Goal: Task Accomplishment & Management: Manage account settings

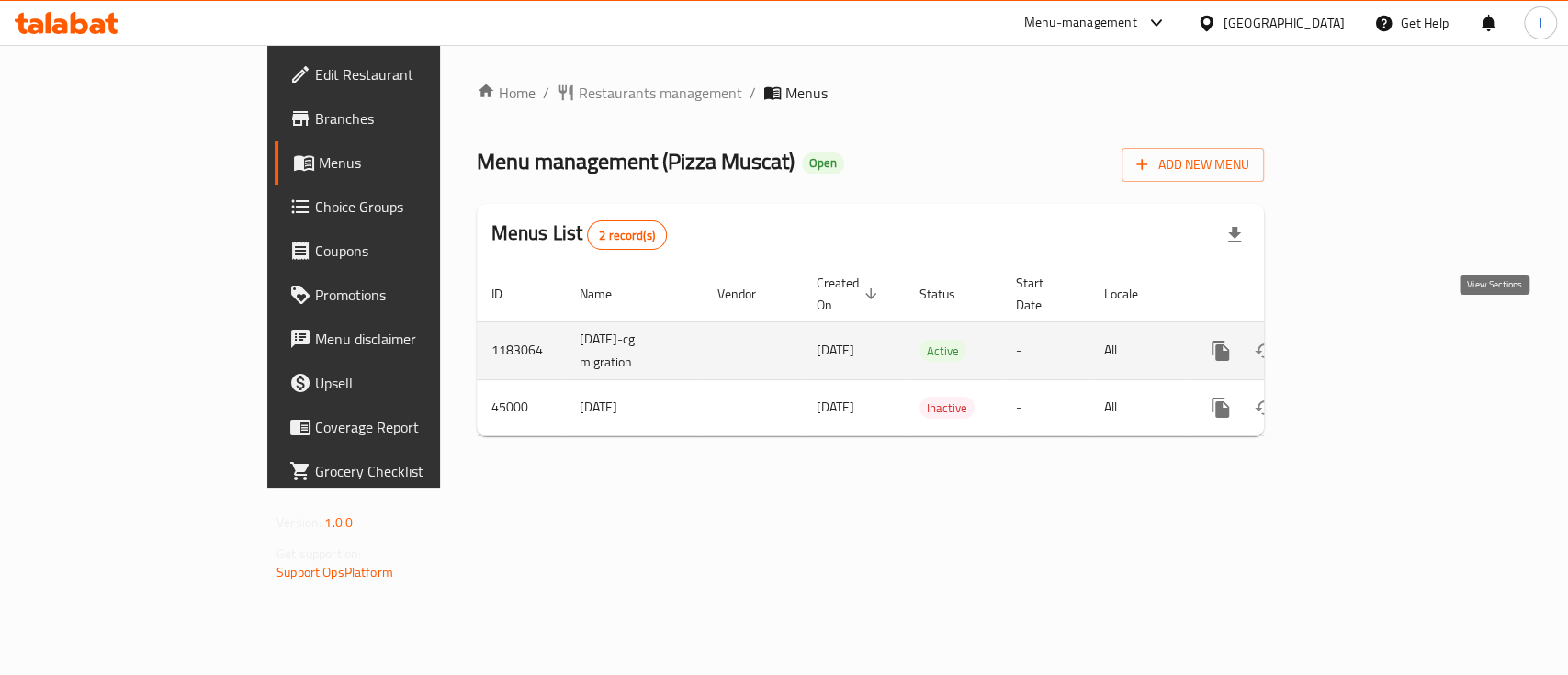
click at [1364, 340] on icon "enhanced table" at bounding box center [1352, 350] width 22 height 22
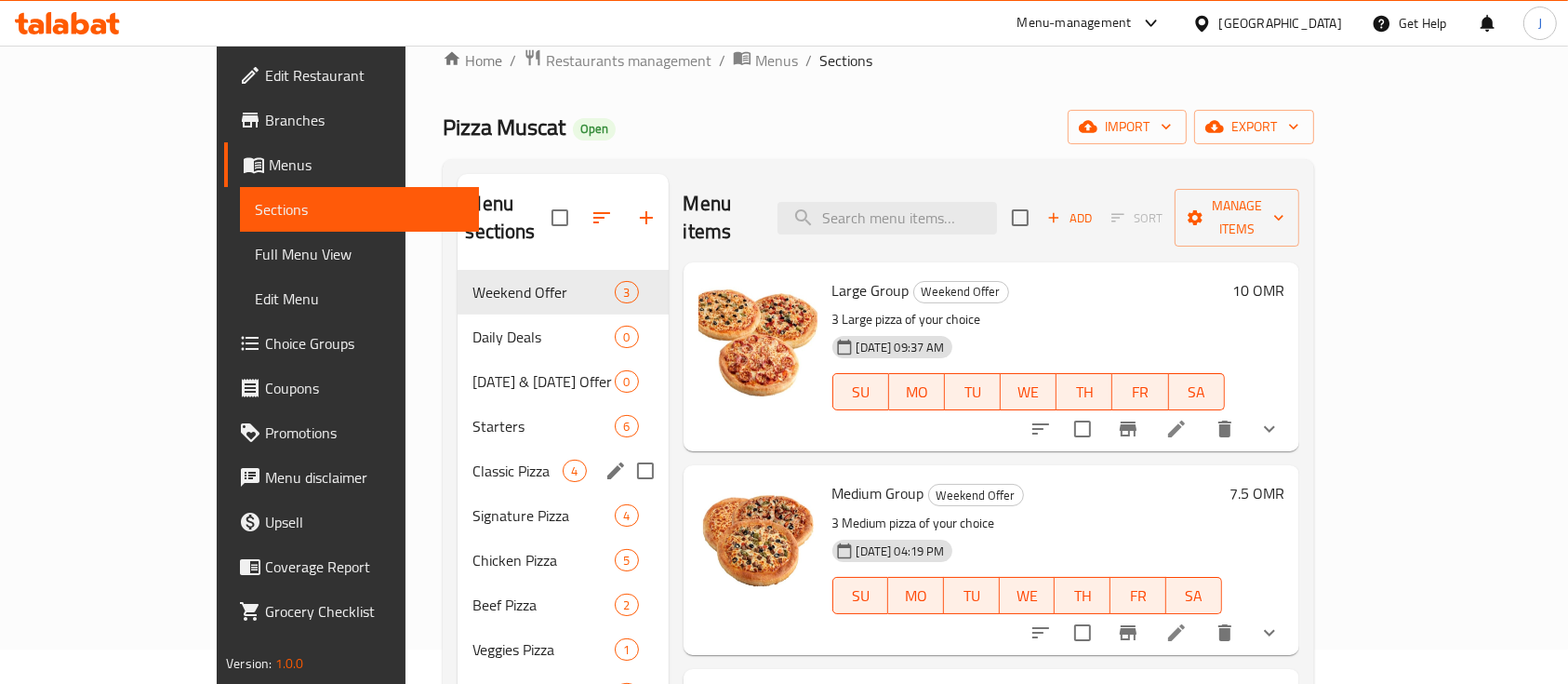
scroll to position [37, 0]
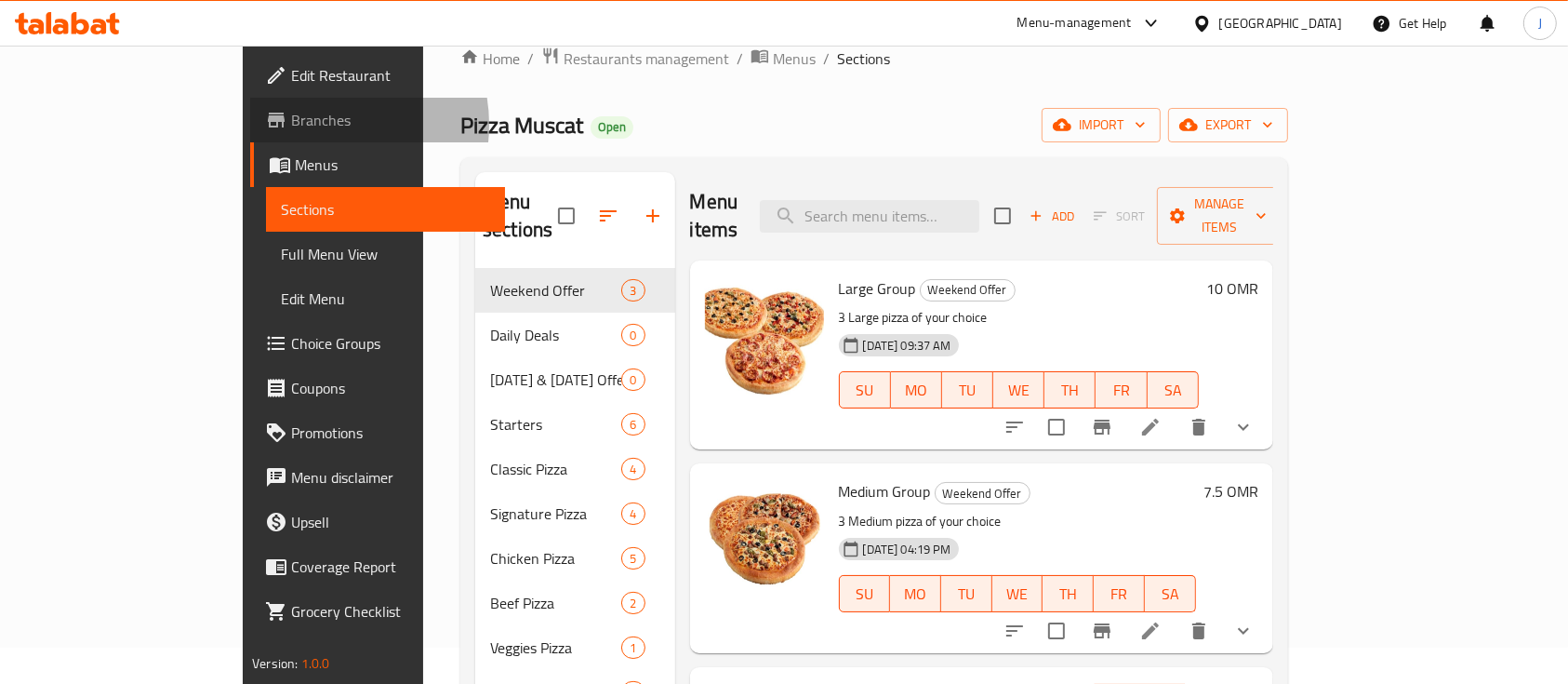
click at [291, 125] on span "Branches" at bounding box center [391, 119] width 199 height 22
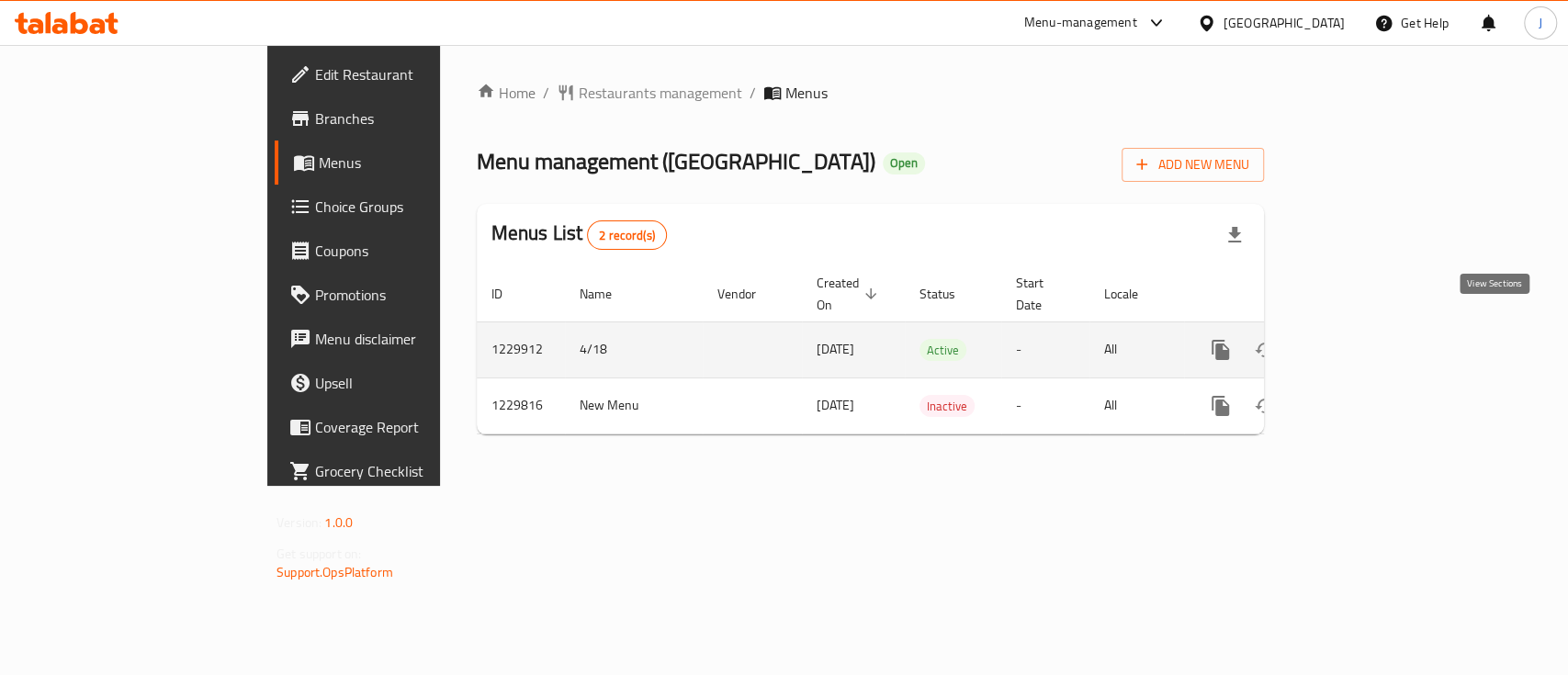
click at [1364, 339] on icon "enhanced table" at bounding box center [1352, 349] width 22 height 22
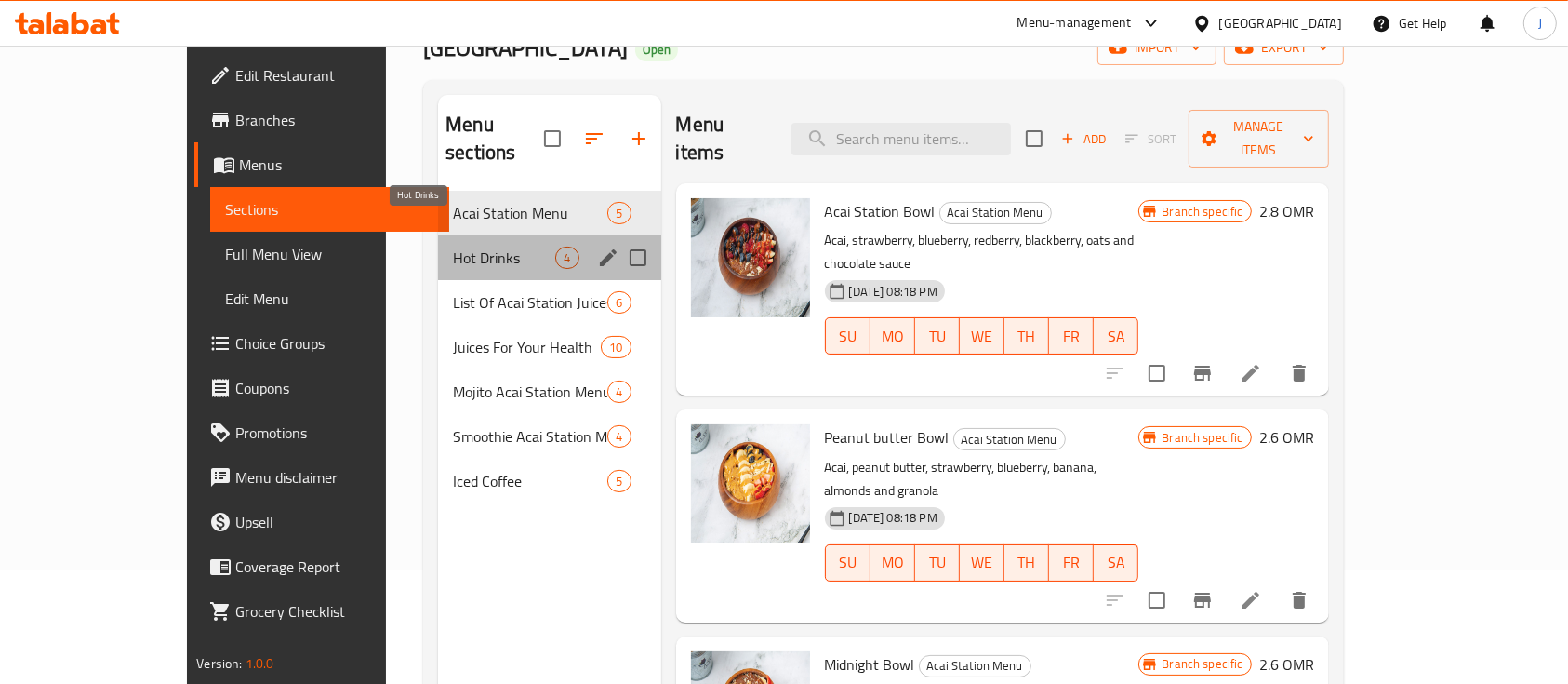
click at [453, 246] on span "Hot Drinks" at bounding box center [504, 257] width 102 height 22
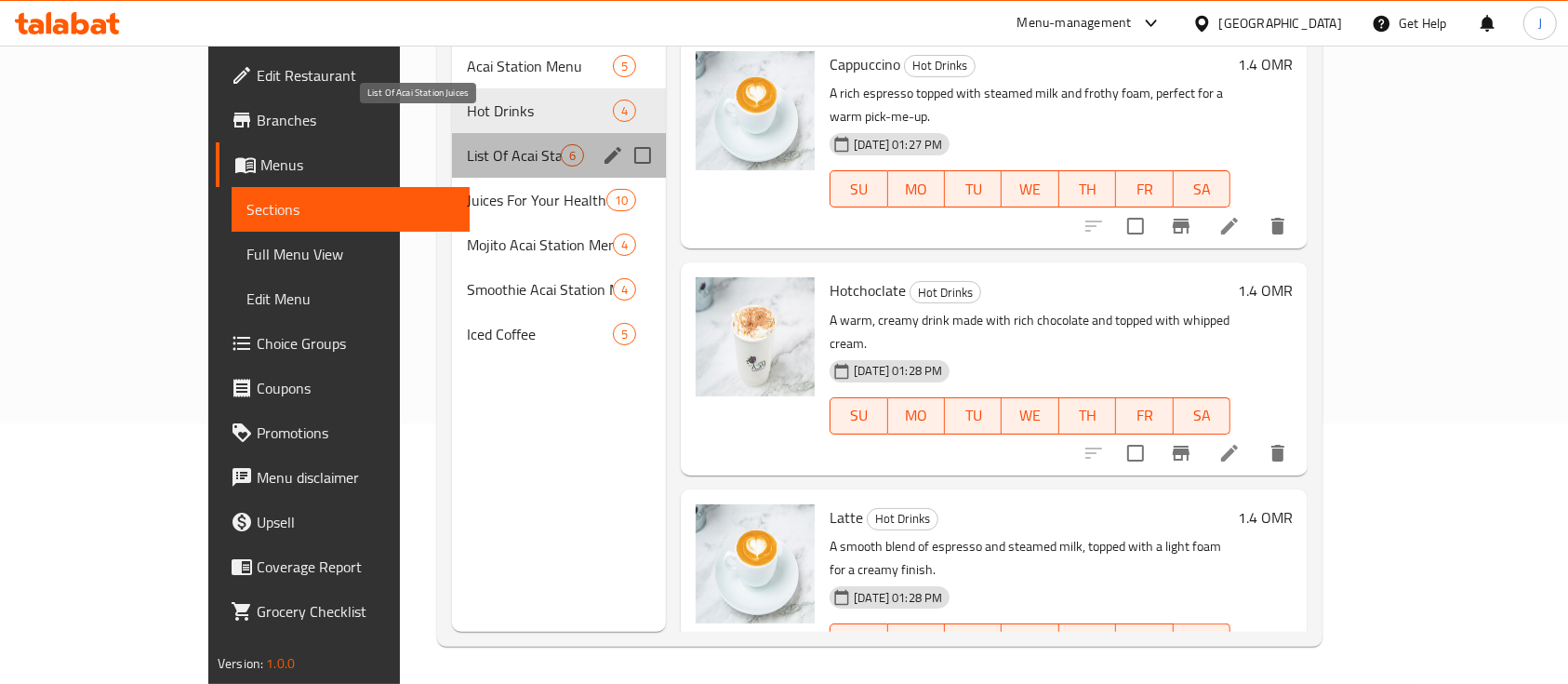
click at [467, 144] on span "List Of Acai Station Juices" at bounding box center [514, 155] width 94 height 22
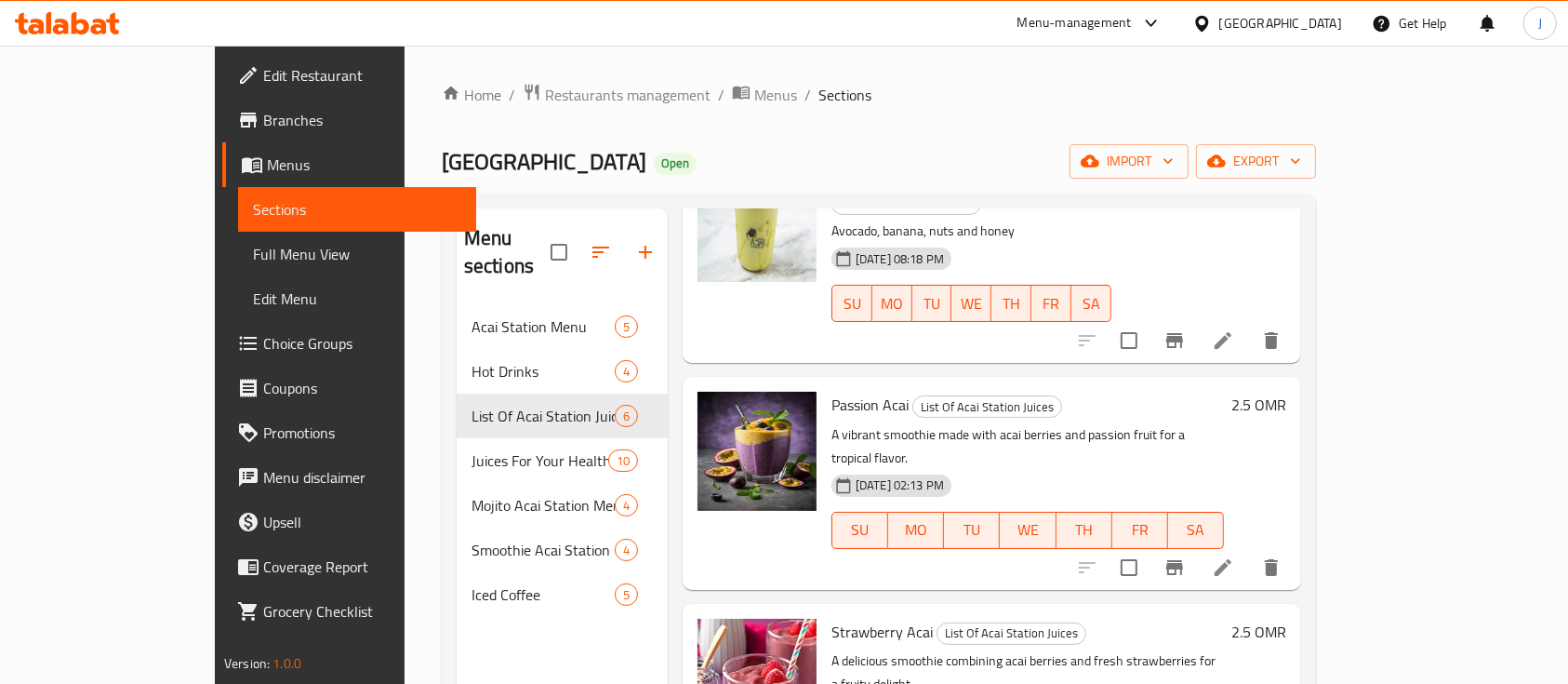
scroll to position [261, 0]
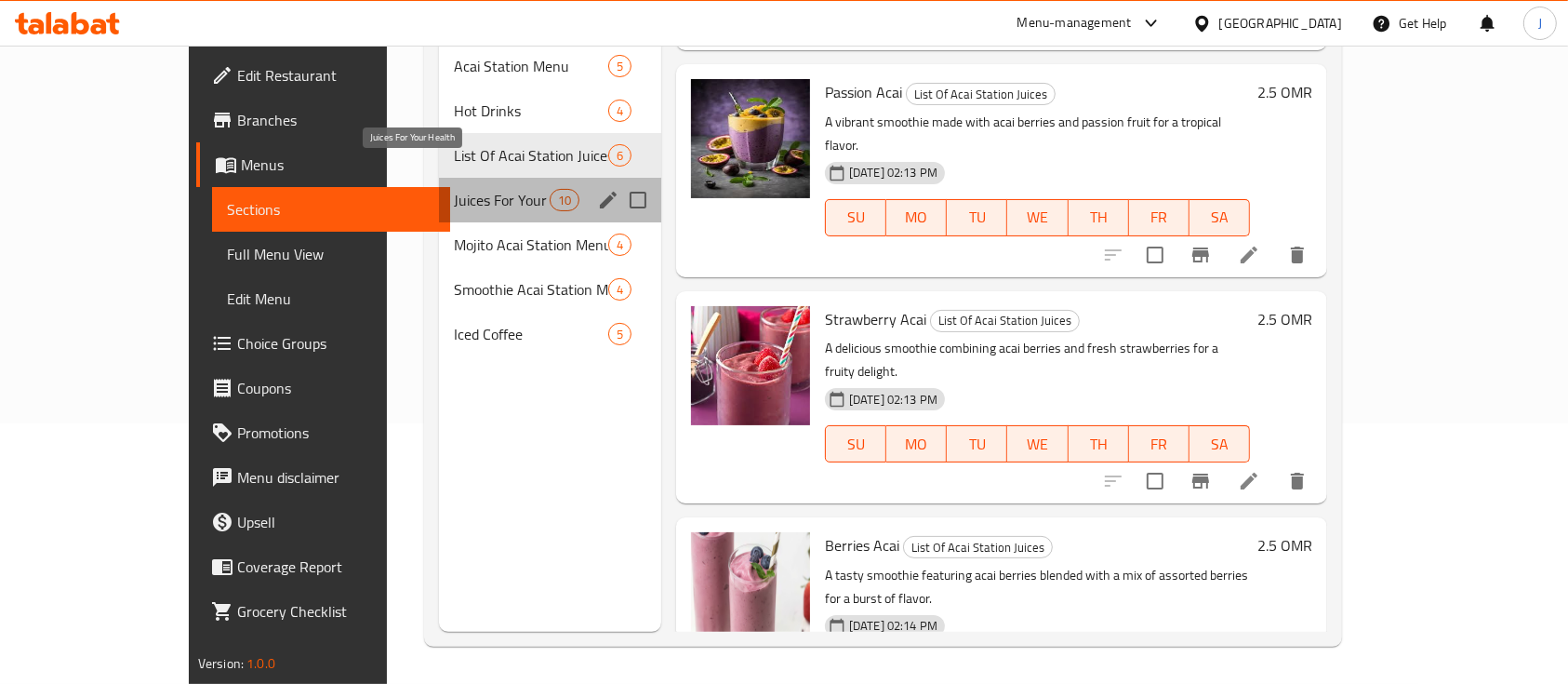
click at [454, 189] on span "Juices For Your Health" at bounding box center [501, 199] width 95 height 22
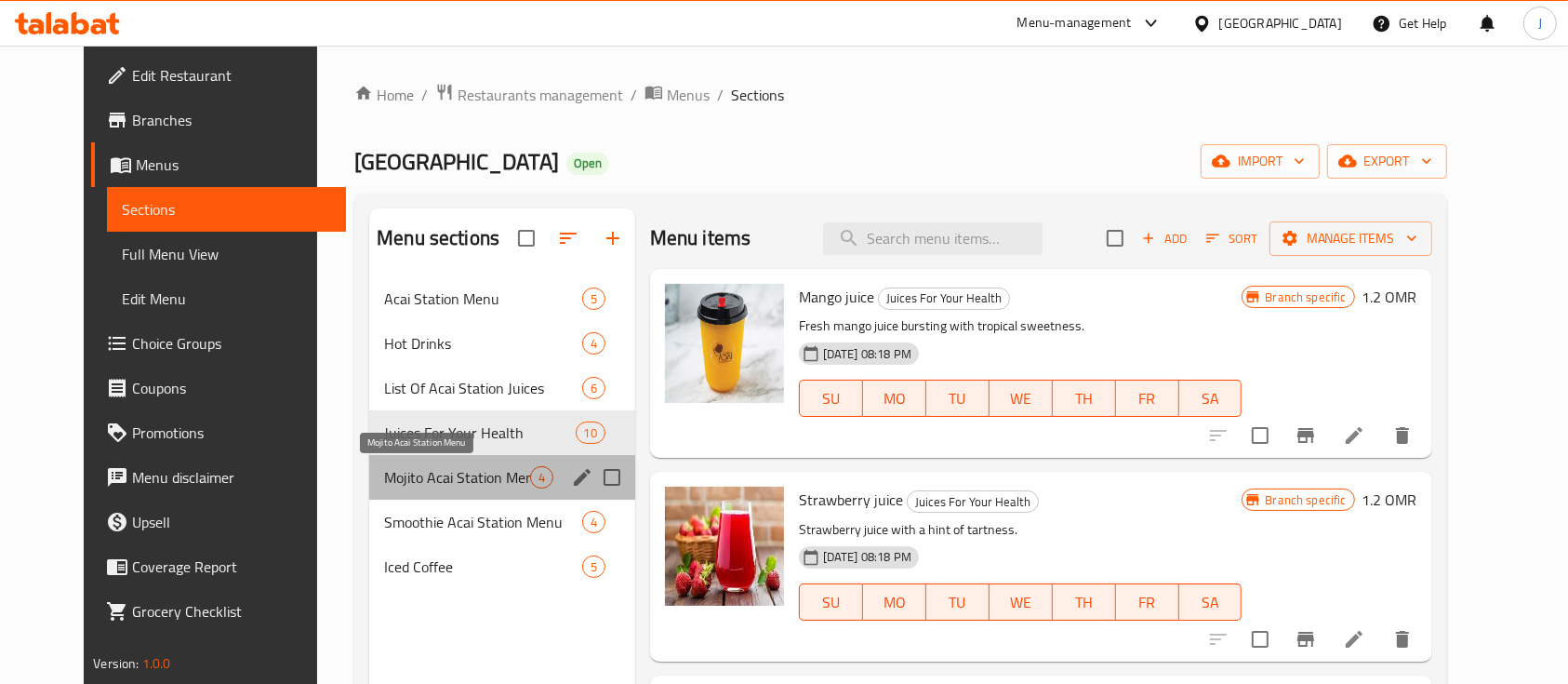
click at [391, 480] on span "Mojito Acai Station Menu" at bounding box center [456, 476] width 145 height 22
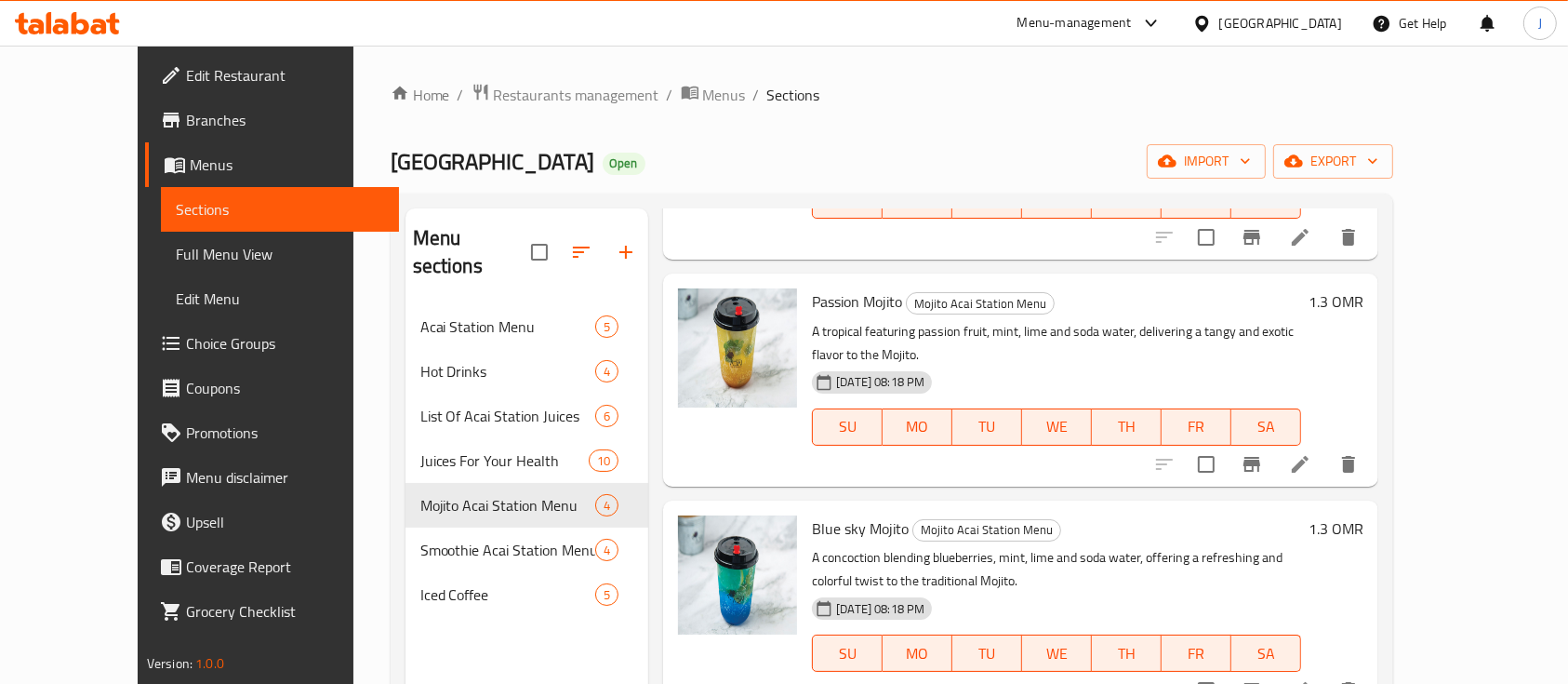
scroll to position [261, 0]
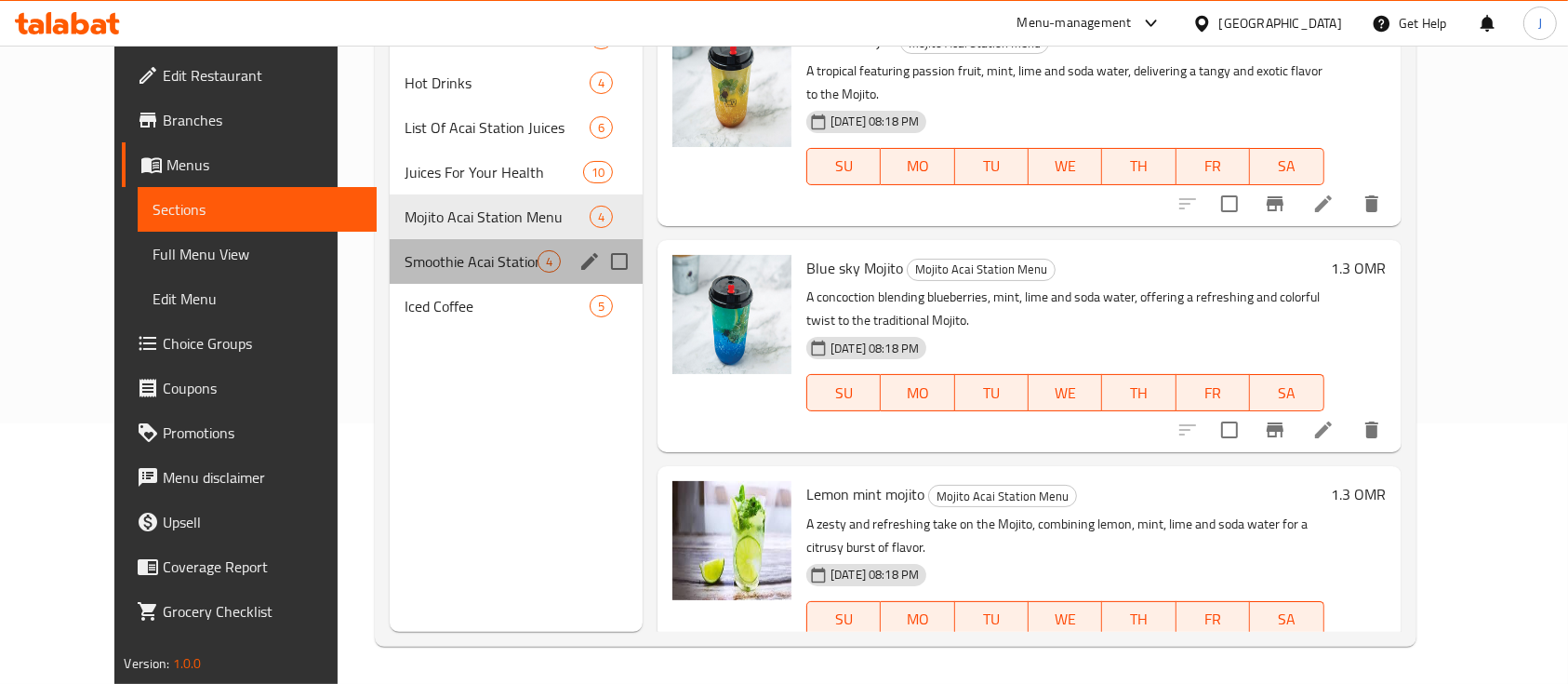
click at [450, 242] on div "Smoothie Acai Station Menu 4" at bounding box center [516, 262] width 253 height 44
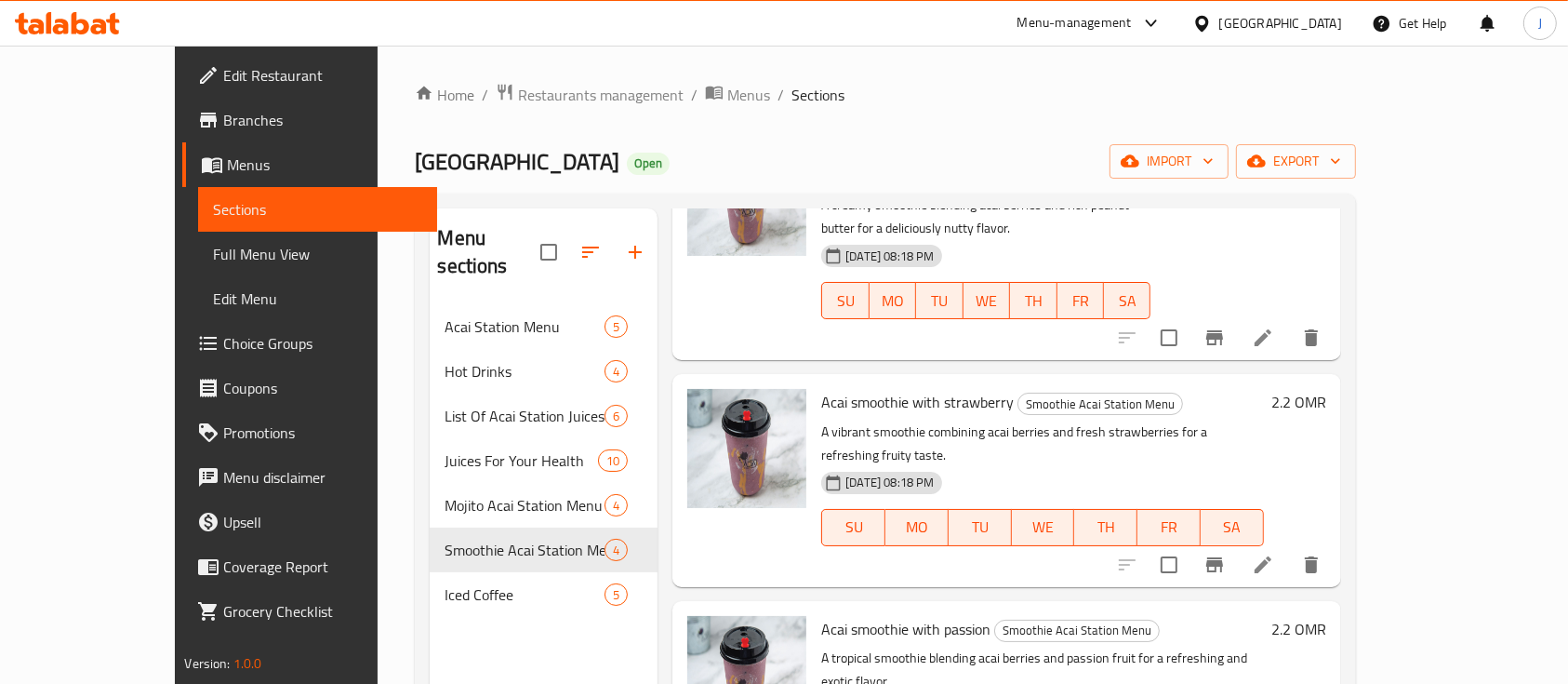
scroll to position [261, 0]
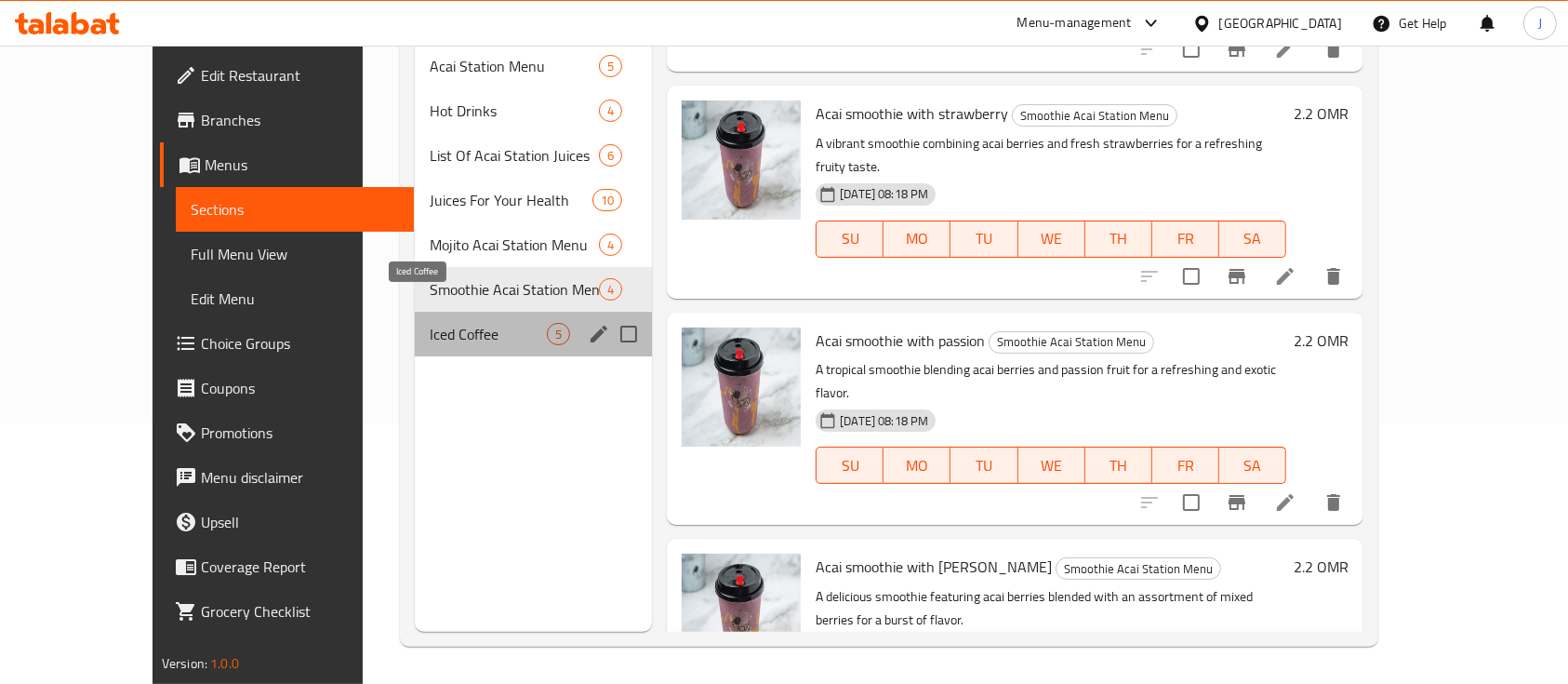
click at [439, 323] on span "Iced Coffee" at bounding box center [489, 334] width 117 height 22
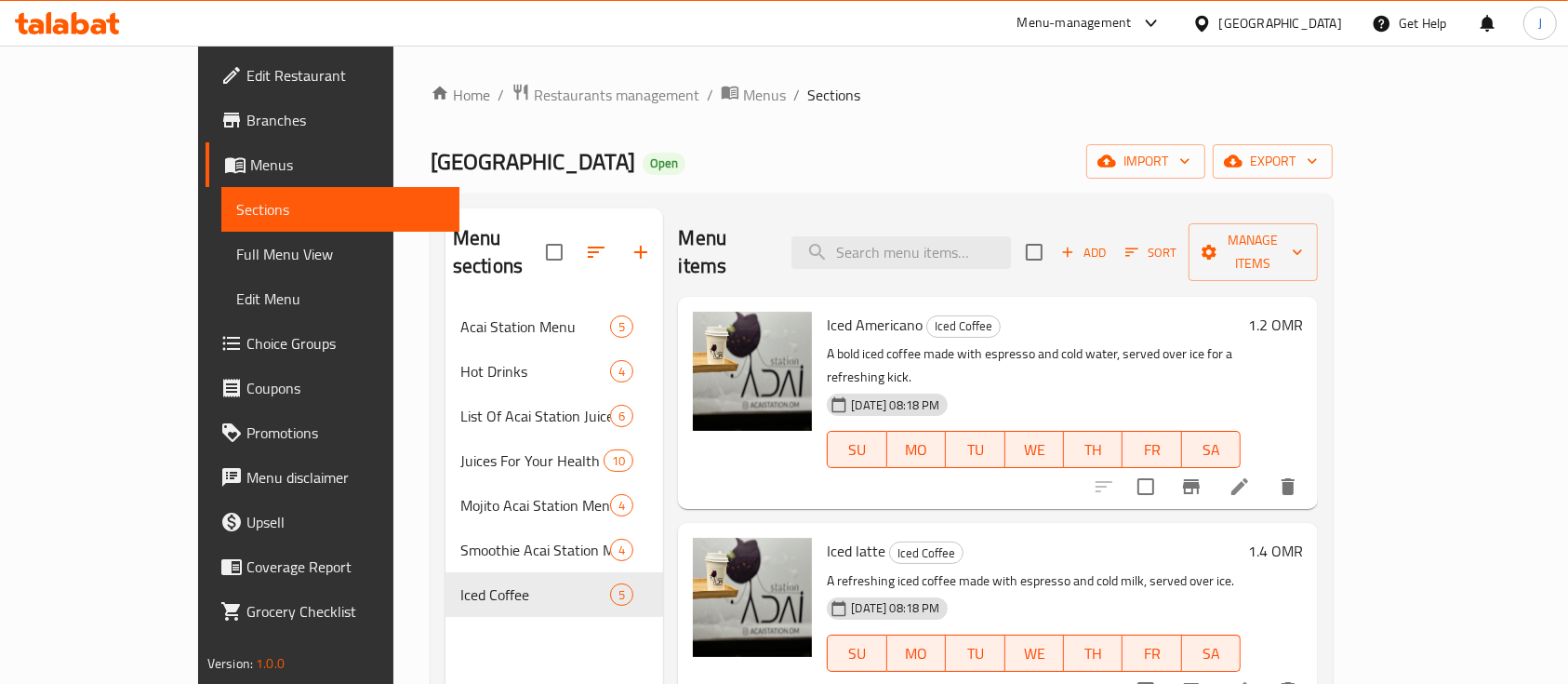
click at [530, 599] on div "Menu sections Acai Station Menu 5 Hot Drinks 4 List Of Acai Station Juices 6 Ju…" at bounding box center [554, 550] width 218 height 684
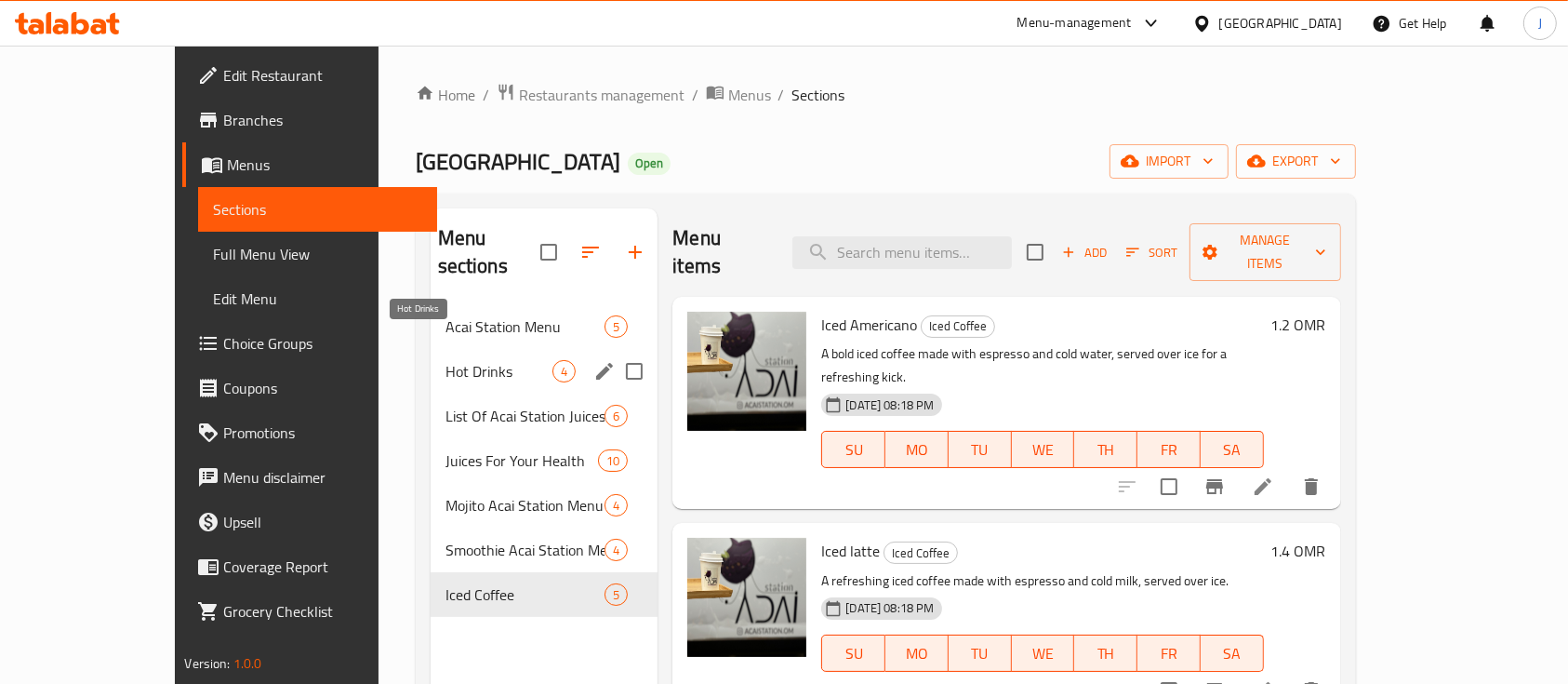
click at [445, 360] on span "Hot Drinks" at bounding box center [499, 370] width 108 height 22
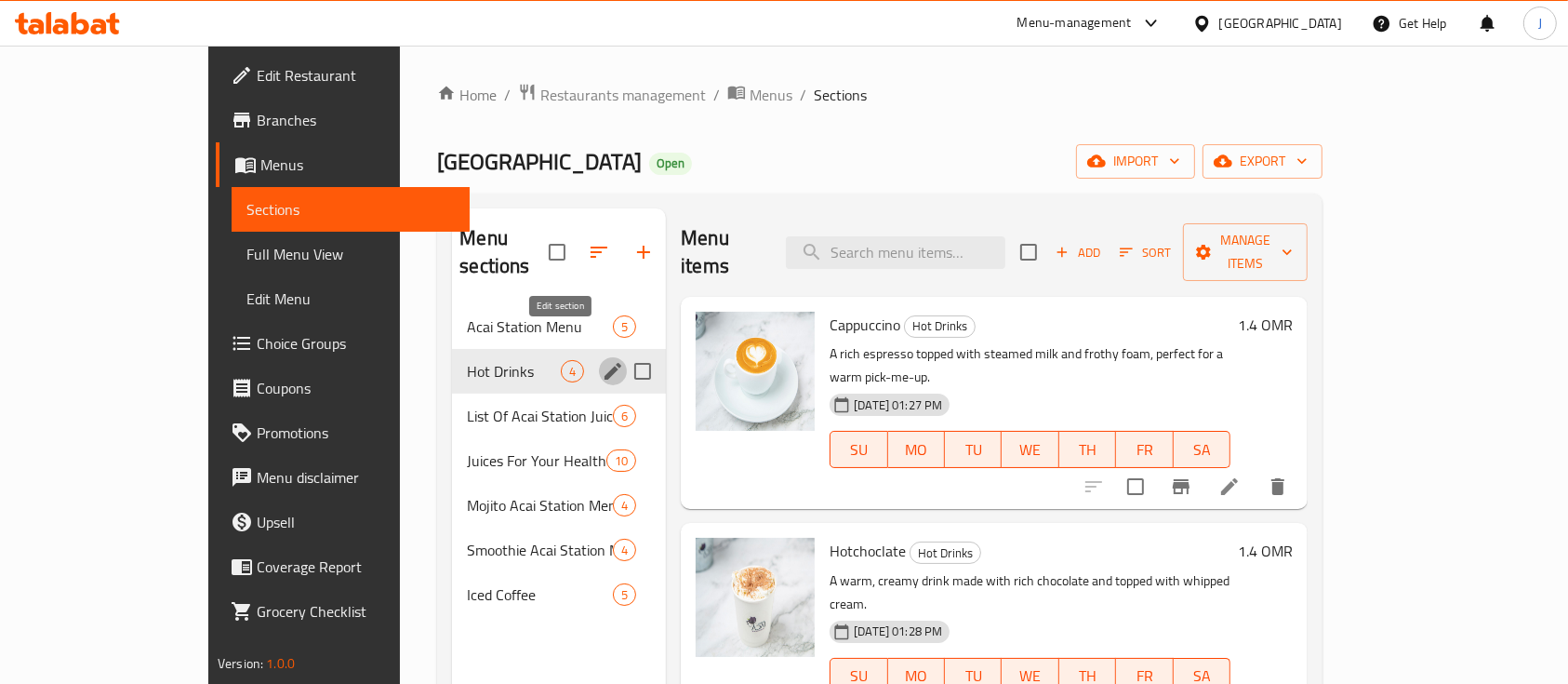
click at [602, 360] on icon "edit" at bounding box center [613, 370] width 22 height 22
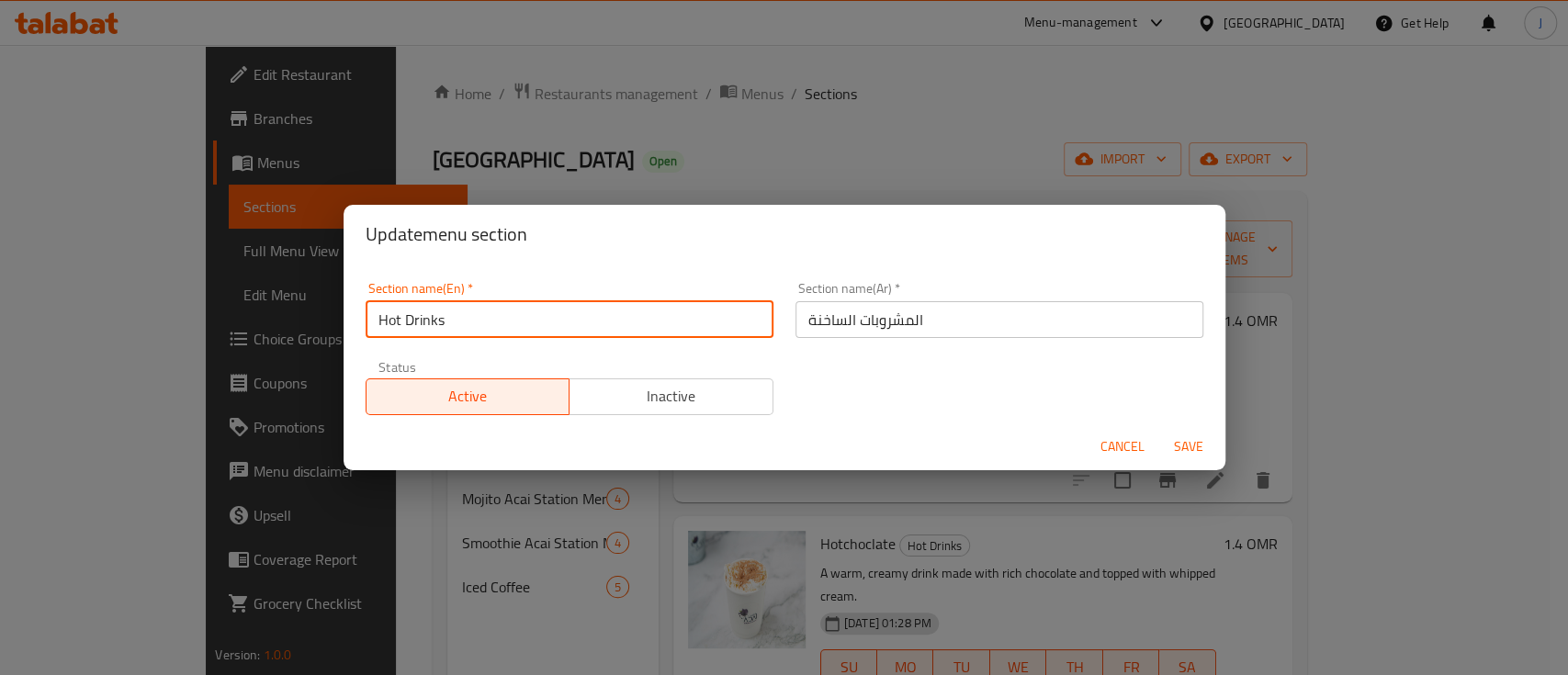
click at [468, 325] on input "Hot Drinks" at bounding box center [569, 319] width 407 height 37
type input "Hot Coffee"
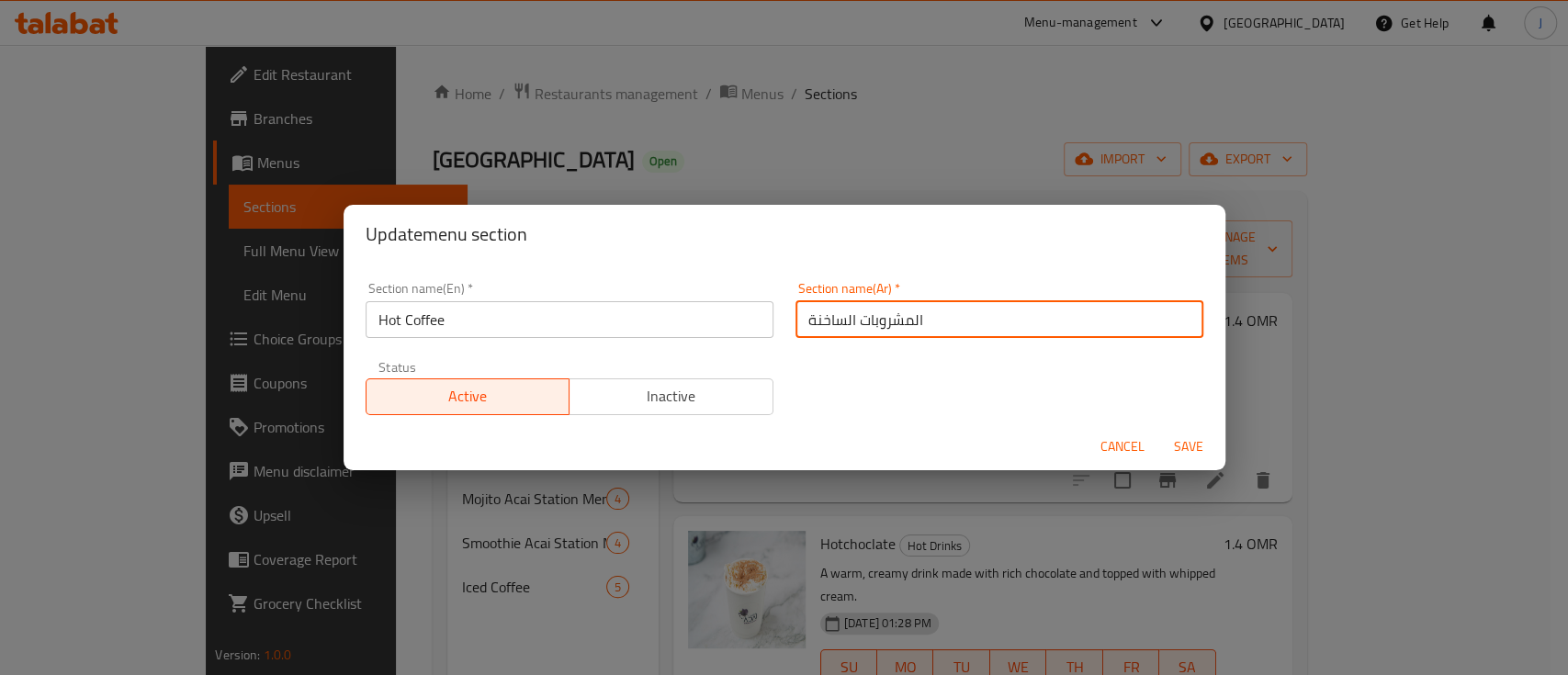
drag, startPoint x: 848, startPoint y: 320, endPoint x: 939, endPoint y: 328, distance: 91.4
click at [939, 328] on input "المشروبات الساخنة" at bounding box center [998, 319] width 407 height 37
type input "القهوة الساخنة"
click at [1159, 430] on button "Save" at bounding box center [1188, 447] width 59 height 34
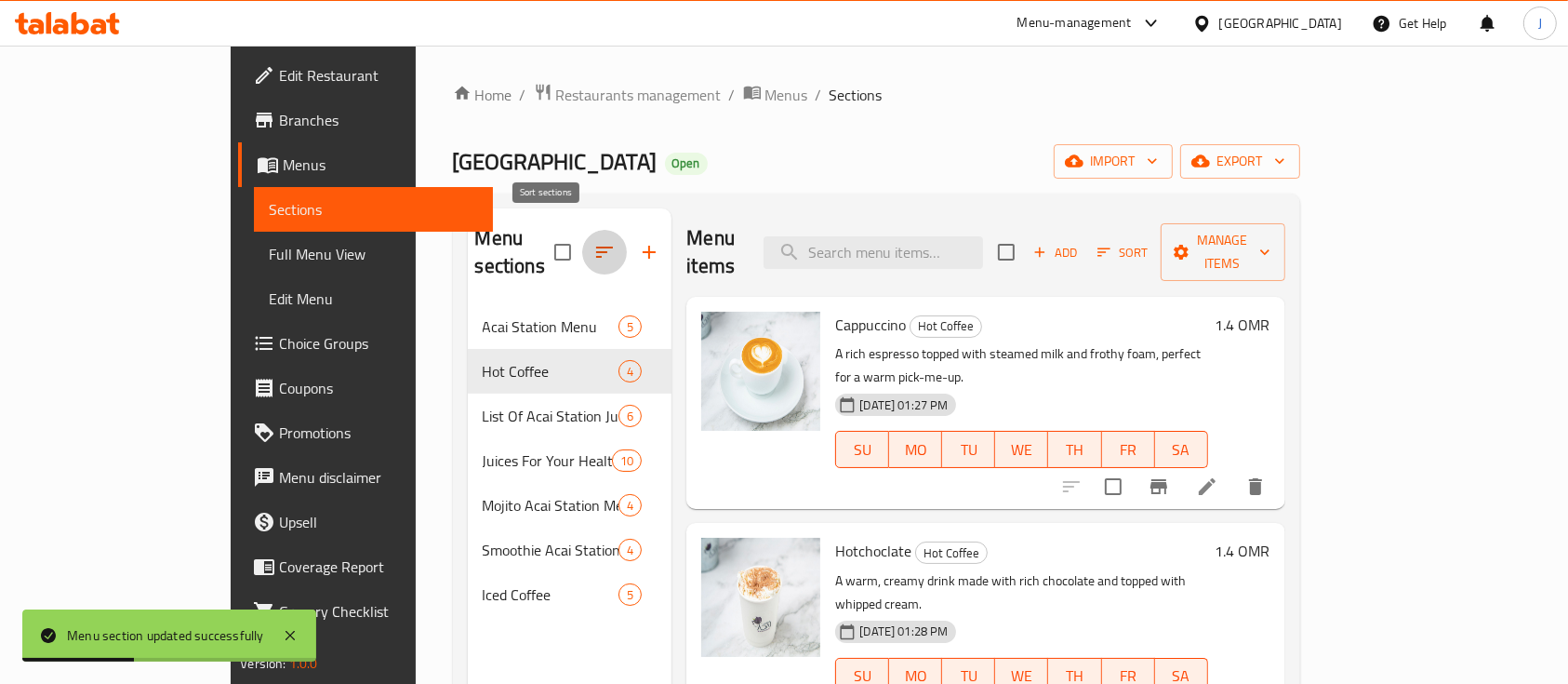
click at [594, 241] on icon "button" at bounding box center [604, 251] width 22 height 22
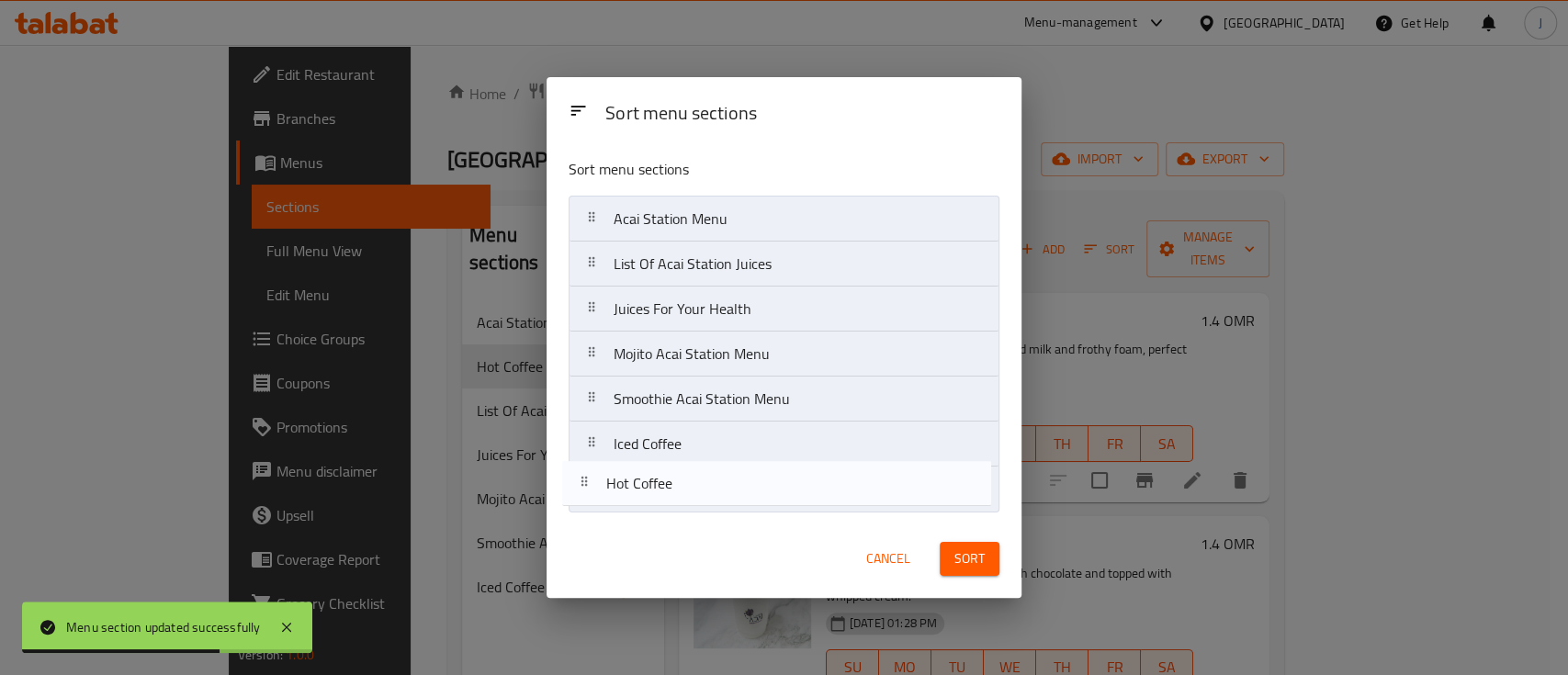
drag, startPoint x: 653, startPoint y: 253, endPoint x: 642, endPoint y: 501, distance: 248.2
click at [642, 501] on nav "Acai Station Menu Hot Coffee List Of Acai Station Juices Juices For Your Health…" at bounding box center [784, 354] width 430 height 317
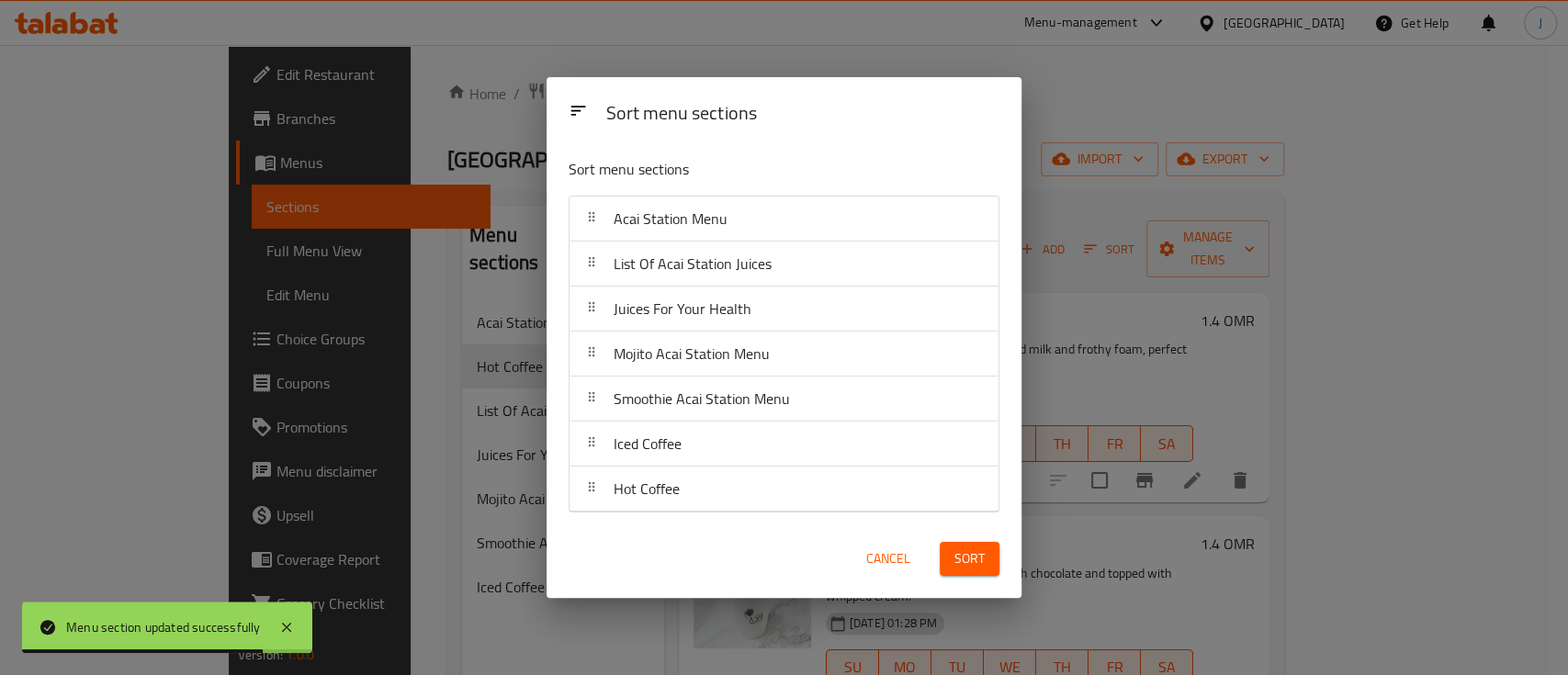
click at [969, 564] on span "Sort" at bounding box center [970, 558] width 30 height 23
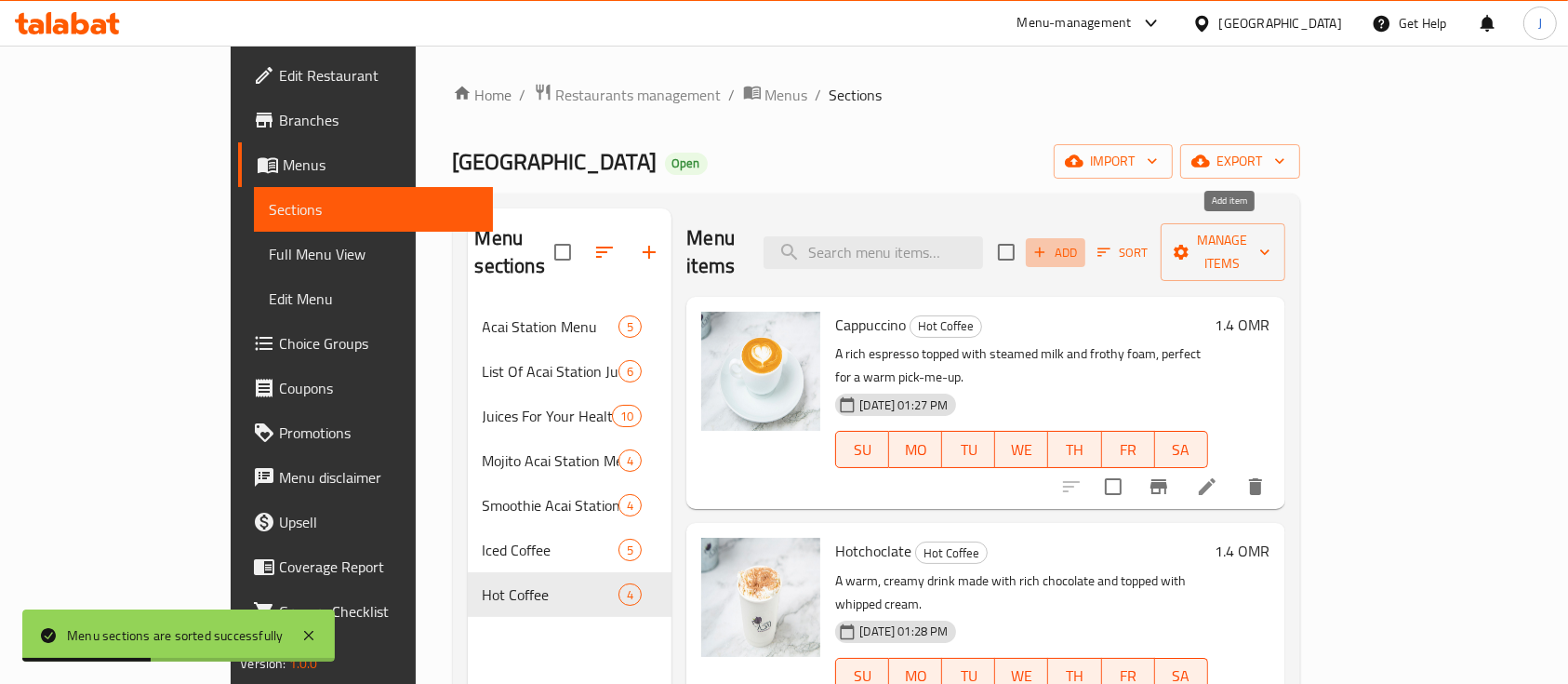
click at [1081, 241] on span "Add" at bounding box center [1055, 252] width 50 height 21
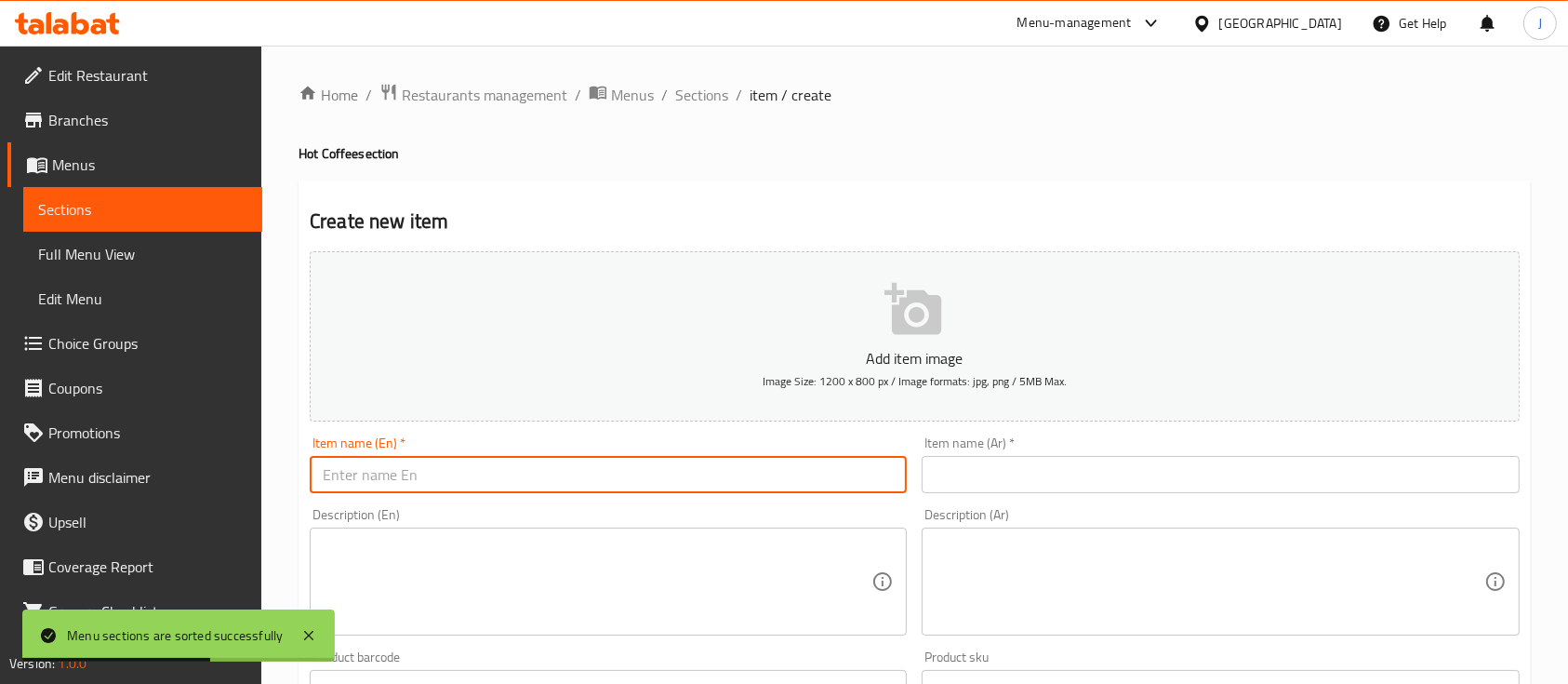
click at [689, 465] on input "text" at bounding box center [608, 474] width 597 height 38
paste input "Espresso"
type input "Espresso"
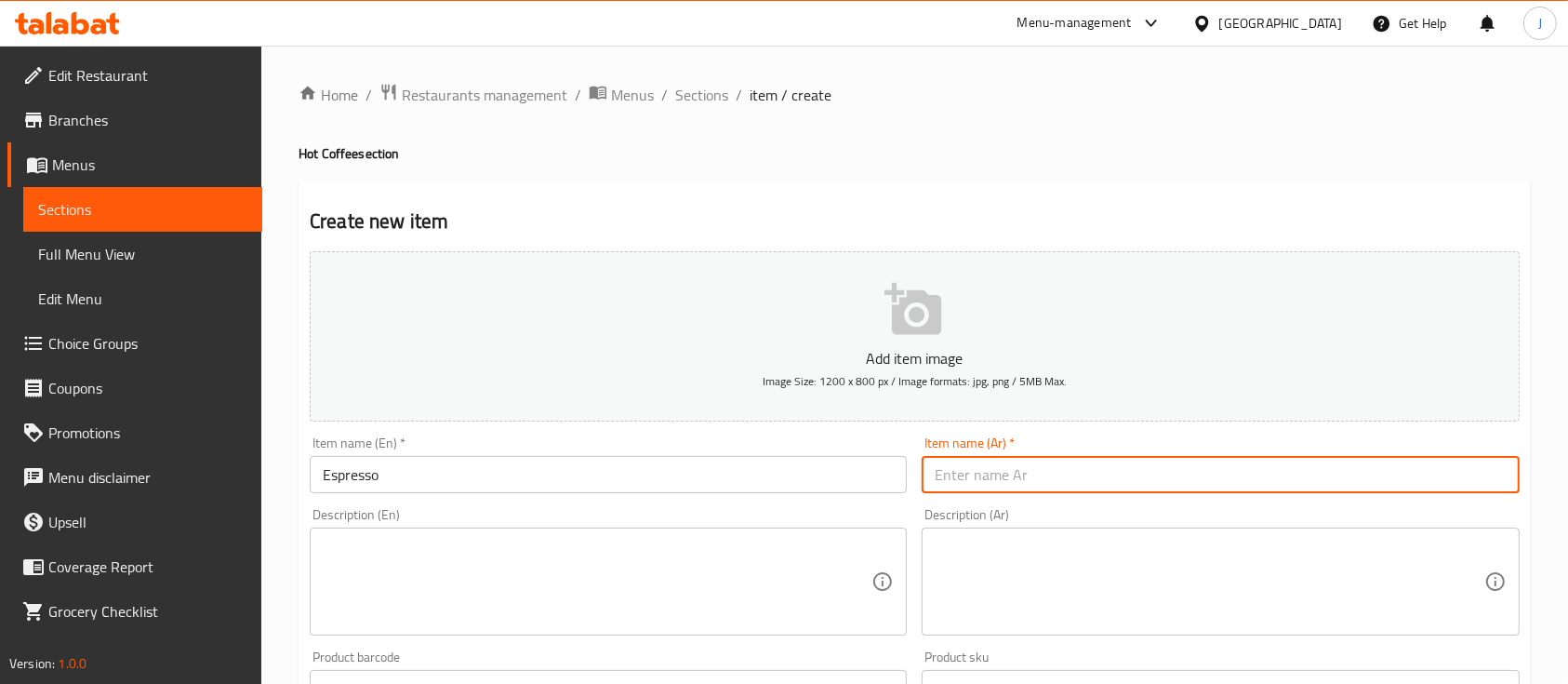
click at [962, 464] on input "text" at bounding box center [1220, 474] width 597 height 38
paste input "إسبريسو"
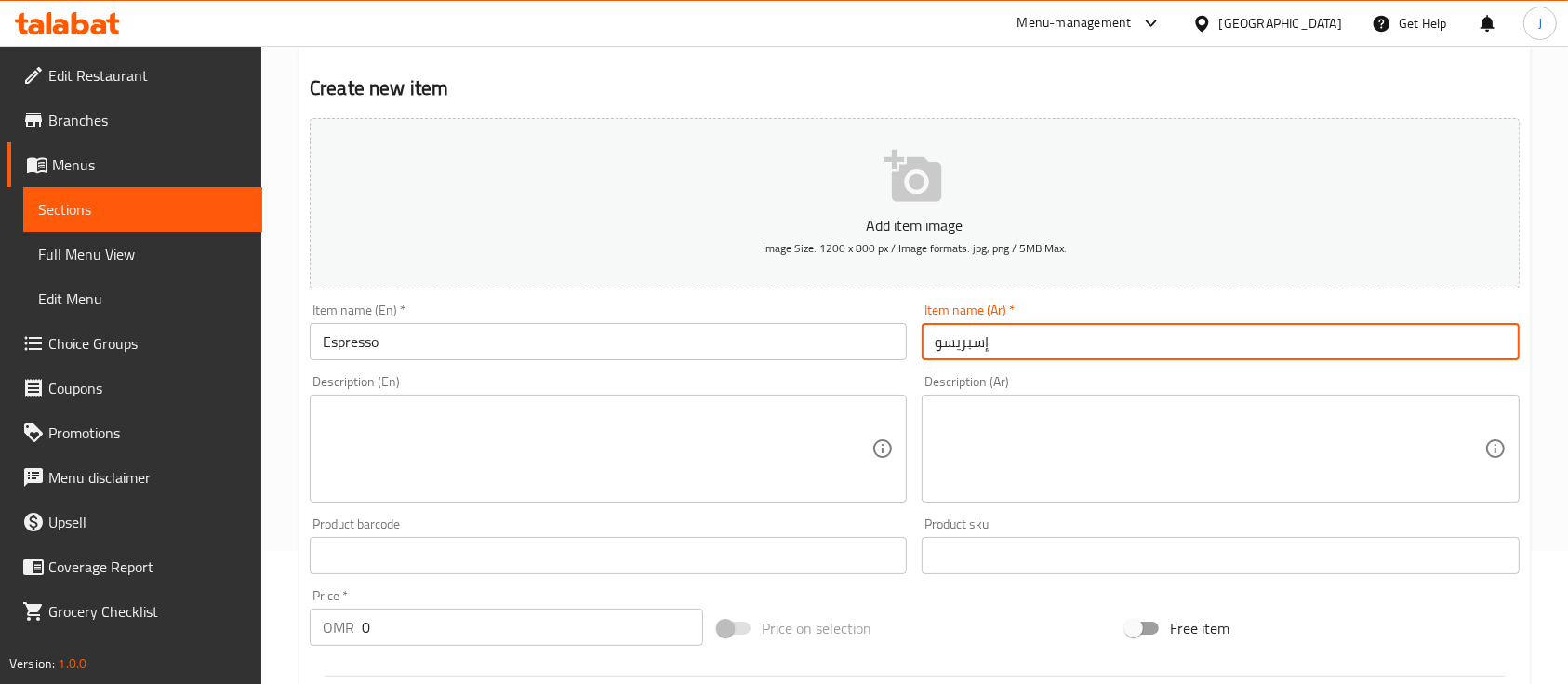
scroll to position [134, 0]
type input "إسبريسو"
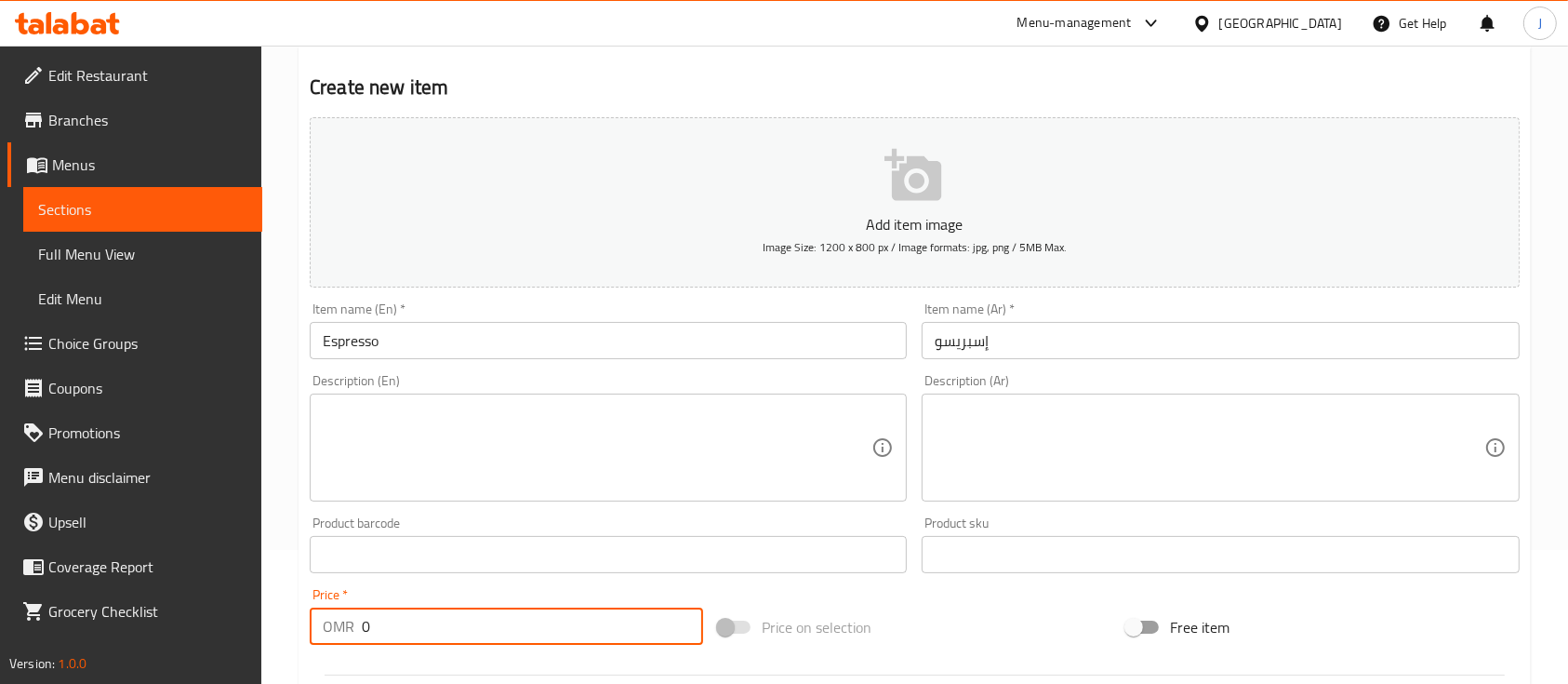
click at [399, 629] on input "0" at bounding box center [532, 625] width 341 height 38
type input "0.8"
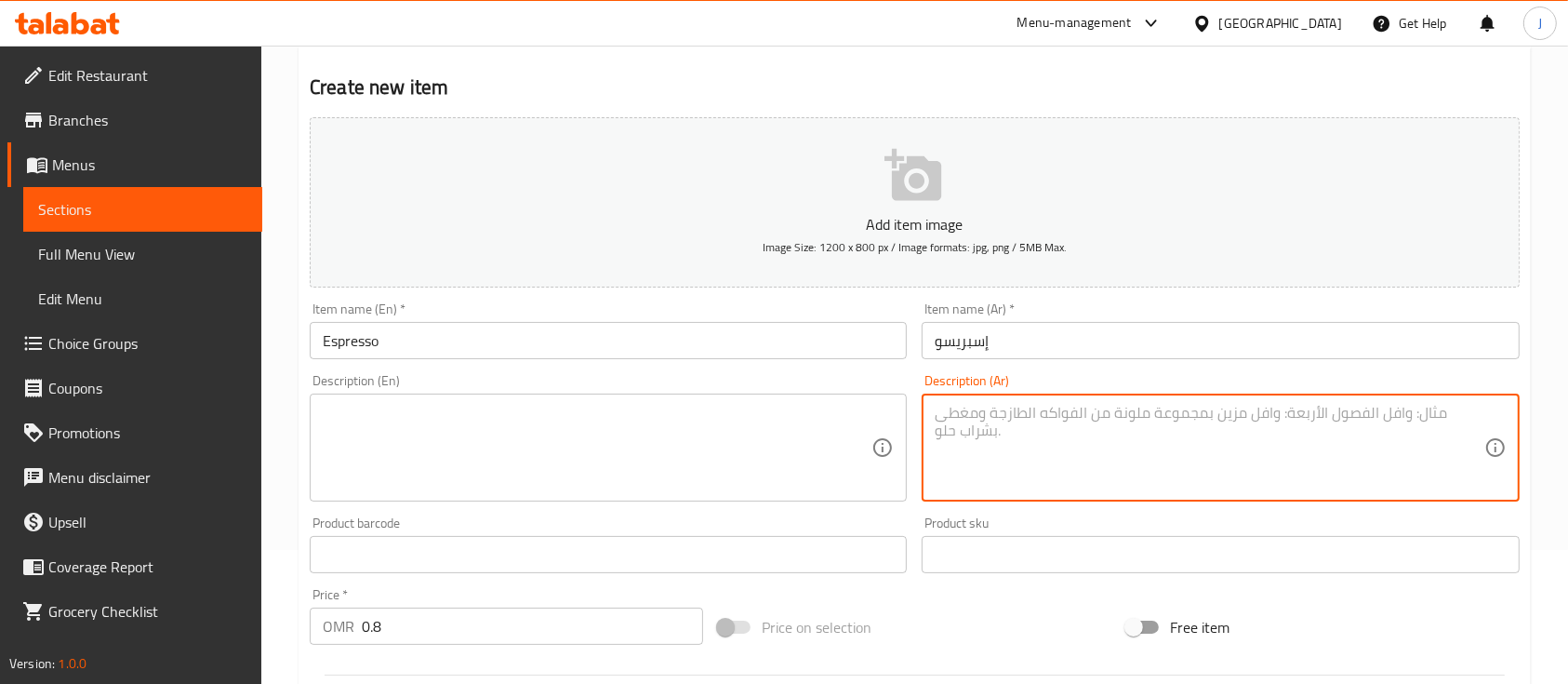
click at [1227, 429] on textarea at bounding box center [1209, 448] width 548 height 89
paste textarea "قهوة مركزة و غنية بنكهات القهوة العميقة تمنحك دفعة قوية من الطاقة مع كل رشفة"
type textarea "قهوة مركزة و غنية بنكهات القهوة العميقة تمنحك دفعة قوية من الطاقة مع كل رشفة"
click at [1225, 493] on textarea "قهوة مركزة و غنية بنكهات القهوة العميقة تمنحك دفعة قوية من الطاقة مع كل رشفة" at bounding box center [1209, 448] width 548 height 89
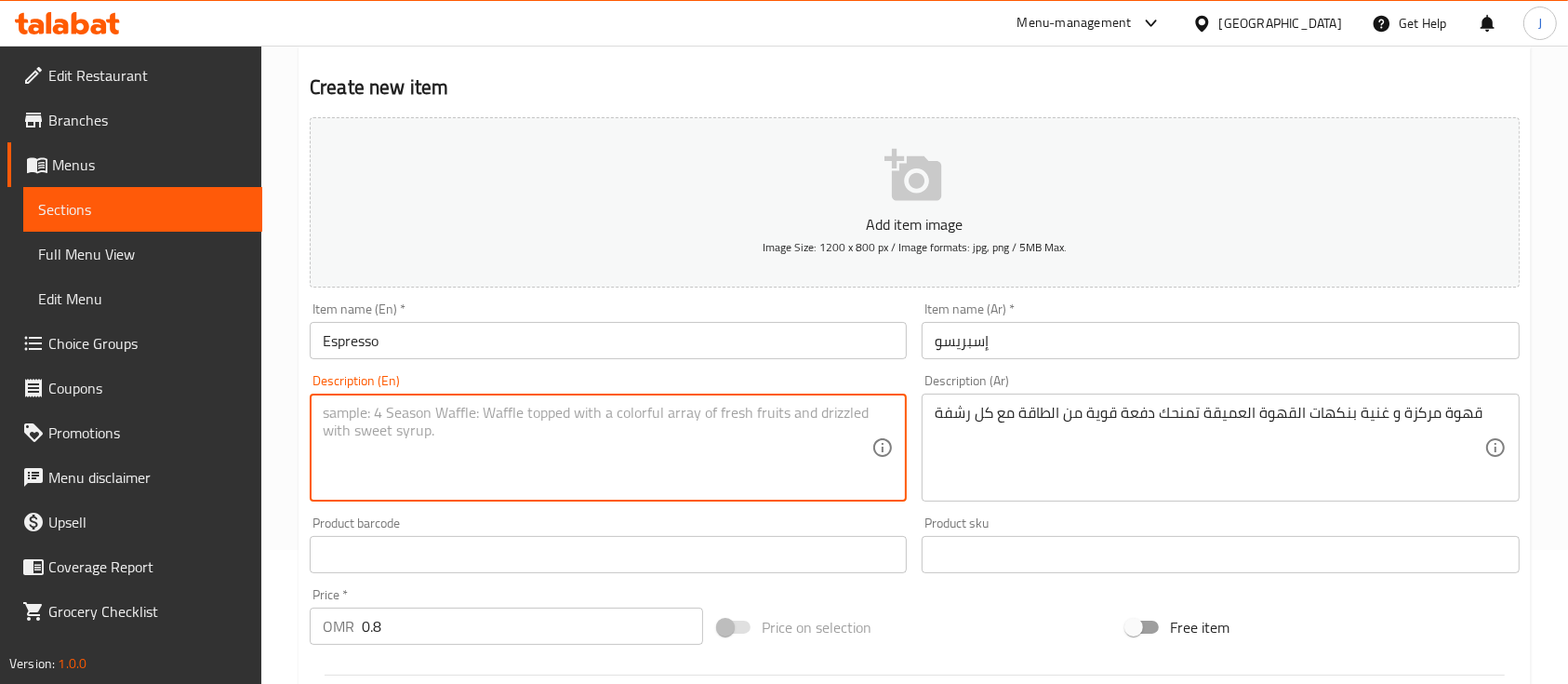
click at [577, 474] on textarea at bounding box center [597, 448] width 548 height 89
paste textarea "A rich, intense coffee with deep coffee flavors that gives you a powerful boost…"
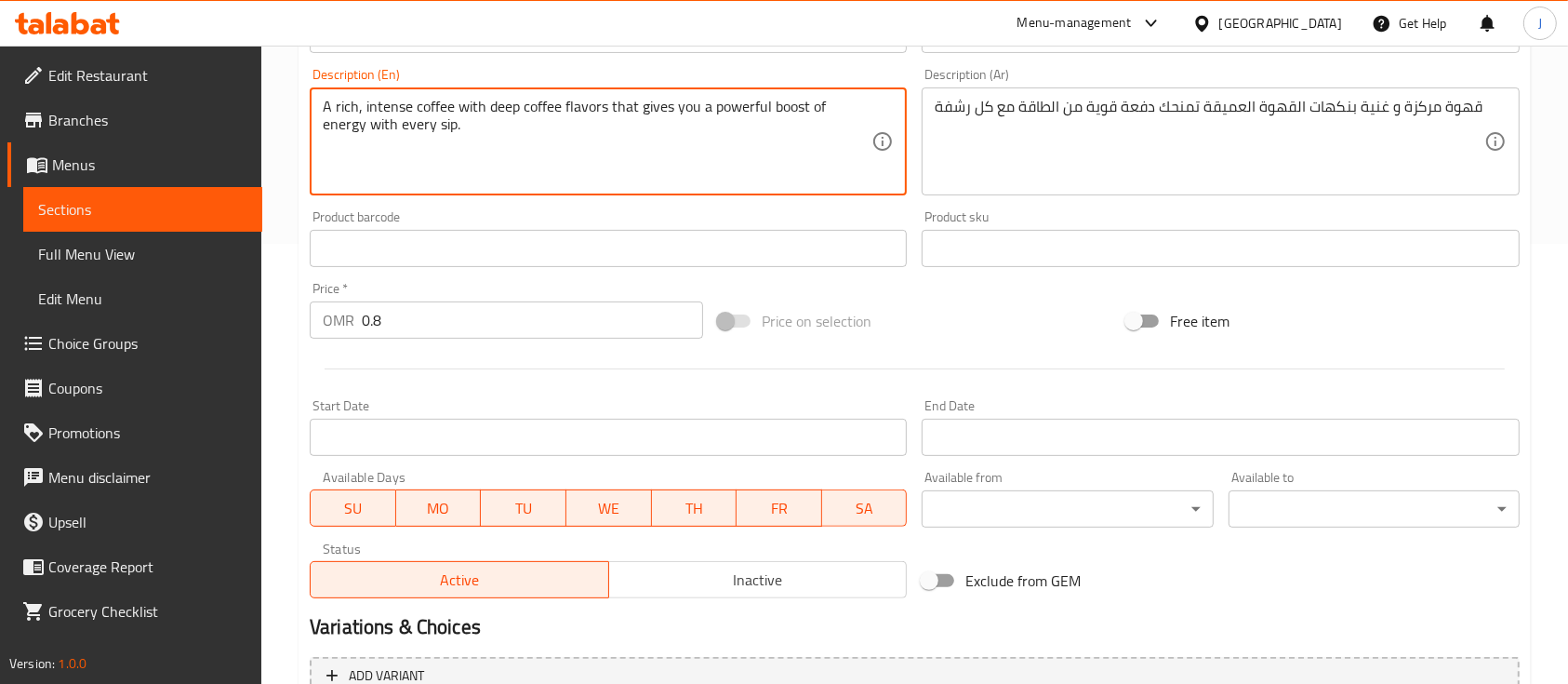
scroll to position [631, 0]
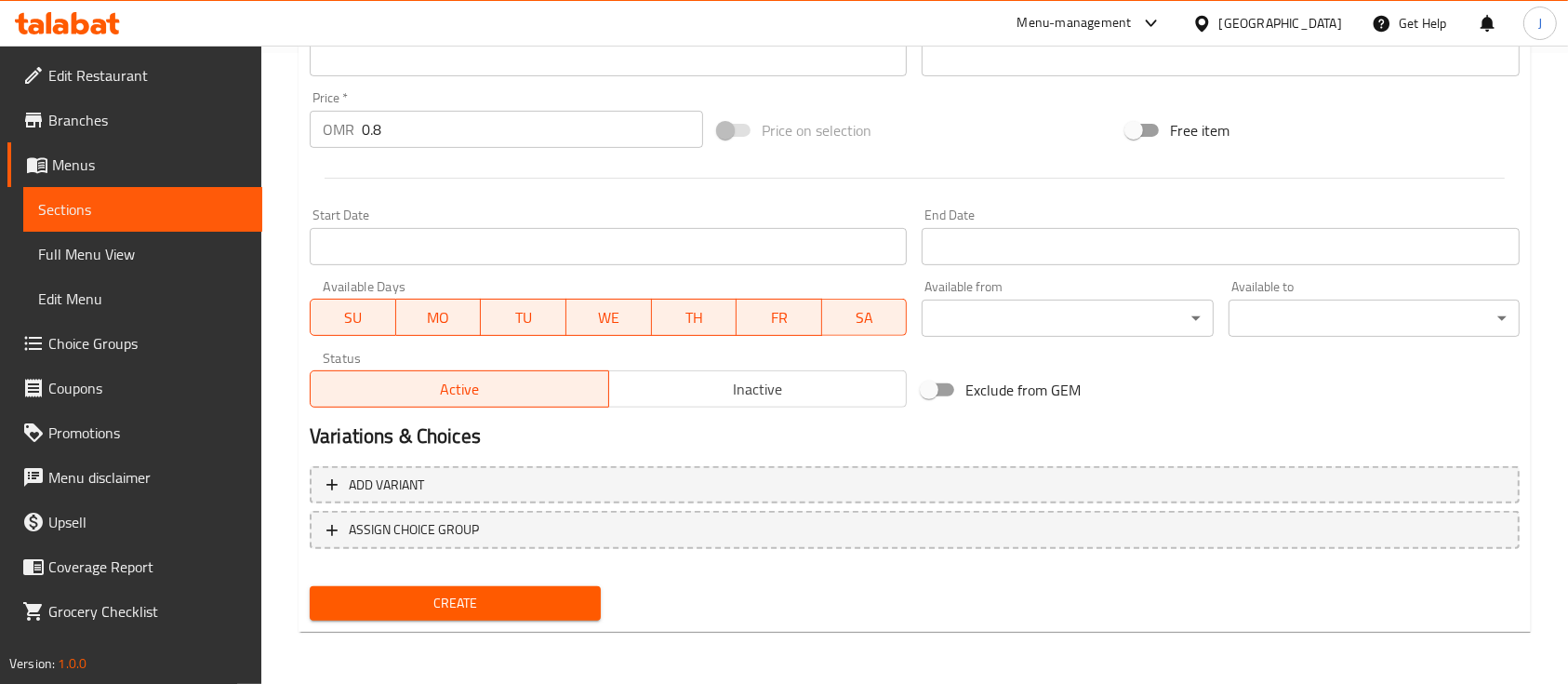
type textarea "A rich, intense coffee with deep coffee flavors that gives you a powerful boost…"
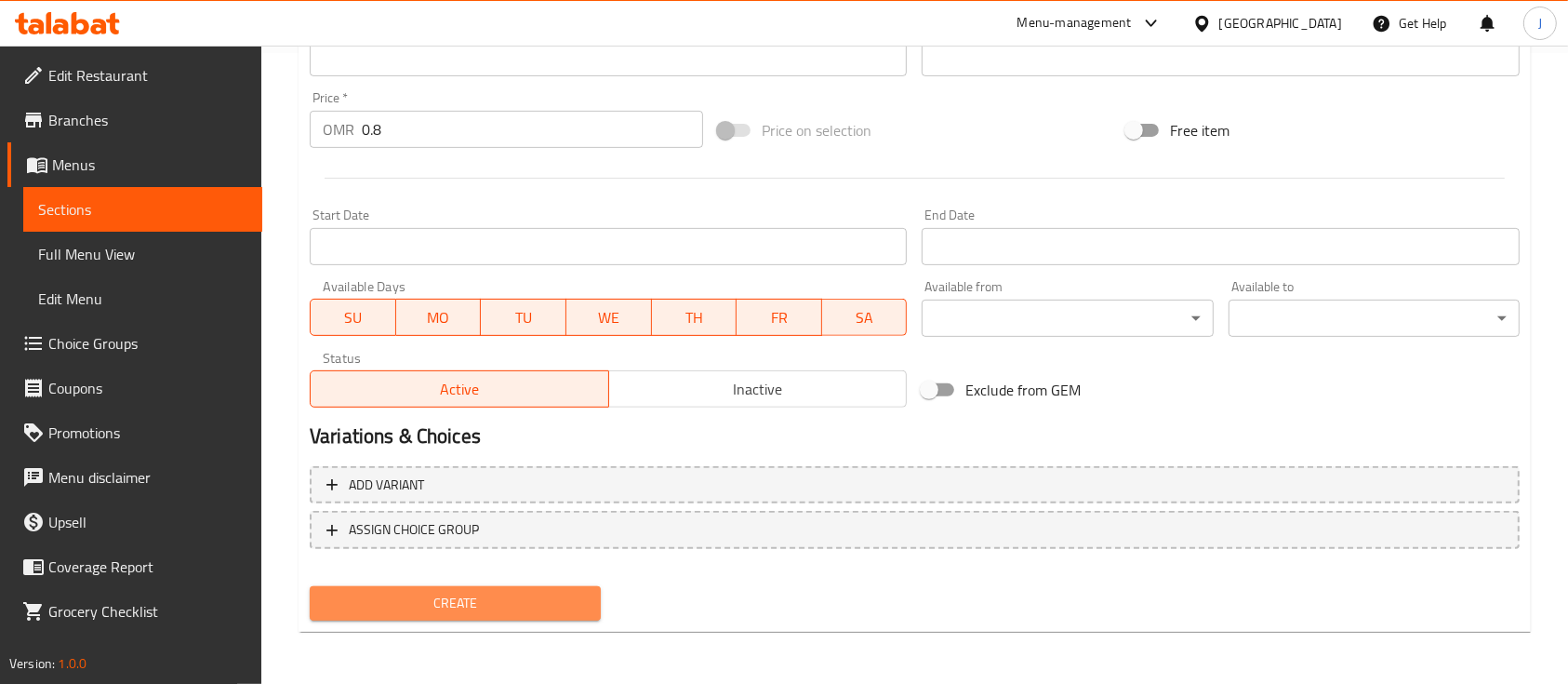
click at [481, 609] on span "Create" at bounding box center [455, 603] width 262 height 23
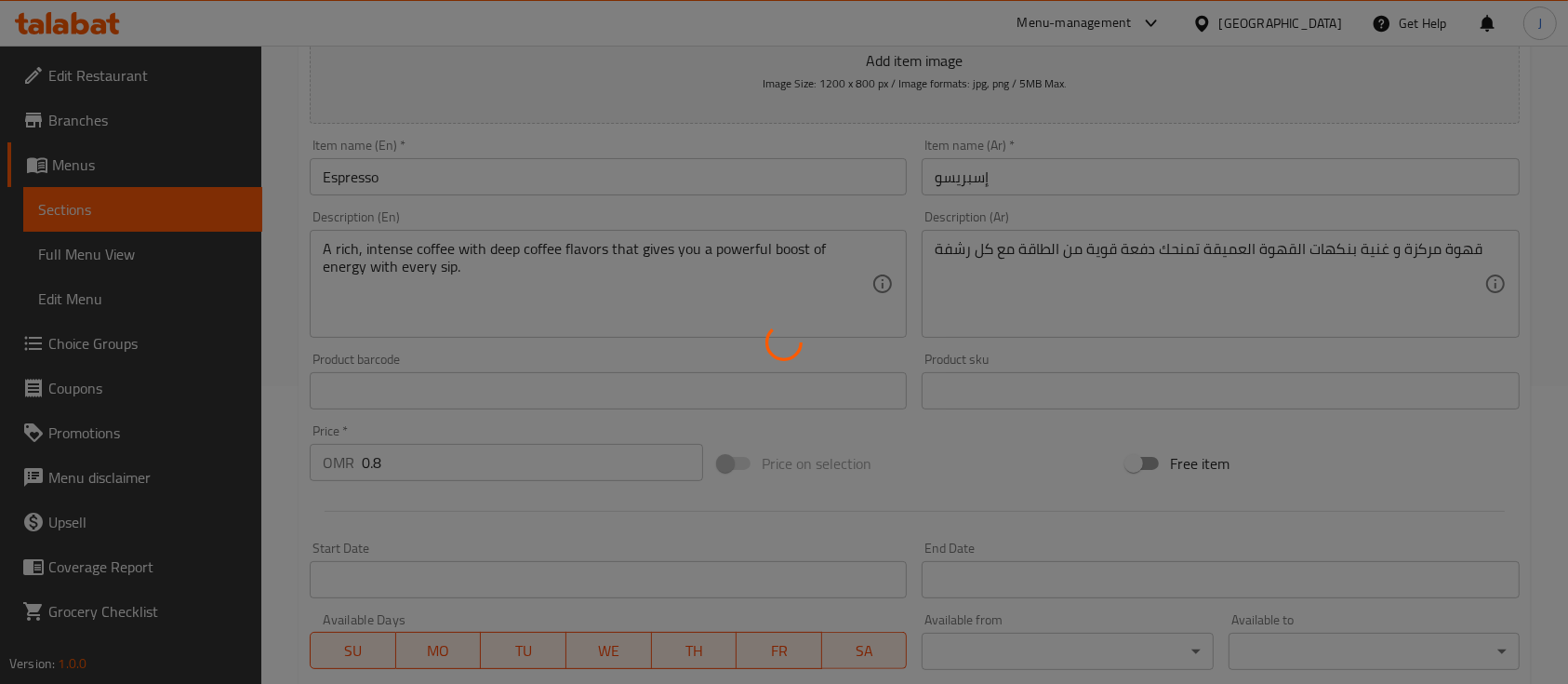
type input "0"
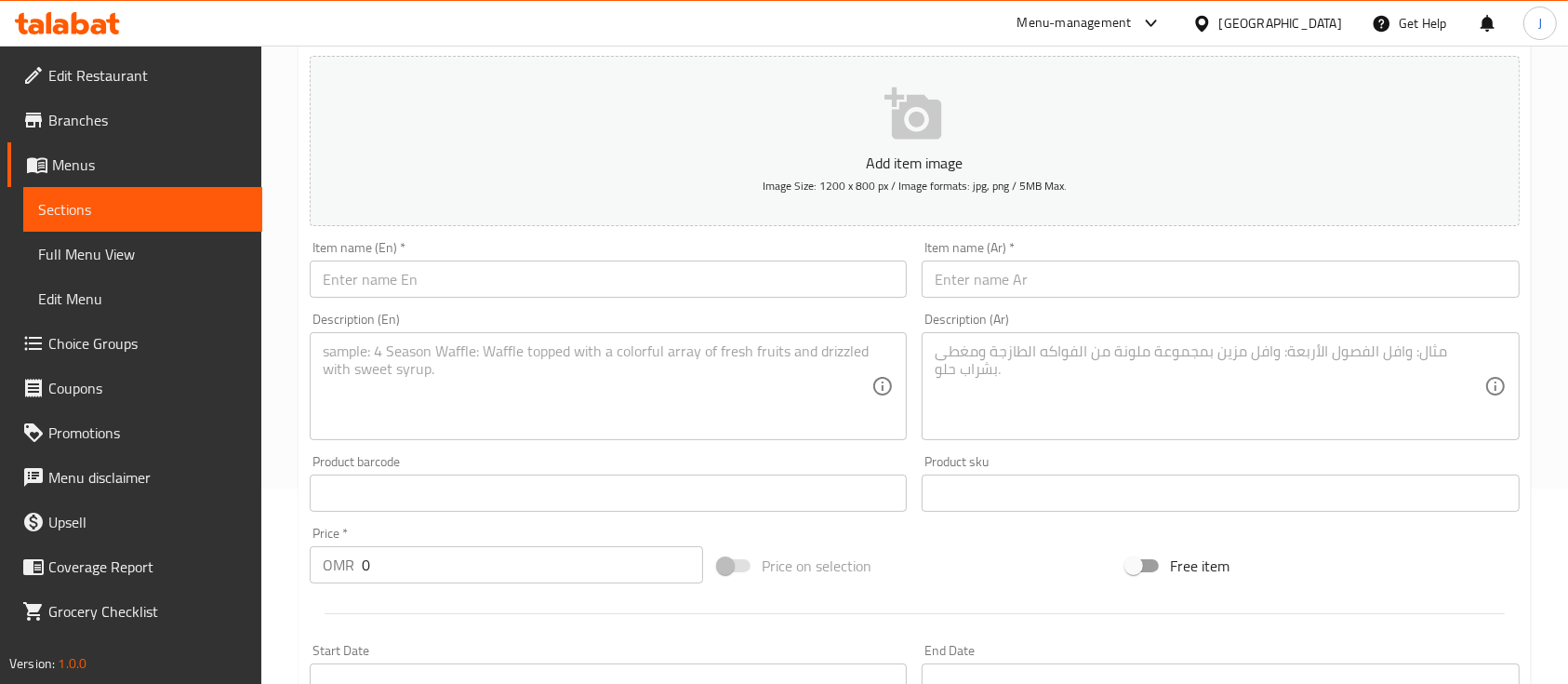
scroll to position [0, 0]
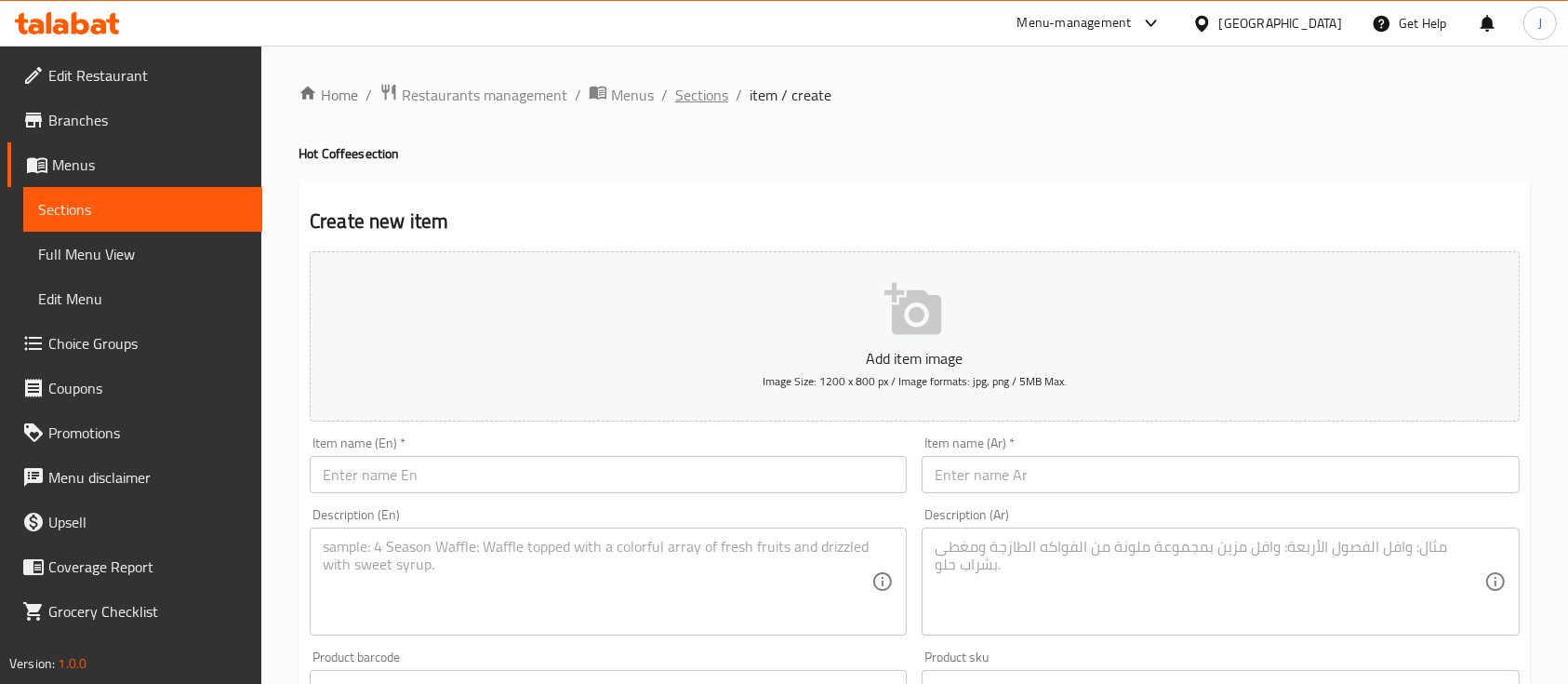
click at [707, 84] on span "Sections" at bounding box center [701, 94] width 53 height 22
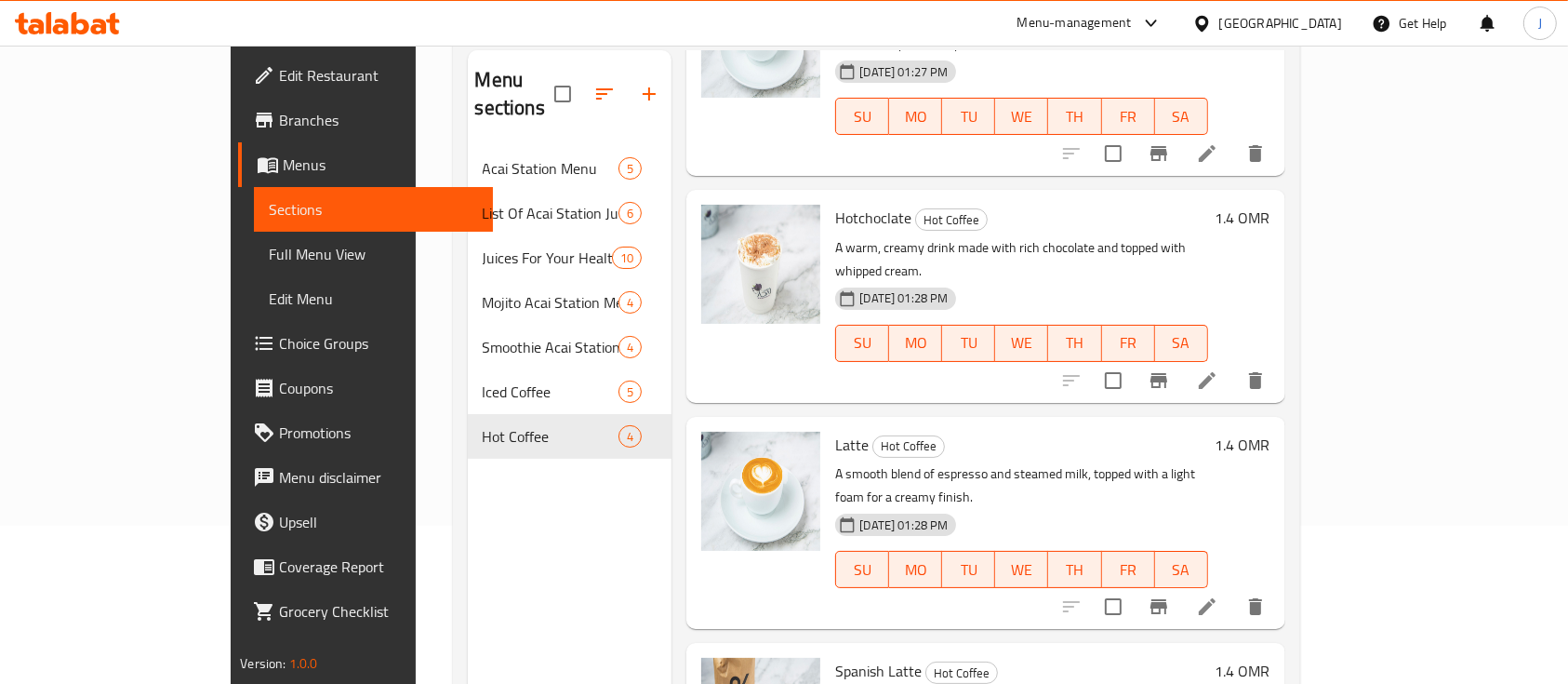
scroll to position [200, 0]
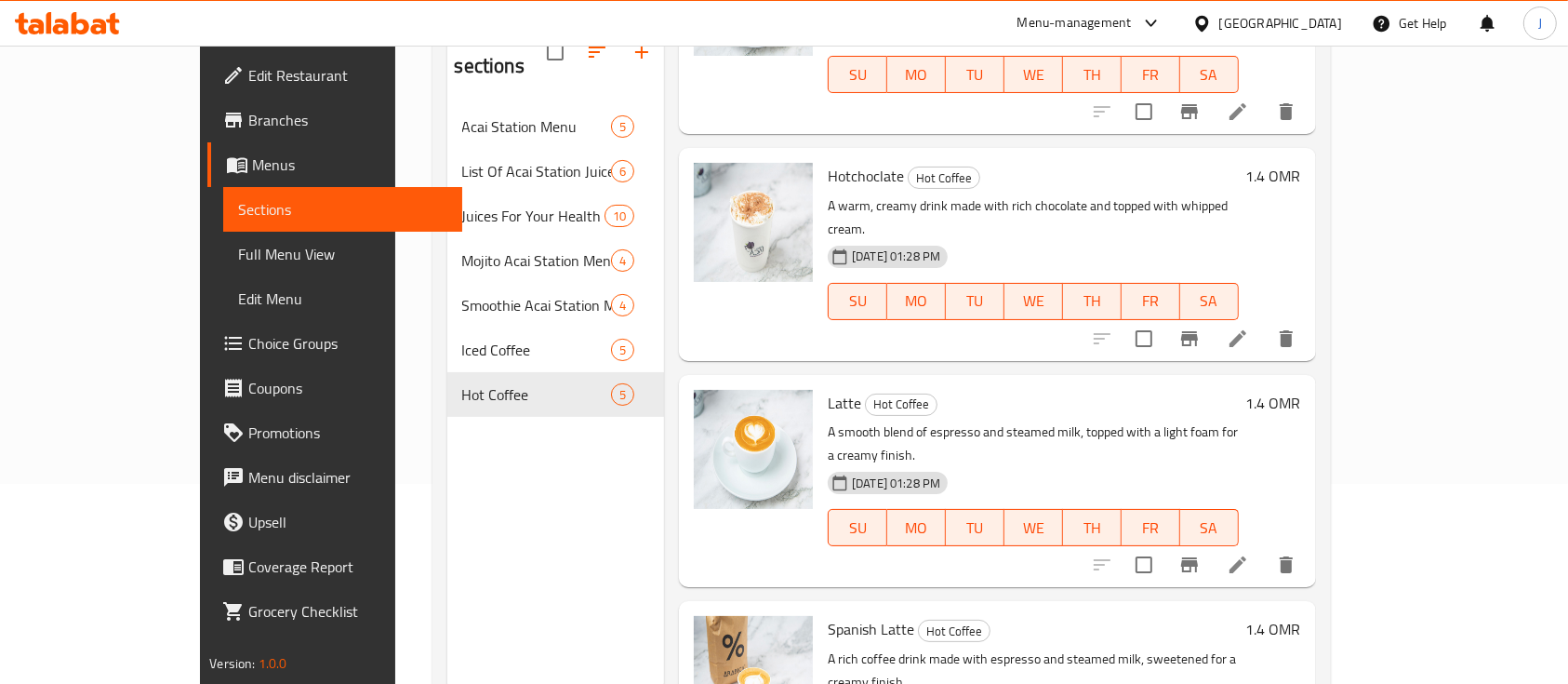
click at [1165, 382] on div "Latte Hot Coffee A smooth blend of espresso and steamed milk, topped with a lig…" at bounding box center [1033, 480] width 426 height 197
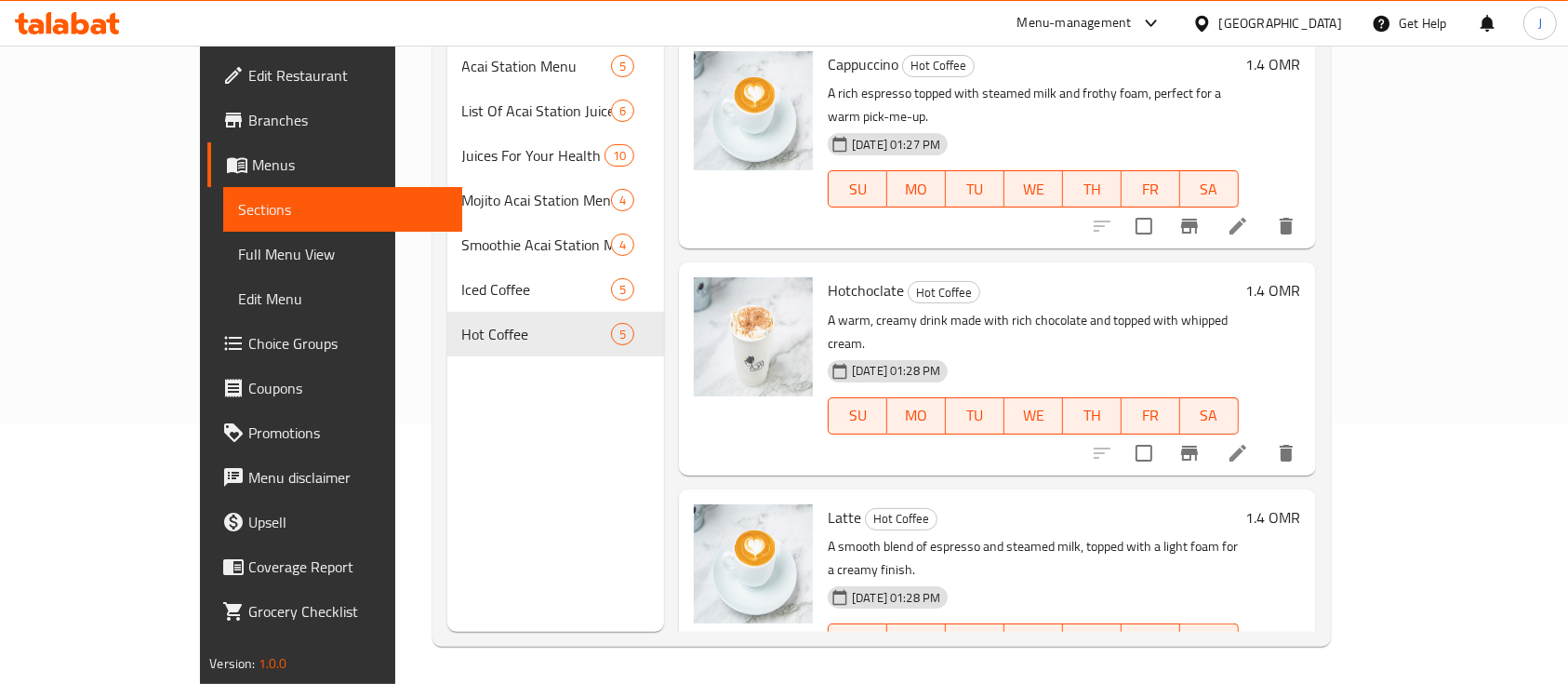
scroll to position [0, 0]
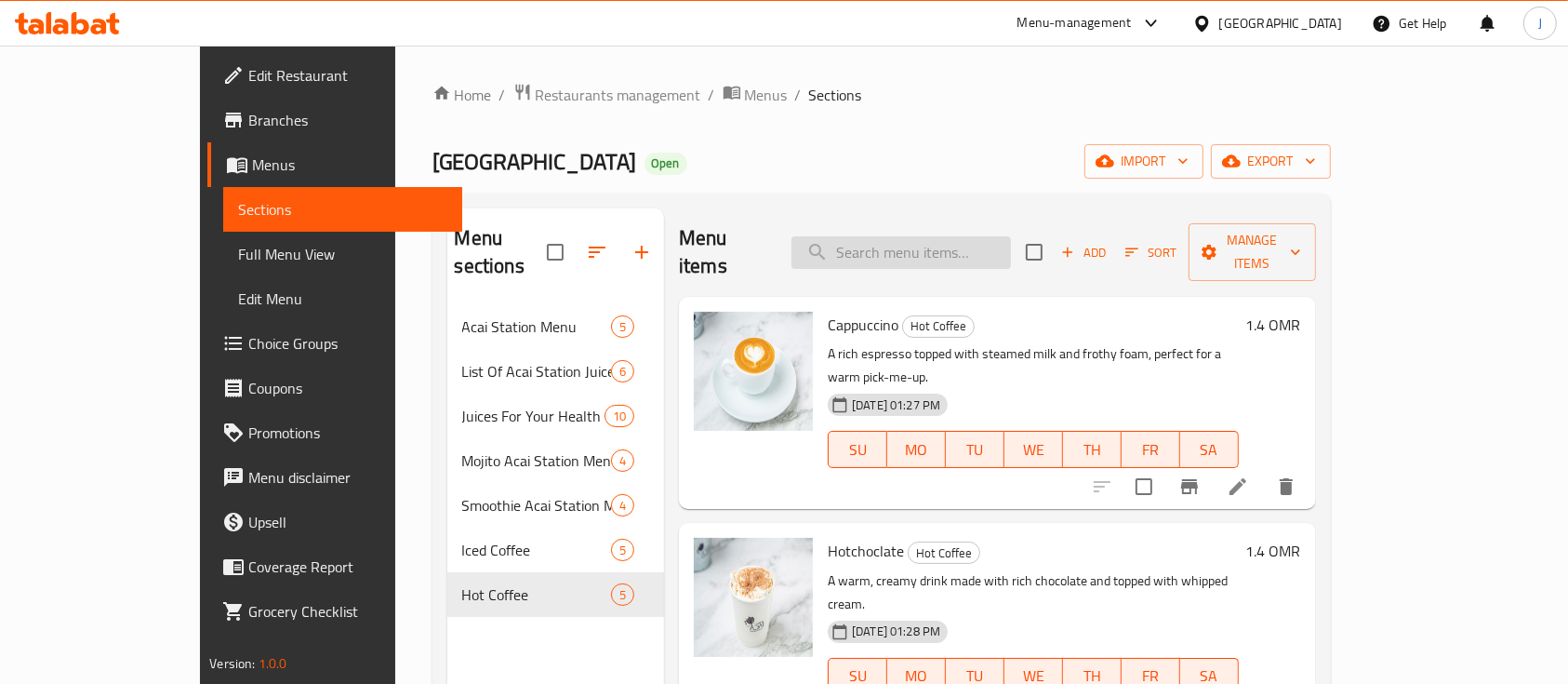
click at [1004, 241] on input "search" at bounding box center [901, 253] width 219 height 33
click at [1109, 241] on span "Add" at bounding box center [1083, 252] width 50 height 21
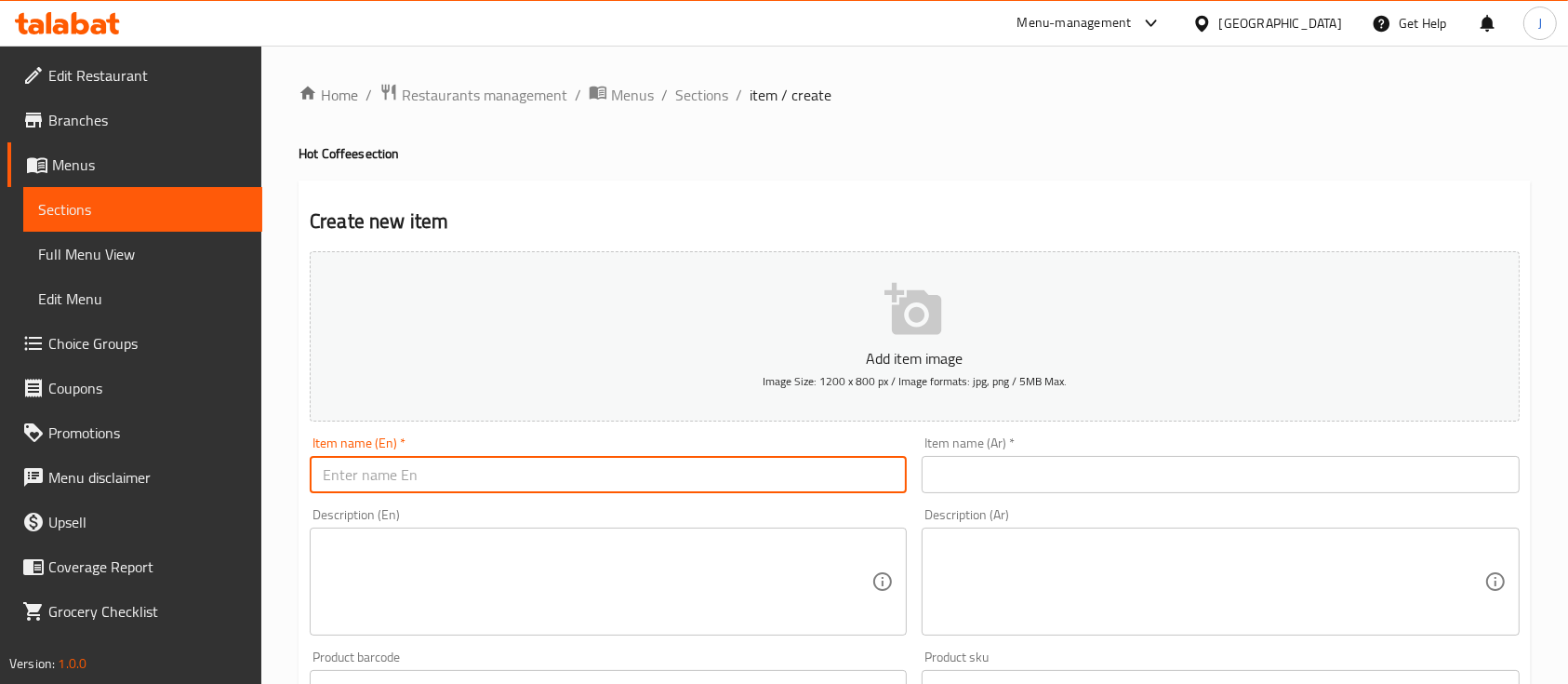
click at [697, 463] on input "text" at bounding box center [608, 474] width 597 height 38
paste input "Hot Americano"
type input "Hot Americano"
click at [1184, 508] on div "Description (Ar) Description (Ar)" at bounding box center [1220, 571] width 612 height 142
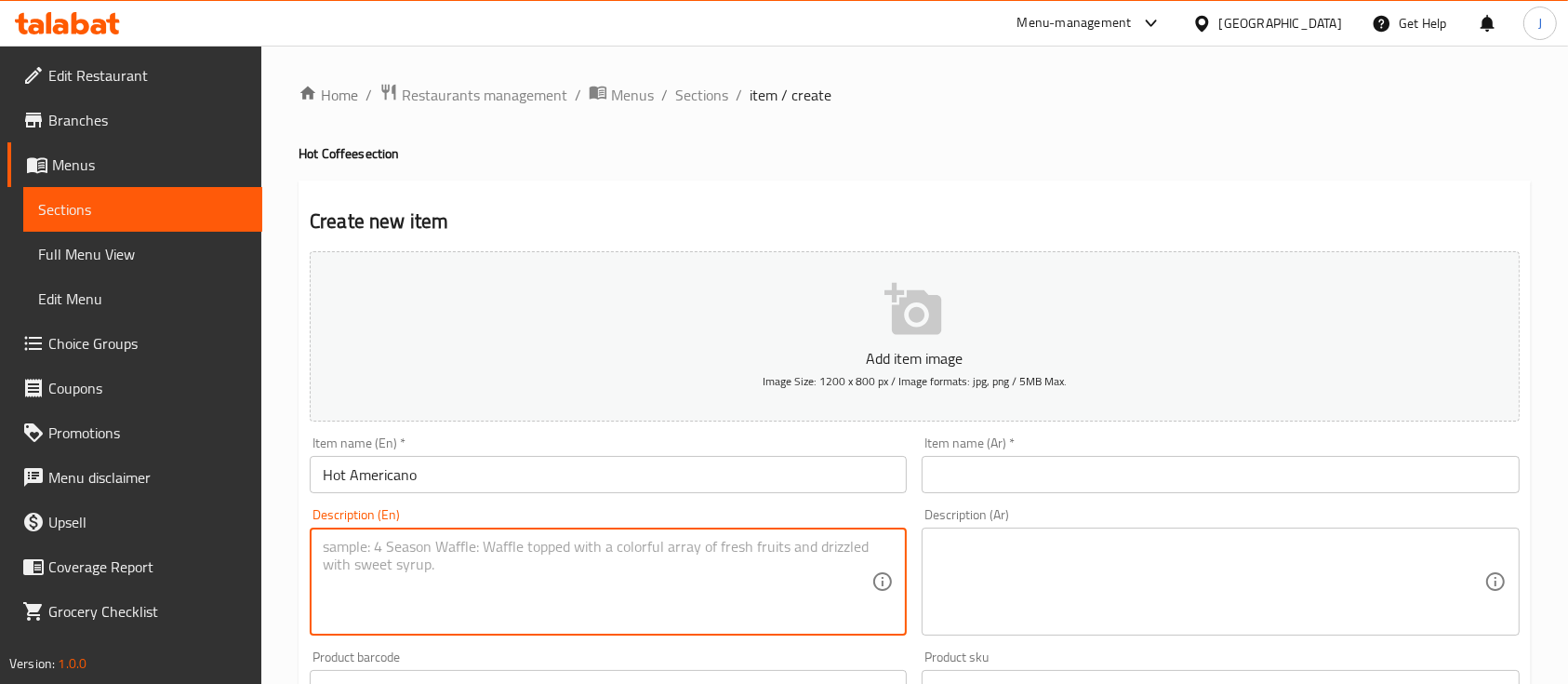
click at [742, 571] on textarea at bounding box center [597, 582] width 548 height 89
paste textarea "Espresso blended with hot water for a balanced taste, a classic, refreshing, an…"
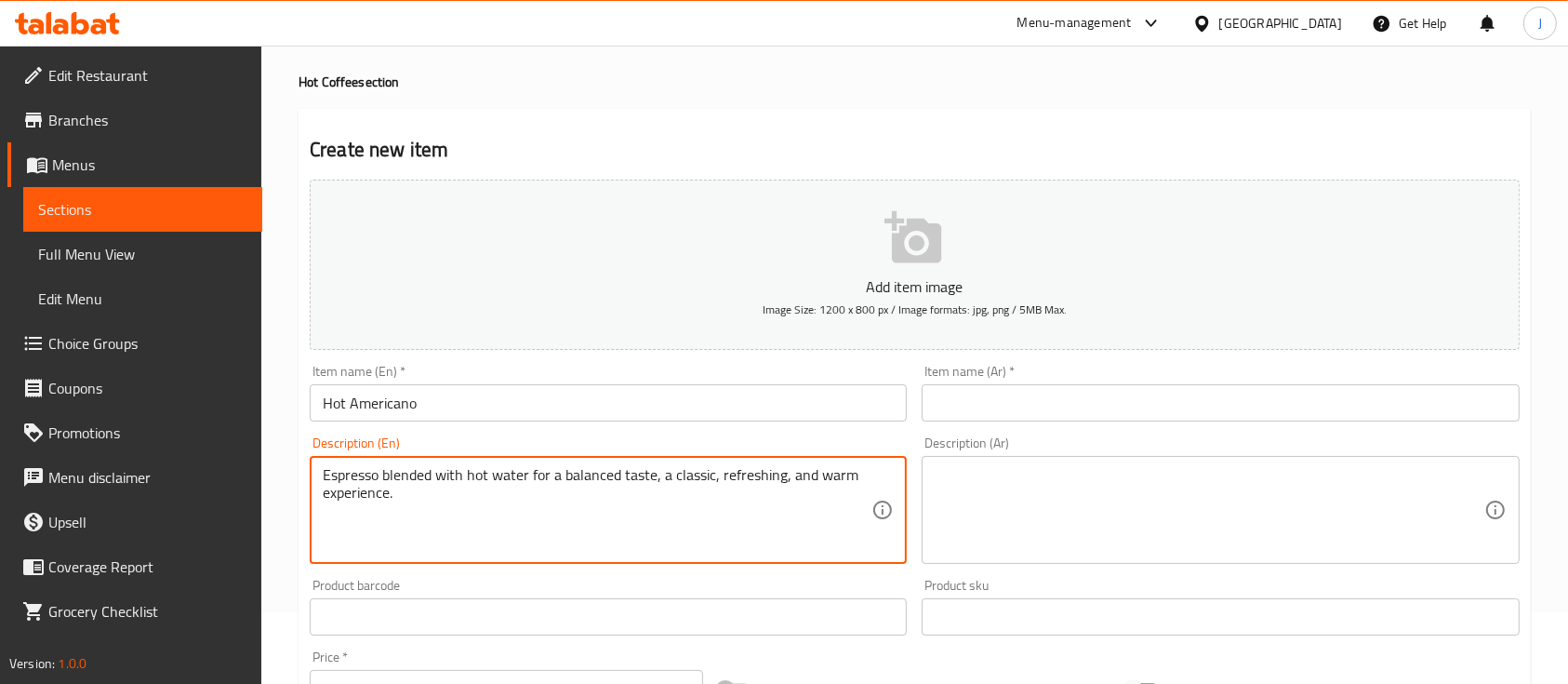
scroll to position [73, 0]
type textarea "Espresso blended with hot water for a balanced taste, a classic, refreshing, an…"
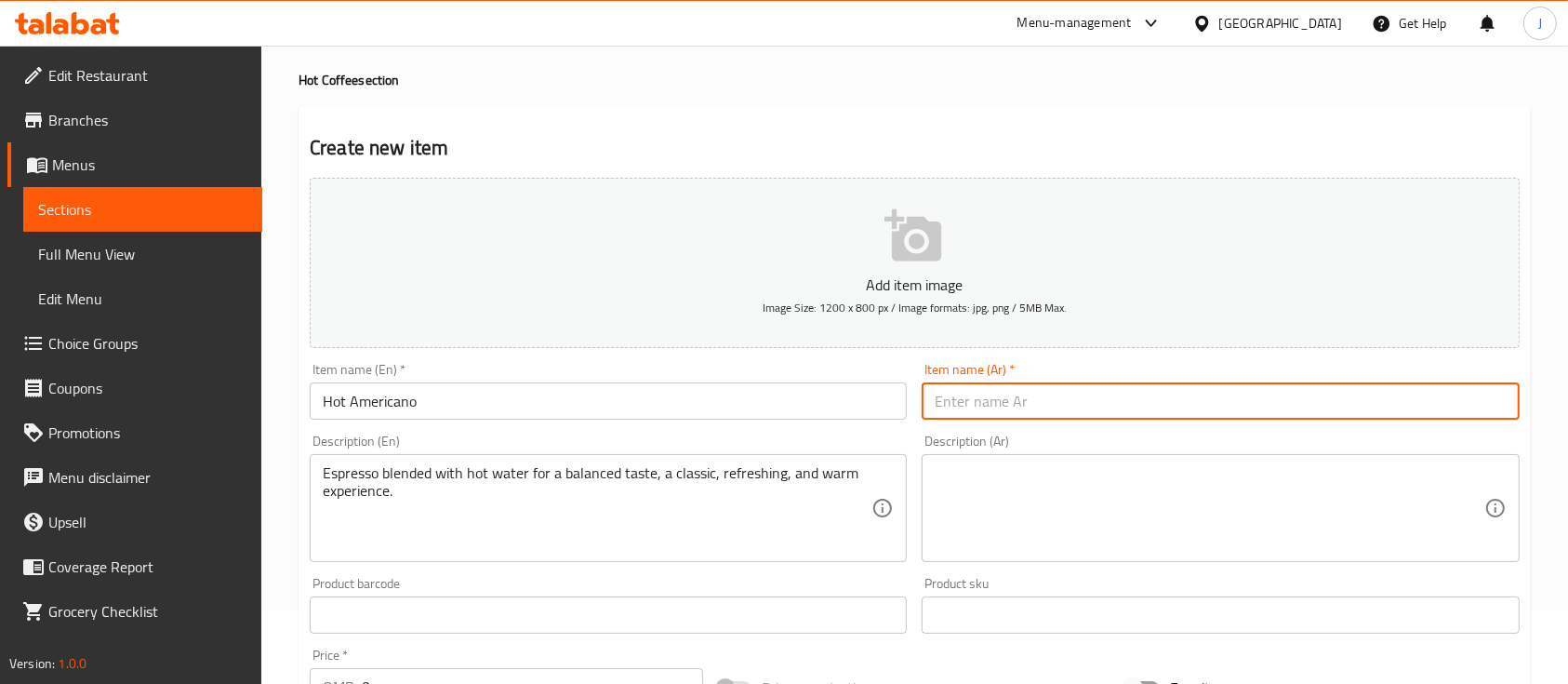
click at [1191, 412] on input "text" at bounding box center [1220, 400] width 597 height 38
paste input "إمريكانو ساخن"
type input "إمريكانو ساخن"
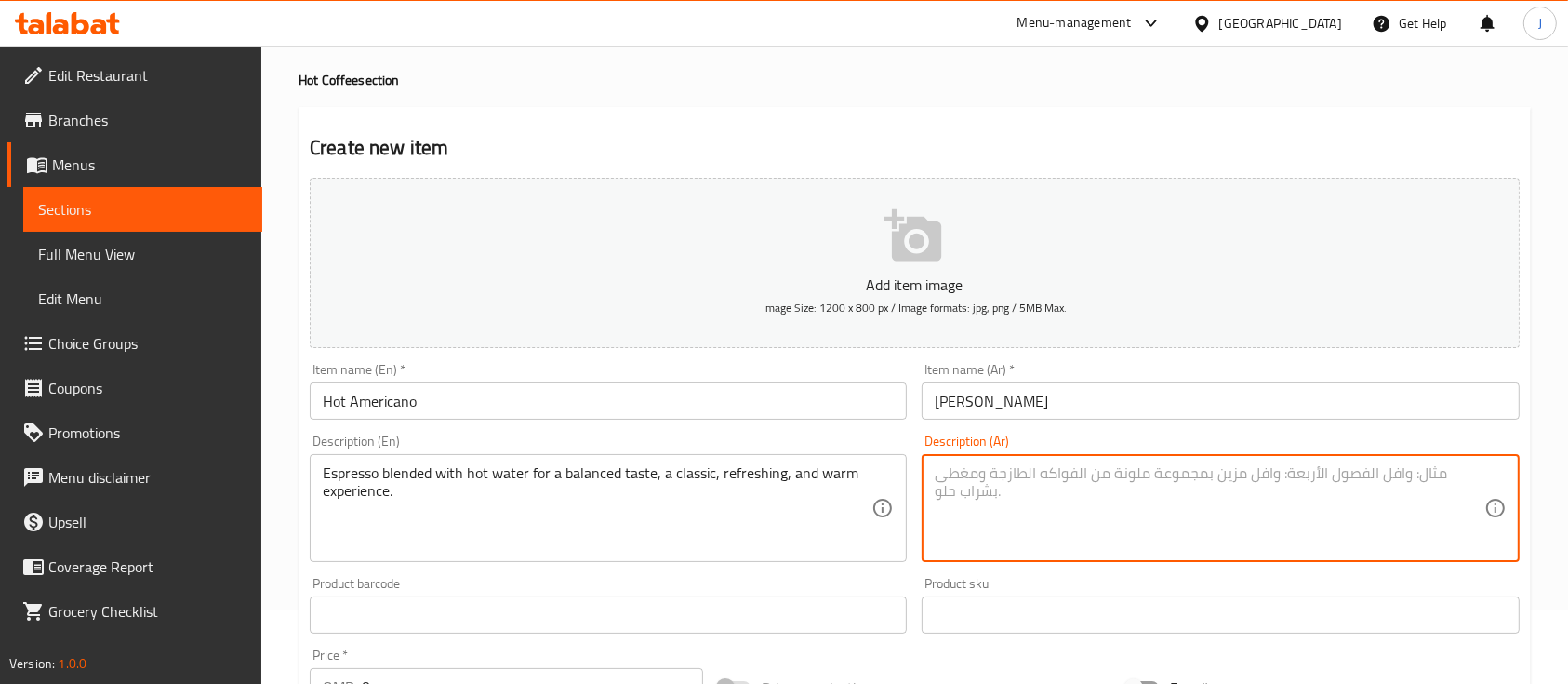
click at [1129, 519] on textarea at bounding box center [1209, 508] width 548 height 89
paste textarea "اسبريسو ممزوج بالماء الساخن لمذاق متوازن ،تجربة كلاسيكية منعشة و دافئة"
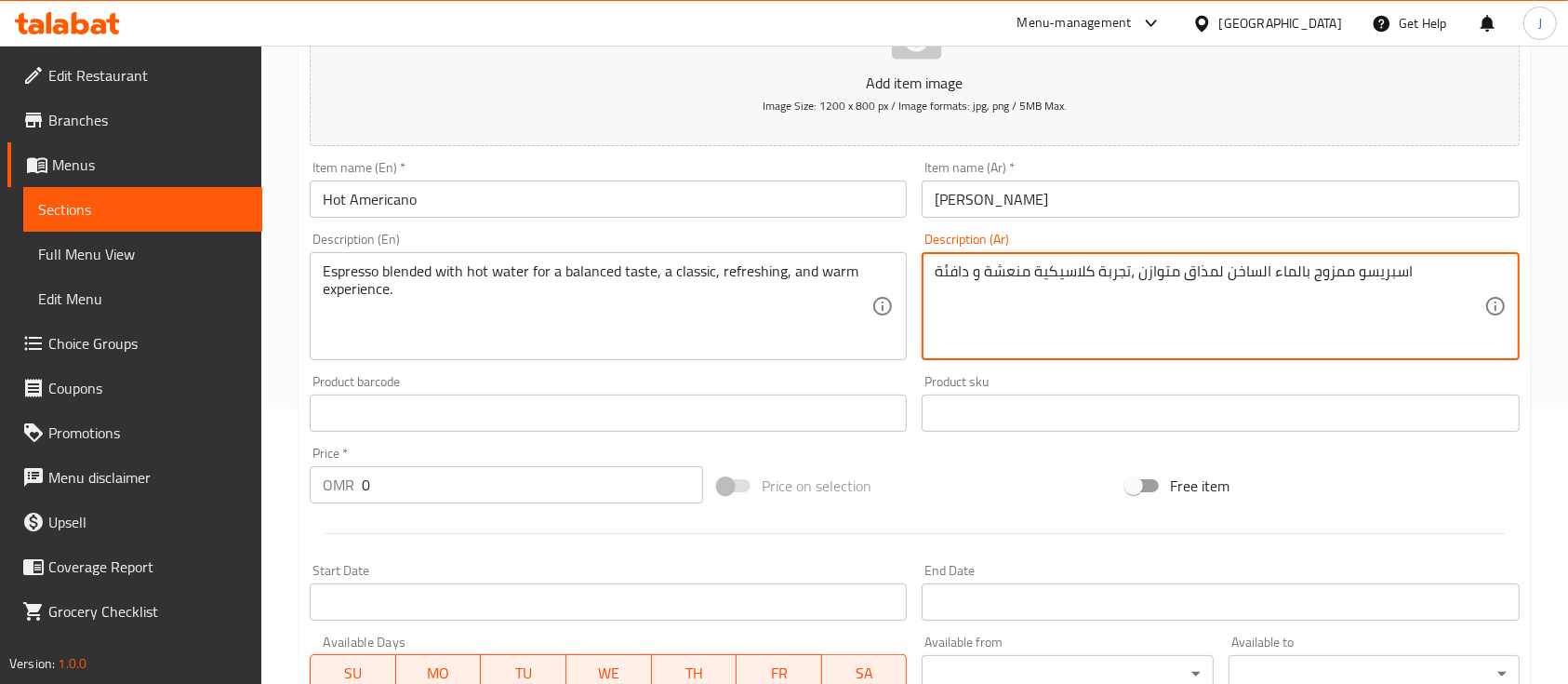
scroll to position [287, 0]
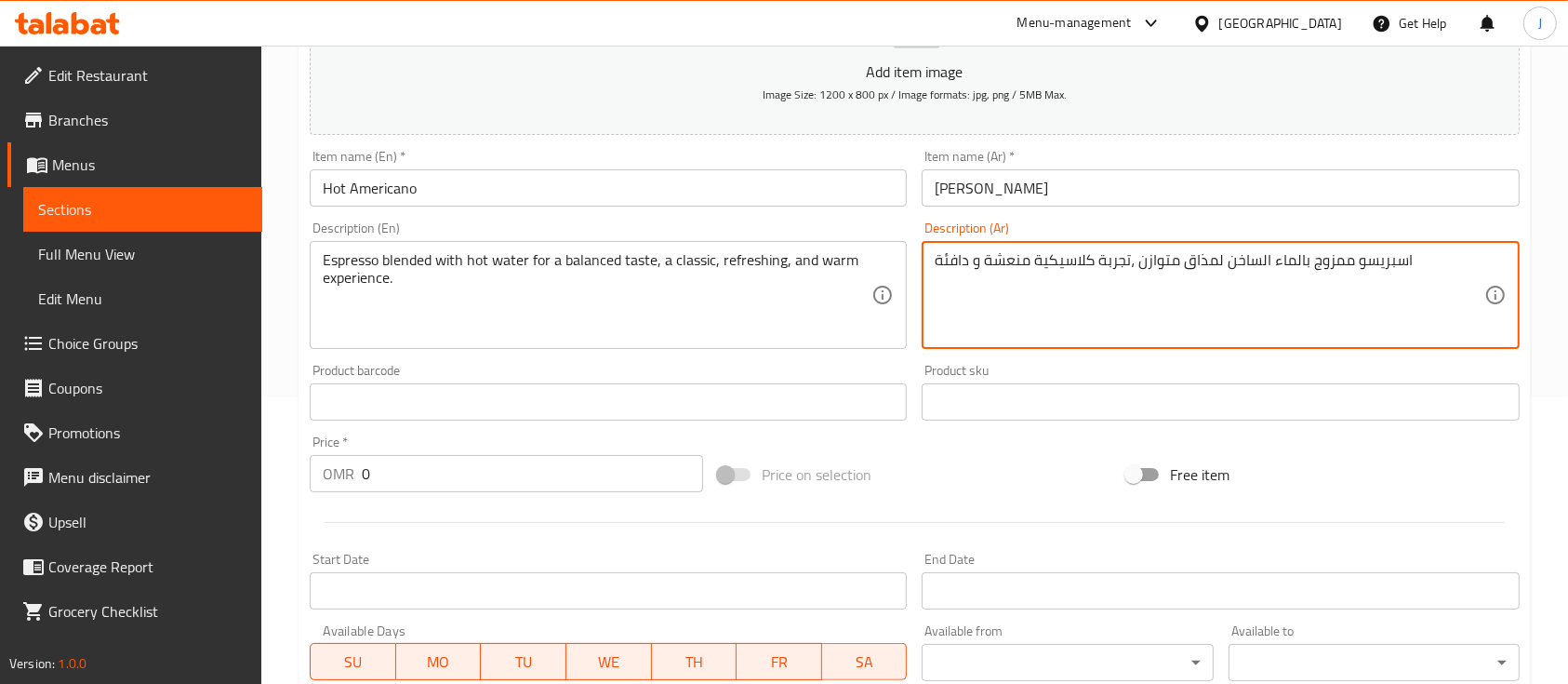
type textarea "اسبريسو ممزوج بالماء الساخن لمذاق متوازن ،تجربة كلاسيكية منعشة و دافئة"
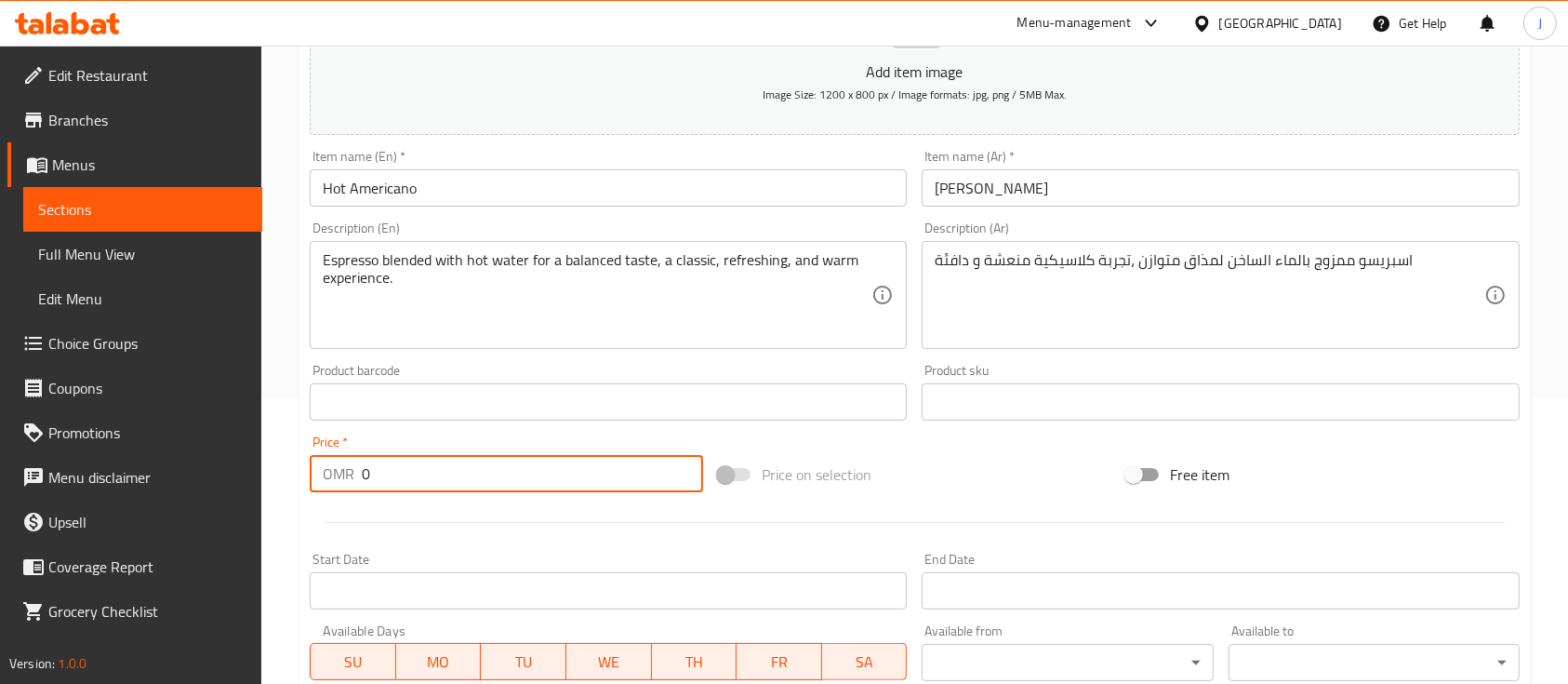
drag, startPoint x: 408, startPoint y: 480, endPoint x: 297, endPoint y: 470, distance: 111.4
click at [298, 470] on div "Create new item Add item image Image Size: 1200 x 800 px / Image formats: jpg, …" at bounding box center [914, 436] width 1232 height 1083
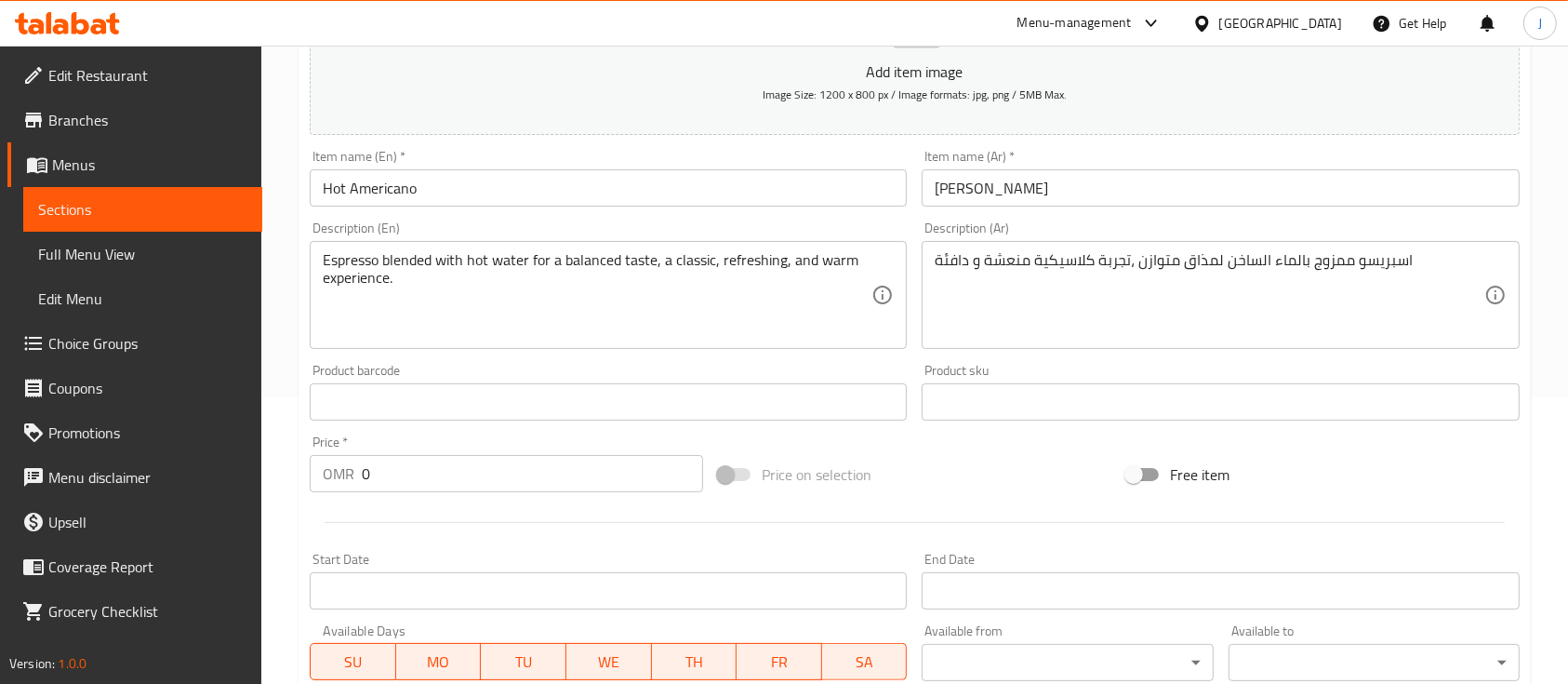
click at [636, 566] on div "Start Date Start Date" at bounding box center [608, 580] width 597 height 57
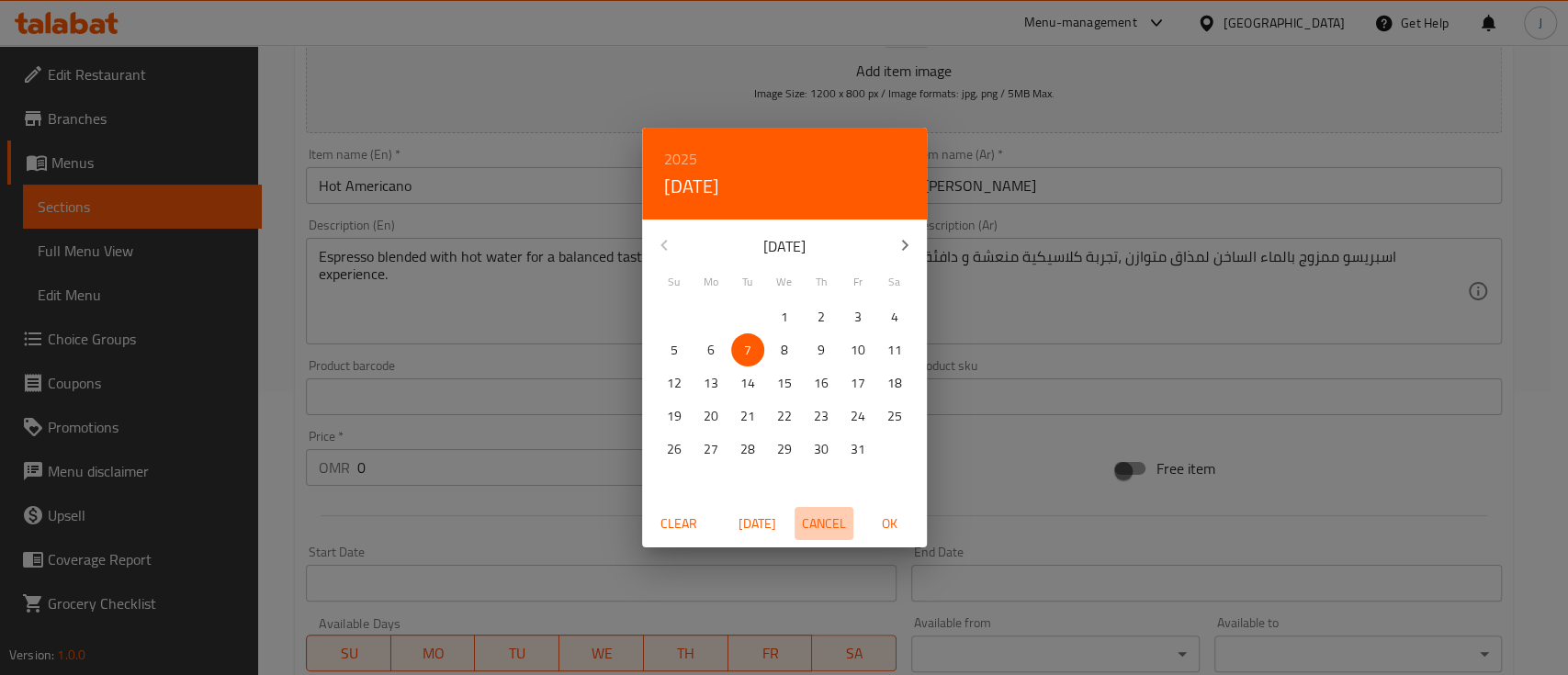
click at [838, 517] on span "Cancel" at bounding box center [823, 524] width 44 height 23
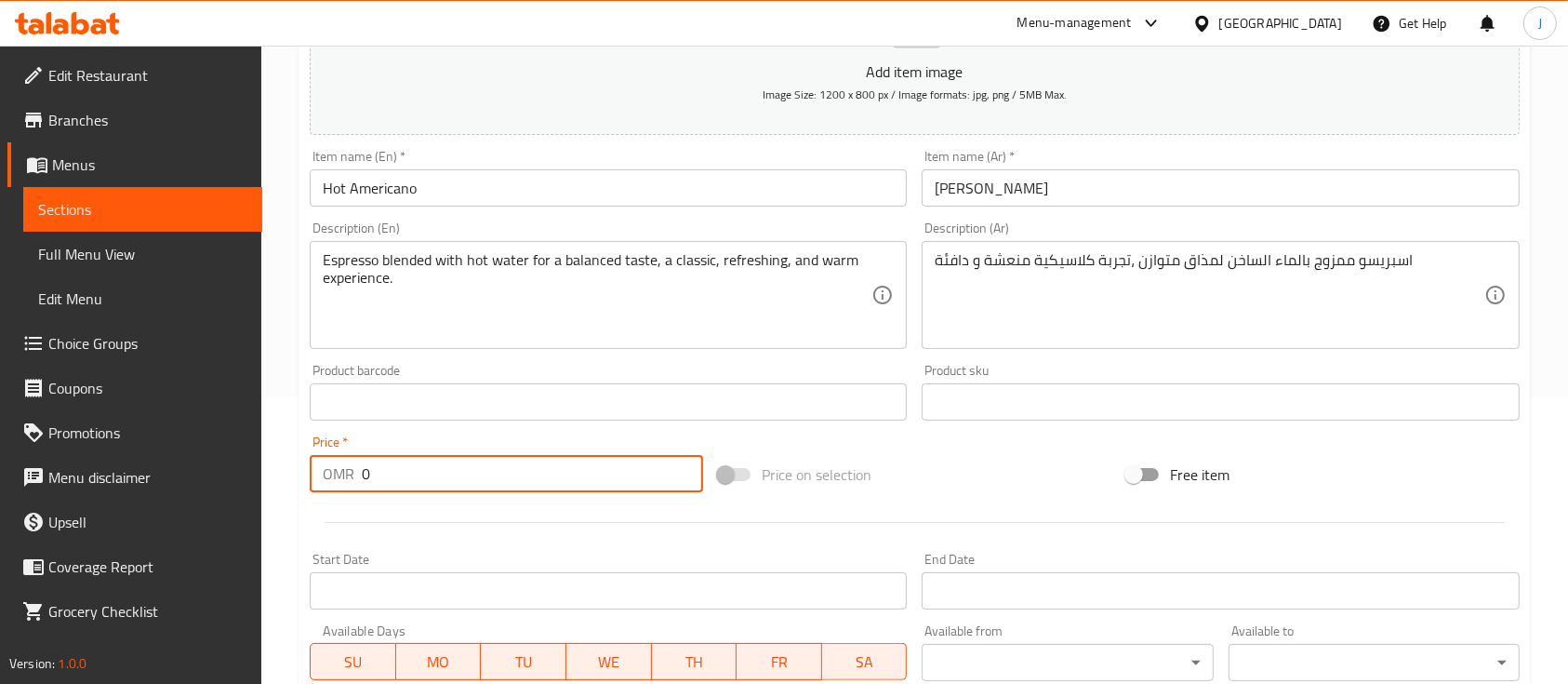
drag, startPoint x: 403, startPoint y: 467, endPoint x: 296, endPoint y: 472, distance: 107.1
click at [296, 472] on div "Home / Restaurants management / Menus / Sections / item / create Hot Coffee sec…" at bounding box center [915, 393] width 1307 height 1269
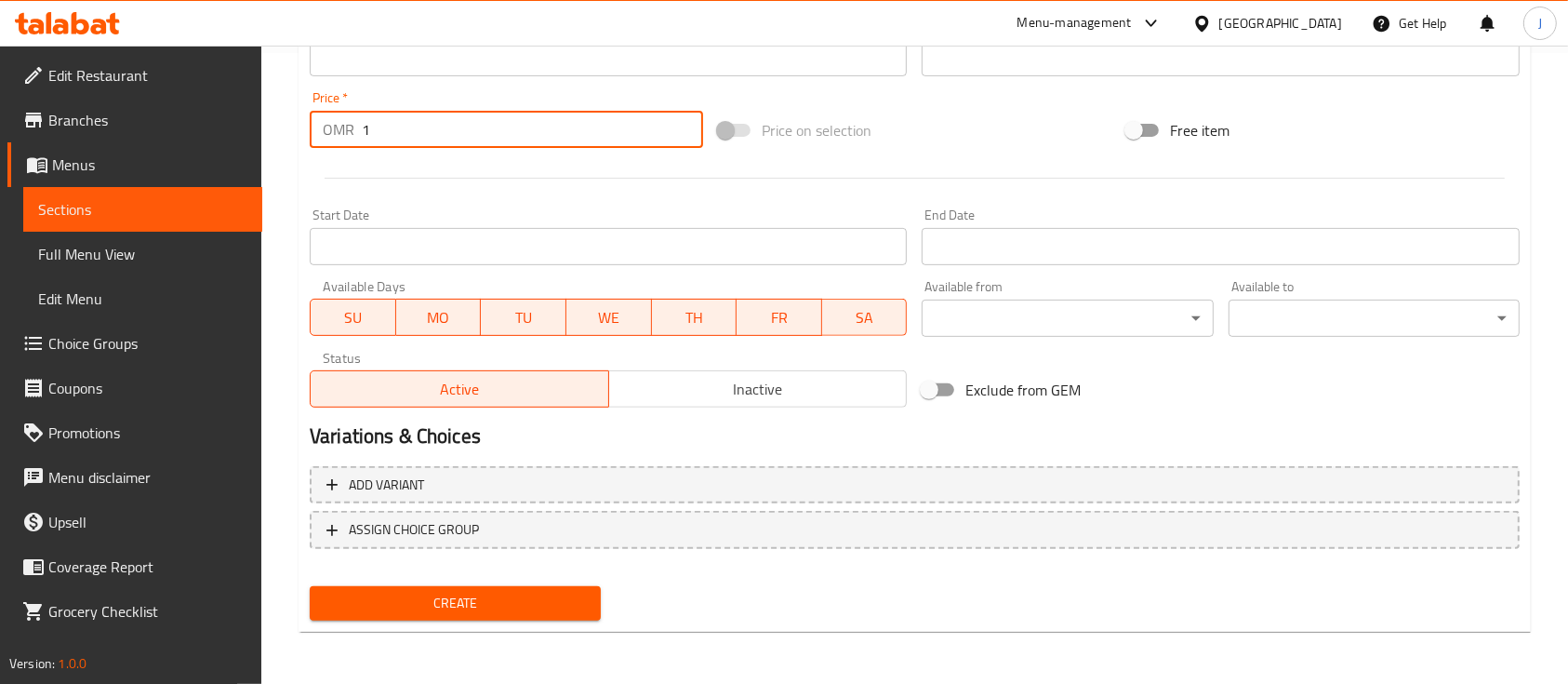
type input "1"
click at [426, 615] on button "Create" at bounding box center [455, 603] width 291 height 35
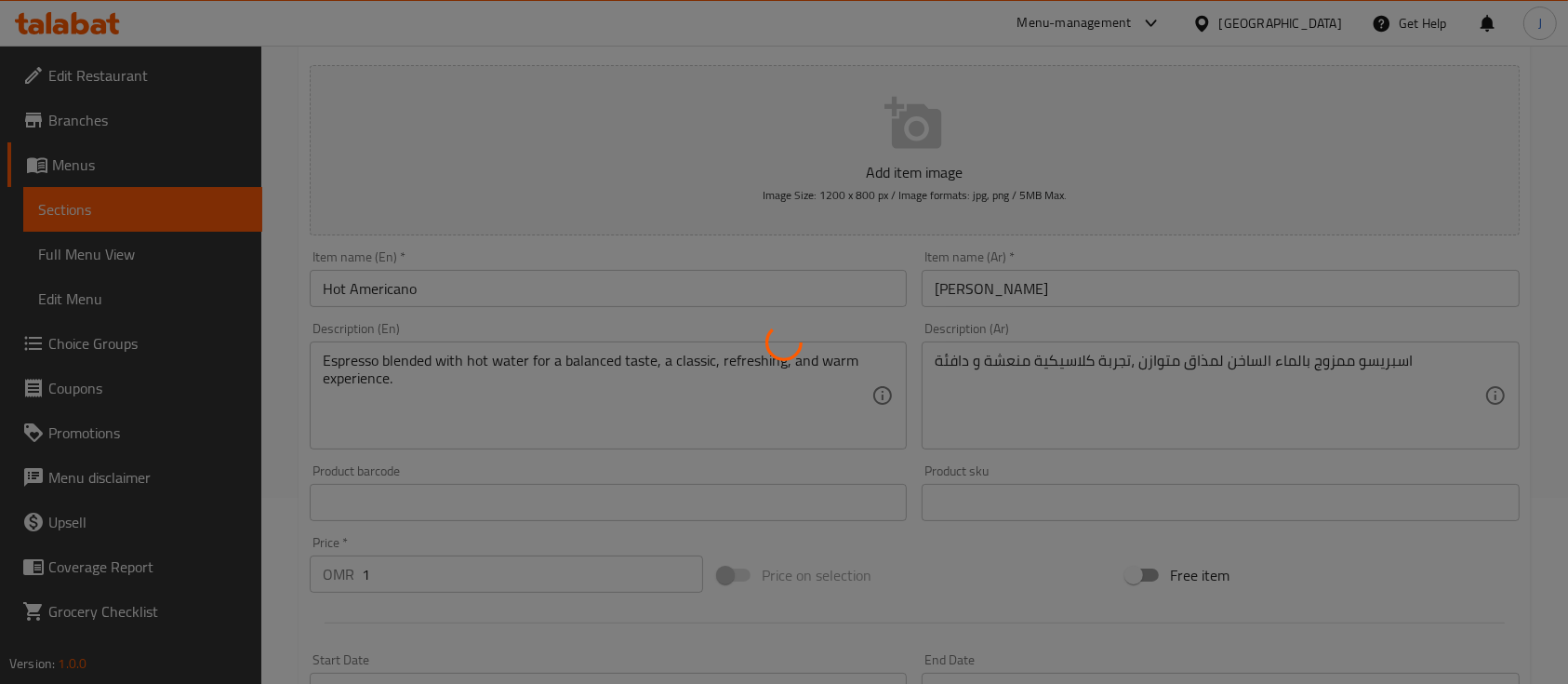
type input "0"
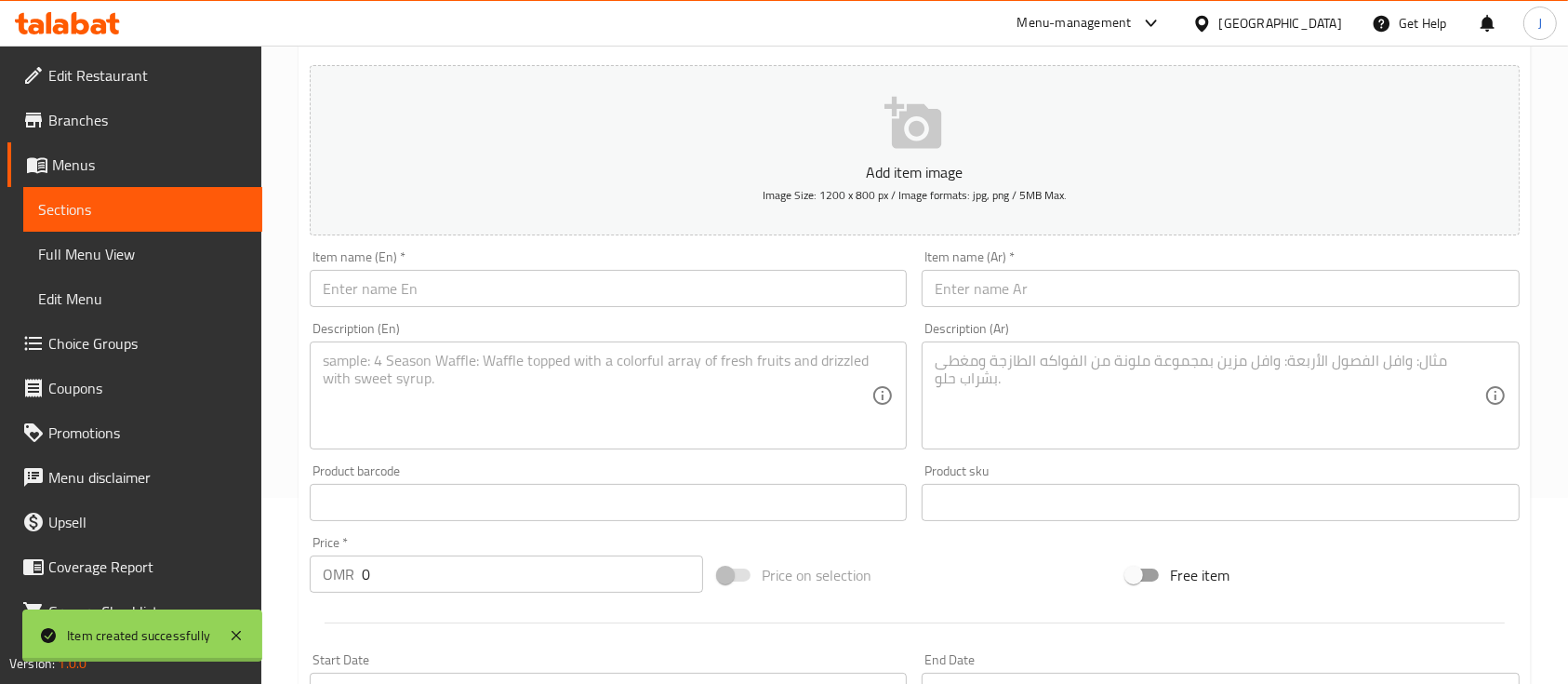
scroll to position [182, 0]
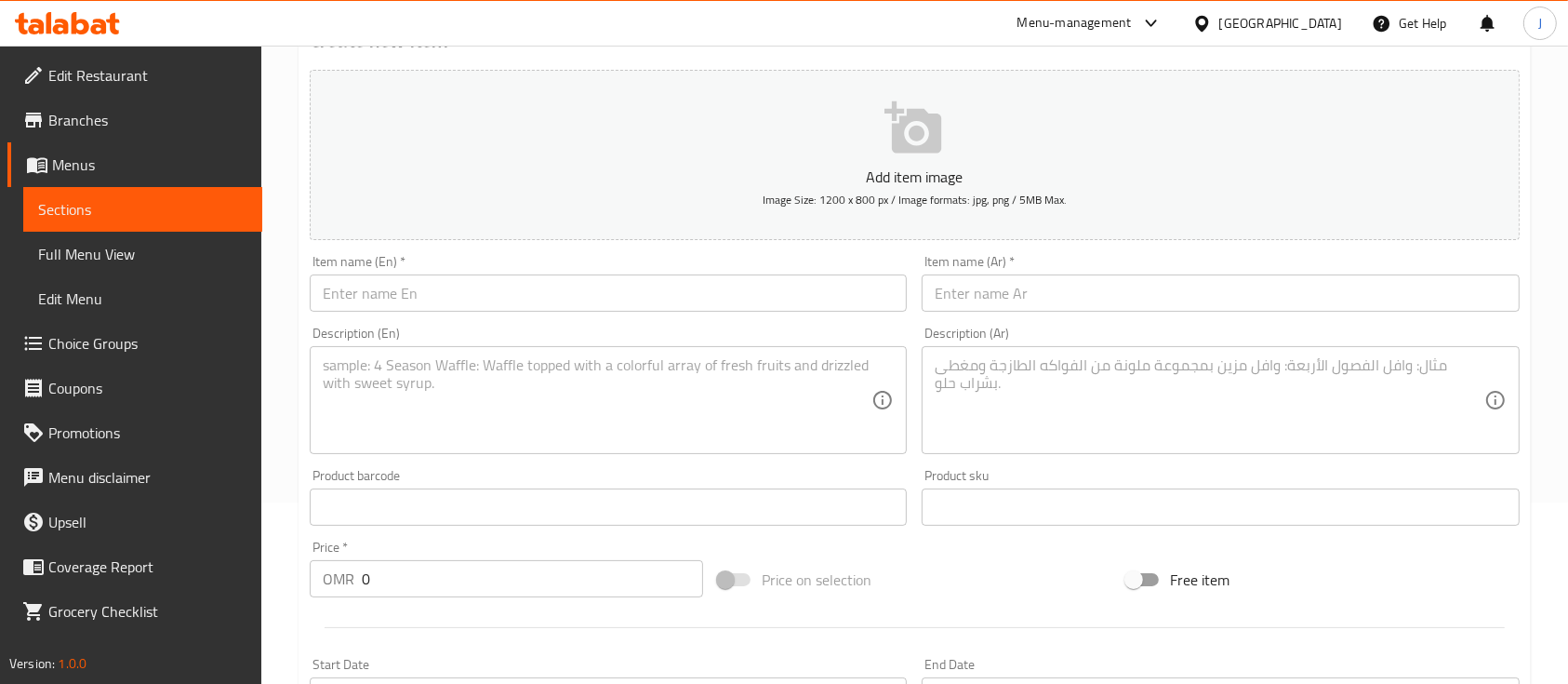
click at [1158, 484] on div "Product sku Product sku" at bounding box center [1220, 496] width 597 height 57
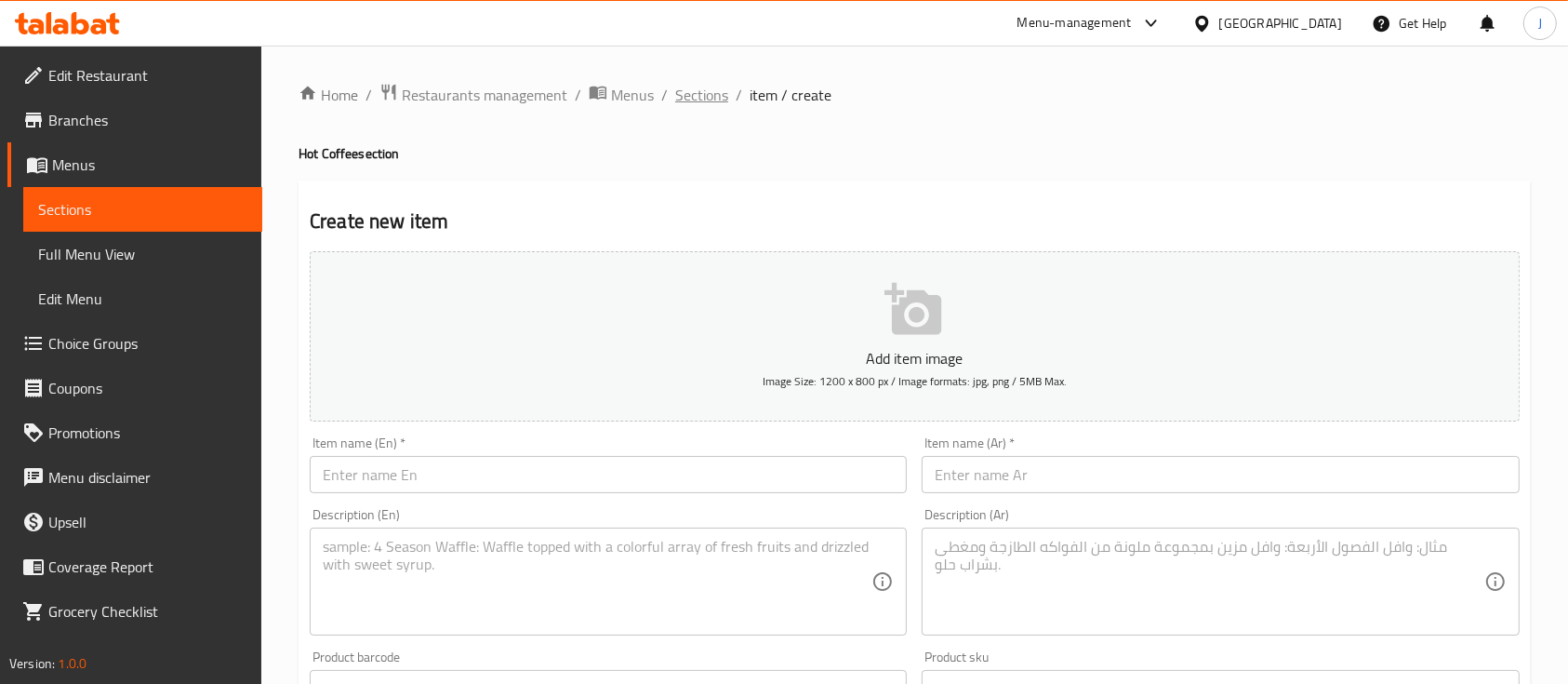
click at [720, 94] on span "Sections" at bounding box center [701, 94] width 53 height 22
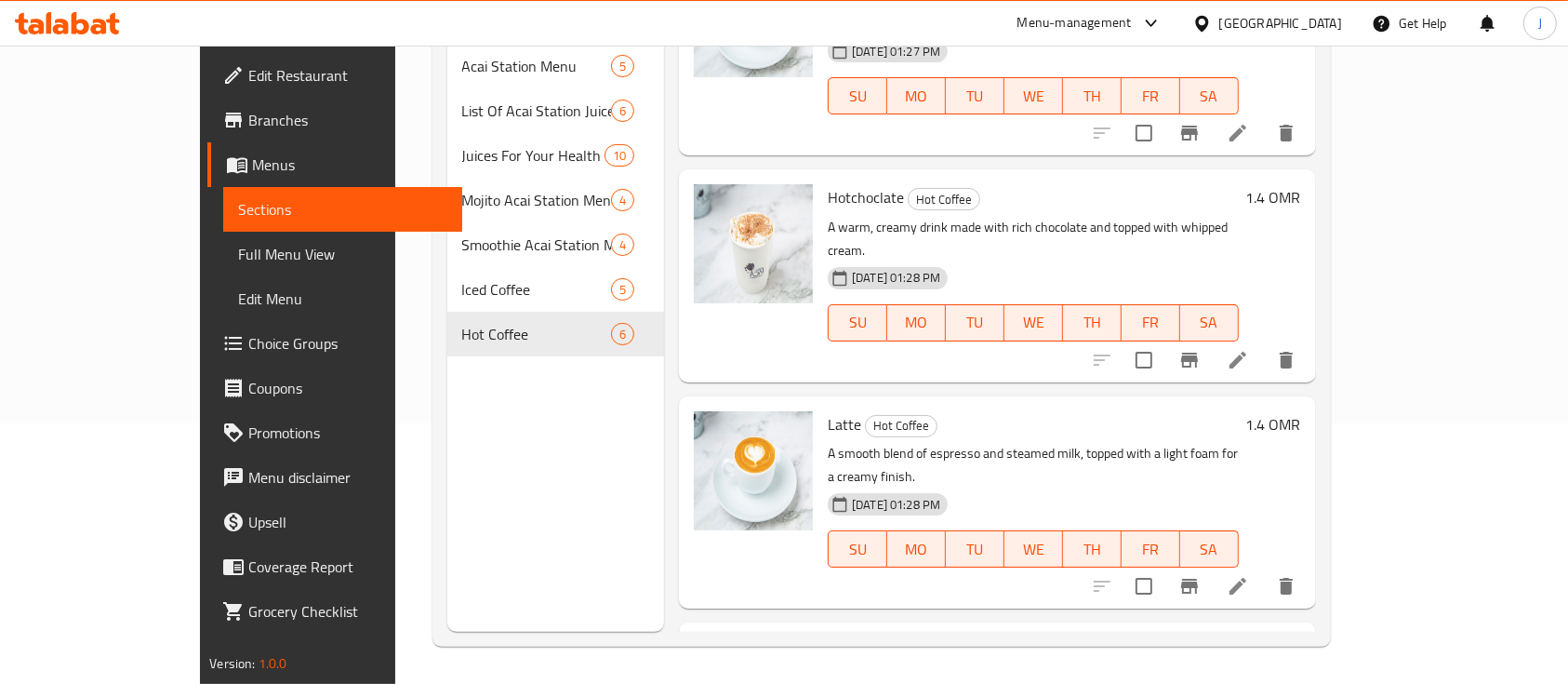
scroll to position [14, 0]
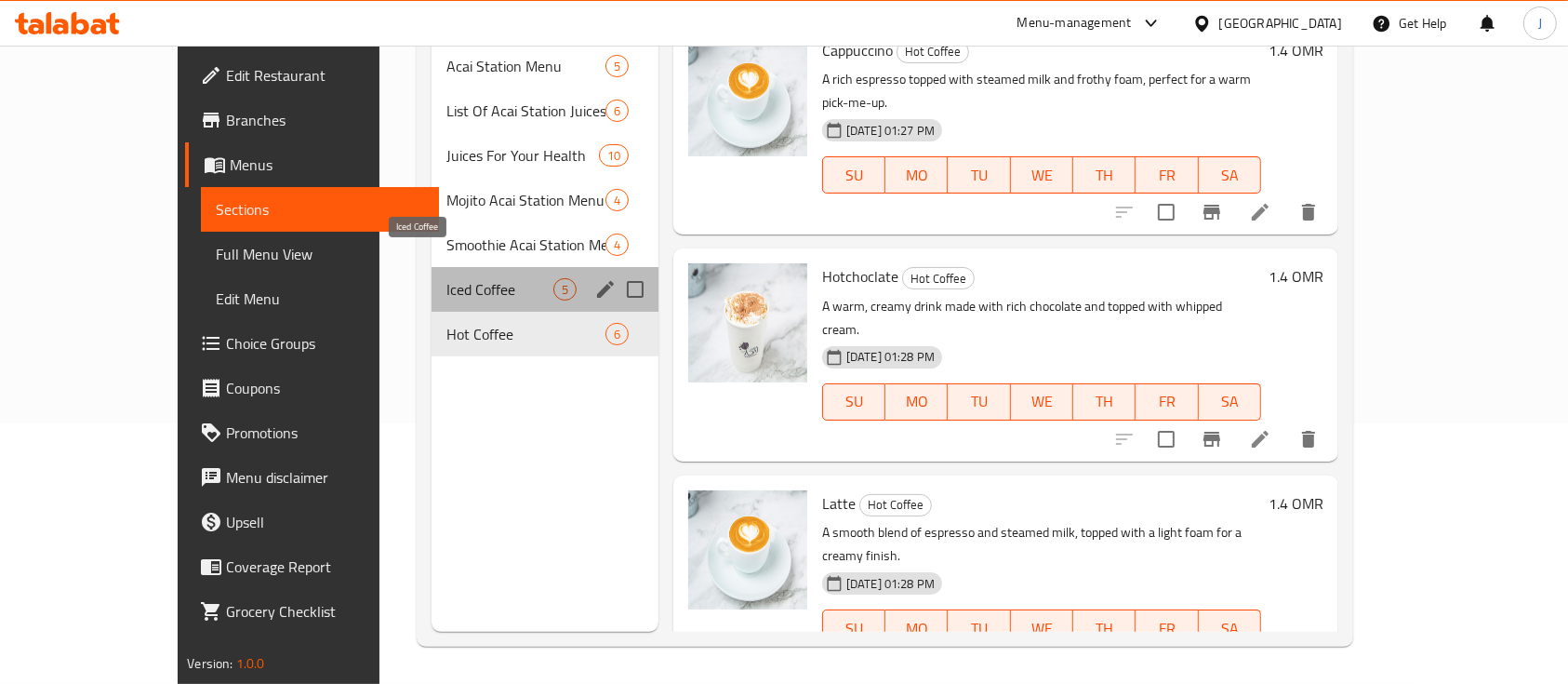
click at [446, 278] on span "Iced Coffee" at bounding box center [499, 289] width 107 height 22
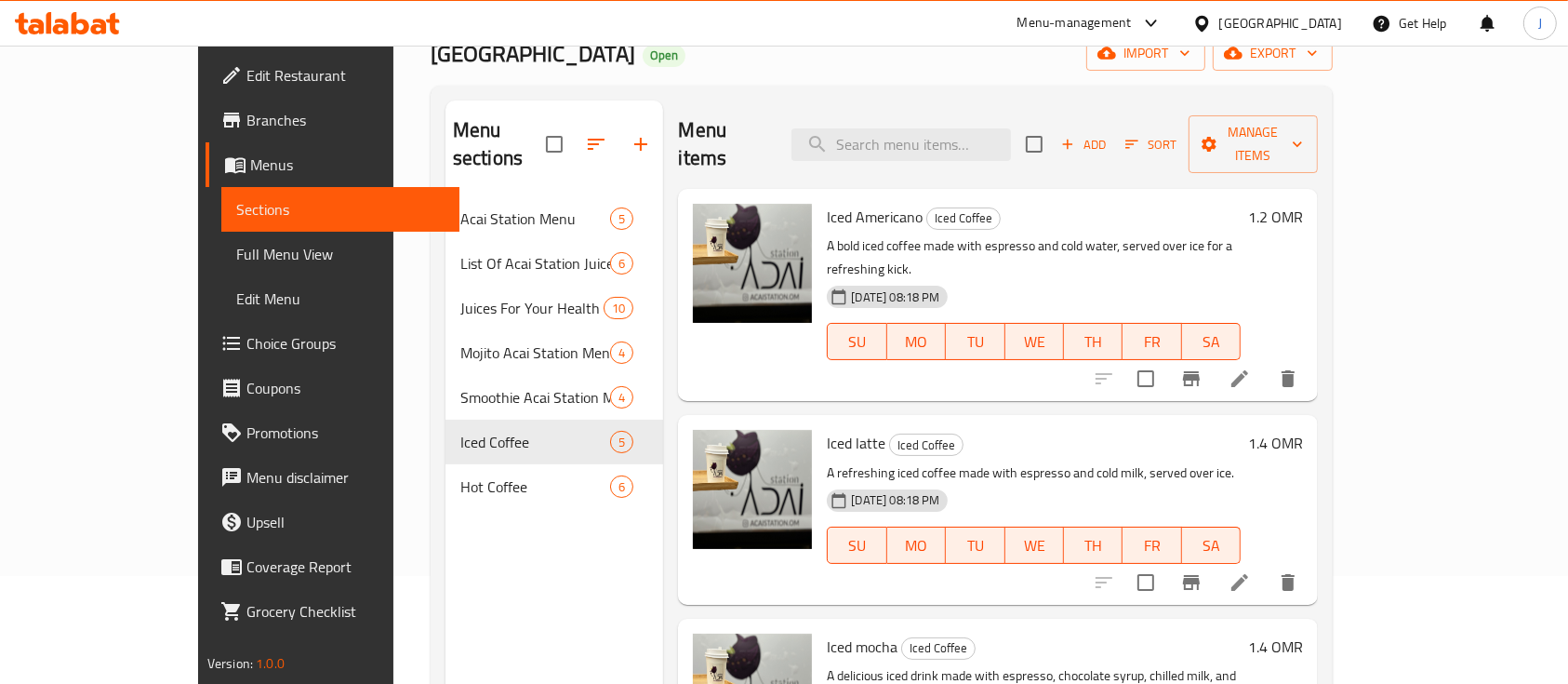
scroll to position [90, 0]
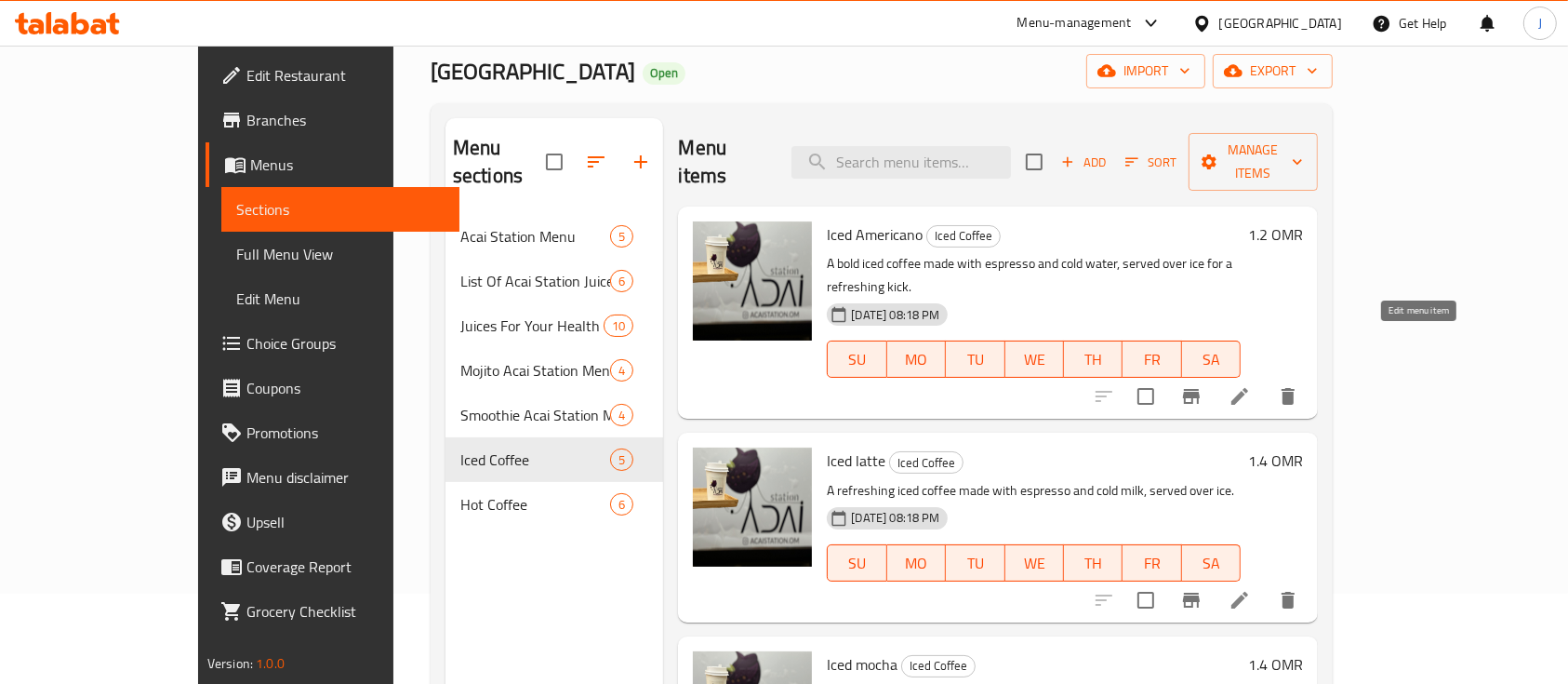
click at [1252, 385] on icon at bounding box center [1239, 395] width 22 height 22
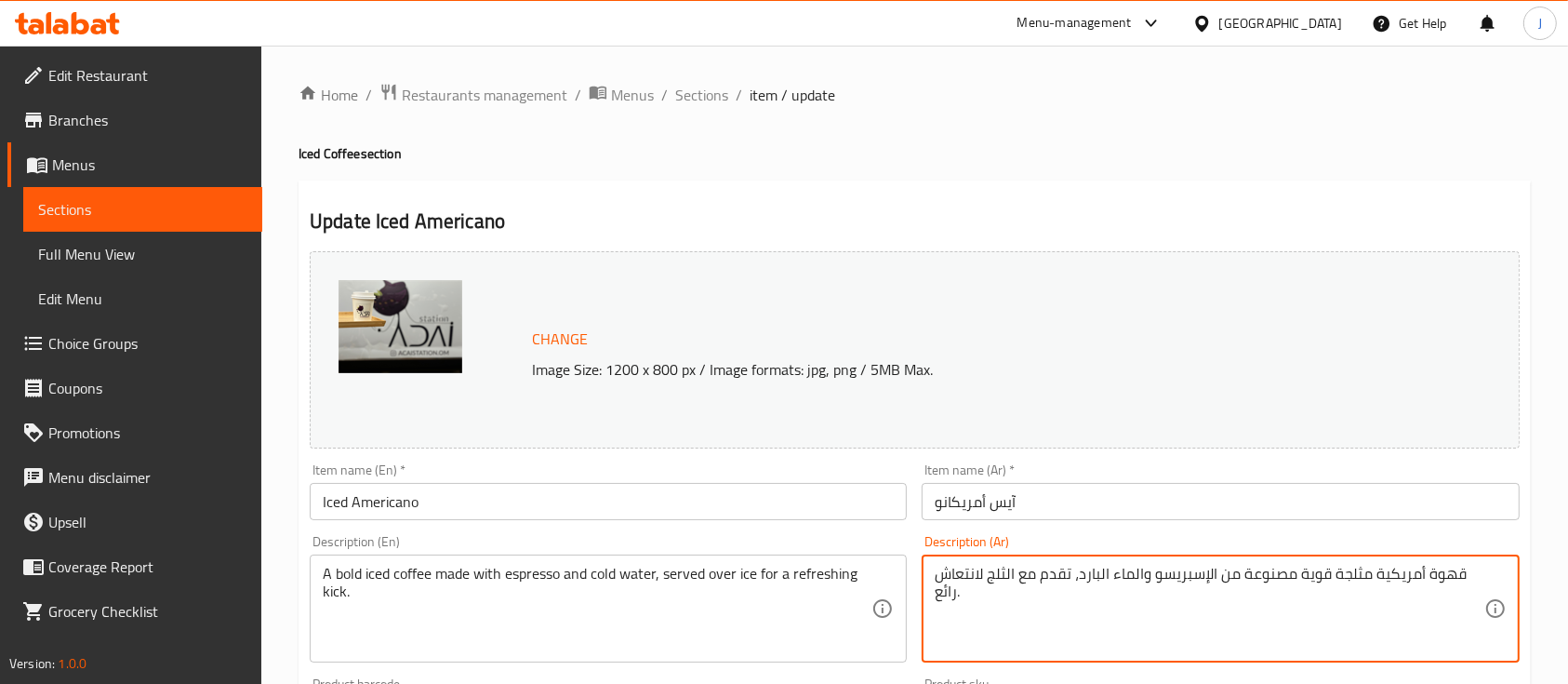
paste textarea "اسبريسو ممزوج بالماء البارد و الثلج يمنحك تجربة قهوة منعشة مع كل رشفة"
type textarea "اسبريسو ممزوج بالماء البارد و الثلج يمنحك تجربة قهوة منعشة مع كل رشفة"
click at [1206, 572] on textarea "اسبريسو ممزوج بالماء البارد و الثلج يمنحك تجربة قهوة منعشة مع كل رشفة" at bounding box center [1209, 609] width 548 height 89
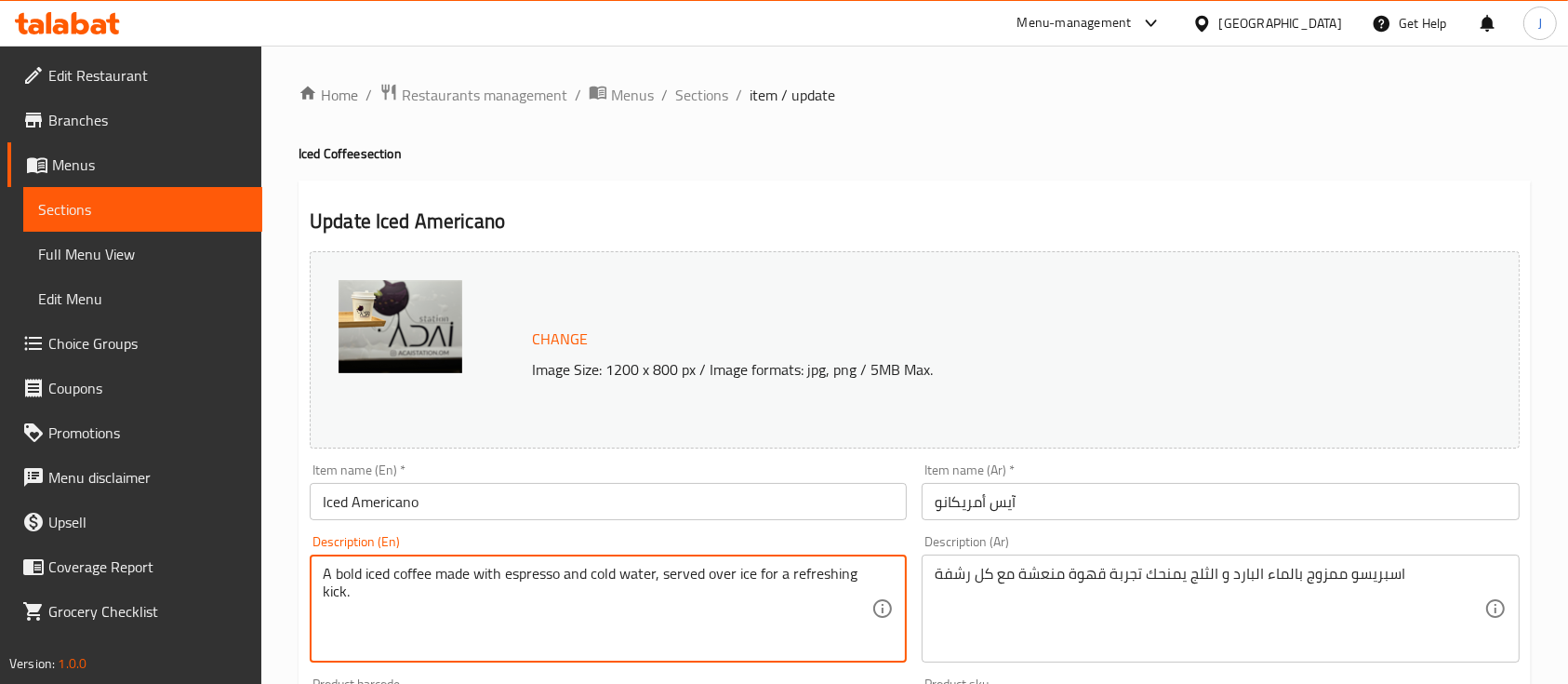
paste textarea "Espresso blended with cold water and ice gives you a refreshing coffee experien…"
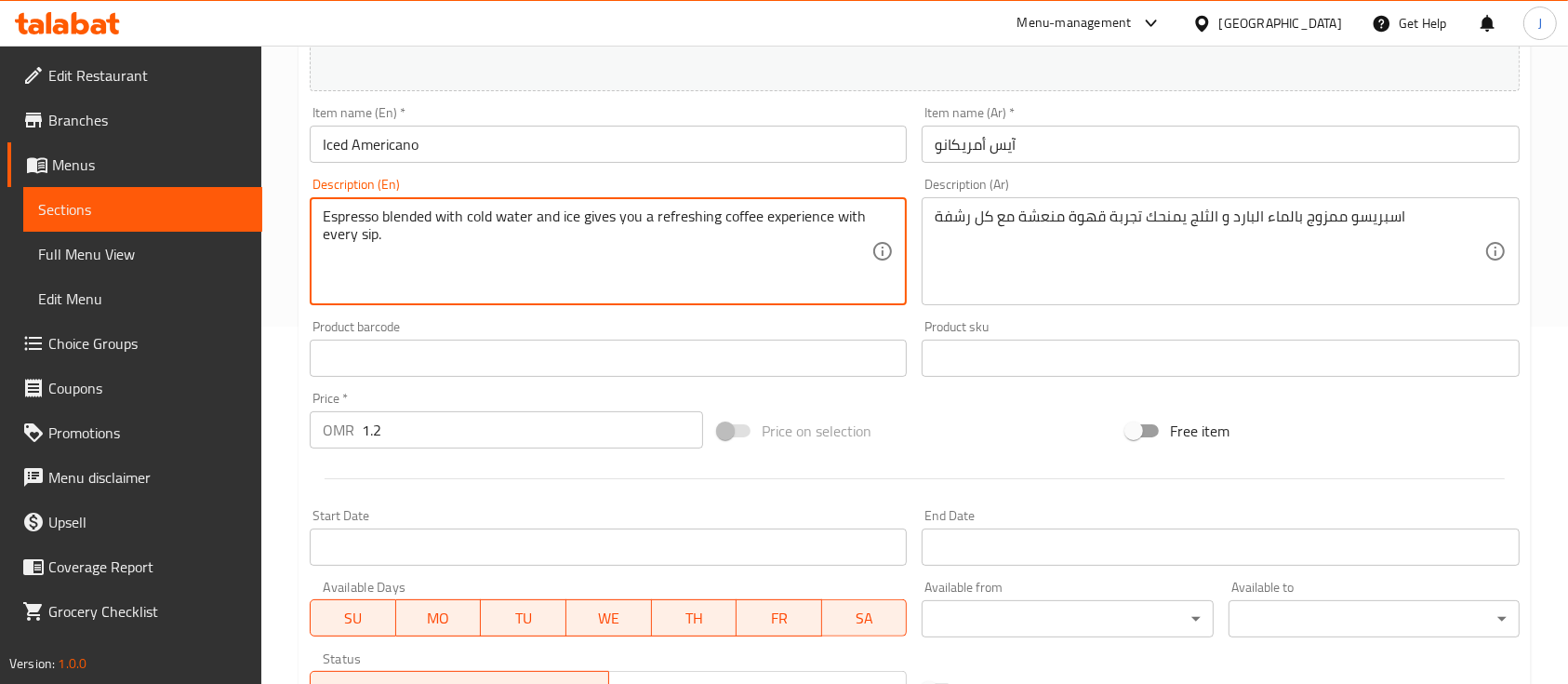
scroll to position [657, 0]
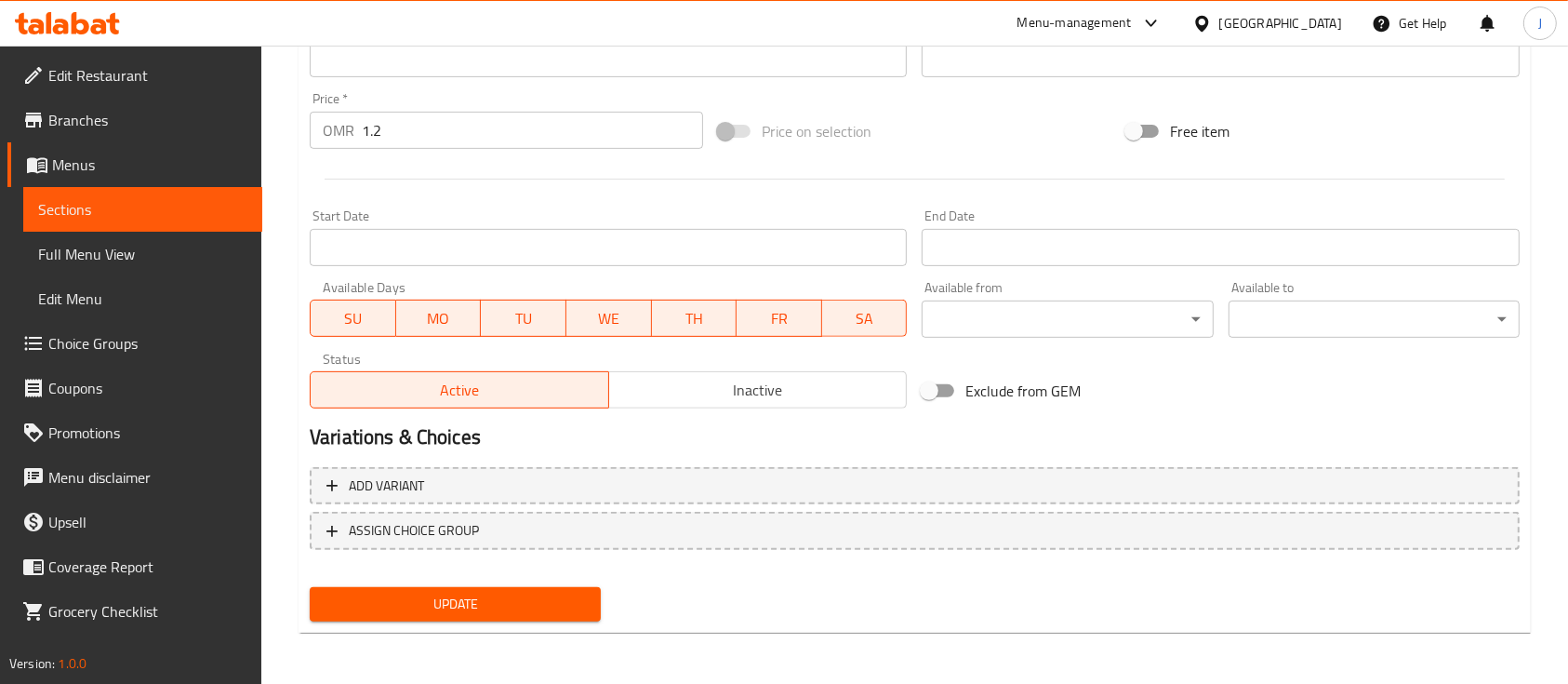
type textarea "Espresso blended with cold water and ice gives you a refreshing coffee experien…"
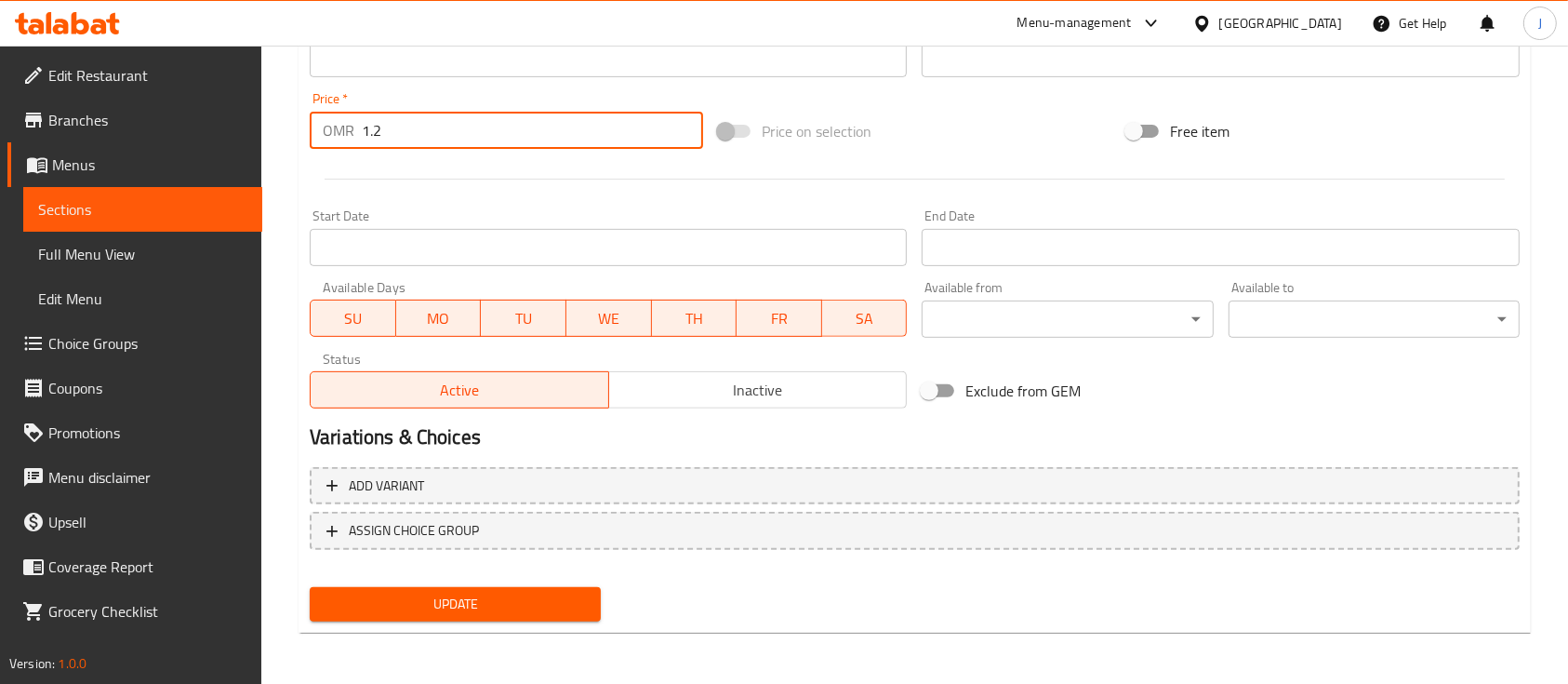
click at [446, 134] on input "1.2" at bounding box center [532, 130] width 341 height 38
type input "1"
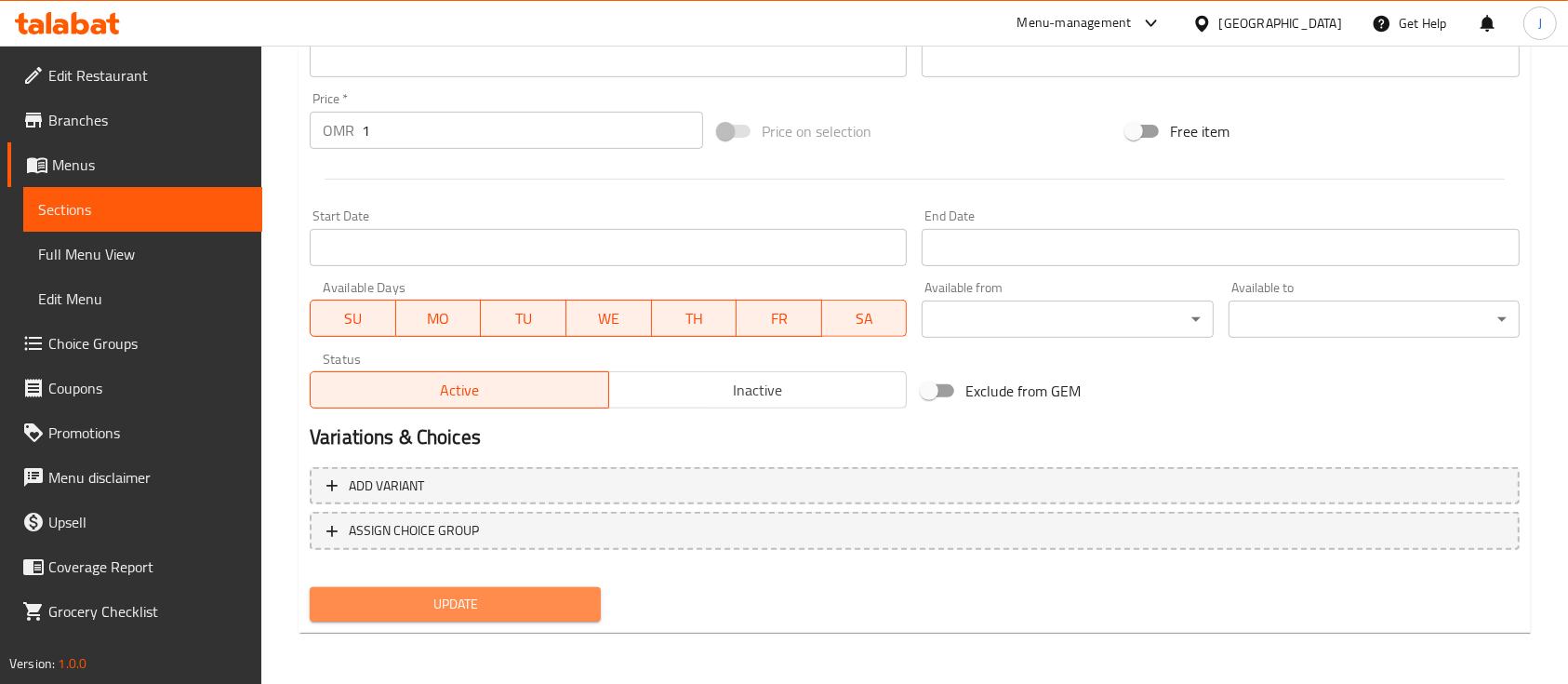
click at [394, 600] on span "Update" at bounding box center [455, 604] width 262 height 23
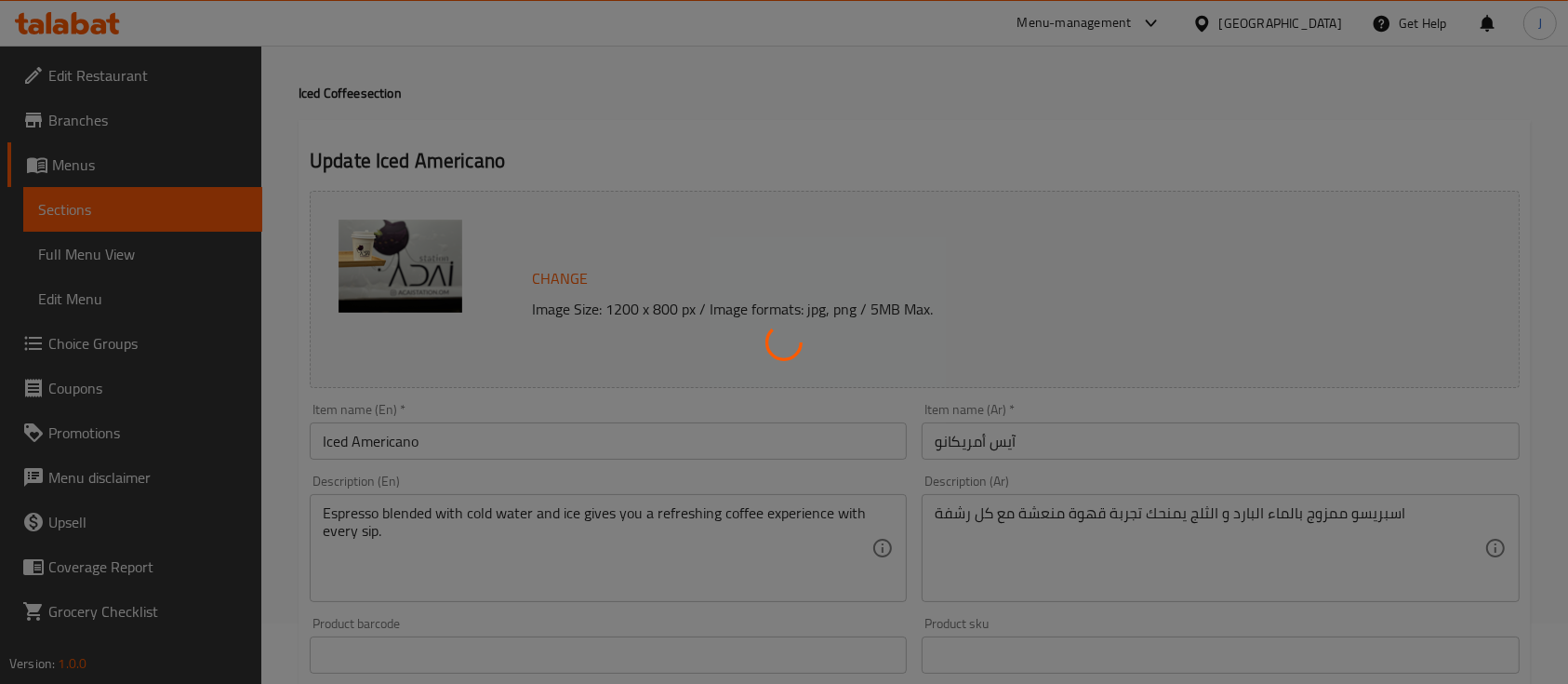
scroll to position [0, 0]
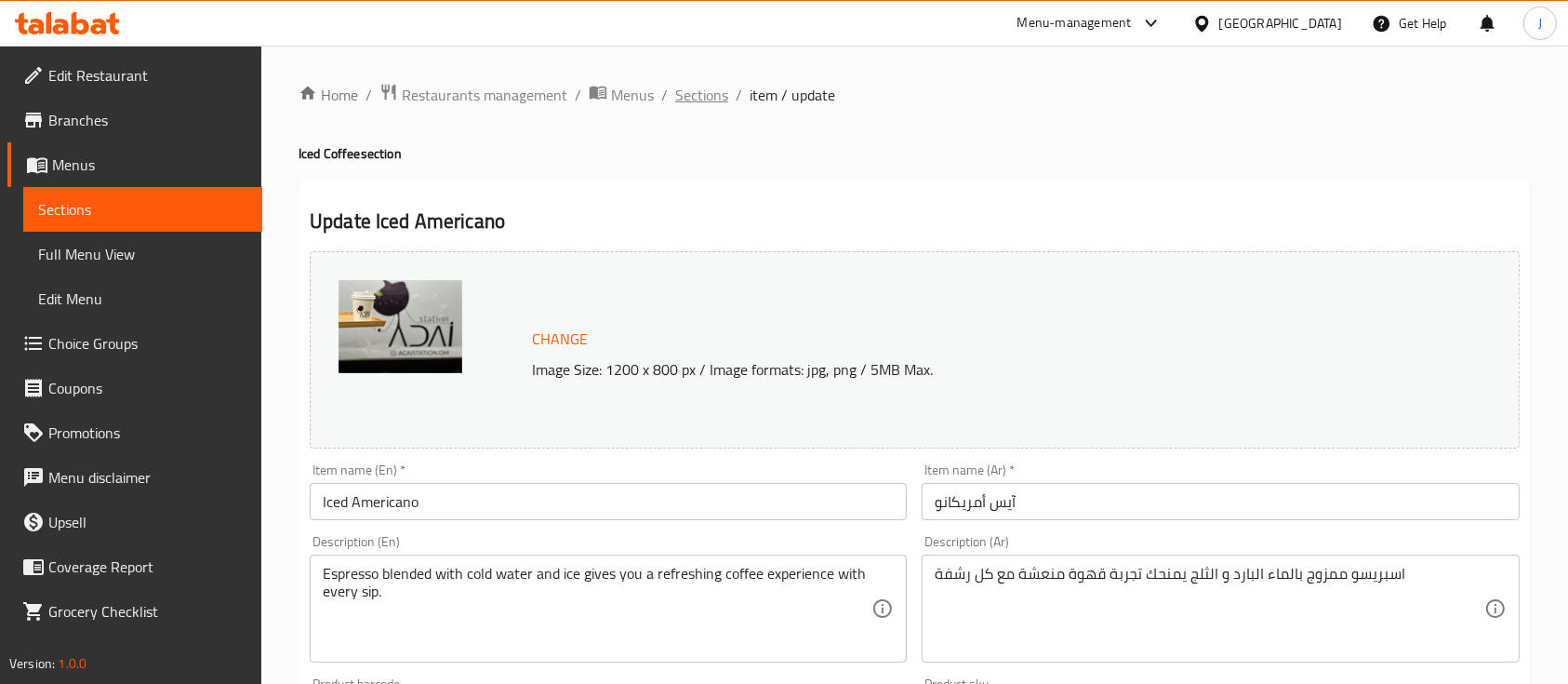
click at [698, 98] on span "Sections" at bounding box center [701, 94] width 53 height 22
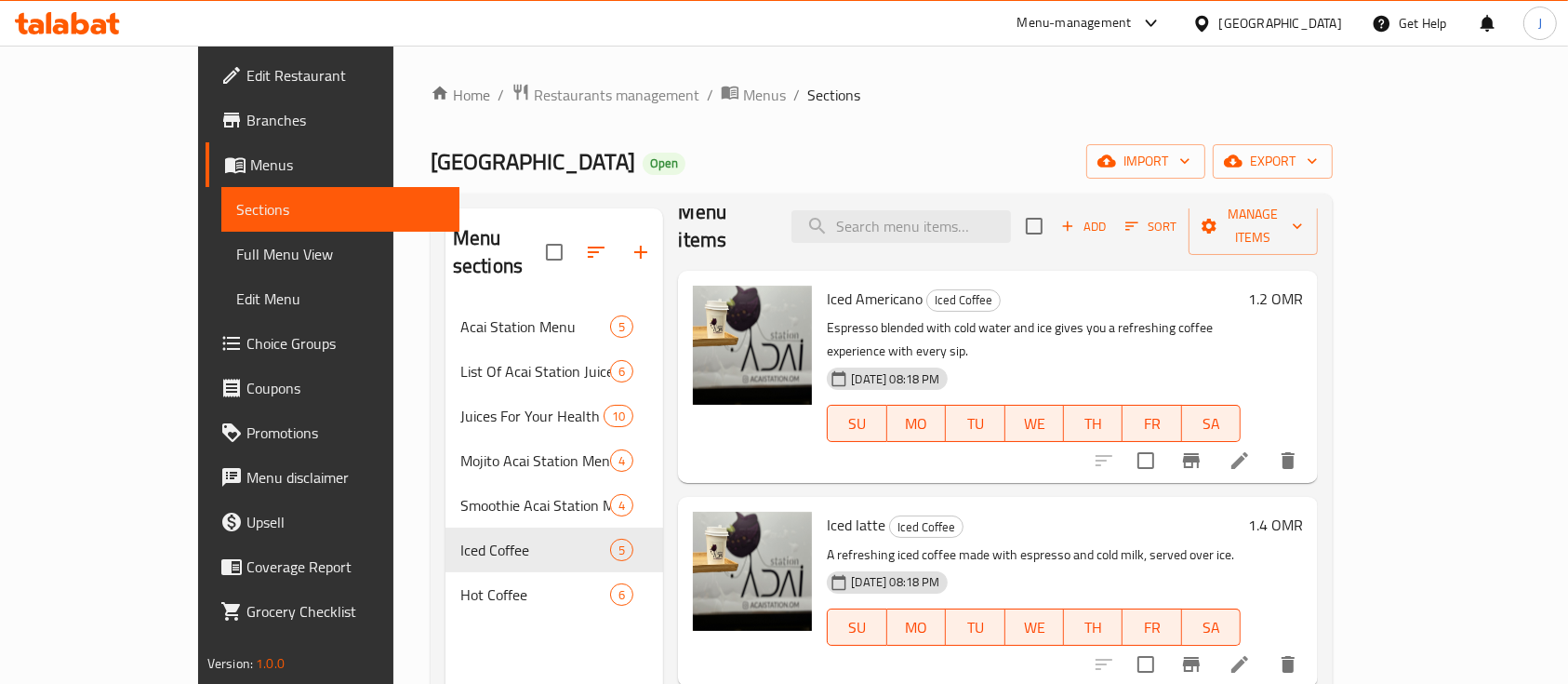
scroll to position [27, 0]
click at [1161, 424] on div "Iced Americano Iced Coffee Espresso blended with cold water and ice gives you a…" at bounding box center [998, 375] width 640 height 212
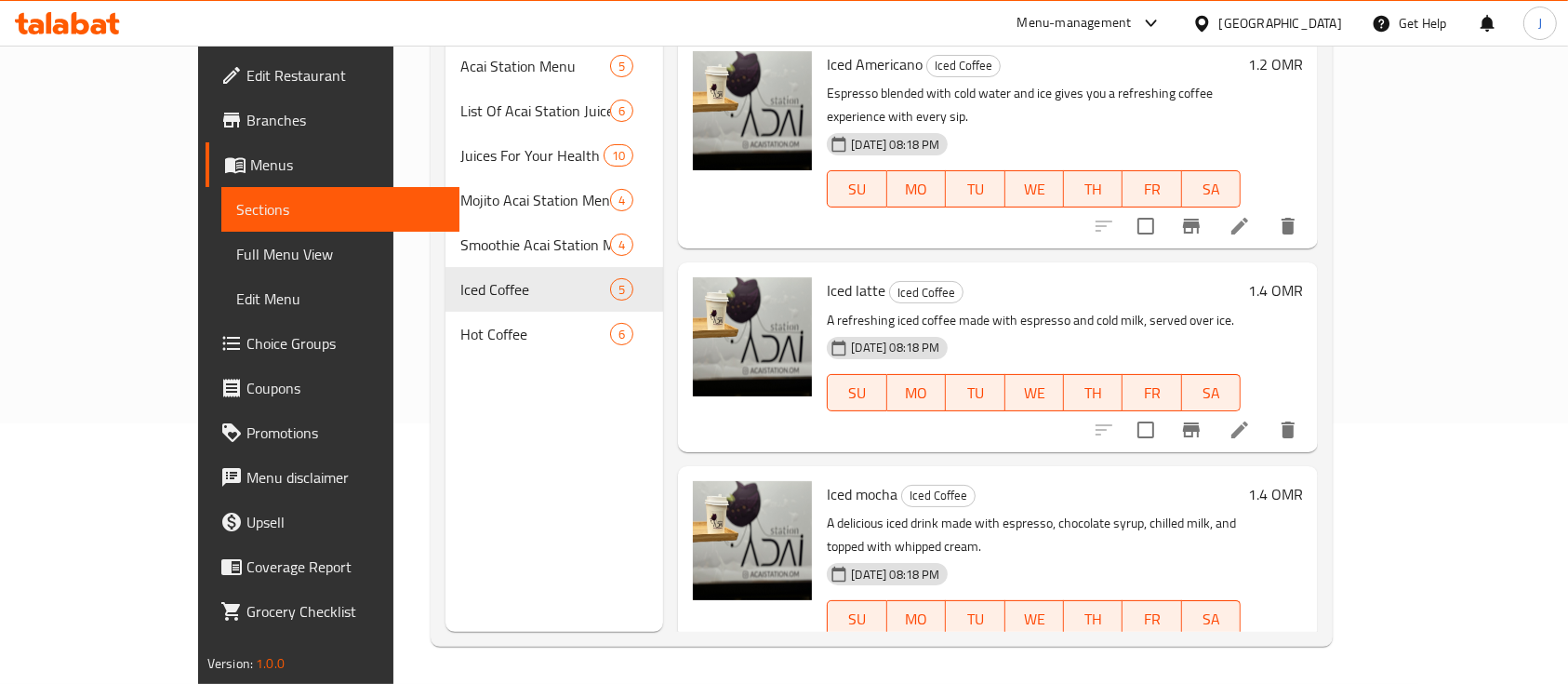
scroll to position [0, 0]
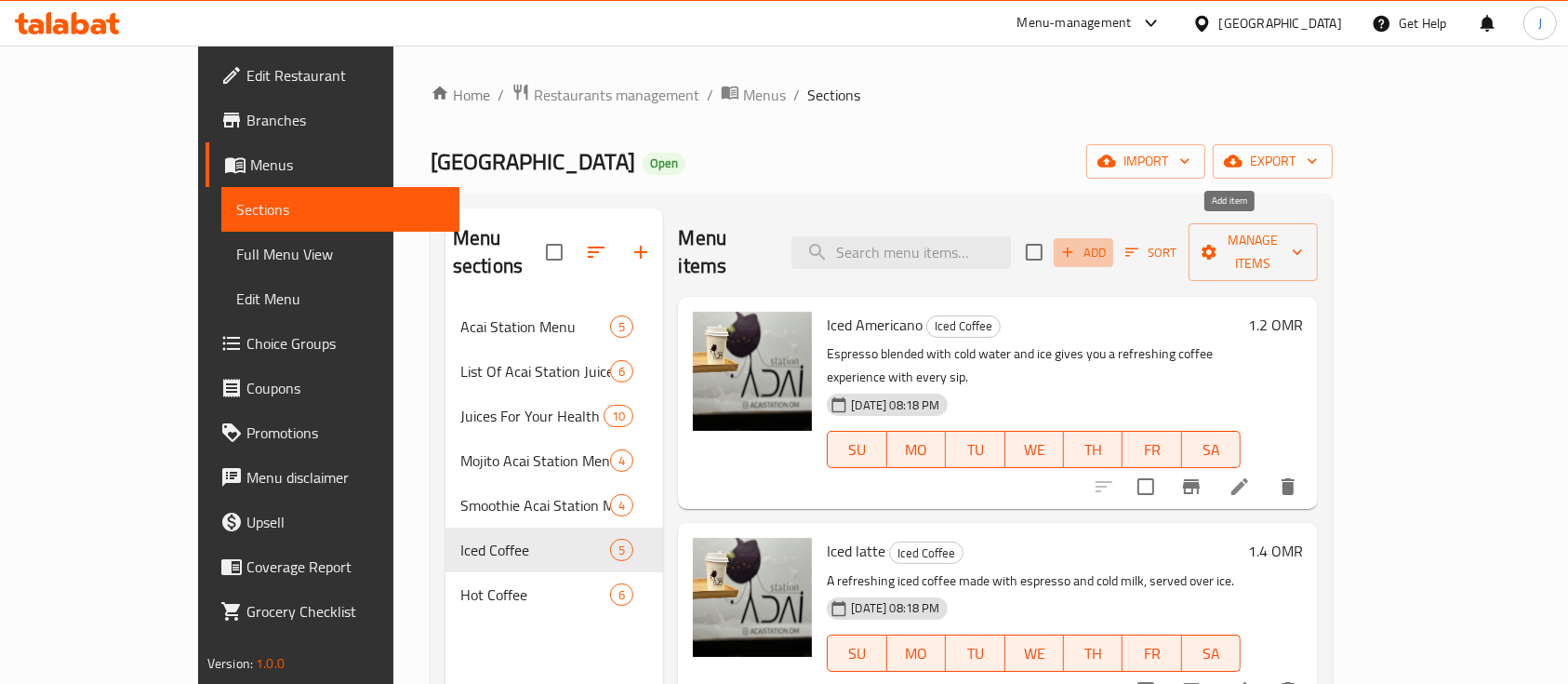
click at [1109, 241] on span "Add" at bounding box center [1083, 252] width 50 height 21
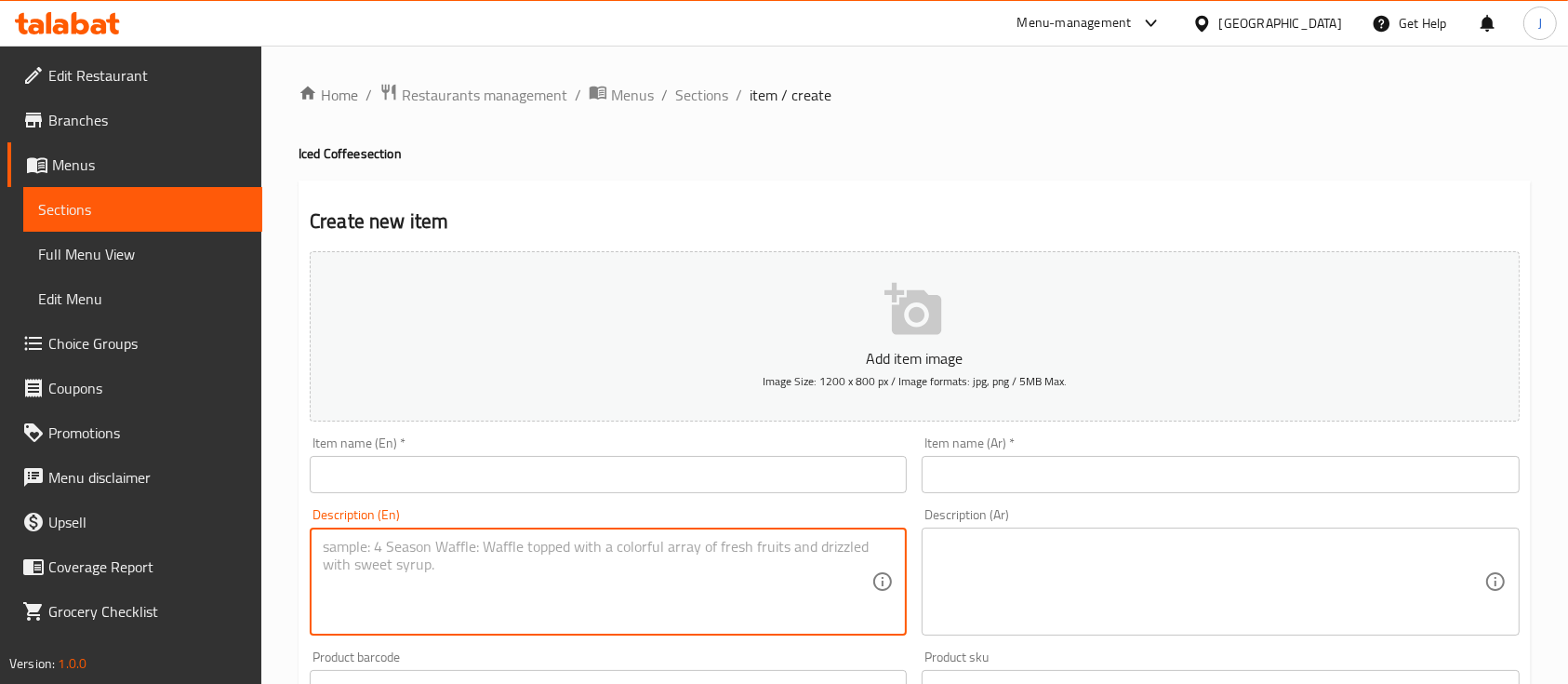
click at [527, 554] on textarea at bounding box center [597, 582] width 548 height 89
paste textarea "Cold Caramel Latte A cold blend of milk and coffee with a smooth caramel note."
click at [389, 543] on textarea "Cold Caramel Latte A cold blend of milk and coffee with a smooth caramel note." at bounding box center [597, 582] width 548 height 89
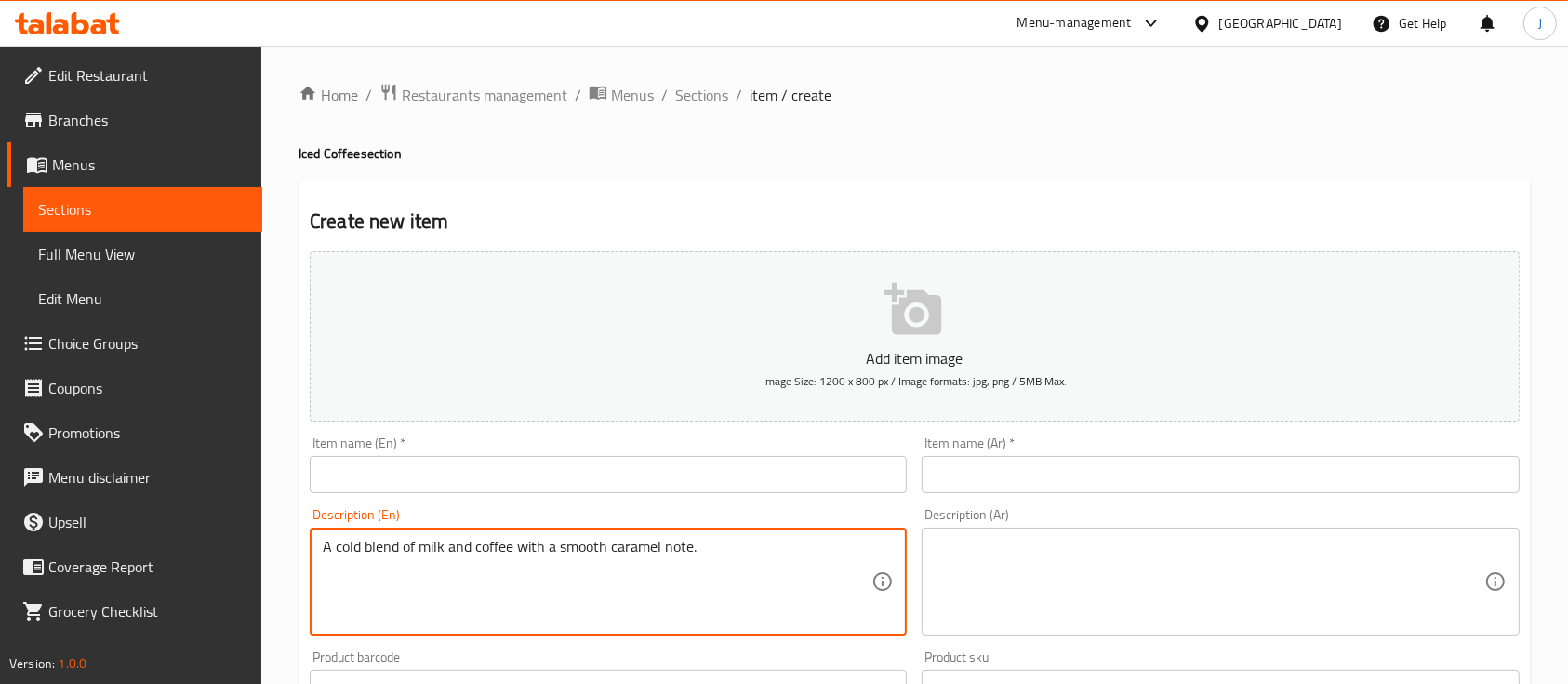
type textarea "A cold blend of milk and coffee with a smooth caramel note."
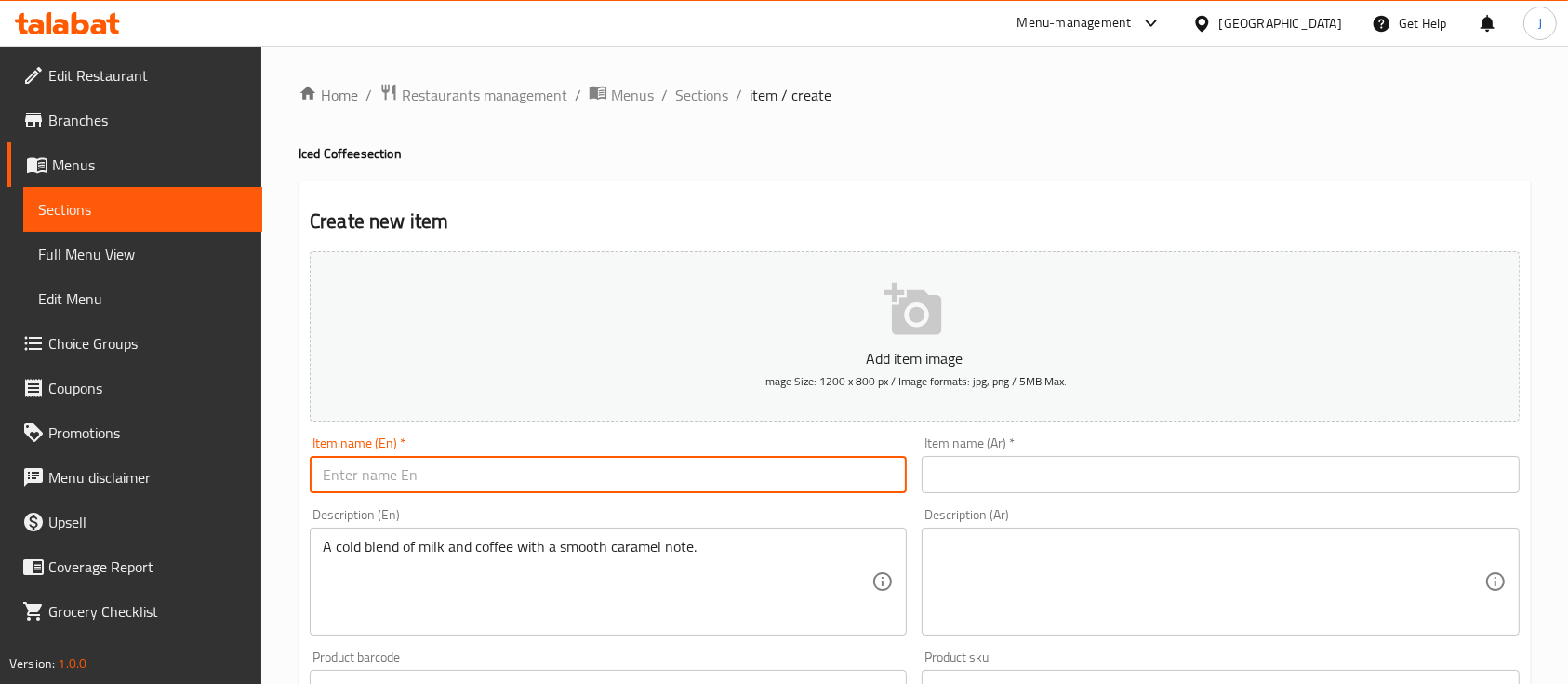
click at [450, 470] on input "text" at bounding box center [608, 474] width 597 height 38
paste input "Cold Caramel Latte"
type input "Cold Caramel Latte"
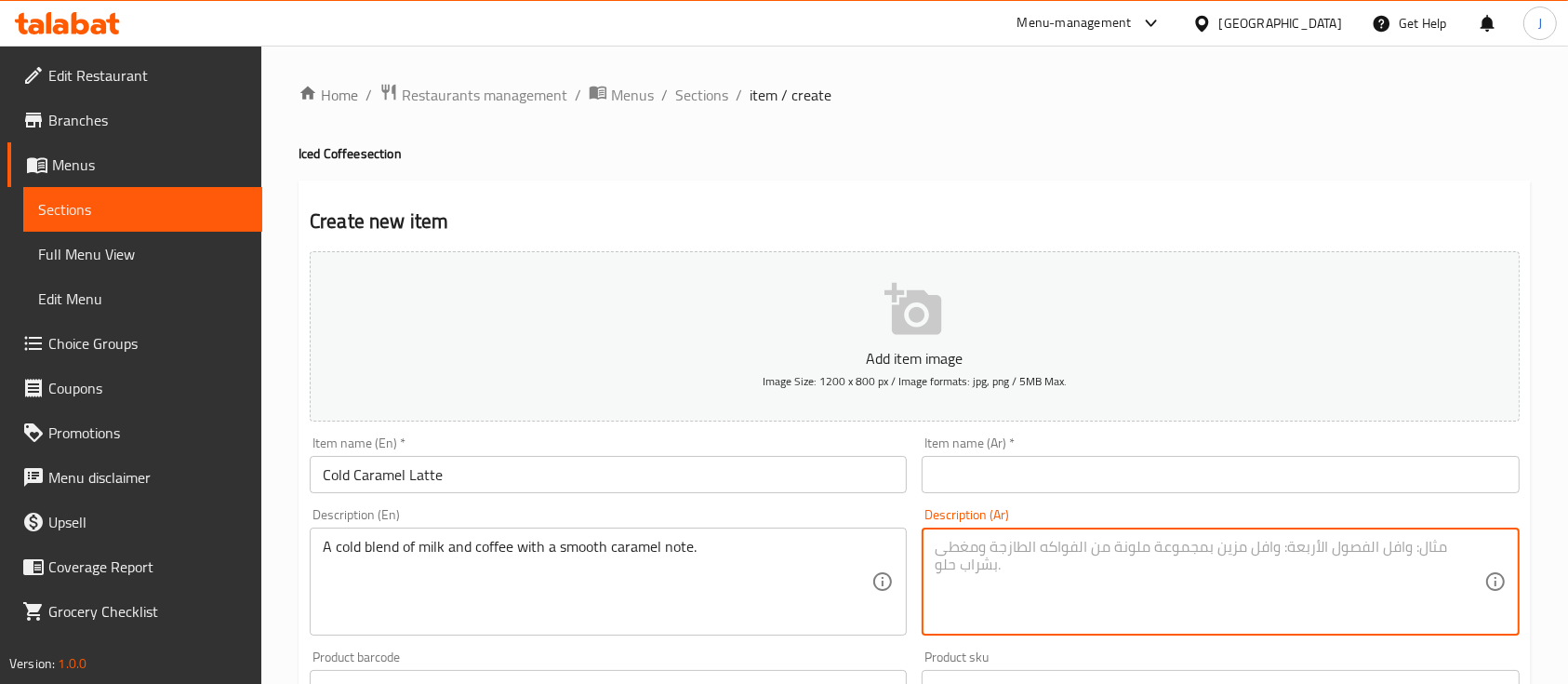
click at [1180, 562] on textarea at bounding box center [1209, 582] width 548 height 89
paste textarea "كراميل لاتيه بارد مزيج بارد من الحليب و القهوة مع لمسة كراميل ناعمة"
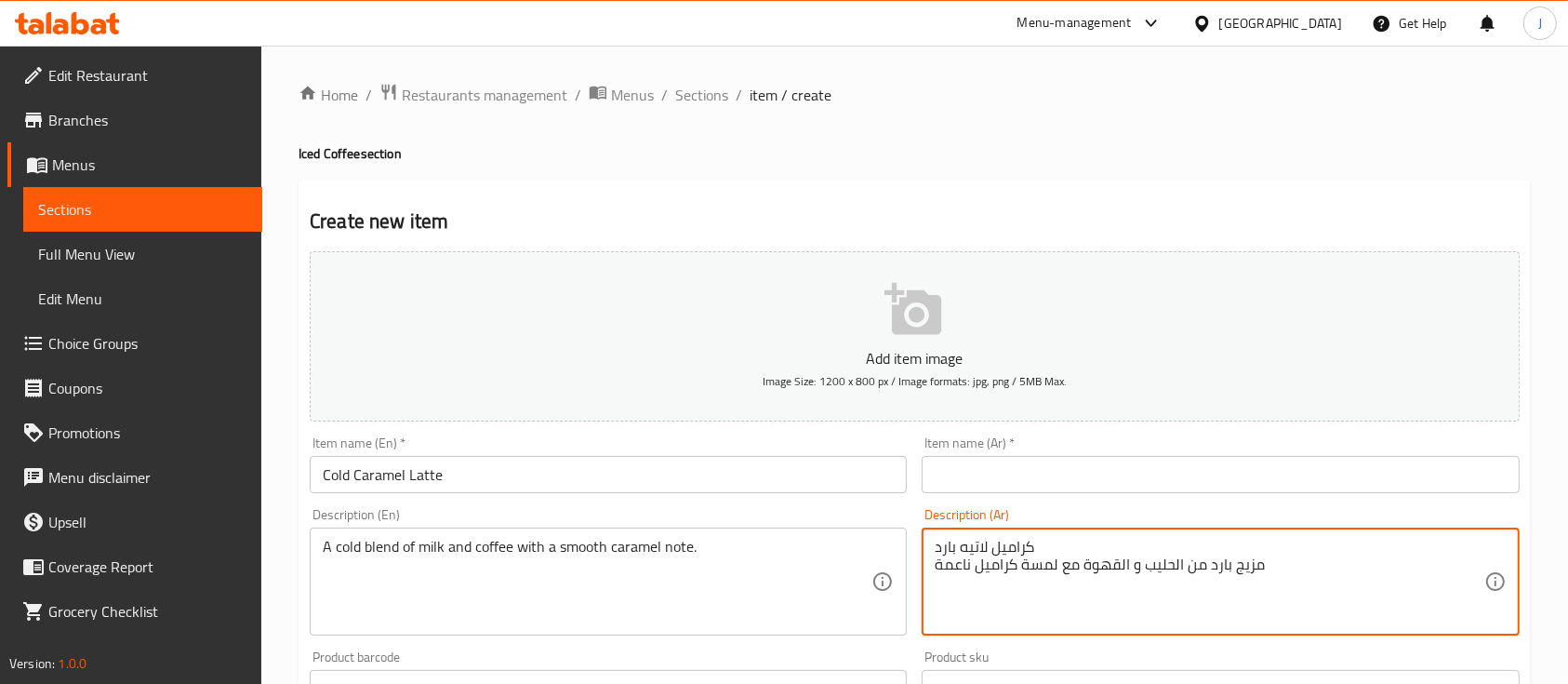
click at [996, 545] on textarea "كراميل لاتيه بارد مزيج بارد من الحليب و القهوة مع لمسة كراميل ناعمة" at bounding box center [1209, 582] width 548 height 89
type textarea "مزيج بارد من الحليب و القهوة مع لمسة كراميل ناعمة"
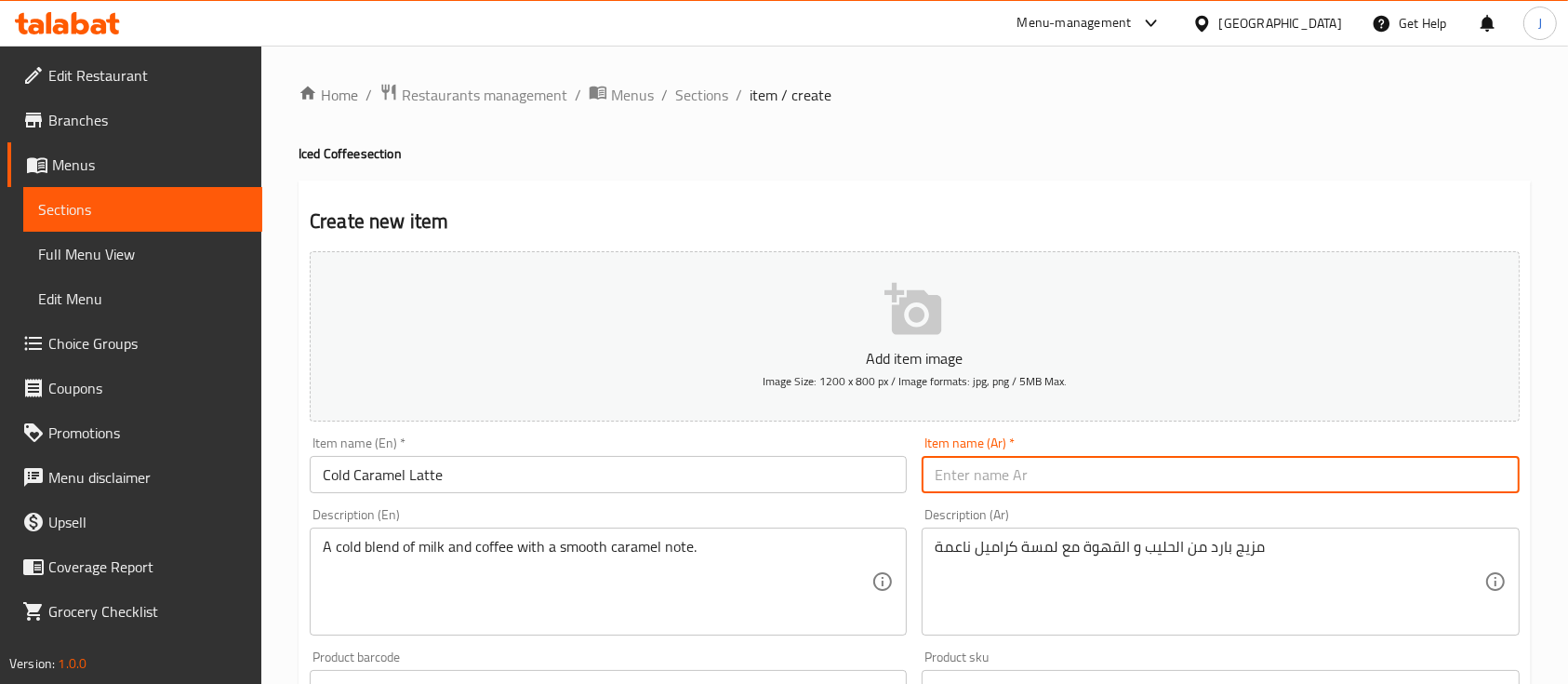
click at [979, 472] on input "text" at bounding box center [1220, 474] width 597 height 38
paste input "كراميل لاتيه بارد"
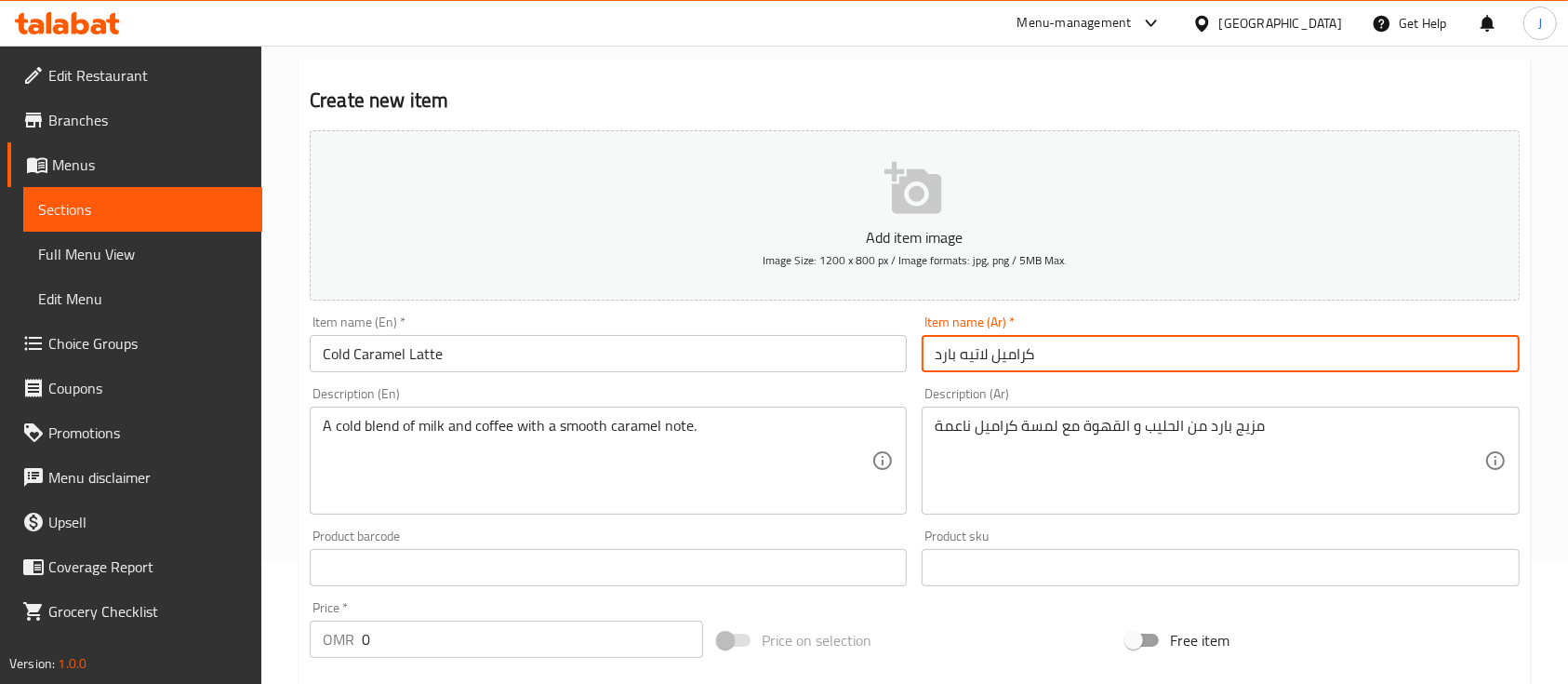
scroll to position [124, 0]
type input "كراميل لاتيه بارد"
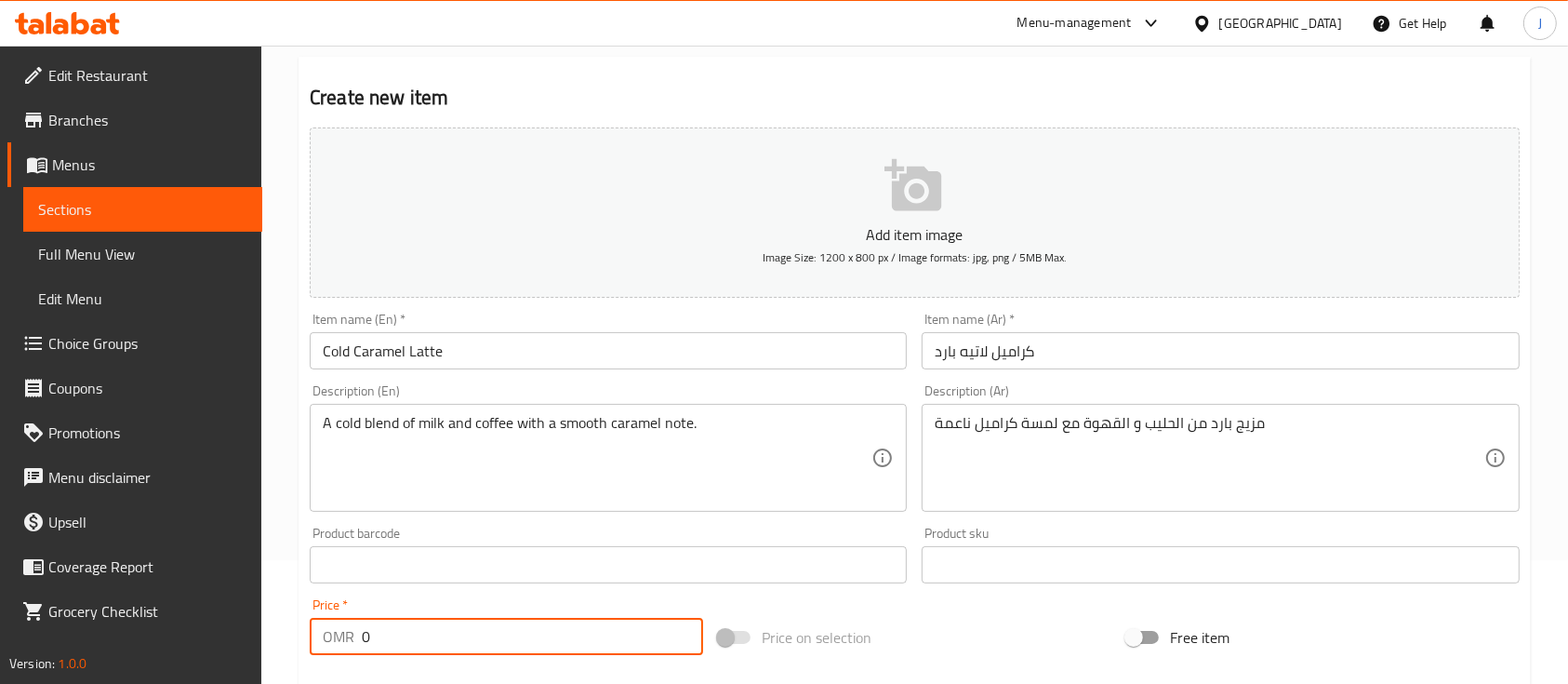
drag, startPoint x: 446, startPoint y: 648, endPoint x: 286, endPoint y: 635, distance: 160.5
click at [286, 635] on div "Home / Restaurants management / Menus / Sections / item / create Iced Coffee se…" at bounding box center [915, 556] width 1307 height 1269
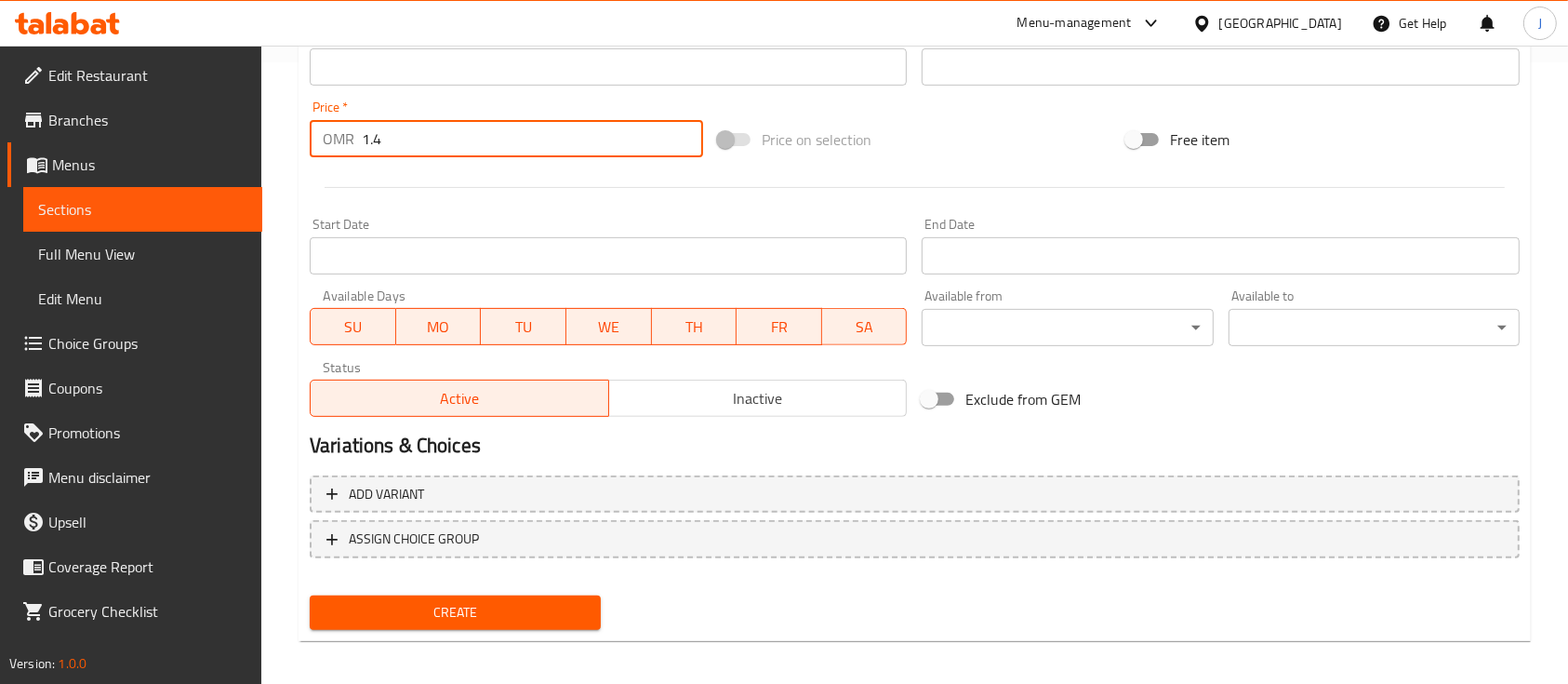
scroll to position [625, 0]
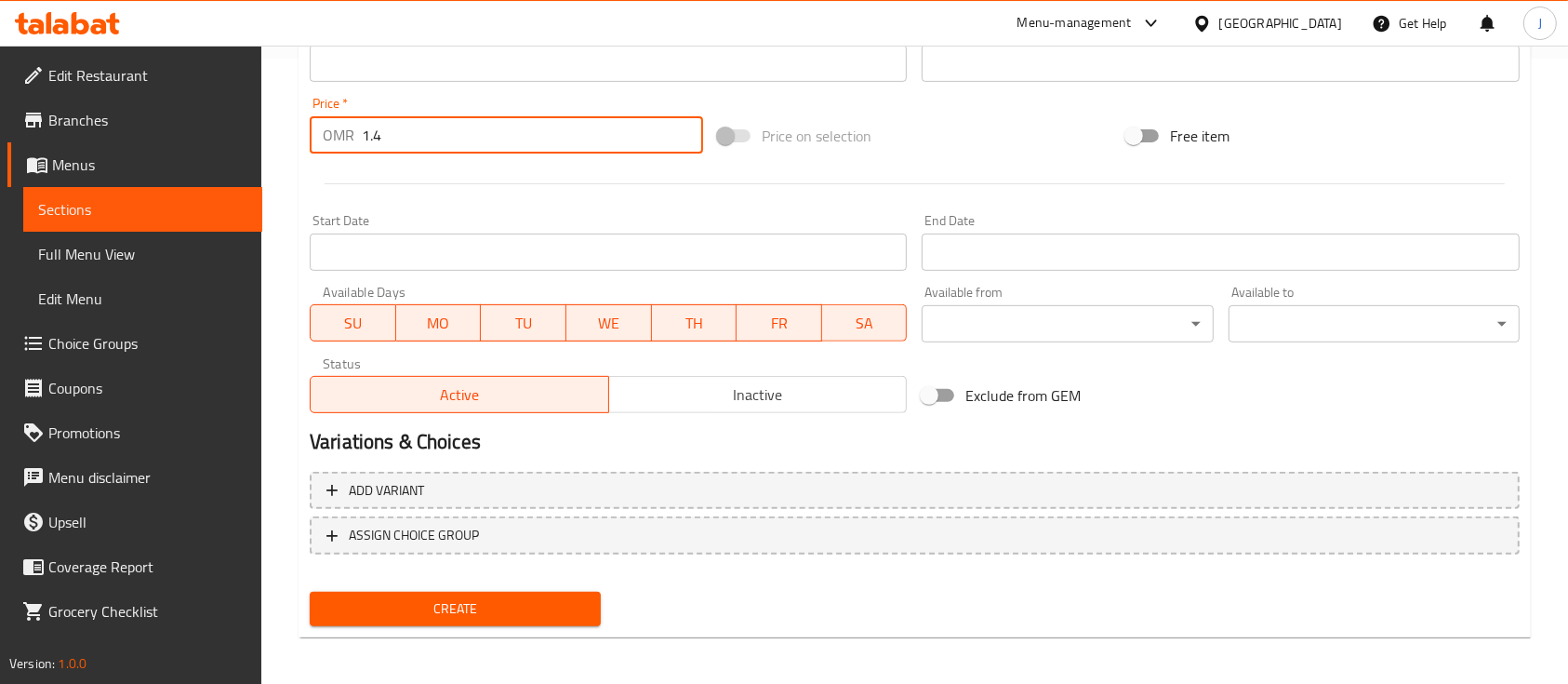
type input "1.4"
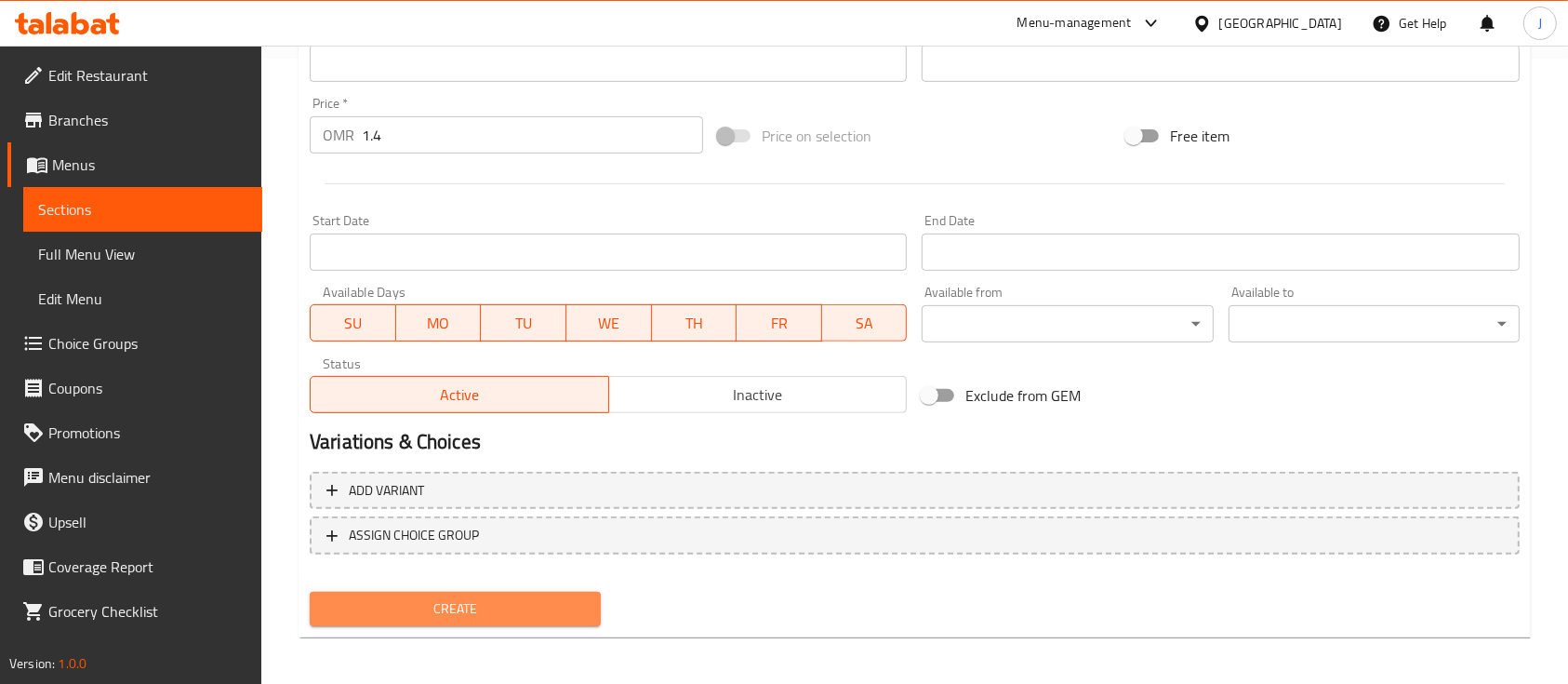
click at [452, 619] on span "Create" at bounding box center [455, 609] width 262 height 23
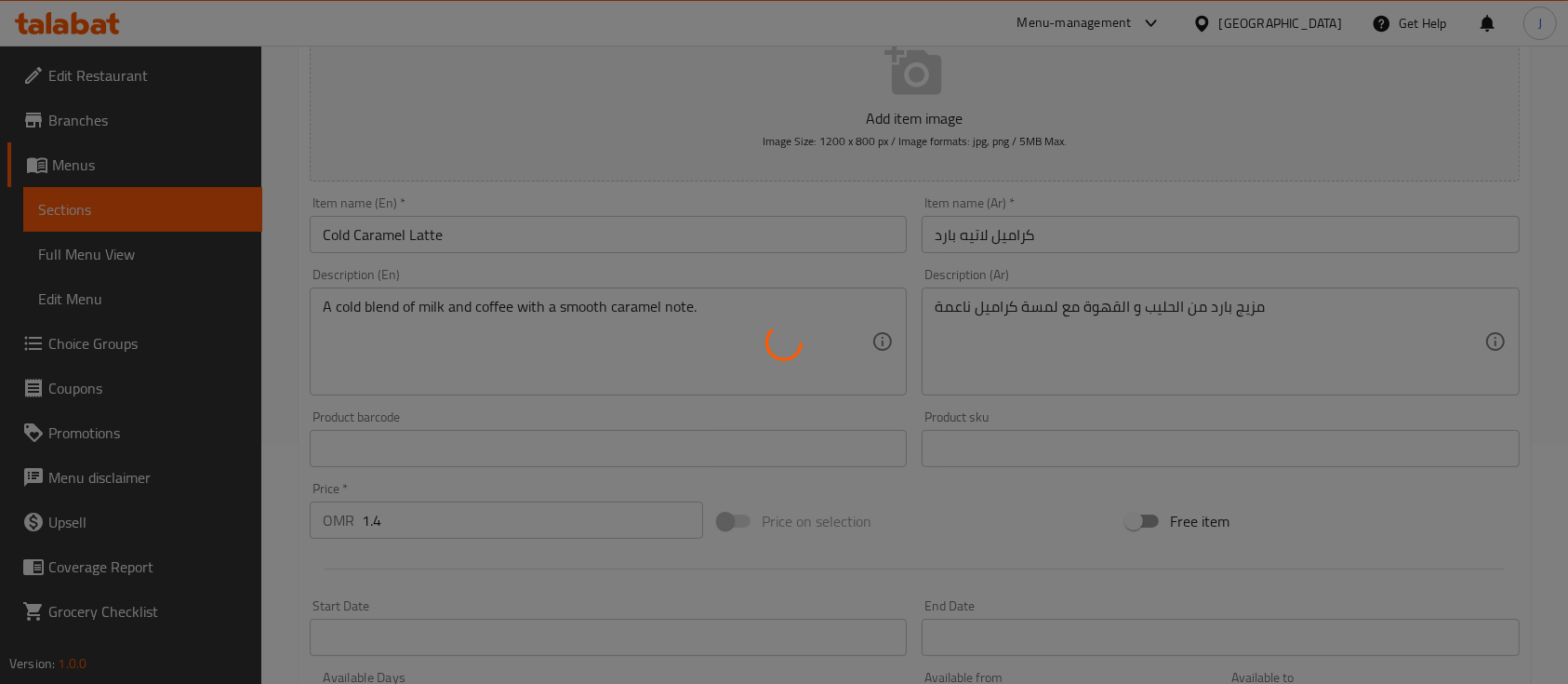
type input "0"
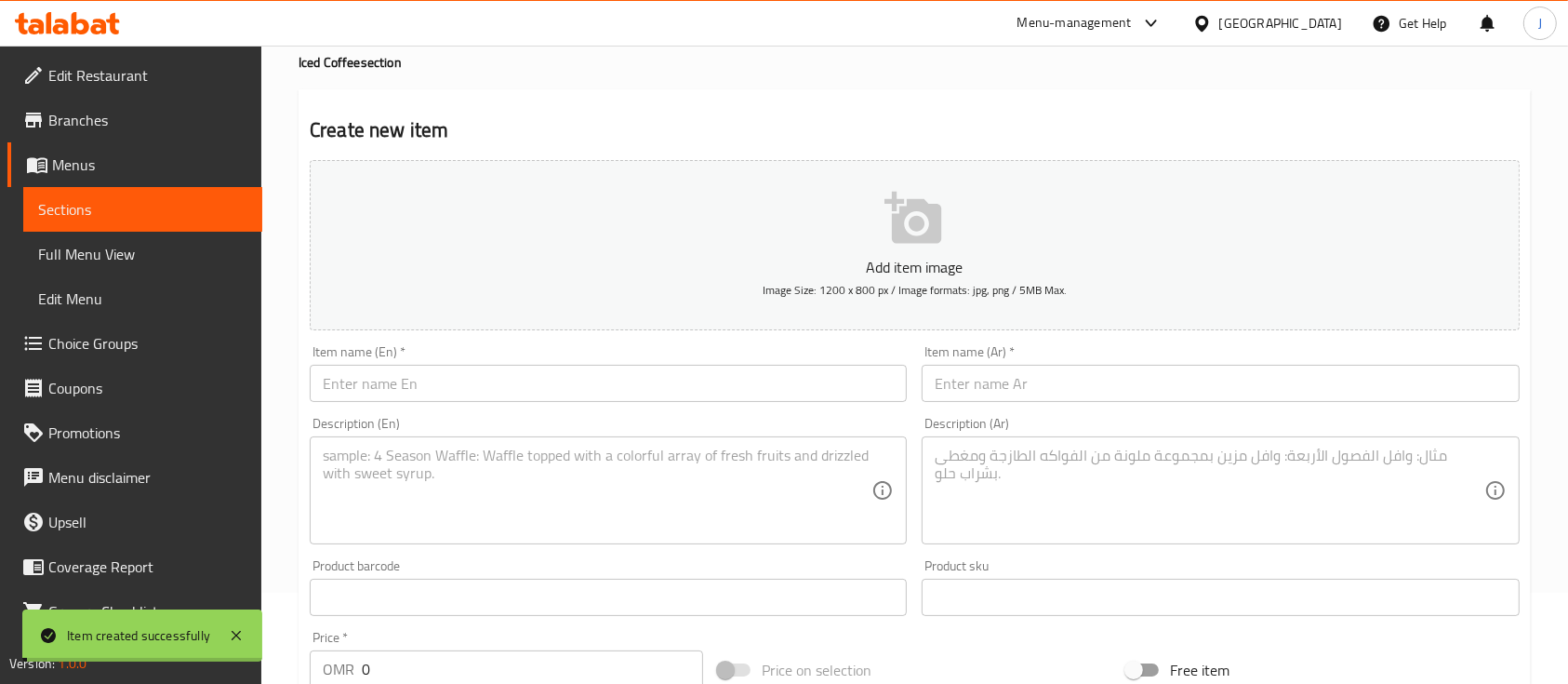
scroll to position [83, 0]
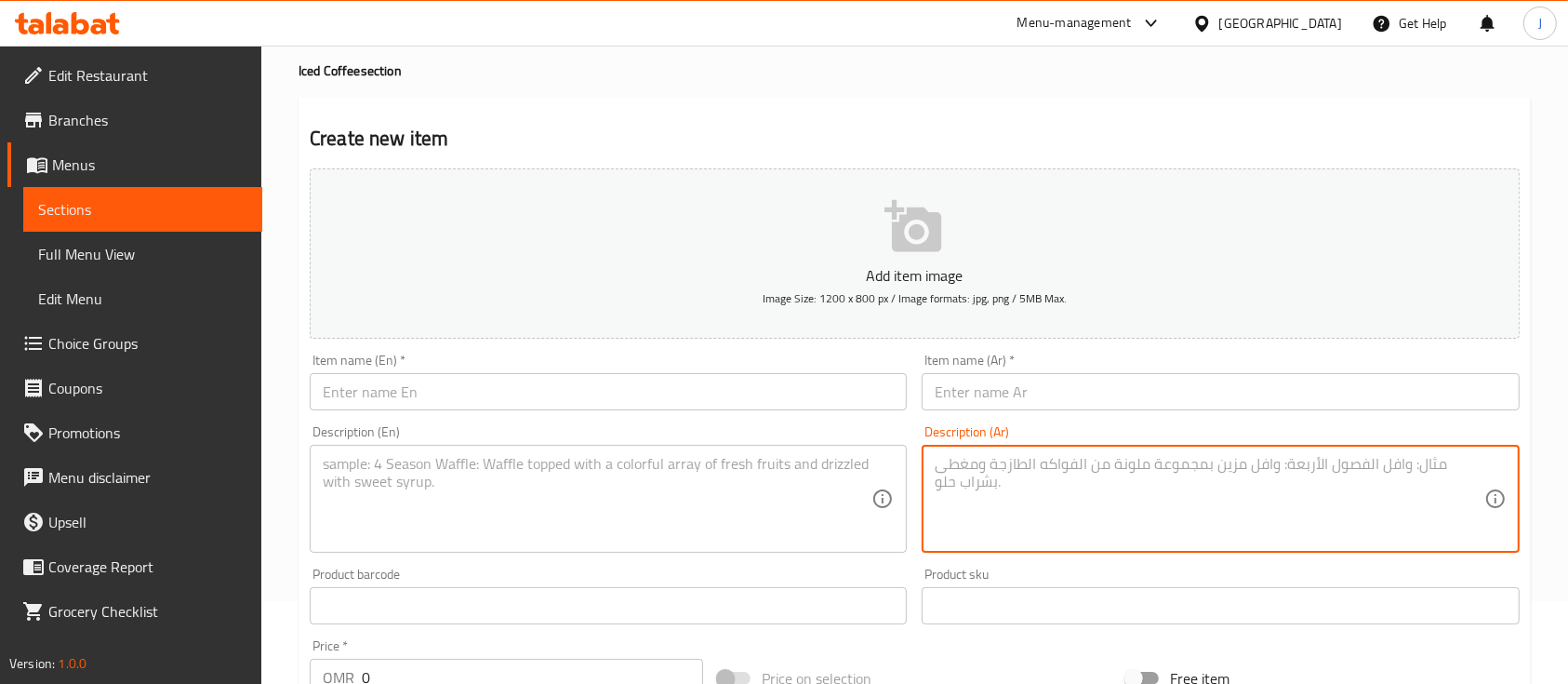
click at [1171, 507] on textarea at bounding box center [1209, 499] width 548 height 89
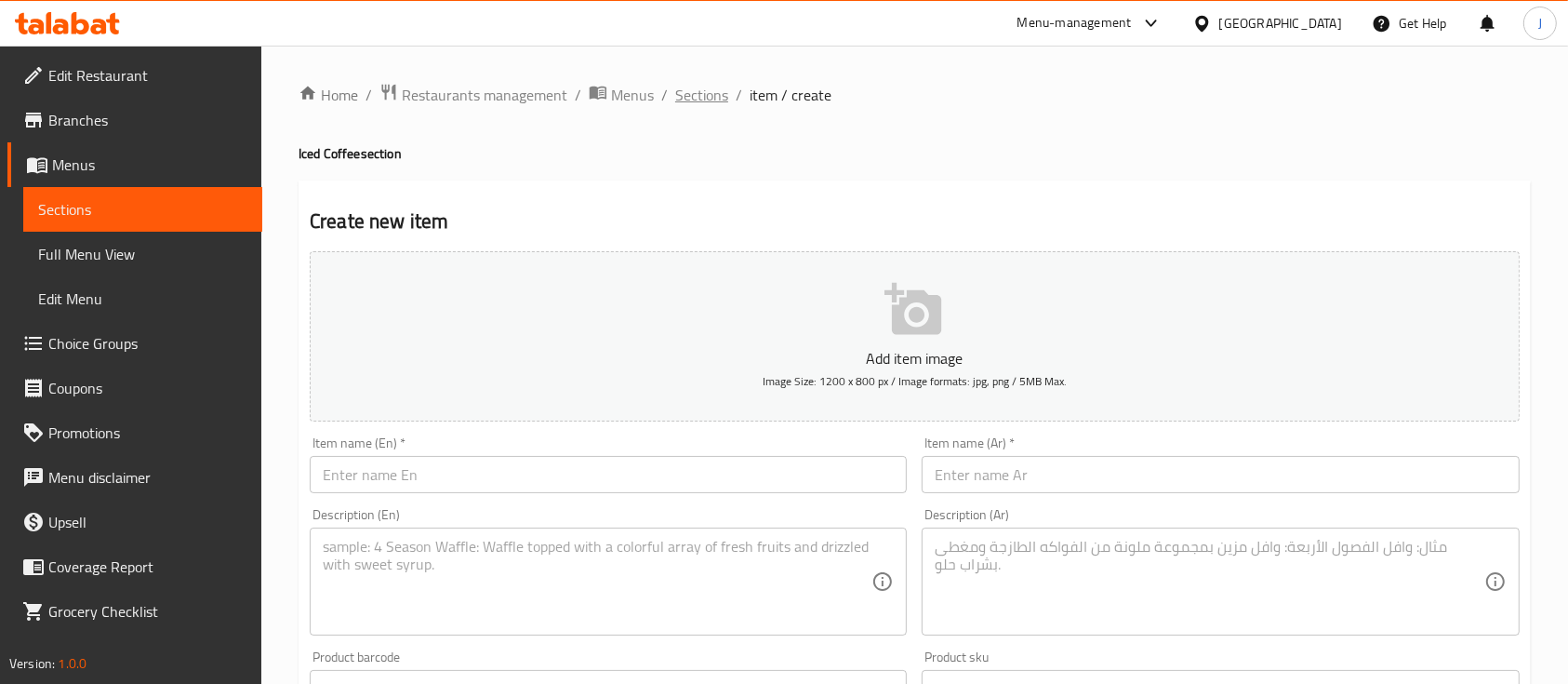
click at [696, 92] on span "Sections" at bounding box center [701, 94] width 53 height 22
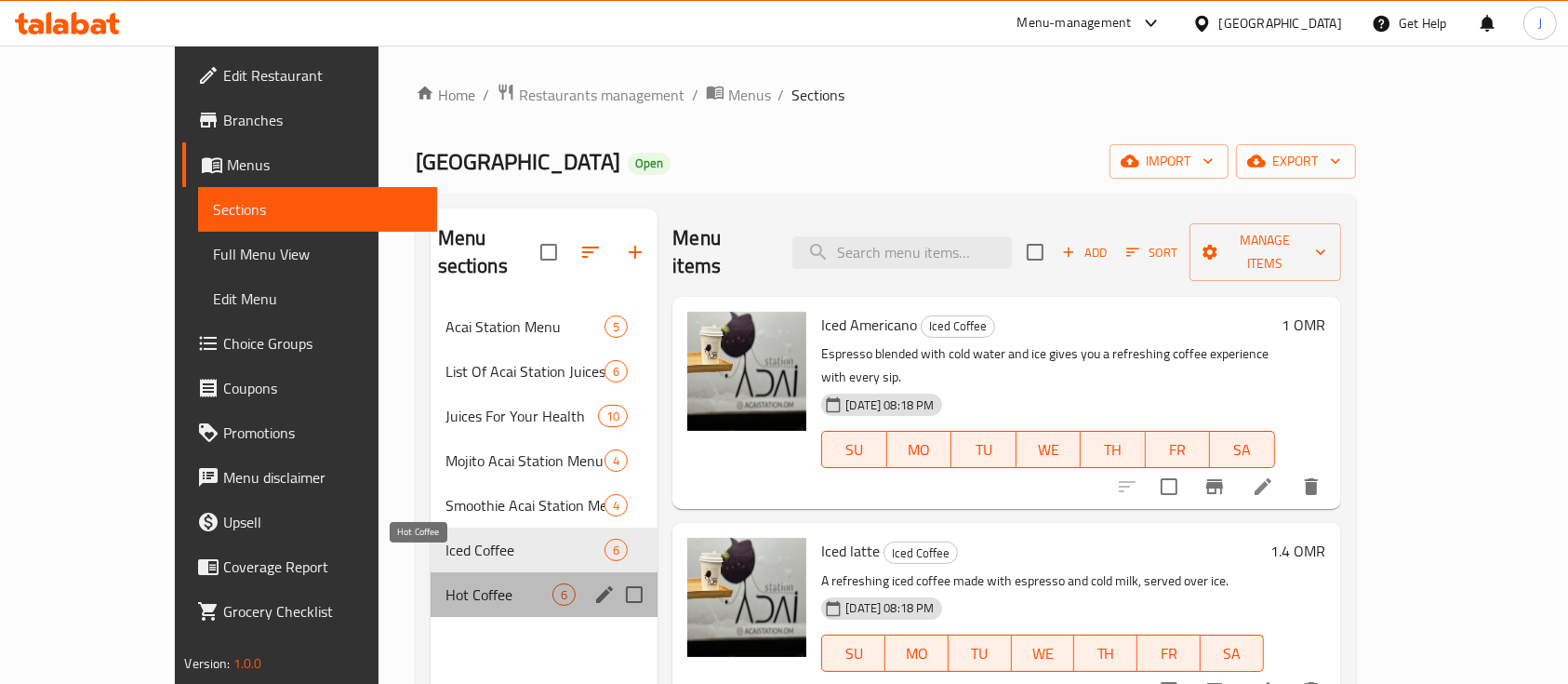
click at [445, 583] on span "Hot Coffee" at bounding box center [499, 594] width 108 height 22
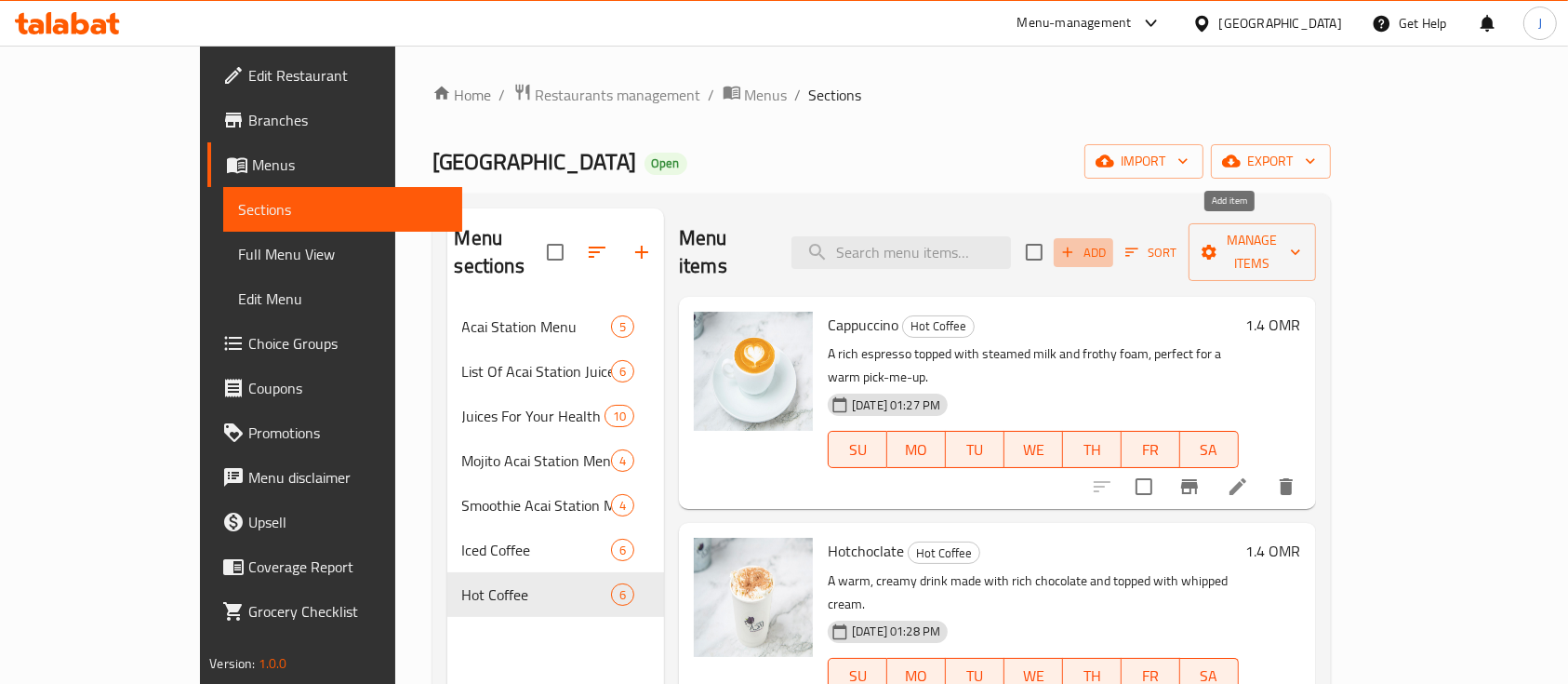
click at [1109, 245] on span "Add" at bounding box center [1083, 252] width 50 height 21
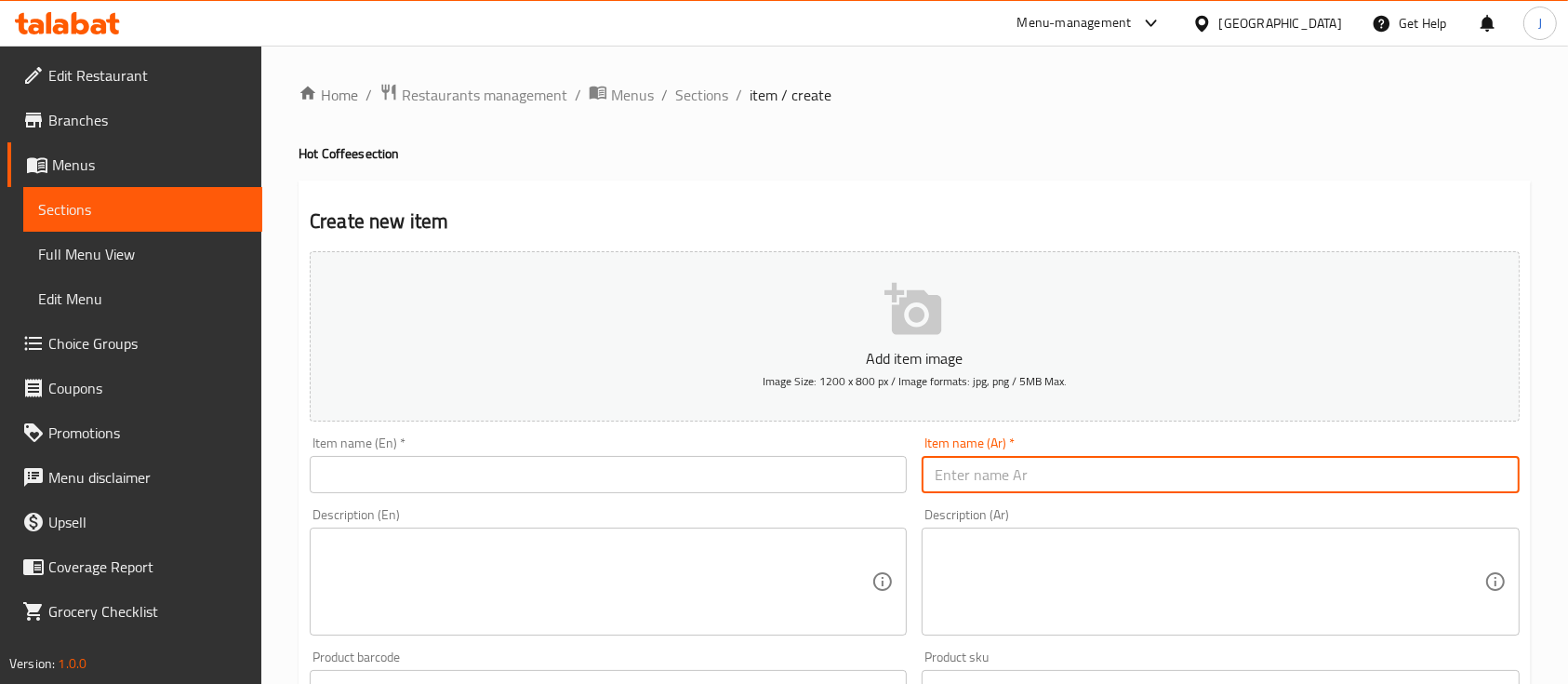
click at [1026, 485] on input "text" at bounding box center [1220, 474] width 597 height 38
paste input "كراميل لاتيه ساخن اسبريسو ممزوج بحليب دافئ و لمسة كراميل حلوة يمنحك طعماً لذيذاً"
type input "كراميل لاتيه ساخن اسبريسو ممزوج بحليب دافئ و لمسة كراميل حلوة يمنحك طعماً لذيذاً"
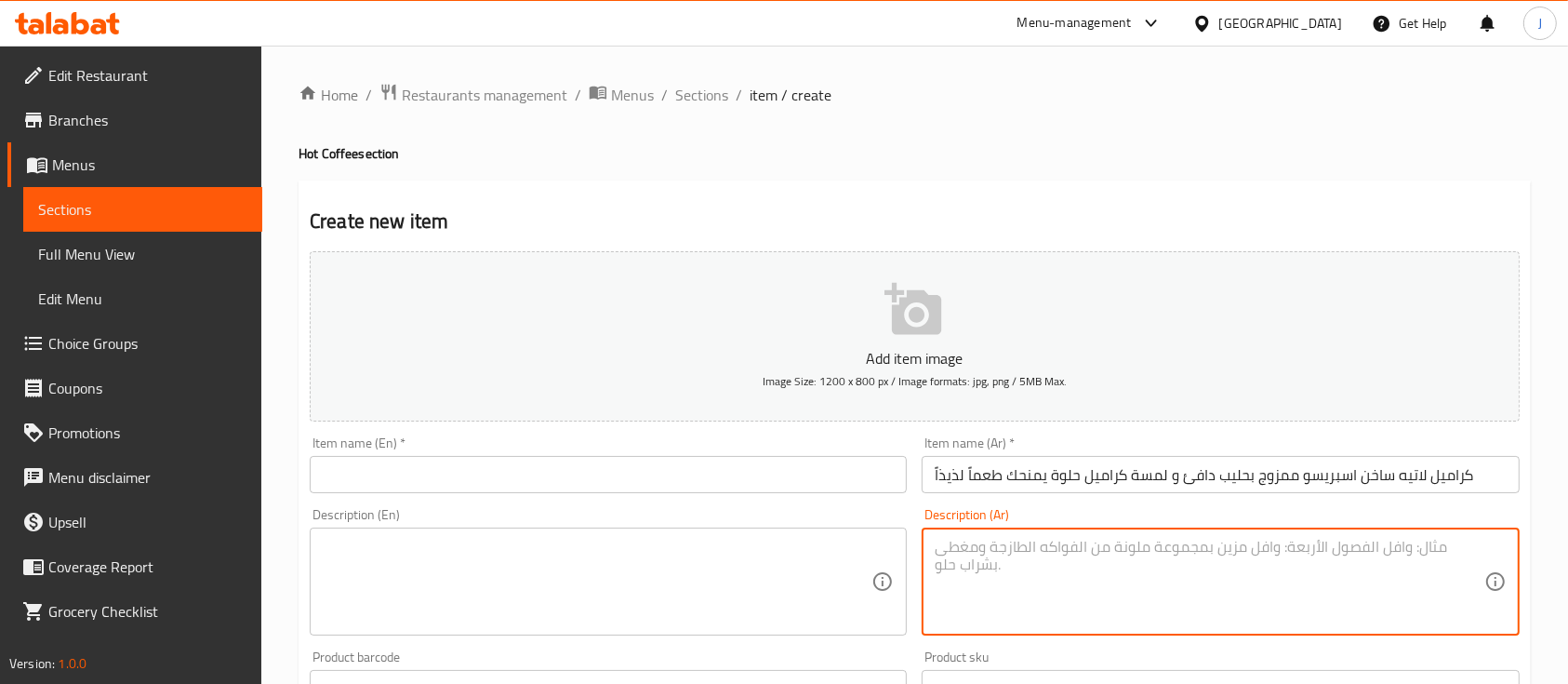
click at [1091, 577] on textarea at bounding box center [1209, 582] width 548 height 89
paste textarea "كراميل لاتيه ساخن اسبريسو ممزوج بحليب دافئ و لمسة كراميل حلوة يمنحك طعماً لذيذاً"
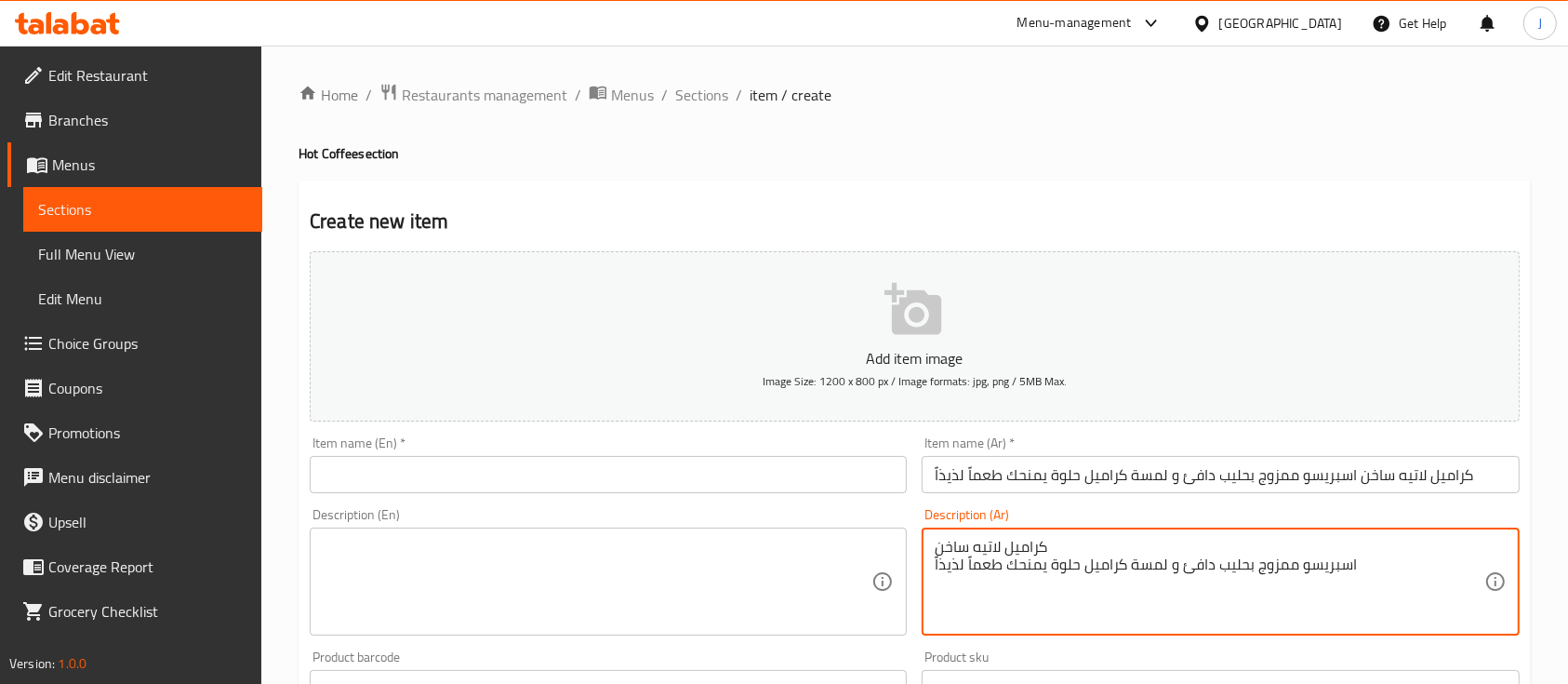
click at [955, 543] on textarea "كراميل لاتيه ساخن اسبريسو ممزوج بحليب دافئ و لمسة كراميل حلوة يمنحك طعماً لذيذاً" at bounding box center [1209, 582] width 548 height 89
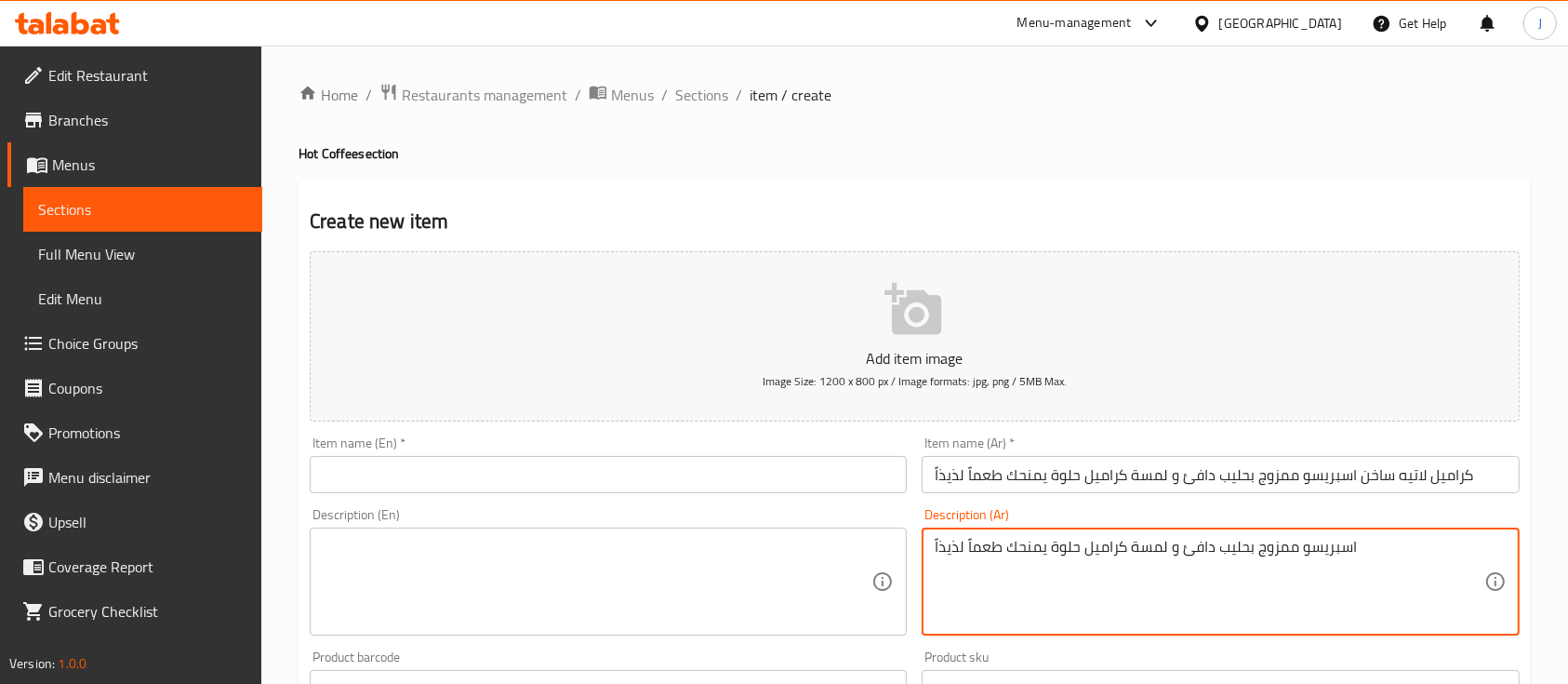
type textarea "اسبريسو ممزوج بحليب دافئ و لمسة كراميل حلوة يمنحك طعماً لذيذاً"
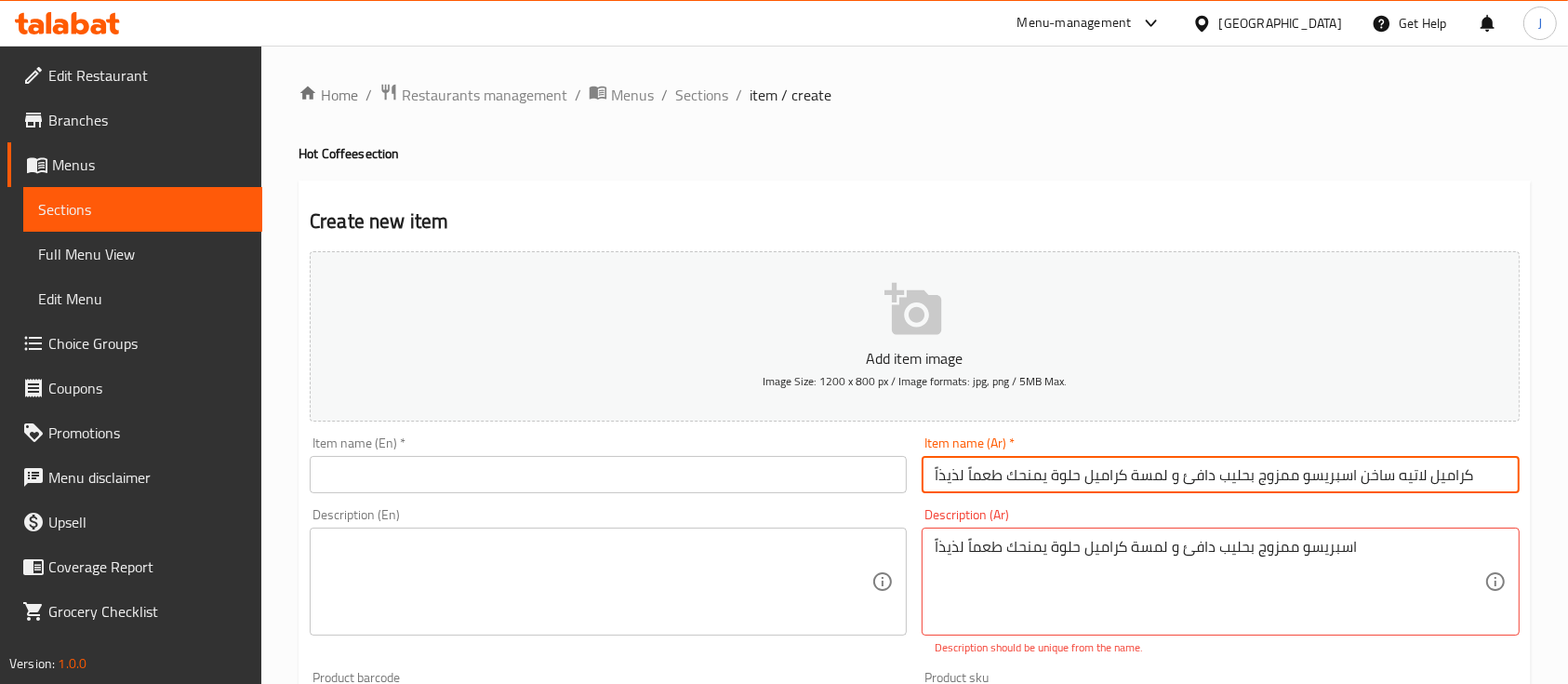
click at [978, 477] on input "كراميل لاتيه ساخن اسبريسو ممزوج بحليب دافئ و لمسة كراميل حلوة يمنحك طعماً لذيذاً" at bounding box center [1220, 474] width 597 height 38
paste input "text"
type input "كراميل لاتيه ساخن"
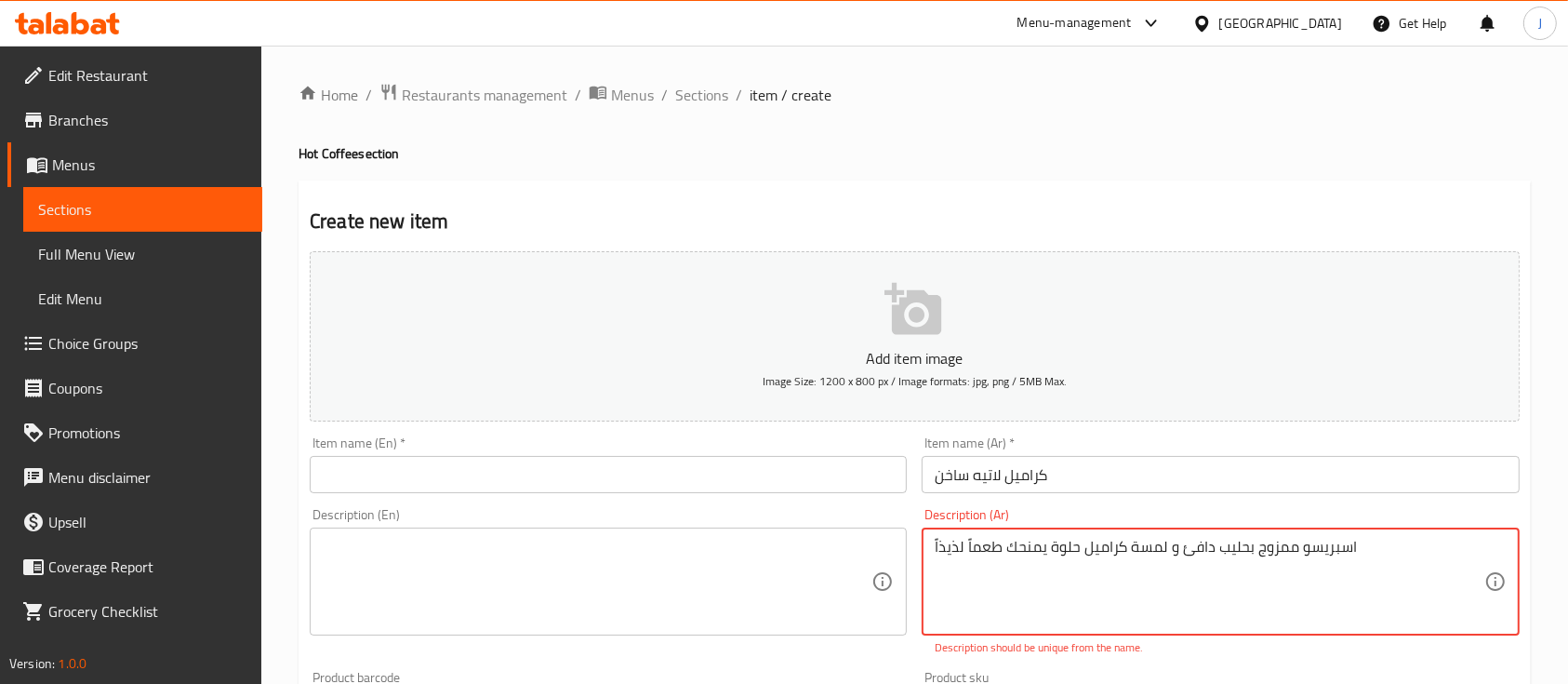
type textarea "اسبريسو ممزوج بحليب دافئ و لمسة كراميل حلوة يمنحك طعماً لذيذاً"
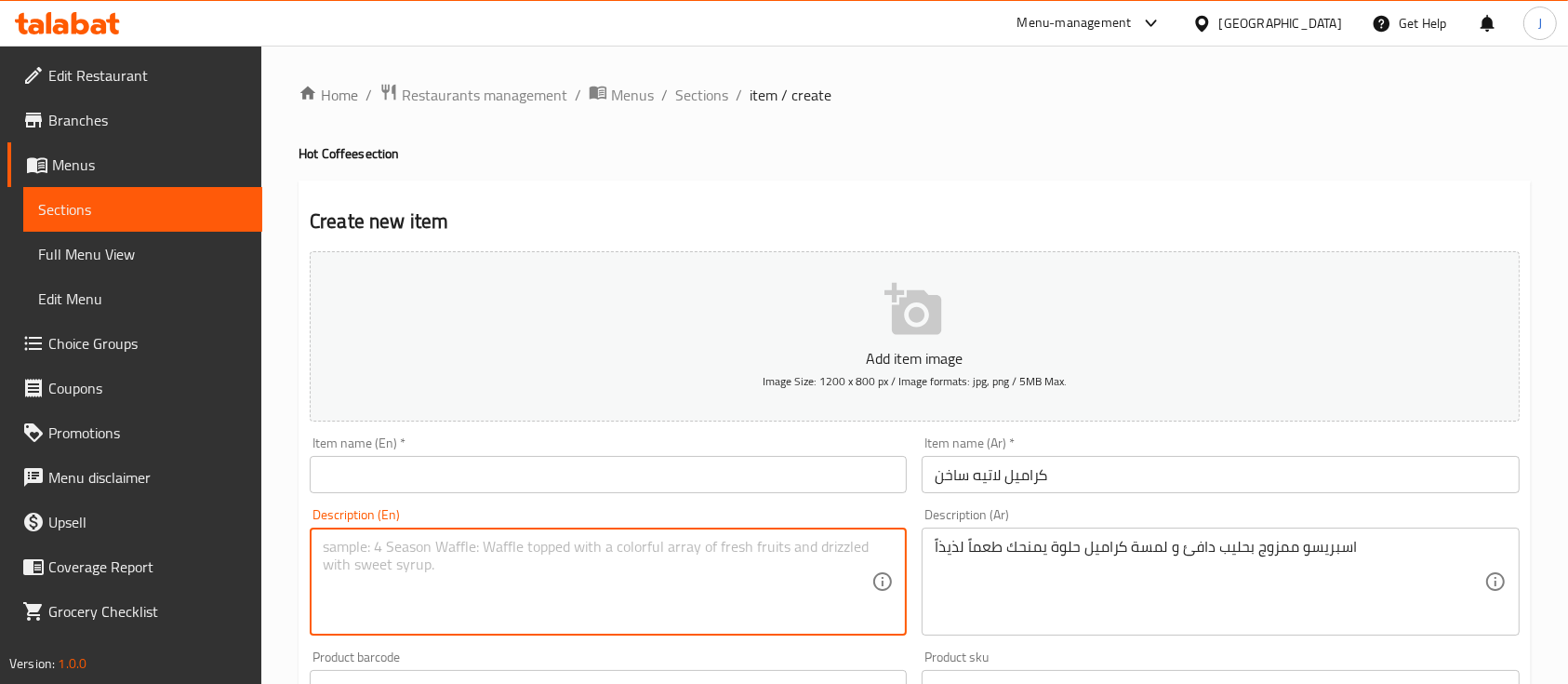
click at [724, 558] on textarea at bounding box center [597, 582] width 548 height 89
click at [656, 620] on textarea at bounding box center [597, 582] width 548 height 89
paste textarea "Hot Caramel Latte Espresso blended with warm milk and a sweet caramel note, giv…"
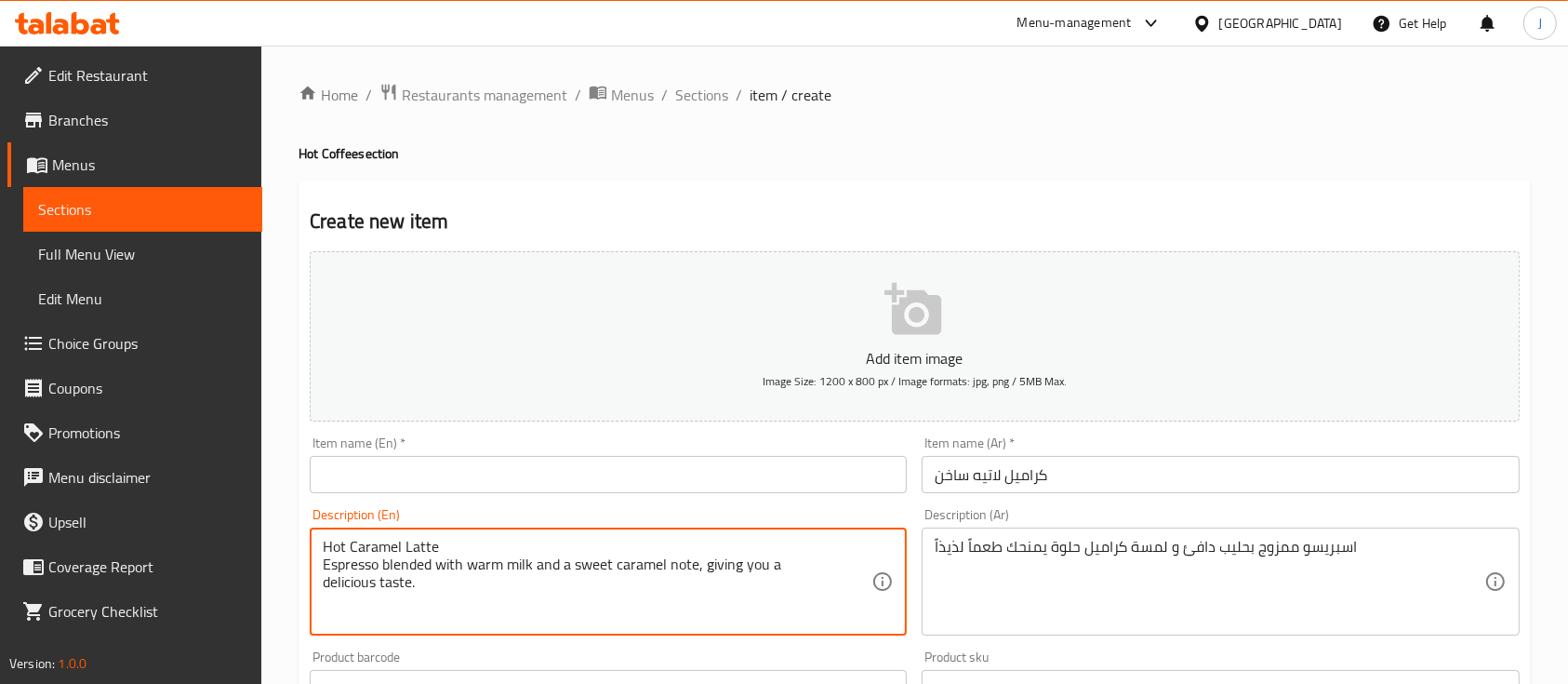
click at [381, 549] on textarea "Hot Caramel Latte Espresso blended with warm milk and a sweet caramel note, giv…" at bounding box center [597, 582] width 548 height 89
click at [369, 547] on textarea "Hot Caramel Latte Espresso blended with warm milk and a sweet caramel note, giv…" at bounding box center [597, 582] width 548 height 89
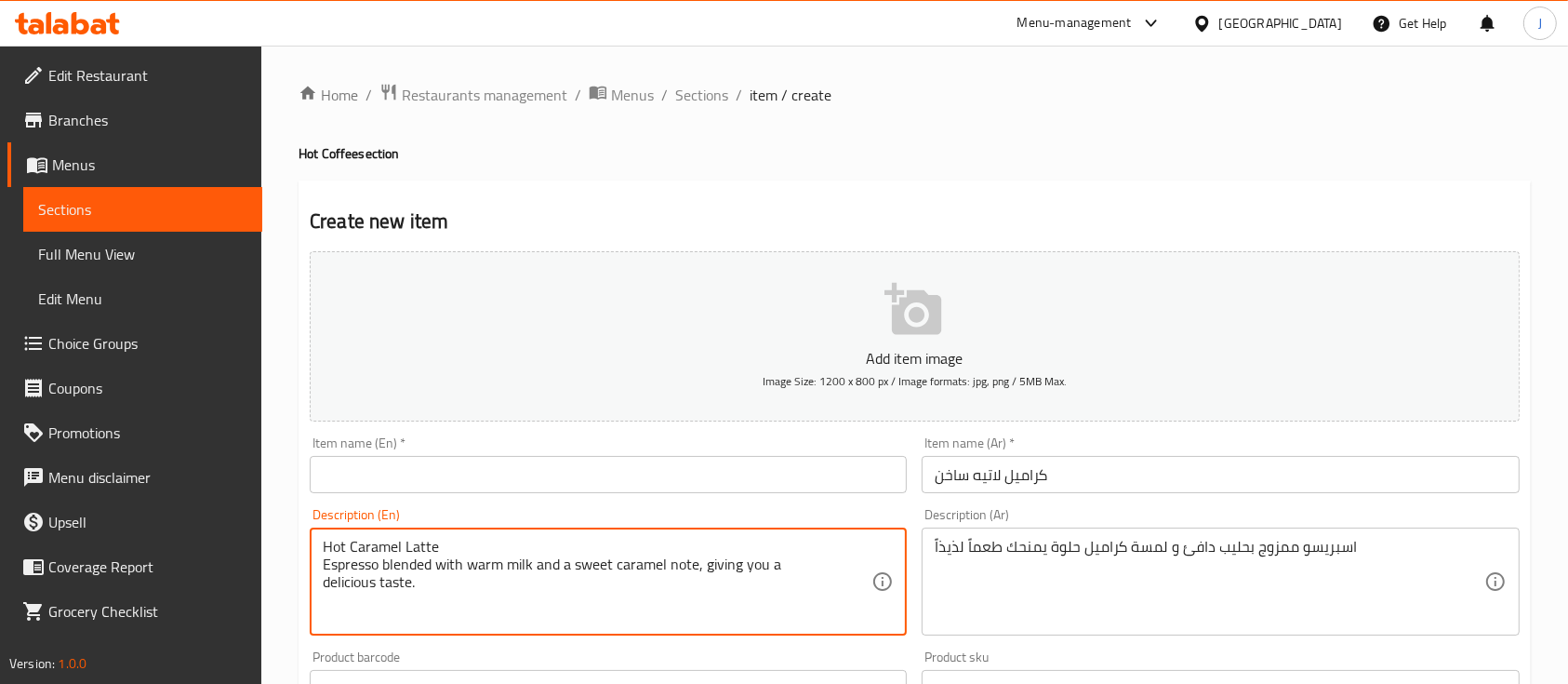
click at [369, 547] on textarea "Hot Caramel Latte Espresso blended with warm milk and a sweet caramel note, giv…" at bounding box center [597, 582] width 548 height 89
type textarea "Espresso blended with warm milk and a sweet caramel note, giving you a deliciou…"
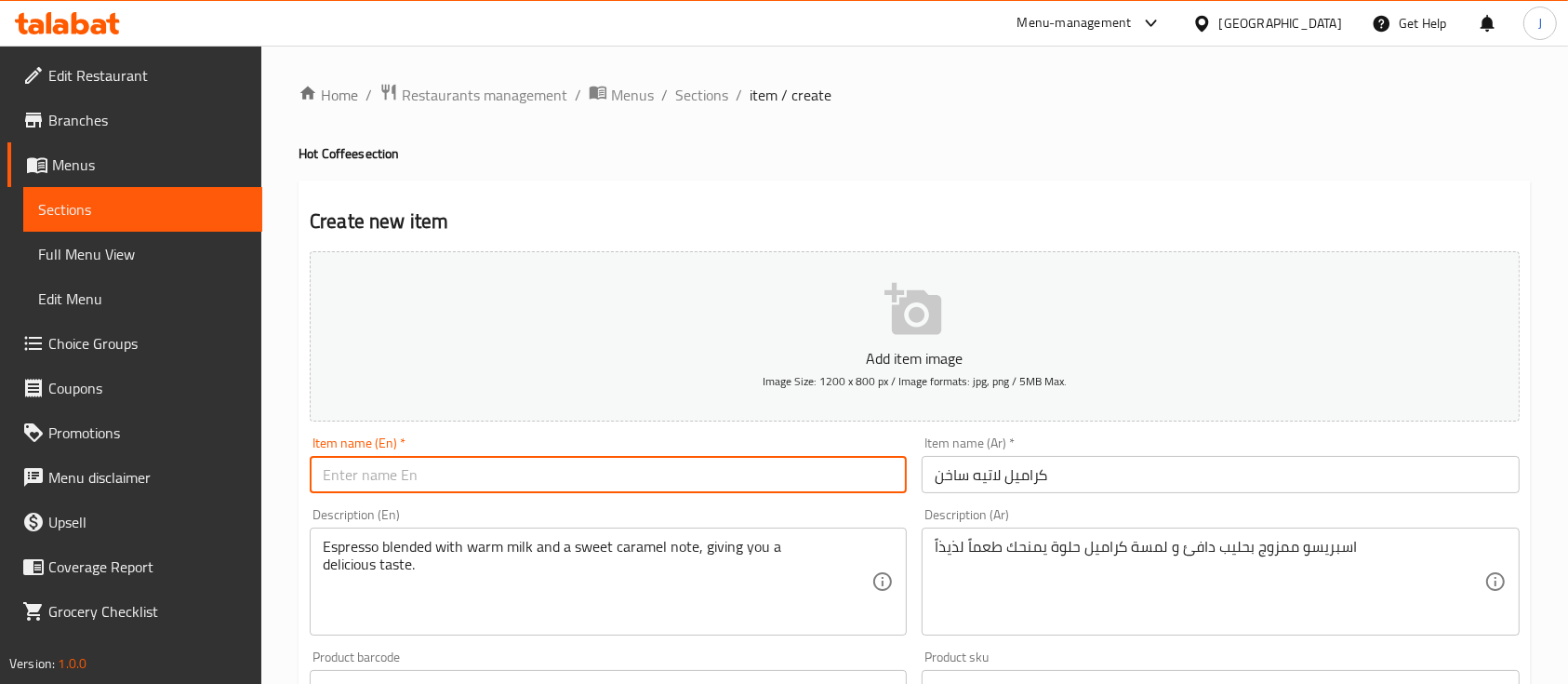
click at [368, 473] on input "text" at bounding box center [608, 474] width 597 height 38
paste input "Hot Caramel Latte"
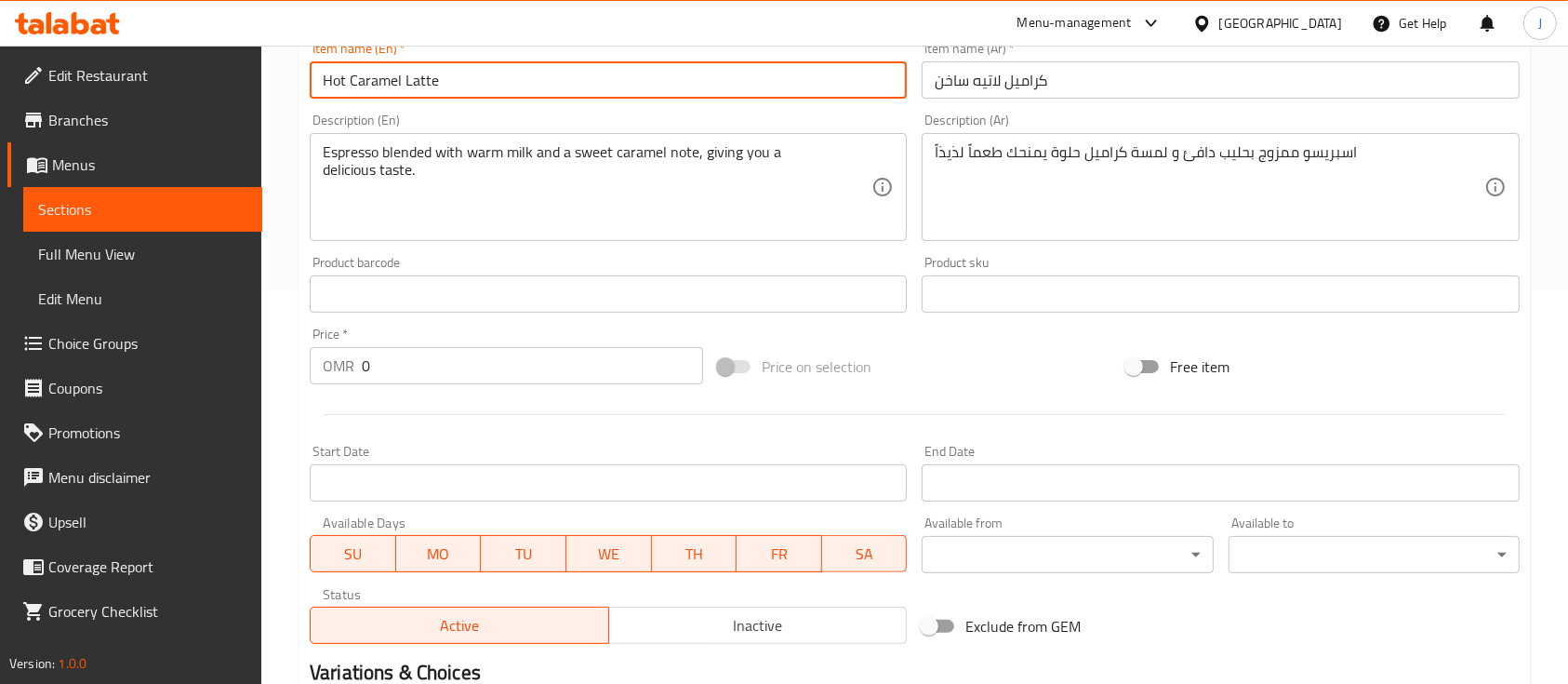
scroll to position [394, 0]
type input "Hot Caramel Latte"
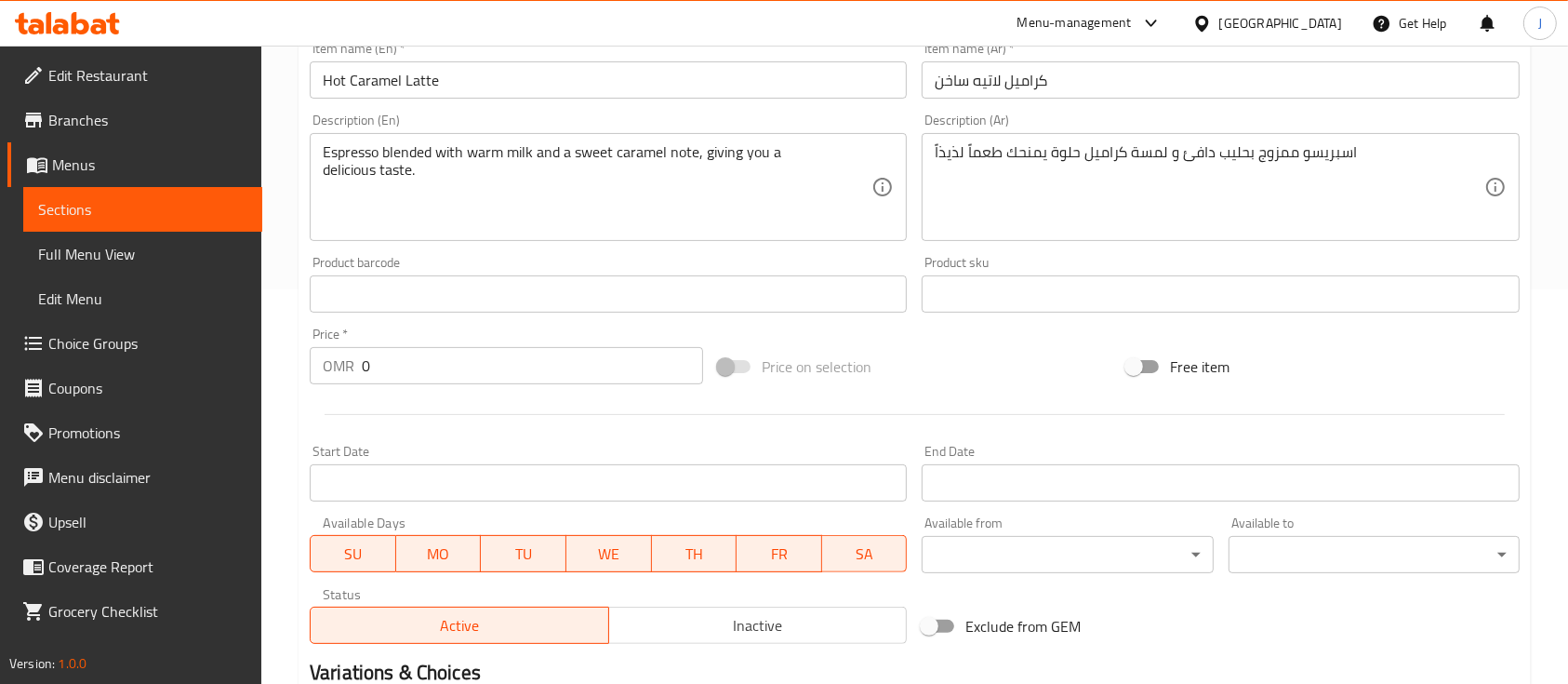
click at [287, 595] on div "Home / Restaurants management / Menus / Sections / item / create Hot Coffee sec…" at bounding box center [915, 285] width 1307 height 1269
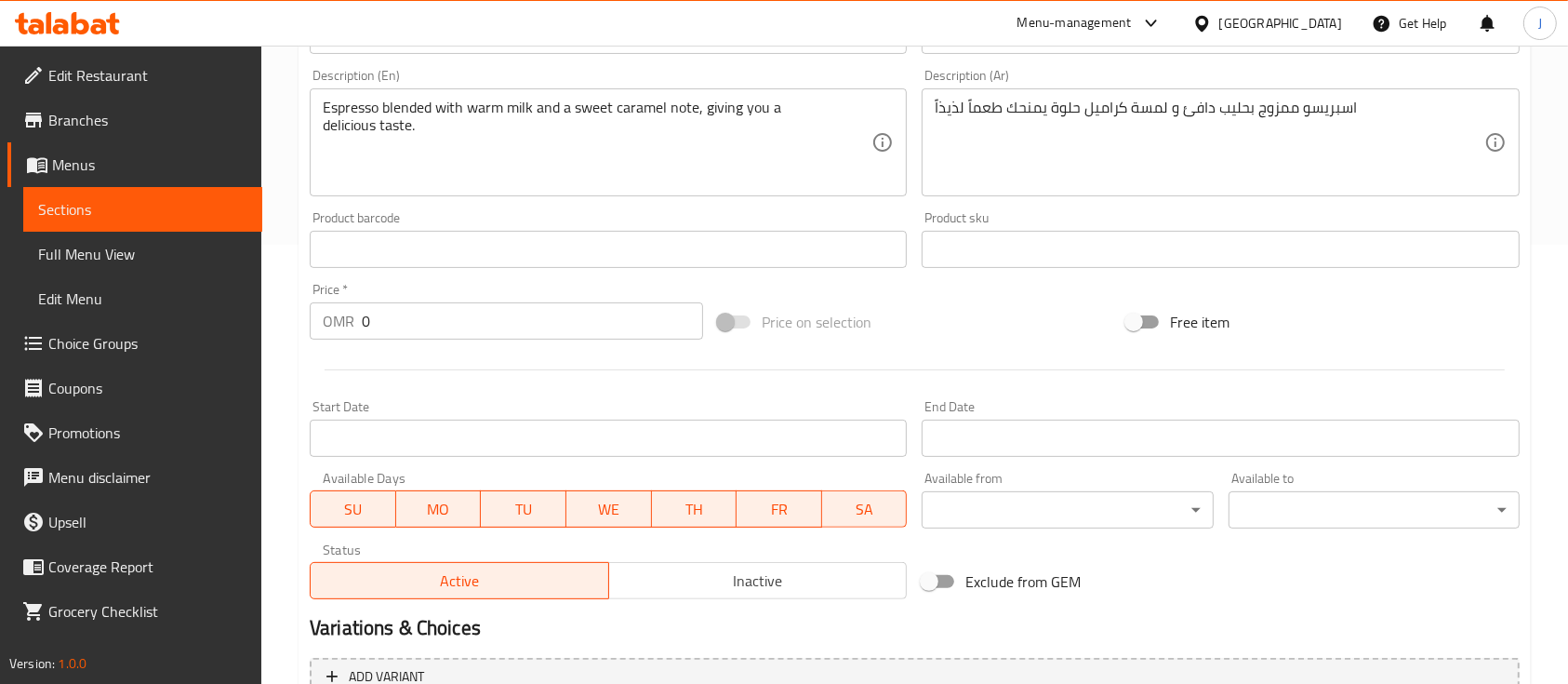
scroll to position [443, 0]
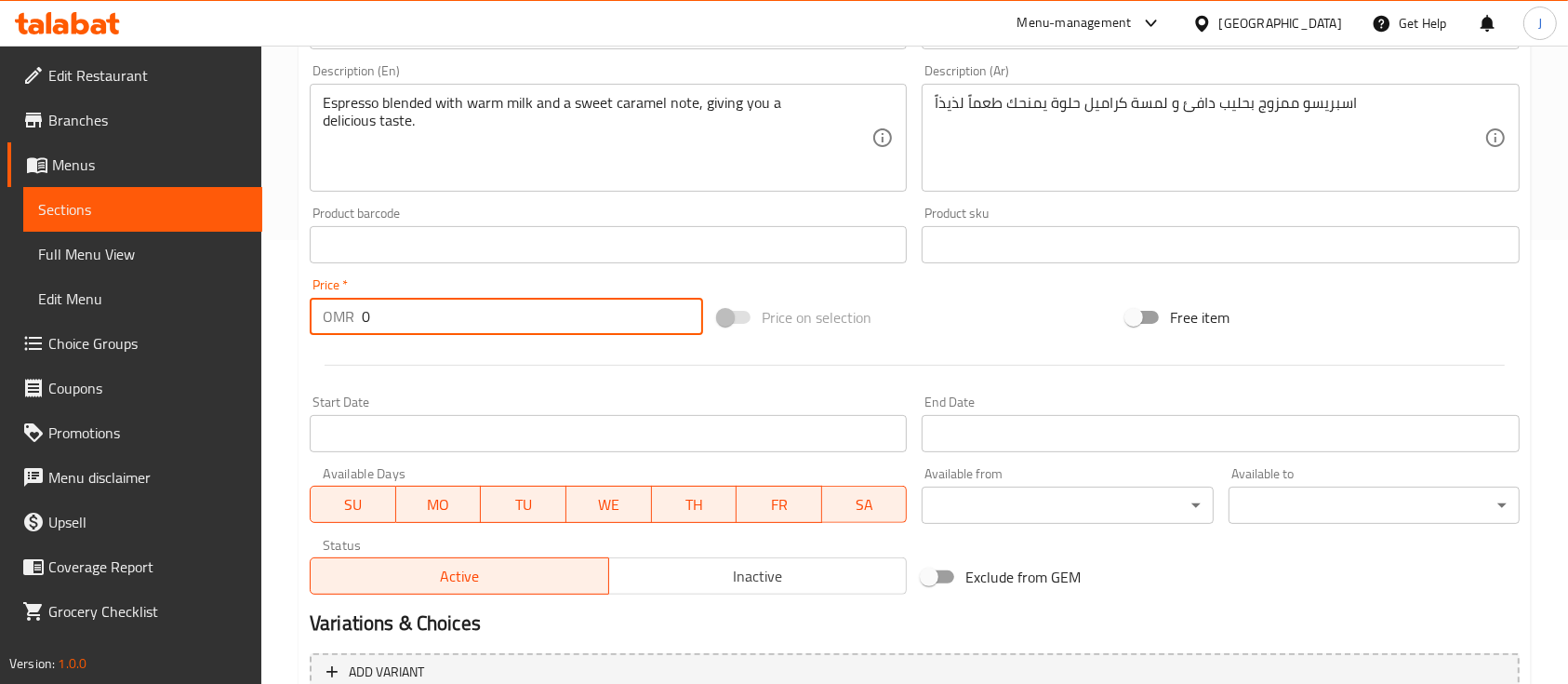
drag, startPoint x: 397, startPoint y: 319, endPoint x: 317, endPoint y: 309, distance: 80.6
click at [317, 309] on div "OMR 0 Price *" at bounding box center [506, 316] width 393 height 38
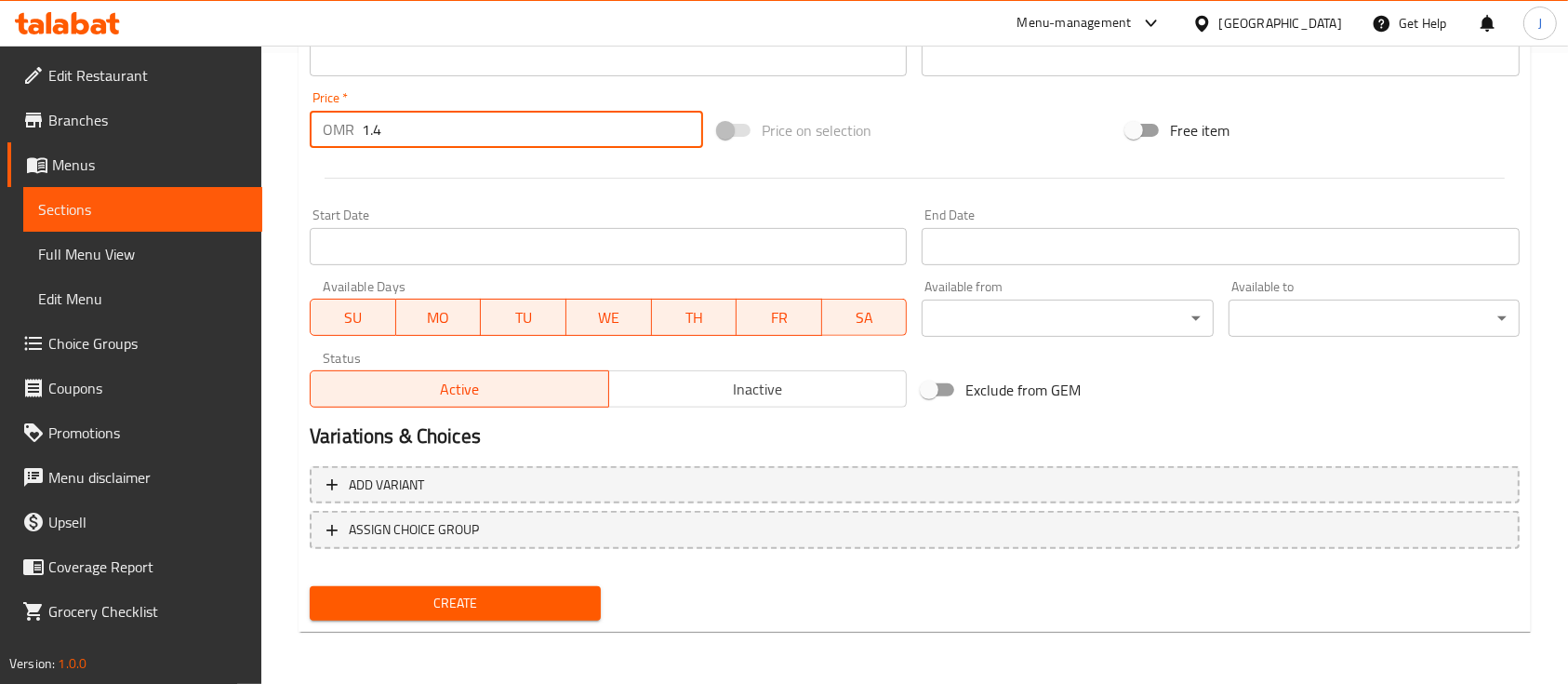
type input "1.4"
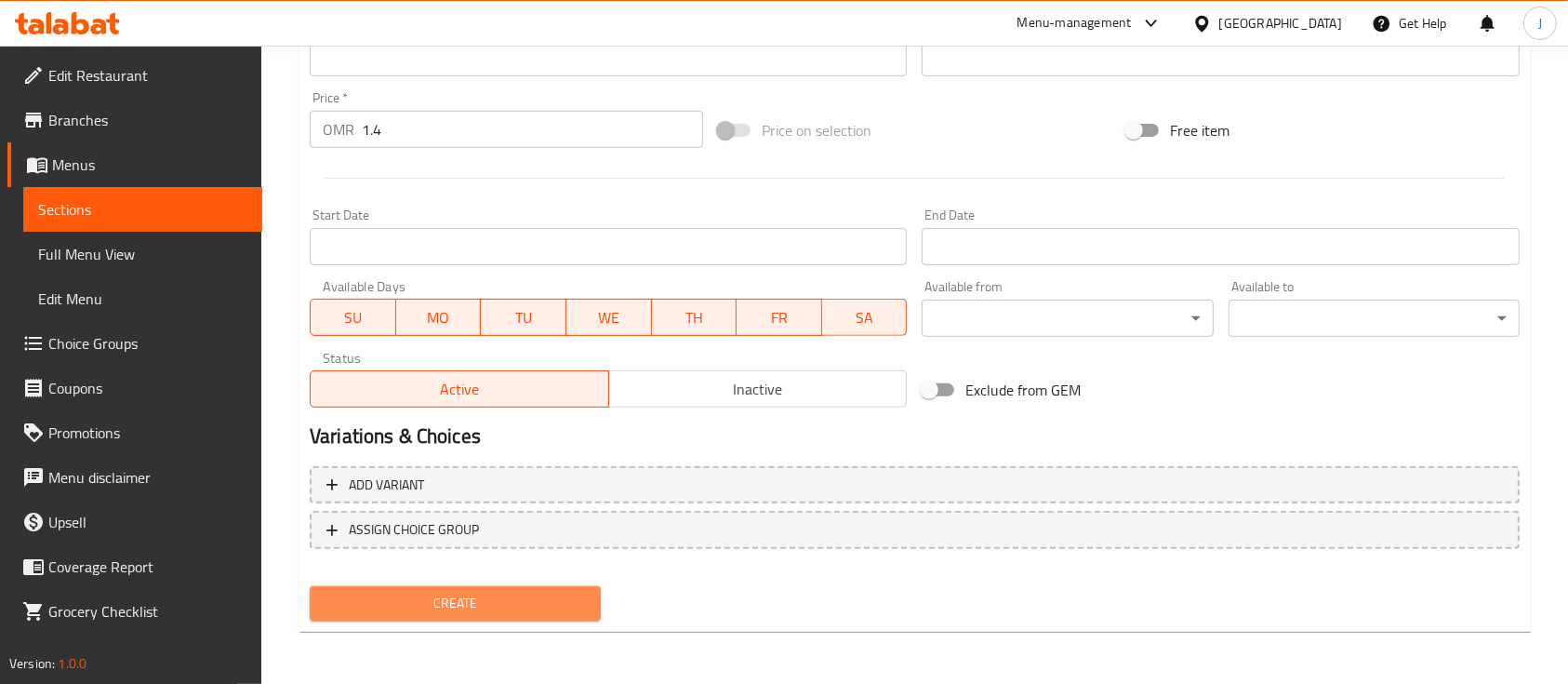
click at [443, 597] on span "Create" at bounding box center [455, 603] width 262 height 23
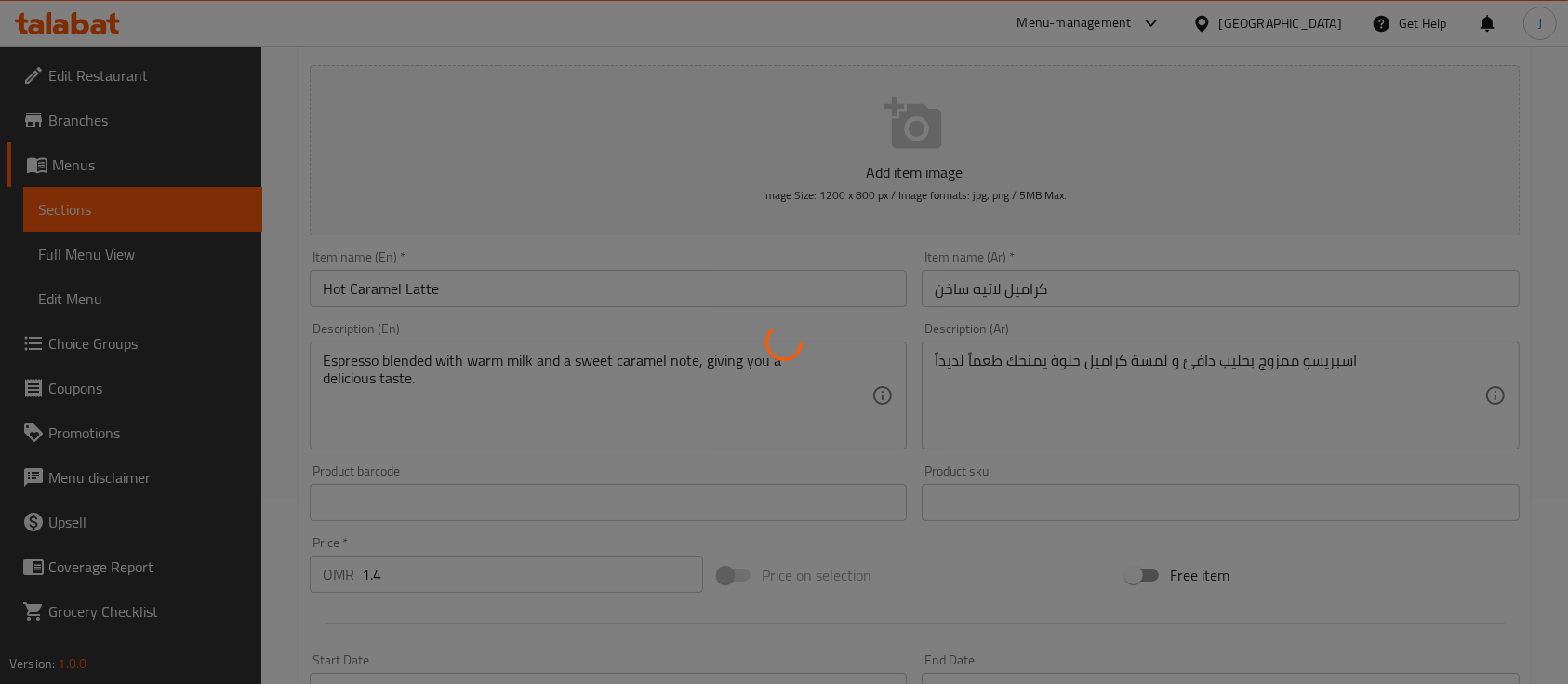
scroll to position [183, 0]
type input "0"
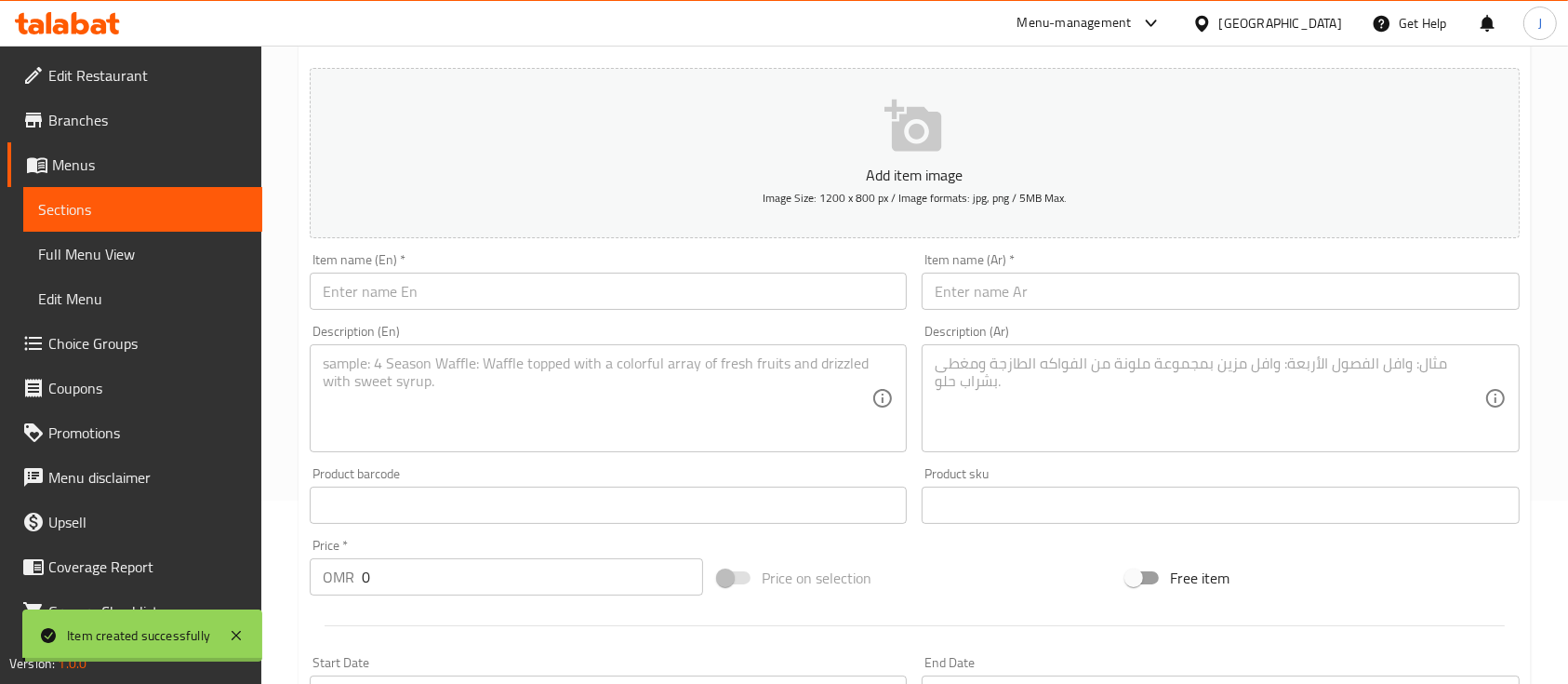
scroll to position [0, 0]
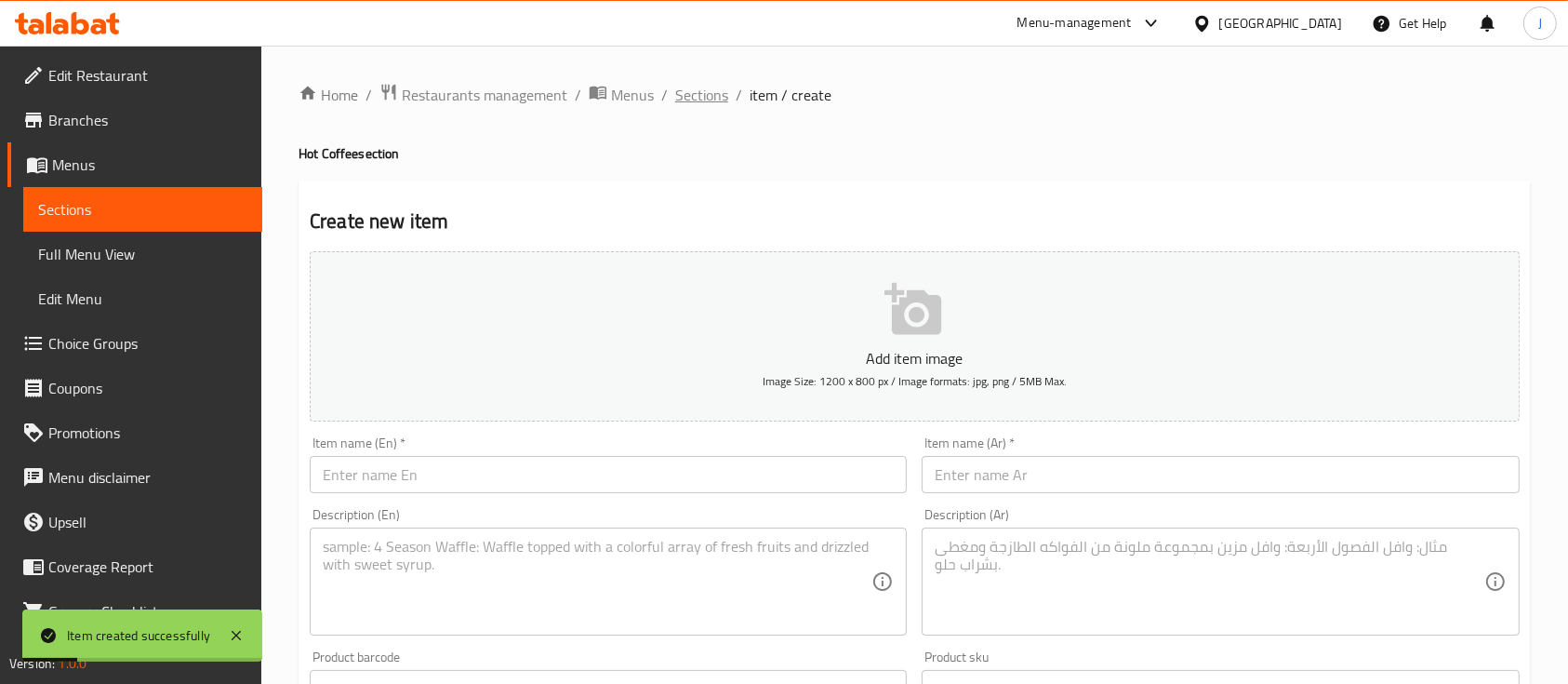
click at [718, 93] on span "Sections" at bounding box center [701, 94] width 53 height 22
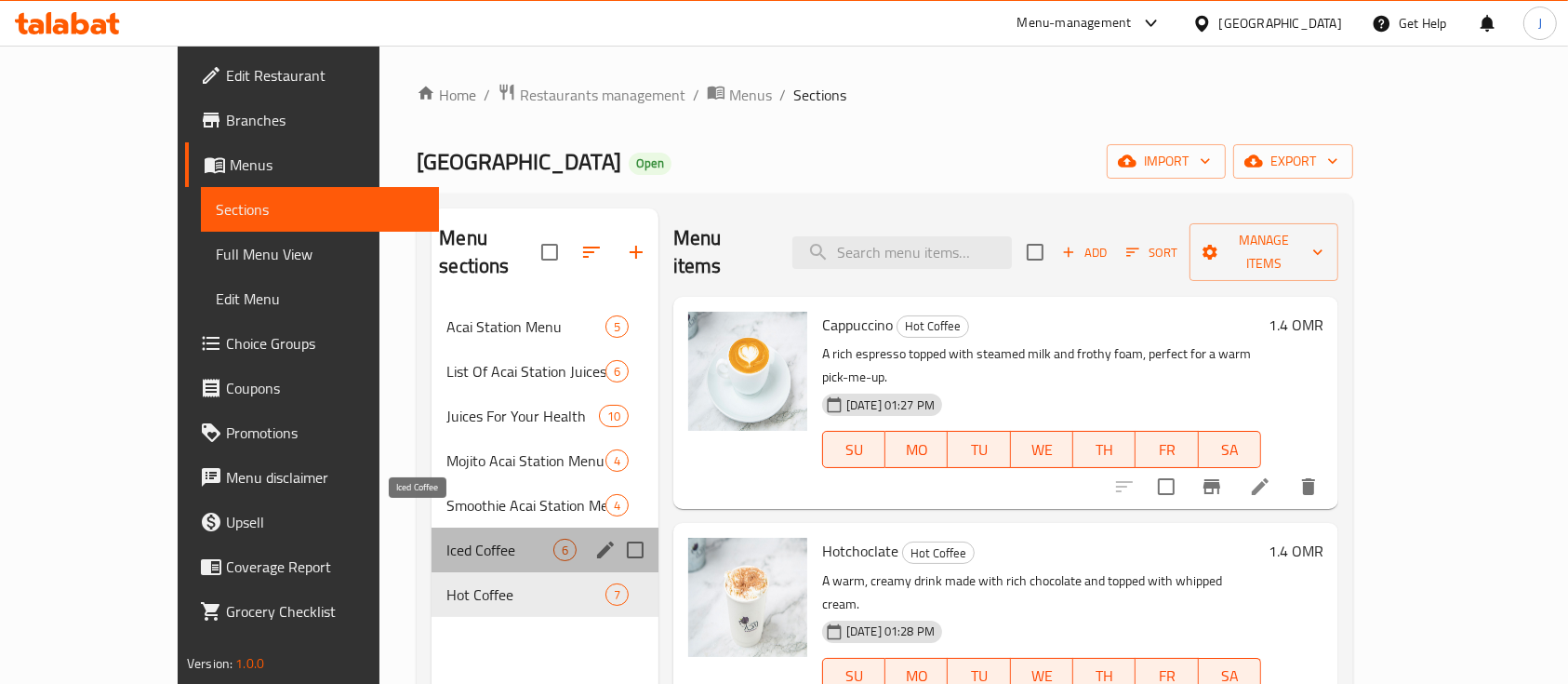
click at [446, 539] on span "Iced Coffee" at bounding box center [499, 549] width 107 height 22
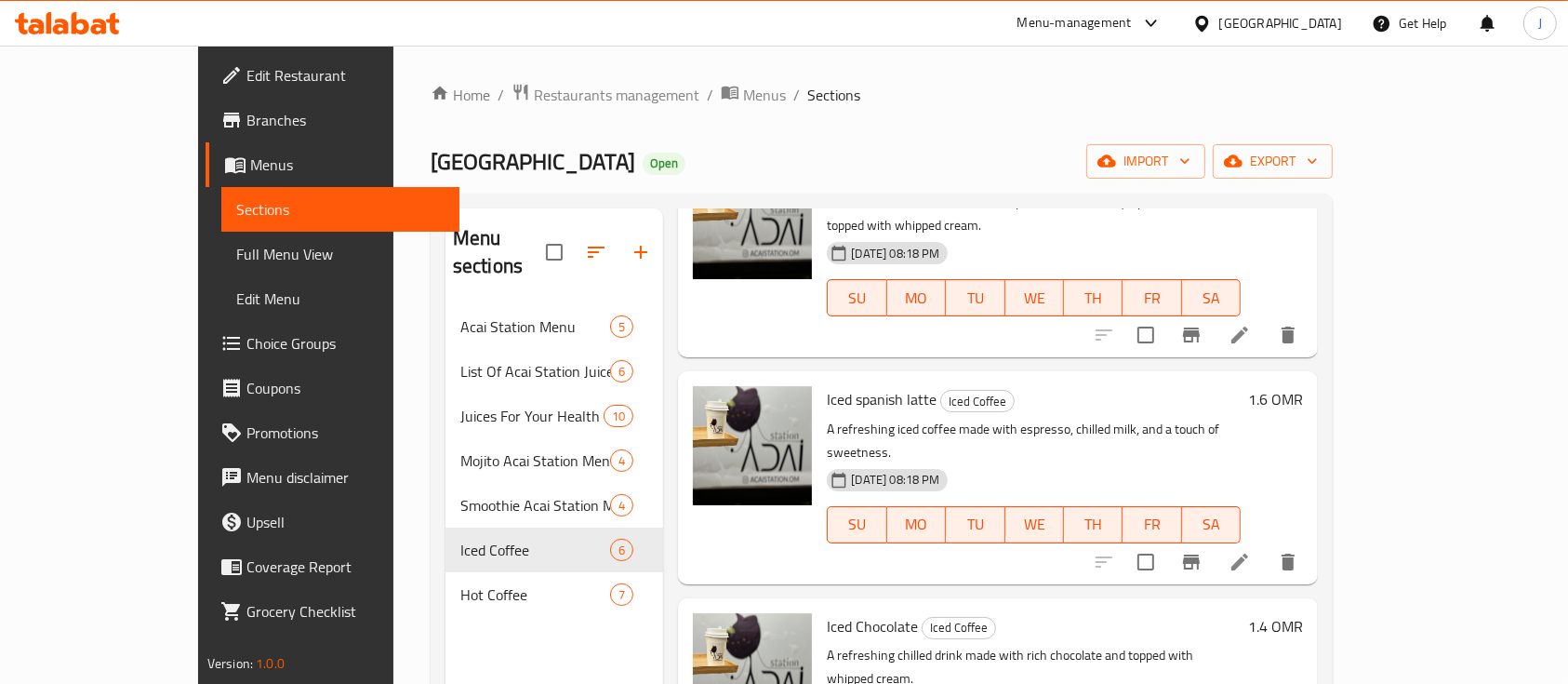
scroll to position [2, 0]
click at [1196, 460] on div "18-04-2024 08:18 PM SU MO TU WE TH FR SA" at bounding box center [1034, 510] width 429 height 100
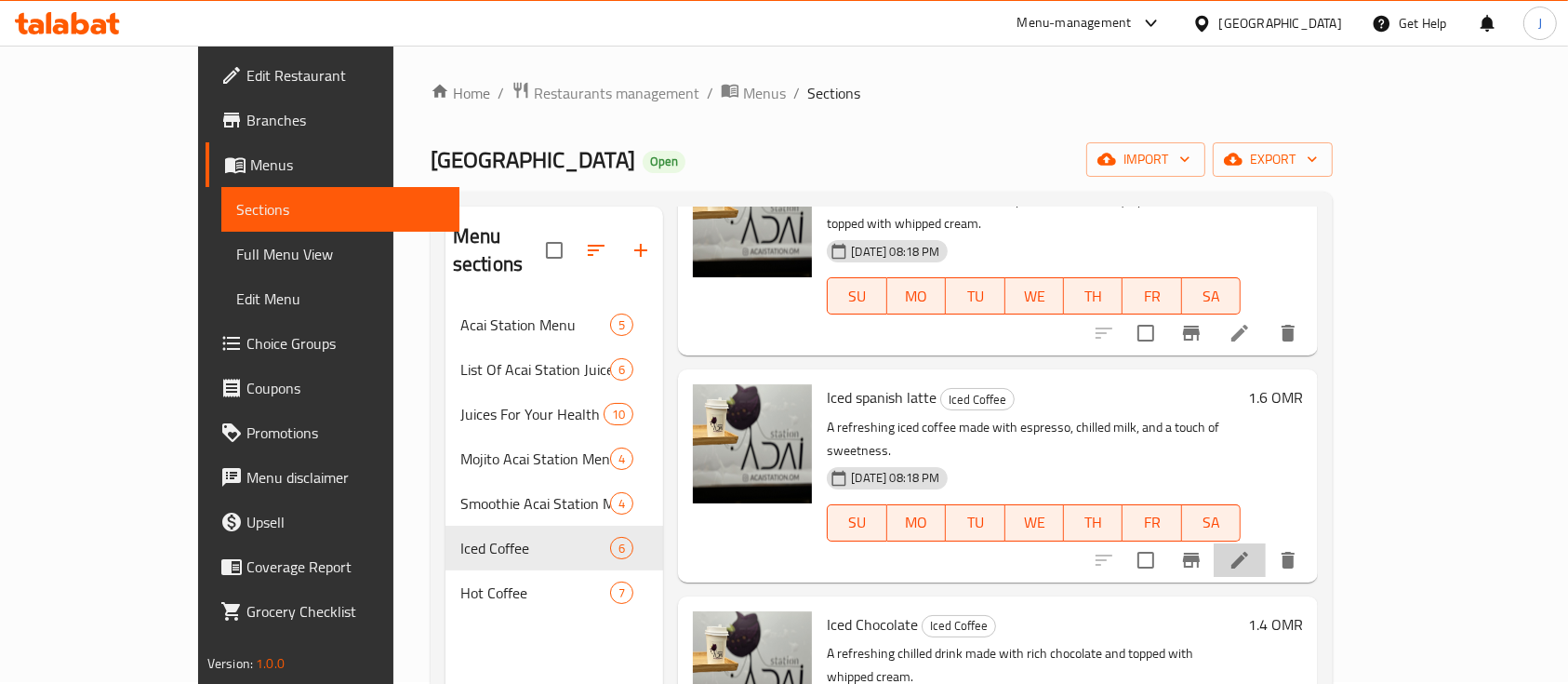
click at [1266, 544] on li at bounding box center [1240, 560] width 52 height 34
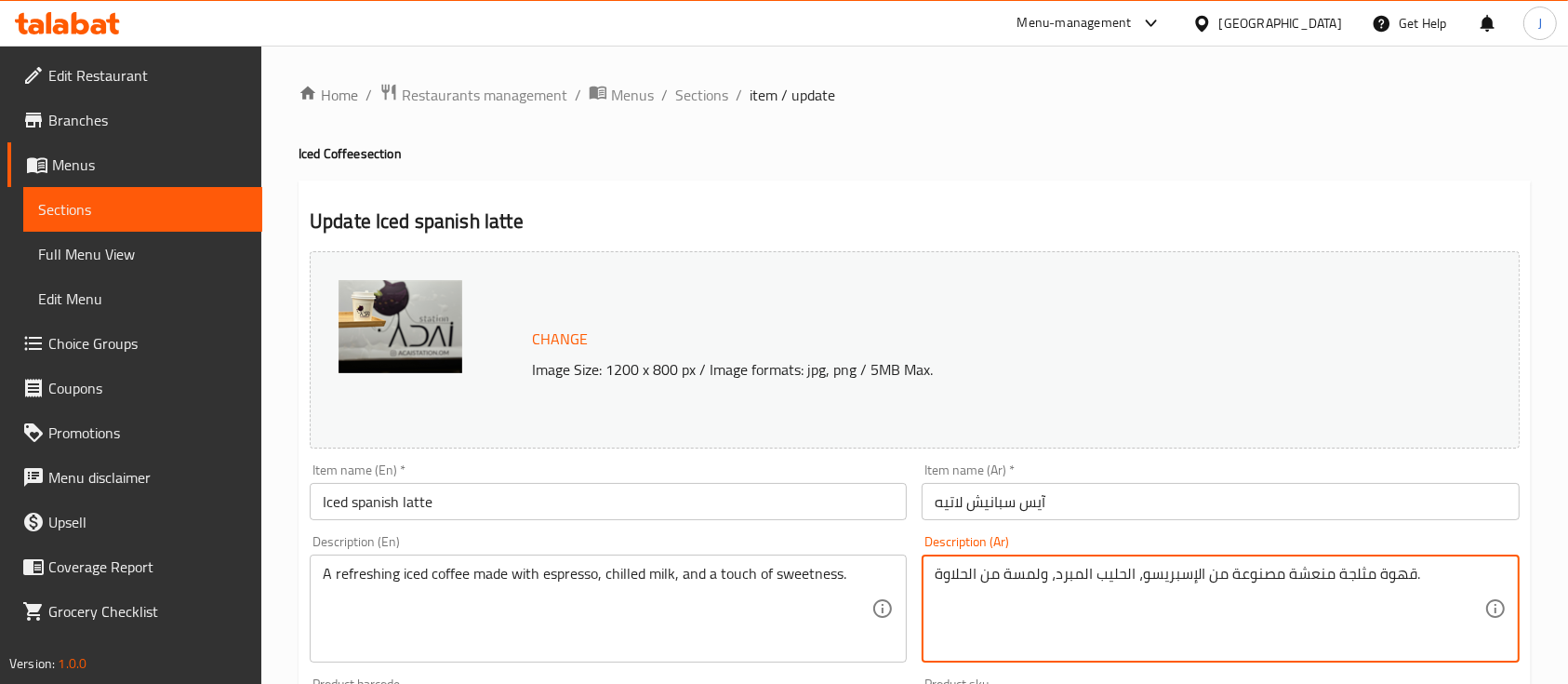
paste textarea "نكهة الاسبريسو القوية تمتزج بالحليب المكثف المحلى و الثلج لتمنحك انتعاشاً مع كل…"
type textarea "نكهة الاسبريسو القوية تمتزج بالحليب المكثف المحلى و الثلج لتمنحك انتعاشاً مع كل…"
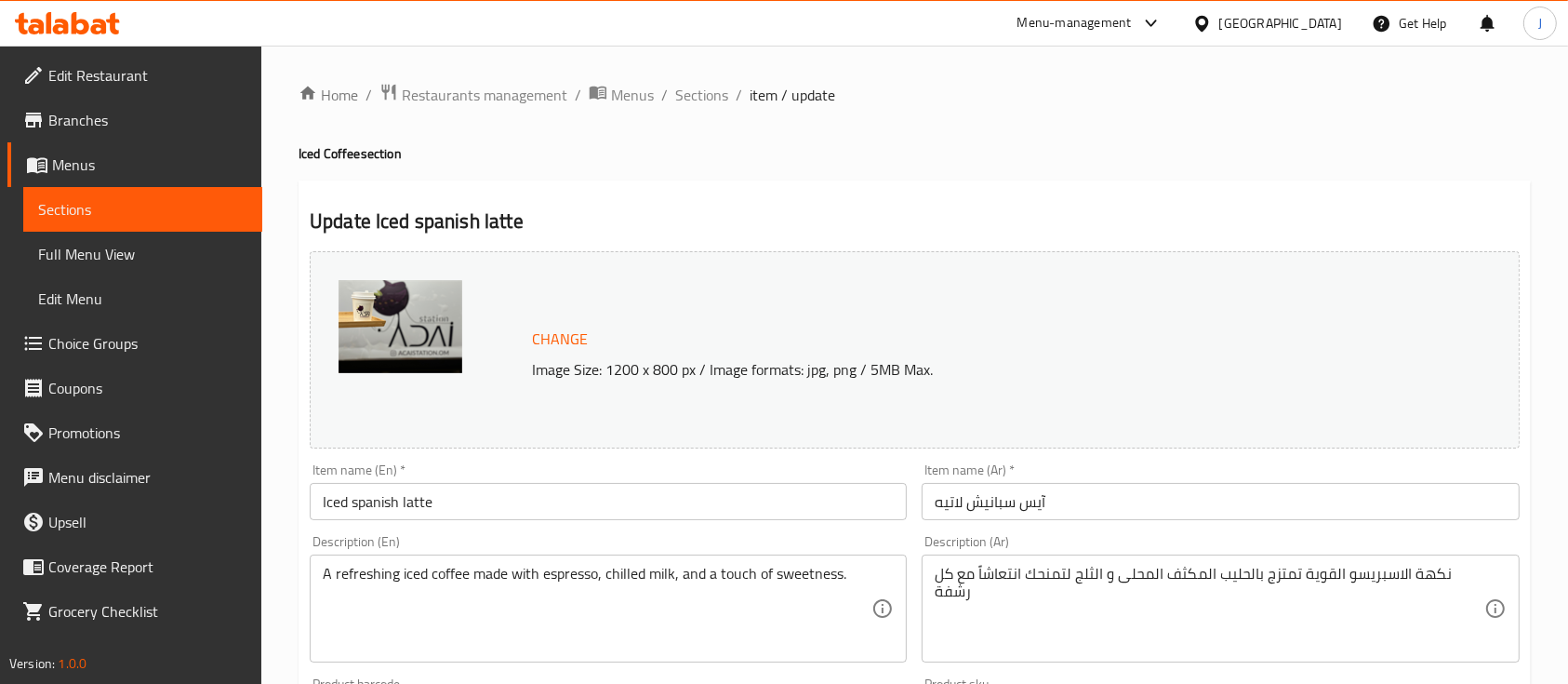
click at [1164, 599] on textarea "نكهة الاسبريسو القوية تمتزج بالحليب المكثف المحلى و الثلج لتمنحك انتعاشاً مع كل…" at bounding box center [1209, 609] width 548 height 89
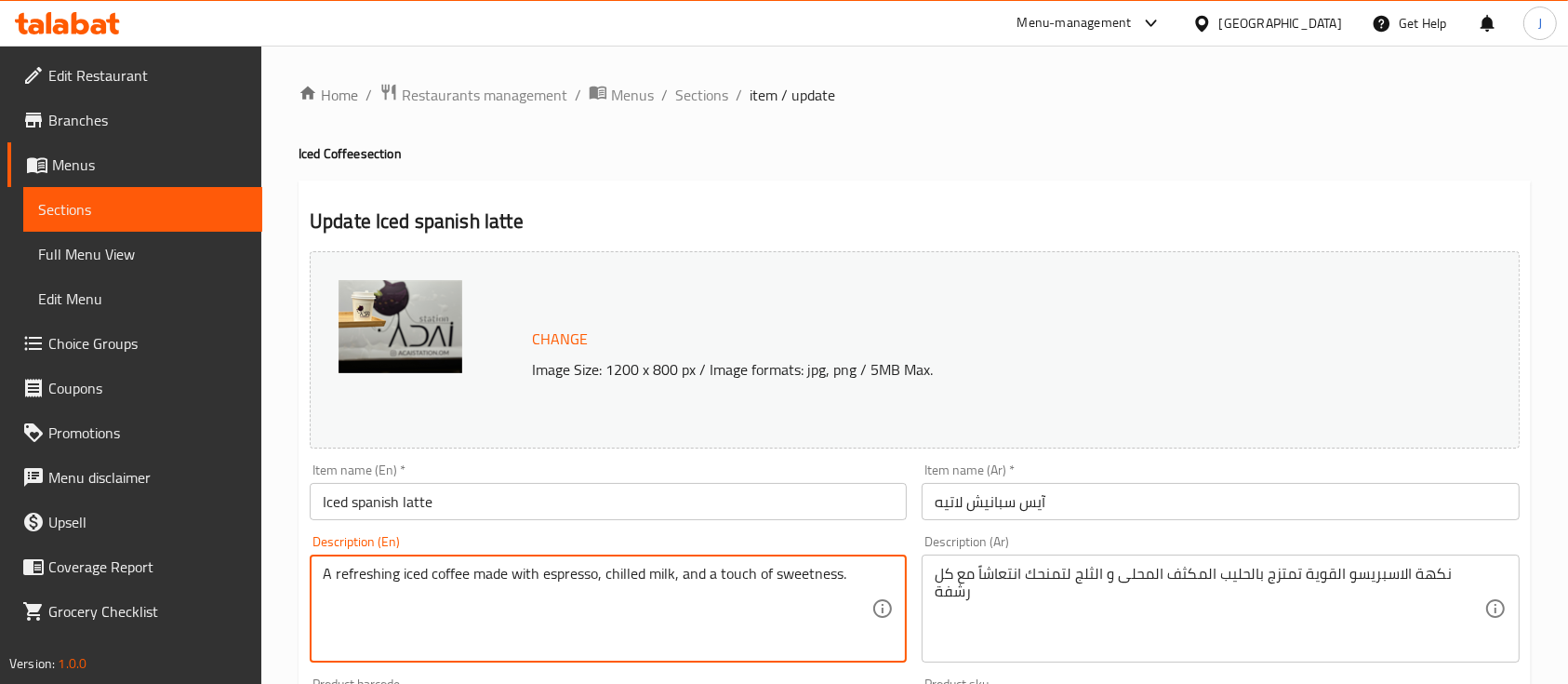
paste textarea "strong espresso flavor blended with sweetened condensed milk and ice gives you …"
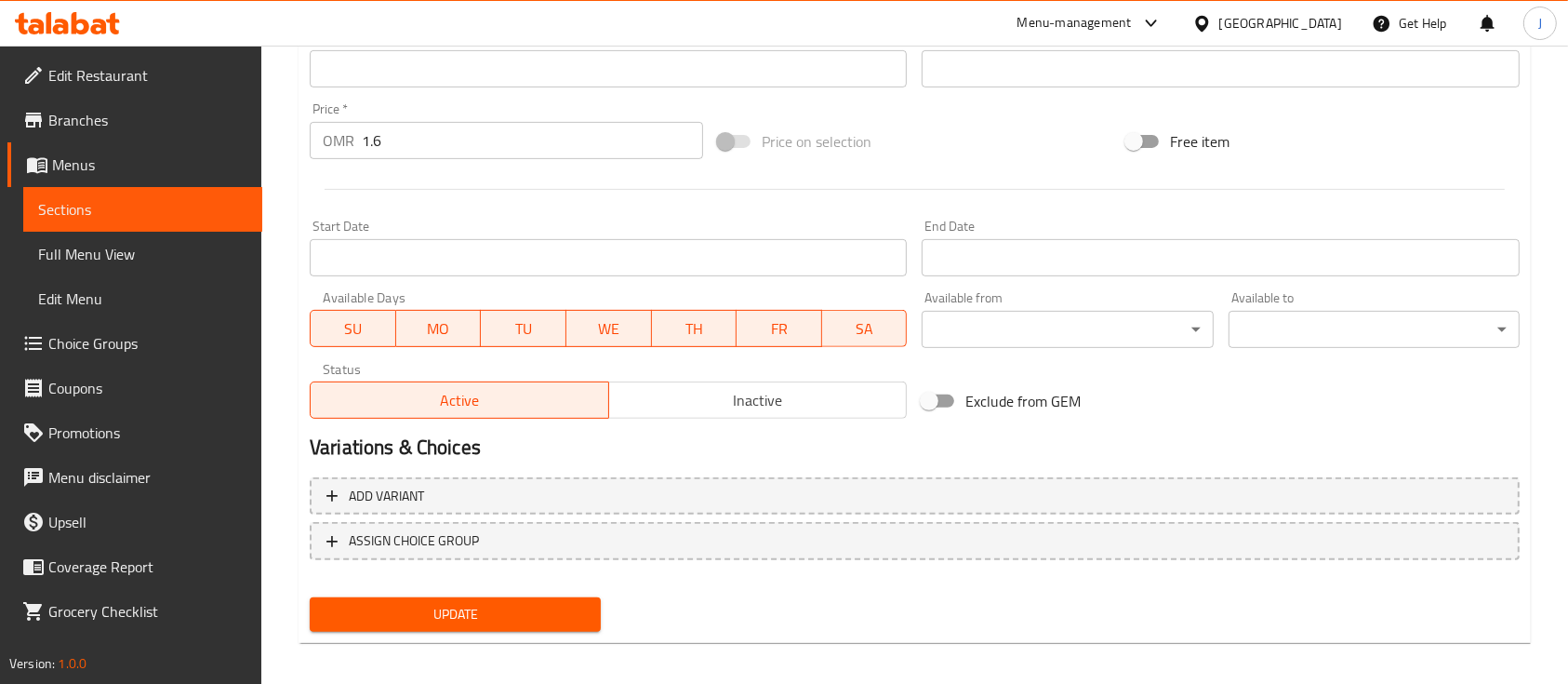
scroll to position [657, 0]
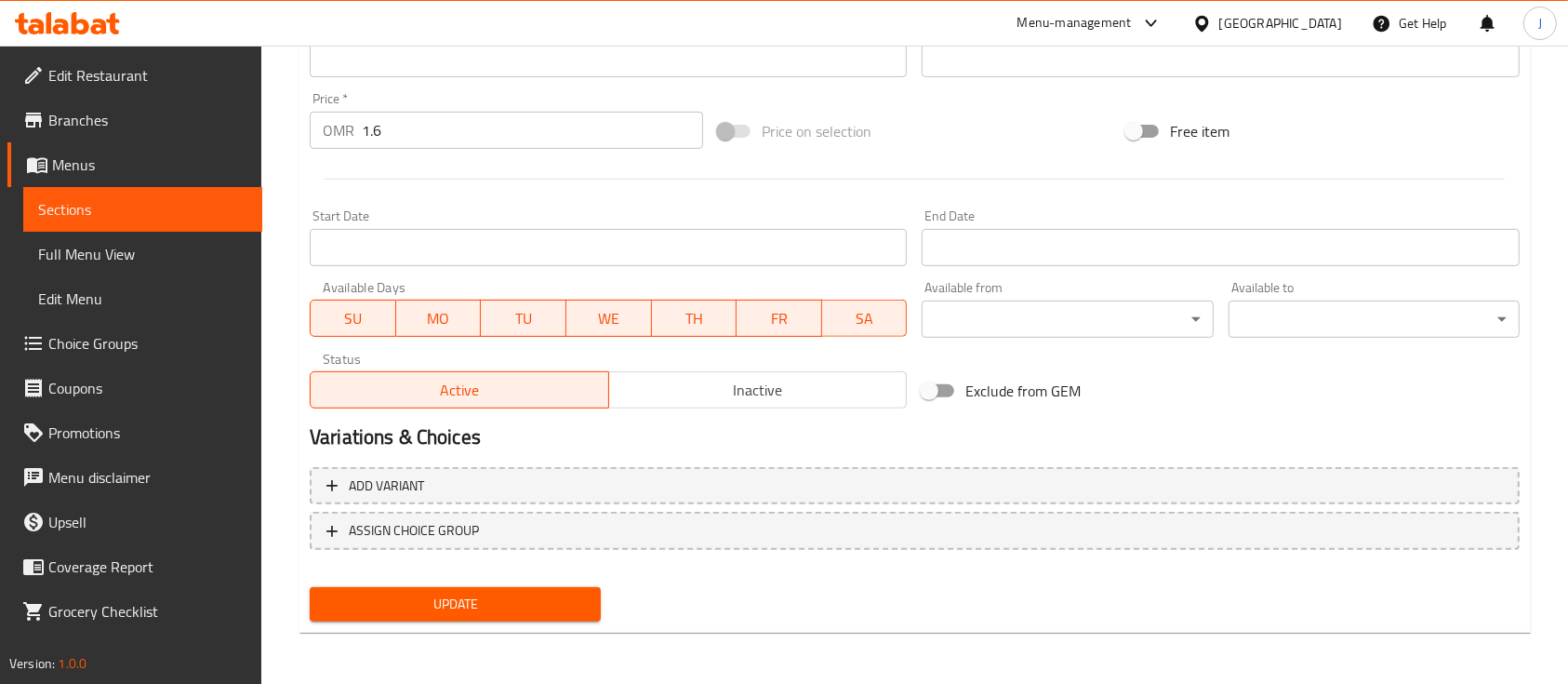
type textarea "A strong espresso flavor blended with sweetened condensed milk and ice gives yo…"
click at [506, 598] on span "Update" at bounding box center [455, 604] width 262 height 23
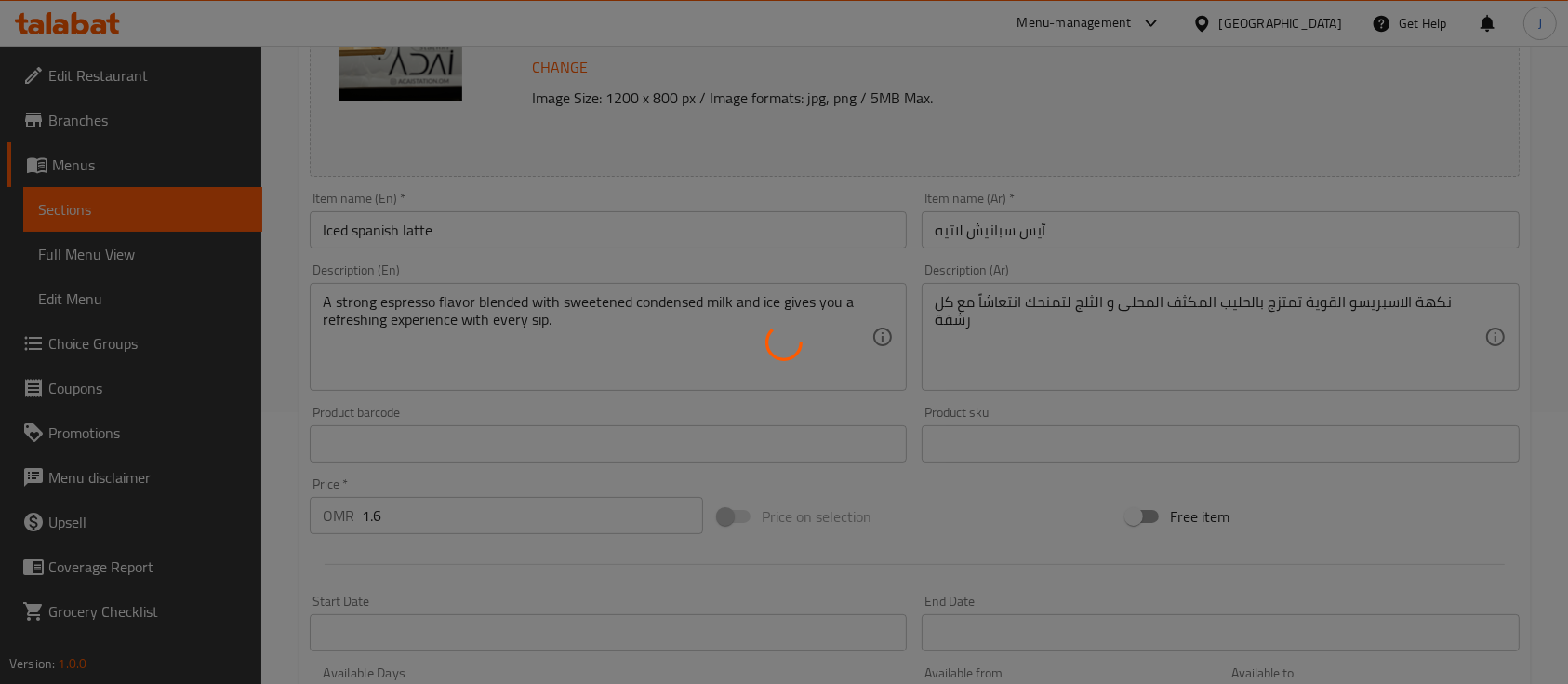
scroll to position [249, 0]
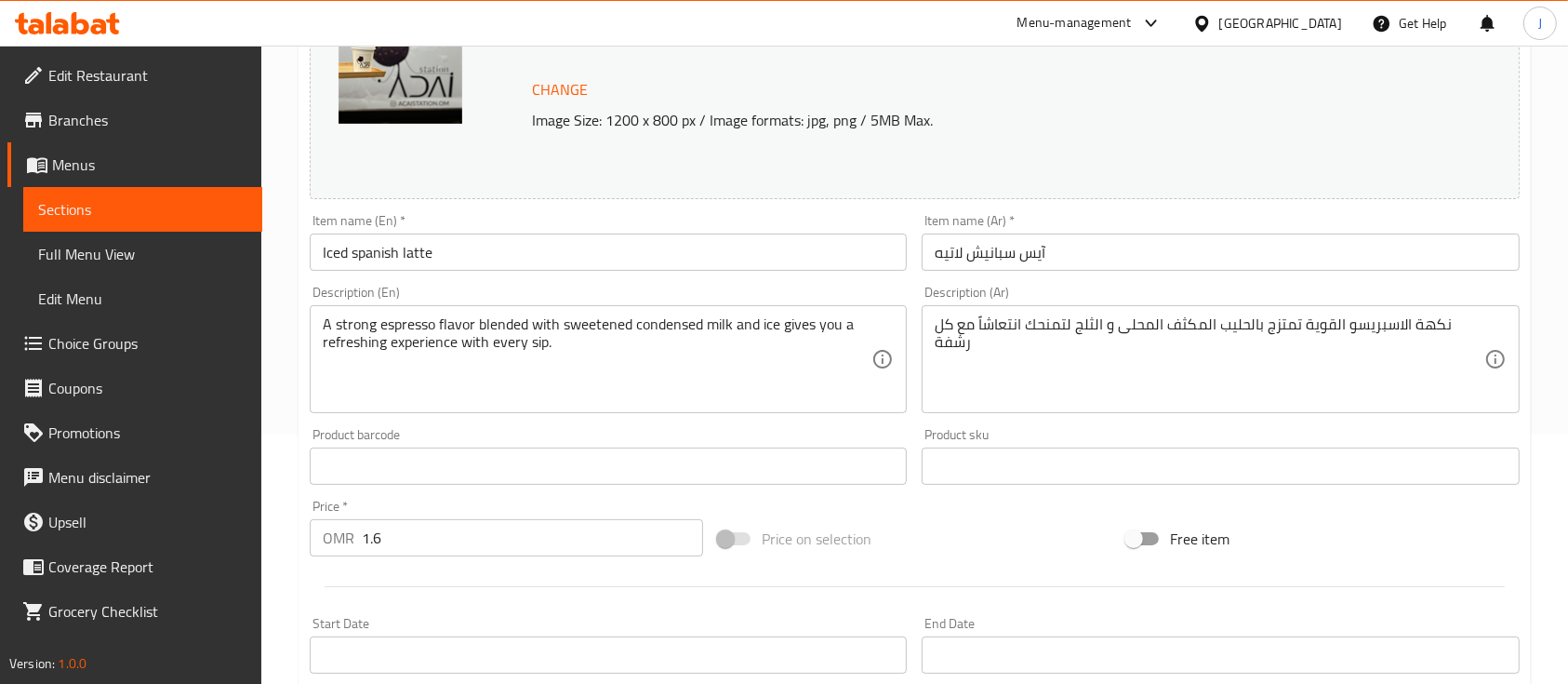
click at [482, 576] on div at bounding box center [914, 586] width 1225 height 45
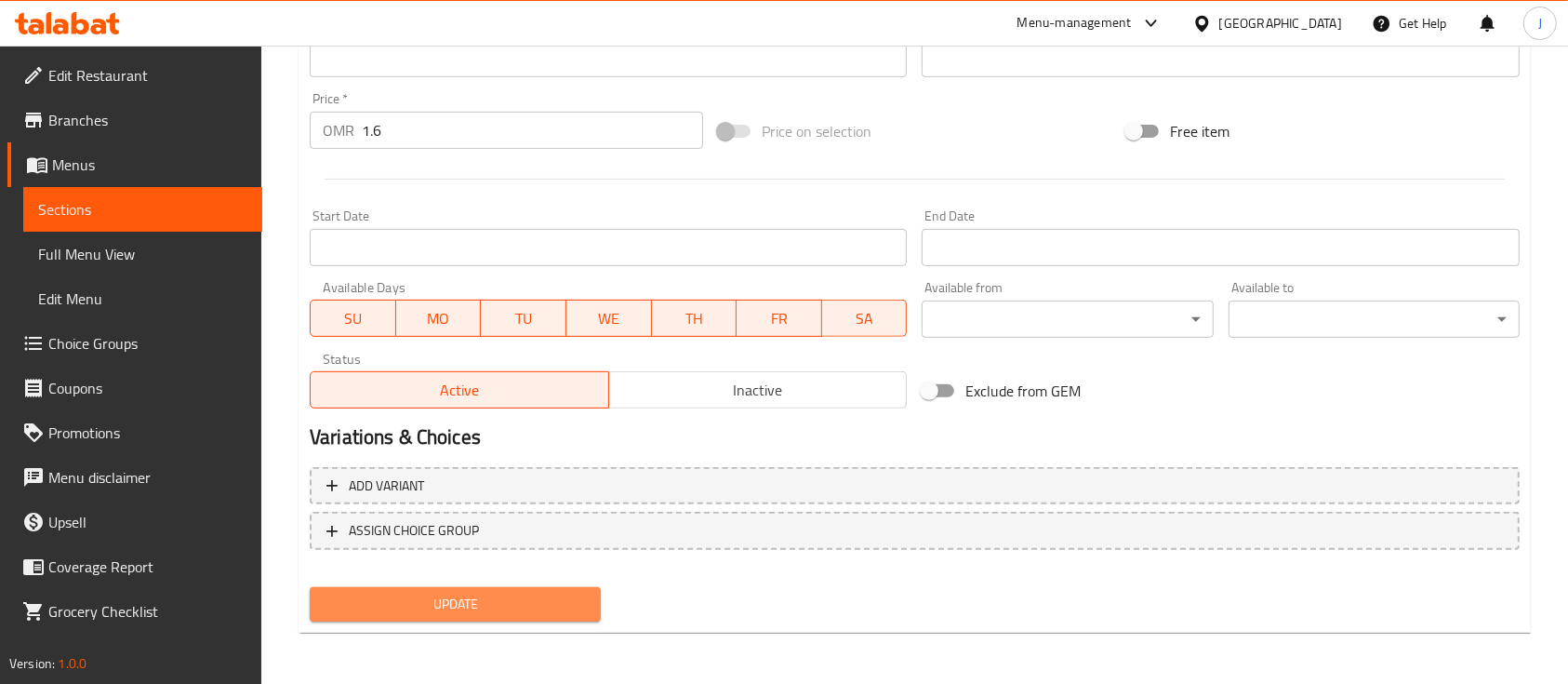
click at [482, 599] on span "Update" at bounding box center [455, 604] width 262 height 23
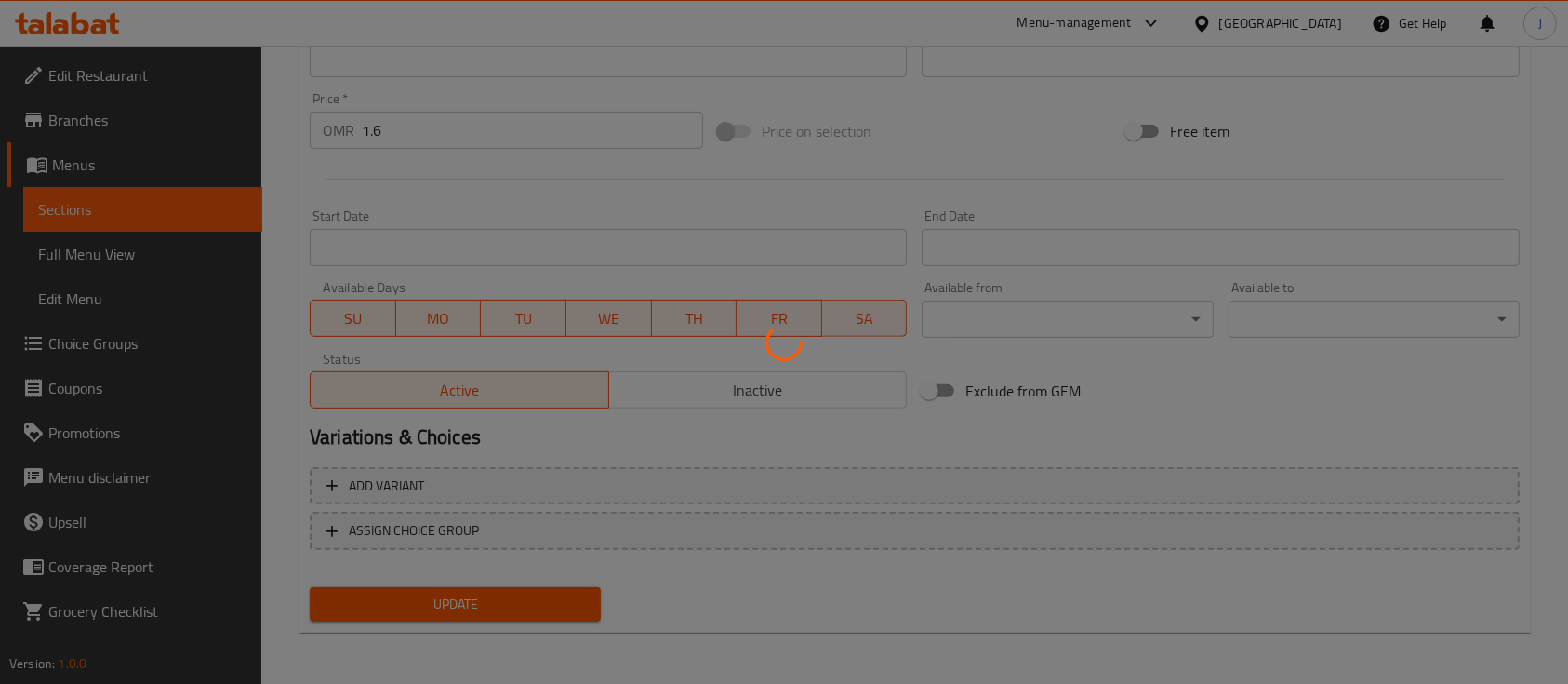
scroll to position [0, 0]
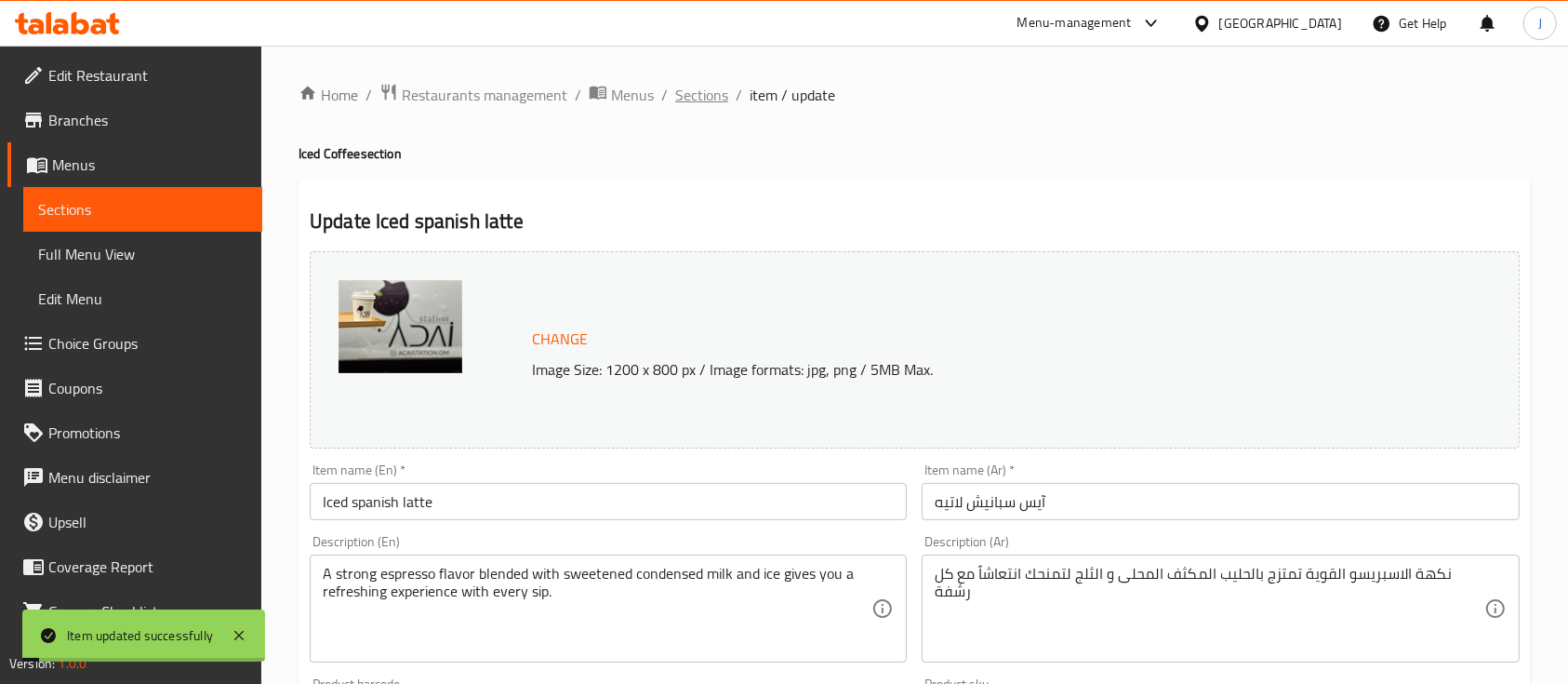
click at [715, 96] on span "Sections" at bounding box center [701, 94] width 53 height 22
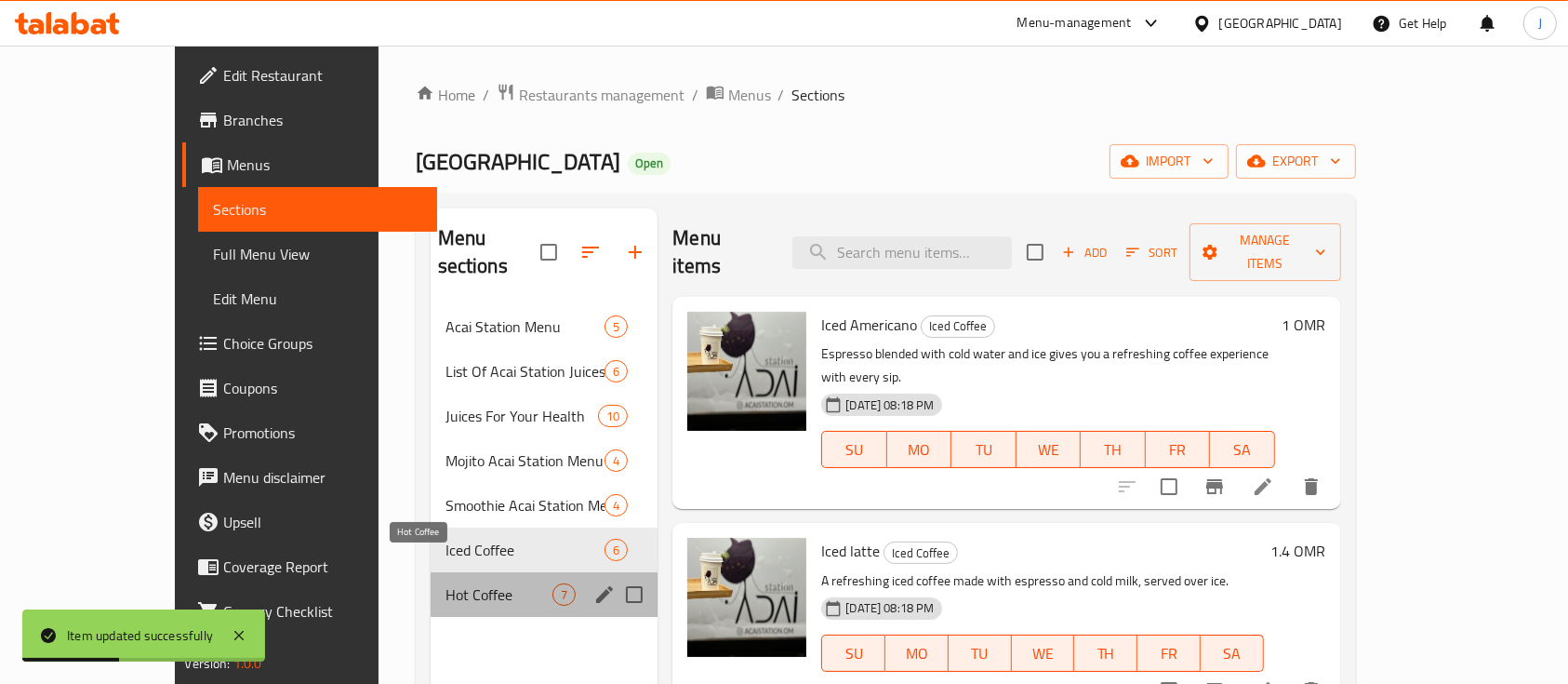
click at [445, 583] on span "Hot Coffee" at bounding box center [499, 594] width 108 height 22
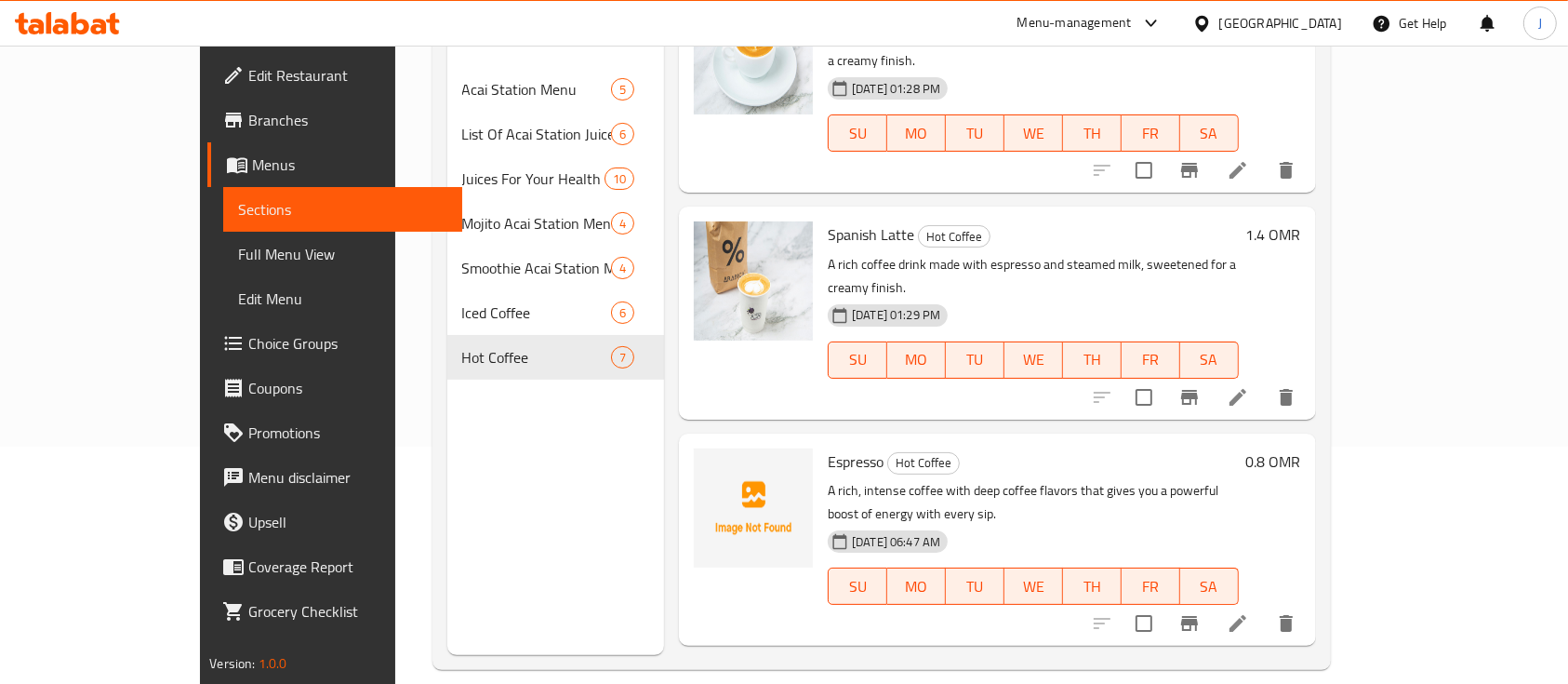
scroll to position [239, 0]
click at [1223, 440] on div "Espresso Hot Coffee A rich, intense coffee with deep coffee flavors that gives …" at bounding box center [1033, 538] width 426 height 197
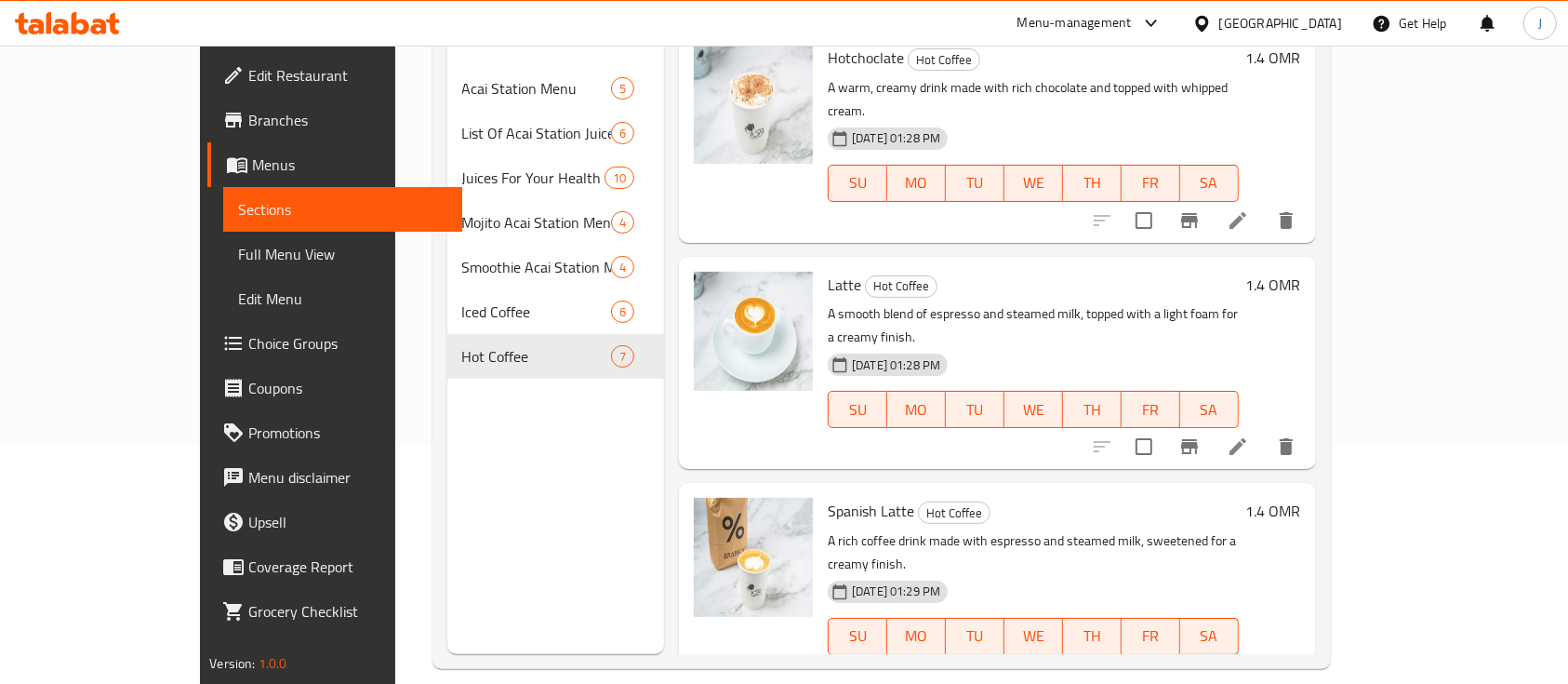
scroll to position [257, 0]
click at [1250, 661] on icon at bounding box center [1237, 671] width 22 height 22
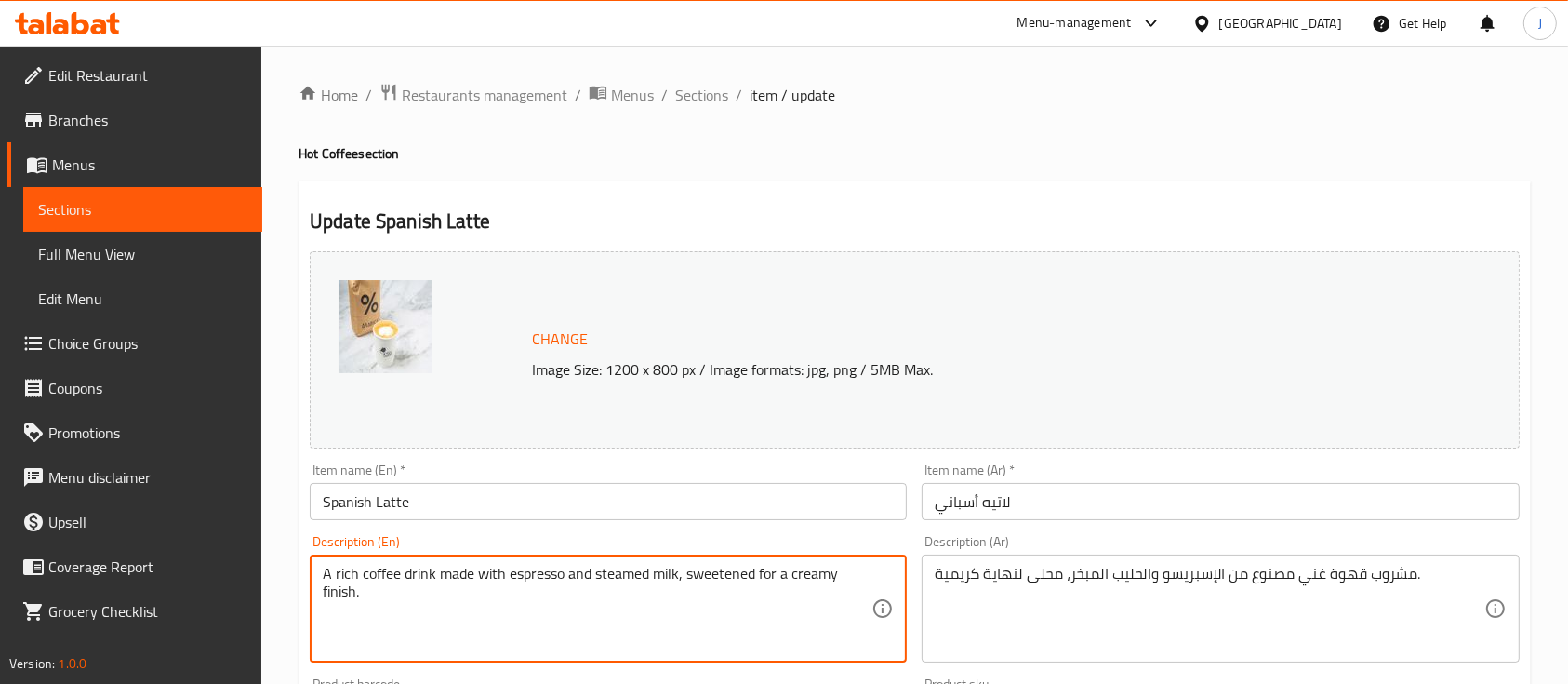
paste textarea "creamy blend of espresso and sweetened condensed milk with a smooth, balanced t…"
click at [718, 604] on textarea "A creamy blend of espresso and sweetened condensed milk with a smooth, balanced…" at bounding box center [597, 609] width 548 height 89
type textarea "A creamy blend of espresso and sweetened condensed milk with a smooth, balanced…"
click at [920, 624] on div "Description (Ar) مشروب قهوة غني مصنوع من الإسبريسو والحليب المبخر، محلى لنهاية …" at bounding box center [1220, 598] width 612 height 142
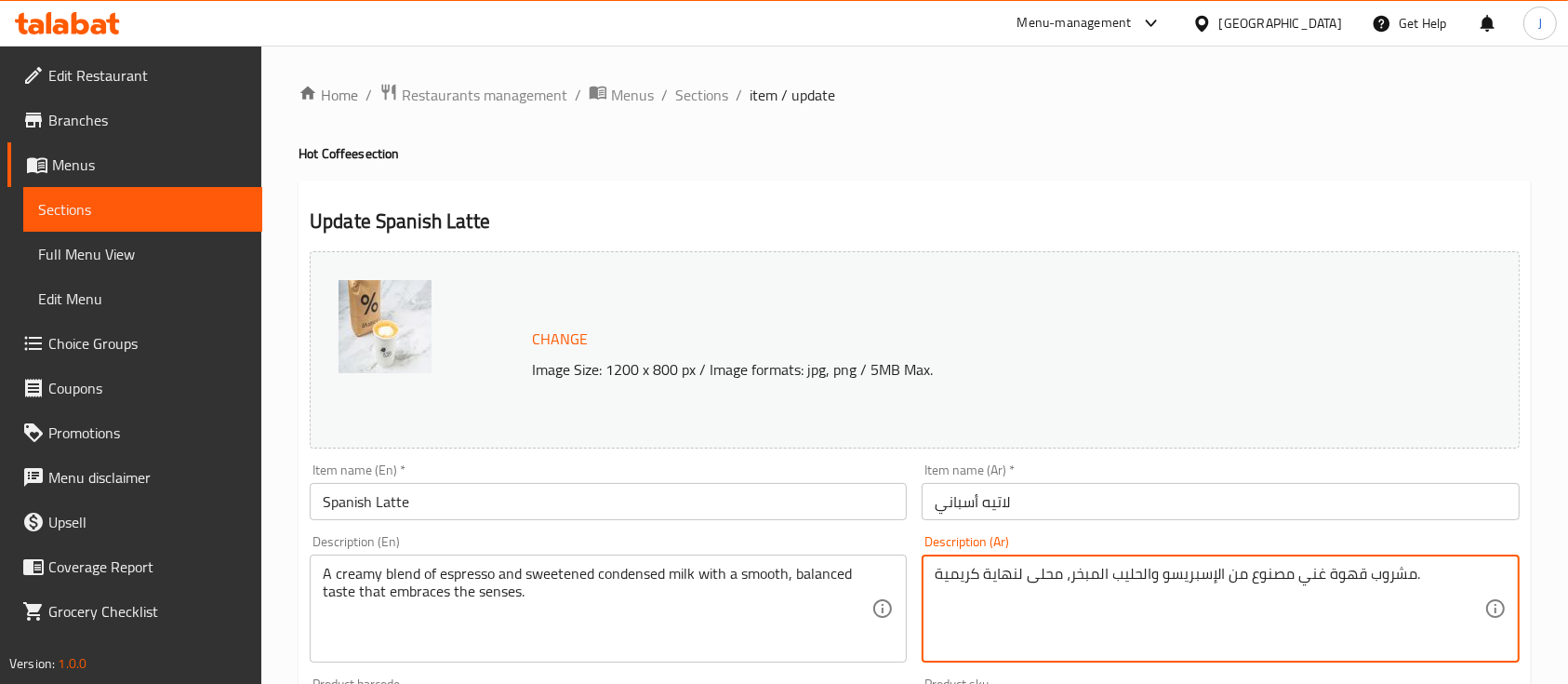
paste textarea "مزيج كريمي من الاسبريسو و الحليب المكثف المحلى بطعم ناعم و متوازن يعانق الحواس"
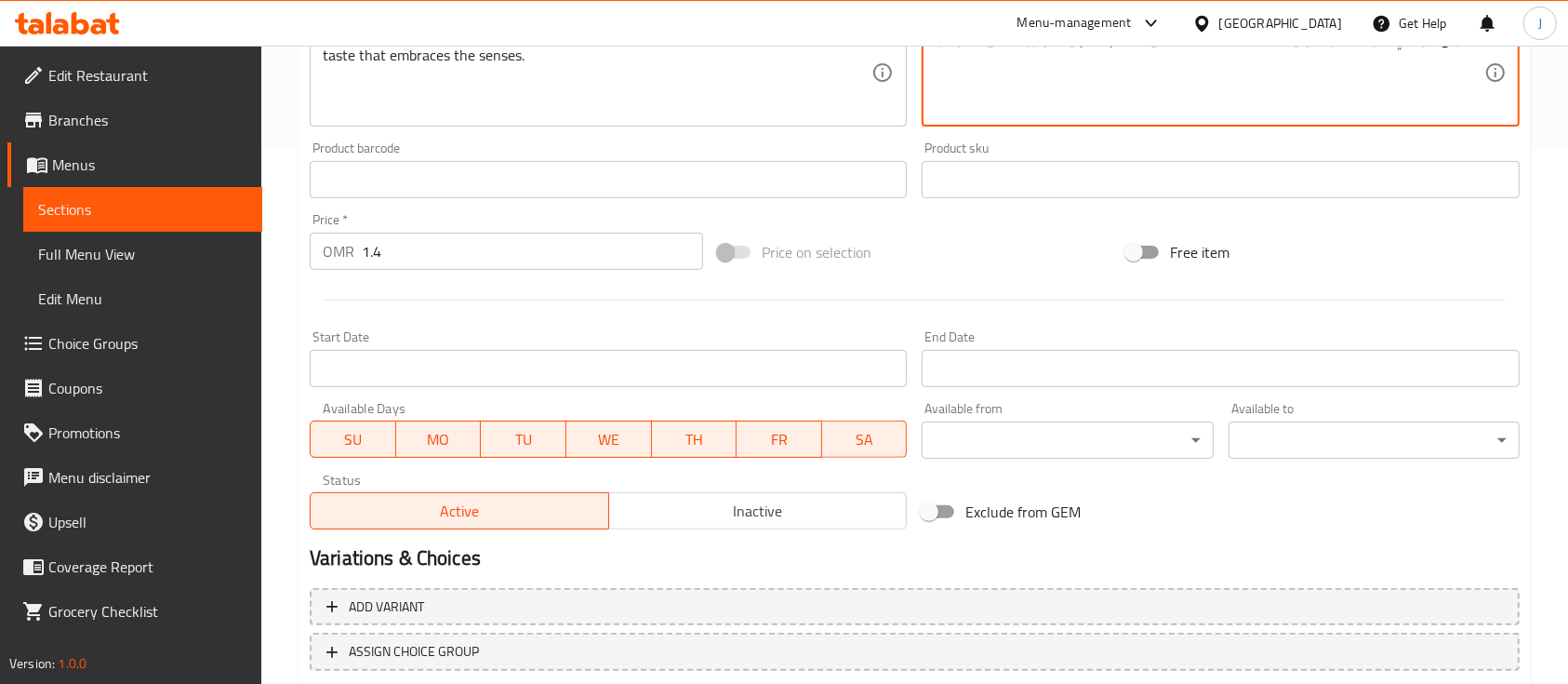
scroll to position [657, 0]
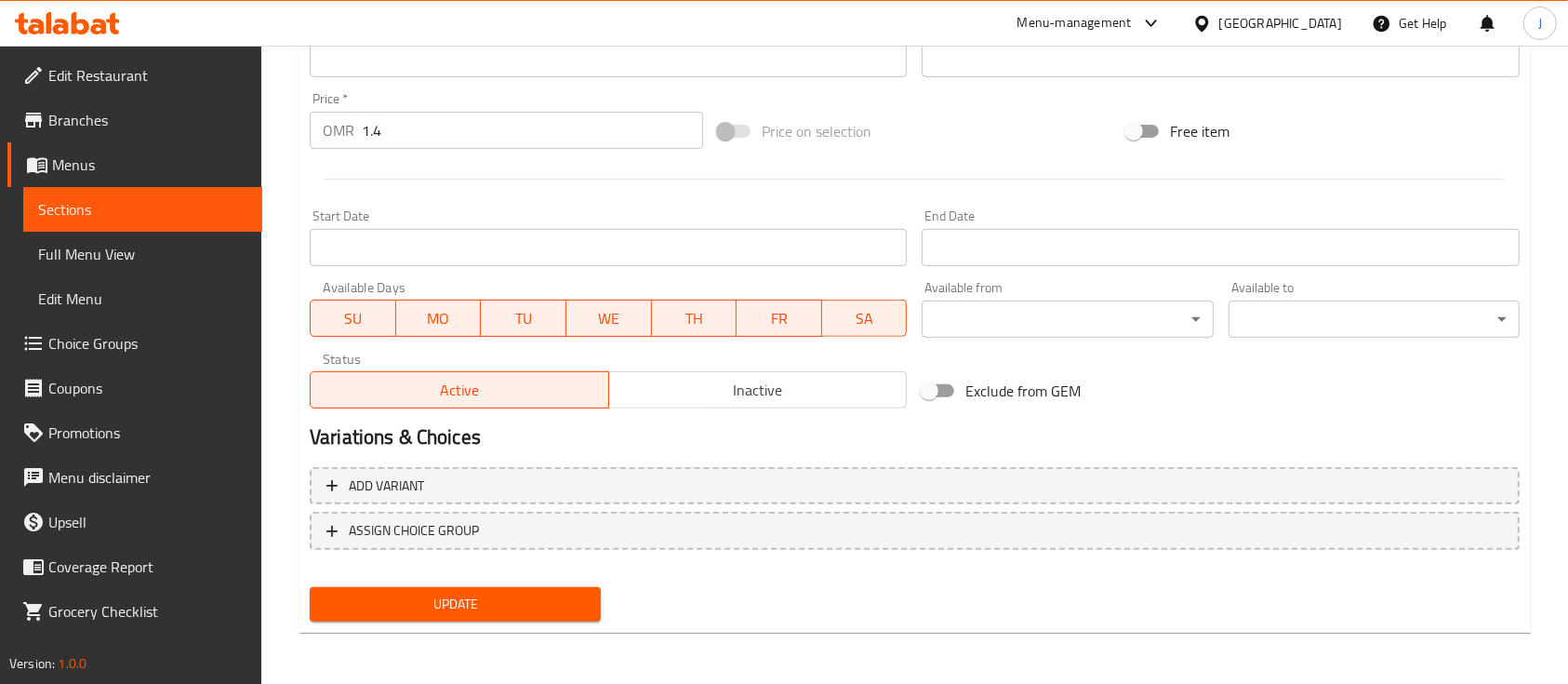
type textarea "مزيج كريمي من الاسبريسو و الحليب المكثف المحلى بطعم ناعم و متوازن يعانق الحواس"
click at [512, 603] on span "Update" at bounding box center [455, 604] width 262 height 23
click at [479, 612] on span "Update" at bounding box center [455, 604] width 262 height 23
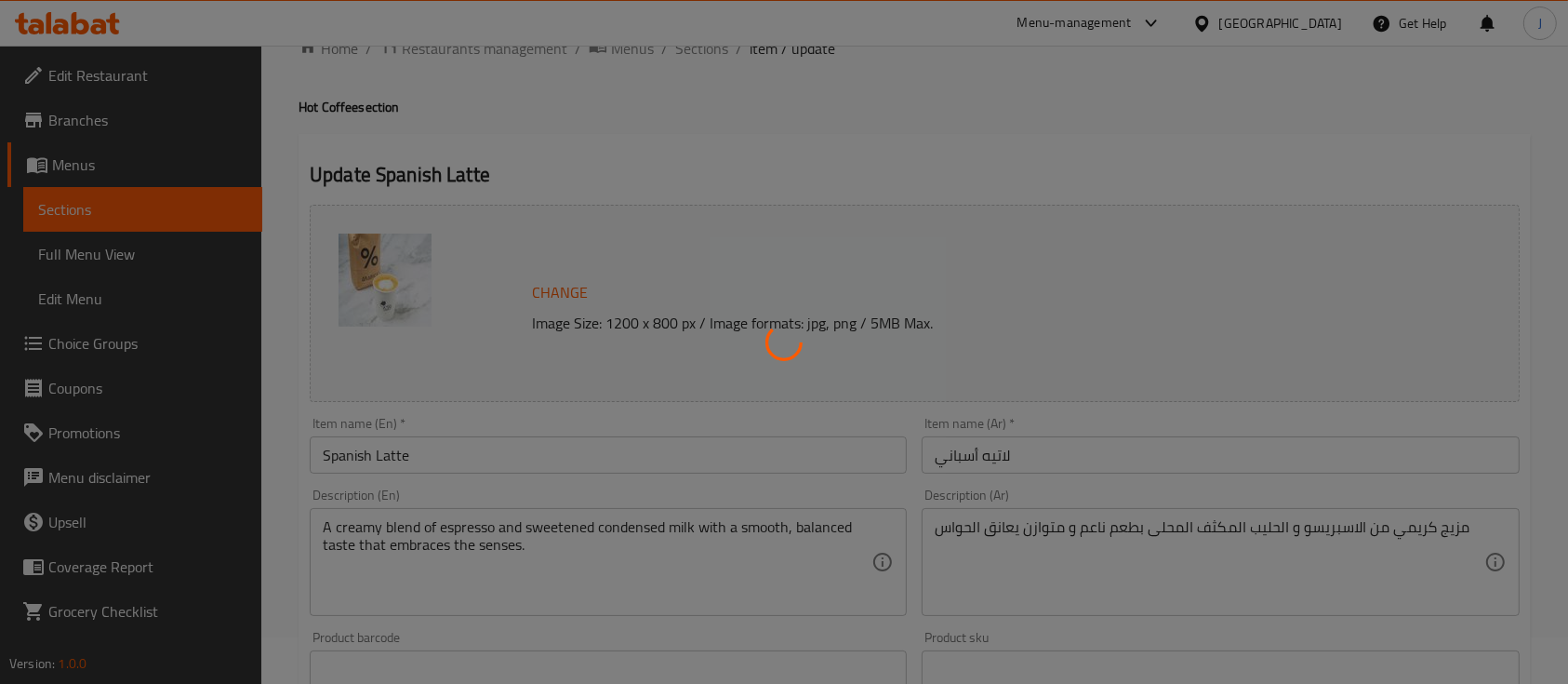
scroll to position [0, 0]
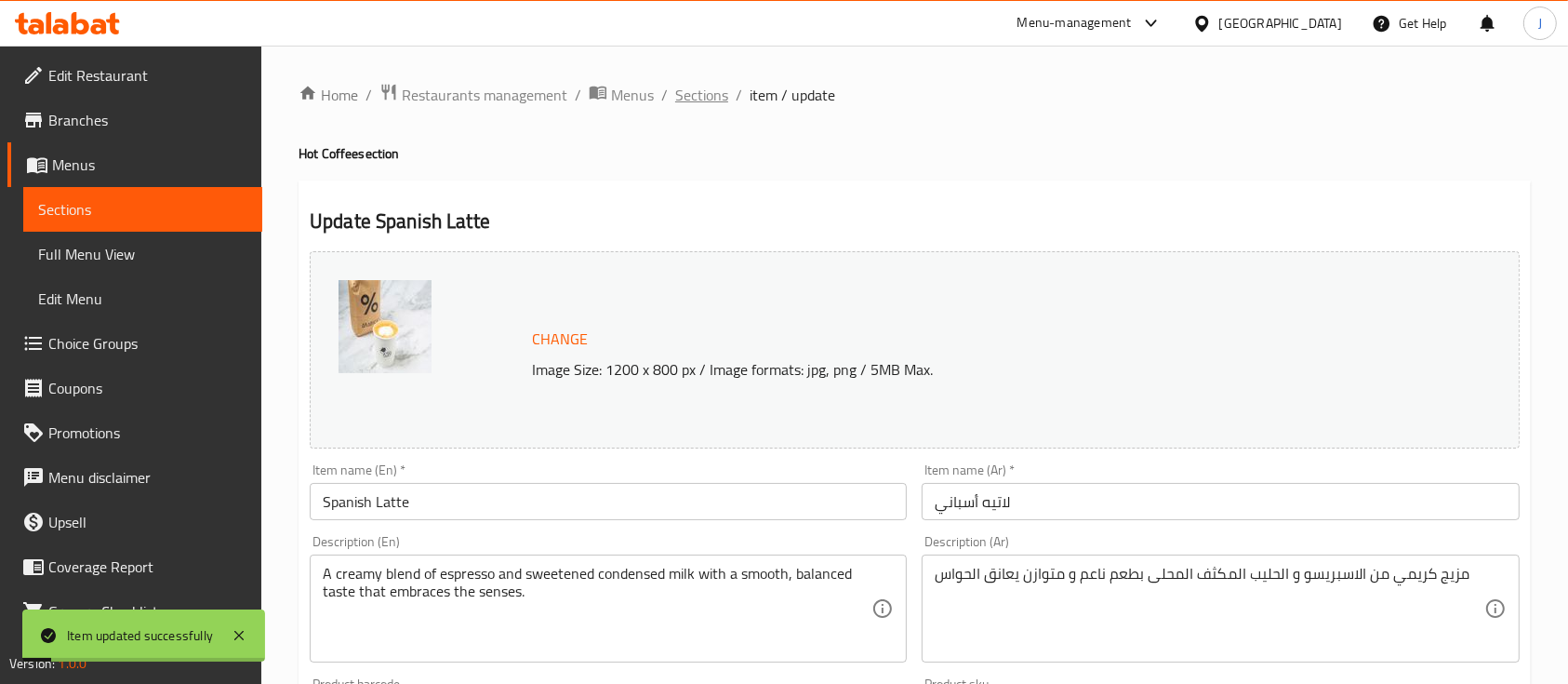
click at [718, 103] on span "Sections" at bounding box center [701, 94] width 53 height 22
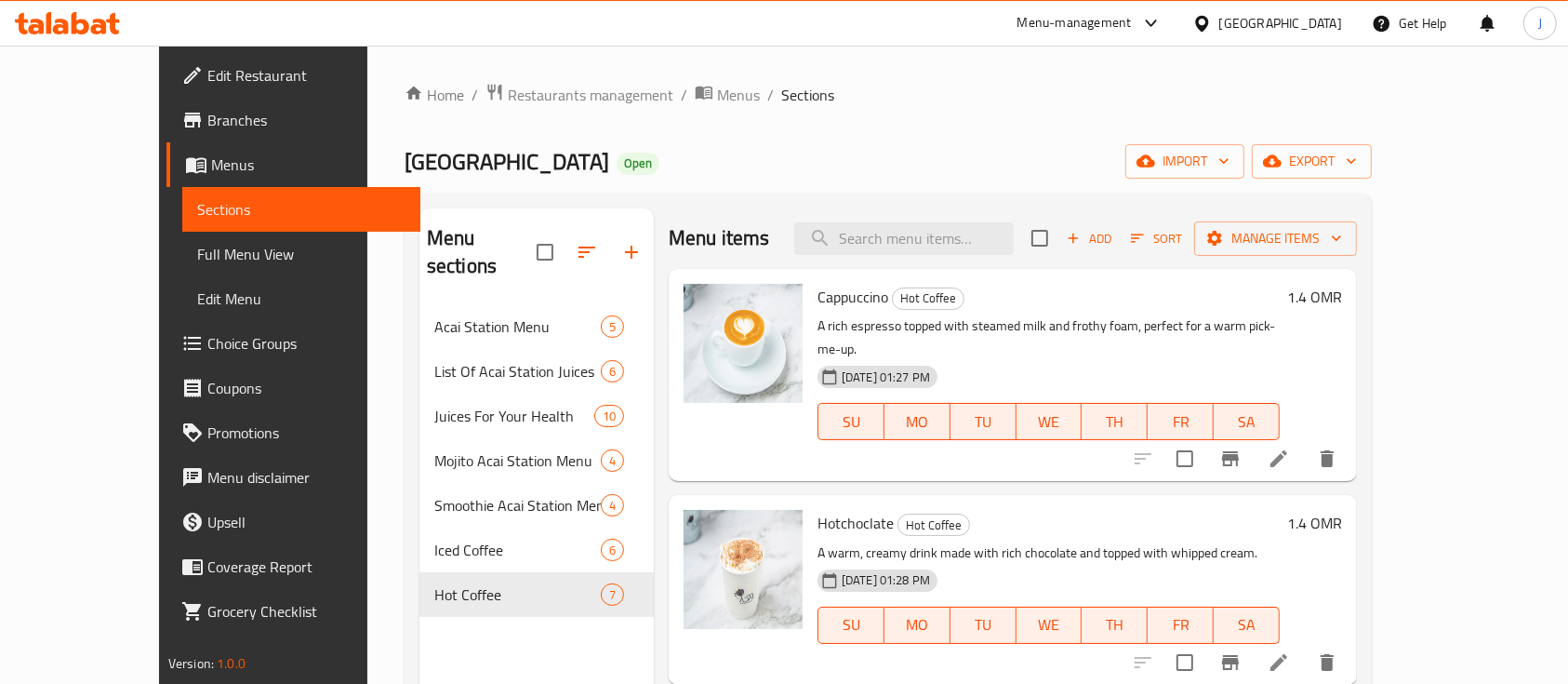
click at [1186, 370] on div "23-04-2024 01:27 PM SU MO TU WE TH FR SA" at bounding box center [1049, 408] width 477 height 100
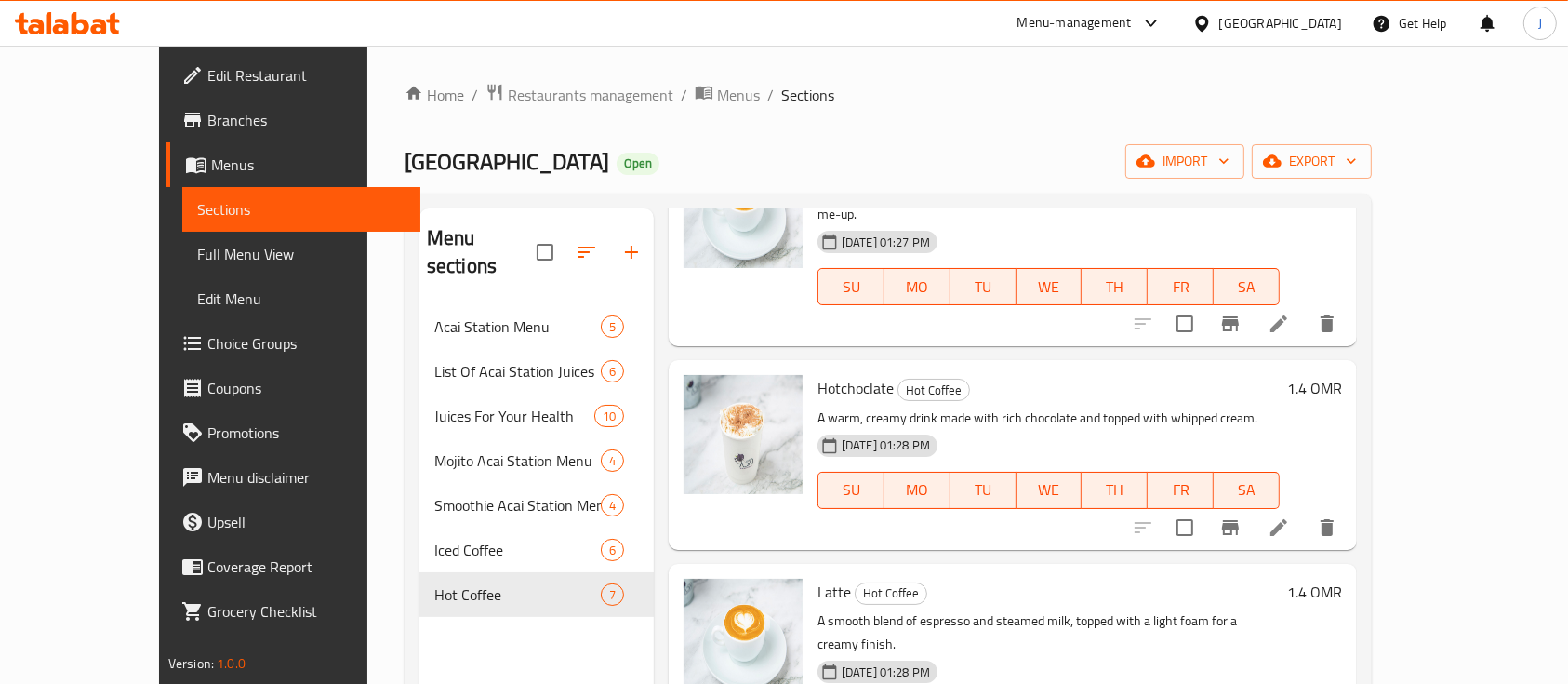
scroll to position [146, 0]
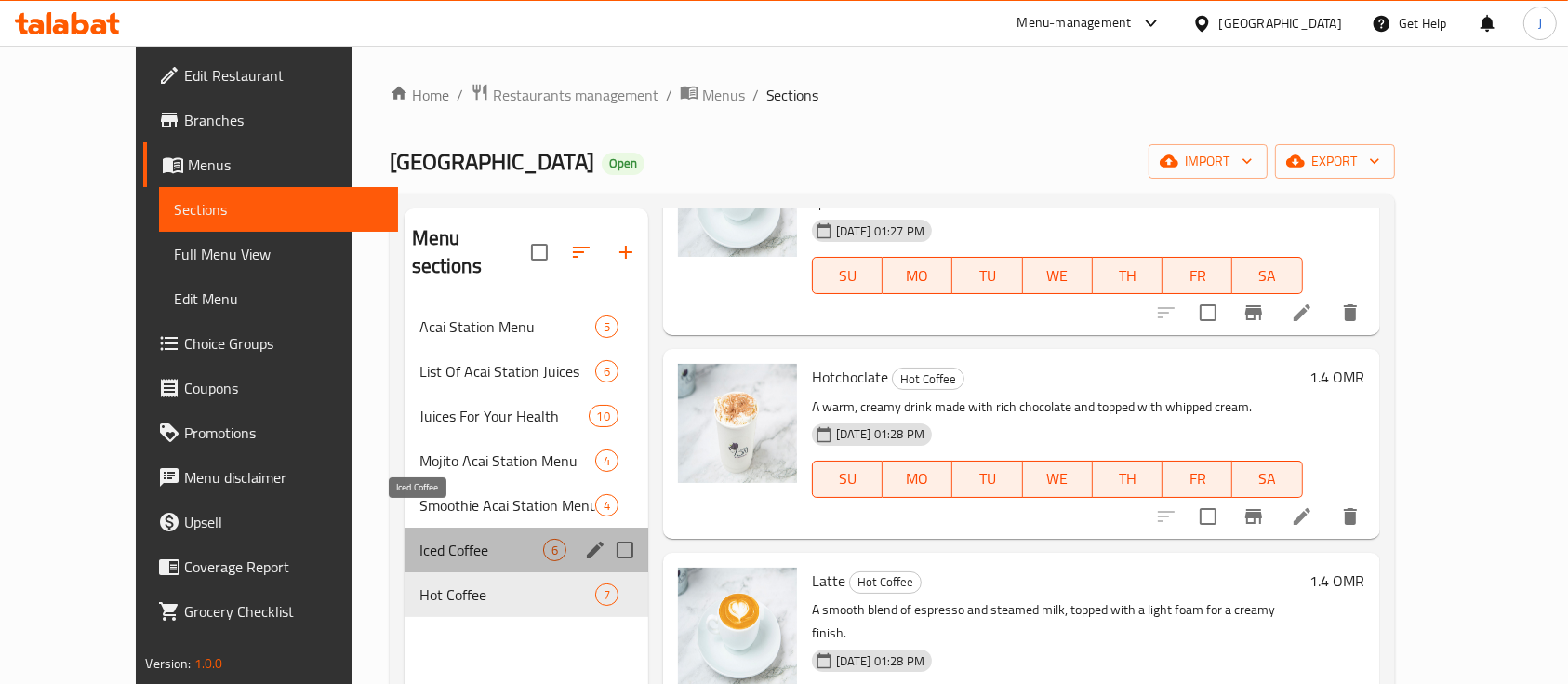
click at [419, 539] on span "Iced Coffee" at bounding box center [481, 549] width 124 height 22
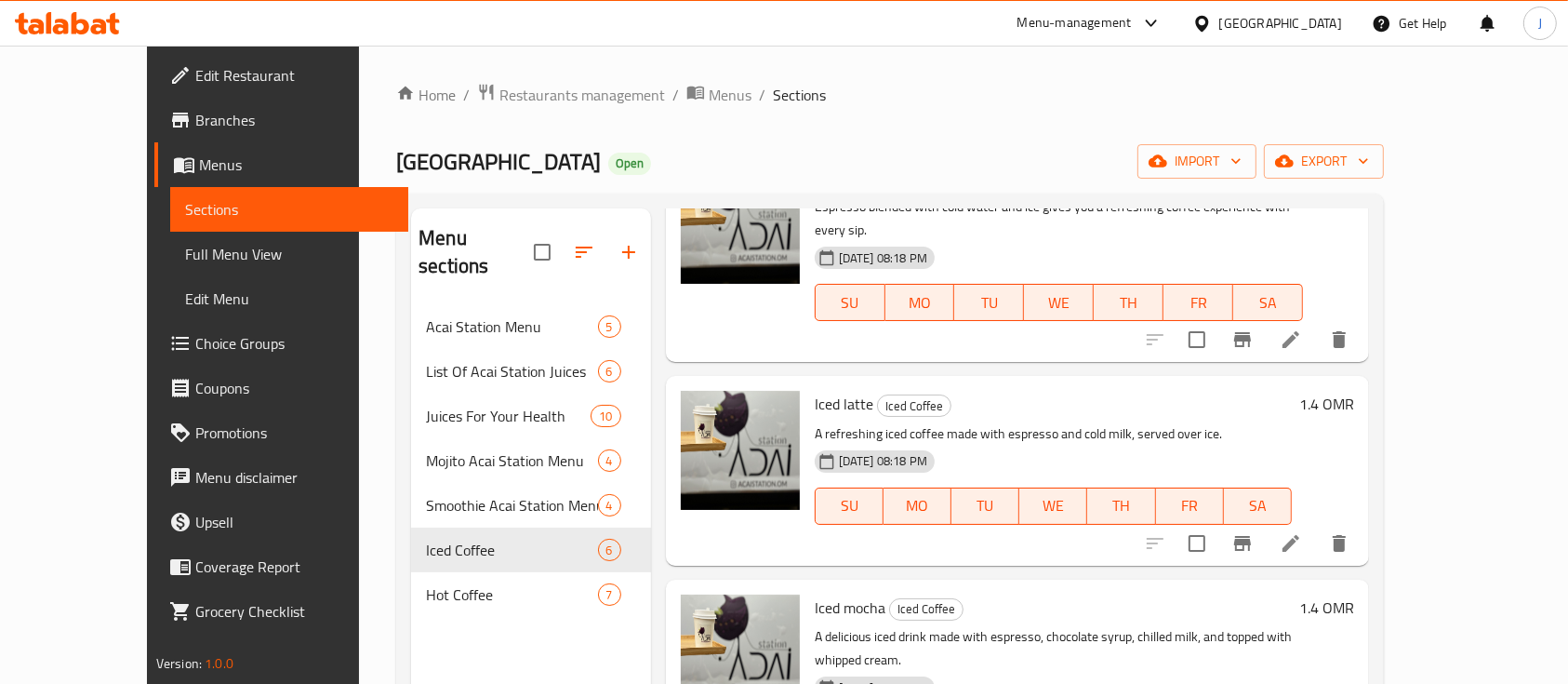
scroll to position [115, 0]
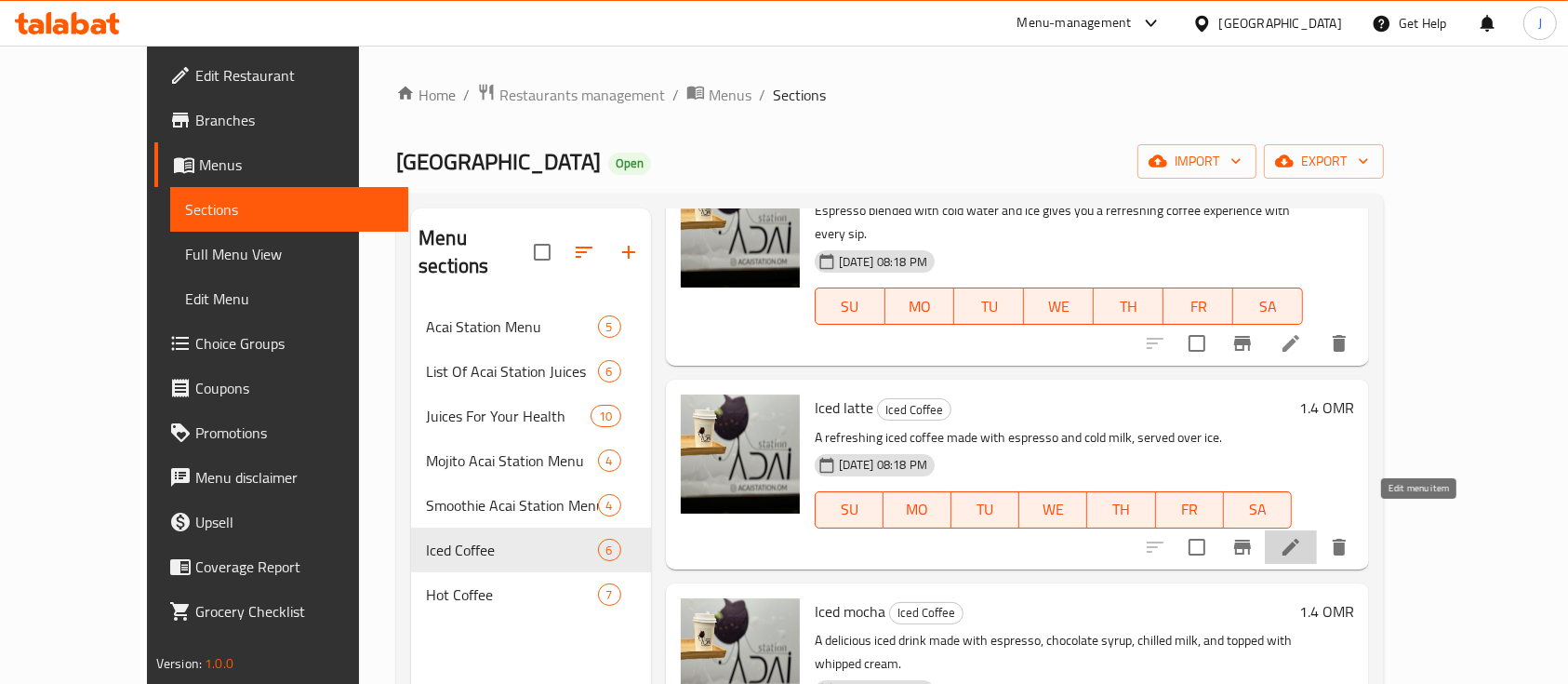
click at [1302, 536] on icon at bounding box center [1290, 546] width 22 height 22
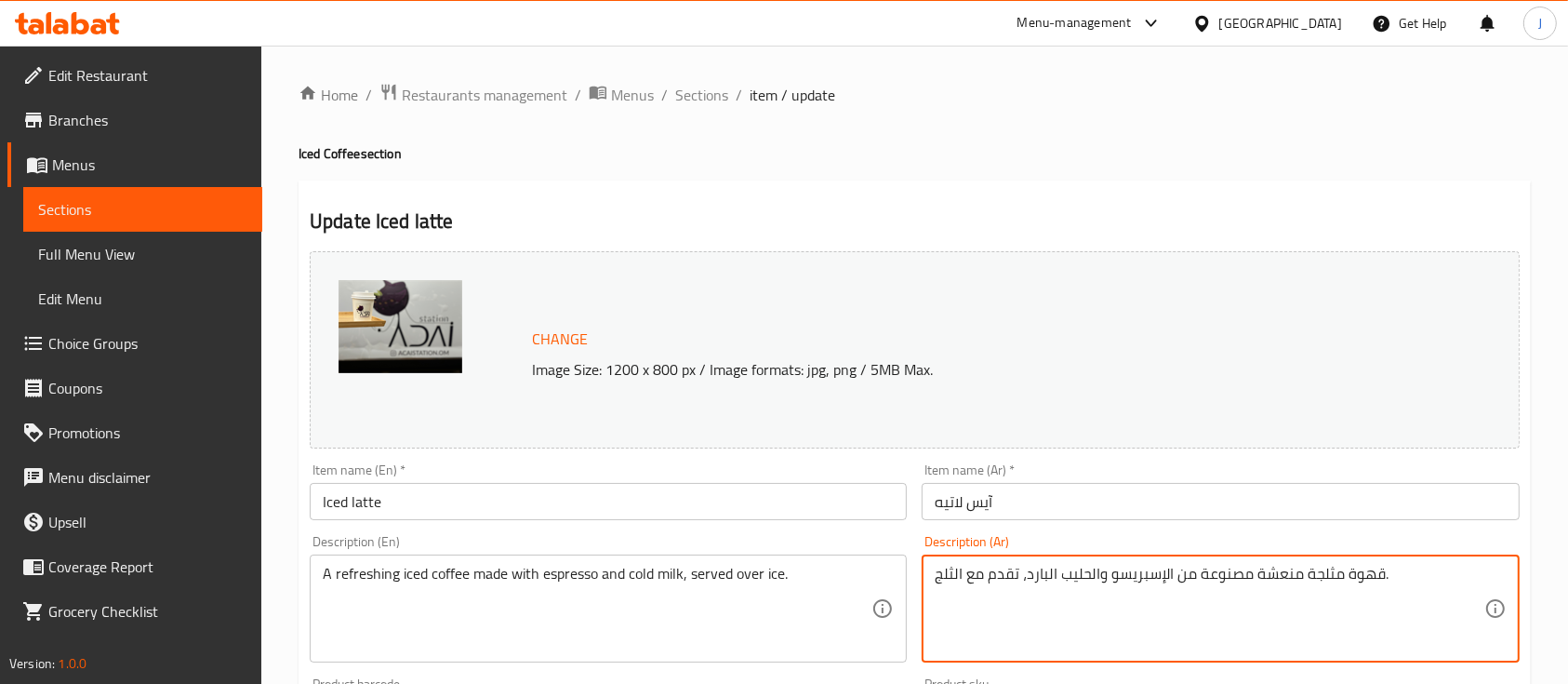
paste textarea "اسبريسو بارد مع حليب و ثلج بطعم سلس و منعش ينعش حواسك"
type textarea "اسبريسو بارد مع حليب و ثلج بطعم سلس و منعش ينعش حواسك"
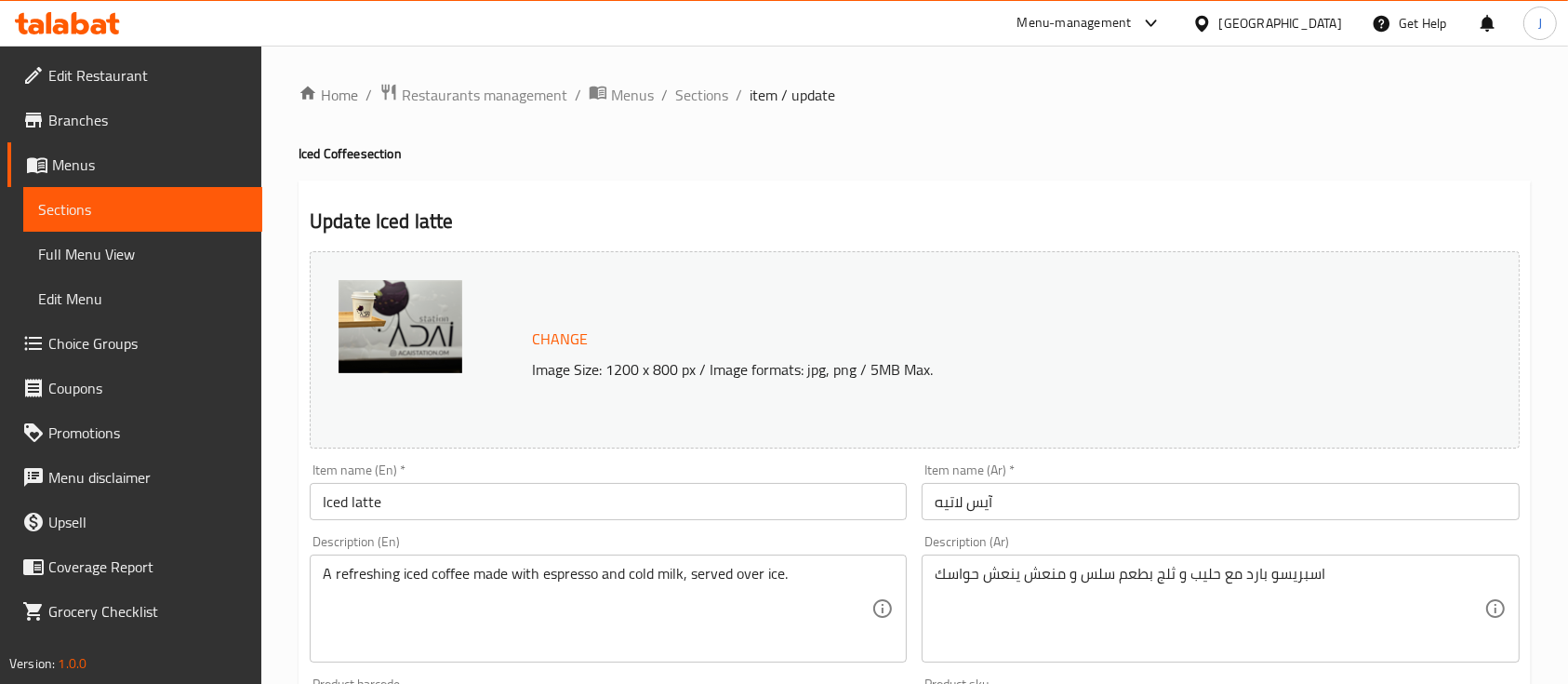
click at [1184, 532] on div "Description (Ar) اسبريسو بارد مع حليب و ثلج بطعم سلس و منعش ينعش حواسك Descript…" at bounding box center [1220, 598] width 612 height 142
click at [606, 559] on div "A refreshing iced coffee made with espresso and cold milk, served over ice. Des…" at bounding box center [608, 608] width 597 height 108
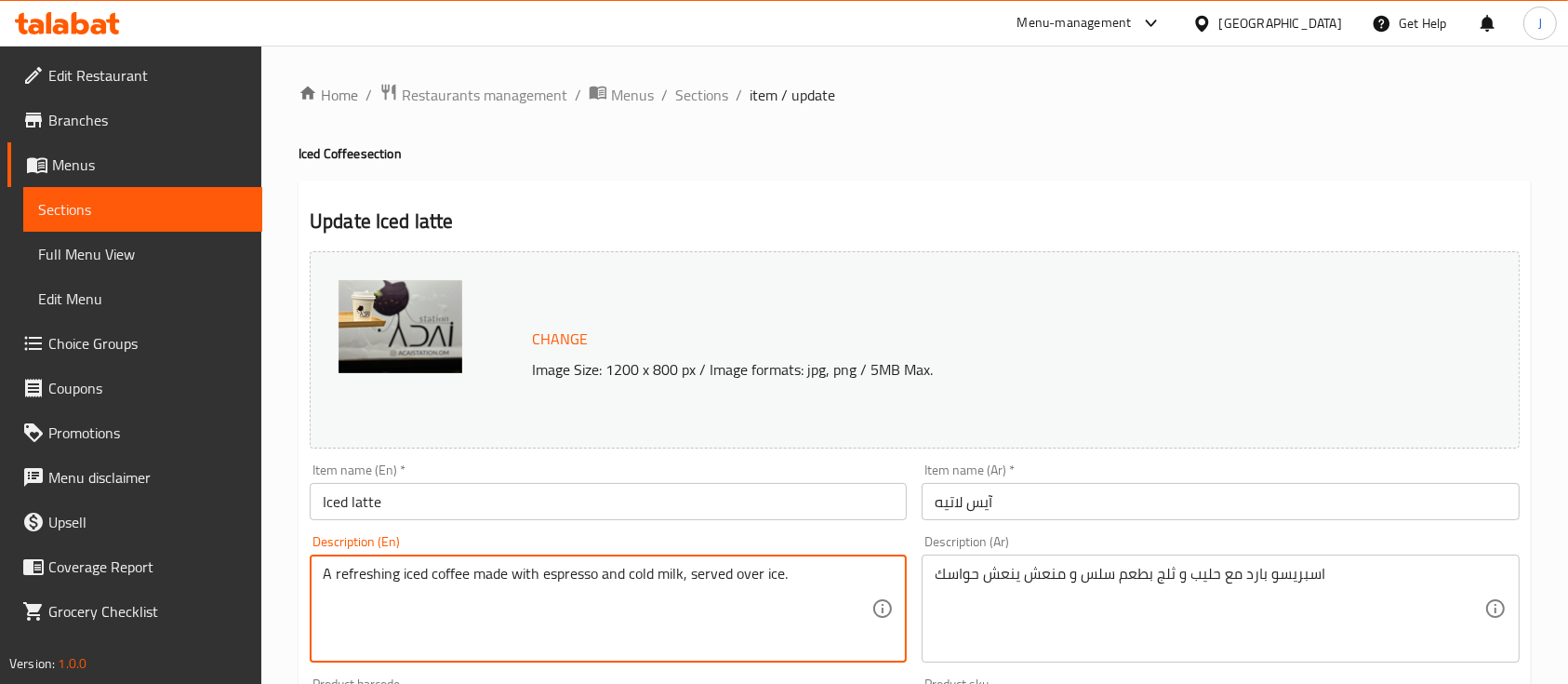
paste textarea "Iced espresso with milk and ice for a smooth, refreshing taste that invigorates…"
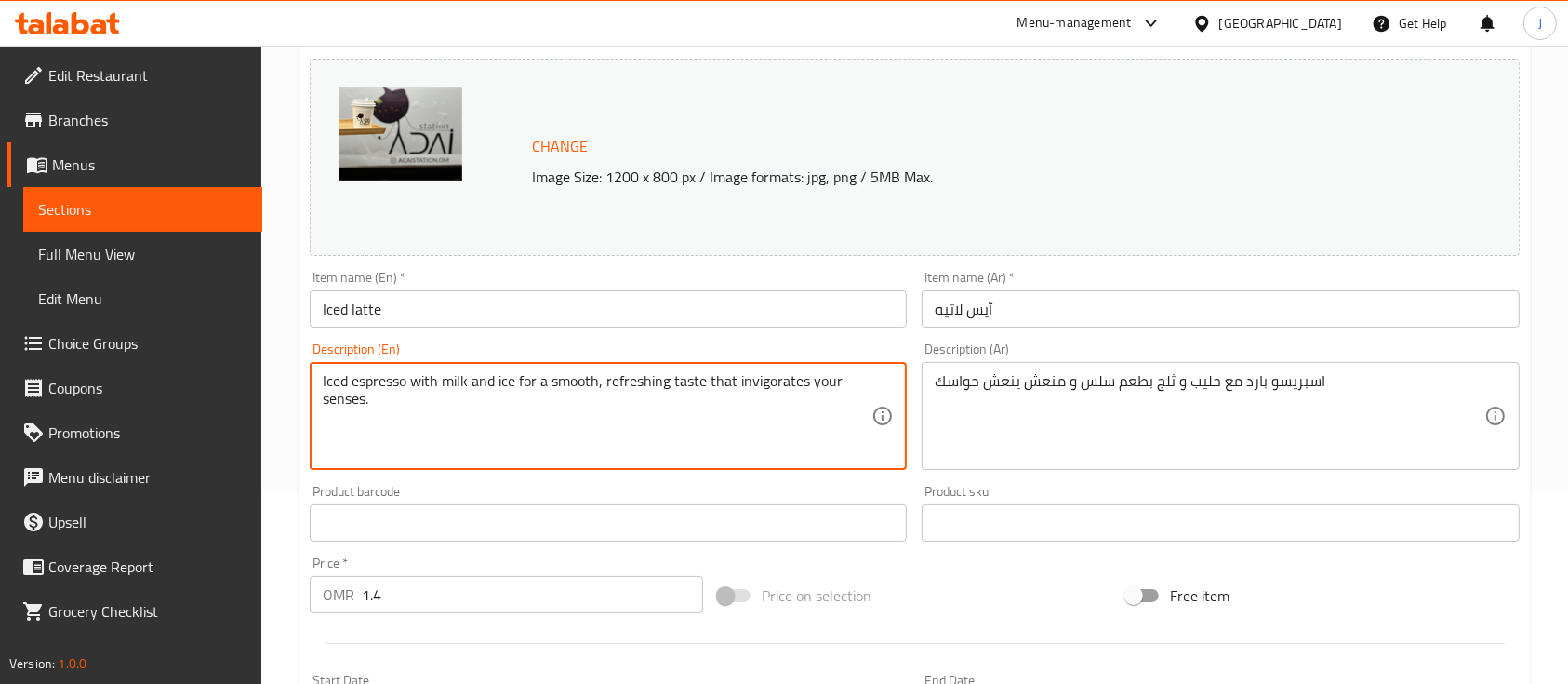
scroll to position [228, 0]
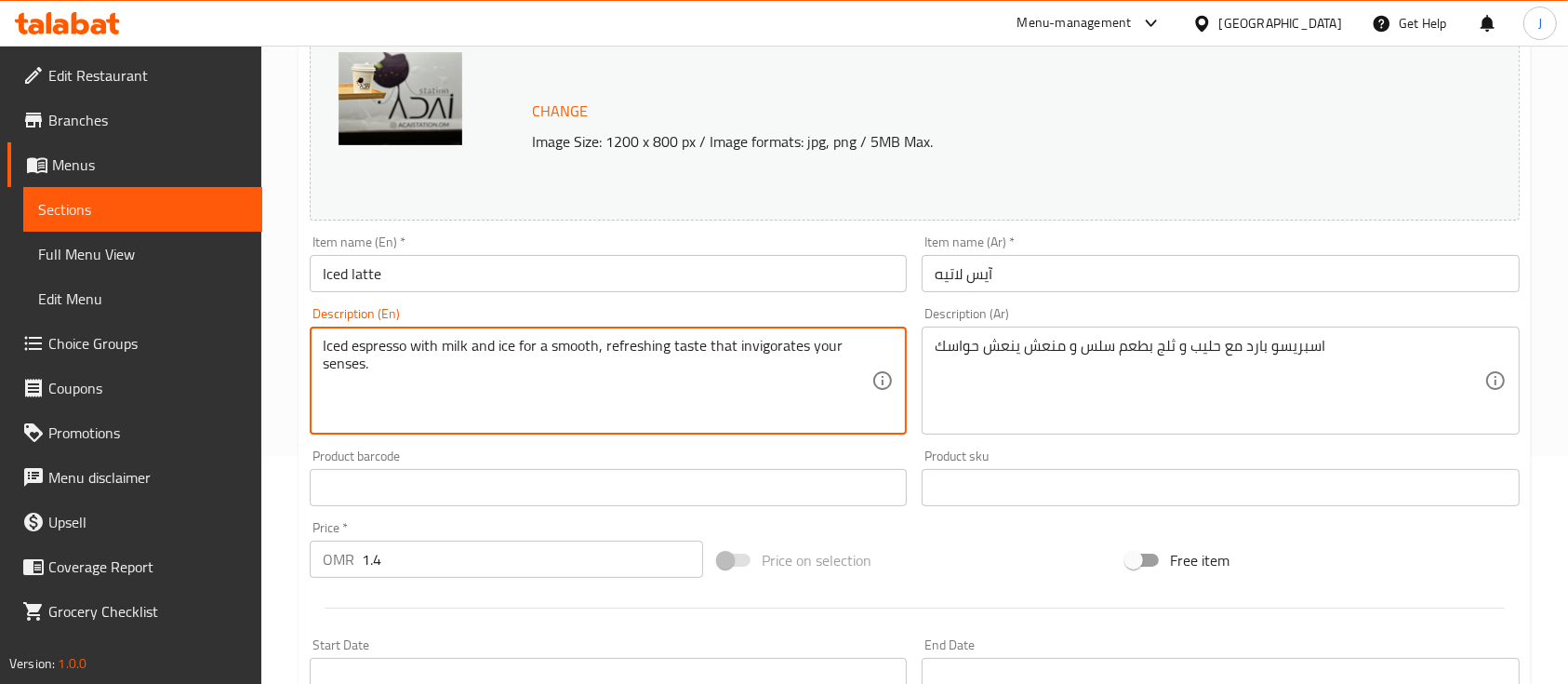
type textarea "Iced espresso with milk and ice for a smooth, refreshing taste that invigorates…"
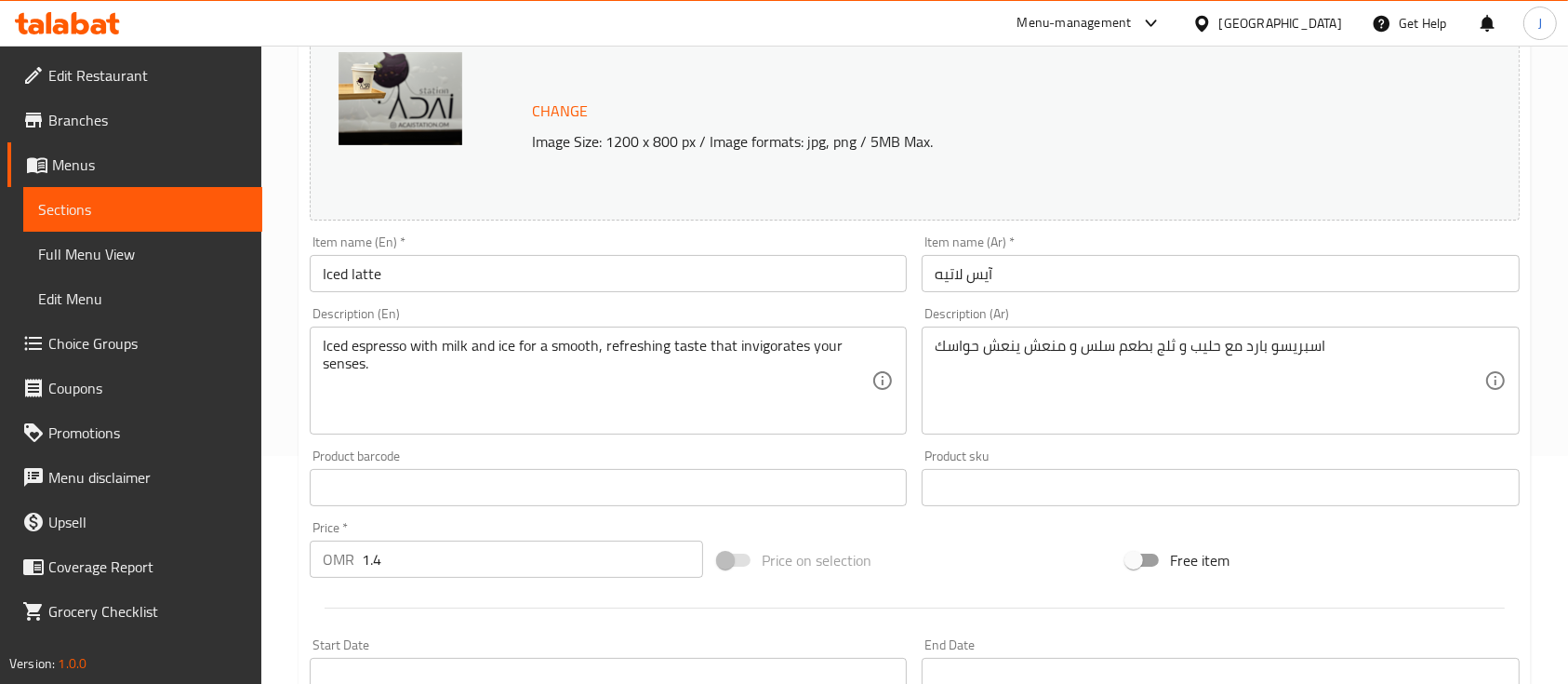
click at [423, 634] on div "Start Date Start Date" at bounding box center [608, 667] width 612 height 71
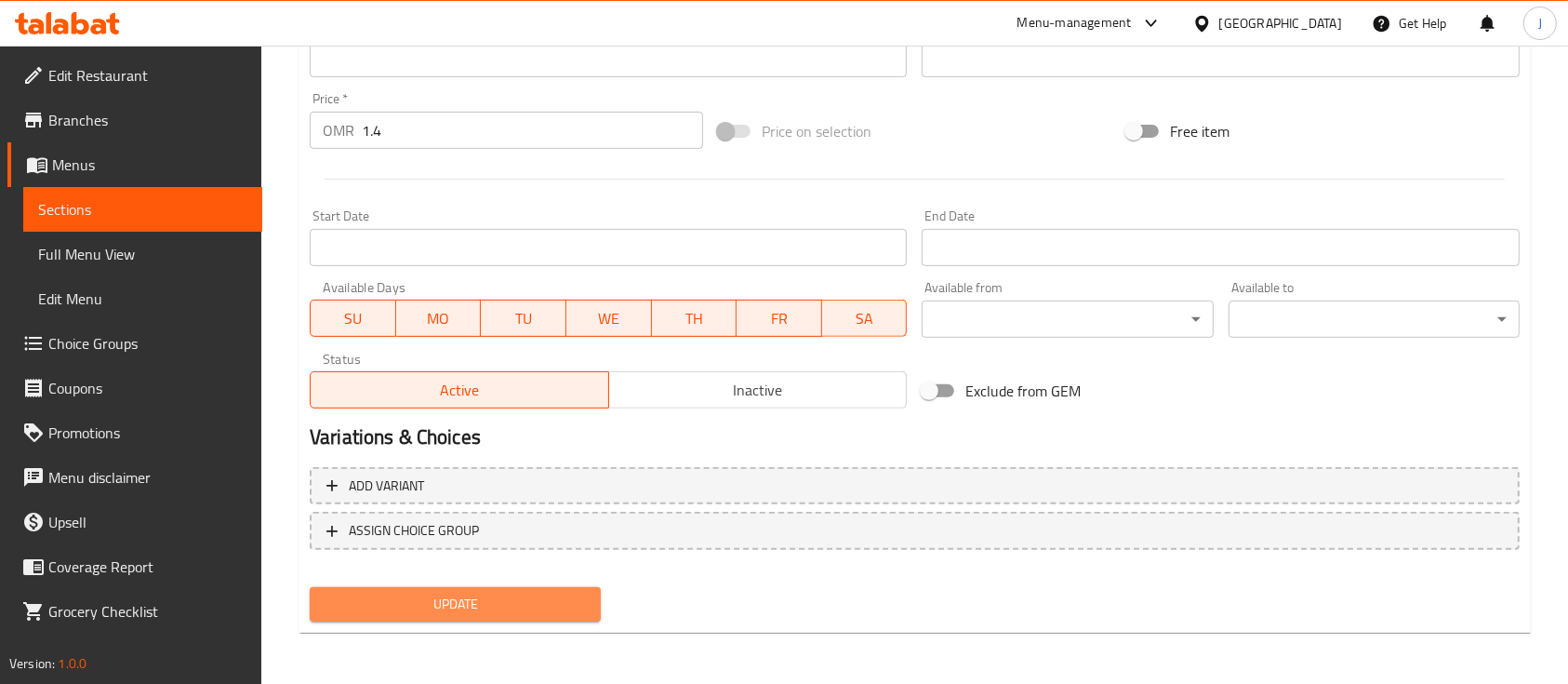
click at [457, 603] on span "Update" at bounding box center [455, 604] width 262 height 23
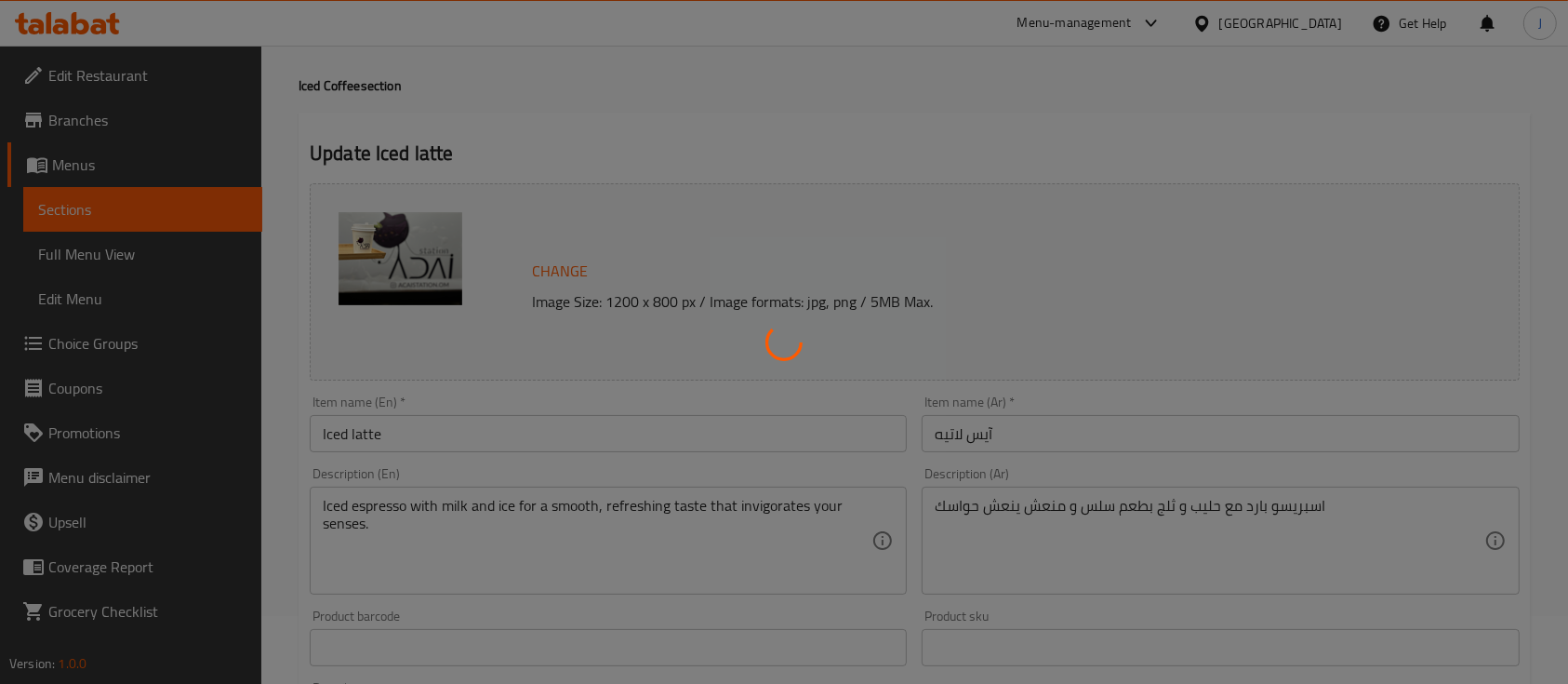
scroll to position [0, 0]
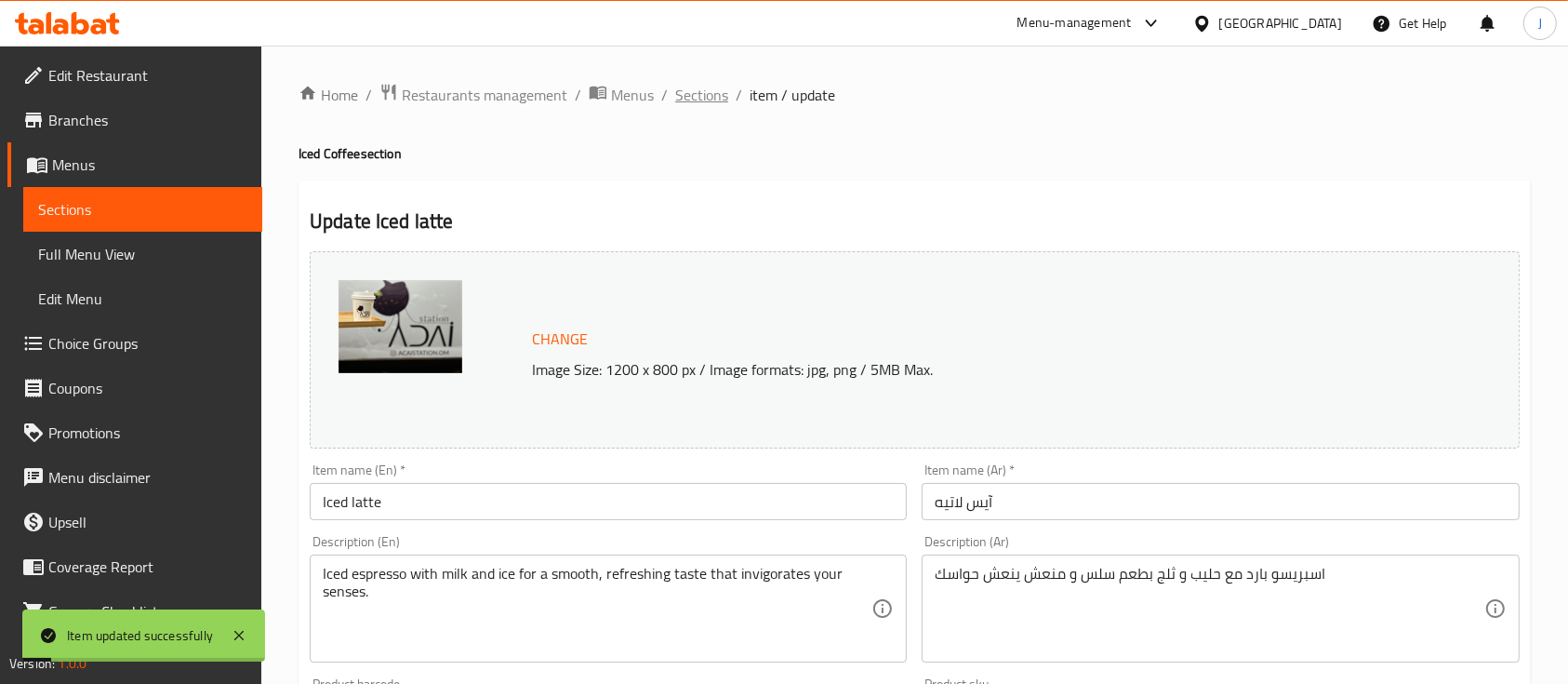
click at [711, 92] on span "Sections" at bounding box center [701, 94] width 53 height 22
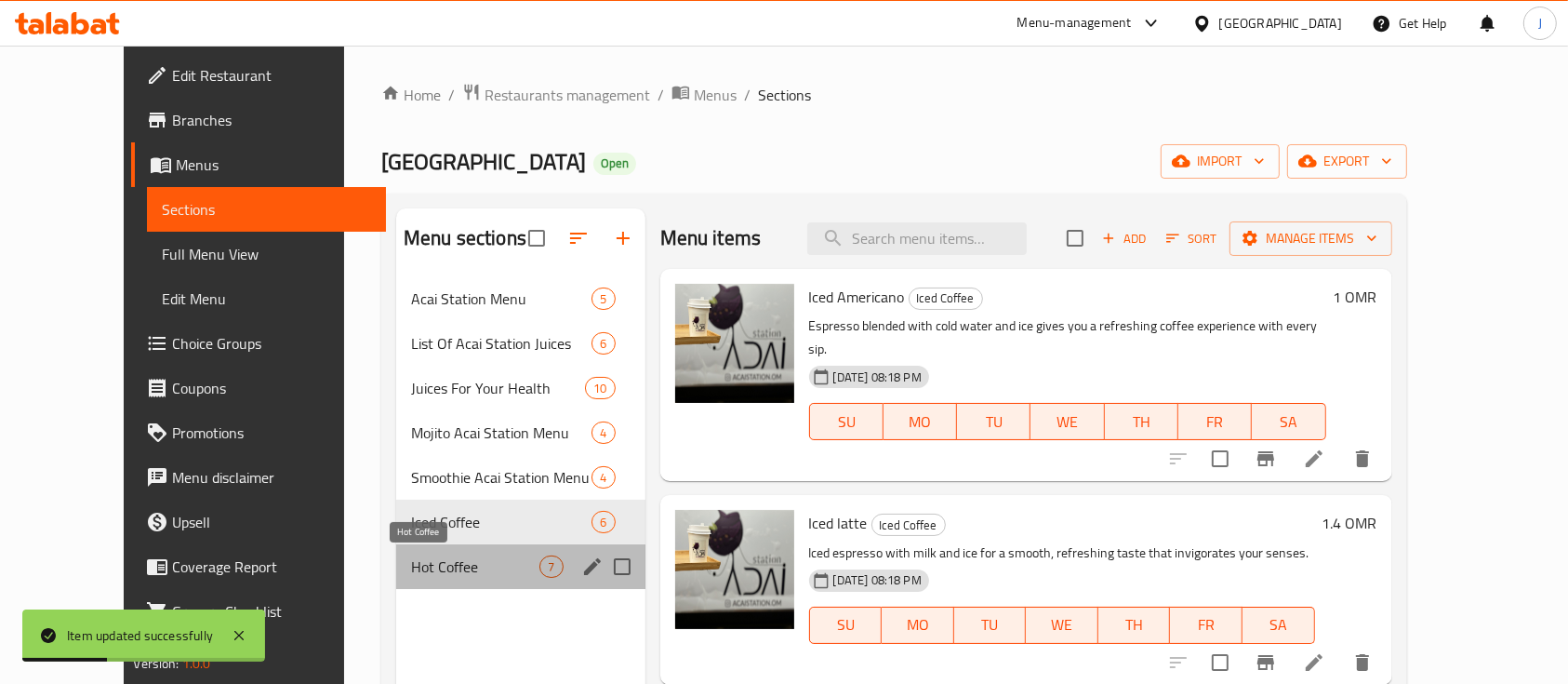
click at [445, 566] on span "Hot Coffee" at bounding box center [475, 566] width 129 height 22
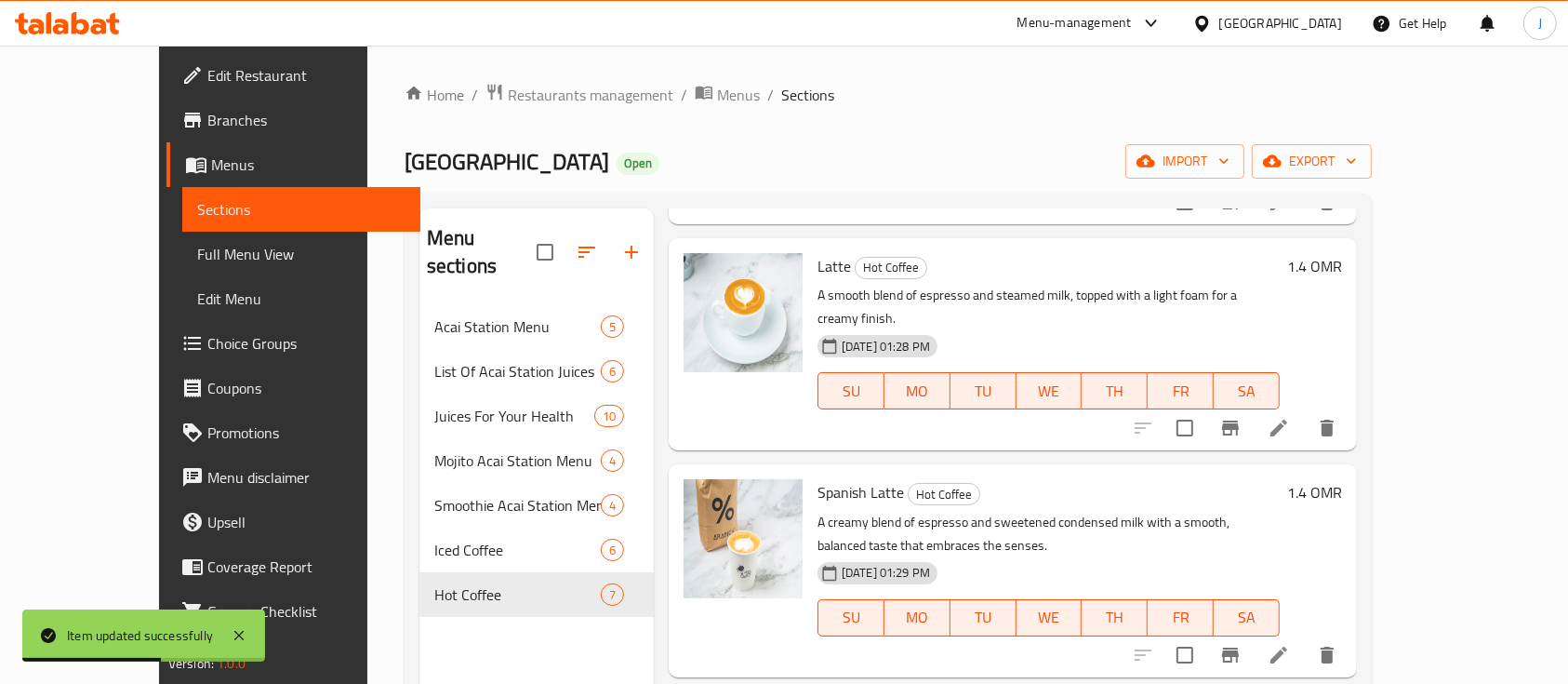
scroll to position [462, 0]
click at [1290, 416] on icon at bounding box center [1278, 426] width 22 height 22
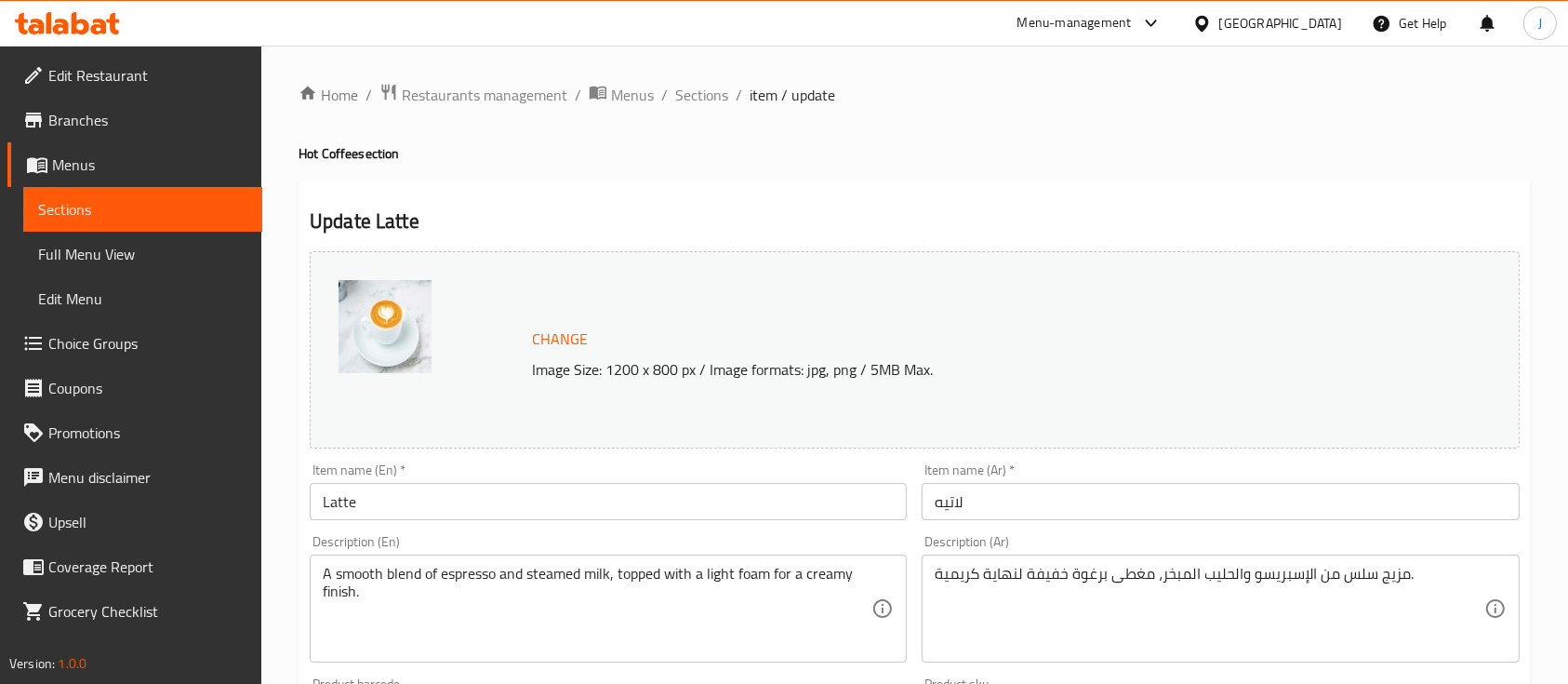
click at [1161, 559] on div "مزيج سلس من الإسبريسو والحليب المبخر، مغطى برغوة خفيفة لنهاية كريمية. Descripti…" at bounding box center [1220, 608] width 597 height 108
click at [569, 655] on div "A smooth blend of espresso and steamed milk, topped with a light foam for a cre…" at bounding box center [608, 608] width 597 height 108
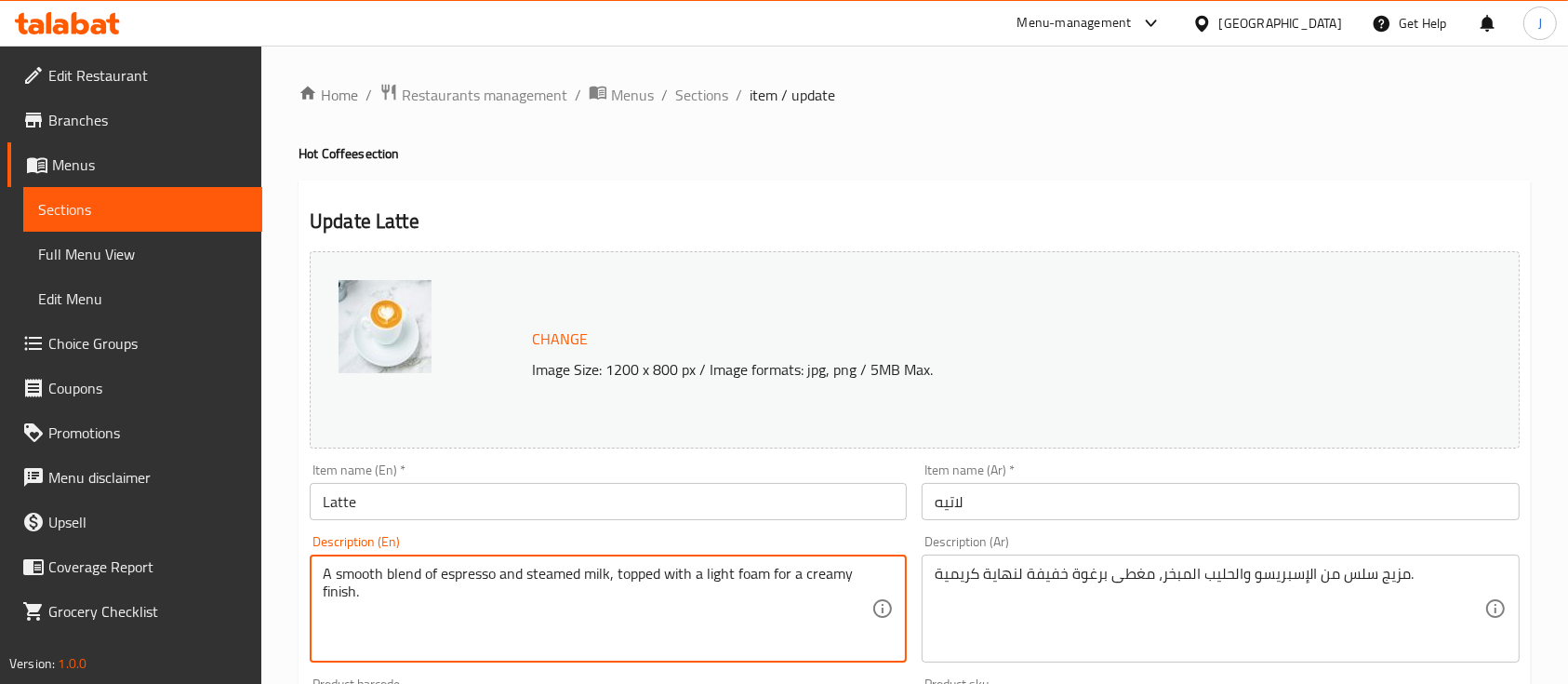
paste textarea "Rich espresso blended with warm, creamy milk for a smooth, balanced taste that …"
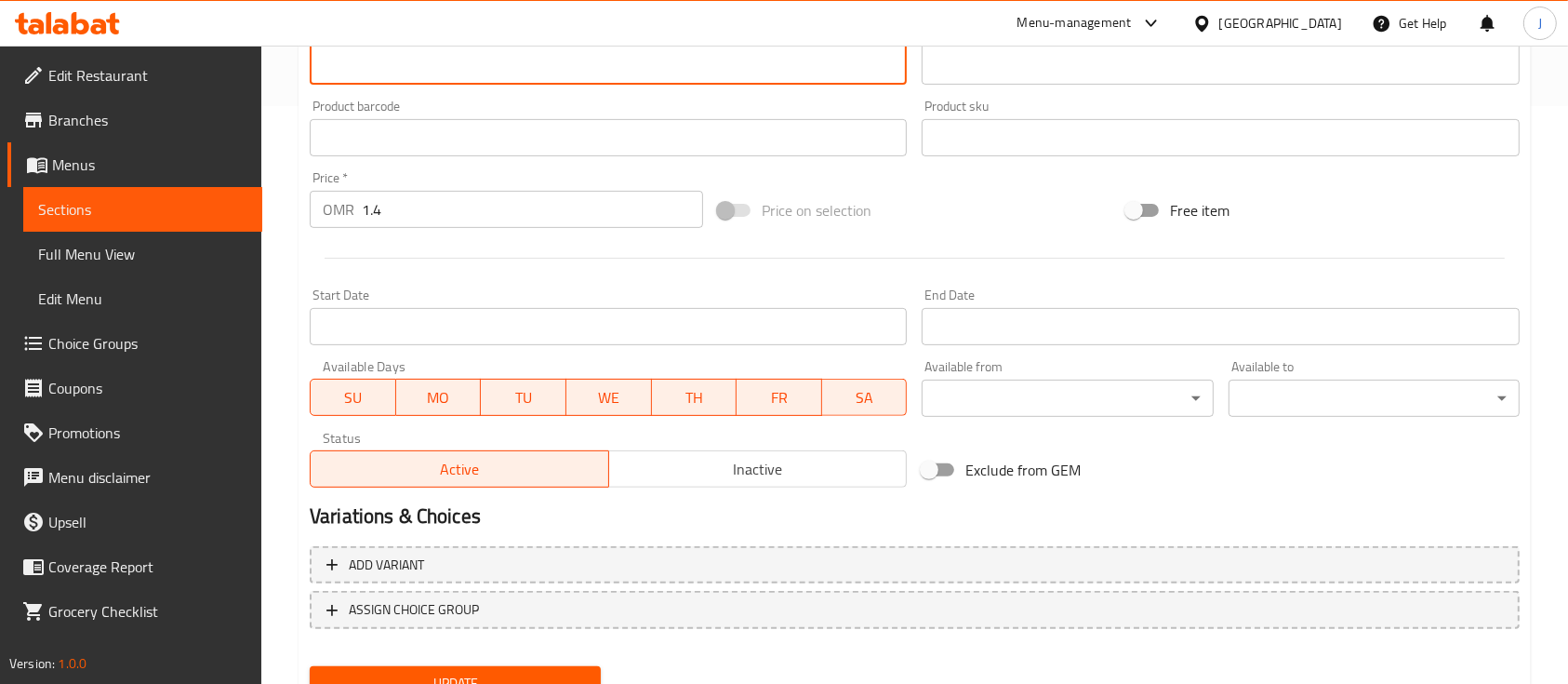
scroll to position [582, 0]
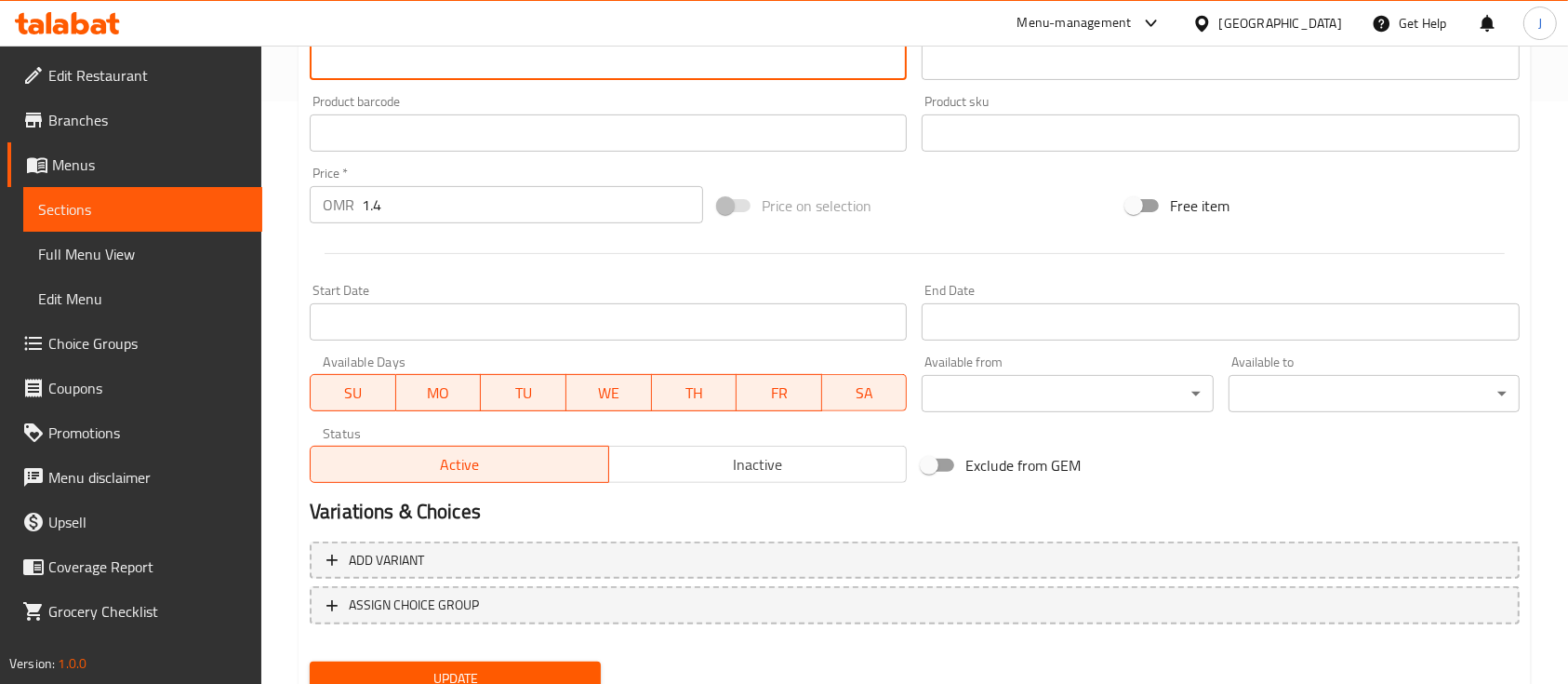
type textarea "Rich espresso blended with warm, creamy milk for a smooth, balanced taste that …"
click at [1171, 500] on h2 "Variations & Choices" at bounding box center [915, 511] width 1210 height 28
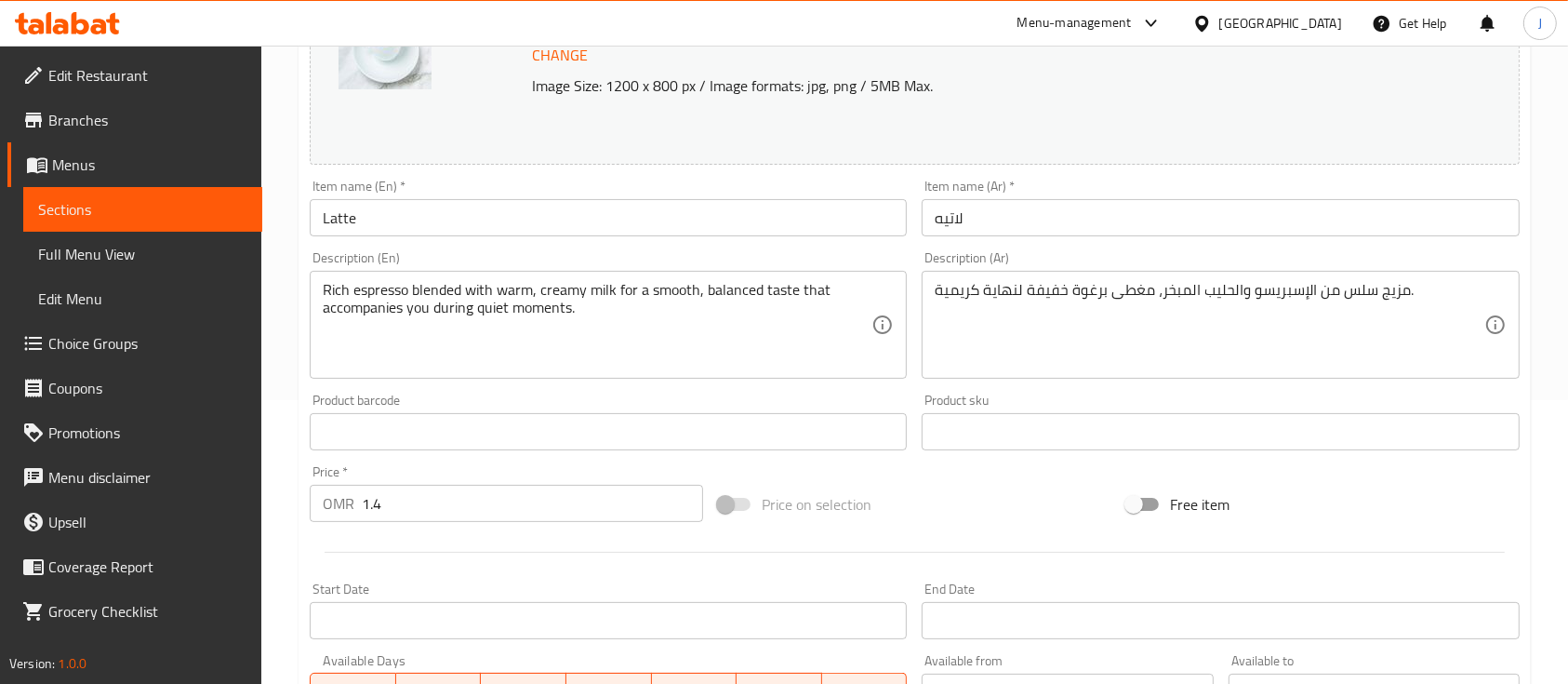
scroll to position [274, 0]
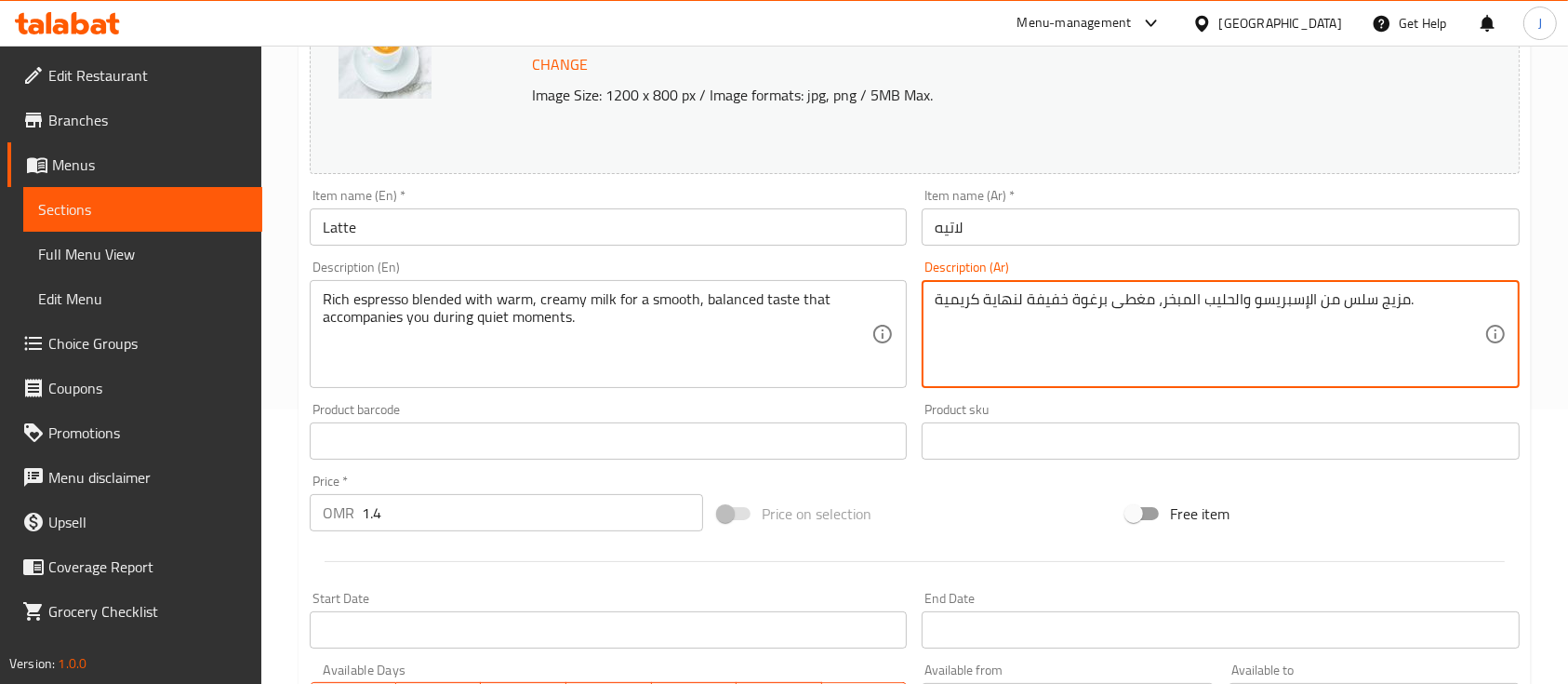
paste textarea "اسبريسو غني ممزوج بحليب كريمي دافئ بطعم ناعم و متوازن يرافقك في لحظات الهدوء"
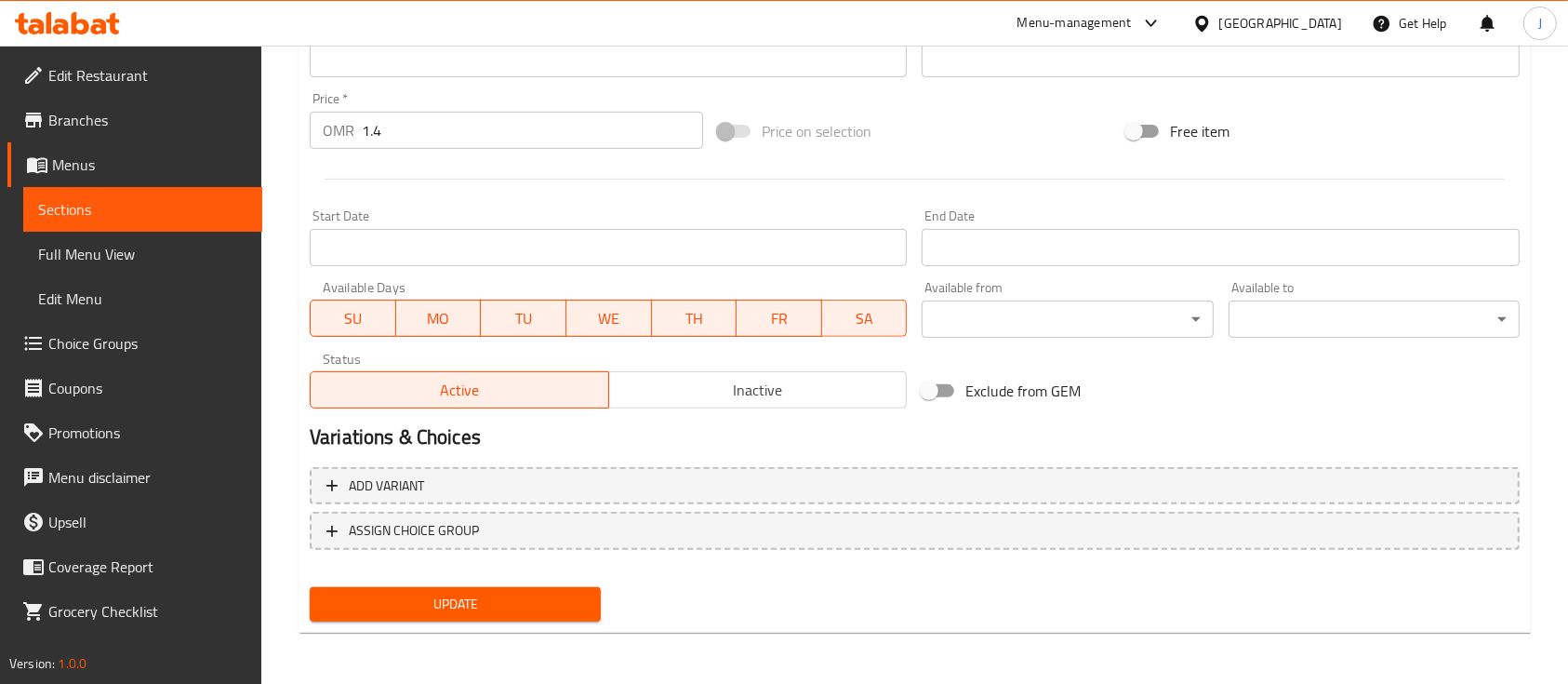
type textarea "اسبريسو غني ممزوج بحليب كريمي دافئ بطعم ناعم و متوازن يرافقك في لحظات الهدوء"
click at [448, 611] on span "Update" at bounding box center [455, 604] width 262 height 23
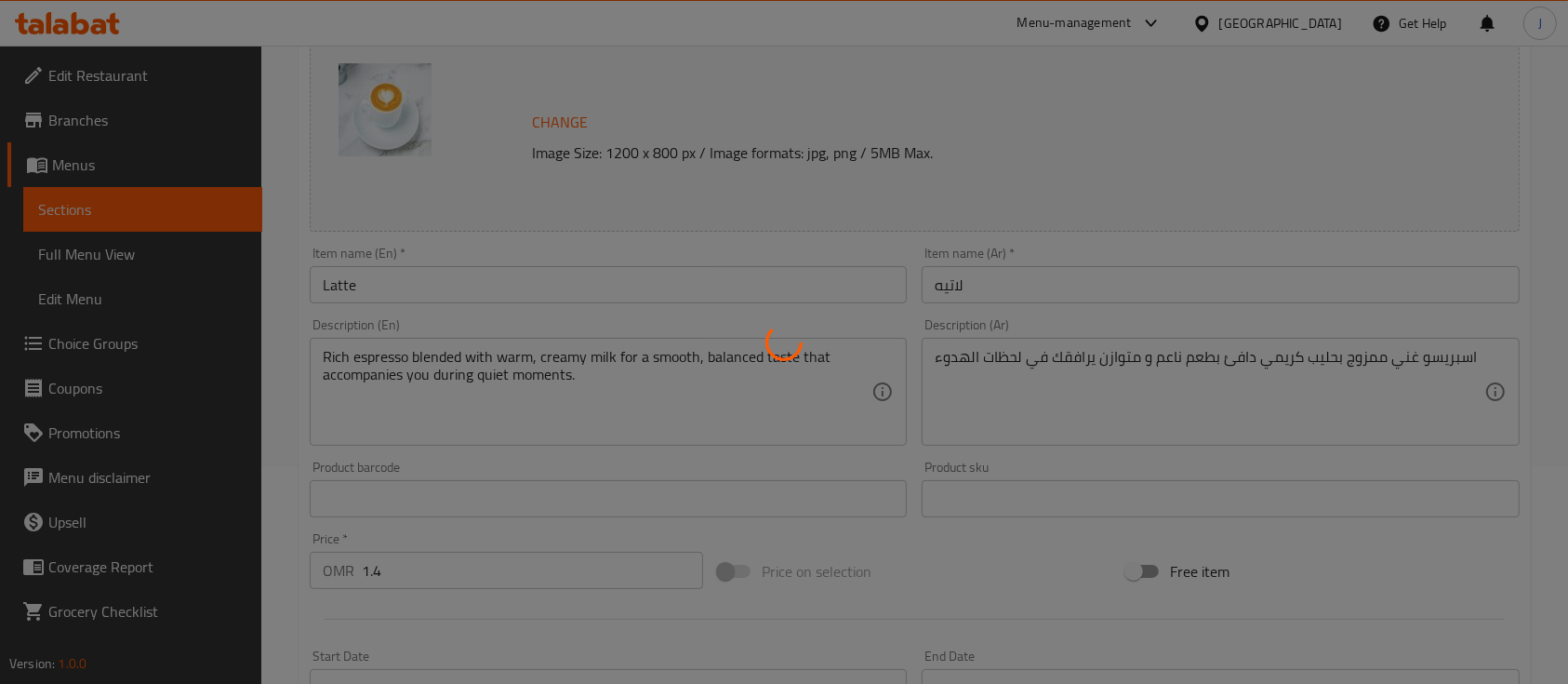
scroll to position [0, 0]
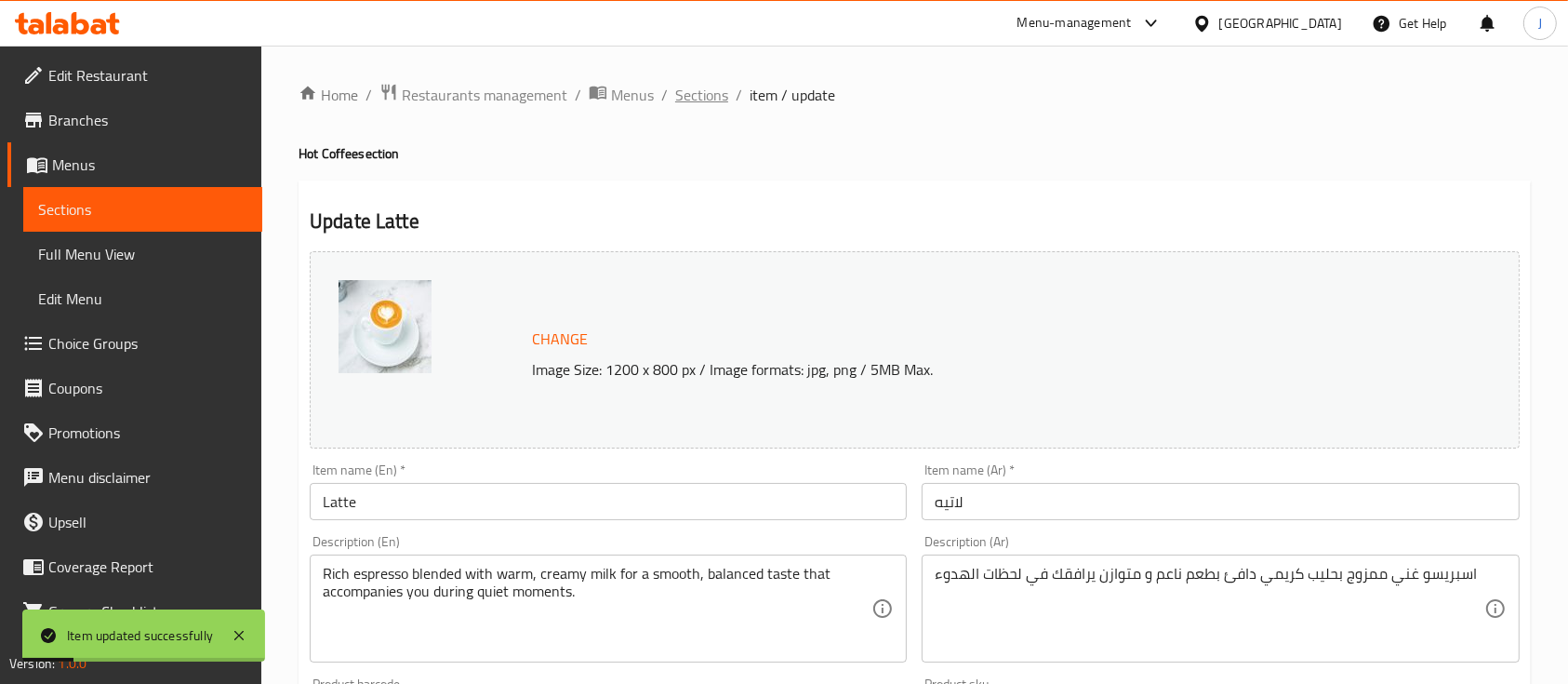
click at [715, 97] on span "Sections" at bounding box center [701, 94] width 53 height 22
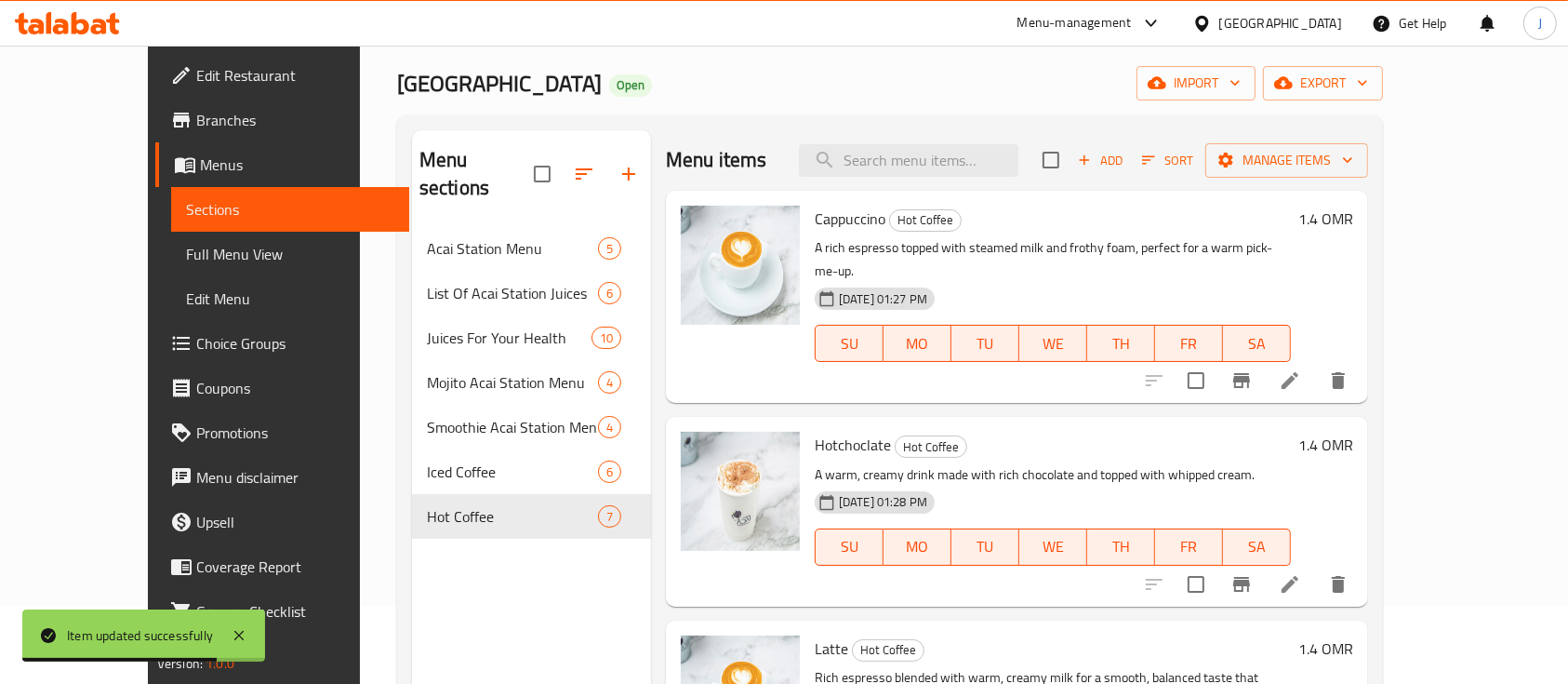
scroll to position [56, 0]
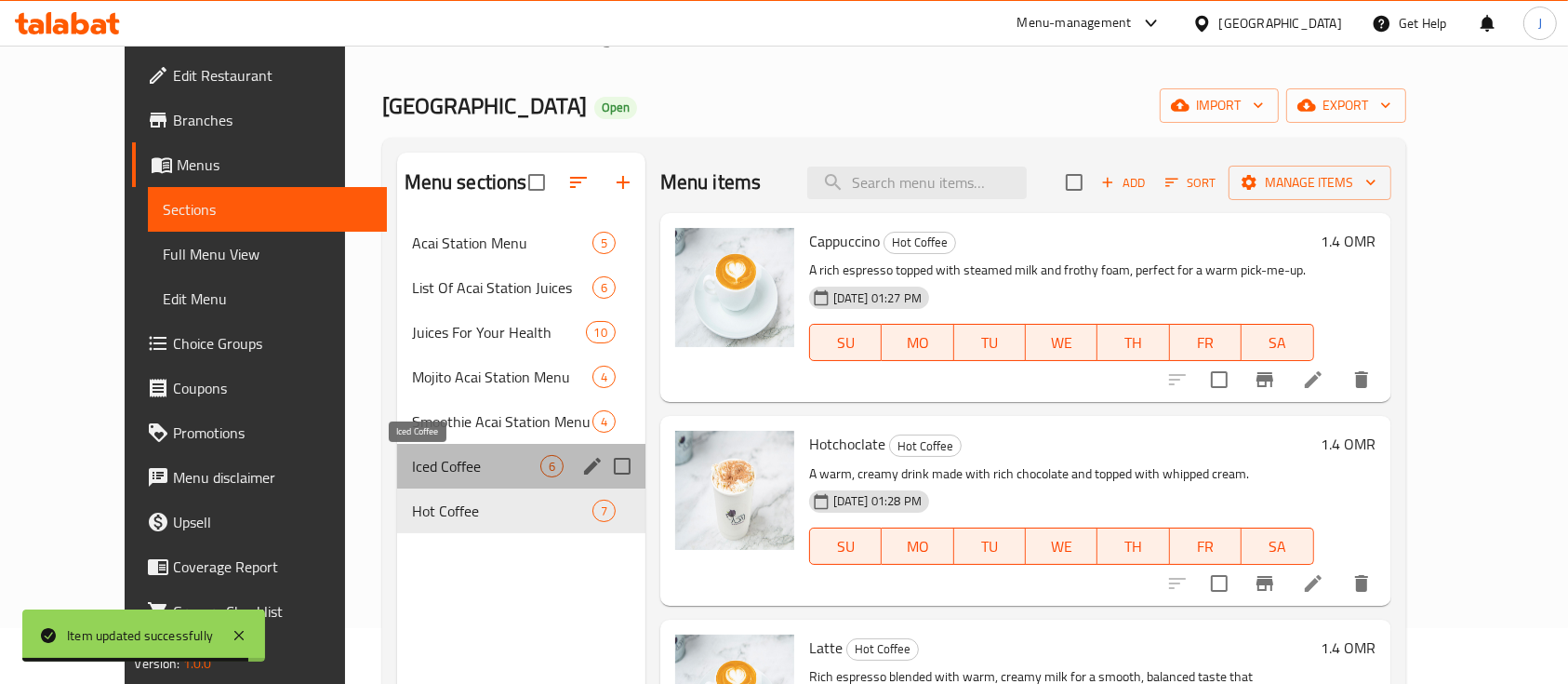
click at [422, 472] on span "Iced Coffee" at bounding box center [475, 466] width 128 height 22
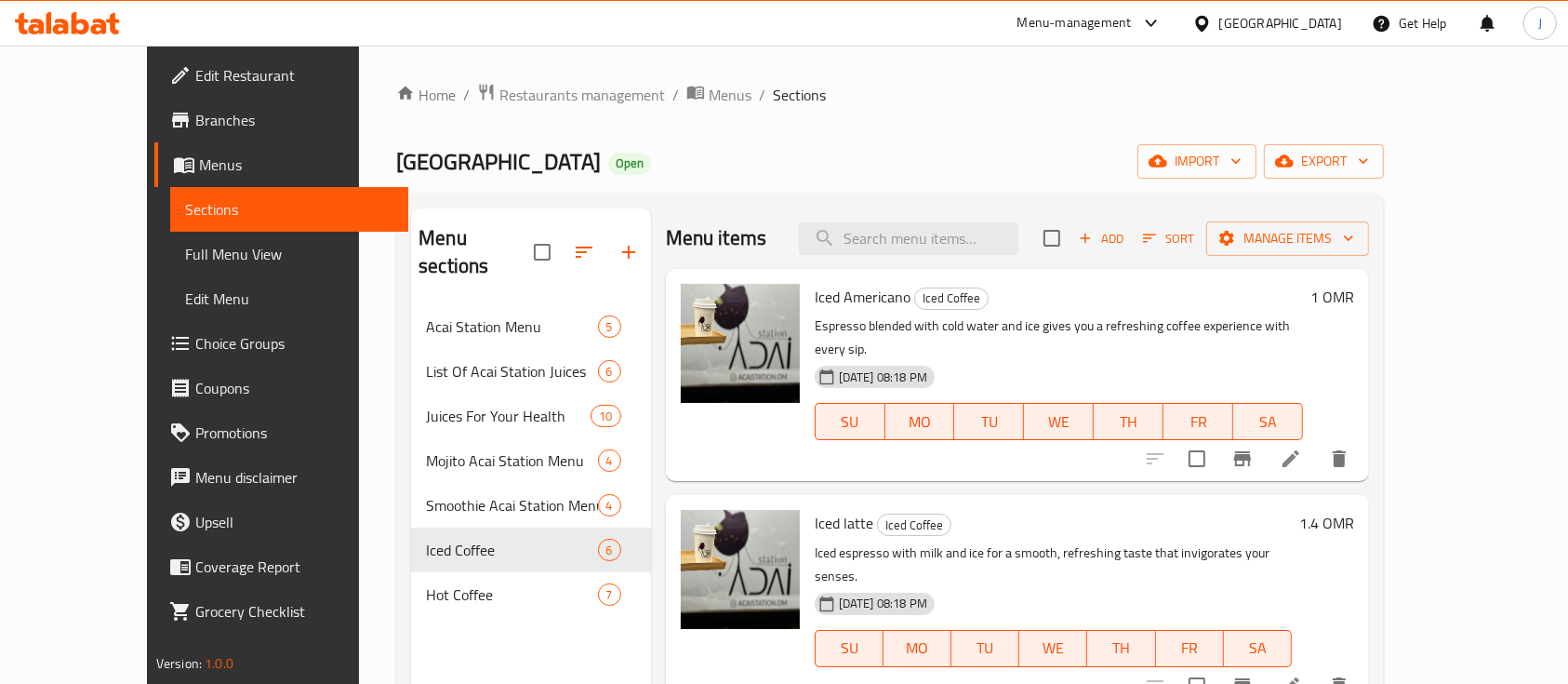
click at [1176, 321] on p "Espresso blended with cold water and ice gives you a refreshing coffee experien…" at bounding box center [1059, 338] width 489 height 46
click at [1126, 235] on span "Add" at bounding box center [1101, 239] width 50 height 21
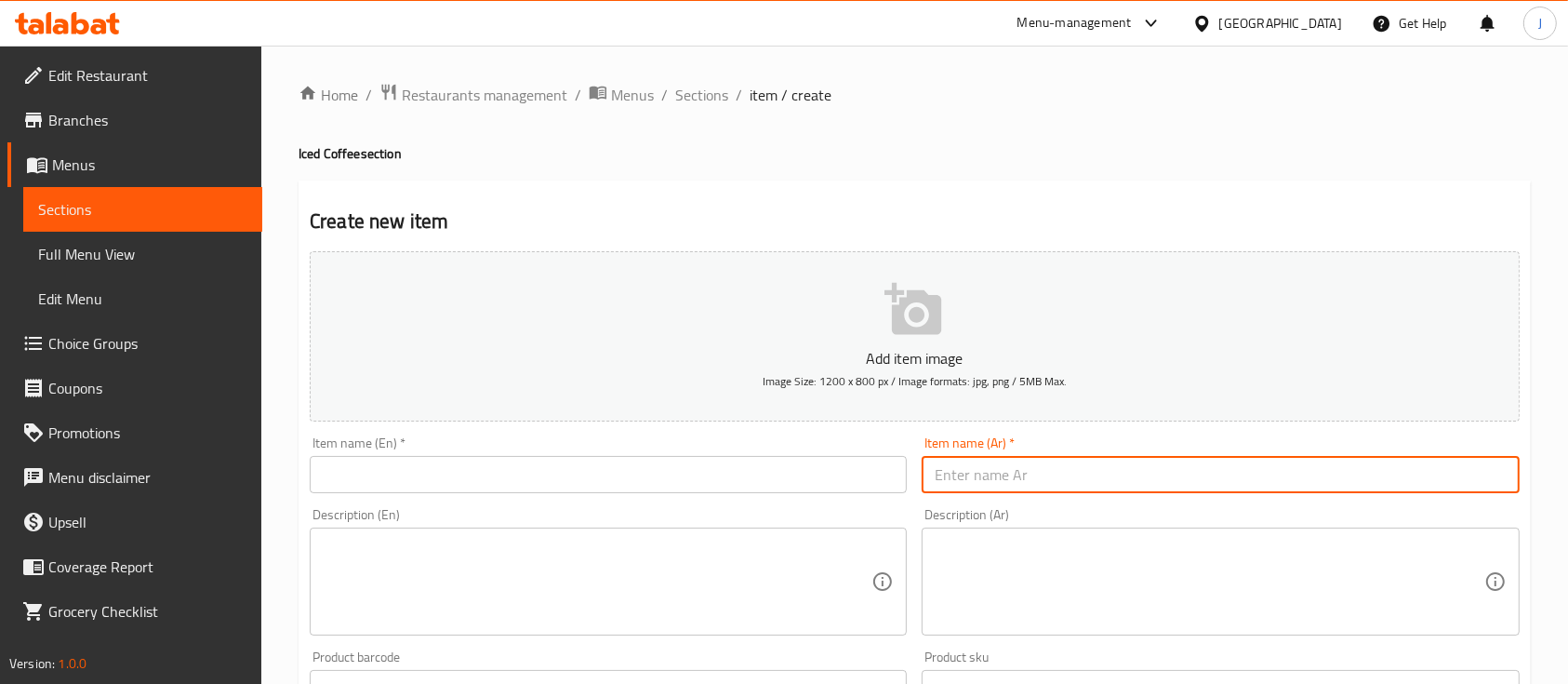
click at [1034, 460] on input "text" at bounding box center [1220, 474] width 597 height 38
paste input "فانيليا لاتيه بارد"
type input "فانيليا لاتيه بارد"
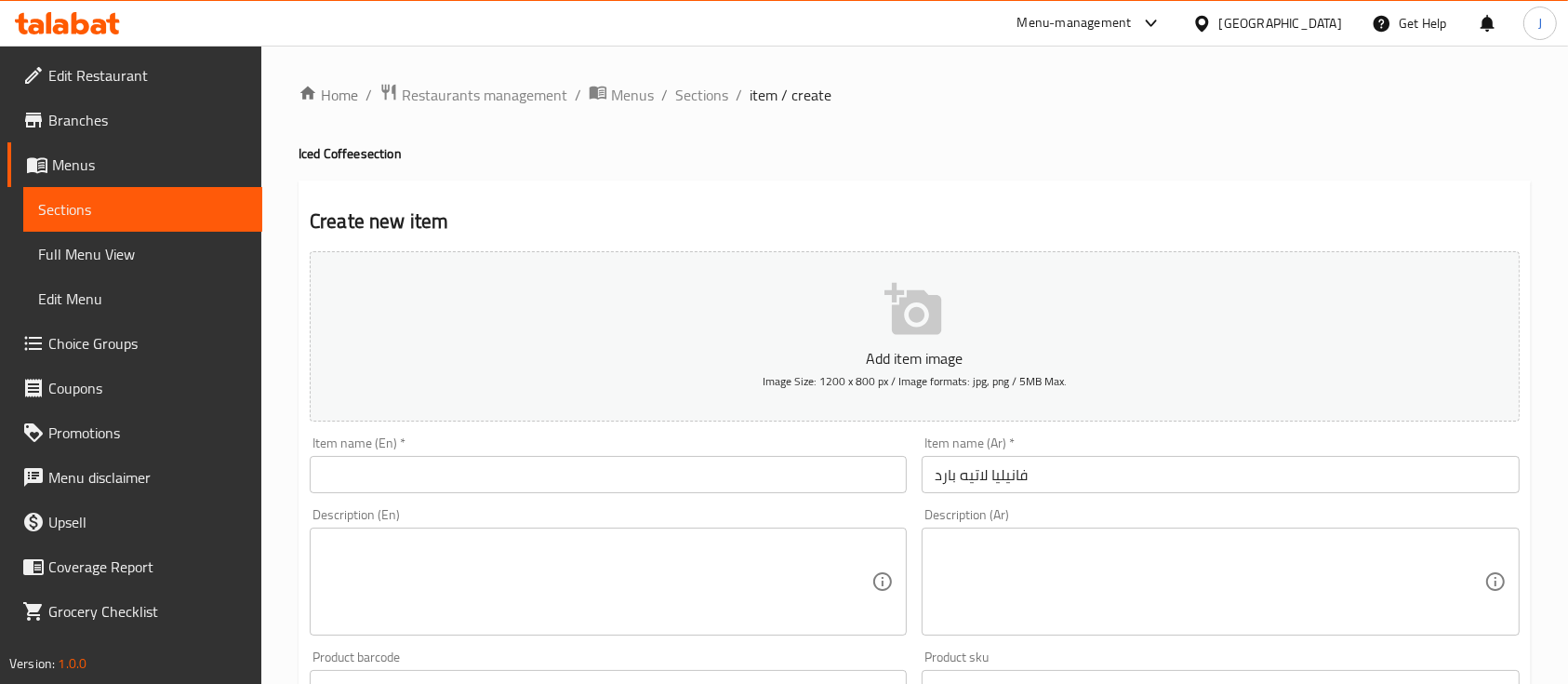
click at [1164, 570] on textarea at bounding box center [1209, 582] width 548 height 89
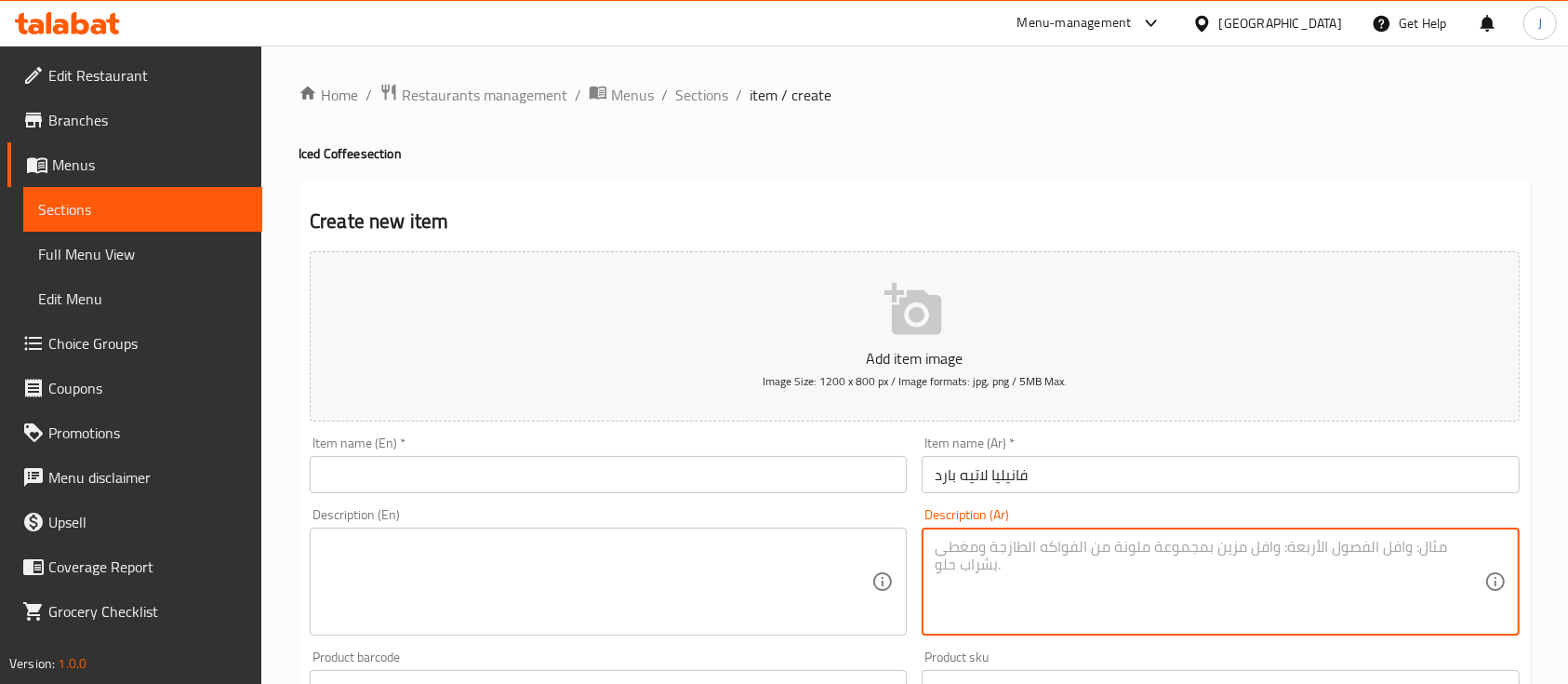
paste textarea "مزيج منعش من الاسبريسو الغني و الحليب البارد مع لمسة فانيليا ناعمه بطعم متوازن …"
type textarea "مزيج منعش من الاسبريسو الغني و الحليب البارد مع لمسة فانيليا ناعمه بطعم متوازن …"
click at [1339, 559] on textarea "مزيج منعش من الاسبريسو الغني و الحليب البارد مع لمسة فانيليا ناعمه بطعم متوازن …" at bounding box center [1209, 582] width 548 height 89
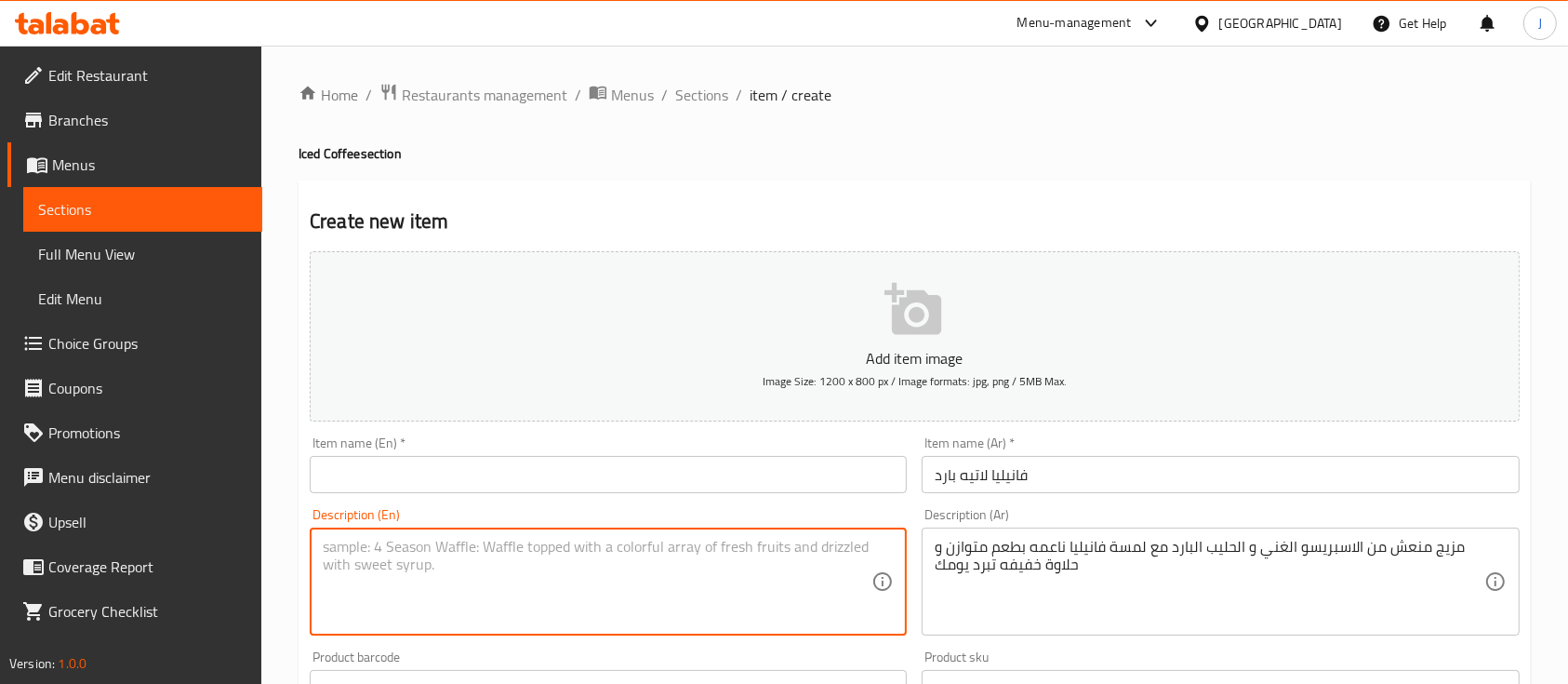
click at [590, 626] on textarea at bounding box center [597, 582] width 548 height 89
paste textarea "Iced Vanilla Latte A refreshing blend of rich espresso and cold milk with a smo…"
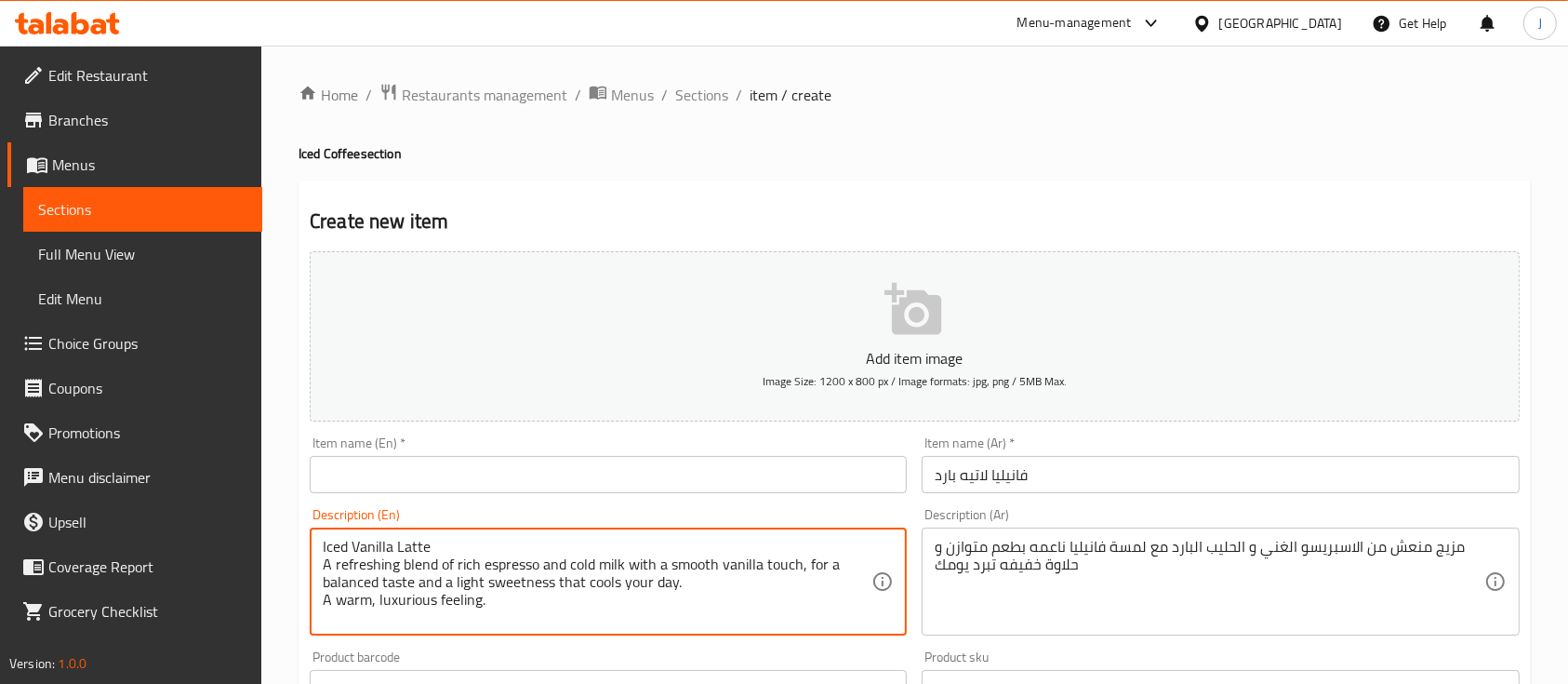
click at [394, 545] on textarea "Iced Vanilla Latte A refreshing blend of rich espresso and cold milk with a smo…" at bounding box center [597, 582] width 548 height 89
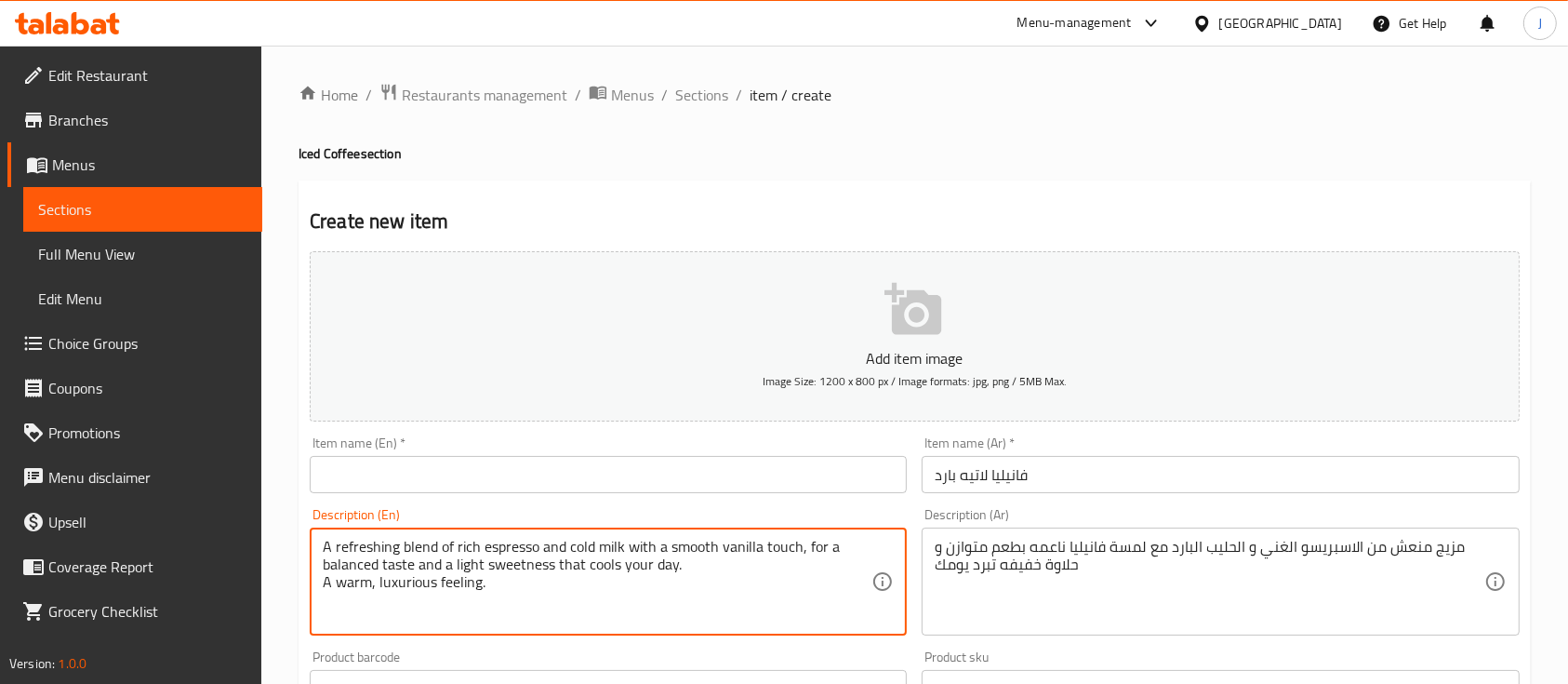
type textarea "A refreshing blend of rich espresso and cold milk with a smooth vanilla touch, …"
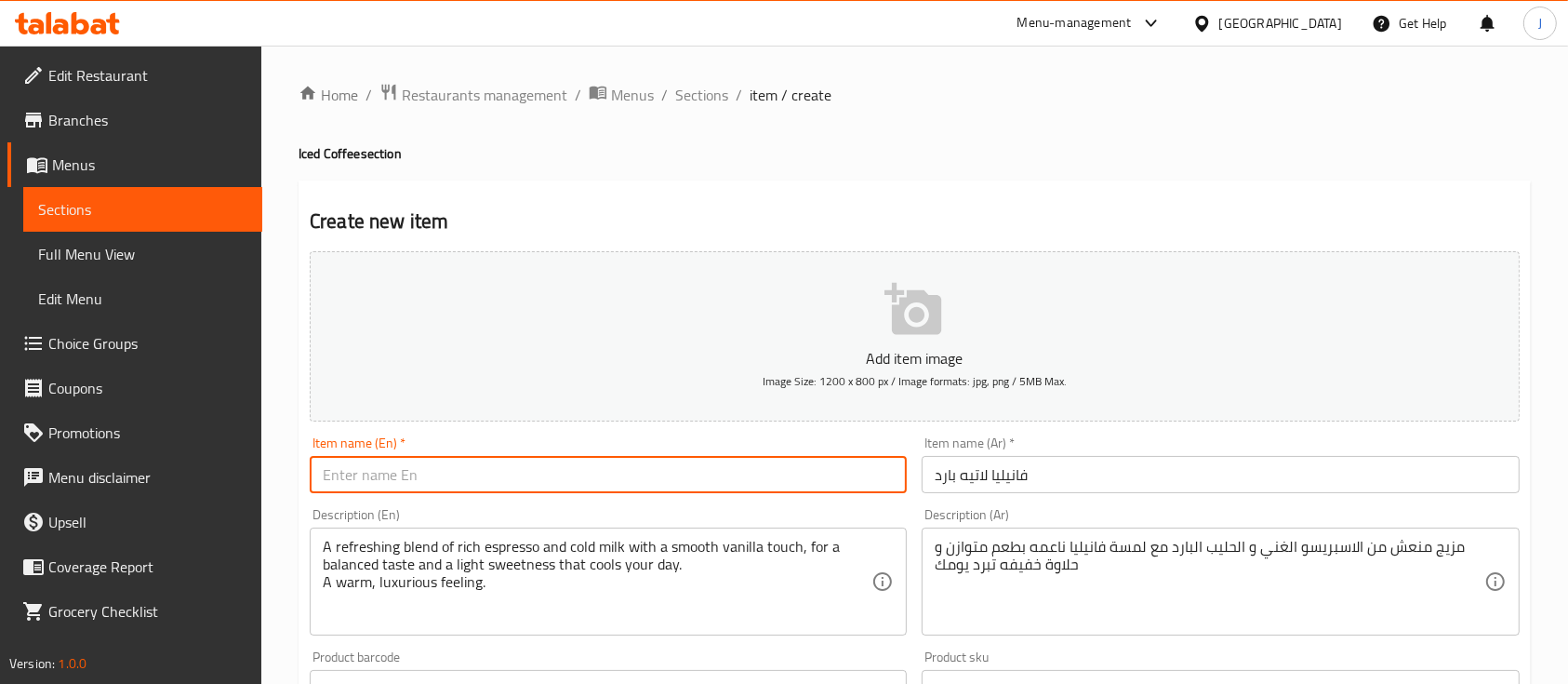
click at [369, 477] on input "text" at bounding box center [608, 474] width 597 height 38
paste input "Iced Vanilla Latte"
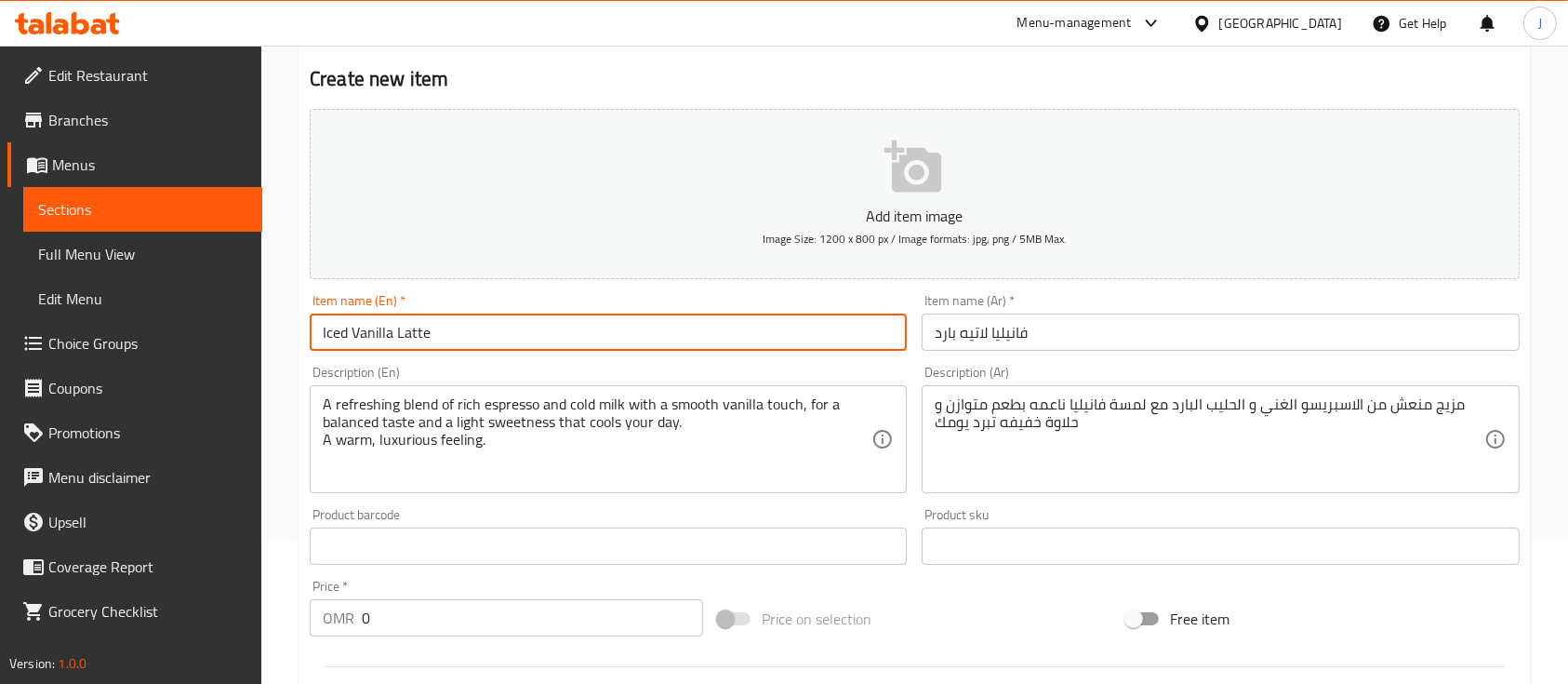
scroll to position [151, 0]
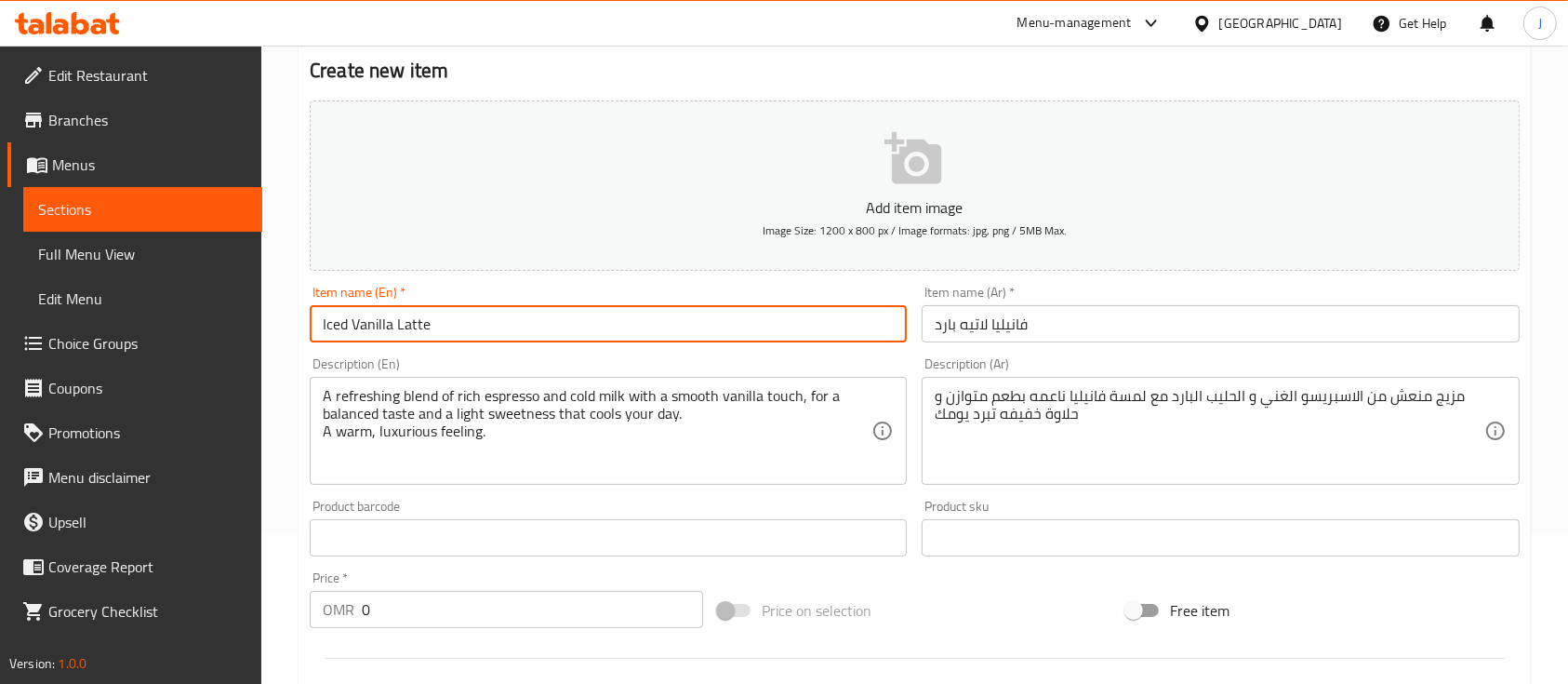
type input "Iced Vanilla Latte"
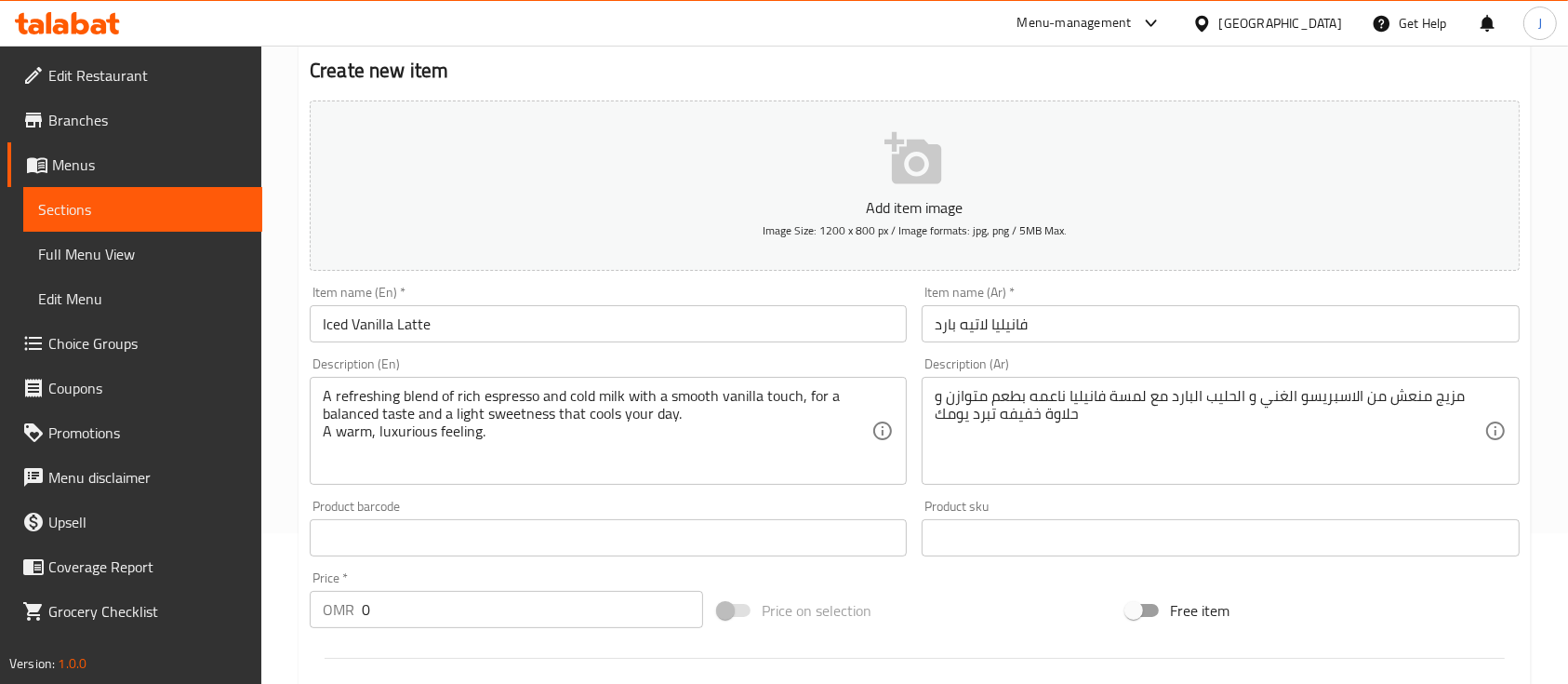
click at [451, 620] on input "0" at bounding box center [532, 609] width 341 height 38
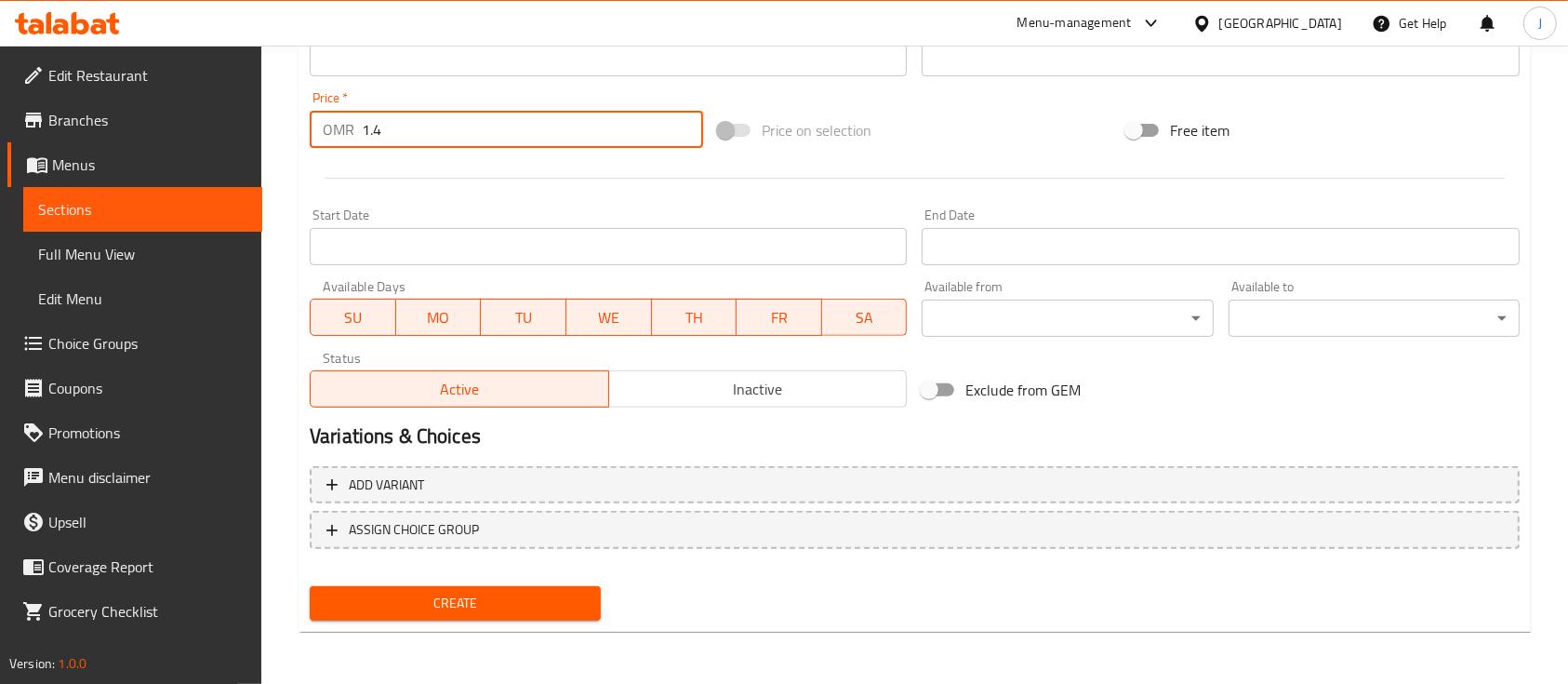
type input "1.4"
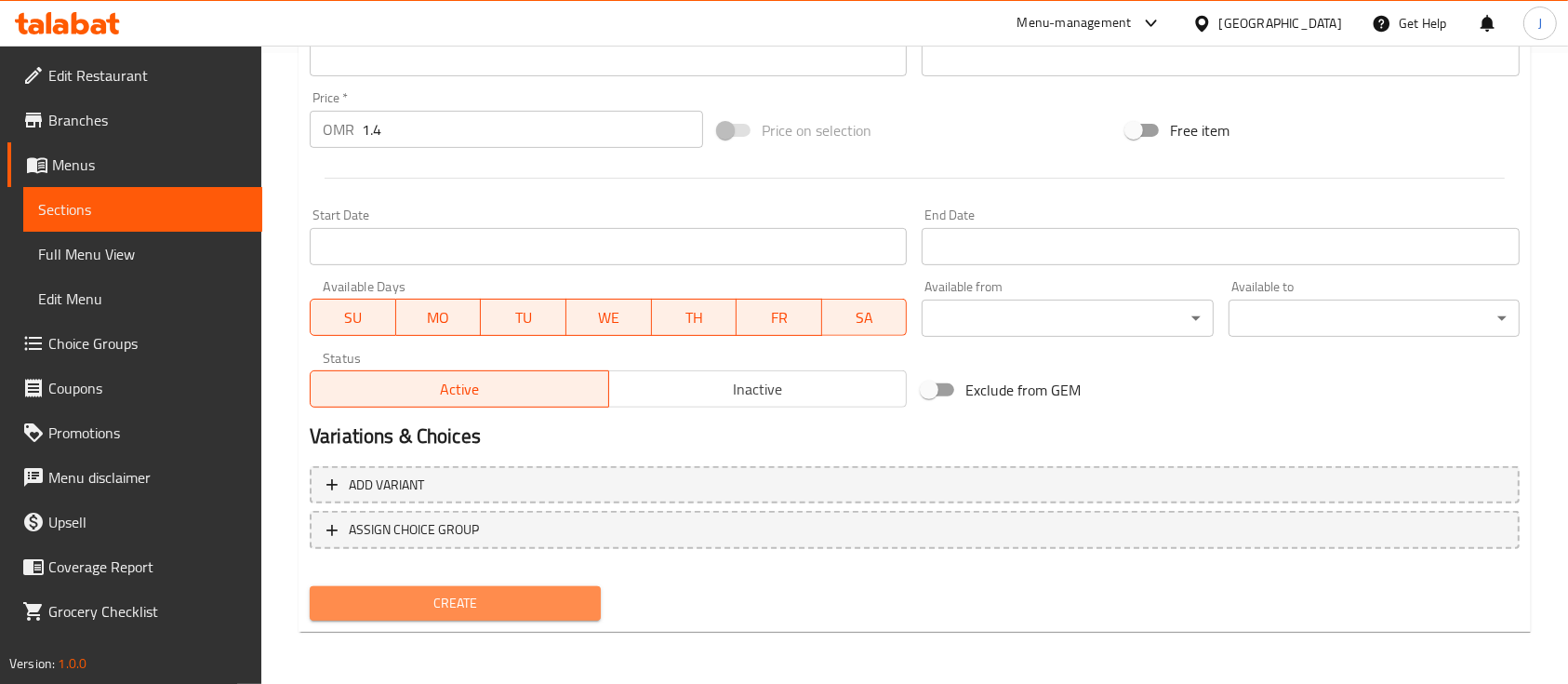
click at [468, 601] on span "Create" at bounding box center [455, 603] width 262 height 23
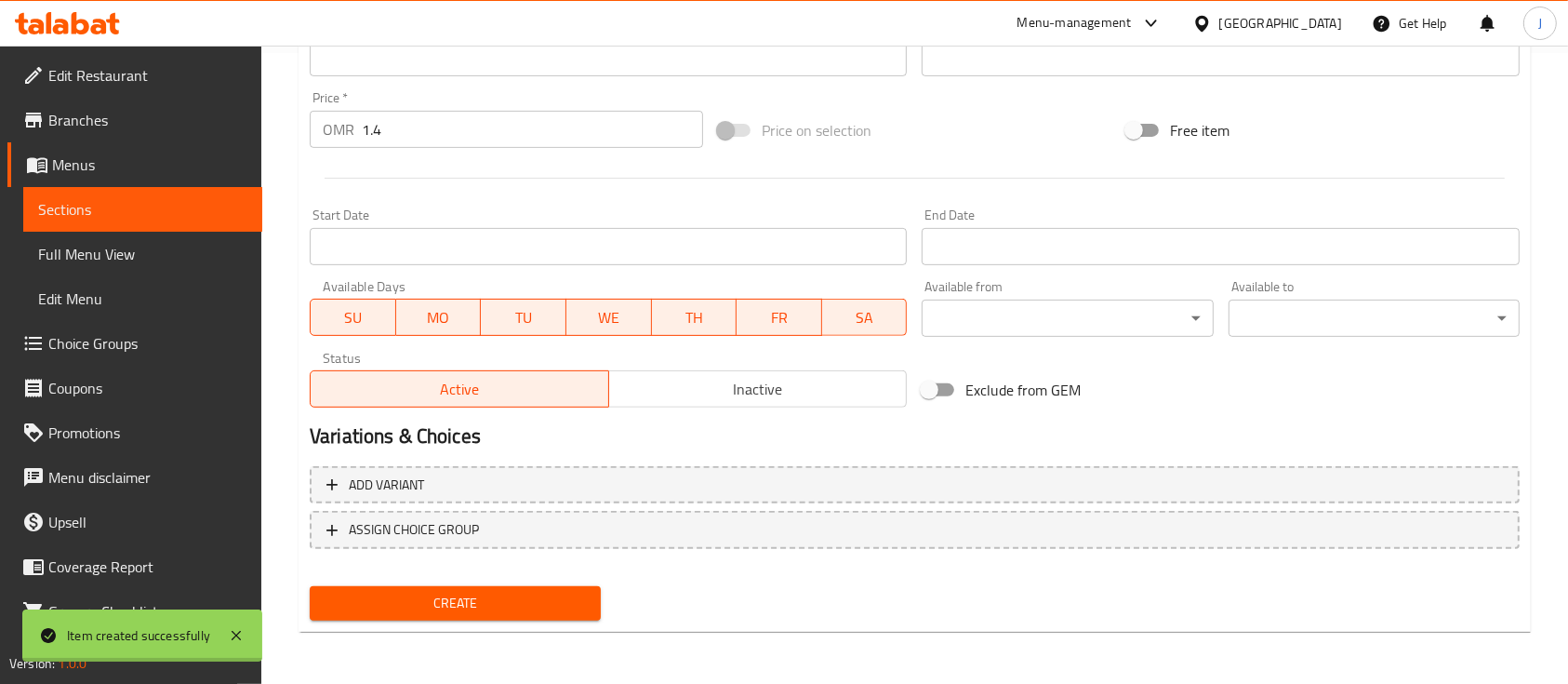
type input "0"
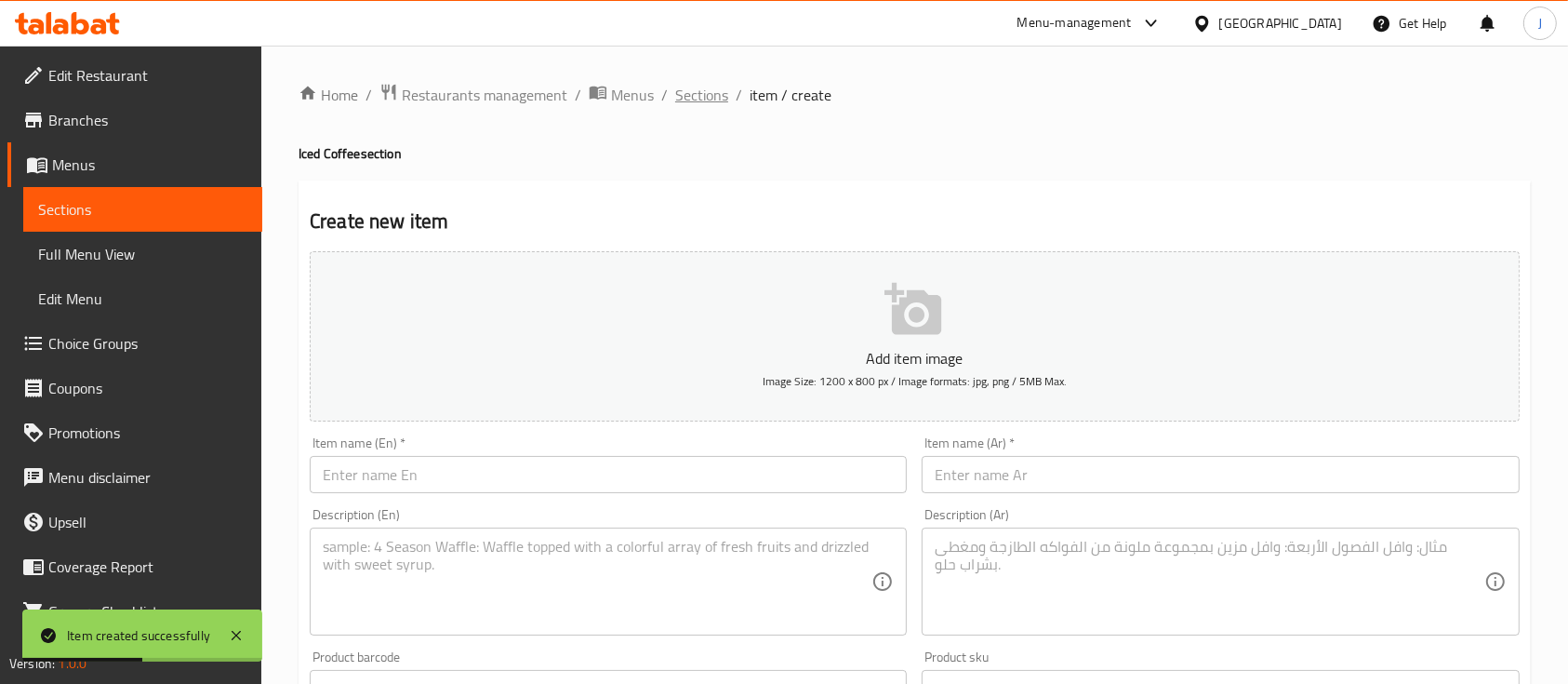
click at [712, 98] on span "Sections" at bounding box center [701, 94] width 53 height 22
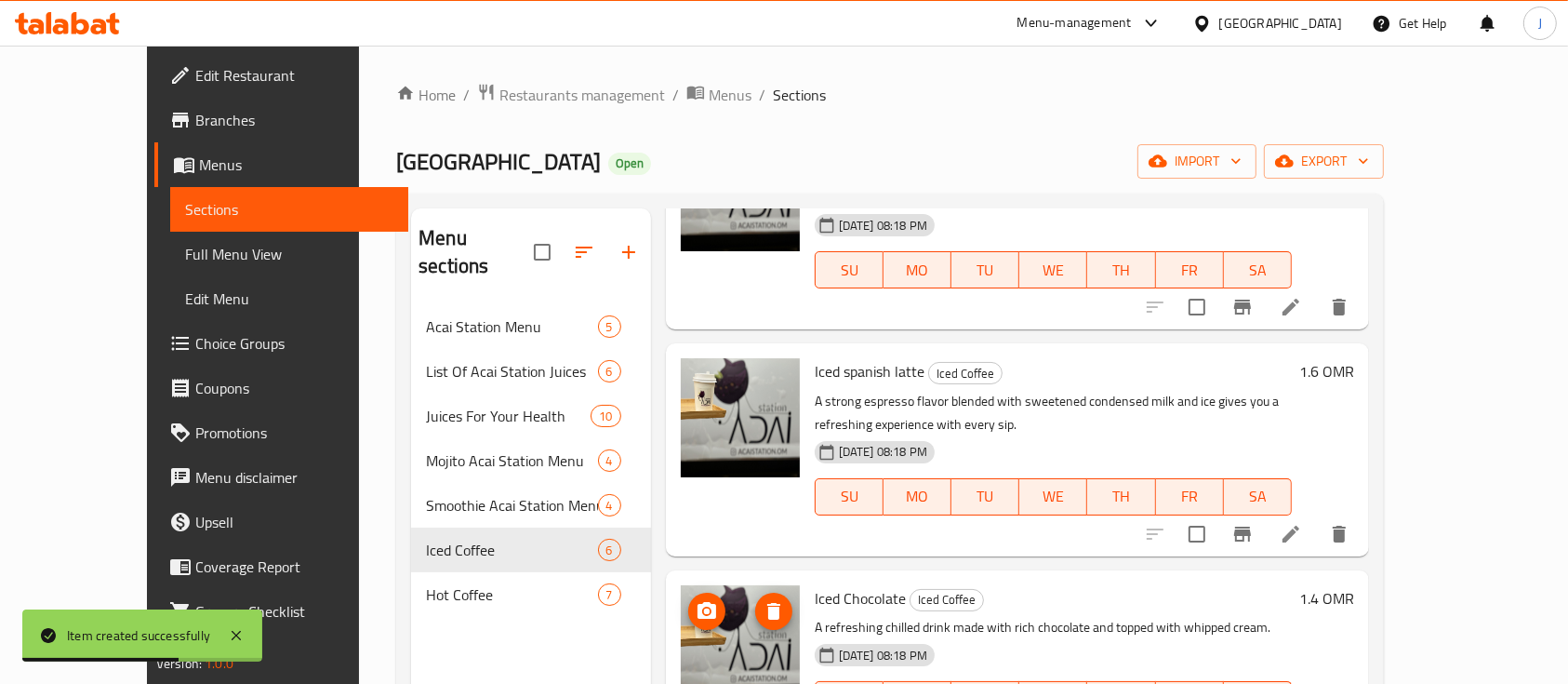
scroll to position [261, 0]
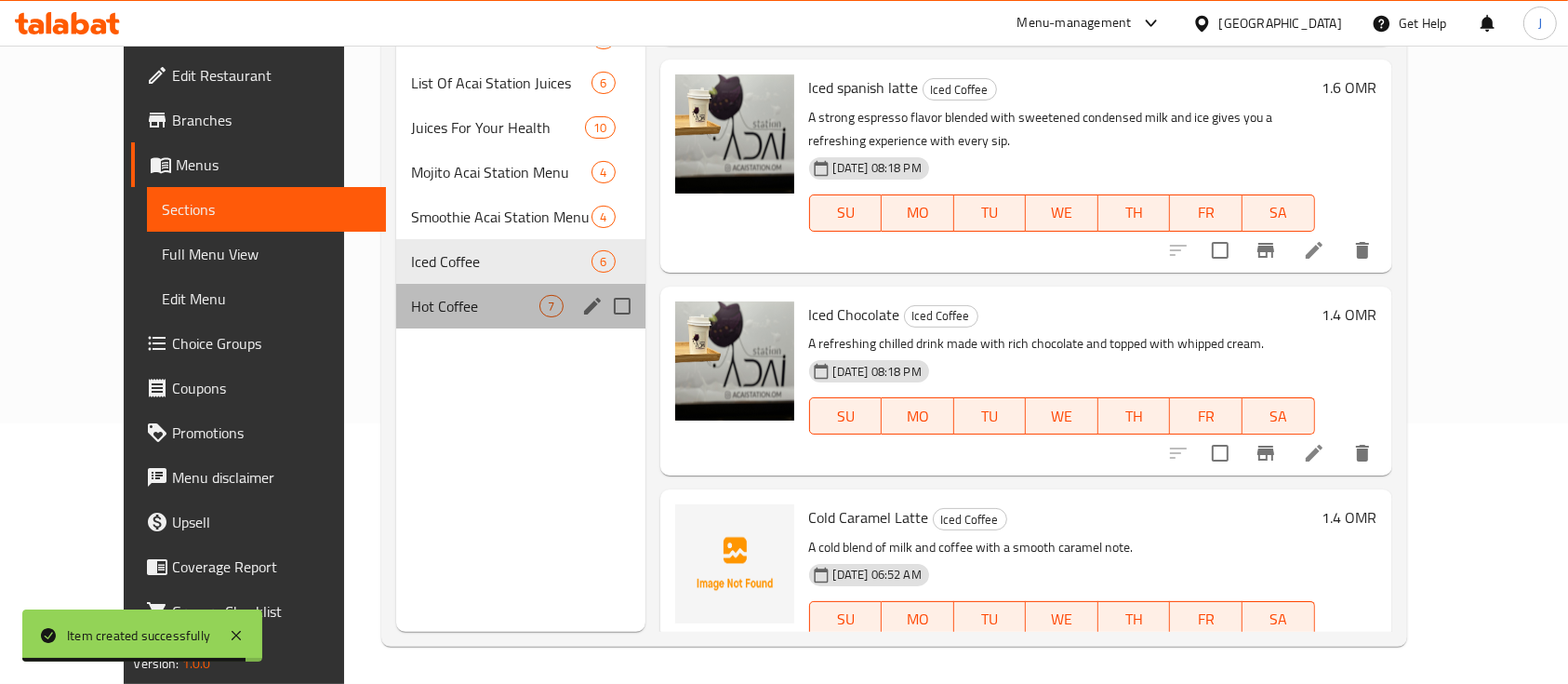
click at [423, 286] on div "Hot Coffee 7" at bounding box center [520, 306] width 249 height 44
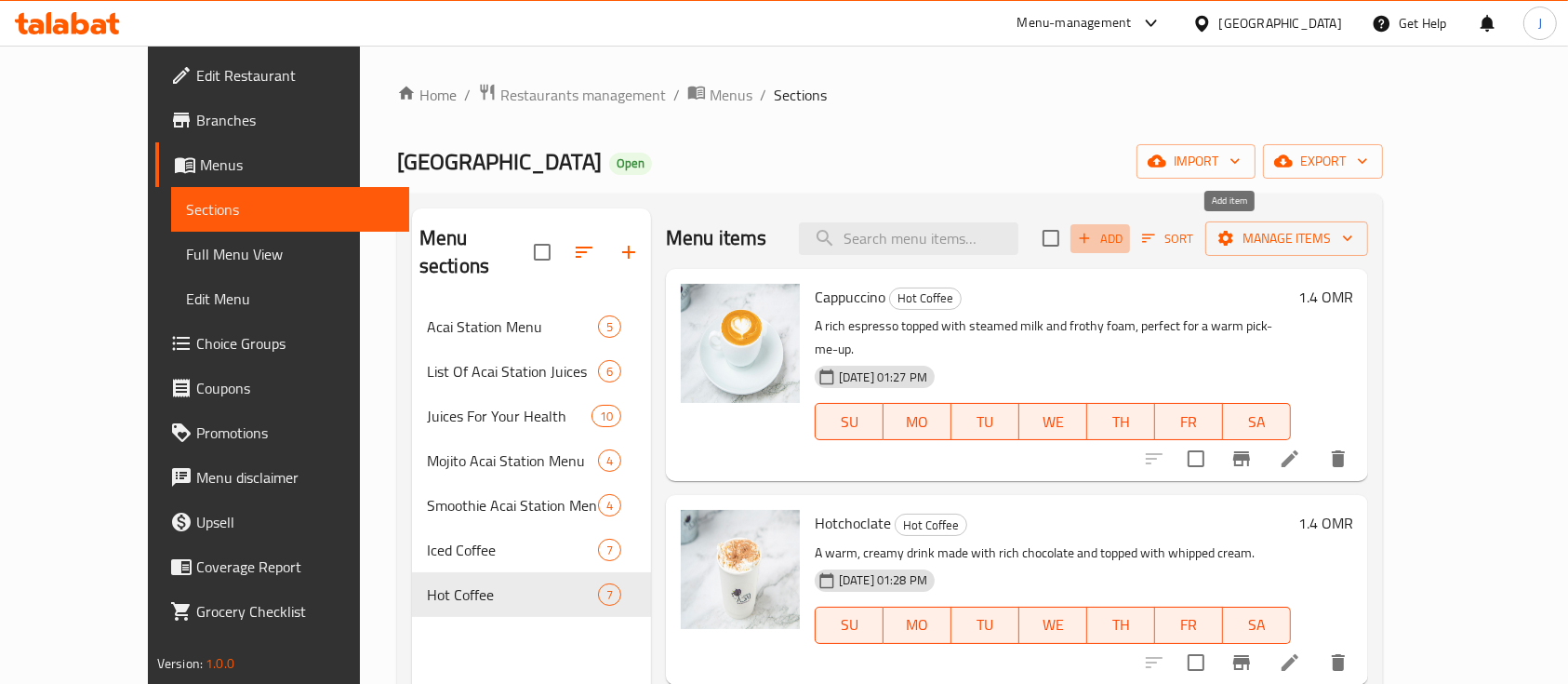
click at [1125, 243] on span "Add" at bounding box center [1100, 239] width 50 height 21
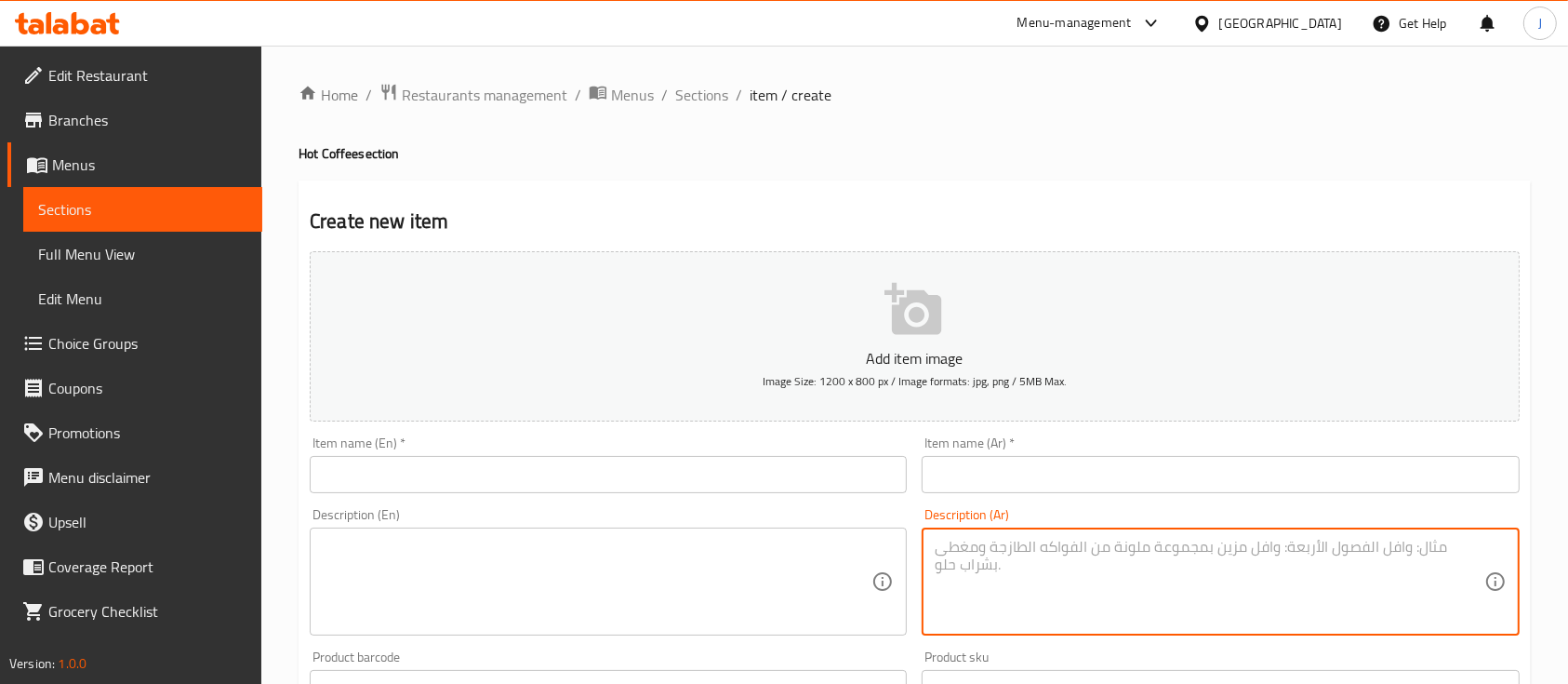
click at [1176, 548] on textarea at bounding box center [1209, 582] width 548 height 89
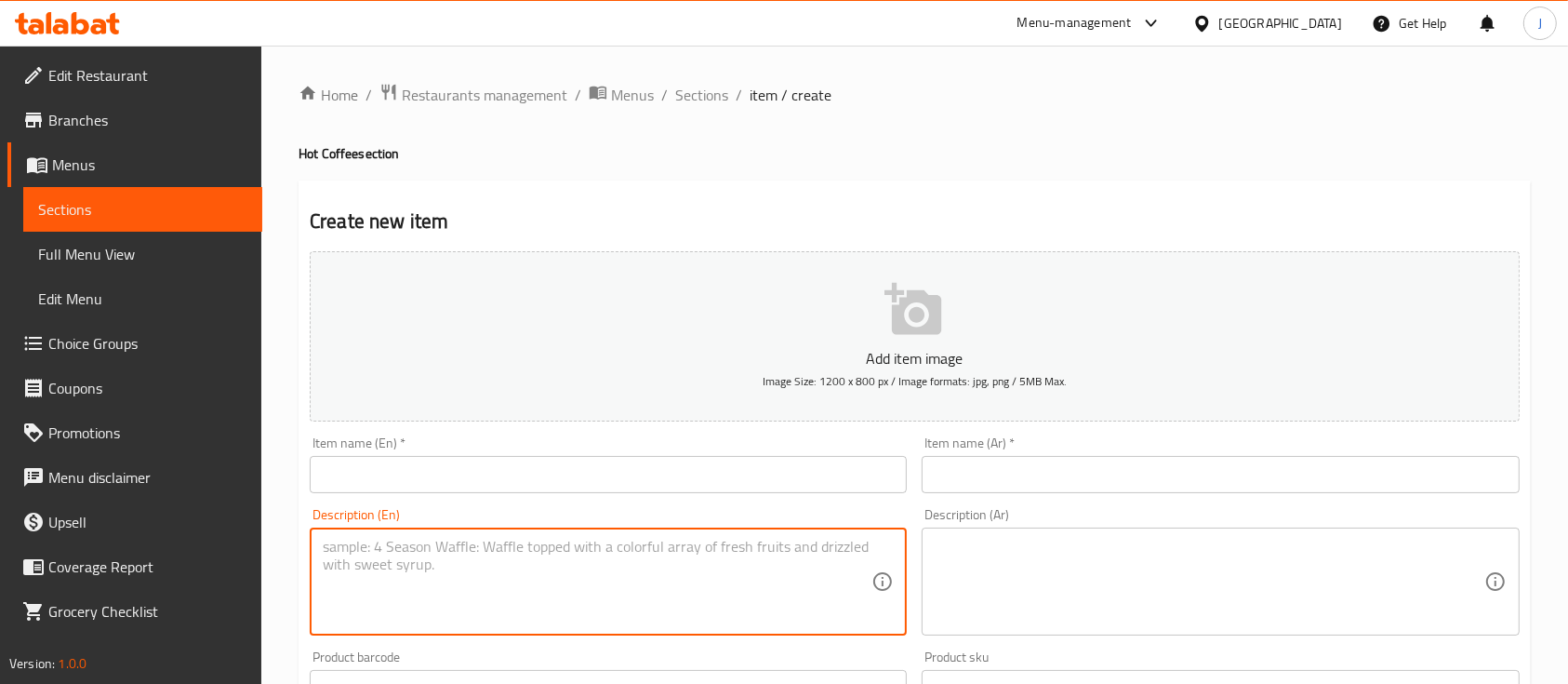
click at [587, 561] on textarea at bounding box center [597, 582] width 548 height 89
paste textarea "Hot Vanilla Latte Coffee blended with fragrant vanilla flavor and hot milk give…"
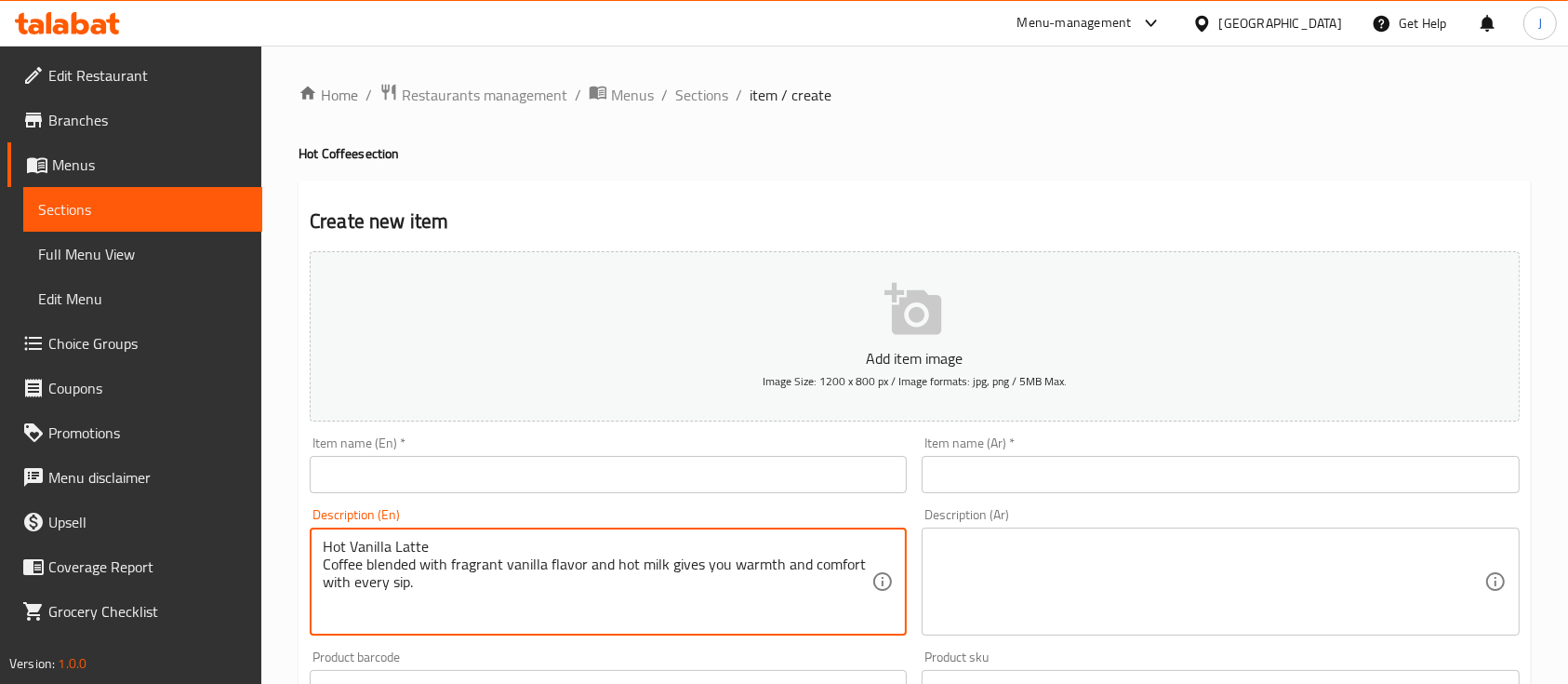
click at [384, 544] on textarea "Hot Vanilla Latte Coffee blended with fragrant vanilla flavor and hot milk give…" at bounding box center [597, 582] width 548 height 89
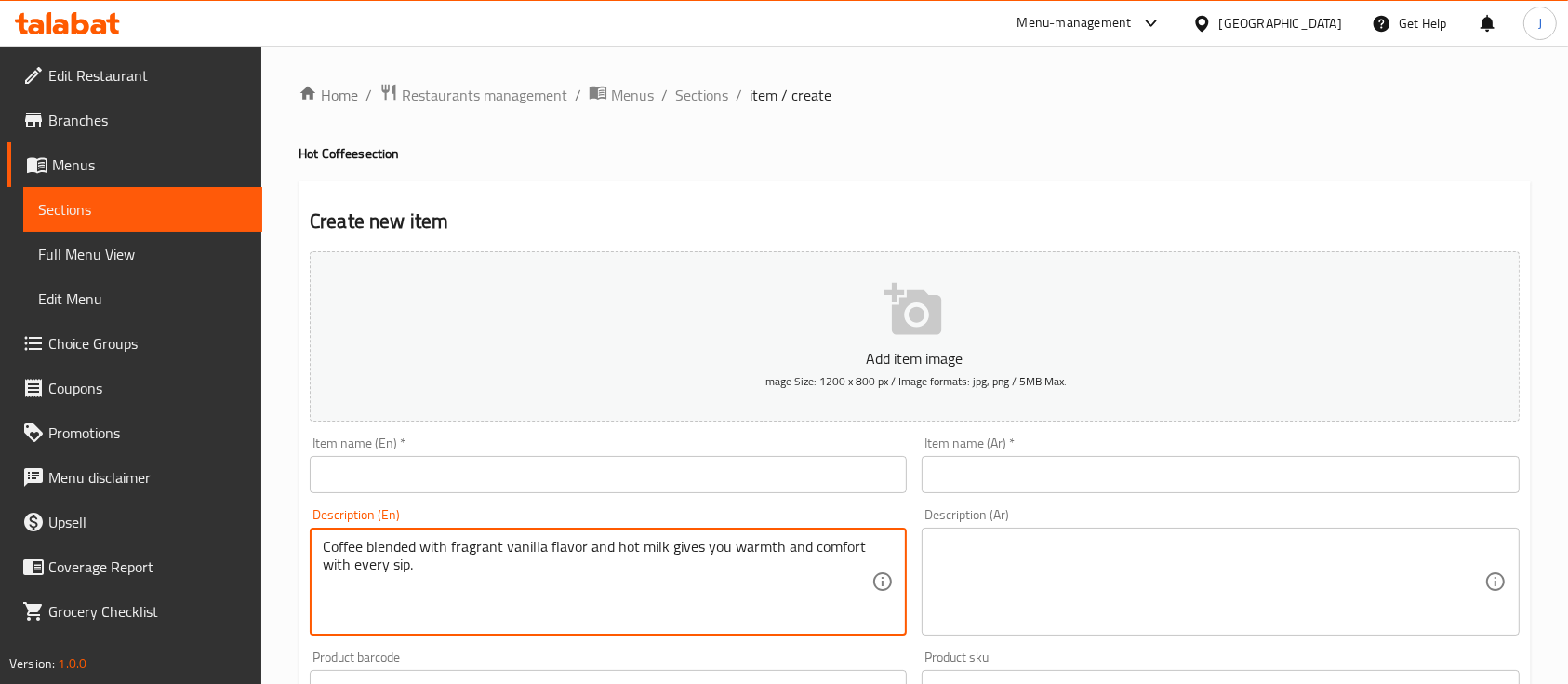
type textarea "Coffee blended with fragrant vanilla flavor and hot milk gives you warmth and c…"
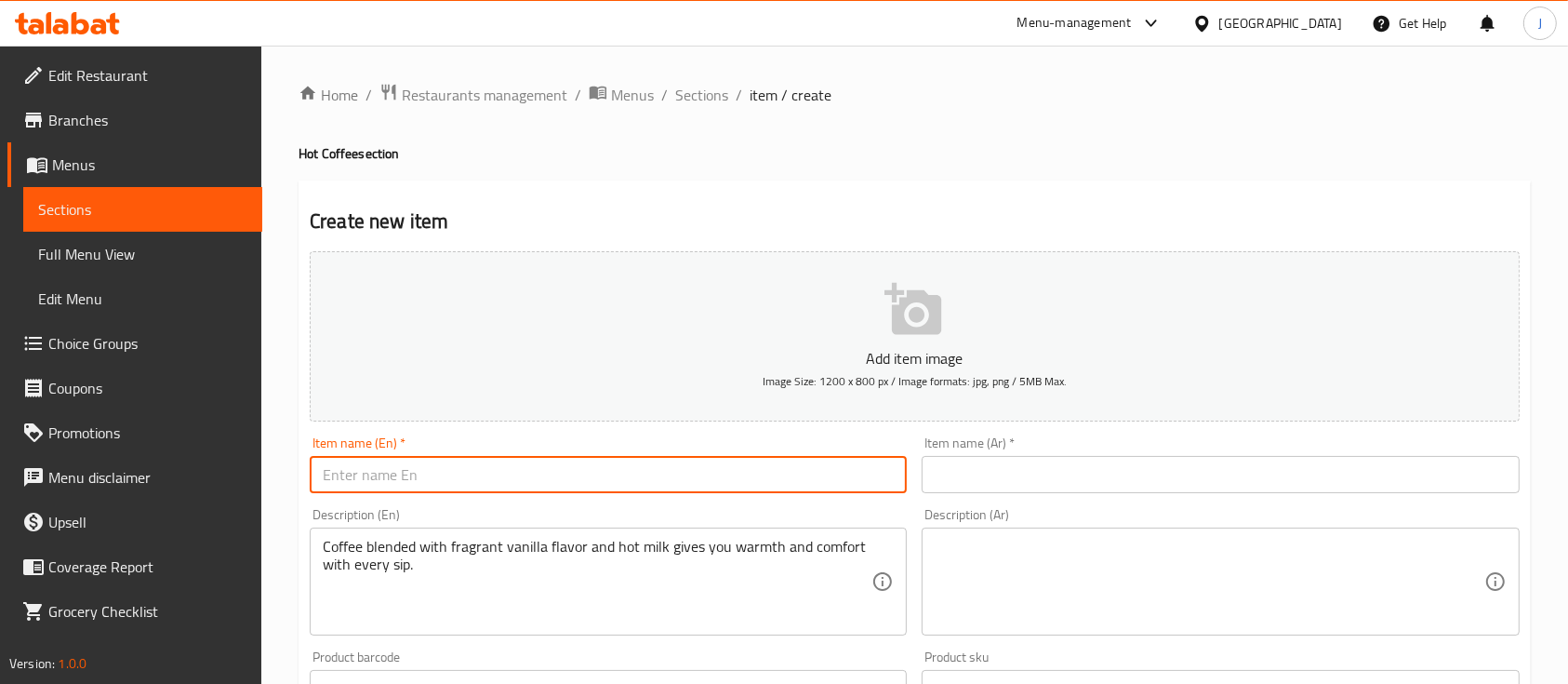
click at [385, 475] on input "text" at bounding box center [608, 474] width 597 height 38
paste input "Hot Vanilla Latte"
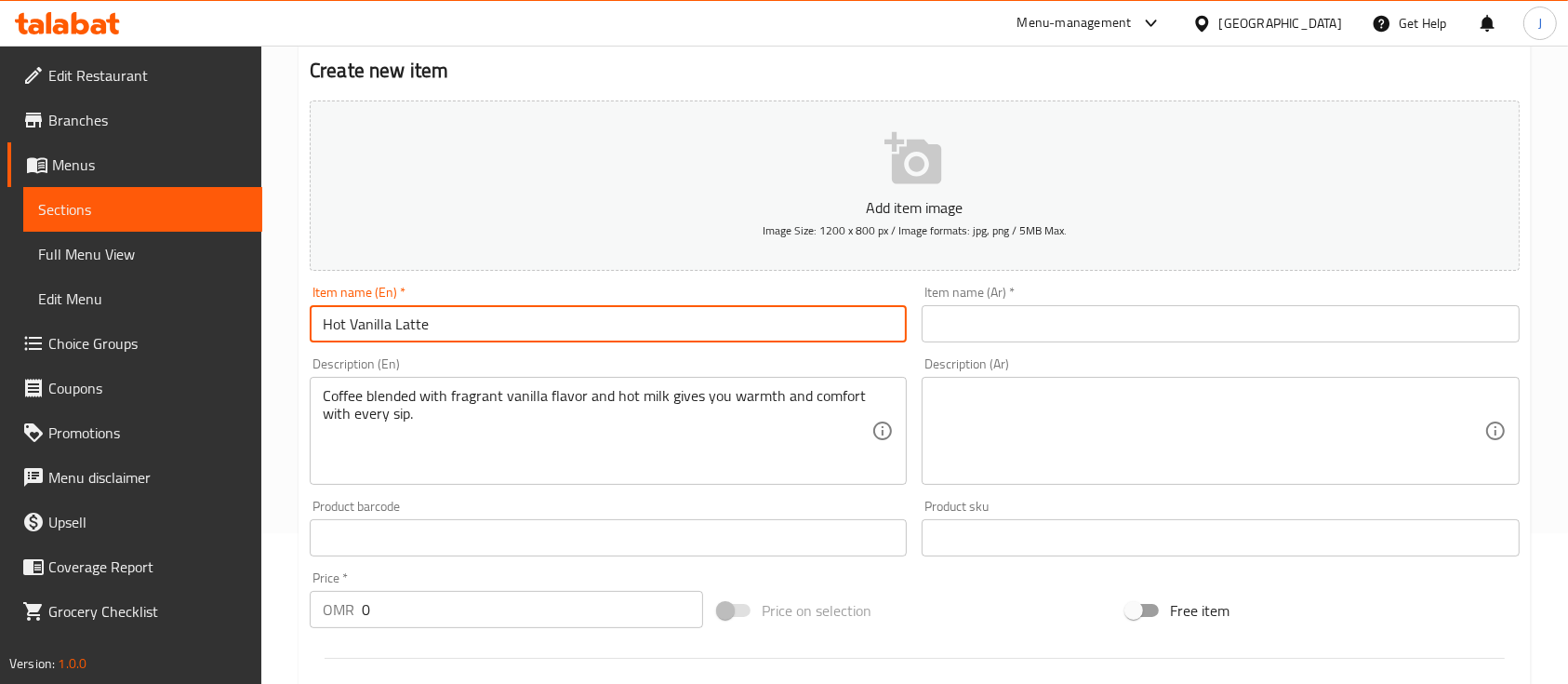
scroll to position [158, 0]
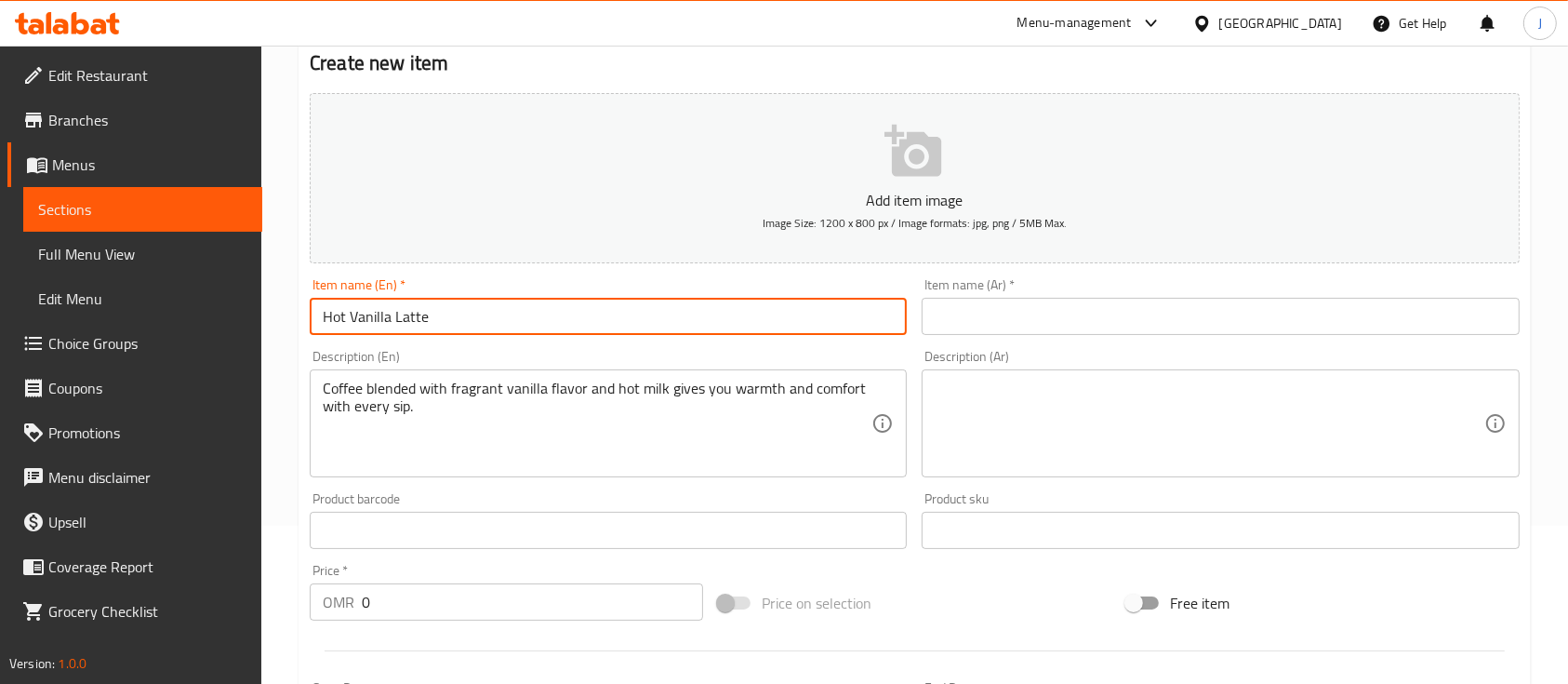
type input "Hot Vanilla Latte"
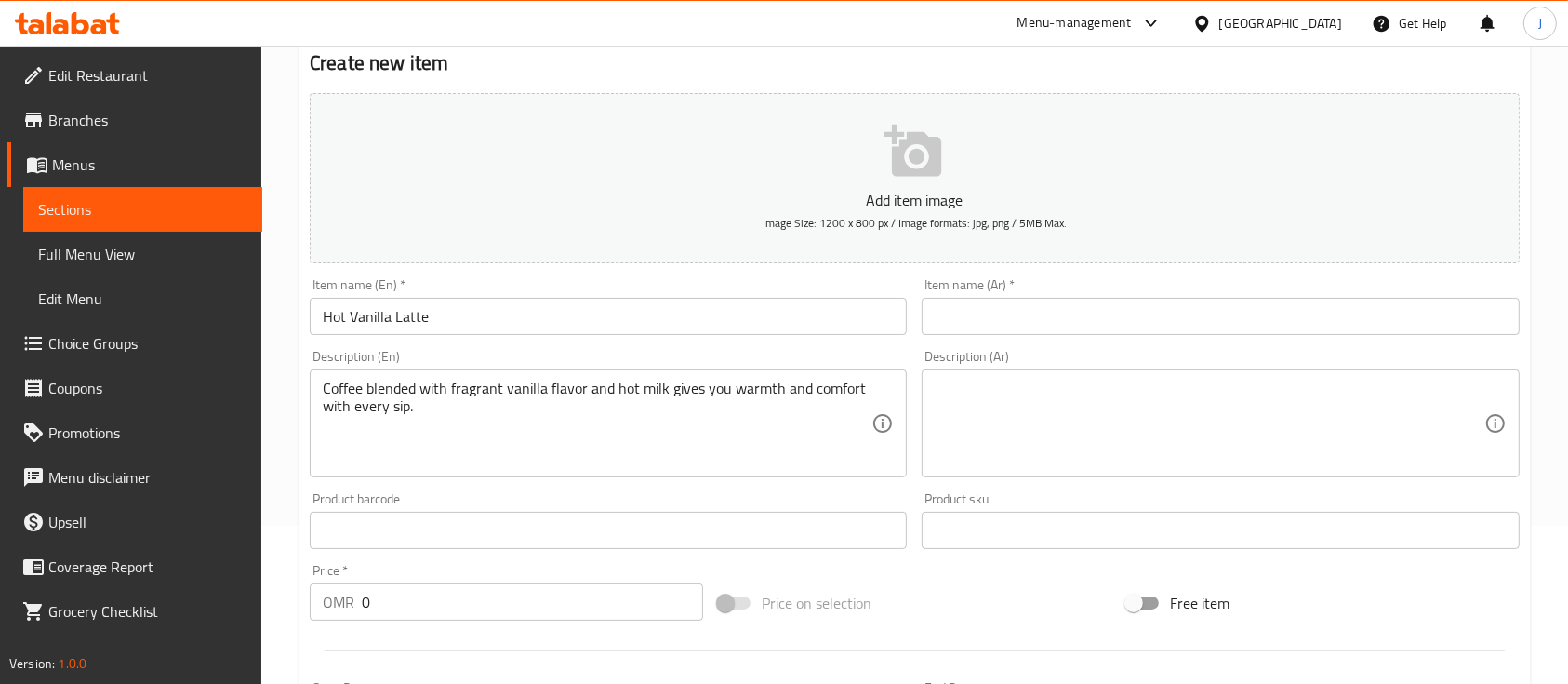
click at [492, 581] on div "Price   * OMR 0 Price *" at bounding box center [506, 592] width 393 height 57
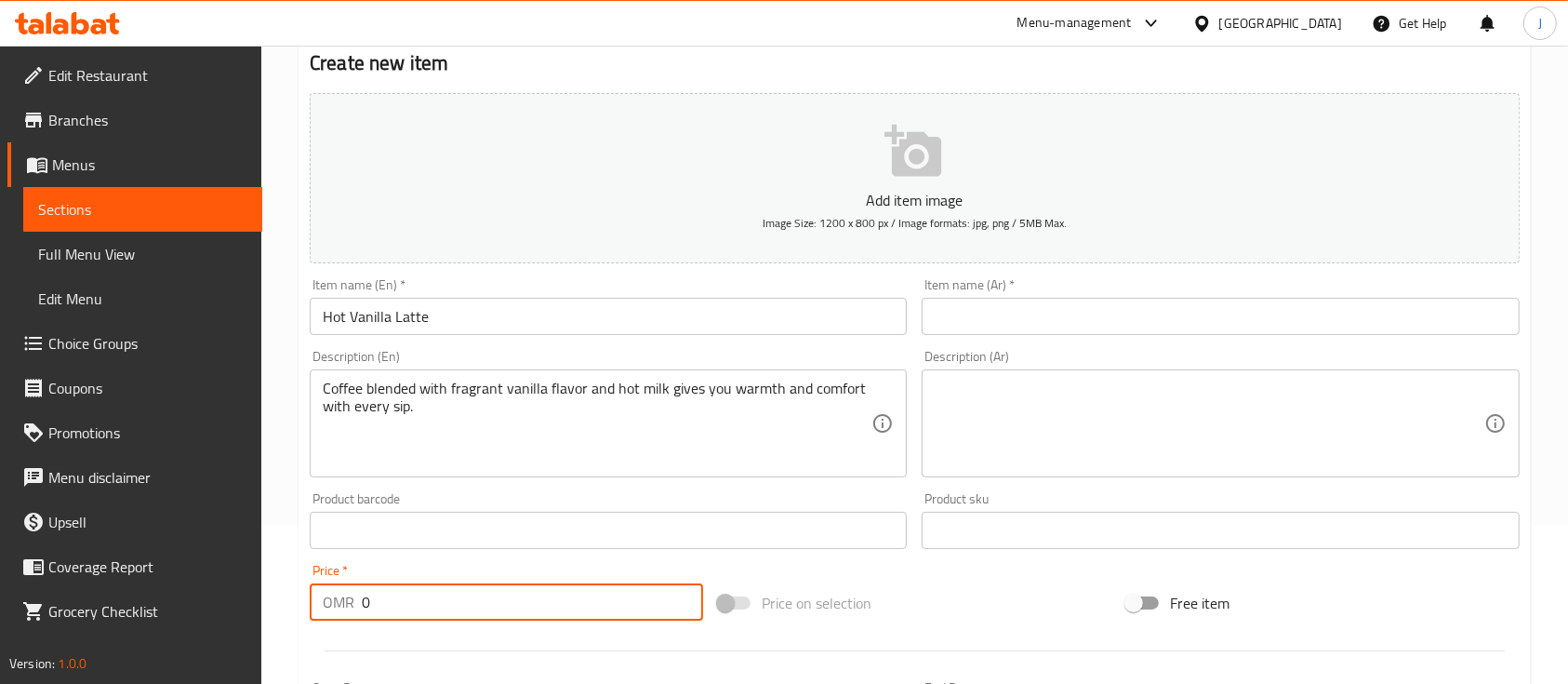
drag, startPoint x: 430, startPoint y: 599, endPoint x: 271, endPoint y: 599, distance: 159.0
click at [271, 599] on div "Home / Restaurants management / Menus / Sections / item / create Hot Coffee sec…" at bounding box center [915, 521] width 1307 height 1269
type input "1.4"
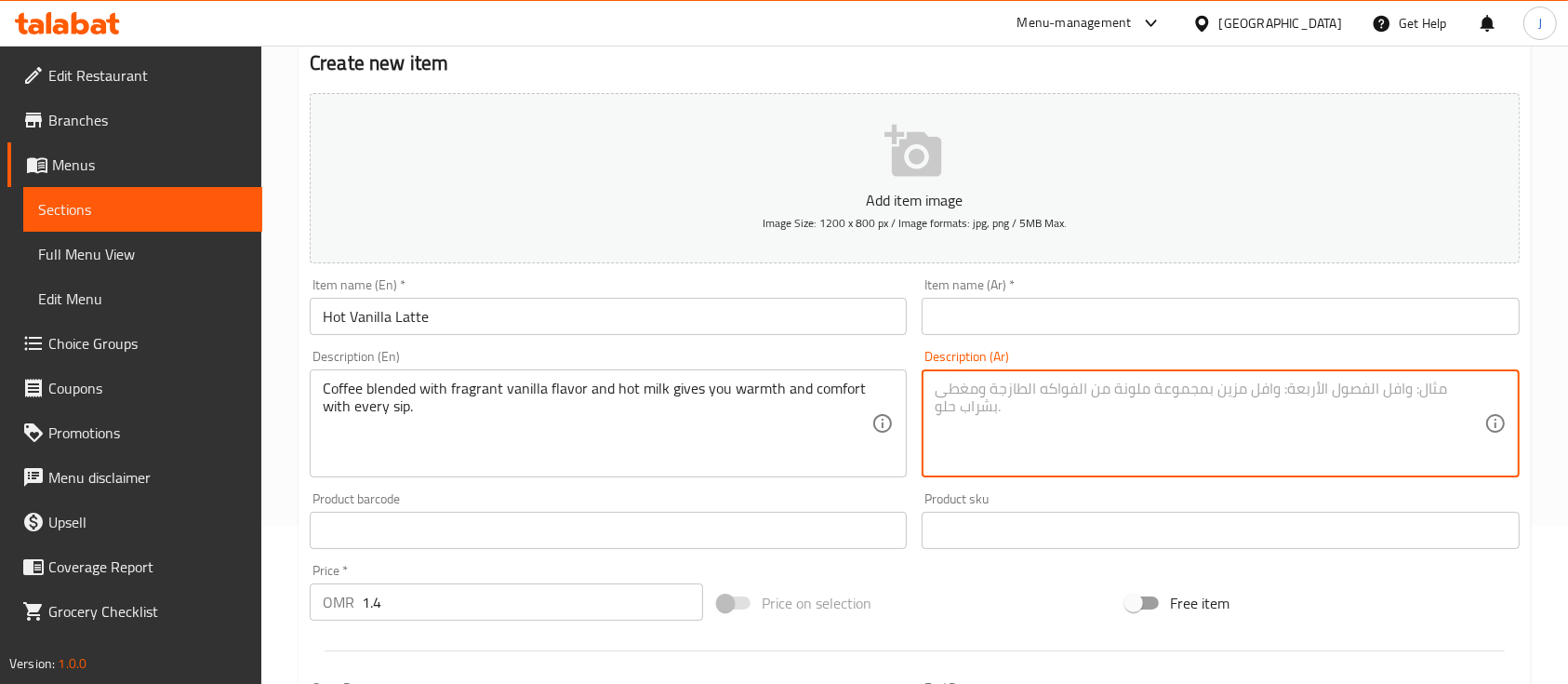
click at [1201, 425] on textarea at bounding box center [1209, 424] width 548 height 89
paste textarea "فانيليا لاتيه ساخن قهوة ممزوجة بنكهة الفانيليا العطرة و الحليب الساخن تمنحك دفئ…"
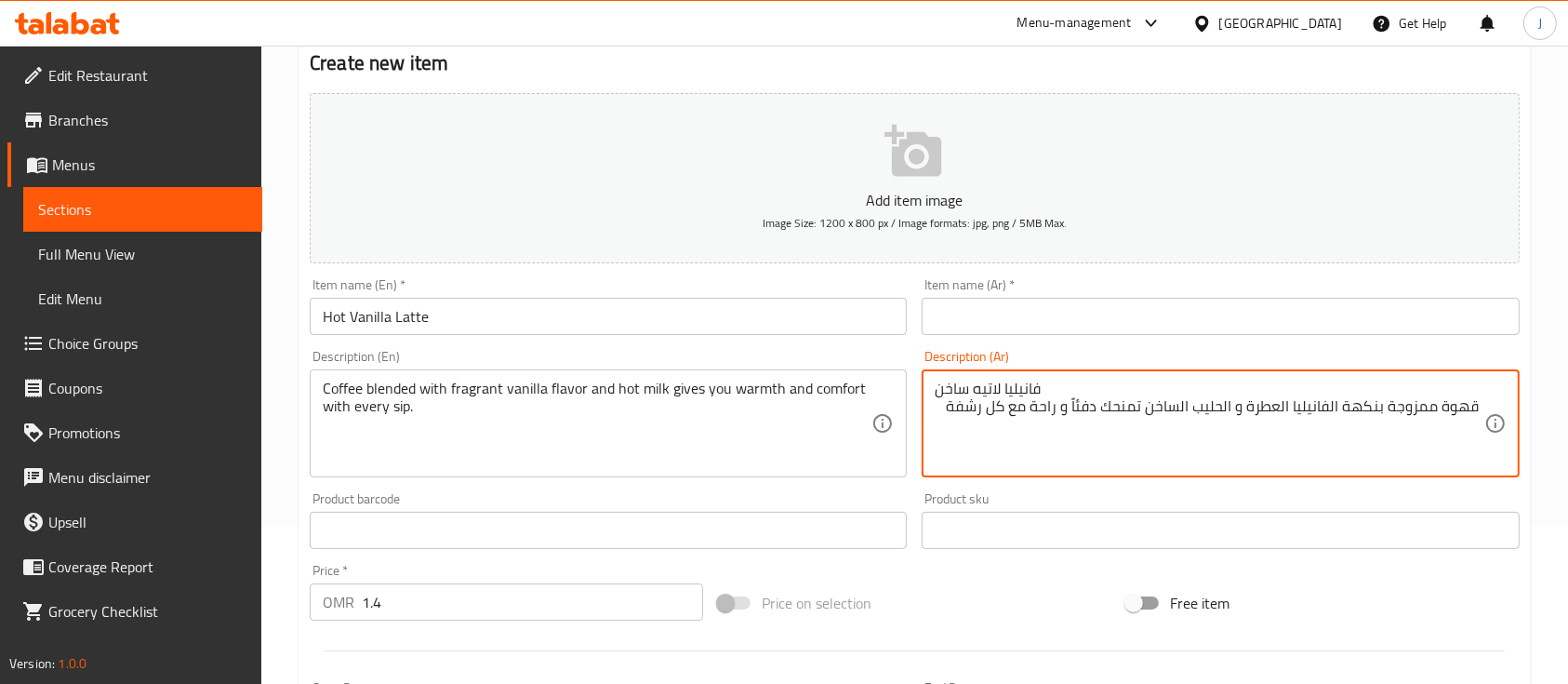
click at [1008, 381] on textarea "فانيليا لاتيه ساخن قهوة ممزوجة بنكهة الفانيليا العطرة و الحليب الساخن تمنحك دفئ…" at bounding box center [1209, 424] width 548 height 89
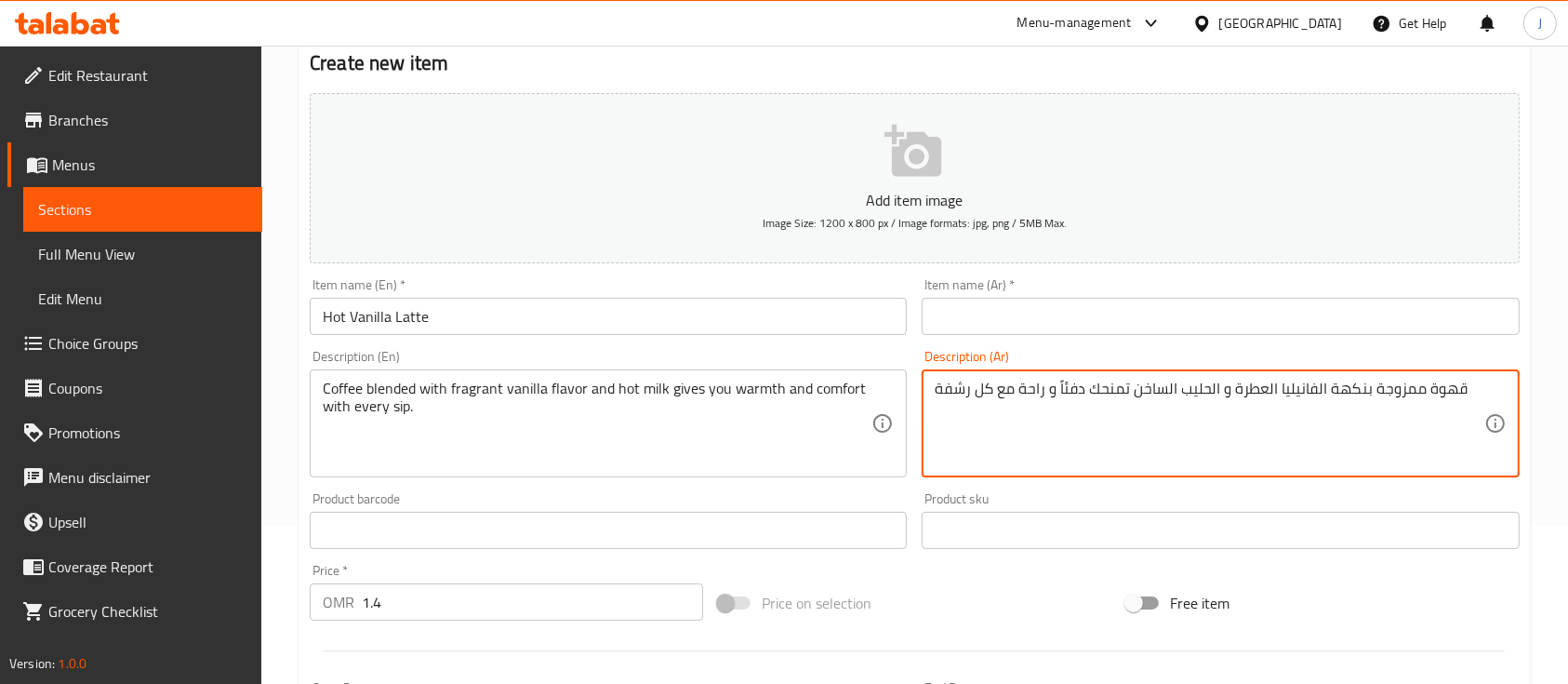
type textarea "قهوة ممزوجة بنكهة الفانيليا العطرة و الحليب الساخن تمنحك دفئاً و راحة مع كل رشفة"
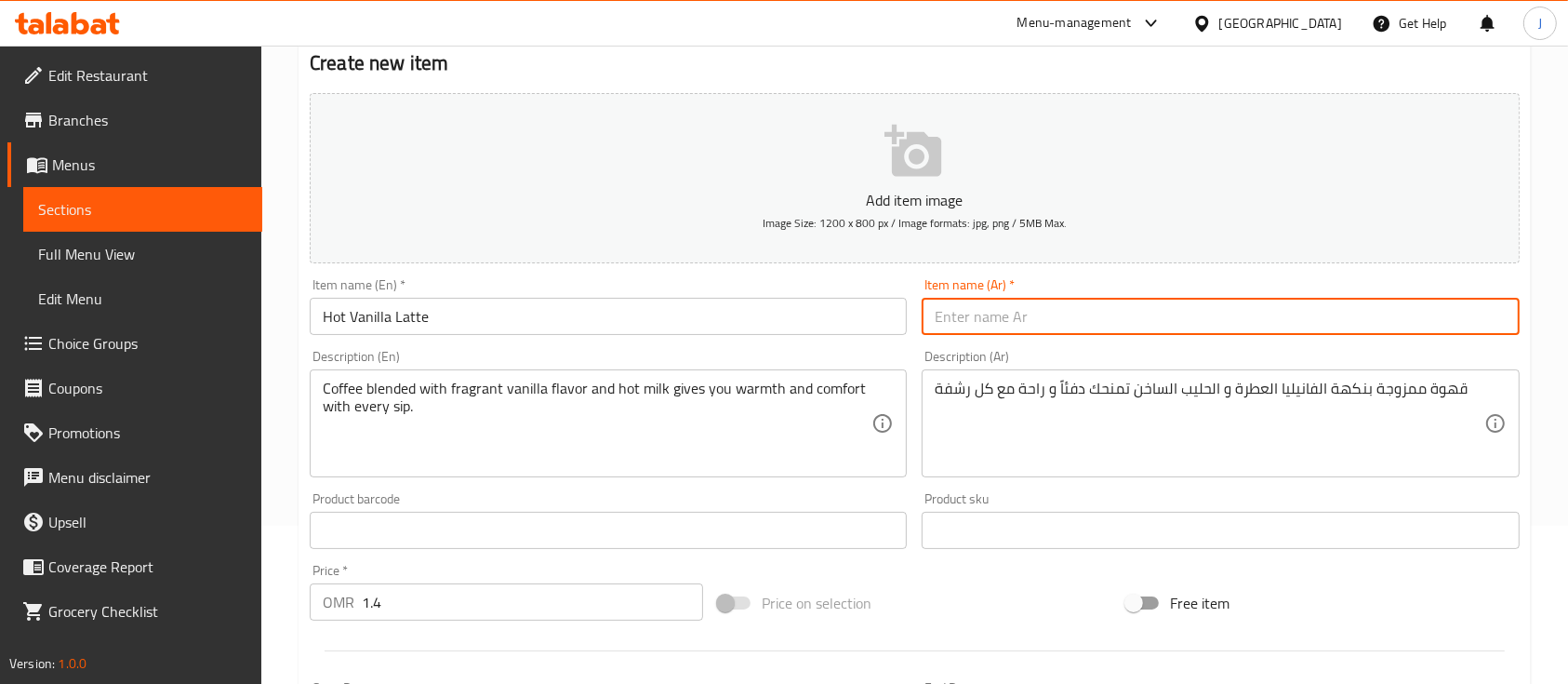
click at [1038, 319] on input "text" at bounding box center [1220, 316] width 597 height 38
paste input "فانيليا لاتيه ساخن"
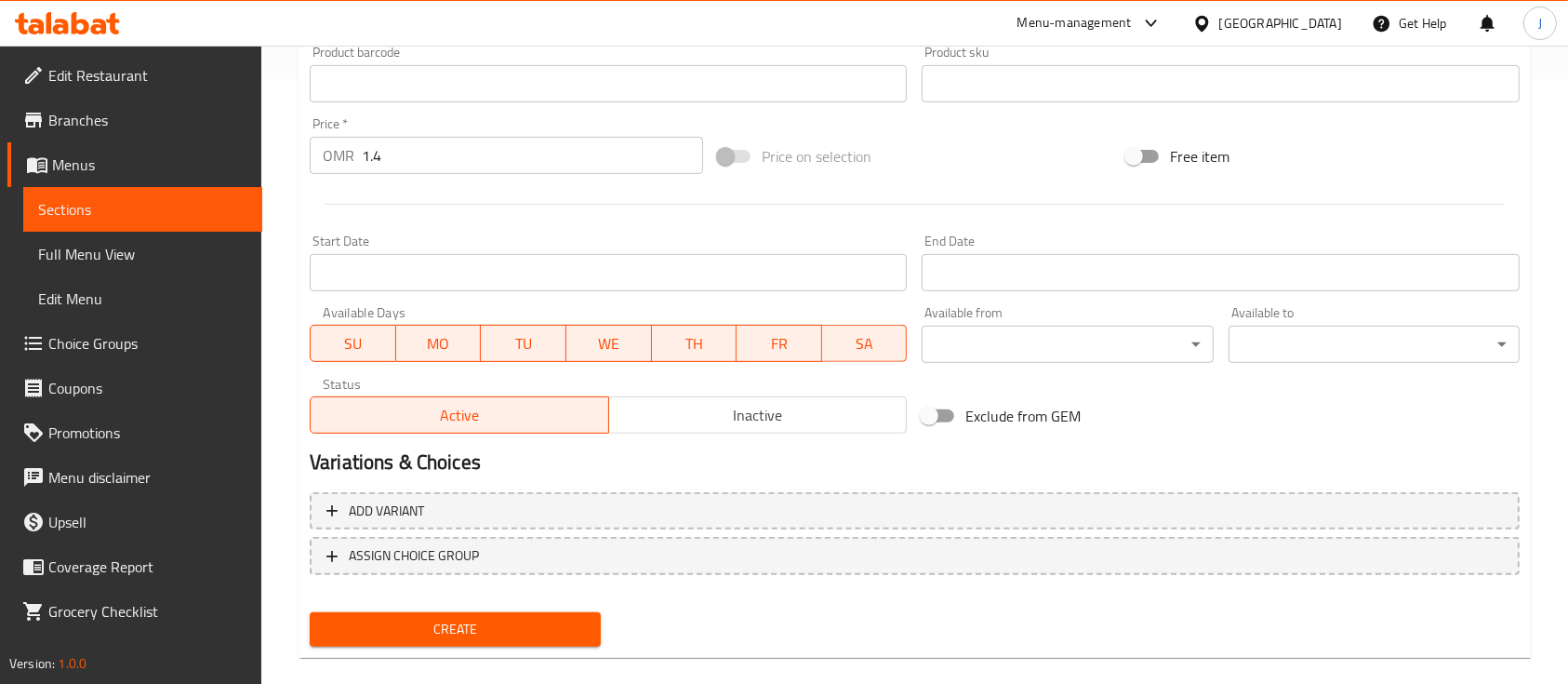
scroll to position [631, 0]
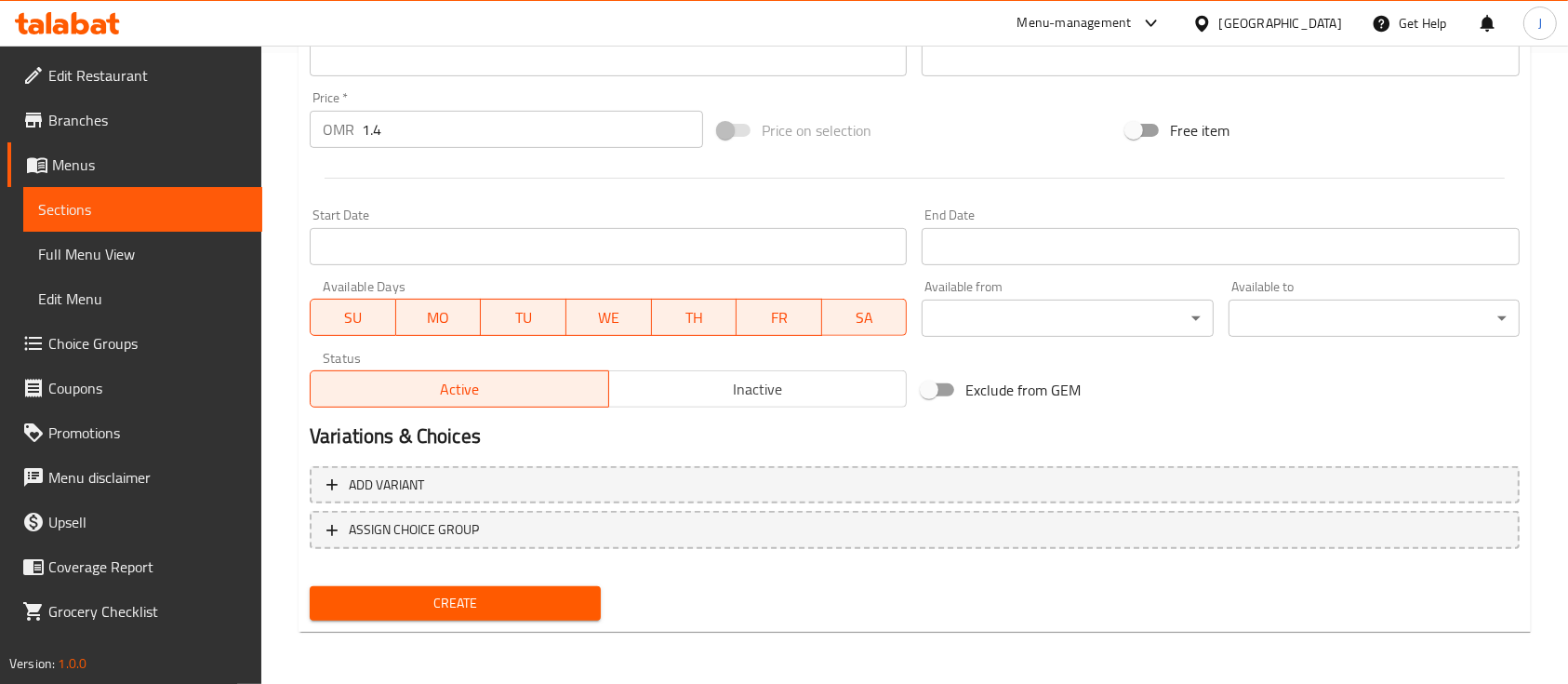
type input "فانيليا لاتيه ساخن"
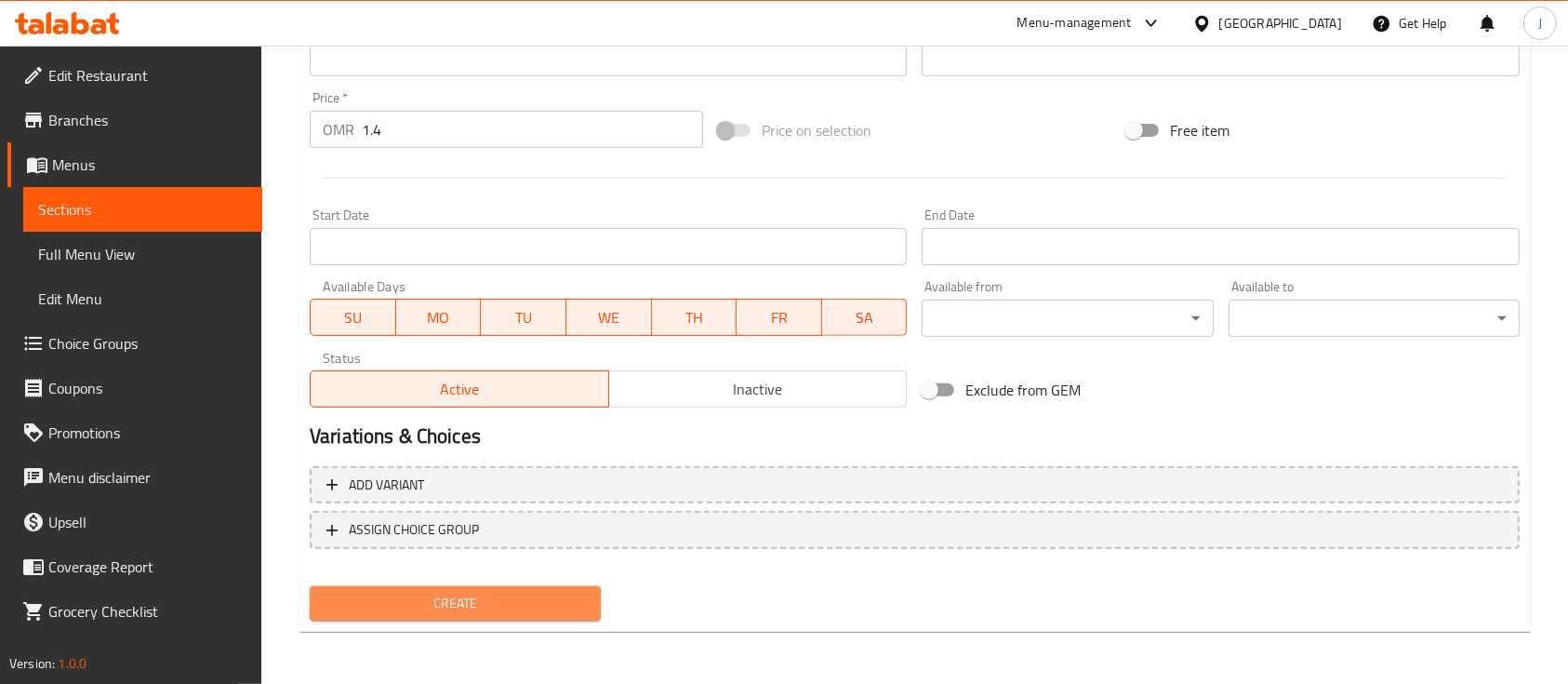
click at [484, 605] on span "Create" at bounding box center [455, 603] width 262 height 23
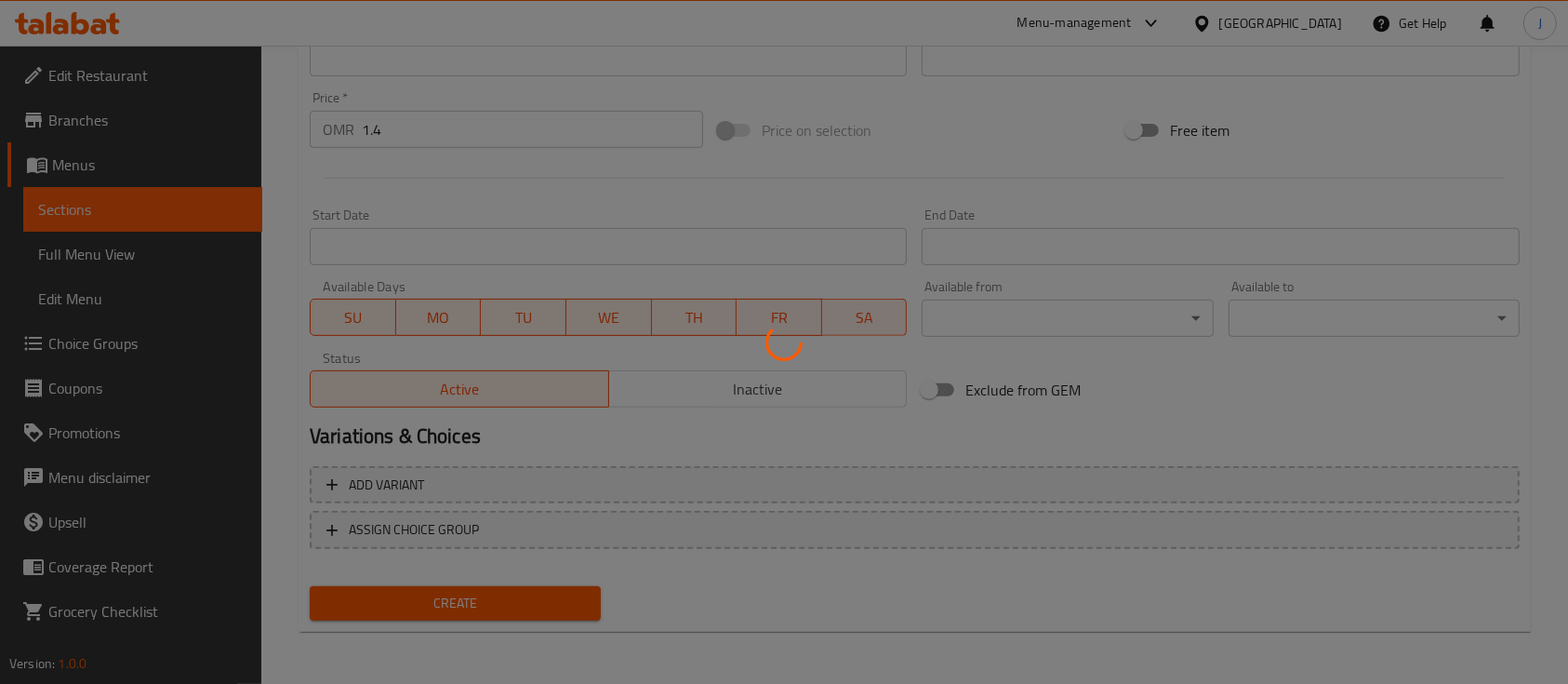
type input "0"
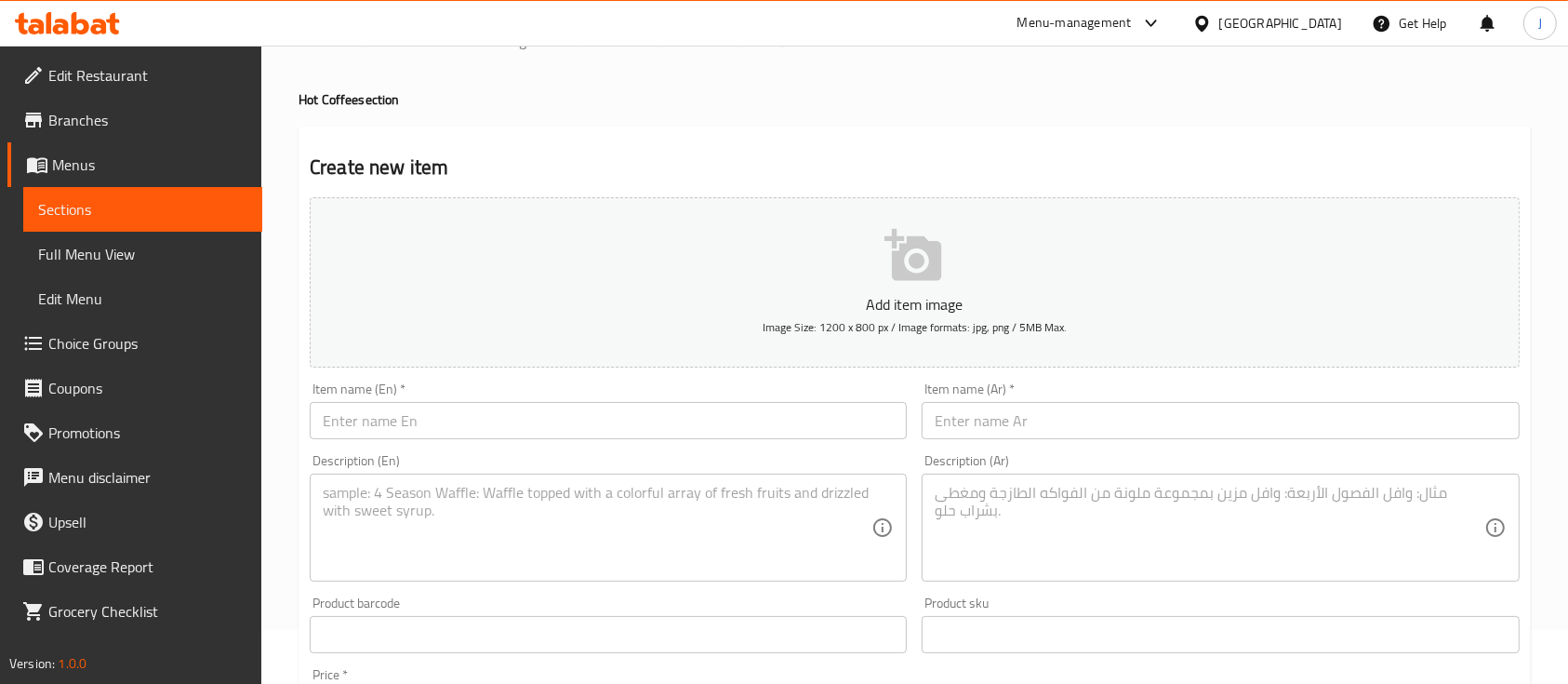
scroll to position [0, 0]
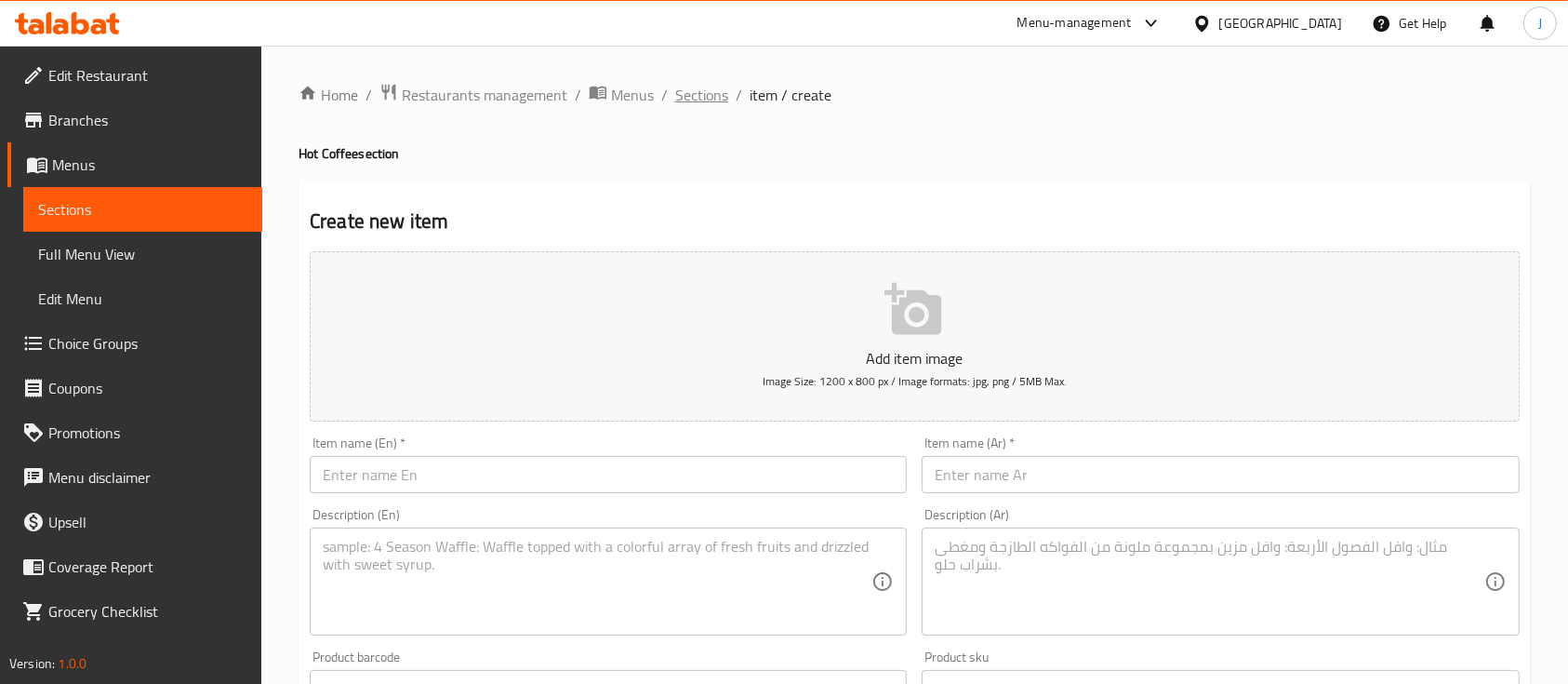
click at [695, 86] on span "Sections" at bounding box center [701, 94] width 53 height 22
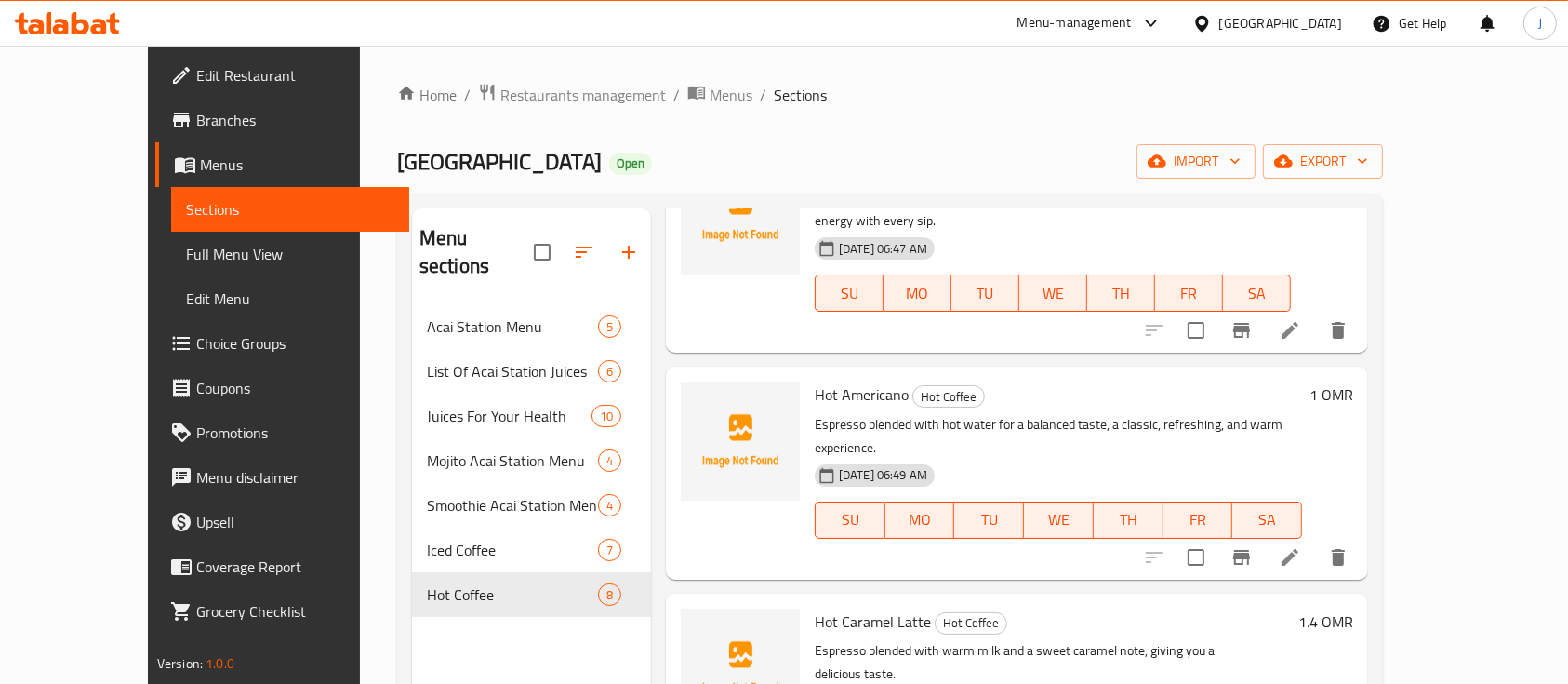
scroll to position [261, 0]
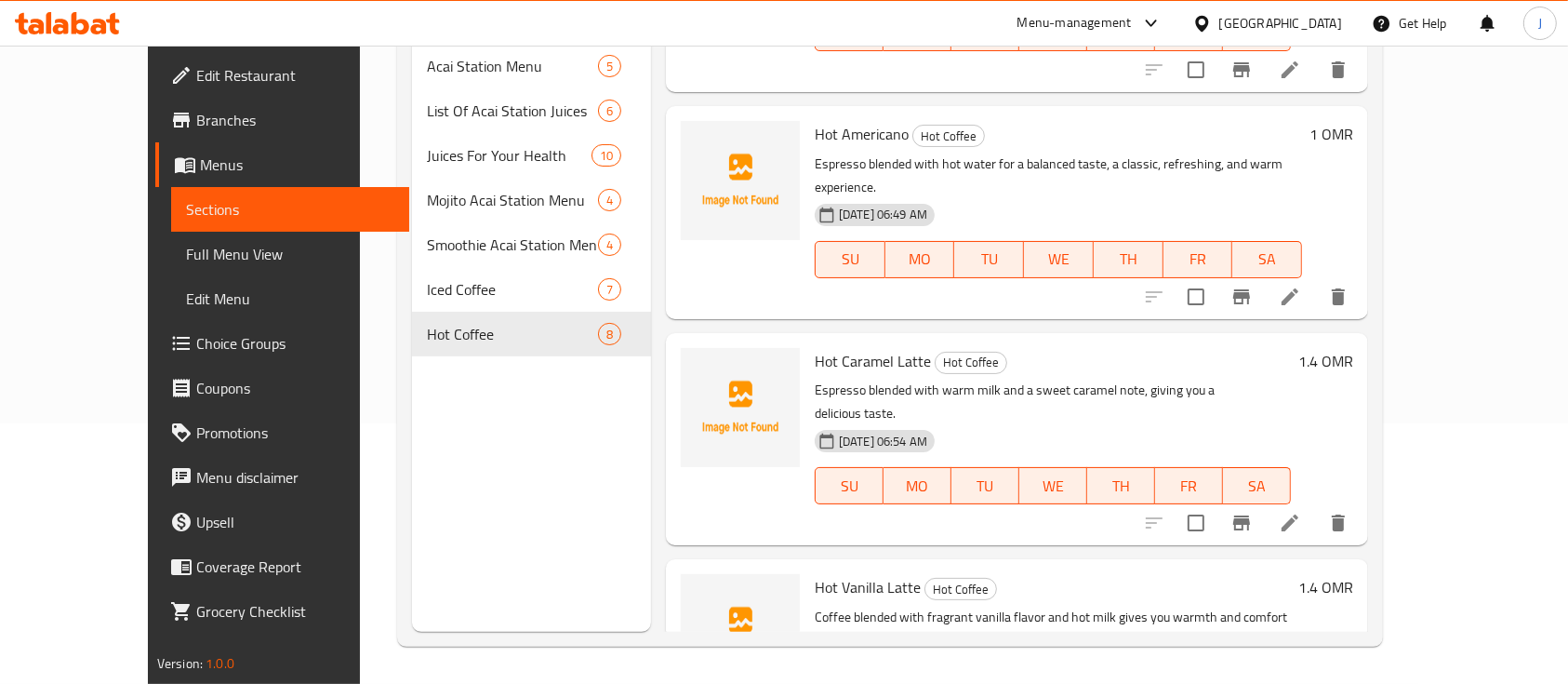
click at [1277, 379] on p "Espresso blended with warm milk and a sweet caramel note, giving you a deliciou…" at bounding box center [1052, 402] width 476 height 46
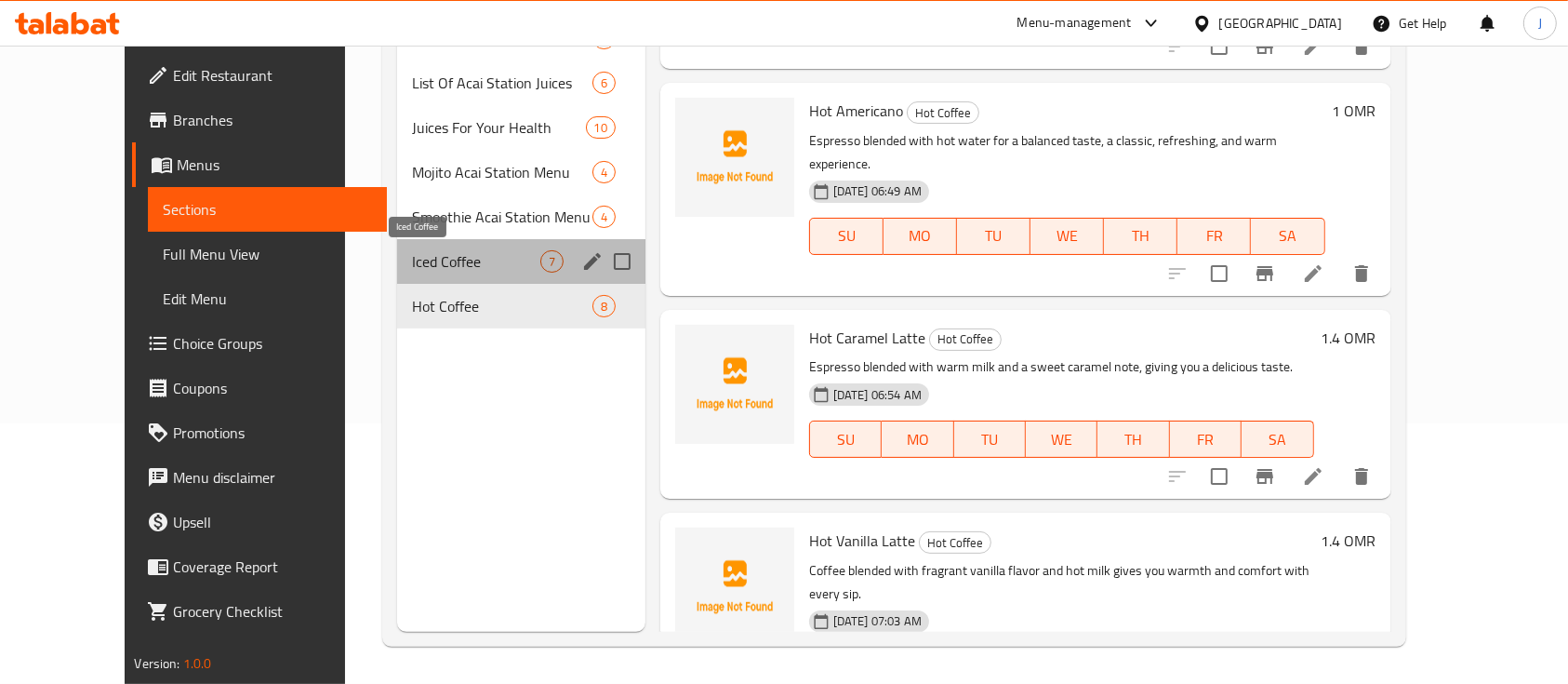
click at [412, 265] on span "Iced Coffee" at bounding box center [475, 261] width 128 height 22
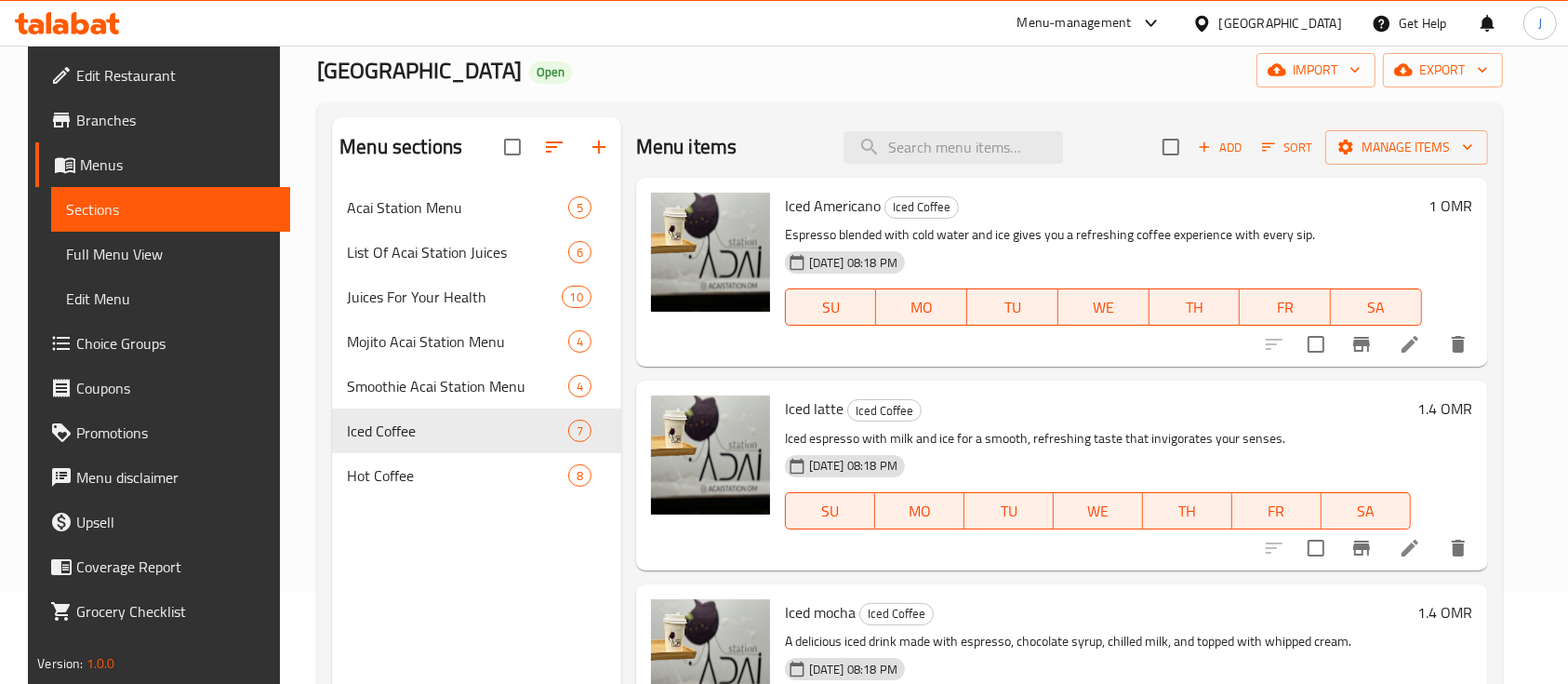
scroll to position [89, 0]
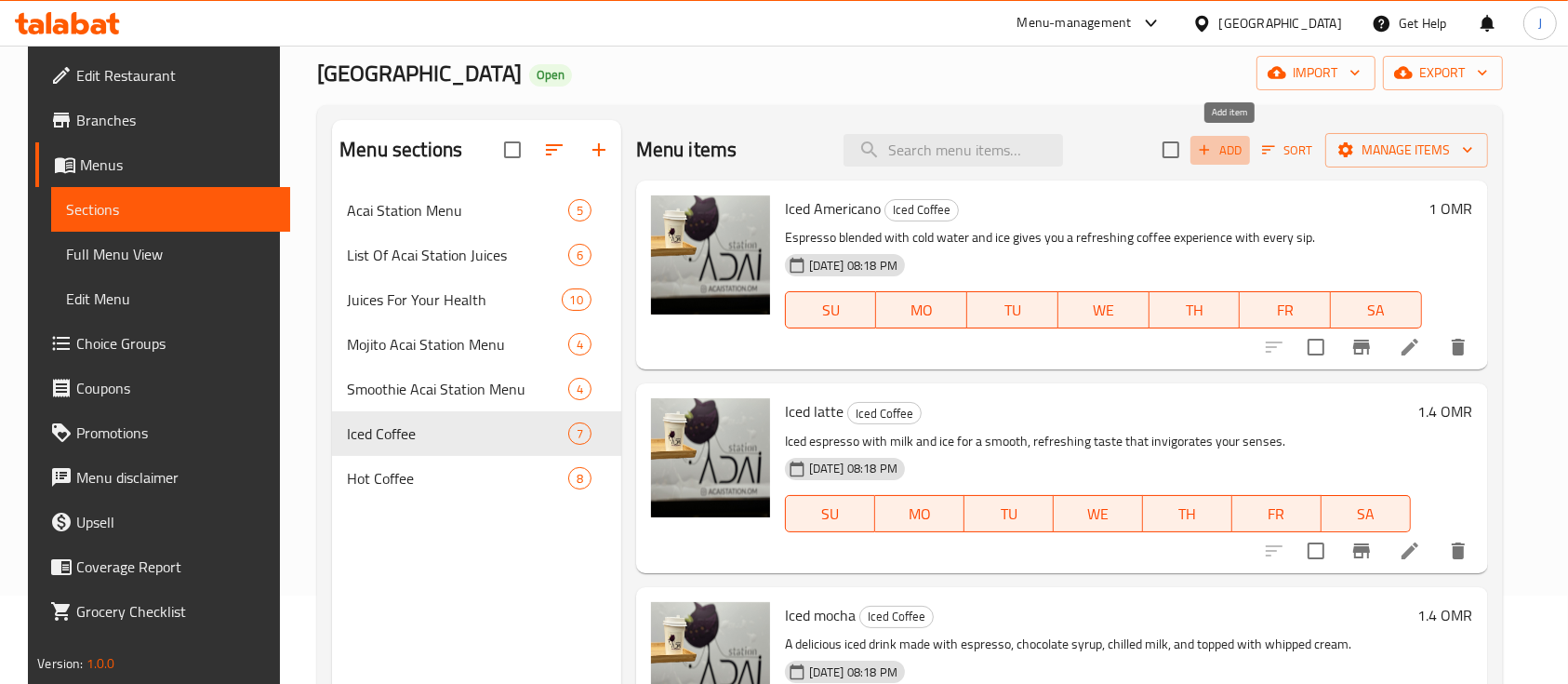
click at [1235, 147] on span "Add" at bounding box center [1221, 150] width 50 height 21
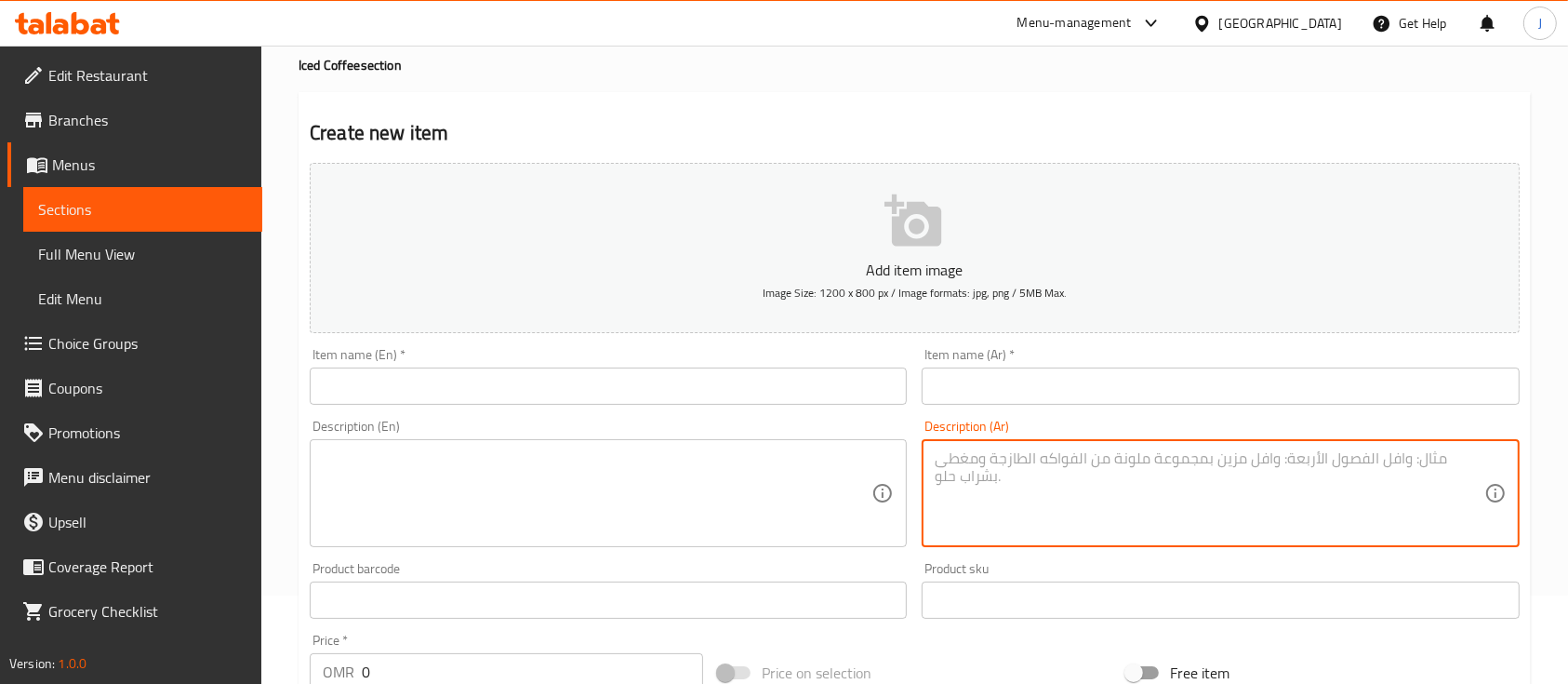
click at [1049, 521] on textarea at bounding box center [1209, 494] width 548 height 89
paste textarea "روز لاتيه بارد مزيج راق من الاسبريسو و الحليب البارد مع لمسة ورد ناعمة بطعم زهر…"
click at [979, 457] on textarea "روز لاتيه بارد مزيج راق من الاسبريسو و الحليب البارد مع لمسة ورد ناعمة بطعم زهر…" at bounding box center [1209, 494] width 548 height 89
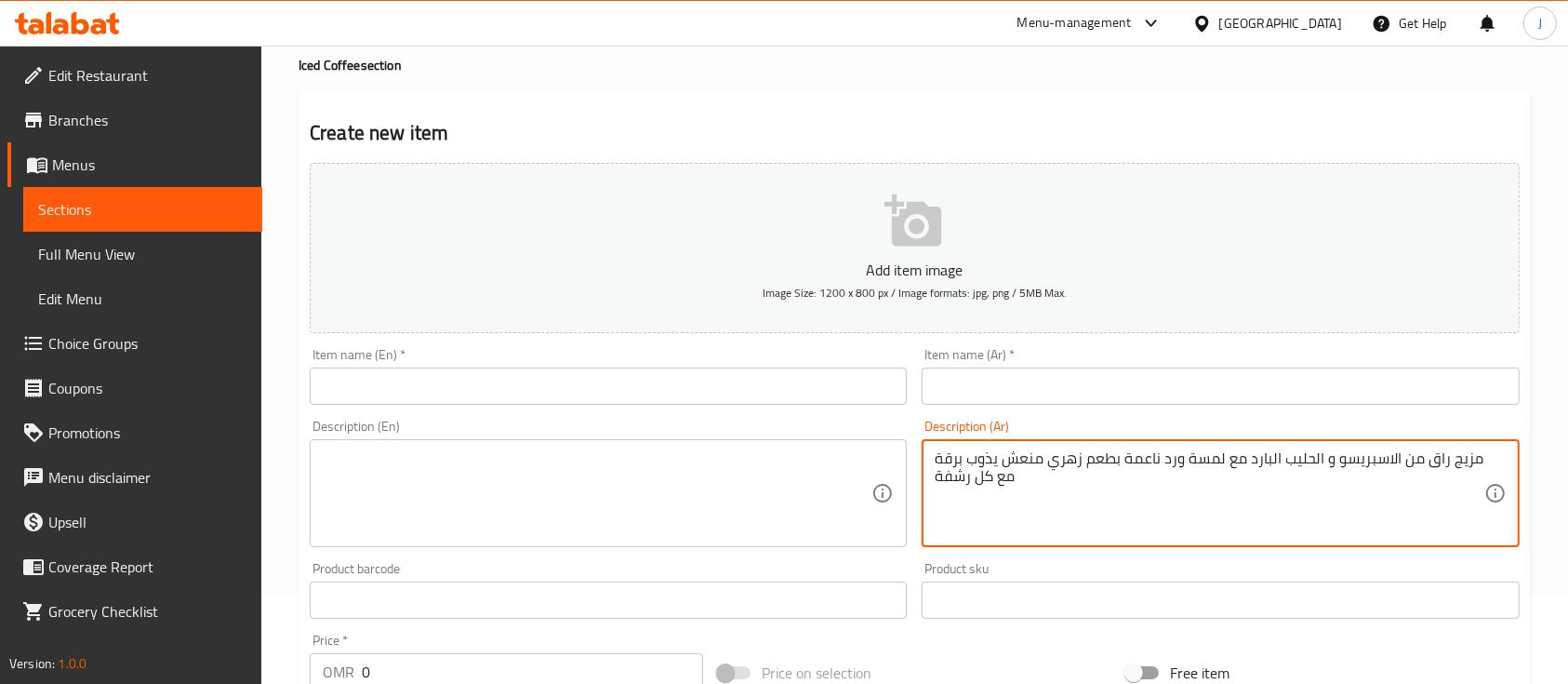
type textarea "مزيج راق من الاسبريسو و الحليب البارد مع لمسة ورد ناعمة بطعم زهري منعش يذوب برق…"
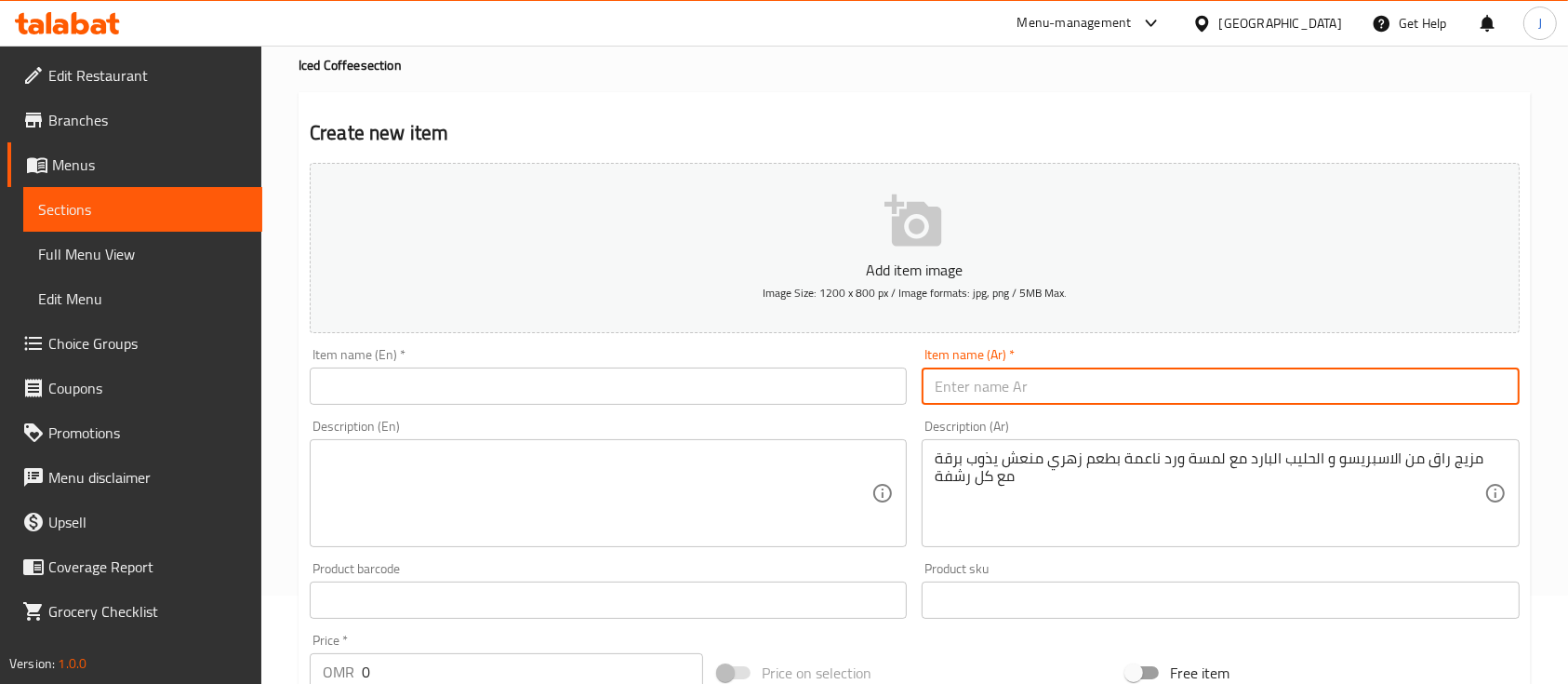
click at [990, 383] on input "text" at bounding box center [1220, 386] width 597 height 38
paste input "روز لاتيه بارد"
type input "روز لاتيه بارد"
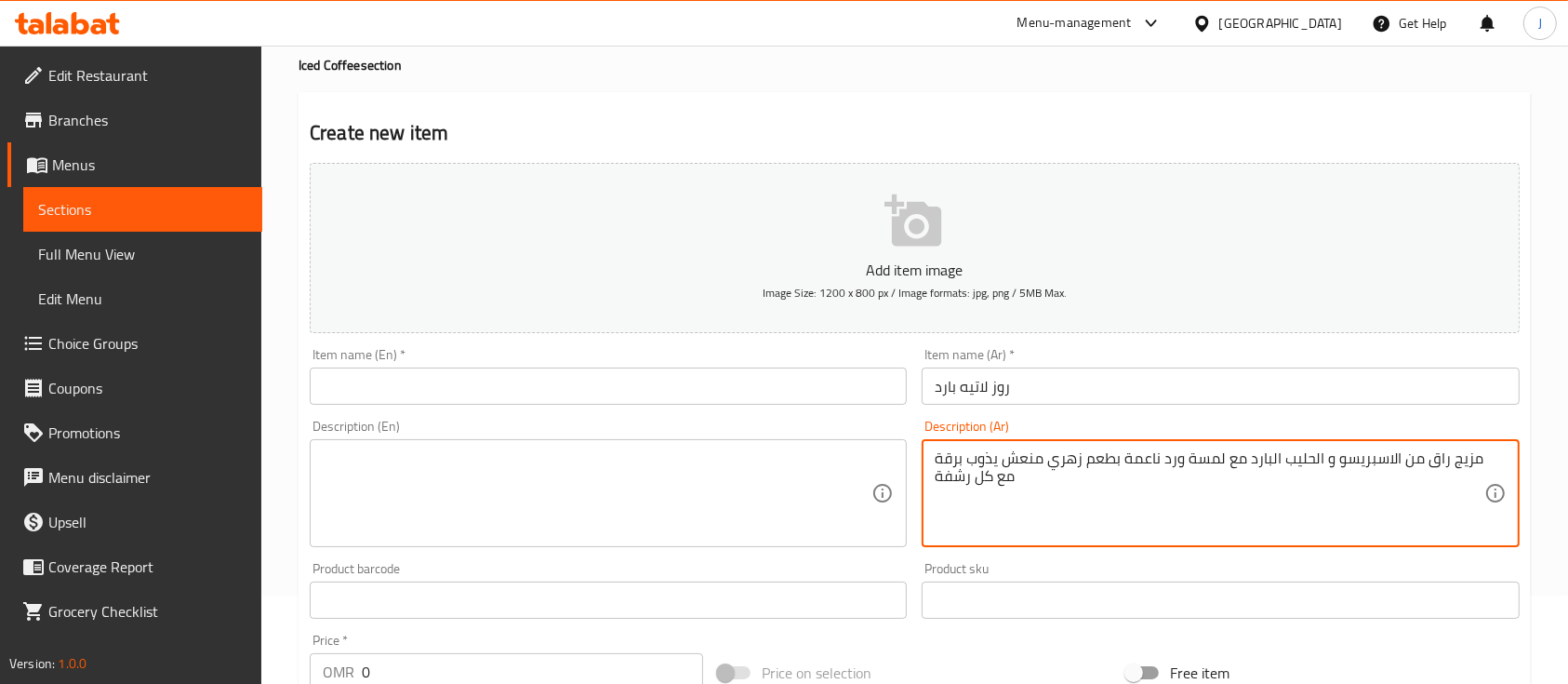
click at [951, 501] on textarea "مزيج راق من الاسبريسو و الحليب البارد مع لمسة ورد ناعمة بطعم زهري منعش يذوب برق…" at bounding box center [1209, 494] width 548 height 89
click at [590, 534] on textarea at bounding box center [597, 494] width 548 height 89
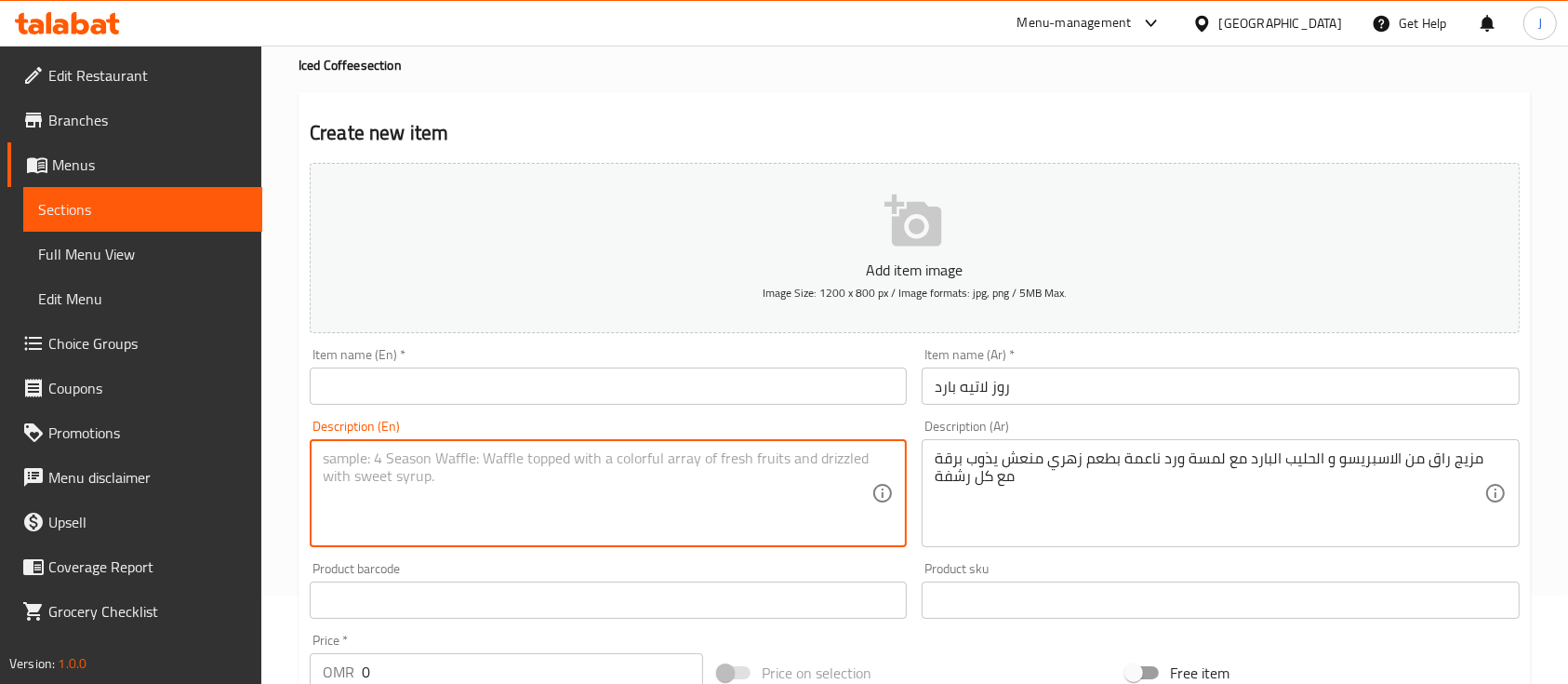
paste textarea "Cold Rose Latte A sophisticated blend of espresso and cold milk with a soft ros…"
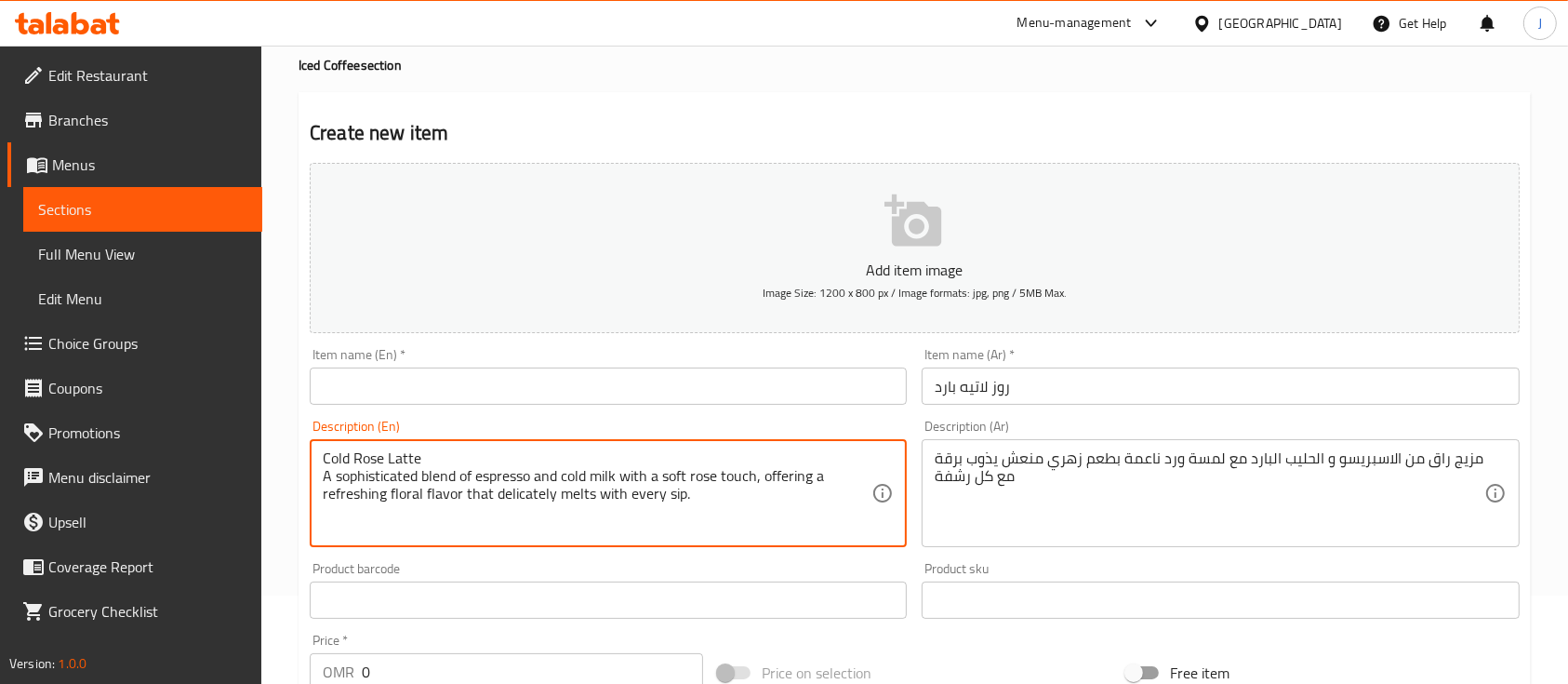
drag, startPoint x: 420, startPoint y: 458, endPoint x: 300, endPoint y: 454, distance: 120.1
click at [300, 454] on div "Create new item Add item image Image Size: 1200 x 800 px / Image formats: jpg, …" at bounding box center [914, 634] width 1232 height 1083
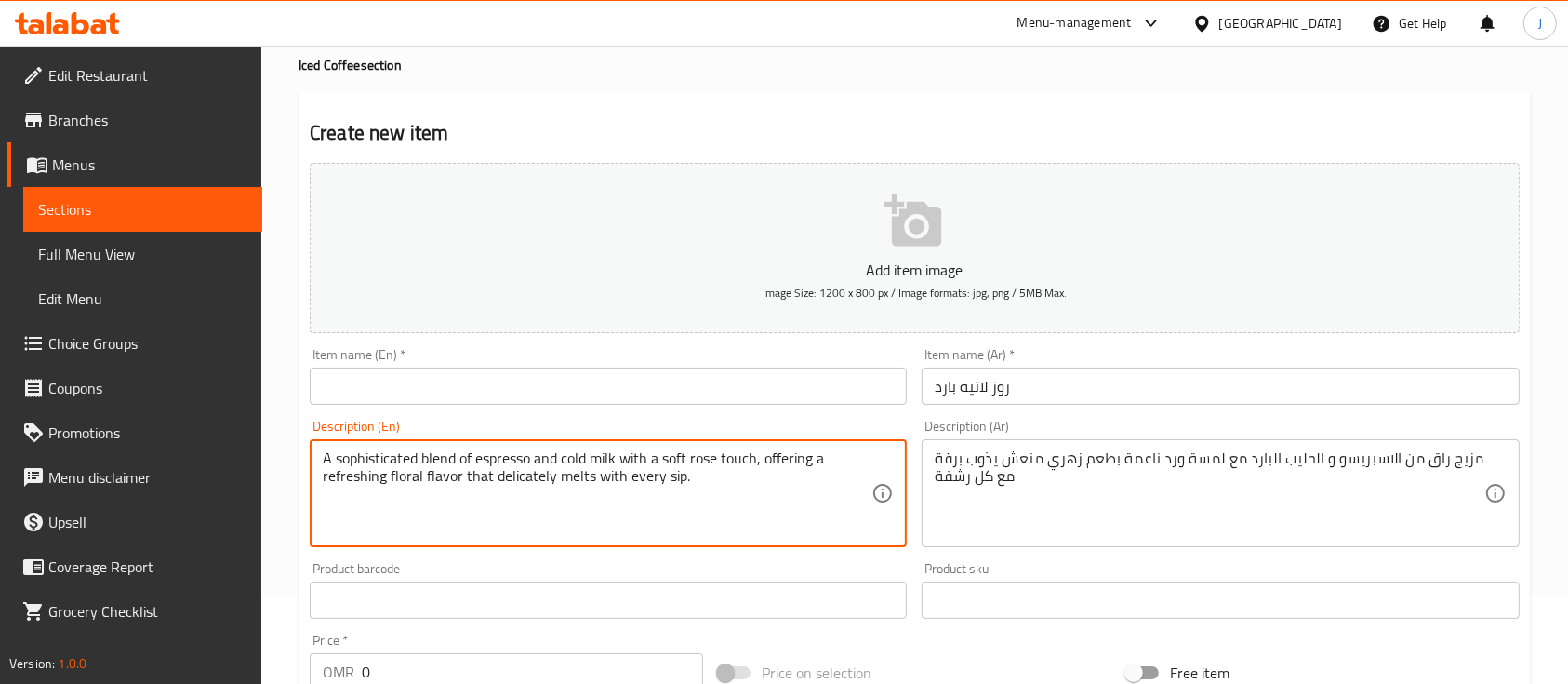
type textarea "A sophisticated blend of espresso and cold milk with a soft rose touch, offerin…"
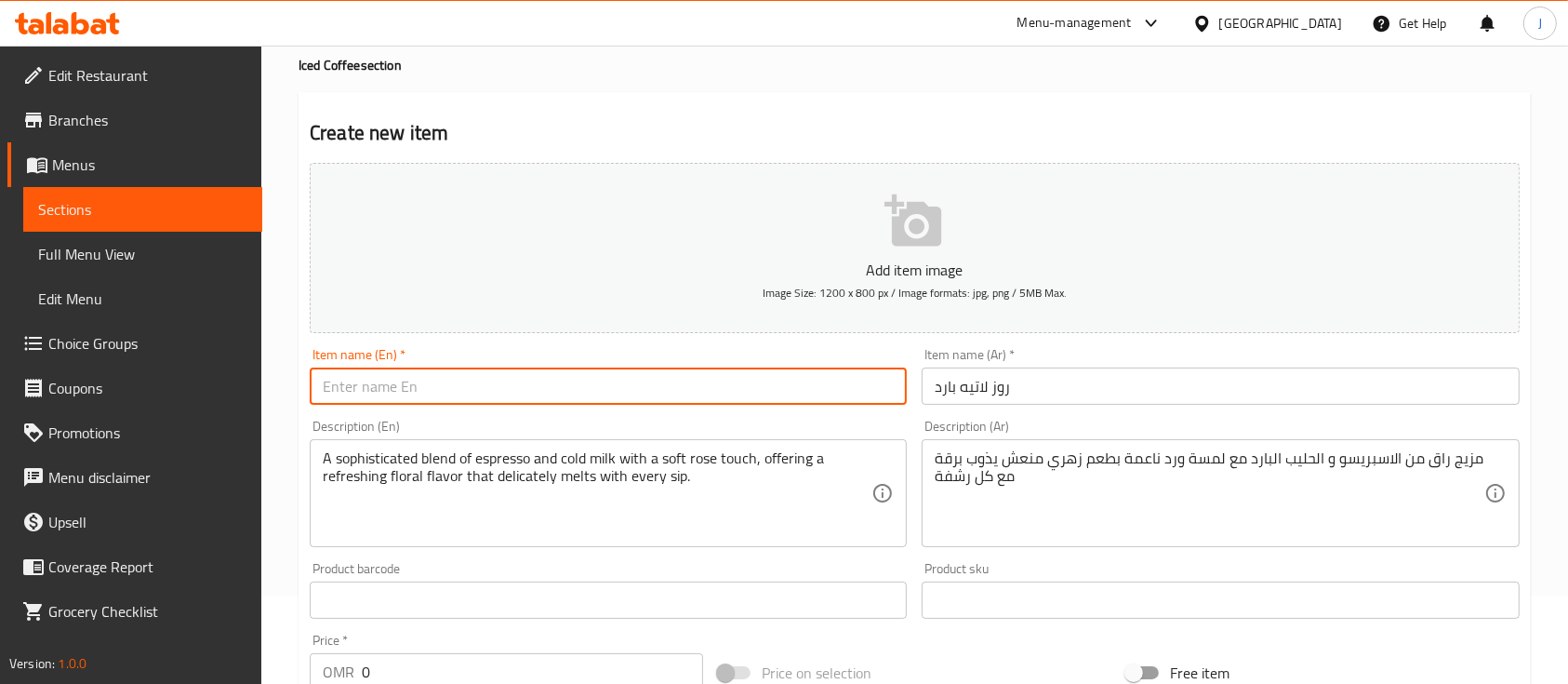
click at [357, 384] on input "text" at bounding box center [608, 386] width 597 height 38
paste input "Cold Rose Latte"
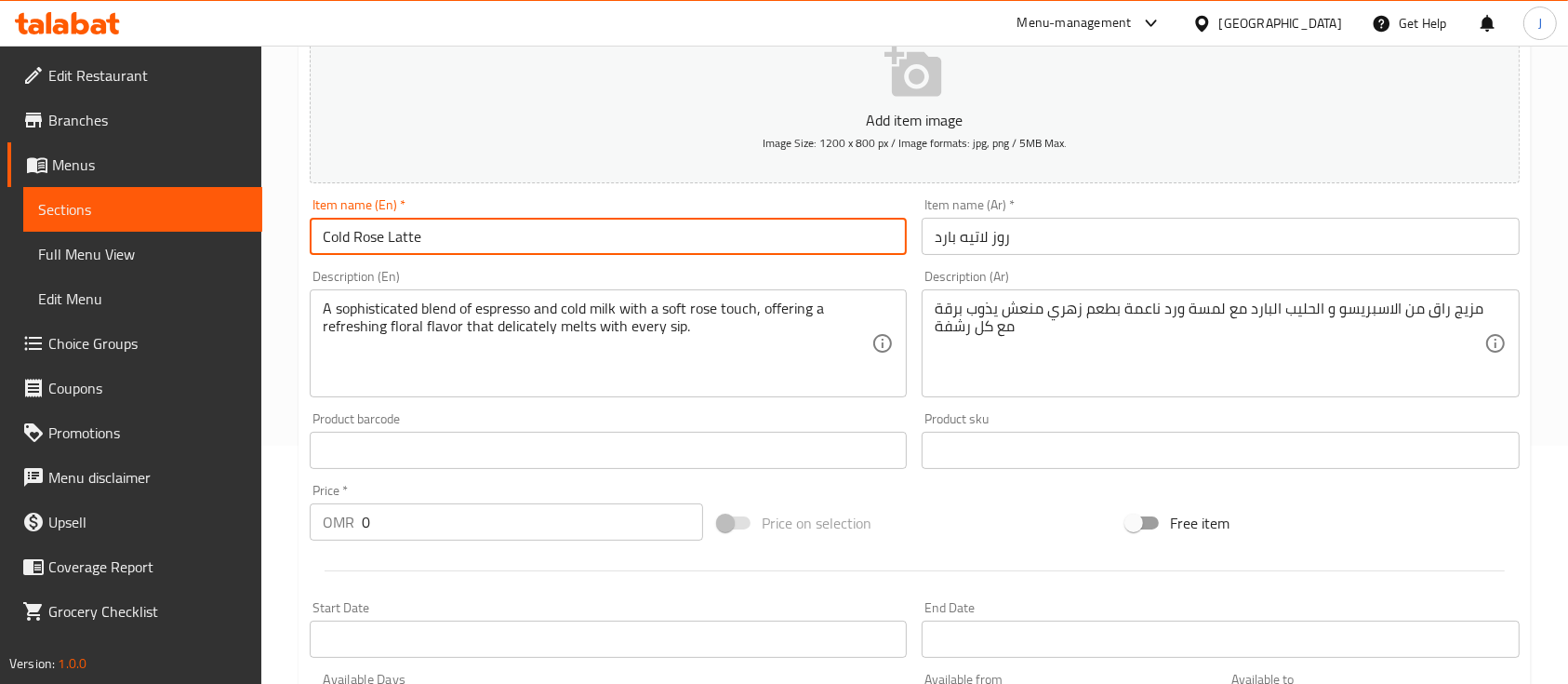
type input "Cold Rose Latte"
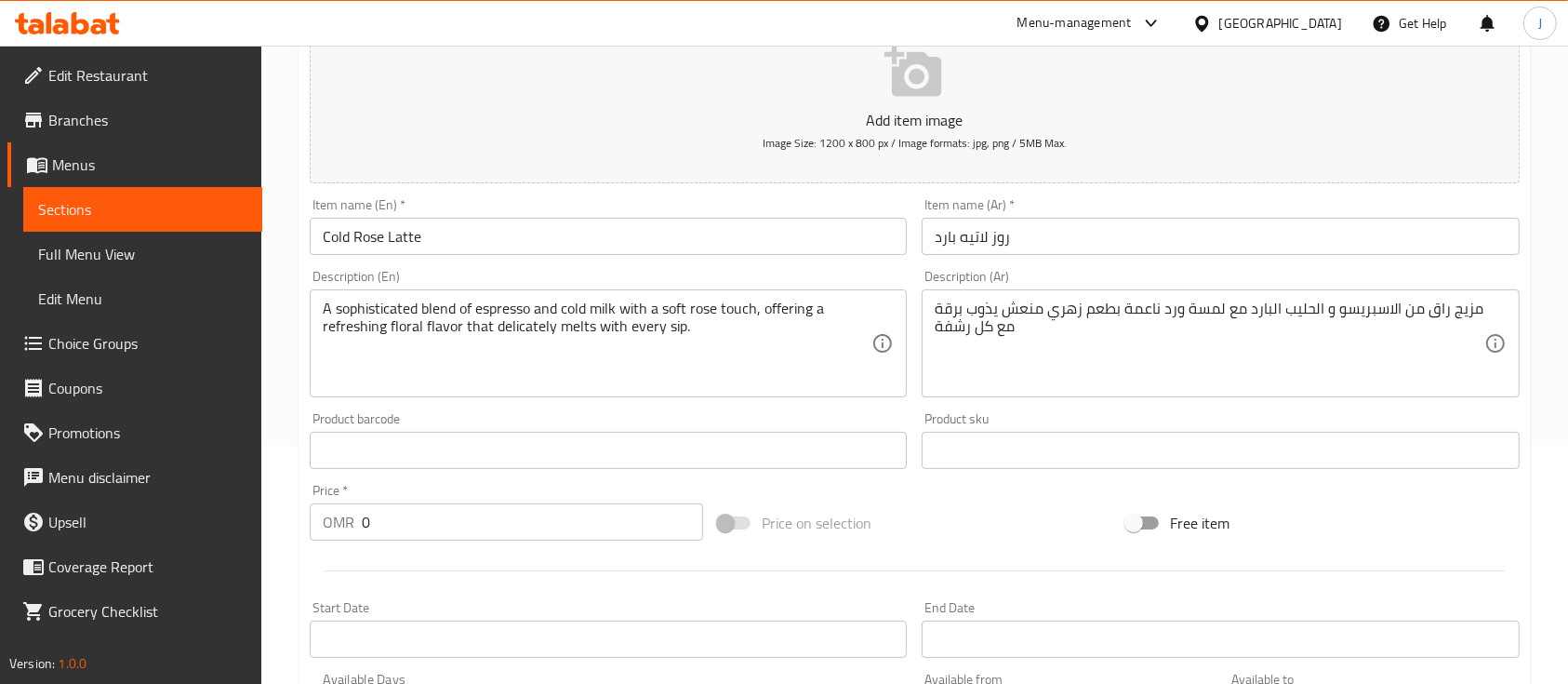
click at [468, 587] on div at bounding box center [914, 570] width 1225 height 45
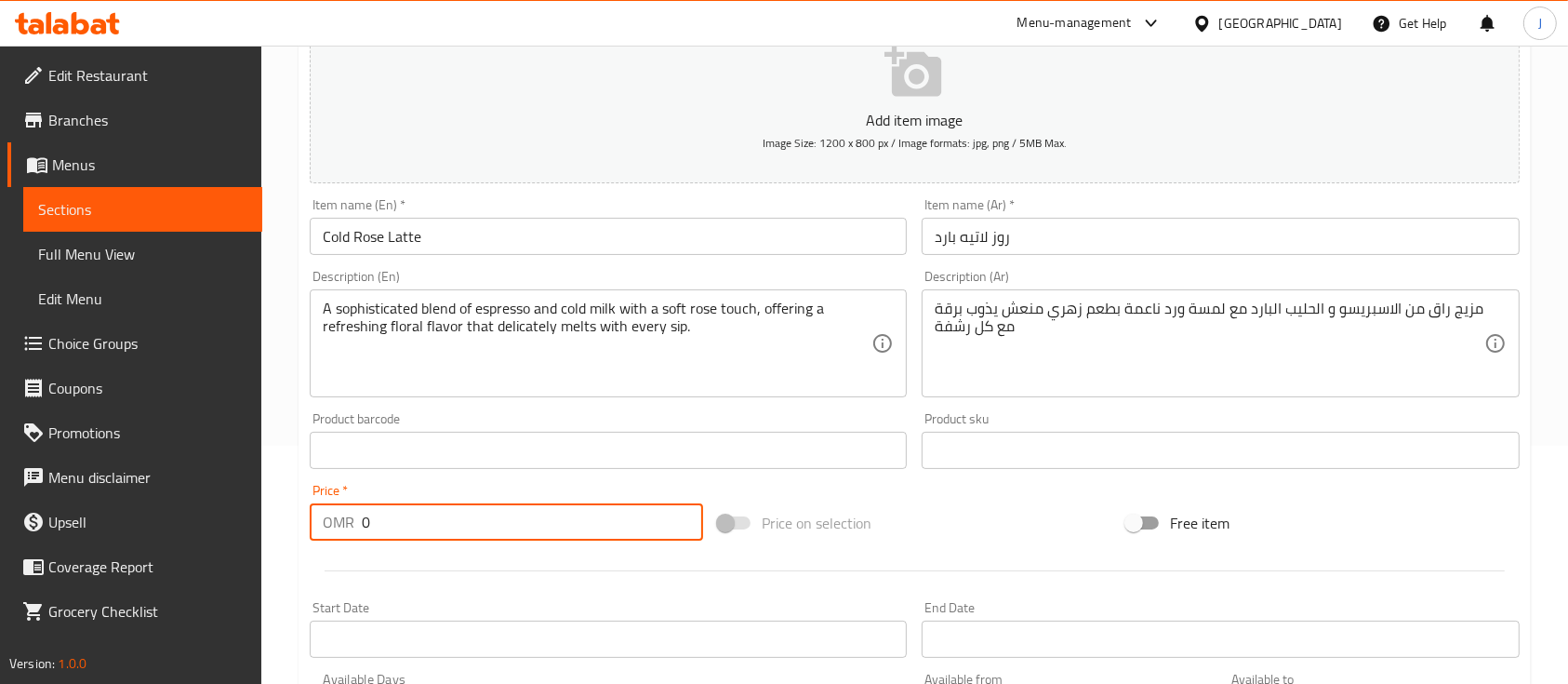
drag, startPoint x: 391, startPoint y: 528, endPoint x: 255, endPoint y: 528, distance: 136.0
click at [255, 528] on div "Edit Restaurant Branches Menus Sections Full Menu View Edit Menu Choice Groups …" at bounding box center [784, 442] width 1568 height 1269
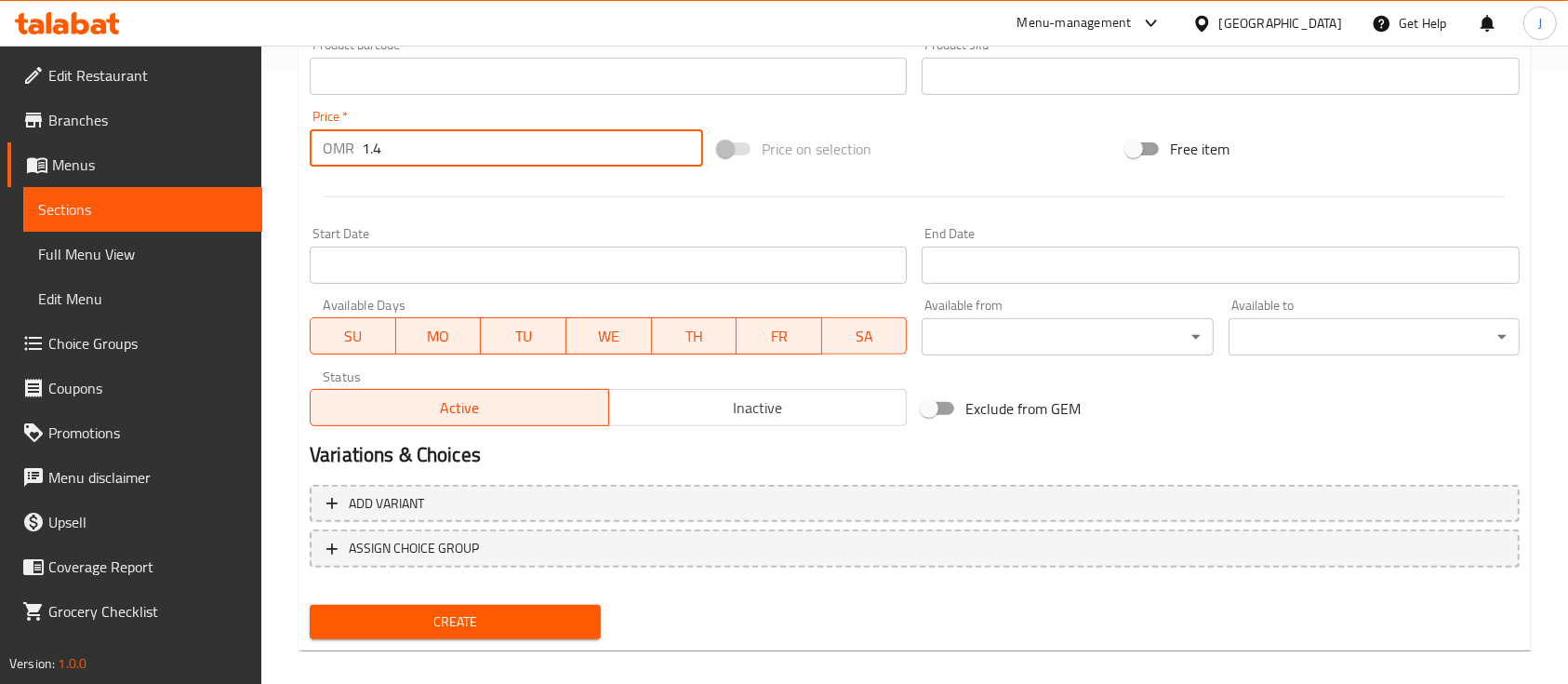
scroll to position [615, 0]
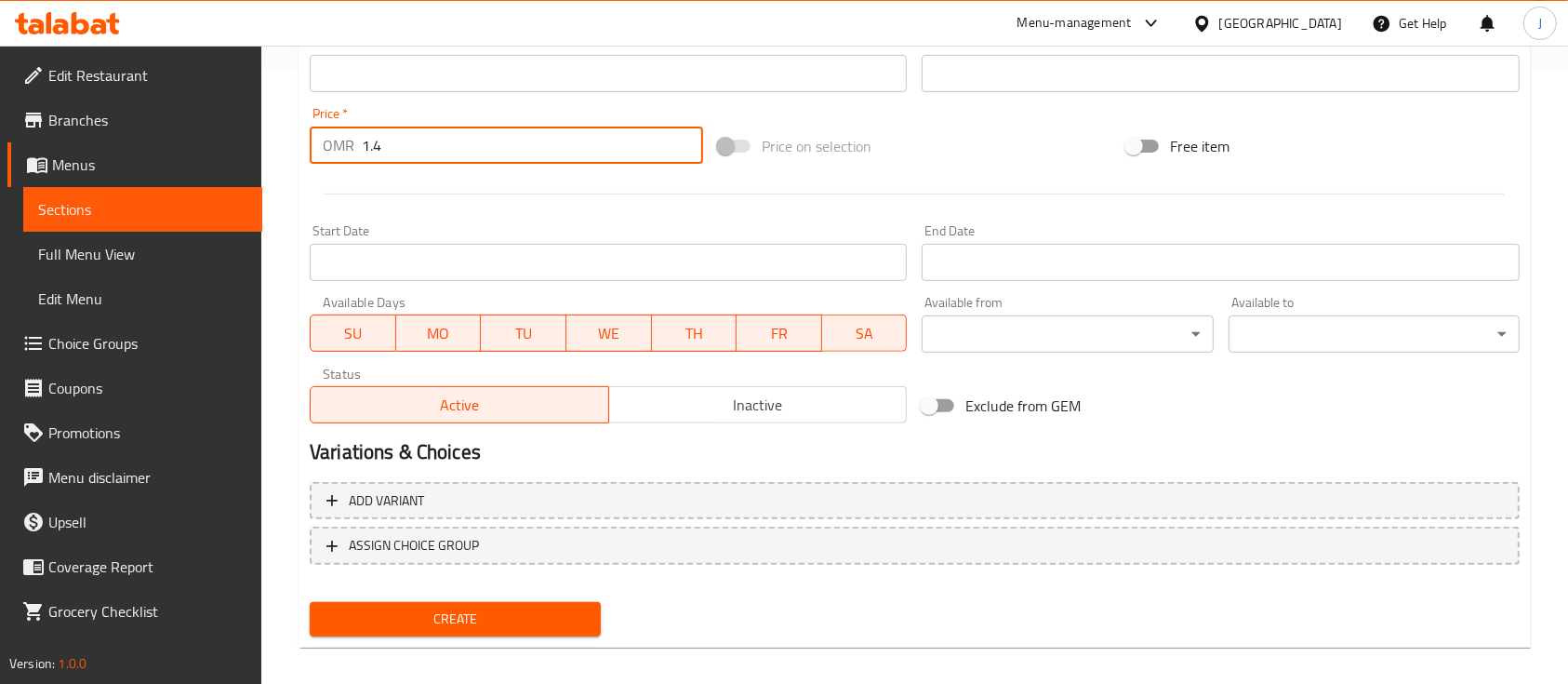
type input "1.4"
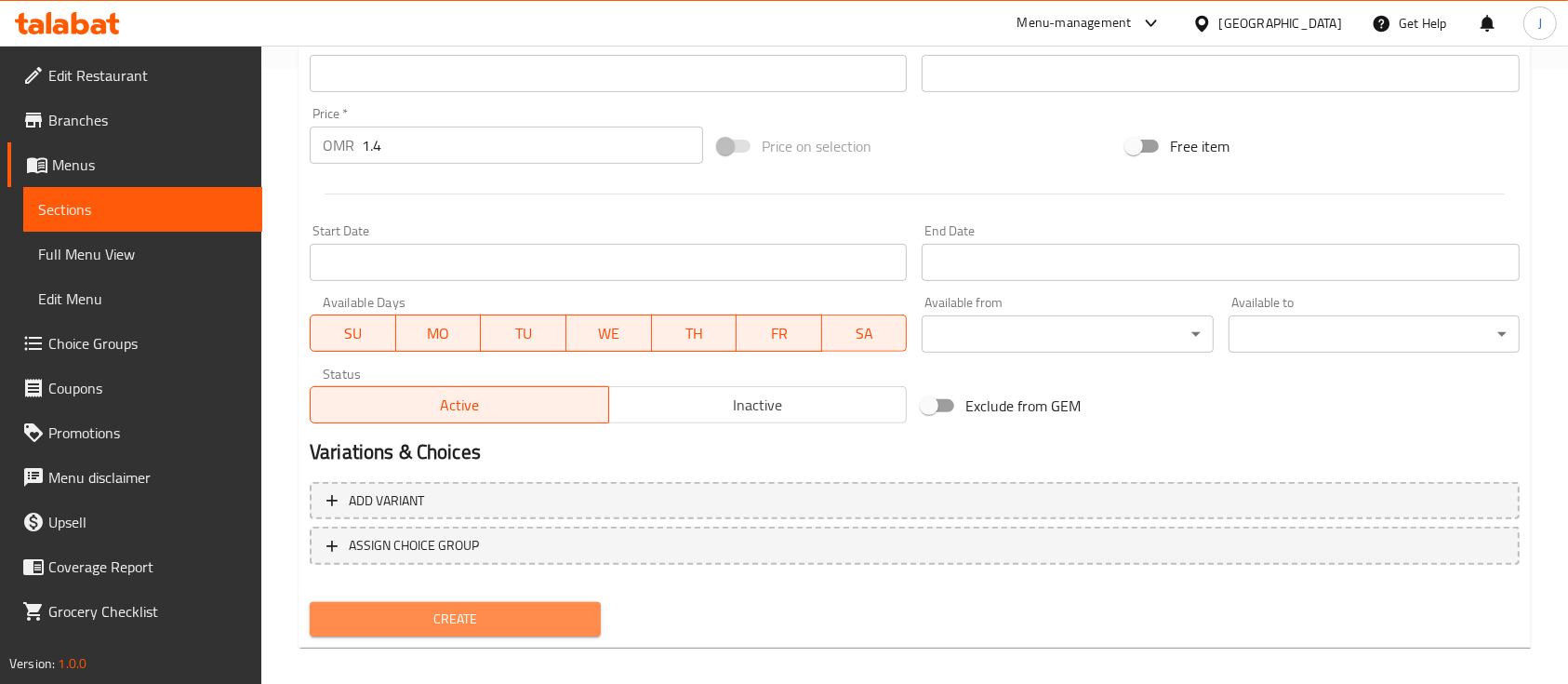
click at [432, 619] on span "Create" at bounding box center [455, 619] width 262 height 23
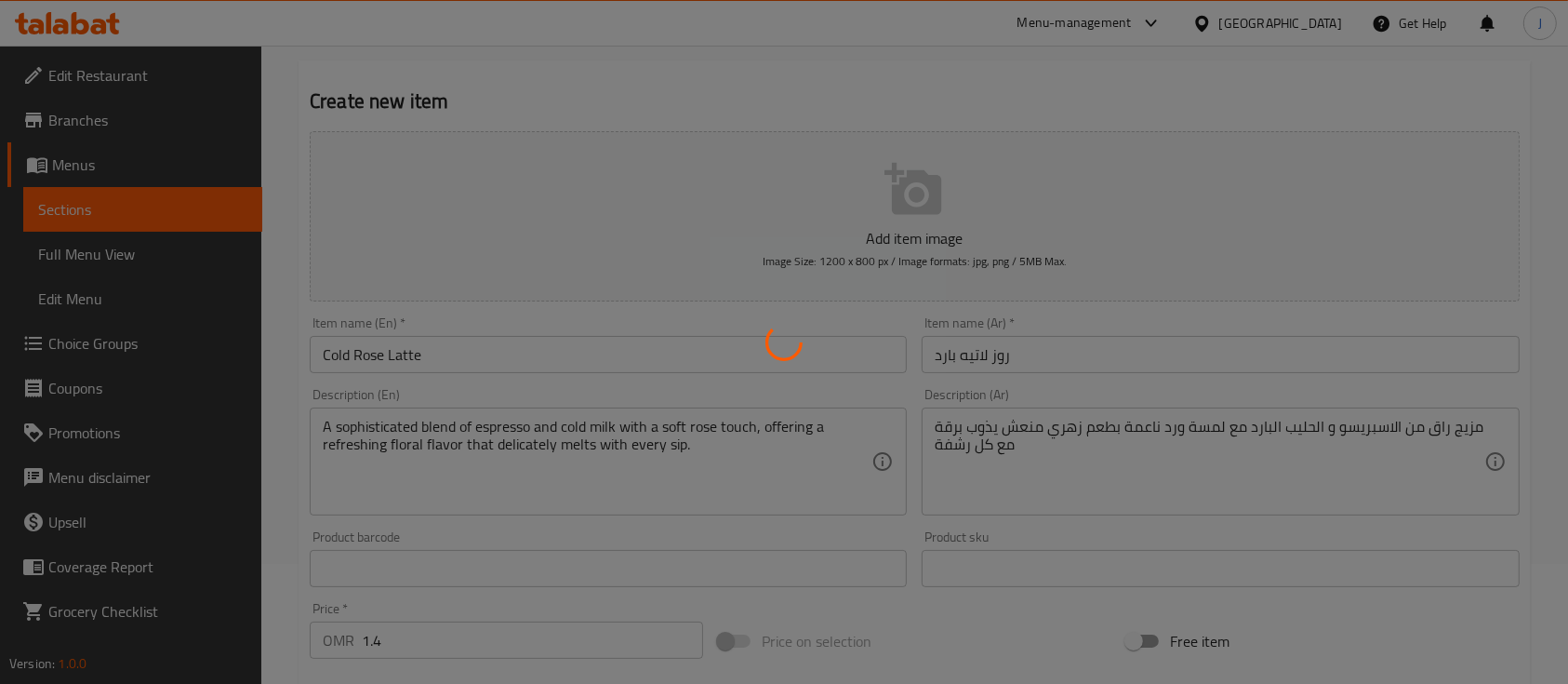
scroll to position [0, 0]
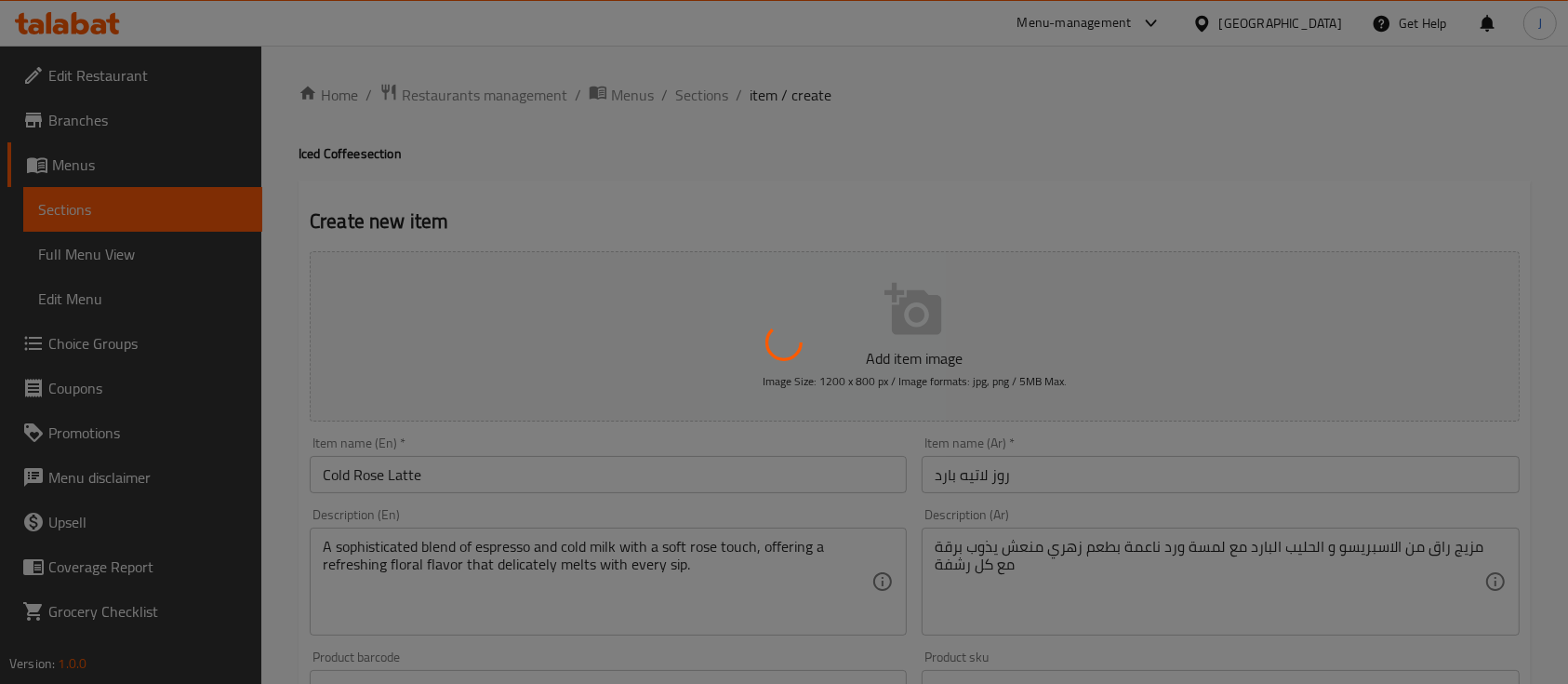
type input "0"
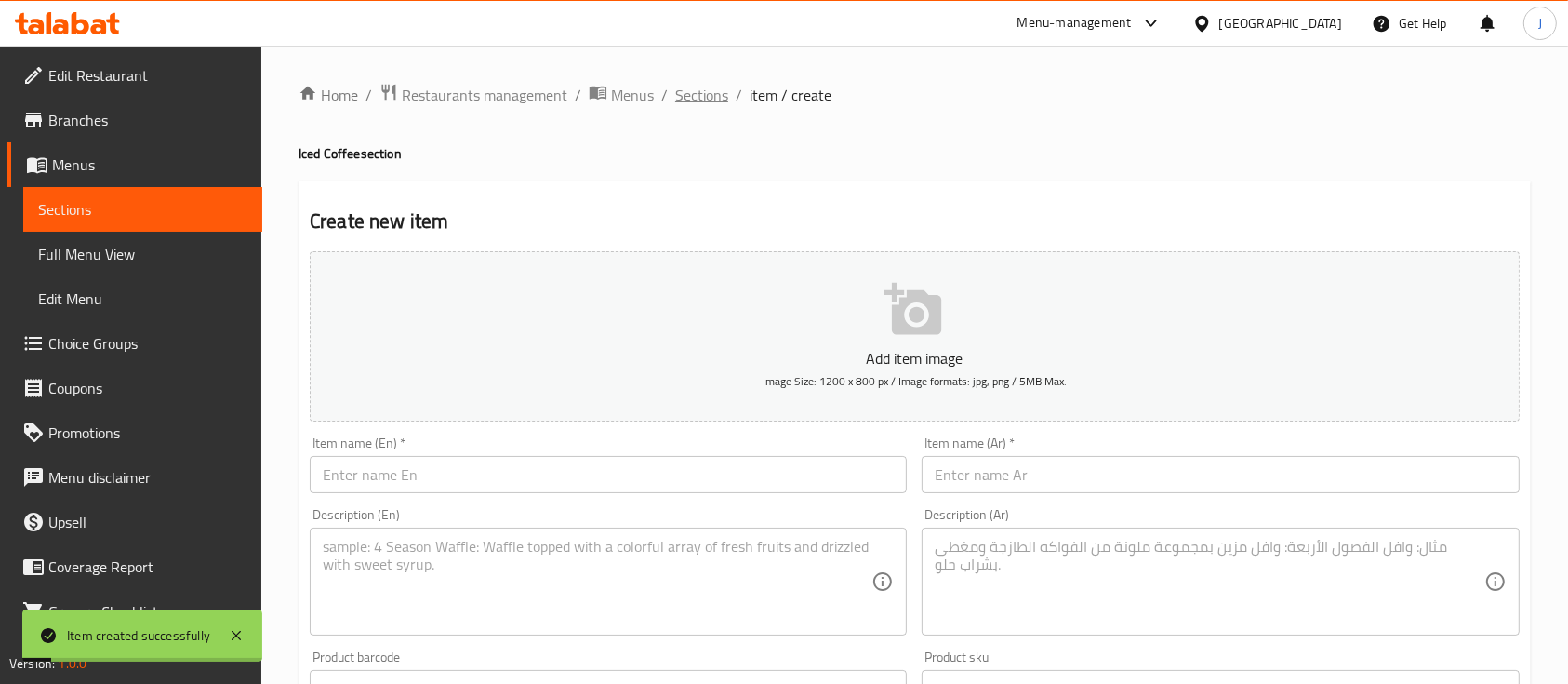
click at [709, 104] on span "Sections" at bounding box center [701, 94] width 53 height 22
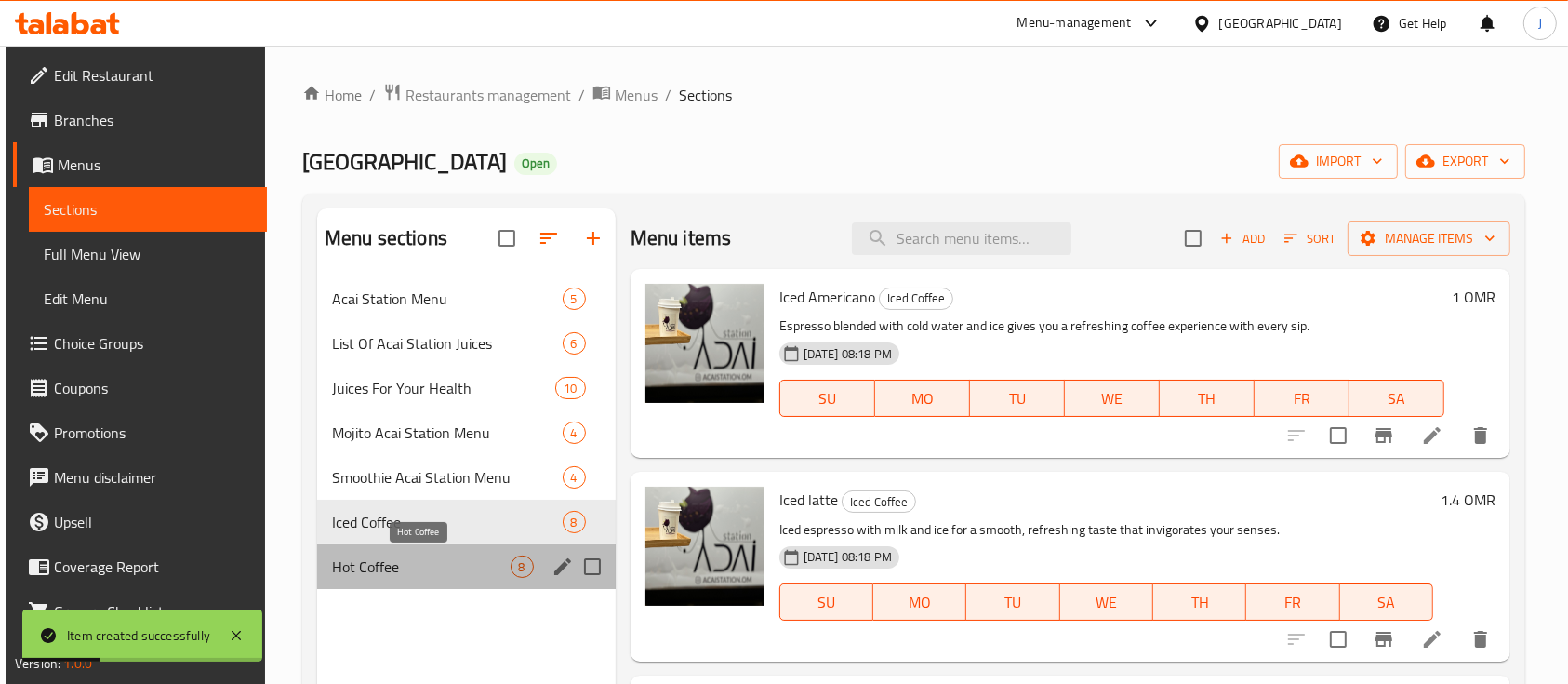
click at [387, 562] on span "Hot Coffee" at bounding box center [421, 566] width 179 height 22
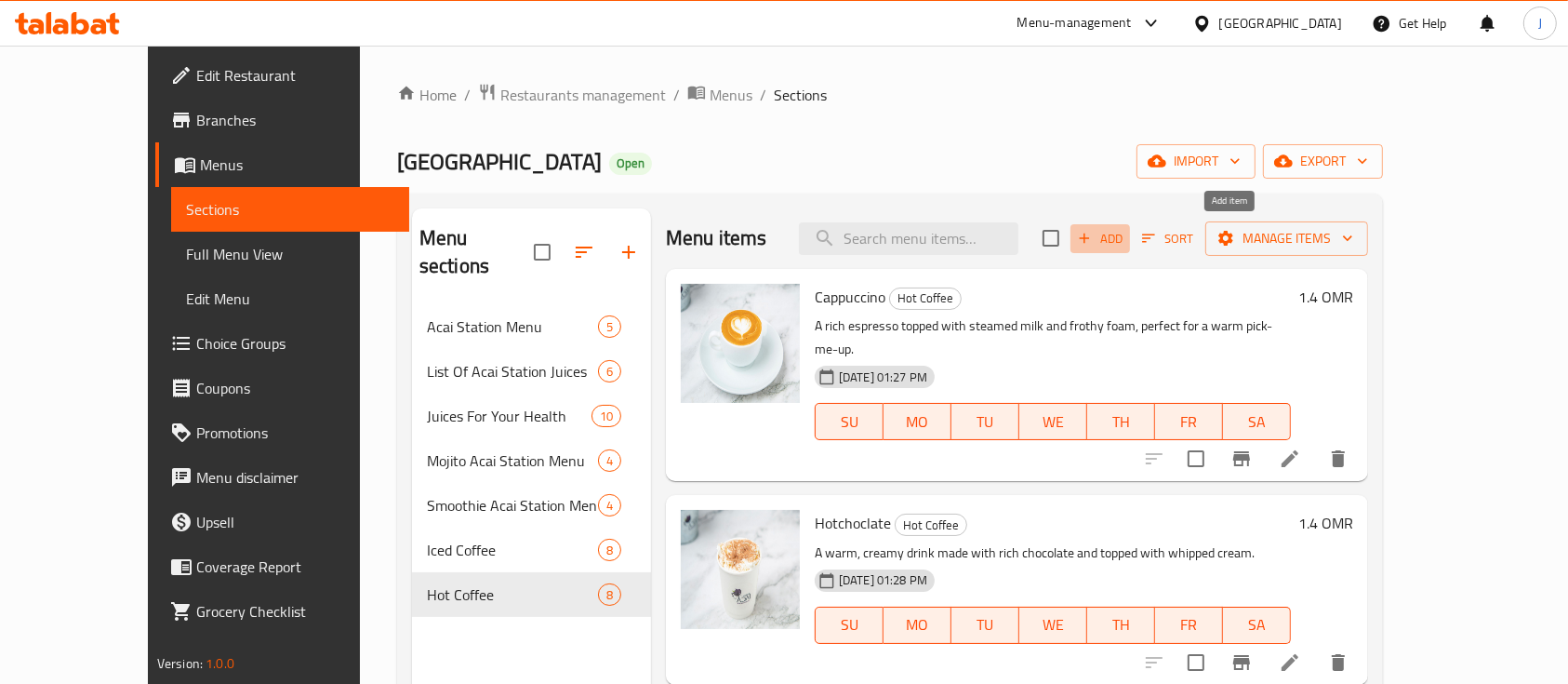
click at [1125, 242] on span "Add" at bounding box center [1100, 239] width 50 height 21
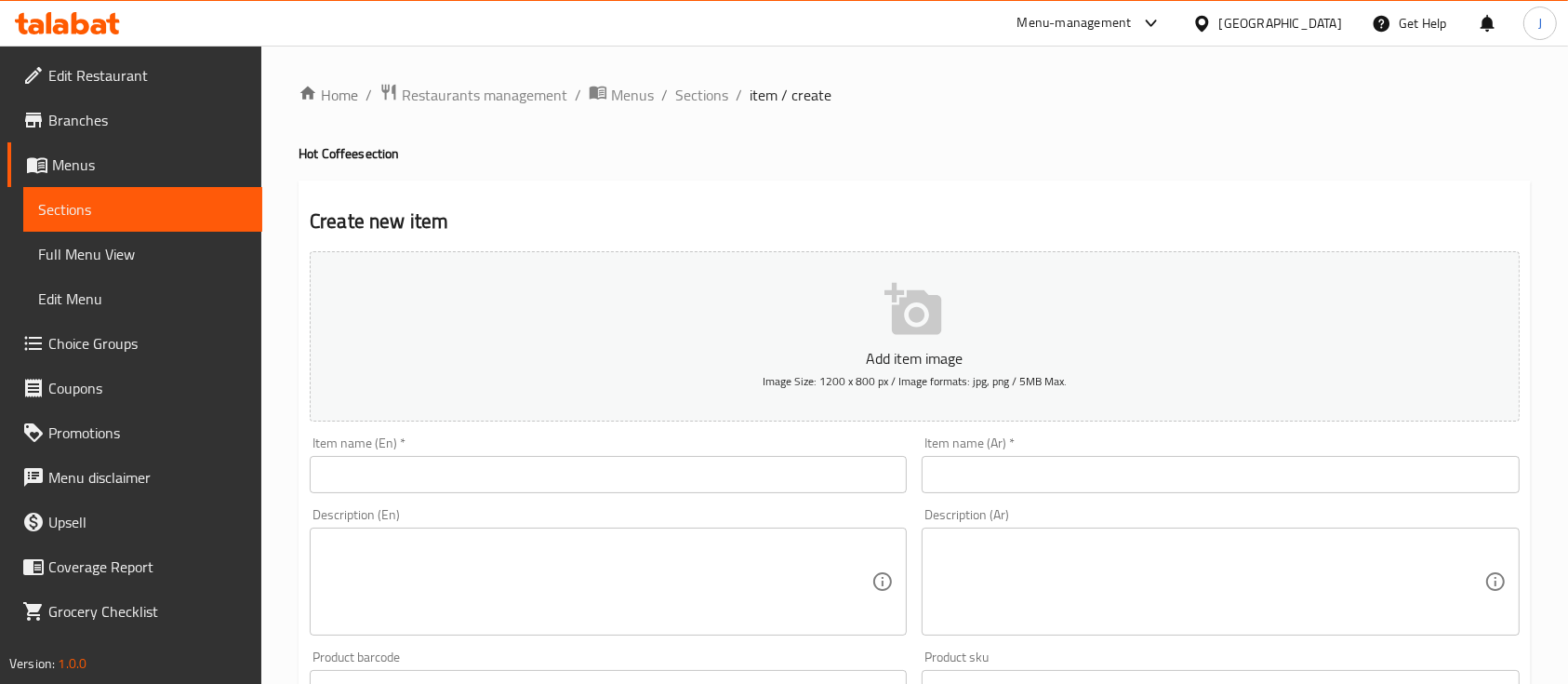
click at [1173, 481] on input "text" at bounding box center [1220, 474] width 597 height 38
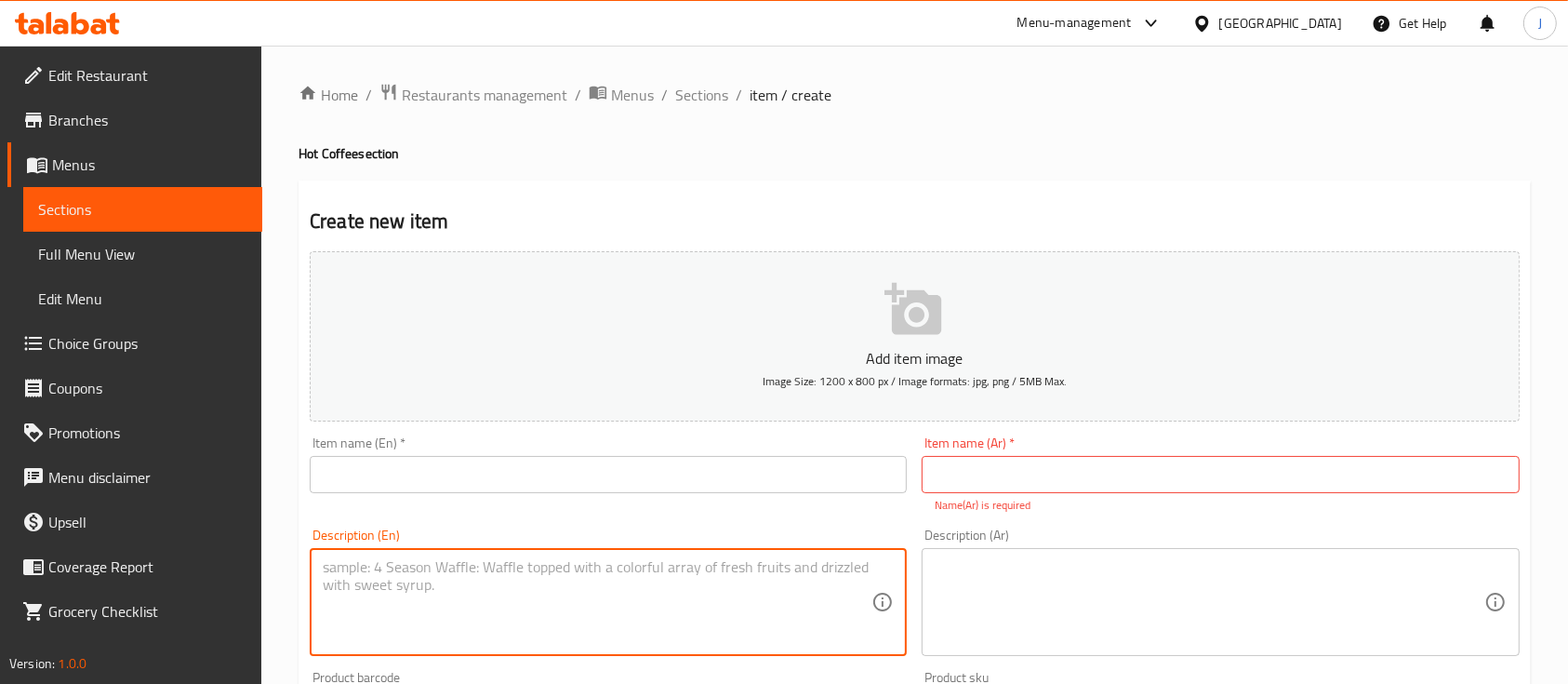
click at [520, 584] on textarea at bounding box center [597, 602] width 548 height 89
paste textarea "Hot Rose Latte Coffee blended with luxurious rose flavor and milk, giving you a…"
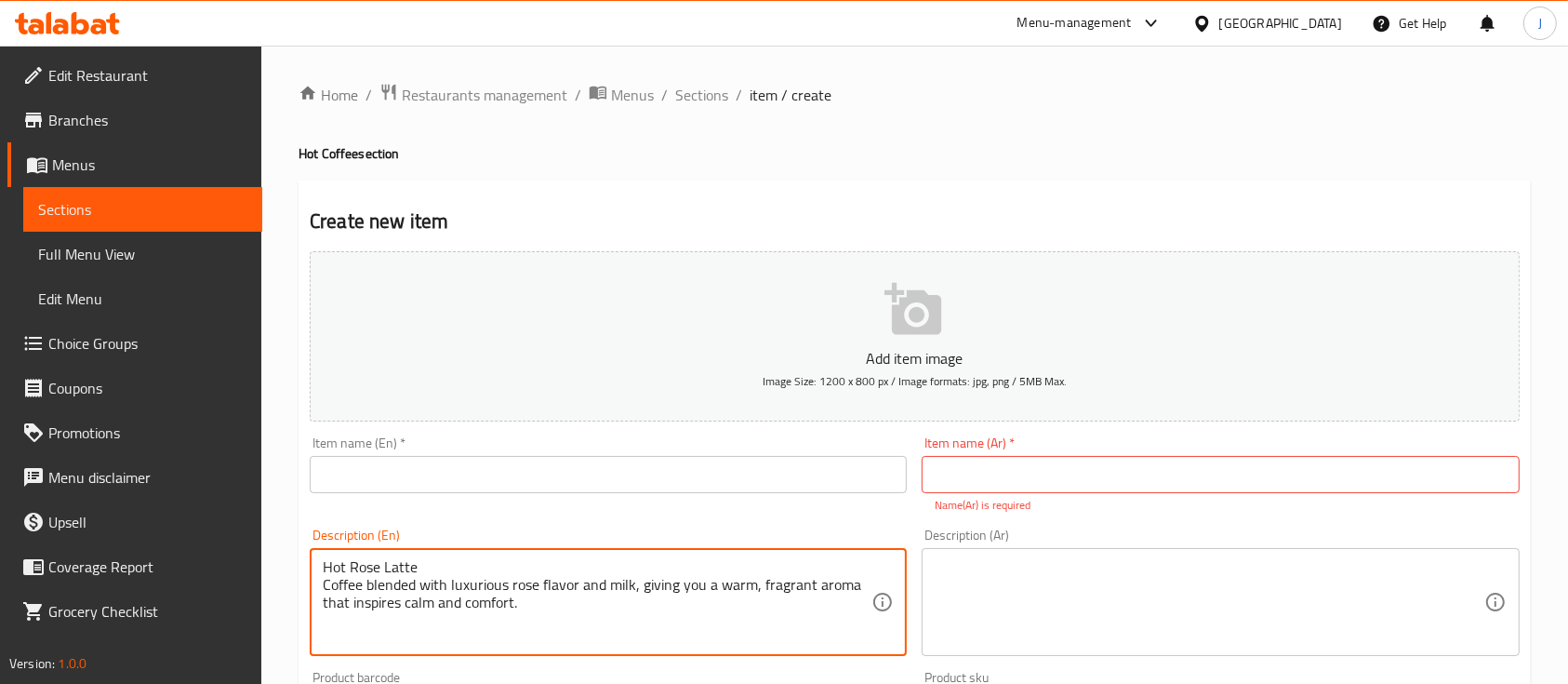
click at [382, 570] on textarea "Hot Rose Latte Coffee blended with luxurious rose flavor and milk, giving you a…" at bounding box center [597, 602] width 548 height 89
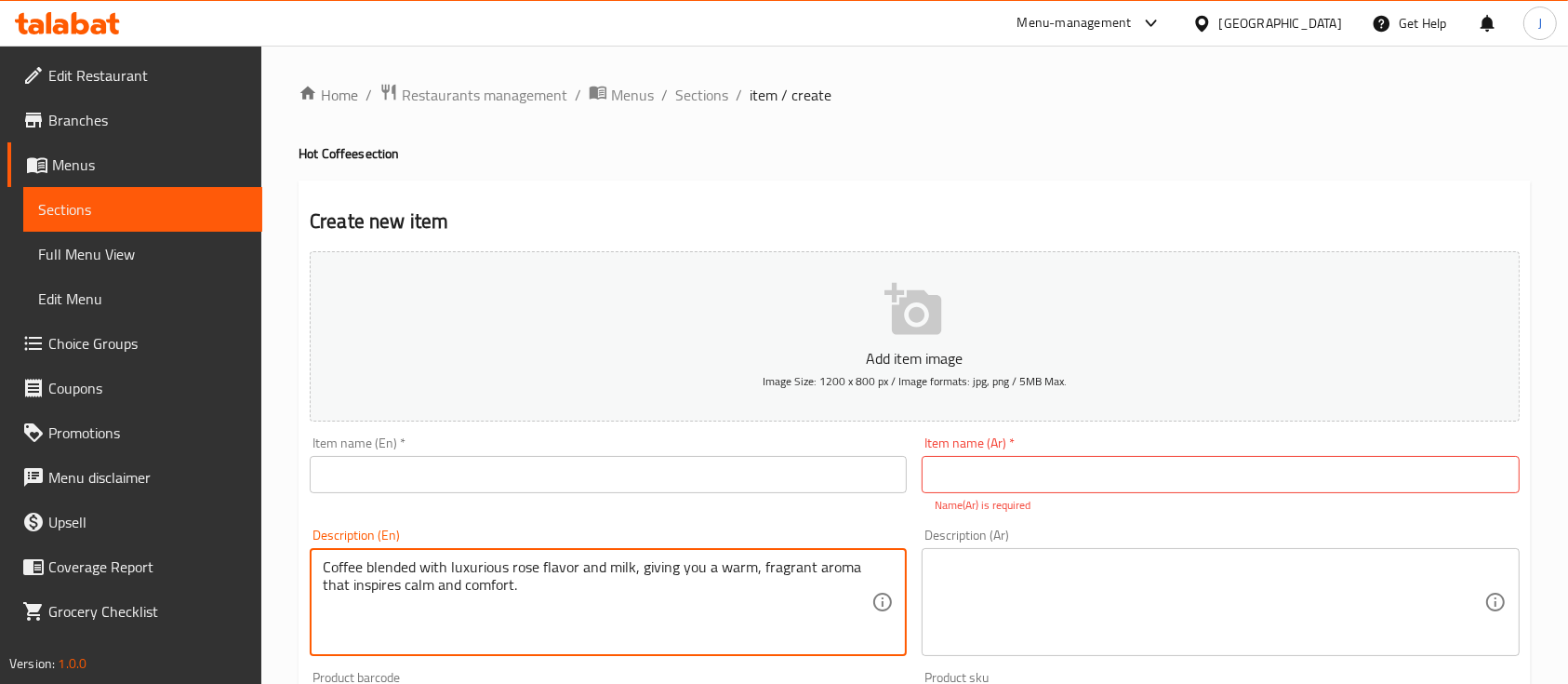
type textarea "Coffee blended with luxurious rose flavor and milk, giving you a warm, fragrant…"
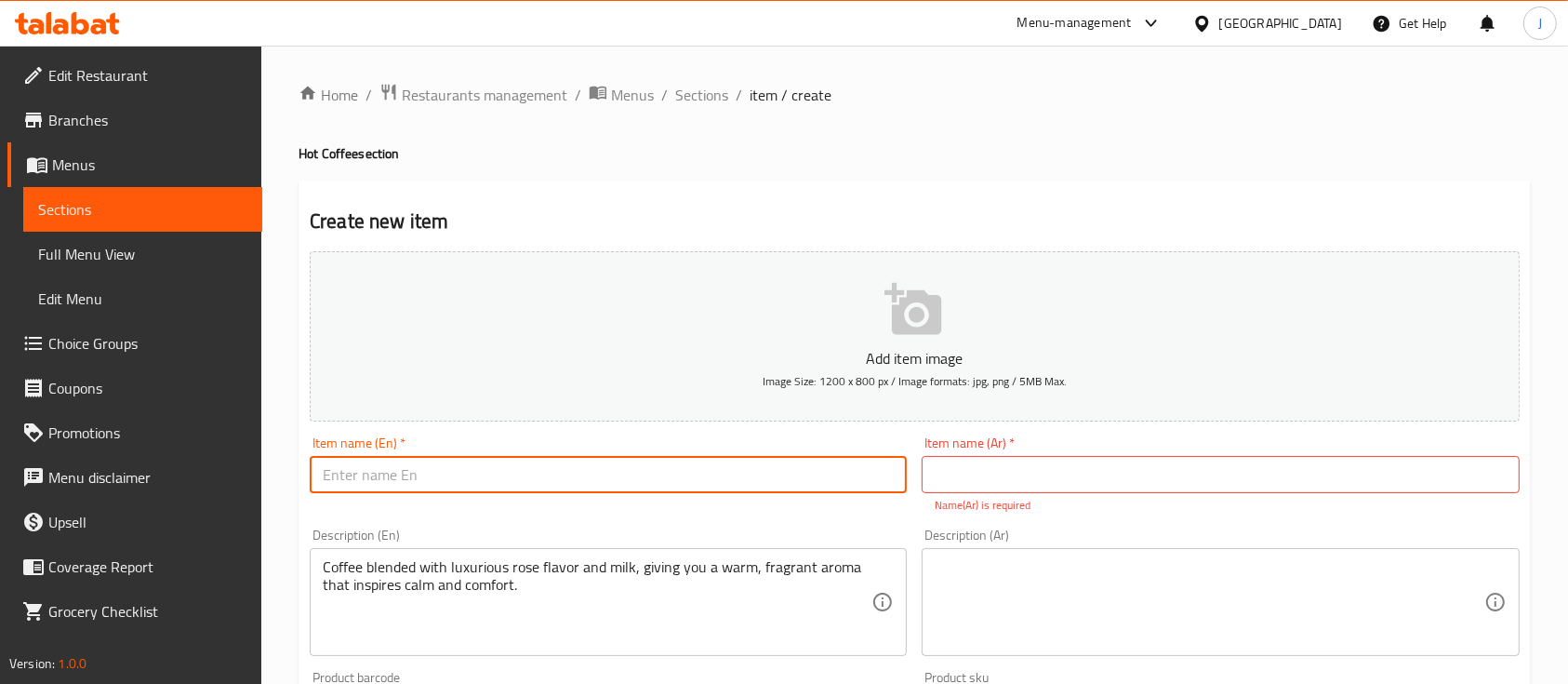
click at [391, 480] on input "text" at bounding box center [608, 474] width 597 height 38
paste input "Hot Rose Latte"
type input "Hot Rose Latte"
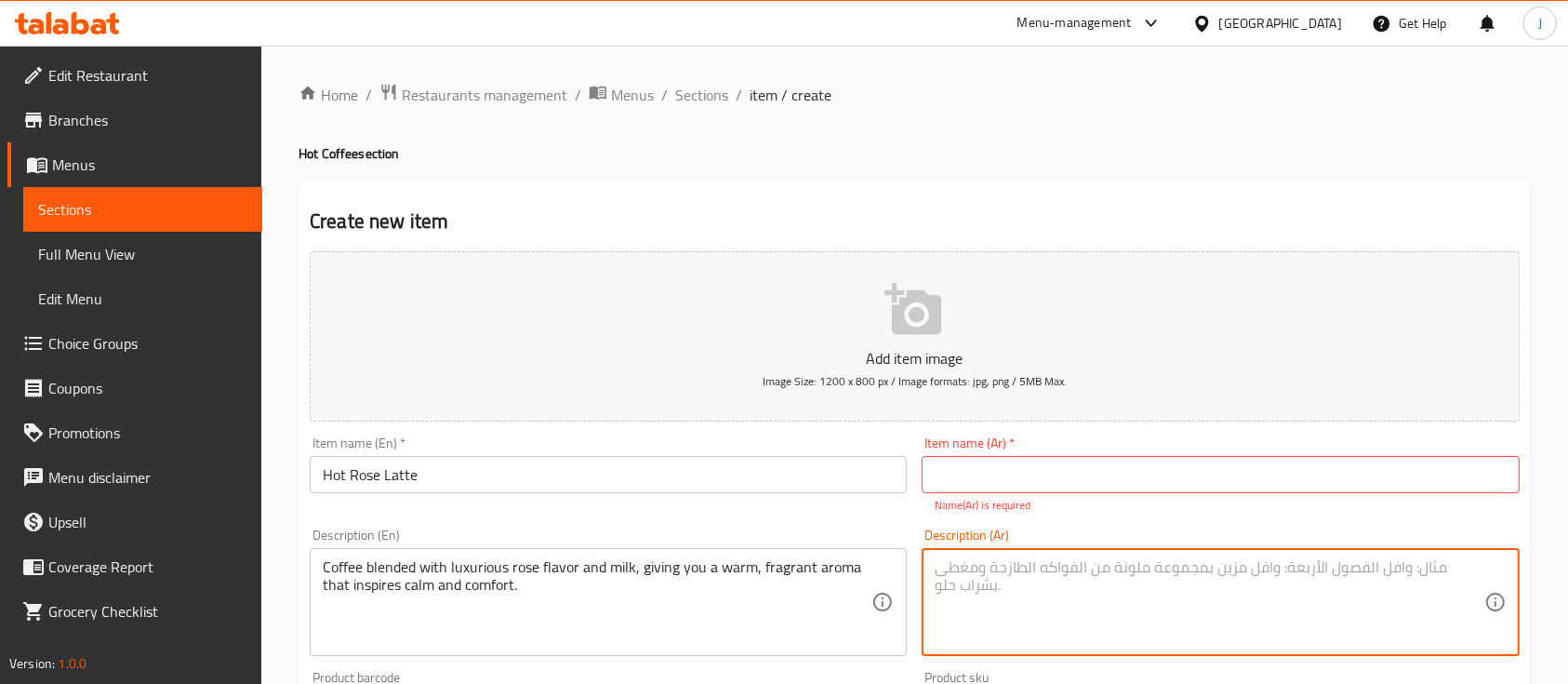
click at [1127, 565] on textarea at bounding box center [1209, 602] width 548 height 89
paste textarea "روز لاتيه ساخن قهوة ممزوجة بنكهة الورد الفاخرة و الحليب تمنحك إحساساً دافئاً و …"
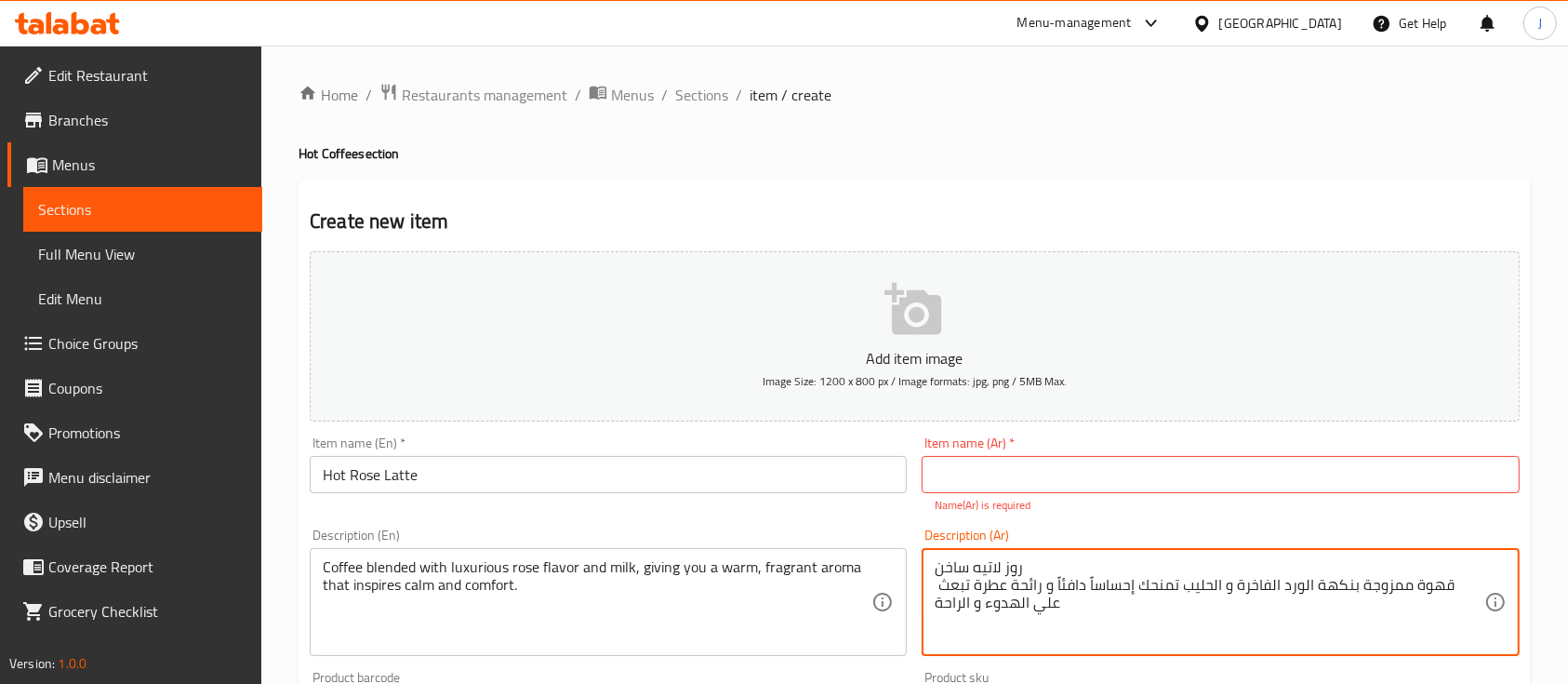
click at [1001, 560] on textarea "روز لاتيه ساخن قهوة ممزوجة بنكهة الورد الفاخرة و الحليب تمنحك إحساساً دافئاً و …" at bounding box center [1209, 602] width 548 height 89
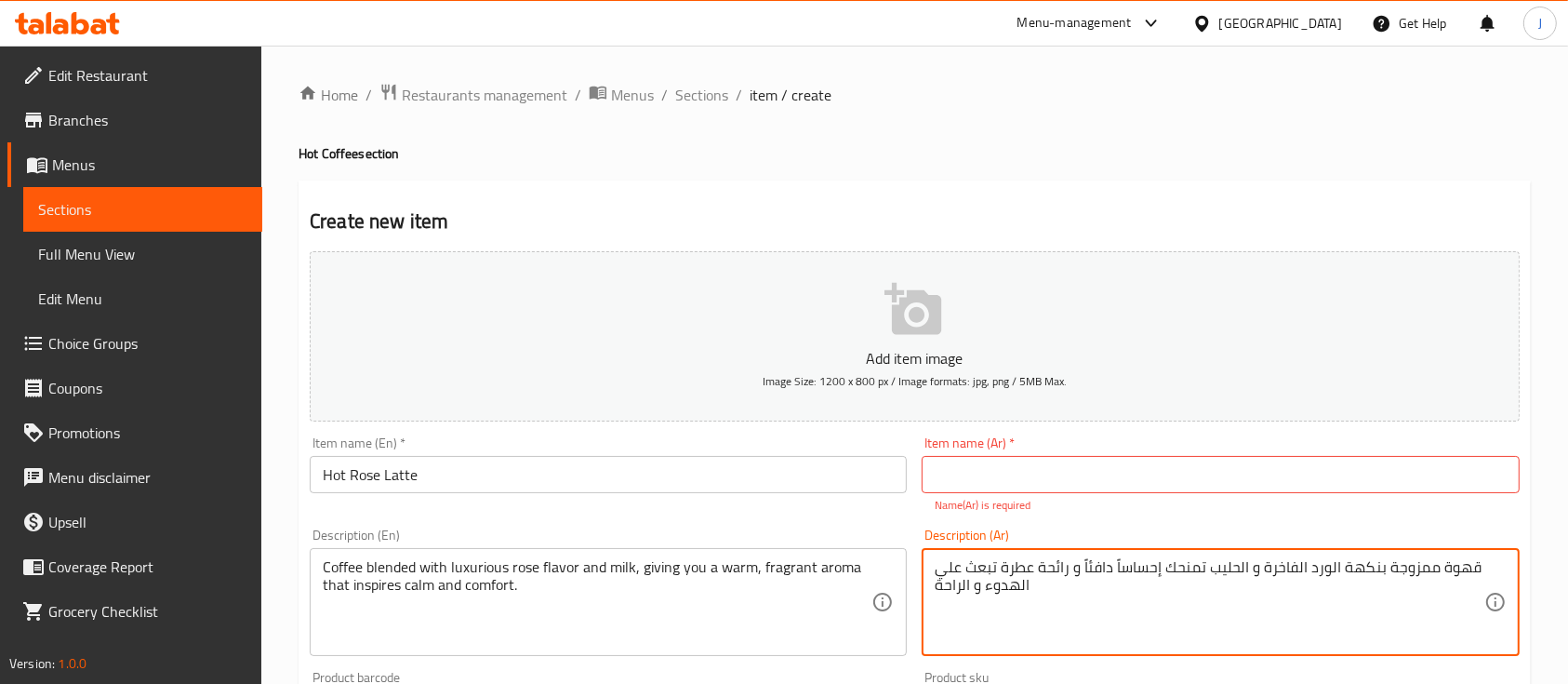
type textarea "قهوة ممزوجة بنكهة الورد الفاخرة و الحليب تمنحك إحساساً دافئاً و رائحة عطرة تبعث…"
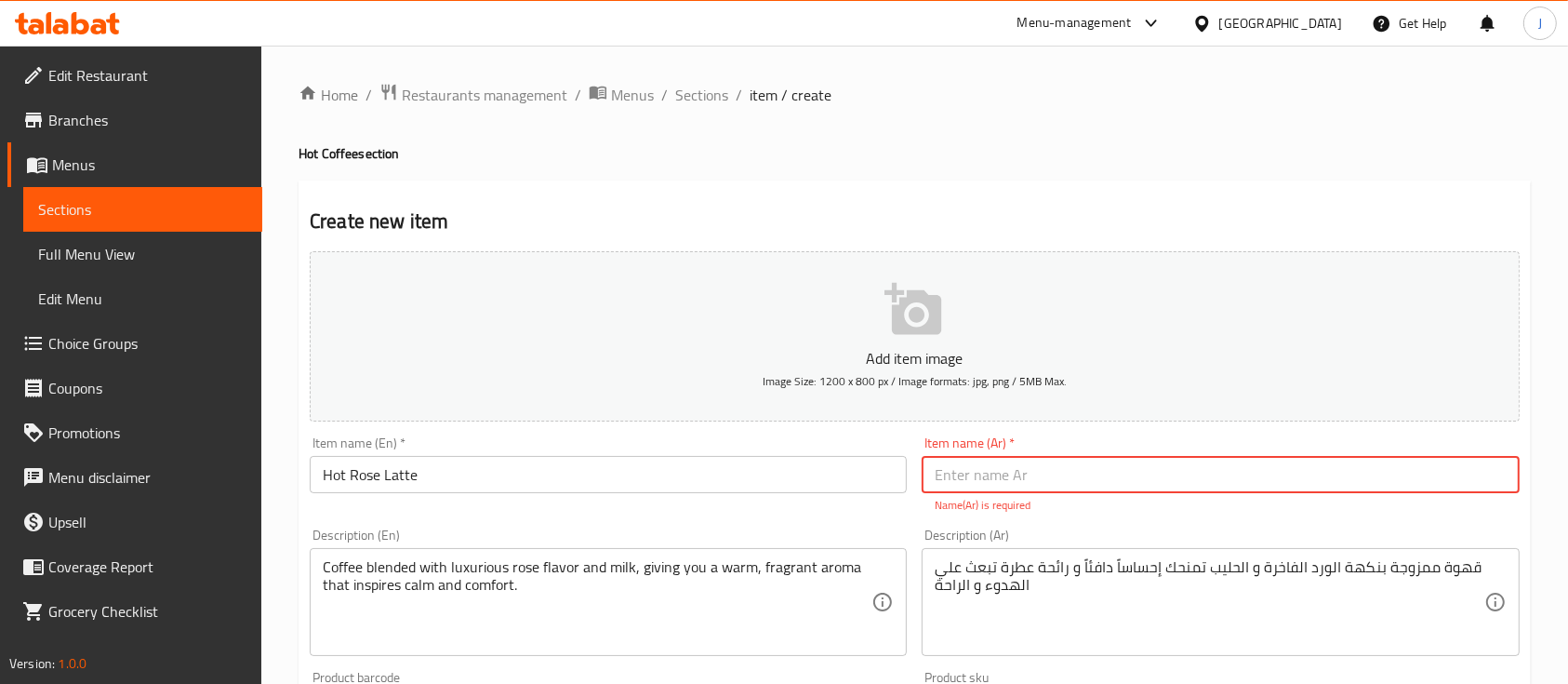
click at [987, 488] on input "text" at bounding box center [1220, 474] width 597 height 38
paste input "روز لاتيه ساخن"
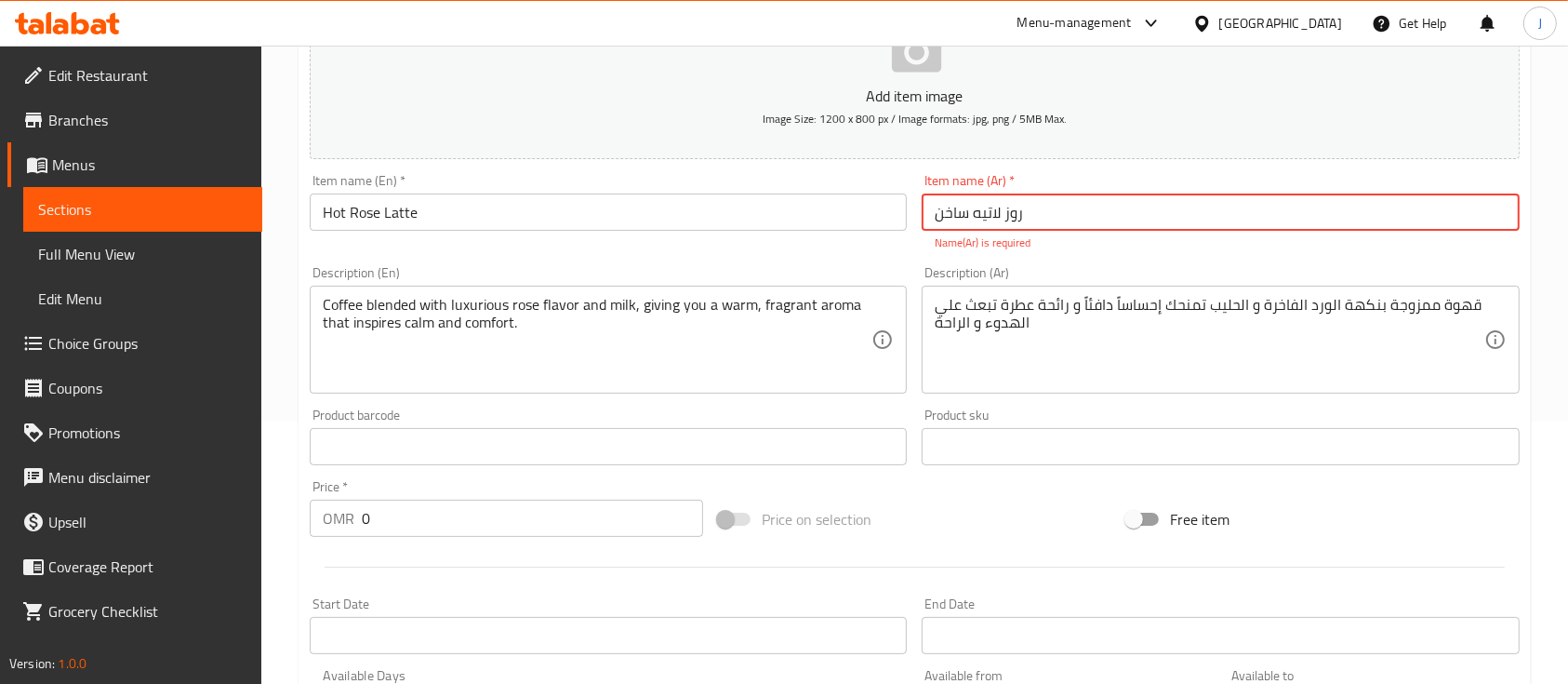
scroll to position [265, 0]
type input "روز لاتيه ساخن"
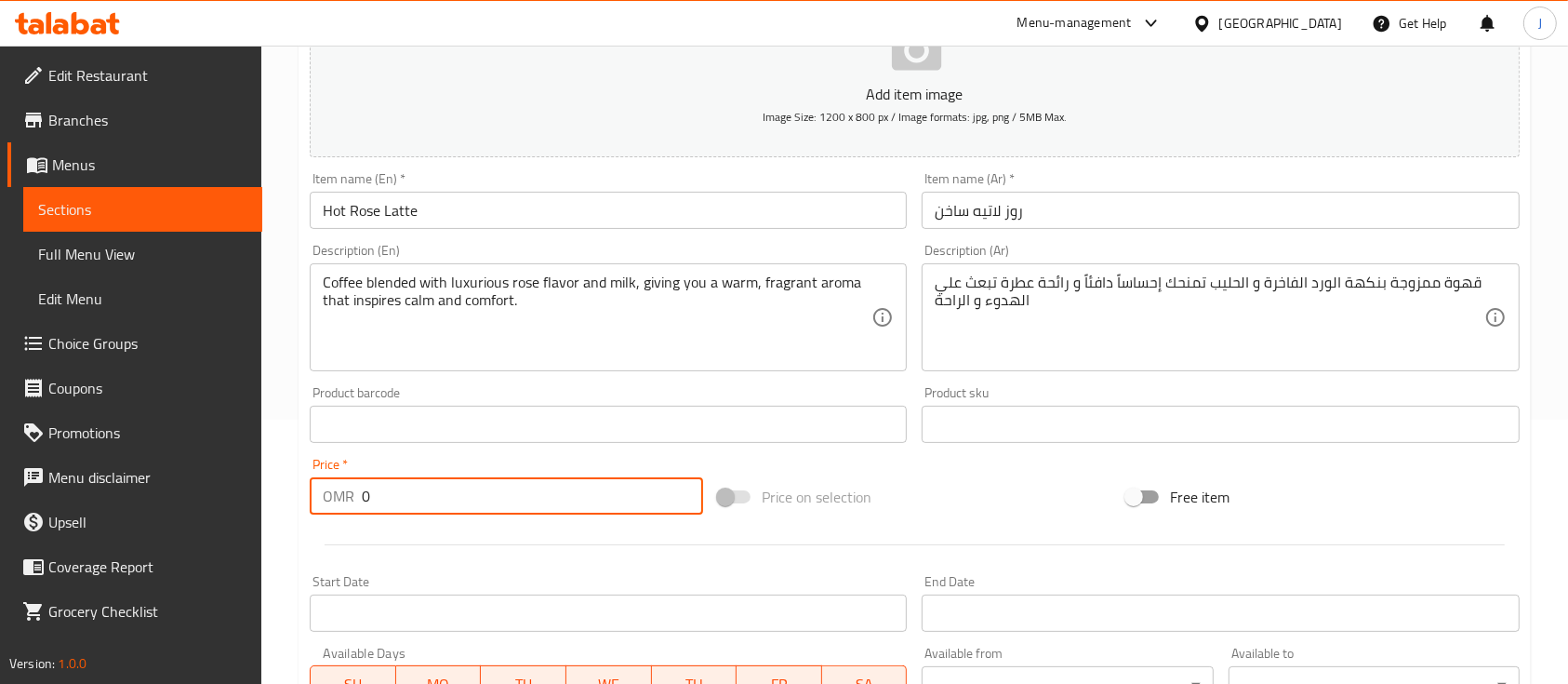
drag, startPoint x: 379, startPoint y: 527, endPoint x: 314, endPoint y: 523, distance: 65.1
click at [314, 523] on div "Add item image Image Size: 1200 x 800 px / Image formats: jpg, png / 5MB Max. I…" at bounding box center [914, 380] width 1225 height 801
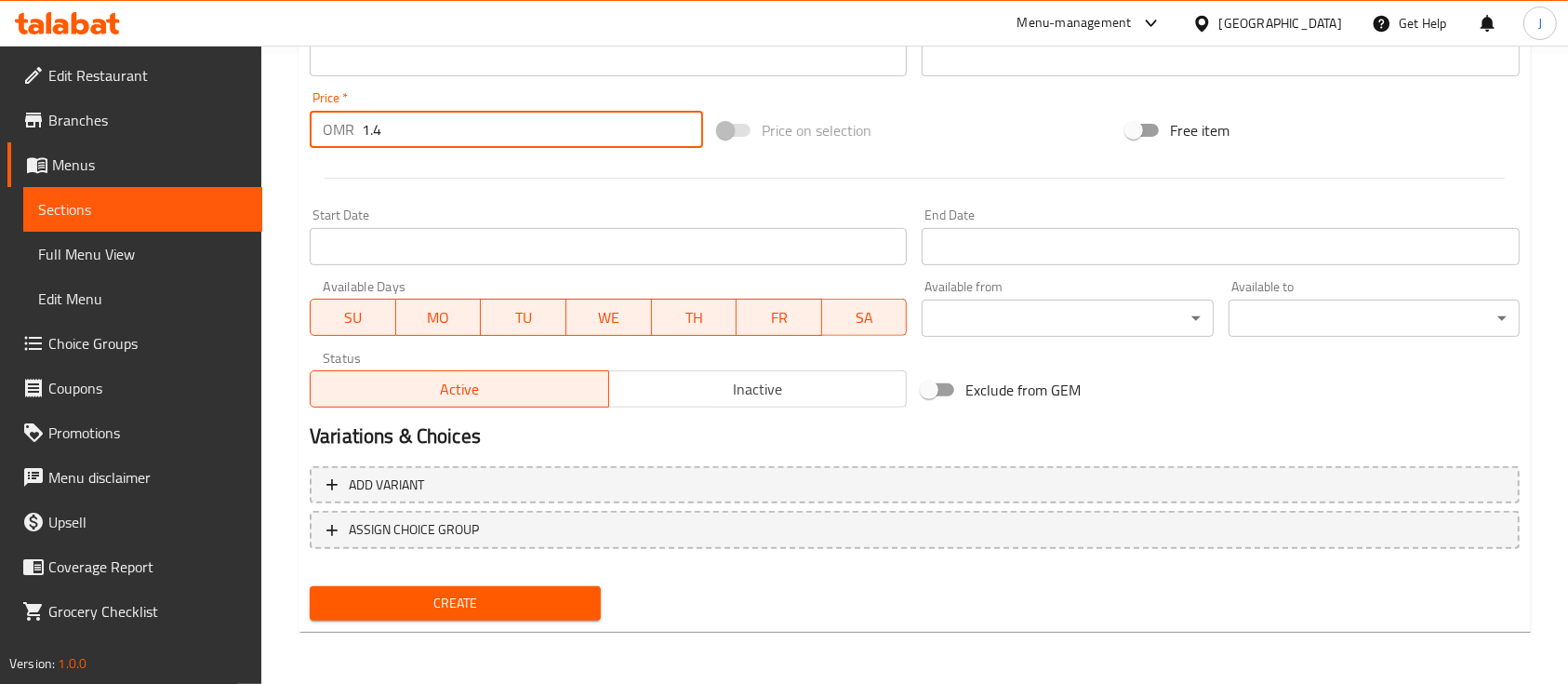
type input "1.4"
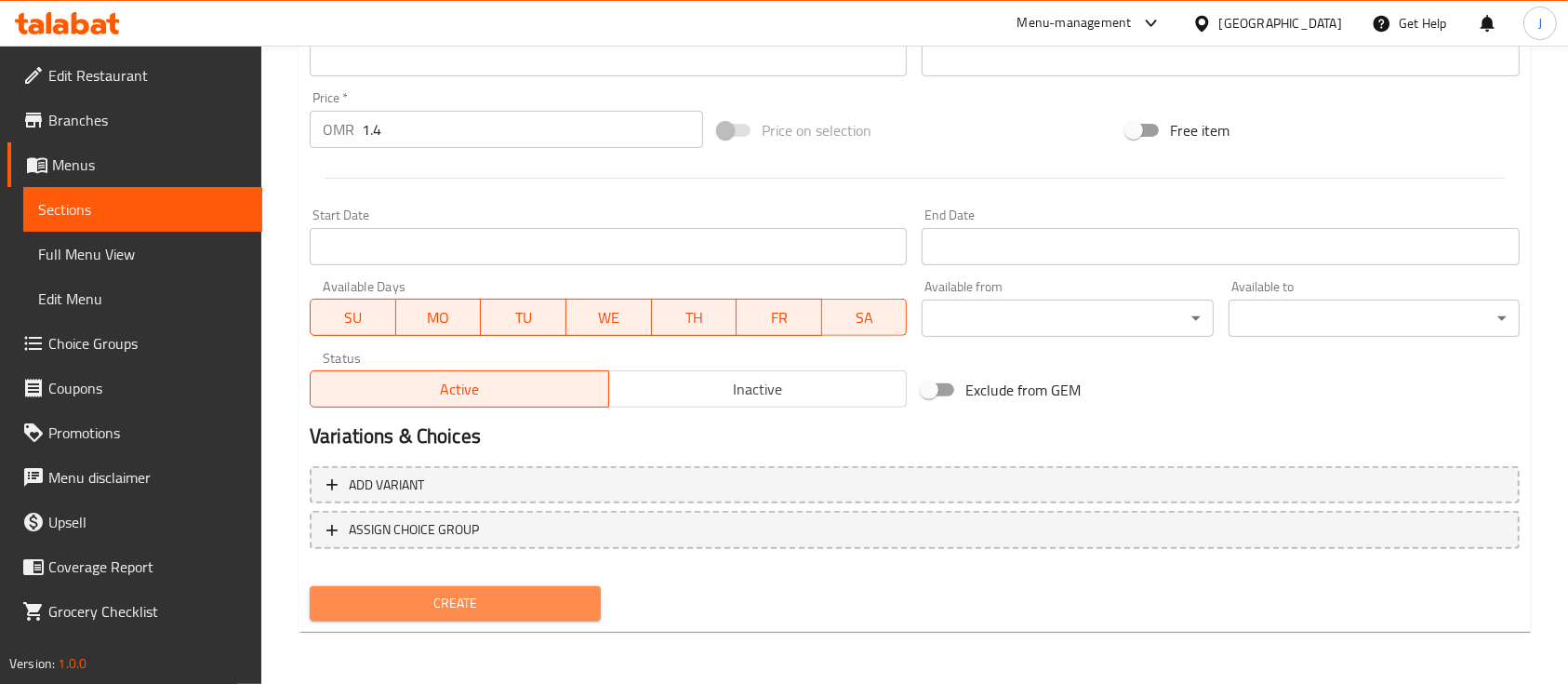
click at [522, 617] on button "Create" at bounding box center [455, 603] width 291 height 35
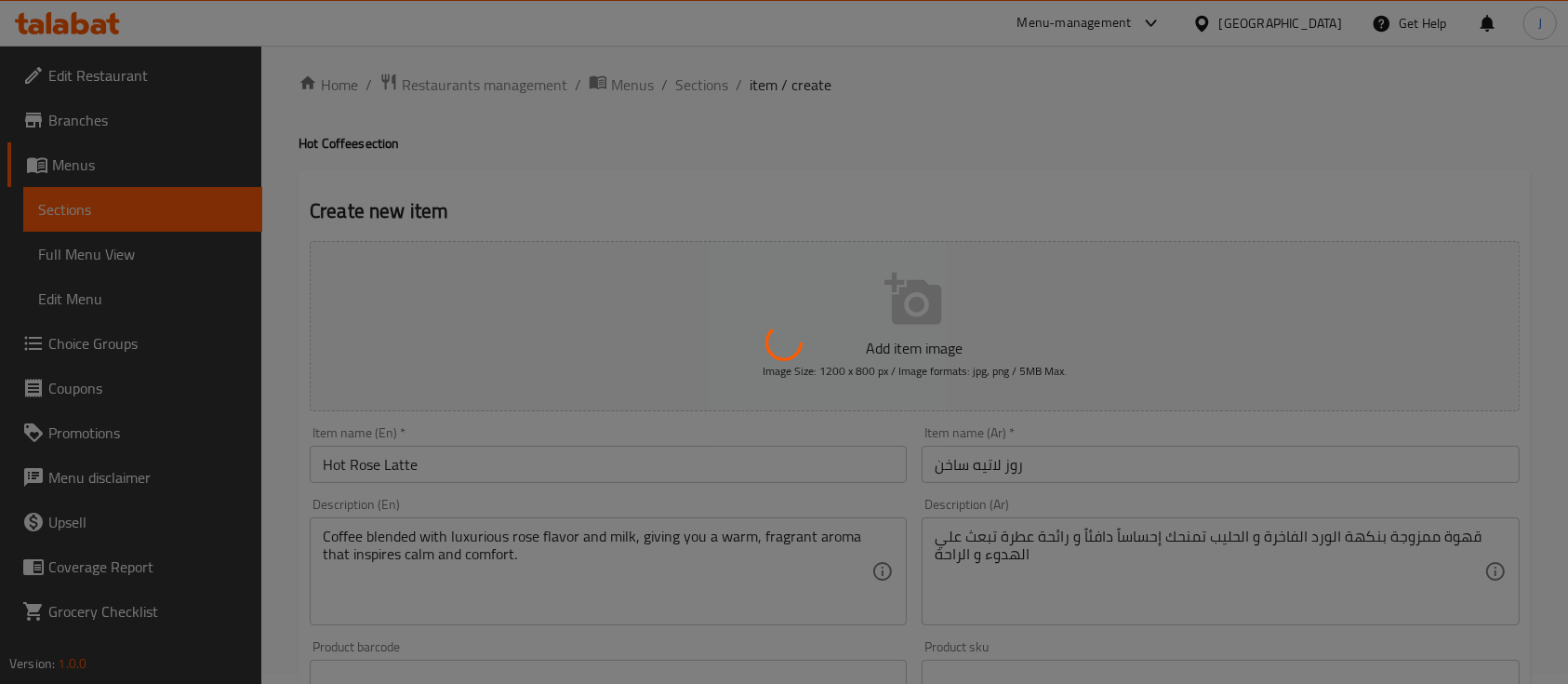
scroll to position [0, 0]
type input "0"
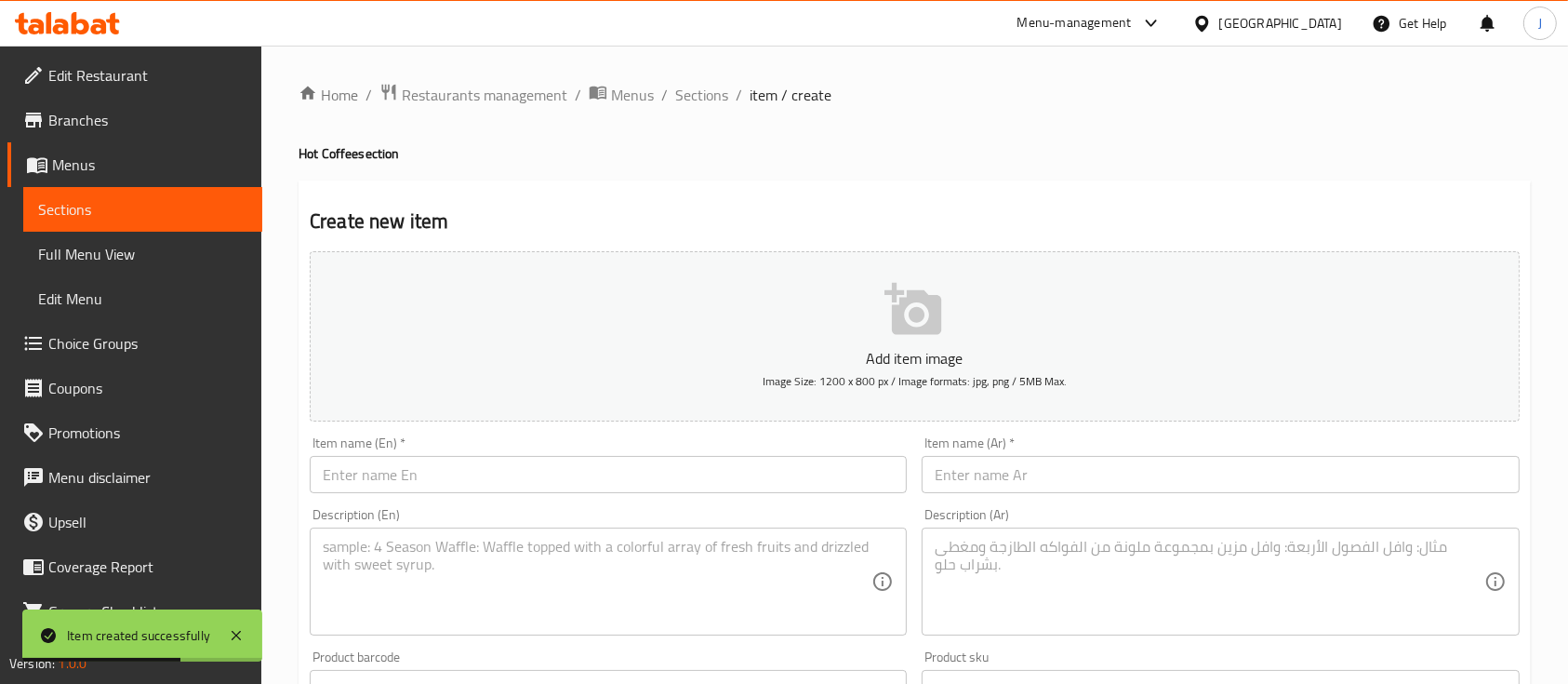
click at [1165, 450] on div "Item name (Ar)   * Item name (Ar) *" at bounding box center [1220, 464] width 597 height 57
click at [714, 98] on span "Sections" at bounding box center [701, 94] width 53 height 22
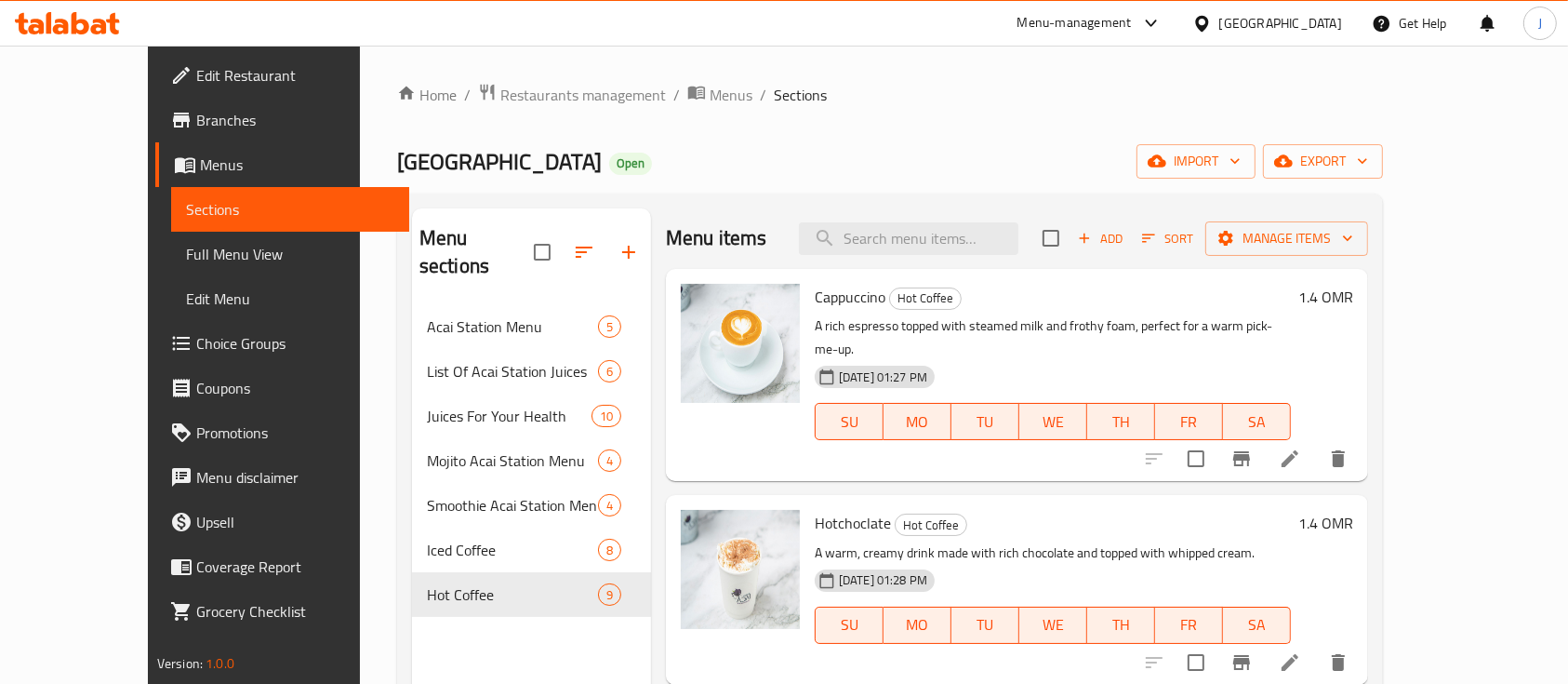
click at [1217, 358] on div "23-04-2024 01:27 PM SU MO TU WE TH FR SA" at bounding box center [1052, 408] width 492 height 100
click at [1302, 447] on icon at bounding box center [1290, 458] width 22 height 22
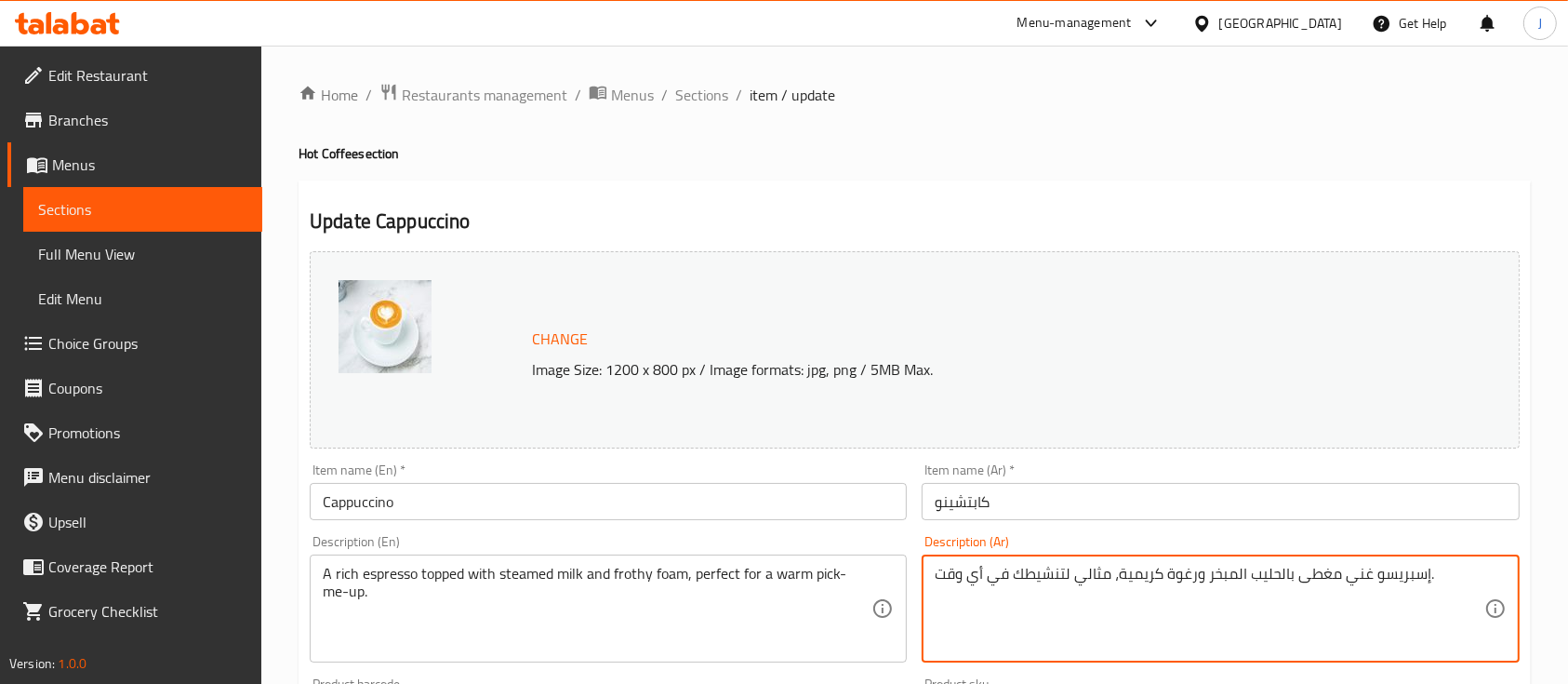
paste textarea "اسبريسو مع رغوة حليب كثيفة و نكهة دافئة متكاملة"
type textarea "اسبريسو مع رغوة حليب كثيفة و نكهة دافئة متكاملة"
click at [1228, 508] on input "كابتشينو" at bounding box center [1220, 501] width 597 height 38
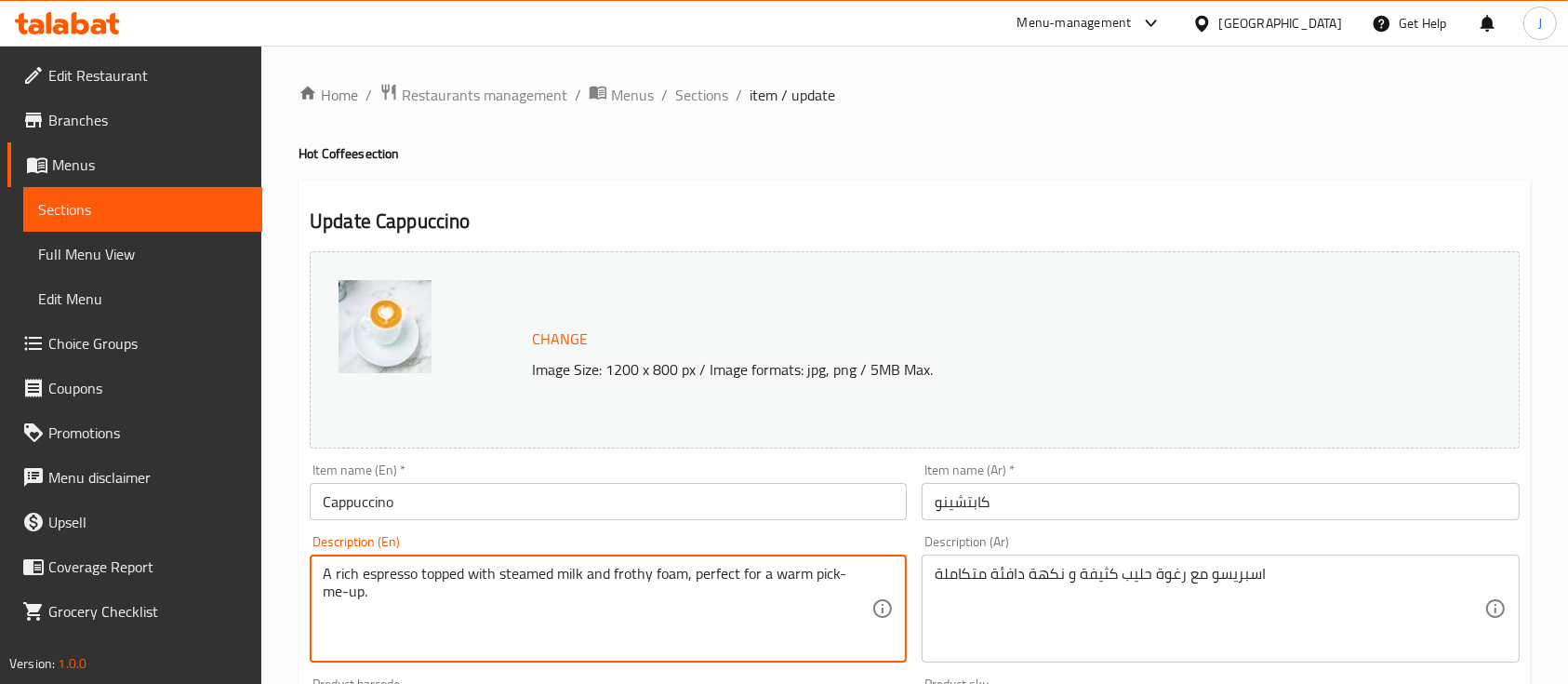
paste textarea "Espresso with dense milk foam and a full, warm flavor."
type textarea "Espresso with dense milk foam and a full, warm flavor."
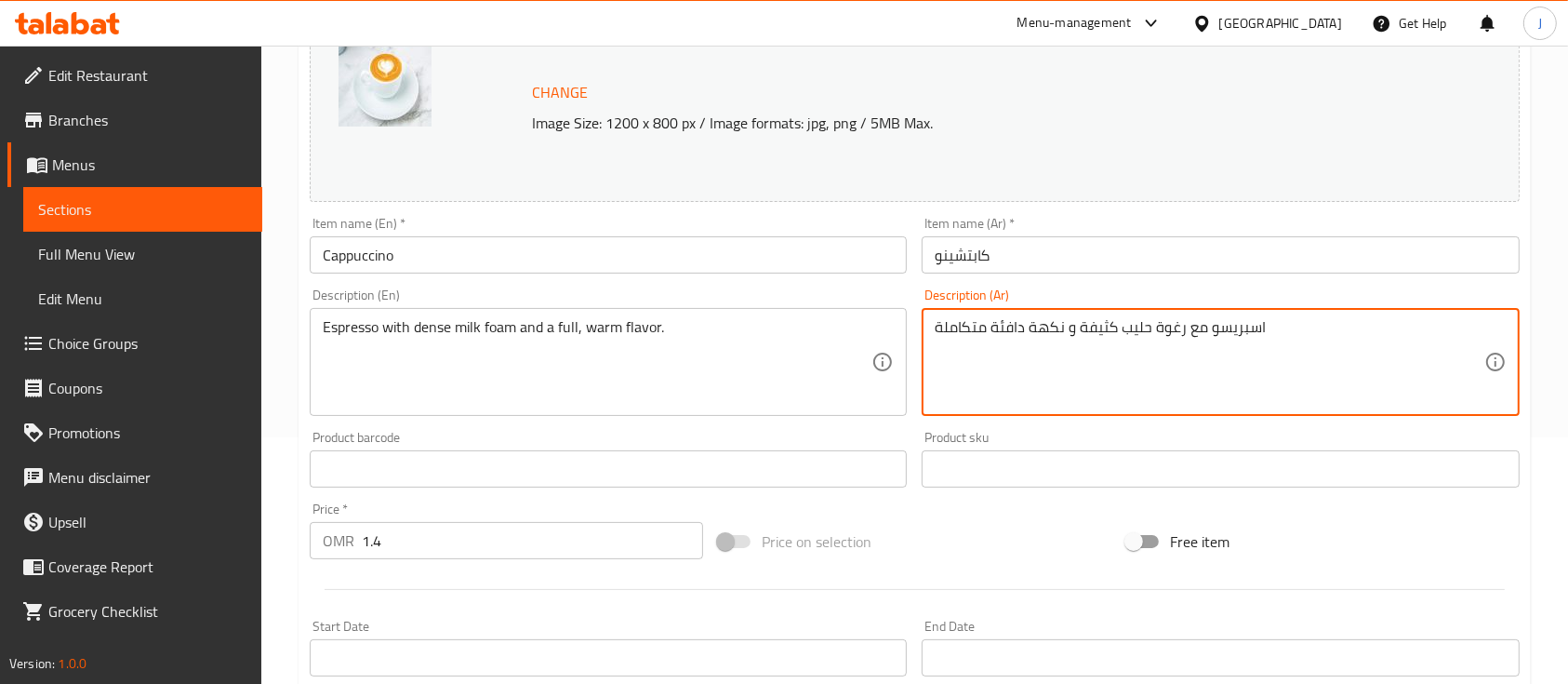
scroll to position [657, 0]
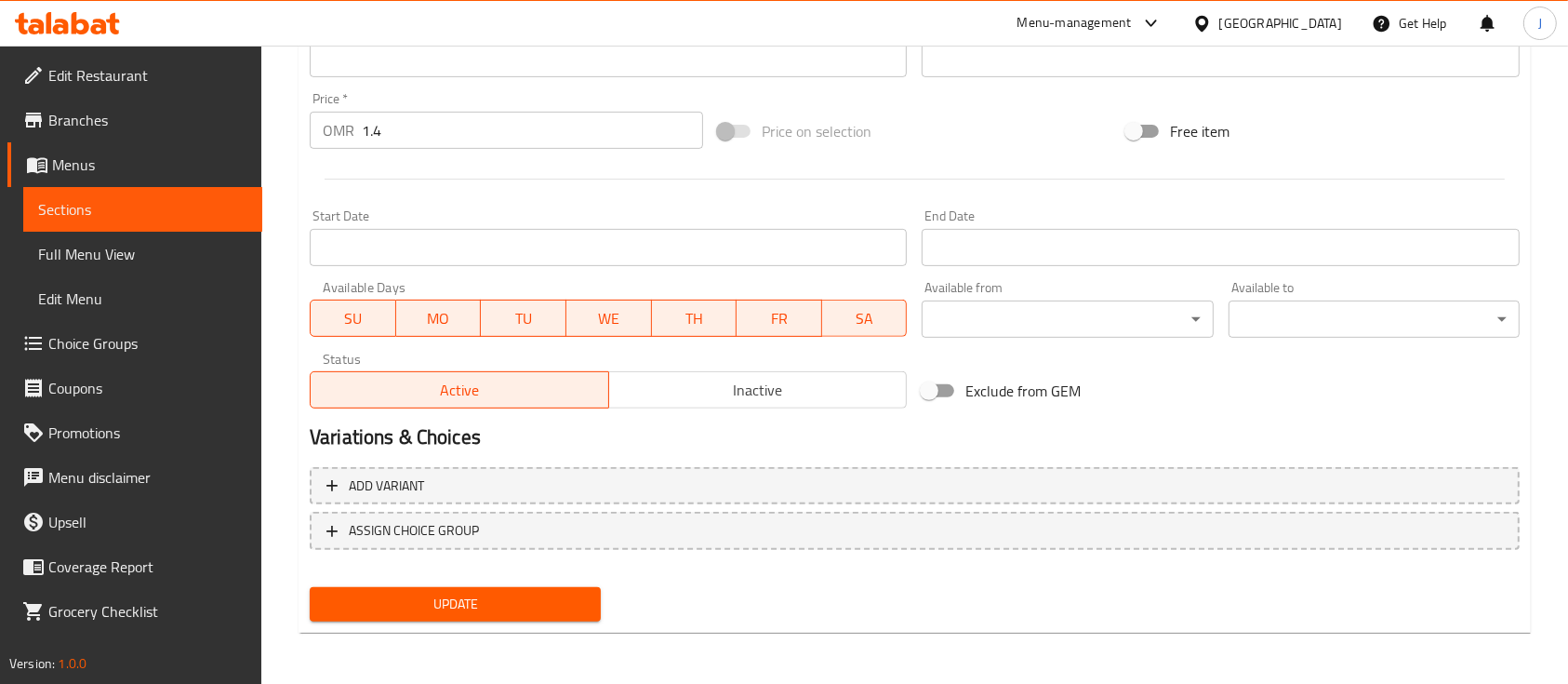
click at [498, 606] on span "Update" at bounding box center [455, 604] width 262 height 23
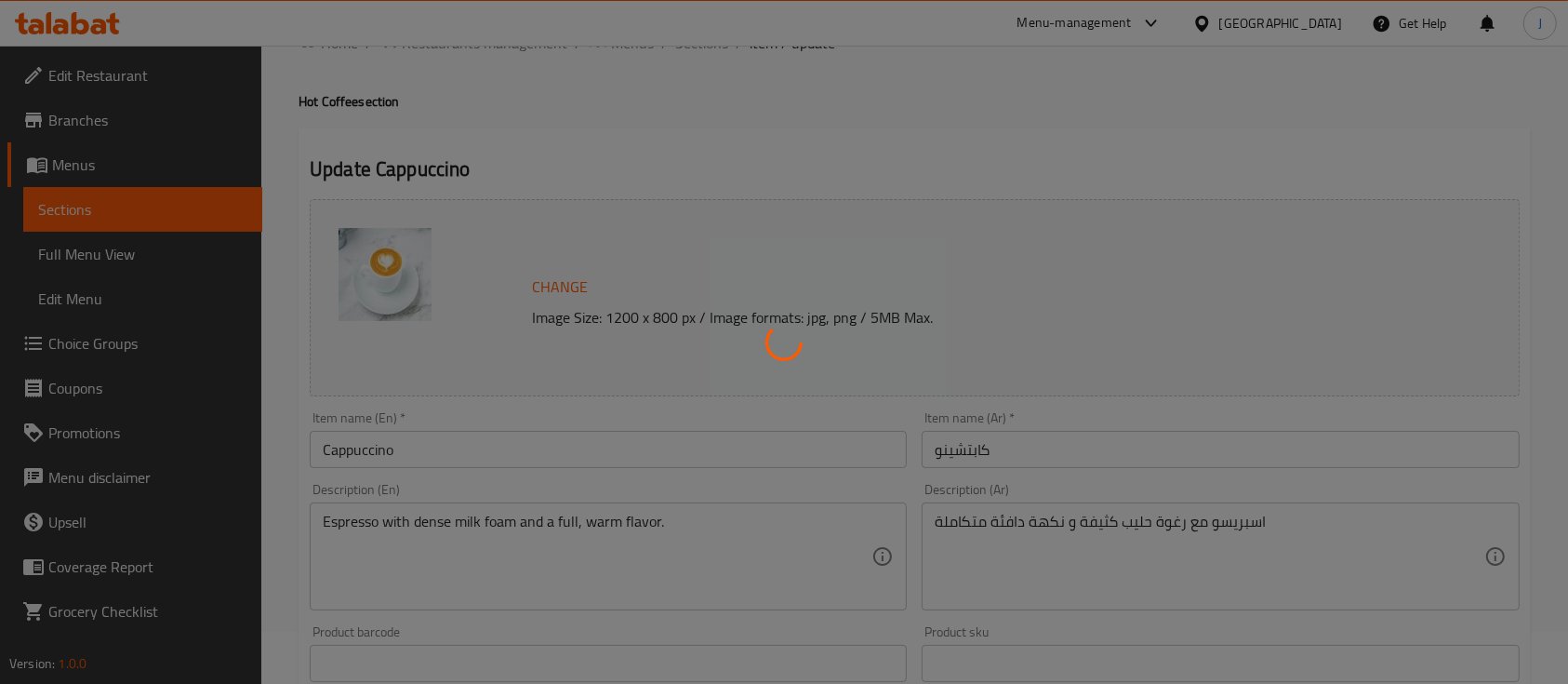
scroll to position [0, 0]
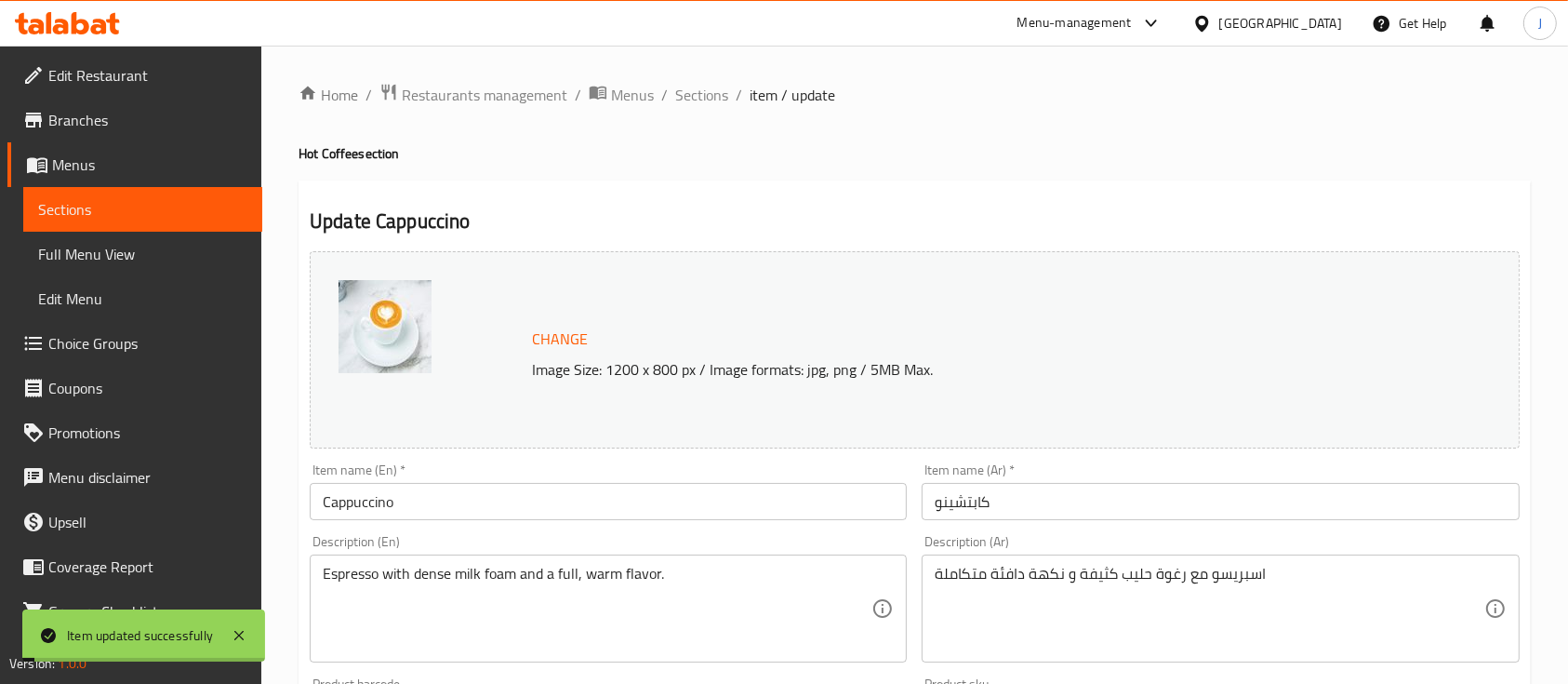
click at [1207, 305] on div "Change Image Size: 1200 x 800 px / Image formats: jpg, png / 5MB Max." at bounding box center [915, 349] width 1210 height 197
click at [692, 92] on span "Sections" at bounding box center [701, 94] width 53 height 22
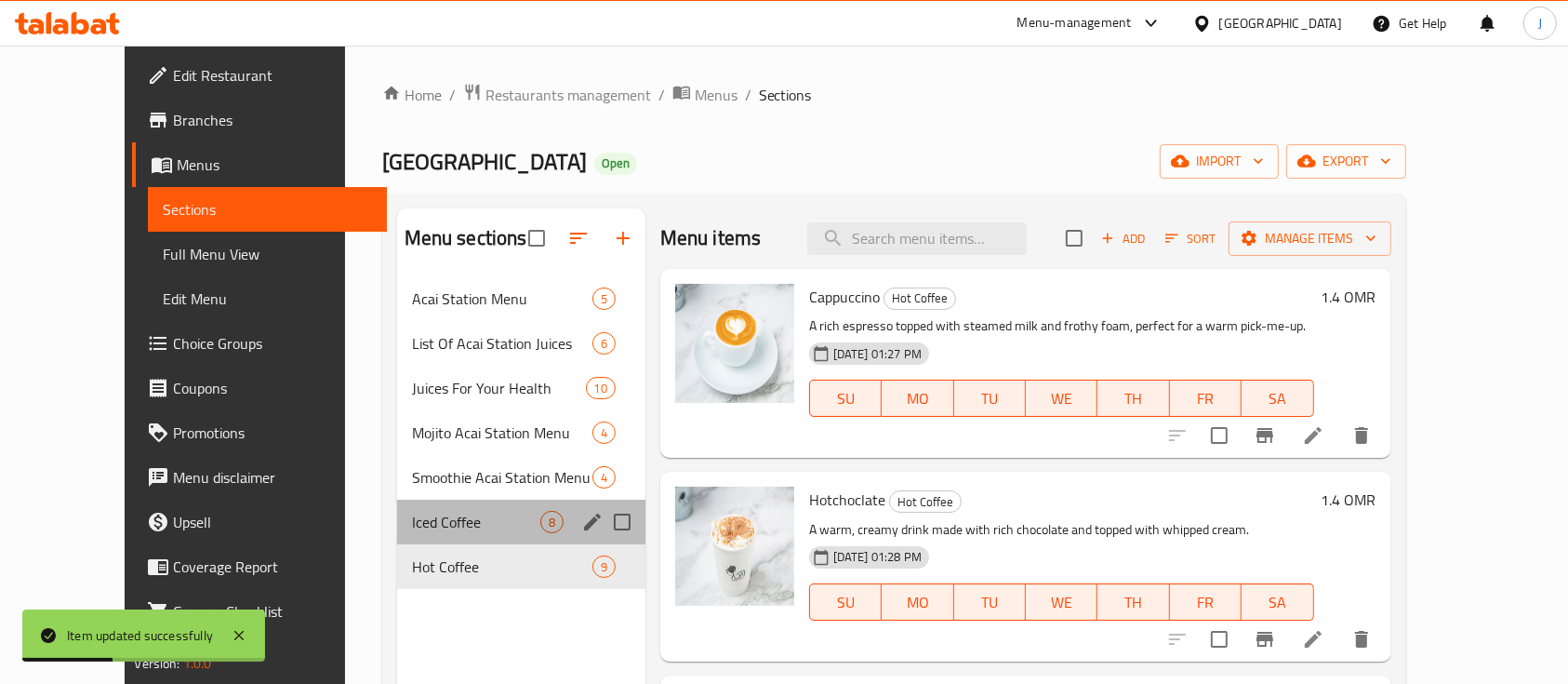
click at [420, 534] on div "Iced Coffee 8" at bounding box center [521, 521] width 248 height 44
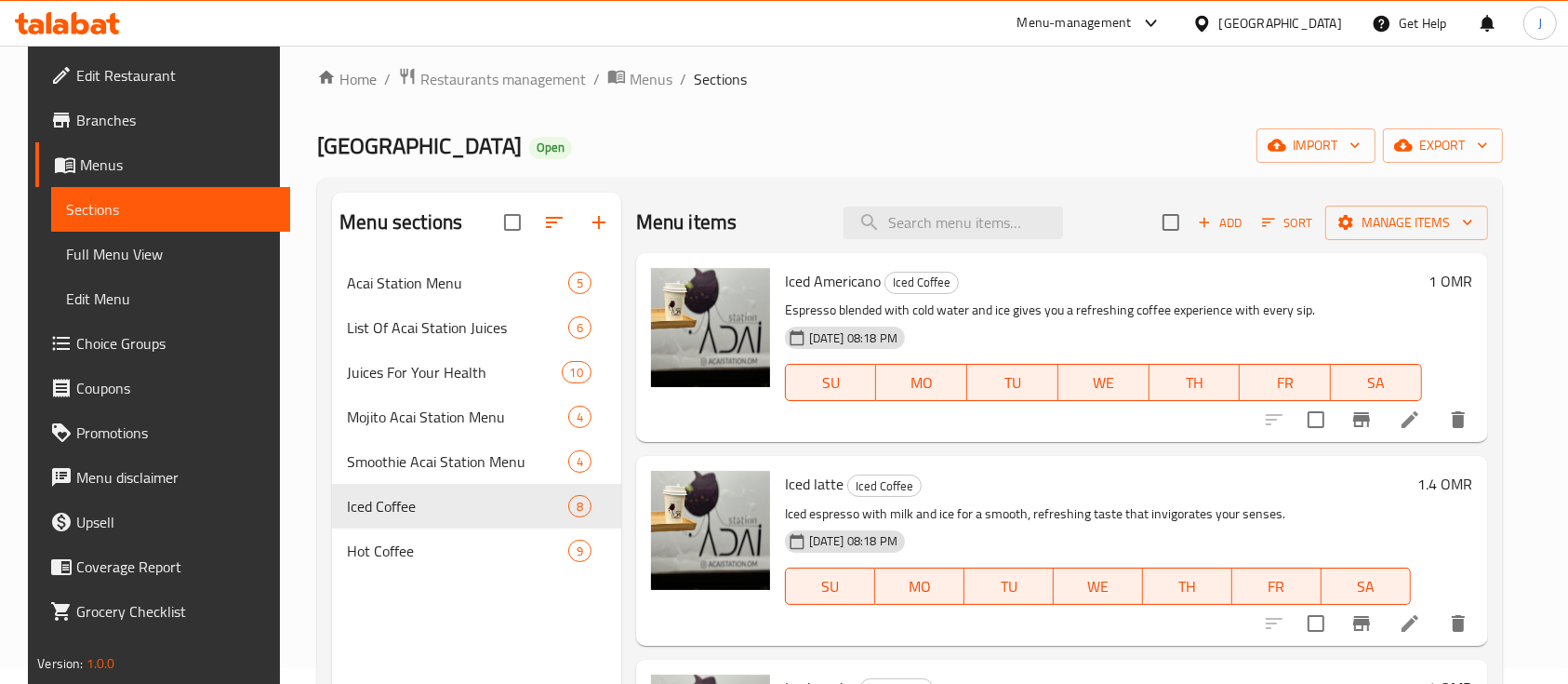
scroll to position [14, 0]
click at [1229, 228] on span "Add" at bounding box center [1221, 223] width 50 height 21
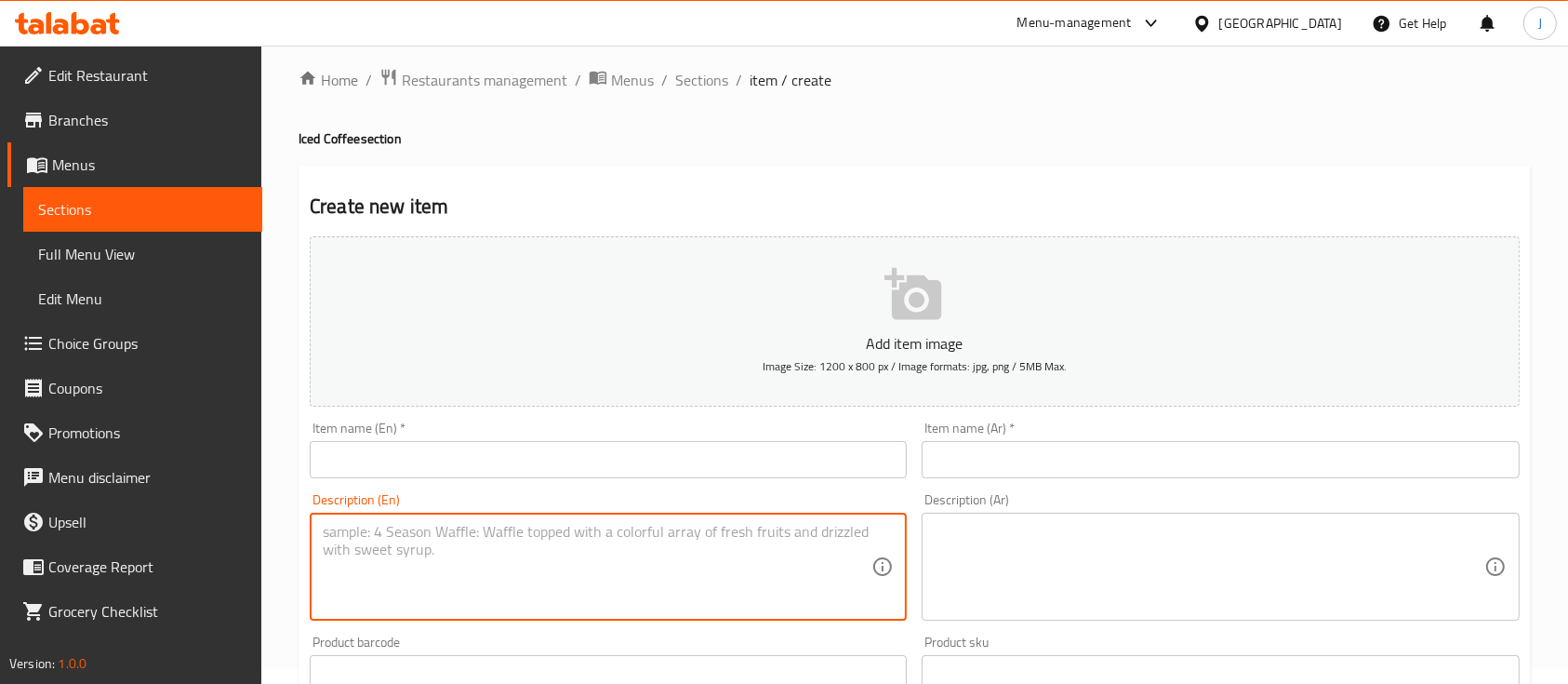
click at [691, 564] on textarea at bounding box center [597, 567] width 548 height 89
paste textarea "Cold Flat White Cold espresso with creamy milk, carefully blended for a balance…"
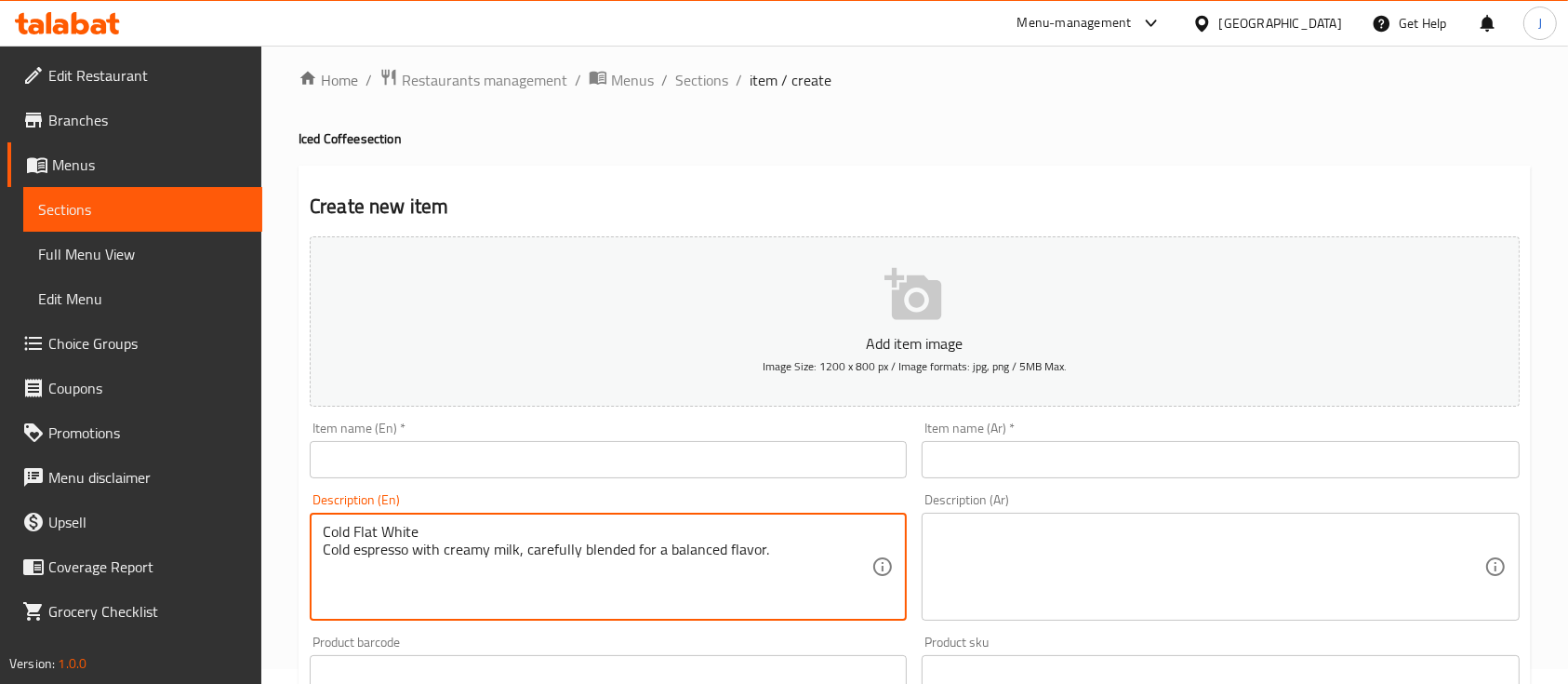
click at [342, 534] on textarea "Cold Flat White Cold espresso with creamy milk, carefully blended for a balance…" at bounding box center [597, 567] width 548 height 89
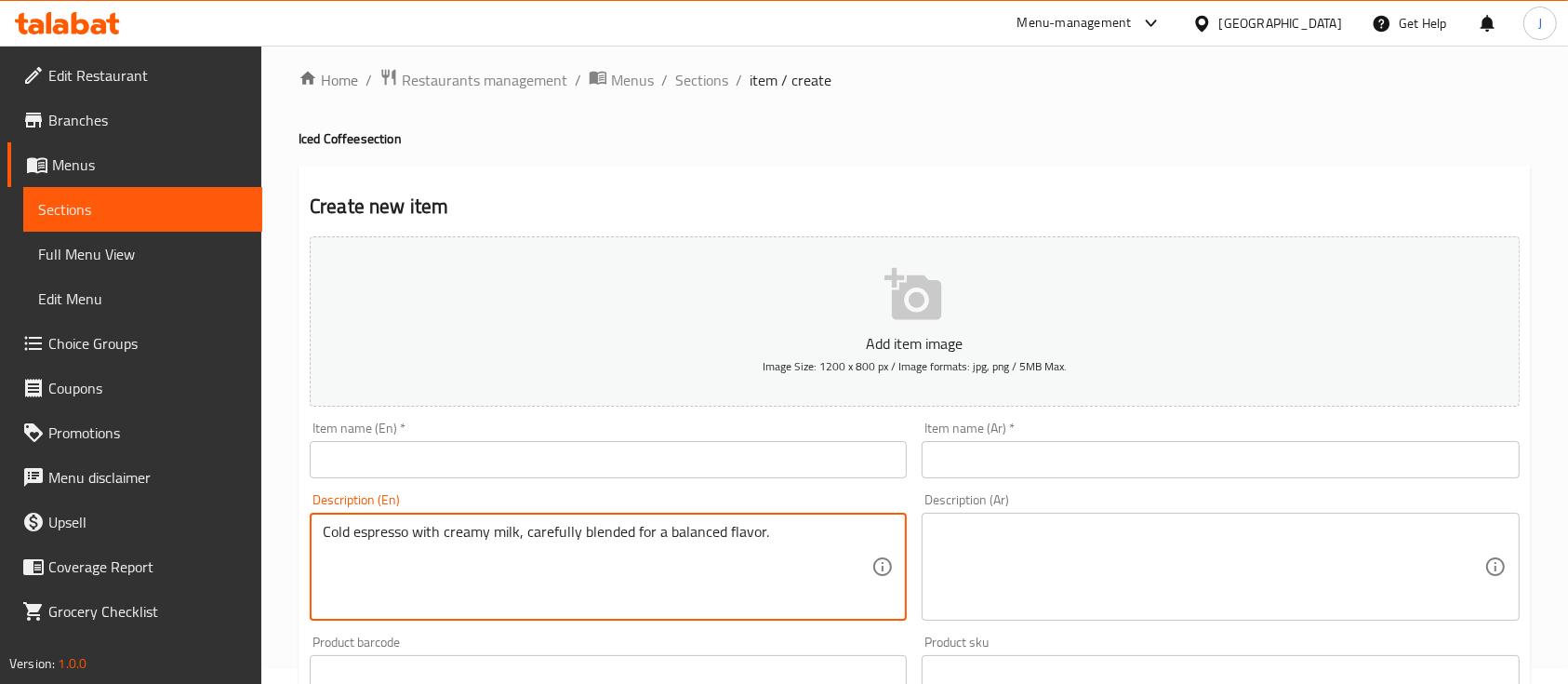
type textarea "Cold espresso with creamy milk, carefully blended for a balanced flavor."
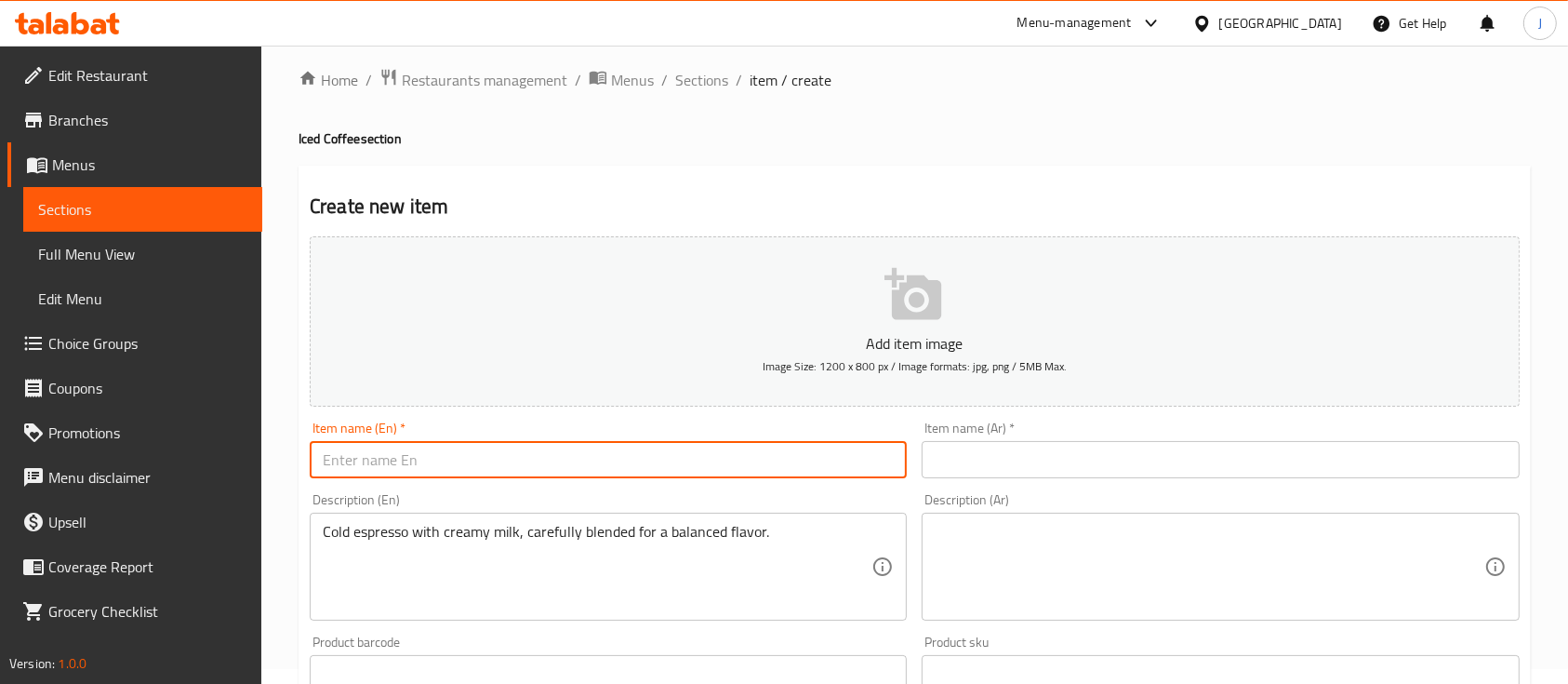
click at [356, 464] on input "text" at bounding box center [608, 459] width 597 height 38
paste input "Cold Flat White"
type input "Cold Flat White"
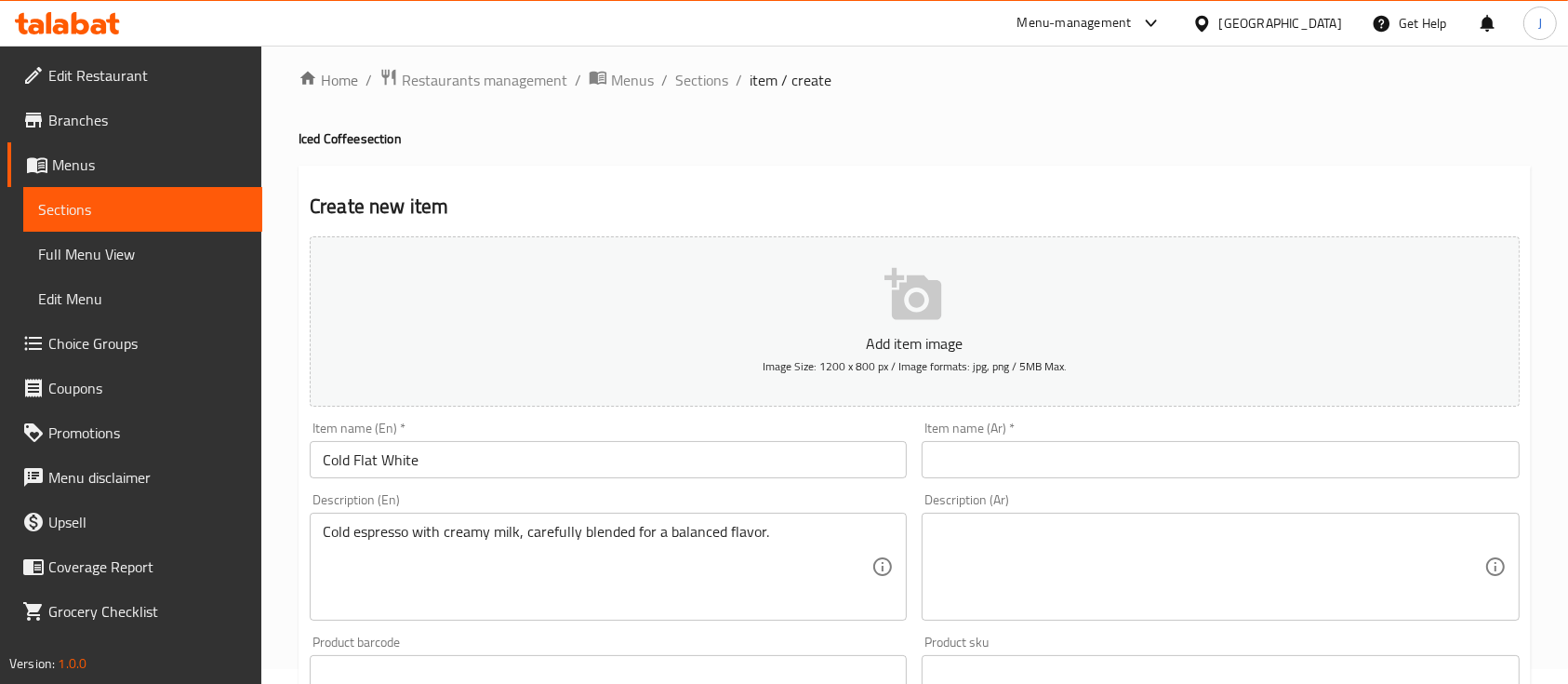
click at [1184, 192] on h2 "Create new item" at bounding box center [915, 206] width 1210 height 28
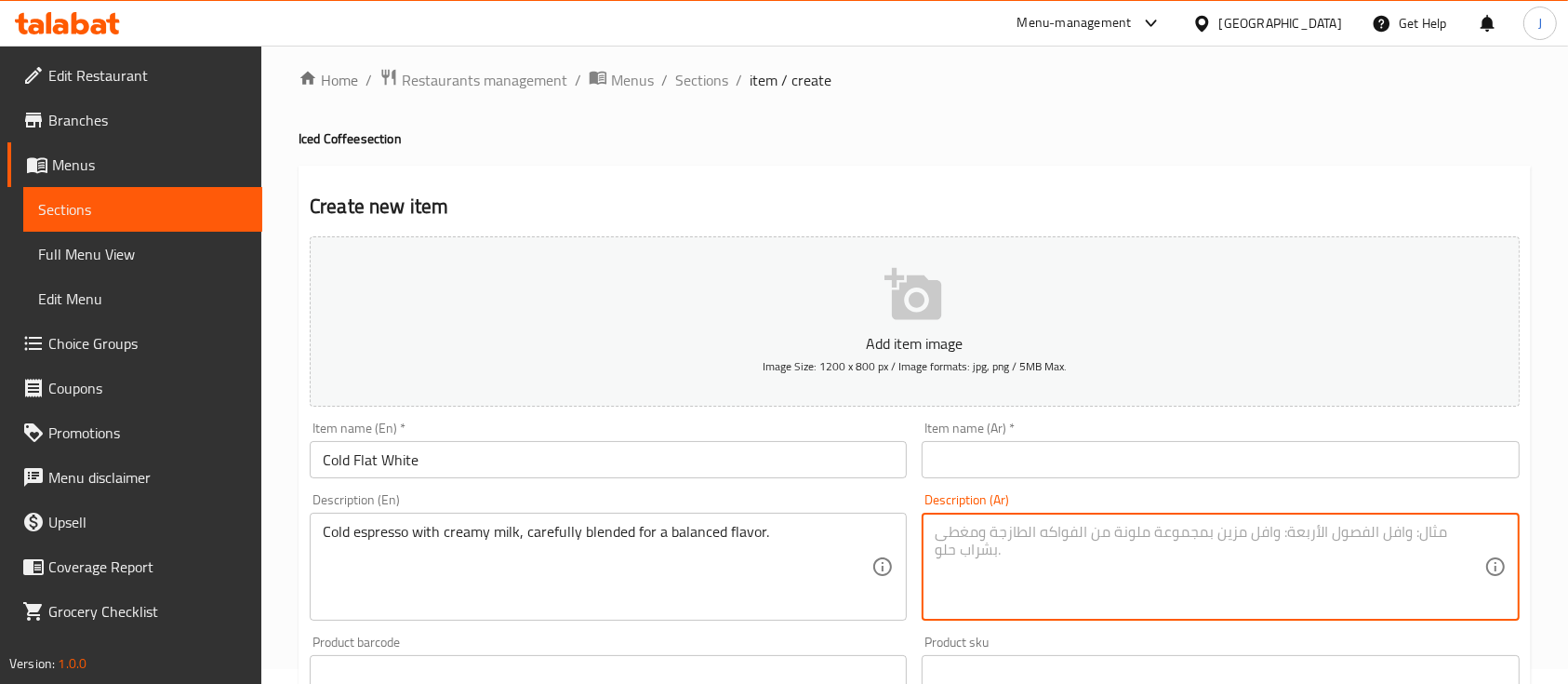
click at [1007, 555] on textarea at bounding box center [1209, 567] width 548 height 89
paste textarea "فلات وايت بارد اسبريسو بارد مع حليب كريمي ممزوج بدقة يمنحك نكهة متوازنة"
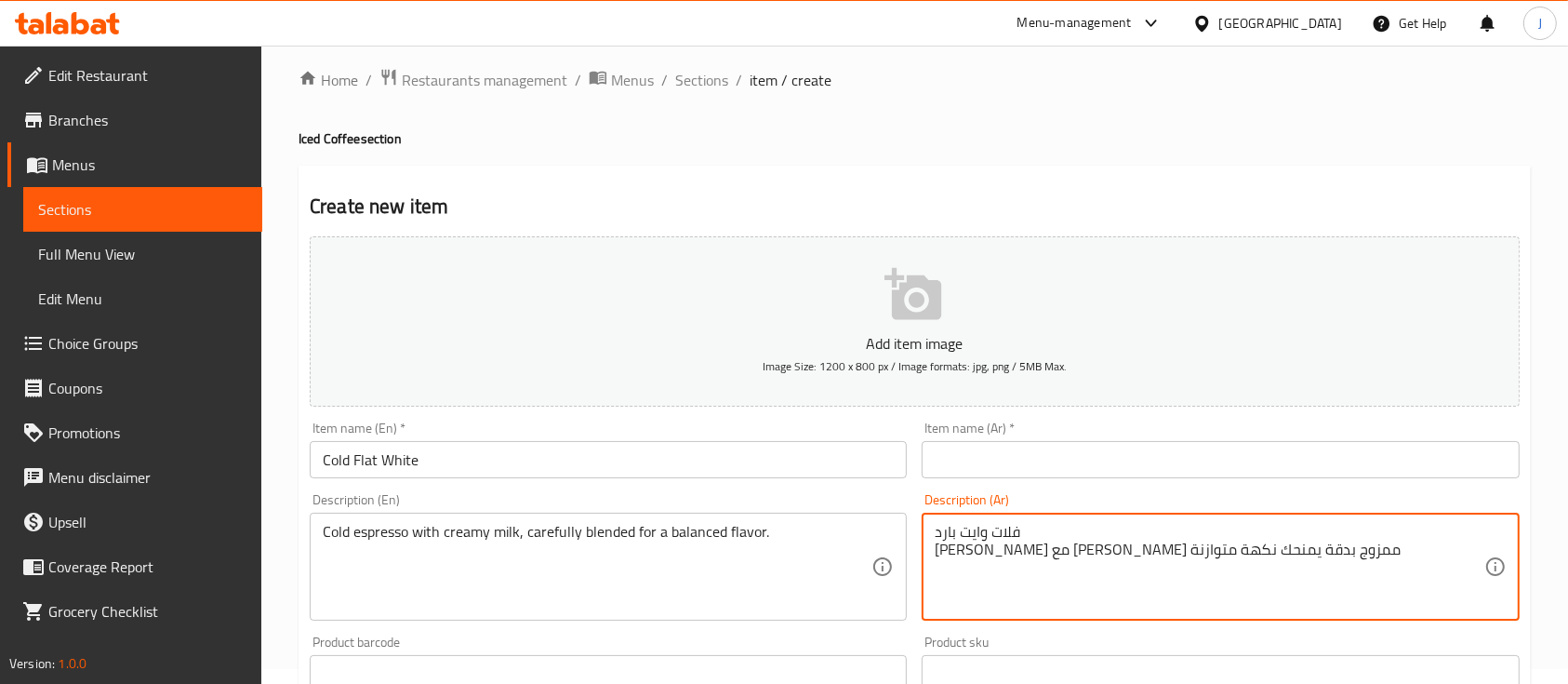
click at [974, 538] on textarea "فلات وايت بارد اسبريسو بارد مع حليب كريمي ممزوج بدقة يمنحك نكهة متوازنة" at bounding box center [1209, 567] width 548 height 89
click at [974, 531] on textarea "فلات وايت بارد اسبريسو بارد مع حليب كريمي ممزوج بدقة يمنحك نكهة متوازنة" at bounding box center [1209, 567] width 548 height 89
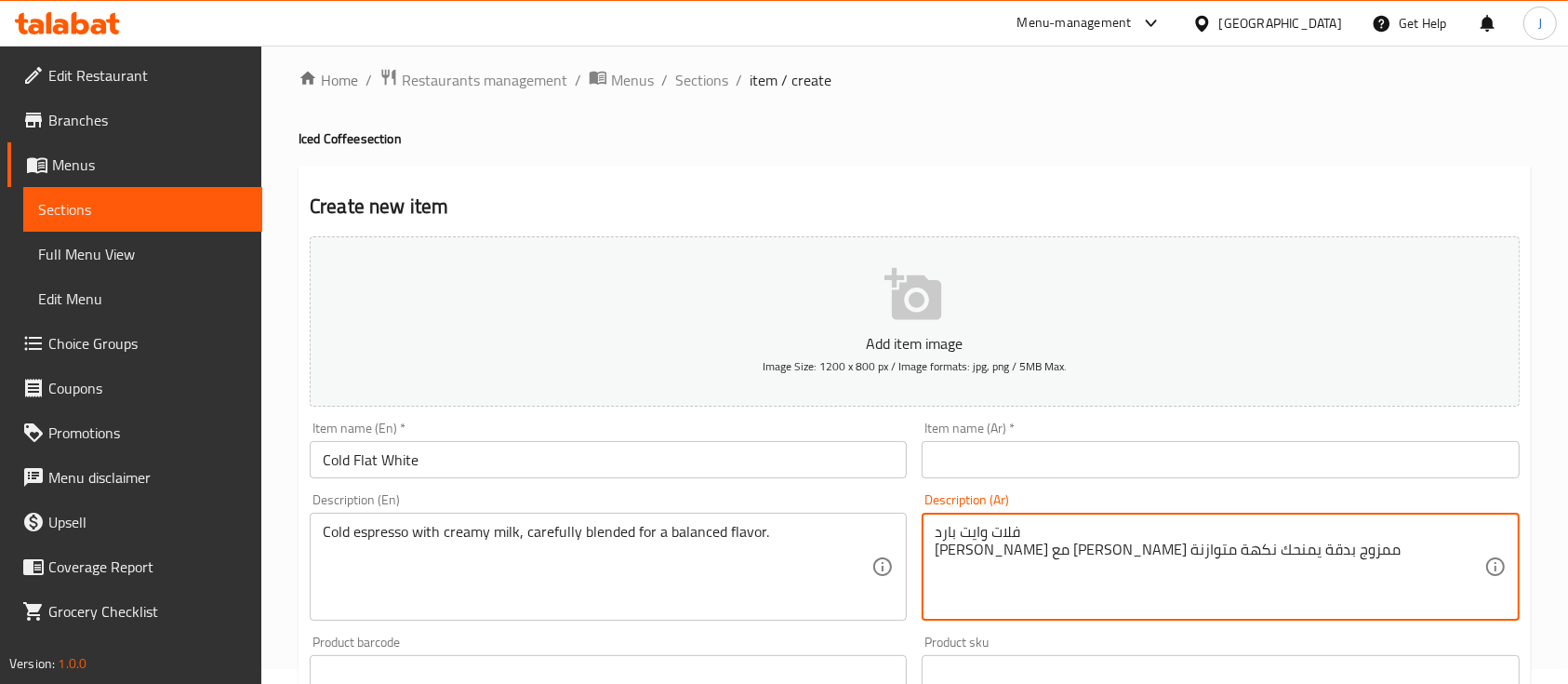
click at [974, 531] on textarea "فلات وايت بارد اسبريسو بارد مع حليب كريمي ممزوج بدقة يمنحك نكهة متوازنة" at bounding box center [1209, 567] width 548 height 89
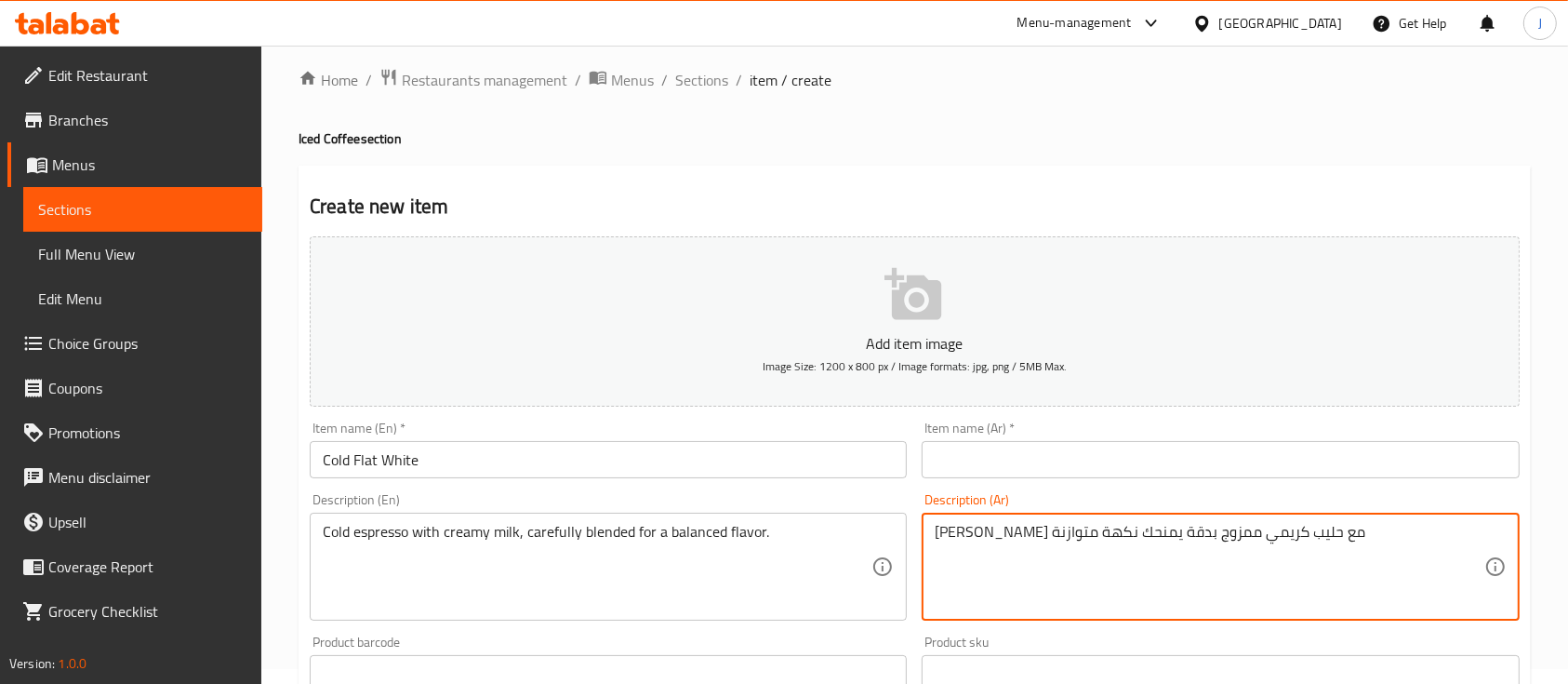
type textarea "اسبريسو بارد مع حليب كريمي ممزوج بدقة يمنحك نكهة متوازنة"
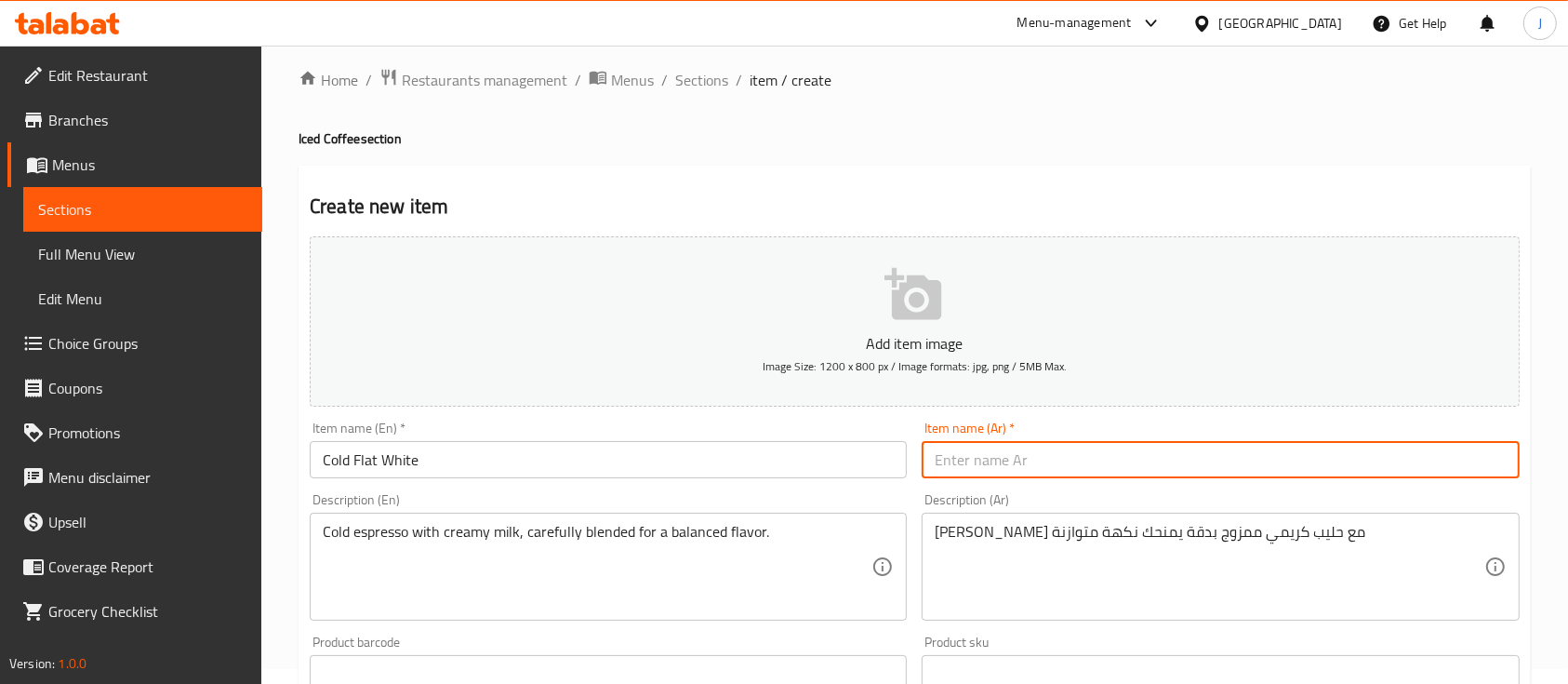
click at [980, 468] on input "text" at bounding box center [1220, 459] width 597 height 38
paste input "فلات وايت بارد"
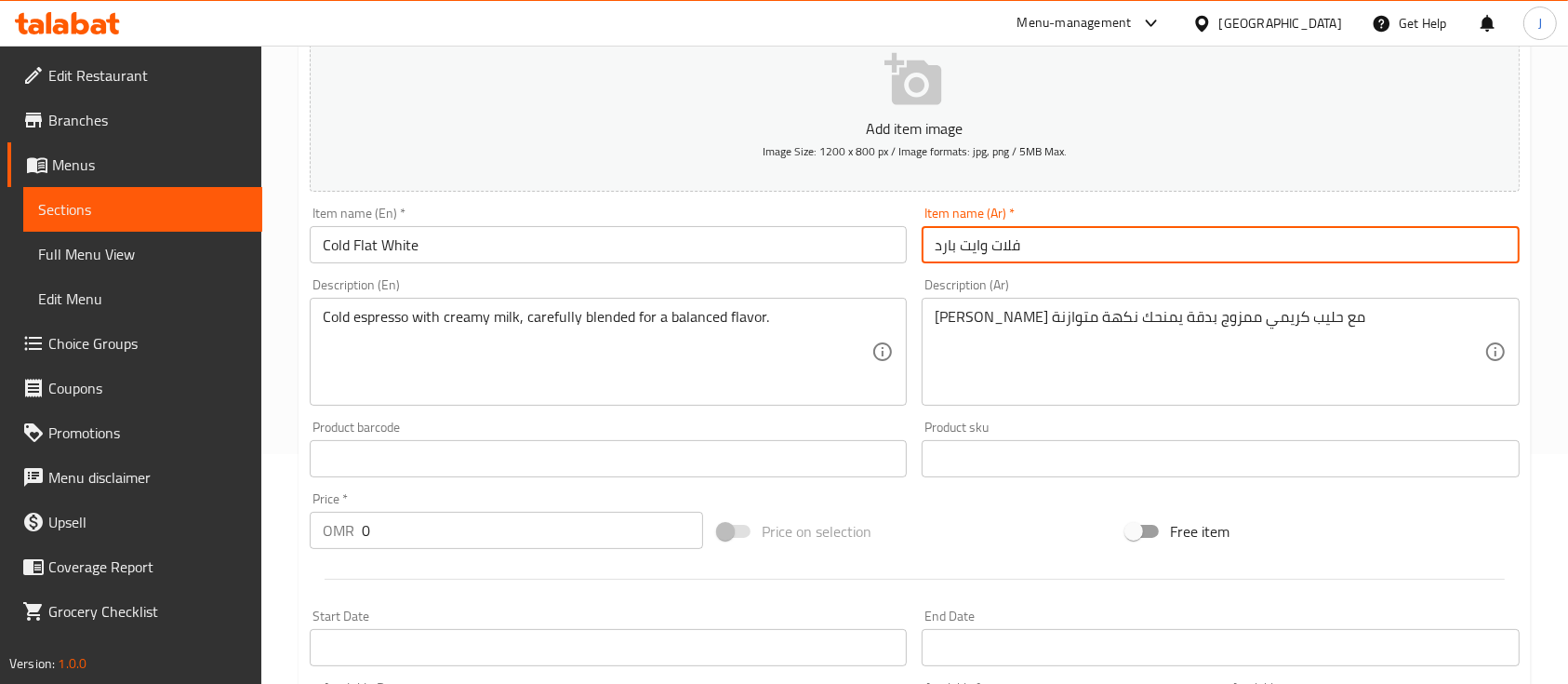
scroll to position [231, 0]
type input "فلات وايت بارد"
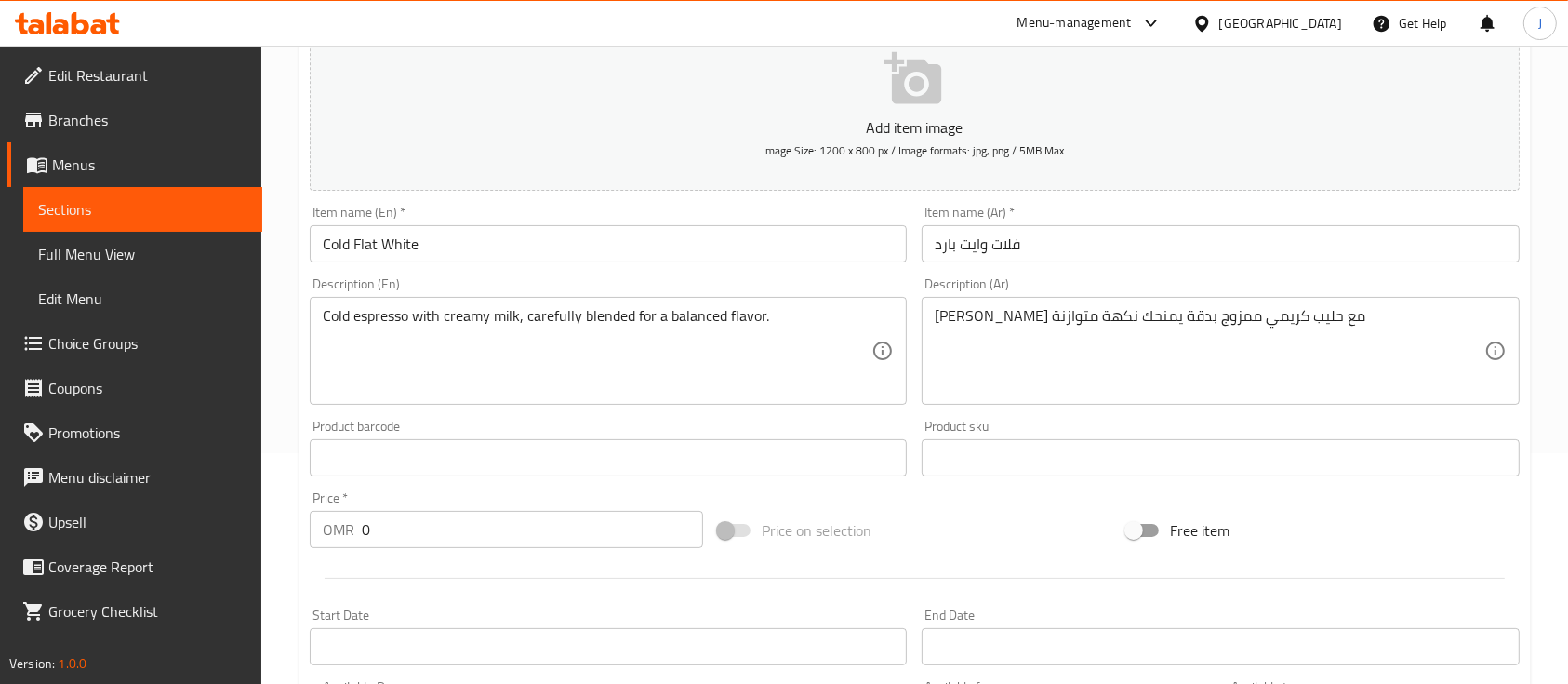
click at [732, 552] on div "Price on selection" at bounding box center [915, 530] width 408 height 50
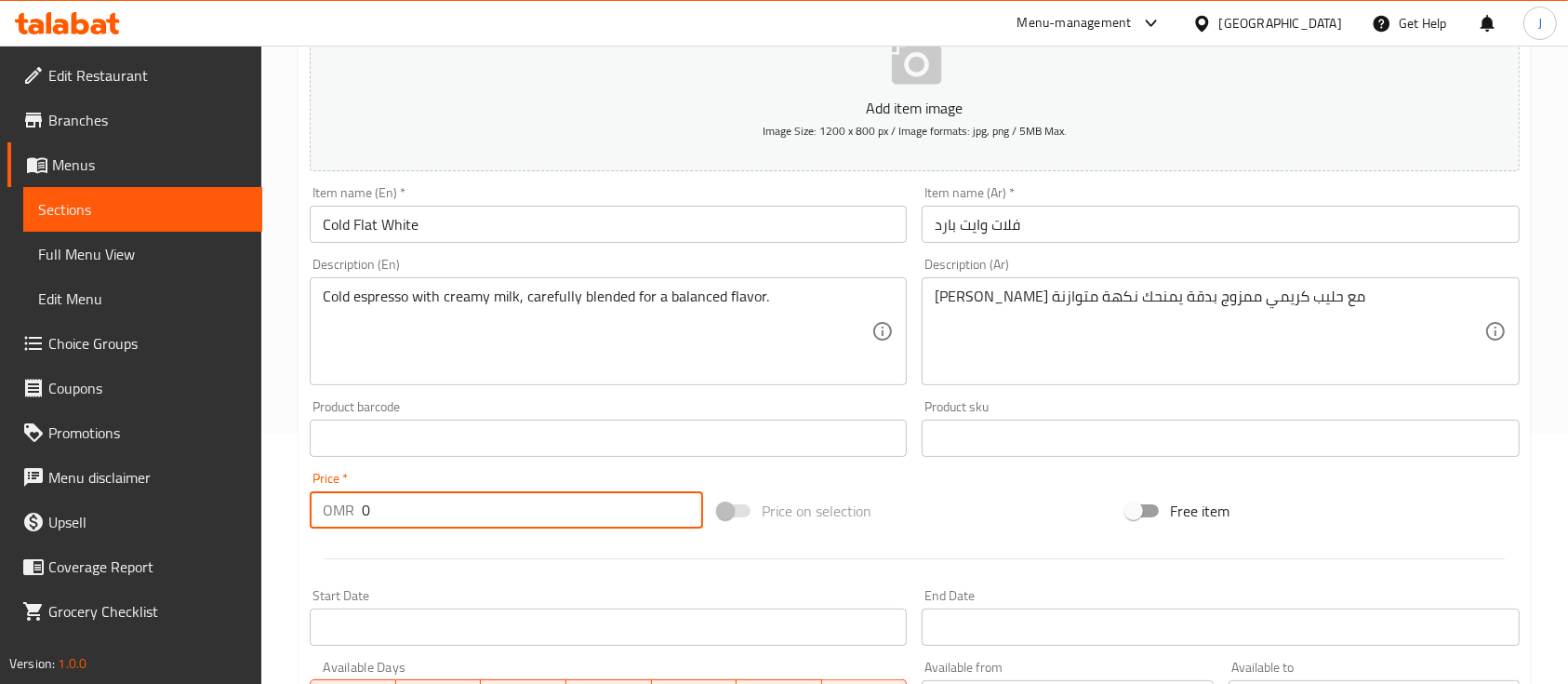
drag, startPoint x: 408, startPoint y: 498, endPoint x: 262, endPoint y: 507, distance: 146.3
click at [262, 507] on div "Home / Restaurants management / Menus / Sections / item / create Iced Coffee se…" at bounding box center [915, 429] width 1307 height 1269
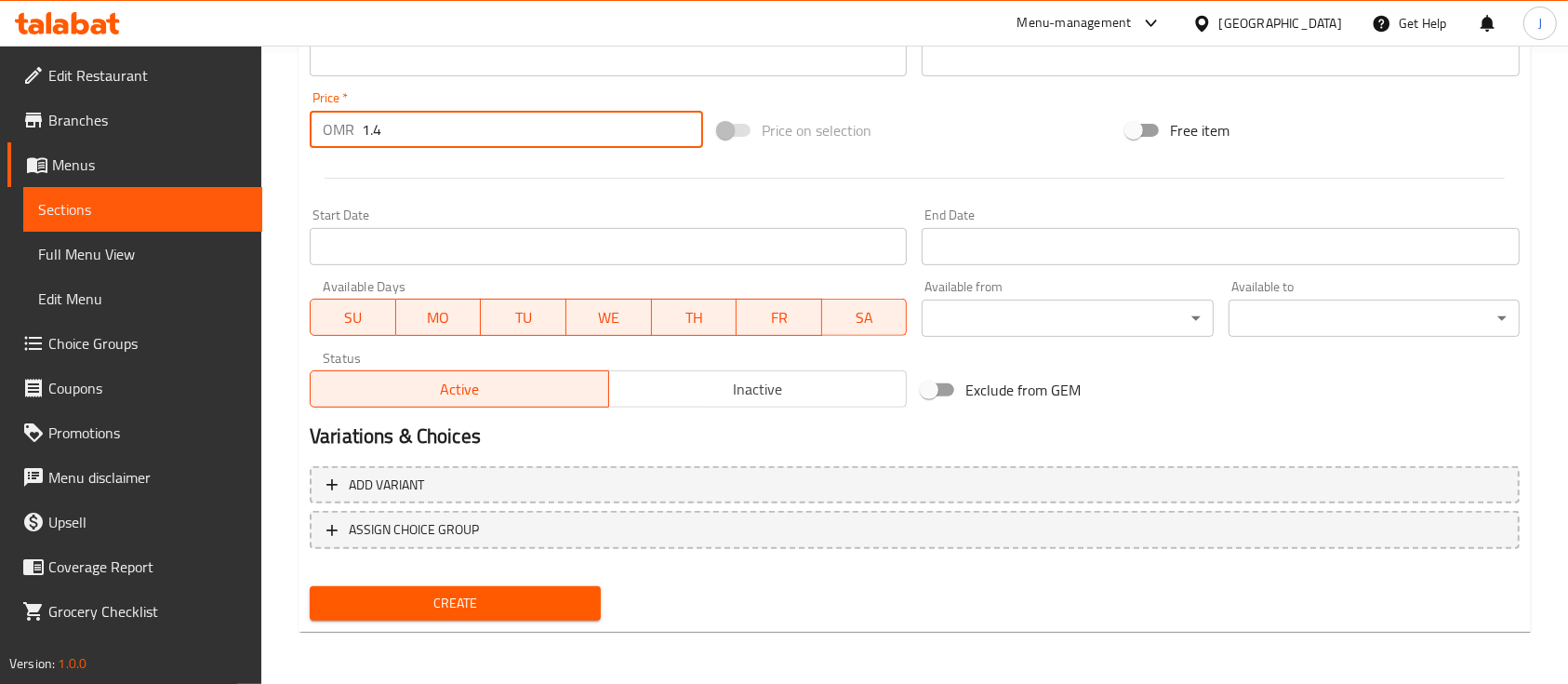
type input "1.4"
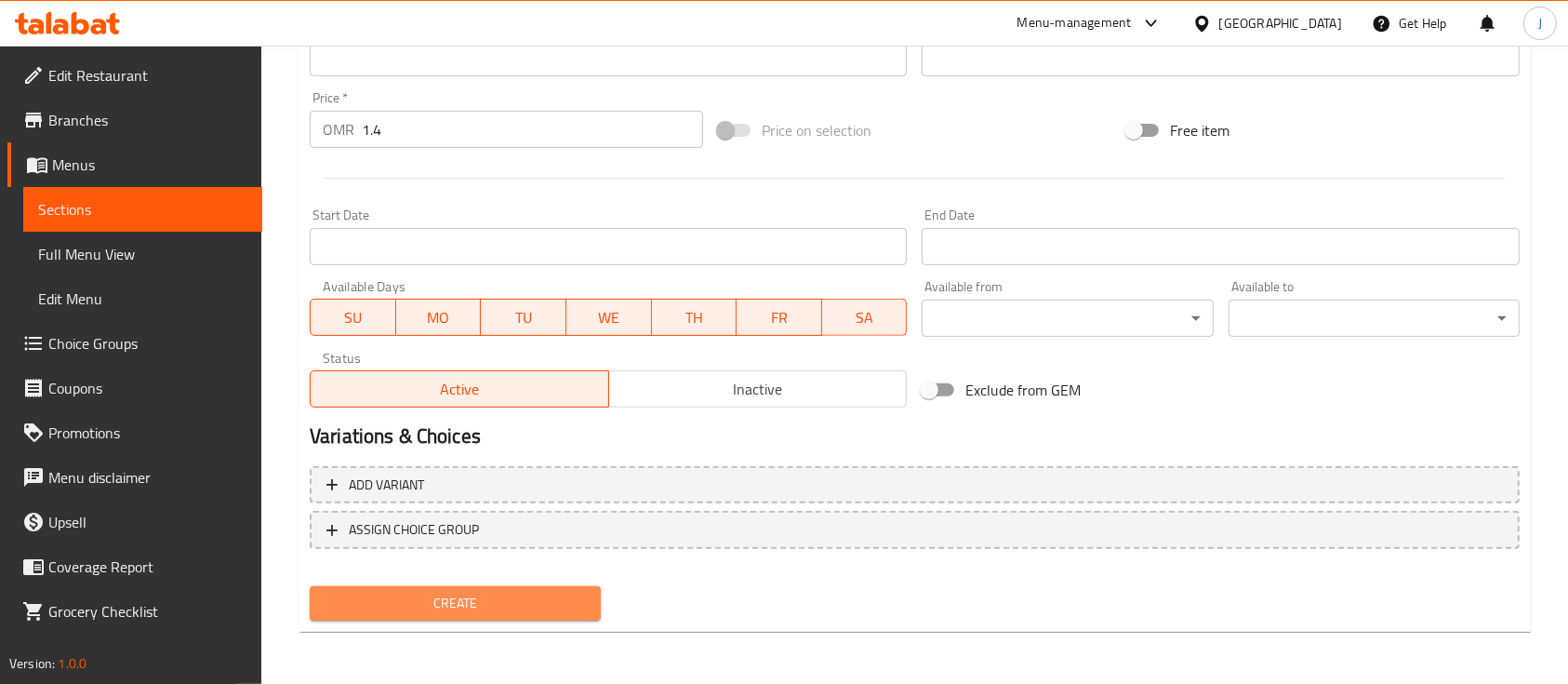
click at [484, 615] on button "Create" at bounding box center [455, 603] width 291 height 35
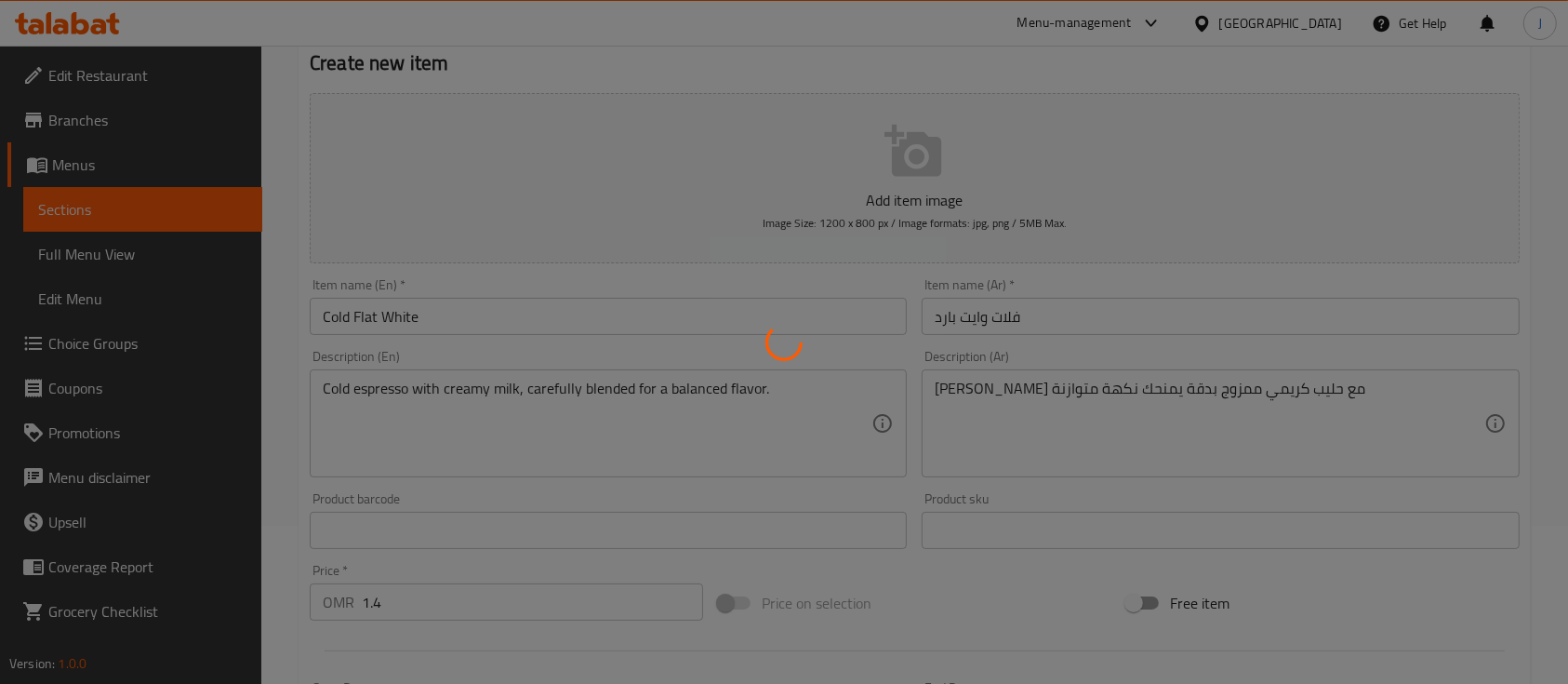
scroll to position [160, 0]
type input "0"
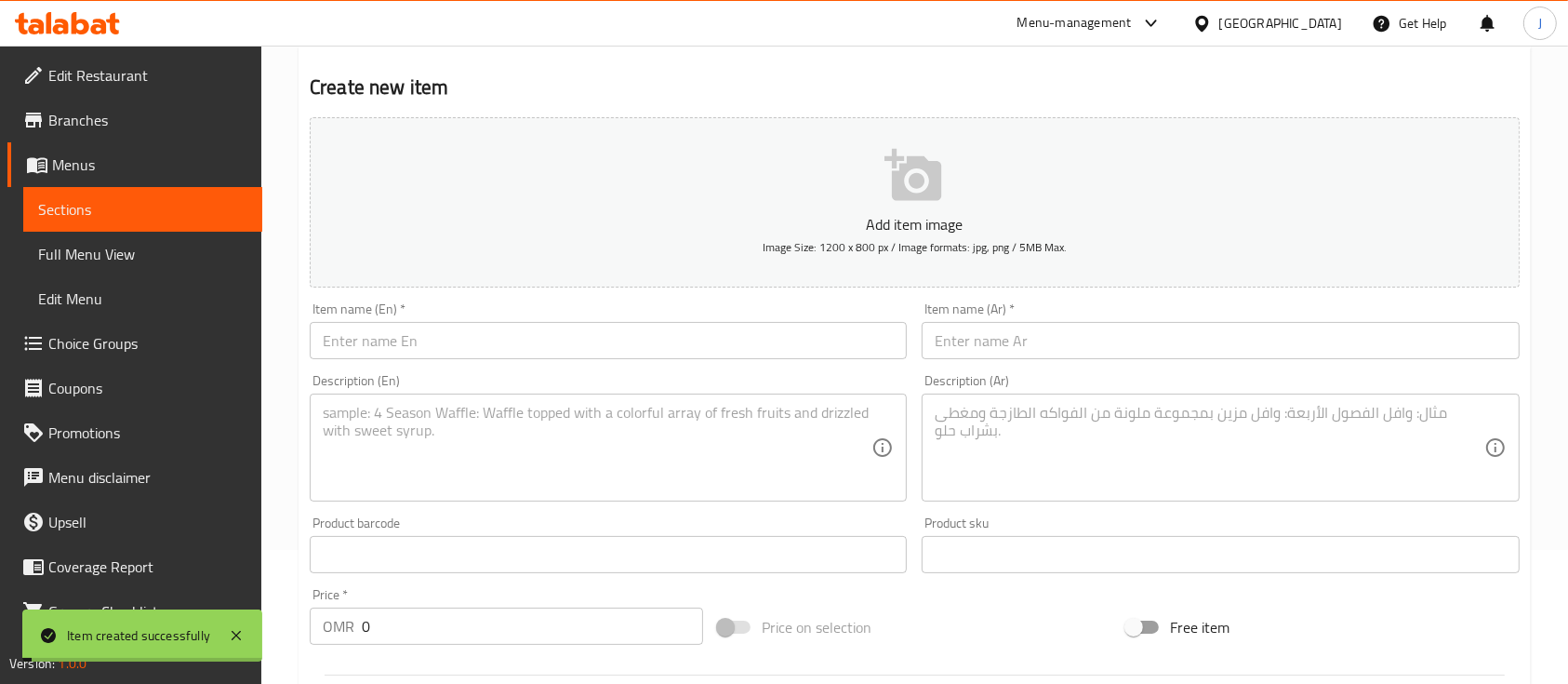
scroll to position [0, 0]
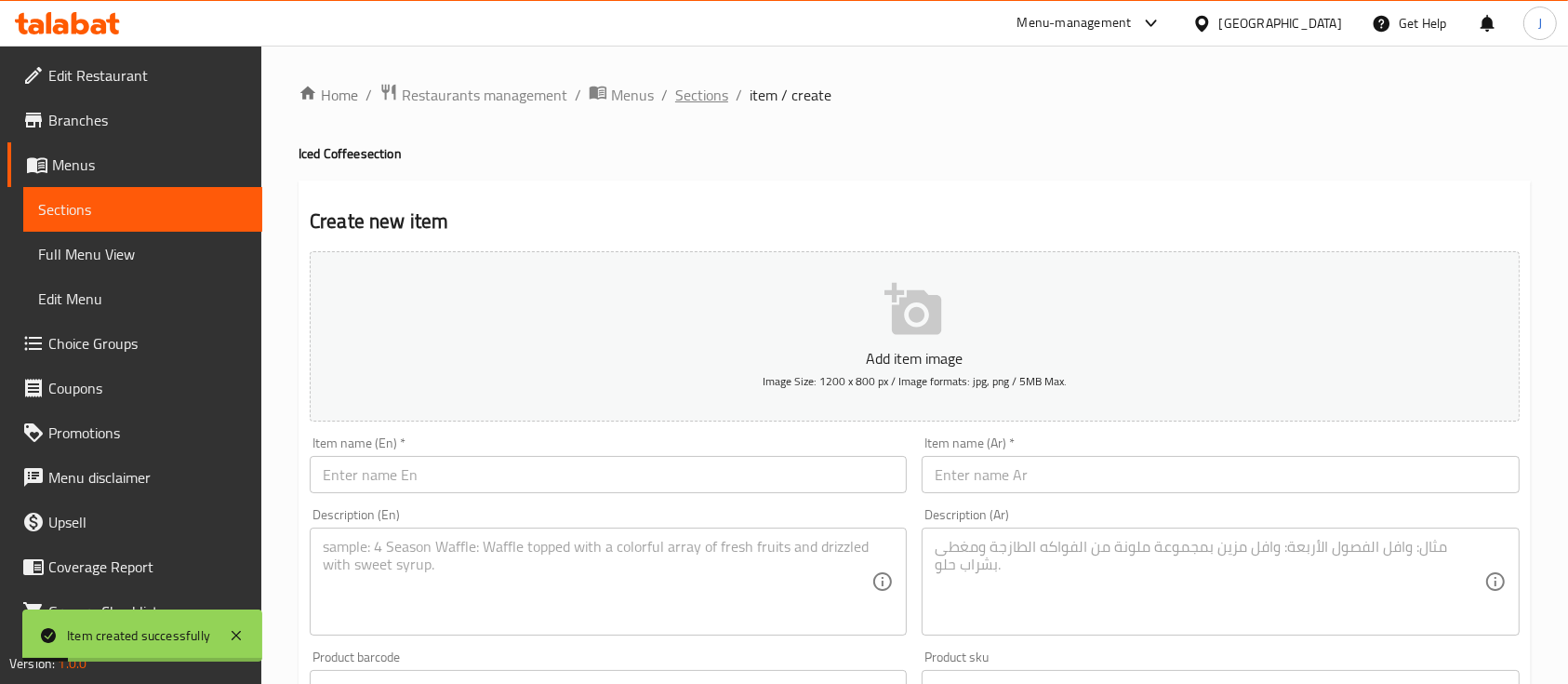
click at [707, 90] on span "Sections" at bounding box center [701, 94] width 53 height 22
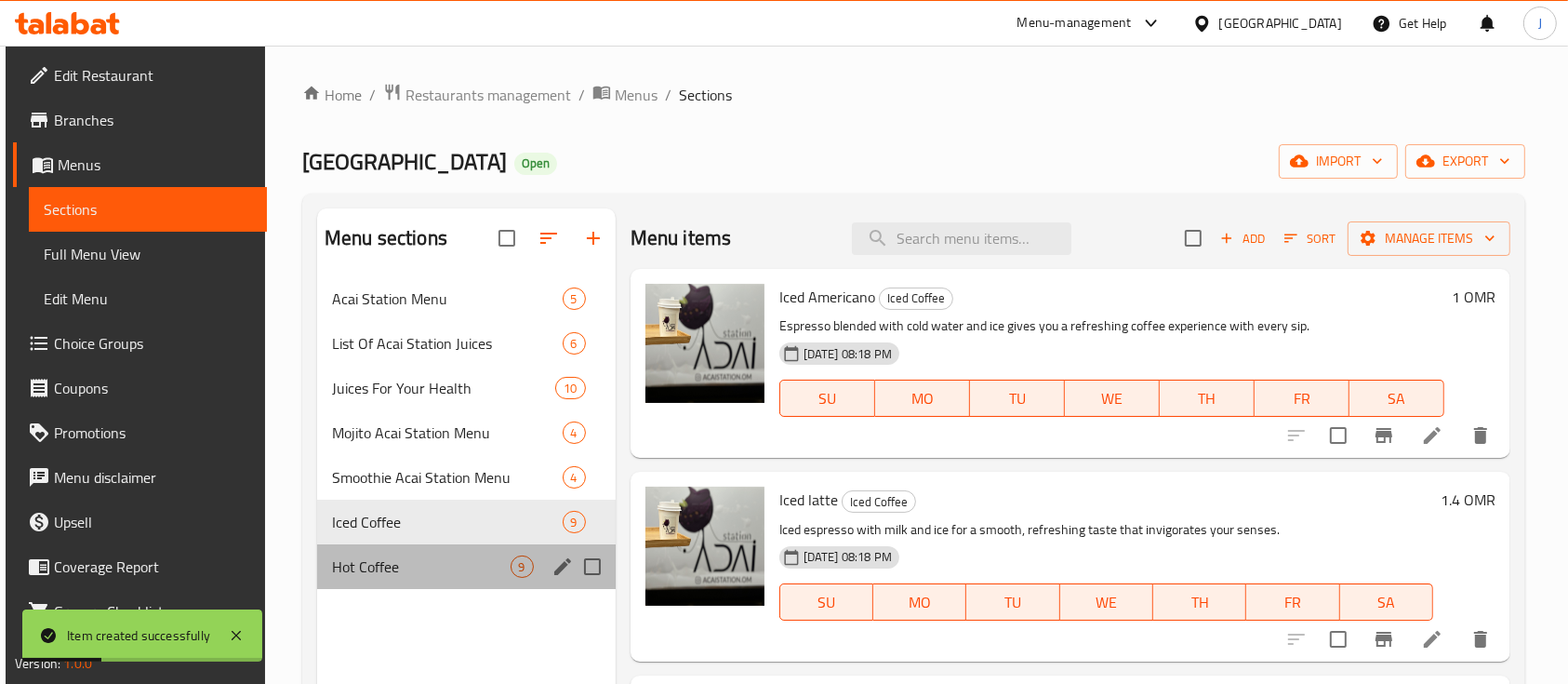
click at [430, 577] on div "Hot Coffee 9" at bounding box center [467, 567] width 298 height 44
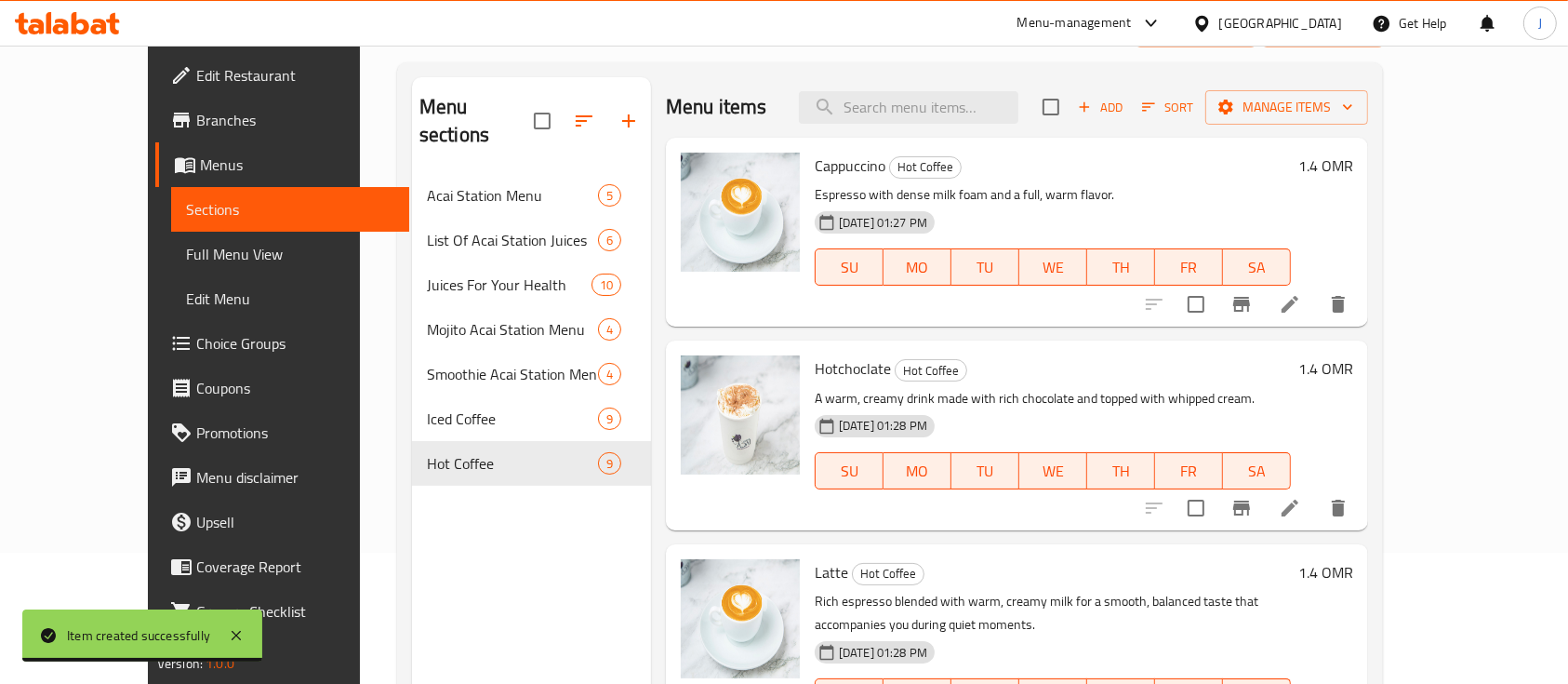
scroll to position [126, 0]
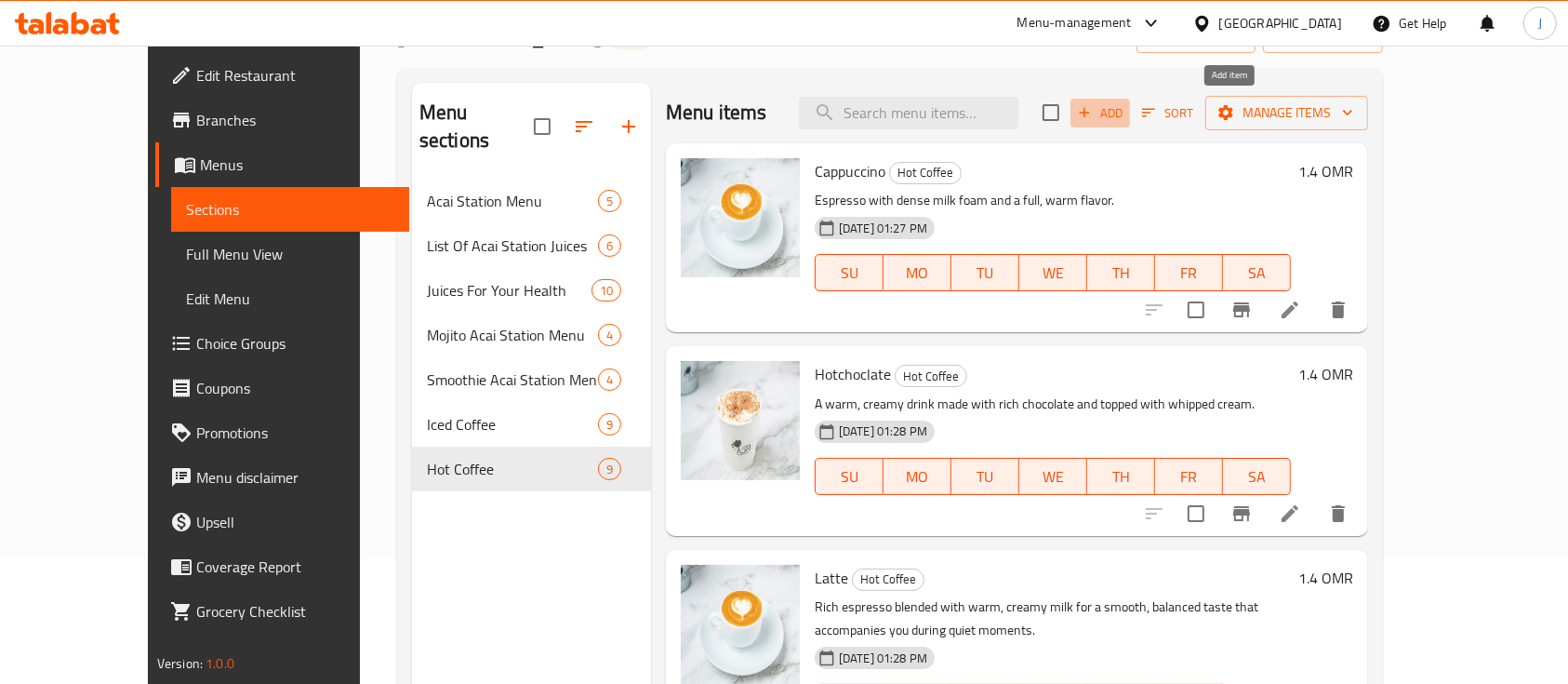
click at [1125, 103] on span "Add" at bounding box center [1100, 113] width 50 height 21
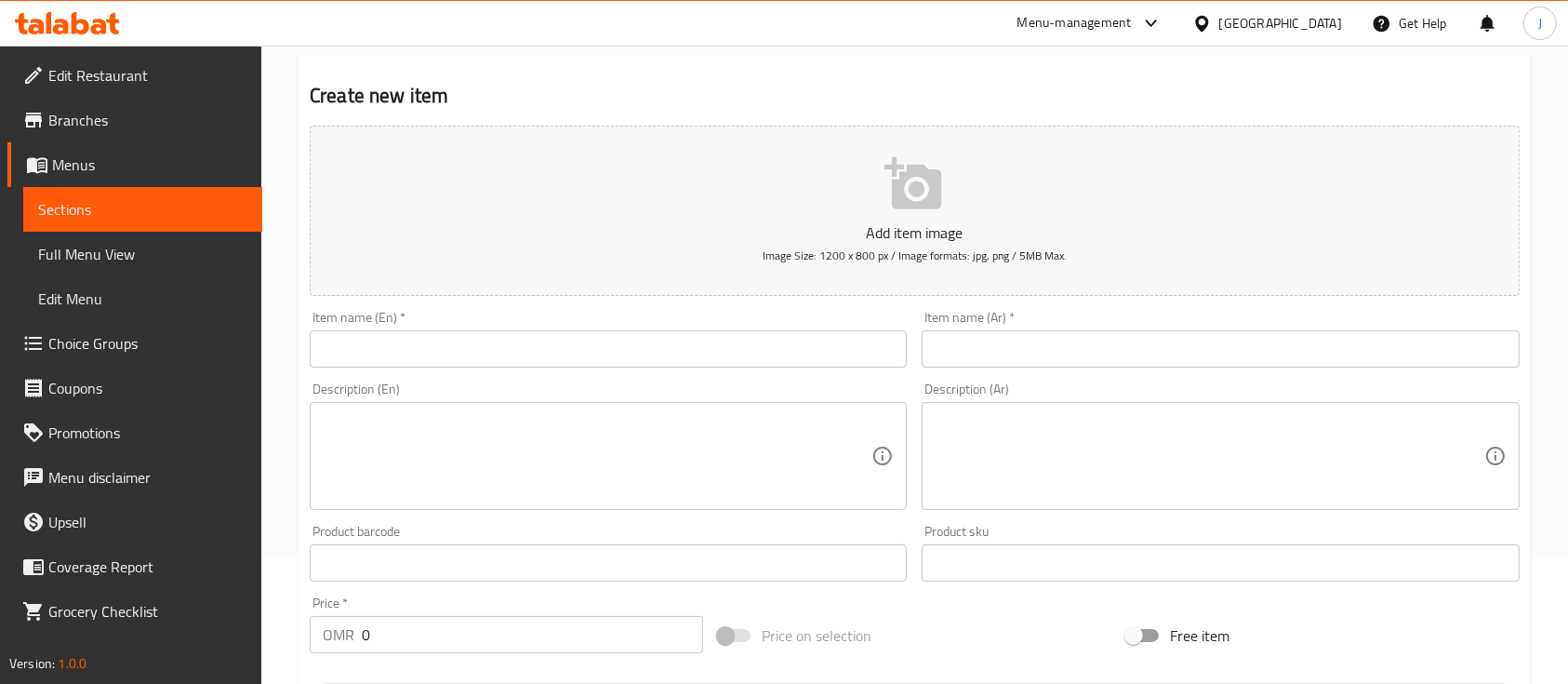
click at [1161, 477] on textarea at bounding box center [1209, 456] width 548 height 89
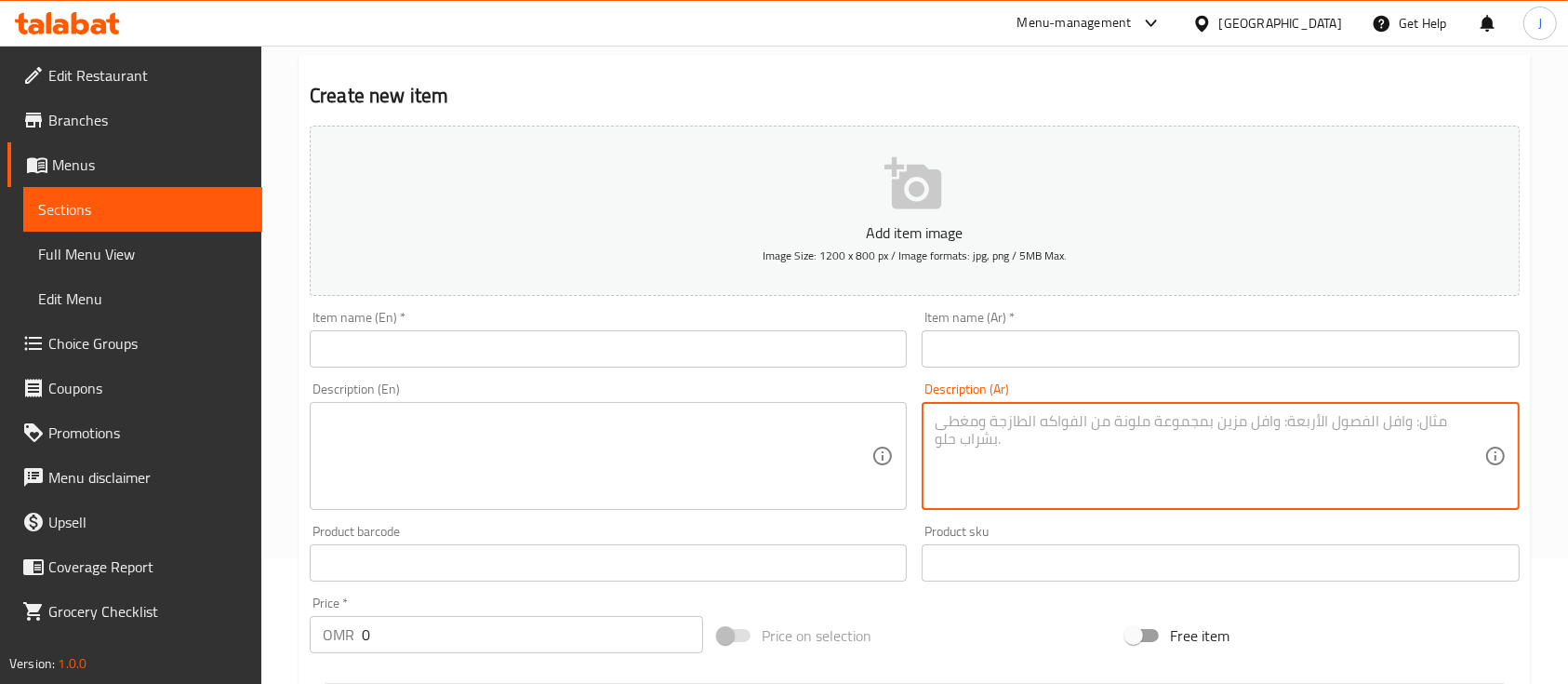
paste textarea "فلات وايت ساخن اسبريسو غني مع طبقة ناعمة من الحليب ليمنحك نكهة القهوة الكاملة و…"
click at [1009, 422] on textarea "فلات وايت ساخن اسبريسو غني مع طبقة ناعمة من الحليب ليمنحك نكهة القهوة الكاملة و…" at bounding box center [1209, 456] width 548 height 89
type textarea "اسبريسو غني مع طبقة ناعمة من الحليب ليمنحك نكهة القهوة الكاملة و المتوازنة"
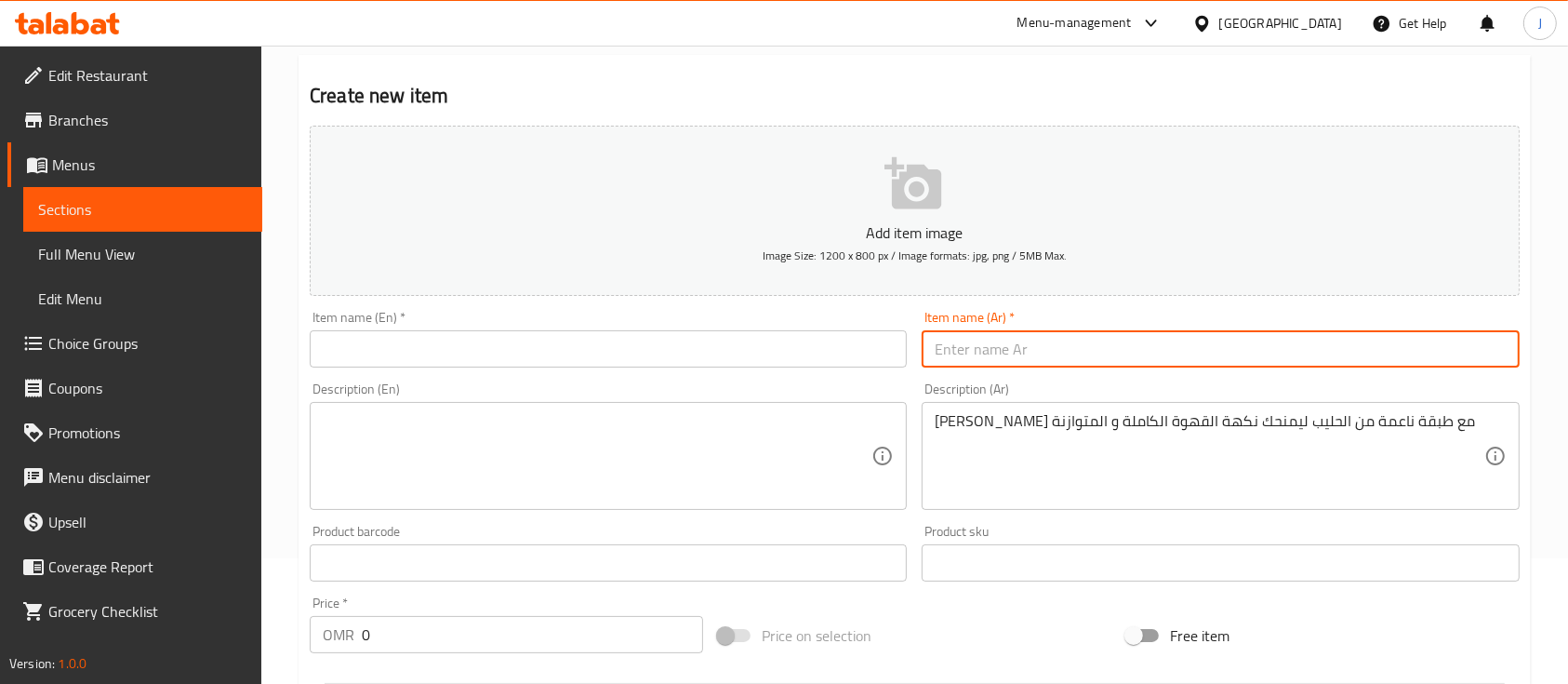
click at [997, 356] on input "text" at bounding box center [1220, 348] width 597 height 38
paste input "فلات وايت ساخن"
type input "فلات وايت ساخن"
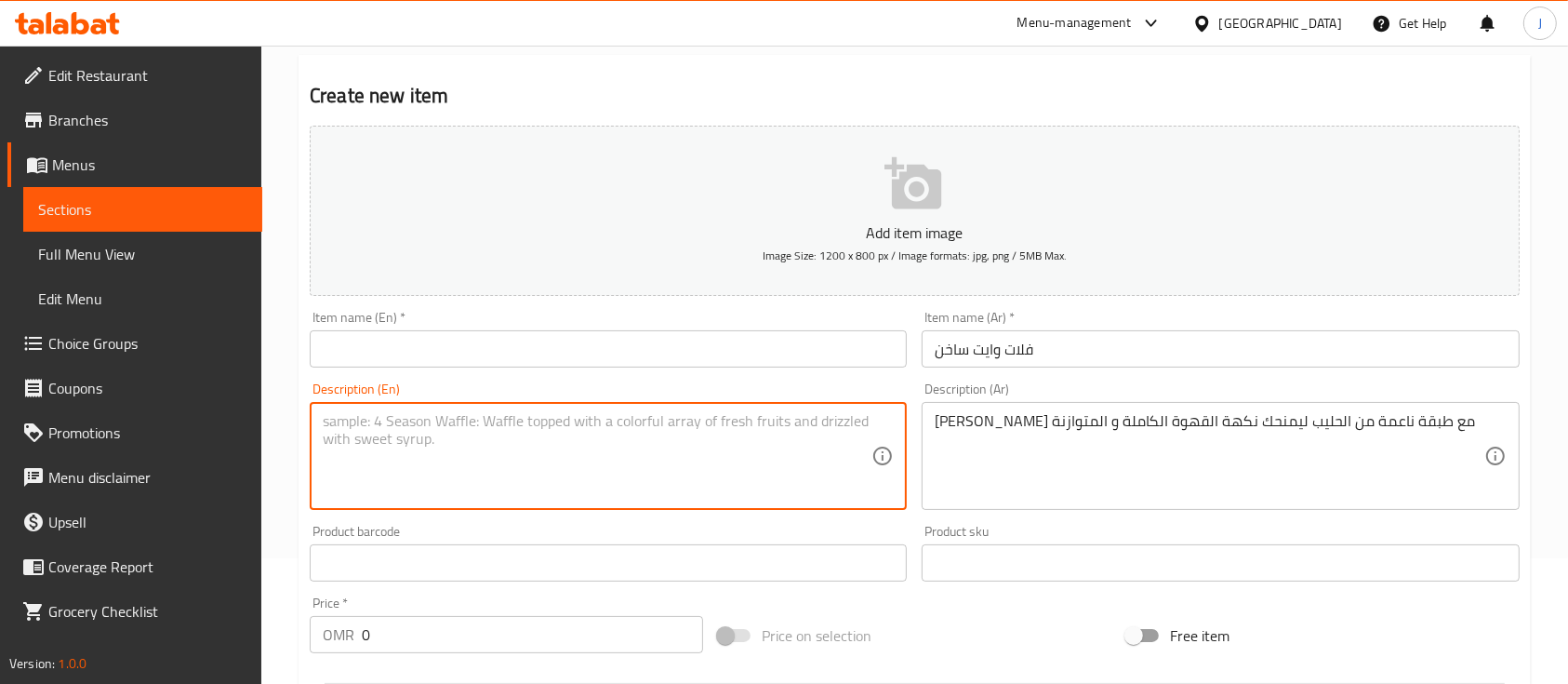
click at [737, 448] on textarea at bounding box center [597, 456] width 548 height 89
paste textarea "Hot Flat White Rich espresso with a smooth layer of milk for a full, balanced c…"
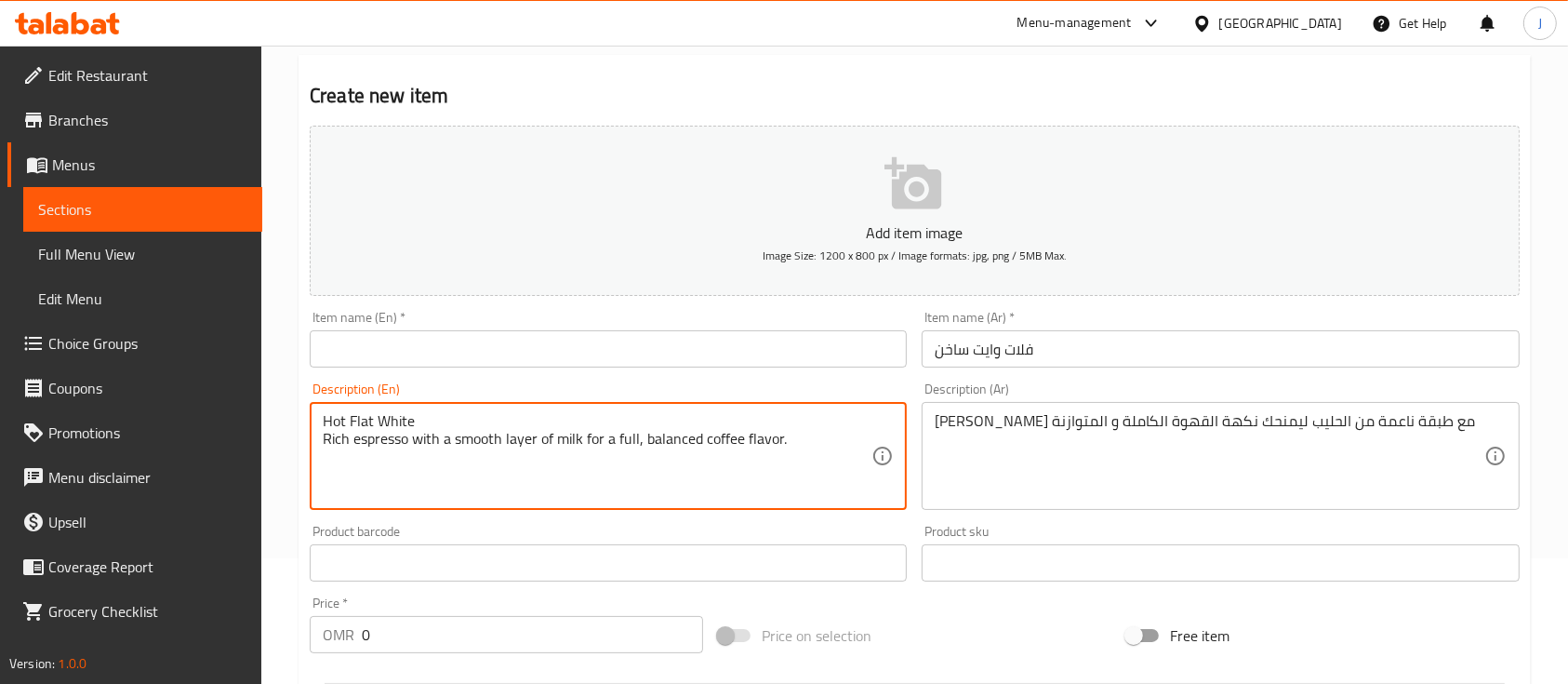
click at [383, 415] on textarea "Hot Flat White Rich espresso with a smooth layer of milk for a full, balanced c…" at bounding box center [597, 456] width 548 height 89
type textarea "Rich espresso with a smooth layer of milk for a full, balanced coffee flavor."
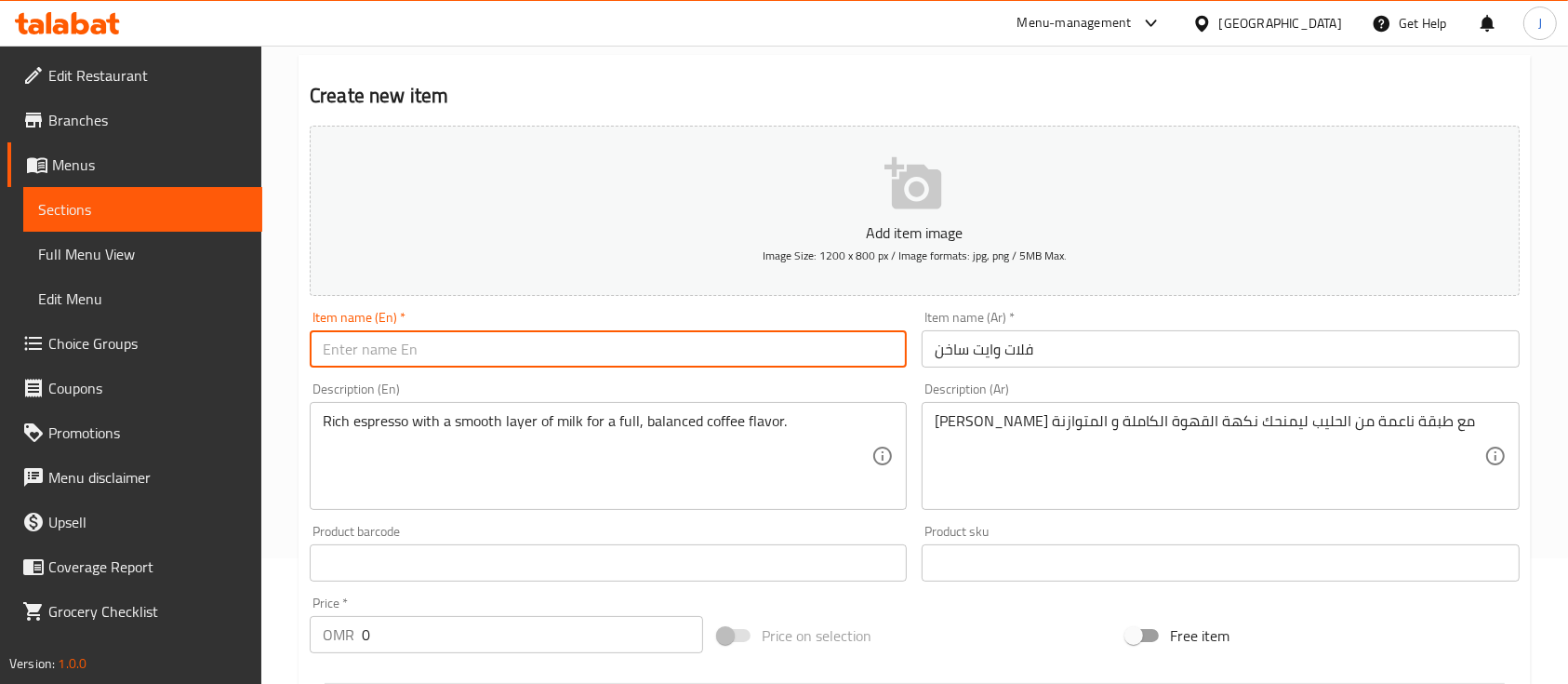
click at [351, 352] on input "text" at bounding box center [608, 348] width 597 height 38
paste input "Hot Flat White"
type input "Hot Flat White"
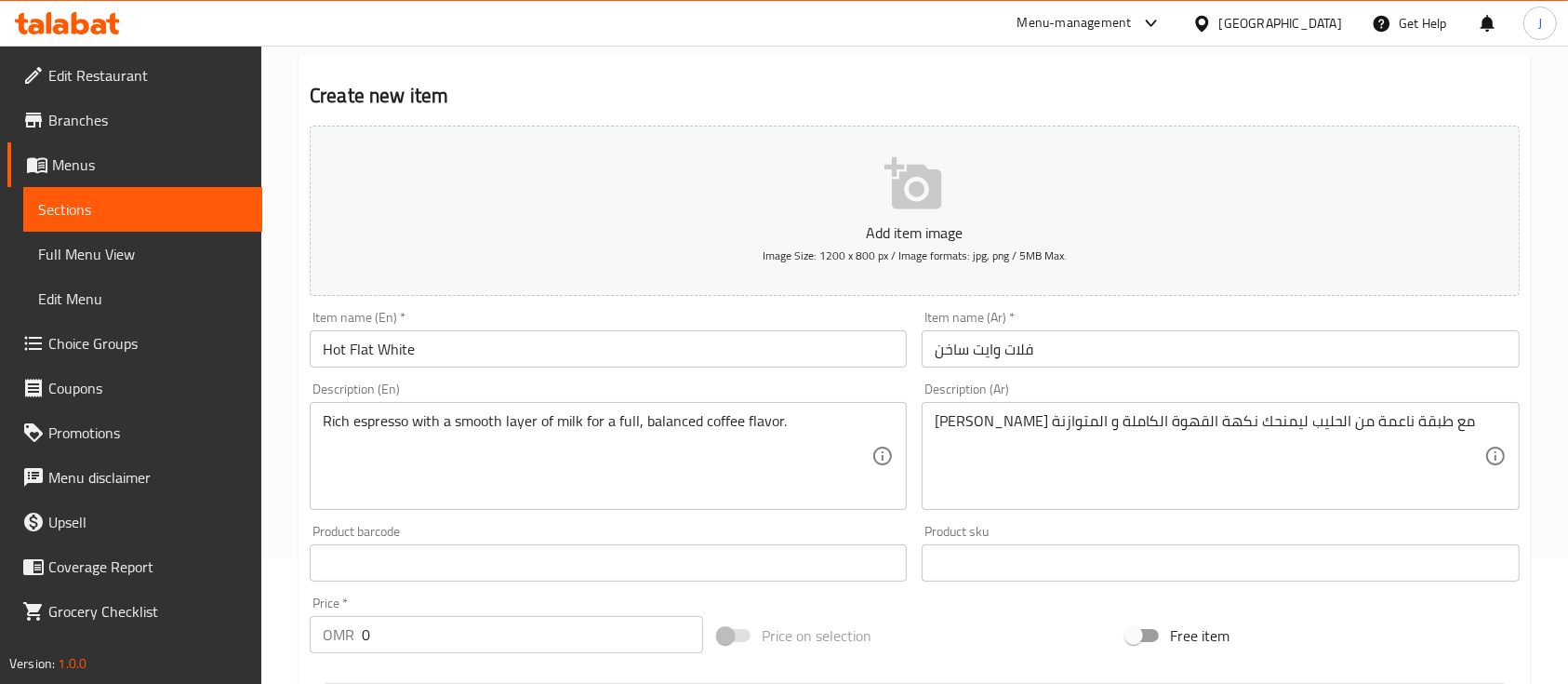
click at [450, 612] on div "Price   * OMR 0 Price *" at bounding box center [506, 624] width 393 height 57
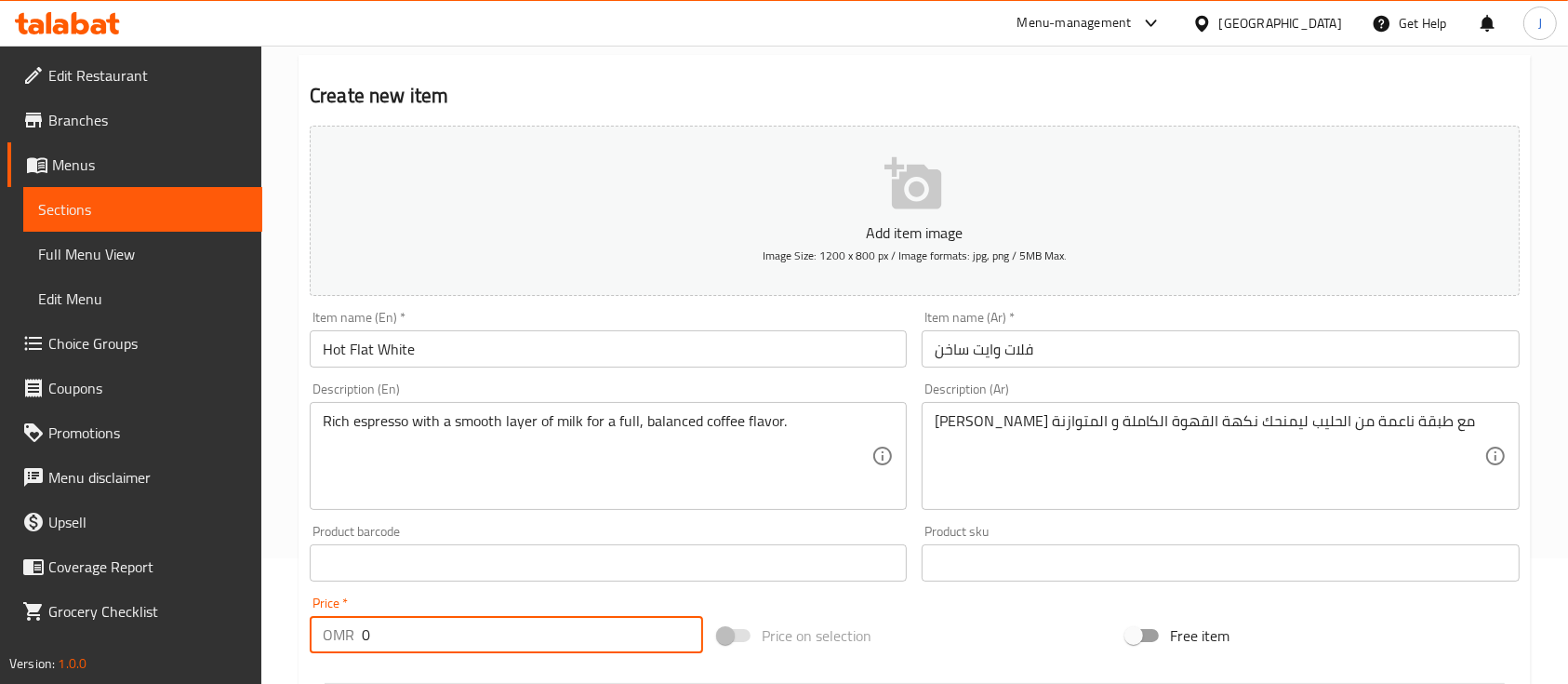
drag, startPoint x: 391, startPoint y: 646, endPoint x: 274, endPoint y: 633, distance: 117.7
click at [274, 633] on div "Home / Restaurants management / Menus / Sections / item / create Hot Coffee sec…" at bounding box center [915, 554] width 1307 height 1269
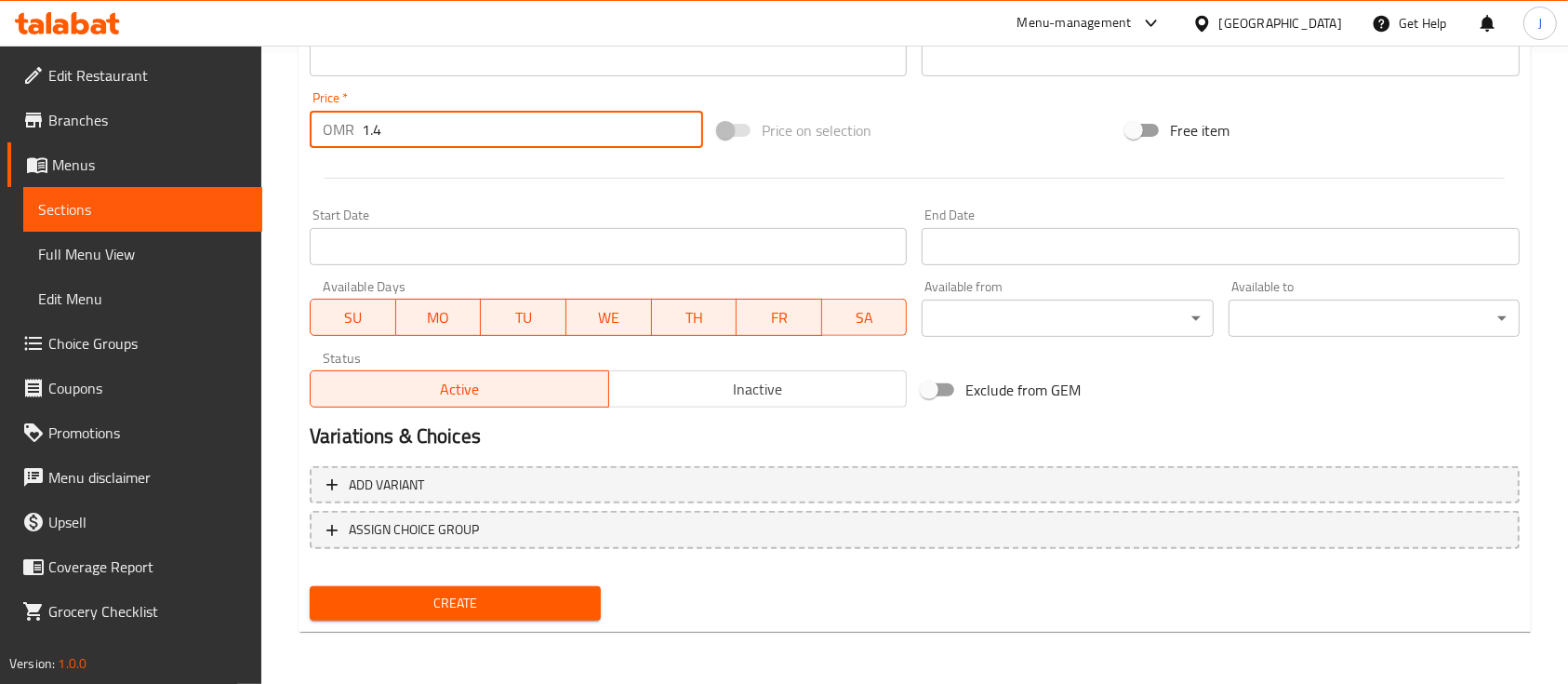
type input "1.4"
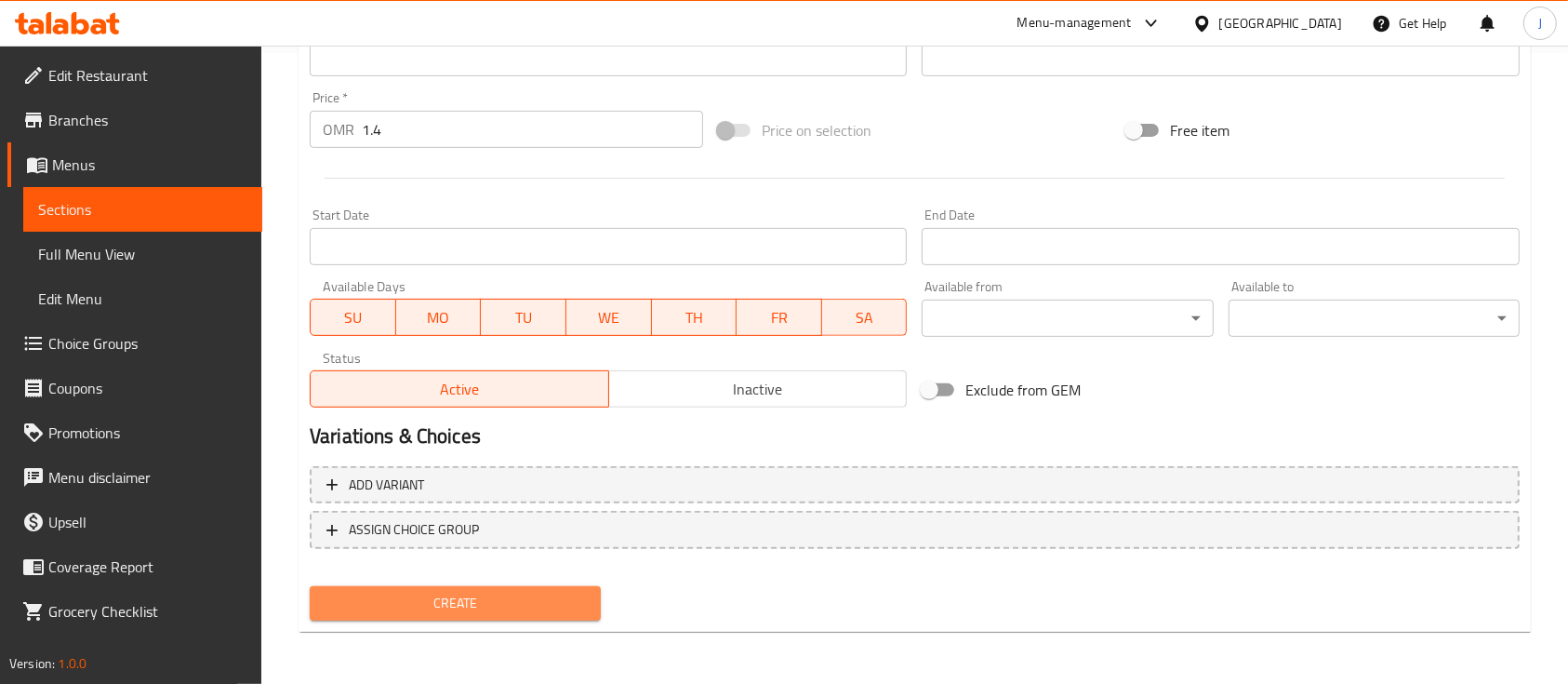
click at [536, 600] on span "Create" at bounding box center [455, 603] width 262 height 23
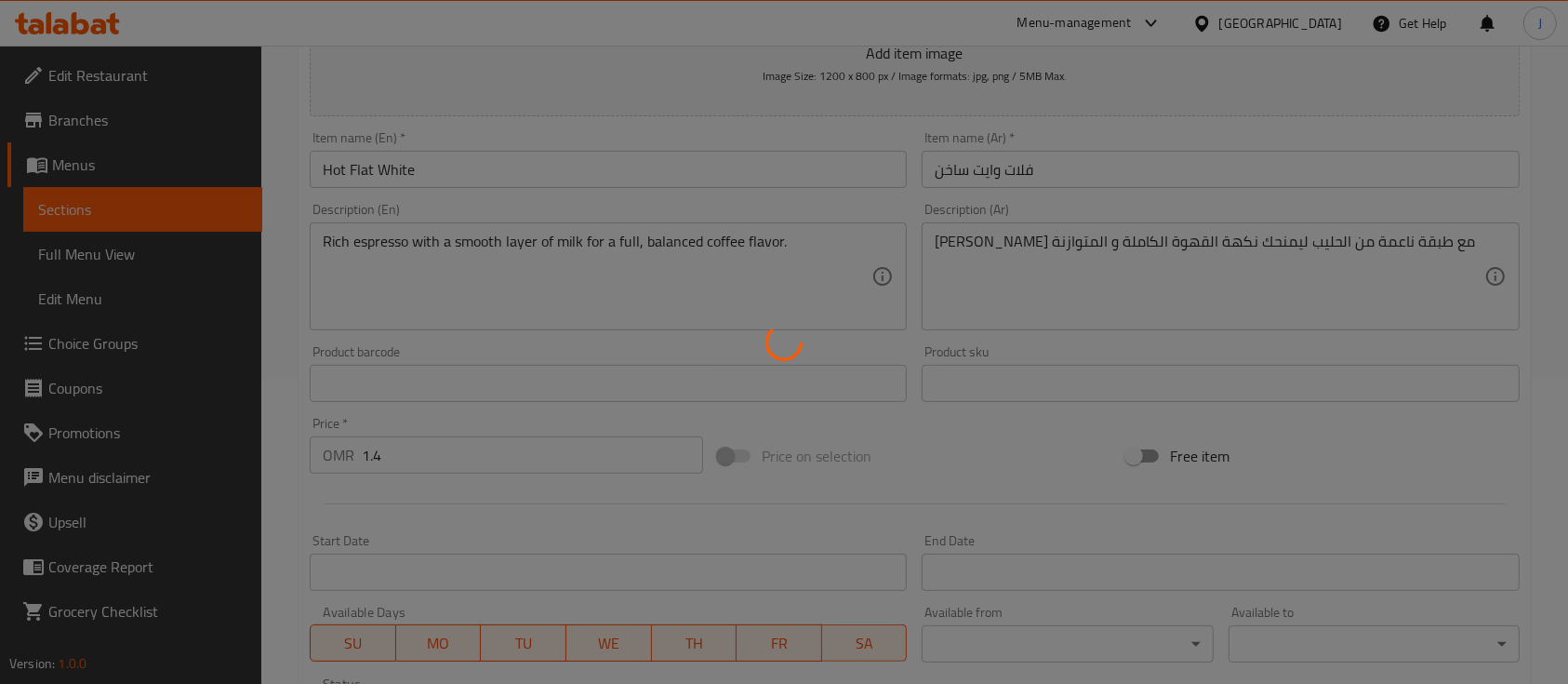
scroll to position [303, 0]
type input "0"
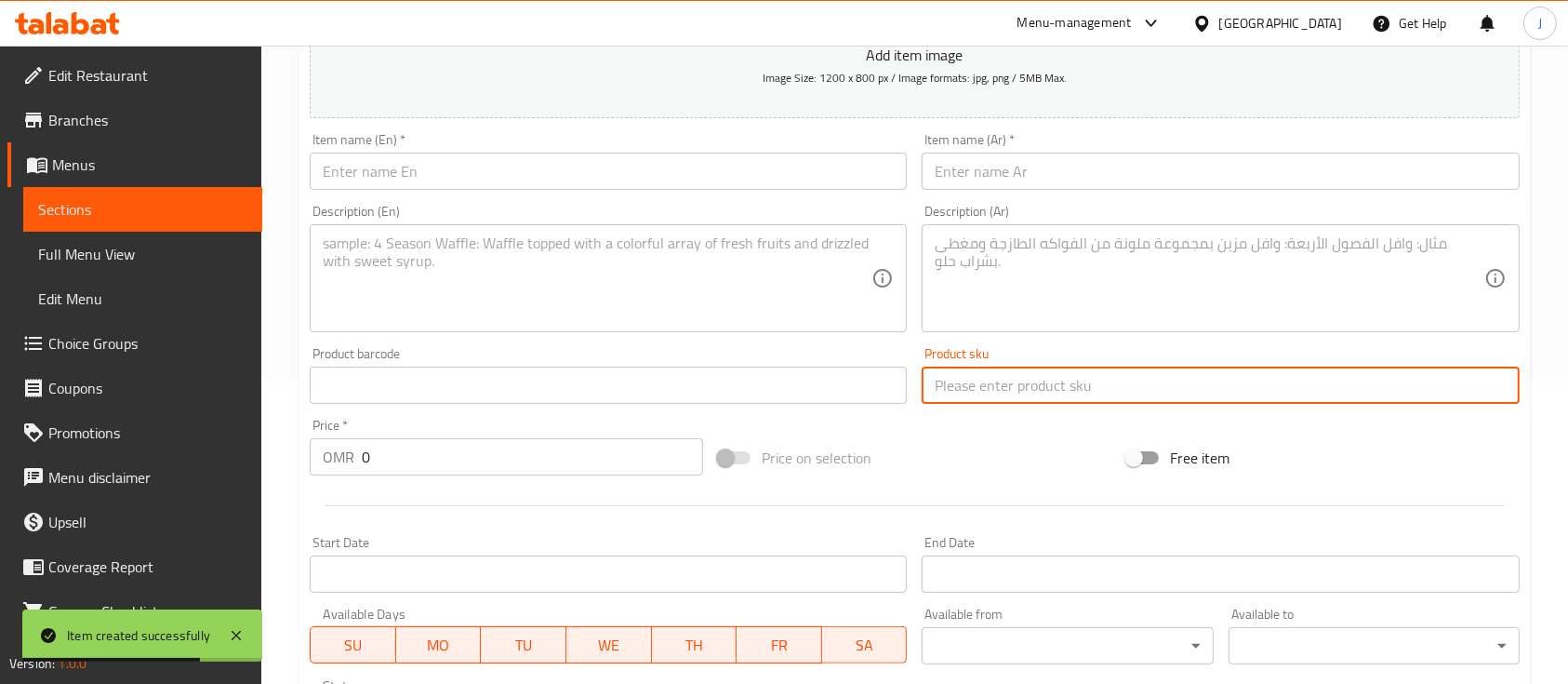
click at [1198, 398] on input "text" at bounding box center [1220, 385] width 597 height 38
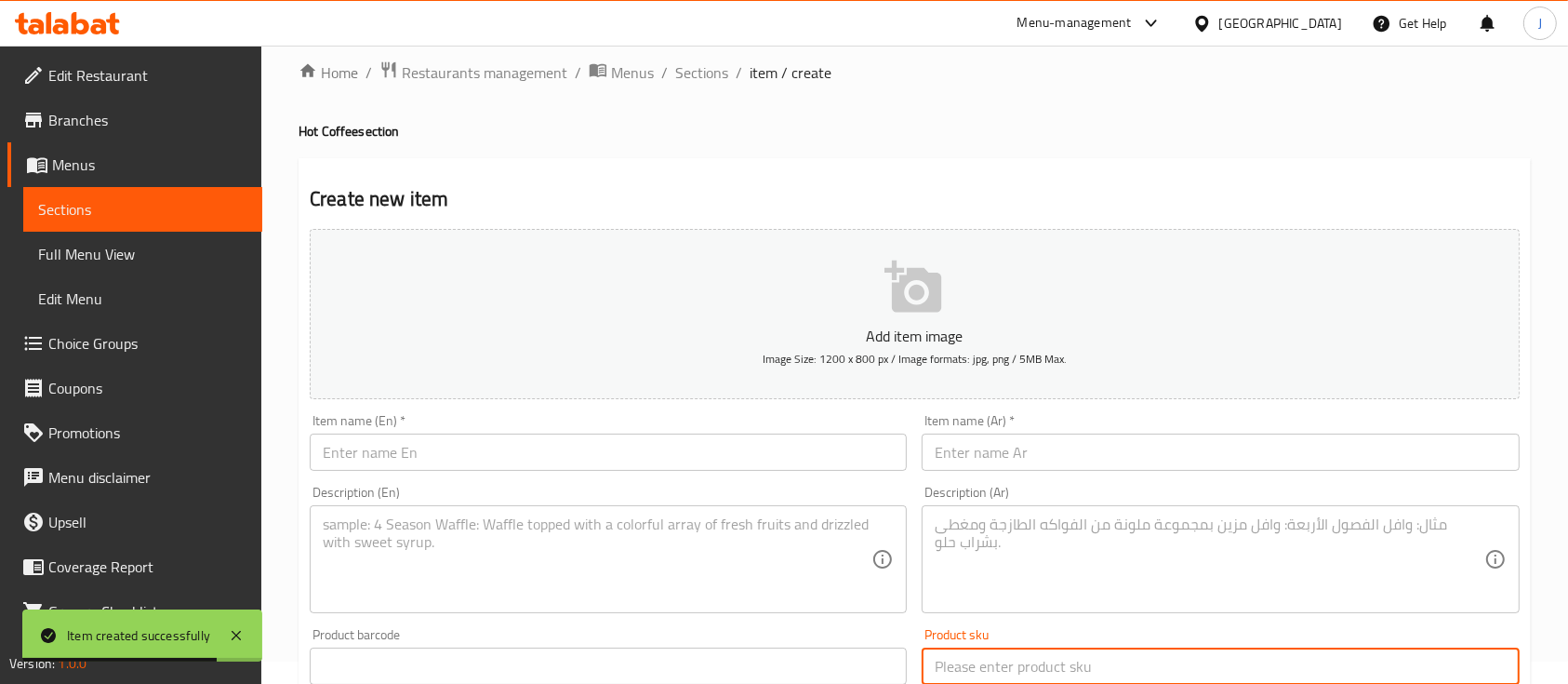
scroll to position [0, 0]
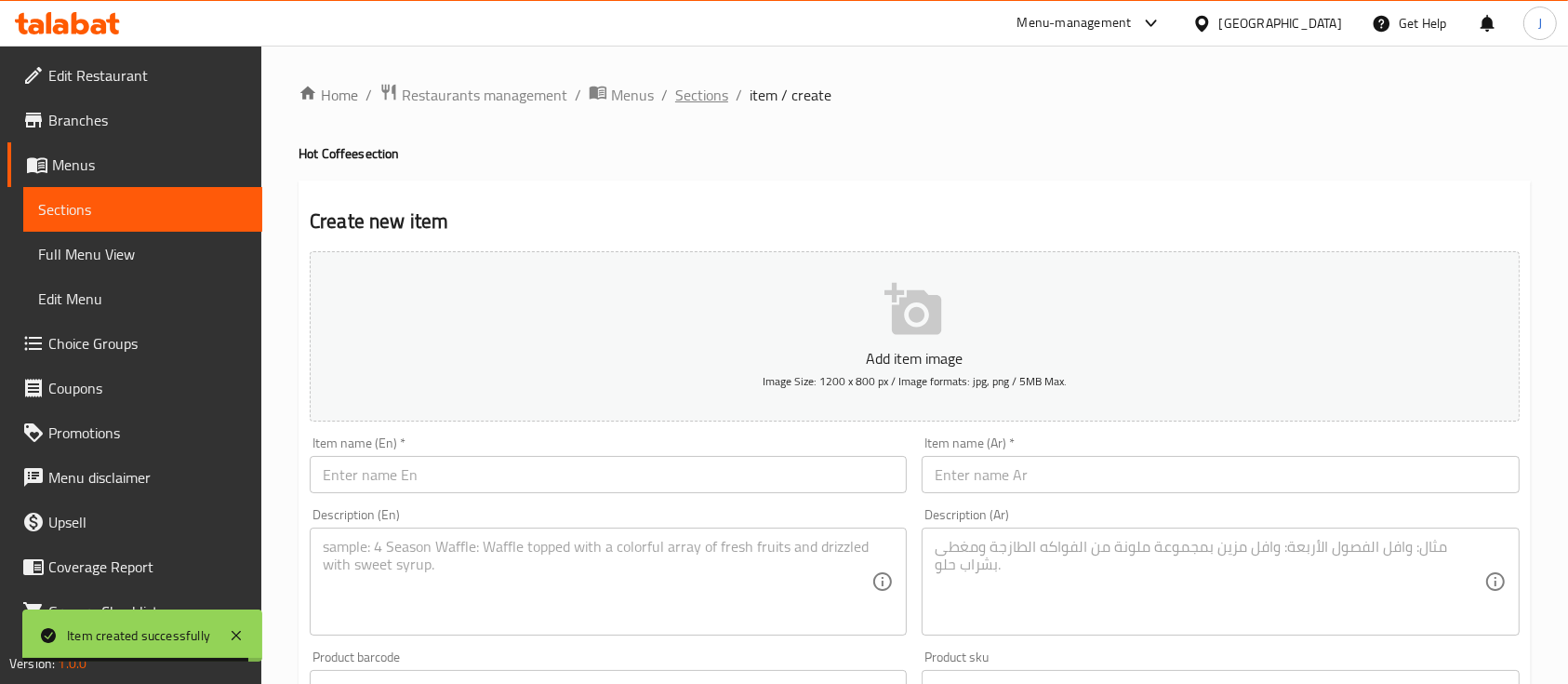
click at [709, 101] on span "Sections" at bounding box center [701, 94] width 53 height 22
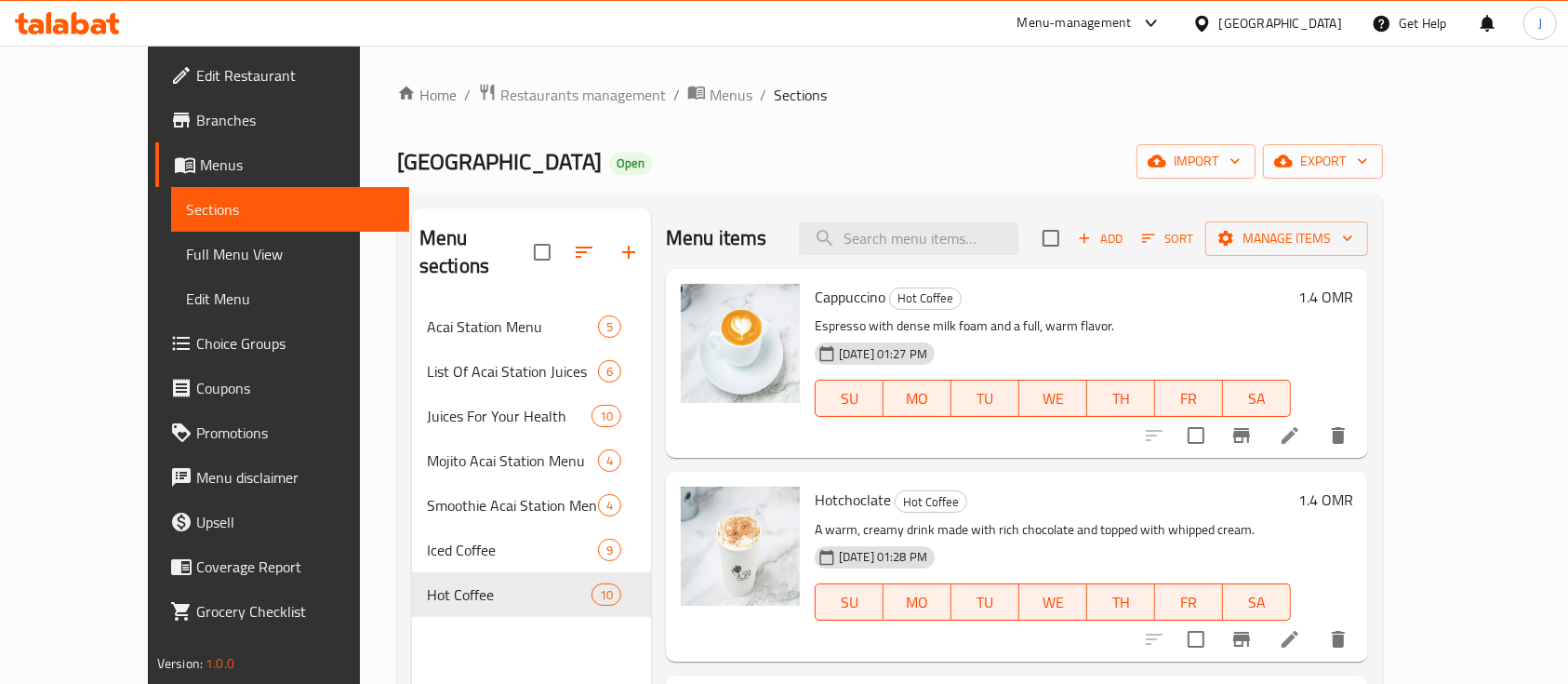
scroll to position [201, 0]
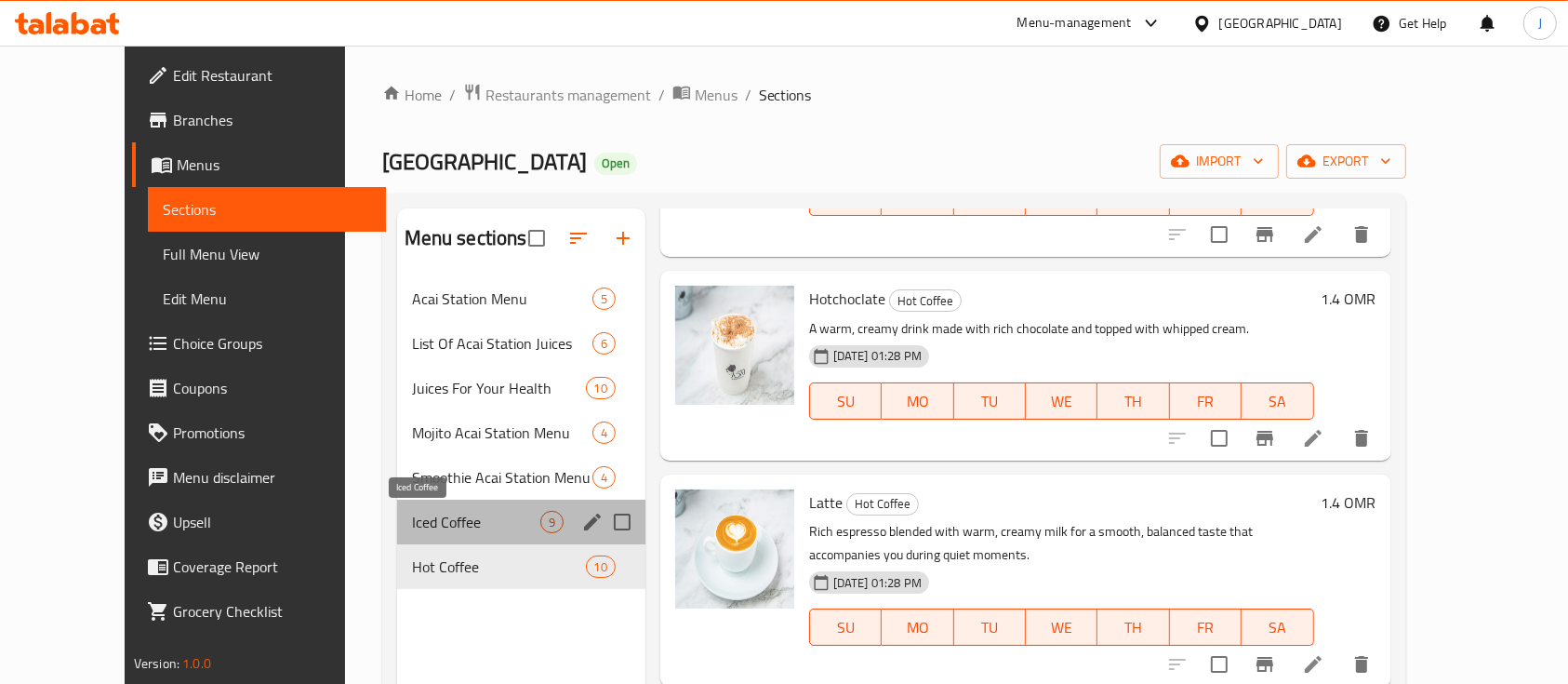
click at [412, 524] on span "Iced Coffee" at bounding box center [475, 521] width 128 height 22
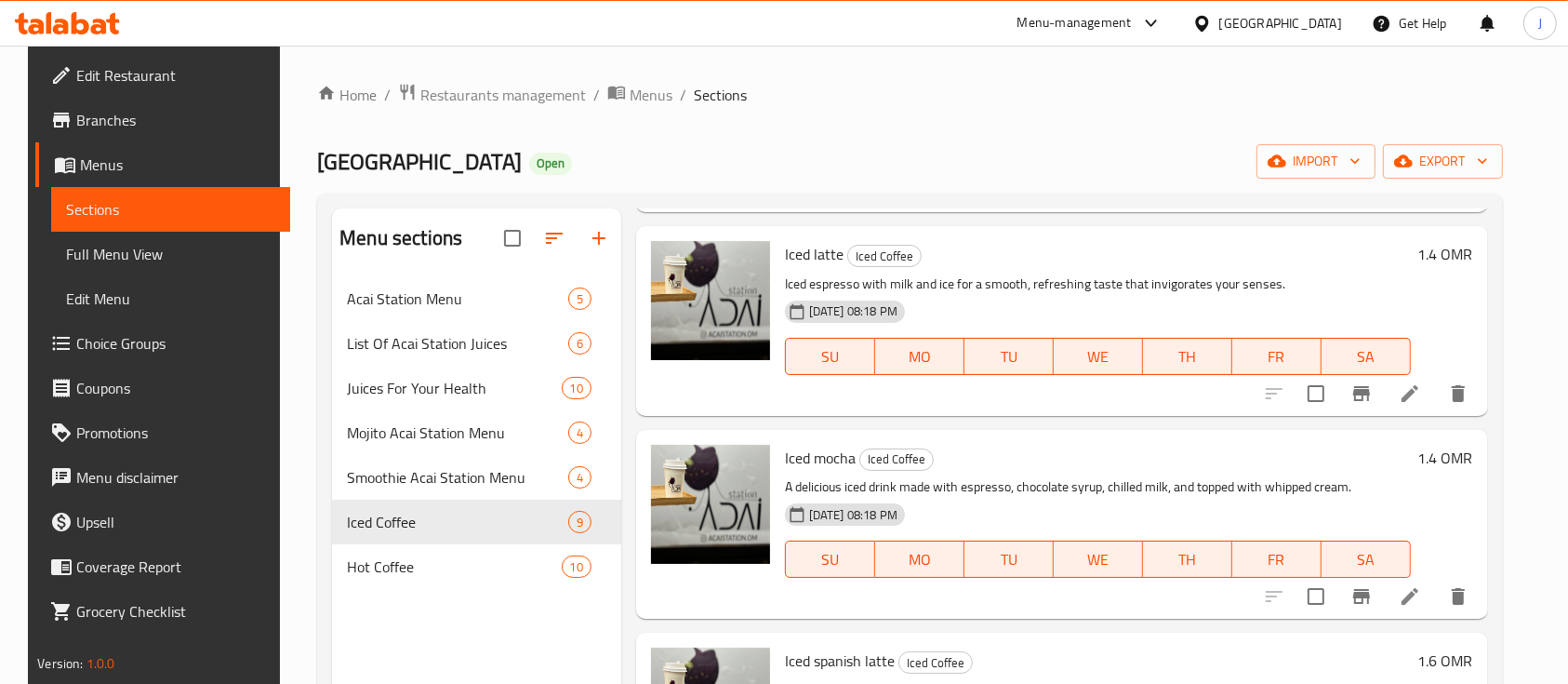
scroll to position [246, 0]
click at [1421, 602] on icon at bounding box center [1409, 595] width 22 height 22
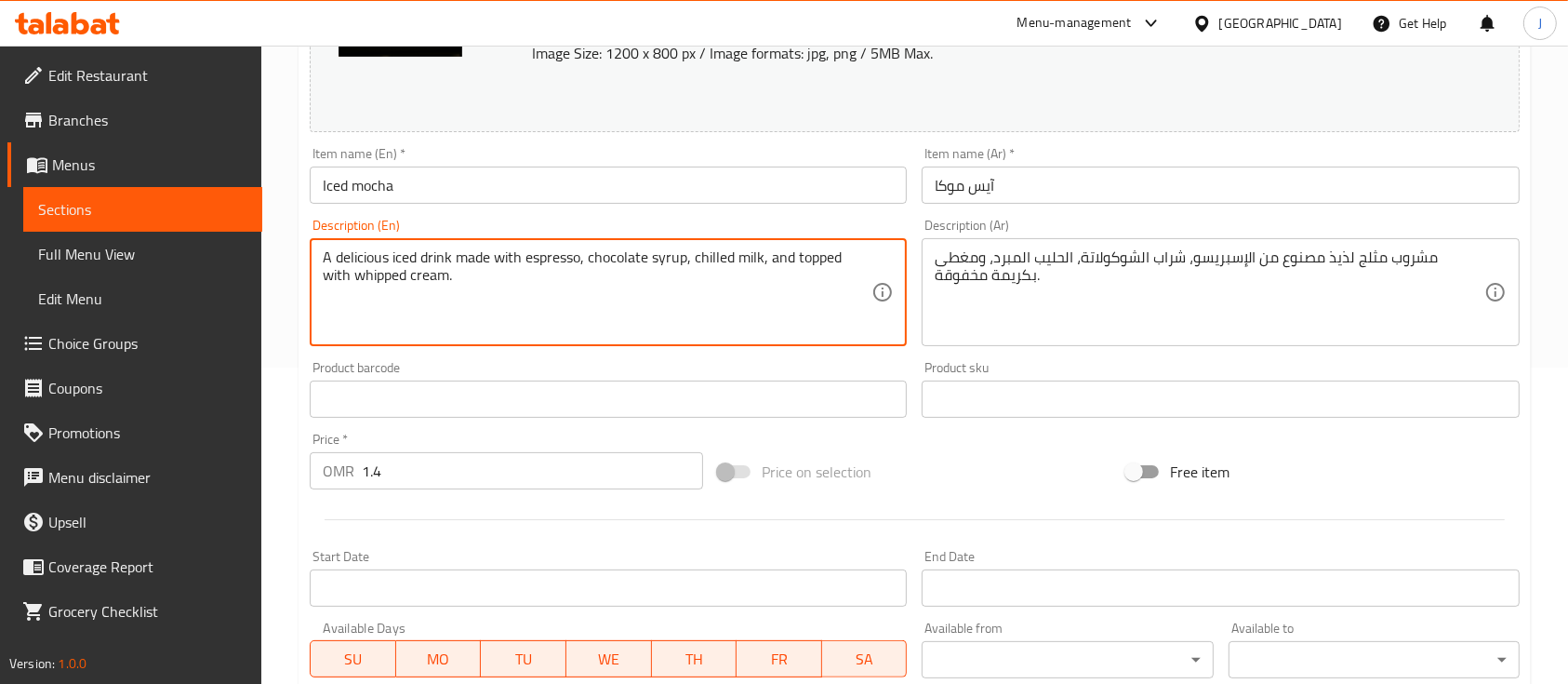
scroll to position [297, 0]
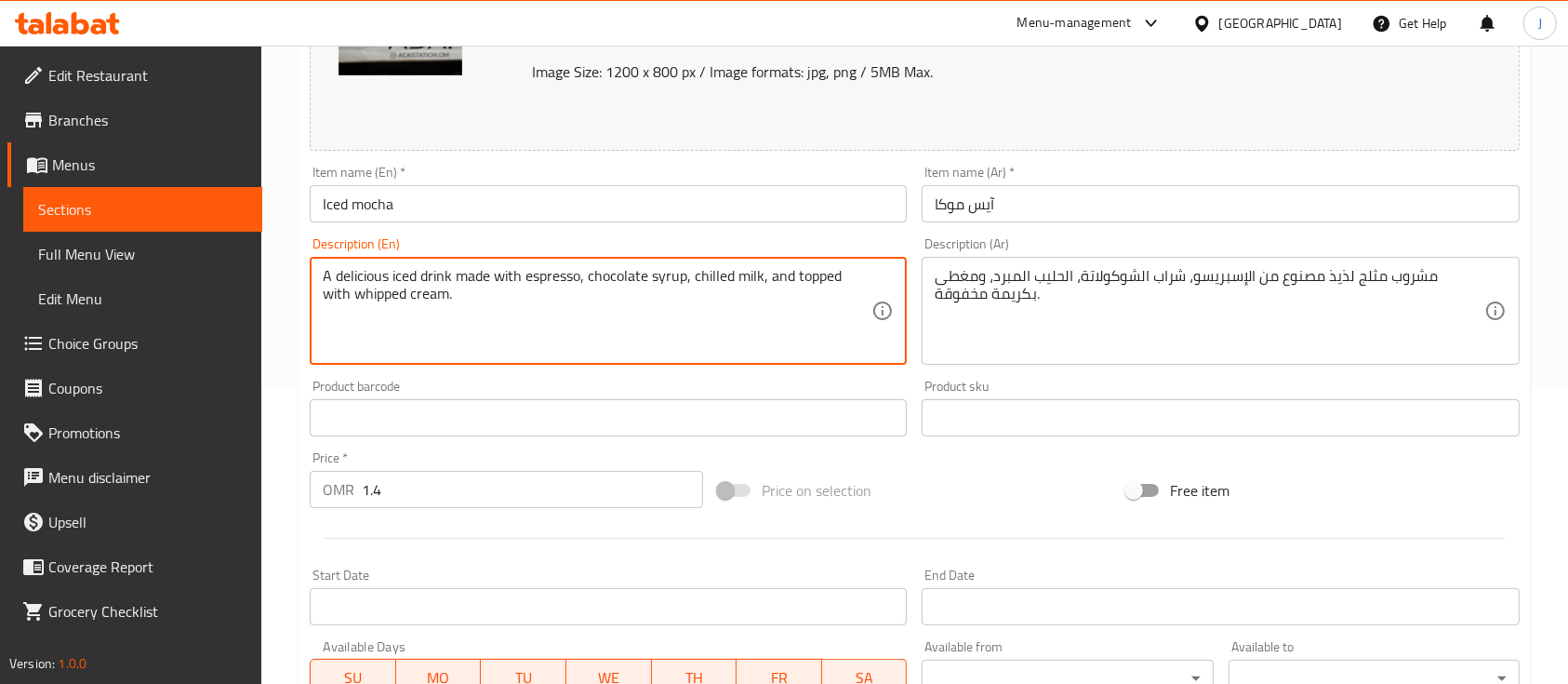
paste textarea "Cold Mocha A refreshing blend of coffee, chocolate, and cold milk, with a balan…"
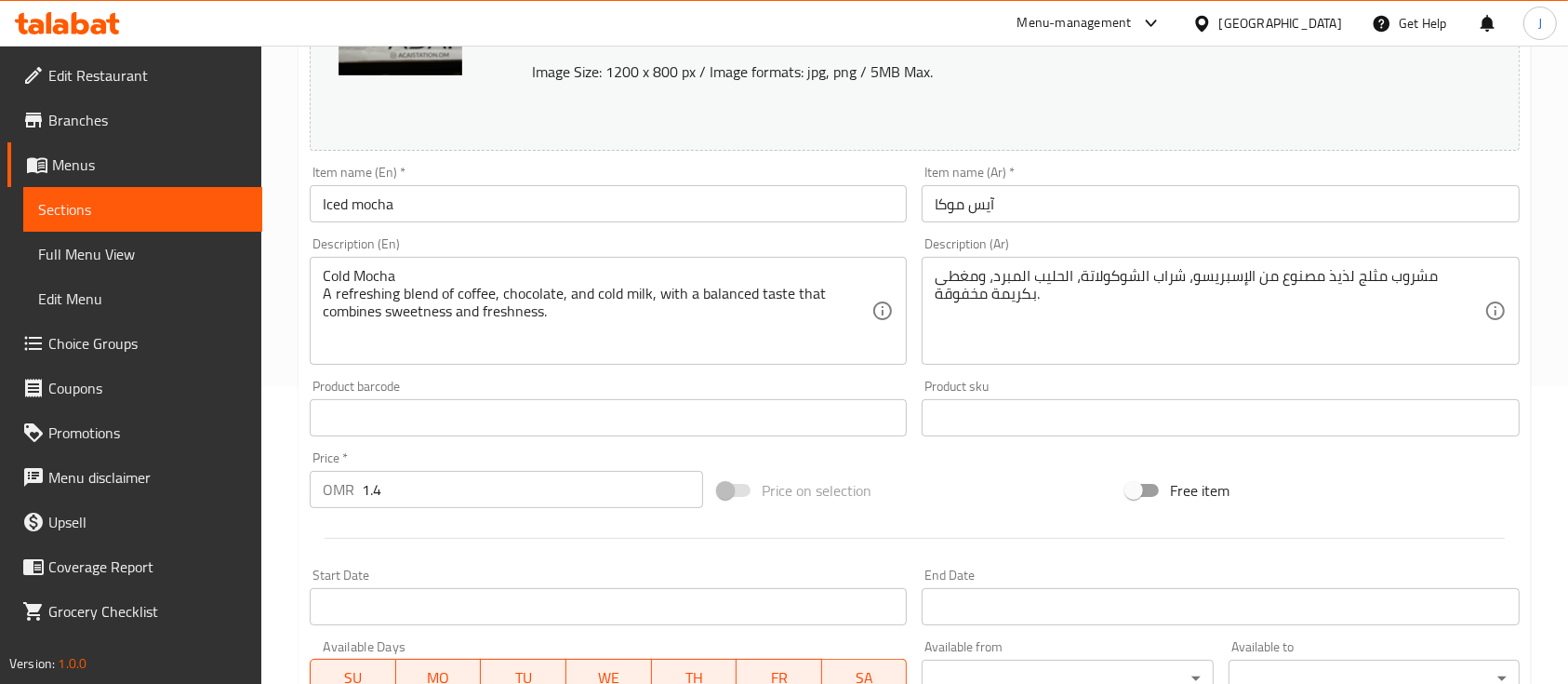
click at [401, 269] on div "Cold Mocha A refreshing blend of coffee, chocolate, and cold milk, with a balan…" at bounding box center [608, 311] width 597 height 108
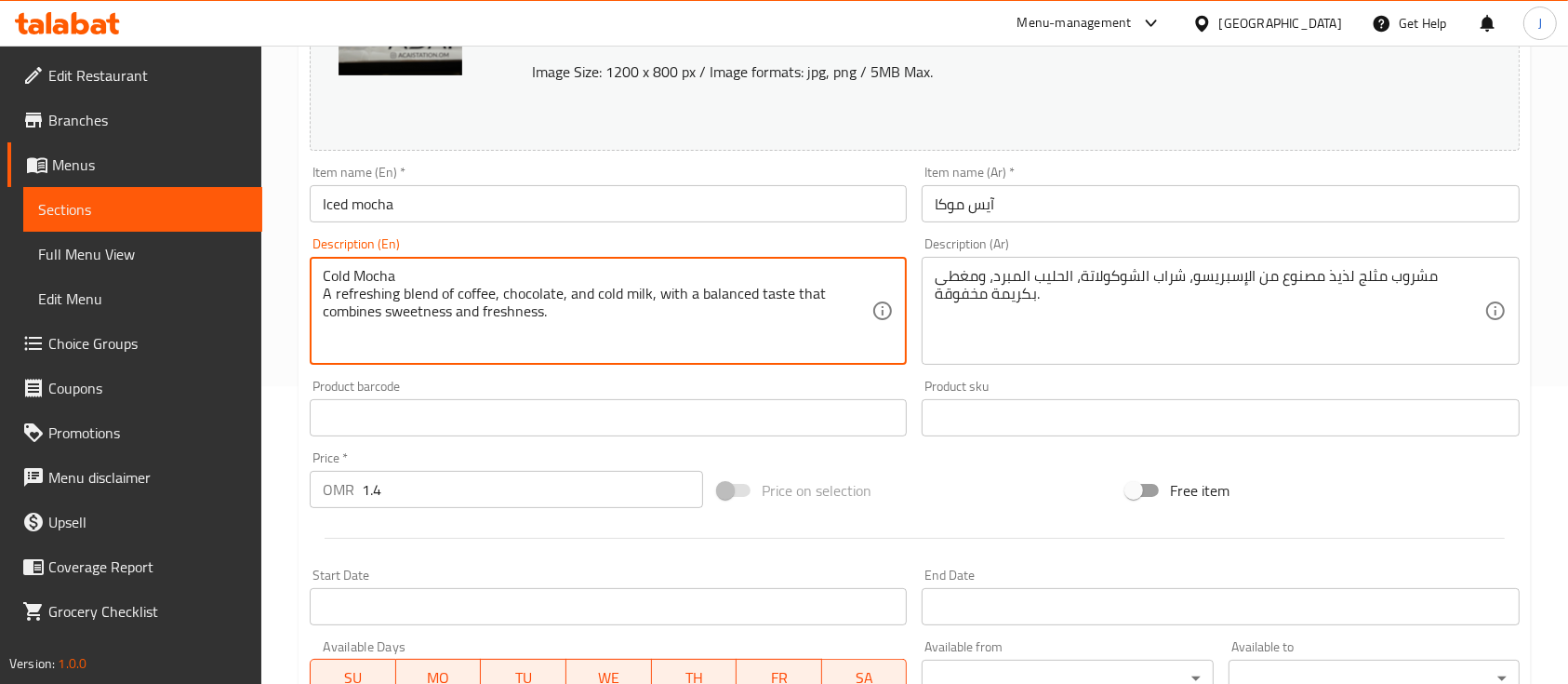
drag, startPoint x: 401, startPoint y: 269, endPoint x: 267, endPoint y: 266, distance: 134.0
click at [267, 266] on div "Home / Restaurants management / Menus / Sections / item / update Iced Coffee se…" at bounding box center [915, 395] width 1307 height 1296
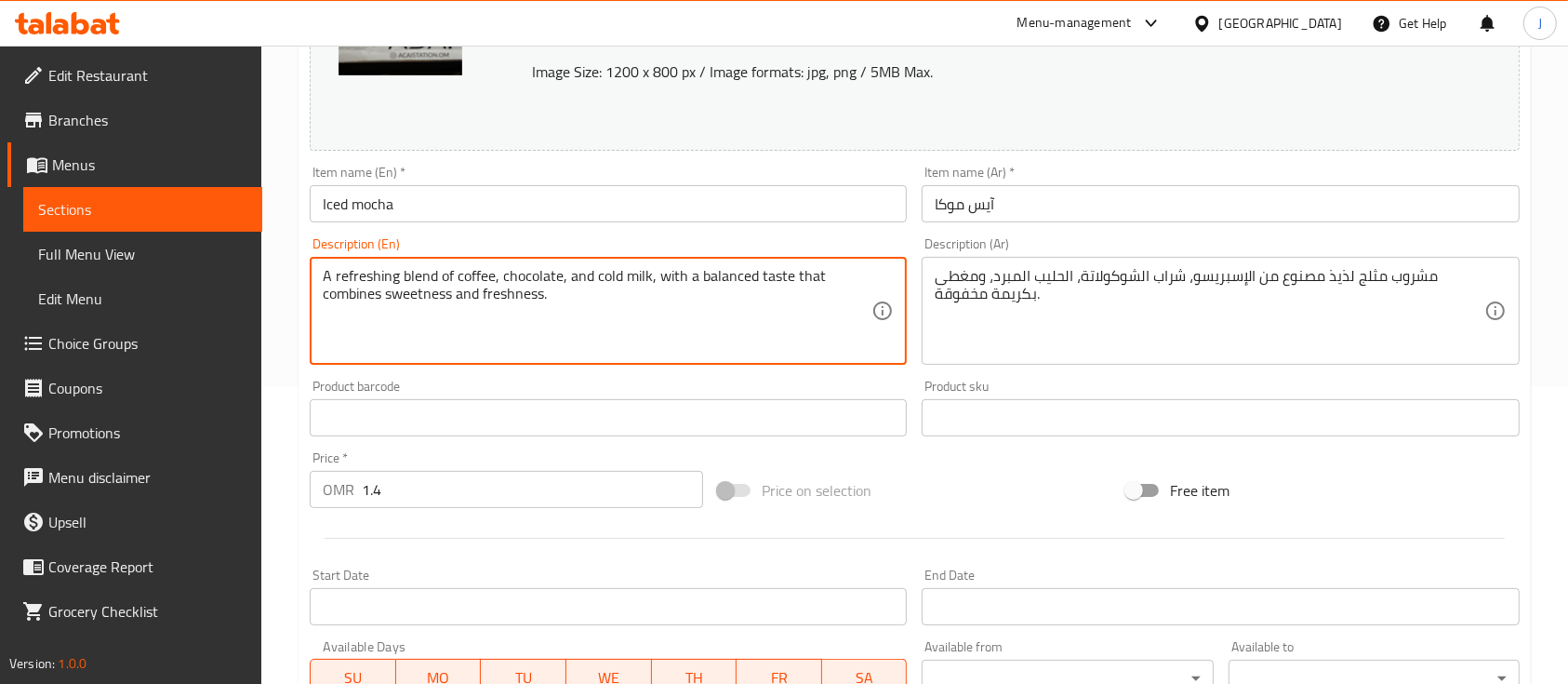
type textarea "A refreshing blend of coffee, chocolate, and cold milk, with a balanced taste t…"
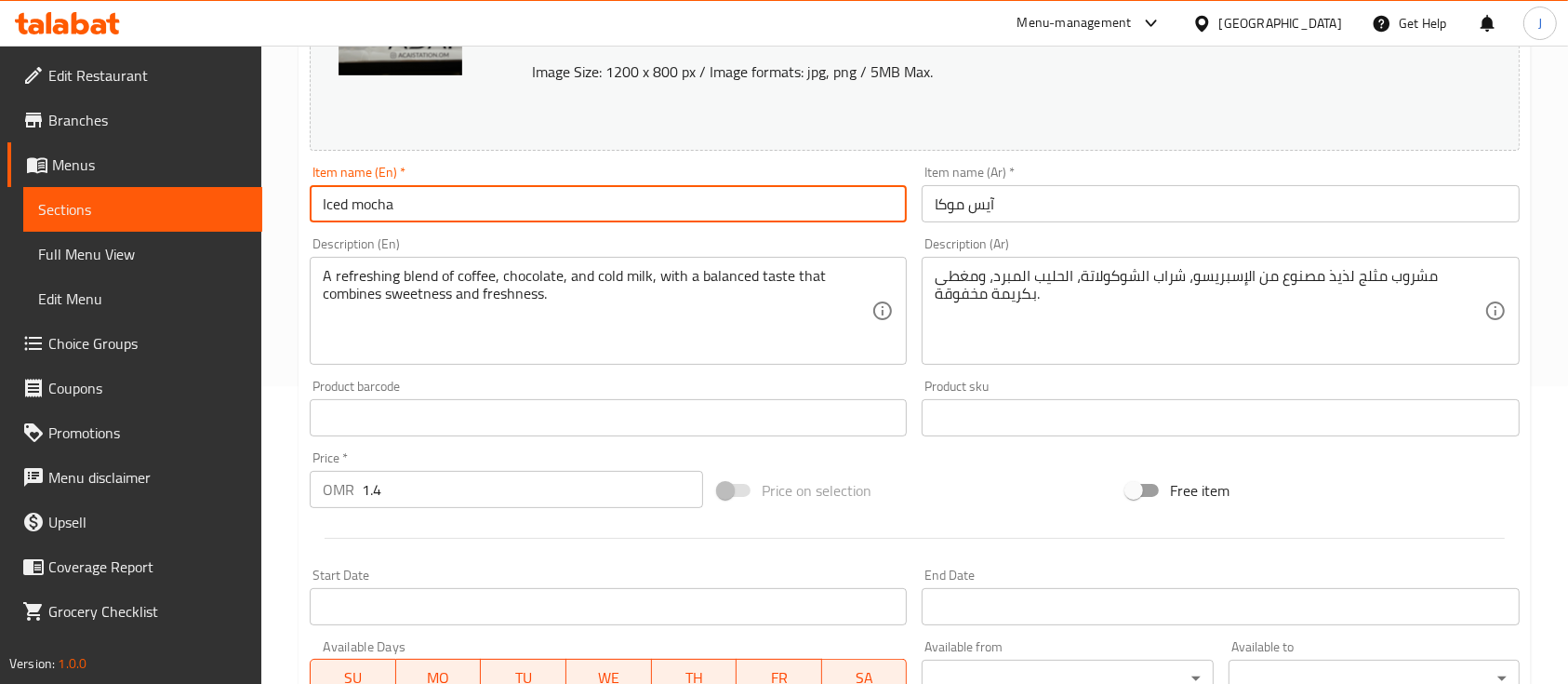
drag, startPoint x: 409, startPoint y: 212, endPoint x: 275, endPoint y: 198, distance: 134.7
click at [275, 198] on div "Home / Restaurants management / Menus / Sections / item / update Iced Coffee se…" at bounding box center [915, 395] width 1307 height 1296
paste input "Cold M"
type input "Cold Mocha"
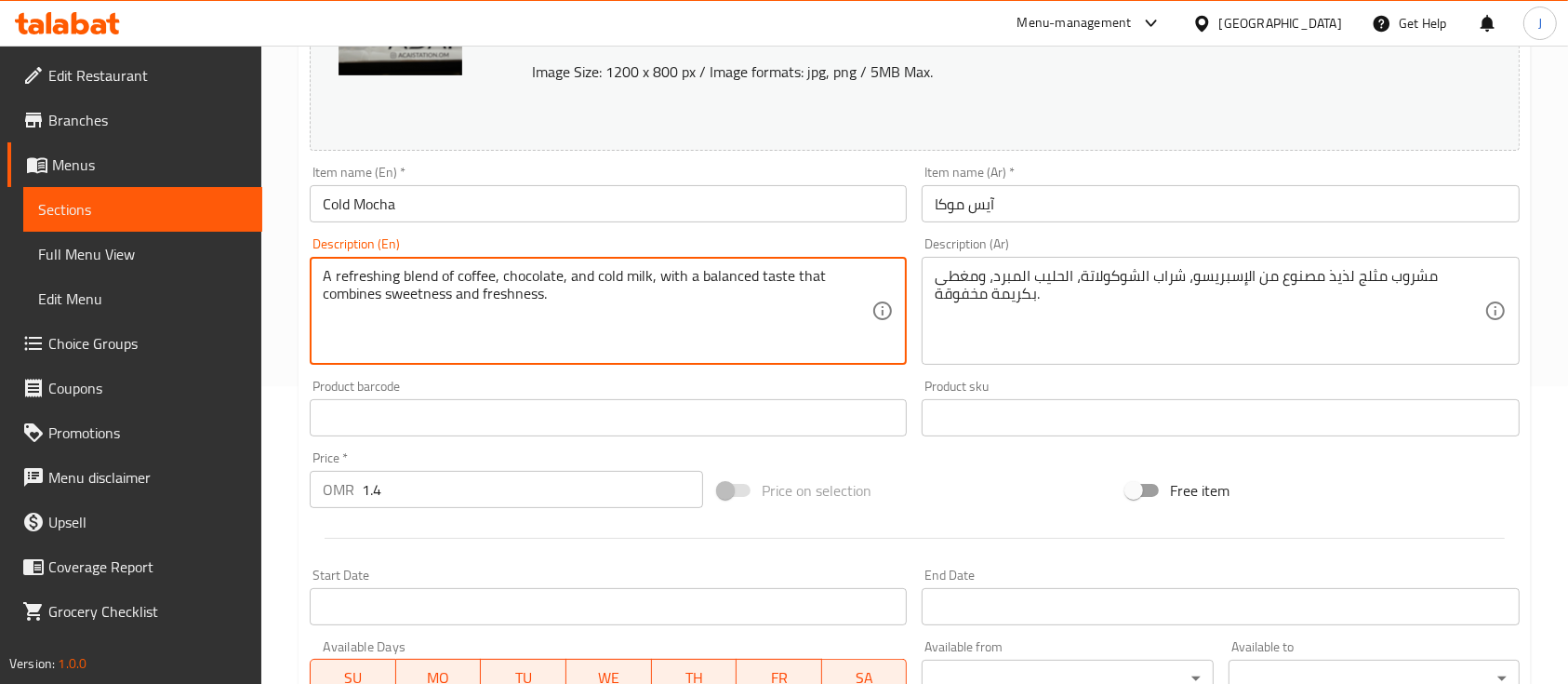
type textarea "A refreshing blend of coffee, chocolate, and cold milk, with a balanced taste t…"
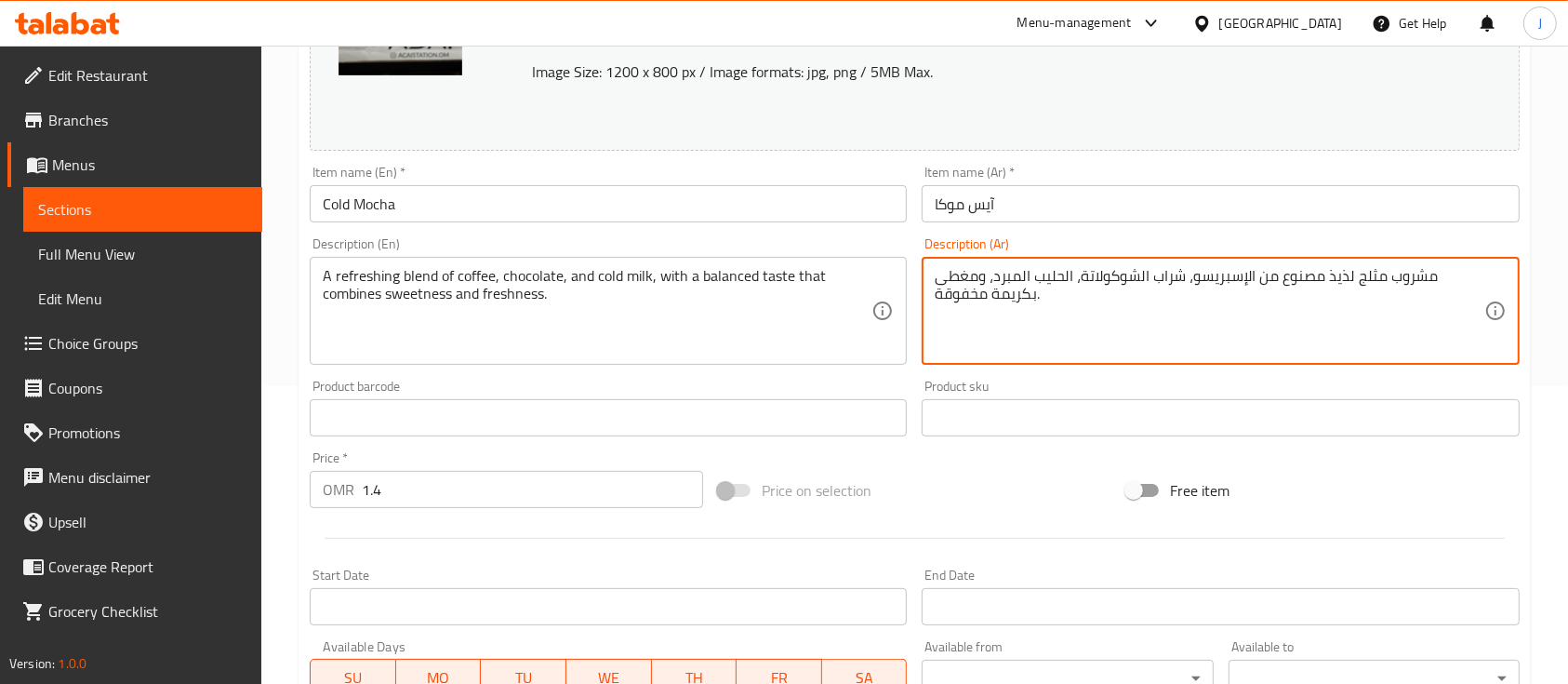
paste textarea "موكا بارد مزيج منعش من القهوة و الشكولاتة و الحليب البارد بطعم متوازن يجمع الحل…"
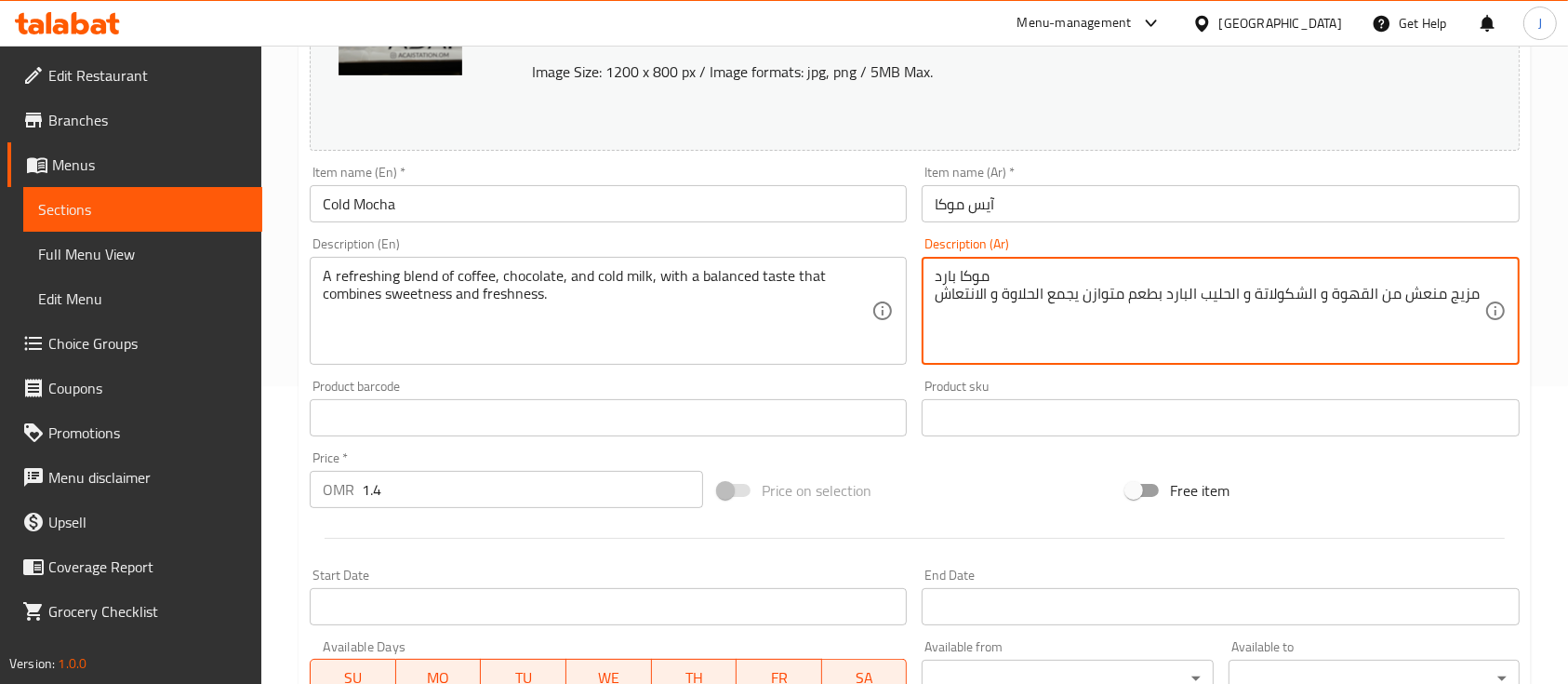
click at [949, 281] on textarea "موكا بارد مزيج منعش من القهوة و الشكولاتة و الحليب البارد بطعم متوازن يجمع الحل…" at bounding box center [1209, 312] width 548 height 89
click at [956, 271] on textarea "موكا بارد مزيج منعش من القهوة و الشكولاتة و الحليب البارد بطعم متوازن يجمع الحل…" at bounding box center [1209, 312] width 548 height 89
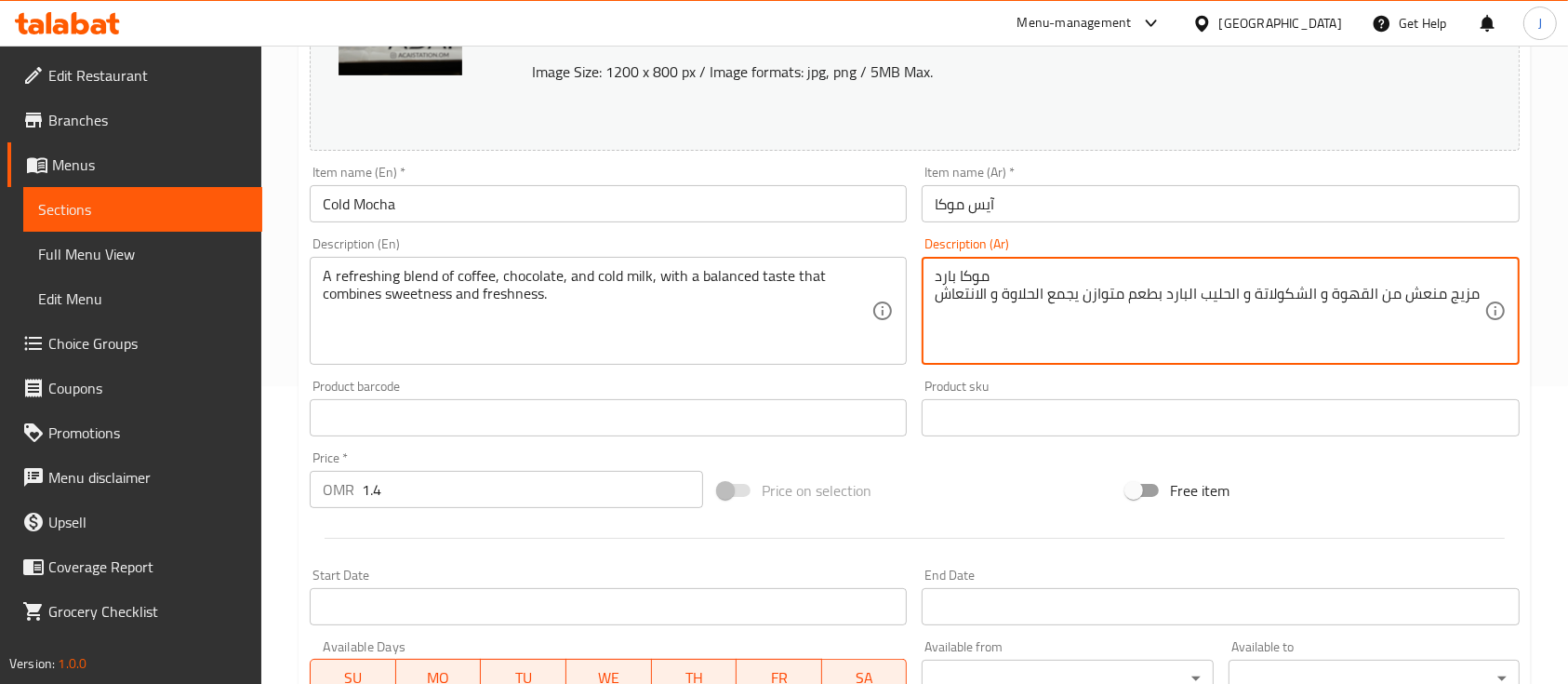
click at [956, 271] on textarea "موكا بارد مزيج منعش من القهوة و الشكولاتة و الحليب البارد بطعم متوازن يجمع الحل…" at bounding box center [1209, 312] width 548 height 89
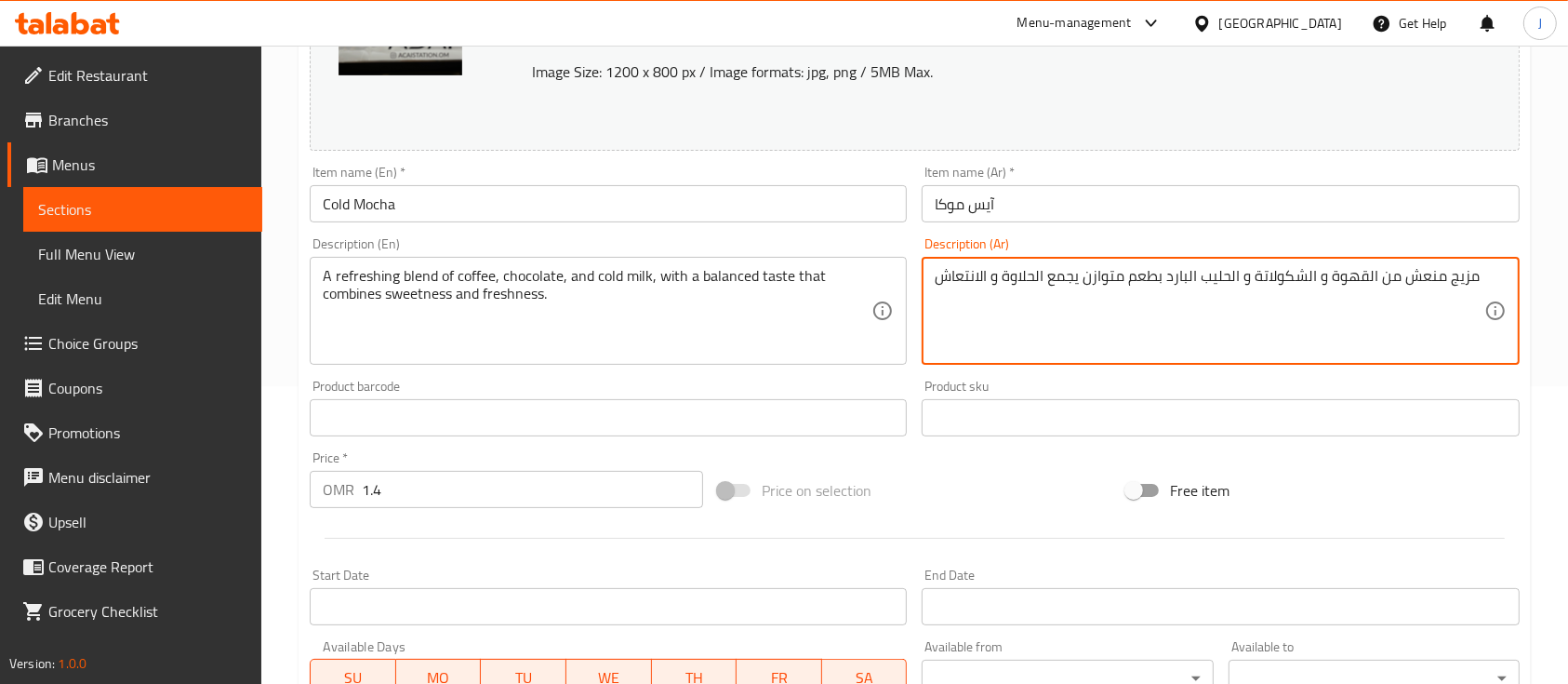
type textarea "مزيج منعش من القهوة و الشكولاتة و الحليب البارد بطعم متوازن يجمع الحلاوة و الان…"
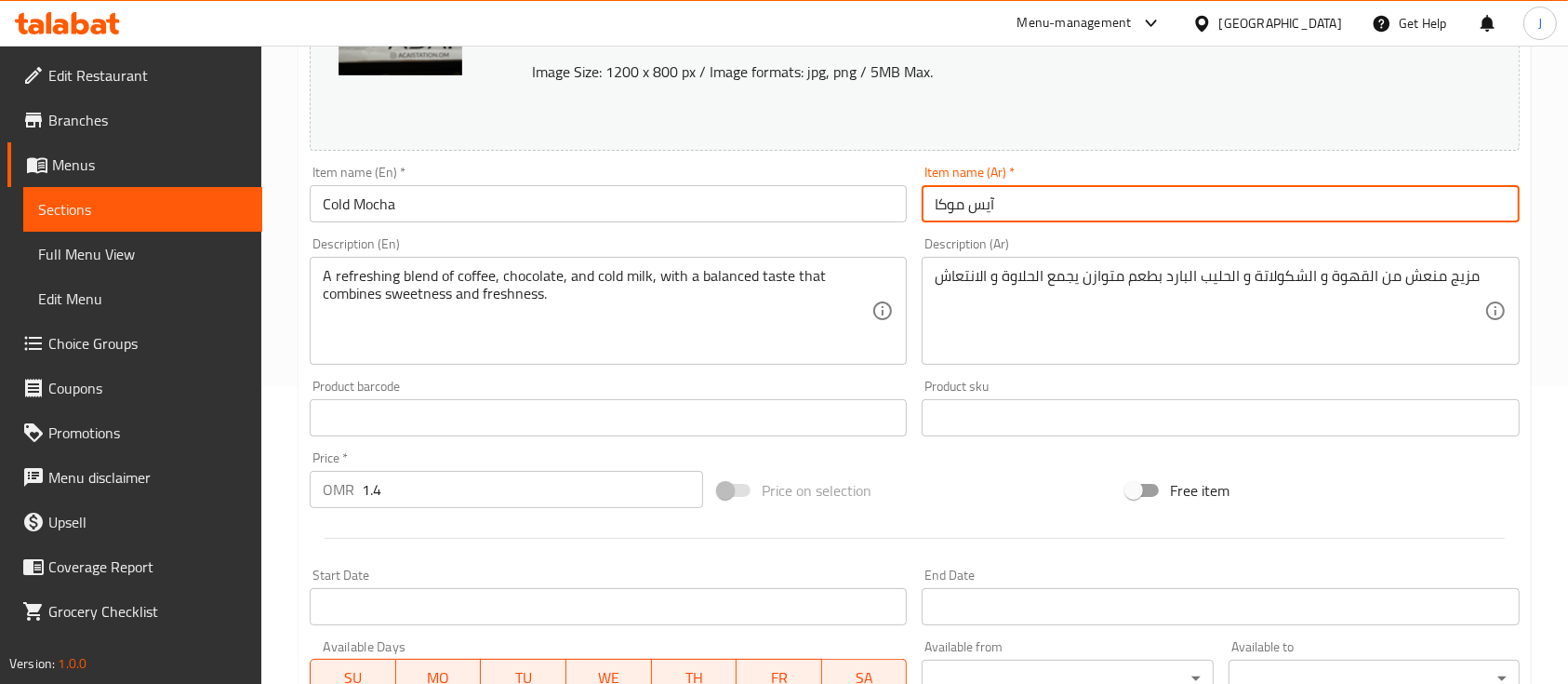
click at [1038, 212] on input "آيس موكا" at bounding box center [1220, 203] width 597 height 38
paste input "موكا بارد"
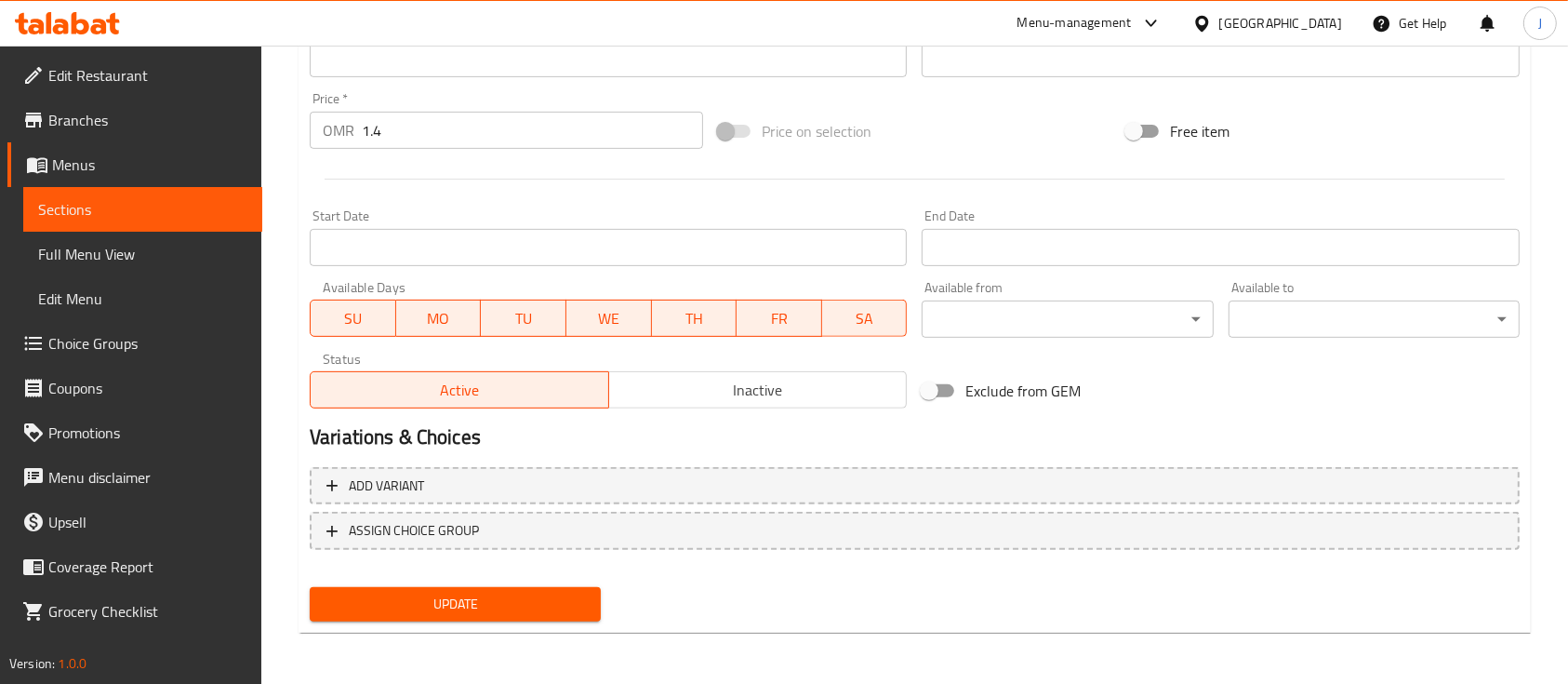
type input "موكا بارد"
click at [465, 612] on span "Update" at bounding box center [455, 604] width 262 height 23
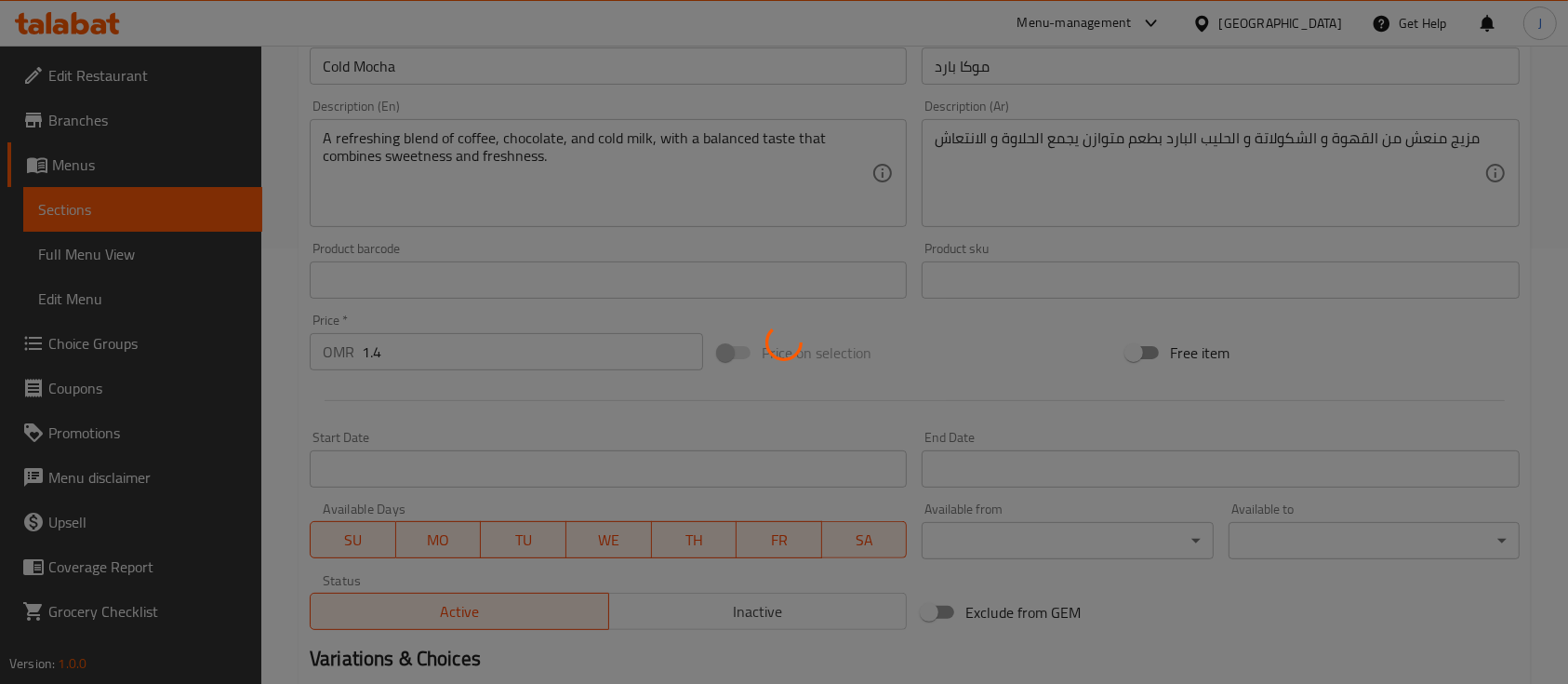
scroll to position [426, 0]
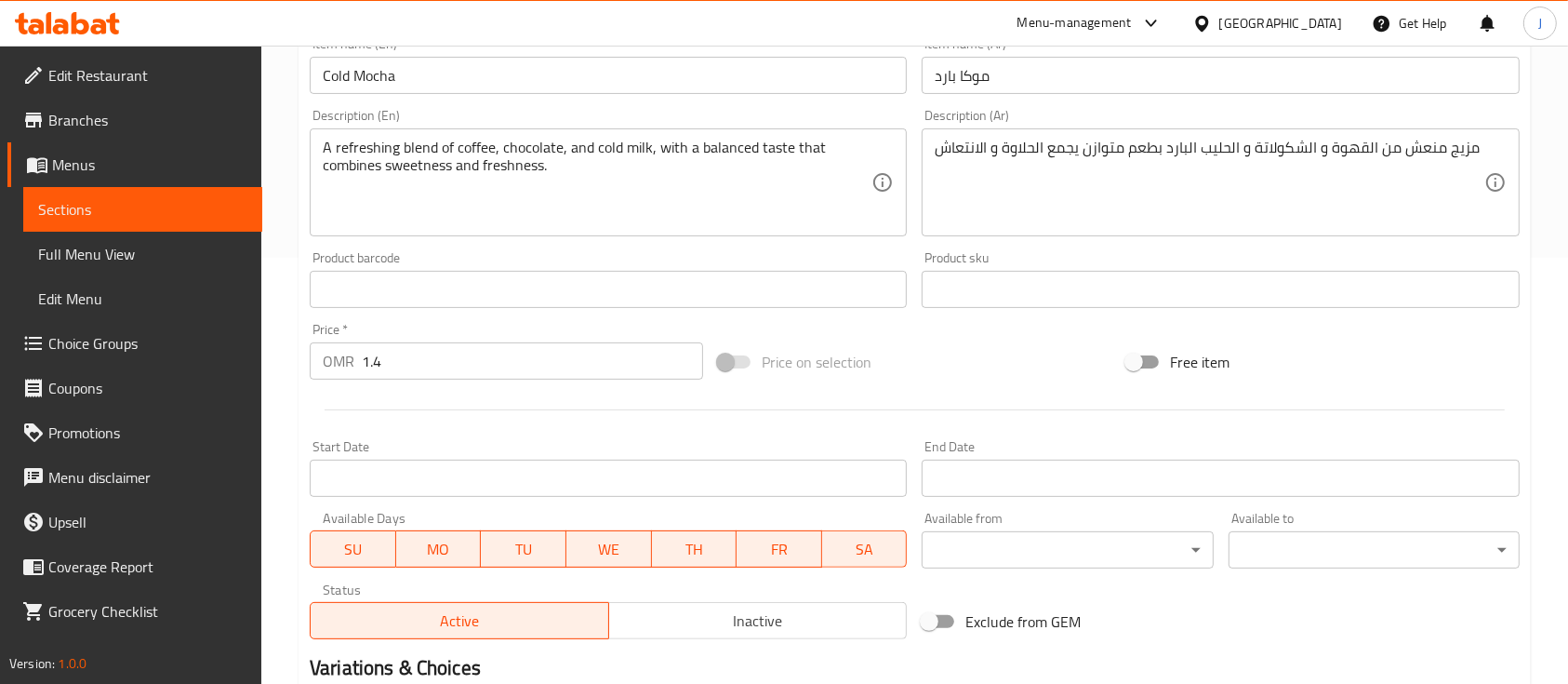
click at [688, 589] on div "Active Inactive" at bounding box center [608, 611] width 597 height 56
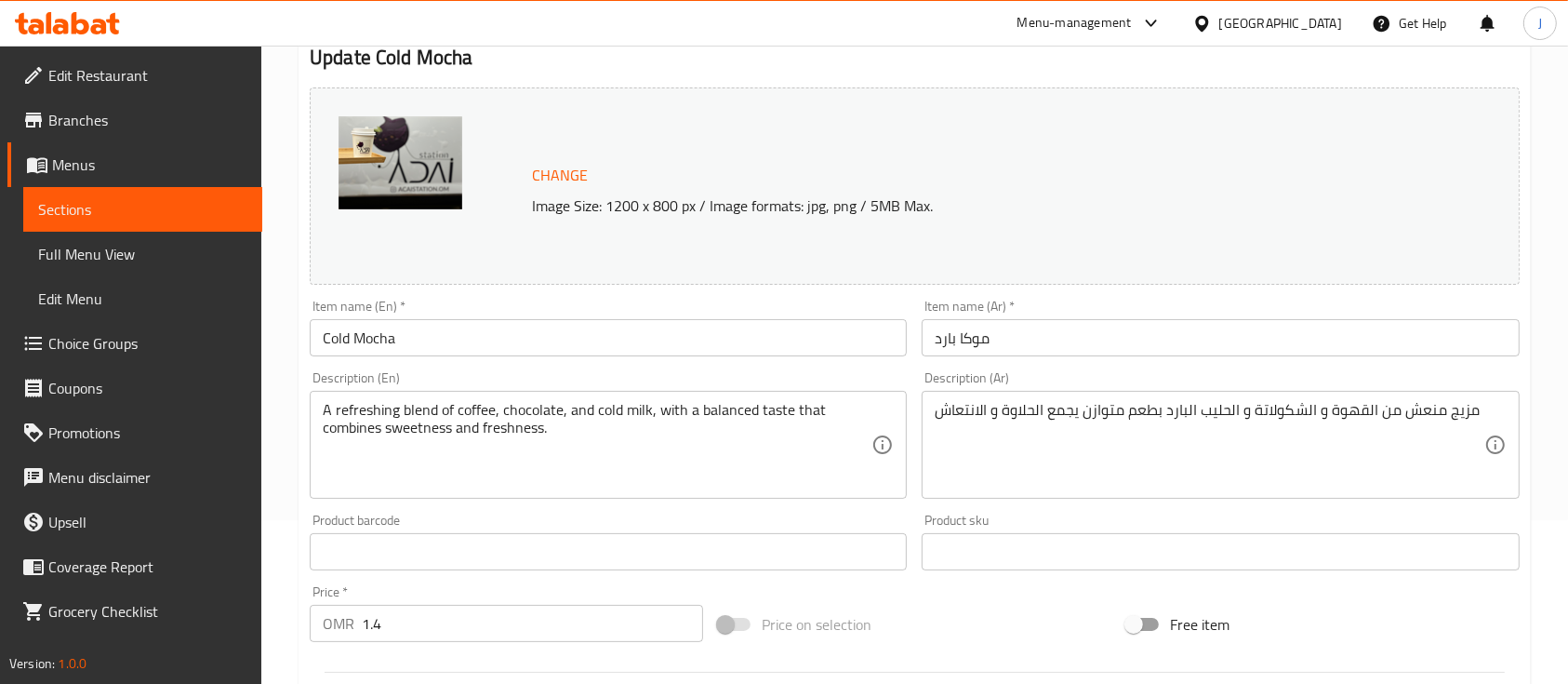
scroll to position [0, 0]
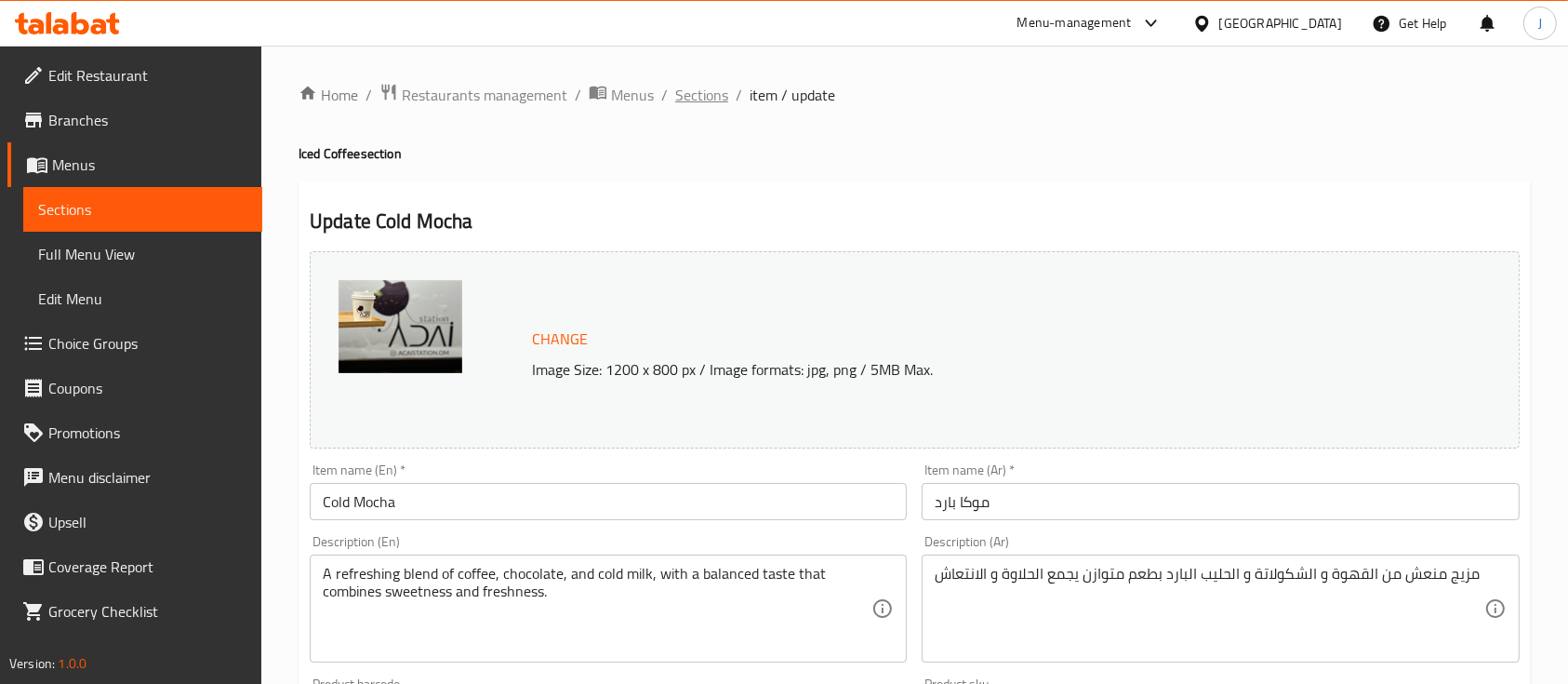
click at [711, 92] on span "Sections" at bounding box center [701, 94] width 53 height 22
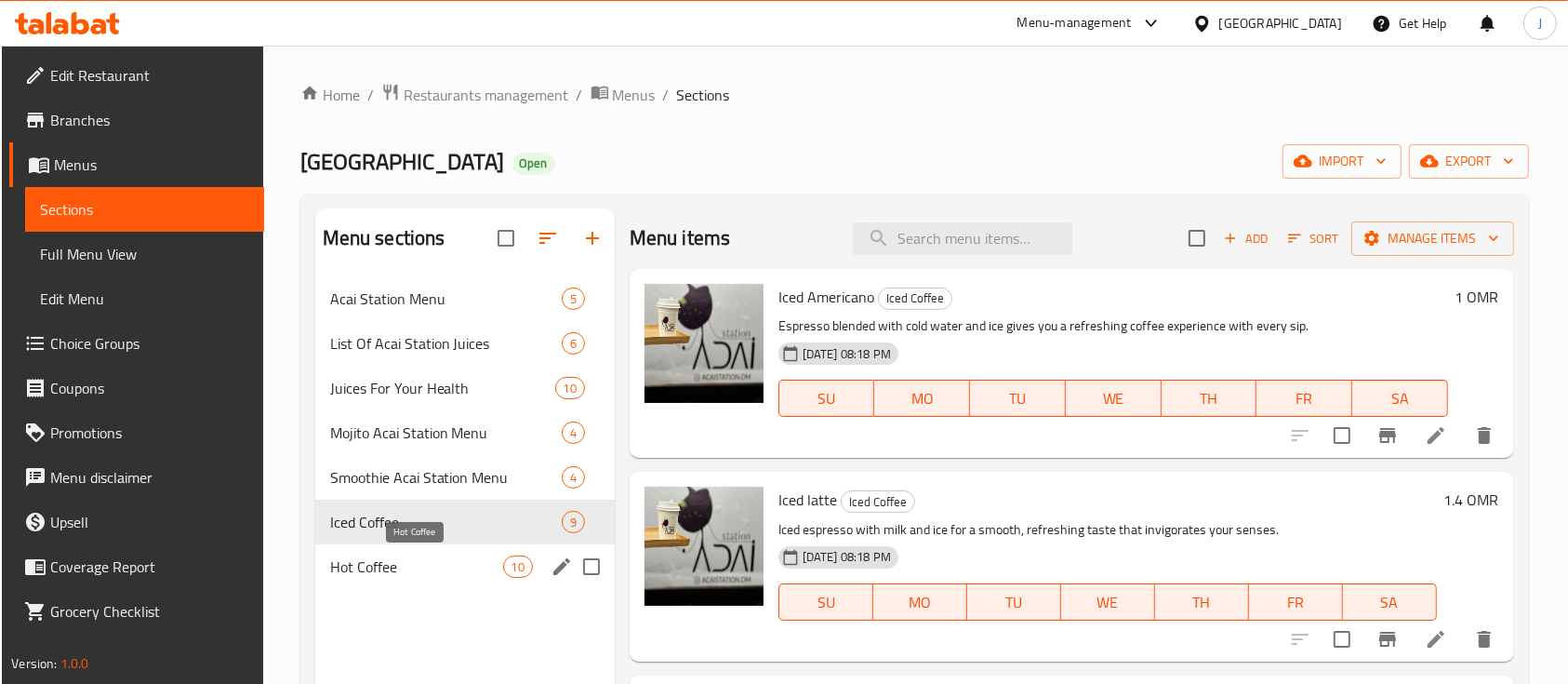
click at [402, 576] on span "Hot Coffee" at bounding box center [417, 566] width 173 height 22
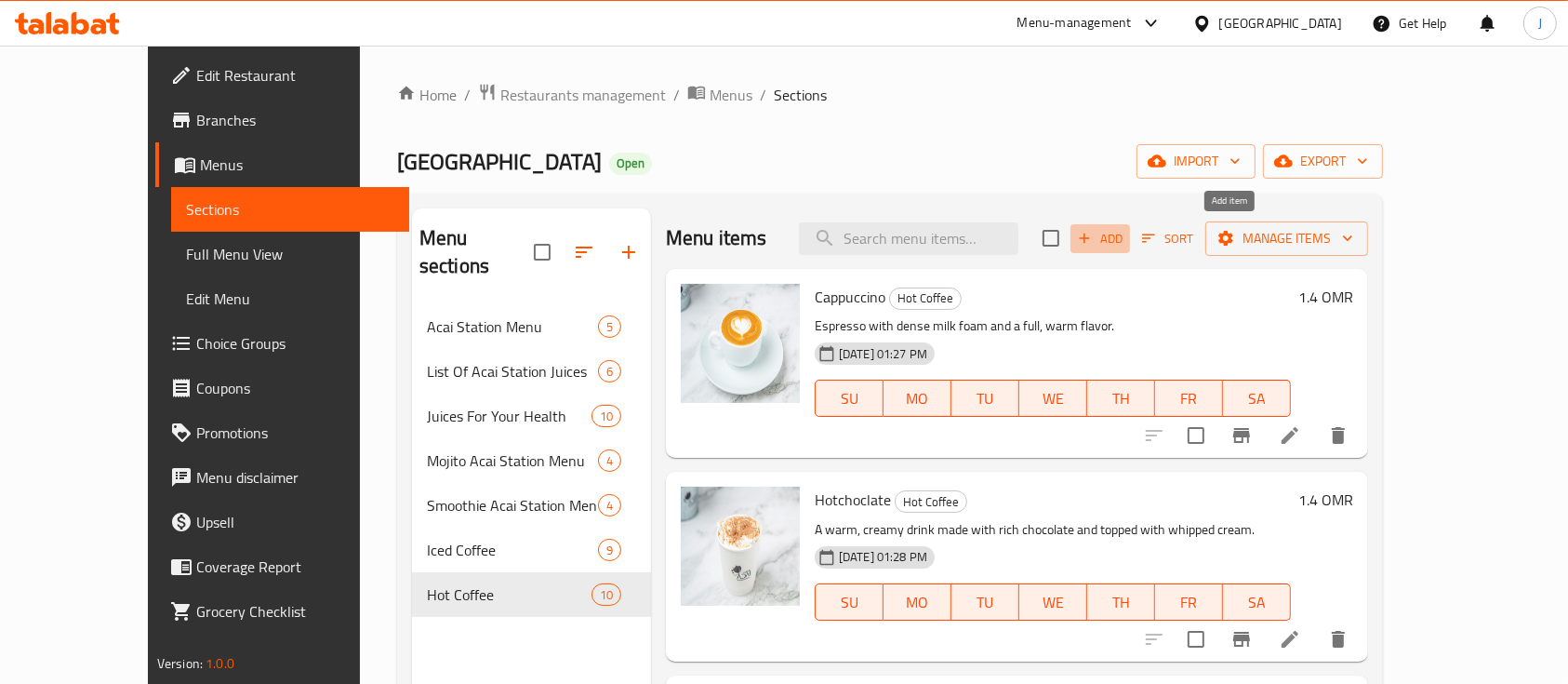
click at [1125, 235] on span "Add" at bounding box center [1100, 239] width 50 height 21
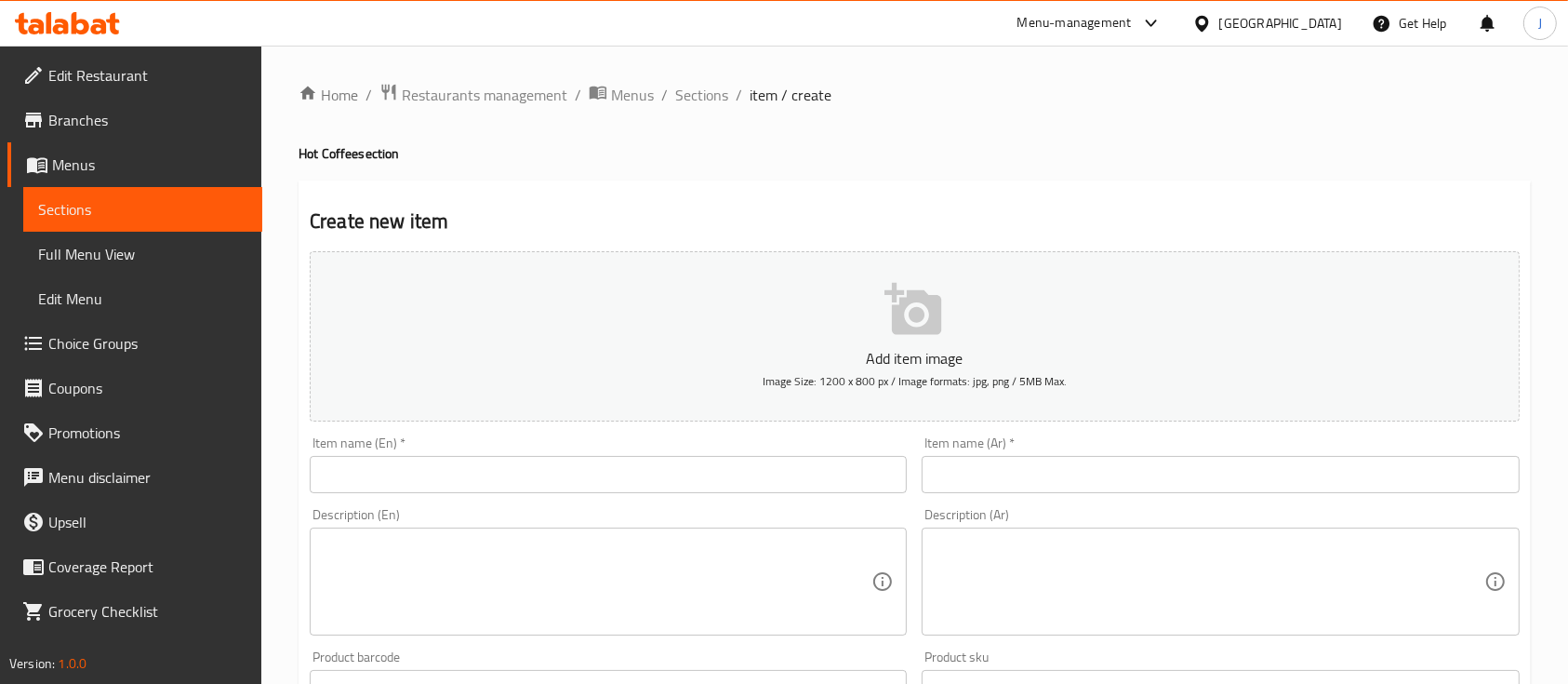
click at [1206, 537] on div "Description (Ar)" at bounding box center [1220, 581] width 597 height 108
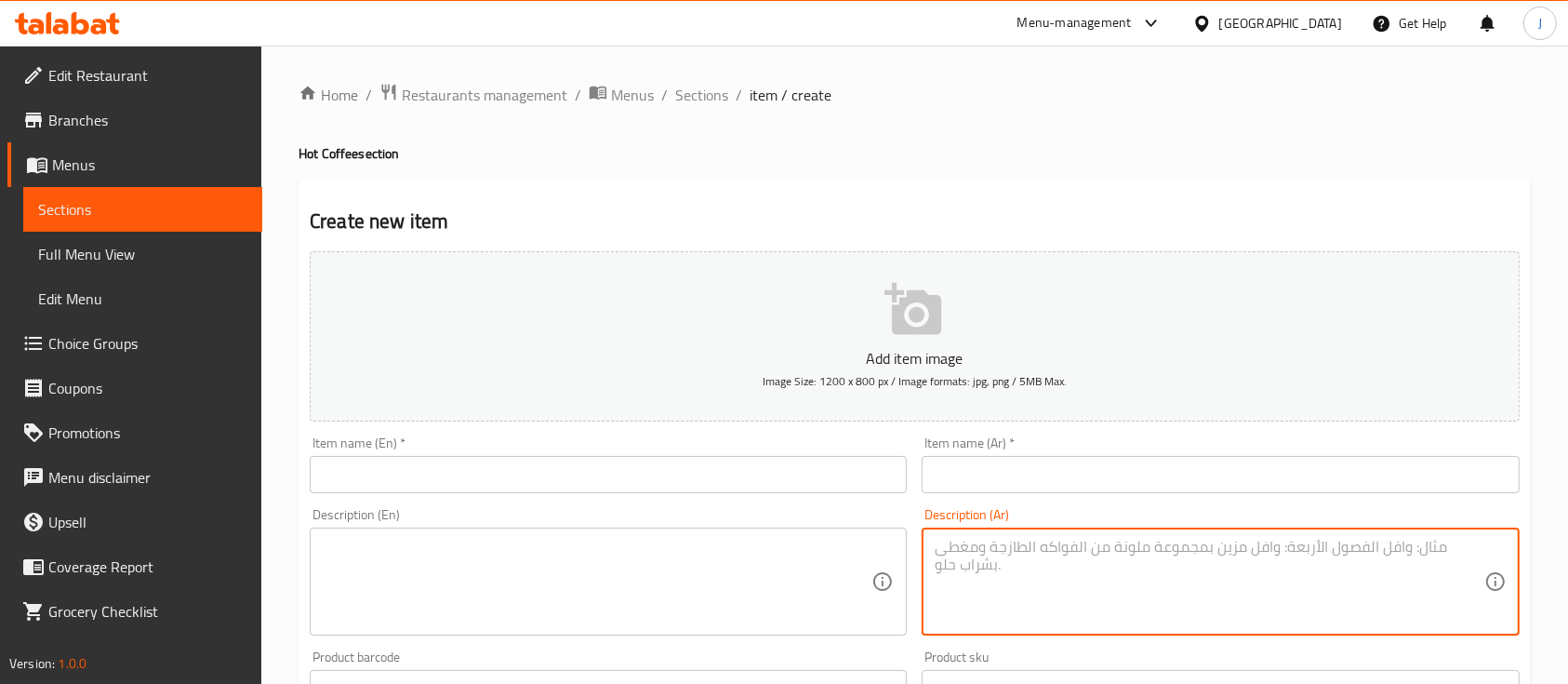
paste textarea "موكا ساخن قهوة ممزوجة بشكولاتة غنية و حليب بمذاق دافئ و فاخر"
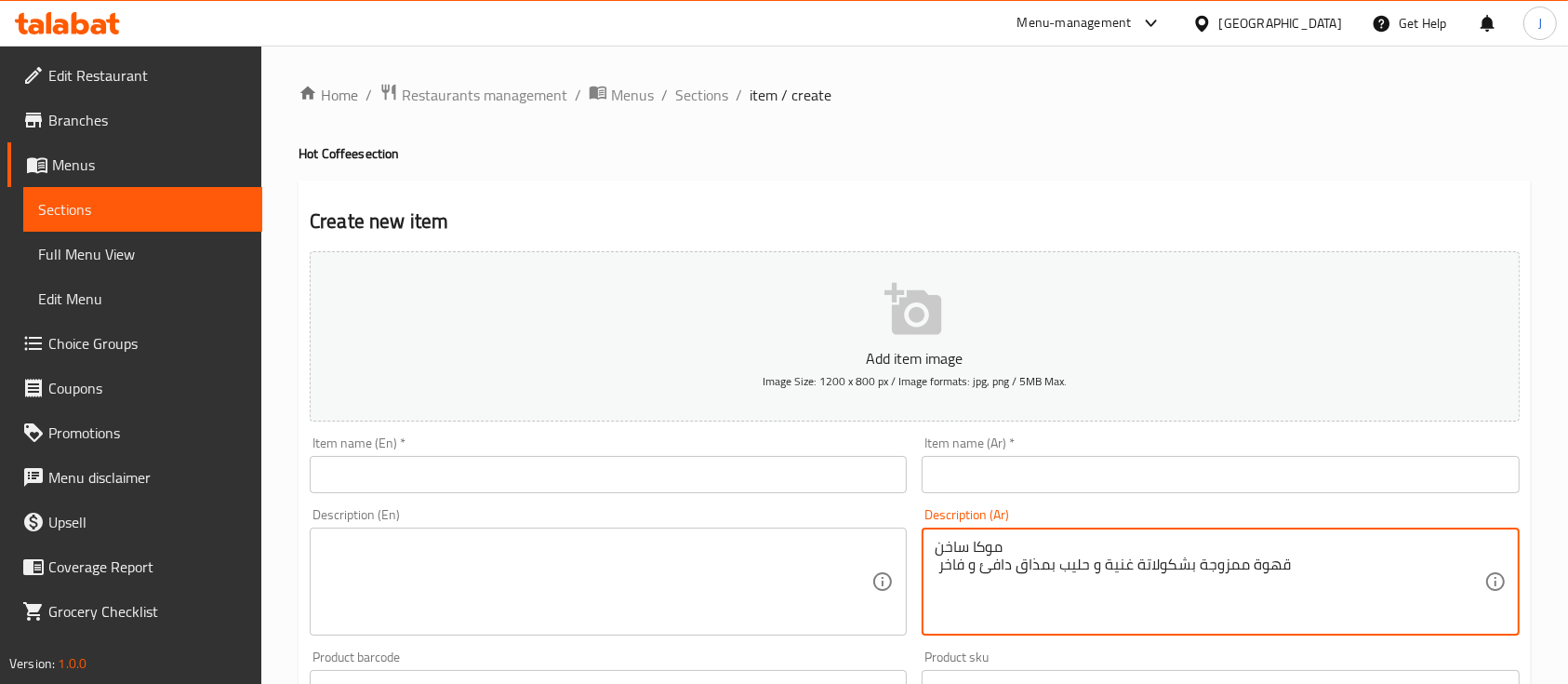
click at [962, 541] on textarea "موكا ساخن قهوة ممزوجة بشكولاتة غنية و حليب بمذاق دافئ و فاخر" at bounding box center [1209, 582] width 548 height 89
type textarea "قهوة ممزوجة بشكولاتة غنية و حليب بمذاق دافئ و فاخر"
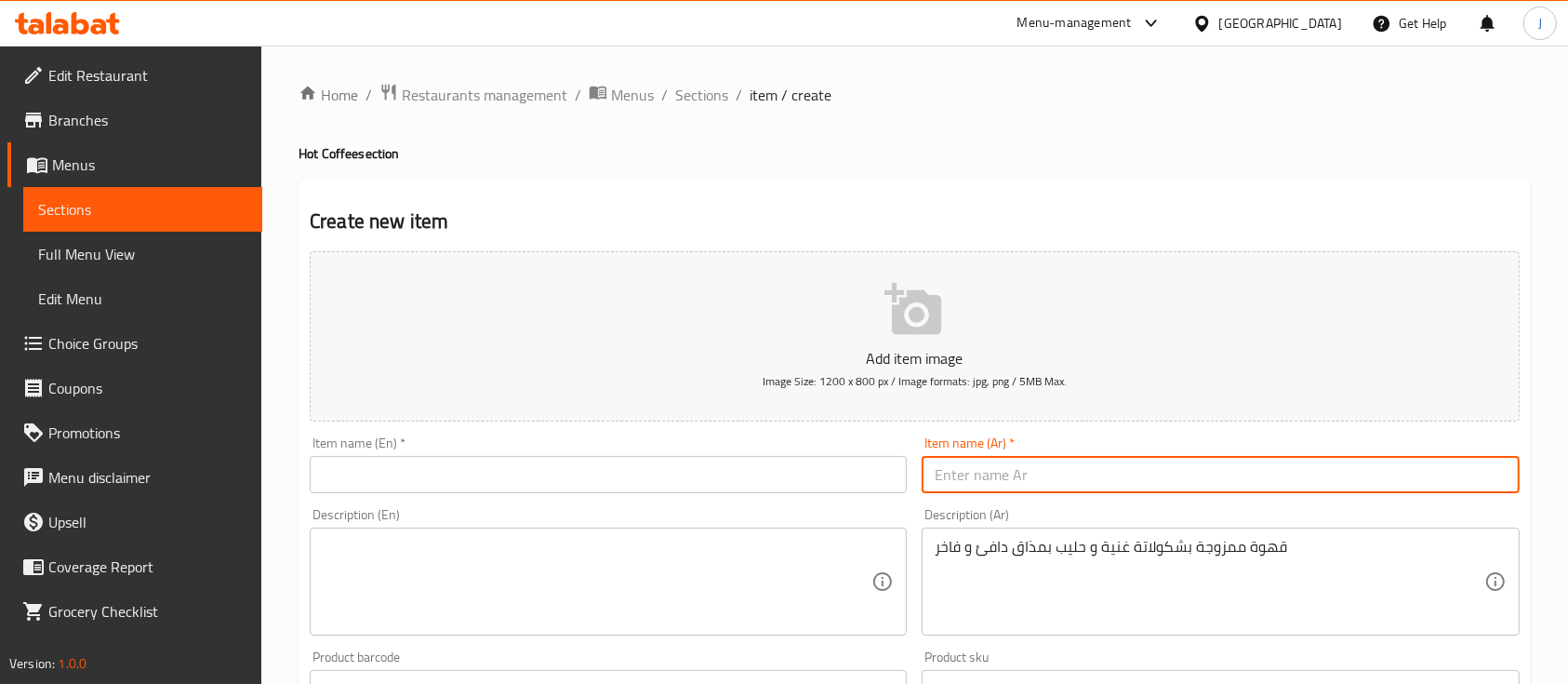
click at [997, 463] on input "text" at bounding box center [1220, 474] width 597 height 38
paste input "موكا ساخن"
type input "موكا ساخن"
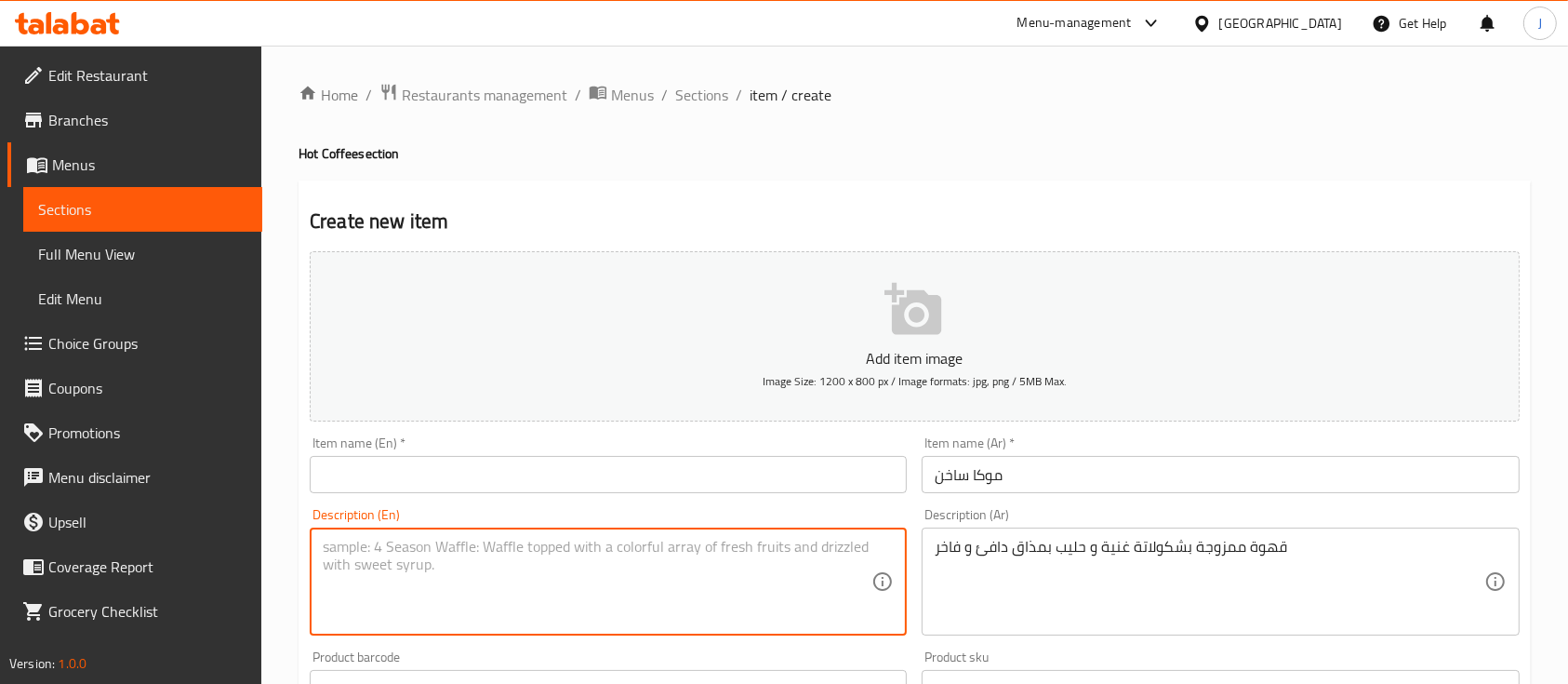
click at [585, 548] on textarea at bounding box center [597, 582] width 548 height 89
paste textarea "Hot Mocha Coffee blended with rich chocolate and milk with a warm, warm flavor.…"
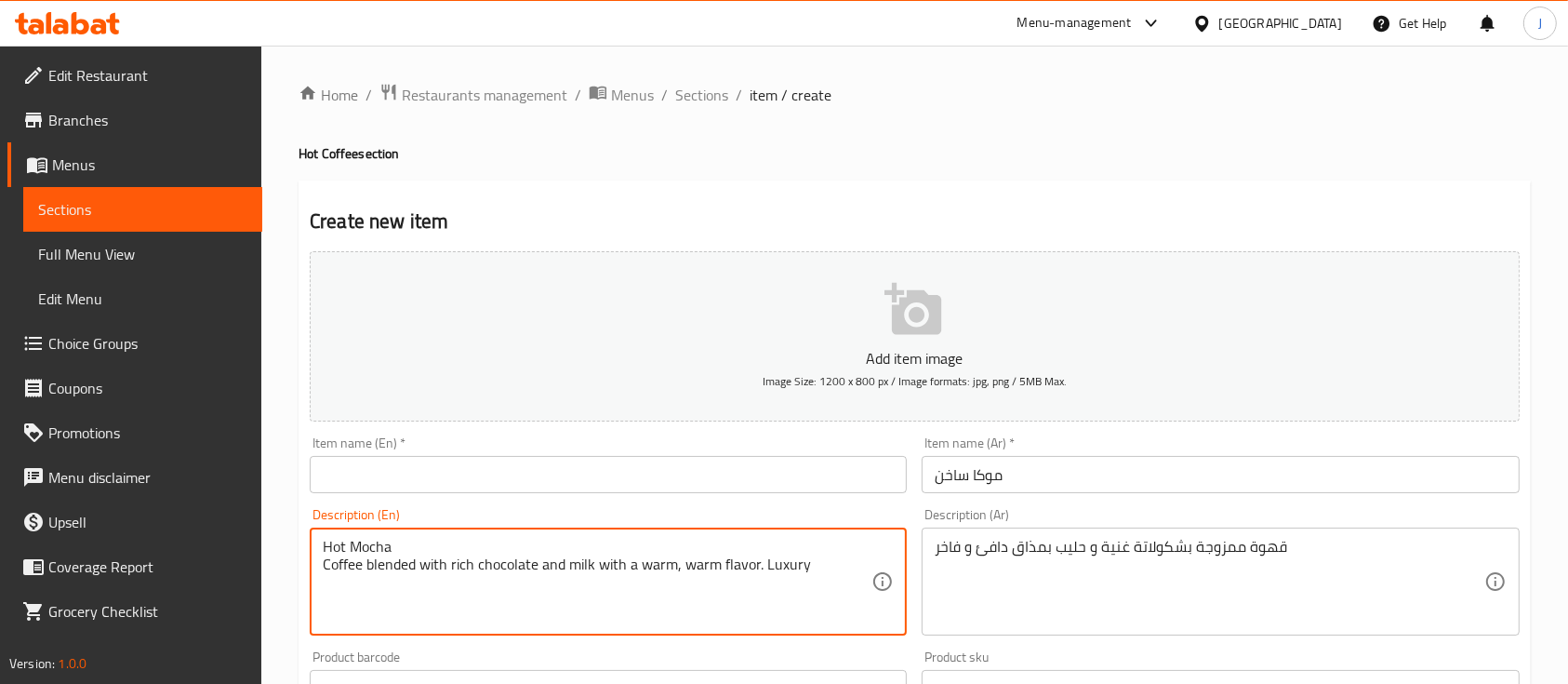
click at [365, 542] on textarea "Hot Mocha Coffee blended with rich chocolate and milk with a warm, warm flavor.…" at bounding box center [597, 582] width 548 height 89
type textarea "Coffee blended with rich chocolate and milk with a warm, warm flavor. Luxury"
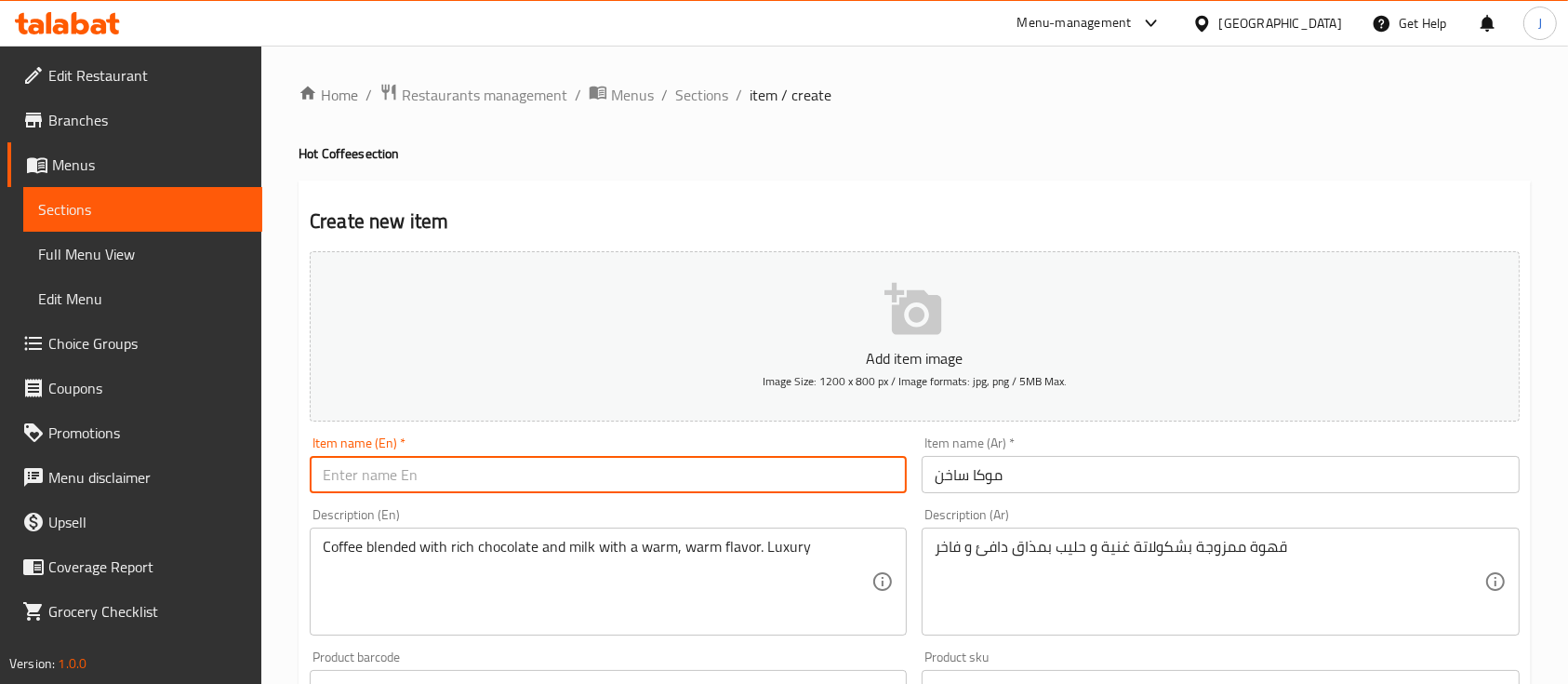
click at [368, 474] on input "text" at bounding box center [608, 474] width 597 height 38
paste input "Hot Mocha"
type input "Hot Mocha"
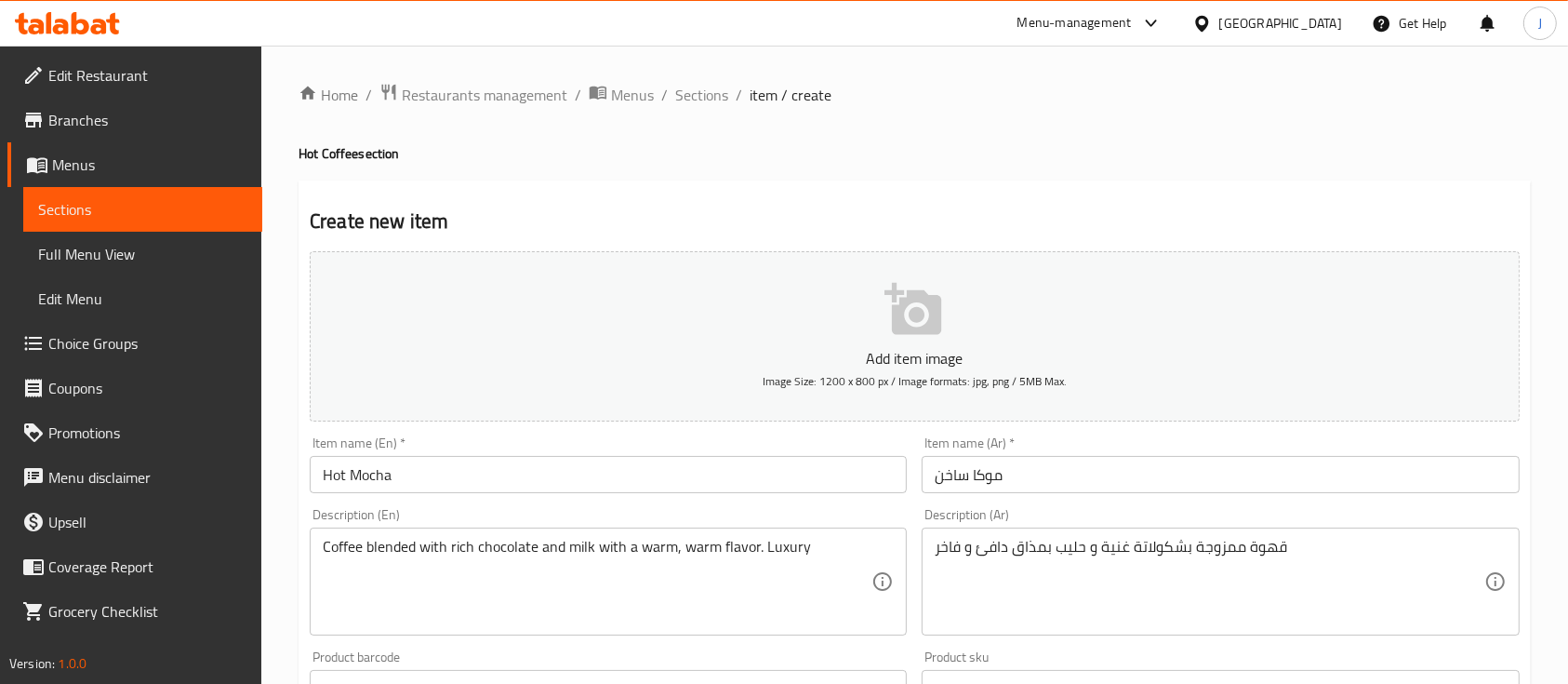
click at [572, 649] on div "Product barcode Product barcode" at bounding box center [608, 678] width 612 height 71
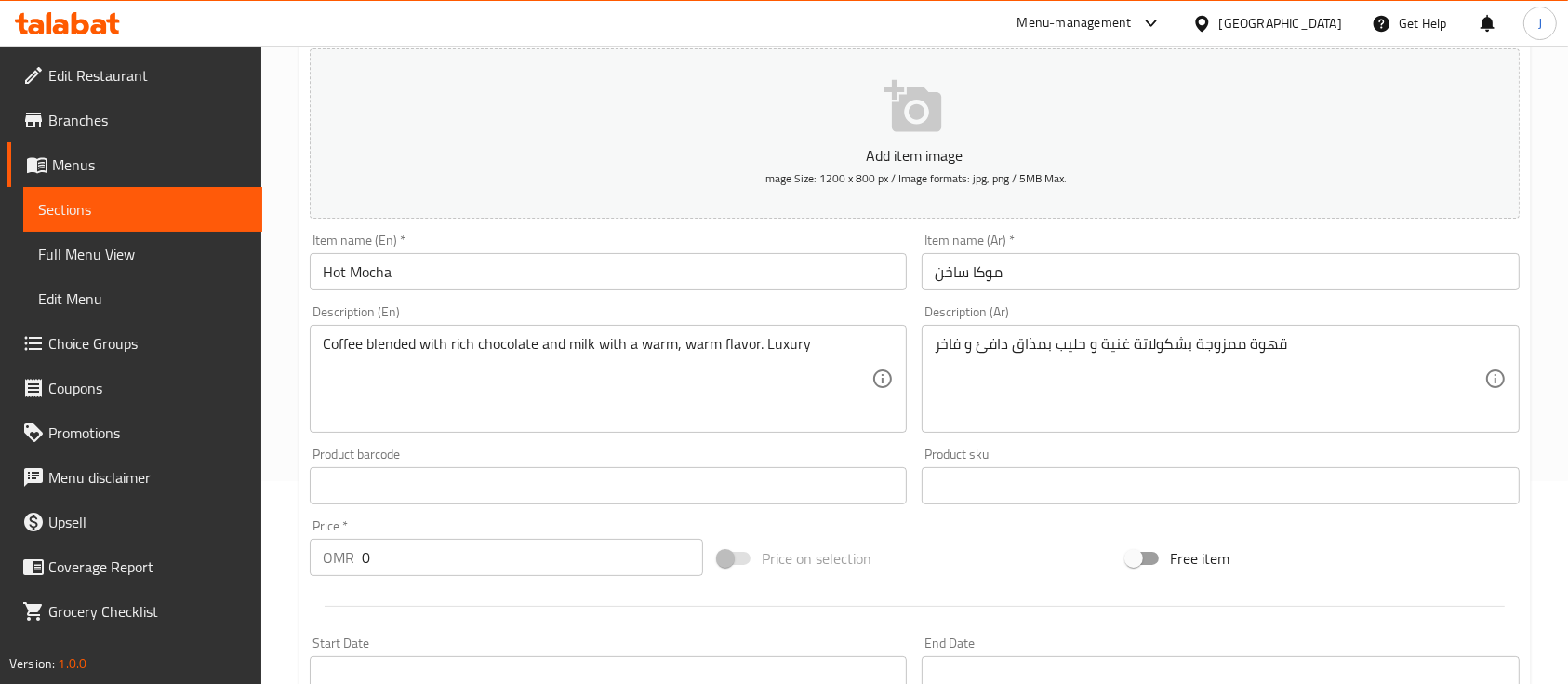
scroll to position [277, 0]
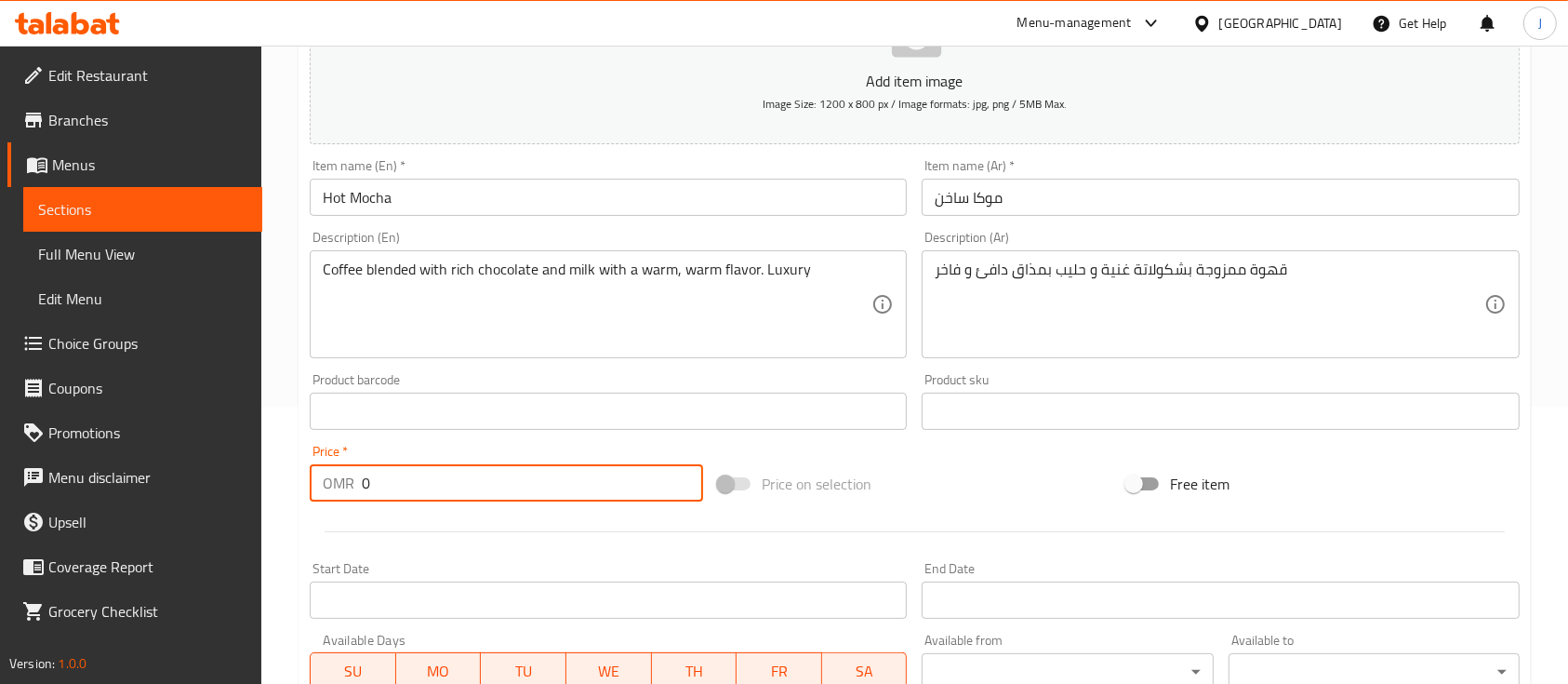
drag, startPoint x: 396, startPoint y: 493, endPoint x: 307, endPoint y: 494, distance: 89.0
click at [307, 494] on div "Price   * OMR 0 Price *" at bounding box center [506, 472] width 408 height 71
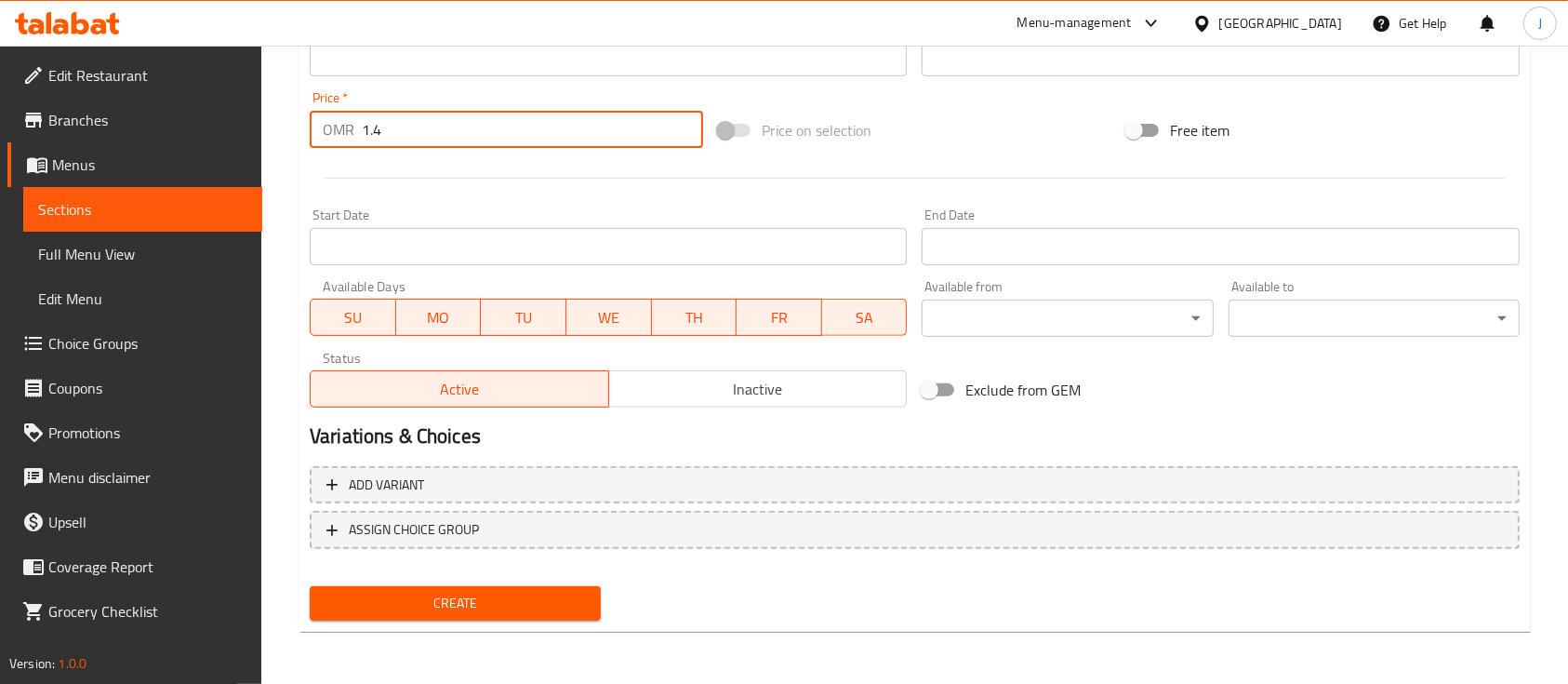
type input "1.4"
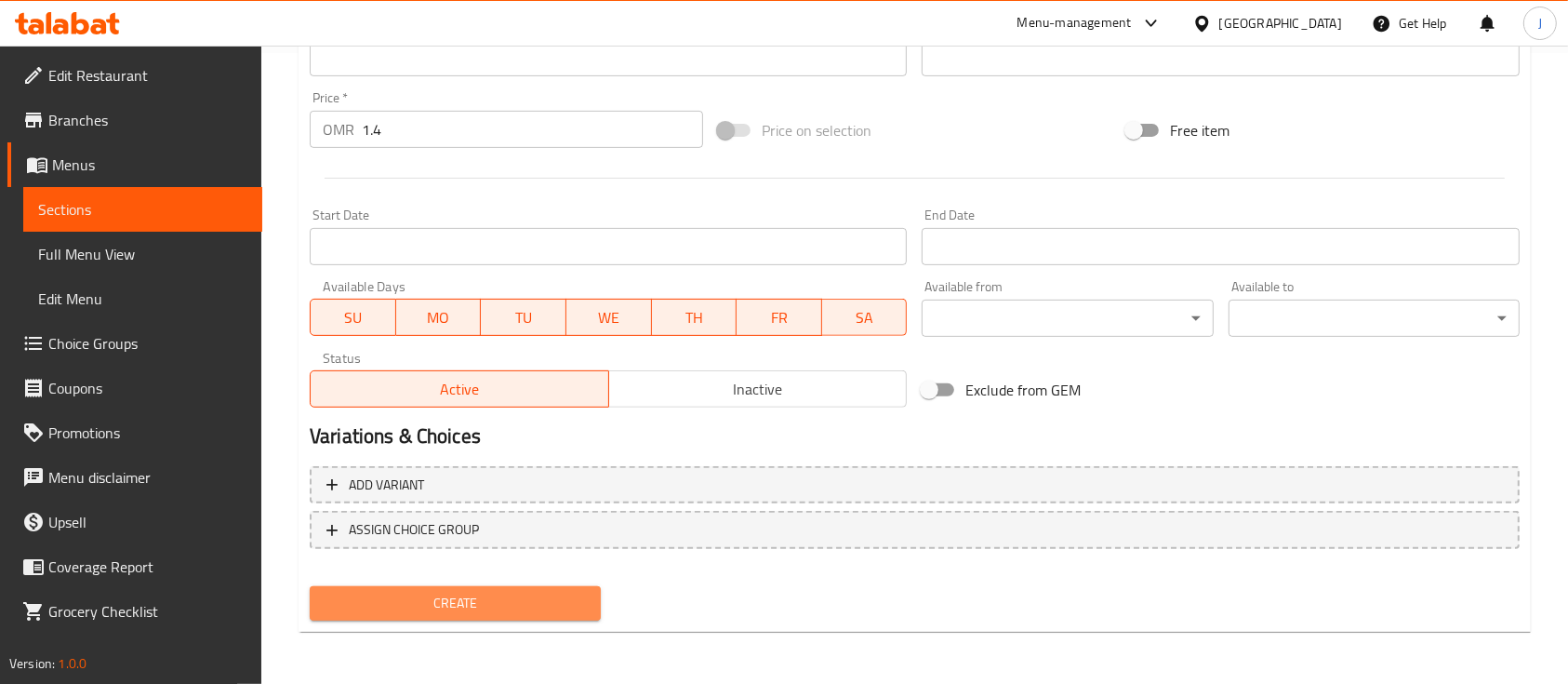
click at [467, 609] on span "Create" at bounding box center [455, 603] width 262 height 23
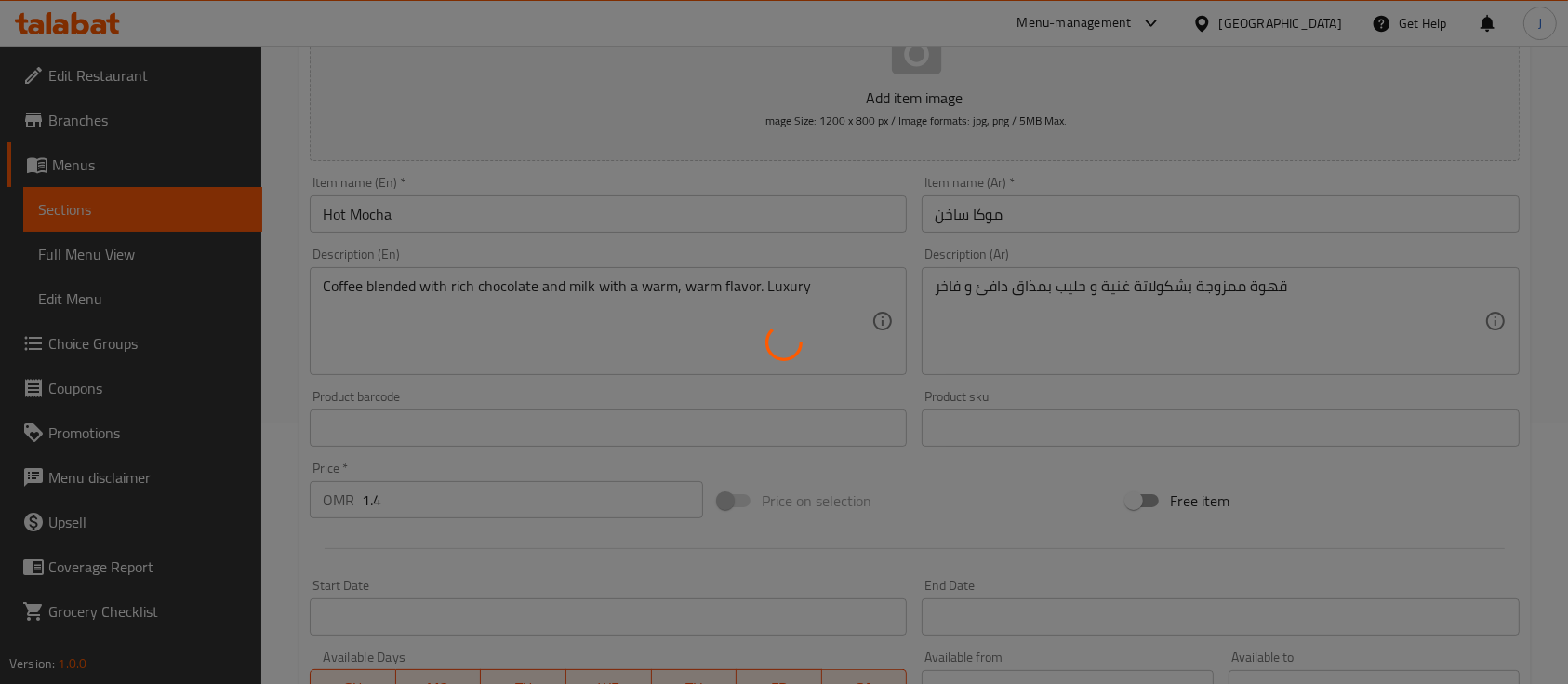
type input "0"
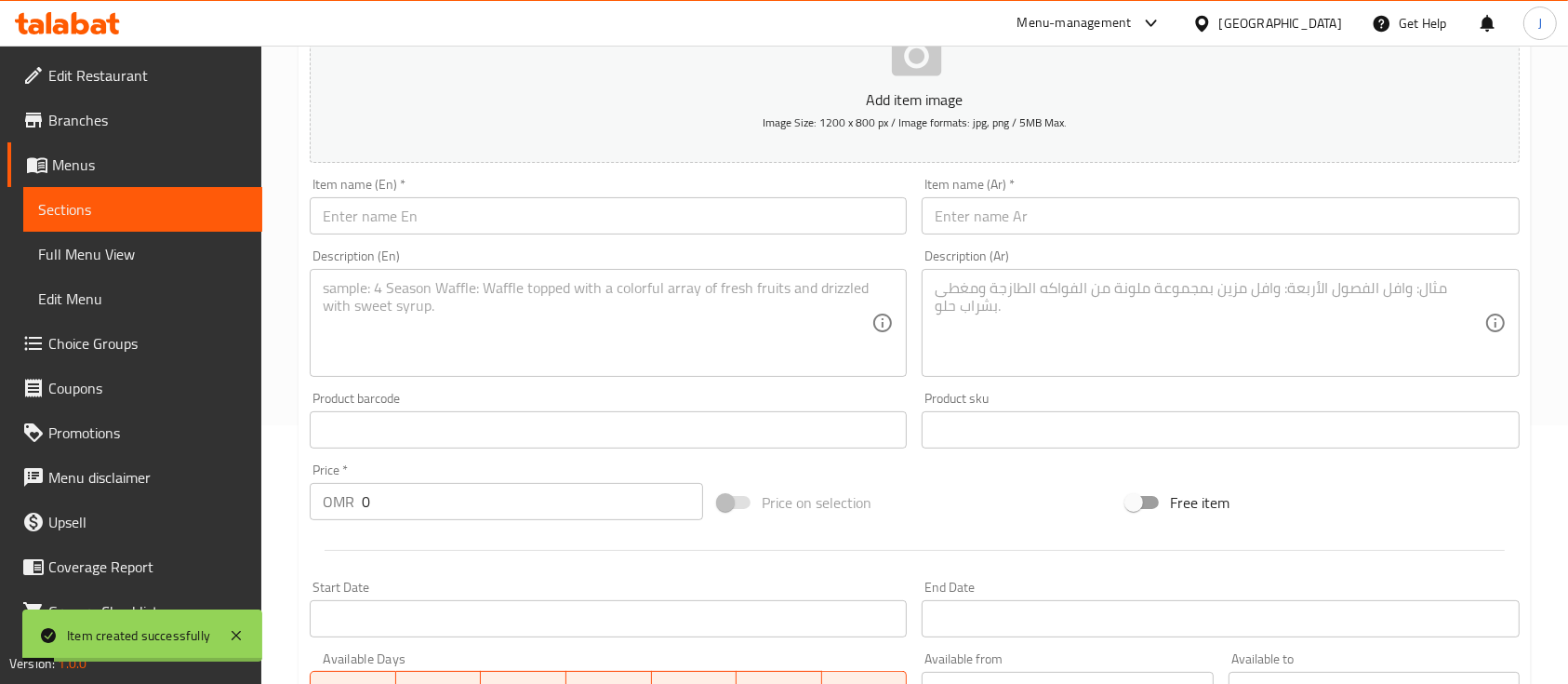
scroll to position [0, 0]
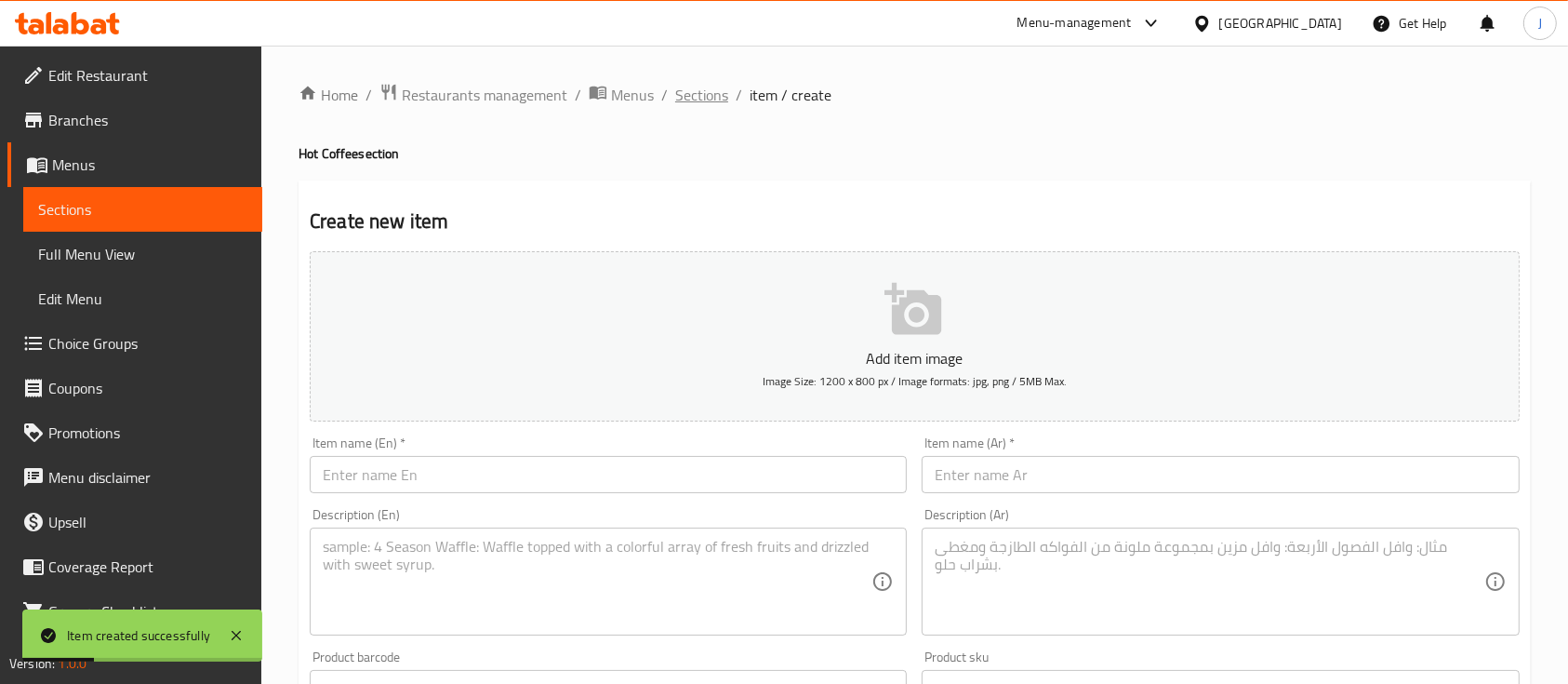
click at [713, 102] on span "Sections" at bounding box center [701, 94] width 53 height 22
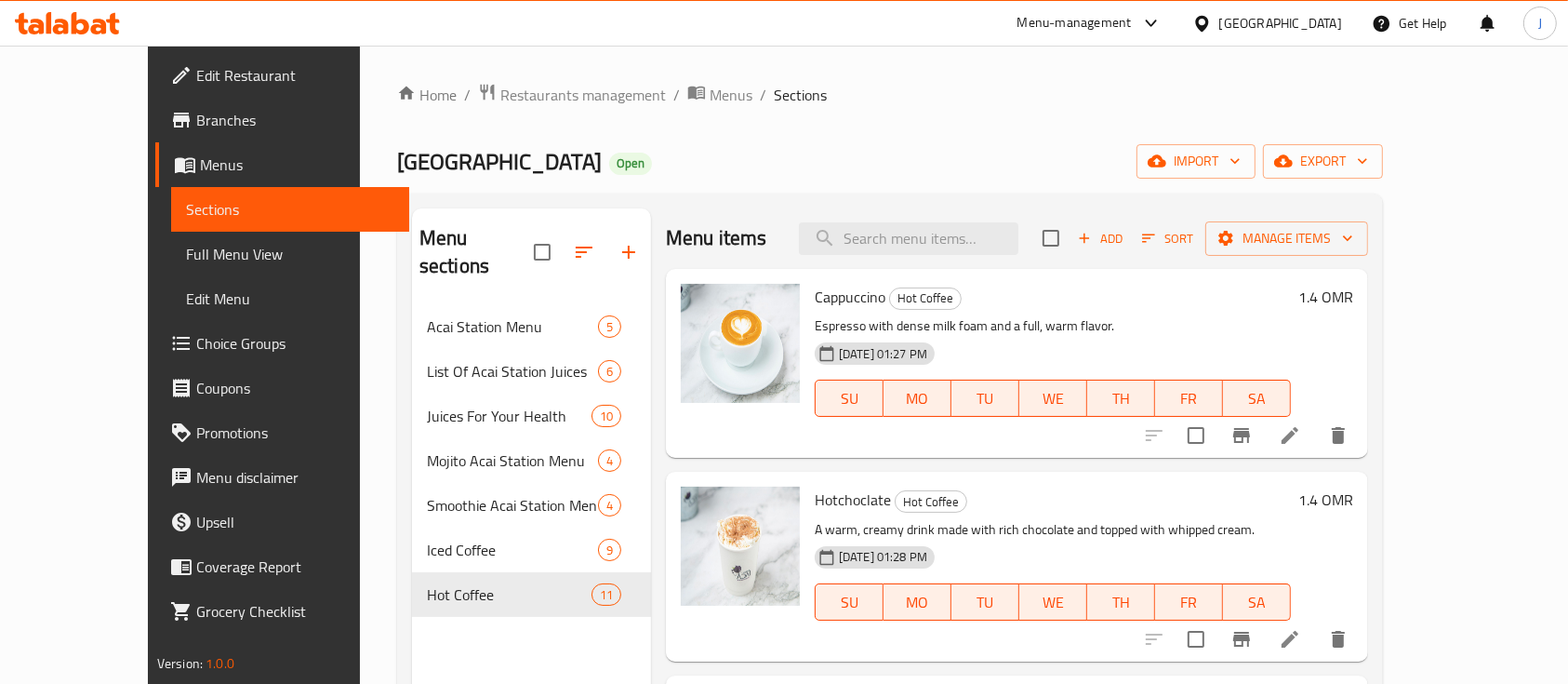
click at [1201, 298] on h6 "Cappuccino Hot Coffee" at bounding box center [1052, 296] width 476 height 26
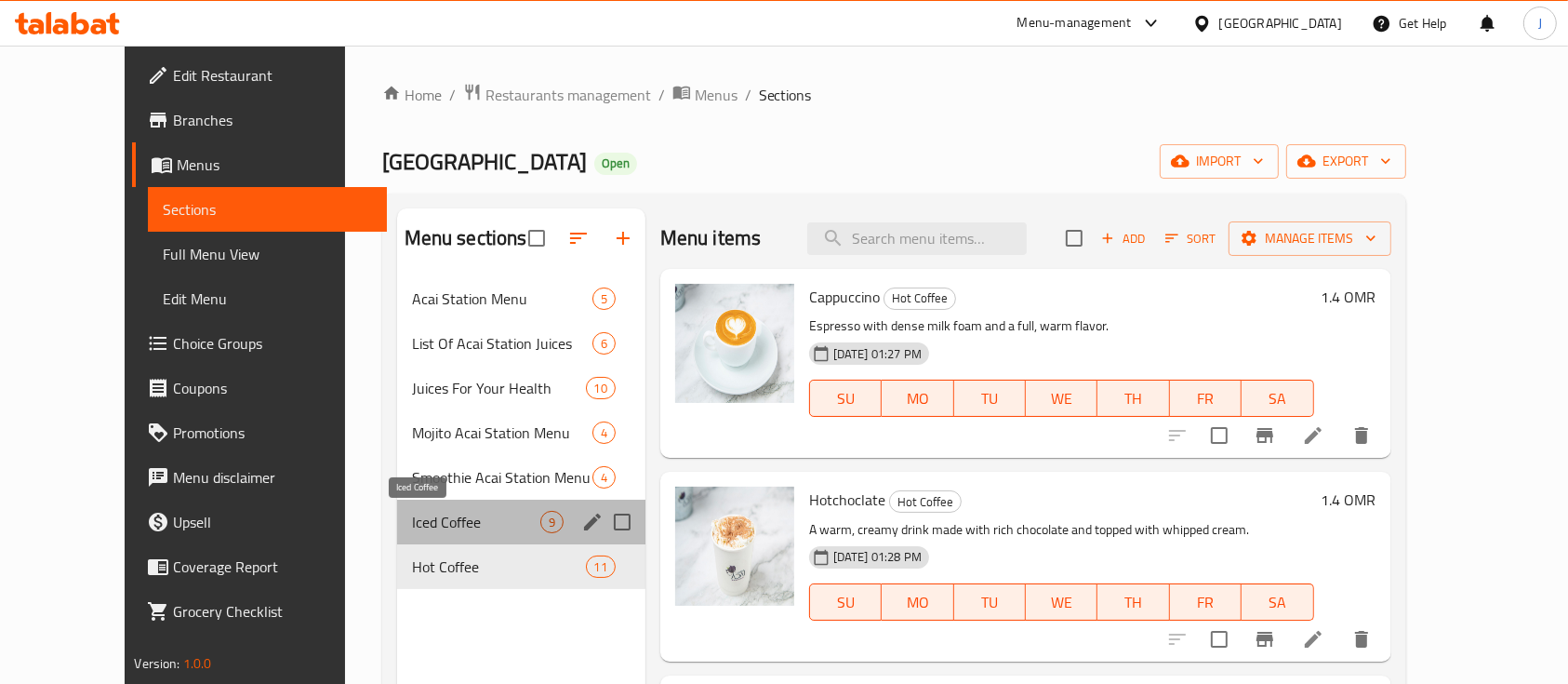
click at [439, 524] on span "Iced Coffee" at bounding box center [475, 521] width 128 height 22
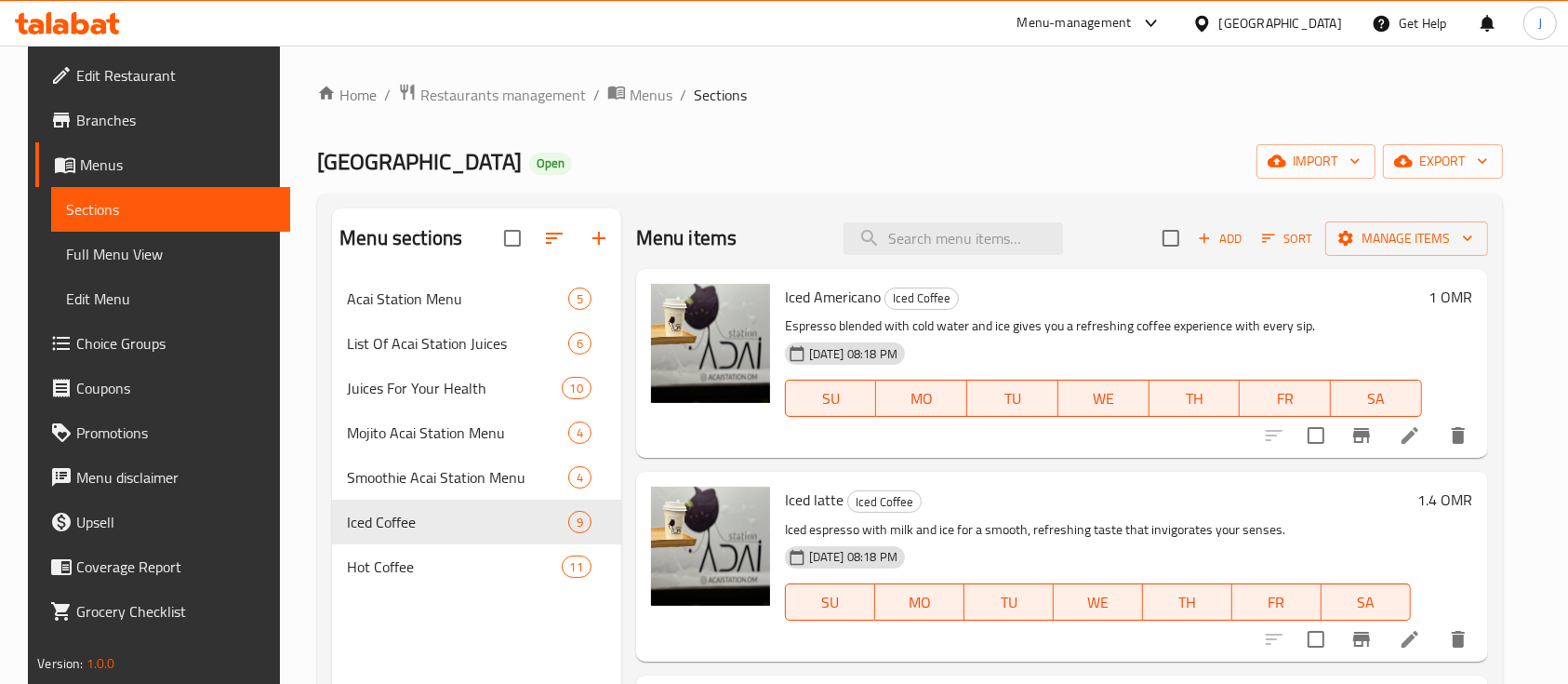
click at [465, 629] on div "Menu sections Acai Station Menu 5 List Of Acai Station Juices 6 Juices For Your…" at bounding box center [476, 550] width 290 height 684
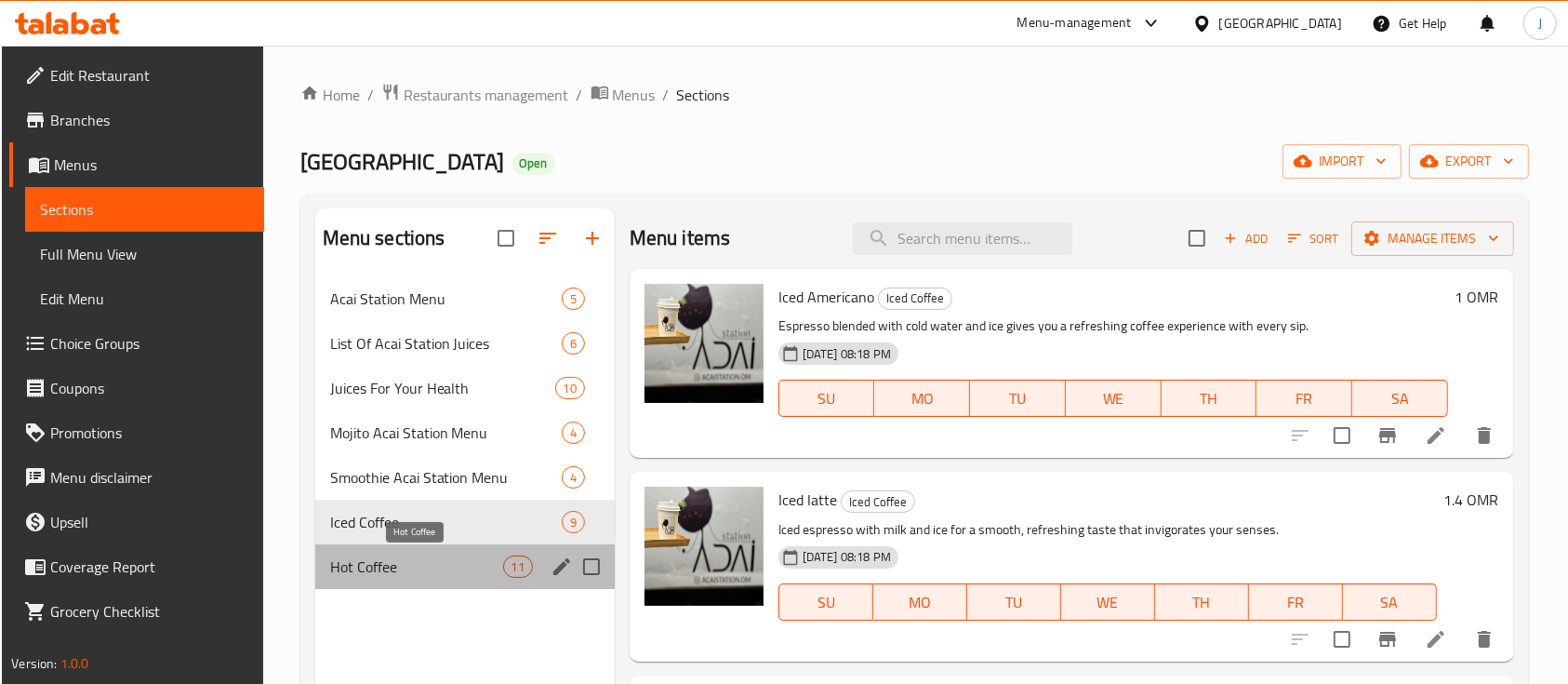
click at [443, 562] on span "Hot Coffee" at bounding box center [417, 566] width 173 height 22
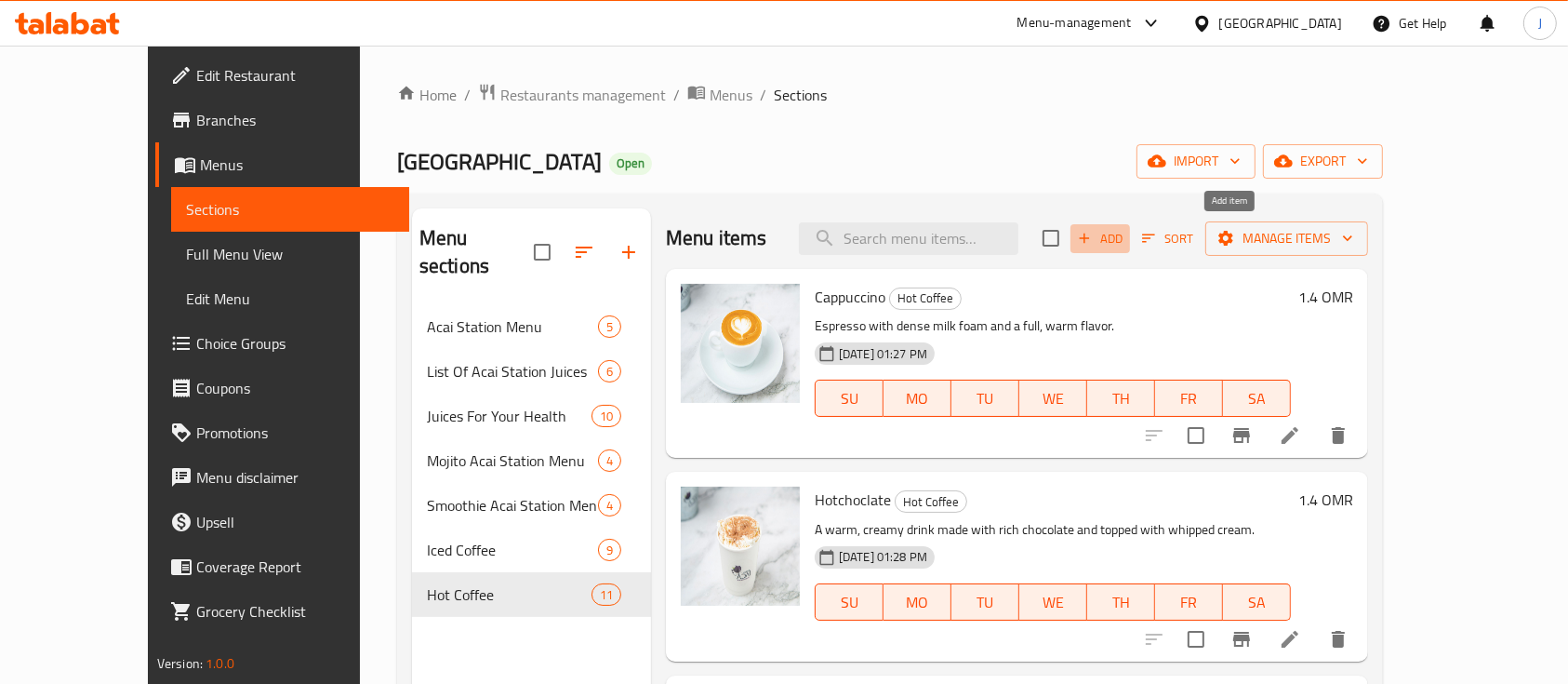
click at [1125, 238] on span "Add" at bounding box center [1100, 239] width 50 height 21
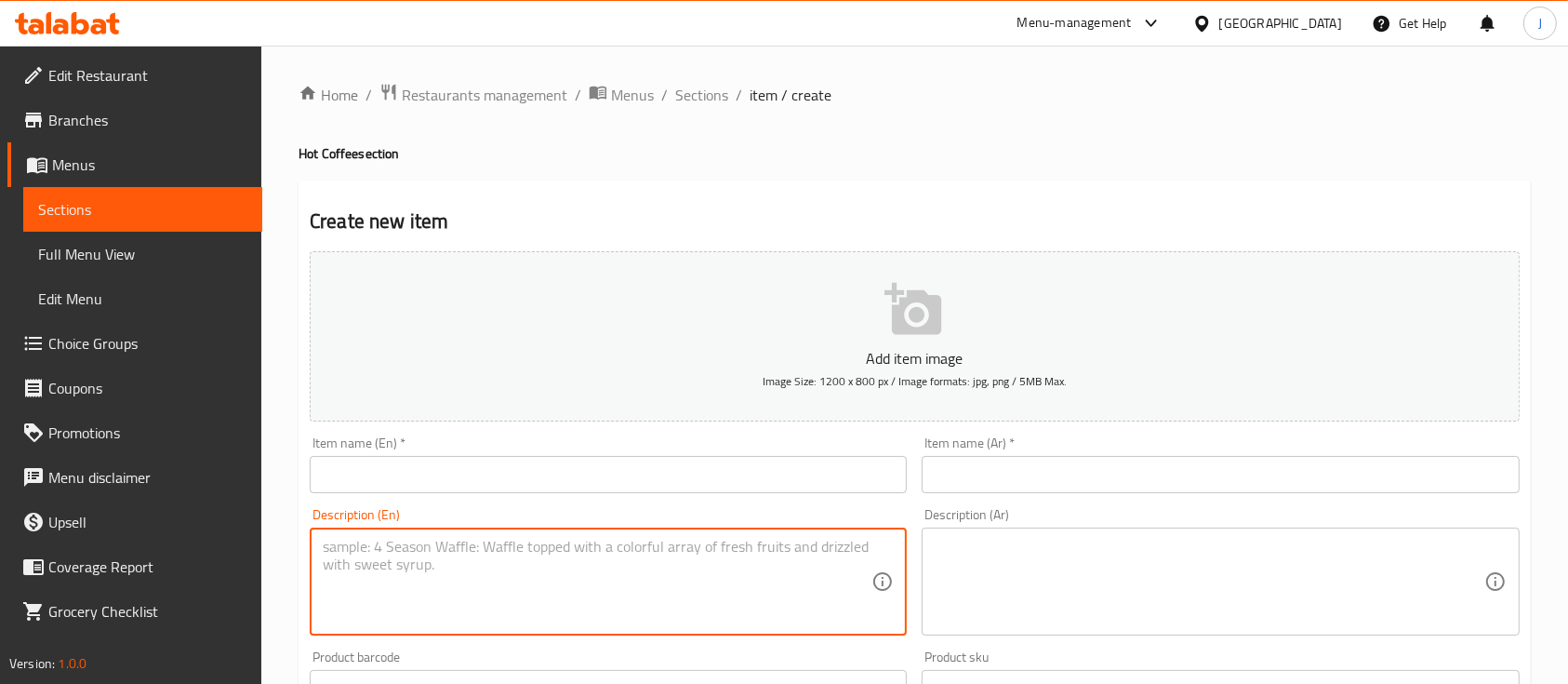
click at [667, 547] on textarea at bounding box center [597, 582] width 548 height 89
paste textarea "Cortado The perfect blend of espresso and milk, delicately and gently exudes th…"
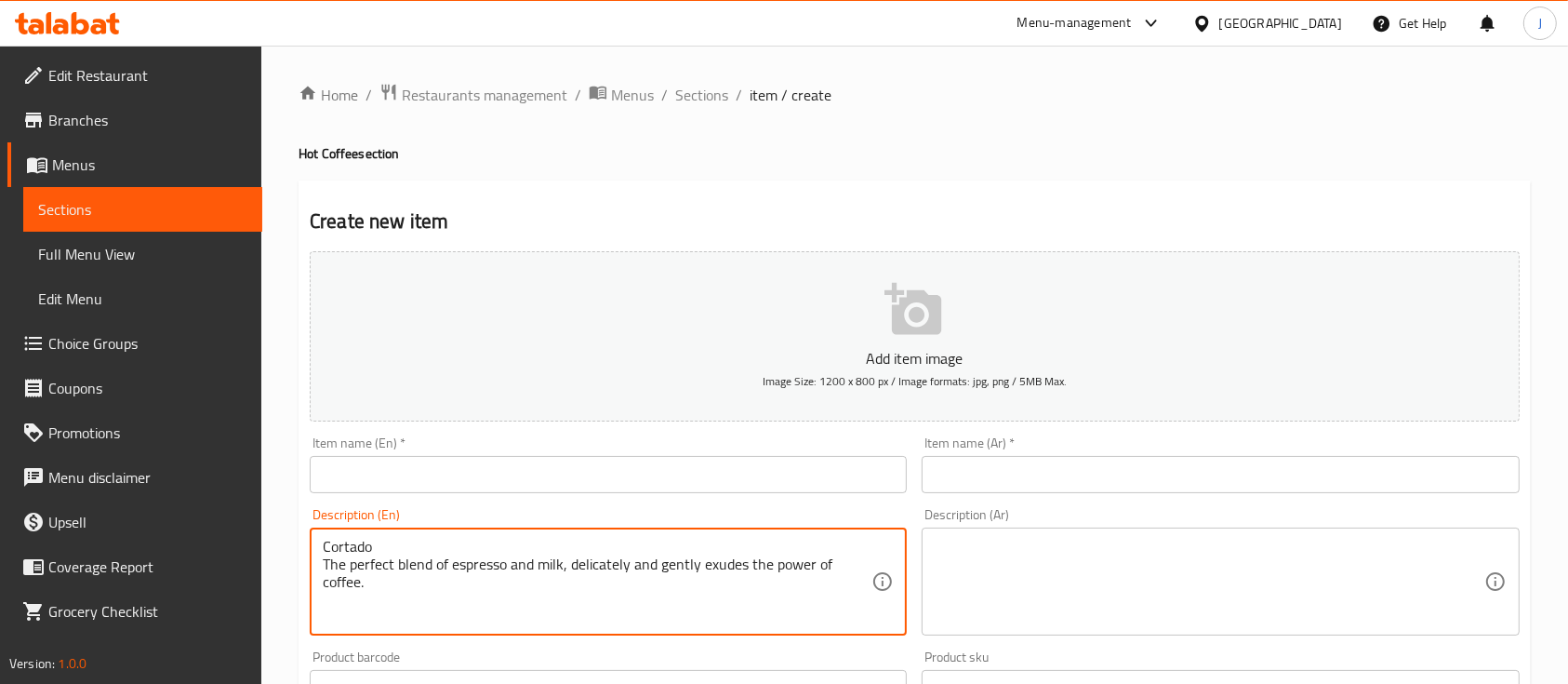
click at [345, 547] on textarea "Cortado The perfect blend of espresso and milk, delicately and gently exudes th…" at bounding box center [597, 582] width 548 height 89
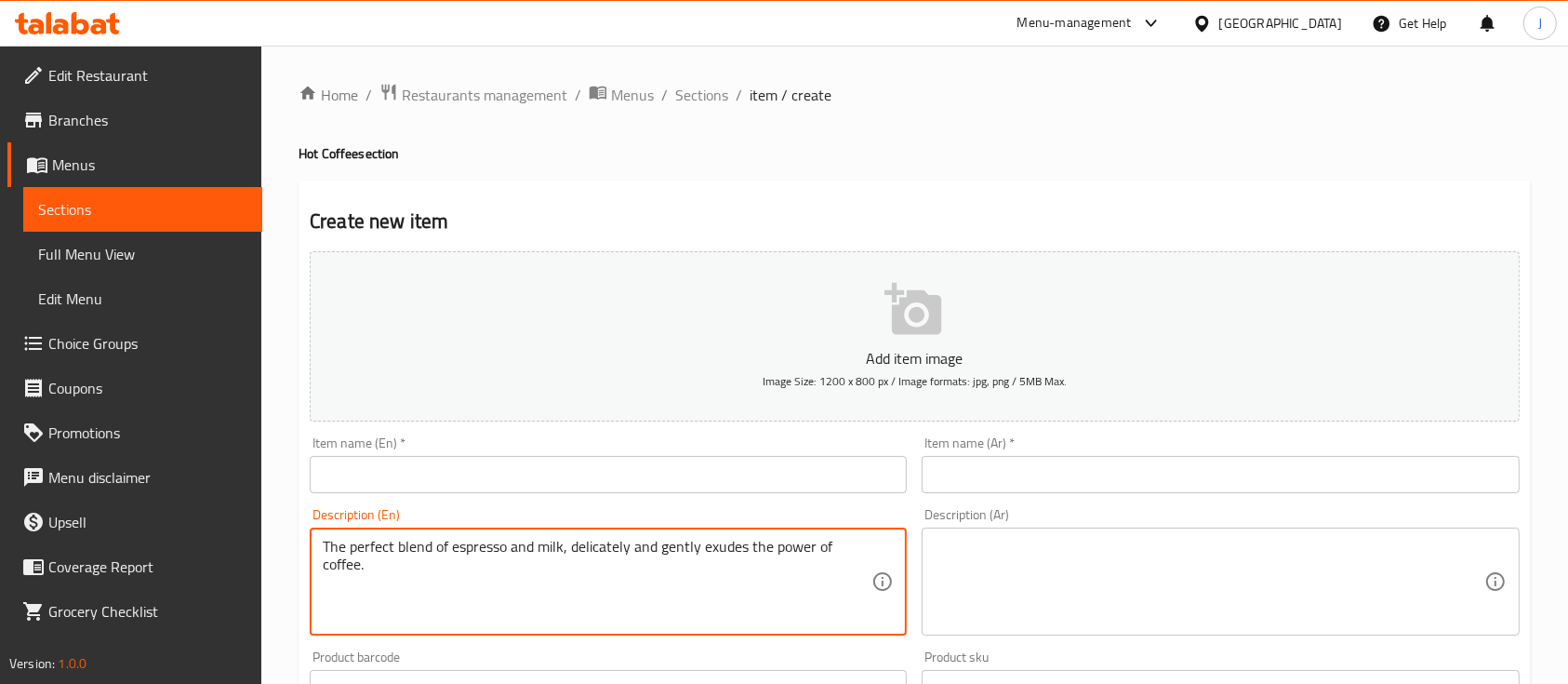
type textarea "The perfect blend of espresso and milk, delicately and gently exudes the power …"
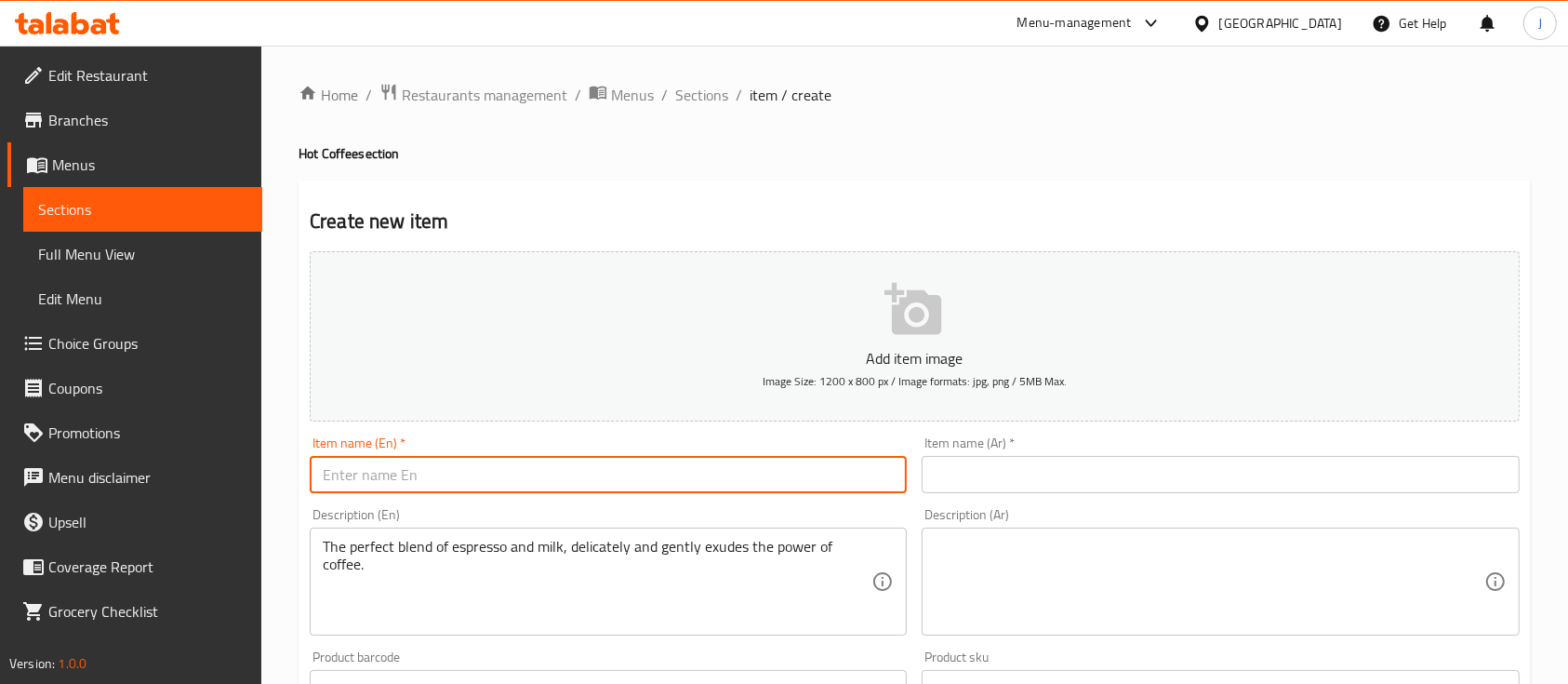
click at [374, 467] on input "text" at bounding box center [608, 474] width 597 height 38
paste input "Cortado"
type input "Cortado"
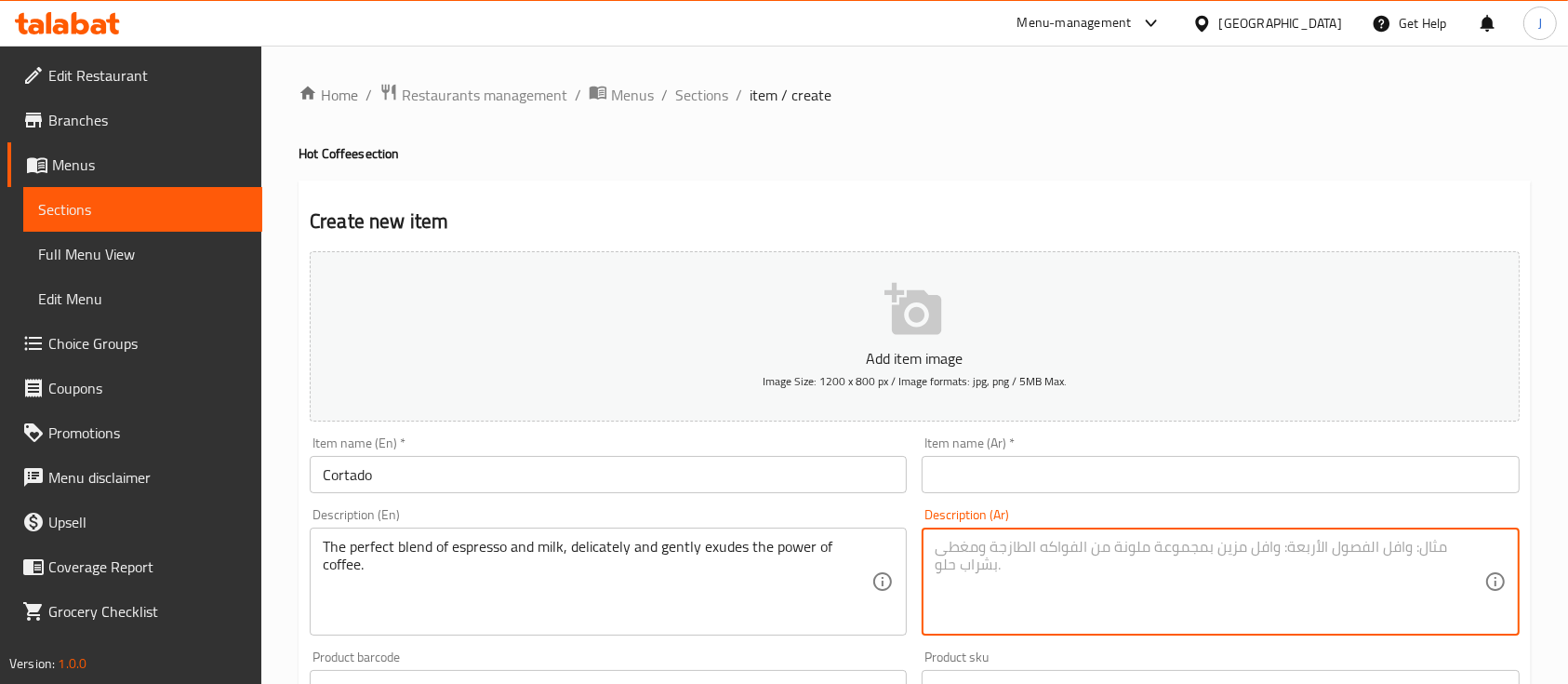
click at [1022, 554] on textarea at bounding box center [1209, 582] width 548 height 89
paste textarea "كورتادو مزيج مثالي من الاسبريسو و الحليب يعرض قوة القهوة برقة و لطف"
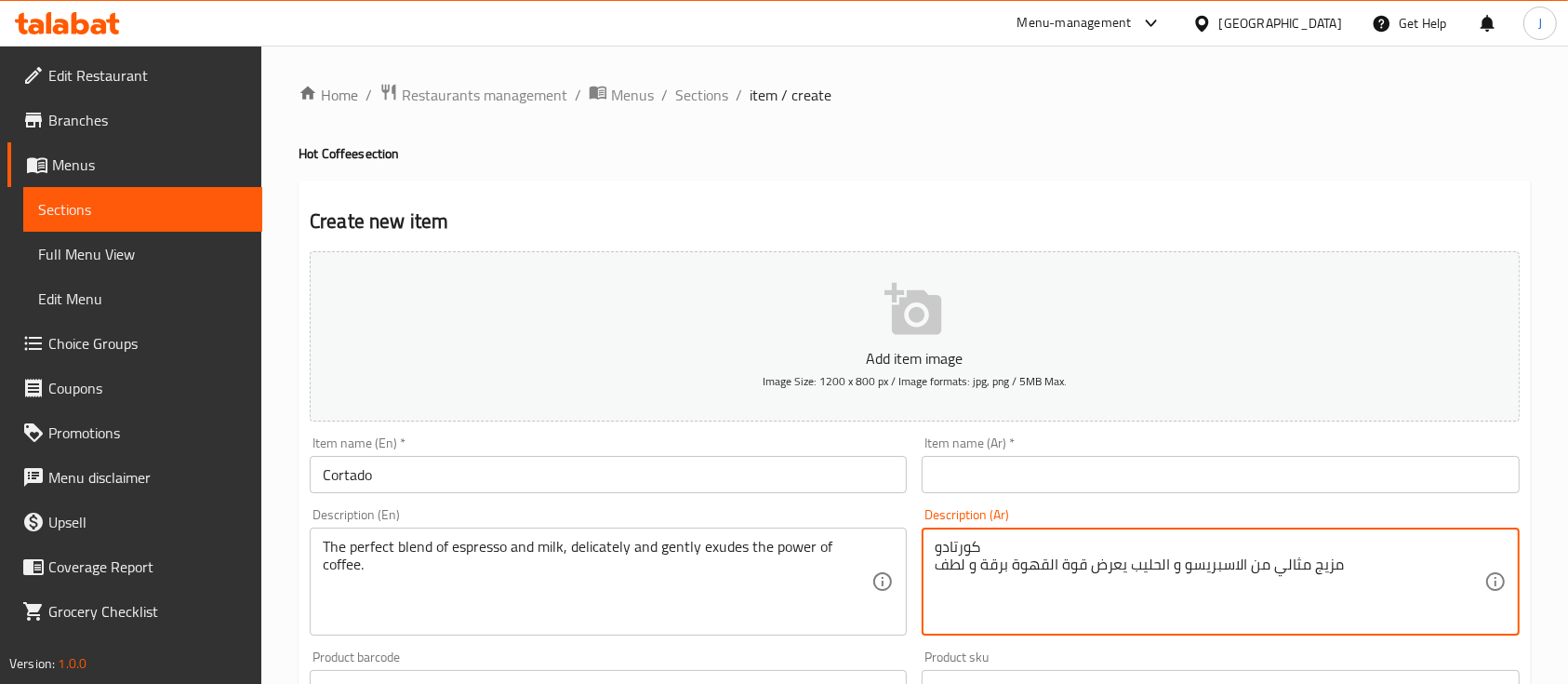
click at [956, 545] on textarea "كورتادو مزيج مثالي من الاسبريسو و الحليب يعرض قوة القهوة برقة و لطف" at bounding box center [1209, 582] width 548 height 89
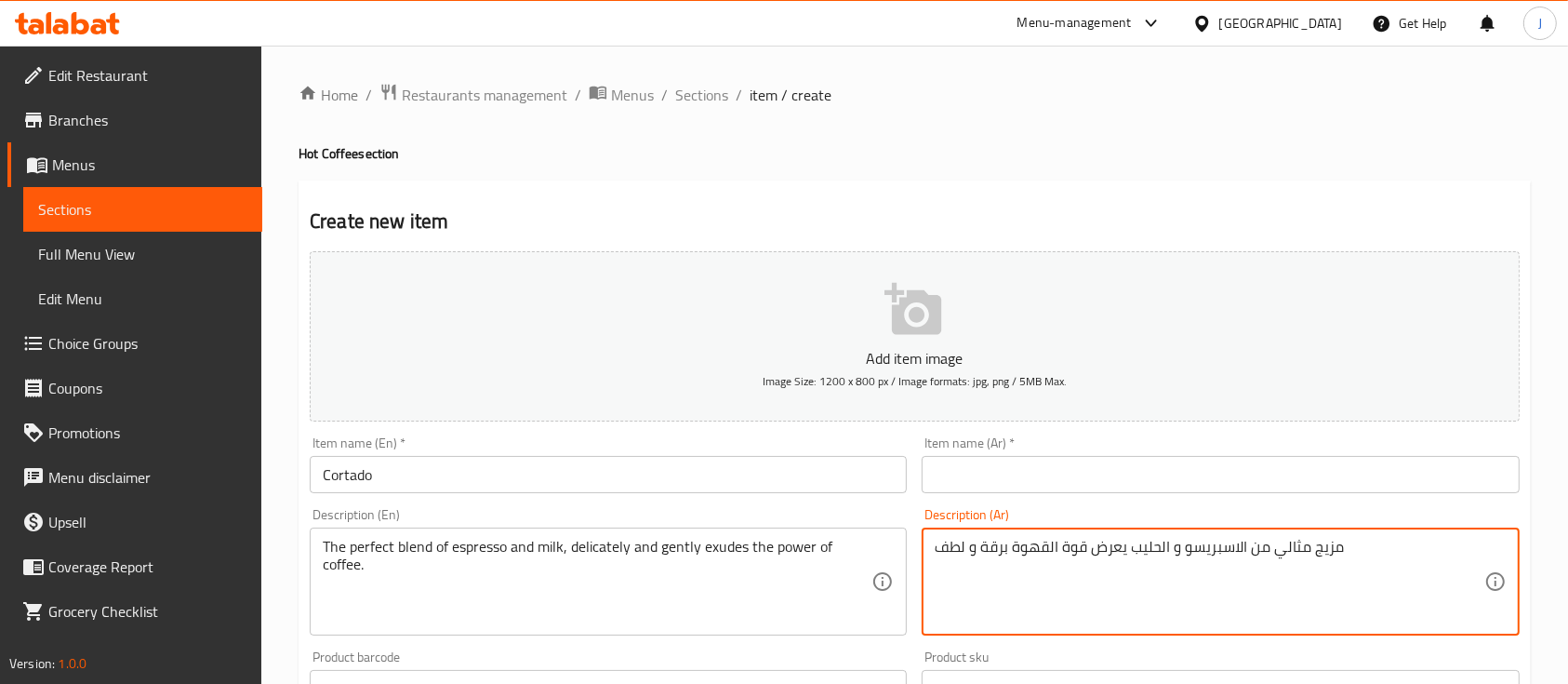
type textarea "مزيج مثالي من الاسبريسو و الحليب يعرض قوة القهوة برقة و لطف"
click at [961, 468] on input "text" at bounding box center [1220, 474] width 597 height 38
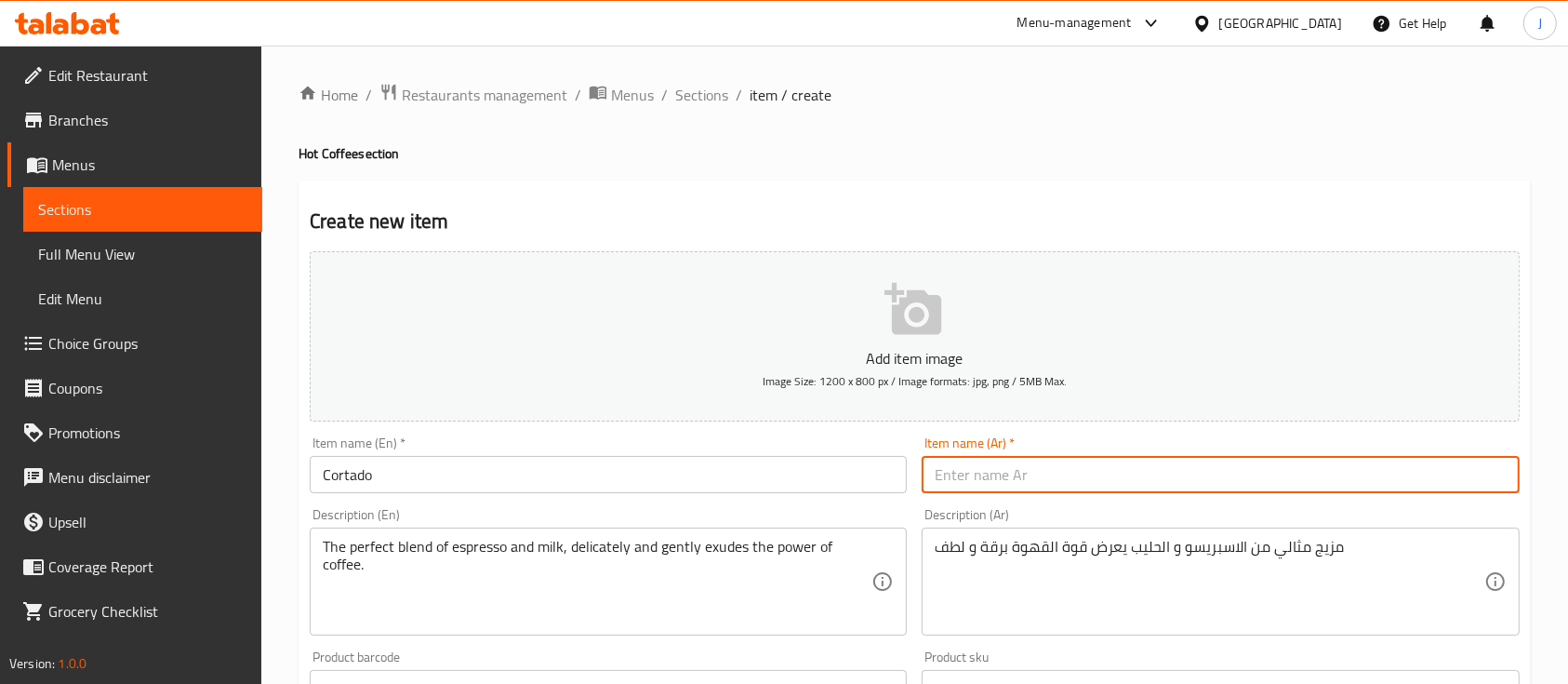
paste input "كورتادو"
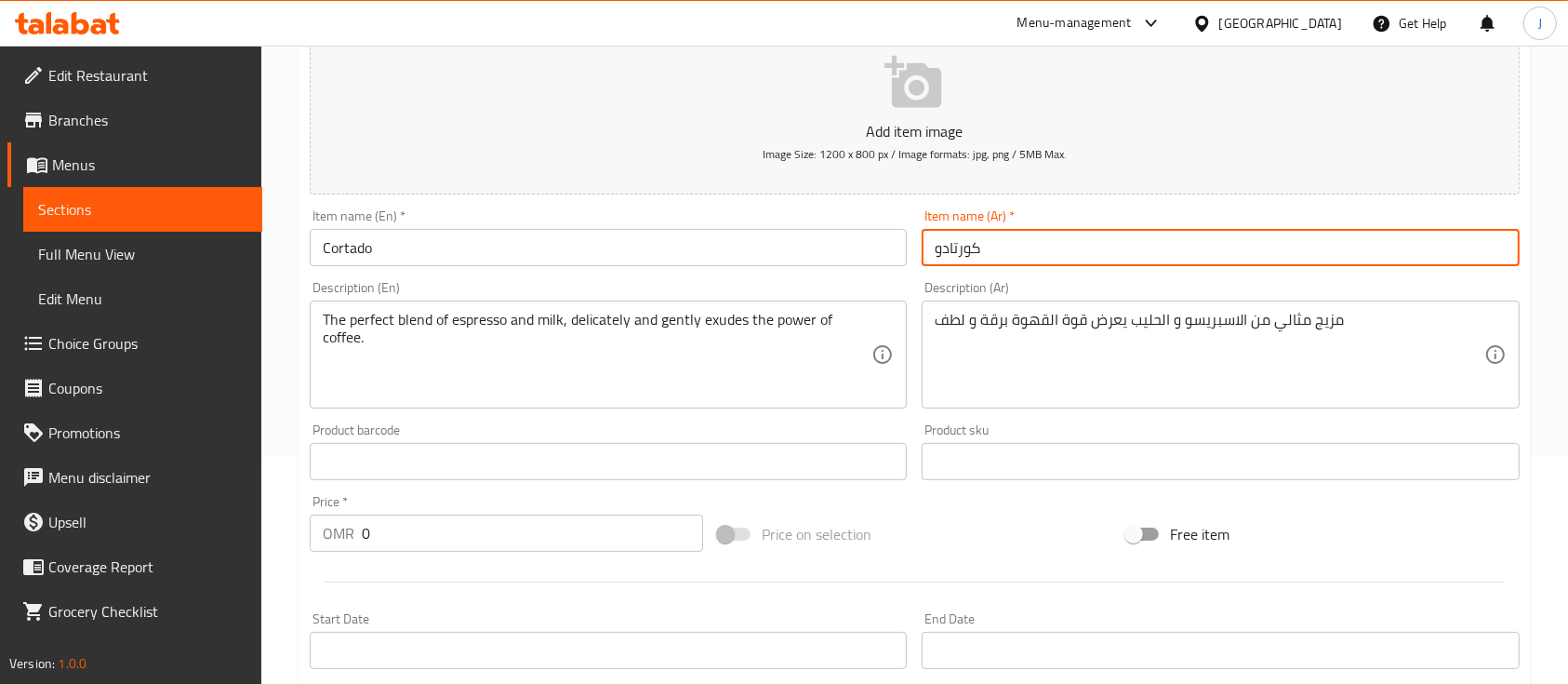
scroll to position [231, 0]
type input "كورتادو"
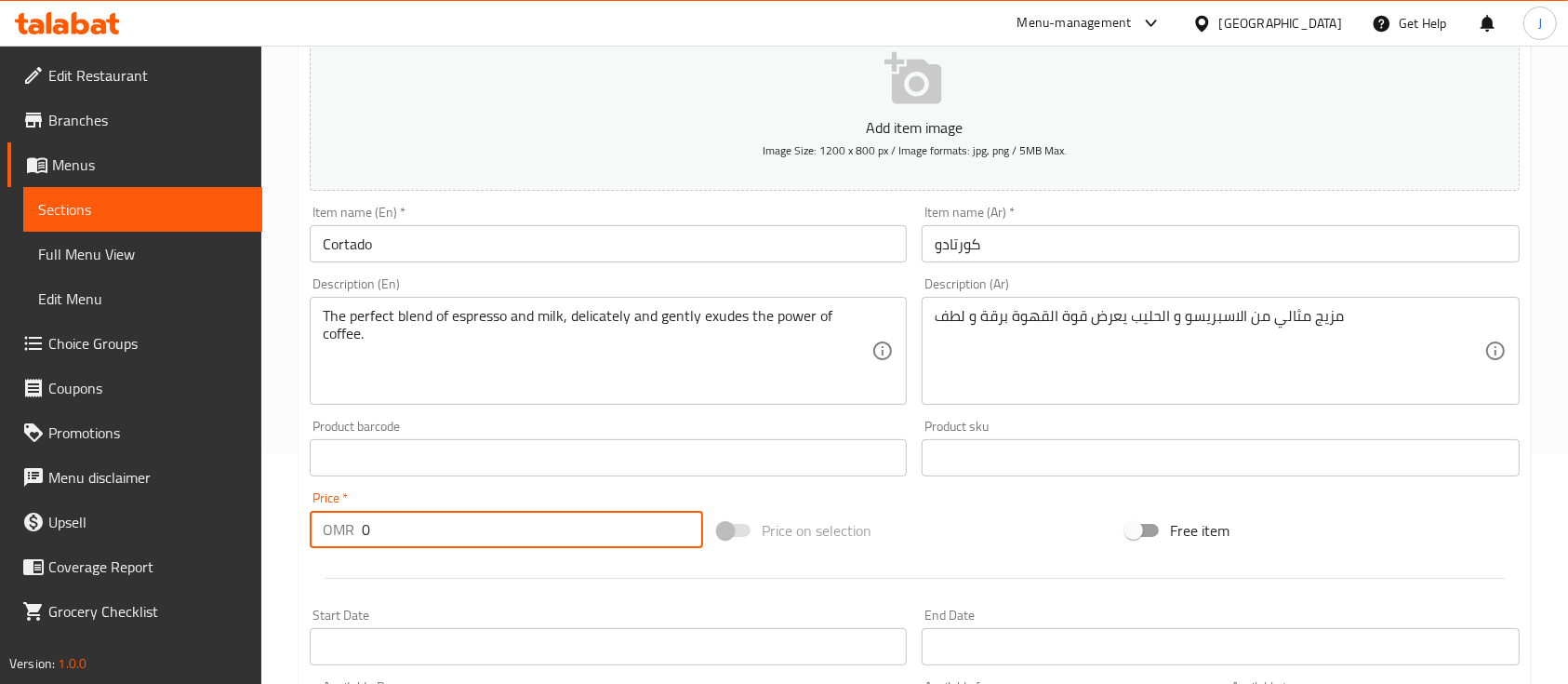
drag, startPoint x: 417, startPoint y: 530, endPoint x: 249, endPoint y: 541, distance: 168.4
click at [249, 541] on div "Edit Restaurant Branches Menus Sections Full Menu View Edit Menu Choice Groups …" at bounding box center [784, 449] width 1568 height 1269
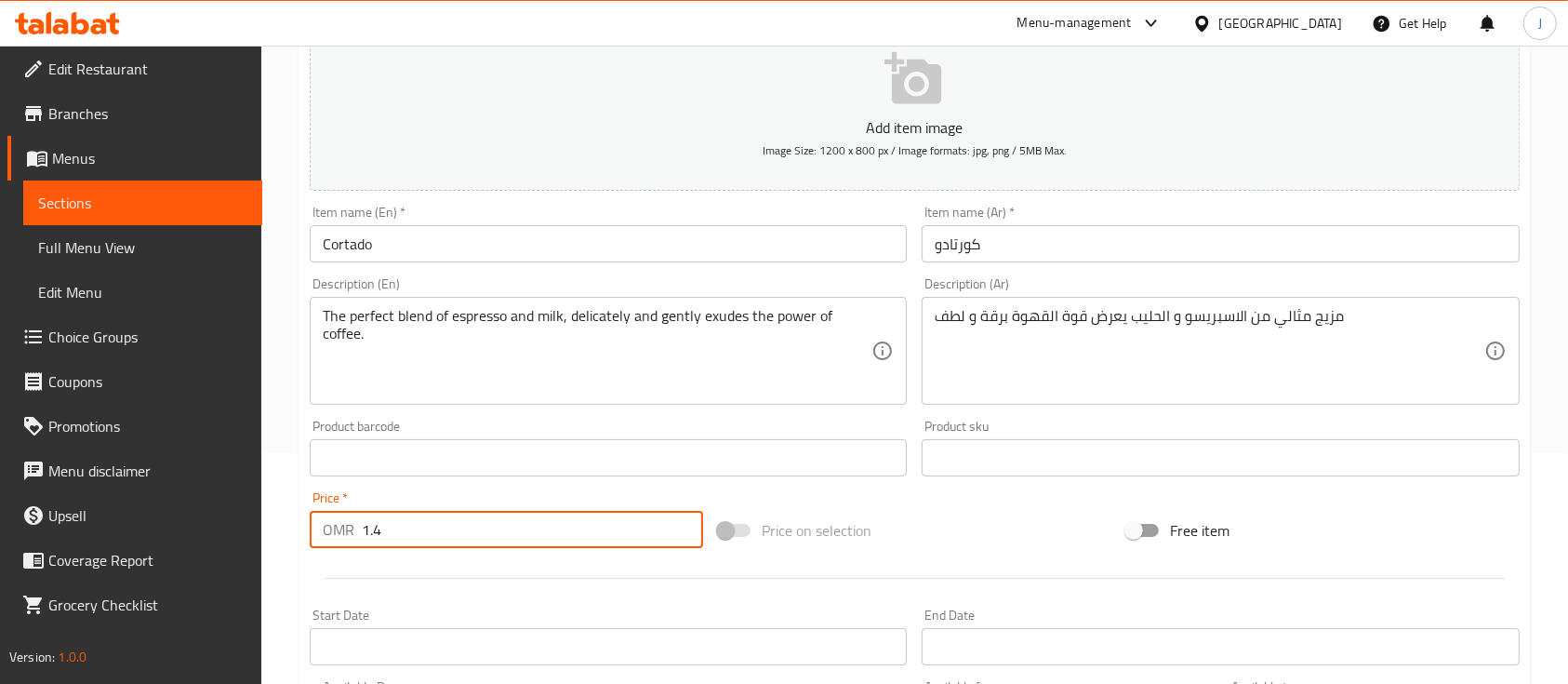
scroll to position [631, 0]
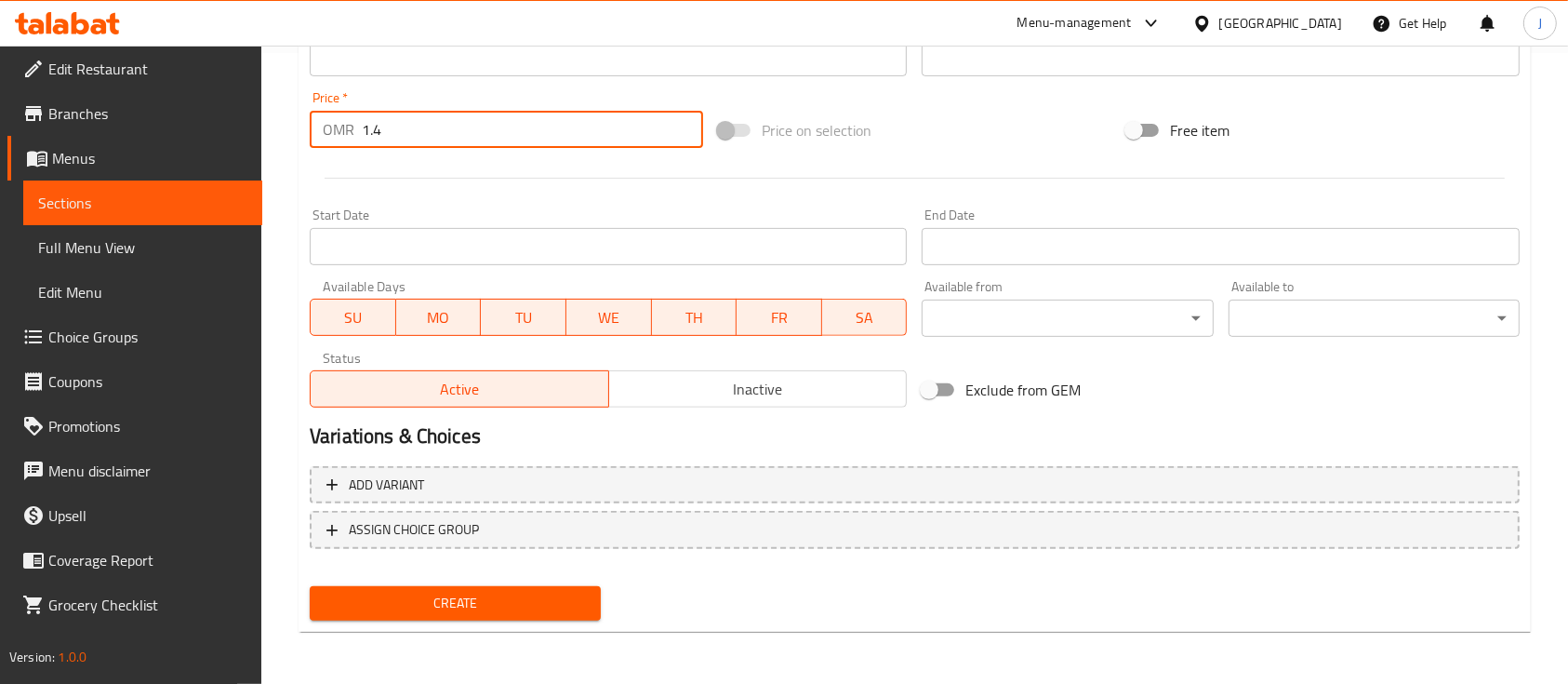
type input "1.4"
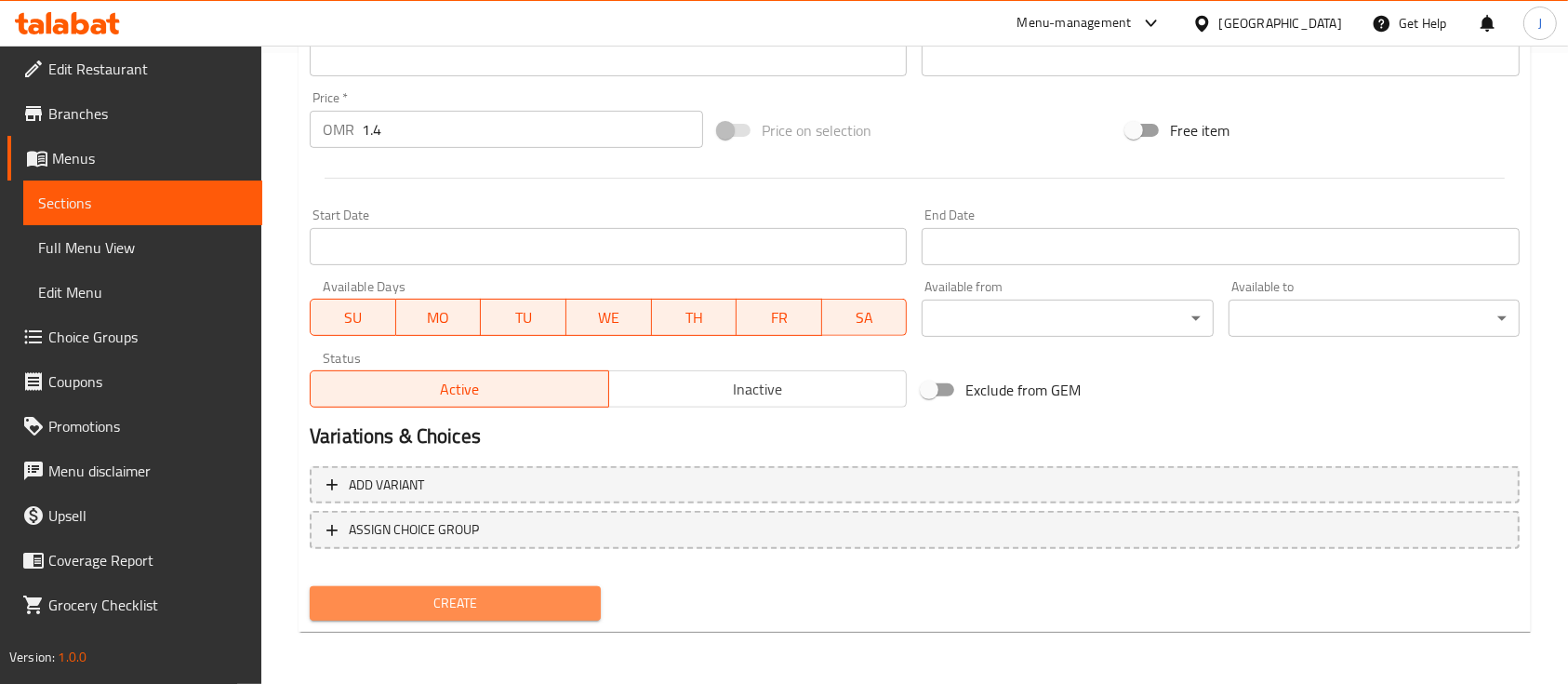
click at [446, 606] on span "Create" at bounding box center [455, 603] width 262 height 23
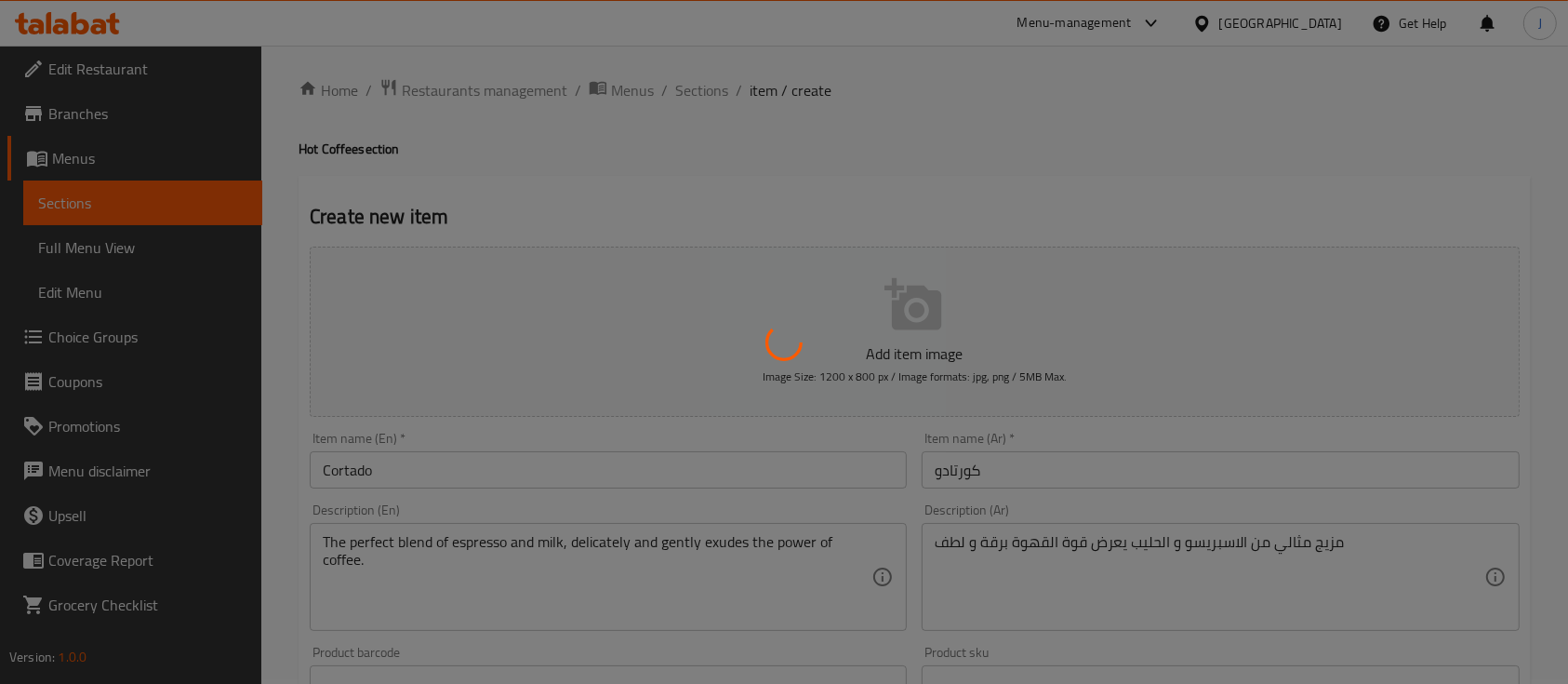
scroll to position [0, 0]
type input "0"
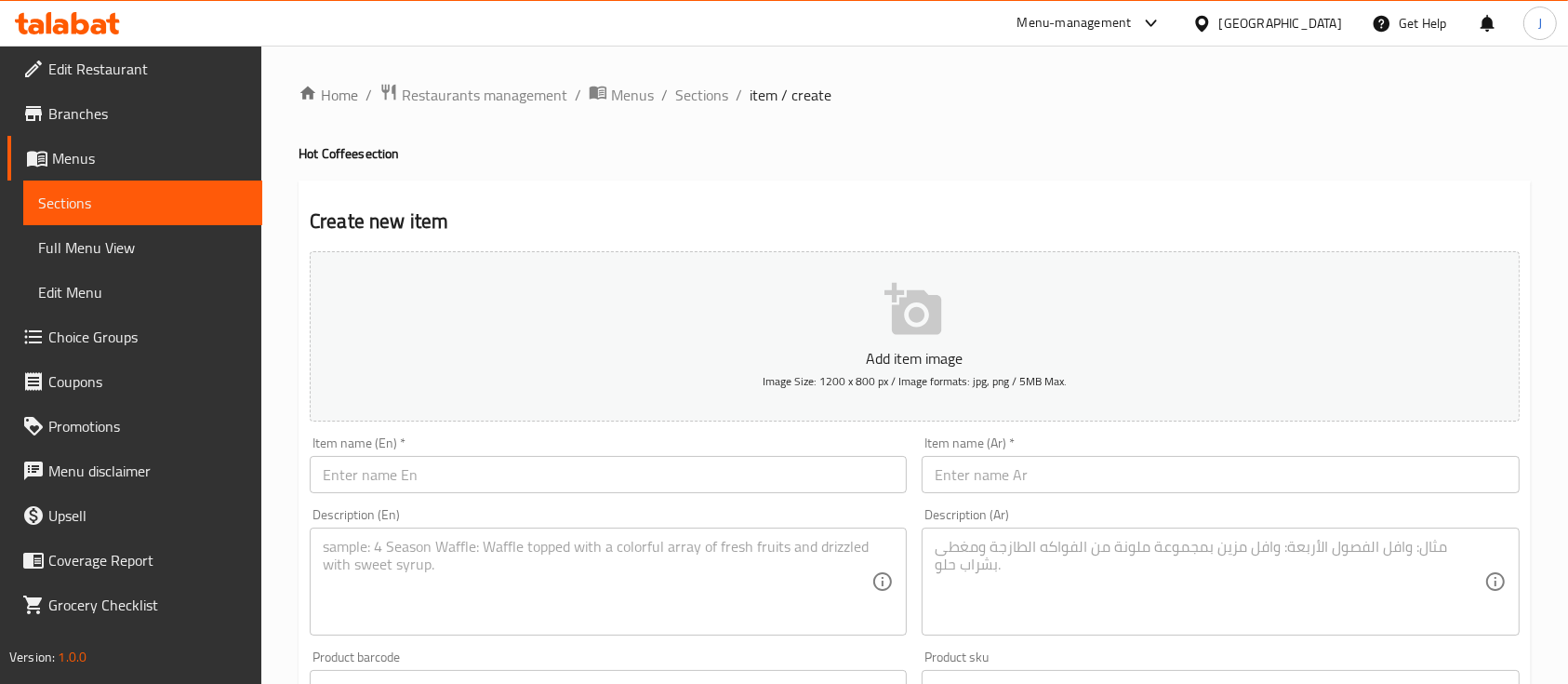
click at [1180, 163] on div "Home / Restaurants management / Menus / Sections / item / create Hot Coffee sec…" at bounding box center [914, 680] width 1232 height 1195
click at [699, 91] on span "Sections" at bounding box center [701, 94] width 53 height 22
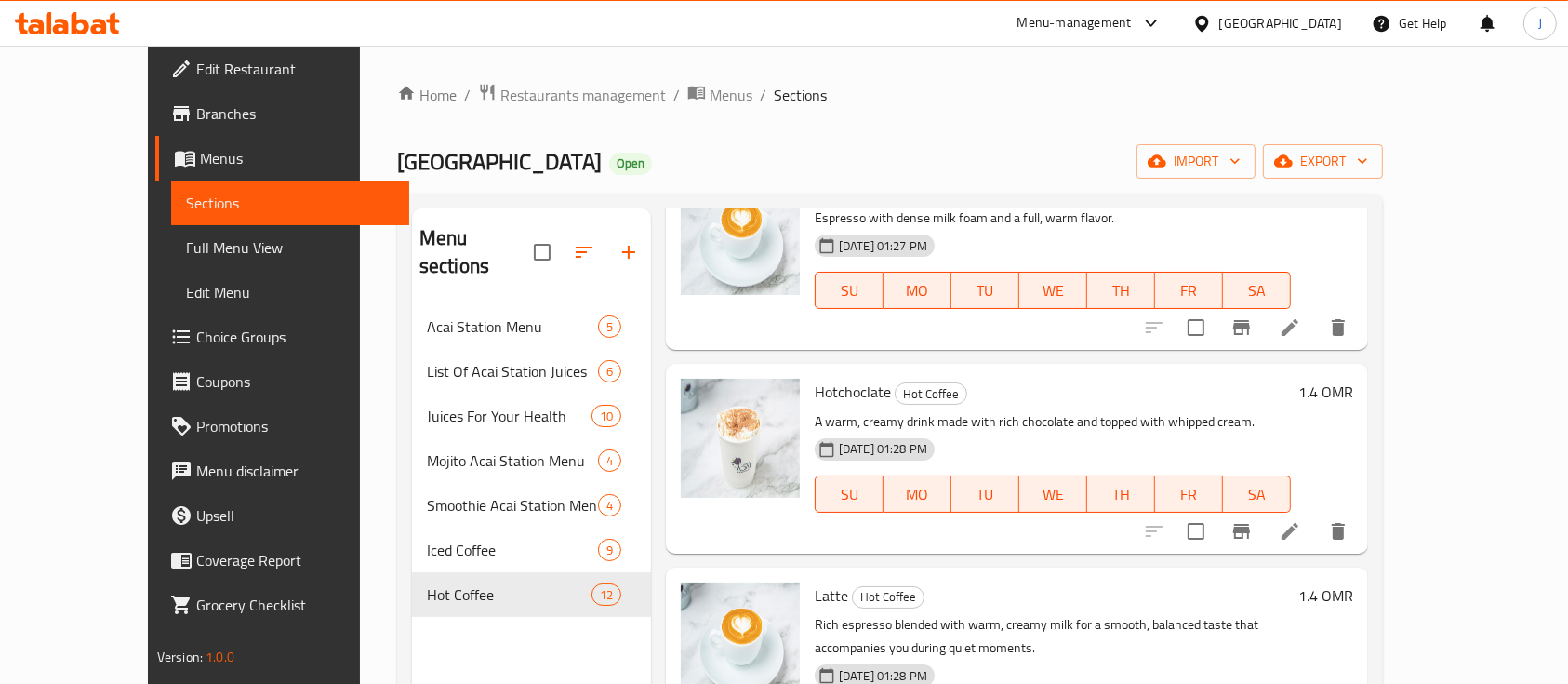
scroll to position [103, 0]
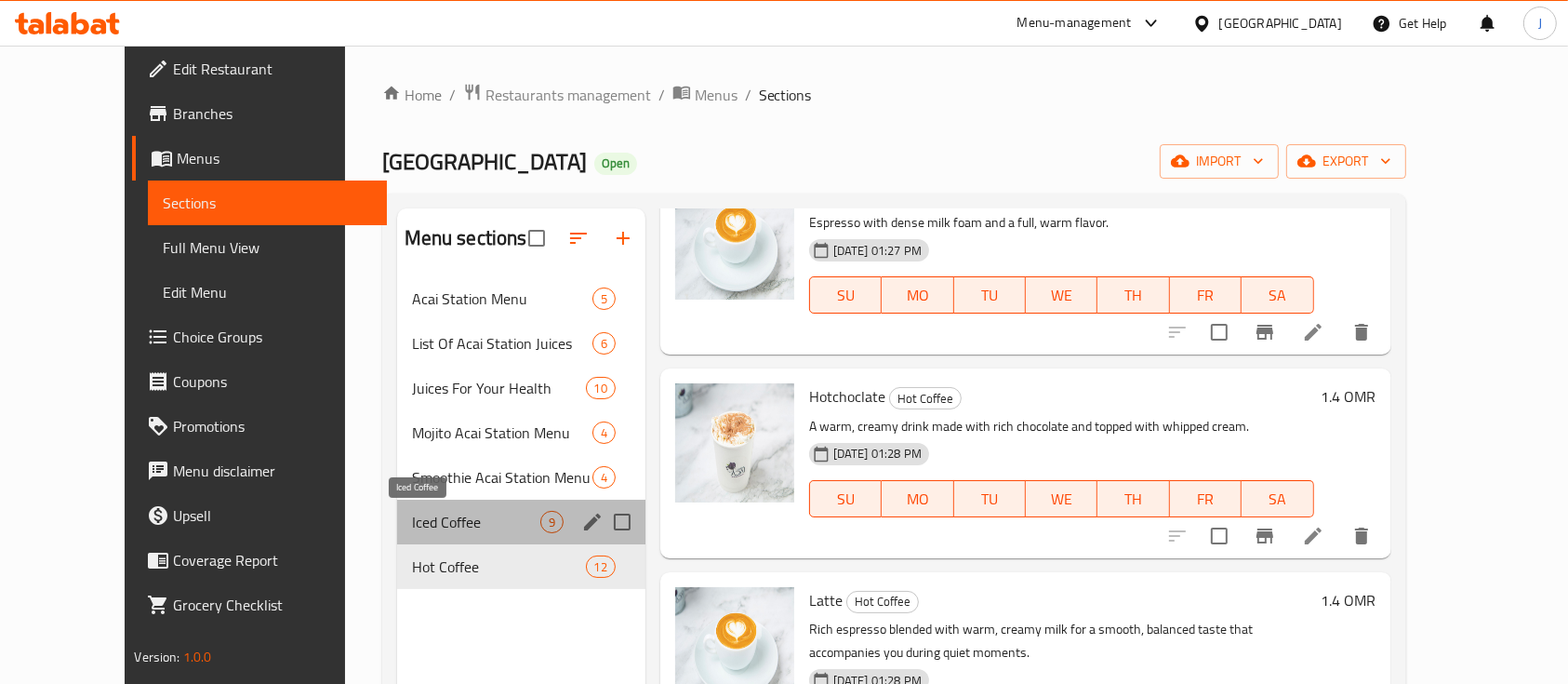
click at [412, 523] on span "Iced Coffee" at bounding box center [475, 521] width 128 height 22
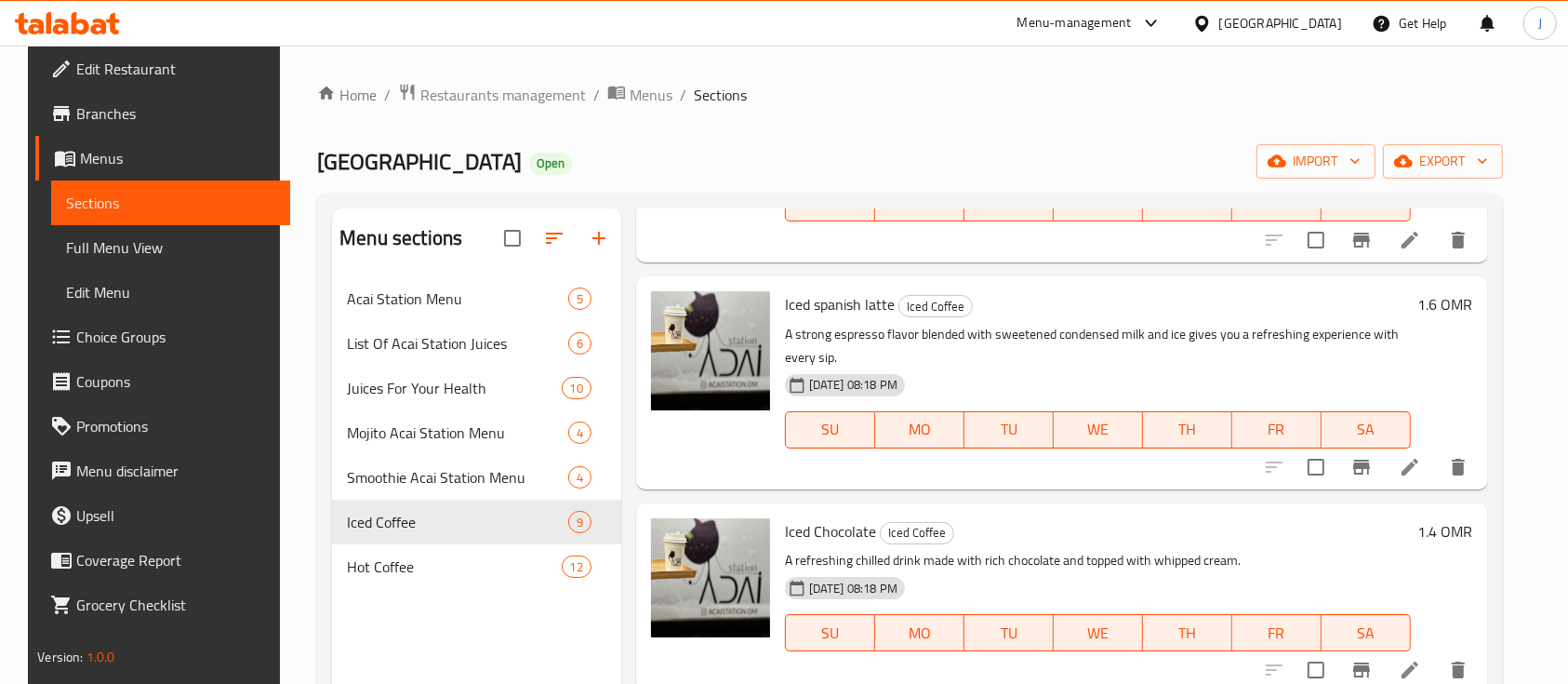
scroll to position [837, 0]
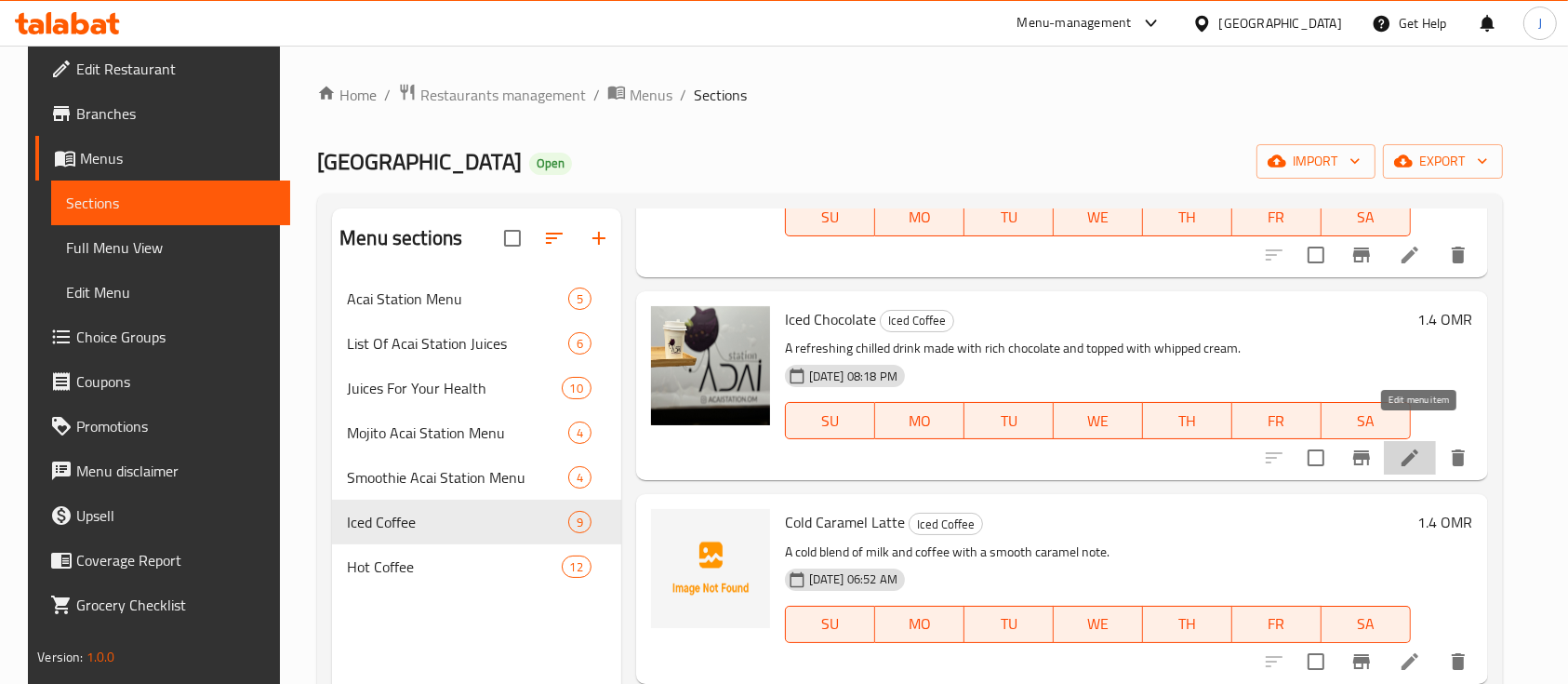
click at [1411, 446] on icon at bounding box center [1409, 457] width 22 height 22
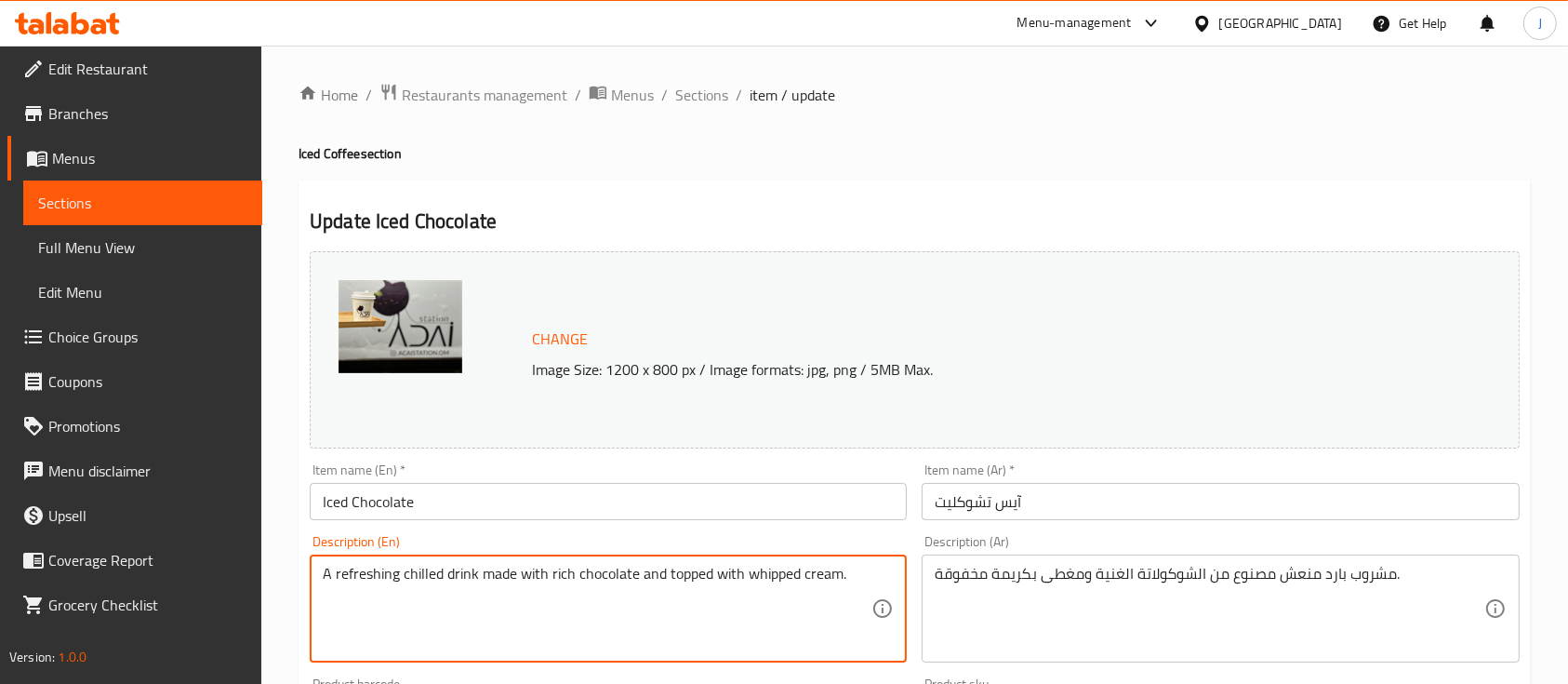
paste textarea "شوكليت بارد شوكولاتة فاخرة ممزوجة بالحليب البارد و الثلج بطعم كريمي غني و منعش"
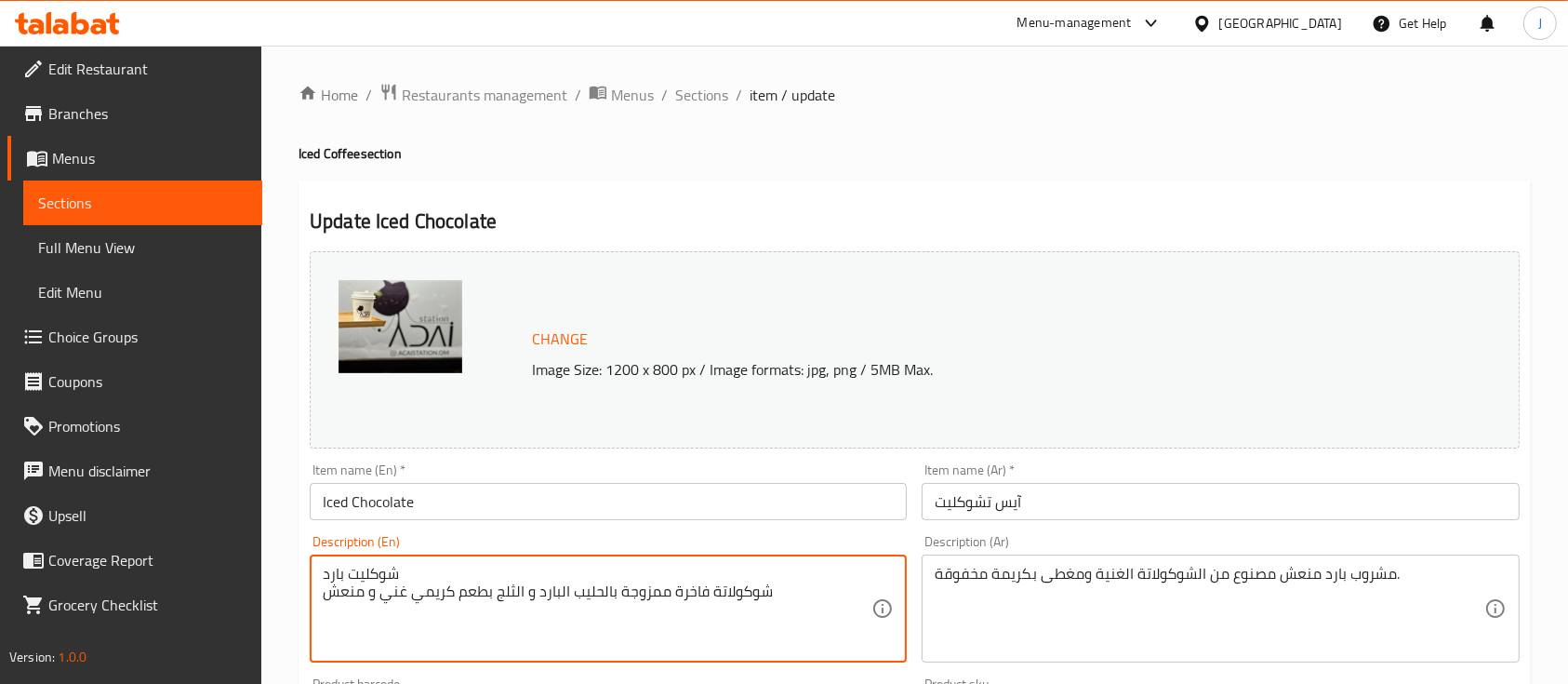
type textarea "شوكليت بارد شوكولاتة فاخرة ممزوجة بالحليب البارد و الثلج بطعم كريمي غني و منعش"
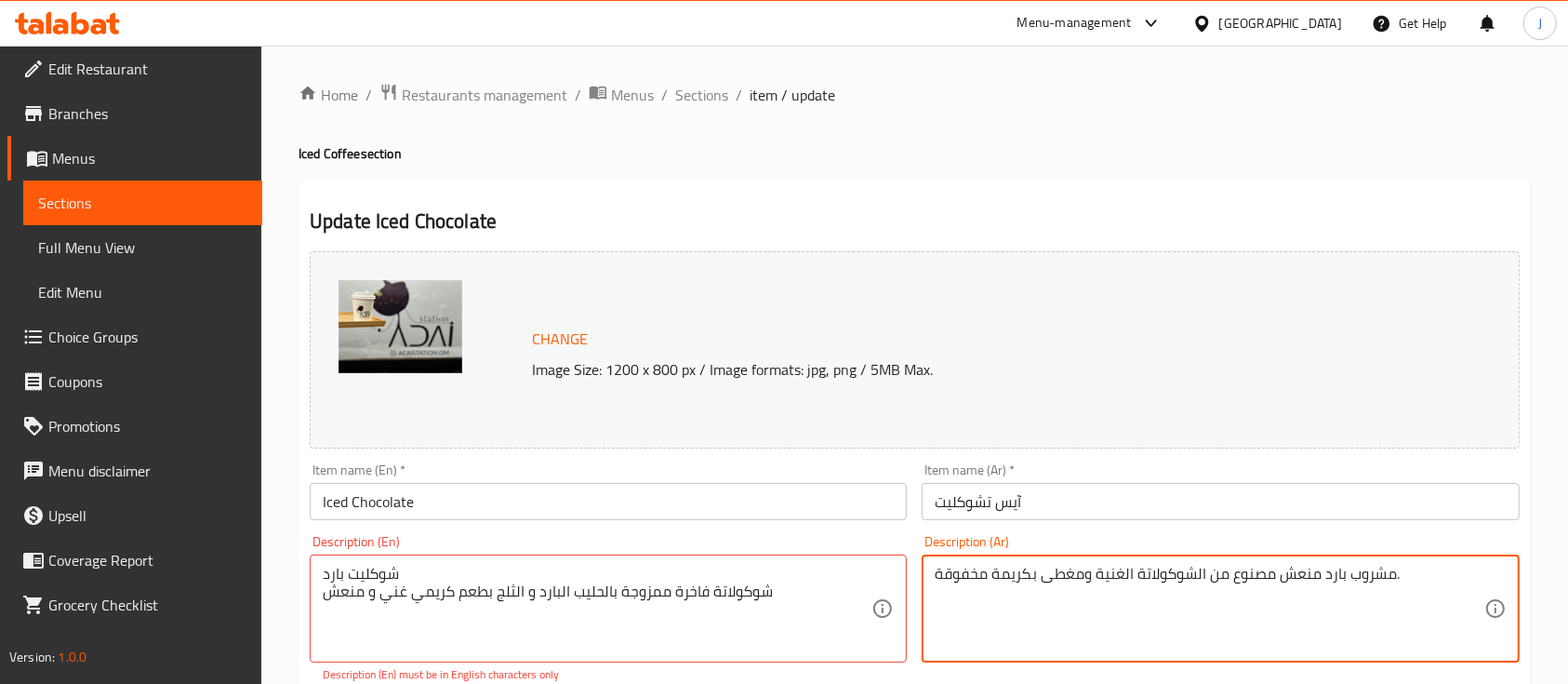
paste textarea "شوكليت بارد شوكولاتة فاخرة ممزوجة بالحليب البارد و الثلج بطعم كريمي غني و منعش"
click at [993, 567] on textarea "شوكليت بارد شوكولاتة فاخرة ممزوجة بالحليب البارد و الثلج بطعم كريمي غني و منعش" at bounding box center [1209, 609] width 548 height 89
type textarea "شوكولاتة فاخرة ممزوجة بالحليب البارد و الثلج بطعم كريمي غني و منعش"
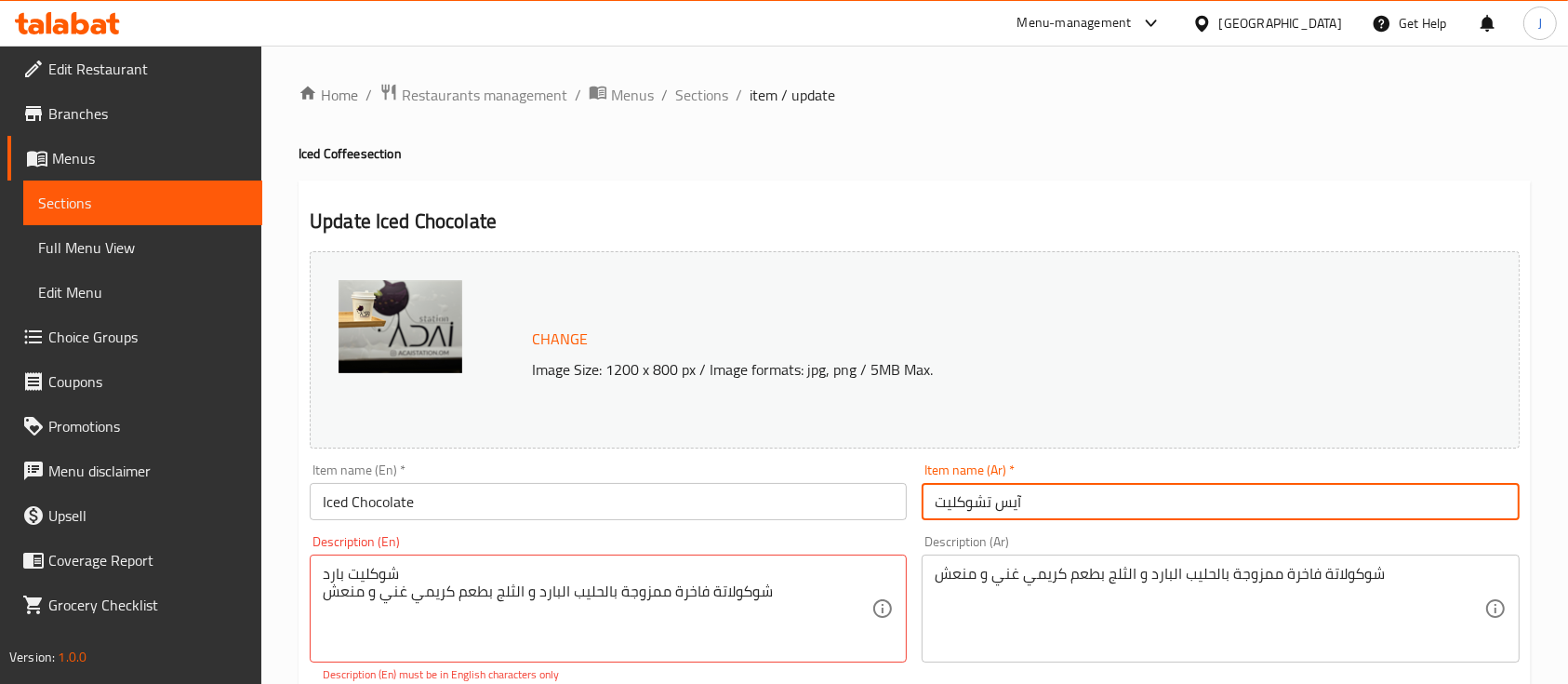
click at [1038, 505] on input "آيس تشوكليت" at bounding box center [1220, 501] width 597 height 38
paste input "وكليت بارد"
type input "شوكليت بارد"
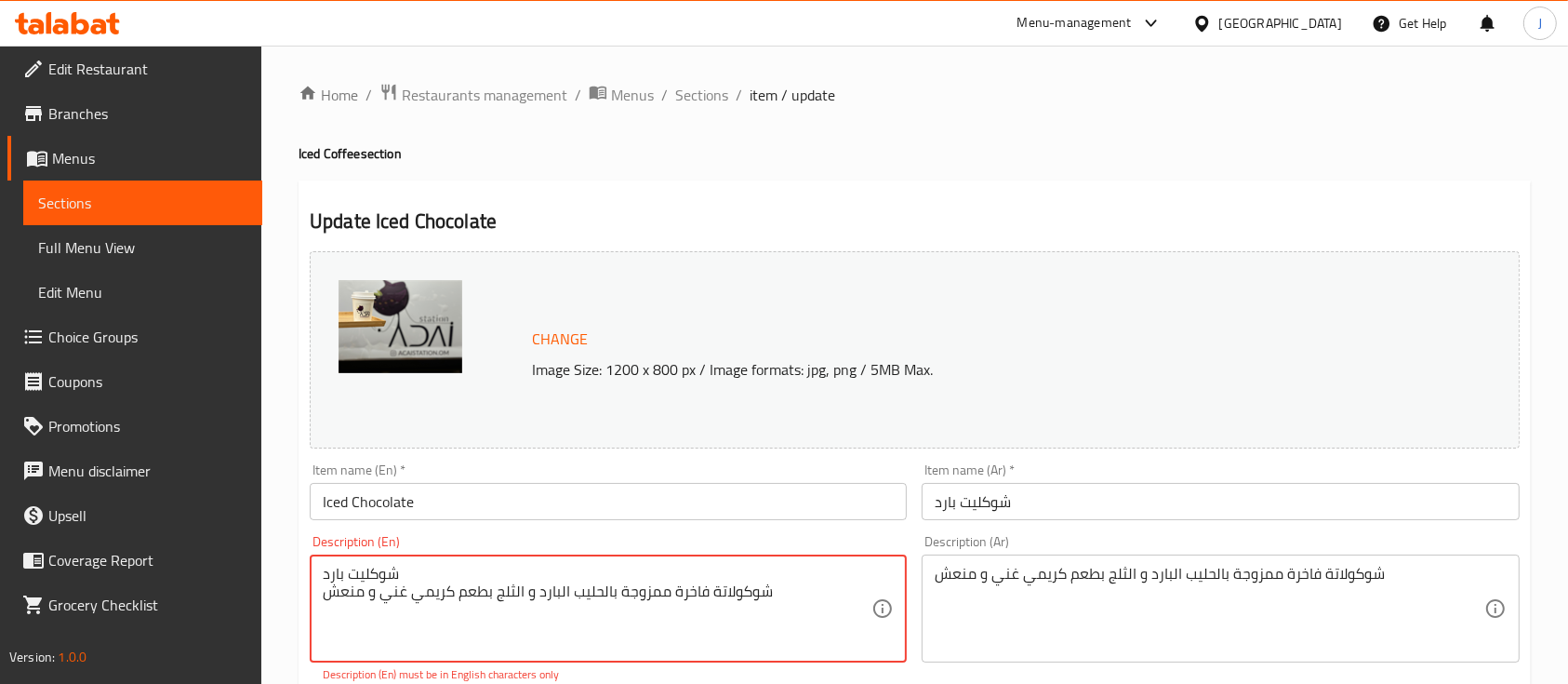
paste textarea "Cold Chocolate Luxurious chocolate blended with cold milk and ice for a rich, c…"
click at [369, 568] on textarea "Cold Chocolate Luxurious chocolate blended with cold milk and ice for a rich, c…" at bounding box center [597, 609] width 548 height 89
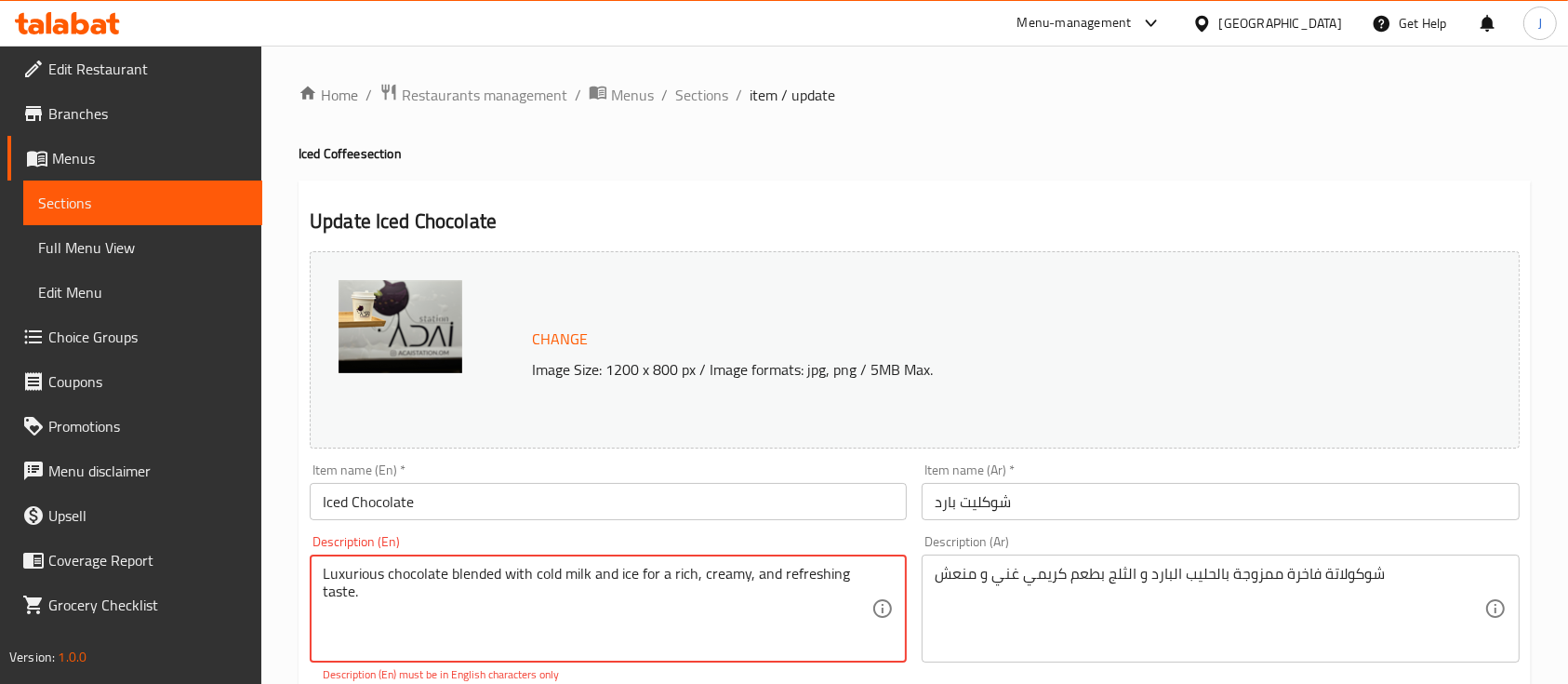
type textarea "Luxurious chocolate blended with cold milk and ice for a rich, creamy, and refr…"
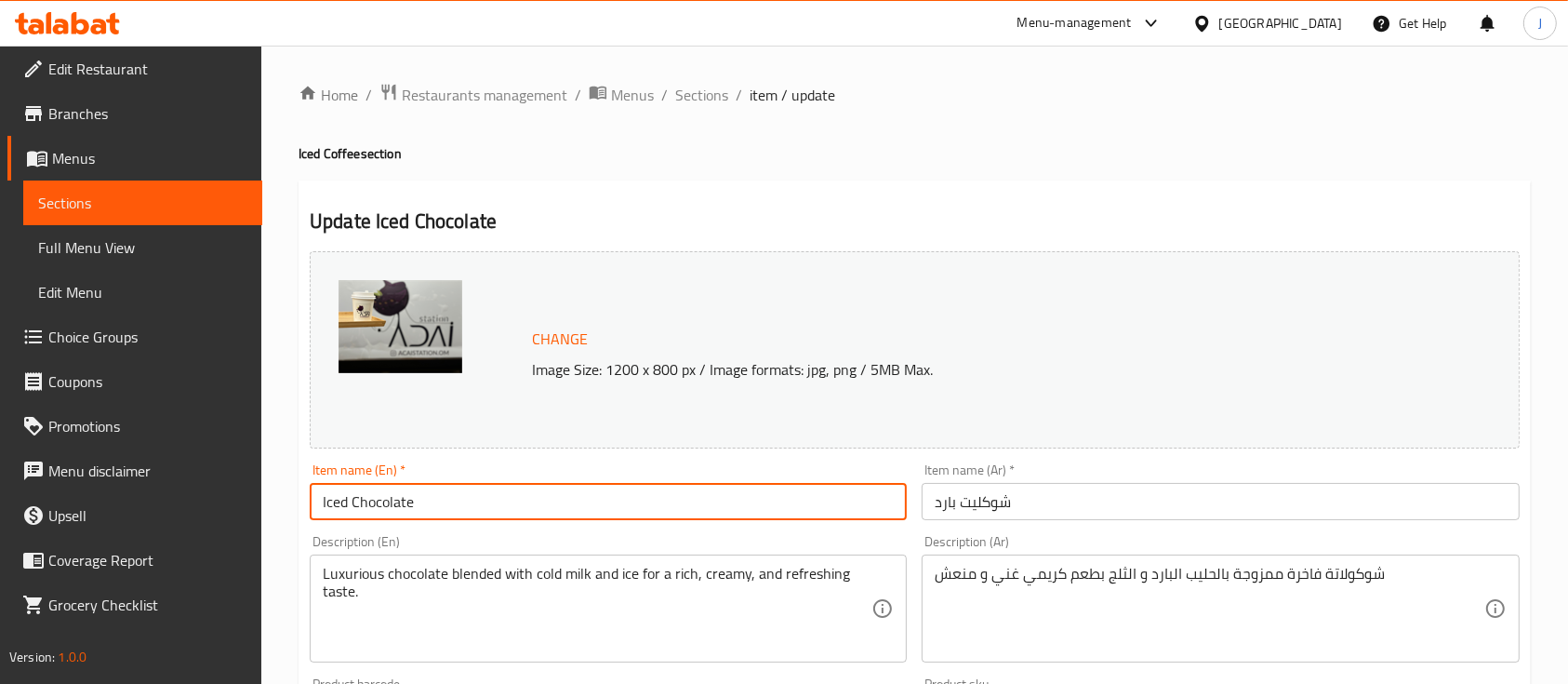
click at [404, 502] on input "Iced Chocolate" at bounding box center [608, 501] width 597 height 38
paste input "Col"
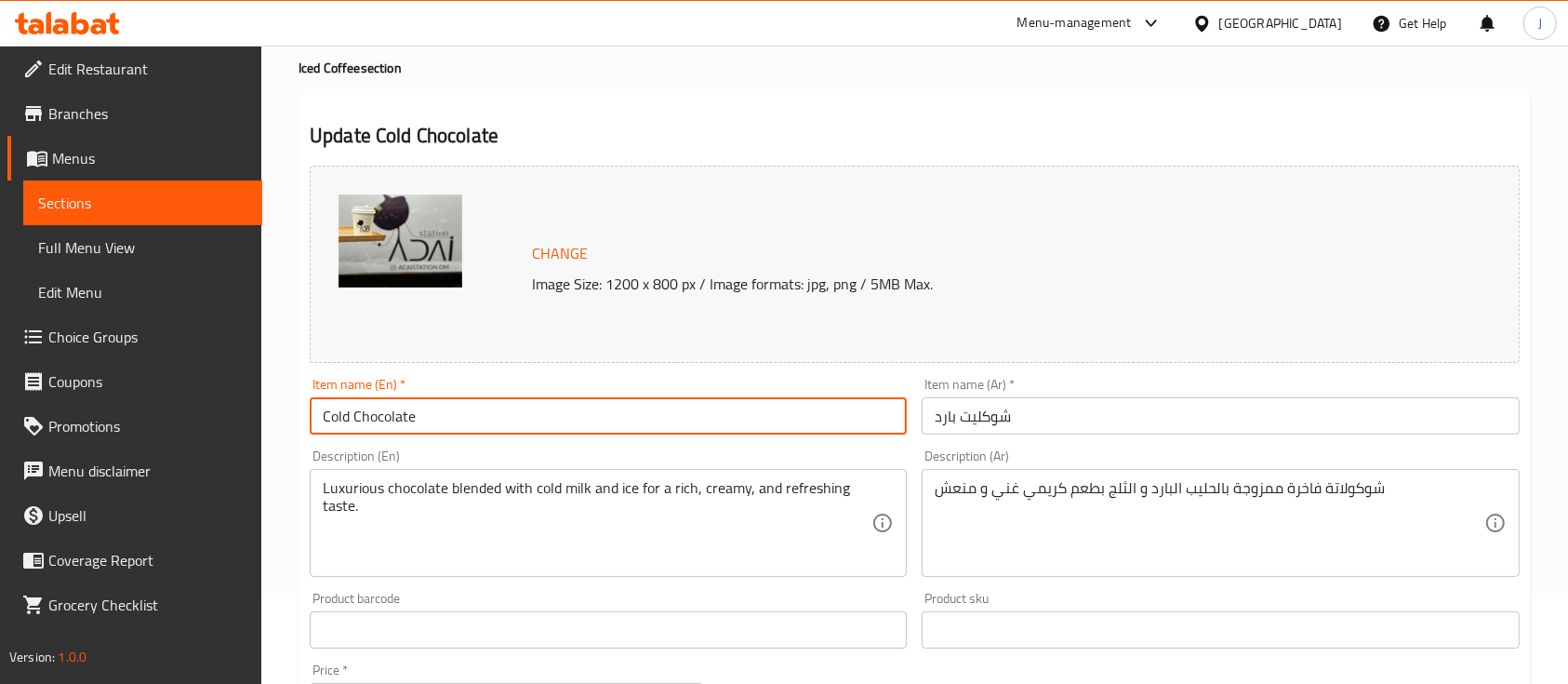
scroll to position [89, 0]
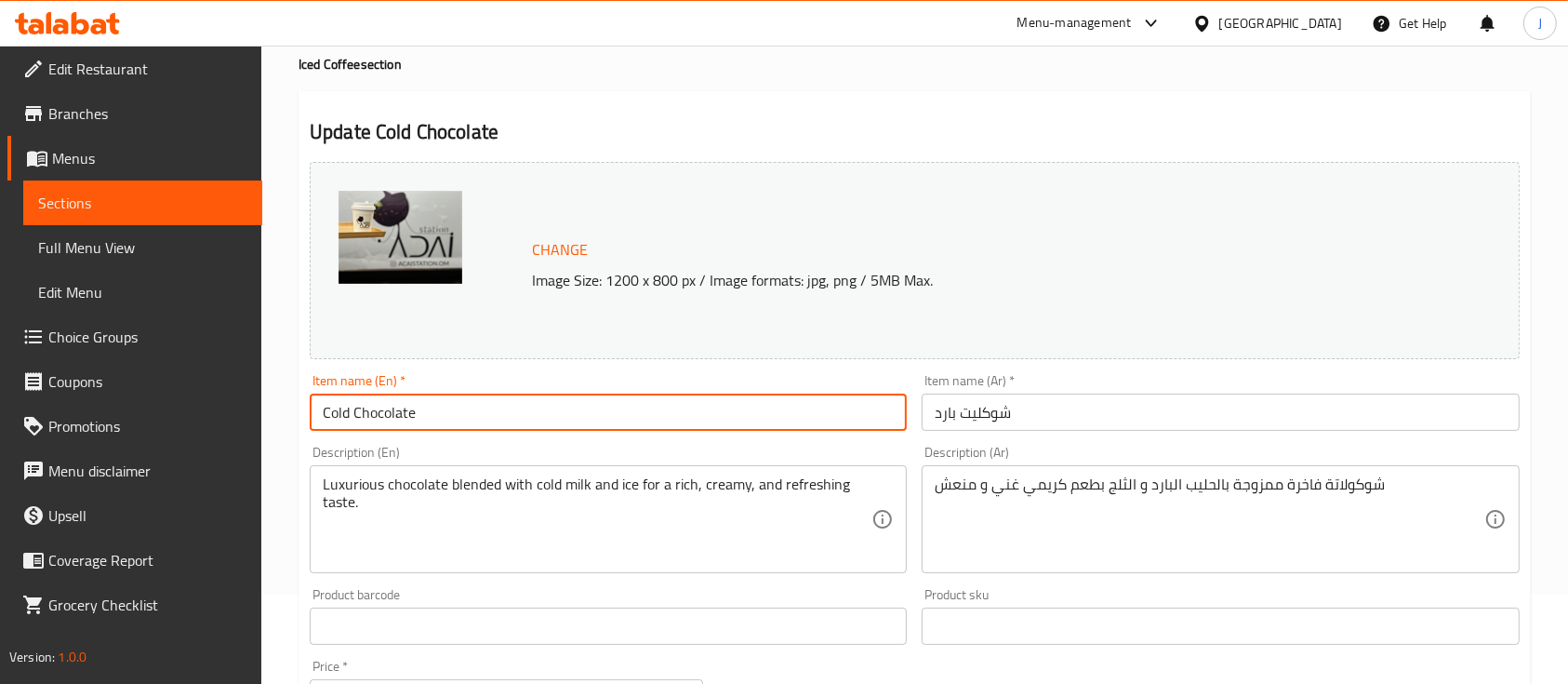
type input "Cold Chocolate"
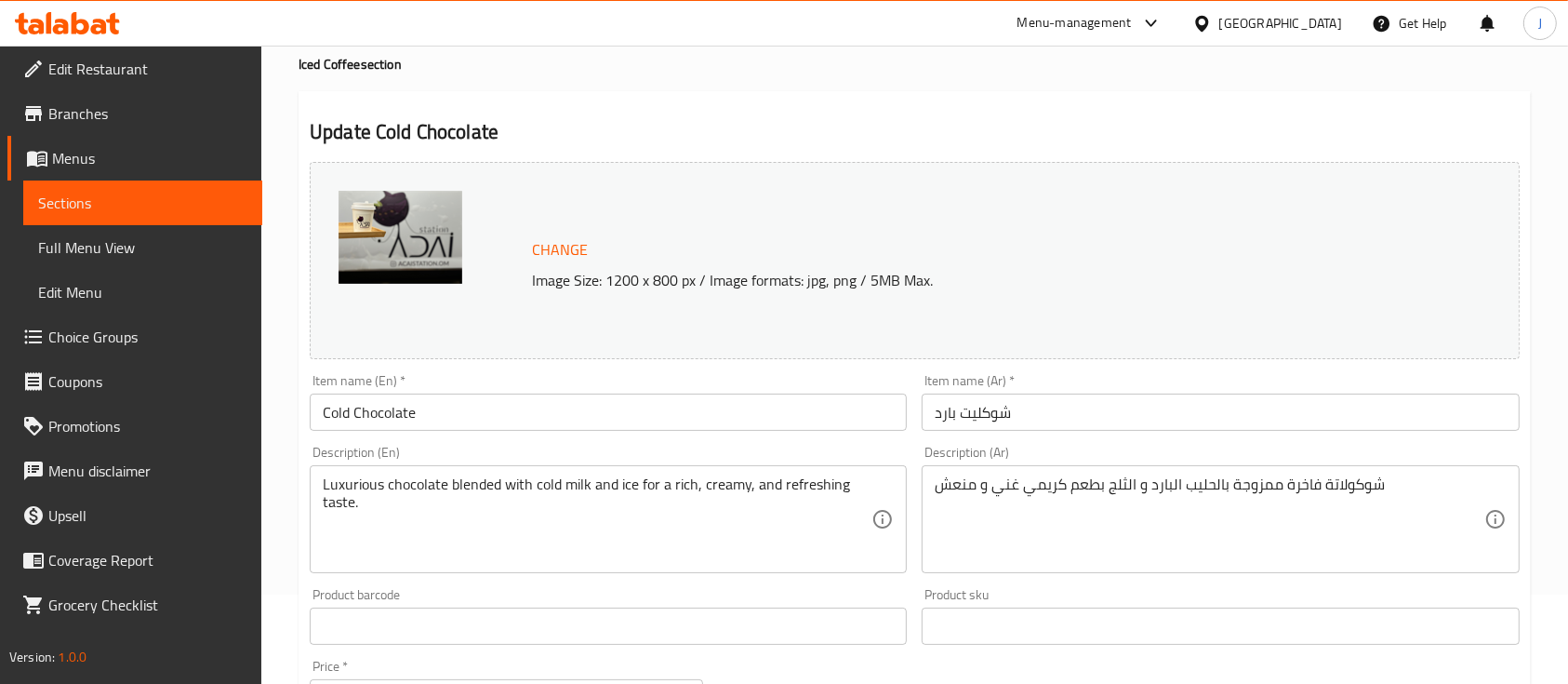
click at [605, 595] on div "Product barcode Product barcode" at bounding box center [608, 616] width 597 height 57
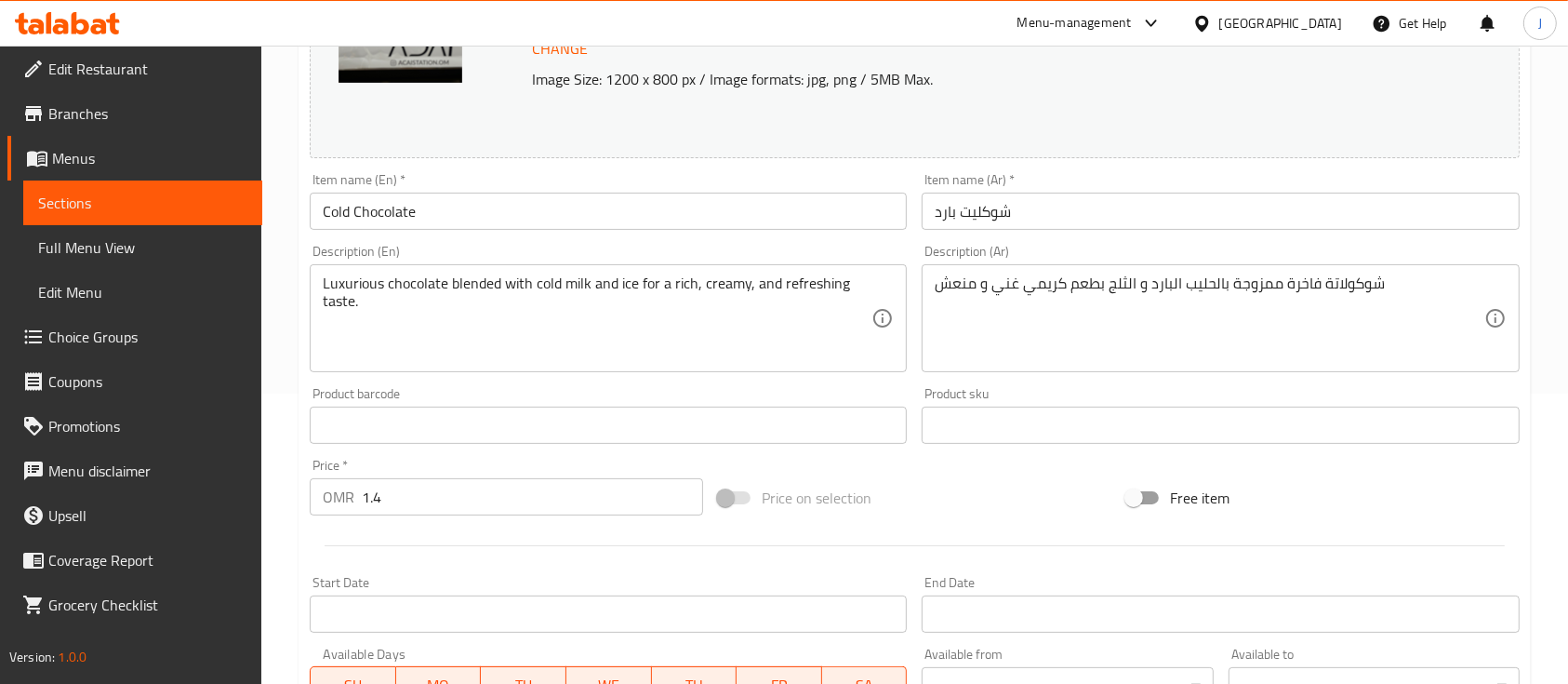
scroll to position [657, 0]
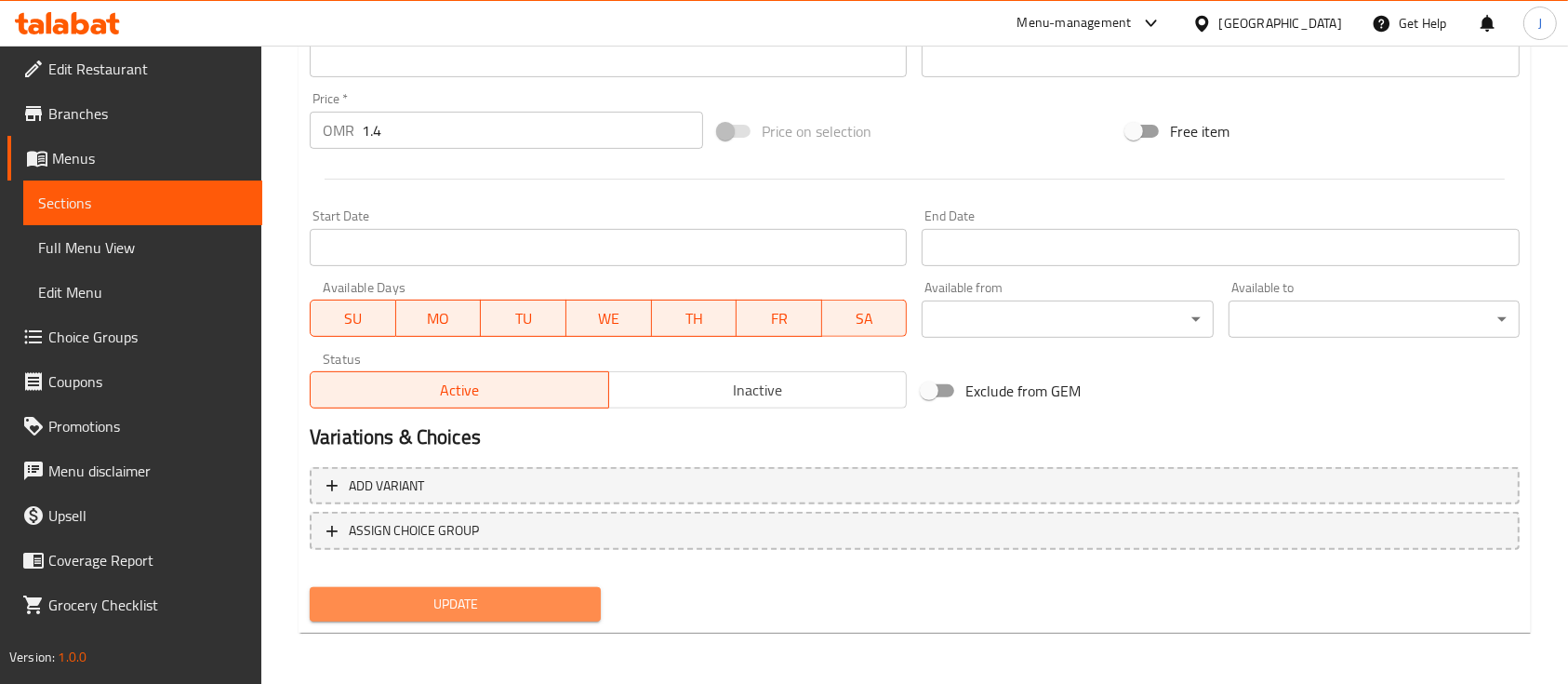
click at [503, 601] on span "Update" at bounding box center [455, 604] width 262 height 23
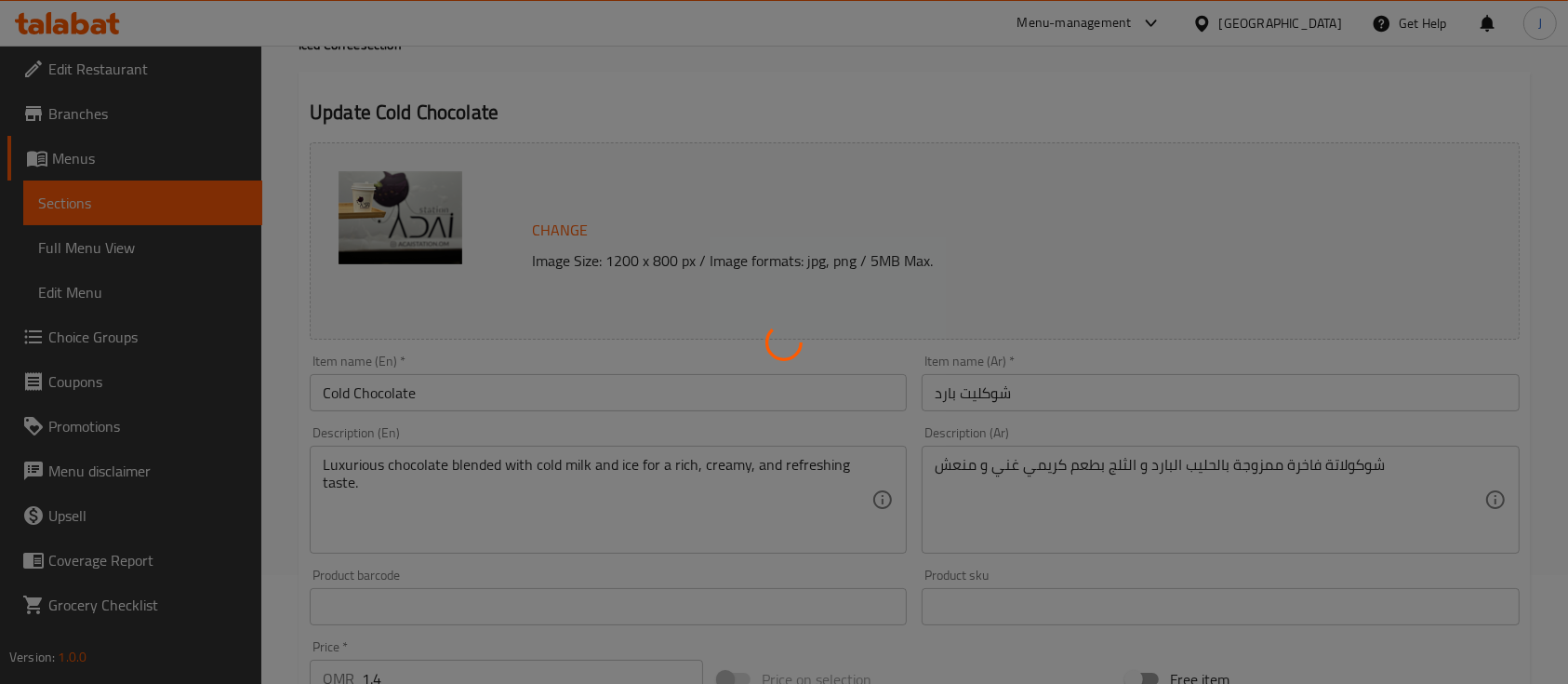
scroll to position [0, 0]
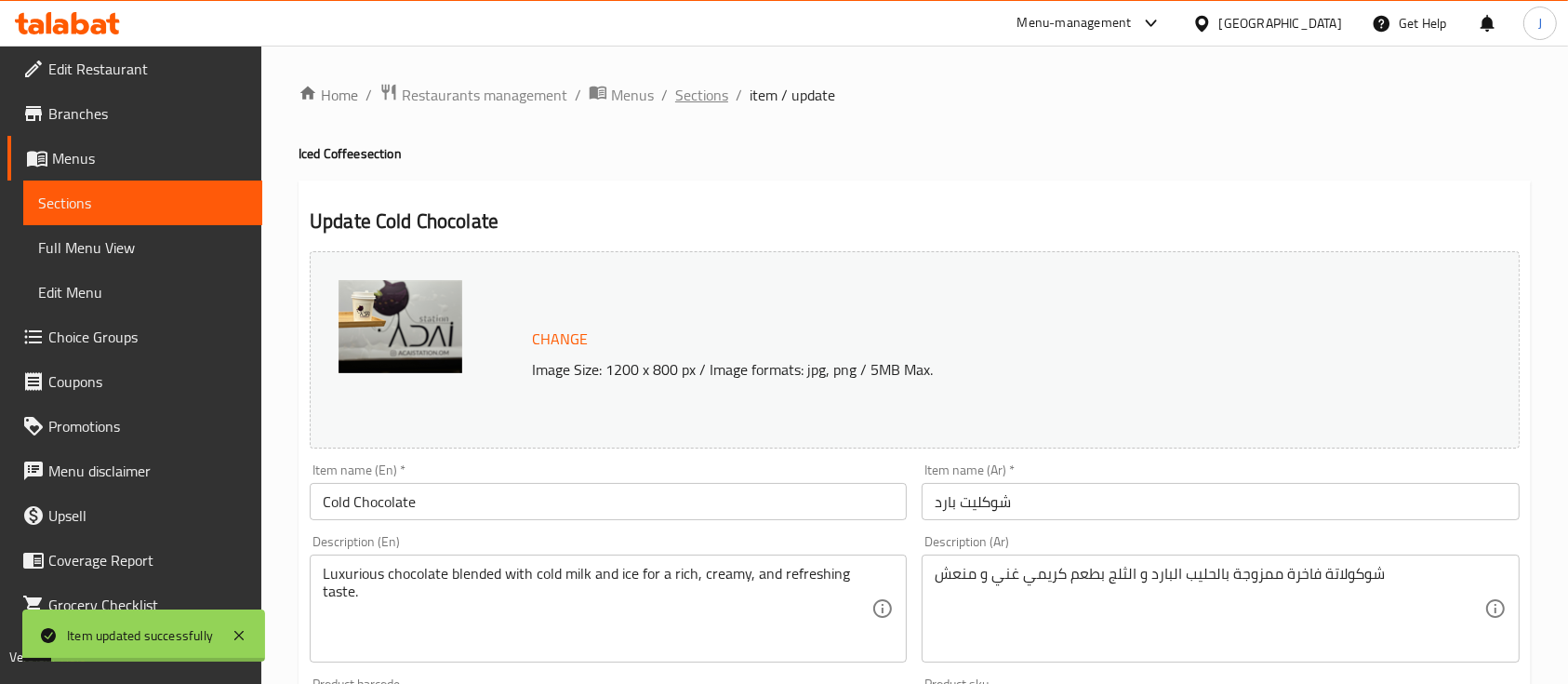
click at [711, 95] on span "Sections" at bounding box center [701, 94] width 53 height 22
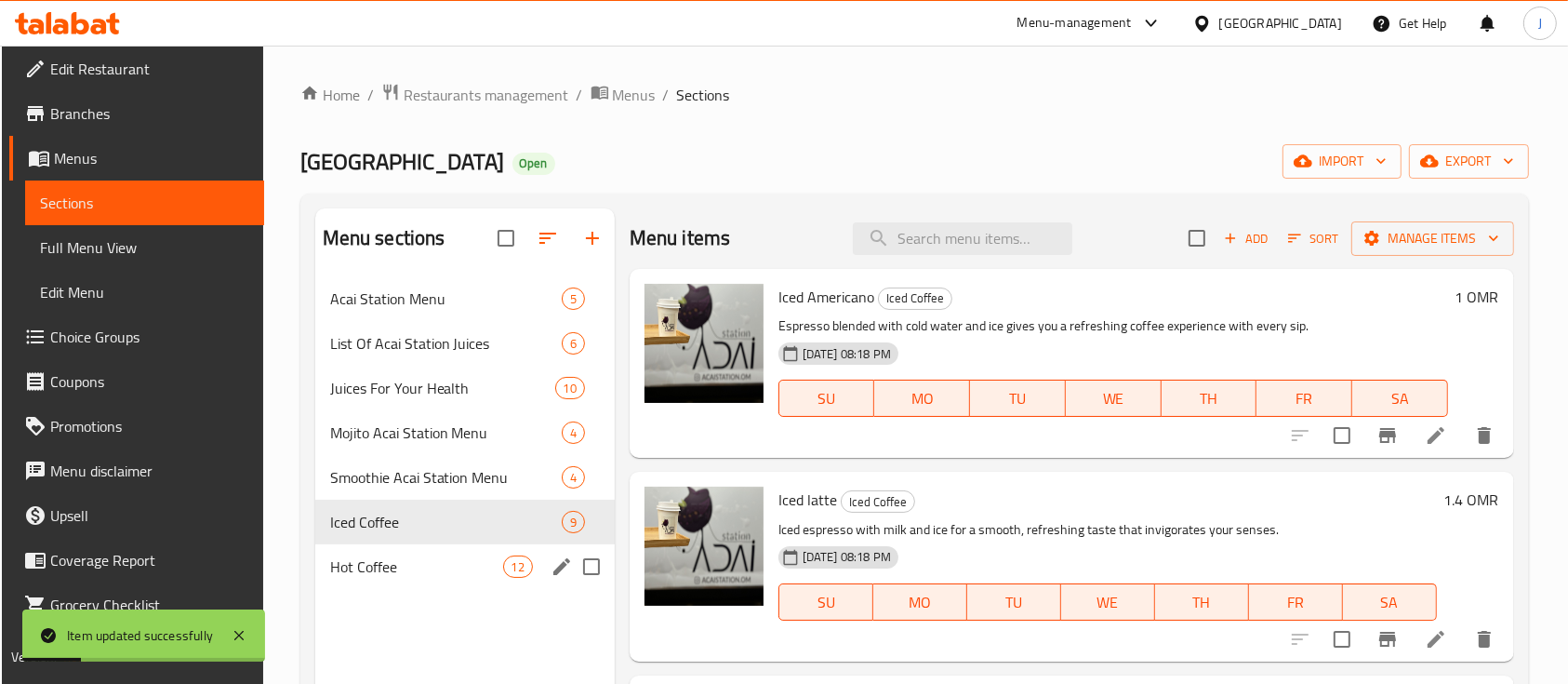
click at [400, 548] on div "Hot Coffee 12" at bounding box center [465, 567] width 299 height 44
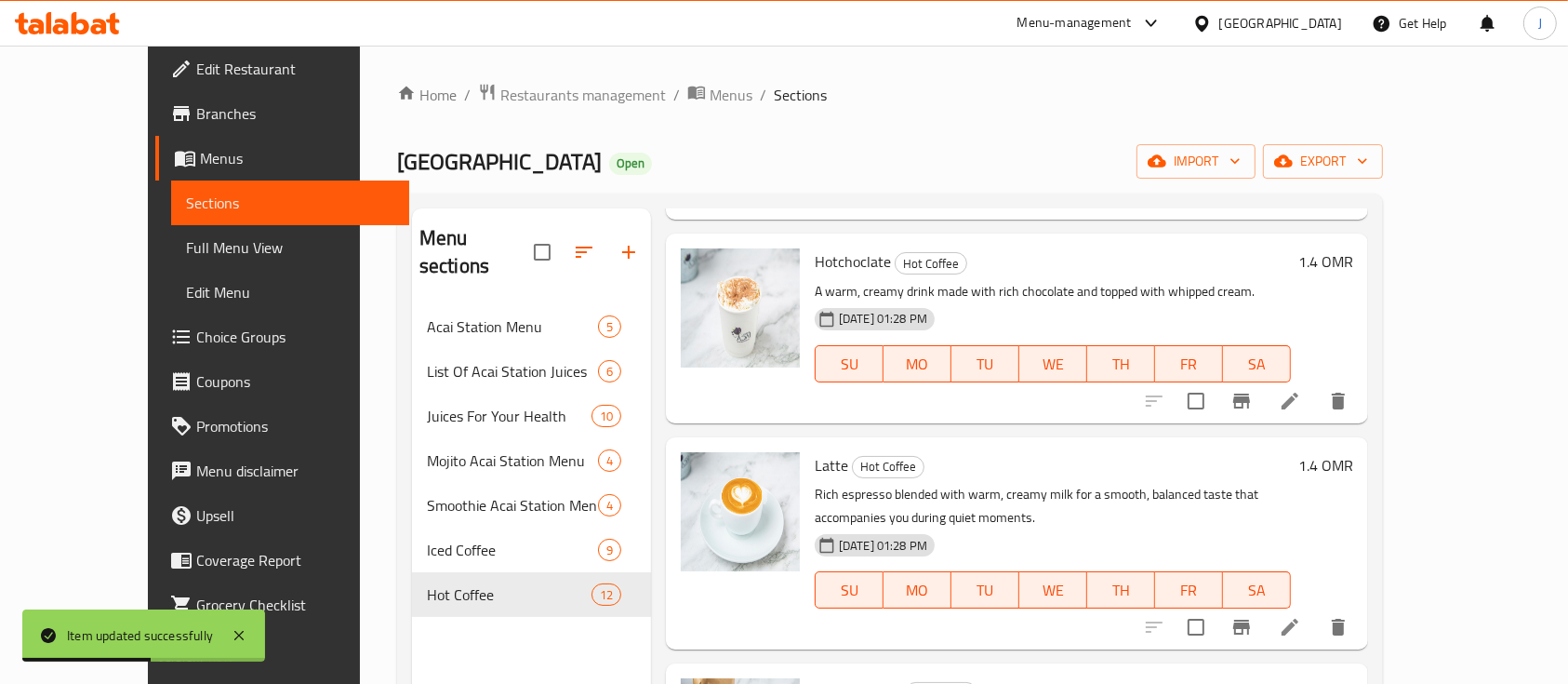
scroll to position [212, 0]
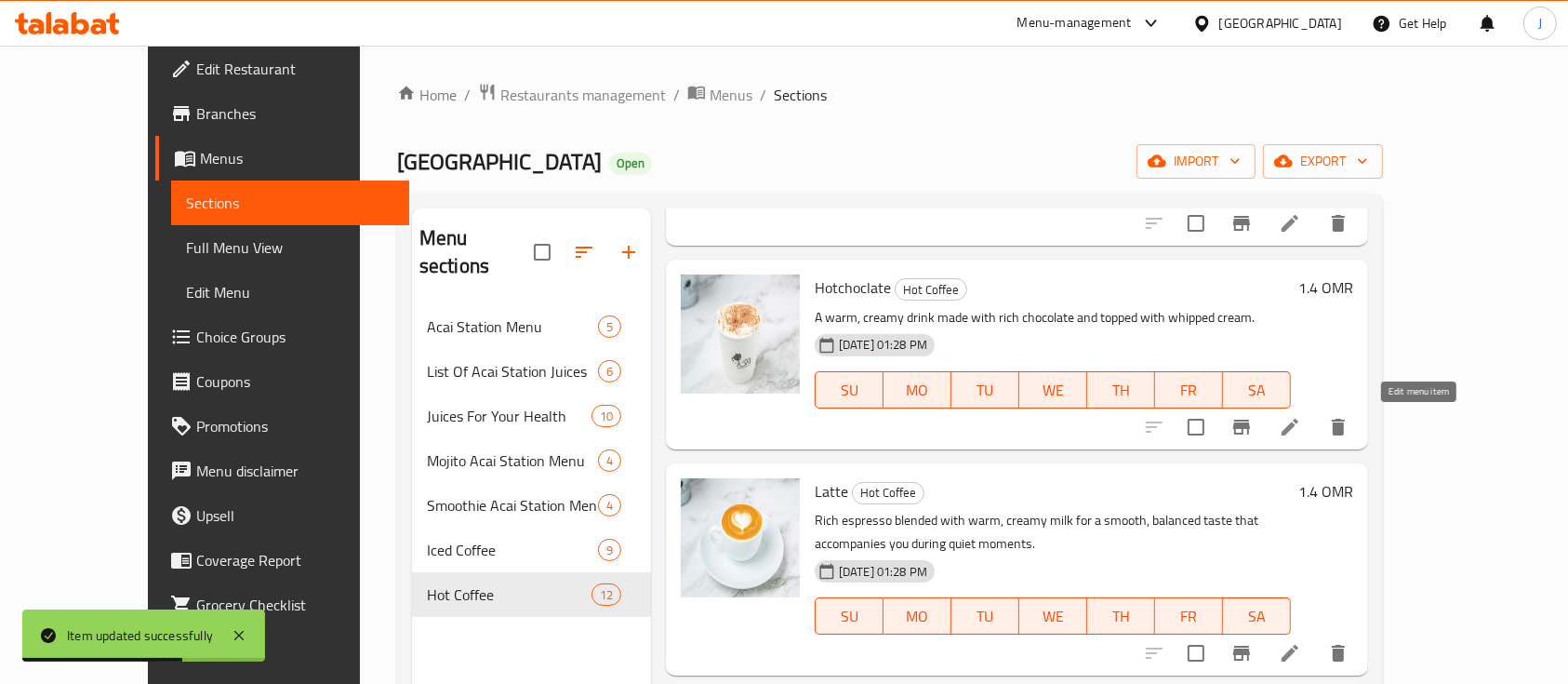
click at [1299, 428] on icon at bounding box center [1289, 426] width 16 height 16
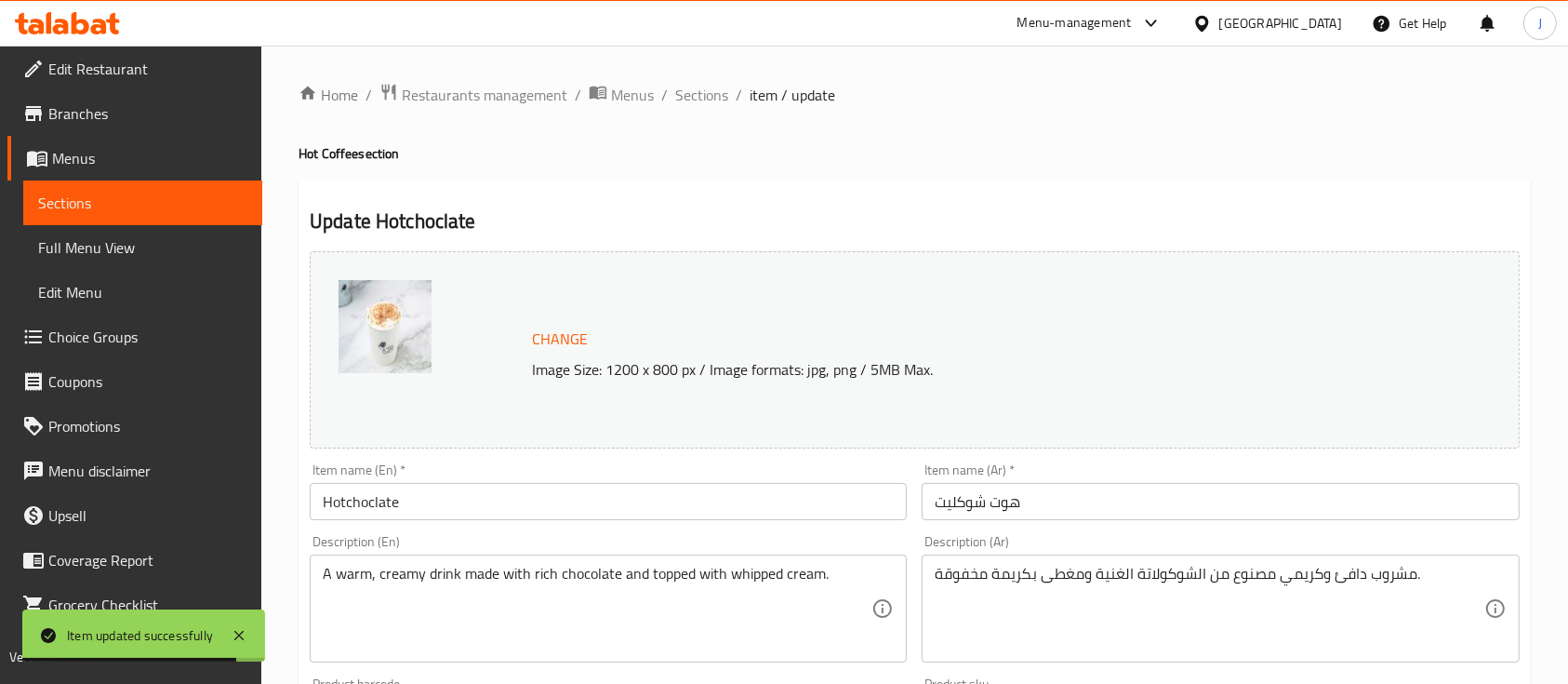
click at [347, 501] on input "Hotchoclate" at bounding box center [608, 501] width 597 height 38
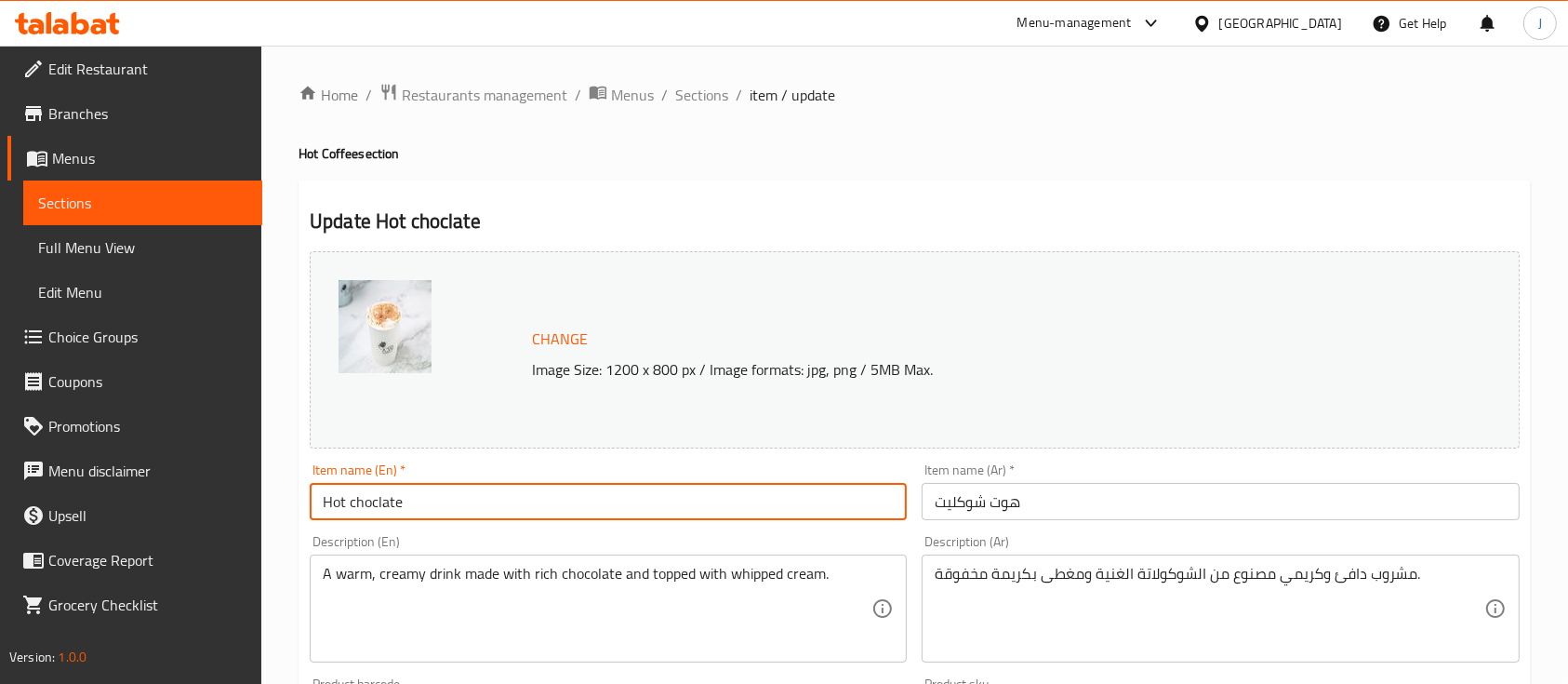
click at [355, 501] on input "Hot choclate" at bounding box center [608, 501] width 597 height 38
type input "Hot Choclate"
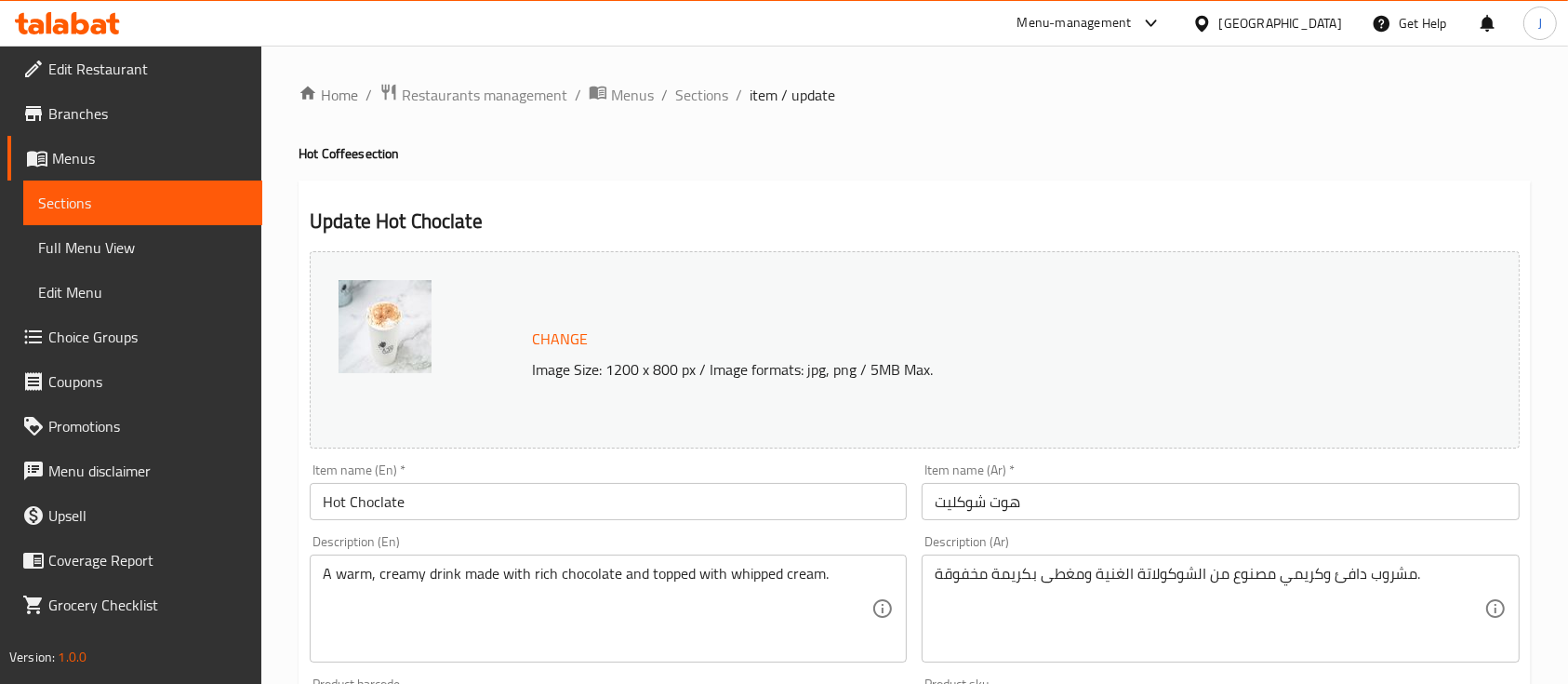
click at [1140, 561] on div "مشروب دافئ وكريمي مصنوع من الشوكولاتة الغنية ومغطى بكريمة مخفوقة. Description (…" at bounding box center [1220, 608] width 597 height 108
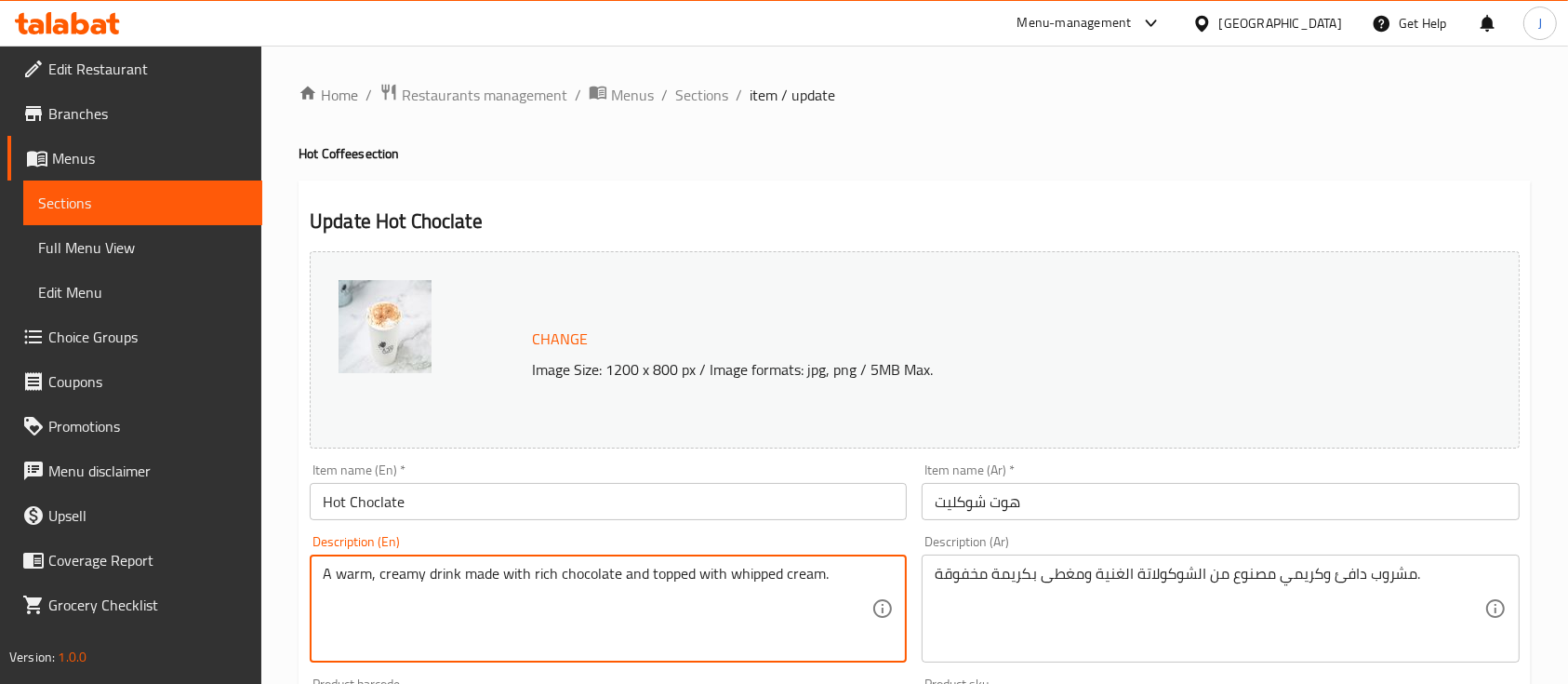
paste textarea "Luxurious chocolate melted in hot milk gives you a warm, luxurious feeling."
type textarea "Luxurious chocolate melted in hot milk gives you a warm, luxurious feeling."
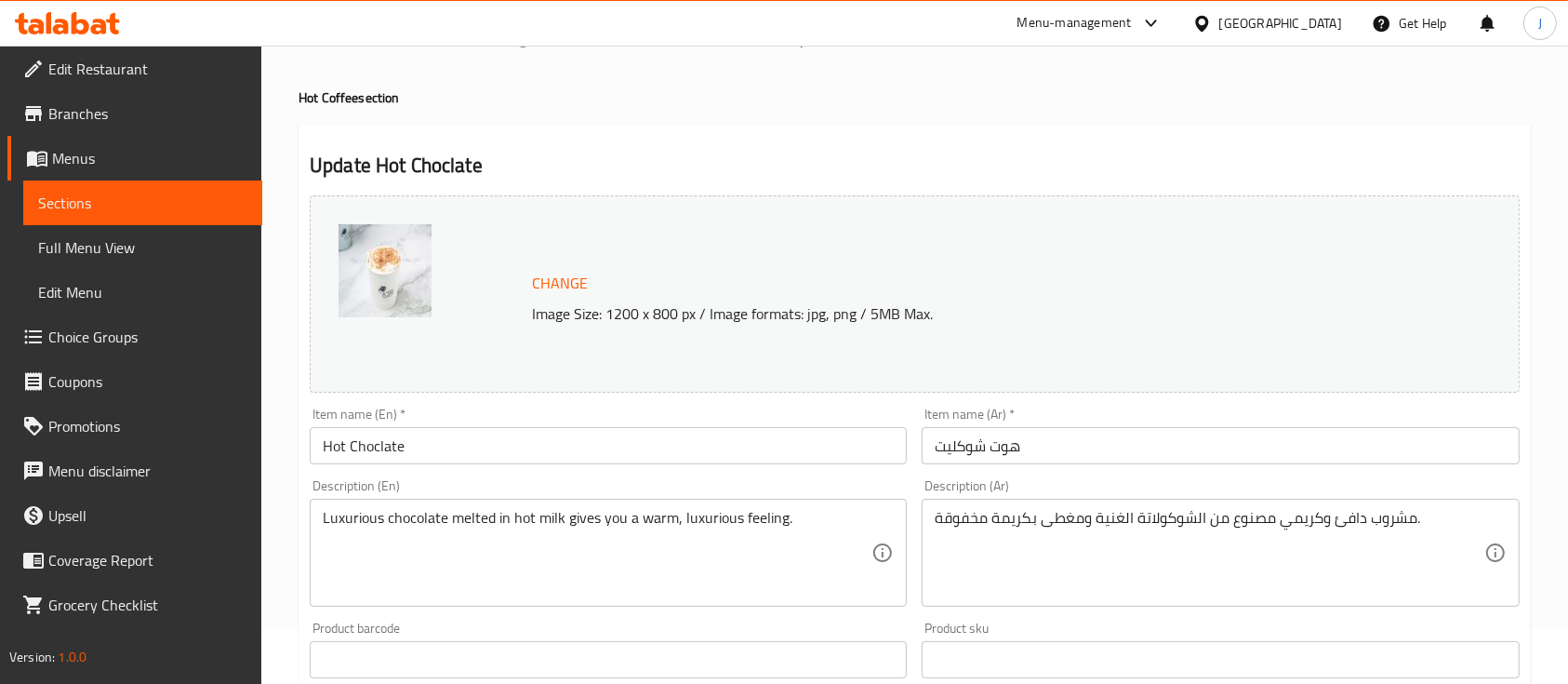
scroll to position [57, 0]
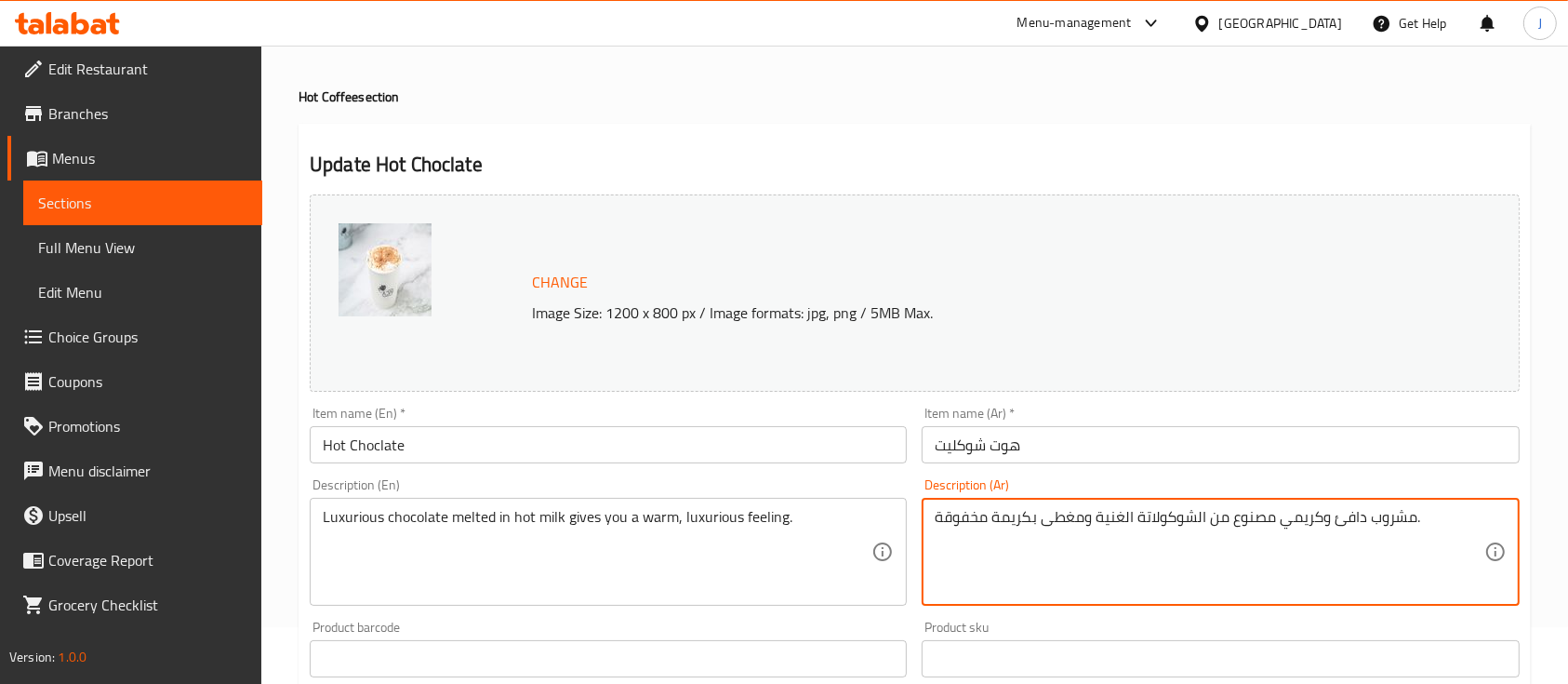
paste textarea "شوكولاتة فاخرة مذابة في الحليب الساخن تمنحك إحساساً دافئاً و فاخراً"
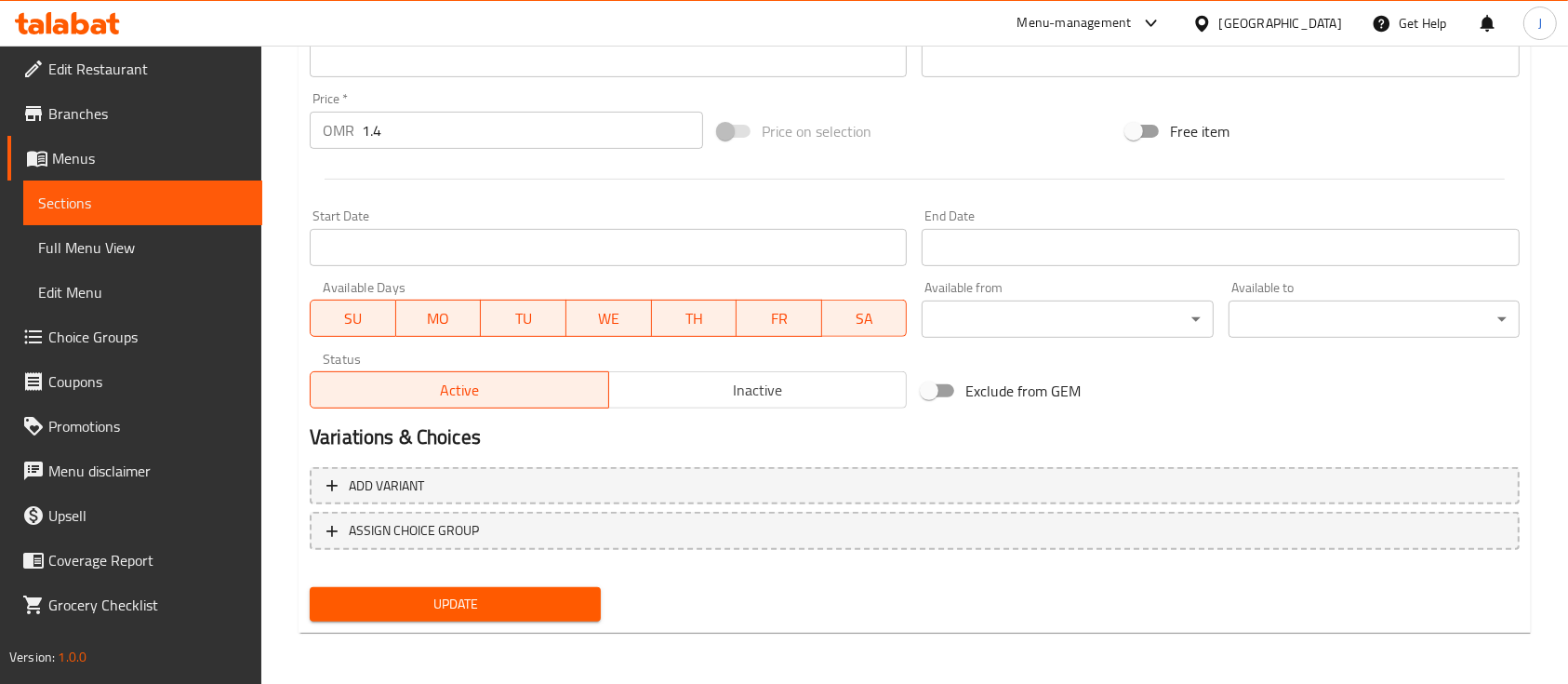
type textarea "شوكولاتة فاخرة مذابة في الحليب الساخن تمنحك إحساساً دافئاً و فاخراً"
click at [520, 601] on span "Update" at bounding box center [455, 604] width 262 height 23
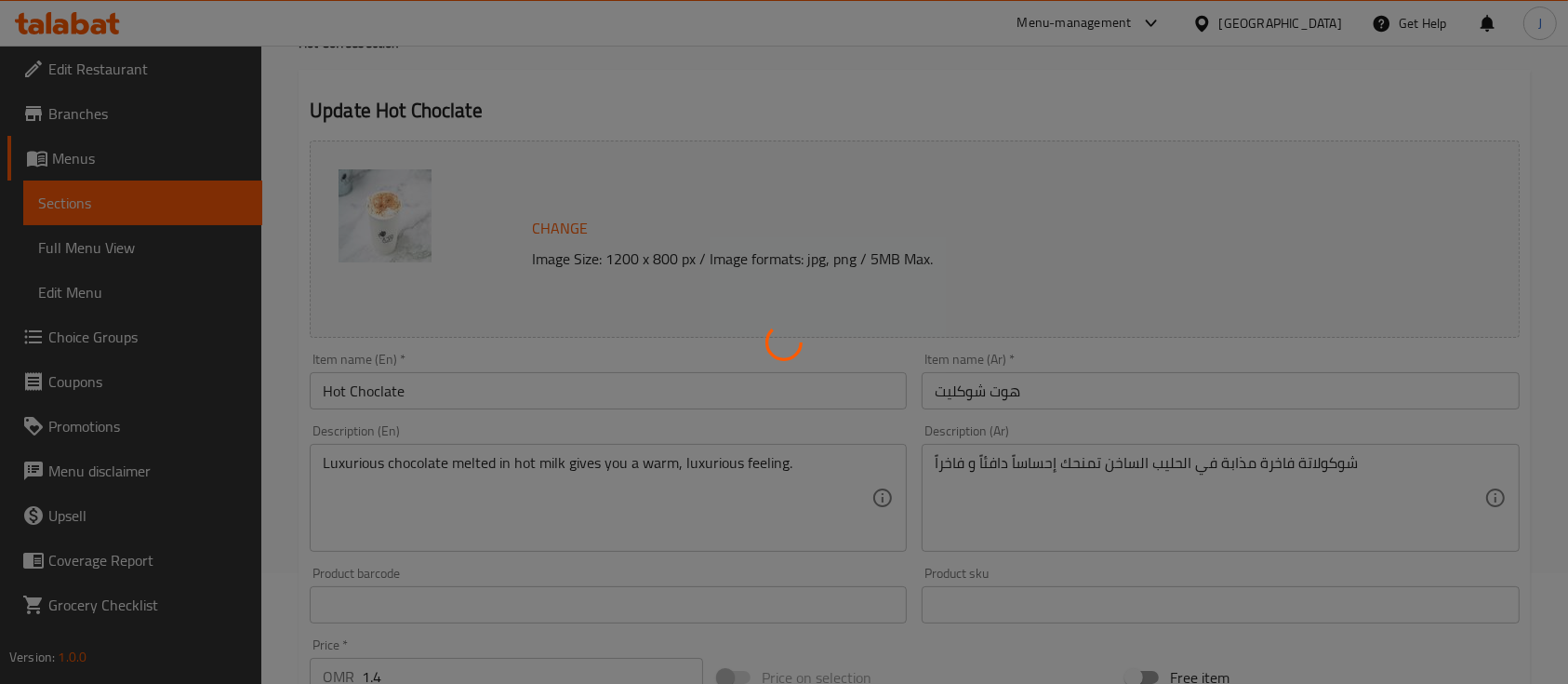
scroll to position [0, 0]
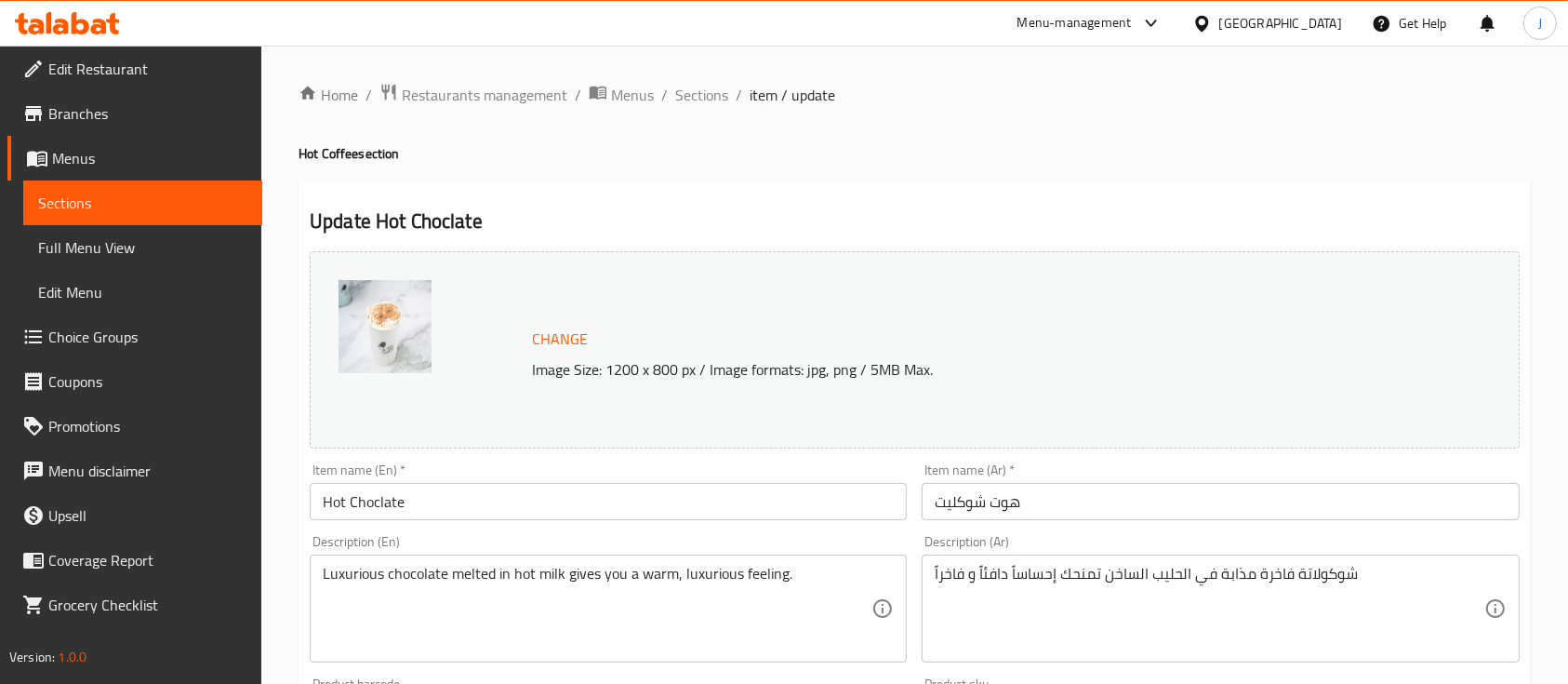
click at [1193, 175] on div "Home / Restaurants management / Menus / Sections / item / update Hot Coffee sec…" at bounding box center [914, 694] width 1232 height 1222
click at [540, 86] on span "Restaurants management" at bounding box center [485, 94] width 165 height 22
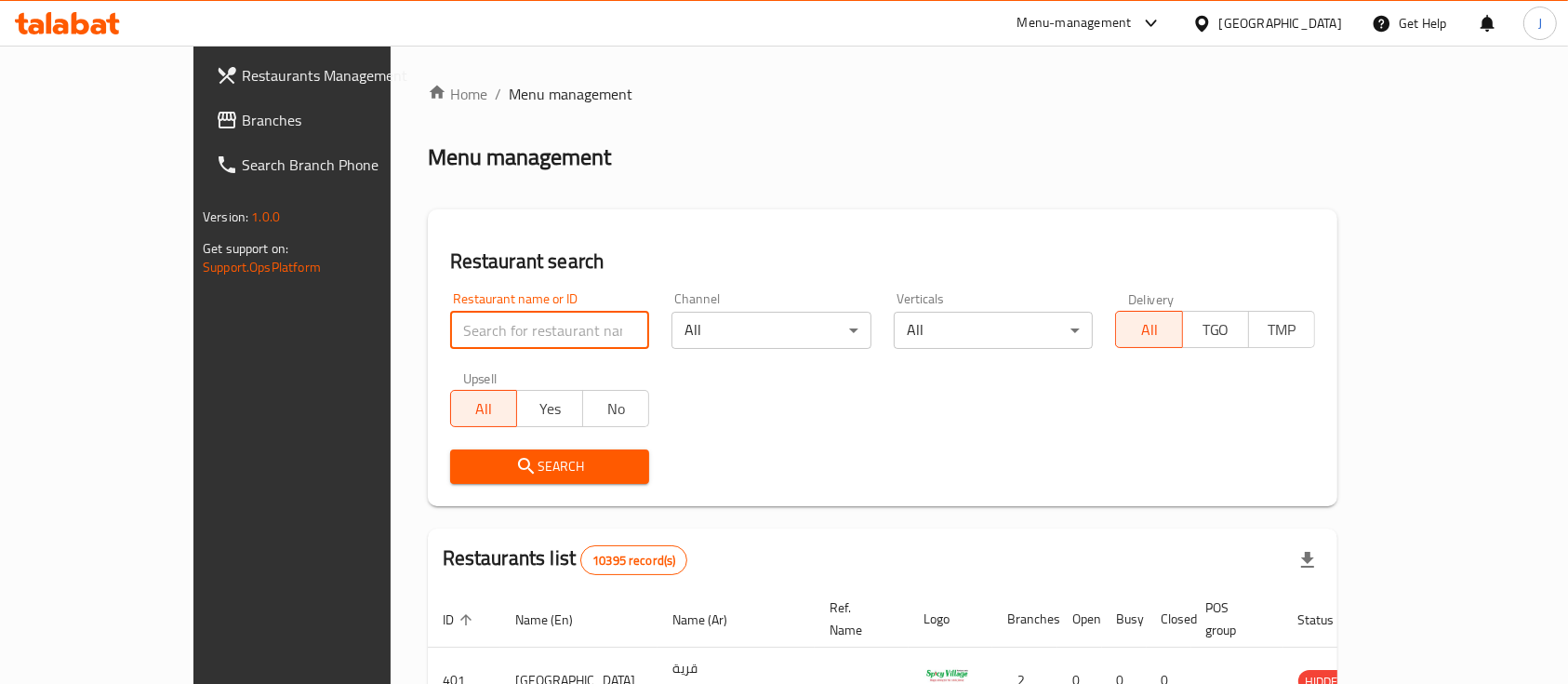
click at [450, 323] on input "search" at bounding box center [550, 330] width 200 height 38
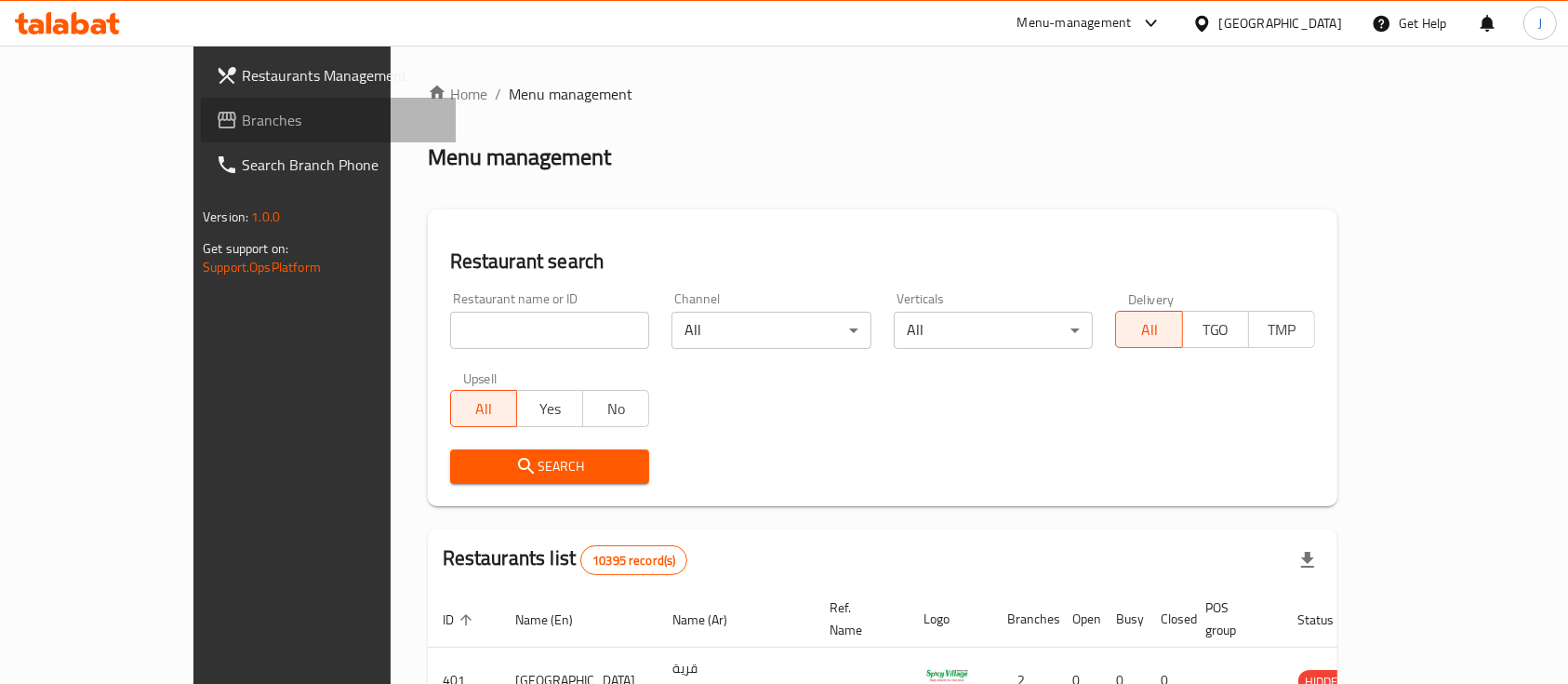
click at [241, 114] on span "Branches" at bounding box center [341, 119] width 199 height 22
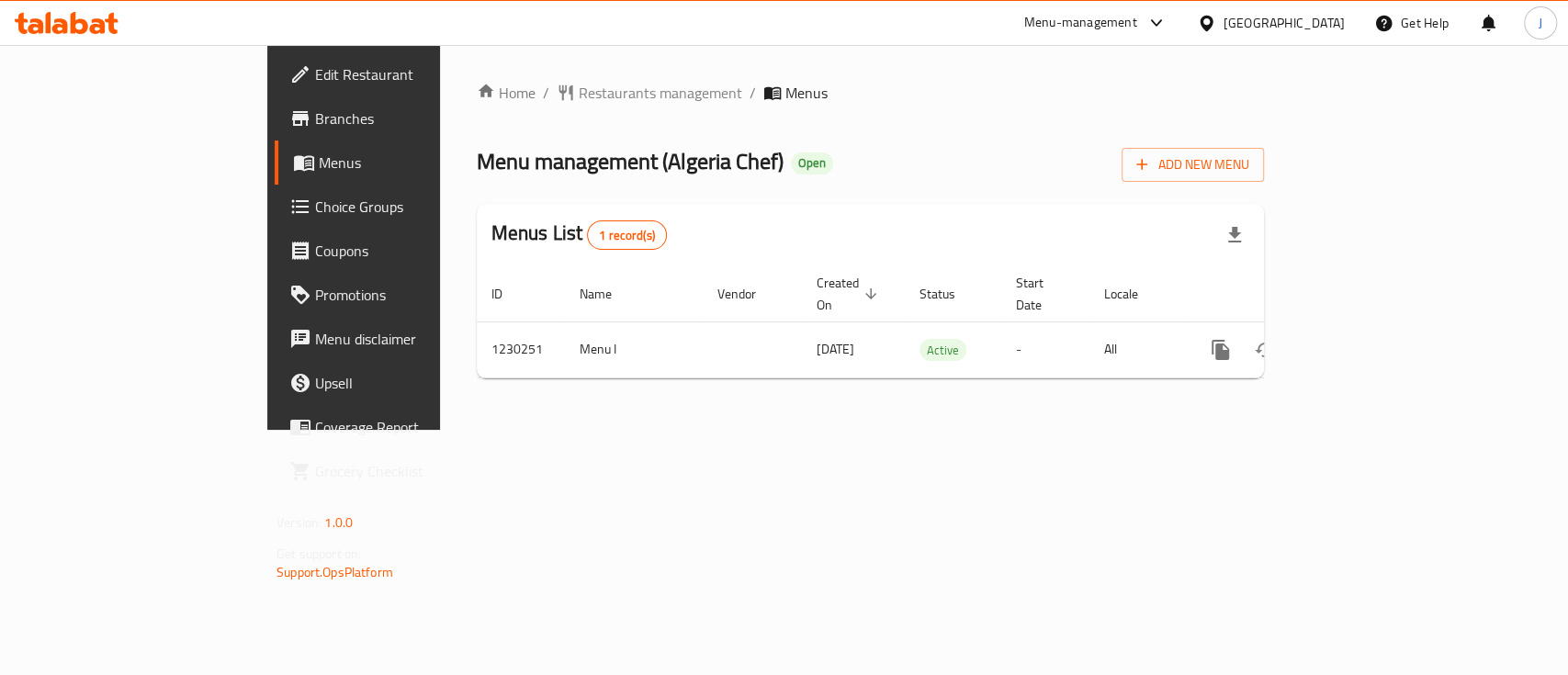
click at [1300, 430] on div "Home / Restaurants management / Menus Menu management ( Algeria Chef ) Open Add…" at bounding box center [870, 236] width 860 height 384
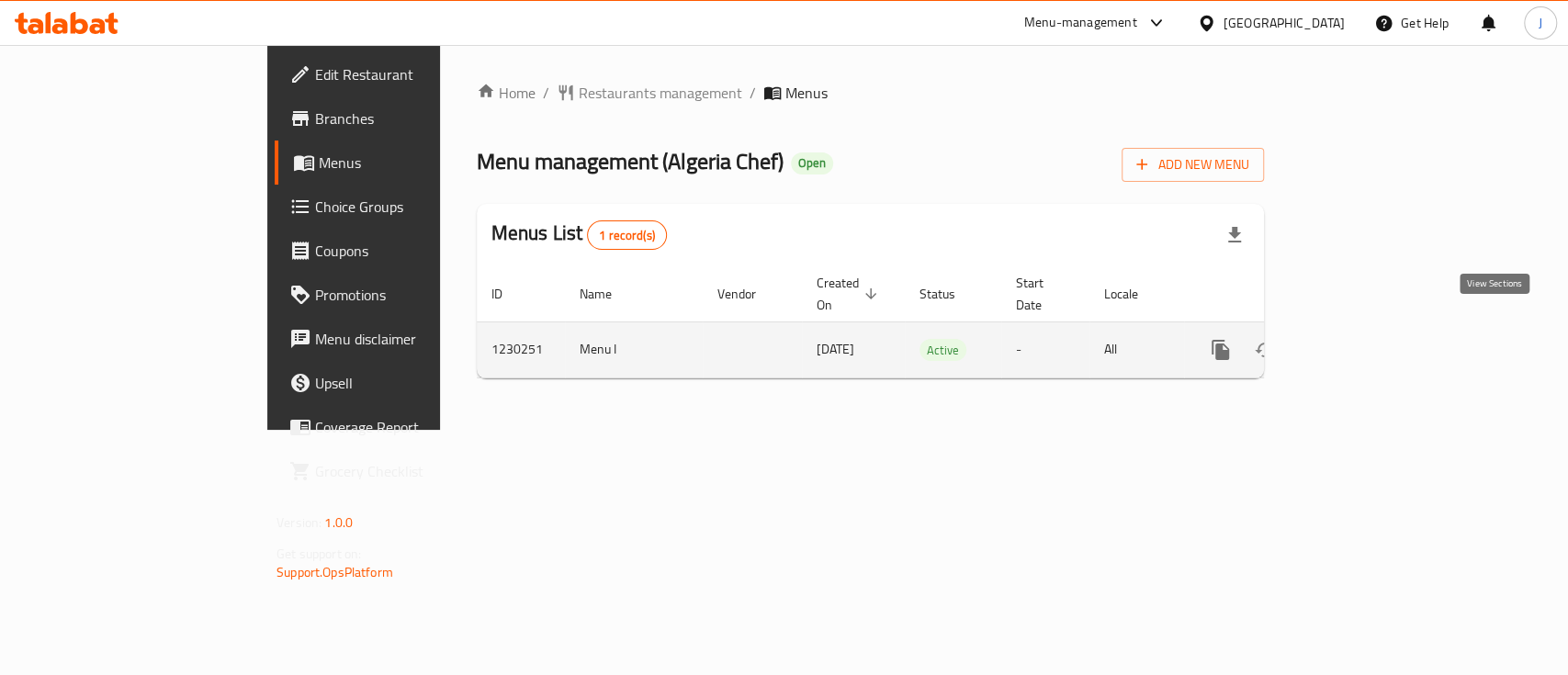
click at [1364, 339] on icon "enhanced table" at bounding box center [1352, 349] width 22 height 22
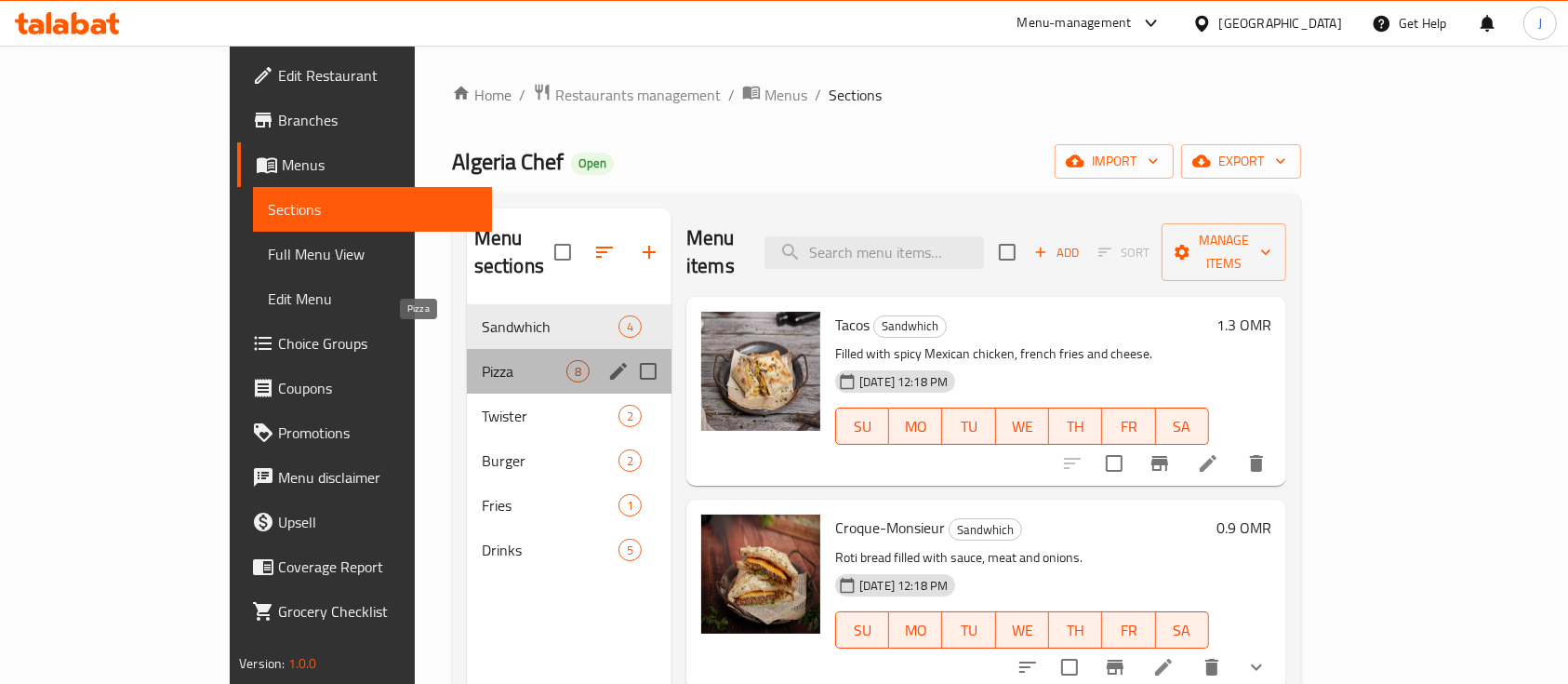
click at [482, 360] on span "Pizza" at bounding box center [524, 370] width 85 height 22
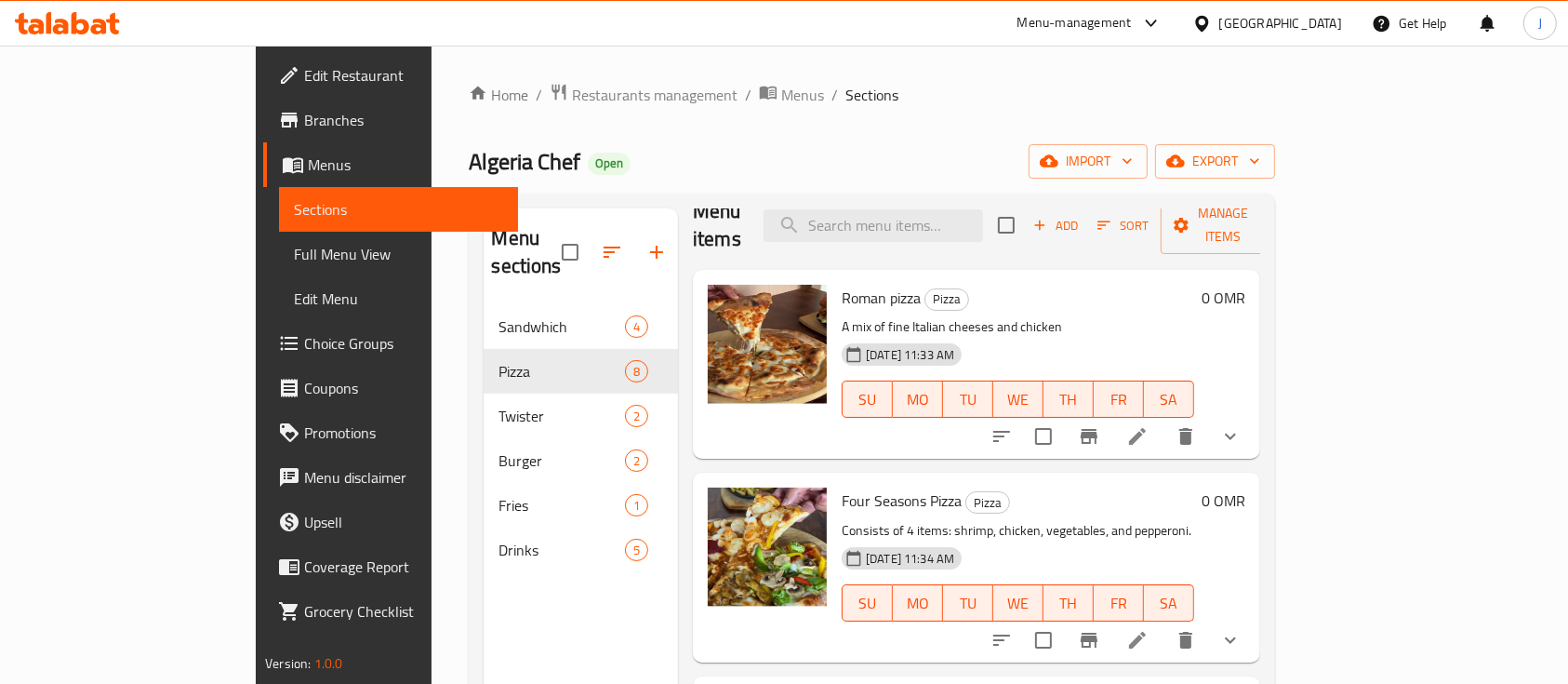
scroll to position [27, 0]
click at [1149, 425] on icon at bounding box center [1137, 436] width 22 height 22
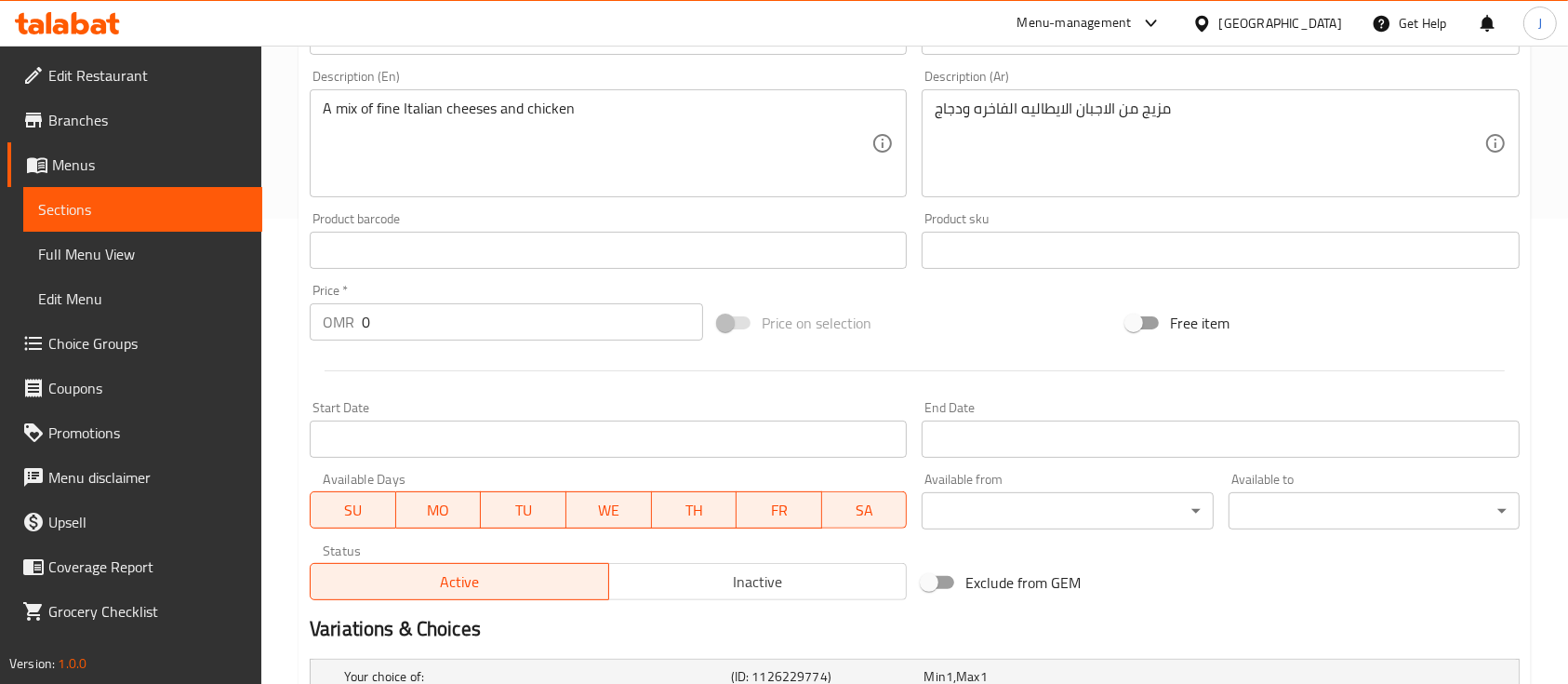
scroll to position [698, 0]
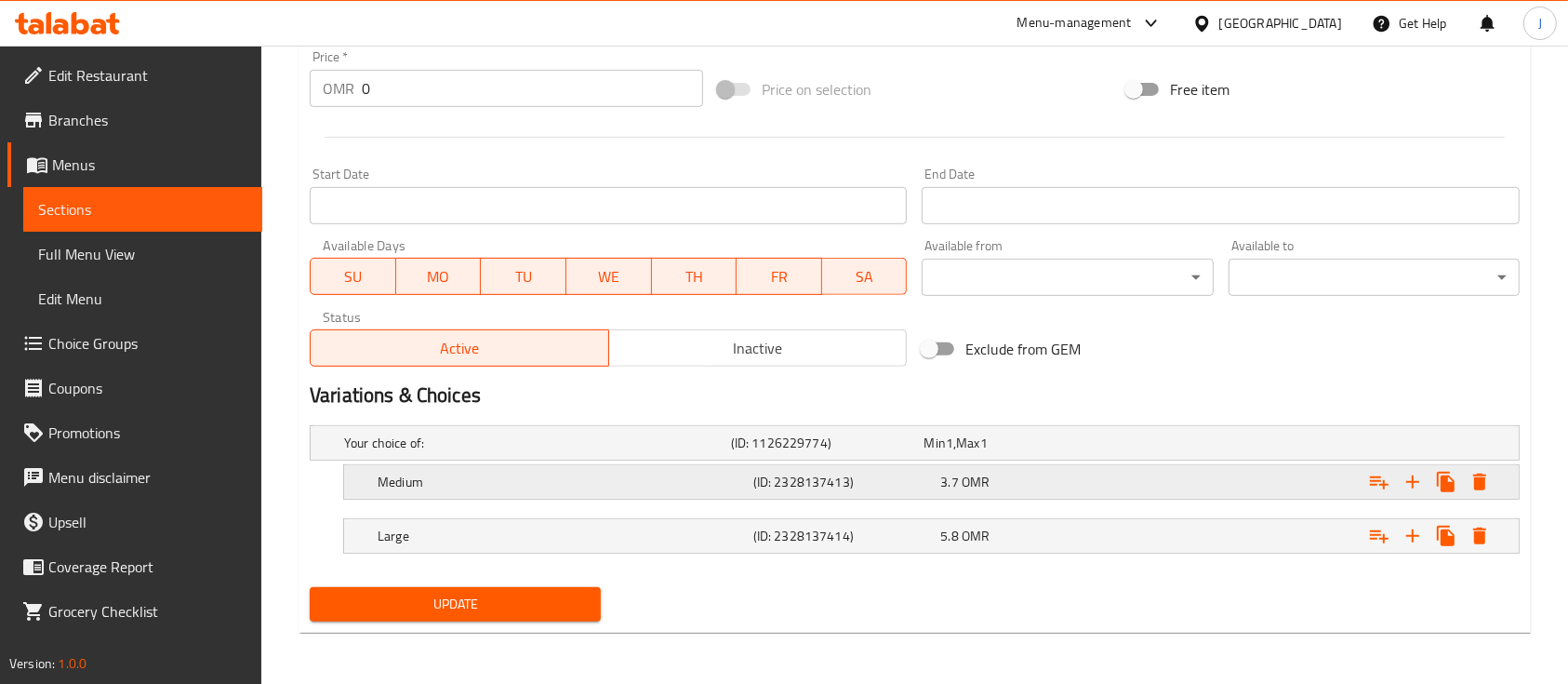
click at [916, 494] on div "Medium (ID: 2328137413) 3.7 OMR" at bounding box center [937, 482] width 1126 height 41
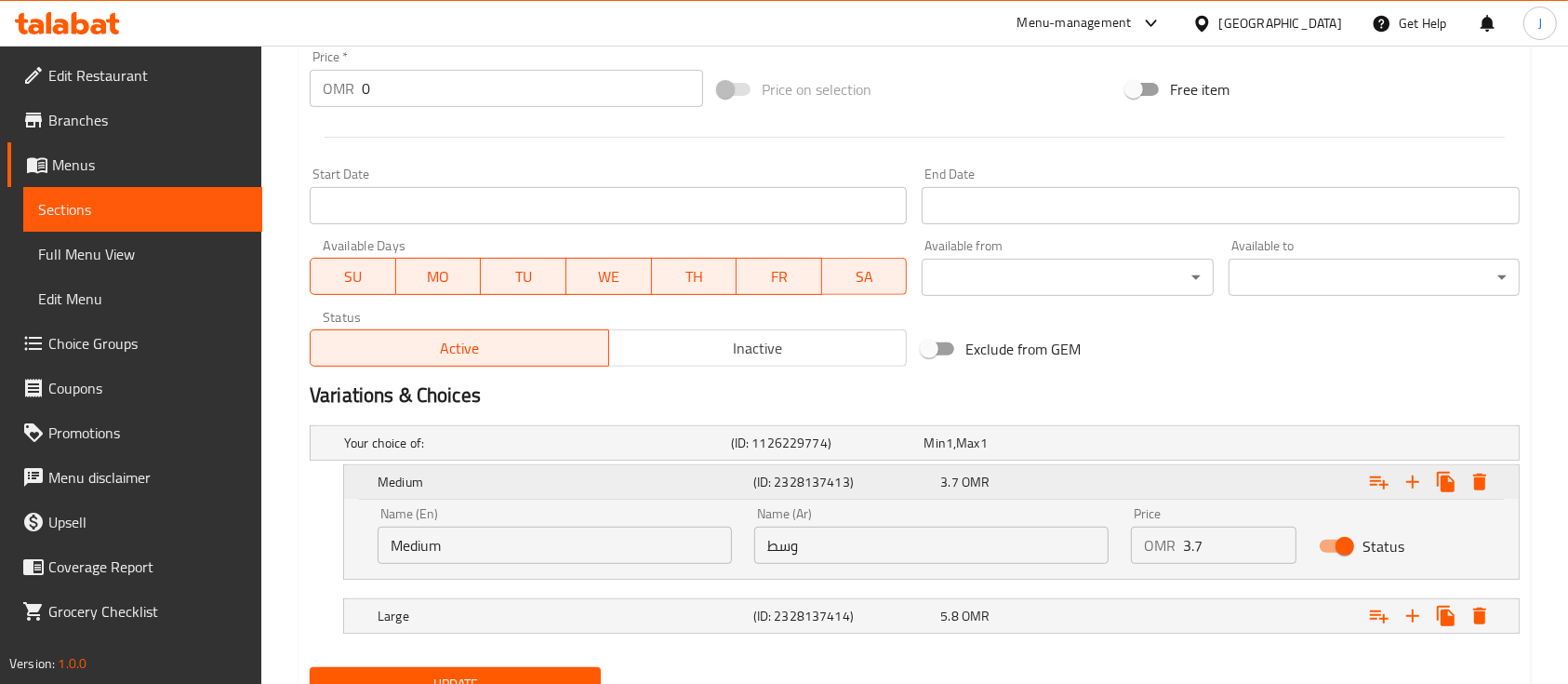
scroll to position [773, 0]
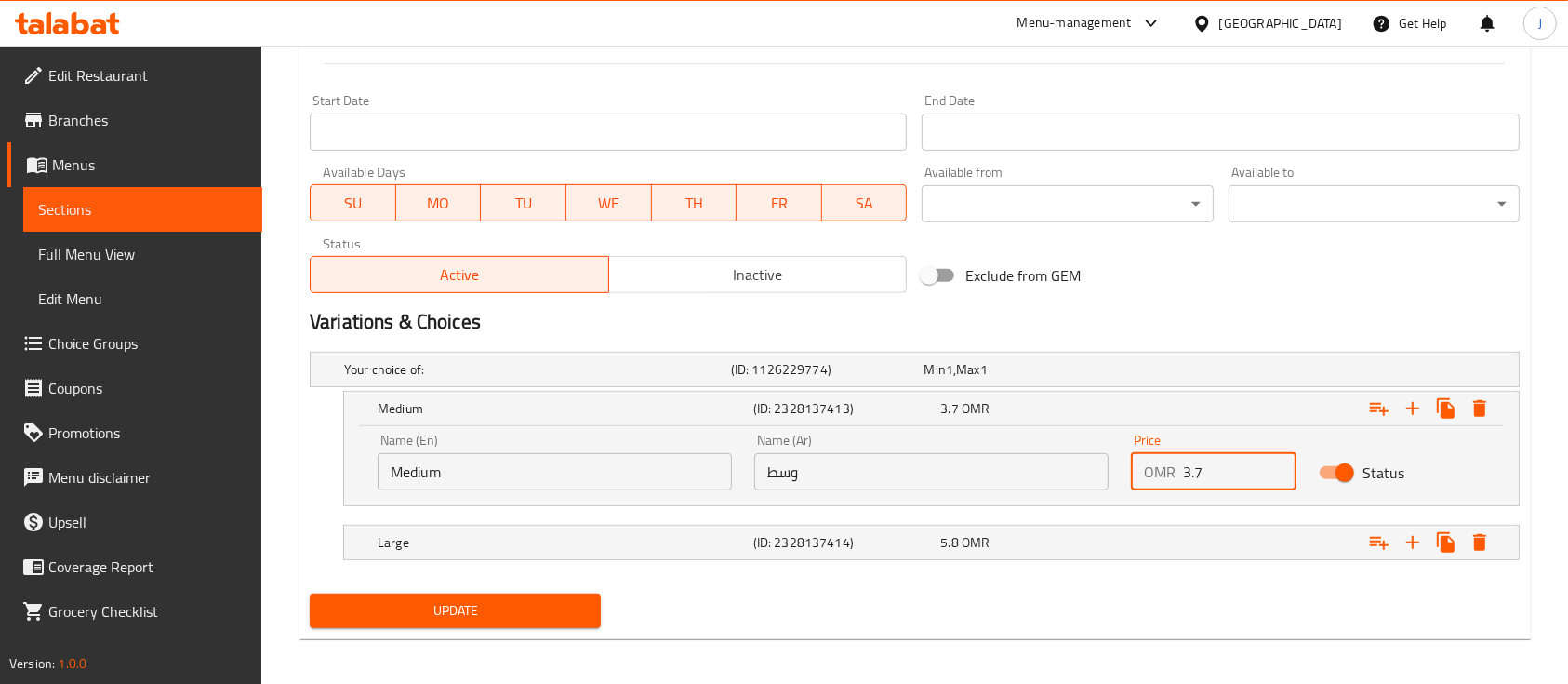
drag, startPoint x: 1215, startPoint y: 466, endPoint x: 1075, endPoint y: 467, distance: 140.0
click at [1075, 467] on div "Name (En) Medium Name (En) Name (Ar) وسط Name (Ar) Price OMR 3.7 Price Status" at bounding box center [931, 462] width 1130 height 79
paste input "4.2"
type input "4.2"
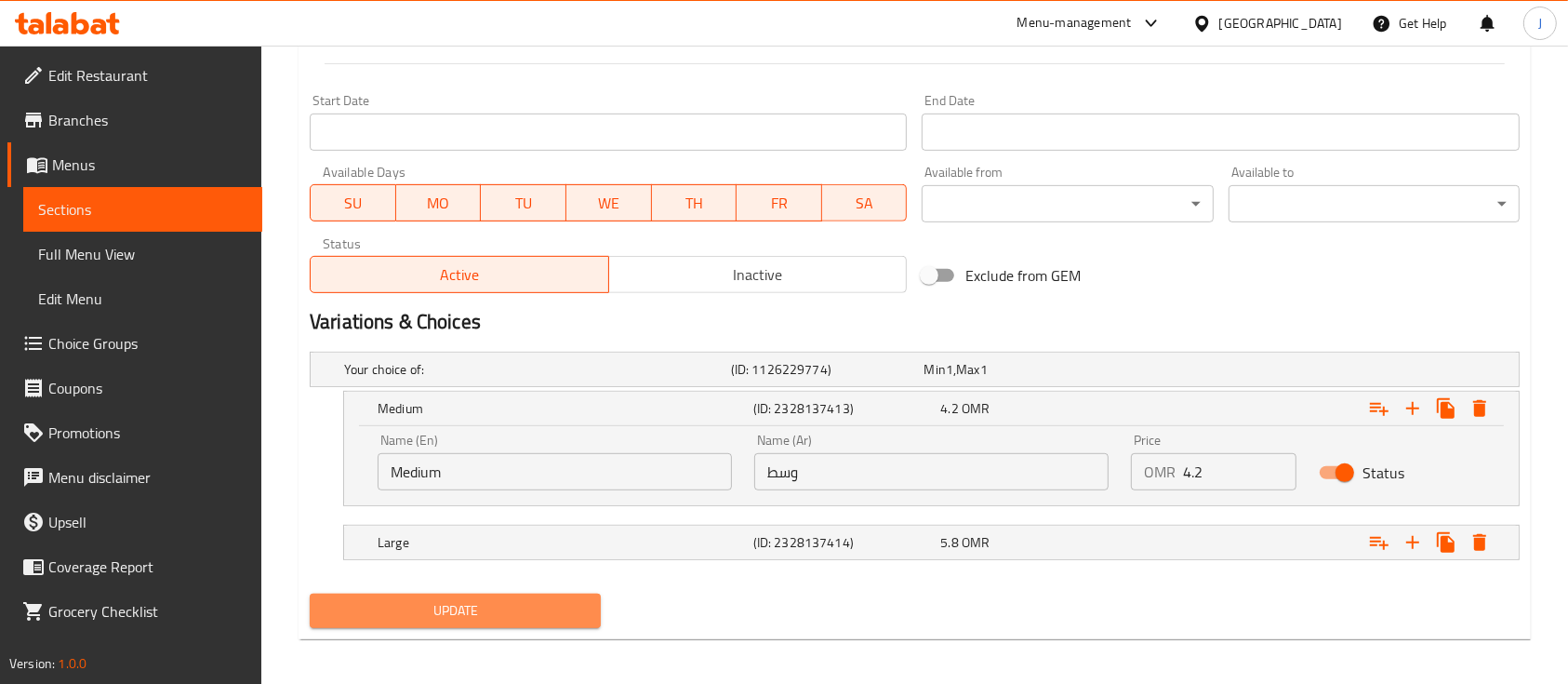
click at [558, 595] on button "Update" at bounding box center [455, 611] width 291 height 35
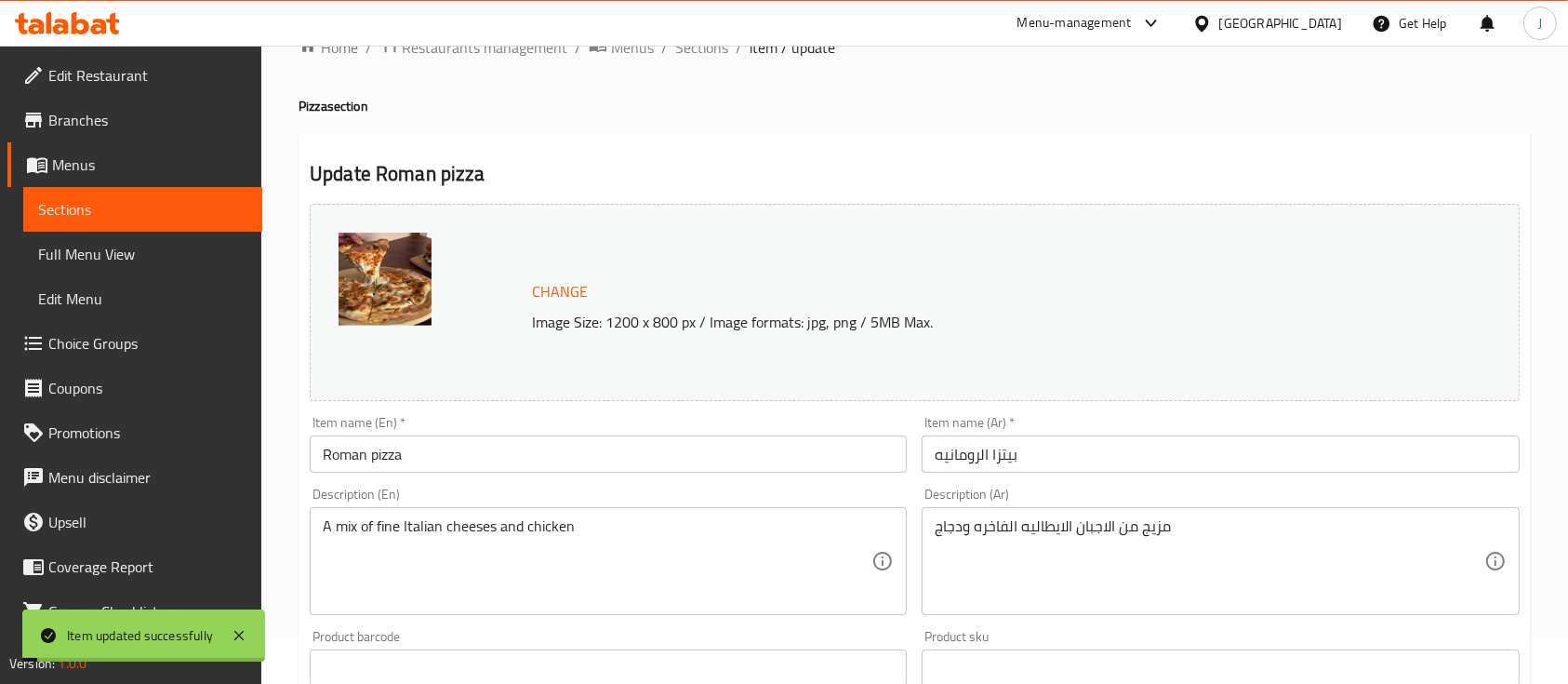
scroll to position [0, 0]
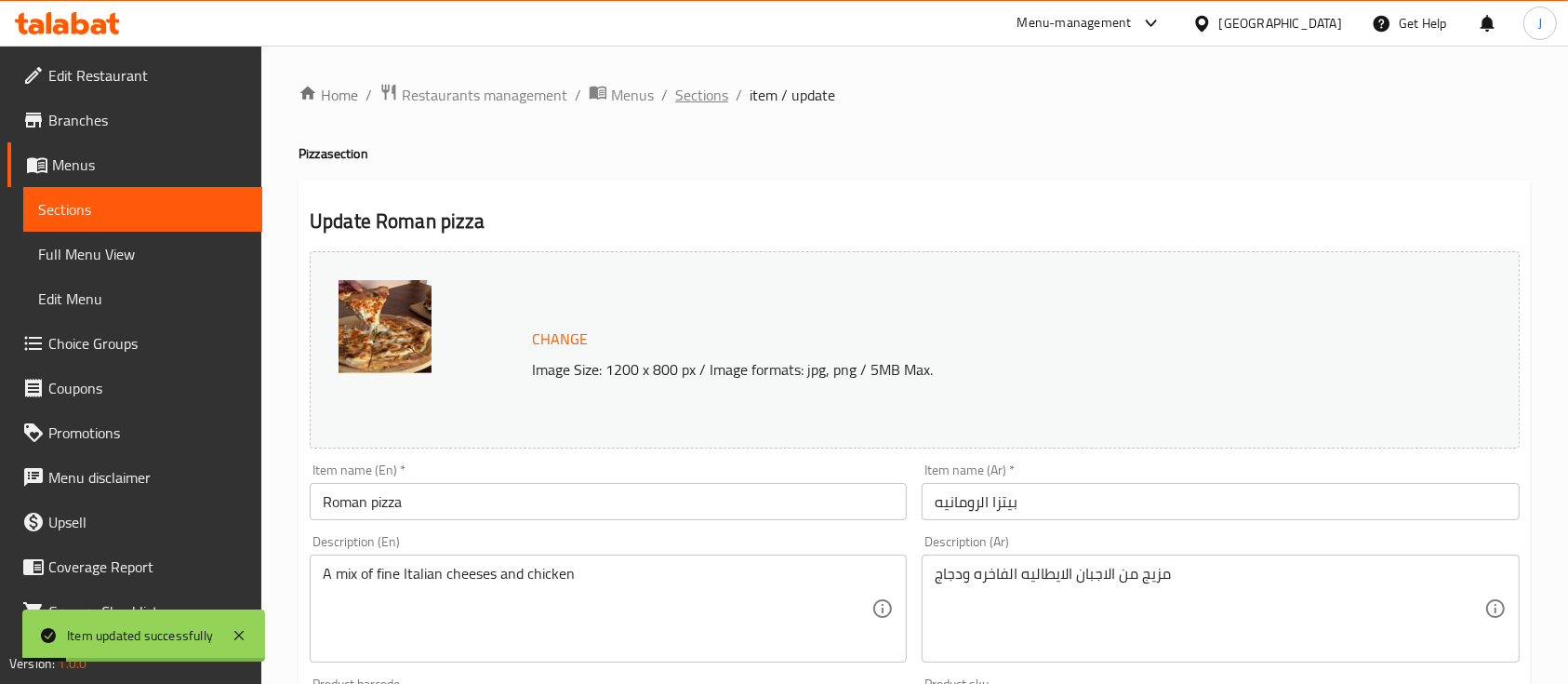
click at [703, 84] on span "Sections" at bounding box center [701, 94] width 53 height 22
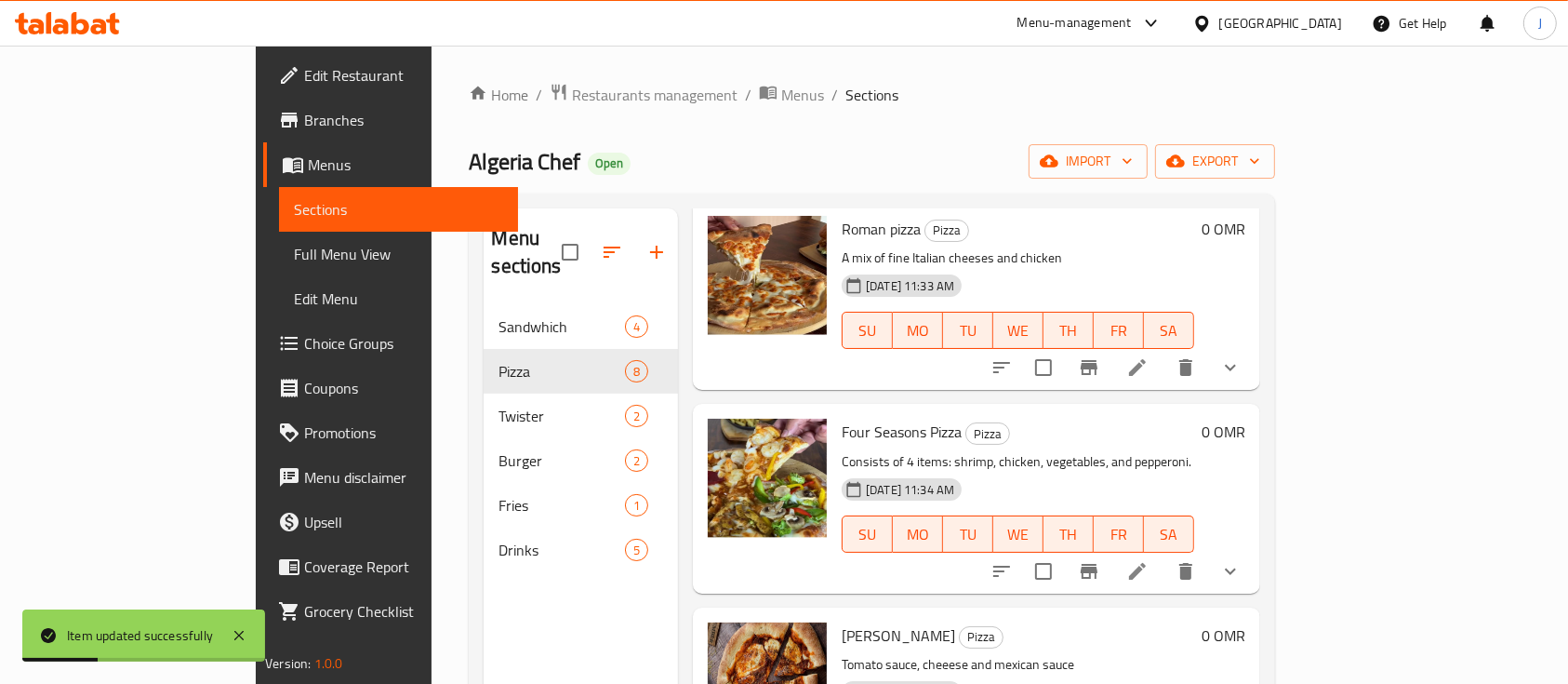
scroll to position [97, 0]
click at [1149, 559] on icon at bounding box center [1137, 570] width 22 height 22
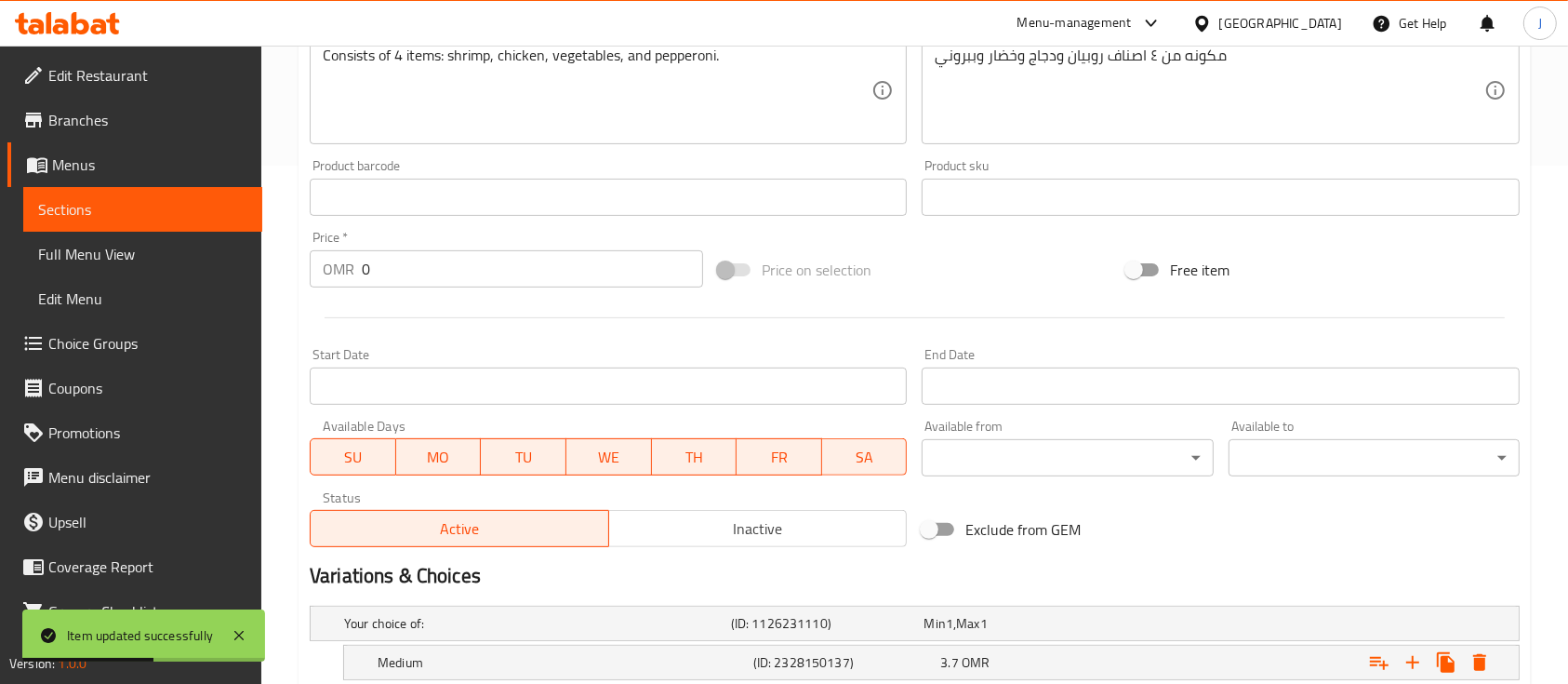
scroll to position [698, 0]
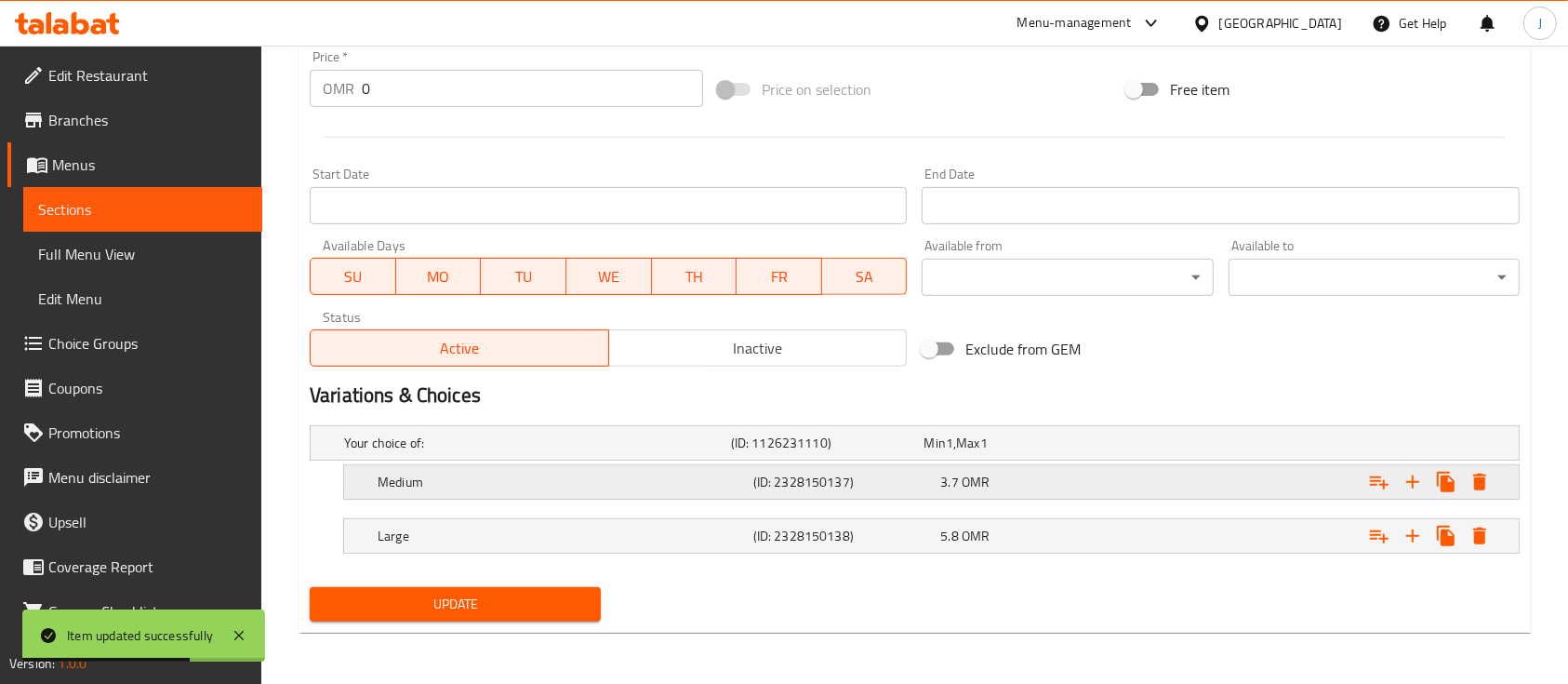
click at [1005, 472] on div "3.7 OMR" at bounding box center [1031, 481] width 181 height 18
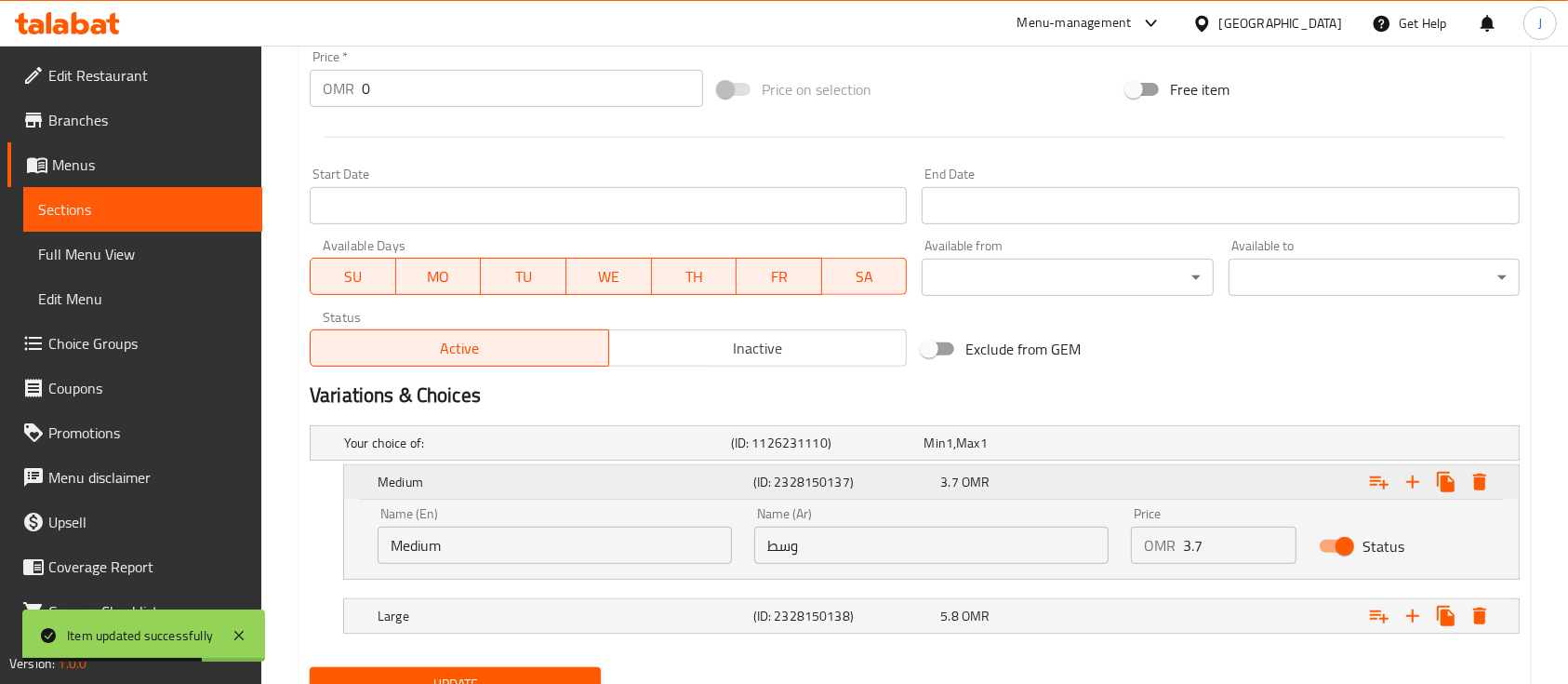
scroll to position [777, 0]
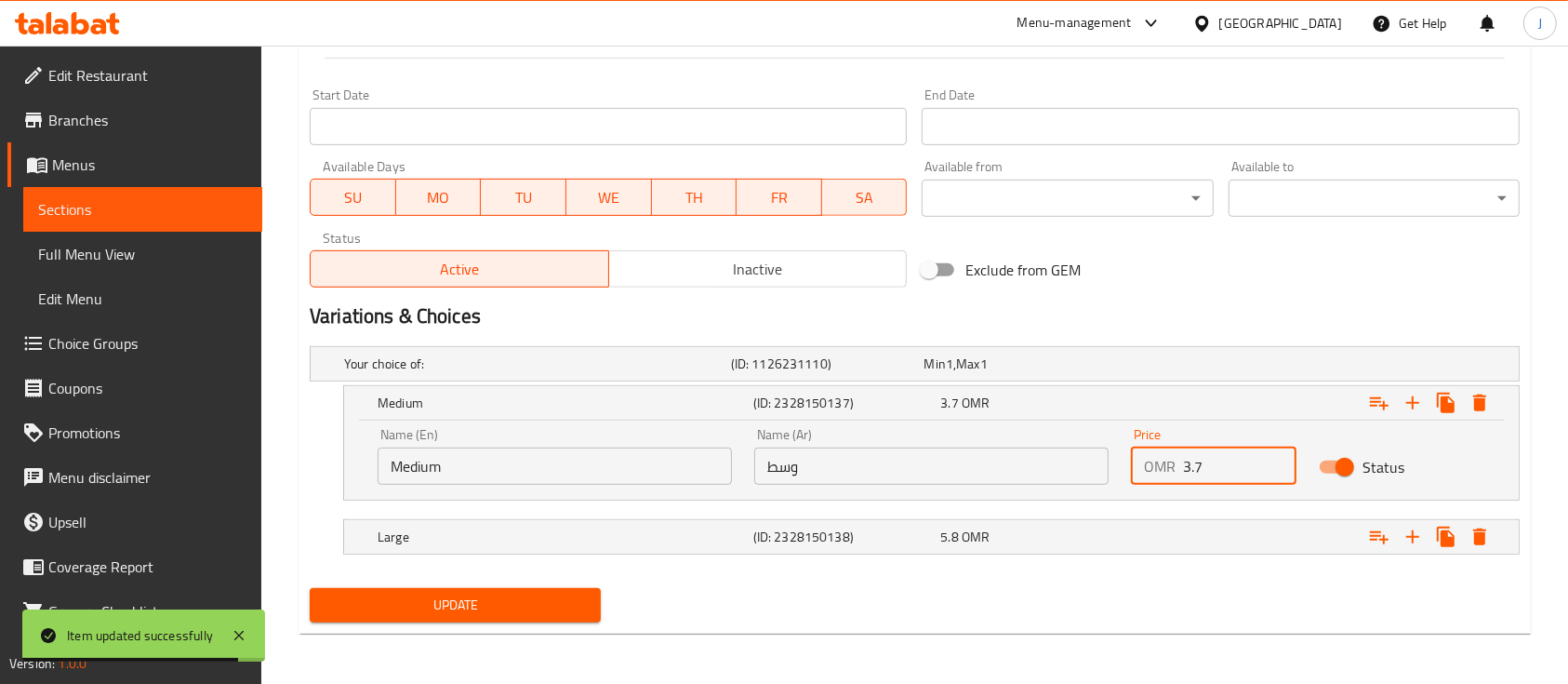
drag, startPoint x: 1225, startPoint y: 470, endPoint x: 1095, endPoint y: 461, distance: 130.3
click at [1095, 461] on div "Name (En) Medium Name (En) Name (Ar) وسط Name (Ar) Price OMR 3.7 Price Status" at bounding box center [931, 456] width 1130 height 79
paste input "4.2"
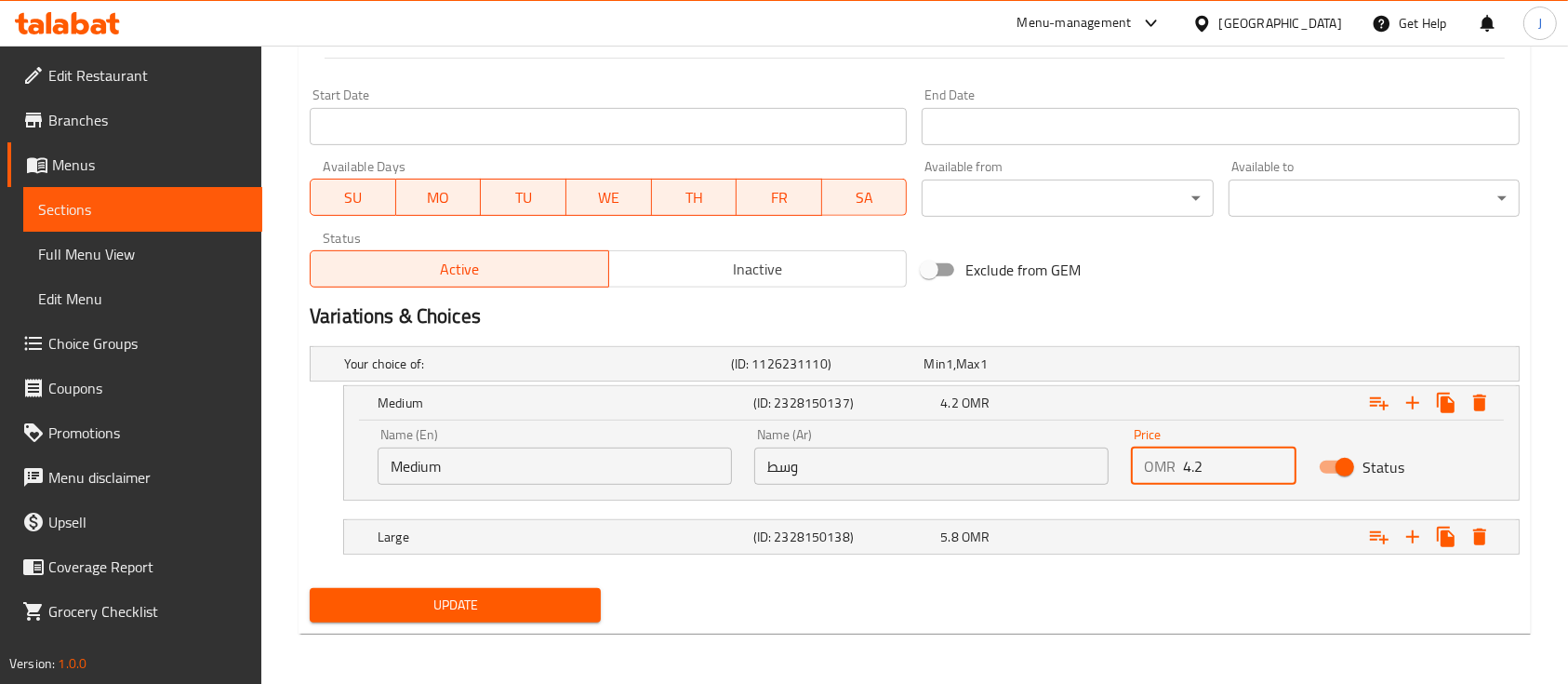
type input "4.2"
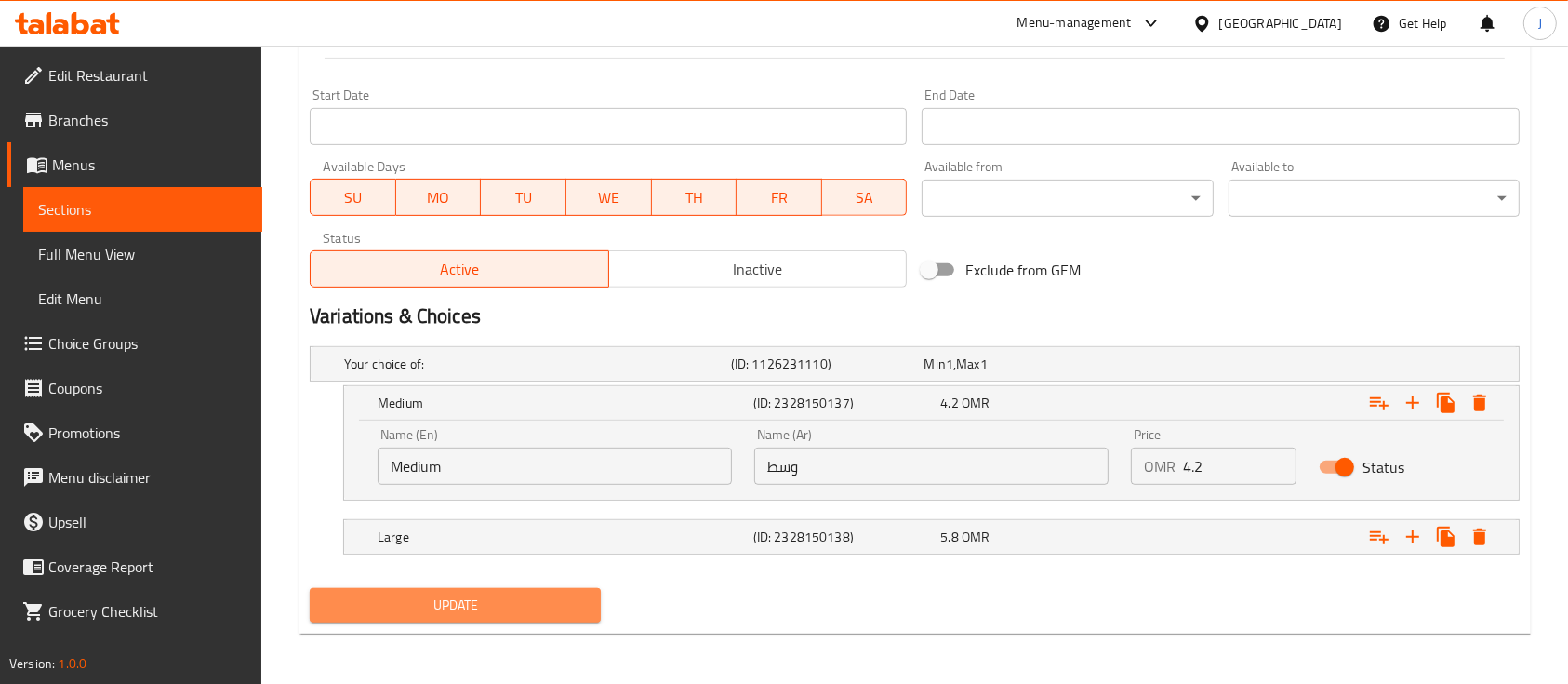
click at [488, 602] on span "Update" at bounding box center [455, 605] width 262 height 23
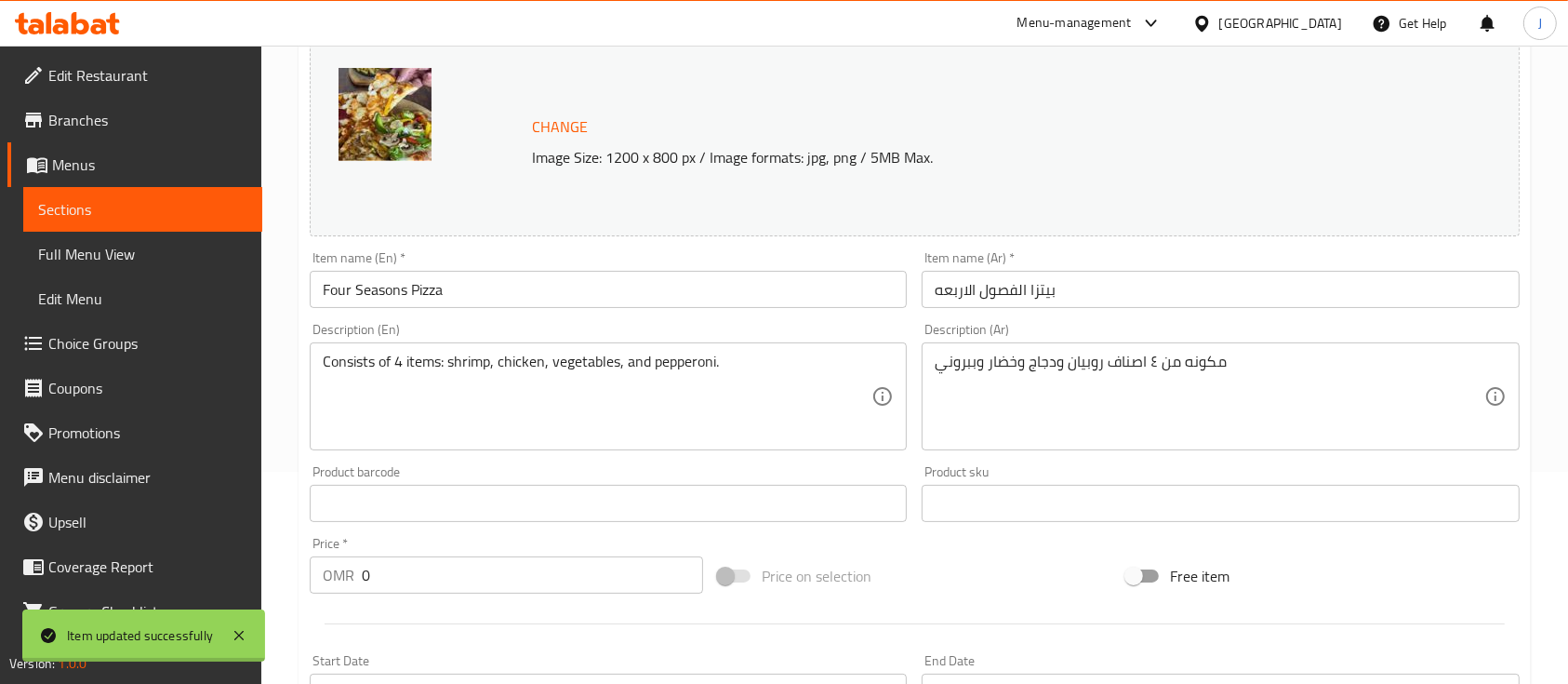
scroll to position [0, 0]
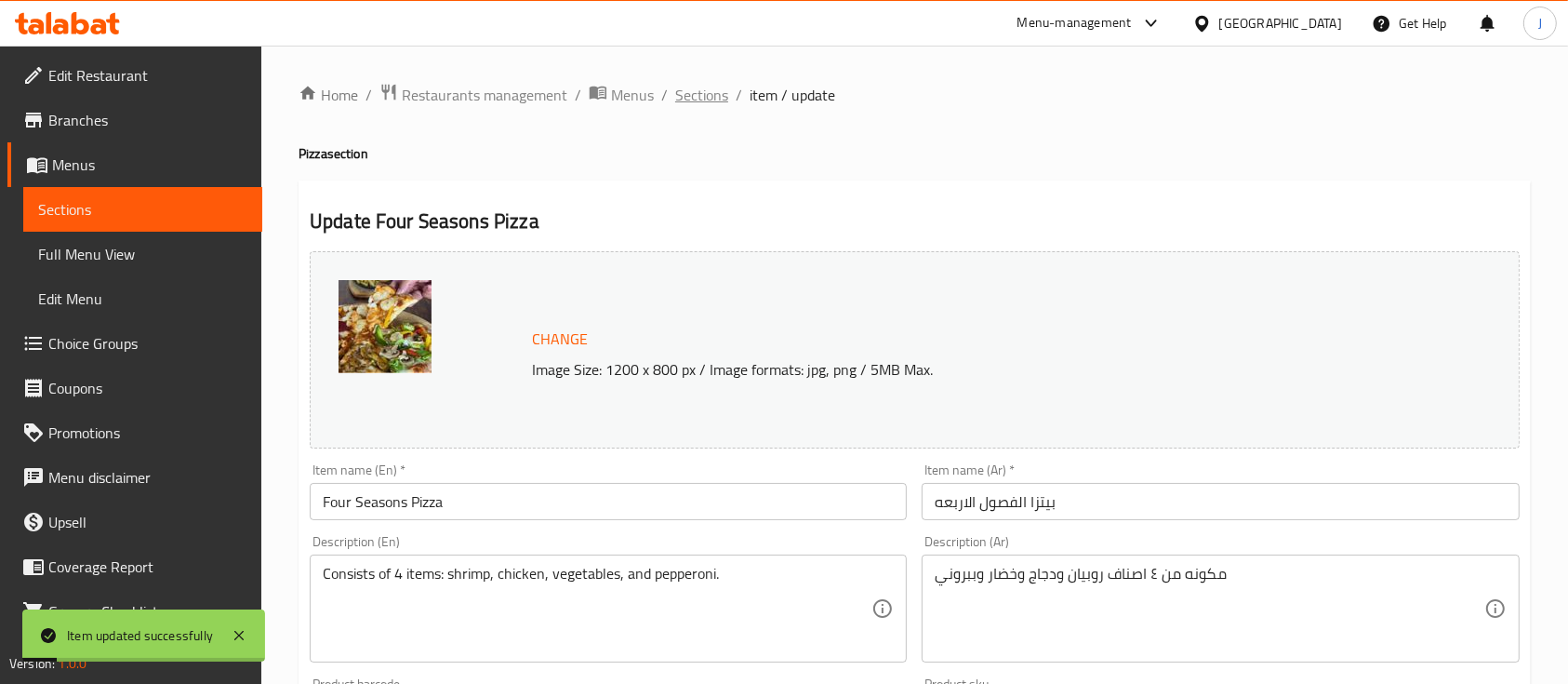
click at [711, 89] on span "Sections" at bounding box center [701, 94] width 53 height 22
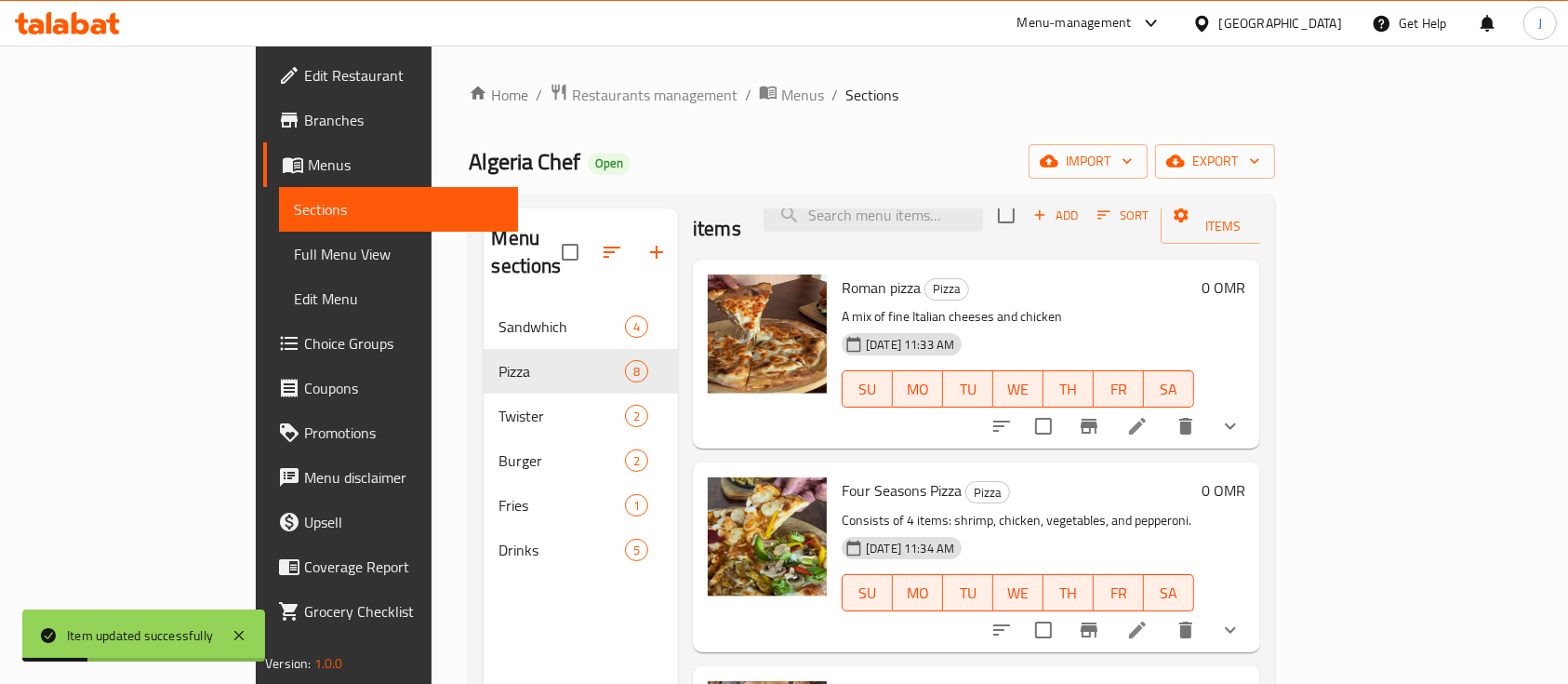
scroll to position [38, 0]
click at [1252, 403] on button "show more" at bounding box center [1230, 425] width 44 height 44
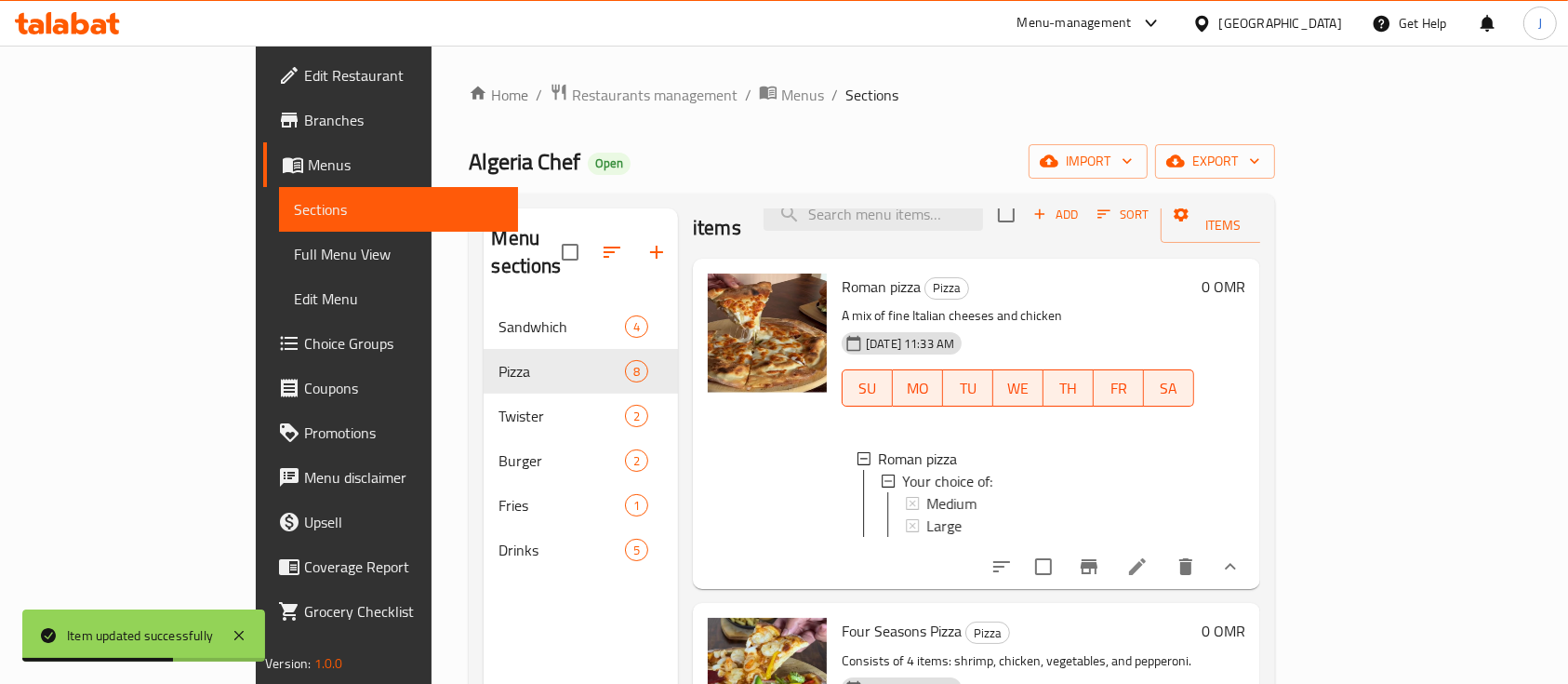
scroll to position [185, 0]
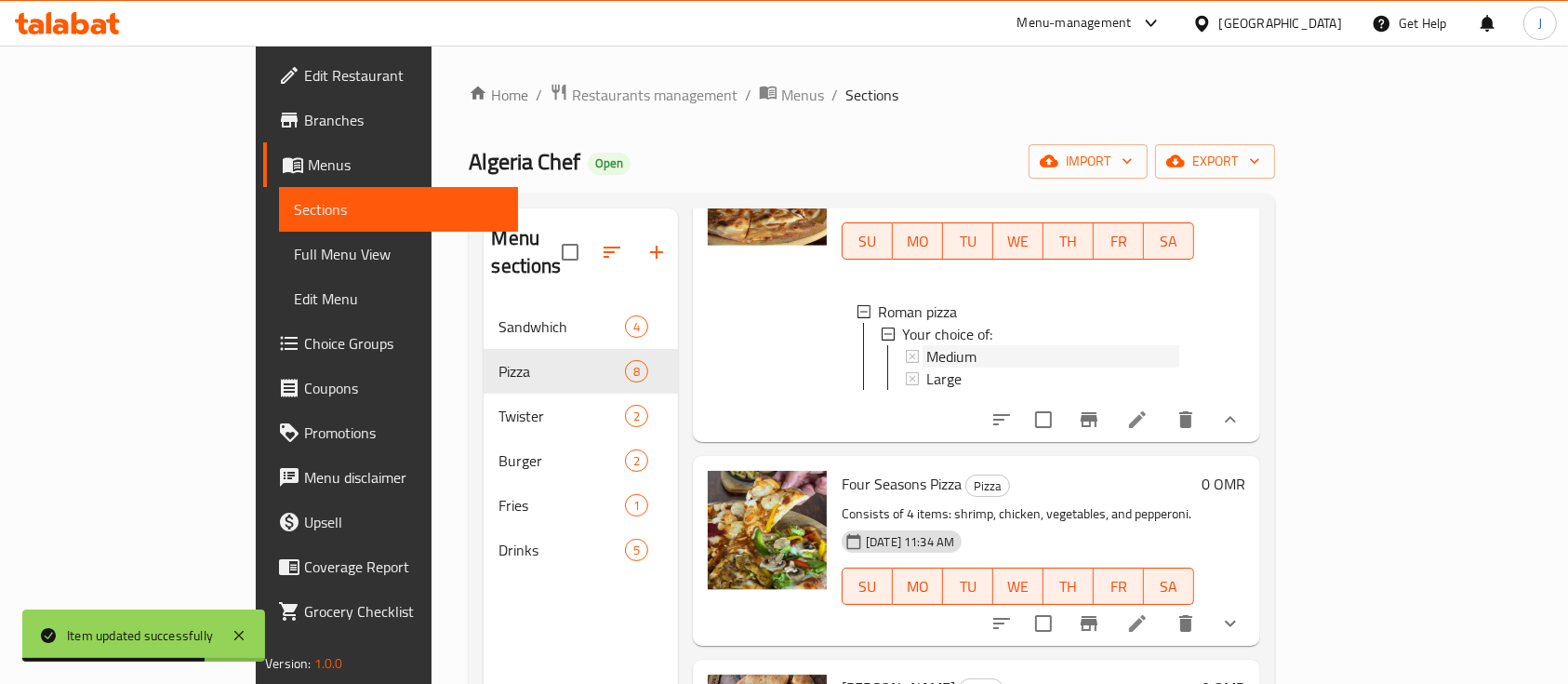
click at [926, 345] on span "Medium" at bounding box center [951, 356] width 50 height 22
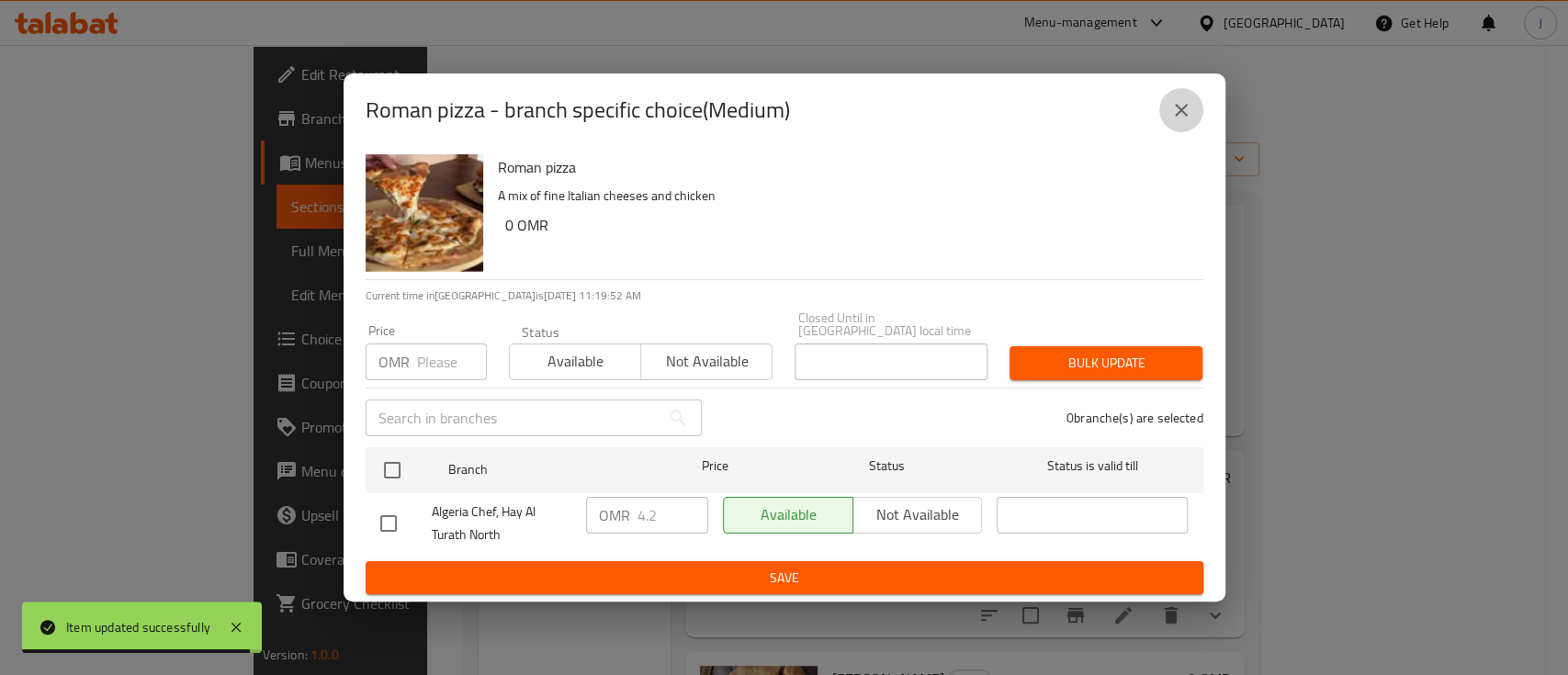
click at [1171, 115] on icon "close" at bounding box center [1181, 109] width 22 height 22
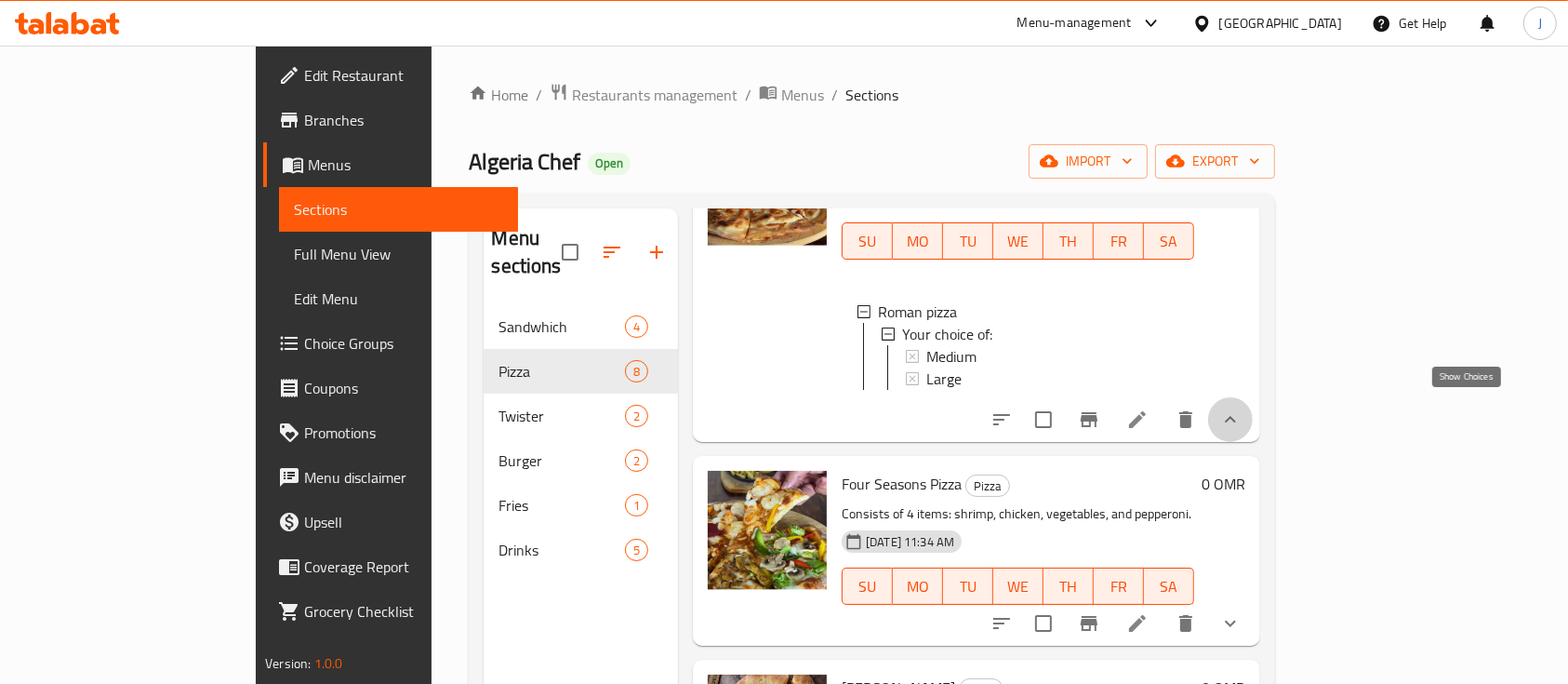
click at [1242, 408] on icon "show more" at bounding box center [1230, 418] width 22 height 22
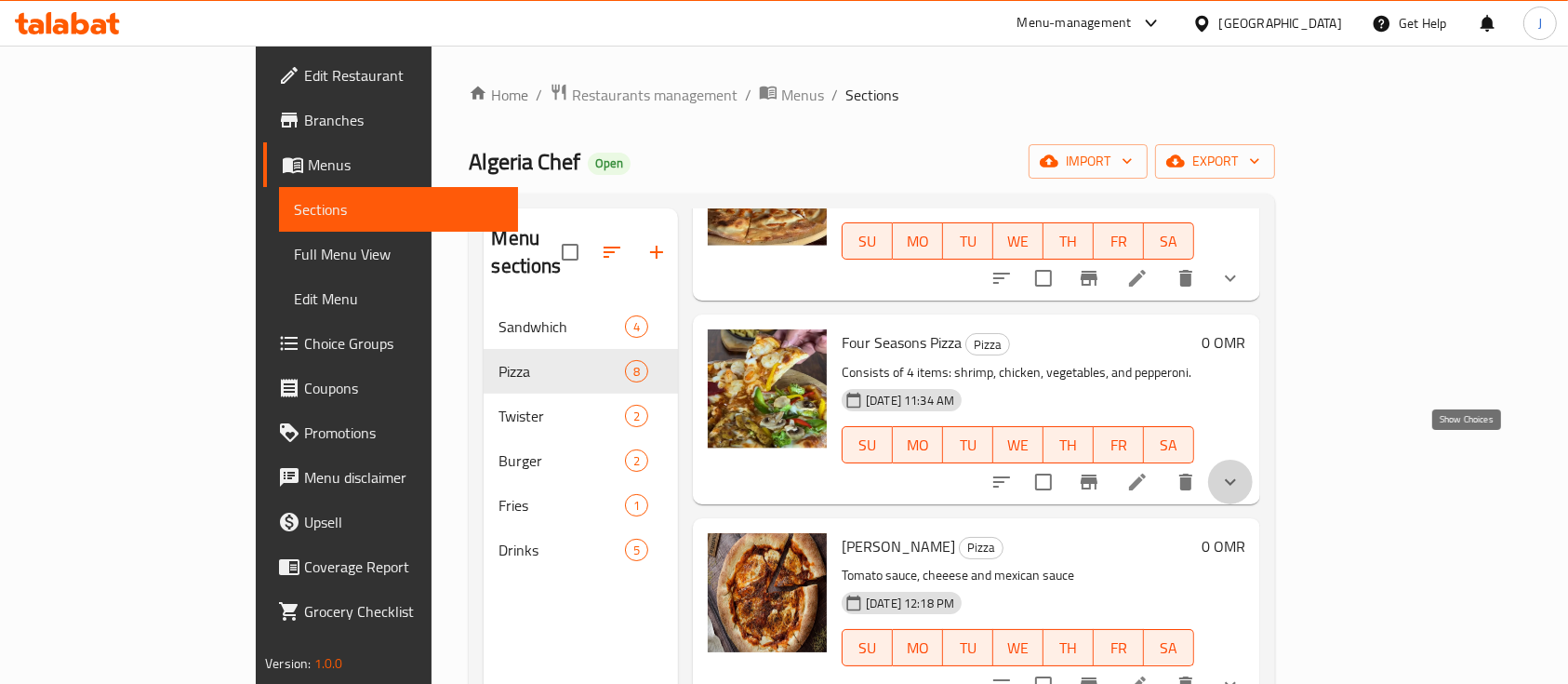
click at [1242, 470] on icon "show more" at bounding box center [1230, 481] width 22 height 22
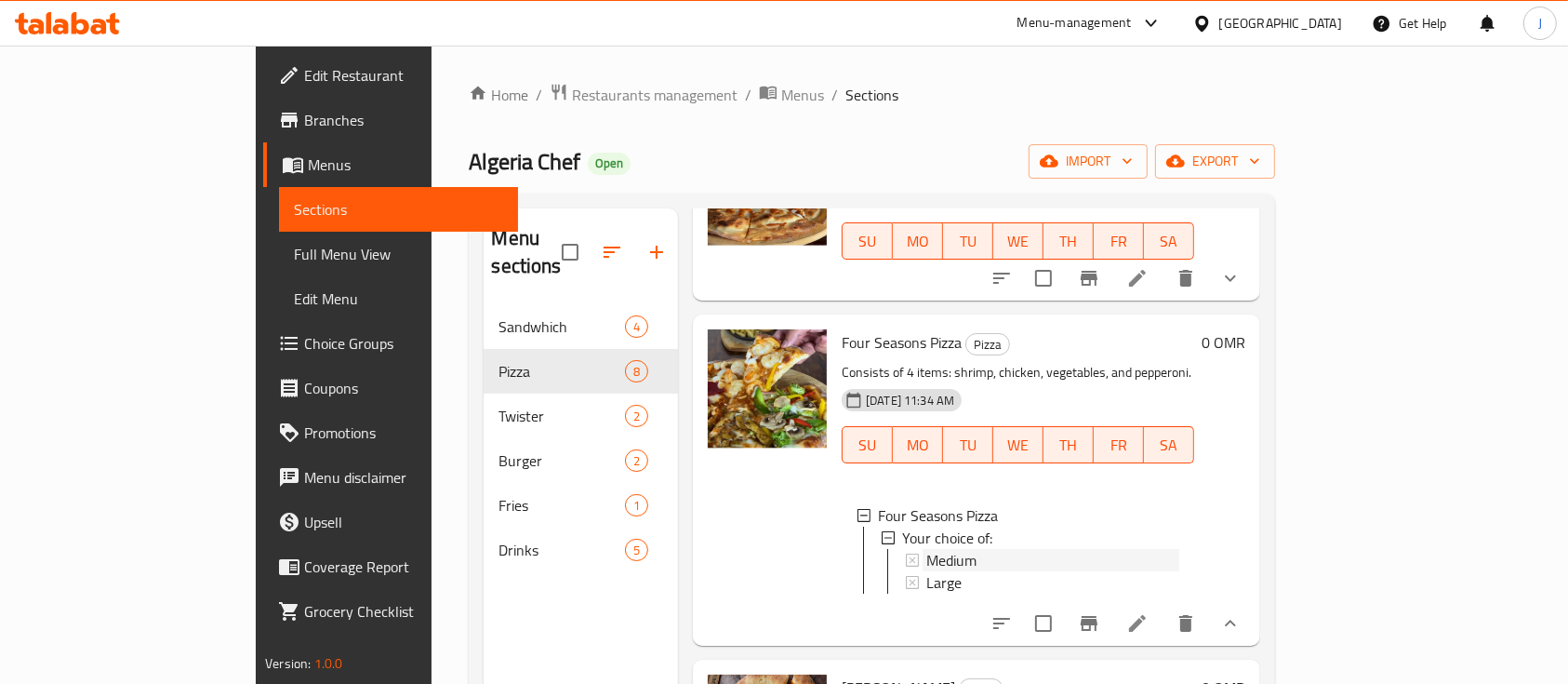
click at [926, 548] on span "Medium" at bounding box center [951, 559] width 50 height 22
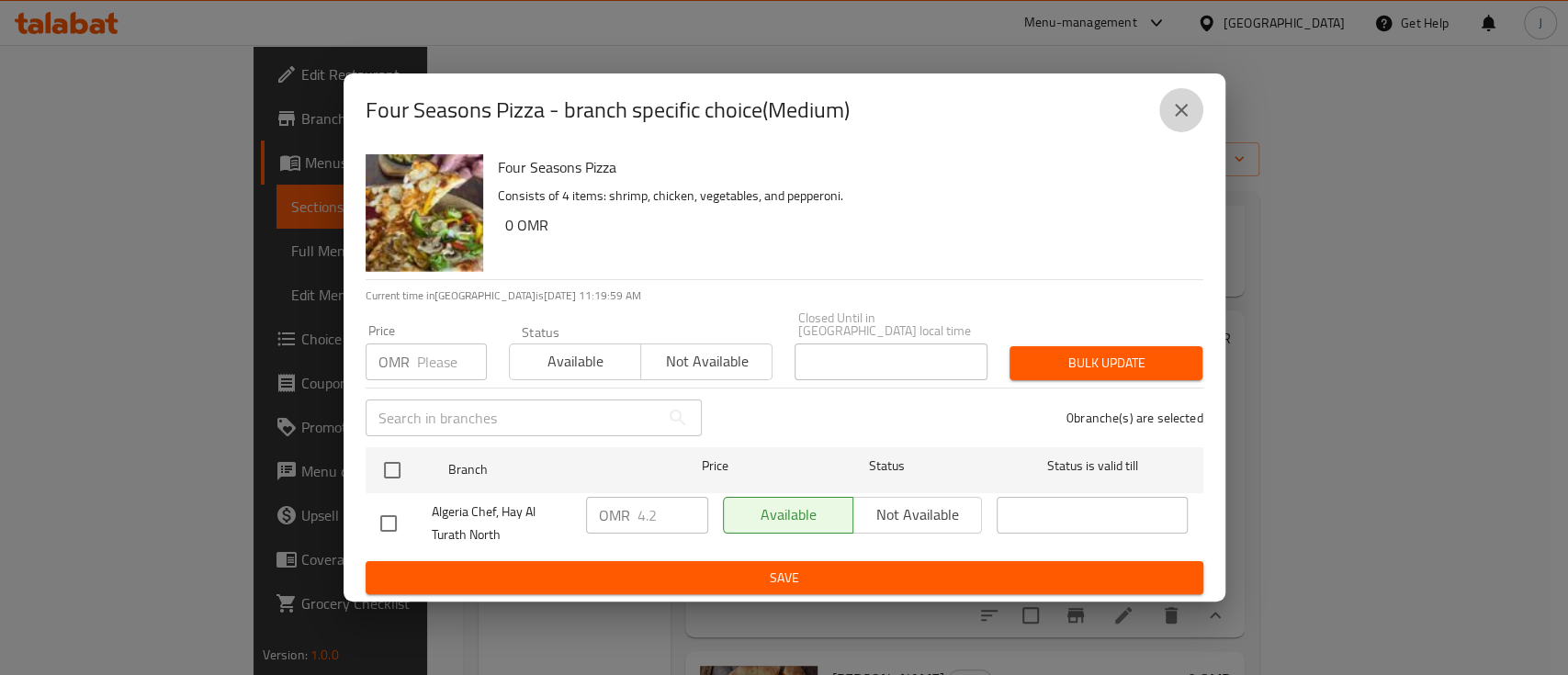
click at [1166, 125] on button "close" at bounding box center [1181, 110] width 44 height 44
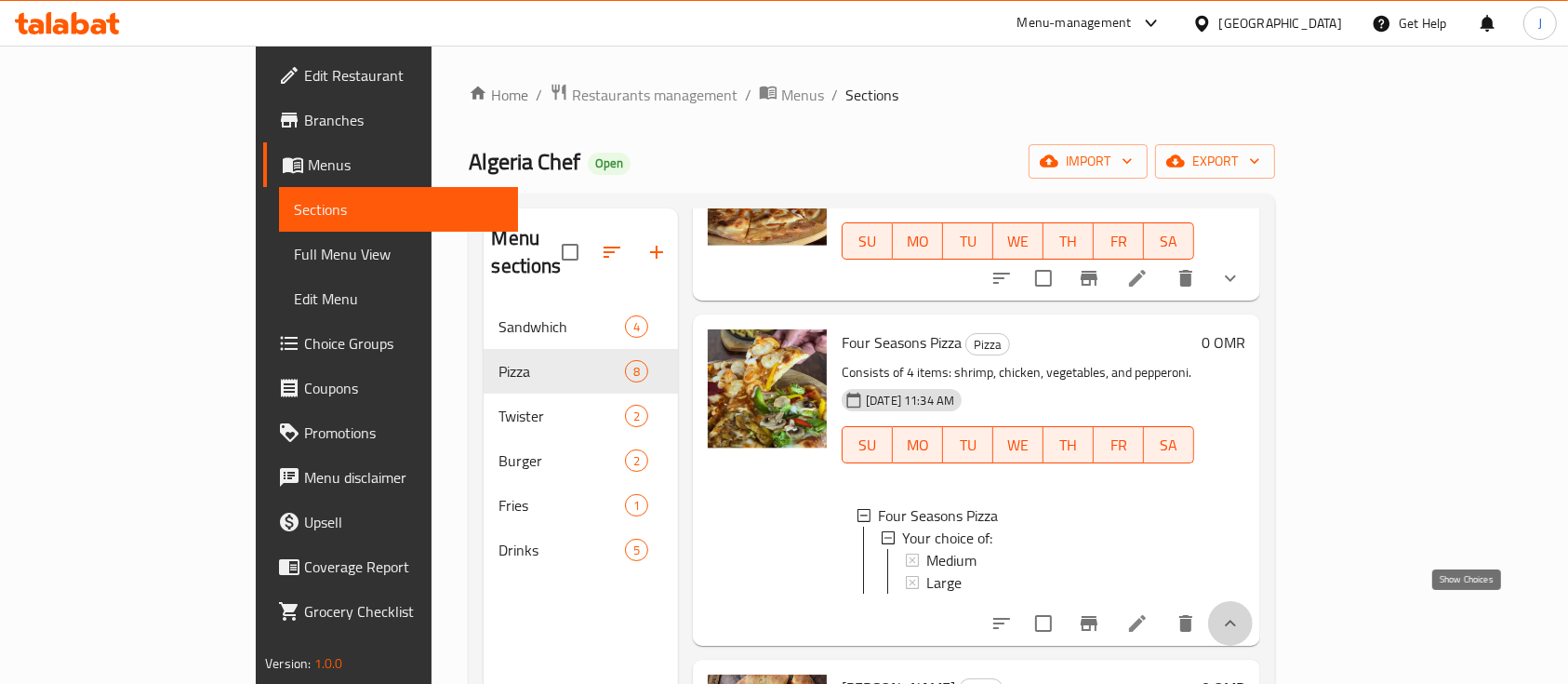
click at [1242, 615] on icon "show more" at bounding box center [1230, 622] width 22 height 22
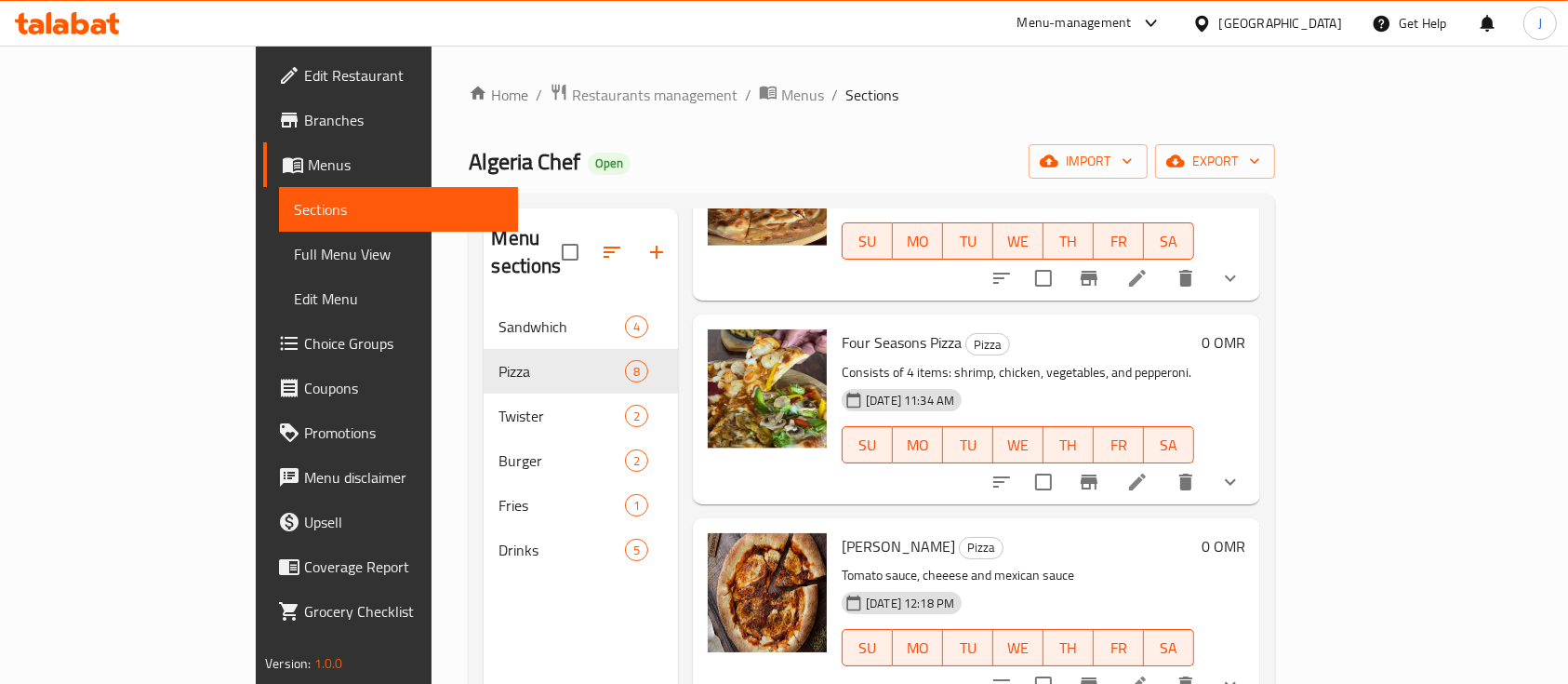
scroll to position [0, 0]
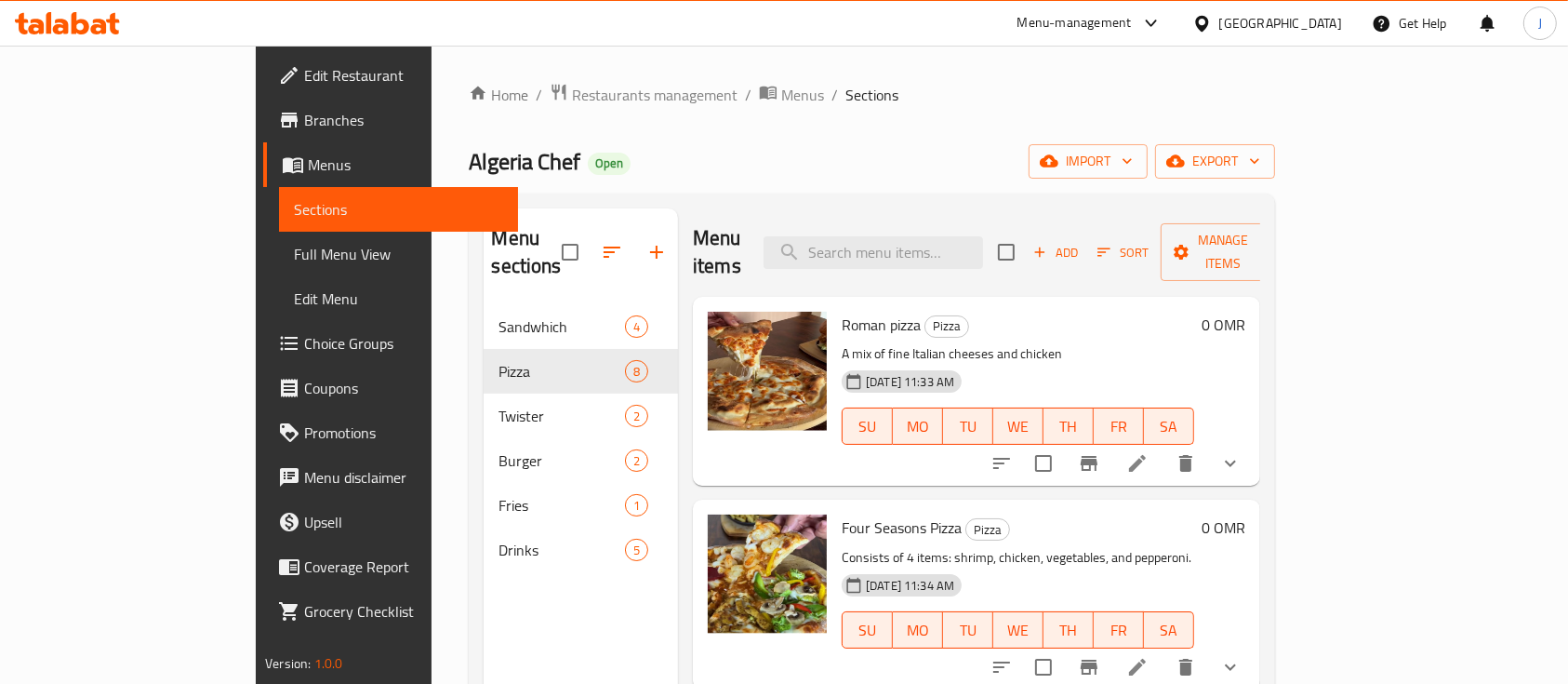
click at [1195, 546] on p "Consists of 4 items: shrimp, chicken, vegetables, and pepperoni." at bounding box center [1018, 558] width 352 height 23
click at [572, 106] on span "Restaurants management" at bounding box center [655, 94] width 165 height 22
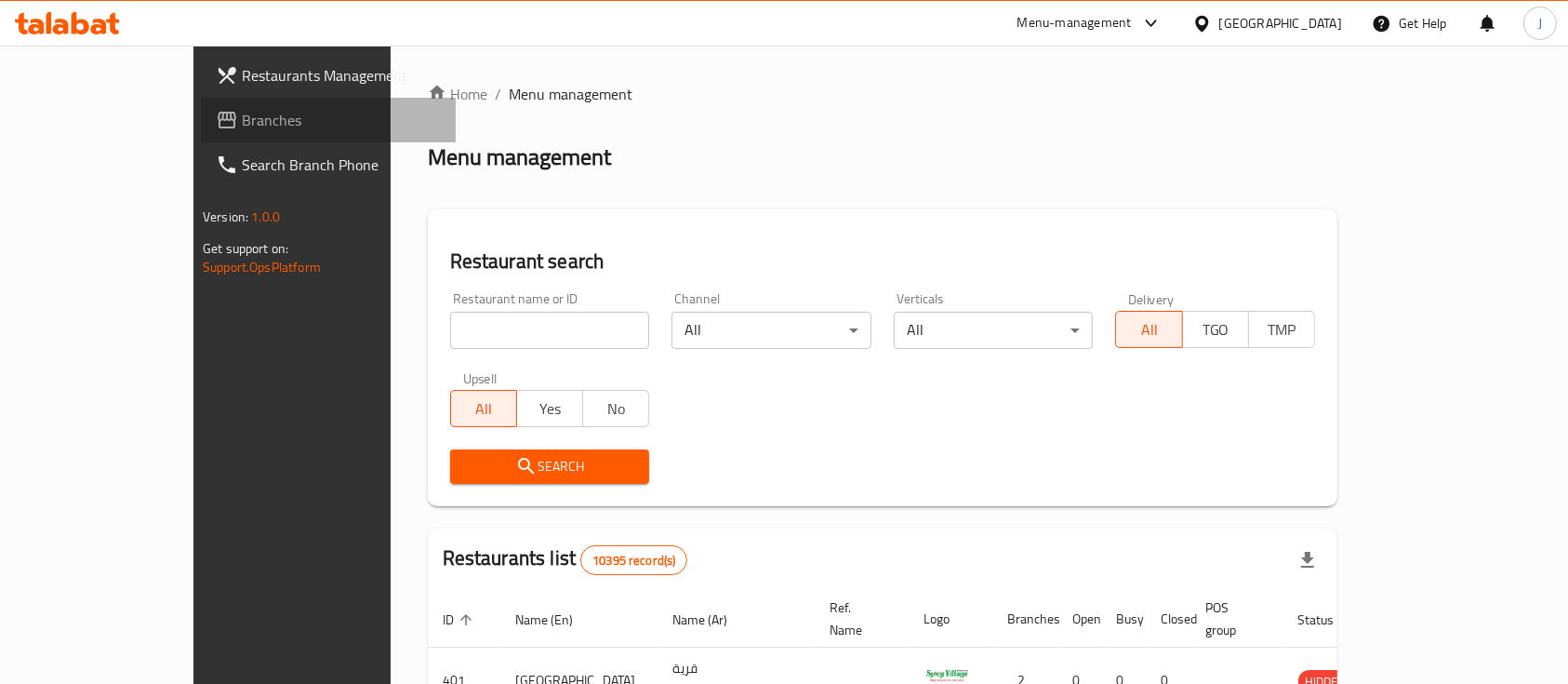
click at [241, 122] on span "Branches" at bounding box center [341, 119] width 199 height 22
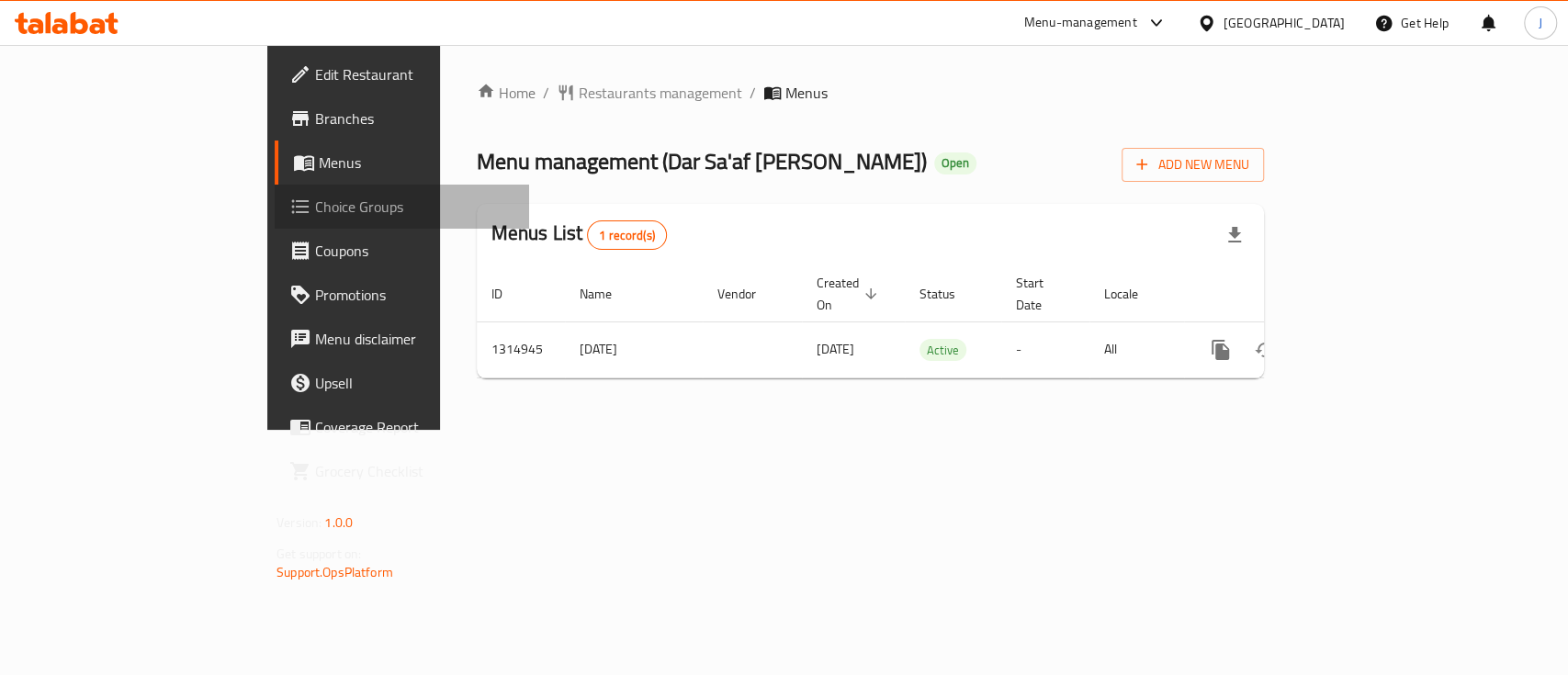
click at [315, 207] on span "Choice Groups" at bounding box center [415, 206] width 199 height 22
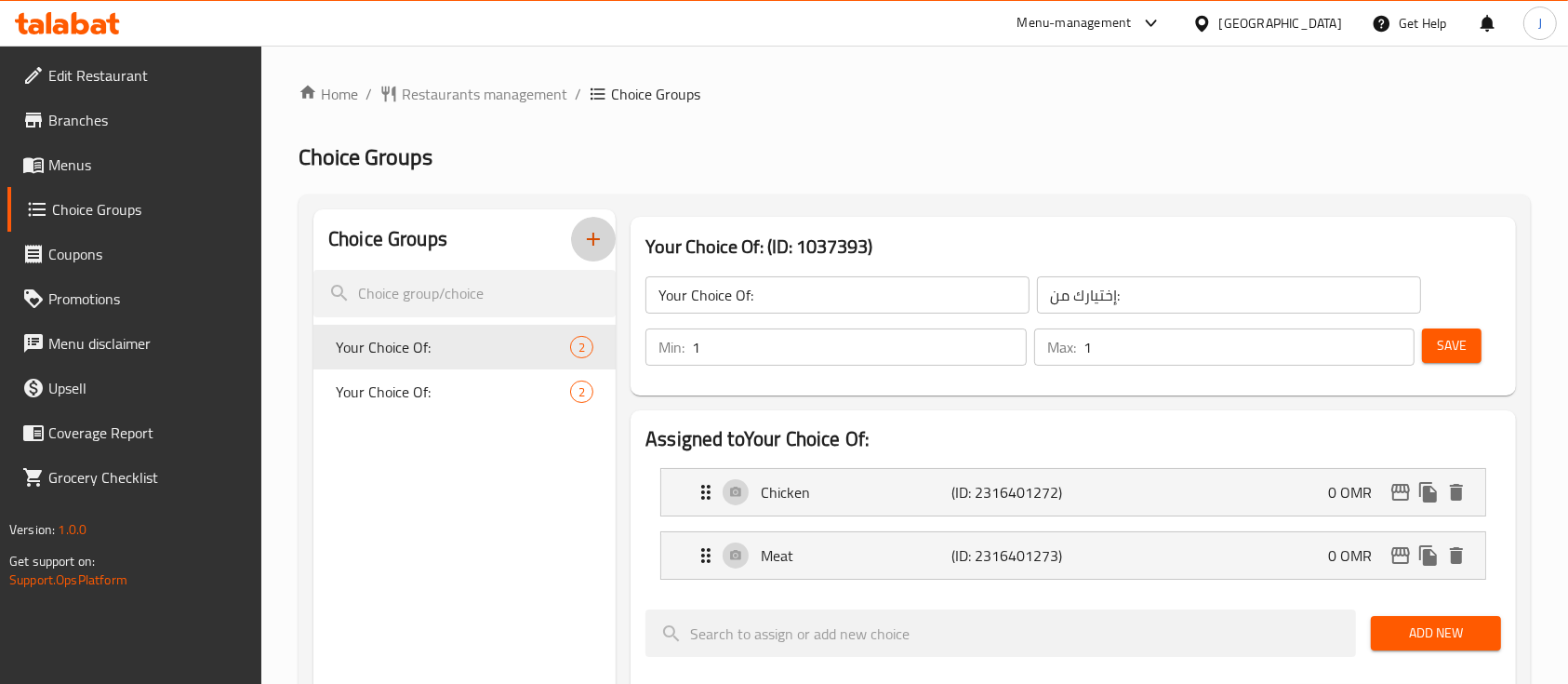
click at [598, 251] on button "button" at bounding box center [594, 239] width 44 height 44
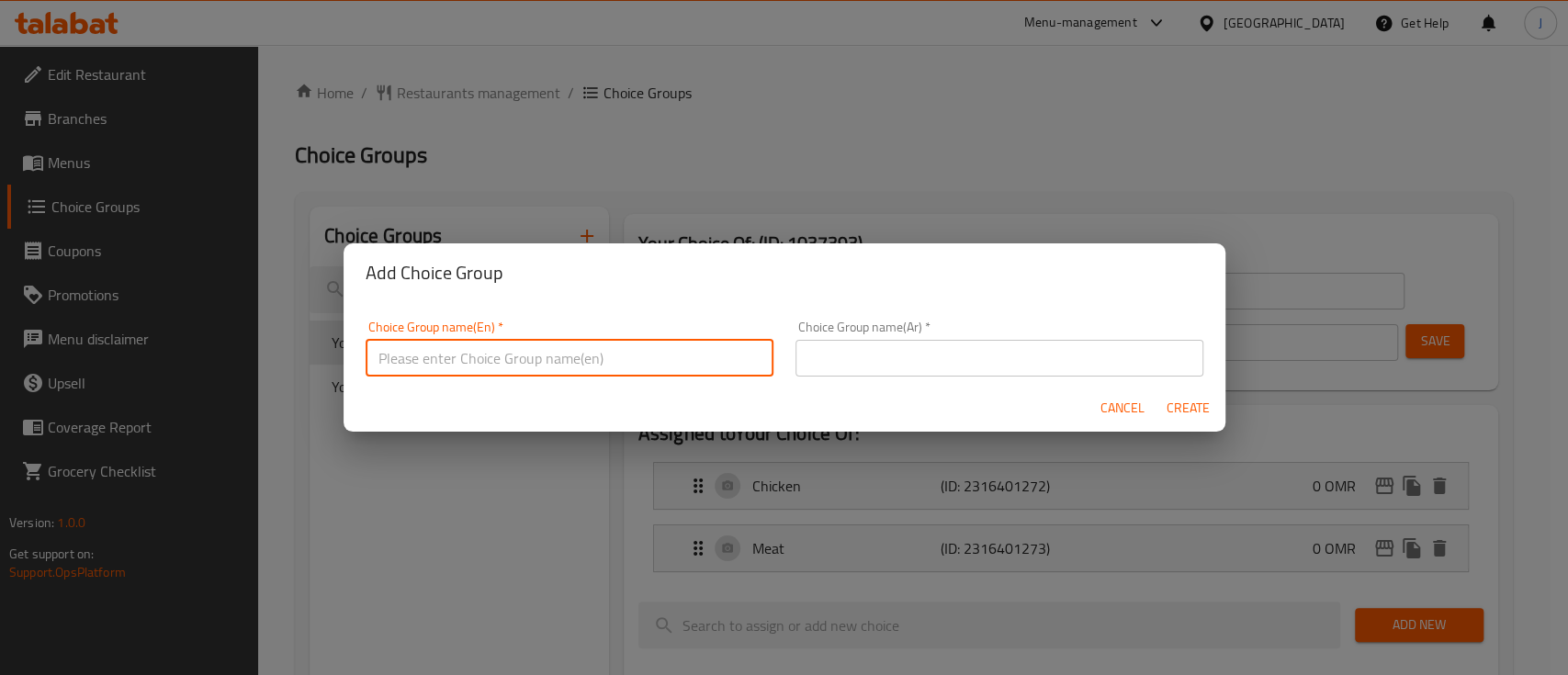
click at [460, 350] on input "text" at bounding box center [569, 358] width 407 height 37
click at [456, 357] on input "Choose you rice Type:" at bounding box center [569, 358] width 407 height 37
click at [437, 359] on input "Choose you Rice Type:" at bounding box center [569, 358] width 407 height 37
click at [433, 359] on input "Choose you Rice Type:" at bounding box center [569, 358] width 407 height 37
type input "Choose Your Rice Type:"
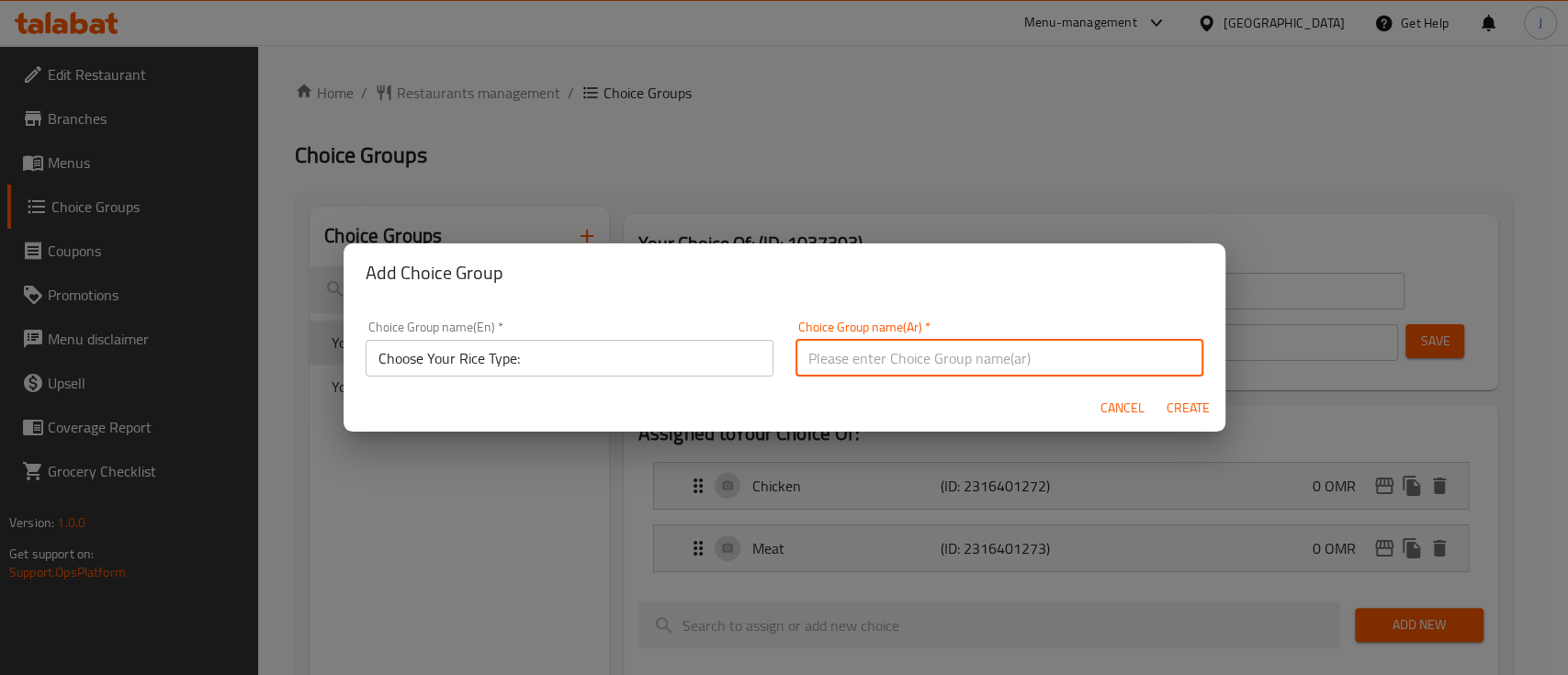
click at [870, 356] on input "text" at bounding box center [998, 358] width 407 height 37
paste input "اختر نوع الأرز الخاص بك:"
type input "اختر نوع الأرز الخاص بك:"
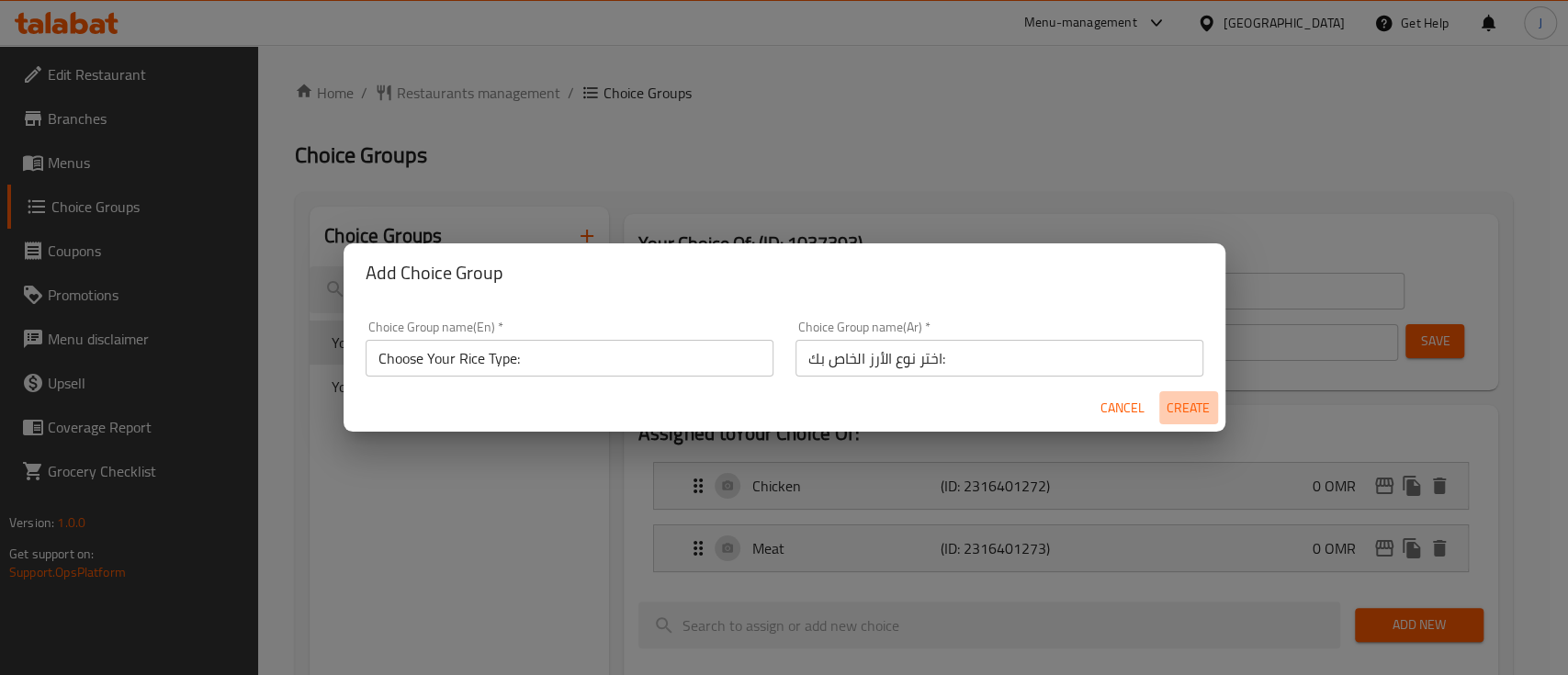
click at [1182, 406] on span "Create" at bounding box center [1188, 408] width 44 height 23
type input "Choose Your Rice Type:"
type input "اختر نوع الأرز الخاص بك:"
type input "0"
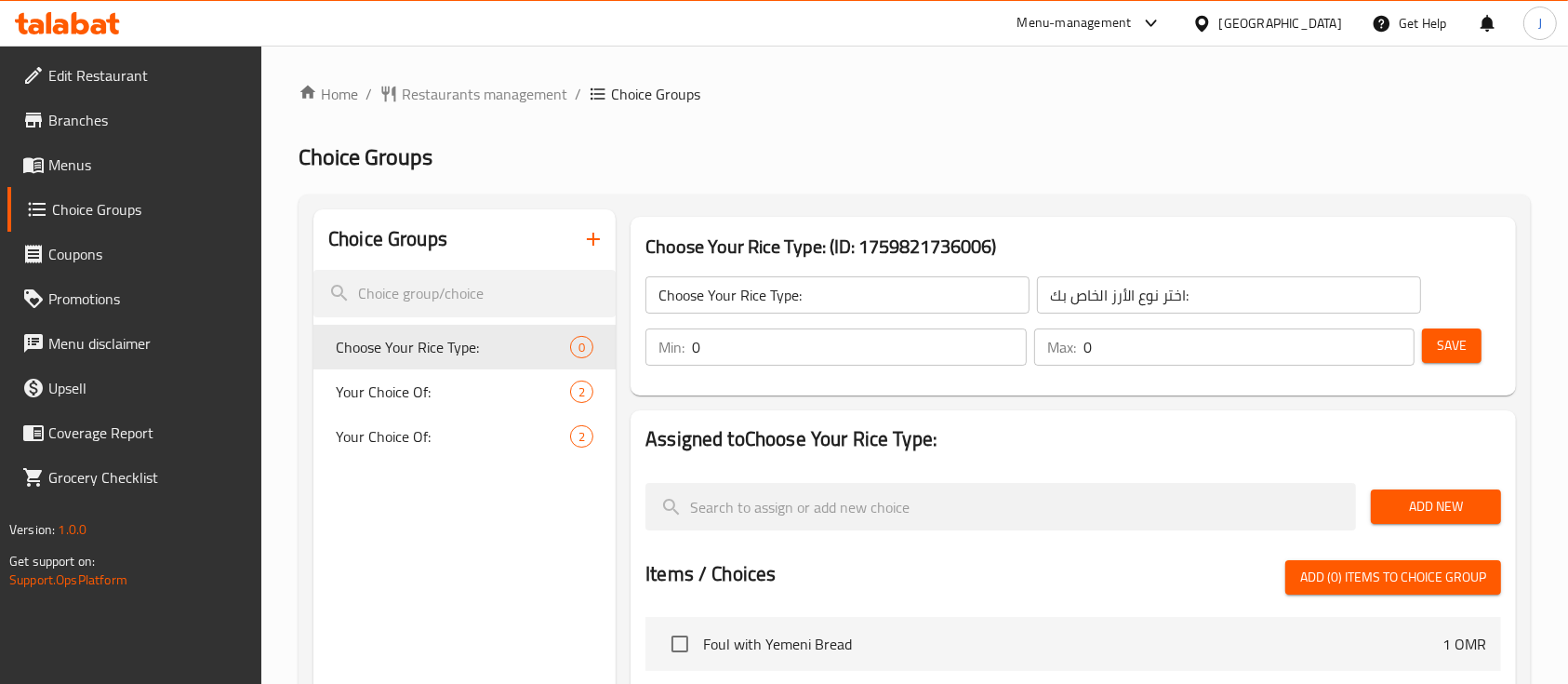
click at [1181, 453] on nav at bounding box center [1074, 460] width 856 height 14
click at [1394, 495] on span "Add New" at bounding box center [1436, 506] width 100 height 23
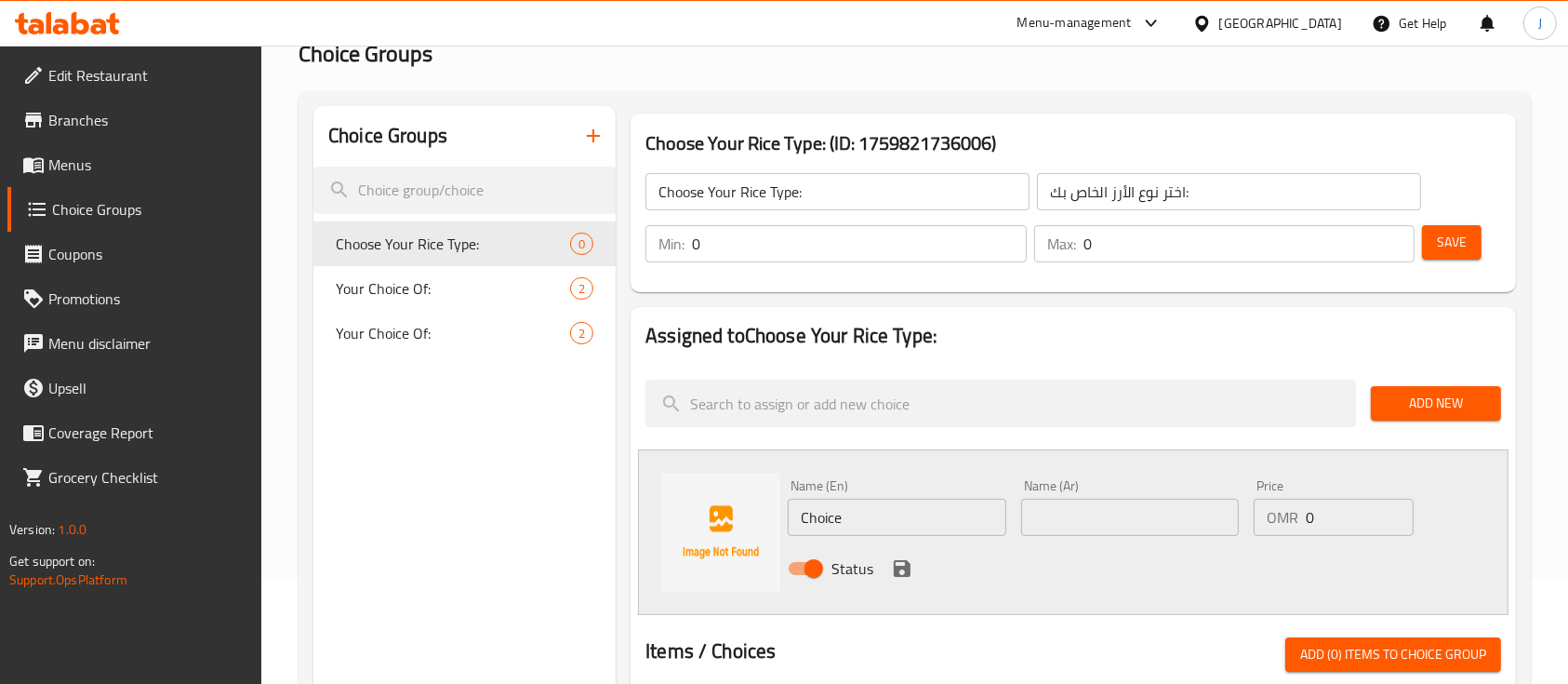
scroll to position [104, 0]
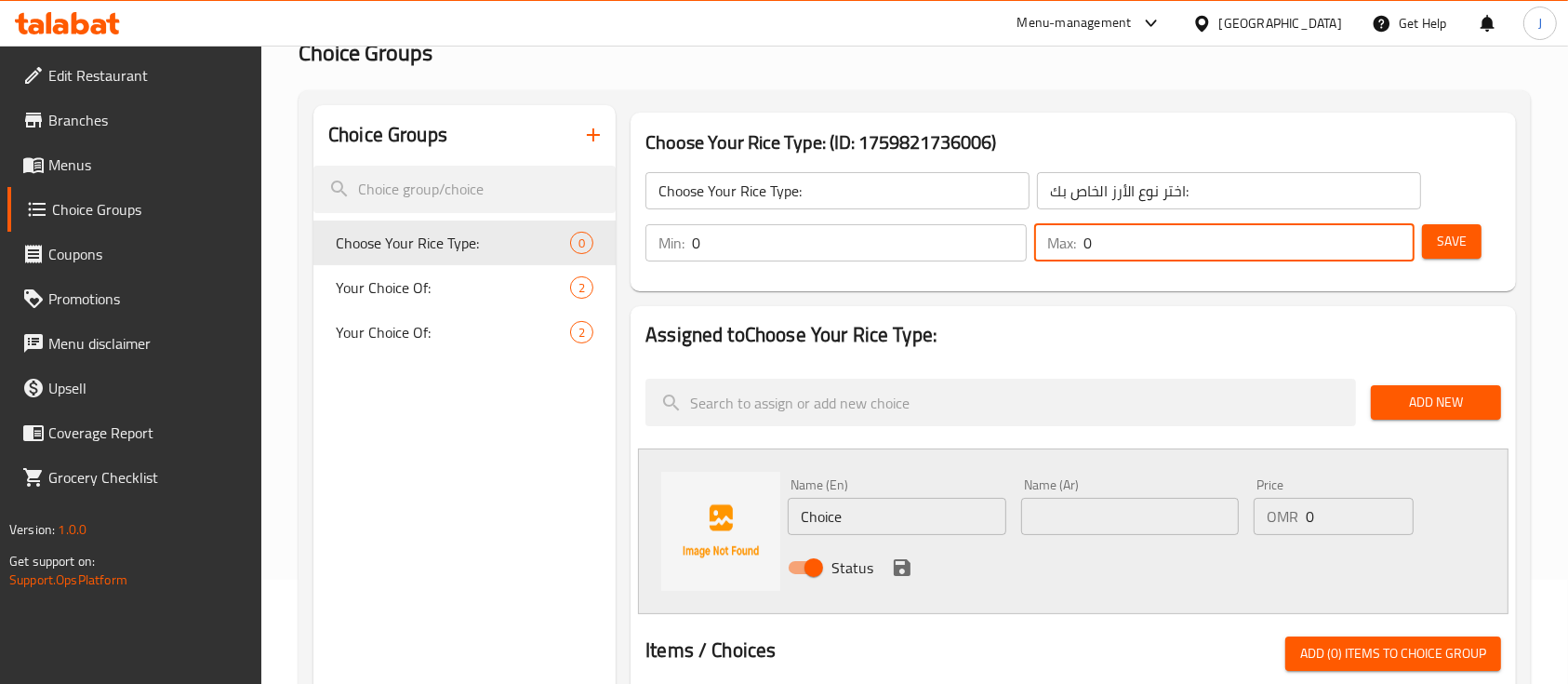
drag, startPoint x: 1102, startPoint y: 255, endPoint x: 1050, endPoint y: 248, distance: 52.5
click at [1050, 248] on div "Max: 0 ​" at bounding box center [1225, 242] width 381 height 38
type input "1"
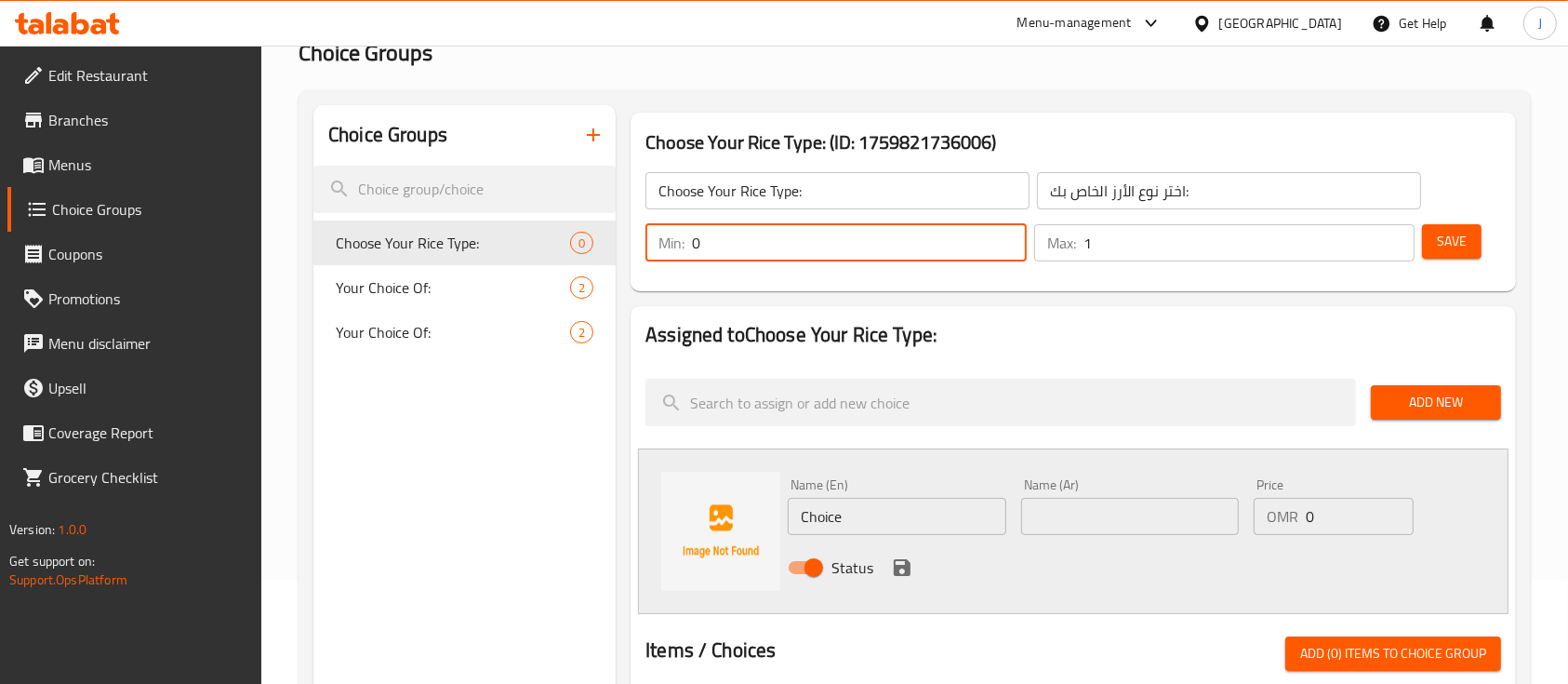
drag, startPoint x: 729, startPoint y: 242, endPoint x: 649, endPoint y: 242, distance: 80.0
click at [649, 242] on div "Min: 0 ​" at bounding box center [836, 242] width 381 height 38
type input "1"
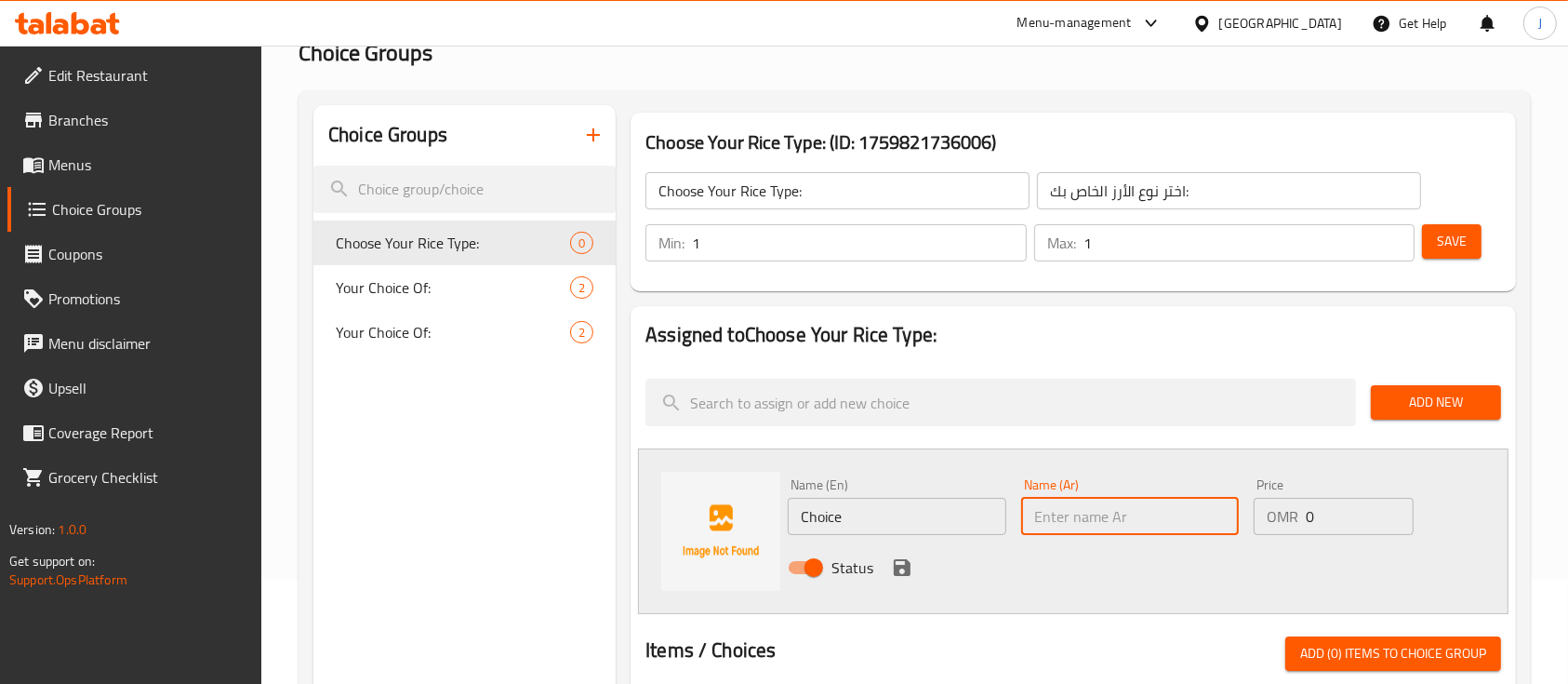
click at [1057, 530] on input "text" at bounding box center [1130, 516] width 217 height 38
paste input "عيش مندي"
type input "عيش مندي"
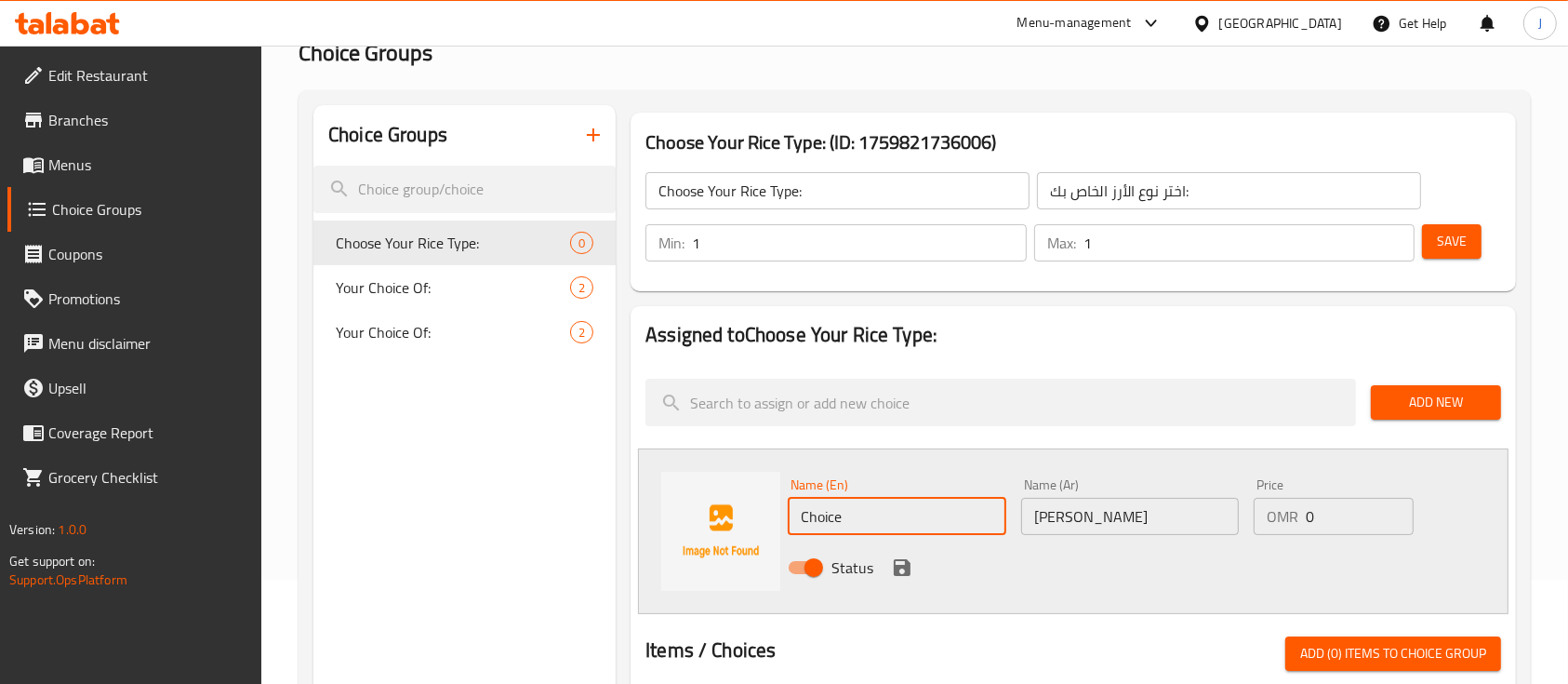
drag, startPoint x: 873, startPoint y: 510, endPoint x: 767, endPoint y: 510, distance: 106.0
click at [767, 510] on div "Name (En) Choice Name (En) Name (Ar) عيش مندي Name (Ar) Price OMR 0 Price Status" at bounding box center [1073, 531] width 871 height 165
click at [1228, 499] on input "عيش مندي" at bounding box center [1130, 516] width 217 height 38
click at [915, 512] on input "text" at bounding box center [897, 516] width 217 height 38
click at [905, 570] on icon "save" at bounding box center [901, 567] width 16 height 16
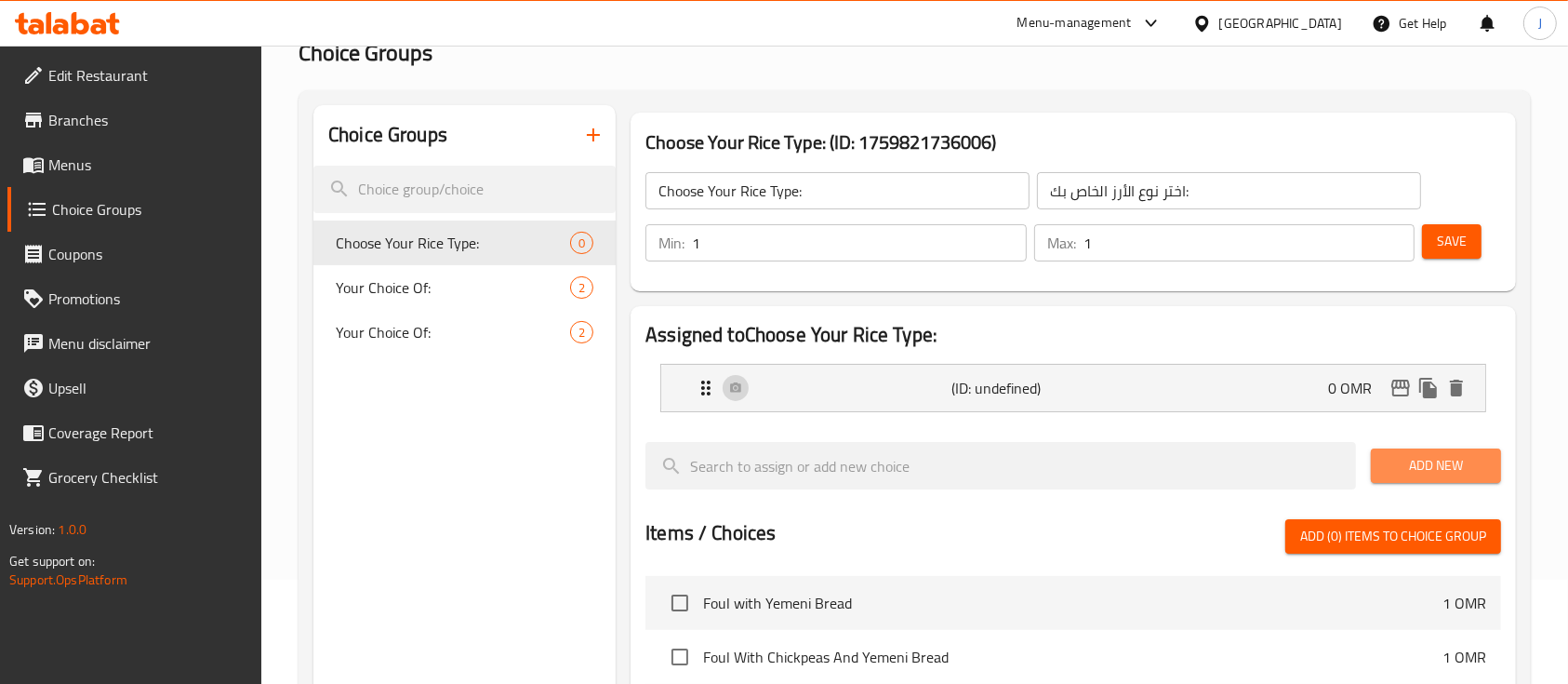
click at [1402, 466] on span "Add New" at bounding box center [1436, 466] width 100 height 23
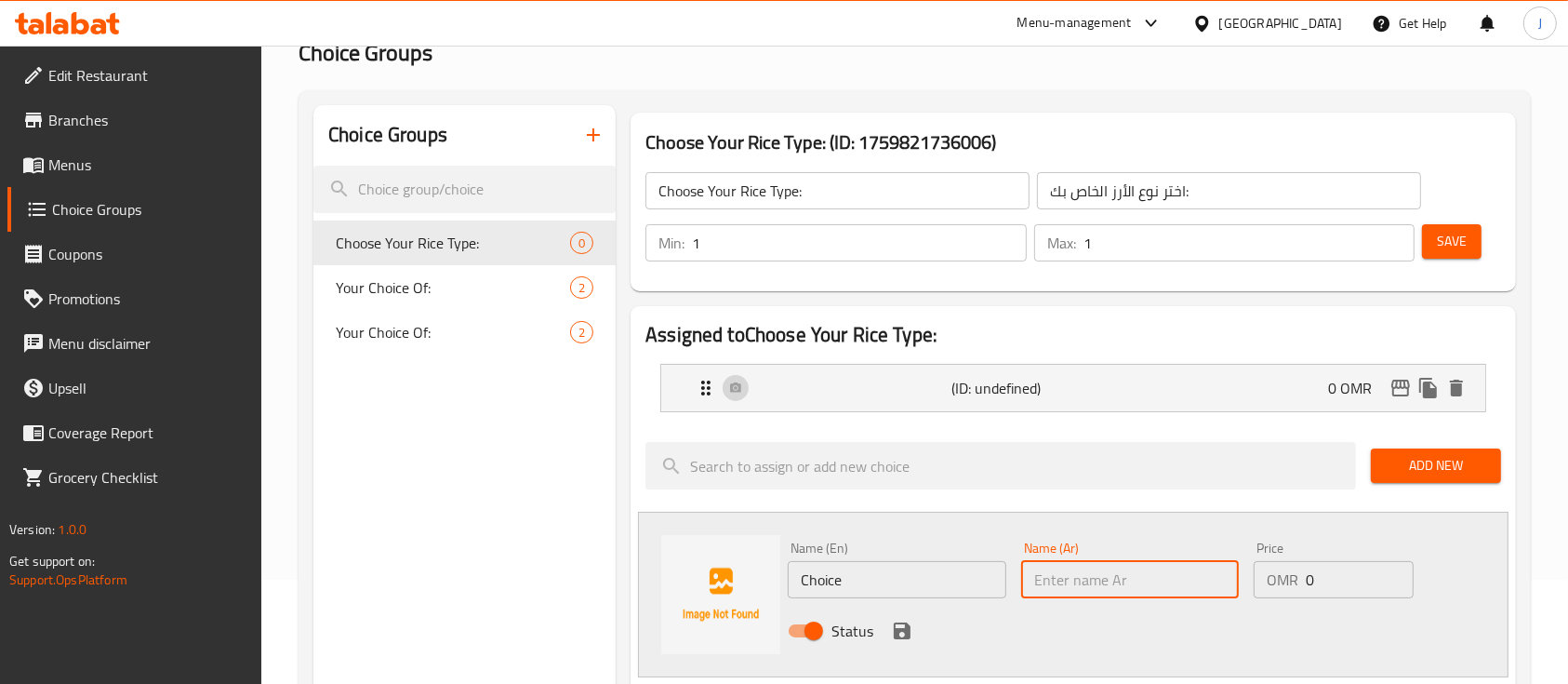
click at [1136, 577] on input "text" at bounding box center [1130, 579] width 217 height 38
paste input "عيش برياني"
type input "عيش برياني"
click at [897, 627] on icon "save" at bounding box center [901, 630] width 16 height 16
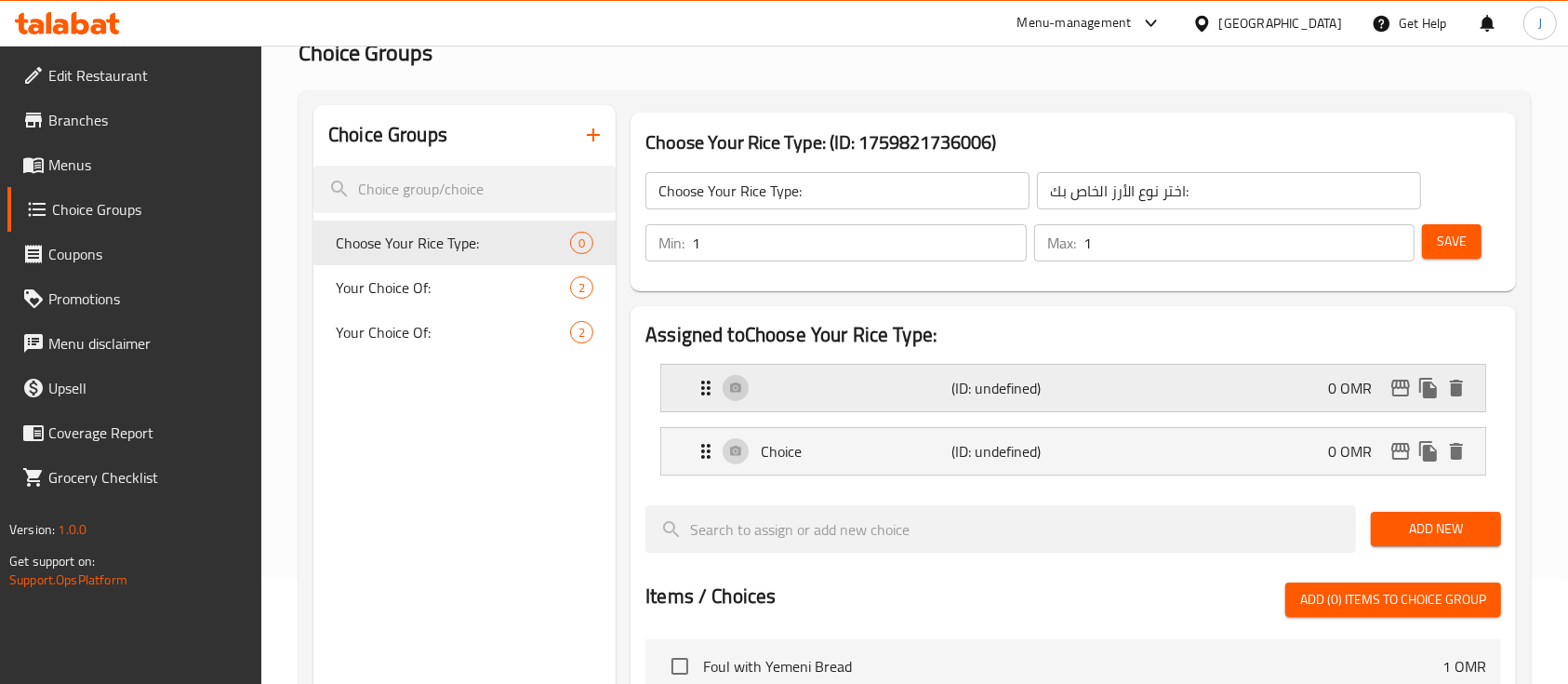
click at [891, 389] on div "(ID: undefined) 0 OMR" at bounding box center [1078, 388] width 769 height 46
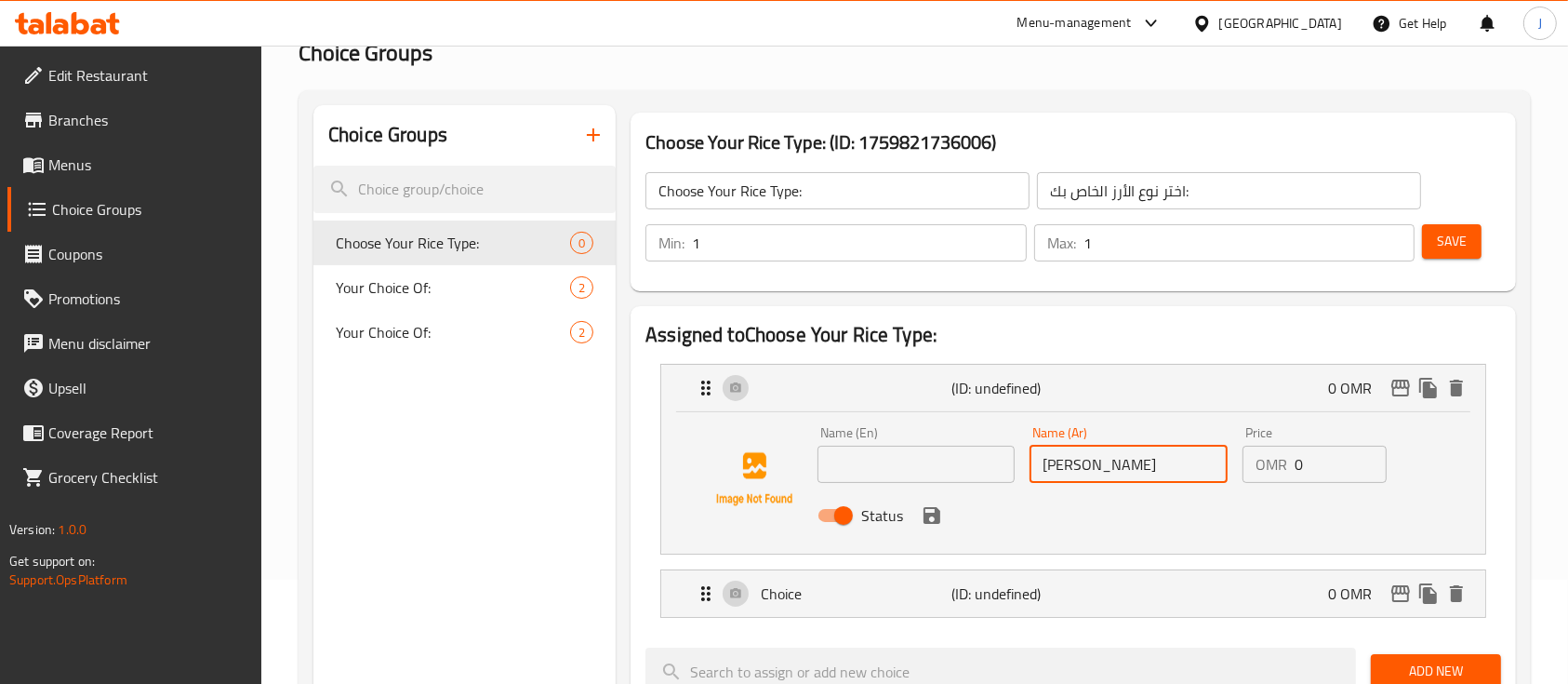
click at [1125, 468] on input "عيش مندي" at bounding box center [1127, 464] width 197 height 38
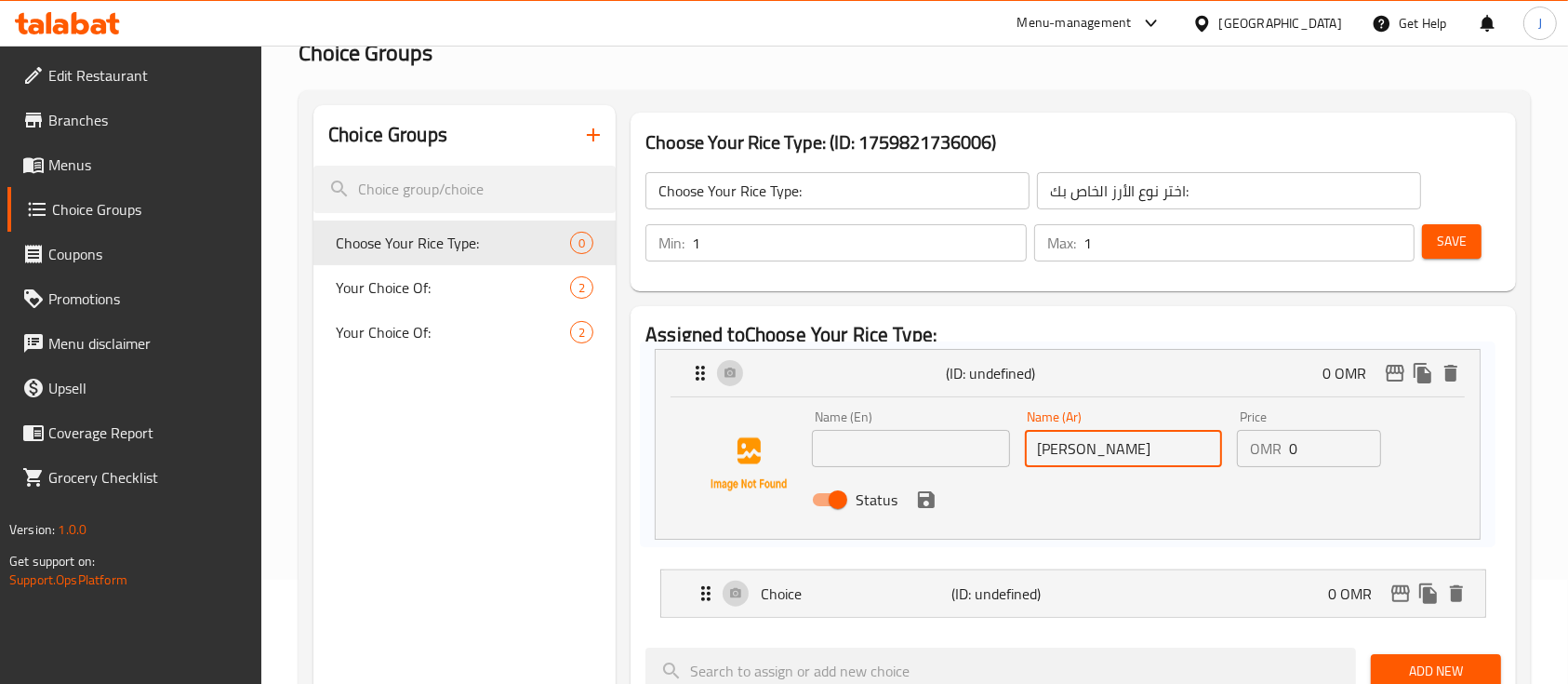
drag, startPoint x: 882, startPoint y: 482, endPoint x: 871, endPoint y: 452, distance: 32.0
click at [871, 452] on nav "(ID: undefined) 0 OMR Name (En) Name (En) Name (Ar) عيش مندي Name (Ar) Price OM…" at bounding box center [1074, 491] width 856 height 284
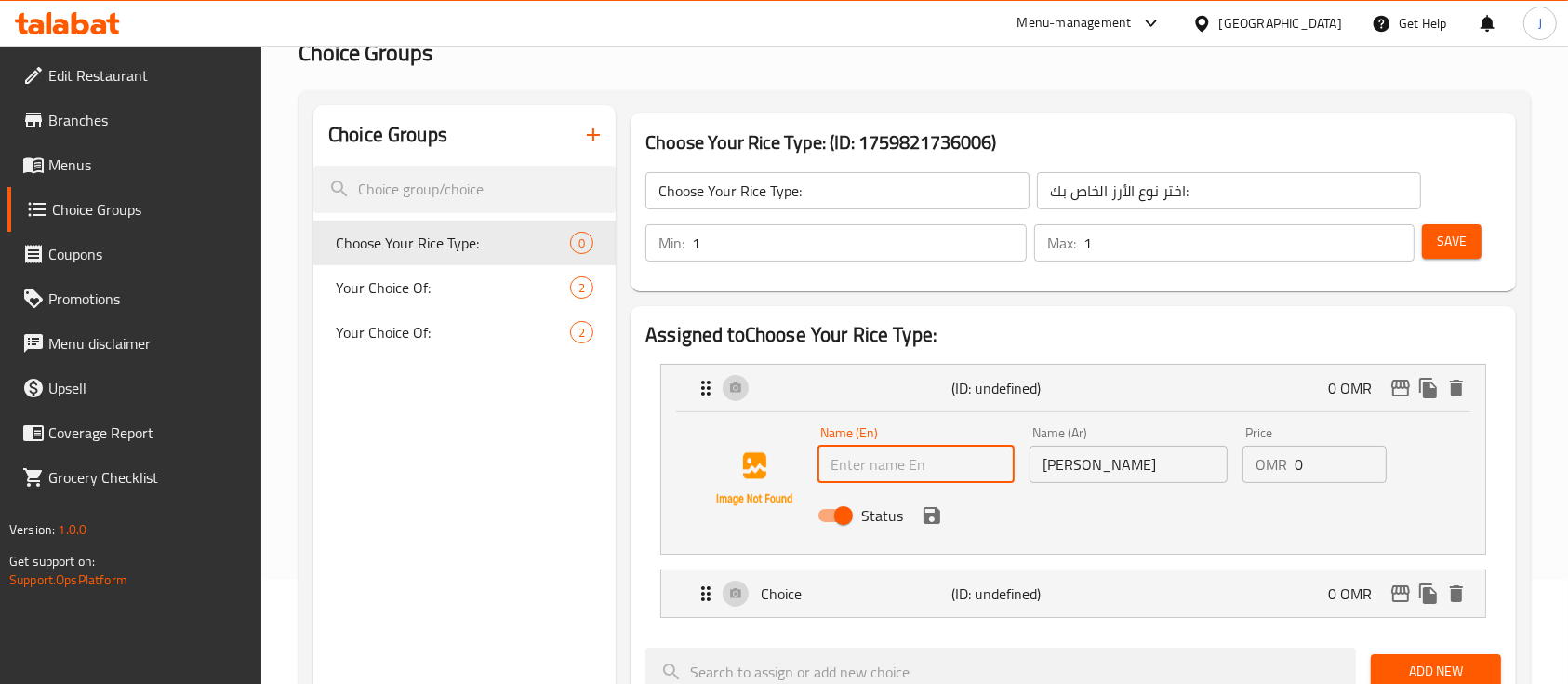
click at [871, 452] on input "text" at bounding box center [916, 464] width 197 height 38
paste input "Mandi bread"
click at [944, 426] on div "Name (En) Mandi Rice Name (En)" at bounding box center [916, 454] width 197 height 57
click at [1257, 508] on div "Status" at bounding box center [1128, 516] width 637 height 50
type input "Mandi Rice"
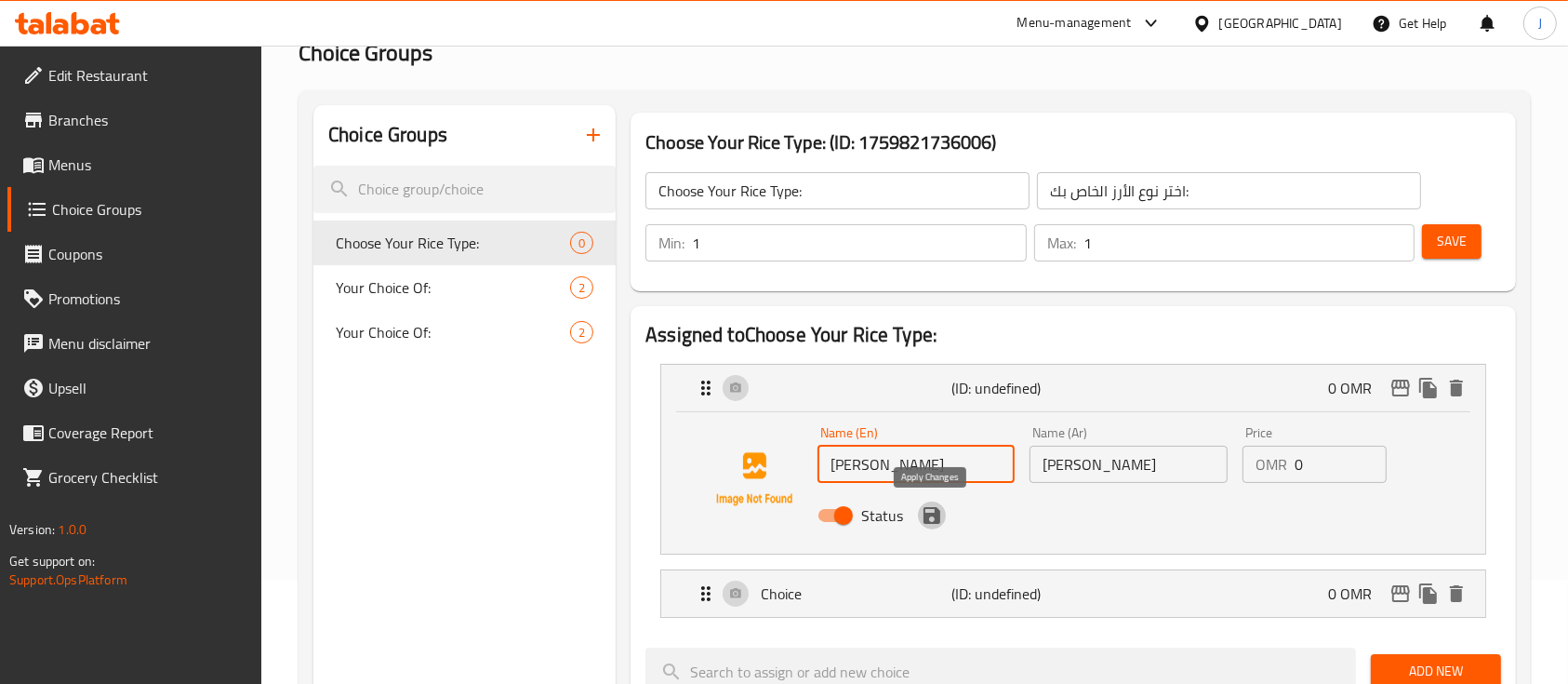
click at [930, 518] on icon "save" at bounding box center [931, 515] width 22 height 22
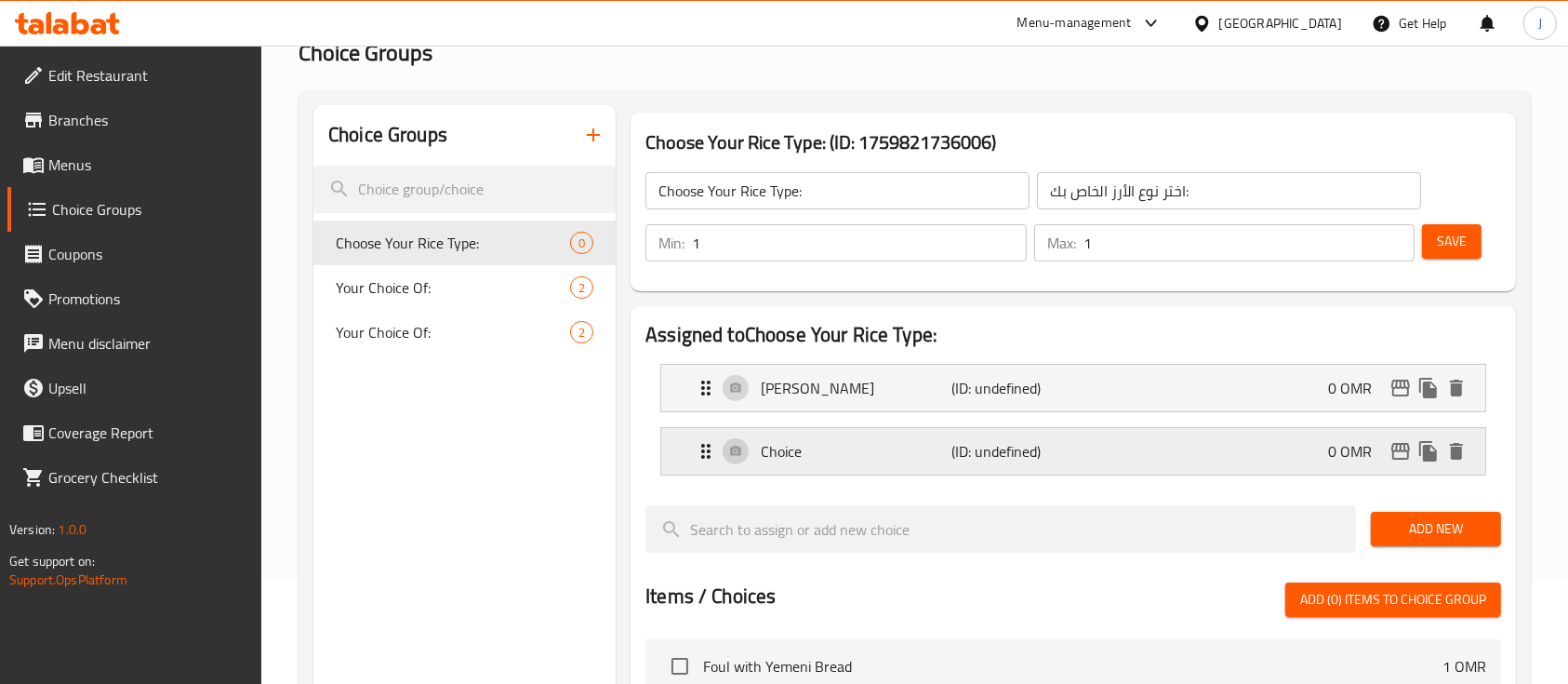
click at [1063, 446] on p "(ID: undefined)" at bounding box center [1015, 450] width 127 height 22
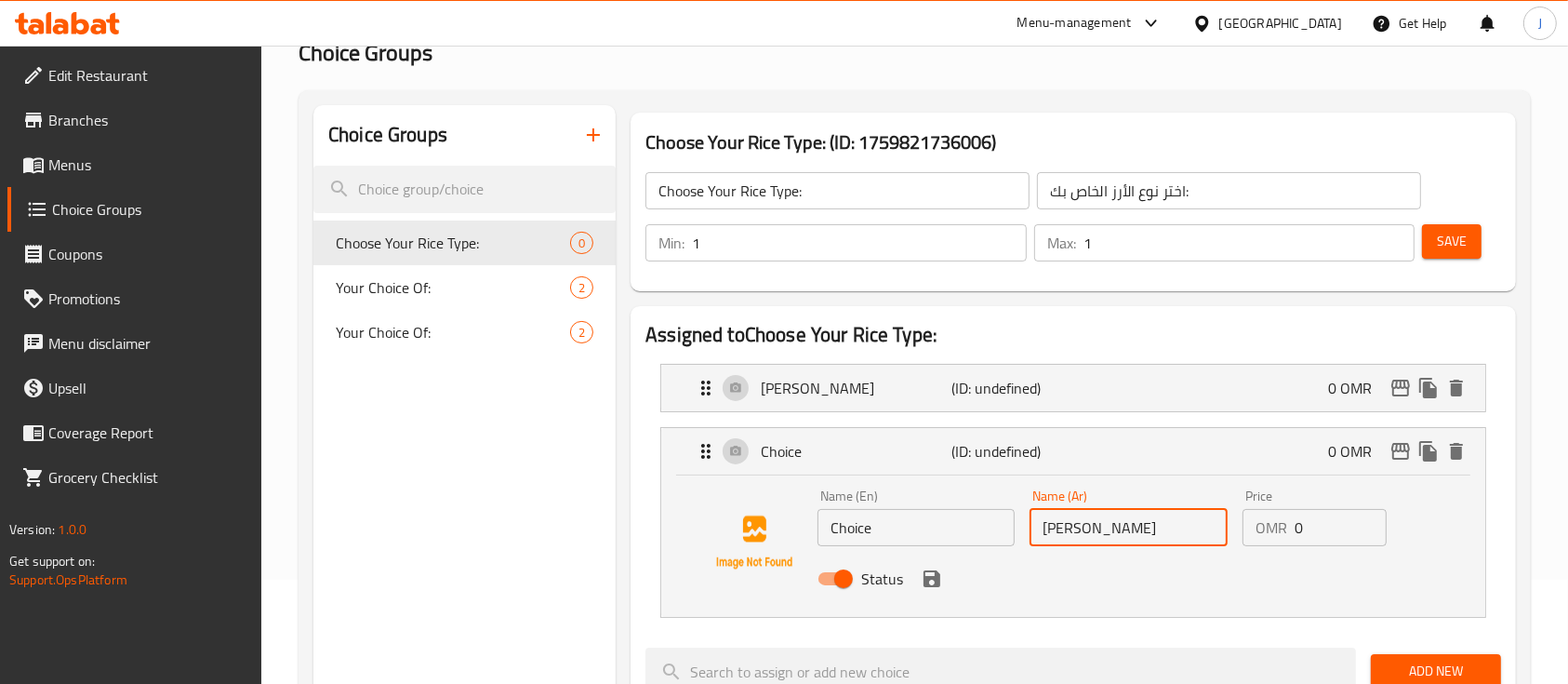
click at [1128, 524] on input "عيش برياني" at bounding box center [1127, 527] width 197 height 38
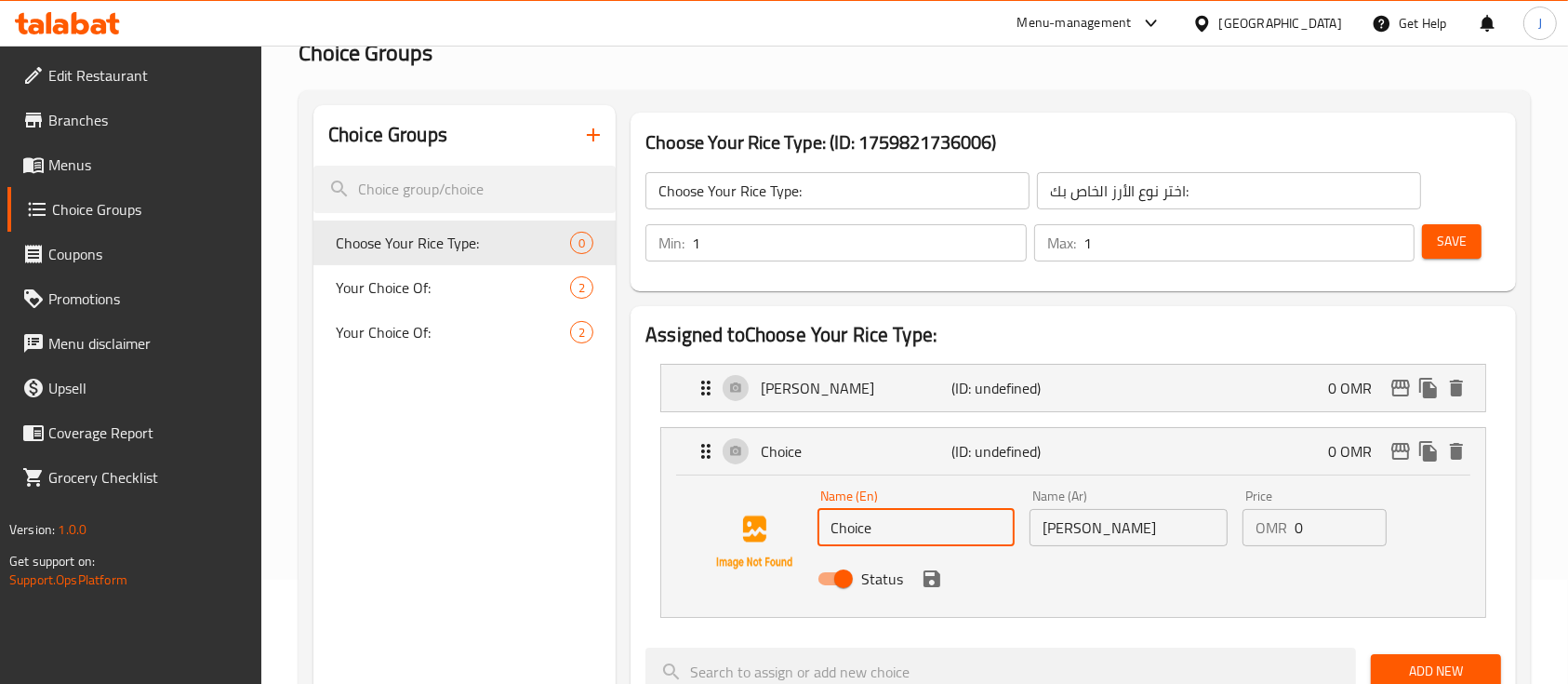
click at [852, 525] on input "Choice" at bounding box center [916, 527] width 197 height 38
paste input "Biryani"
click at [934, 575] on icon "save" at bounding box center [931, 578] width 16 height 16
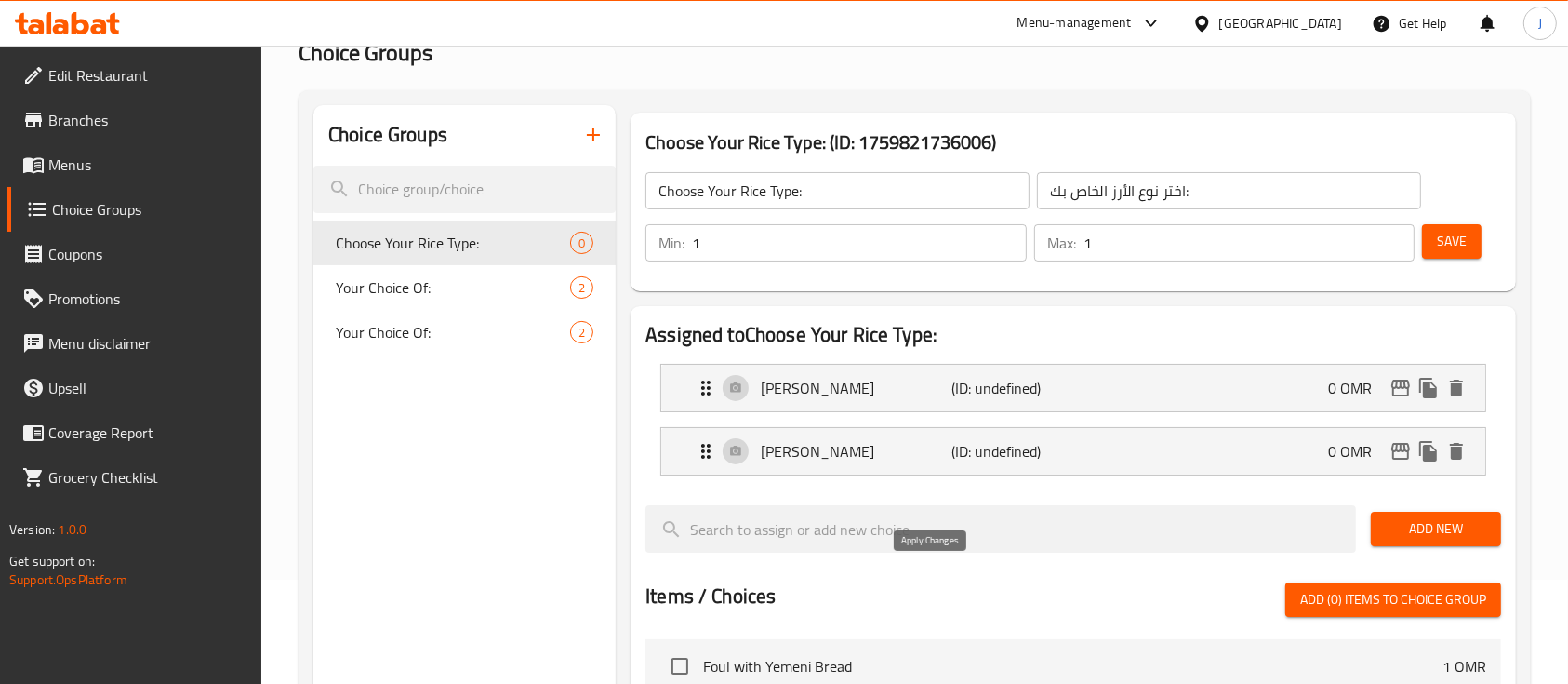
type input "Biryani Rice"
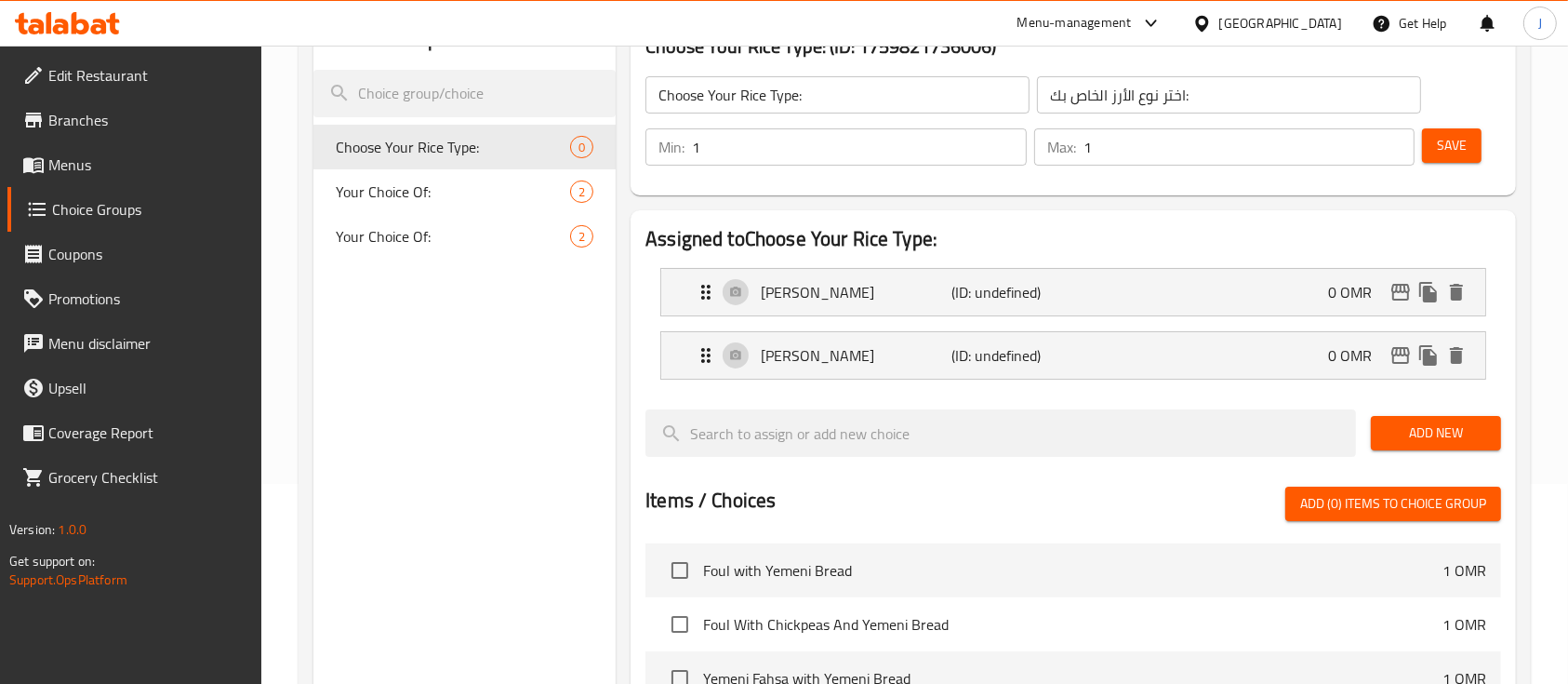
scroll to position [203, 0]
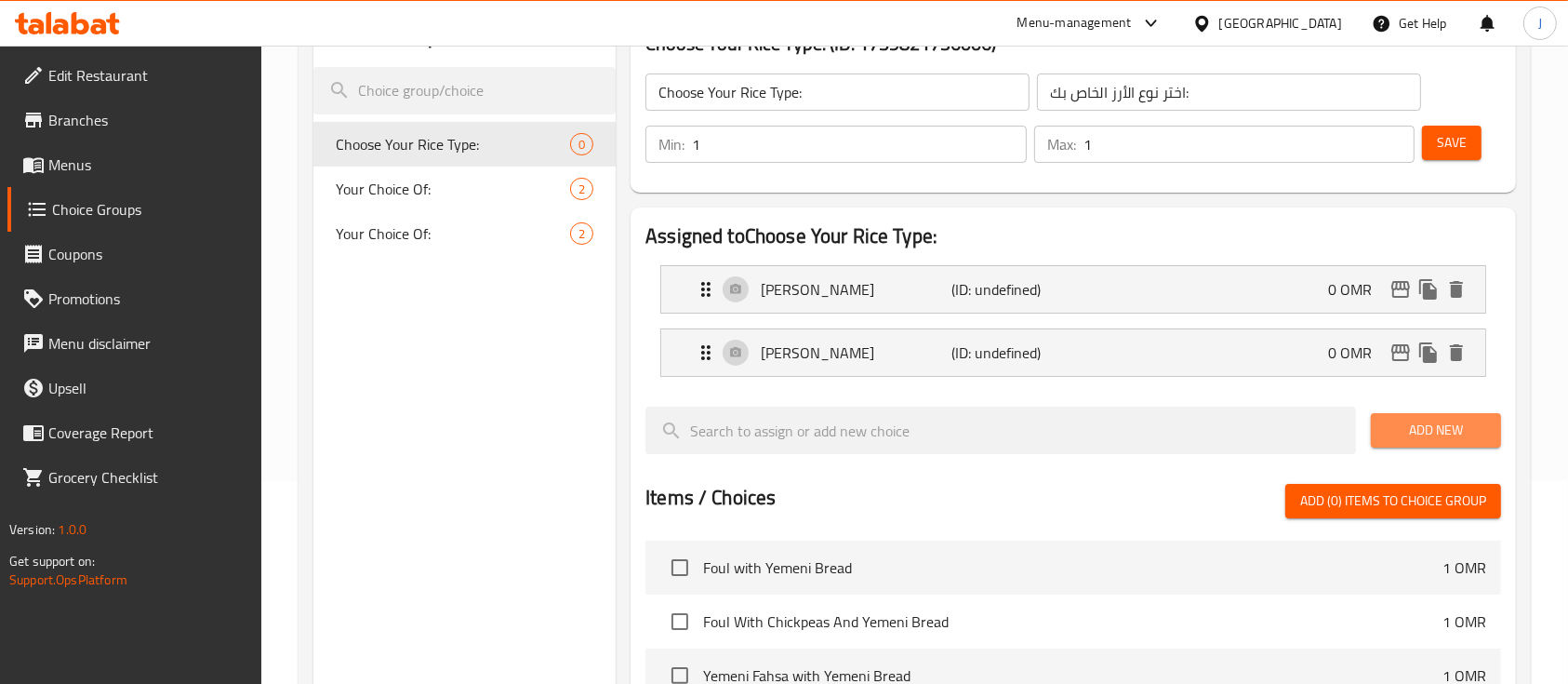
click at [1405, 413] on button "Add New" at bounding box center [1435, 430] width 130 height 35
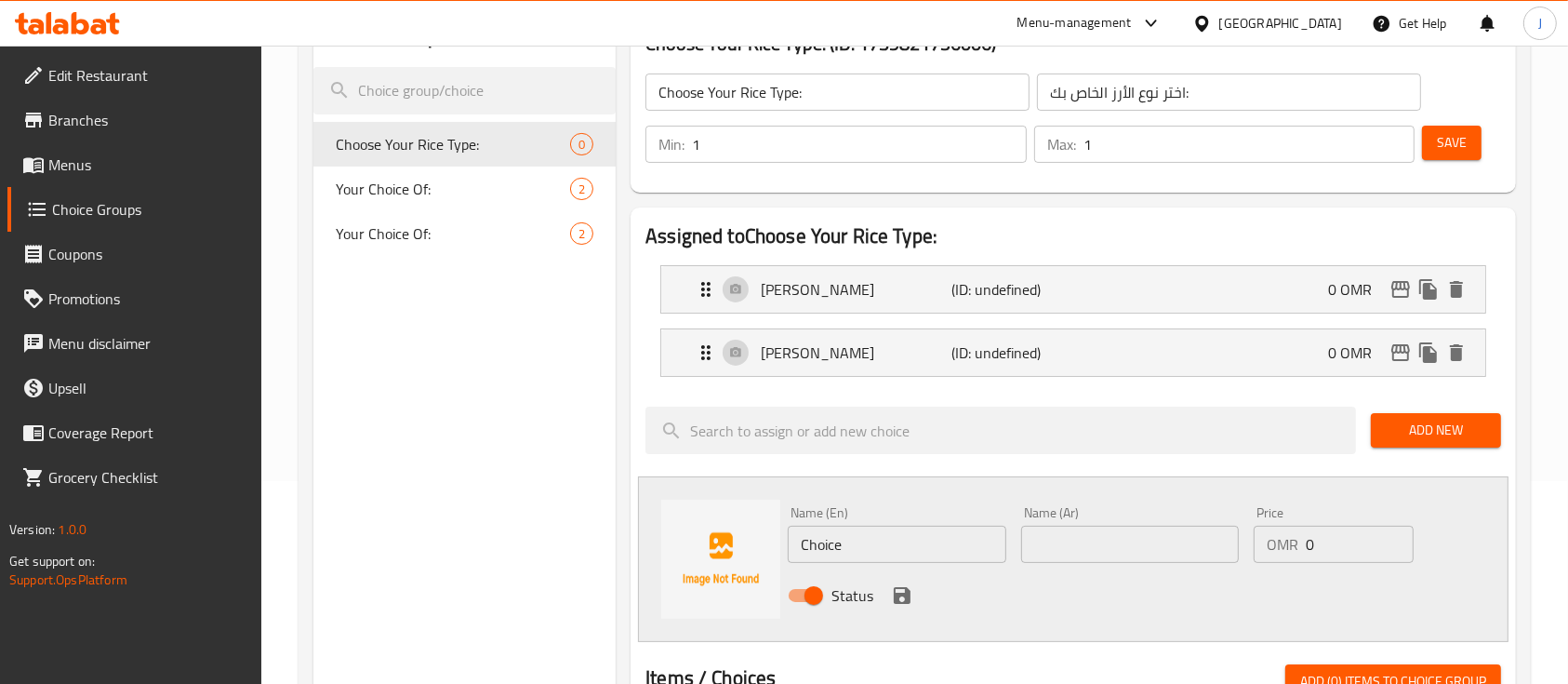
click at [1176, 536] on input "text" at bounding box center [1130, 544] width 217 height 38
paste input "عيش مكبوس"
type input "عيش مكبوس"
click at [870, 542] on input "Choice" at bounding box center [897, 544] width 217 height 38
paste input "Majboos"
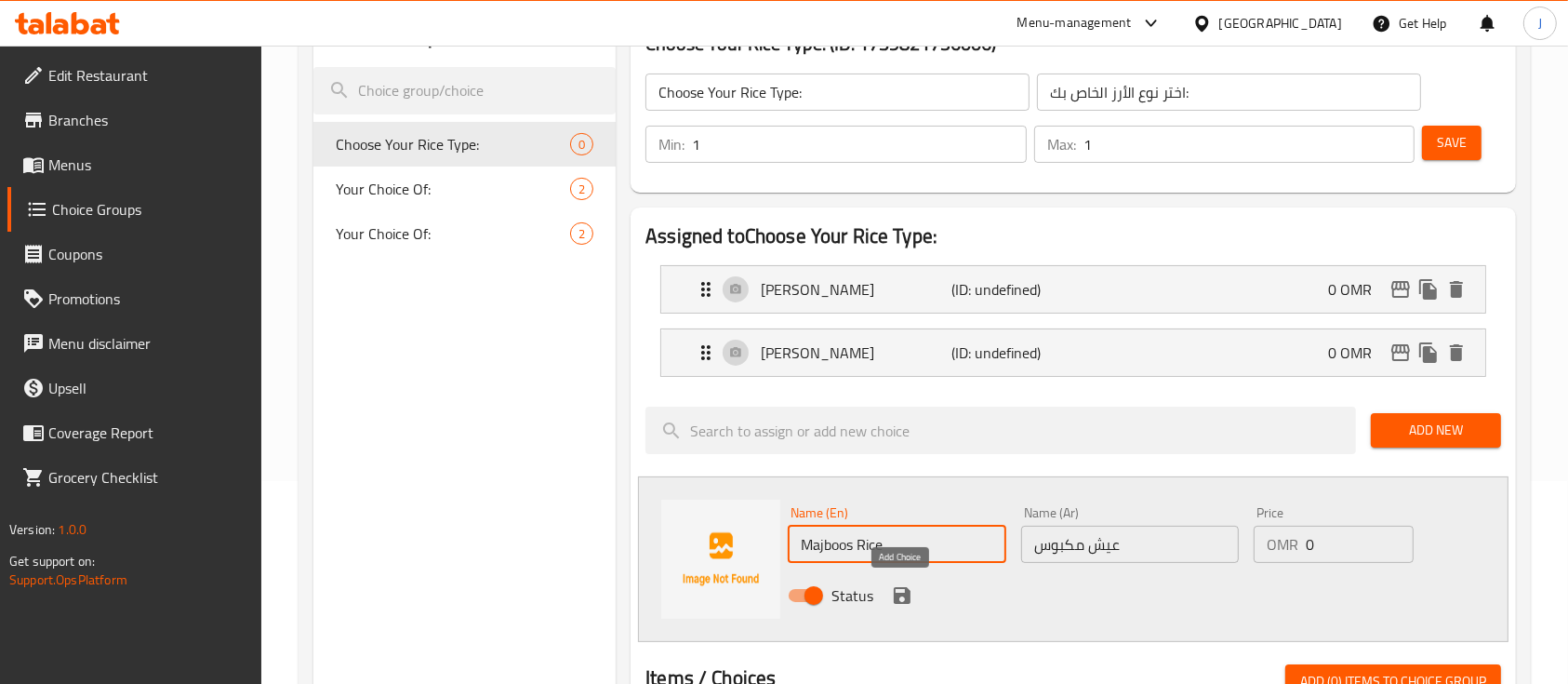
type input "Majboos Rice"
click at [903, 599] on icon "save" at bounding box center [901, 595] width 16 height 16
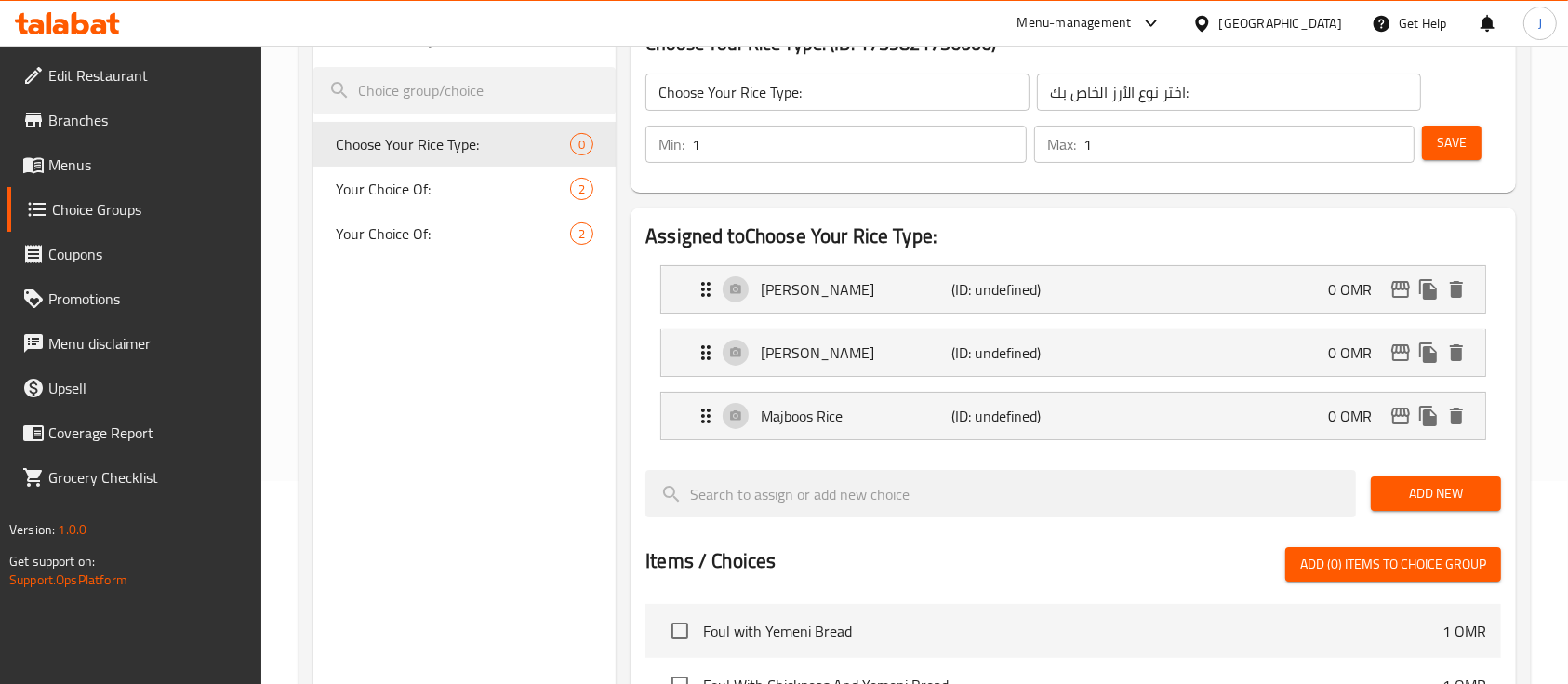
click at [1267, 237] on h2 "Assigned to Choose Your Rice Type:" at bounding box center [1074, 236] width 856 height 28
click at [1412, 506] on button "Add New" at bounding box center [1435, 494] width 130 height 35
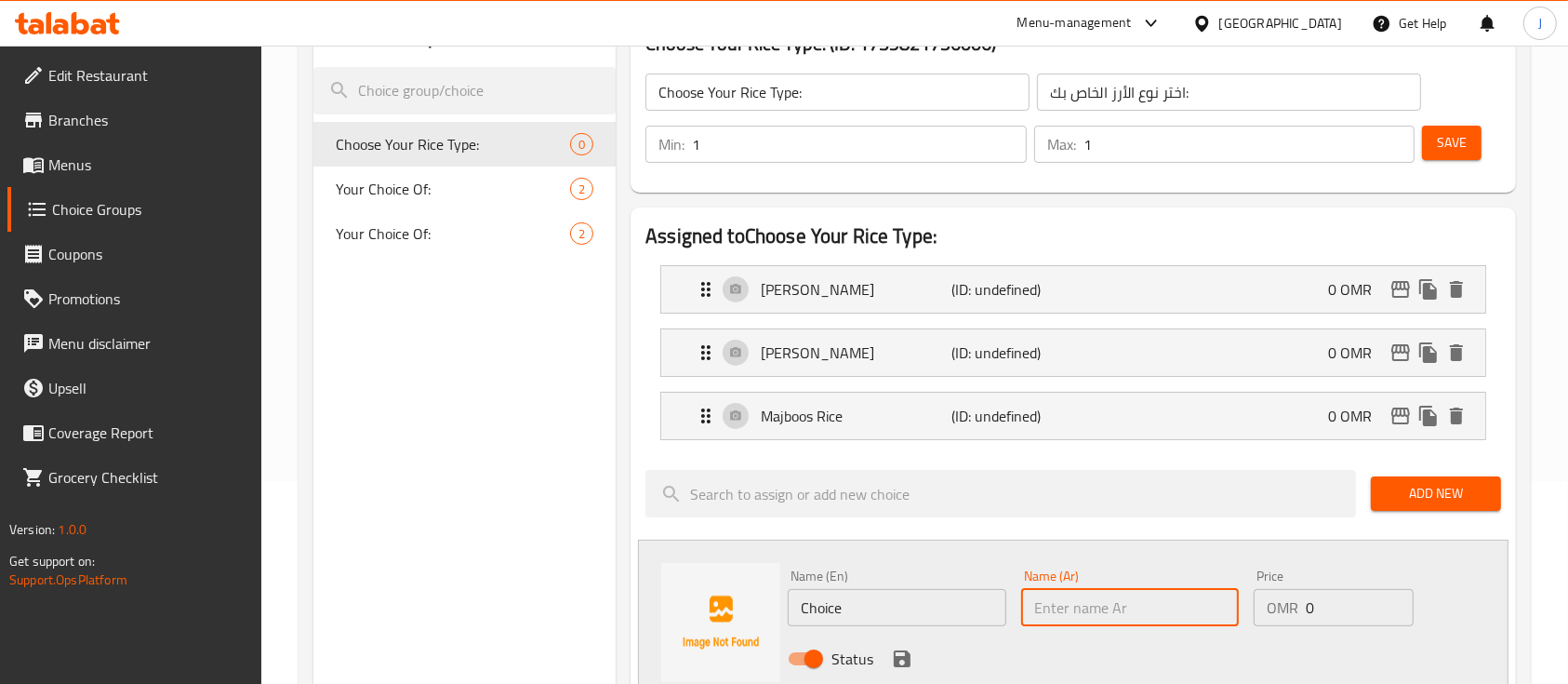
click at [1102, 599] on input "text" at bounding box center [1130, 607] width 217 height 38
paste input "عيش مشاور"
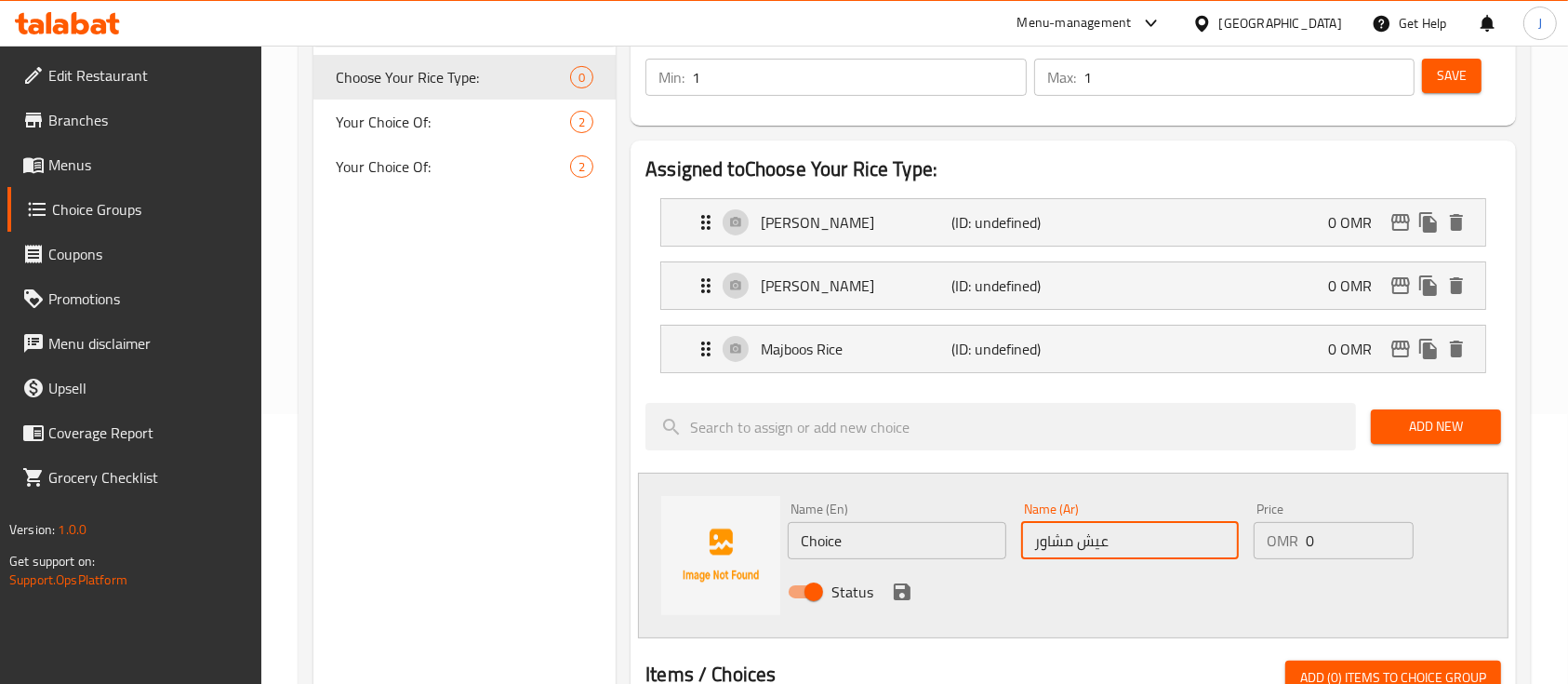
scroll to position [271, 0]
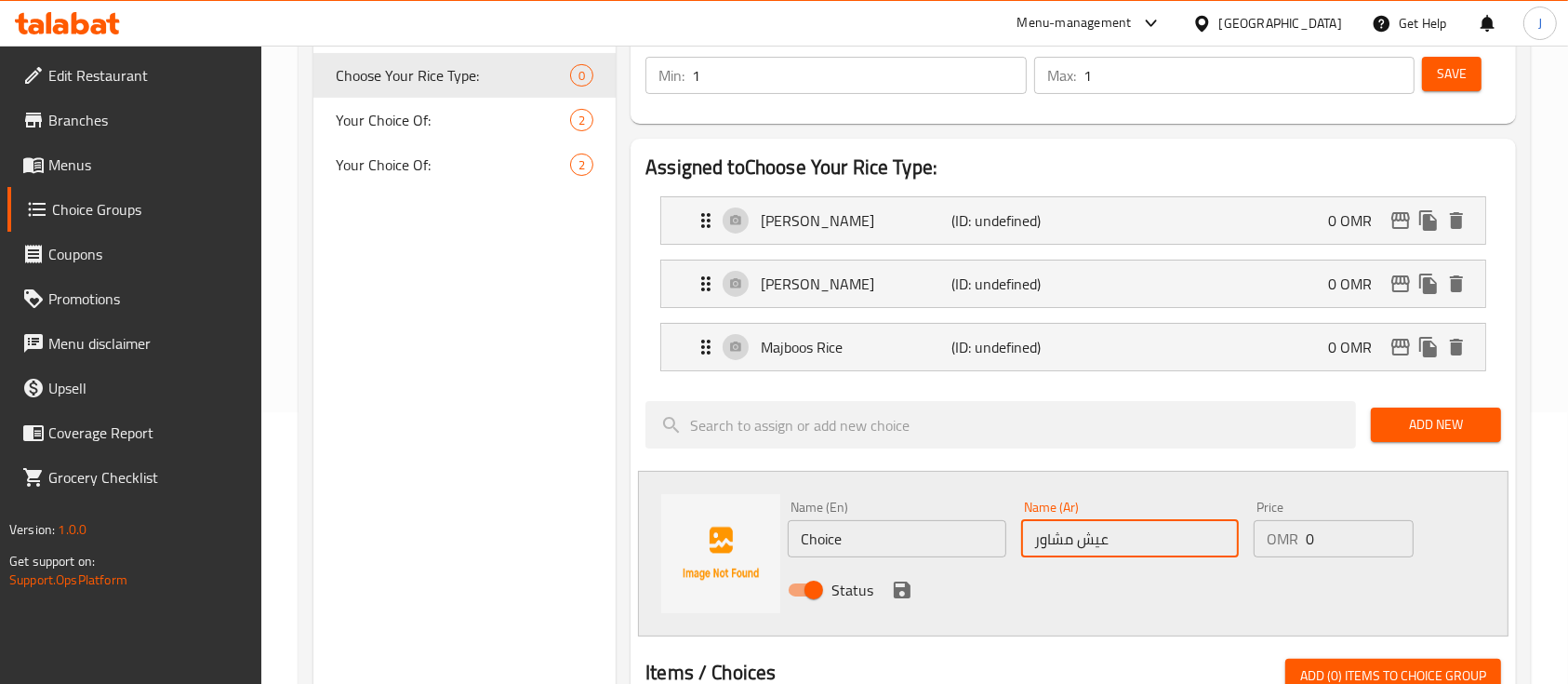
paste input "ب"
type input "عيش بشاور"
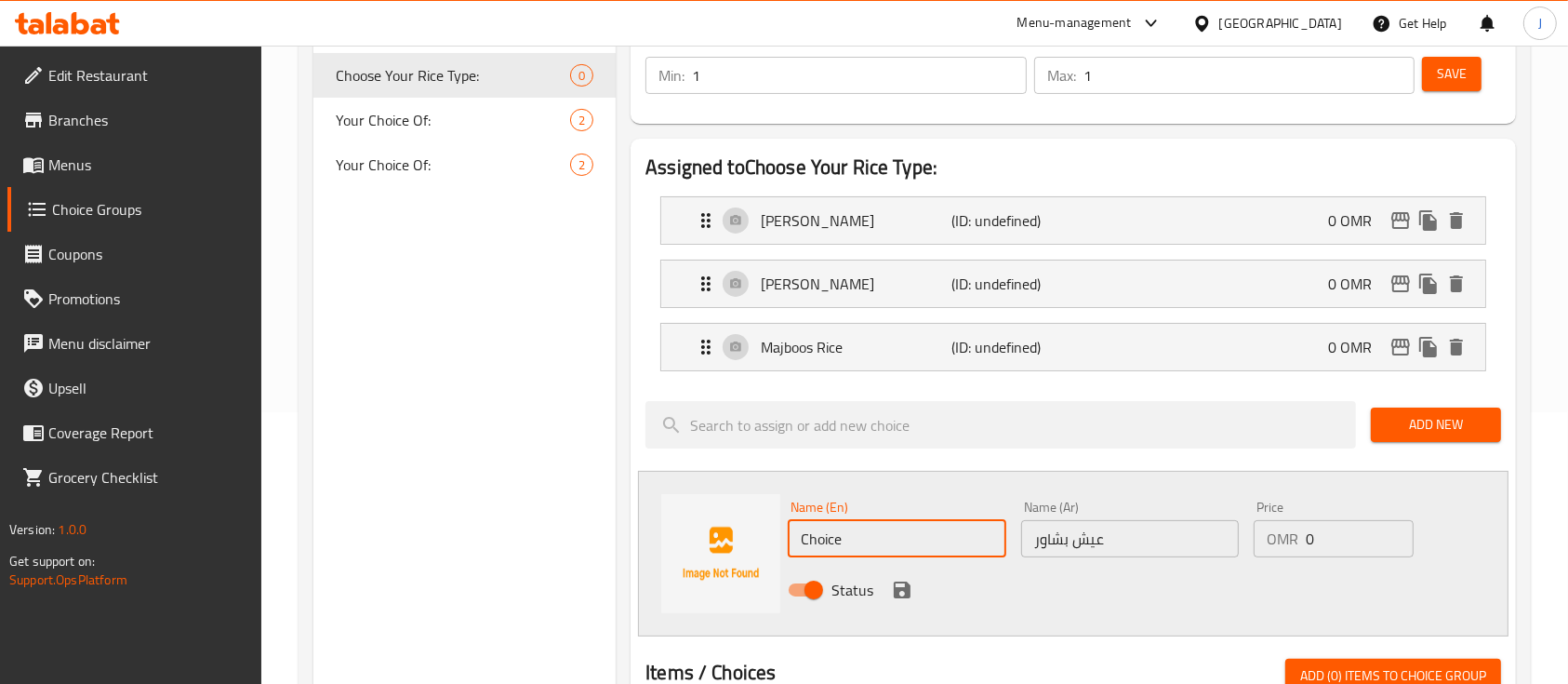
click at [855, 530] on input "Choice" at bounding box center [897, 539] width 217 height 38
paste input "bishawir"
click at [809, 537] on input "bishawir Rice" at bounding box center [897, 539] width 217 height 38
type input "Bishawir Rice"
click at [908, 591] on icon "save" at bounding box center [901, 589] width 16 height 16
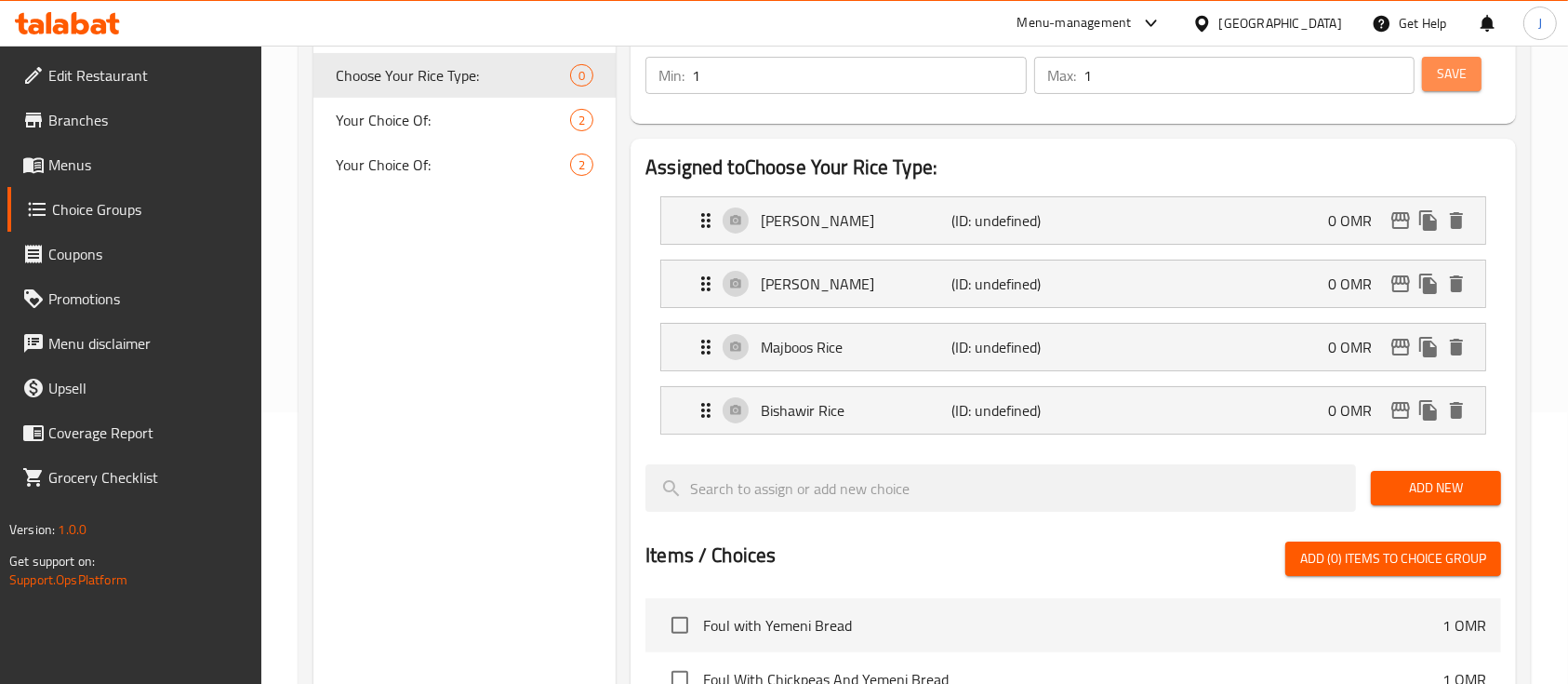
click at [1443, 74] on span "Save" at bounding box center [1452, 74] width 30 height 23
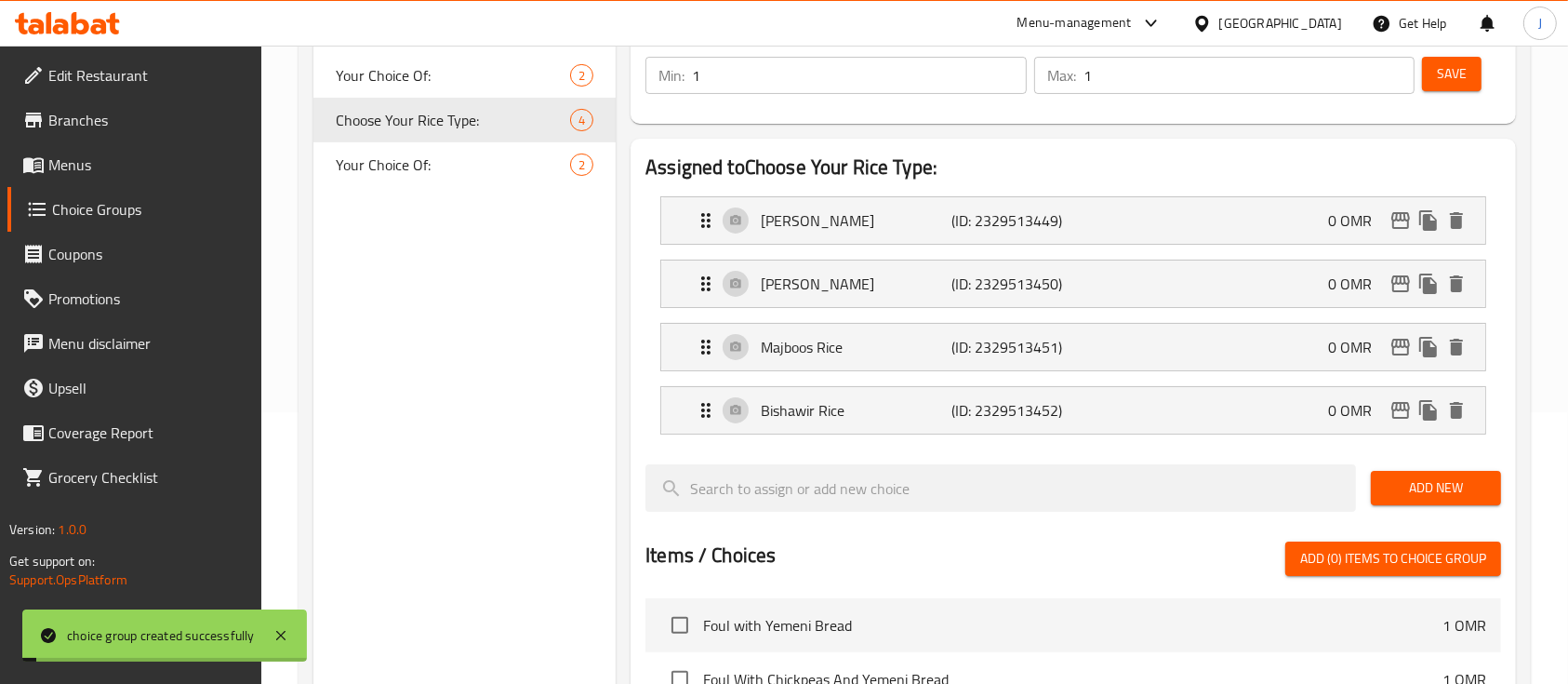
scroll to position [0, 0]
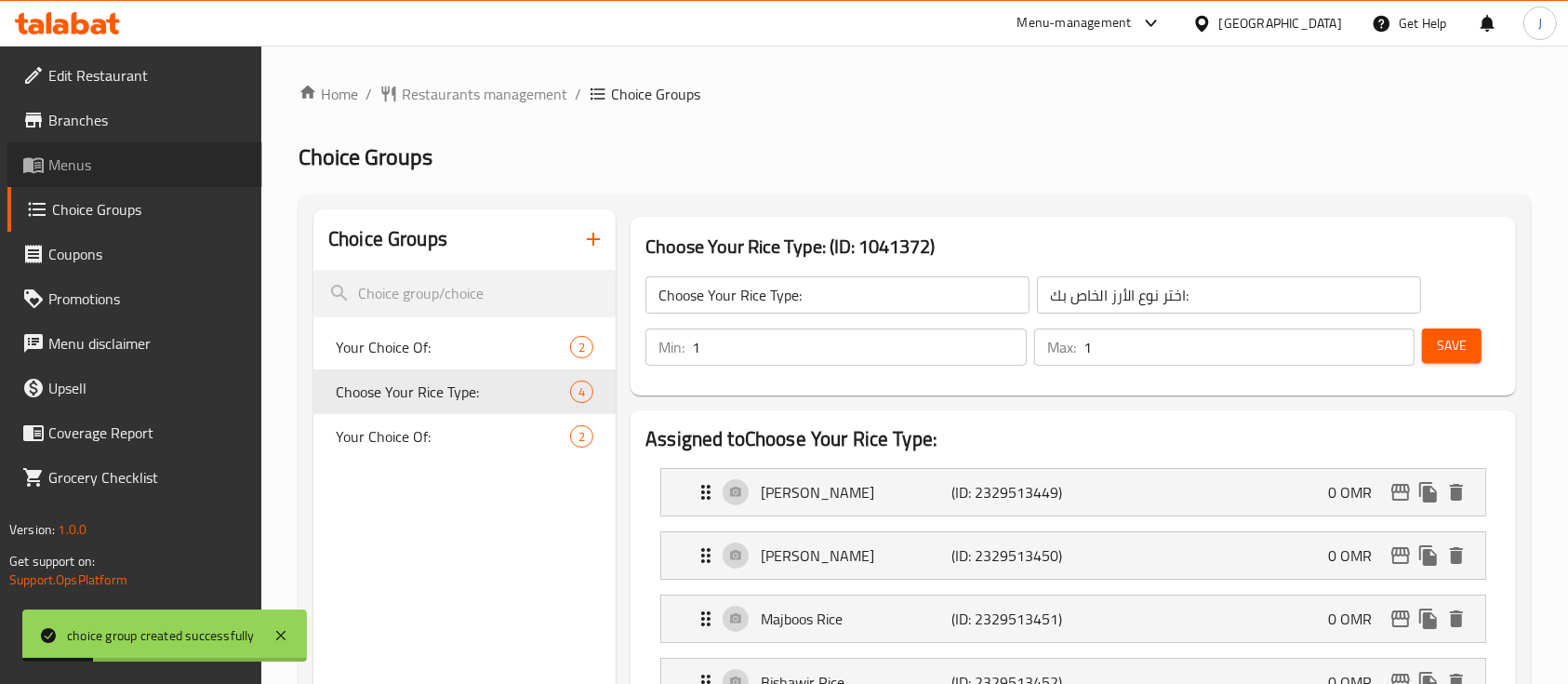
click at [63, 169] on span "Menus" at bounding box center [147, 165] width 199 height 22
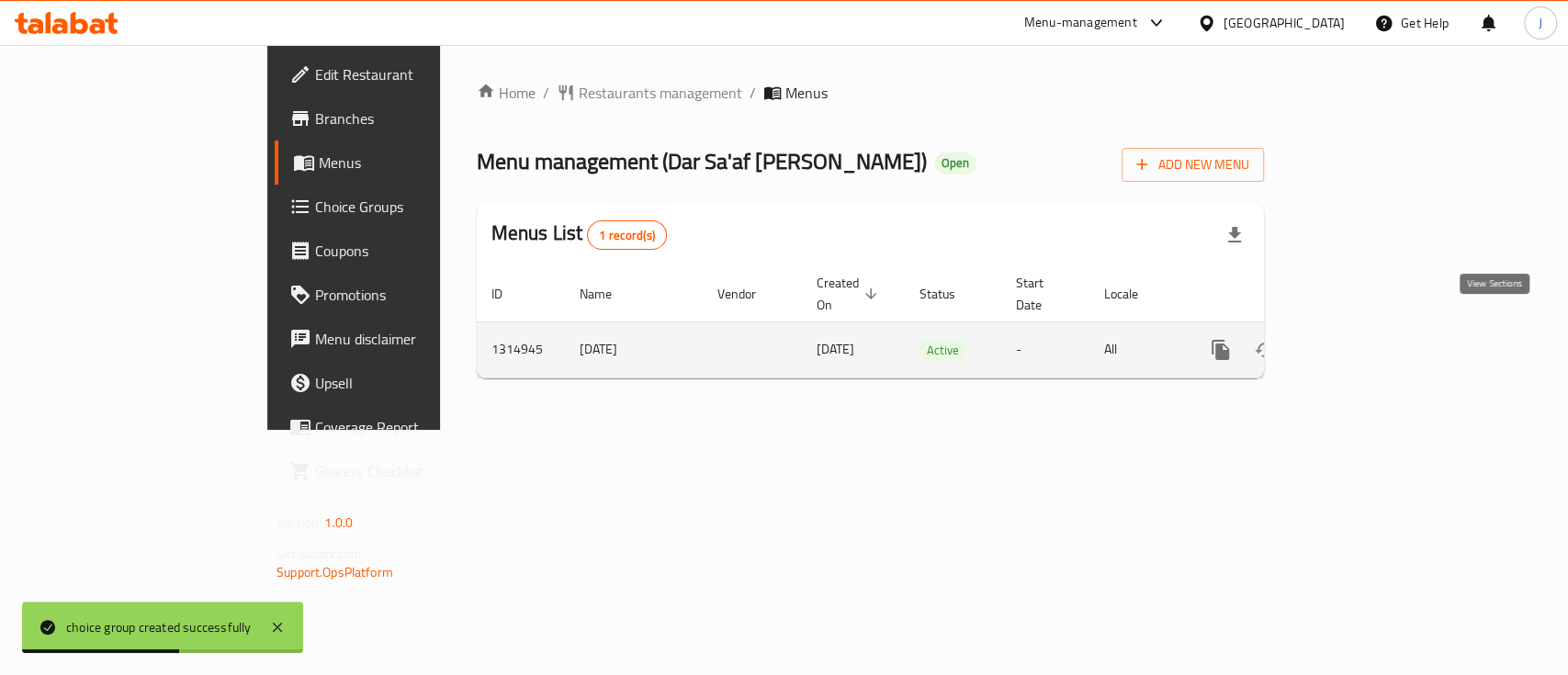
click at [1364, 339] on icon "enhanced table" at bounding box center [1352, 349] width 22 height 22
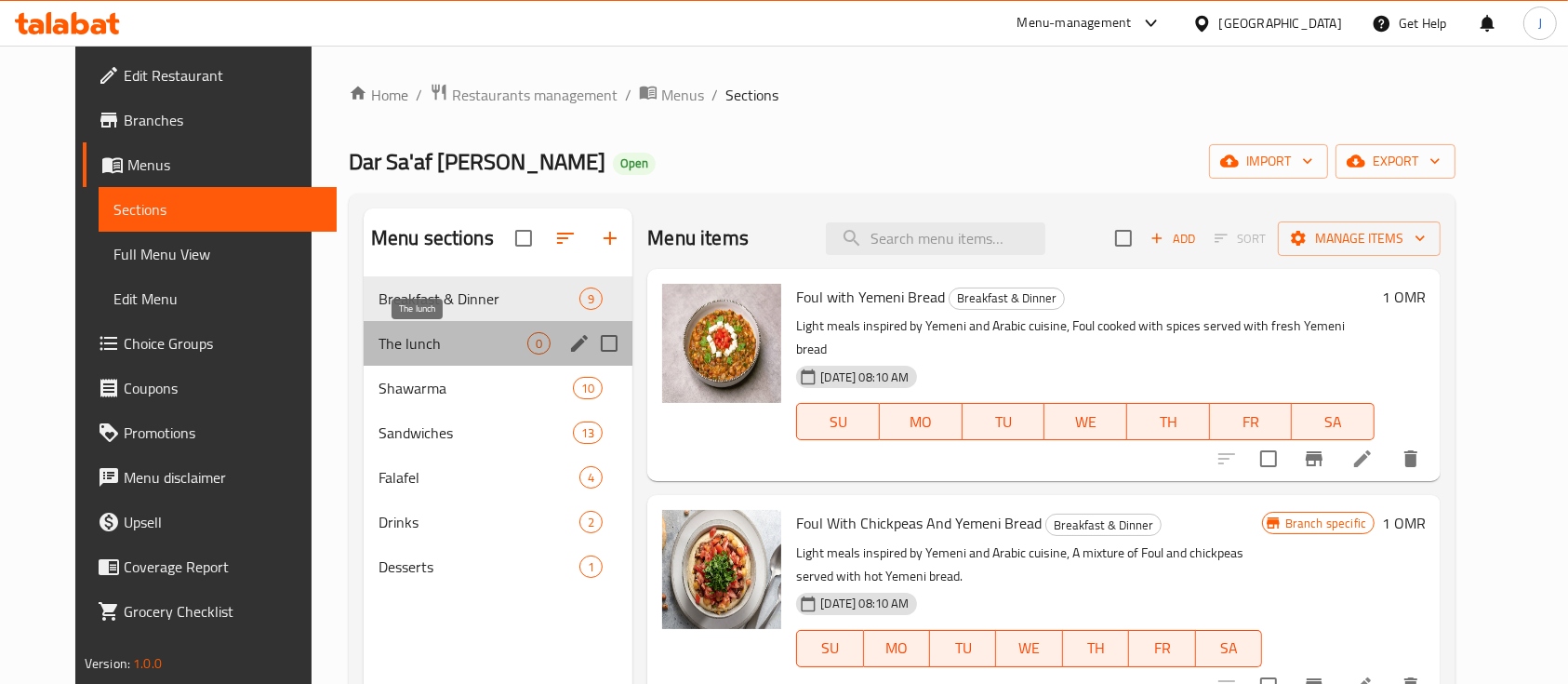
click at [405, 334] on span "The lunch" at bounding box center [453, 342] width 149 height 22
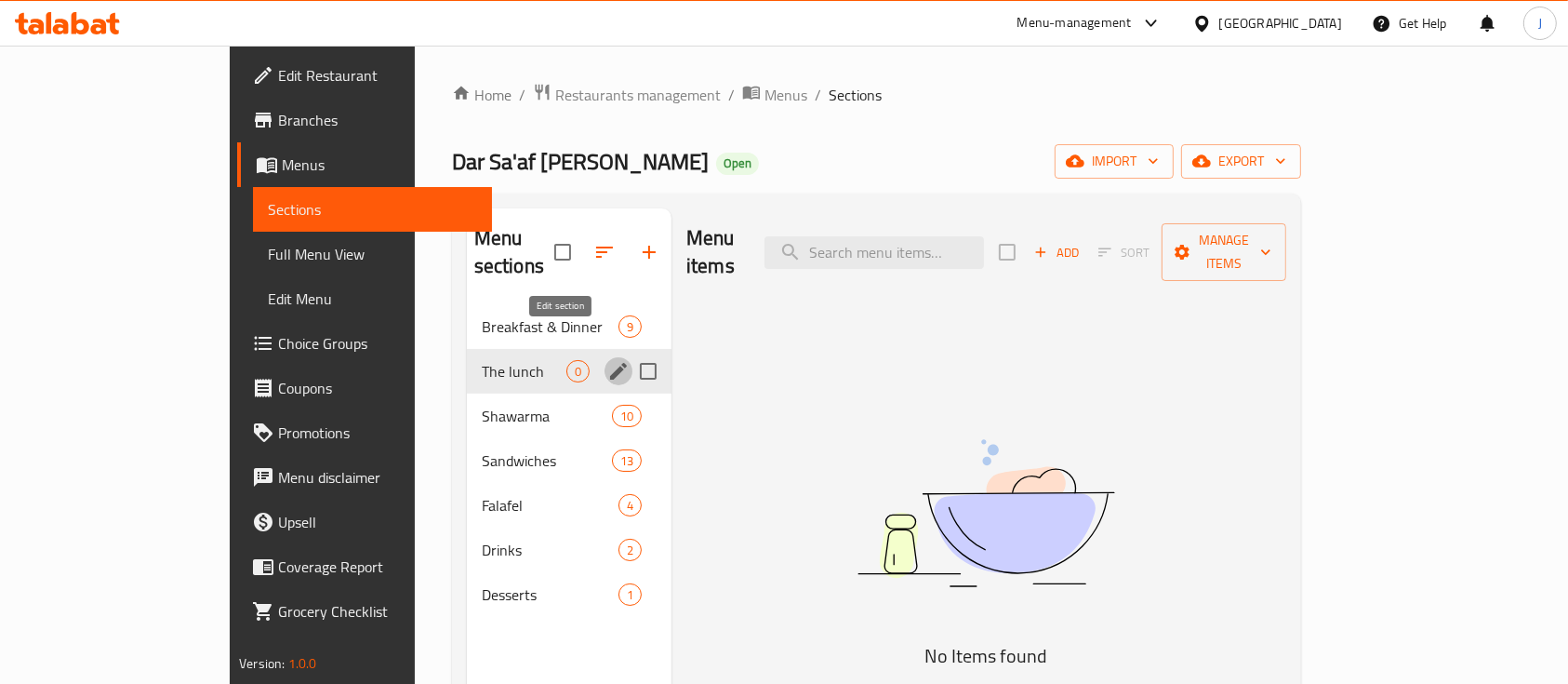
click at [610, 363] on icon "edit" at bounding box center [618, 370] width 16 height 16
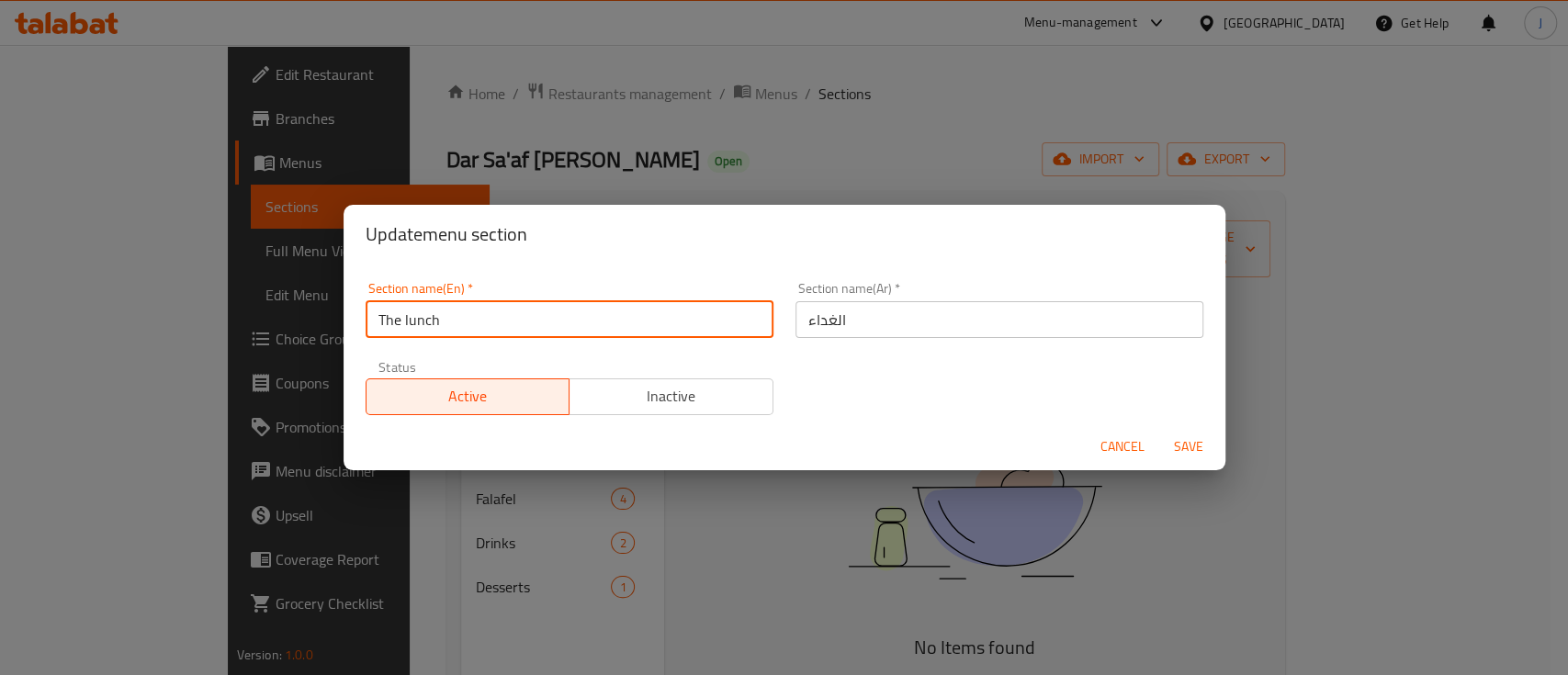
drag, startPoint x: 458, startPoint y: 322, endPoint x: 301, endPoint y: 318, distance: 157.1
click at [301, 318] on div "Update menu section Section name(En)   * The lunch Section name(En) * Section n…" at bounding box center [784, 337] width 1568 height 675
type input "Lunch"
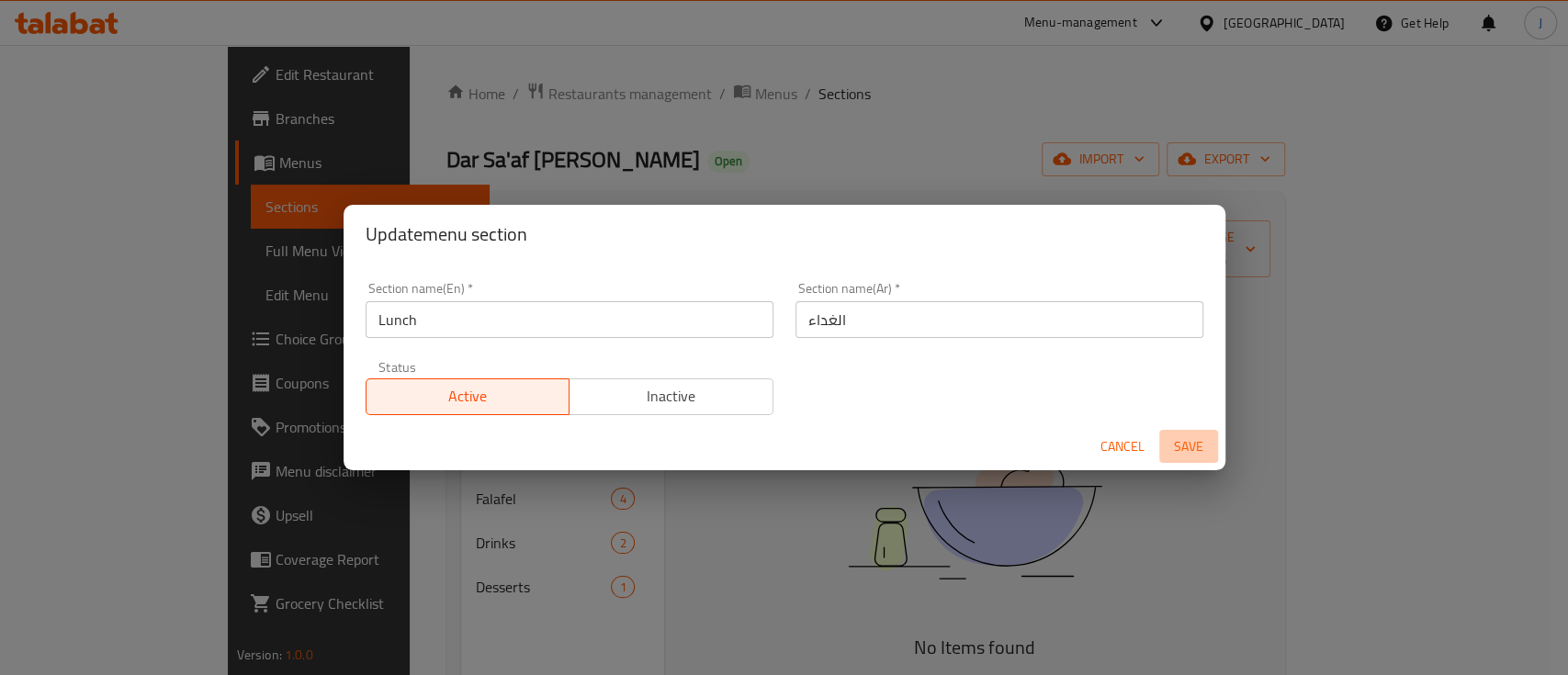
click at [1187, 444] on span "Save" at bounding box center [1188, 446] width 44 height 23
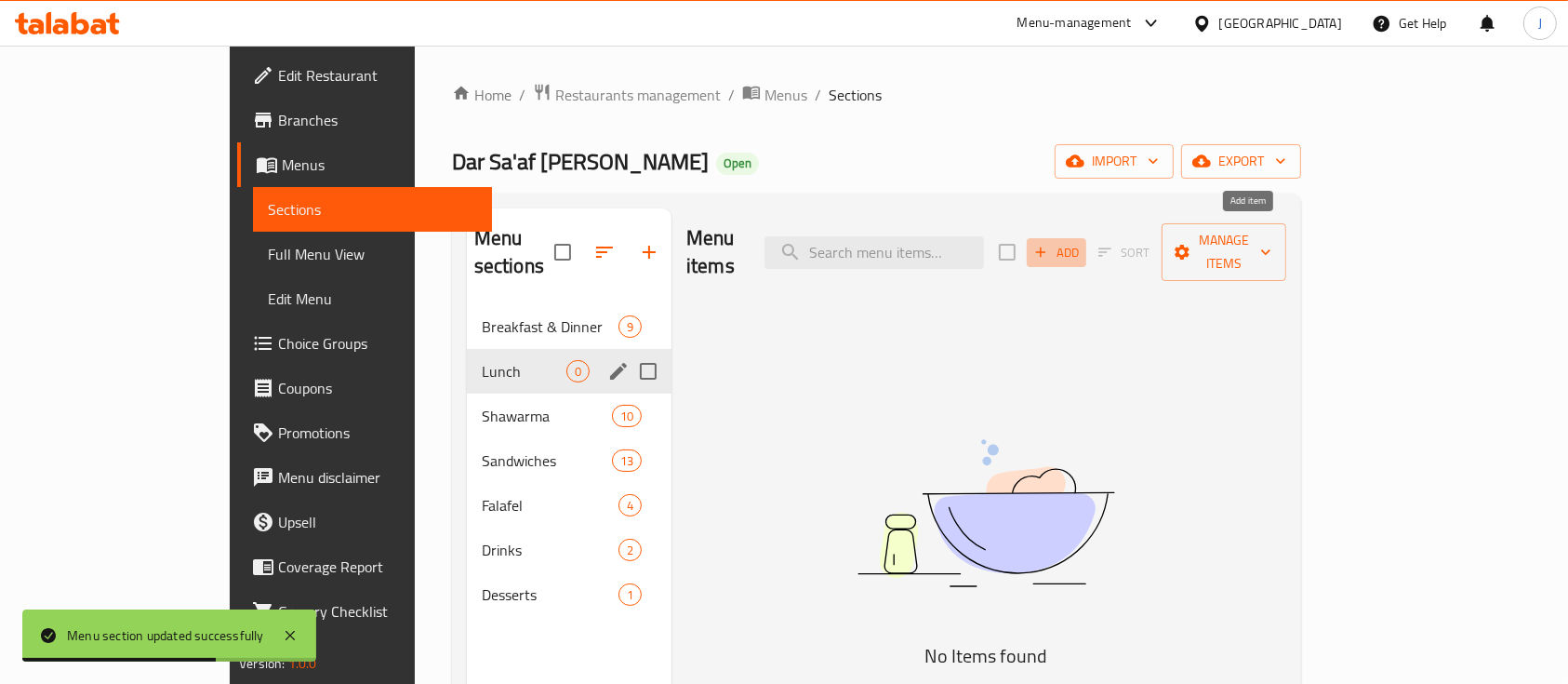
click at [1086, 251] on button "Add" at bounding box center [1056, 253] width 60 height 29
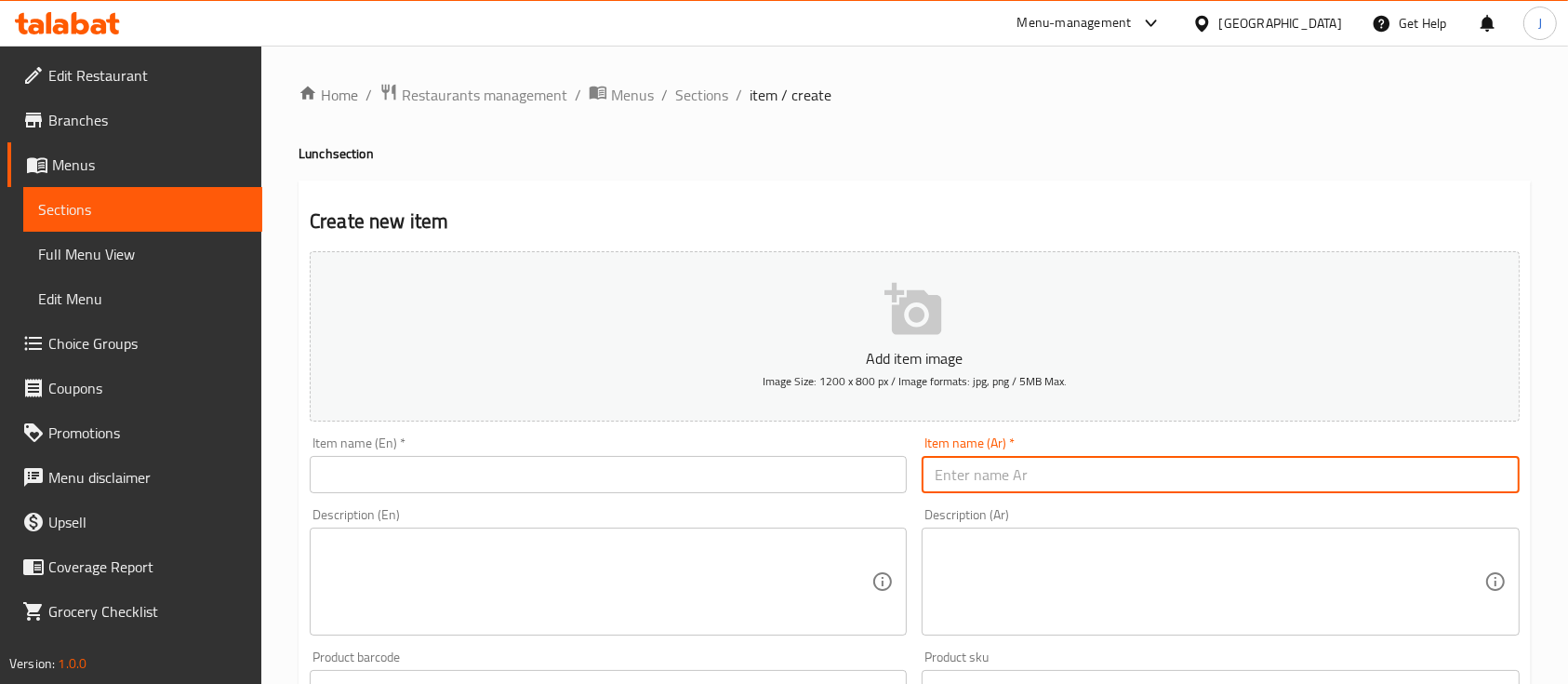
click at [1149, 476] on input "text" at bounding box center [1220, 474] width 597 height 38
paste input "لحم مندي"
type input "لحم مندي"
click at [407, 475] on input "text" at bounding box center [608, 474] width 597 height 38
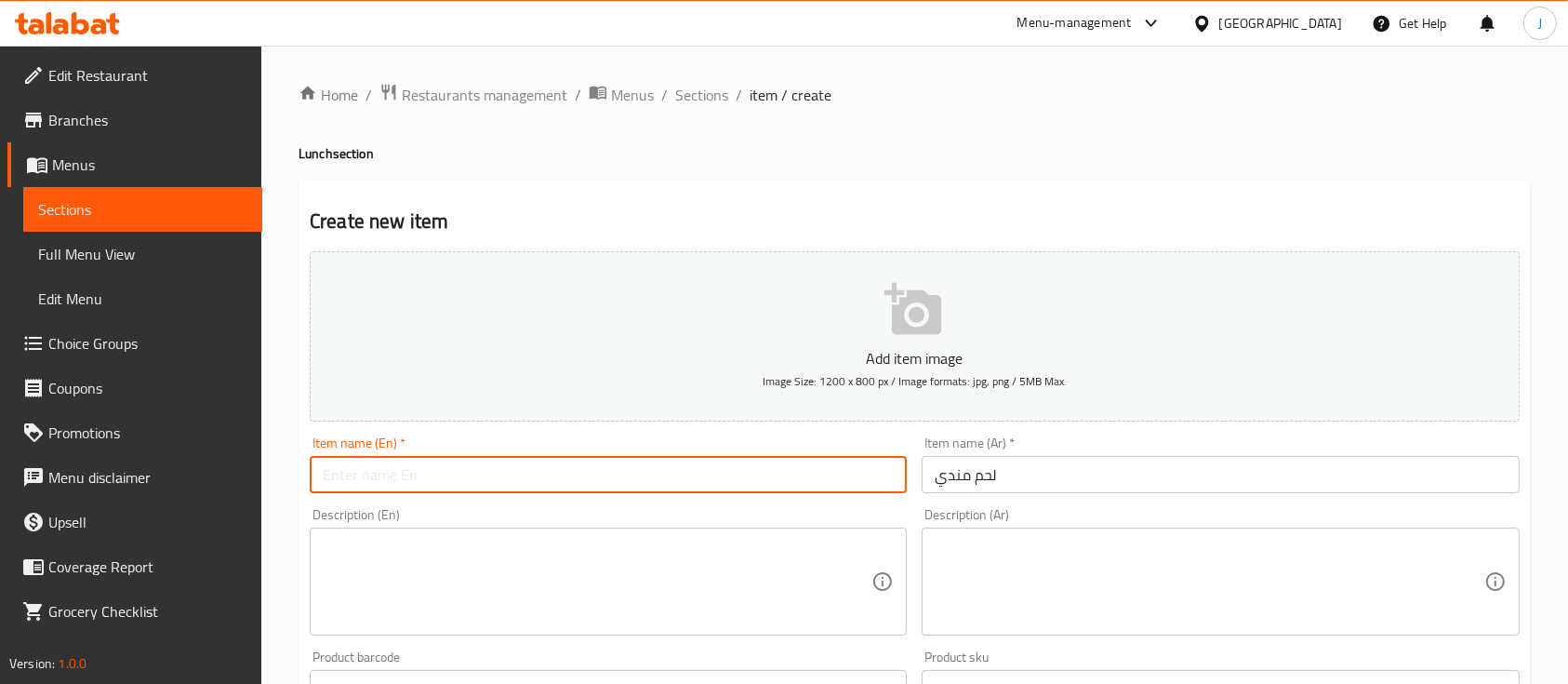
paste input "Mandi meat"
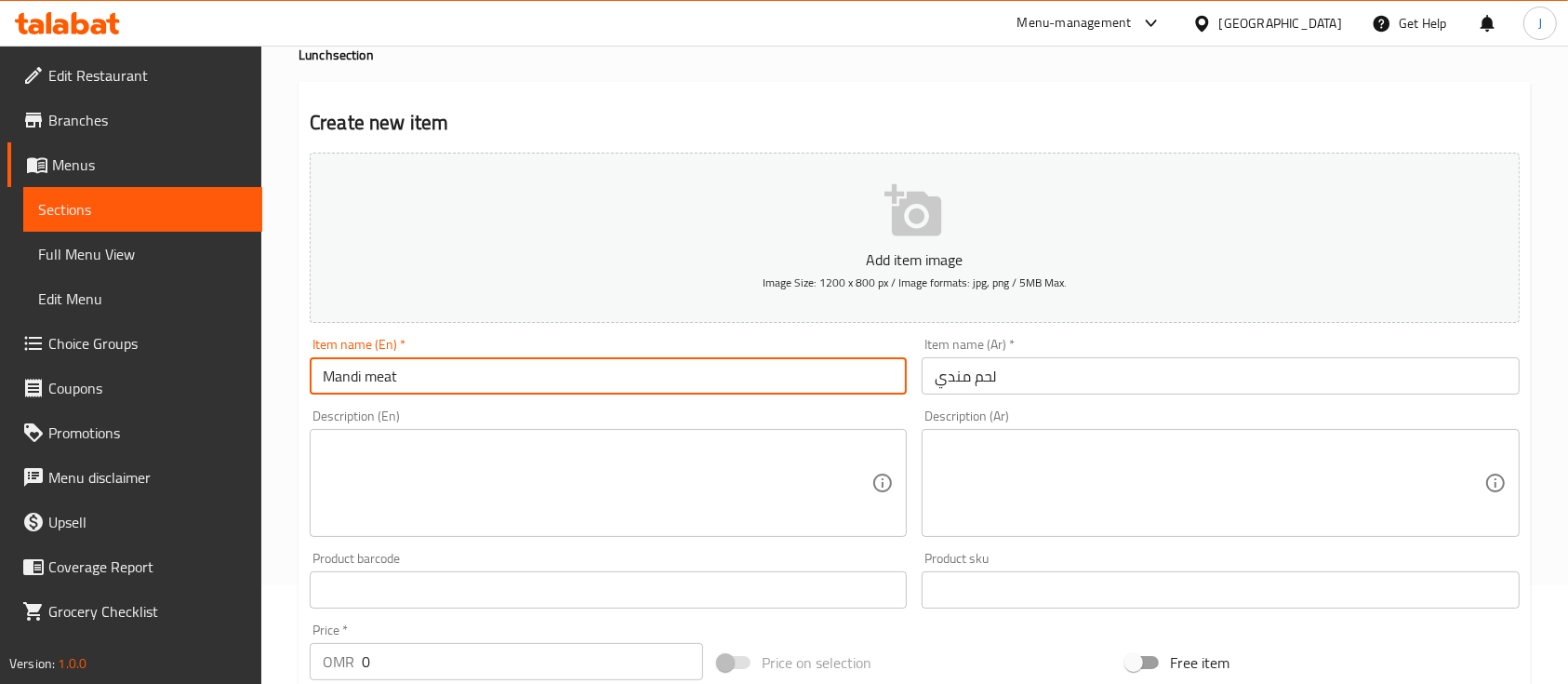
type input "Mandi meat"
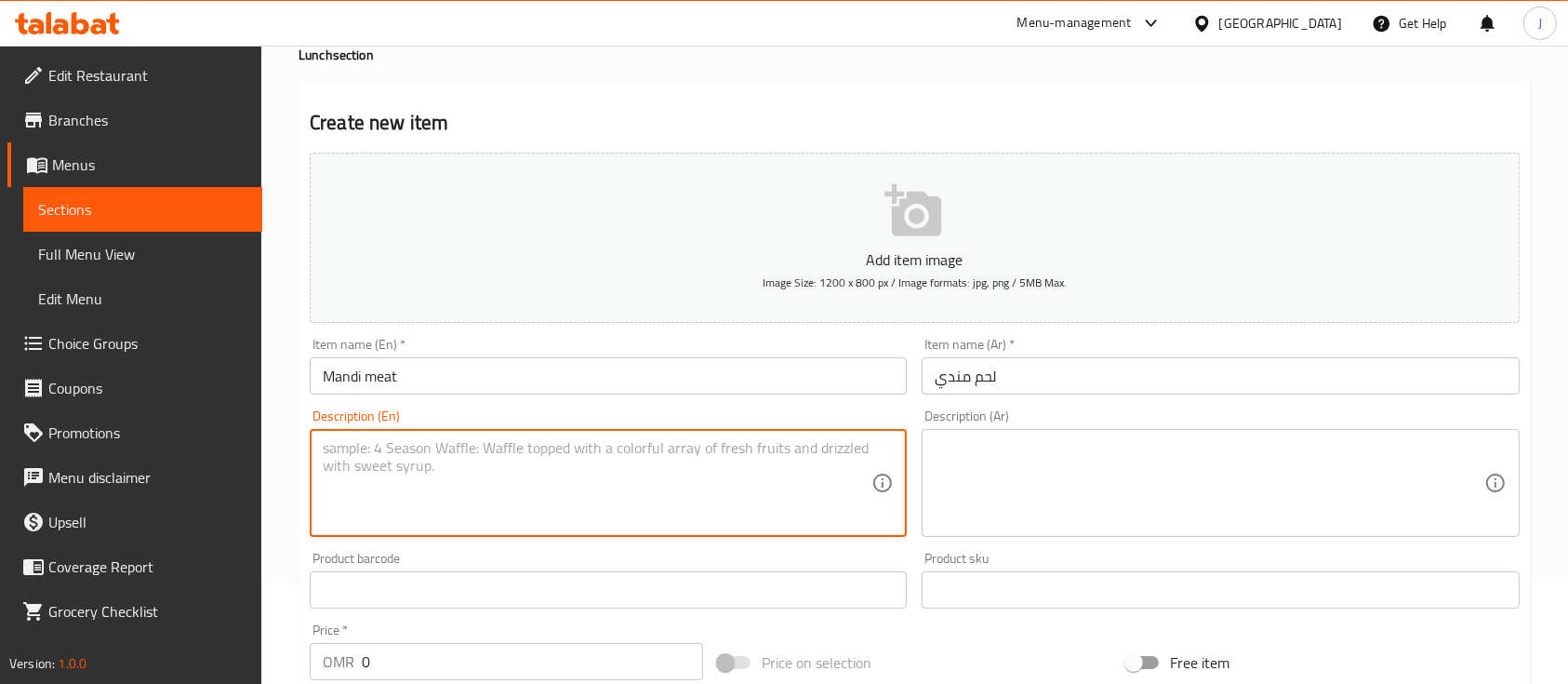
click at [407, 475] on textarea at bounding box center [597, 483] width 548 height 89
paste textarea "Mandi meat"
type textarea "Mandi meat with your choice of rice"
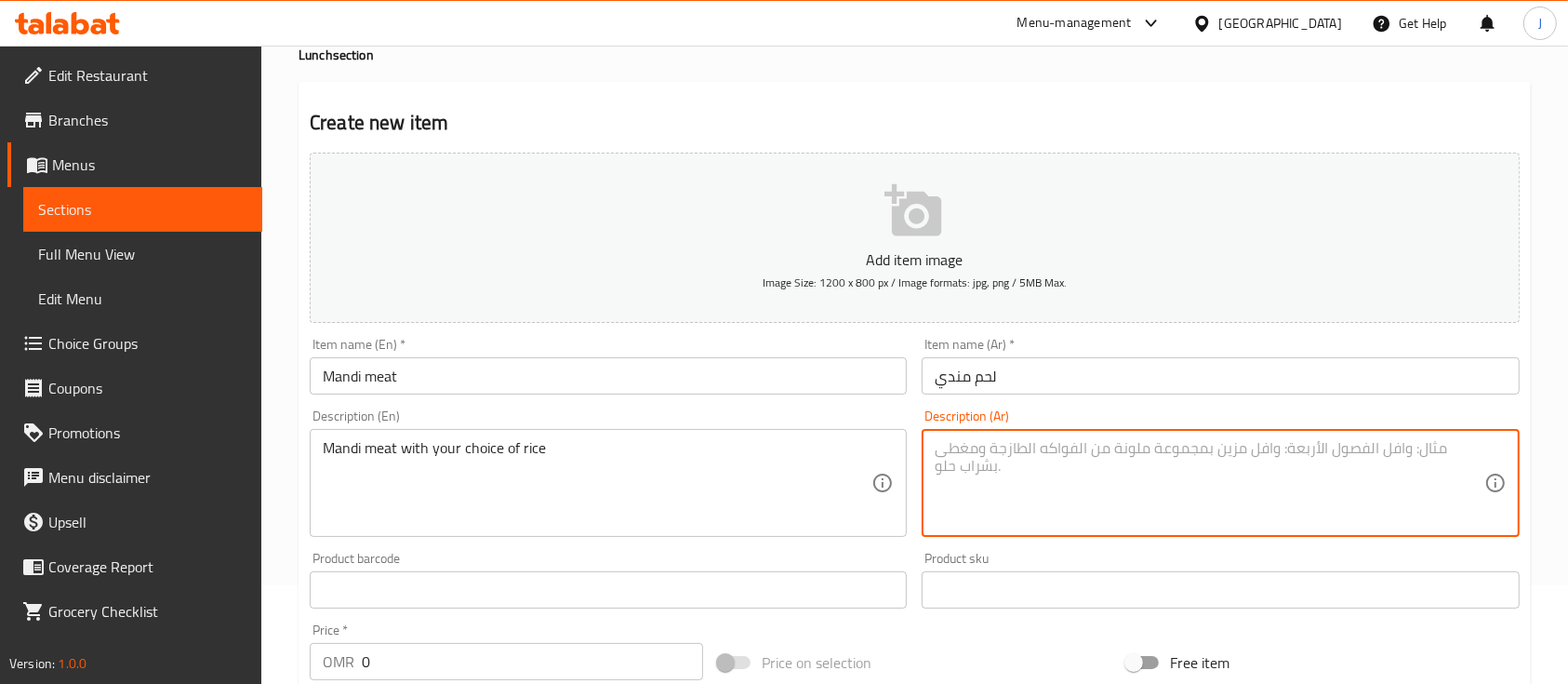
click at [1039, 489] on textarea at bounding box center [1209, 483] width 548 height 89
paste textarea "لحم المندي مع الأرز حسب اختيارك"
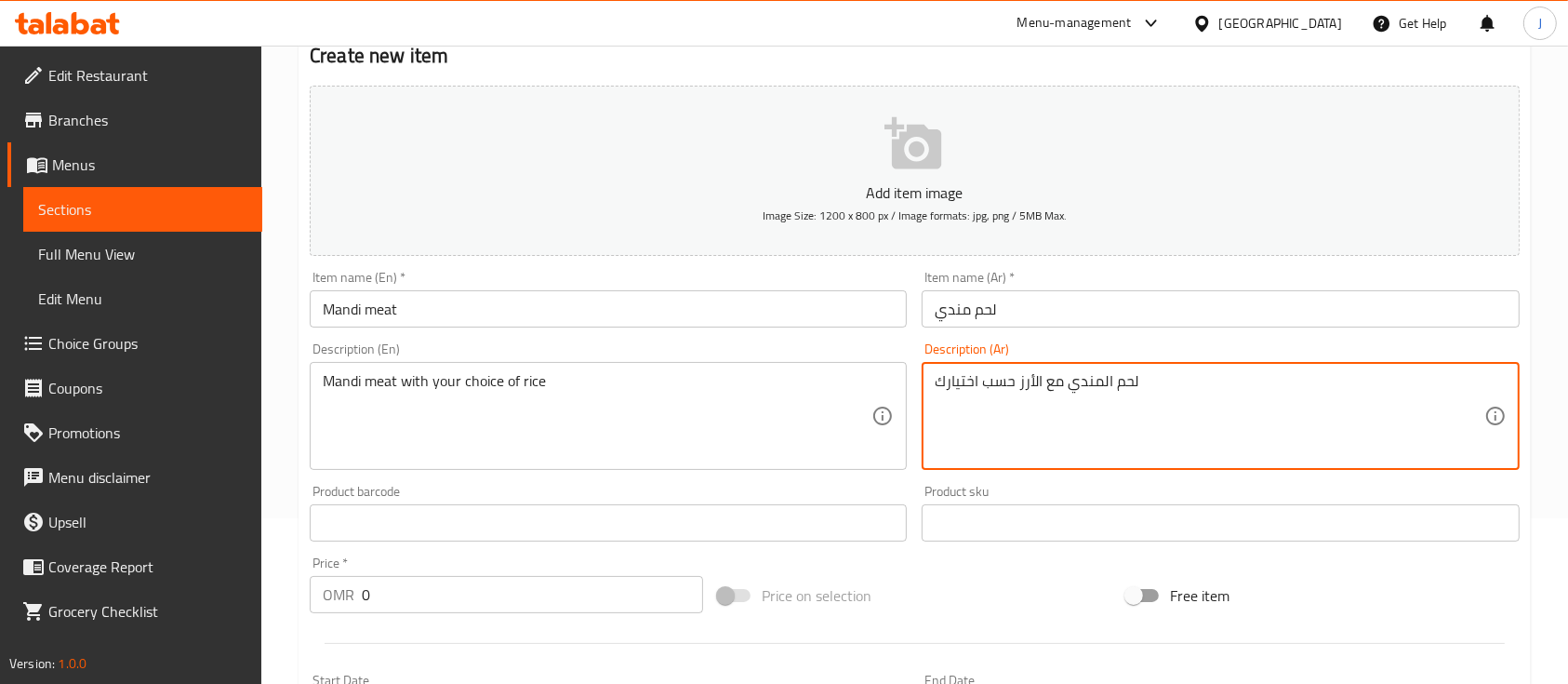
scroll to position [171, 0]
type textarea "لحم المندي مع الأرز حسب اختيارك"
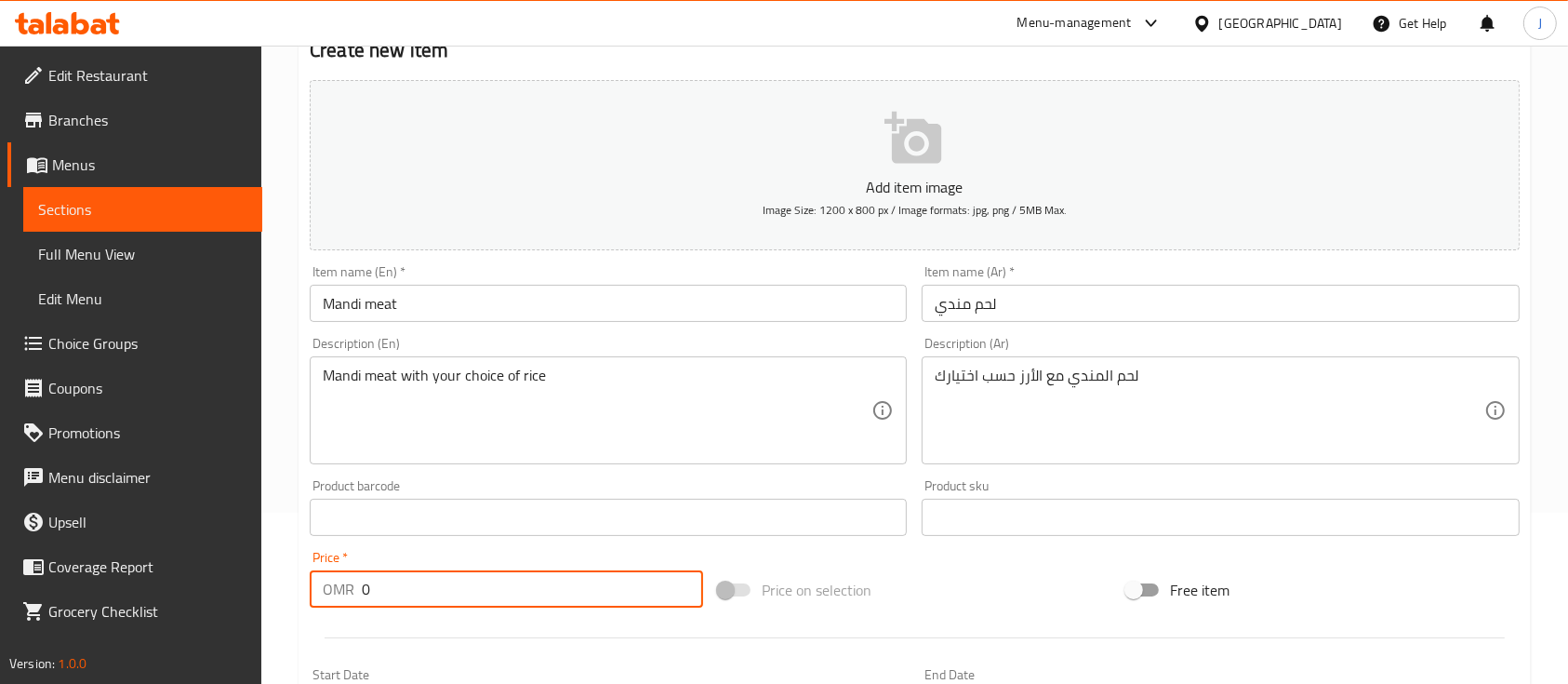
drag, startPoint x: 463, startPoint y: 597, endPoint x: 301, endPoint y: 599, distance: 162.0
click at [302, 599] on div "Price   * OMR 0 Price *" at bounding box center [506, 579] width 408 height 71
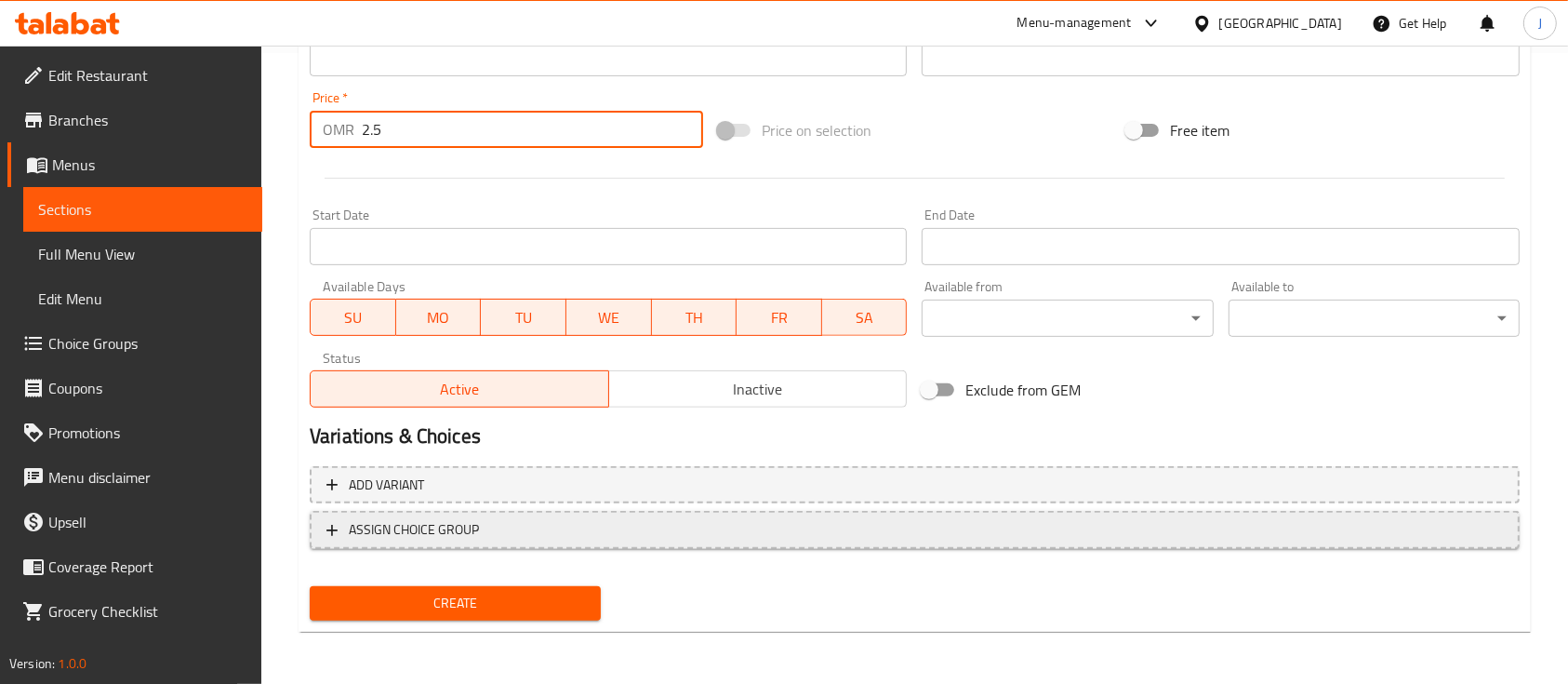
type input "2.5"
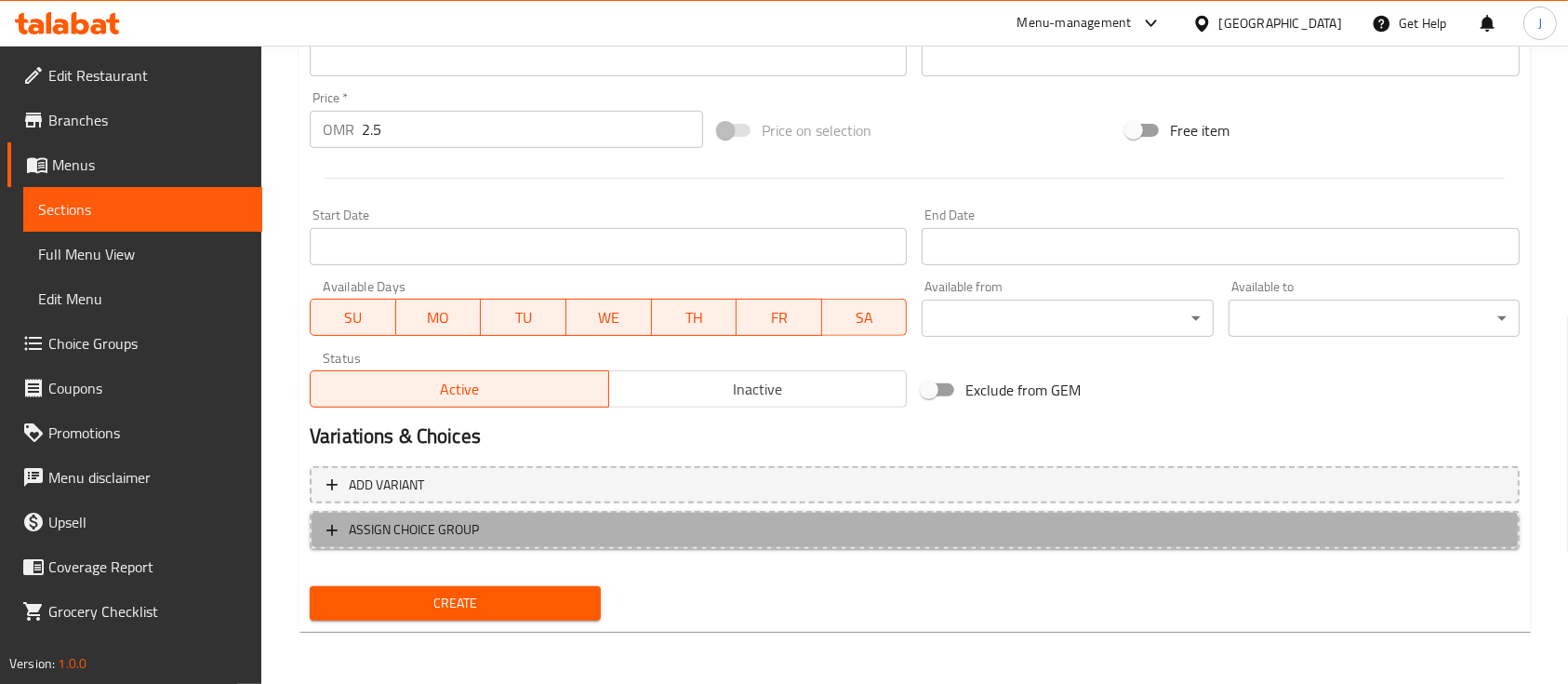
click at [440, 520] on span "ASSIGN CHOICE GROUP" at bounding box center [414, 530] width 130 height 23
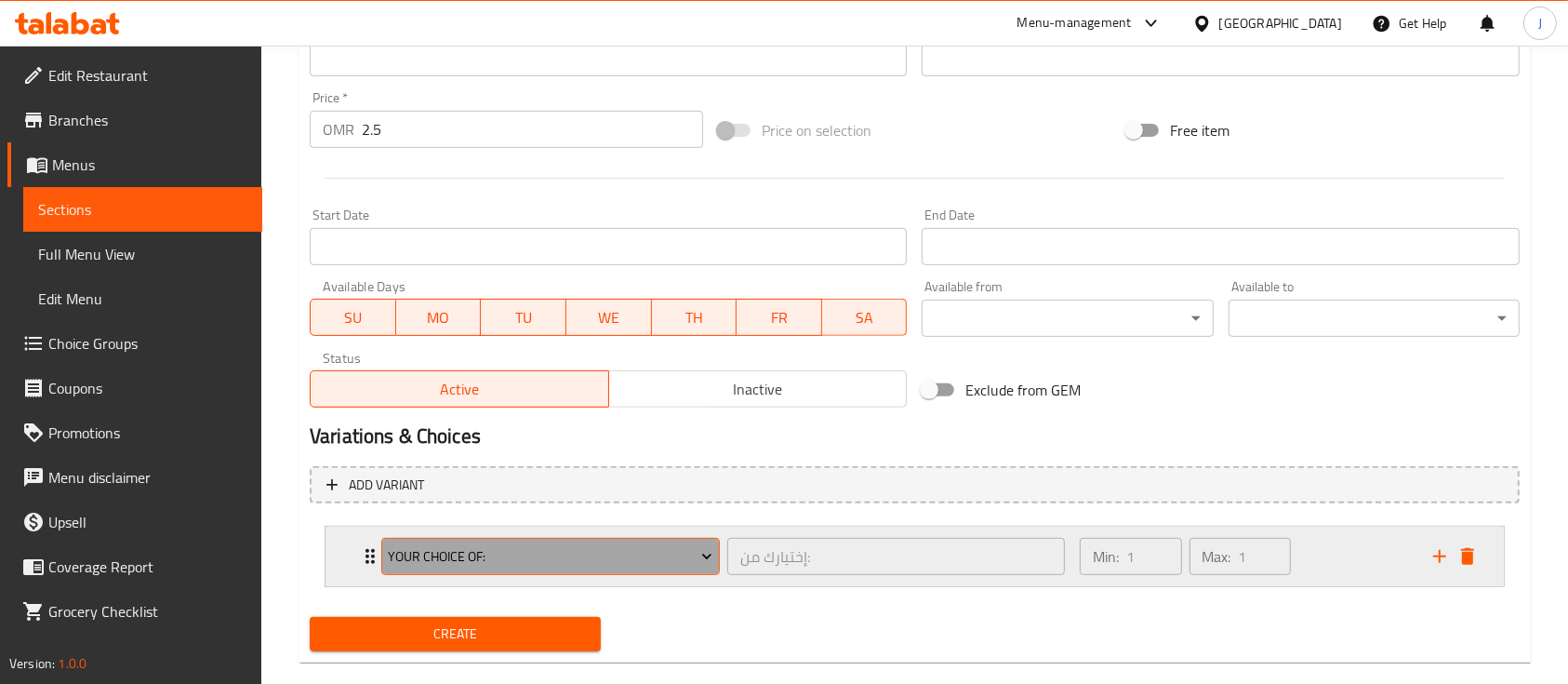
click at [474, 555] on span "Your Choice Of:" at bounding box center [549, 557] width 324 height 23
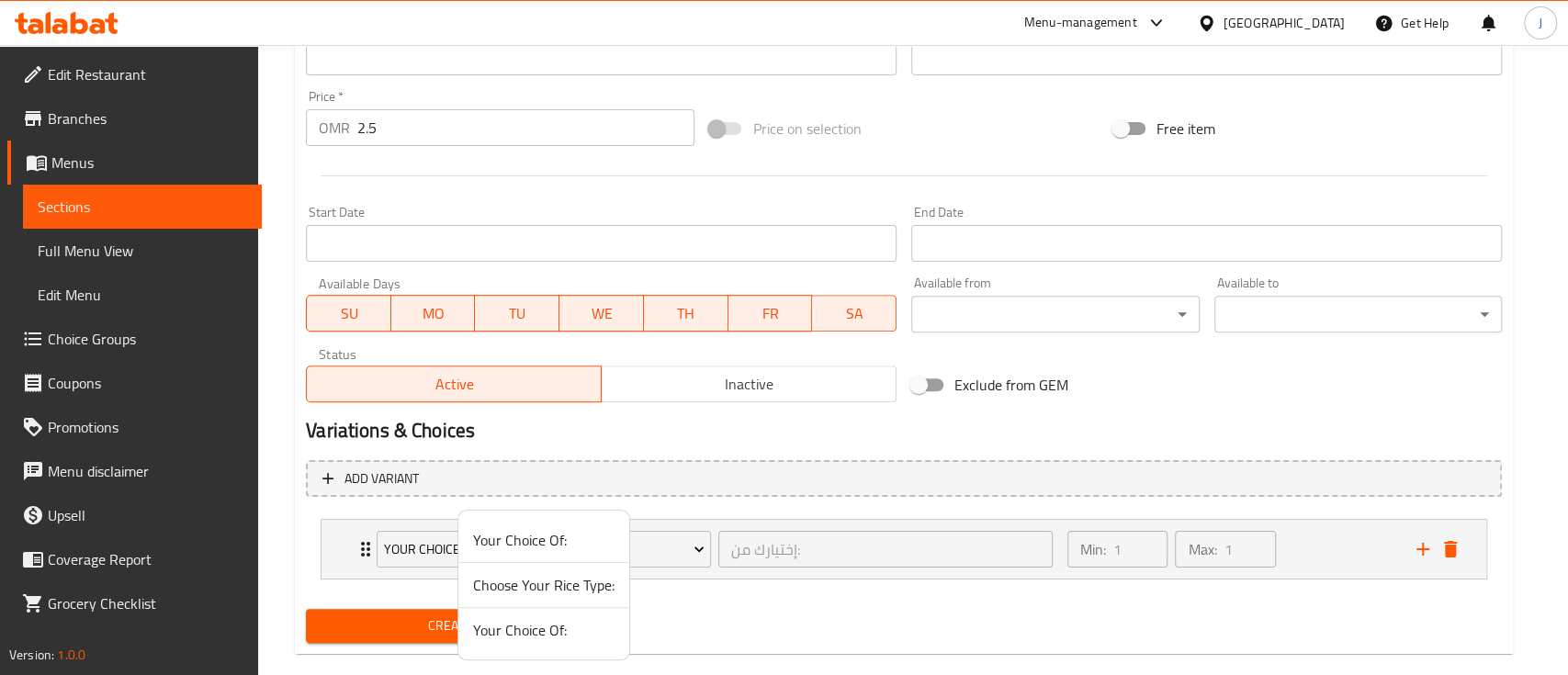
click at [547, 584] on span "Choose Your Rice Type:" at bounding box center [543, 584] width 142 height 22
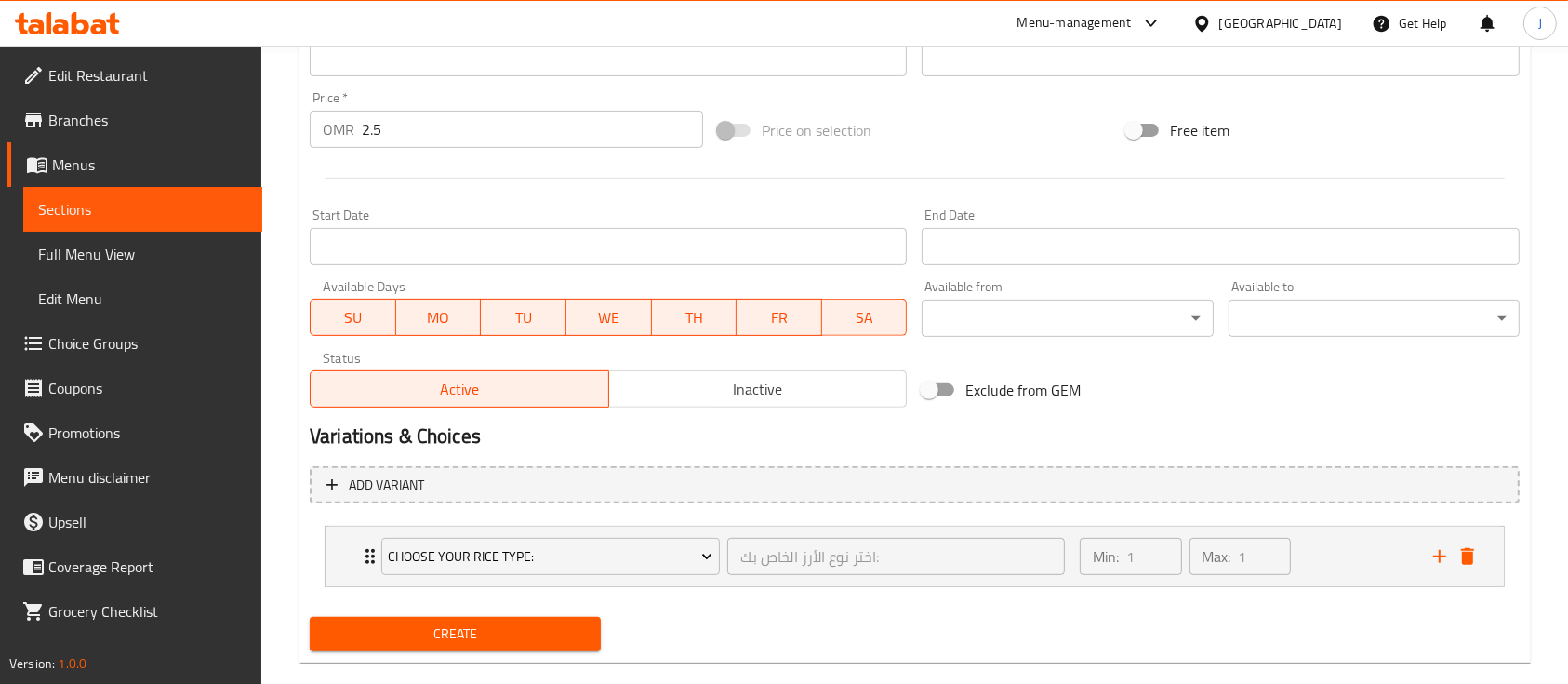
click at [300, 524] on div "Create new item Add item image Image Size: 1200 x 800 px / Image formats: jpg, …" at bounding box center [914, 106] width 1232 height 1113
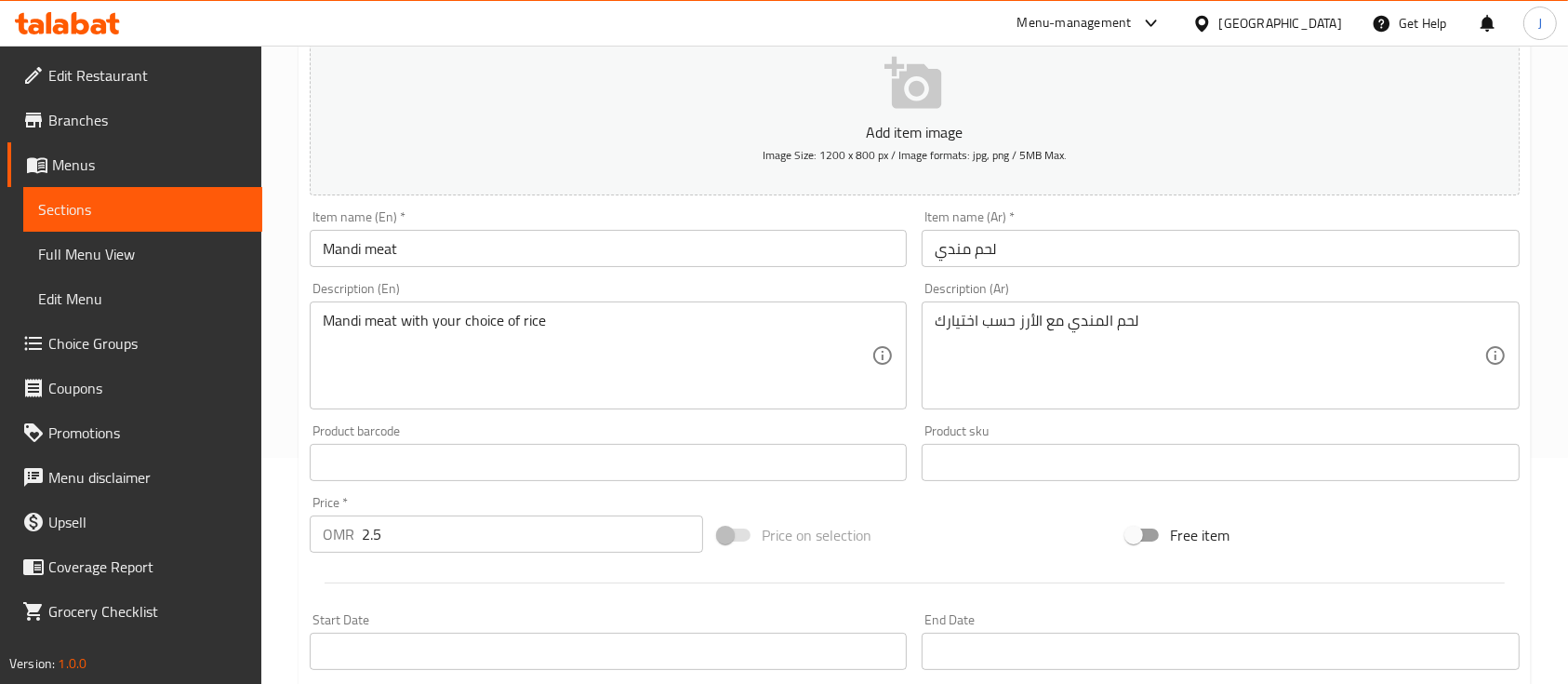
scroll to position [193, 0]
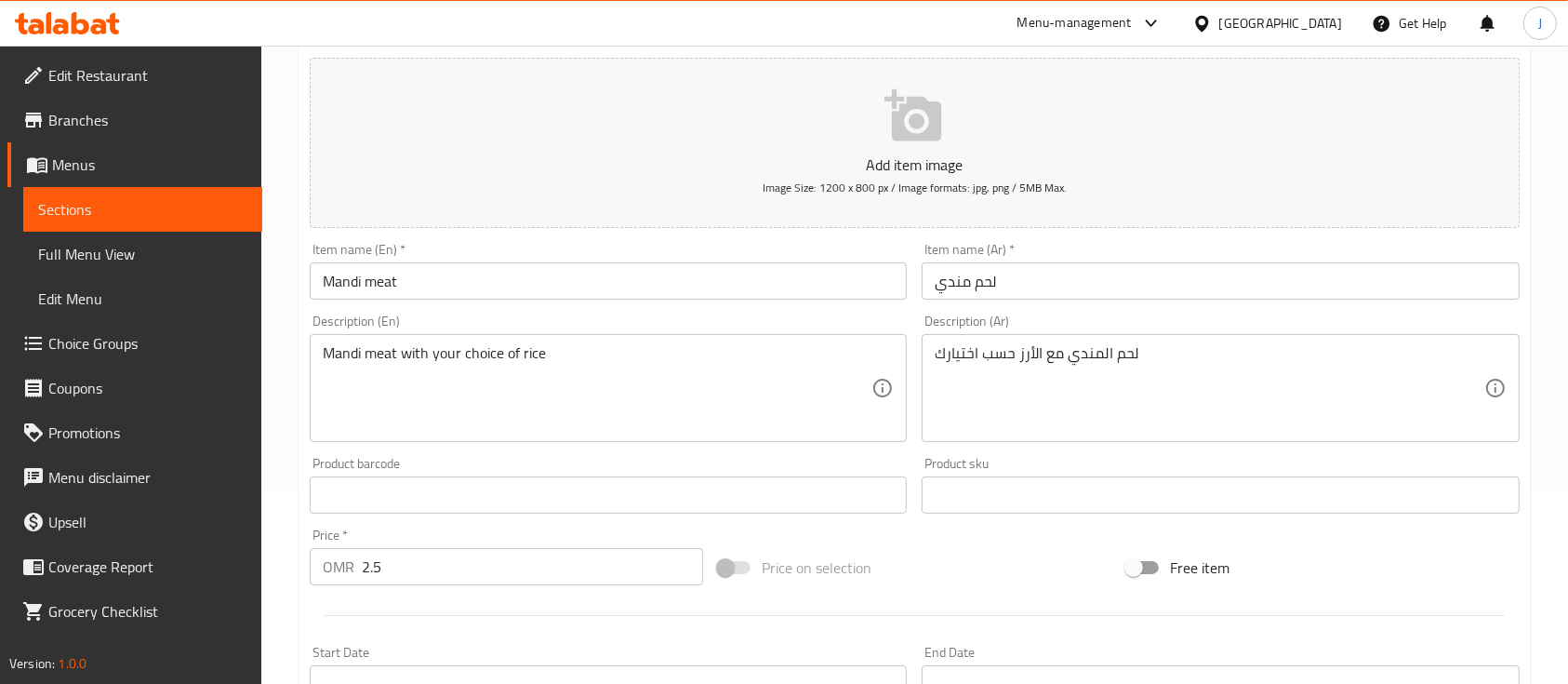
click at [1183, 313] on div "Description (Ar) لحم المندي مع الأرز حسب اختيارك Description (Ar)" at bounding box center [1220, 378] width 612 height 142
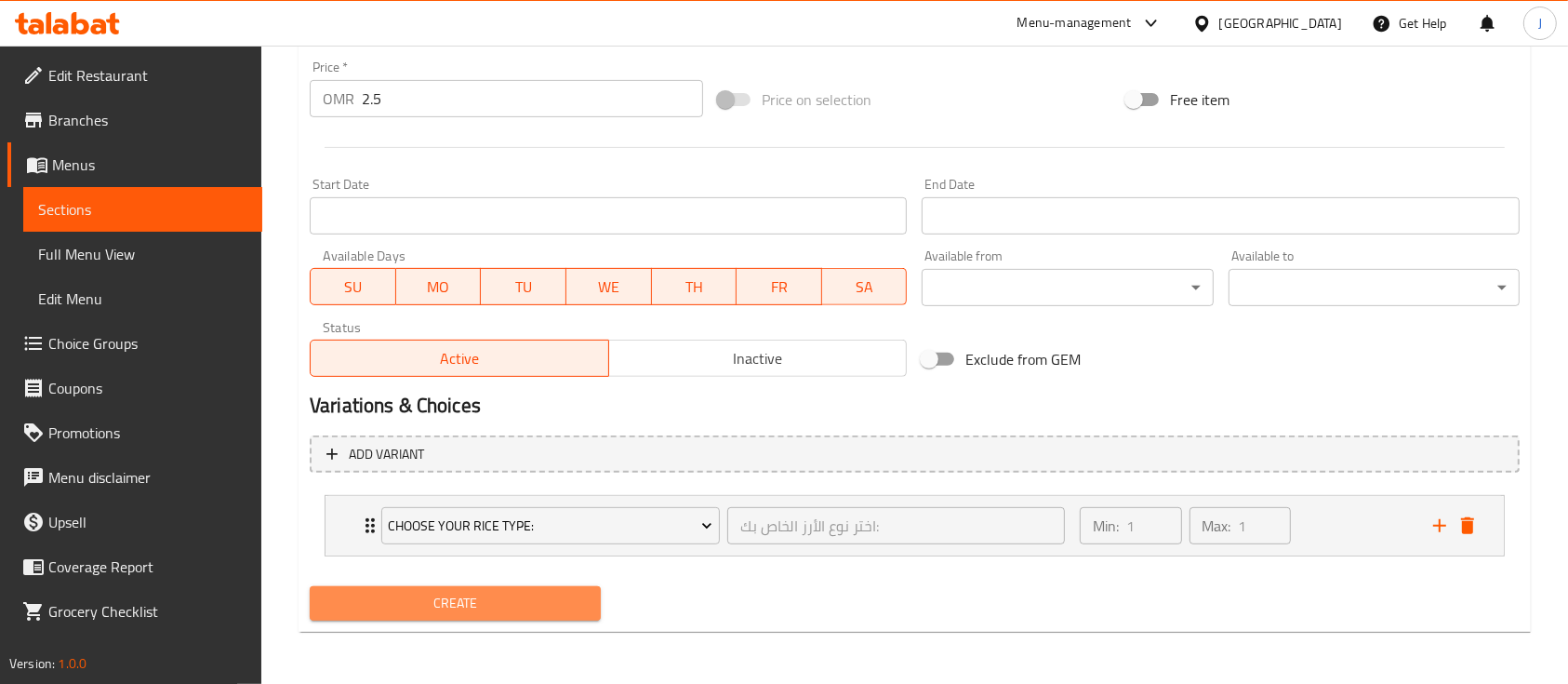
click at [482, 595] on span "Create" at bounding box center [455, 603] width 262 height 23
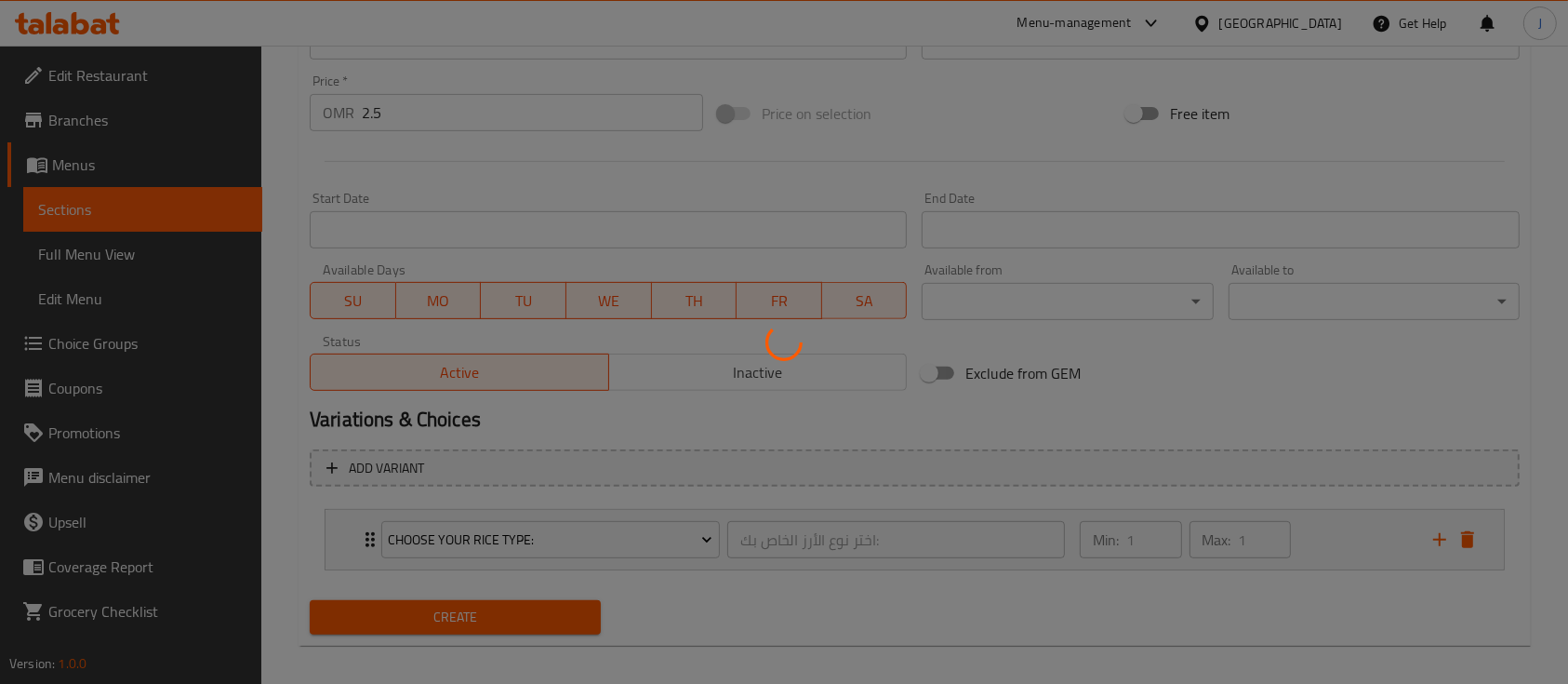
scroll to position [646, 0]
type input "0"
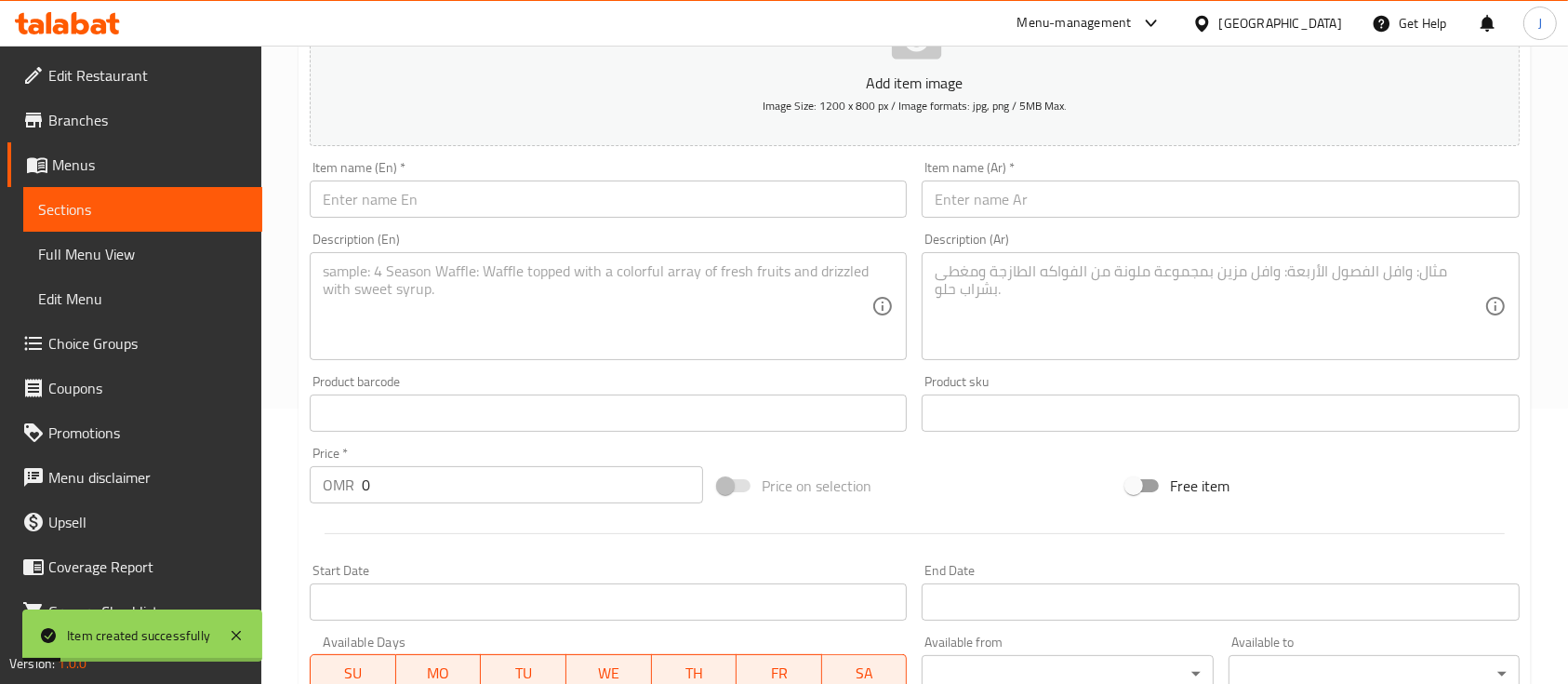
scroll to position [274, 0]
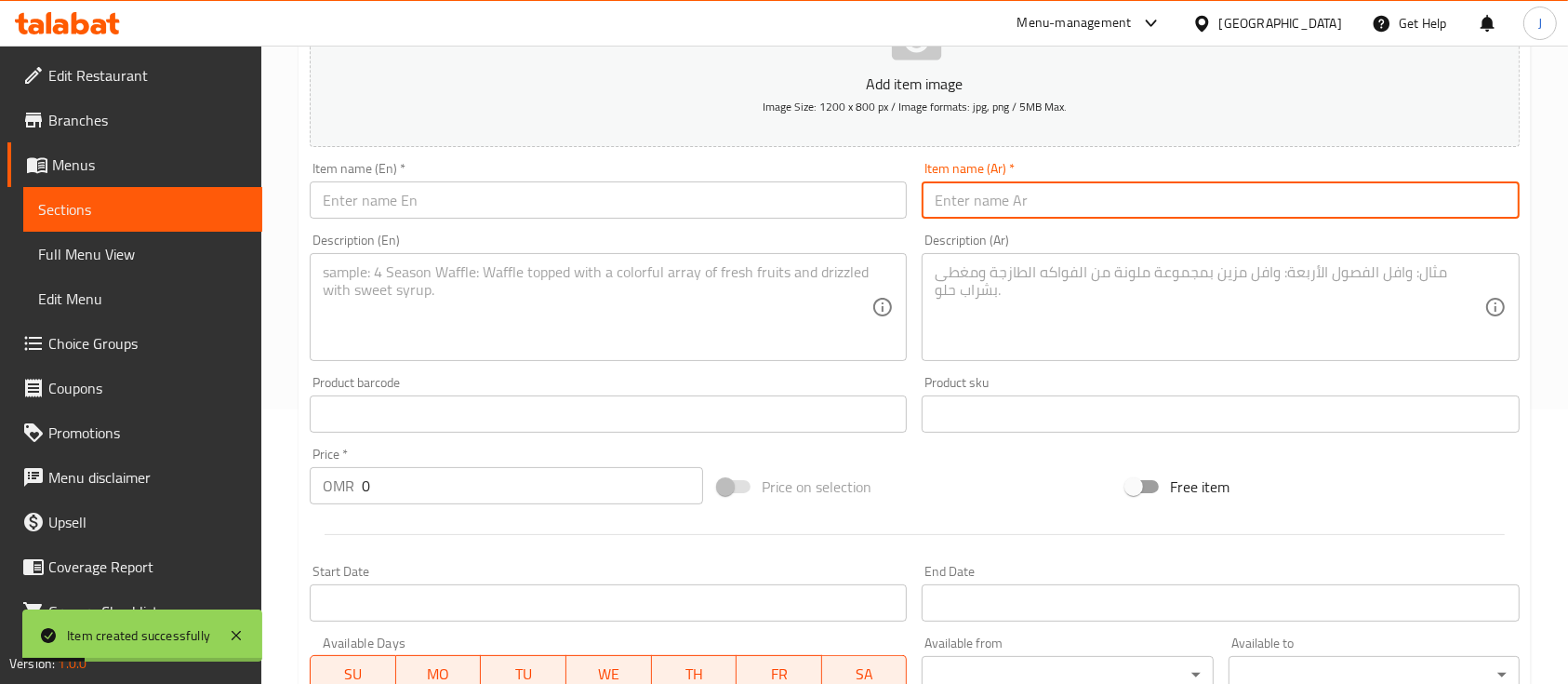
click at [1005, 207] on input "text" at bounding box center [1220, 200] width 597 height 38
paste input "لحم شوى"
type input "لحم شوى"
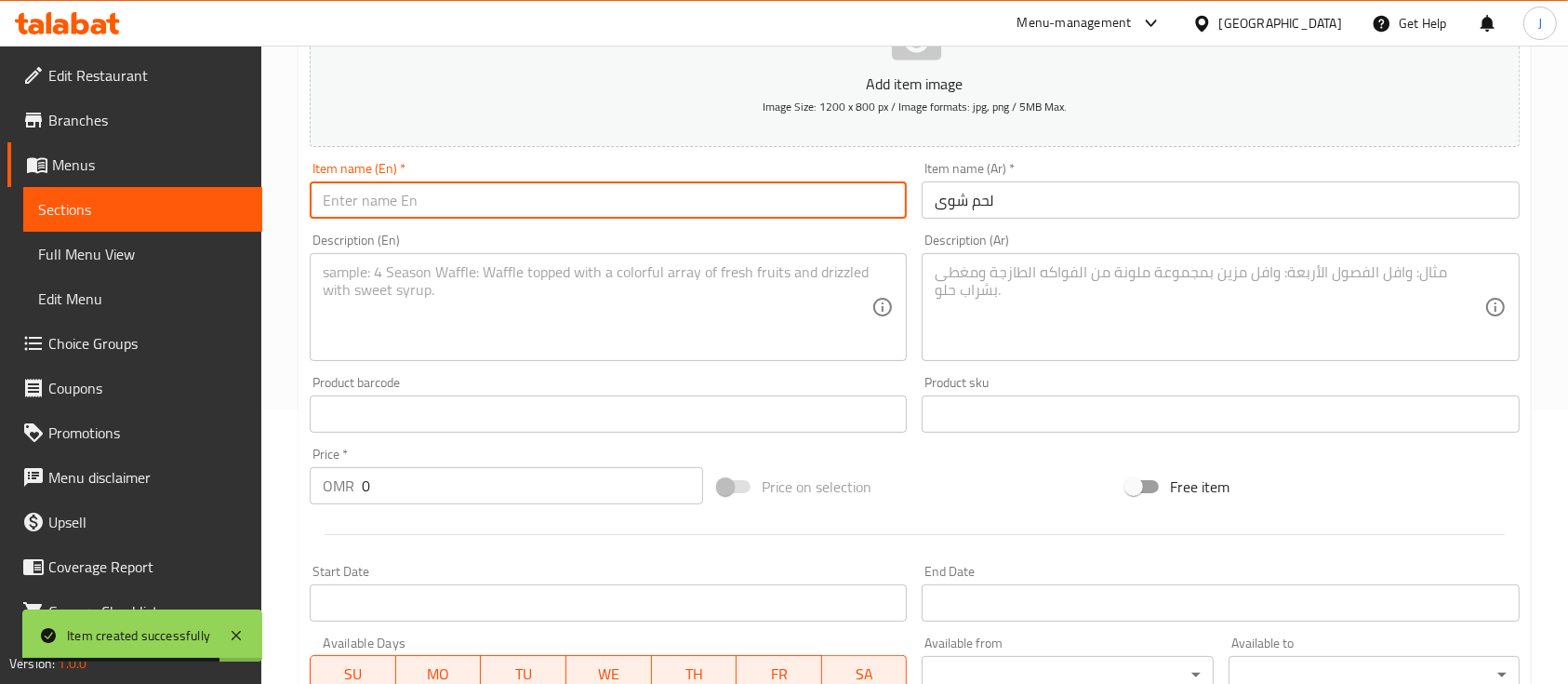
click at [402, 204] on input "text" at bounding box center [608, 200] width 597 height 38
paste input "shawaa"
type input "Shawaa Meat"
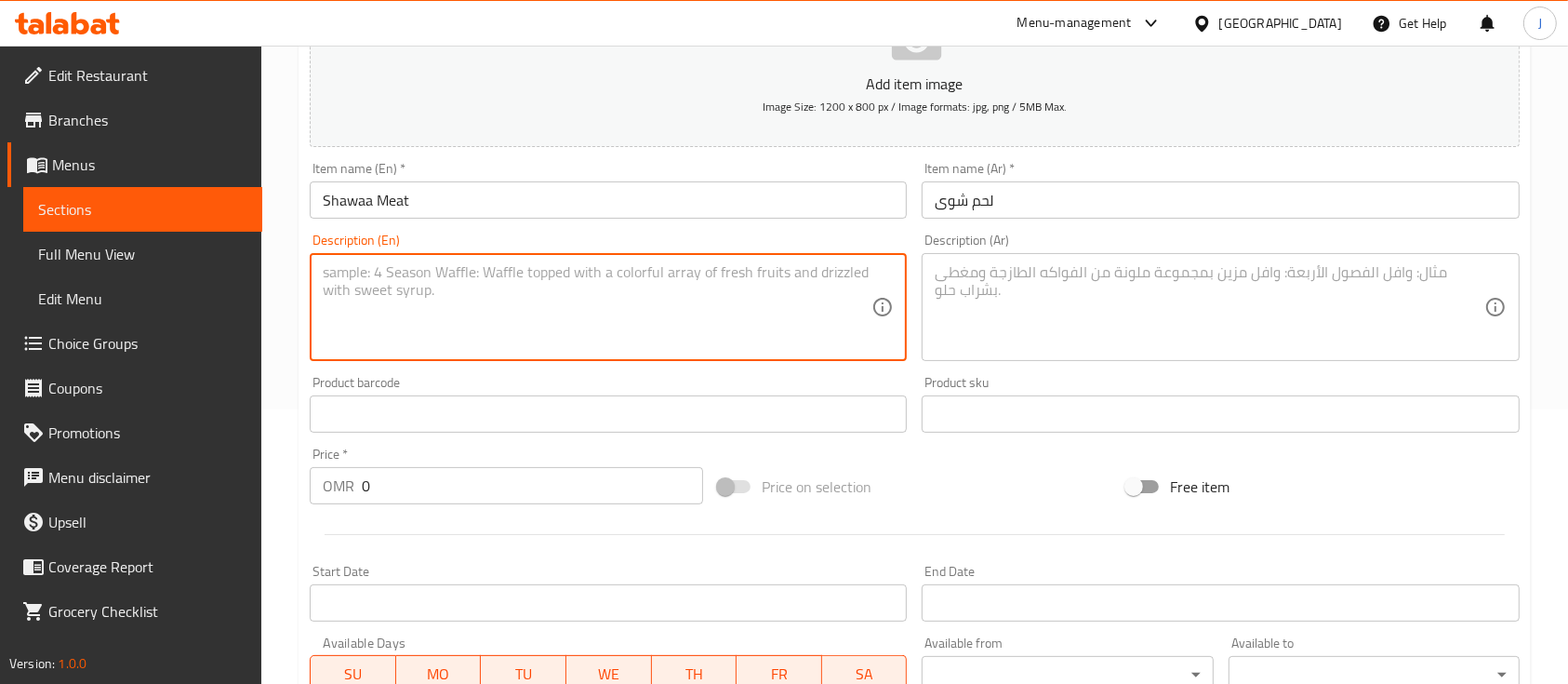
click at [548, 331] on textarea at bounding box center [597, 308] width 548 height 89
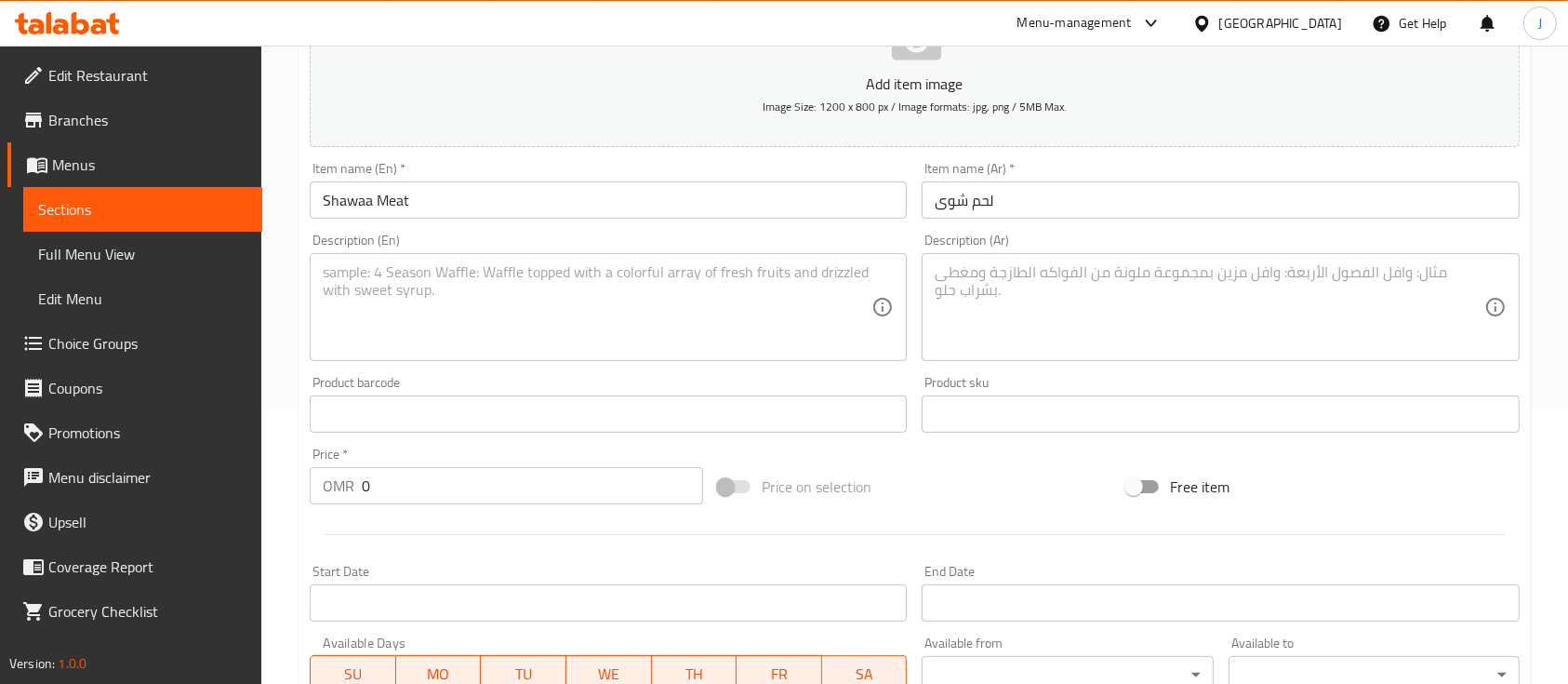
click at [1147, 294] on textarea at bounding box center [1209, 308] width 548 height 89
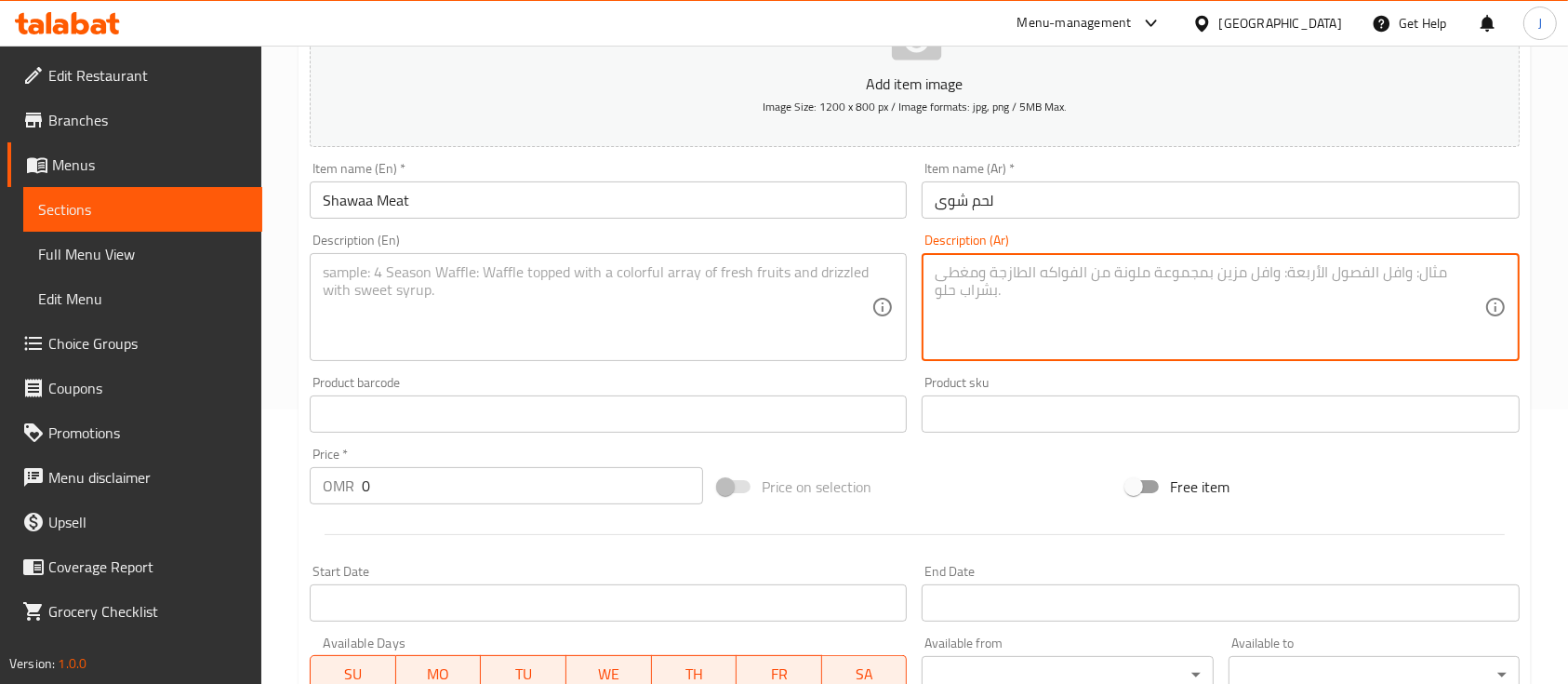
click at [440, 198] on input "Shawaa Meat" at bounding box center [608, 200] width 597 height 38
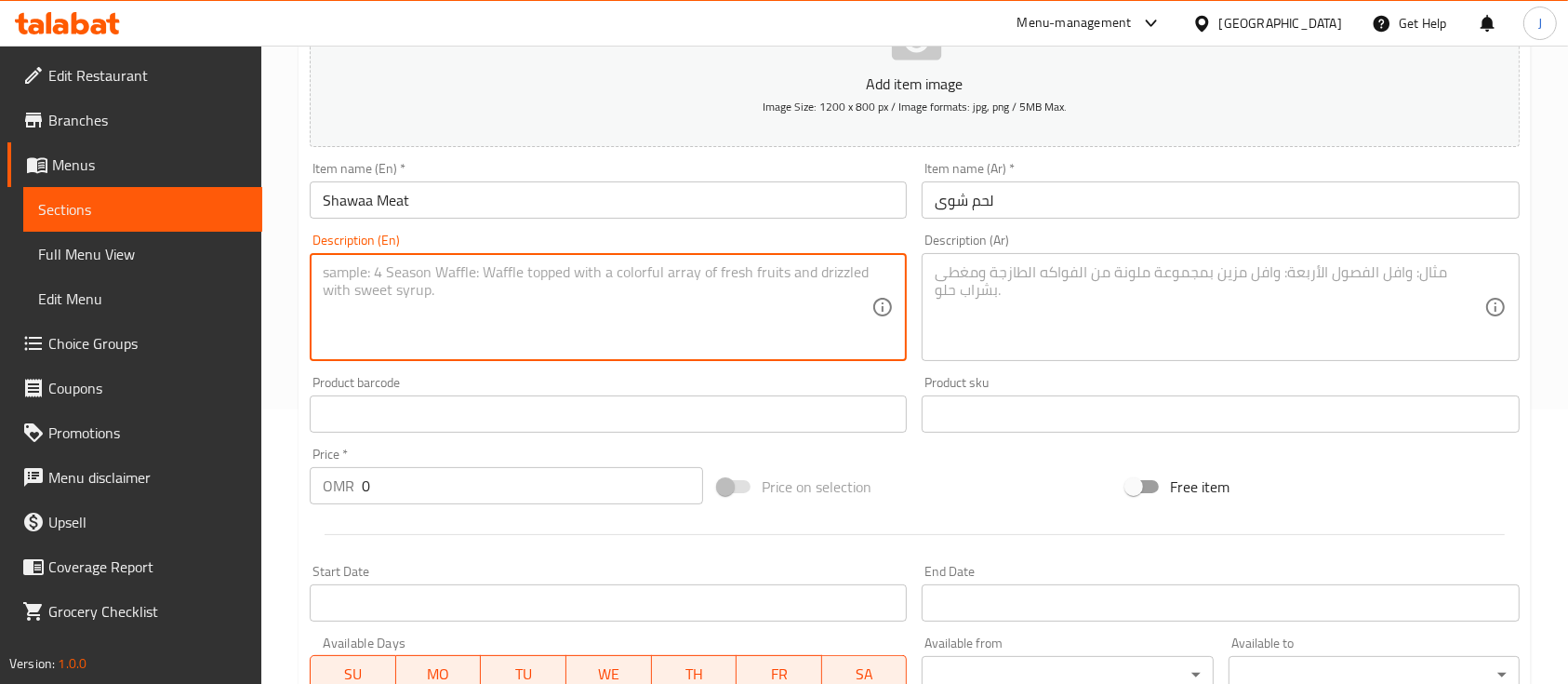
click at [412, 279] on textarea at bounding box center [597, 308] width 548 height 89
paste textarea "Shawaa Meat"
type textarea "Shawaa Meat with your choice of rice"
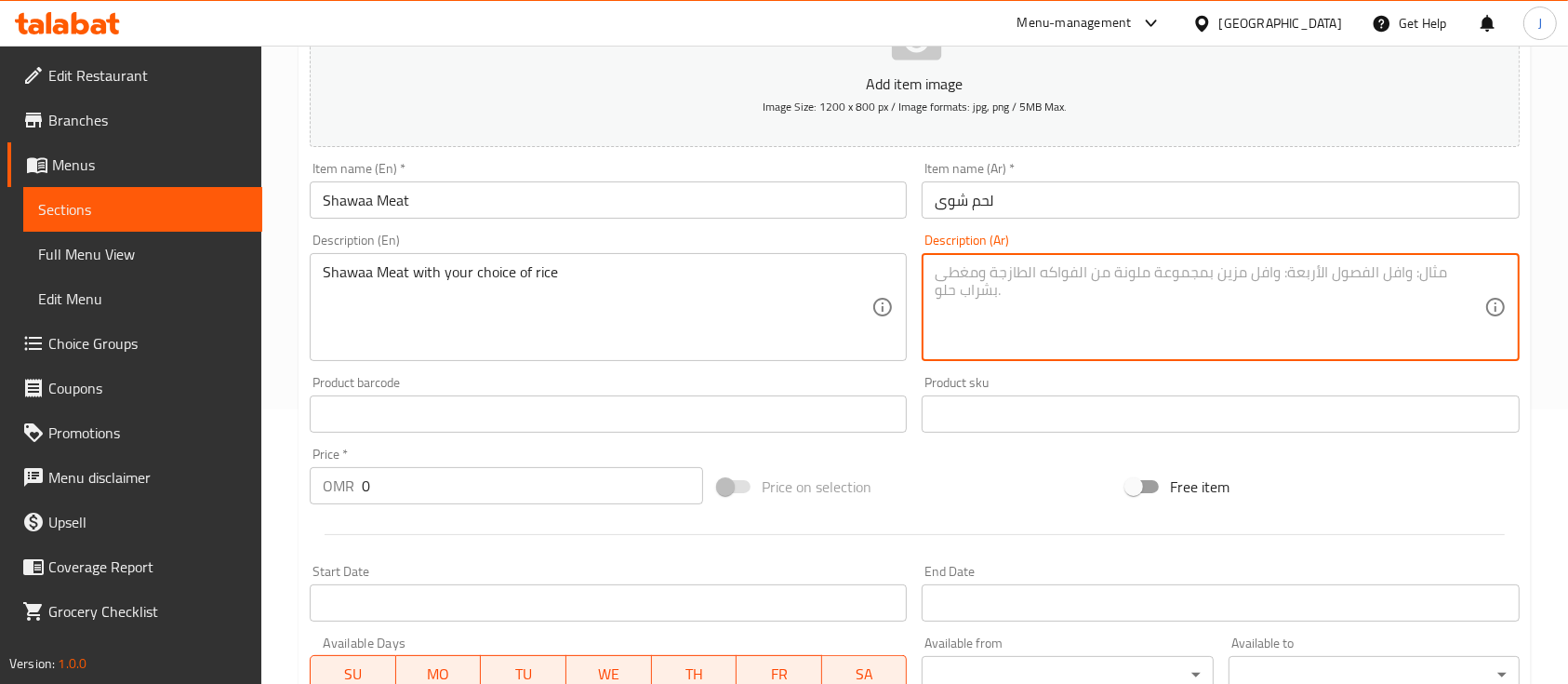
click at [1027, 289] on textarea at bounding box center [1209, 308] width 548 height 89
paste textarea "لحم الشوّا مع اختيارك من الأرز"
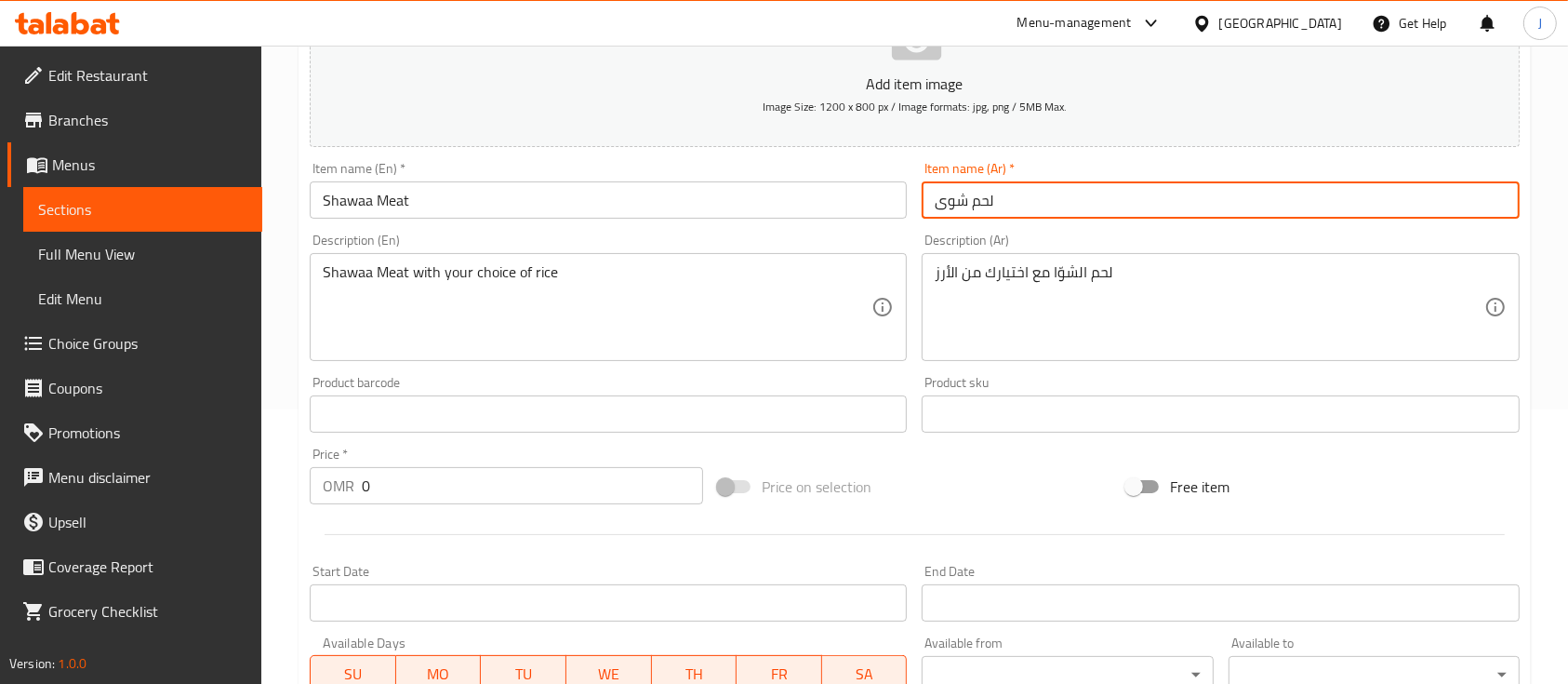
drag, startPoint x: 968, startPoint y: 198, endPoint x: 925, endPoint y: 201, distance: 43.1
click at [925, 201] on input "لحم شوى" at bounding box center [1220, 200] width 597 height 38
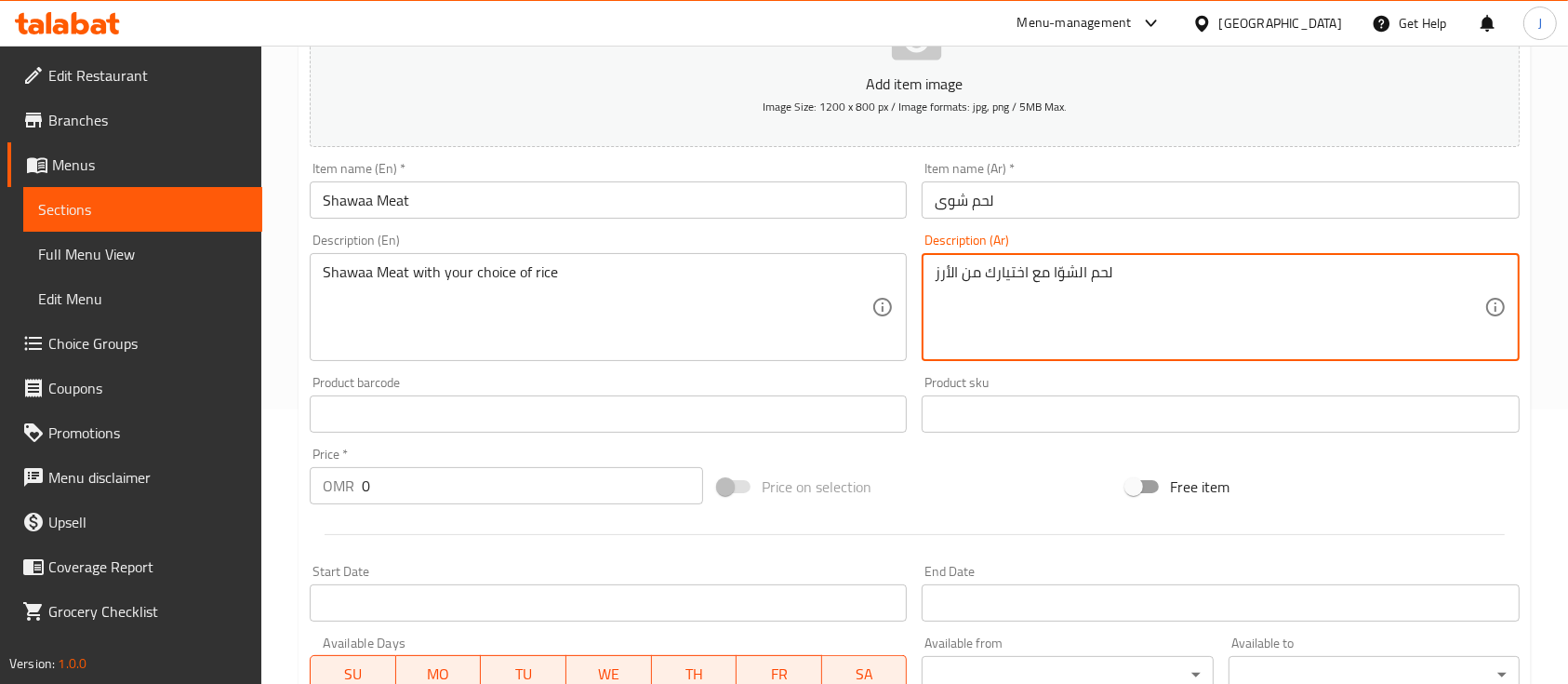
drag, startPoint x: 1050, startPoint y: 271, endPoint x: 1074, endPoint y: 269, distance: 24.1
paste textarea
type textarea "لحم الشوى مع اختيارك من الأرز"
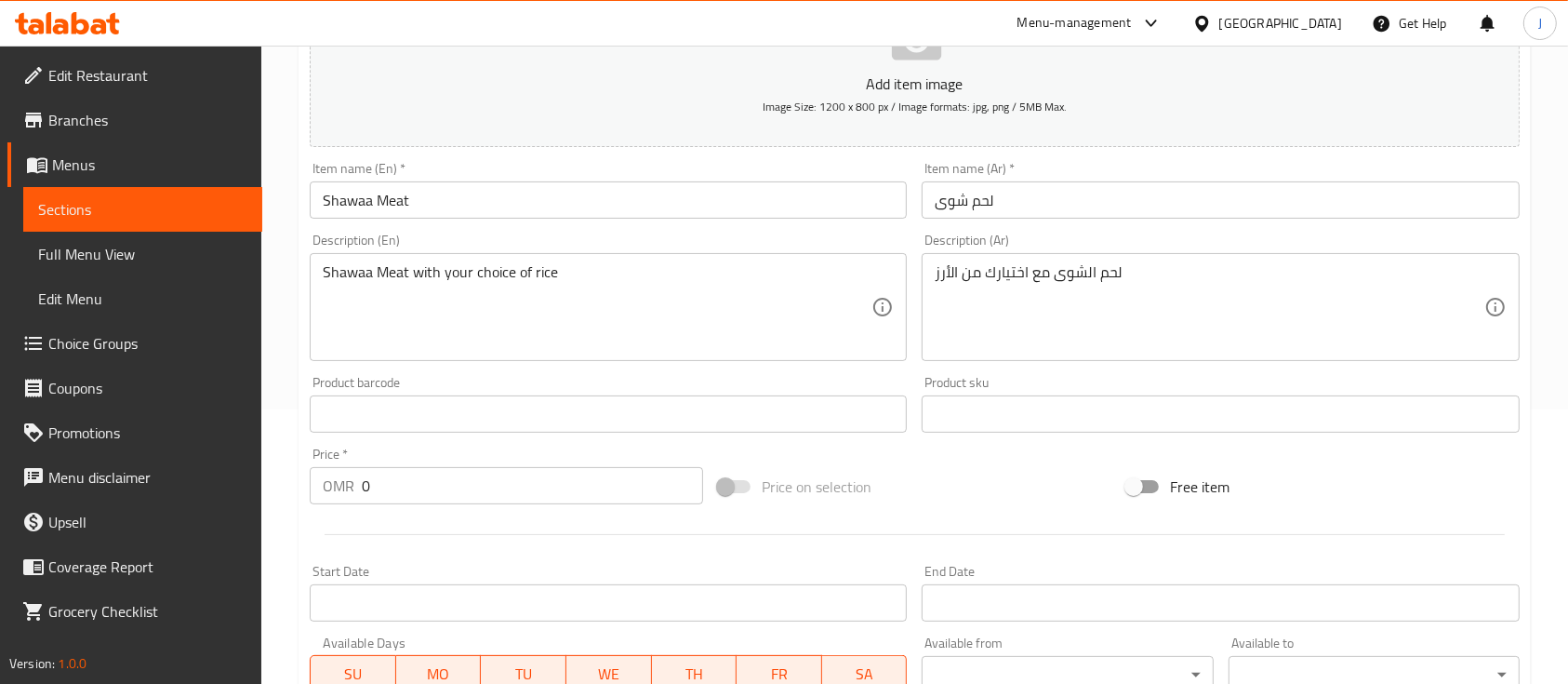
click at [727, 380] on div "Product barcode Product barcode" at bounding box center [608, 404] width 597 height 57
click at [437, 494] on input "0" at bounding box center [532, 485] width 341 height 38
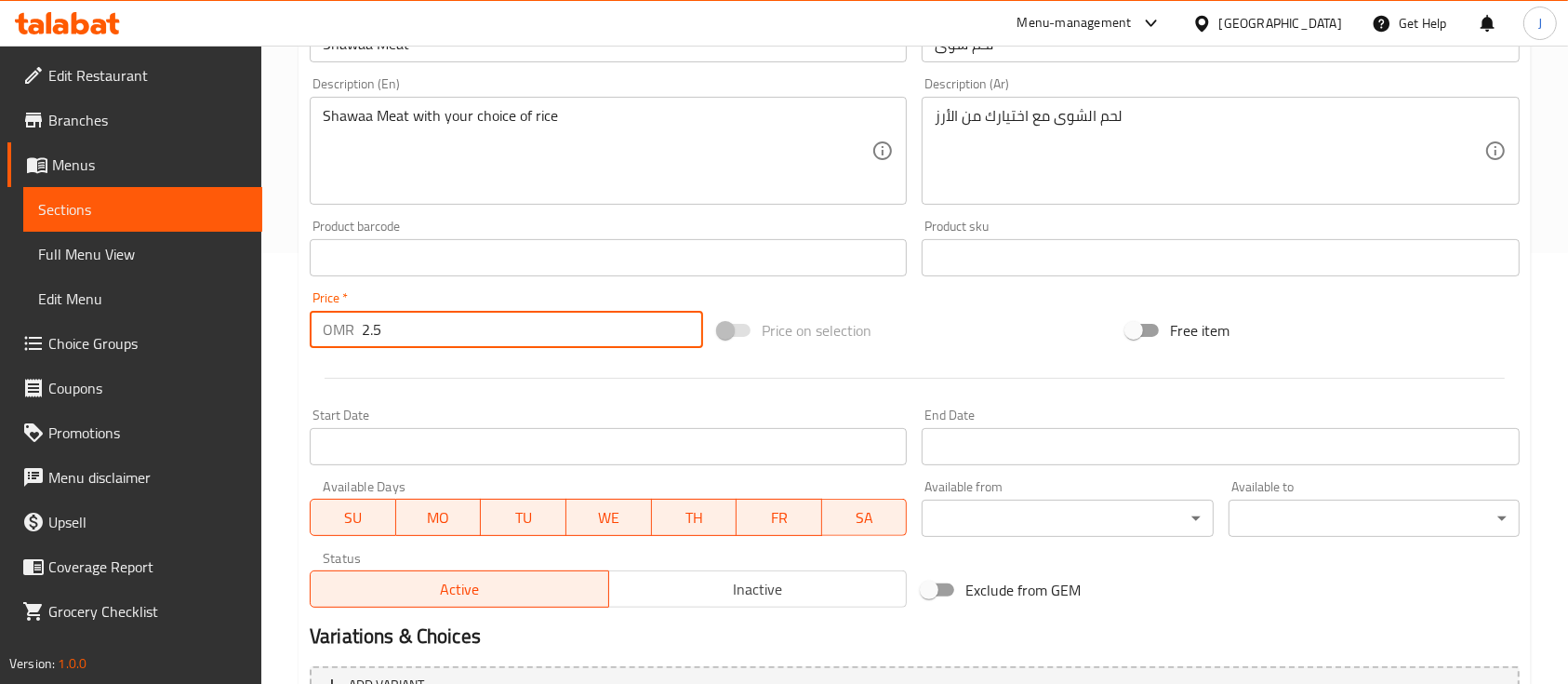
scroll to position [433, 0]
type input "2.5"
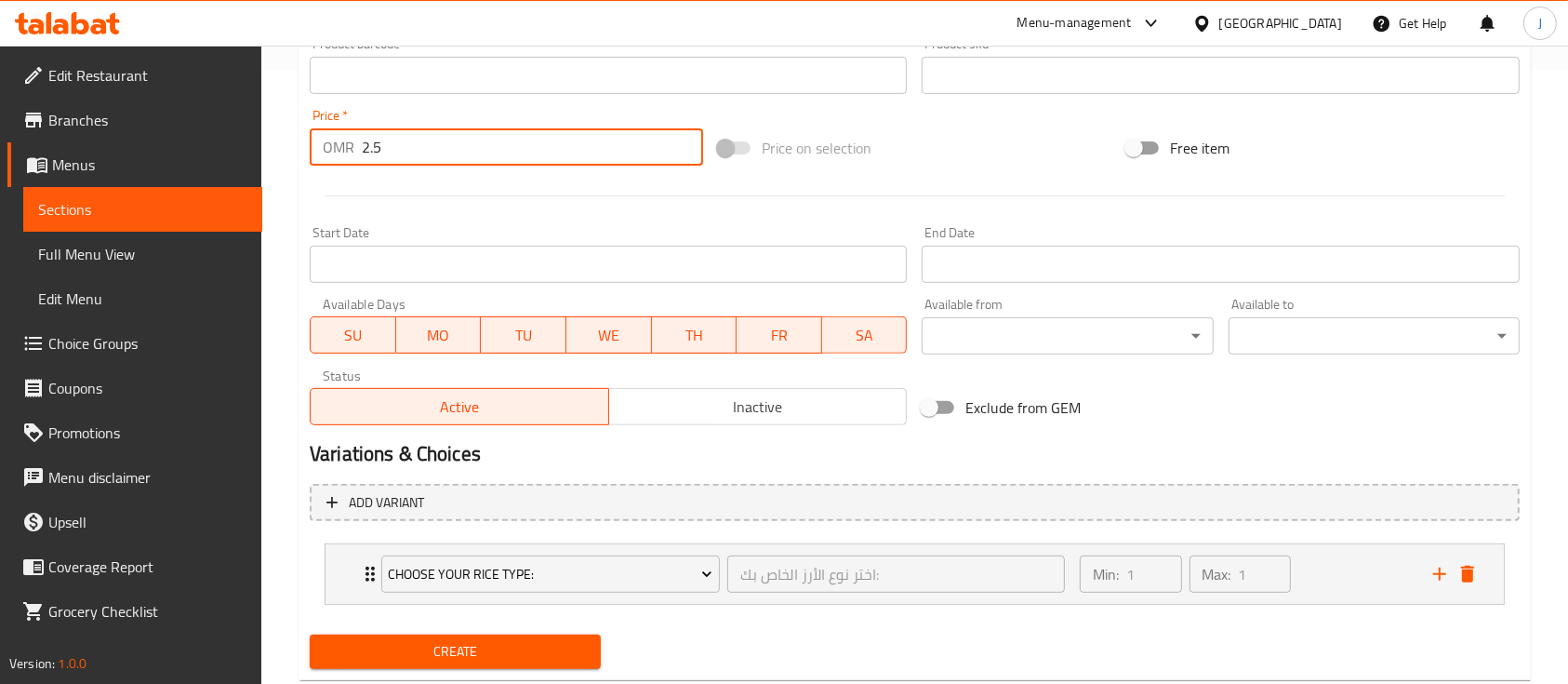
scroll to position [661, 0]
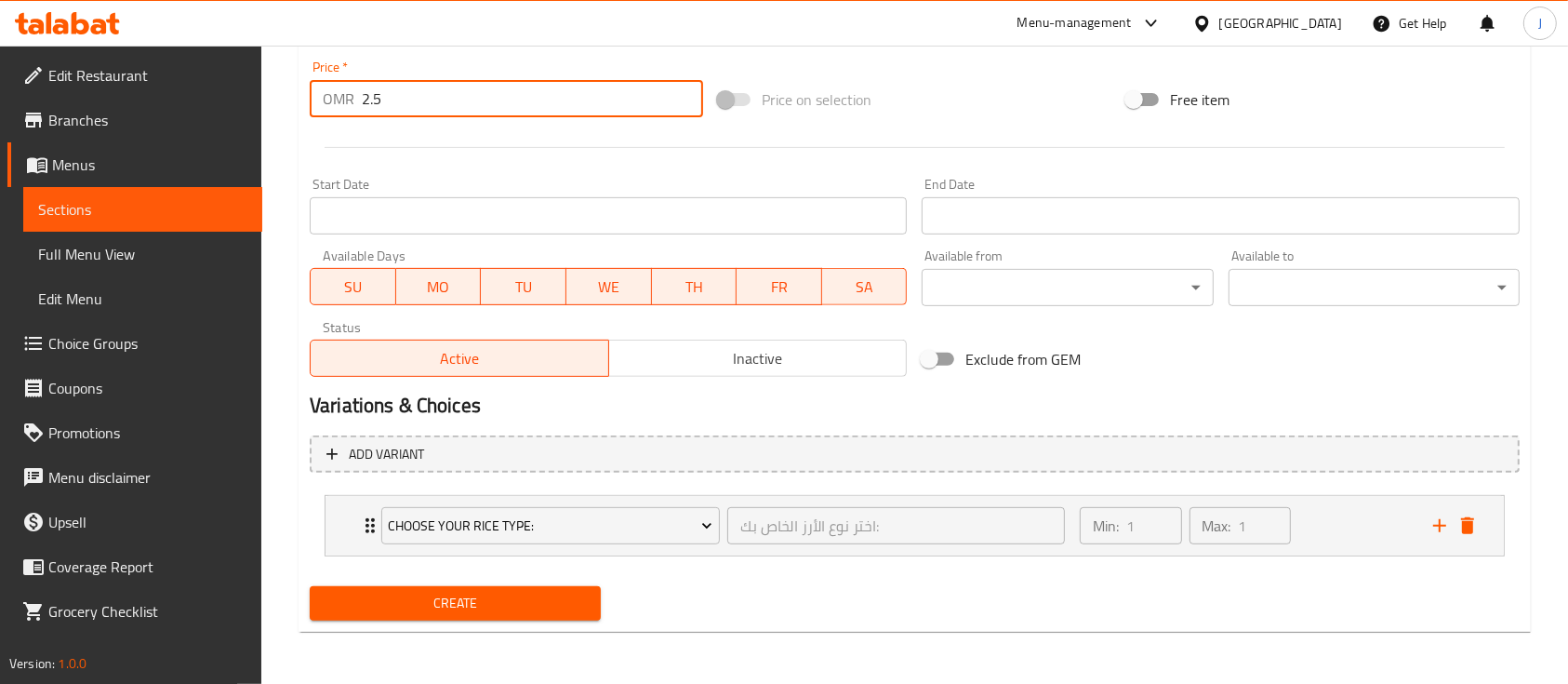
click at [493, 600] on span "Create" at bounding box center [455, 603] width 262 height 23
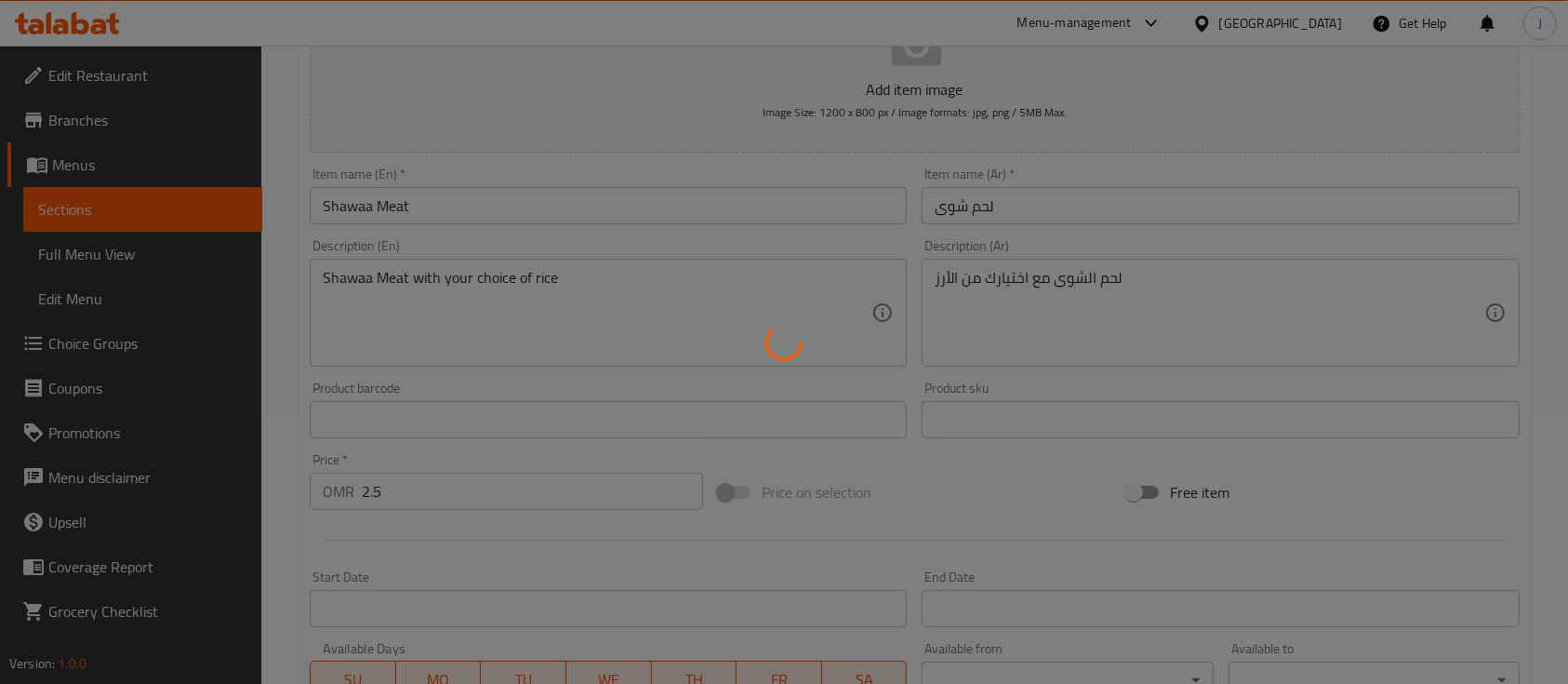
type input "0"
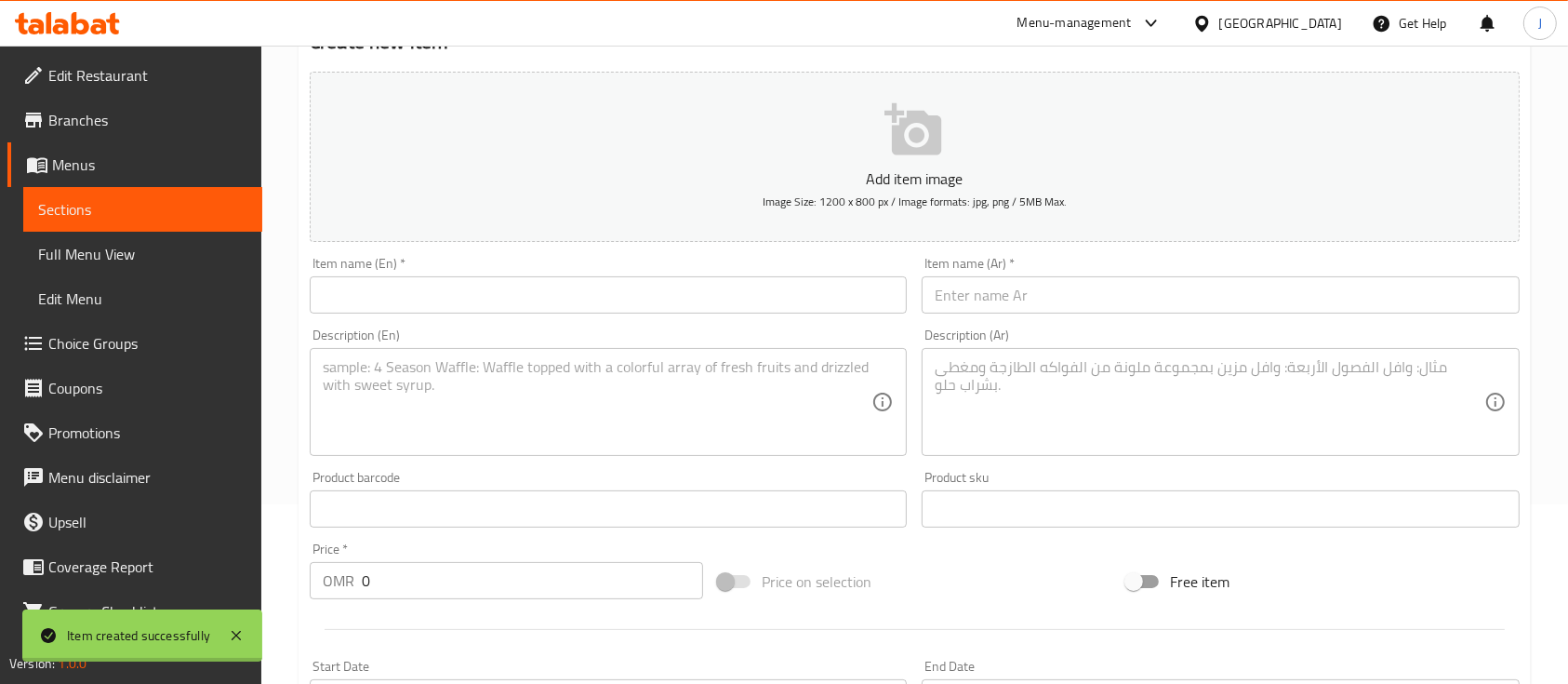
scroll to position [179, 0]
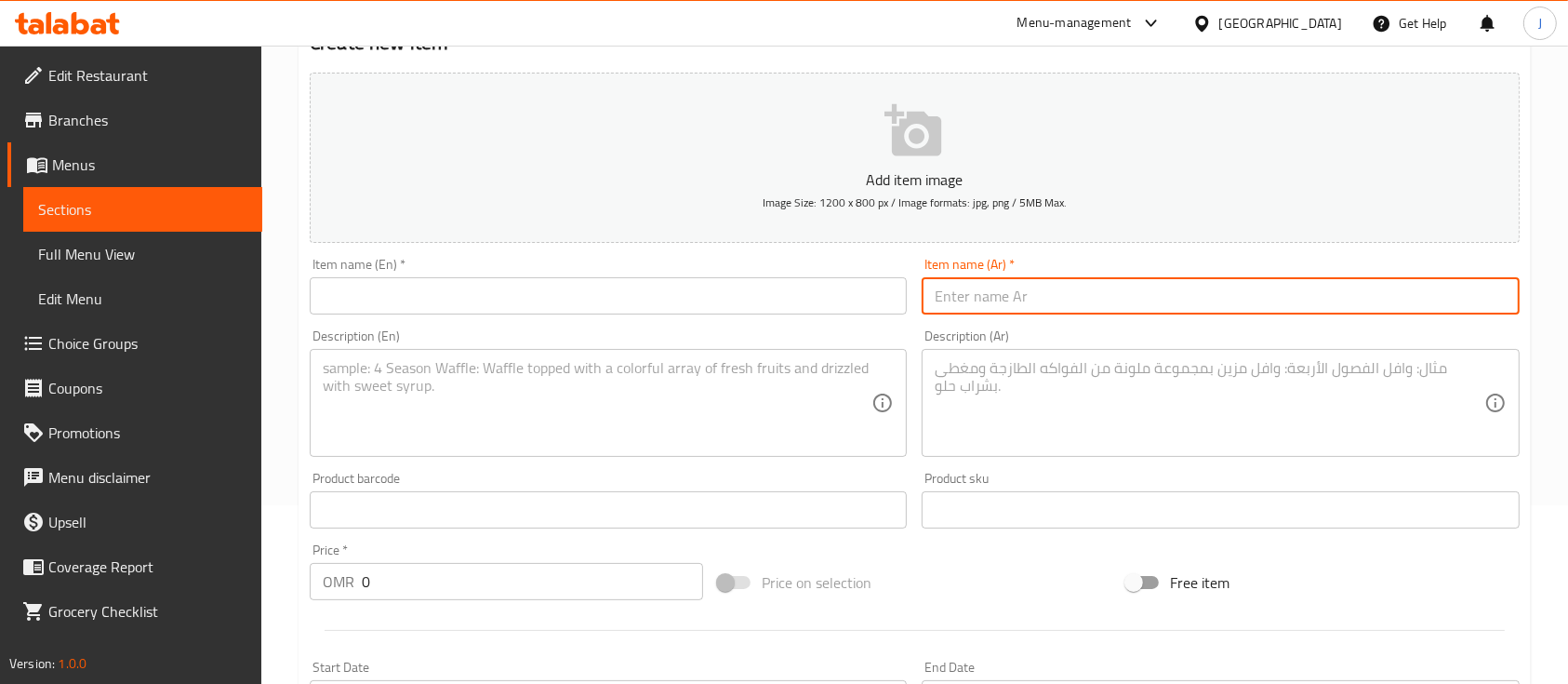
click at [1124, 309] on input "text" at bounding box center [1220, 295] width 597 height 38
paste input "نصف دجاج مندي"
type input "نصف دجاج مندي"
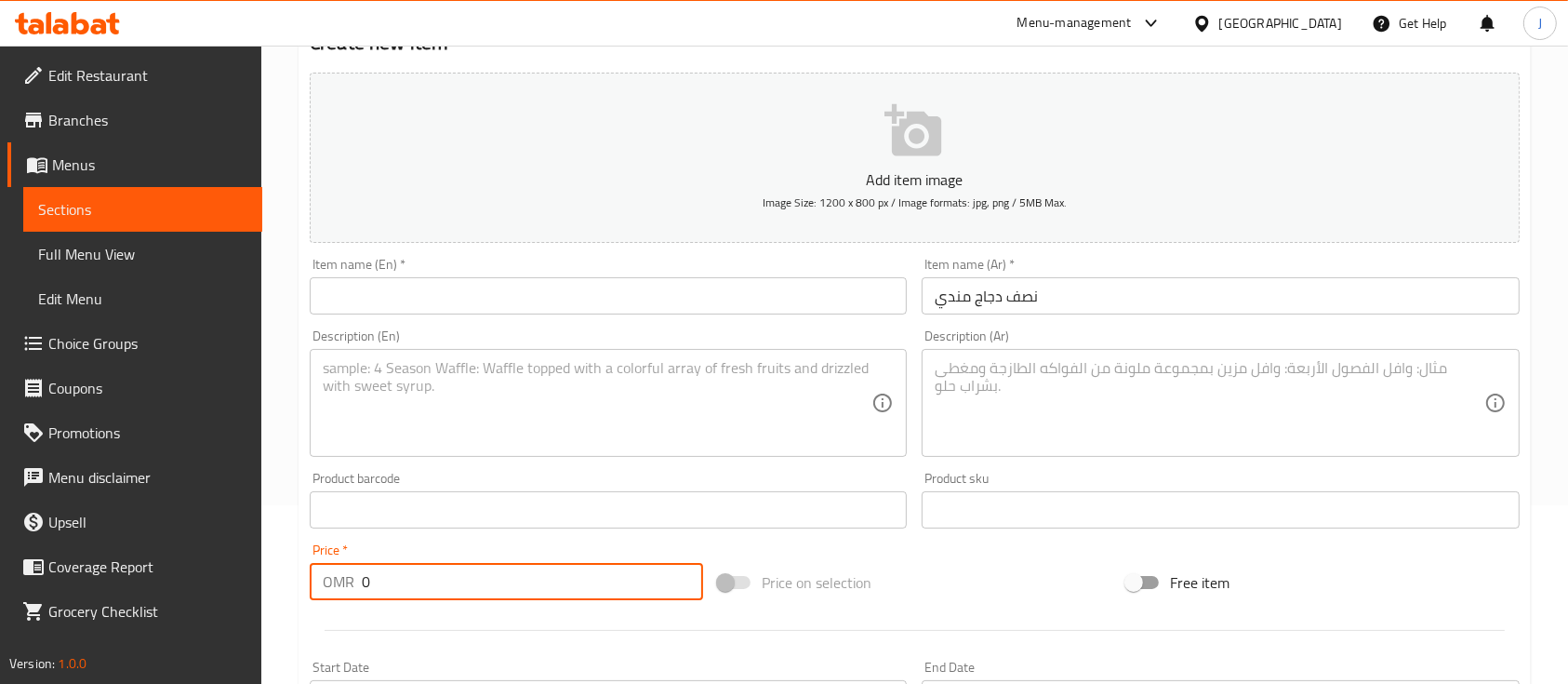
drag, startPoint x: 411, startPoint y: 582, endPoint x: 233, endPoint y: 584, distance: 178.0
click at [233, 584] on div "Edit Restaurant Branches Menus Sections Full Menu View Edit Menu Choice Groups …" at bounding box center [784, 517] width 1568 height 1300
type input "1.5"
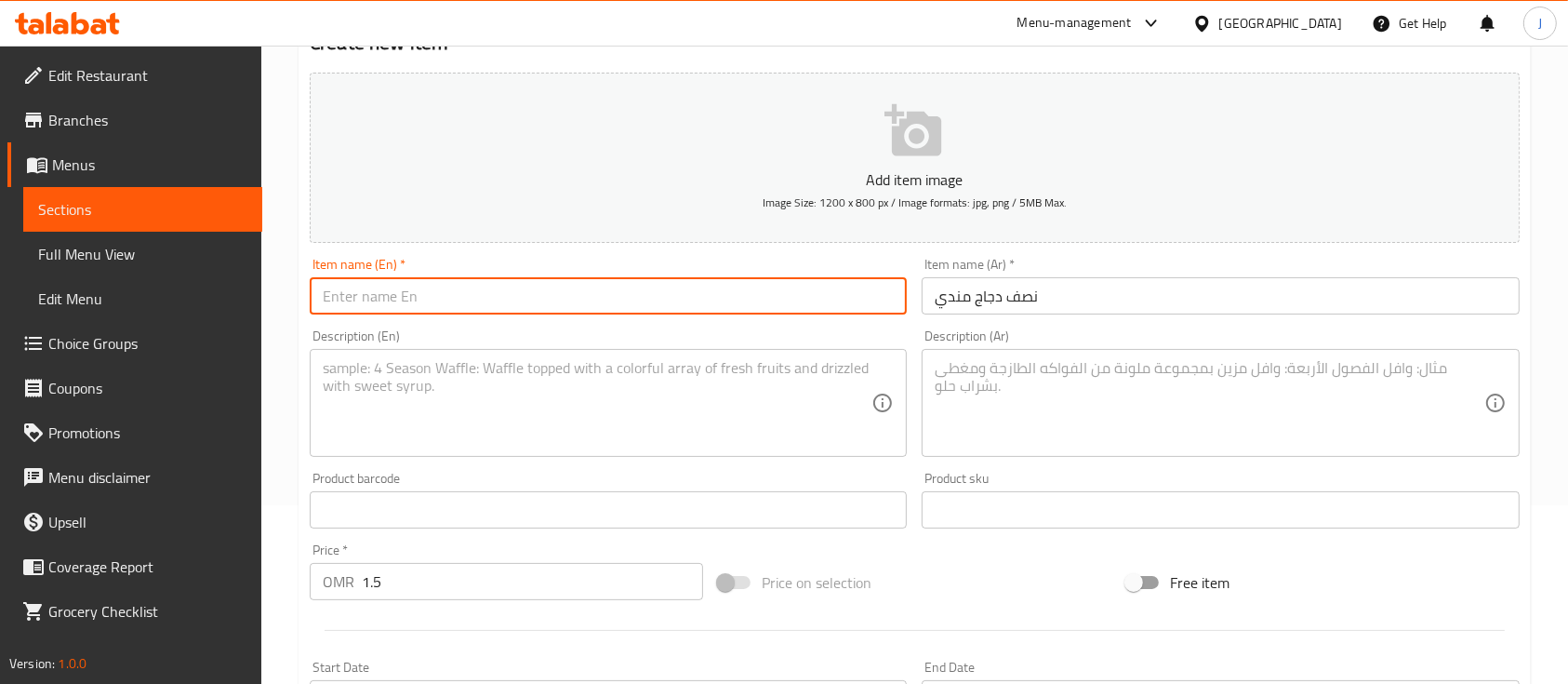
click at [440, 294] on input "text" at bounding box center [608, 295] width 597 height 38
paste input "Half a mandi chicken"
click at [375, 298] on input "Half a mandi chicken" at bounding box center [608, 295] width 597 height 38
click at [411, 295] on input "Half a Mandi chicken" at bounding box center [608, 295] width 597 height 38
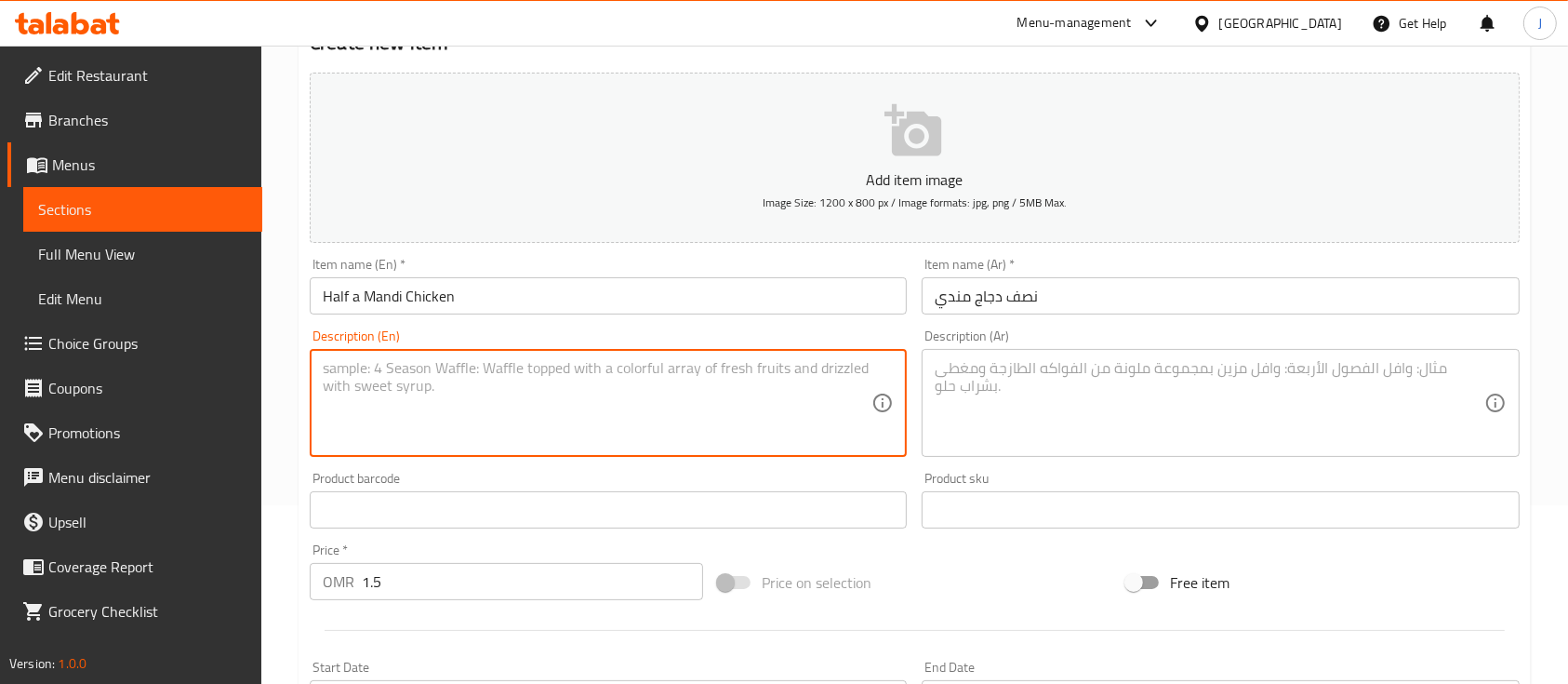
click at [443, 375] on textarea at bounding box center [597, 403] width 548 height 89
click at [356, 295] on input "Half a Mandi Chicken" at bounding box center [608, 295] width 597 height 38
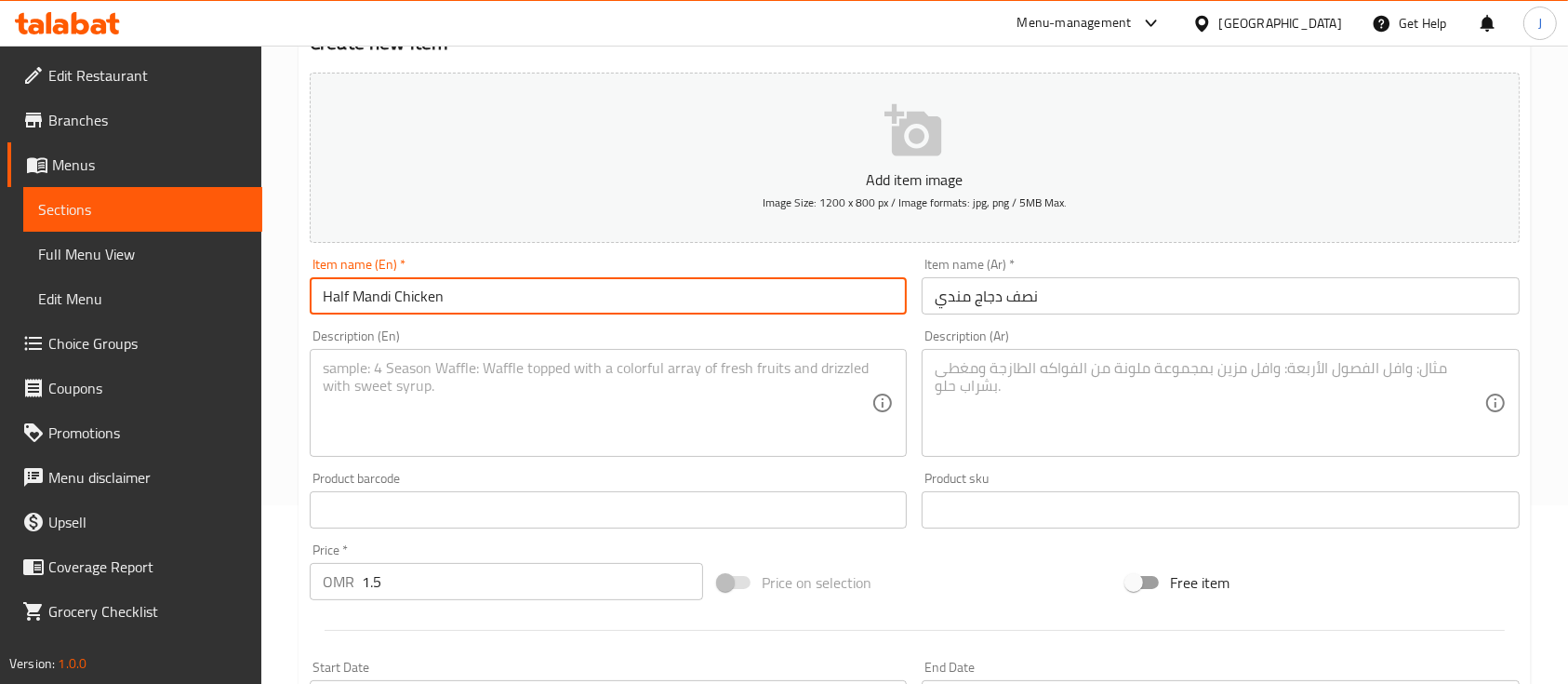
type input "Half Mandi Chicken"
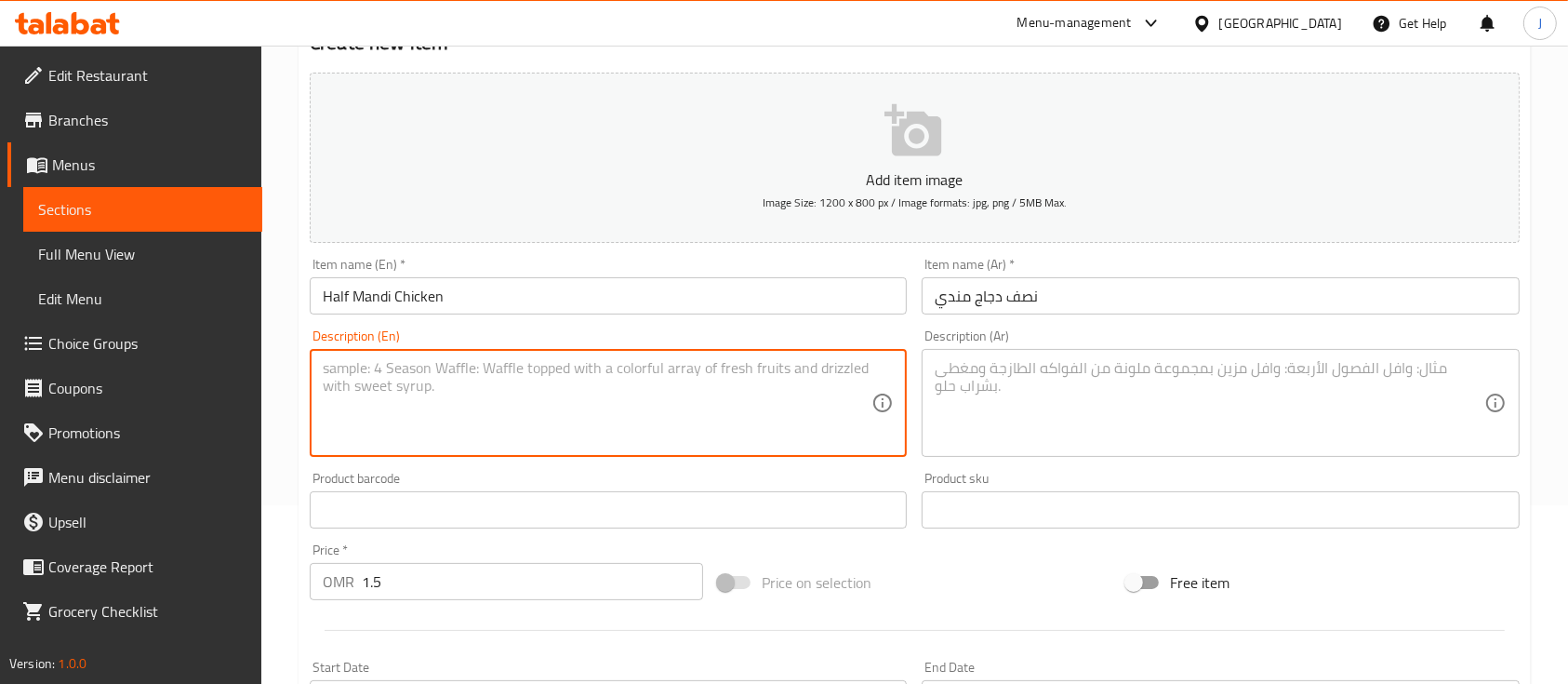
click at [364, 396] on textarea at bounding box center [597, 403] width 548 height 89
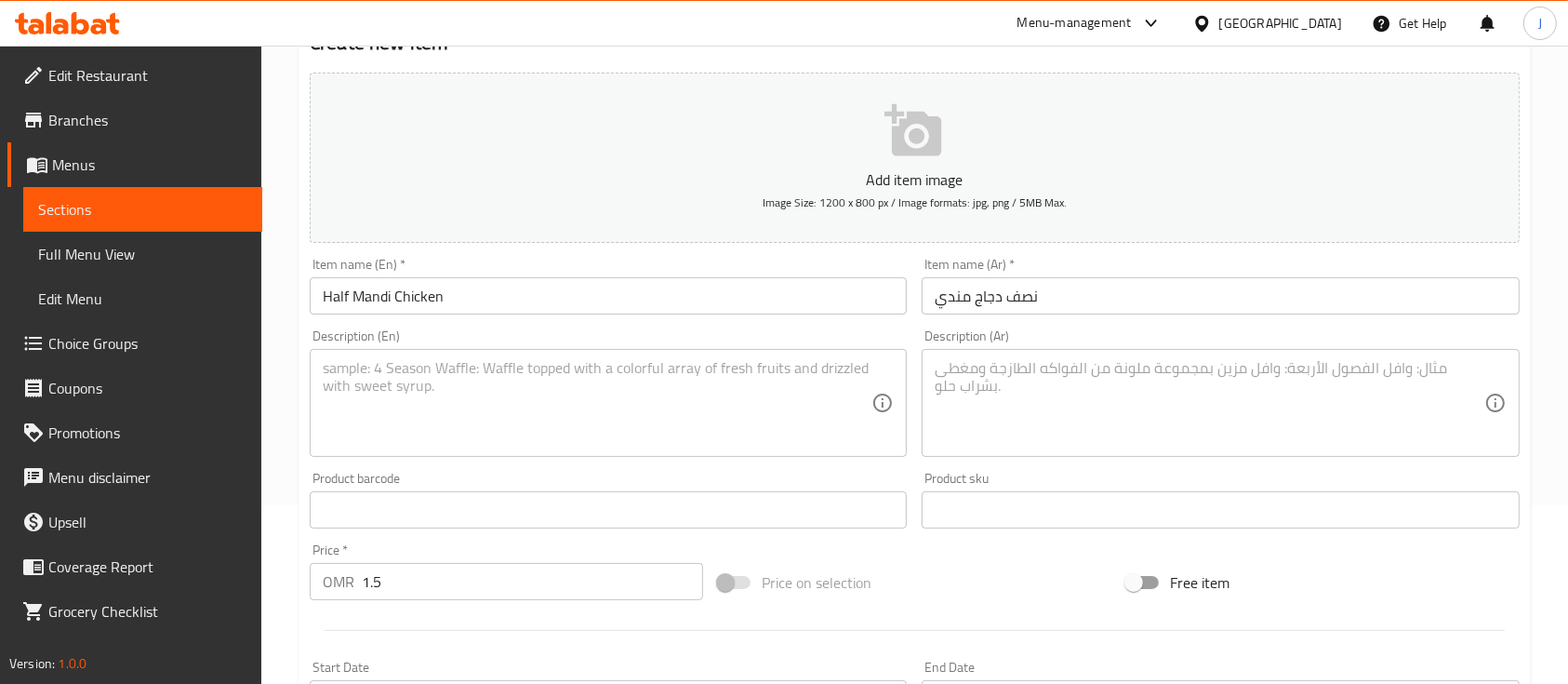
click at [1309, 466] on div "Product sku Product sku" at bounding box center [1220, 499] width 612 height 71
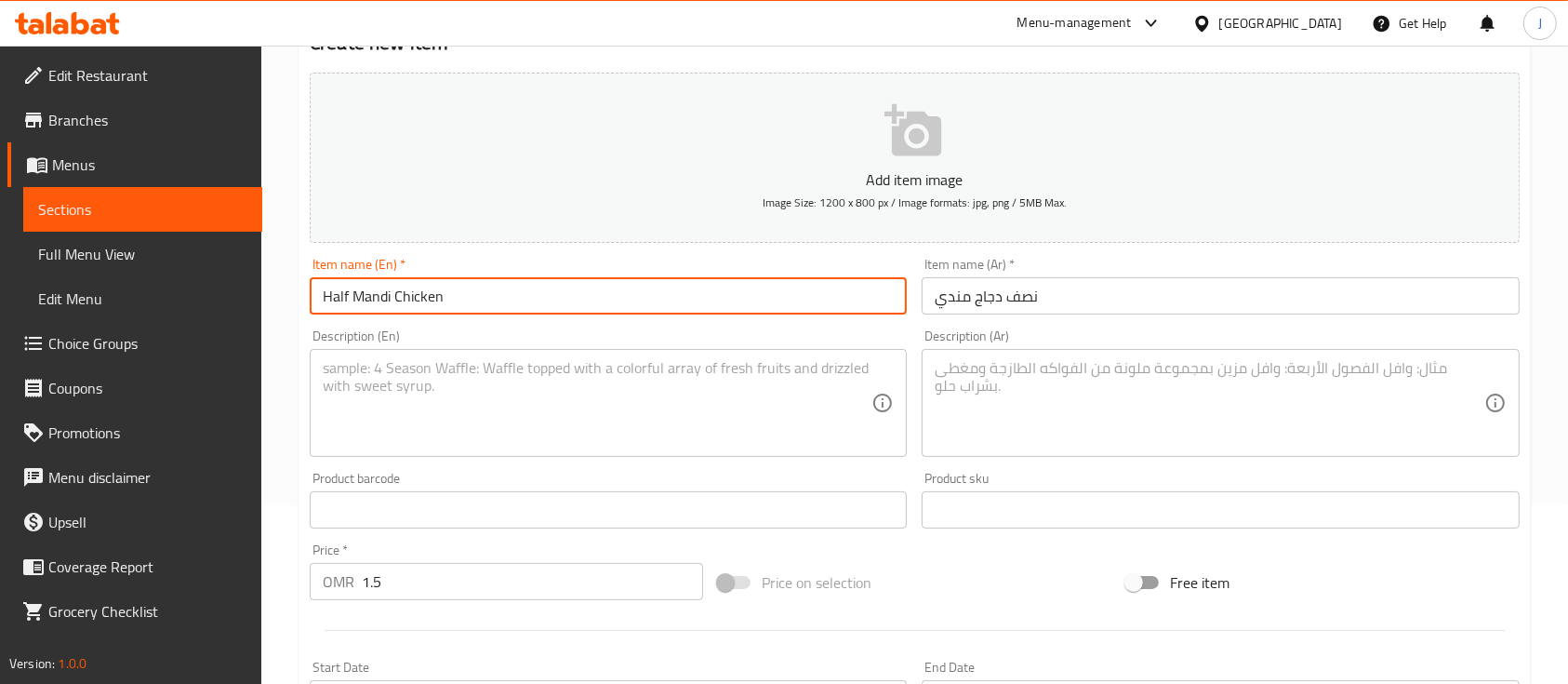
click at [658, 294] on input "Half Mandi Chicken" at bounding box center [608, 295] width 597 height 38
click at [388, 414] on textarea at bounding box center [597, 403] width 548 height 89
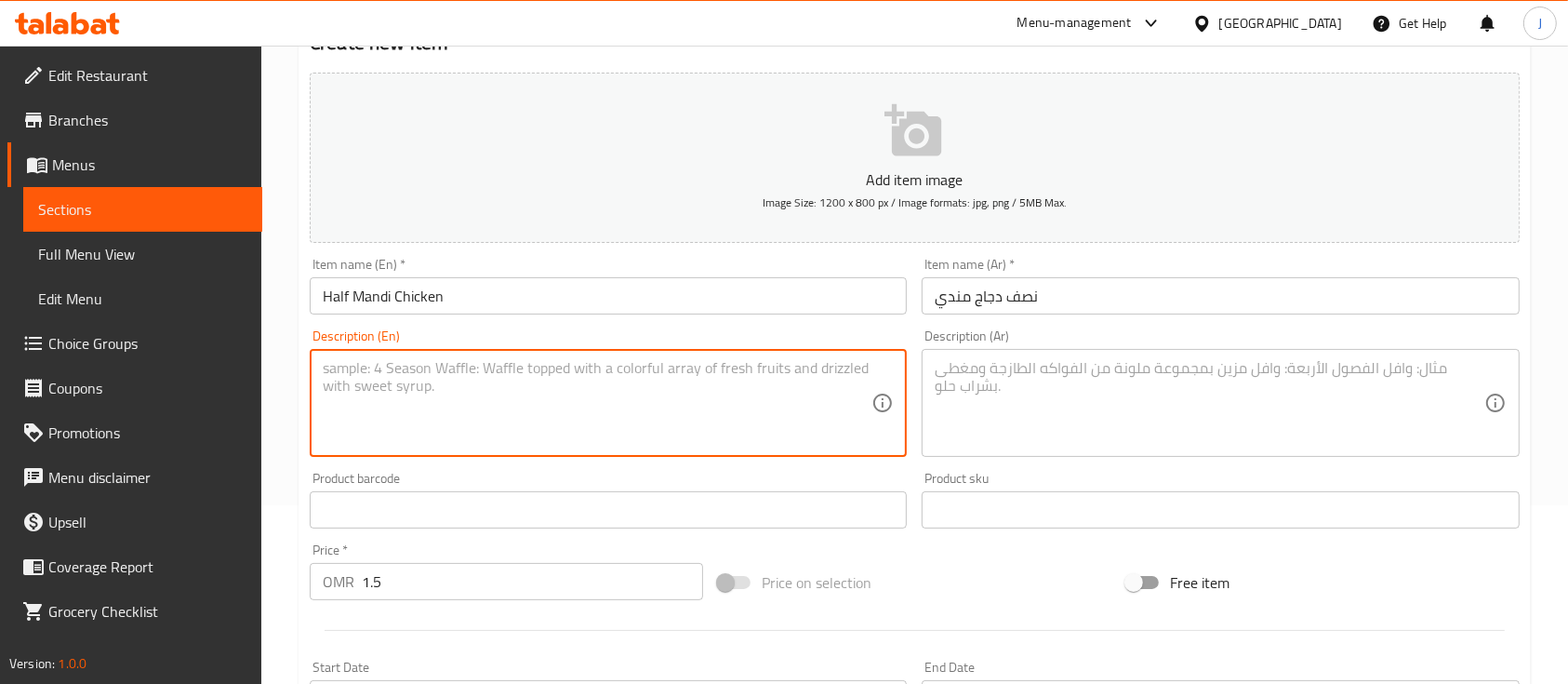
paste textarea "Half Mandi Chicken"
type textarea "Half Mandi Chicken with your choice of rice"
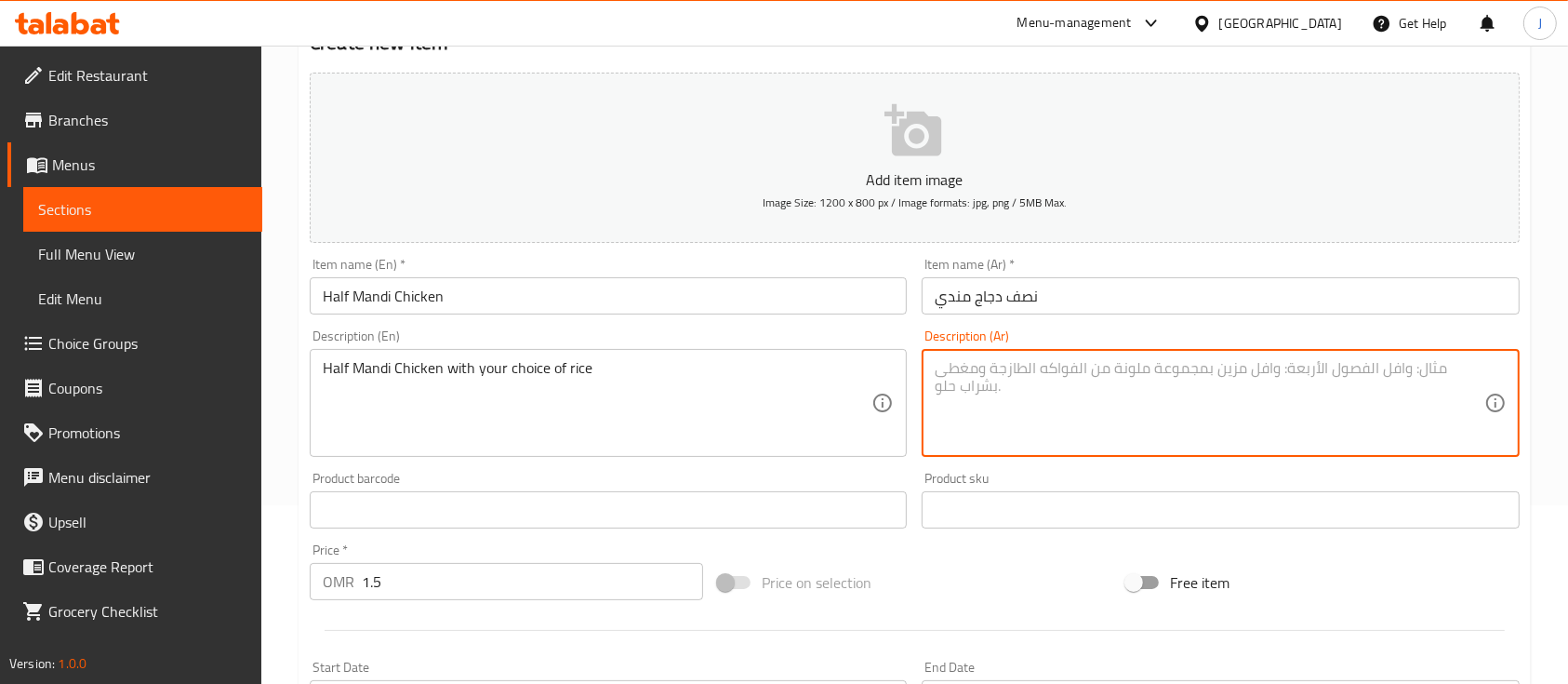
click at [1050, 411] on textarea at bounding box center [1209, 403] width 548 height 89
paste textarea "نصف دجاجة مندي مع اختيارك من الأرز"
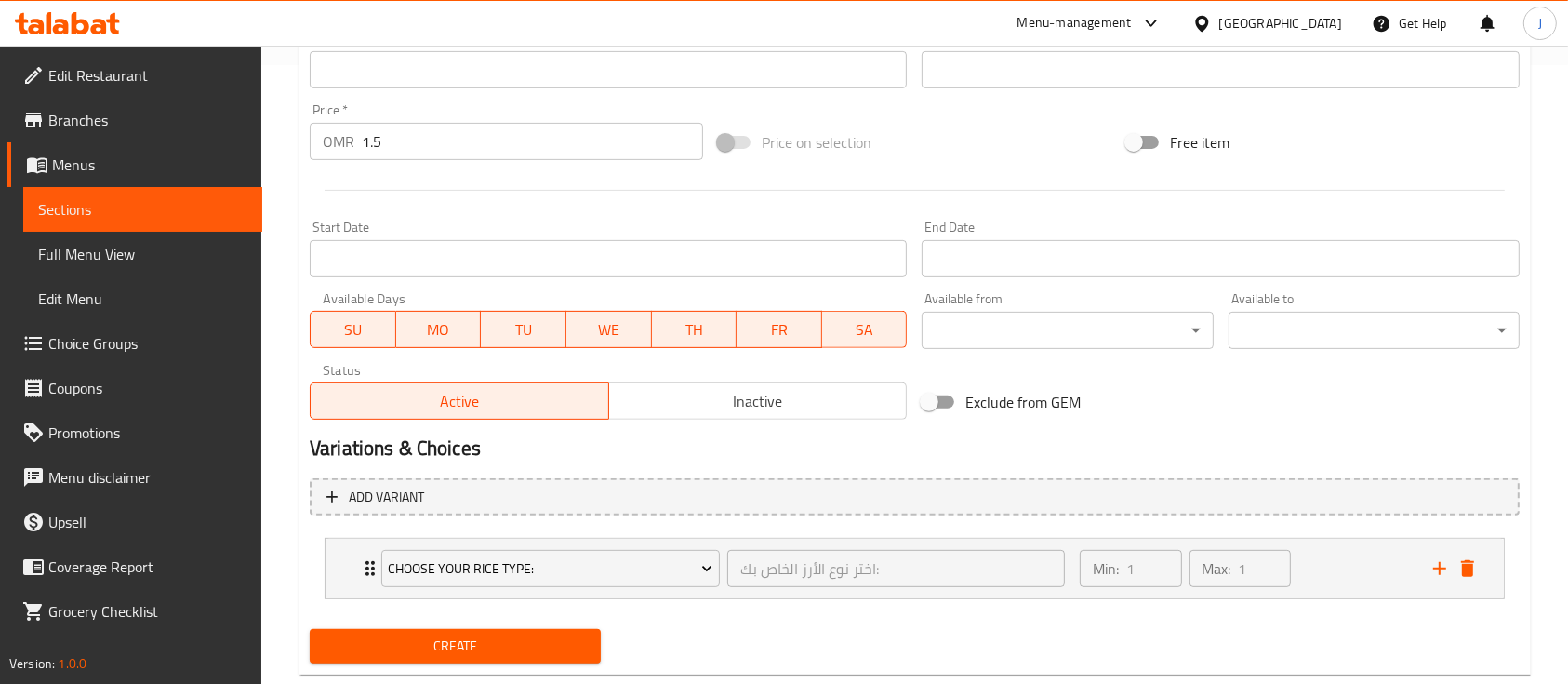
scroll to position [661, 0]
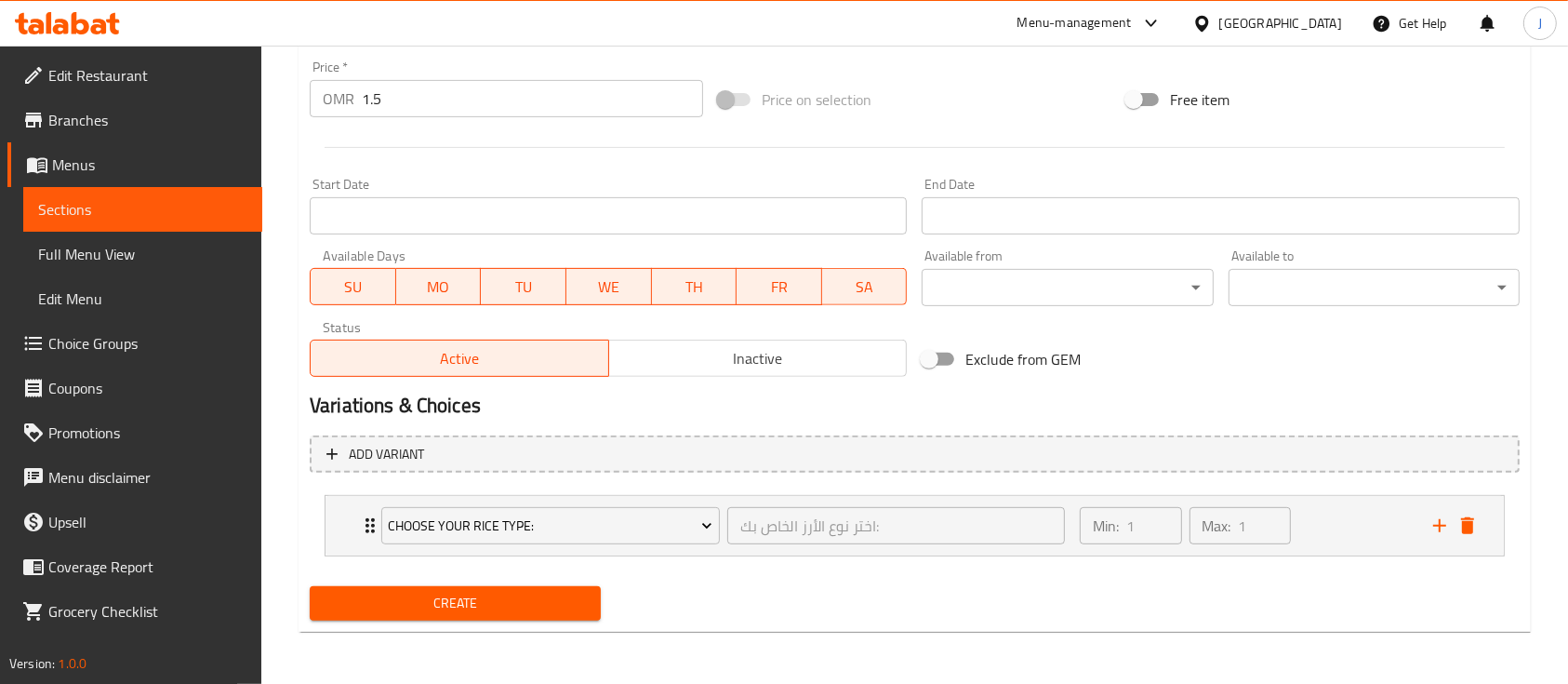
type textarea "نصف دجاجة مندي مع اختيارك من الأرز"
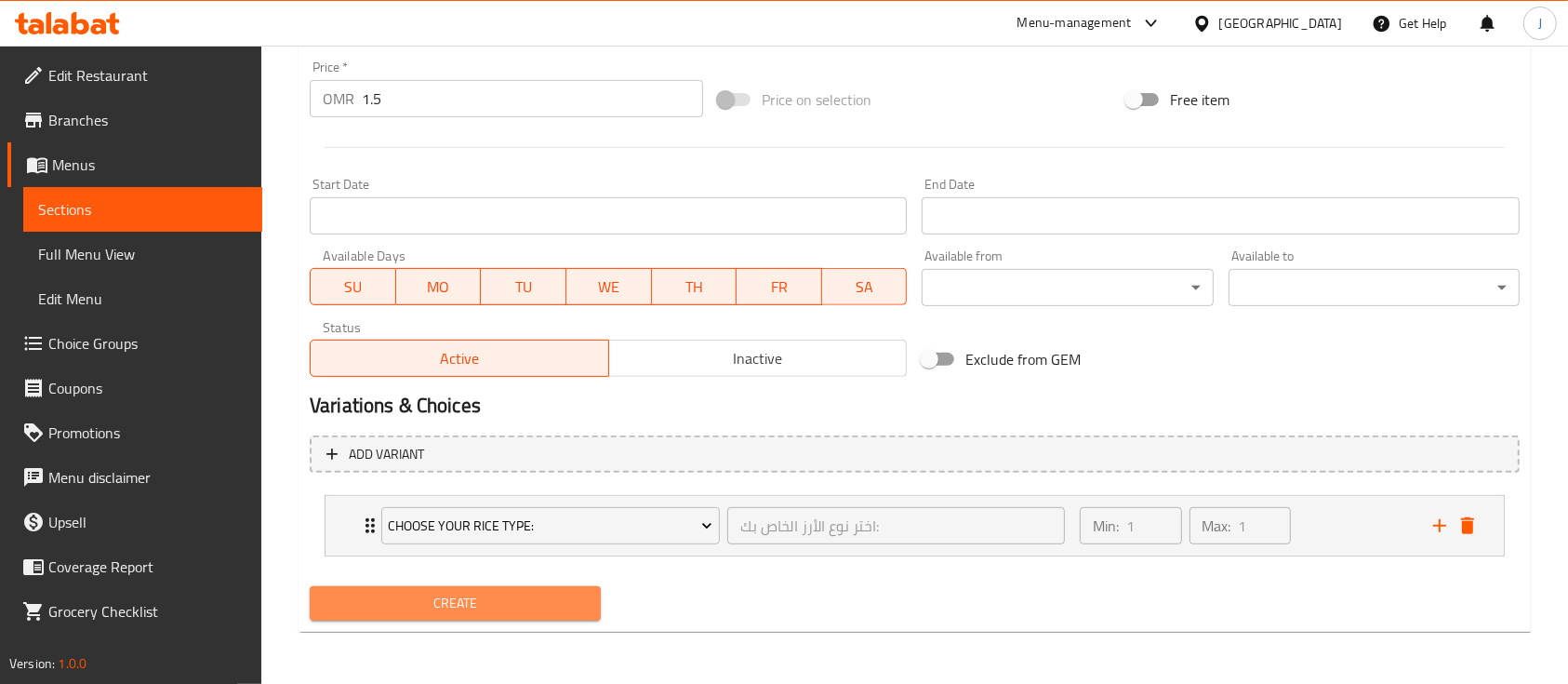
click at [525, 605] on span "Create" at bounding box center [455, 603] width 262 height 23
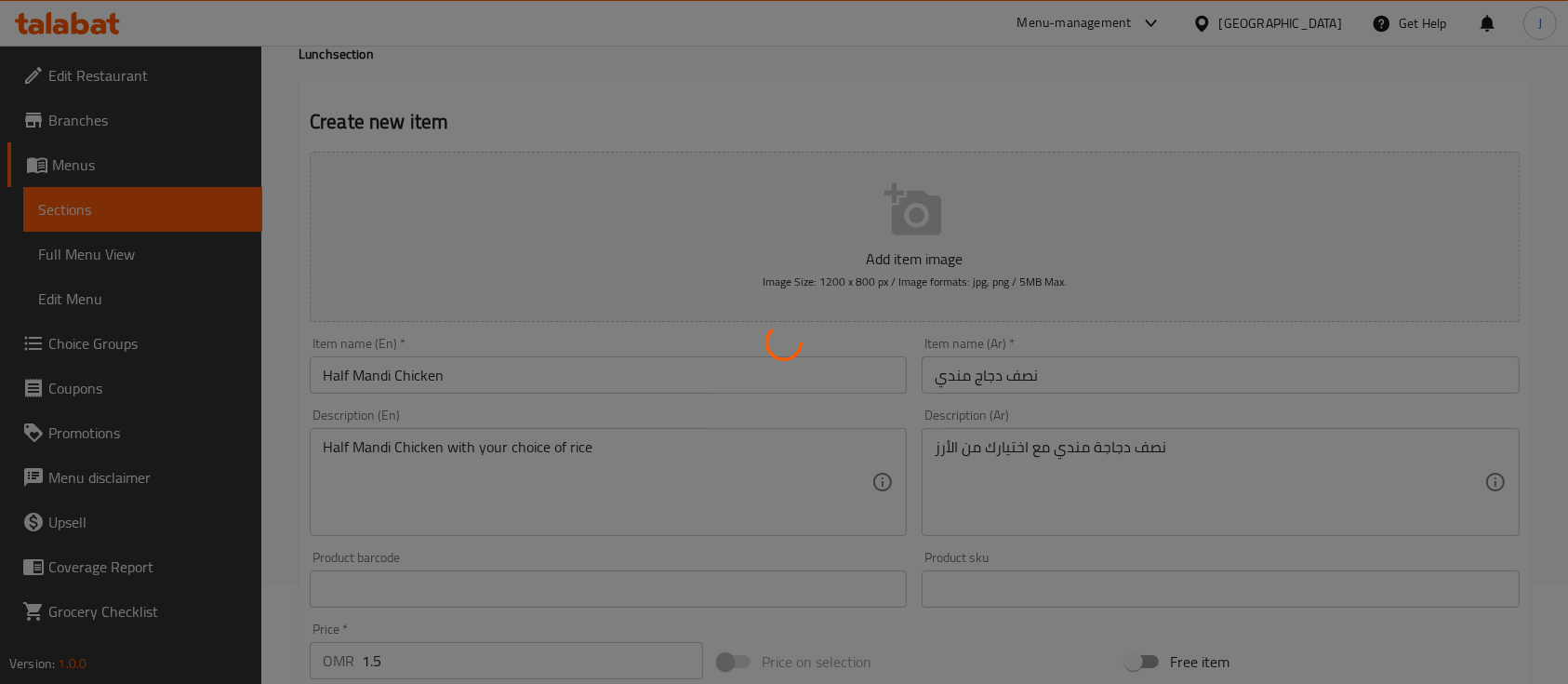
scroll to position [96, 0]
type input "0"
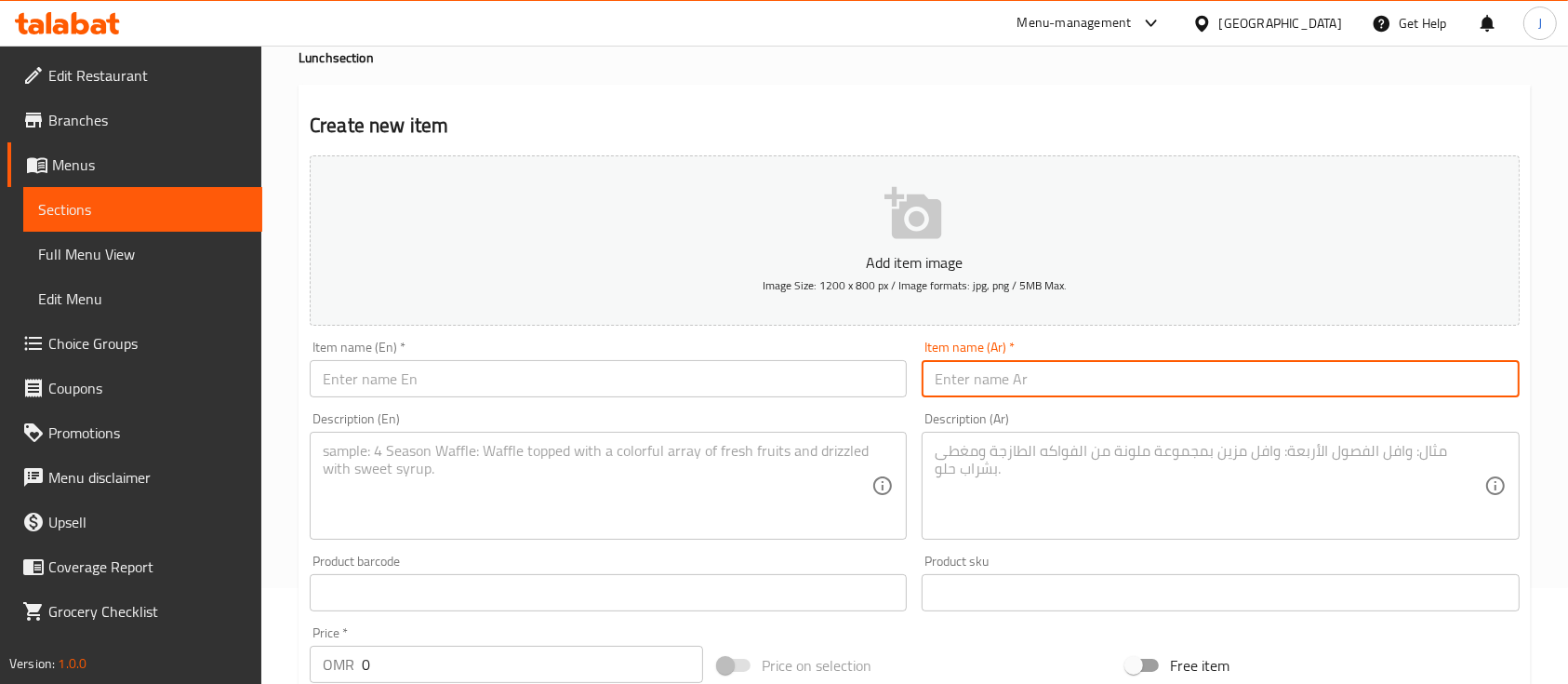
click at [1168, 378] on input "text" at bounding box center [1220, 378] width 597 height 38
paste input "نصف دجاج شوى"
type input "نصف دجاج شوى"
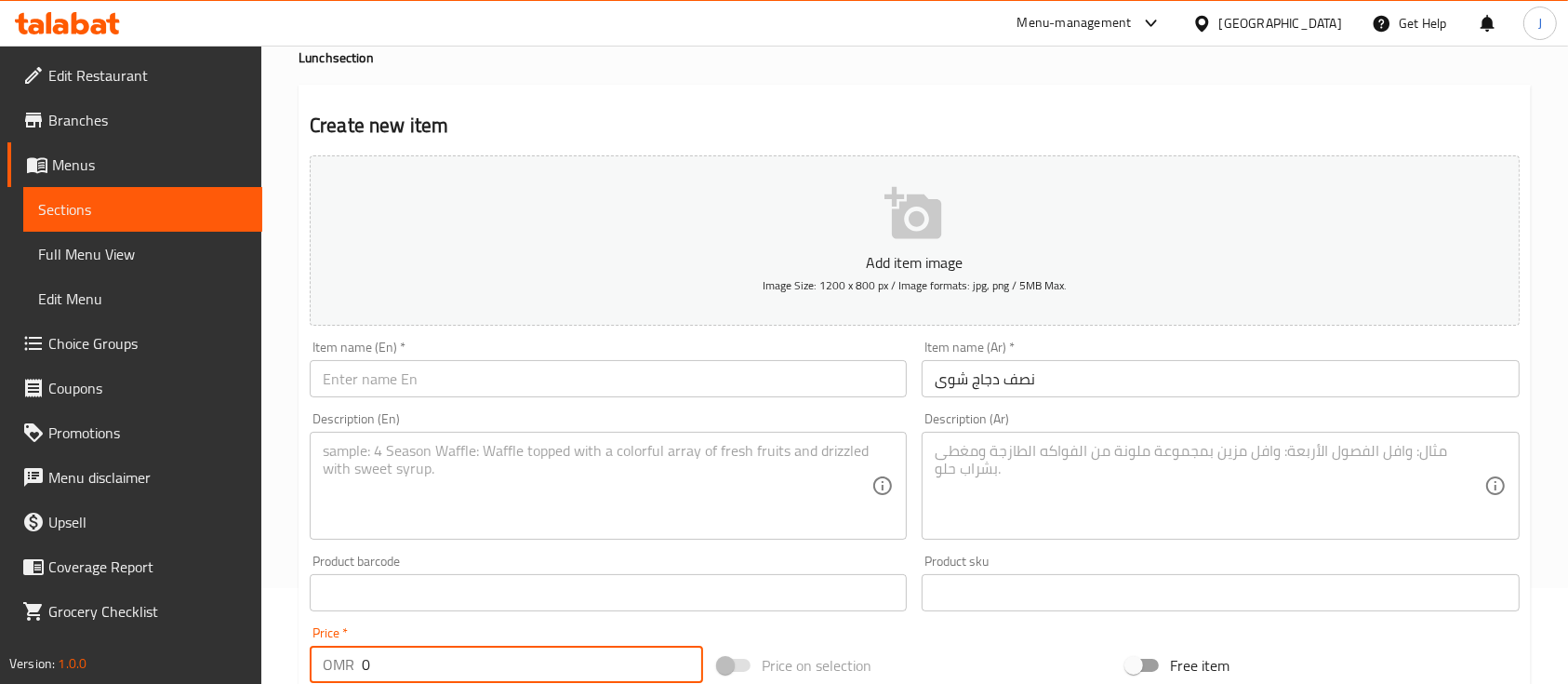
drag, startPoint x: 432, startPoint y: 660, endPoint x: 295, endPoint y: 672, distance: 137.5
click at [295, 672] on div "Home / Restaurants management / Menus / Sections / item / create Lunch section …" at bounding box center [915, 599] width 1307 height 1300
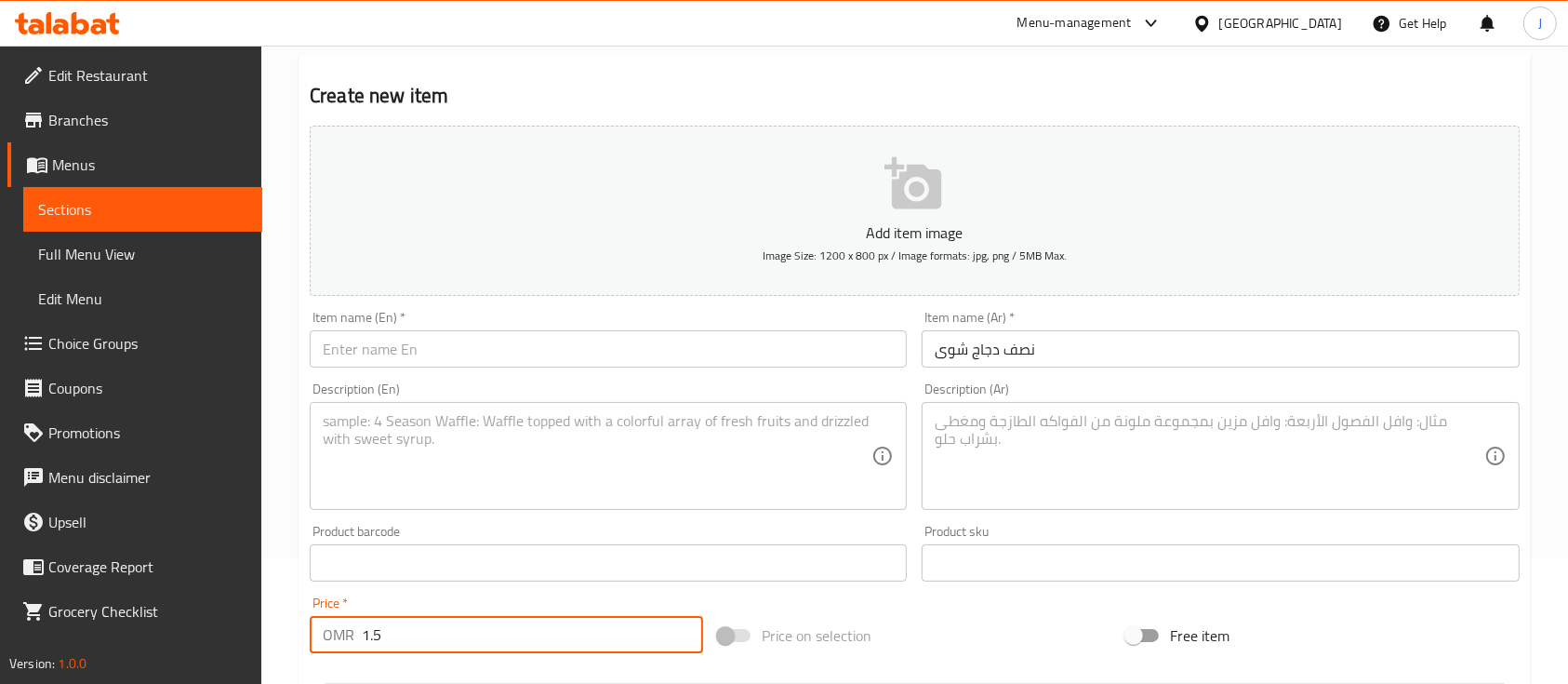
type input "1.5"
click at [362, 368] on div "Item name (En)   * Item name (En) *" at bounding box center [608, 339] width 612 height 71
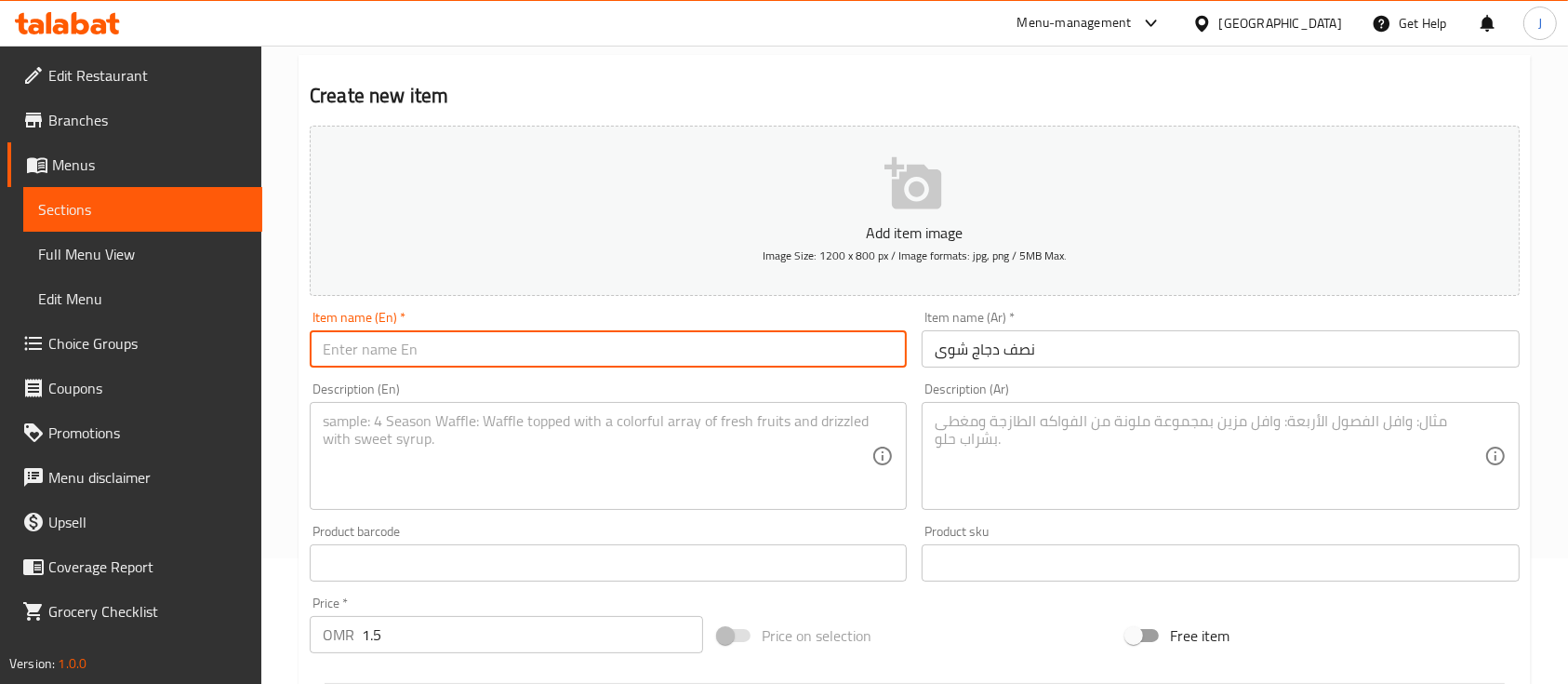
click at [365, 356] on input "text" at bounding box center [608, 348] width 597 height 38
paste input "shawaa"
click at [357, 351] on input "Half shawaa Chicken" at bounding box center [608, 348] width 597 height 38
click at [505, 362] on input "Half Shawaa Chicken" at bounding box center [608, 348] width 597 height 38
type input "Half Shawaa Chicken"
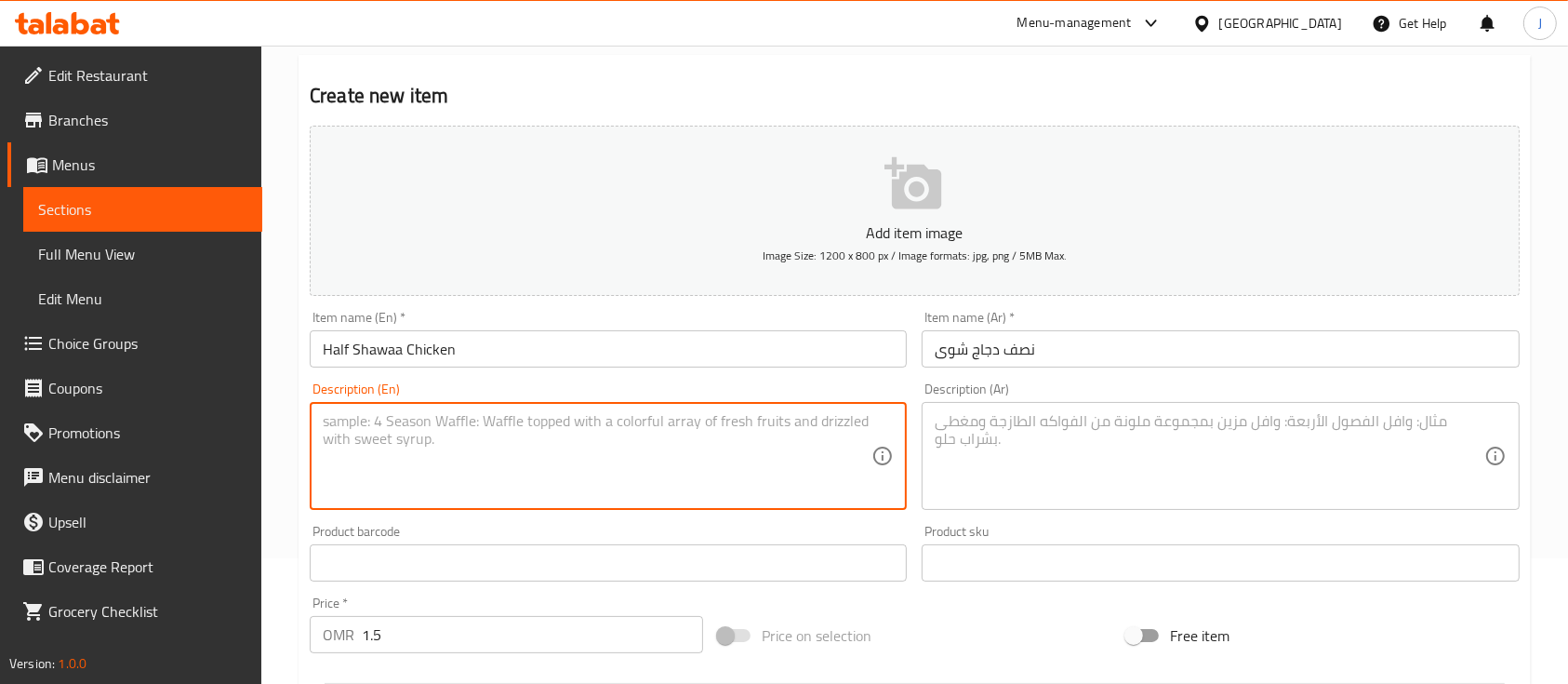
click at [433, 463] on textarea at bounding box center [597, 456] width 548 height 89
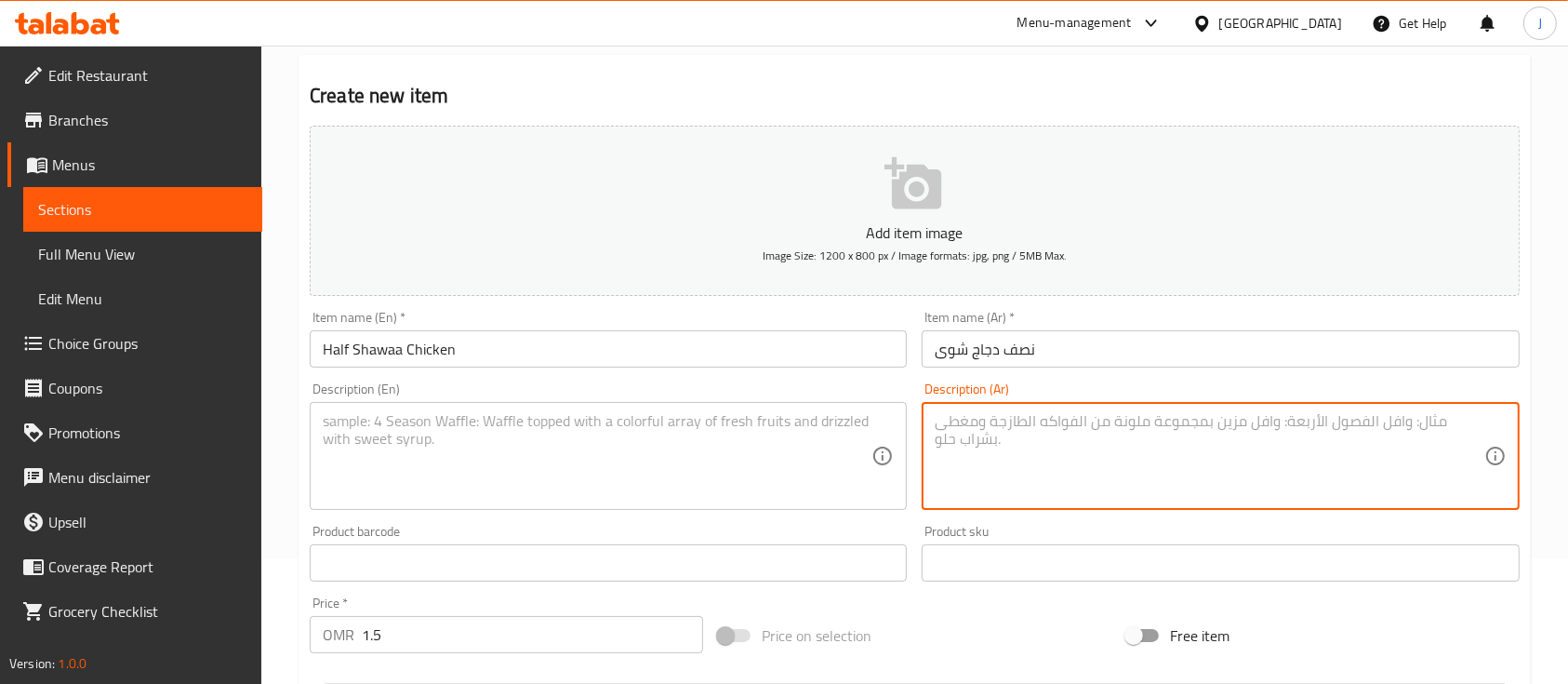
click at [1156, 425] on textarea at bounding box center [1209, 456] width 548 height 89
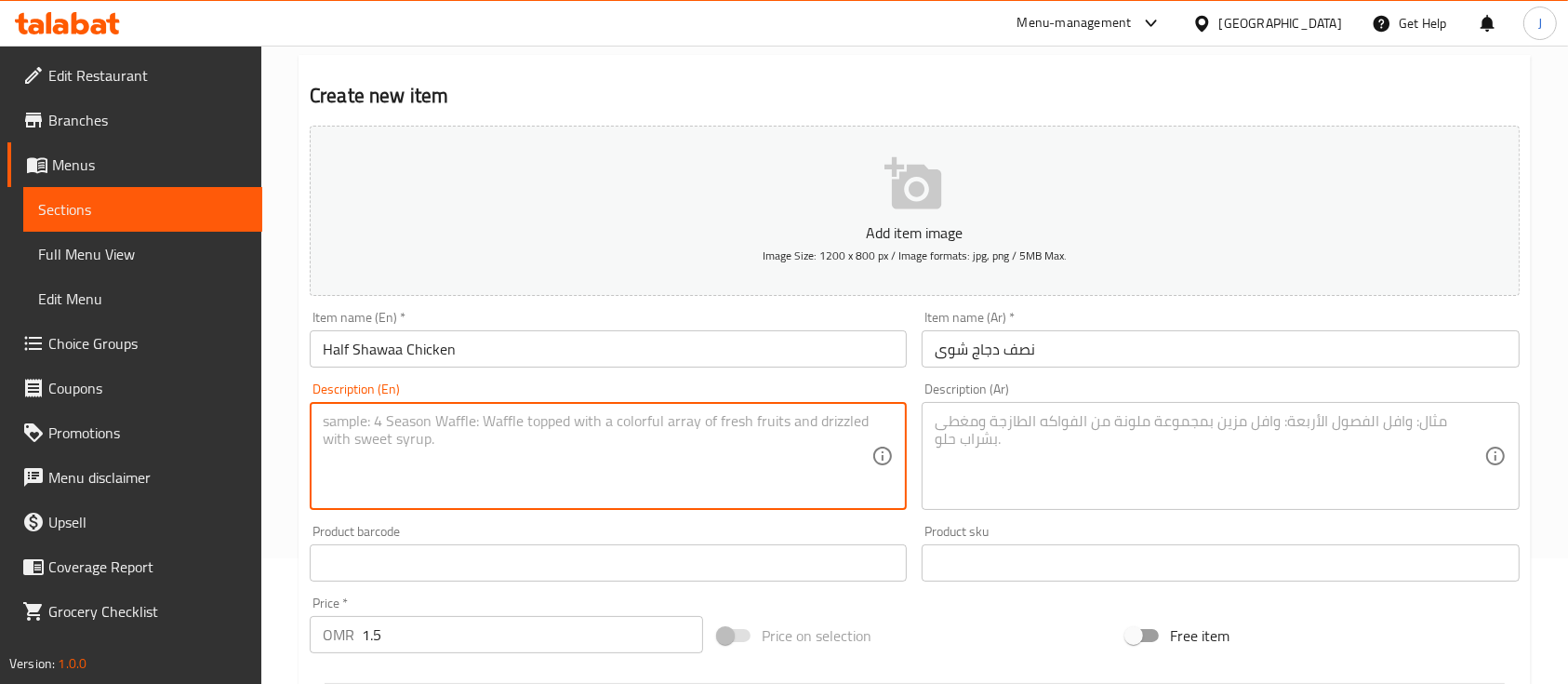
click at [673, 439] on textarea at bounding box center [597, 456] width 548 height 89
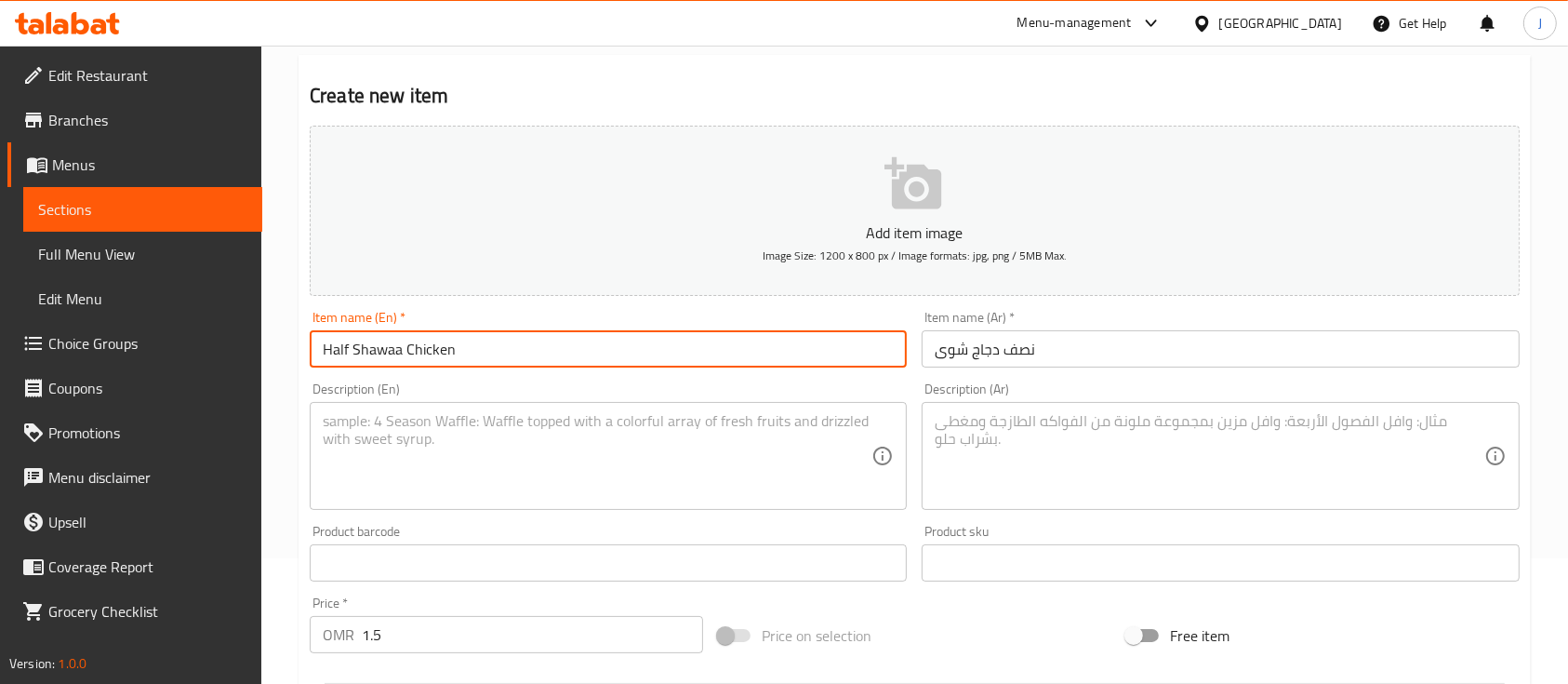
click at [536, 344] on input "Half Shawaa Chicken" at bounding box center [608, 348] width 597 height 38
click at [388, 477] on textarea at bounding box center [597, 456] width 548 height 89
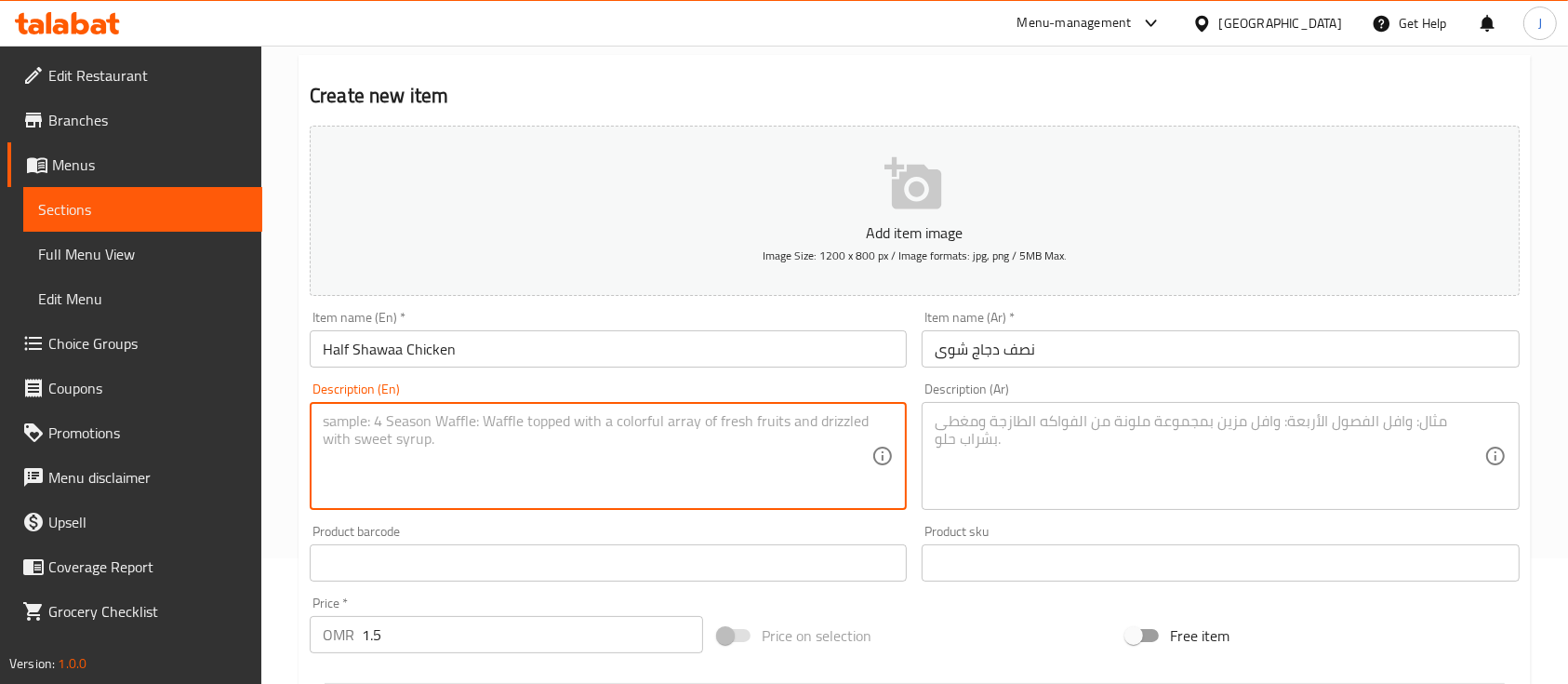
paste textarea "Half Shawaa Chicken"
type textarea "Half Shawaa Chicken with your choice of rice"
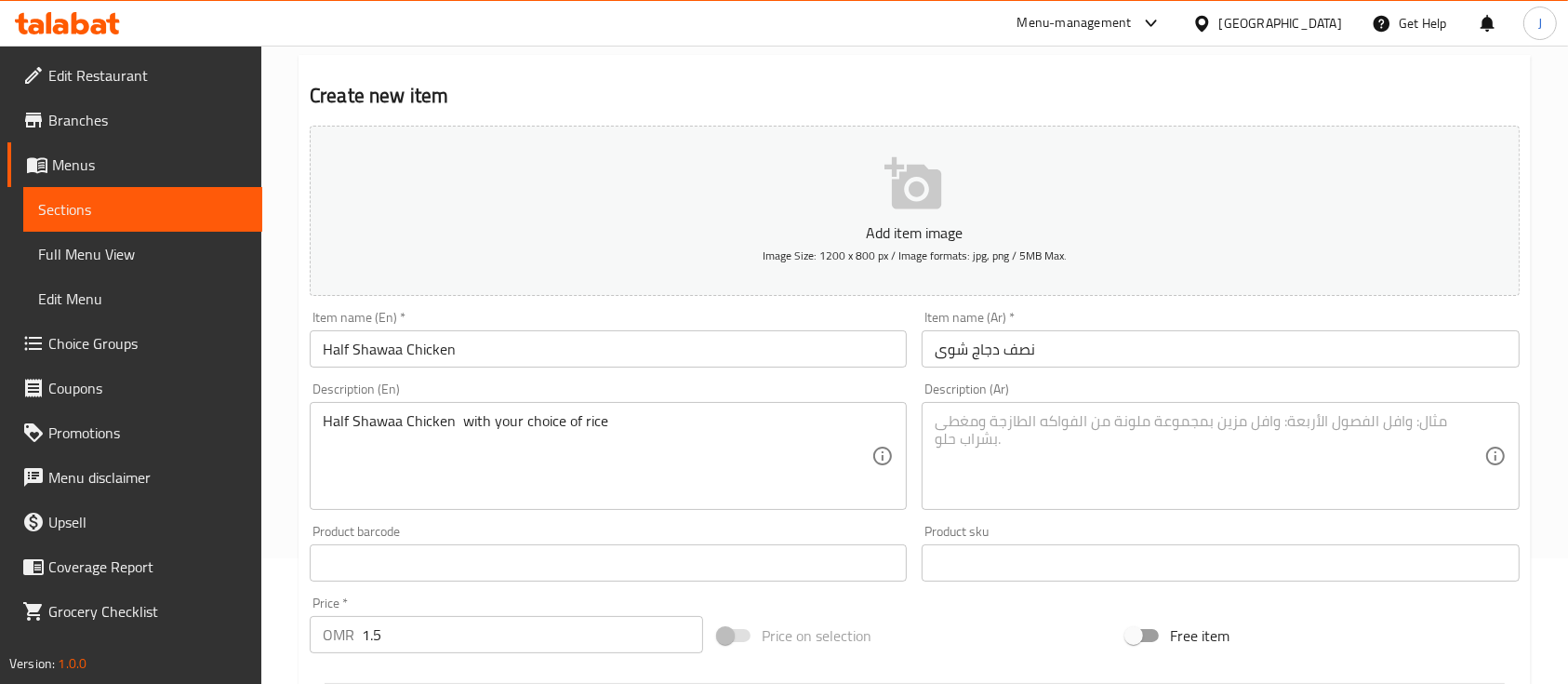
click at [1031, 506] on div "Description (Ar)" at bounding box center [1220, 456] width 597 height 108
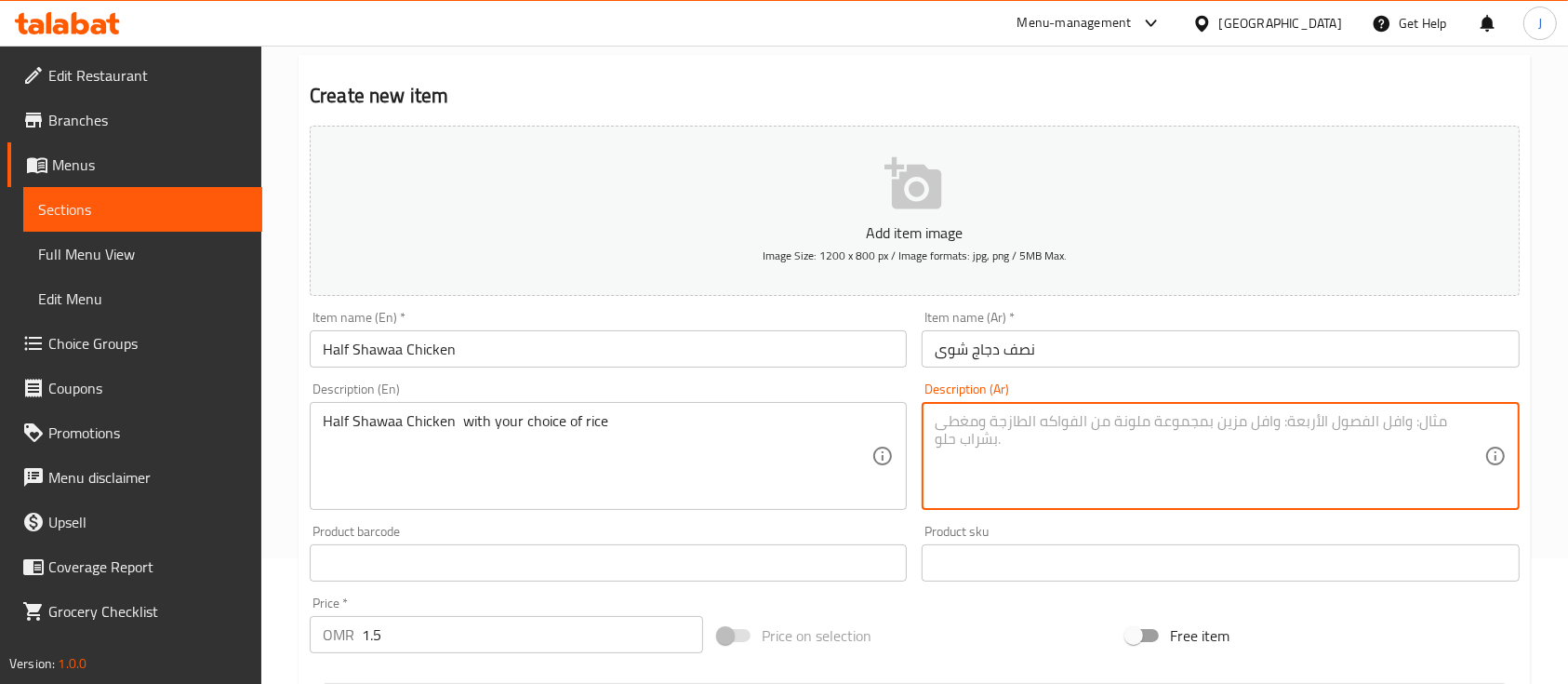
paste textarea "نصف دجاجة شوا مع اختيارك من الأرز"
type textarea "نصف دجاجة شوا مع اختيارك من الأرز"
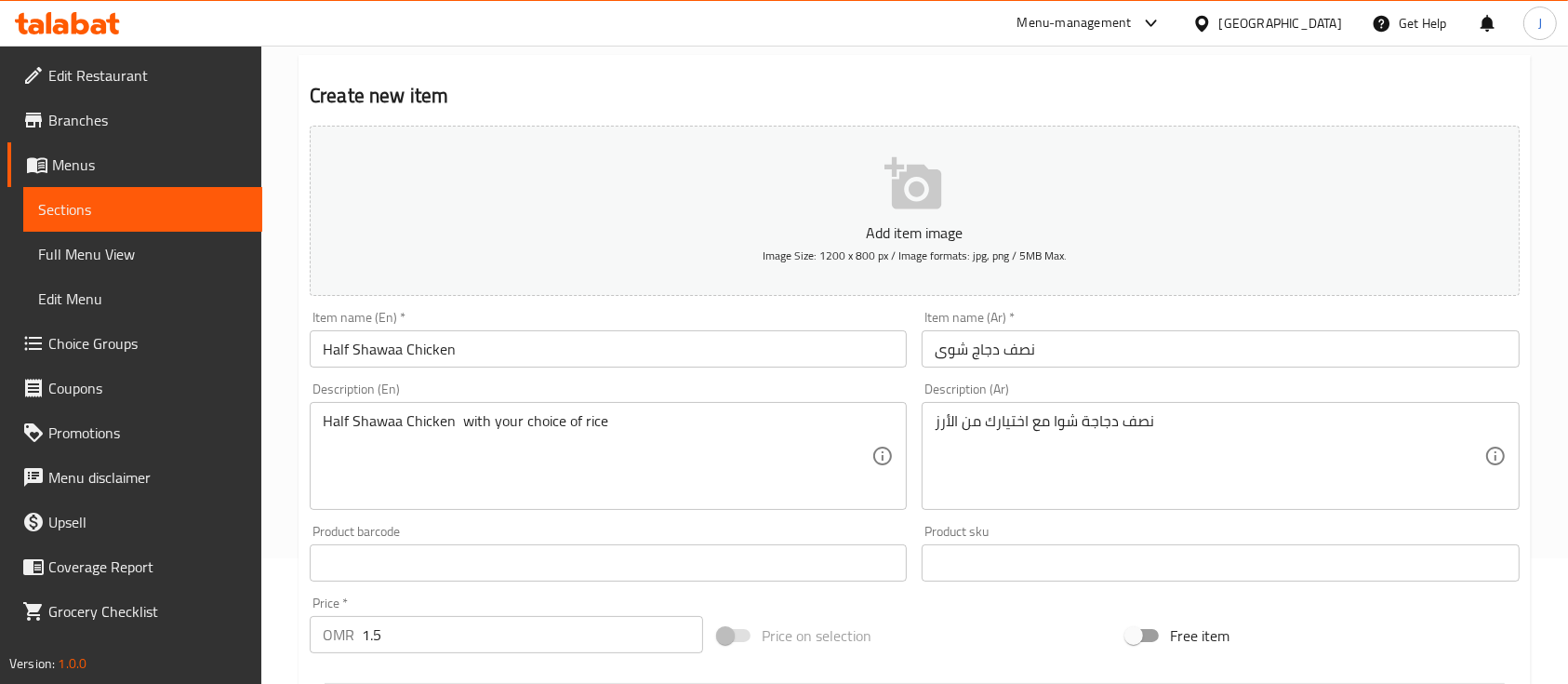
click at [1287, 493] on textarea "نصف دجاجة شوا مع اختيارك من الأرز" at bounding box center [1209, 456] width 548 height 89
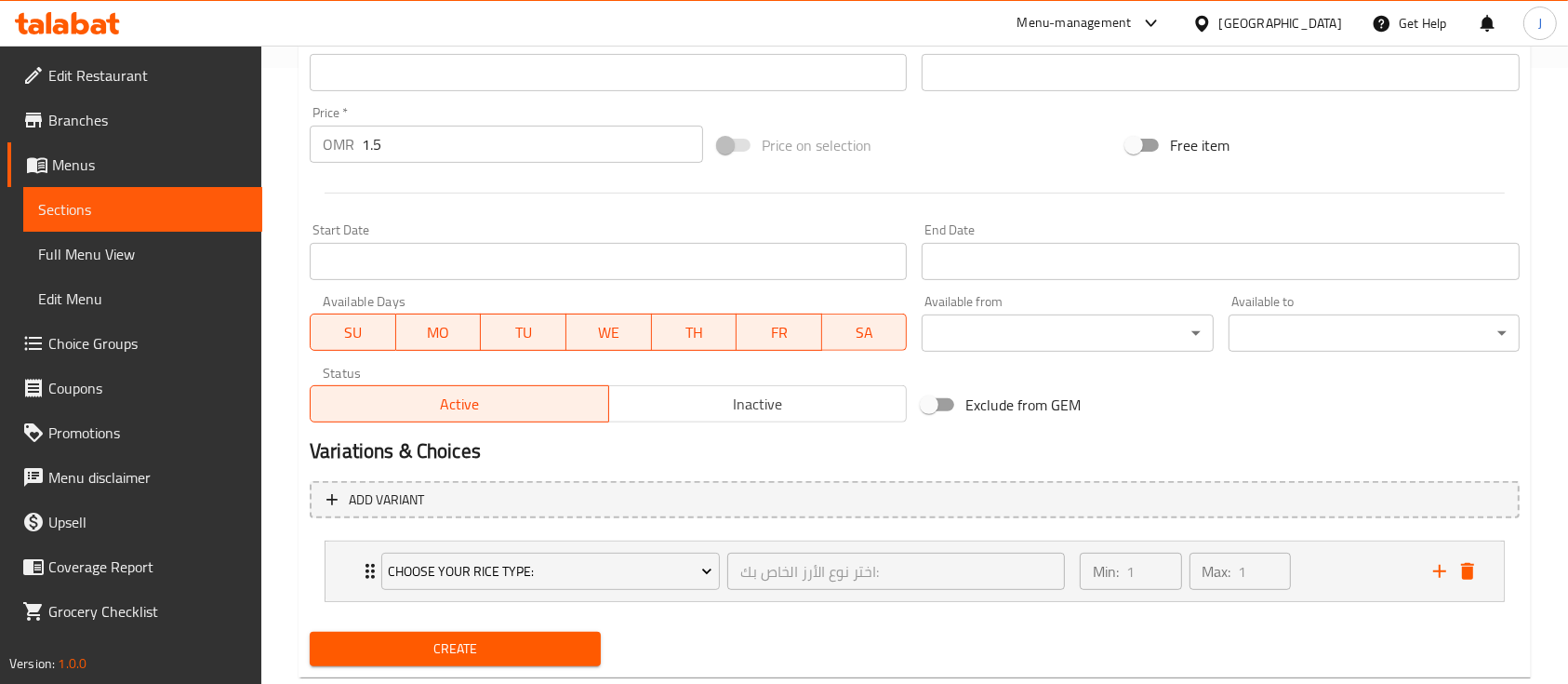
scroll to position [661, 0]
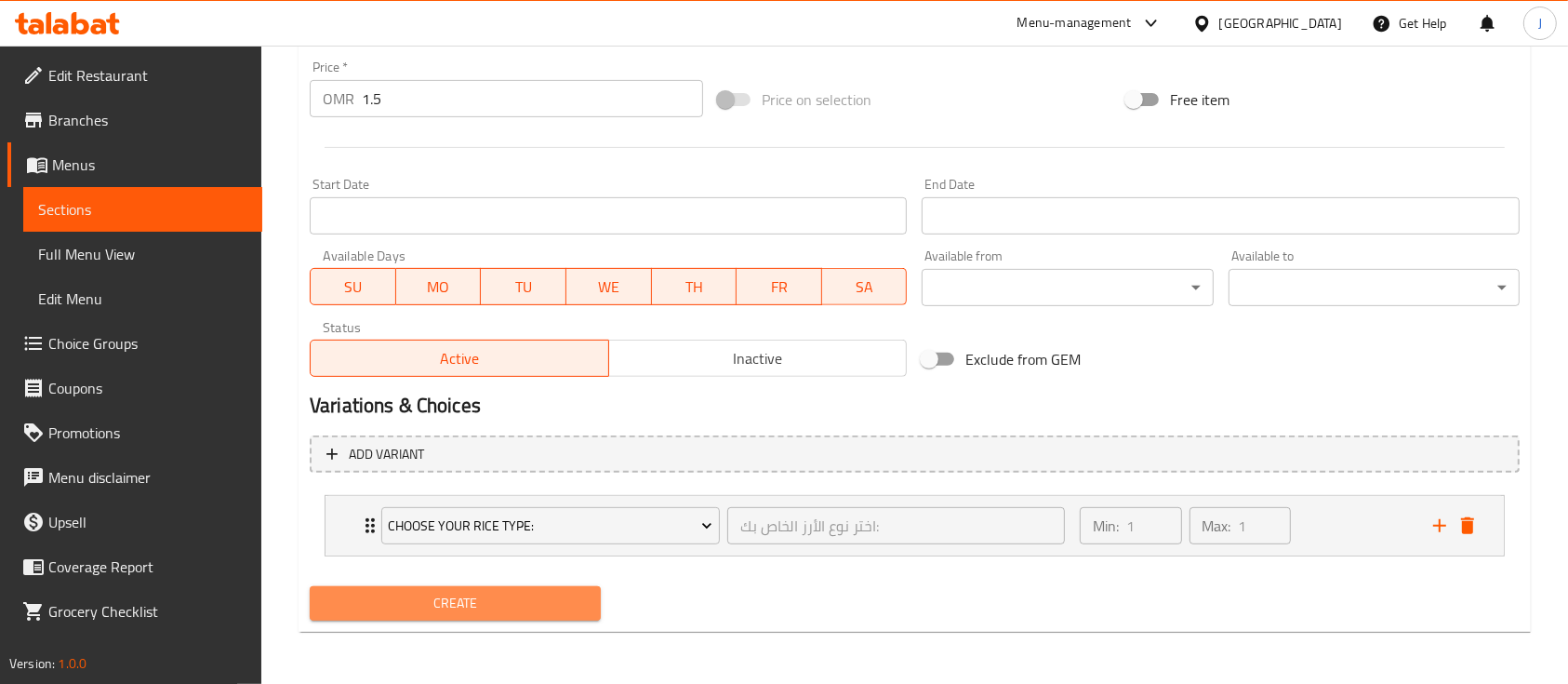
click at [522, 600] on span "Create" at bounding box center [455, 603] width 262 height 23
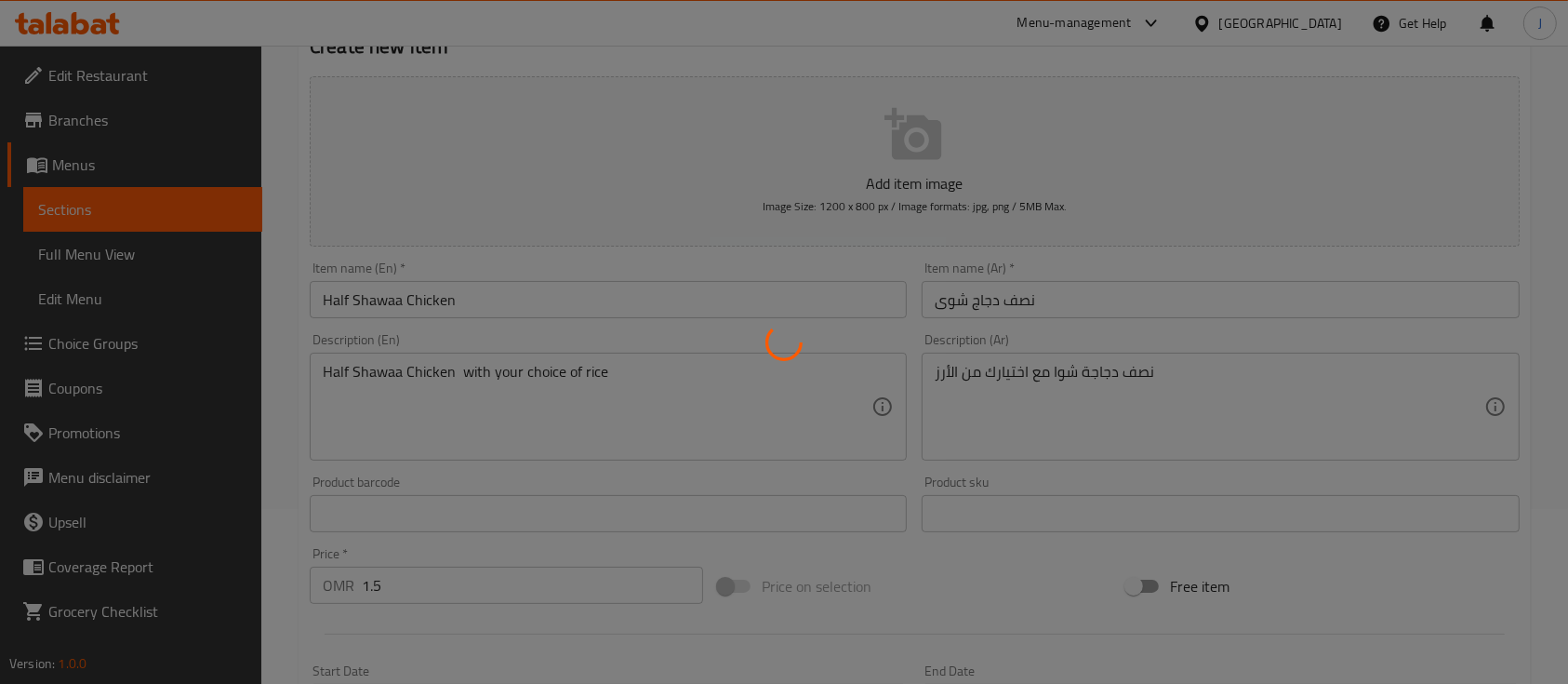
type input "0"
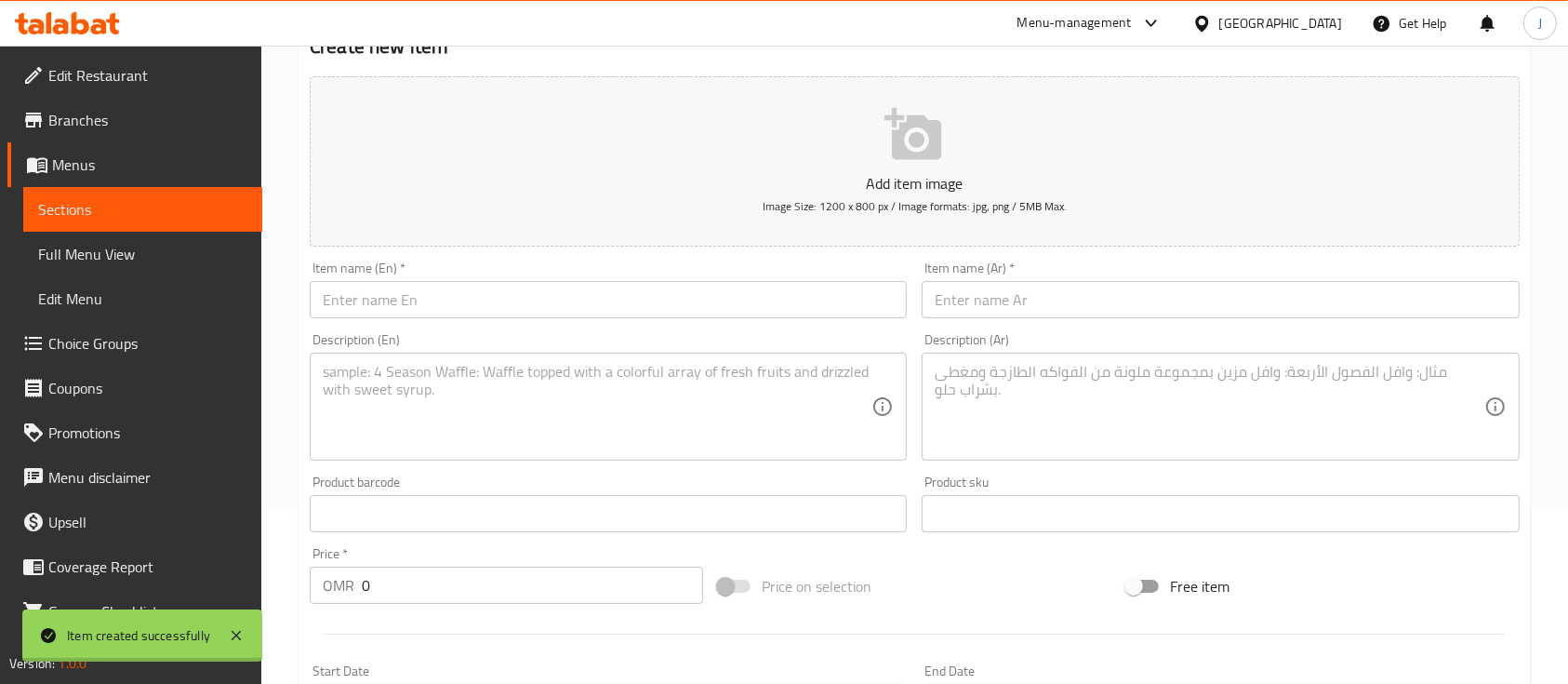
scroll to position [170, 0]
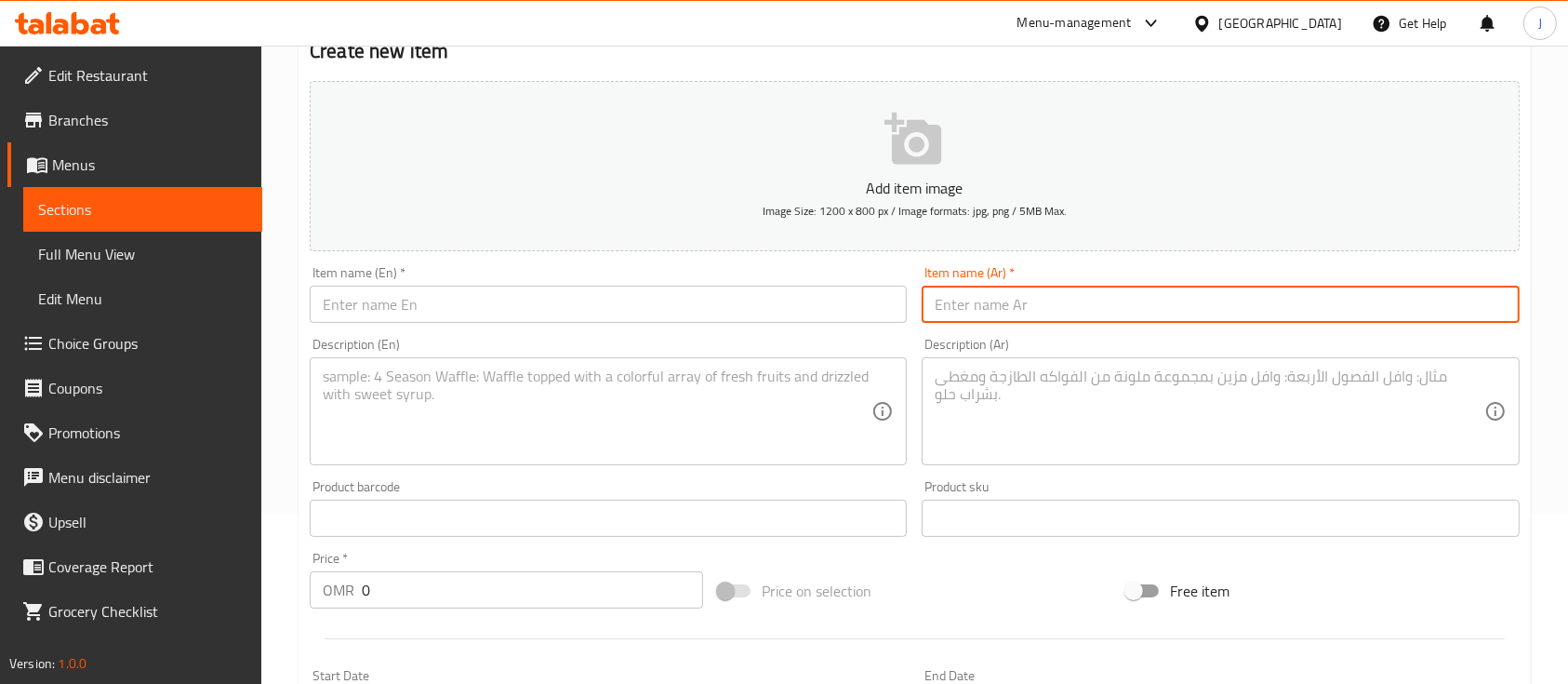
click at [1131, 317] on input "text" at bounding box center [1220, 304] width 597 height 38
paste input "نصف دجاج على فحم"
type input "نصف دجاج على فحم"
click at [461, 587] on input "0" at bounding box center [532, 590] width 341 height 38
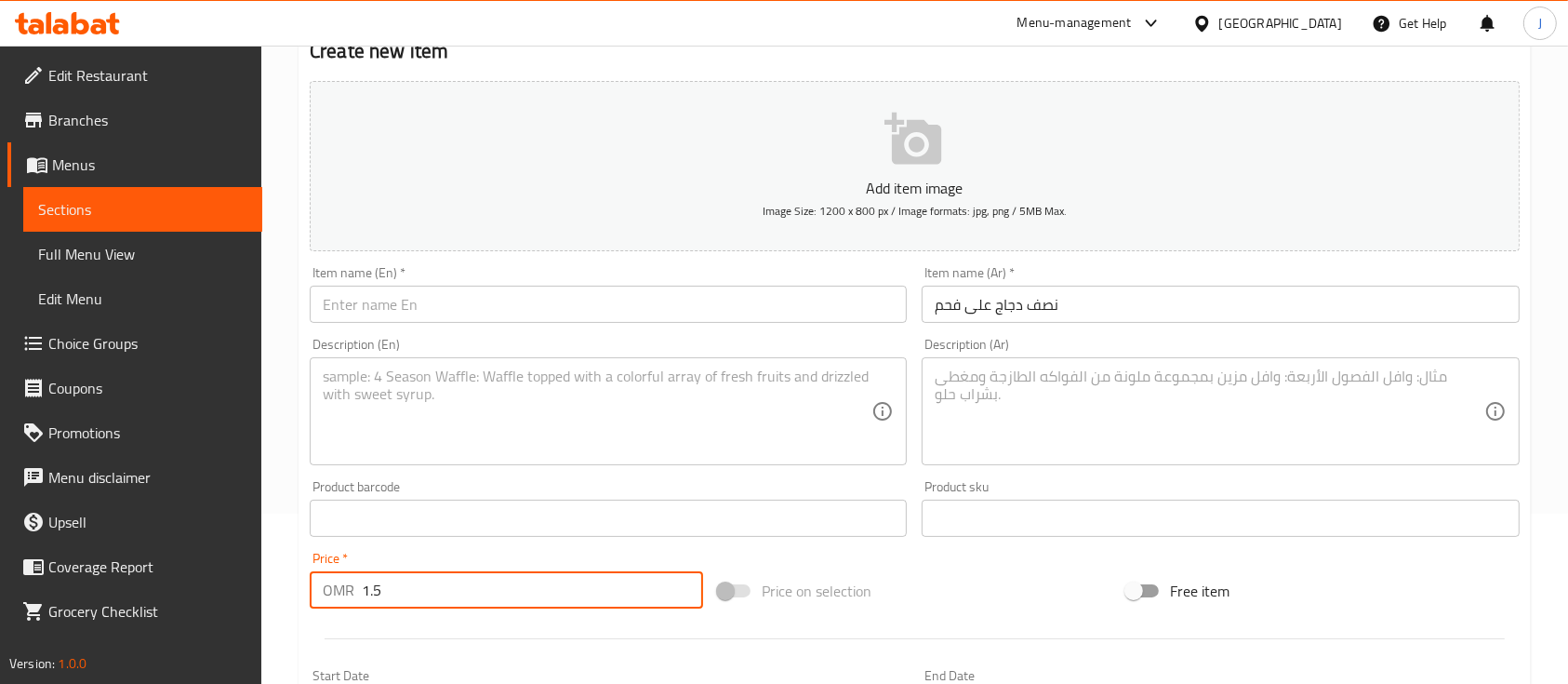
type input "1.5"
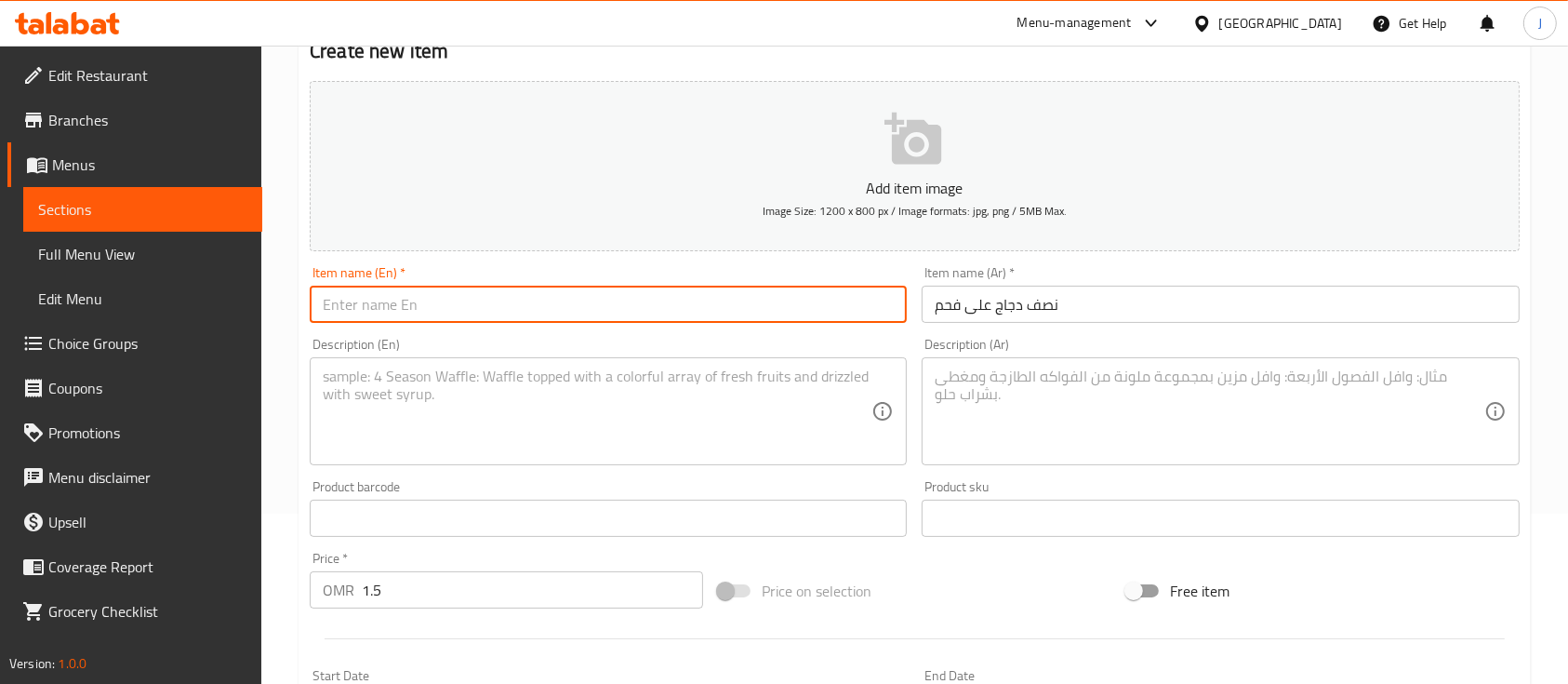
click at [456, 316] on input "text" at bounding box center [608, 304] width 597 height 38
paste input "Half chicken on charcoal"
click at [357, 301] on input "Half chicken on charcoal" at bounding box center [608, 304] width 597 height 38
click at [424, 306] on input "Half Chicken on charcoal" at bounding box center [608, 304] width 597 height 38
type input "Half Chicken on Charcoal"
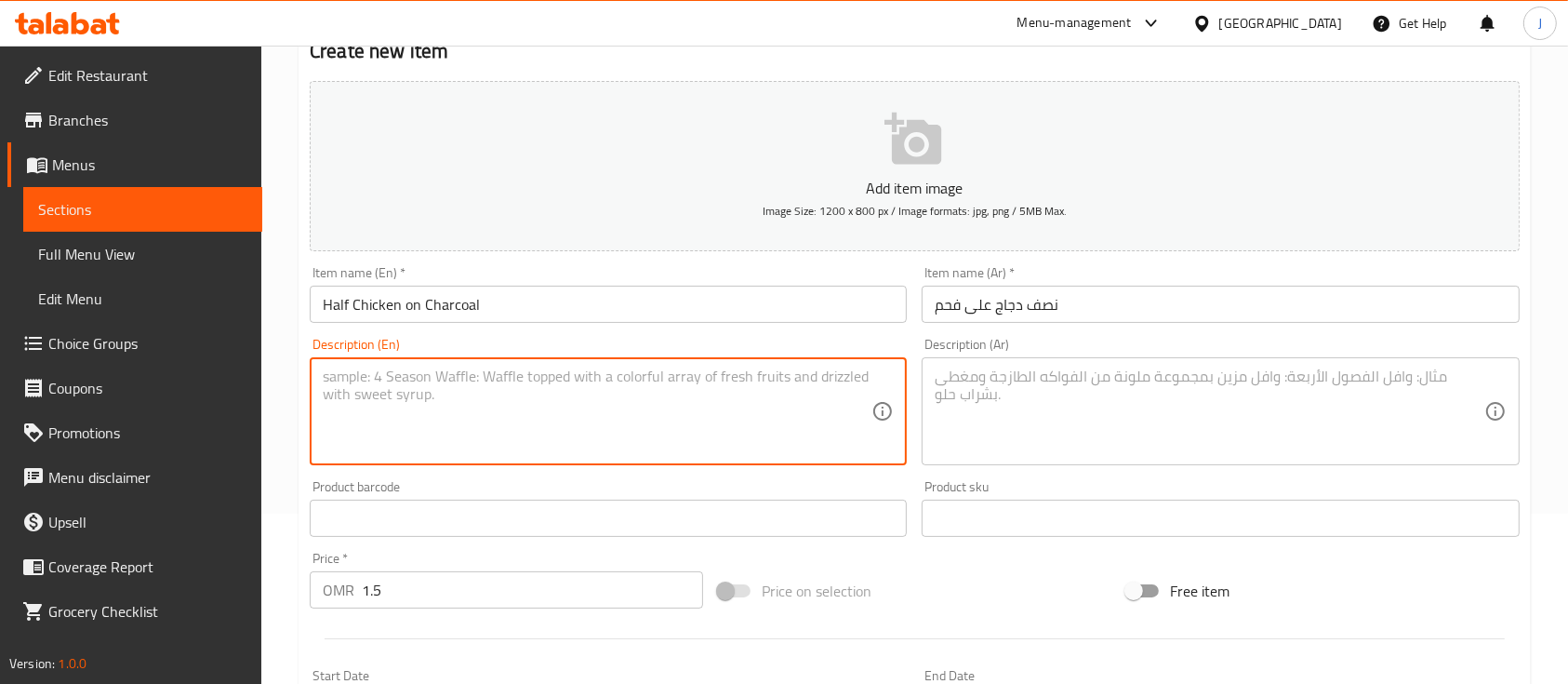
click at [501, 397] on textarea at bounding box center [597, 412] width 548 height 89
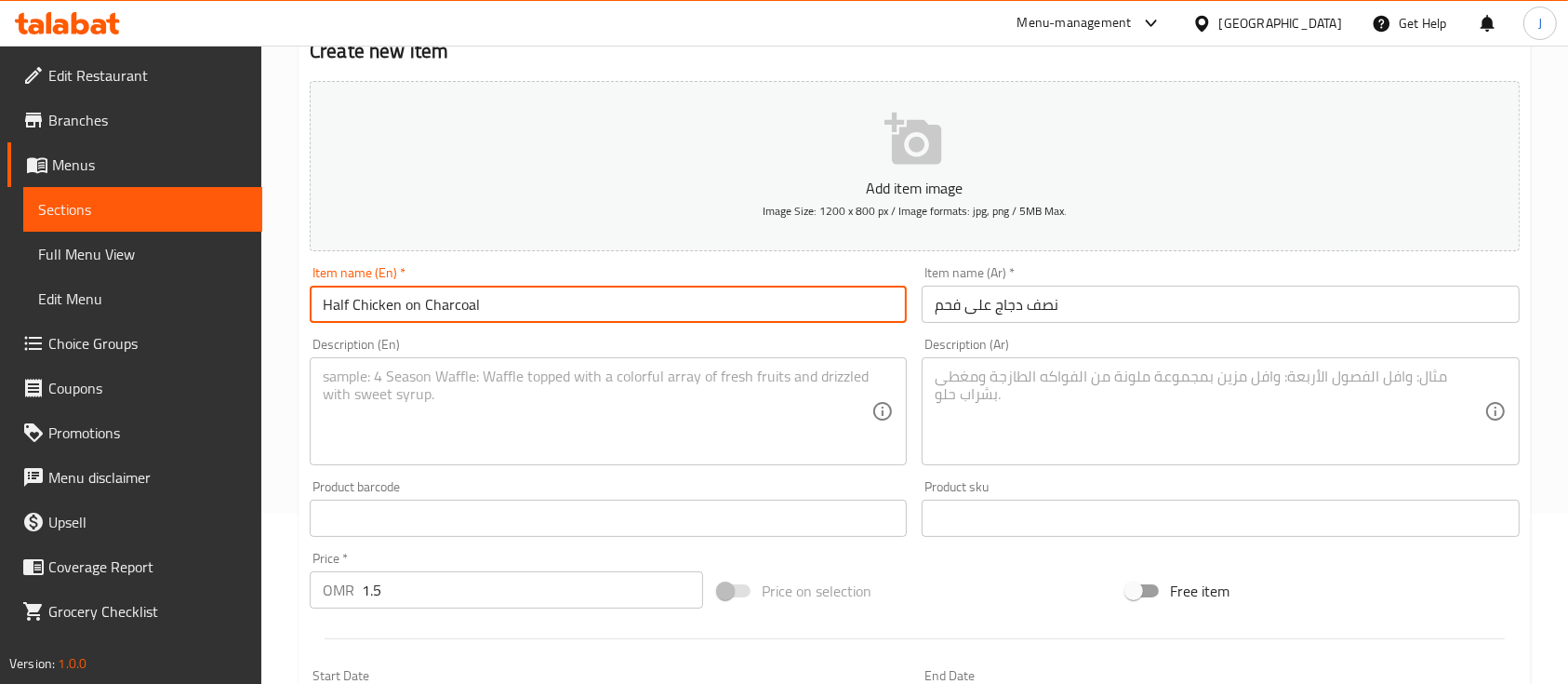
click at [517, 311] on input "Half Chicken on Charcoal" at bounding box center [608, 304] width 597 height 38
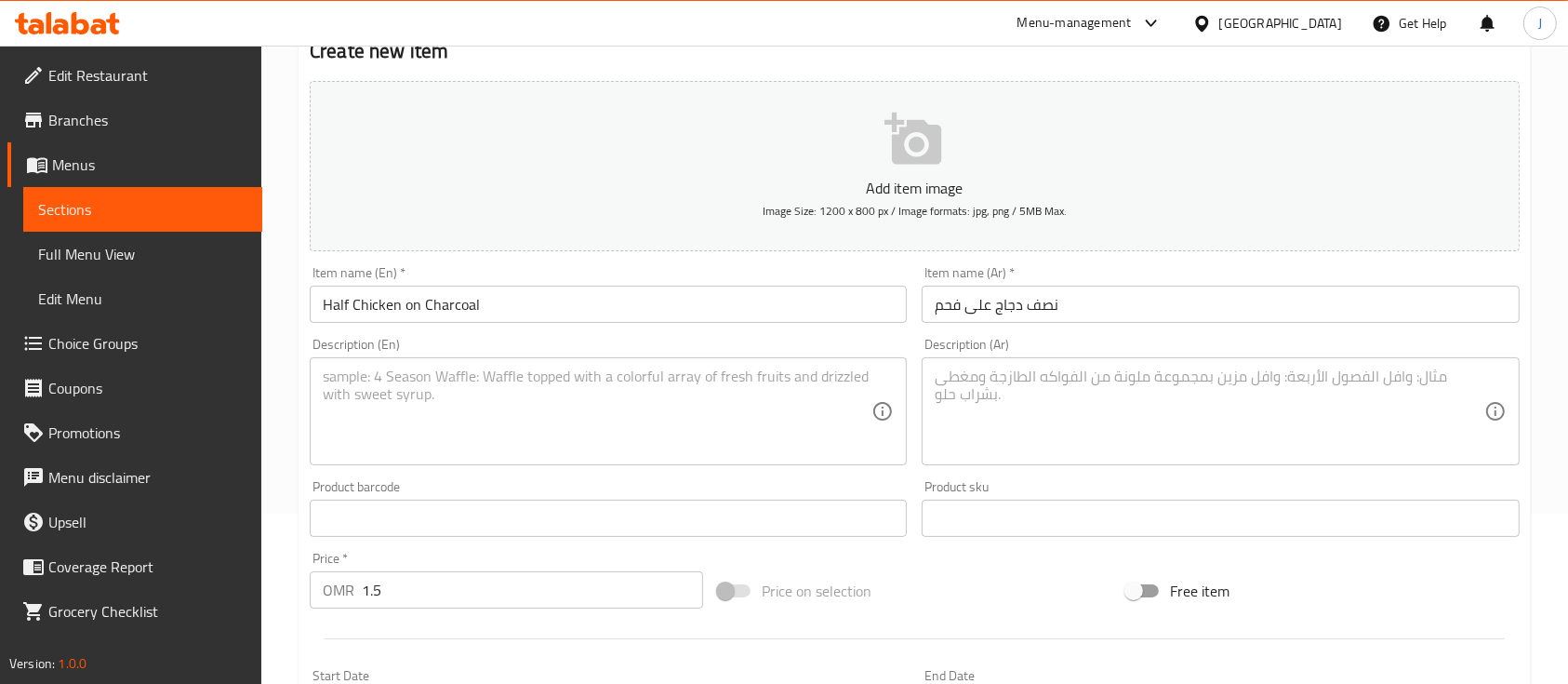
click at [371, 363] on div "Description (En)" at bounding box center [608, 411] width 597 height 108
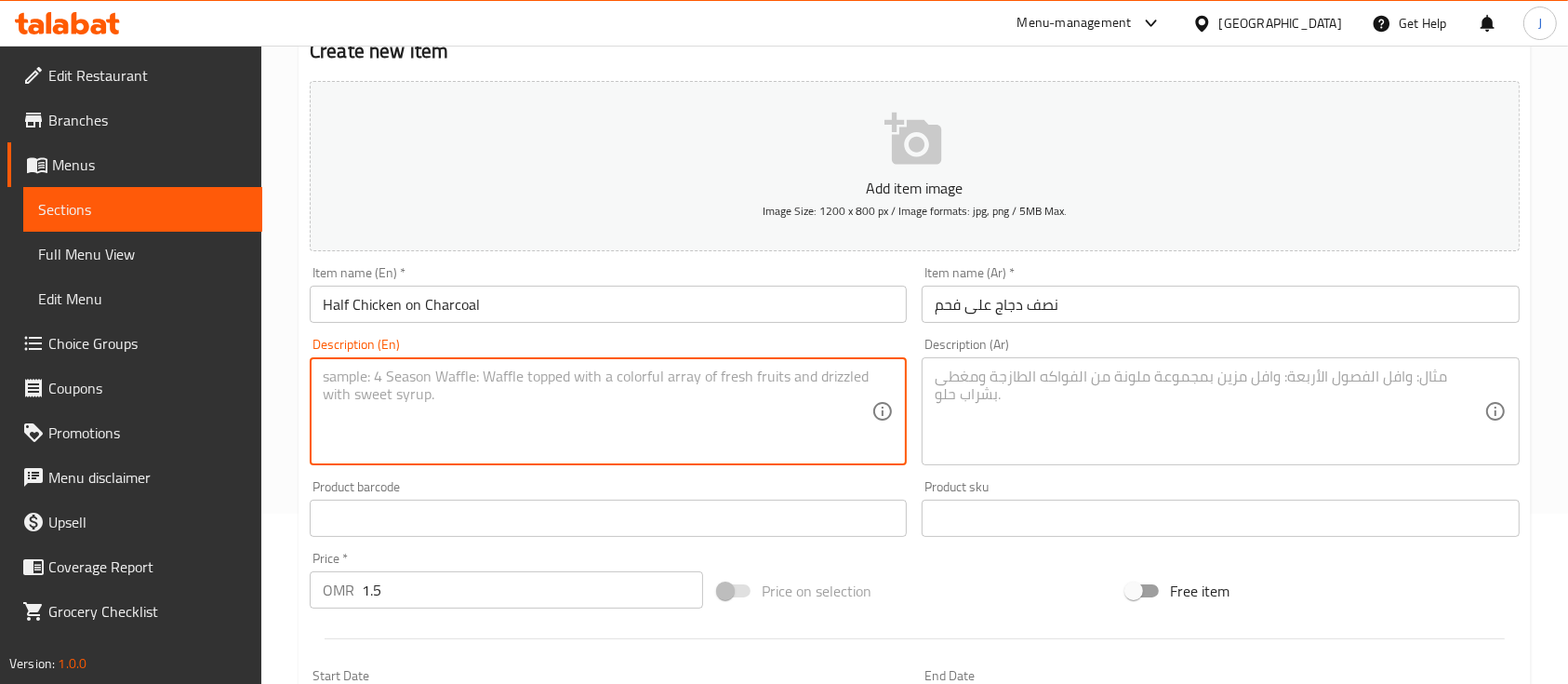
paste textarea "Half Chicken on Charcoal"
type textarea "Half Chicken on Charcoal with your choice of rice"
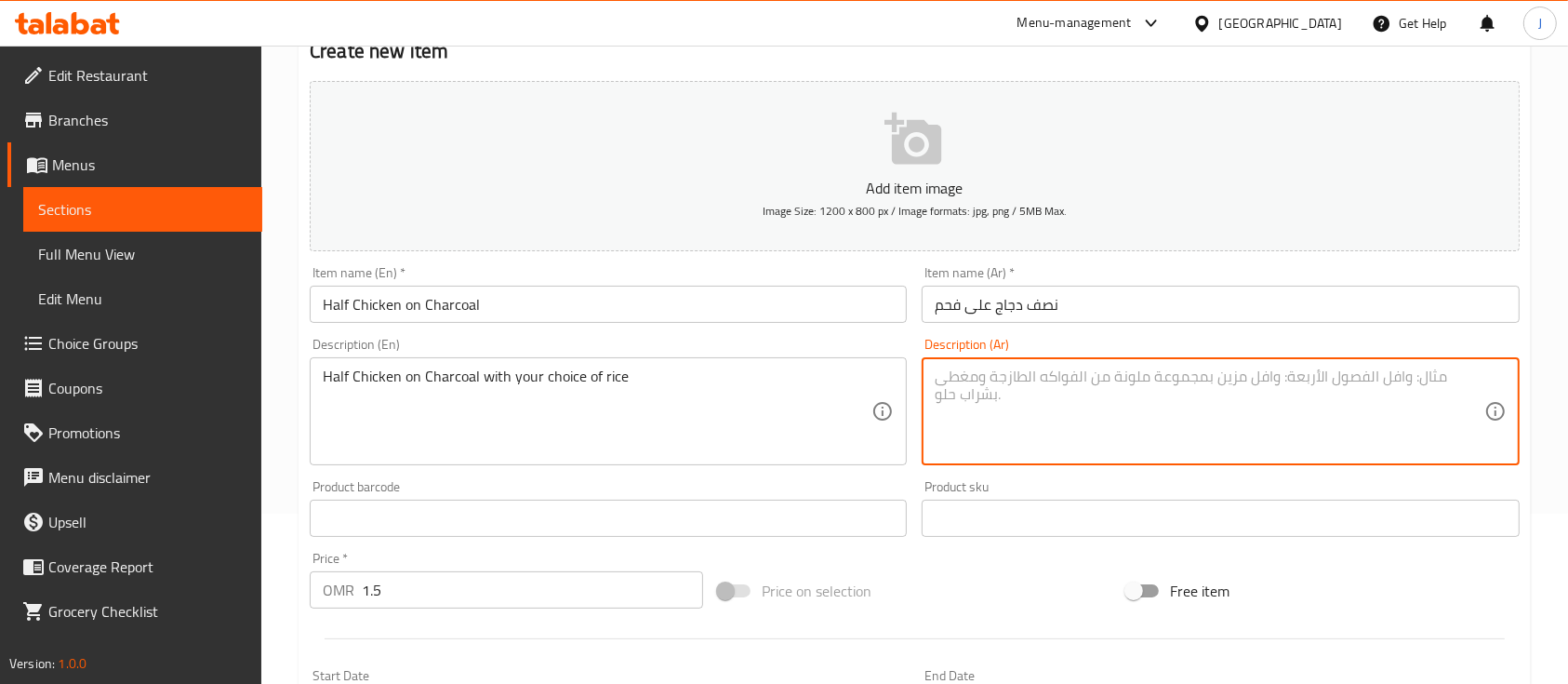
click at [970, 396] on textarea at bounding box center [1209, 412] width 548 height 89
paste textarea "نصف دجاجة مشوية على الفحم مع الأرز حسب اختيارك"
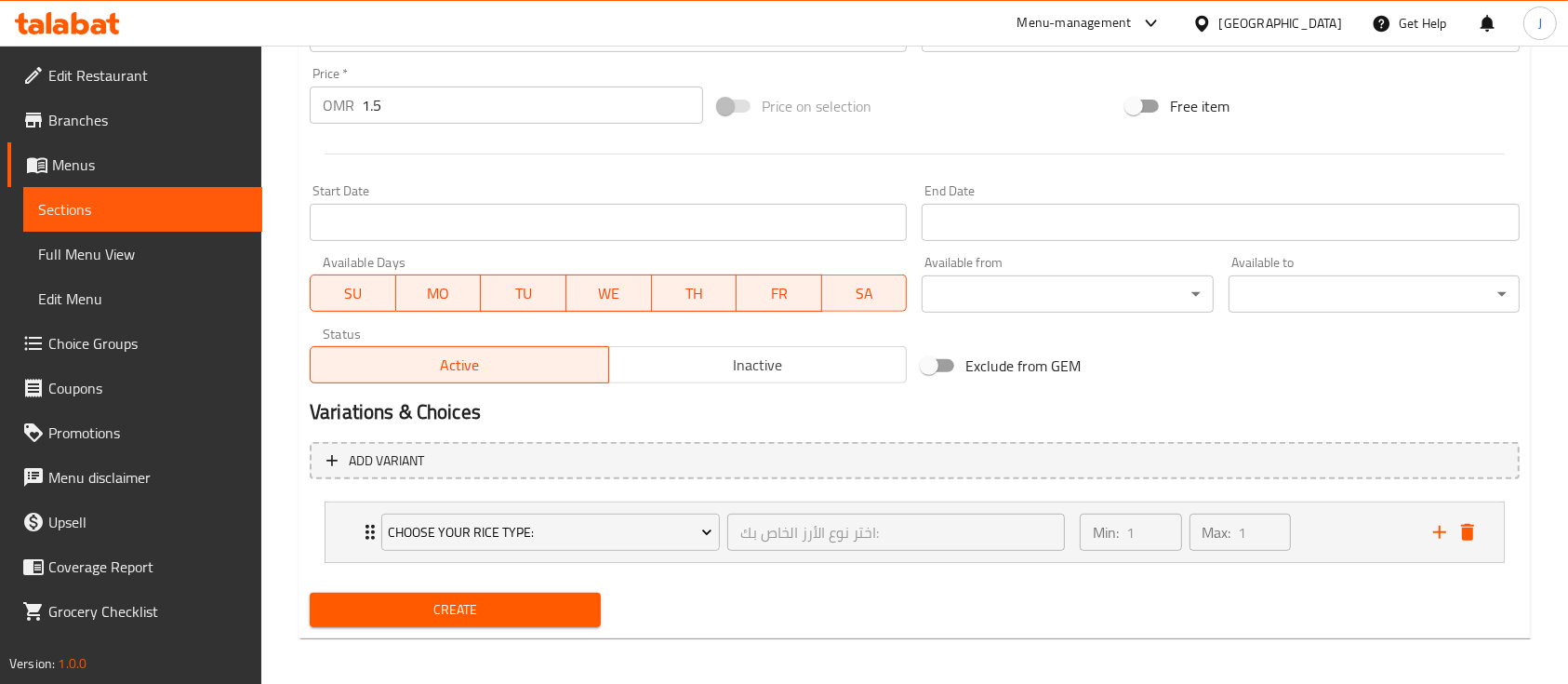
scroll to position [661, 0]
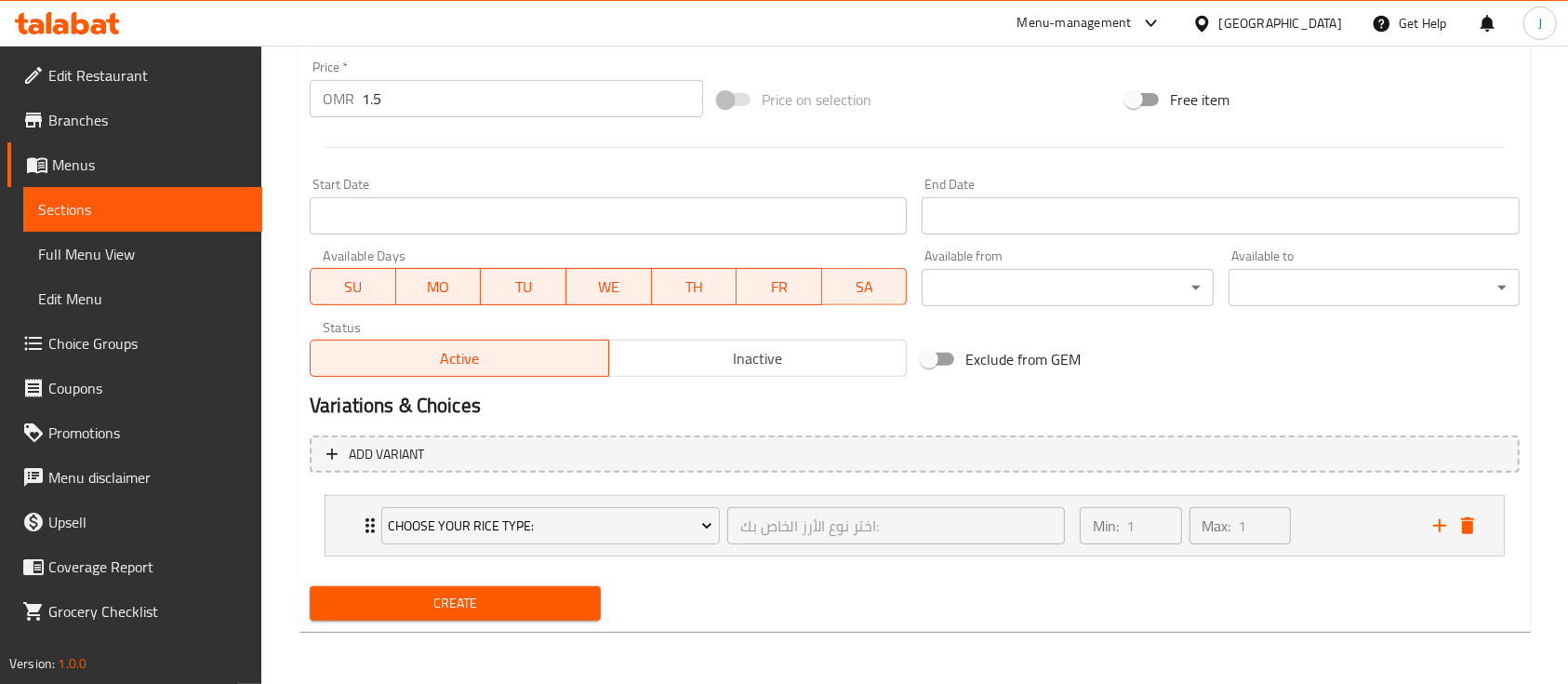
type textarea "نصف دجاجة مشوية على الفحم مع الأرز حسب اختيارك"
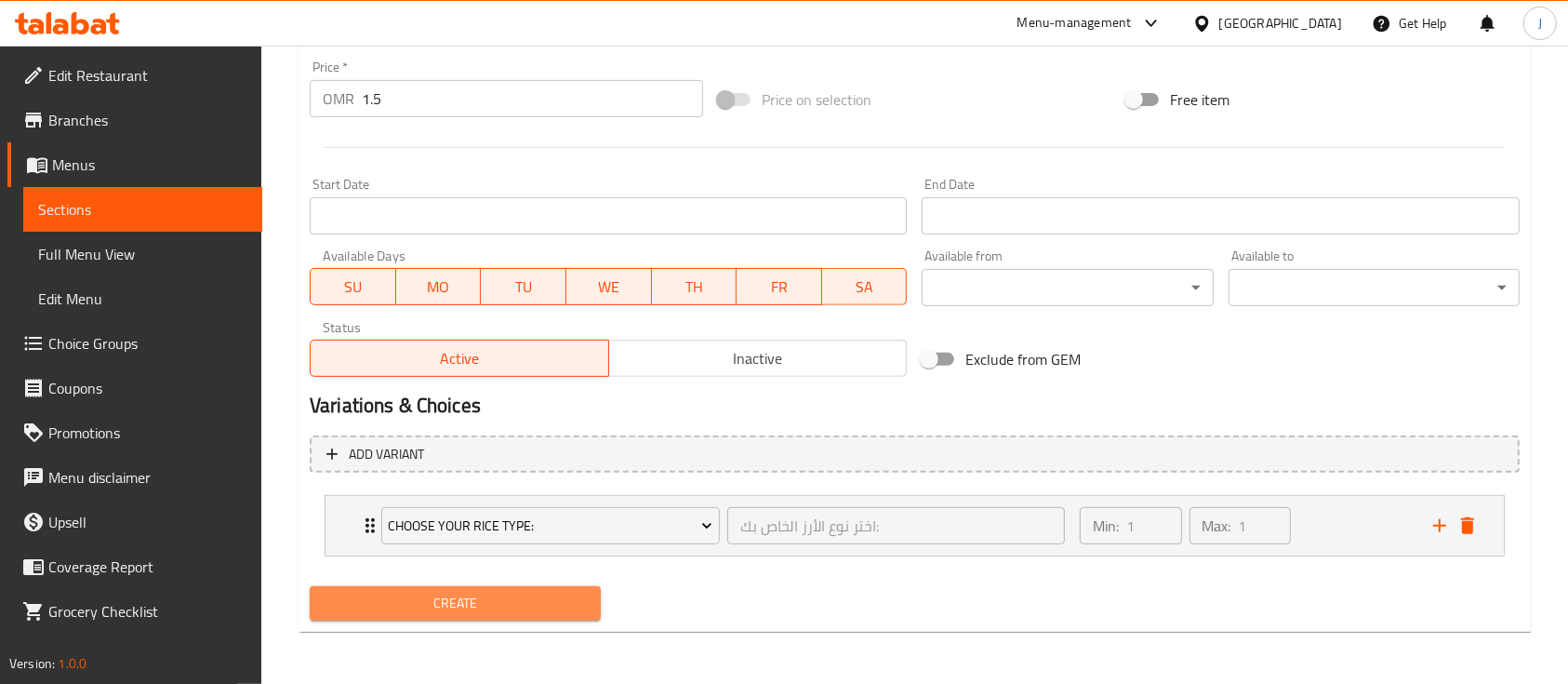
click at [492, 616] on button "Create" at bounding box center [455, 603] width 291 height 35
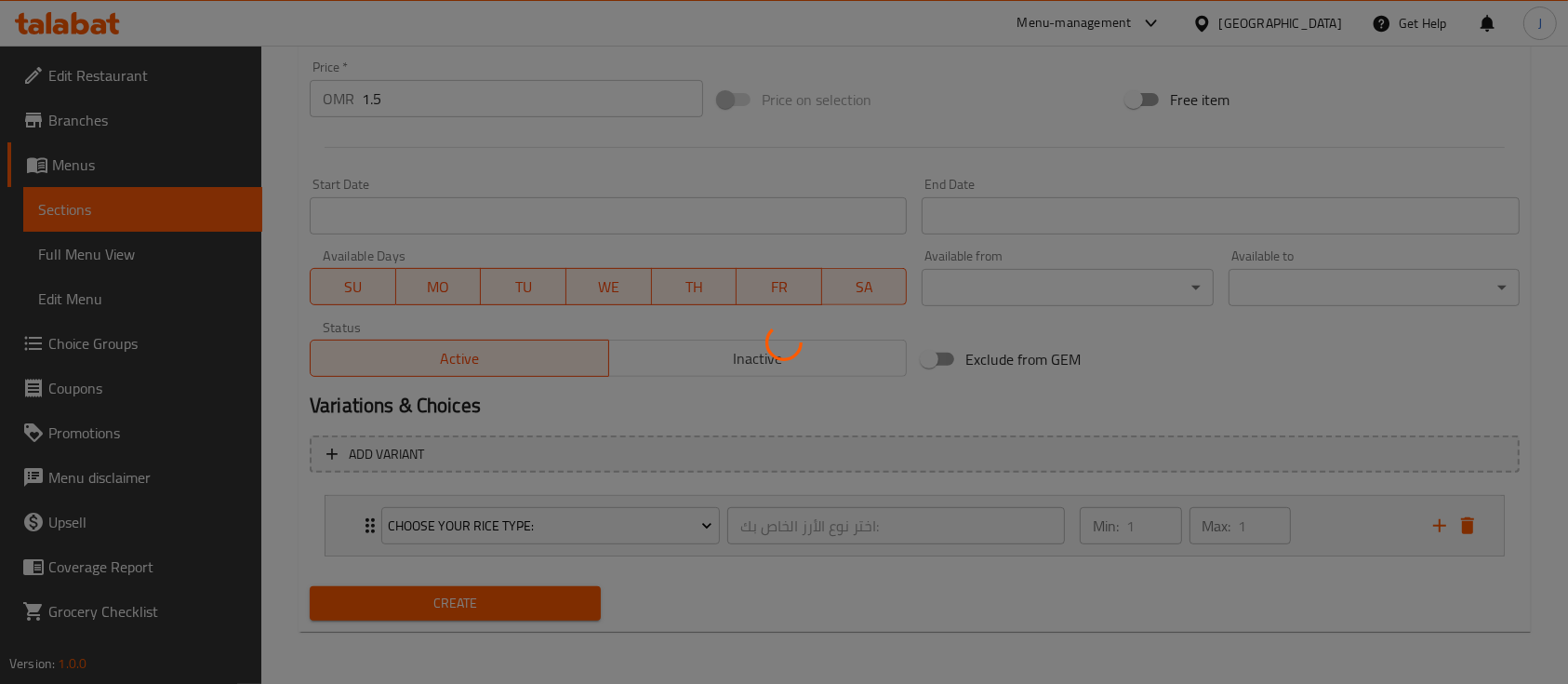
type input "0"
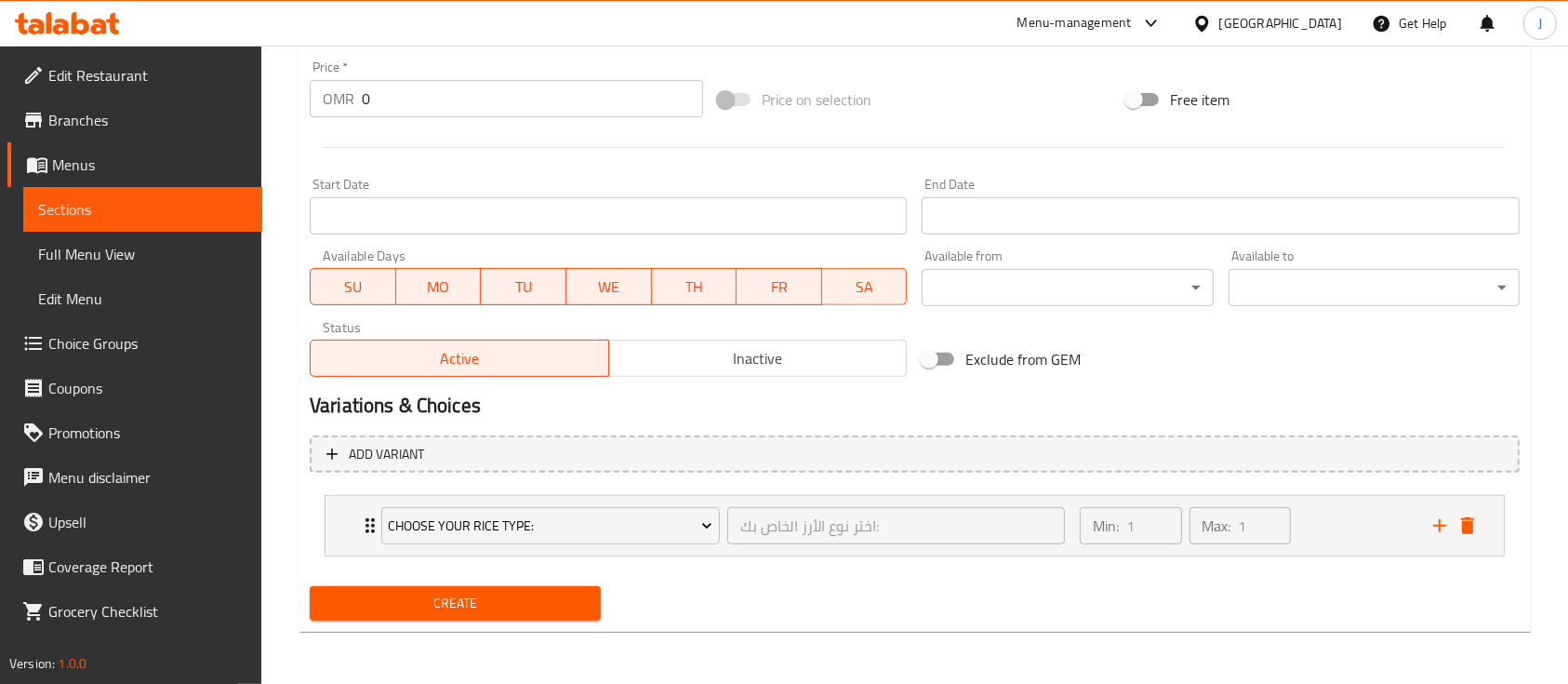
click at [1170, 346] on div "Exclude from GEM" at bounding box center [1118, 359] width 408 height 50
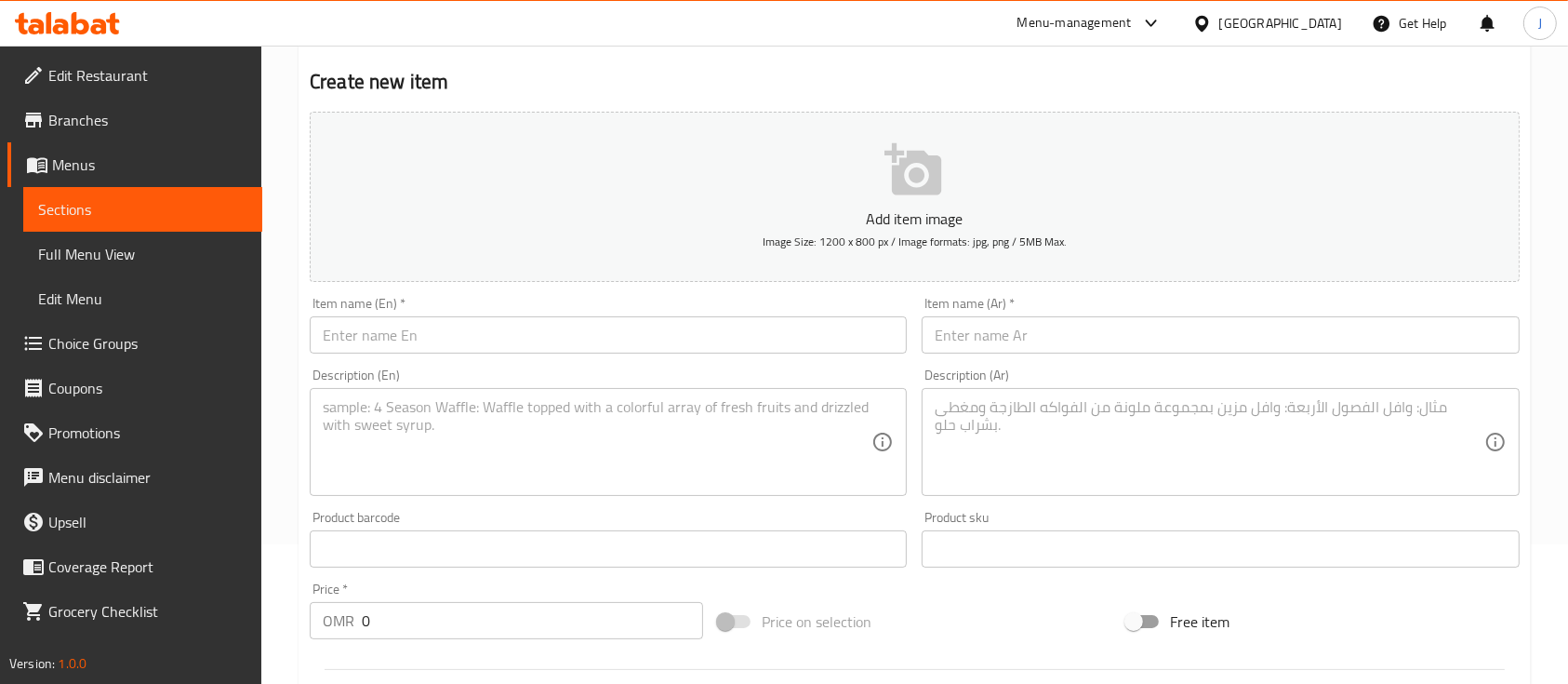
scroll to position [126, 0]
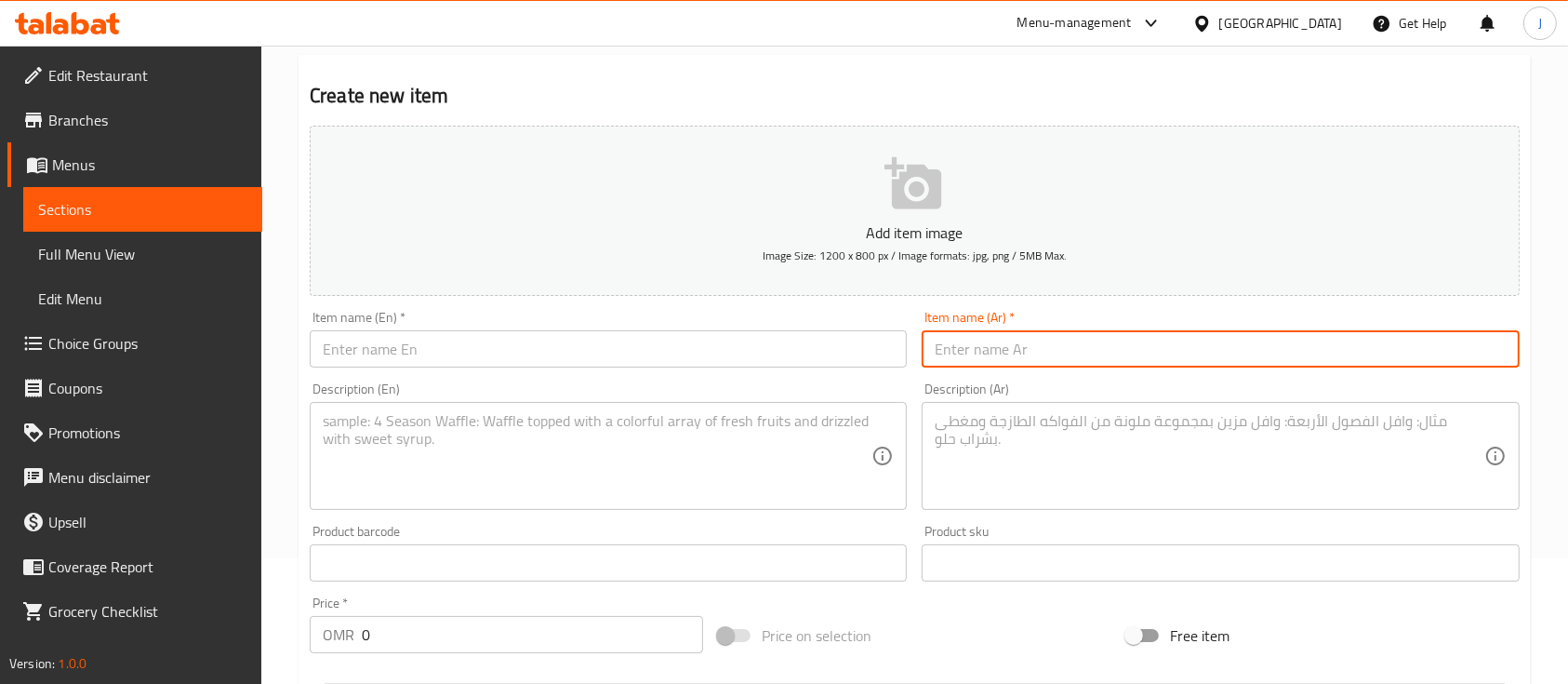
click at [1050, 359] on input "text" at bounding box center [1220, 348] width 597 height 38
paste input "ربع دجاج مندي"
type input "ربع دجاج مندي"
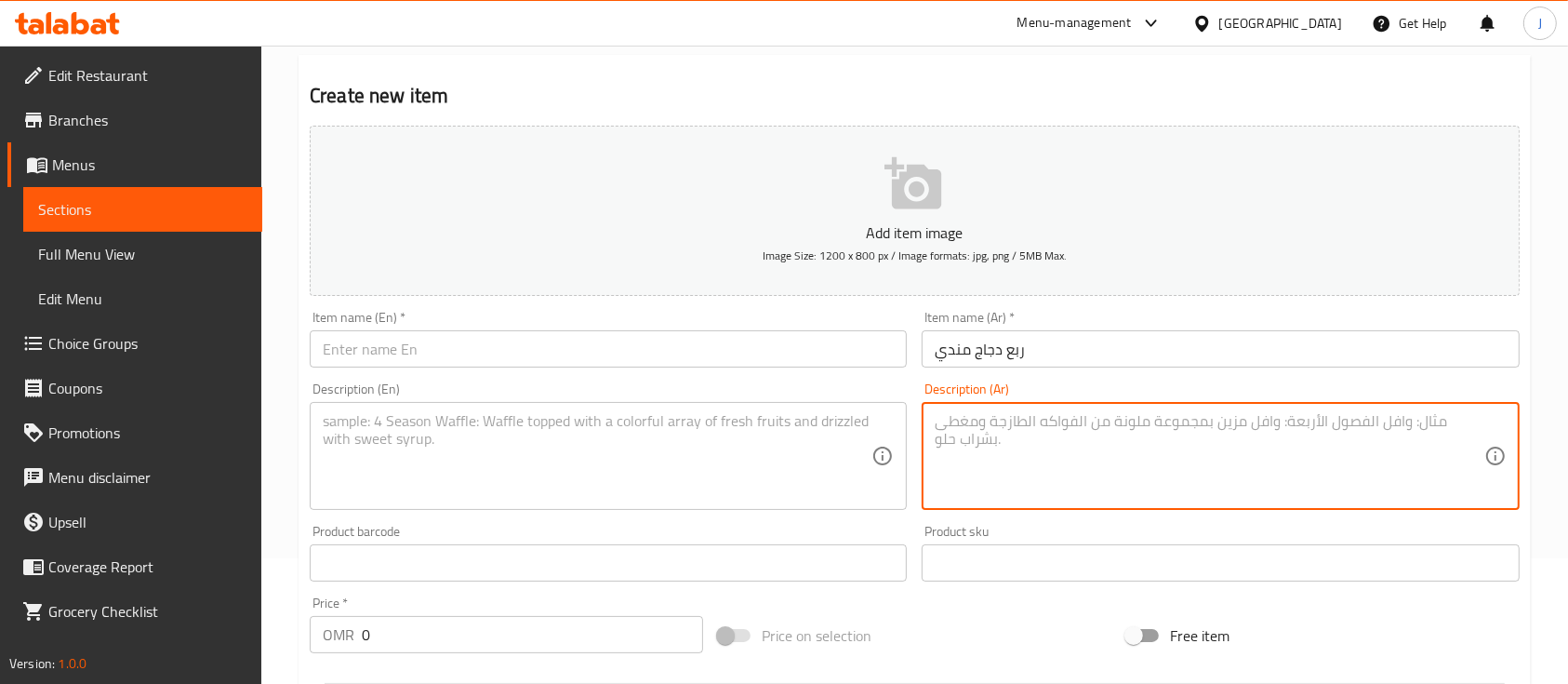
click at [980, 436] on textarea at bounding box center [1209, 456] width 548 height 89
paste textarea "ربع دجاج مندي مع الأرز حسب اختيارك"
type textarea "ربع دجاج مندي مع الأرز حسب اختيارك"
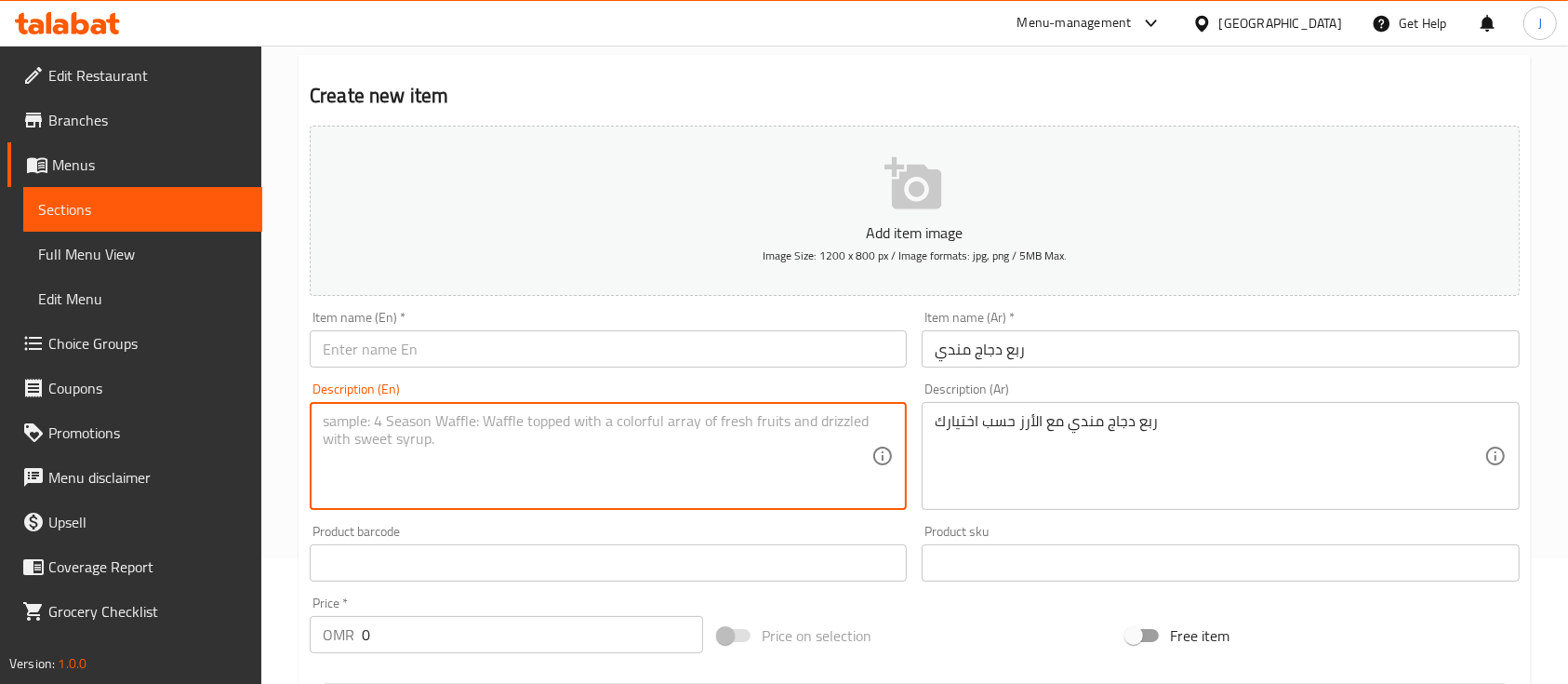
click at [441, 451] on textarea at bounding box center [597, 456] width 548 height 89
paste textarea "A quarter of a mandi chicken with rice of your choice"
click at [365, 420] on textarea "A quarter of a mandi chicken with rice of your choice" at bounding box center [597, 456] width 548 height 89
paste textarea "A quarter of a mandi chicken with rice of your choice"
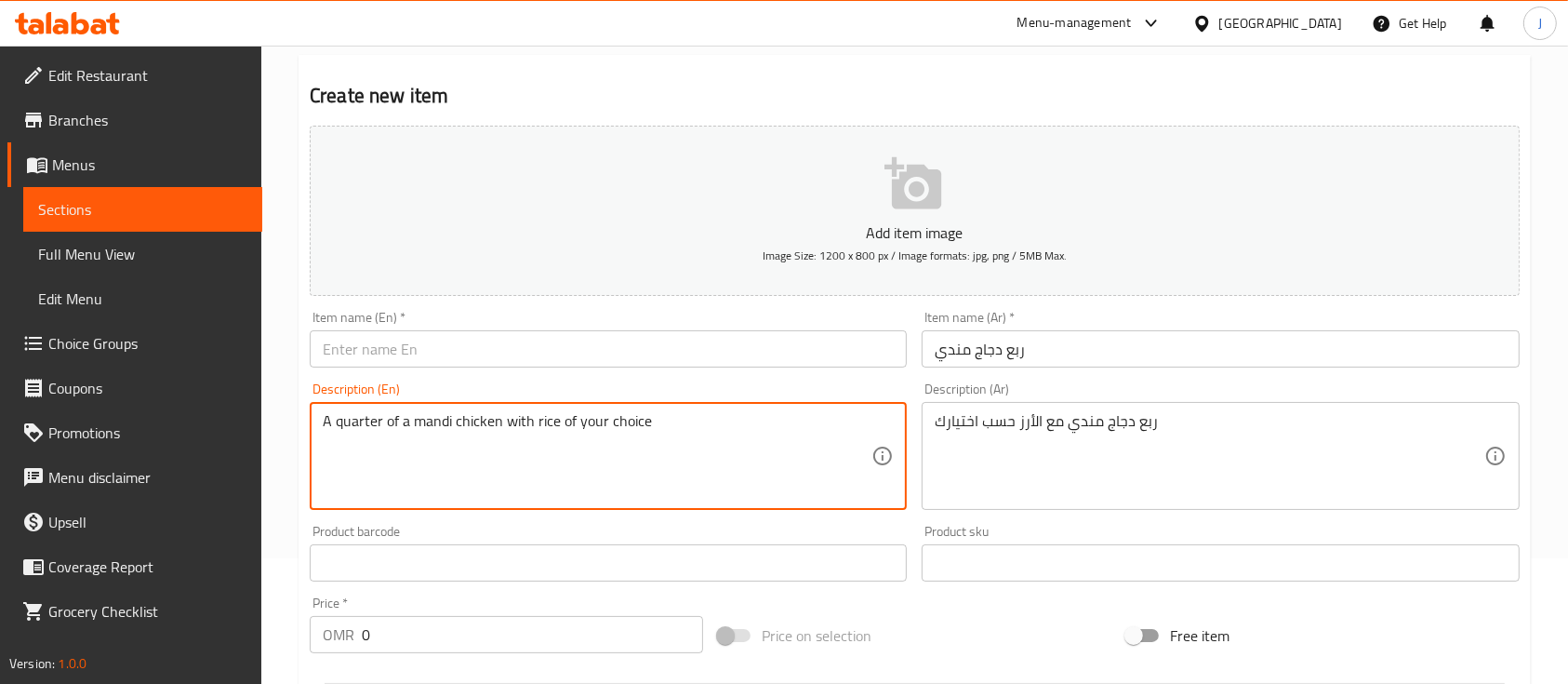
type textarea "A quarter of a mandi chicken with rice of your choice"
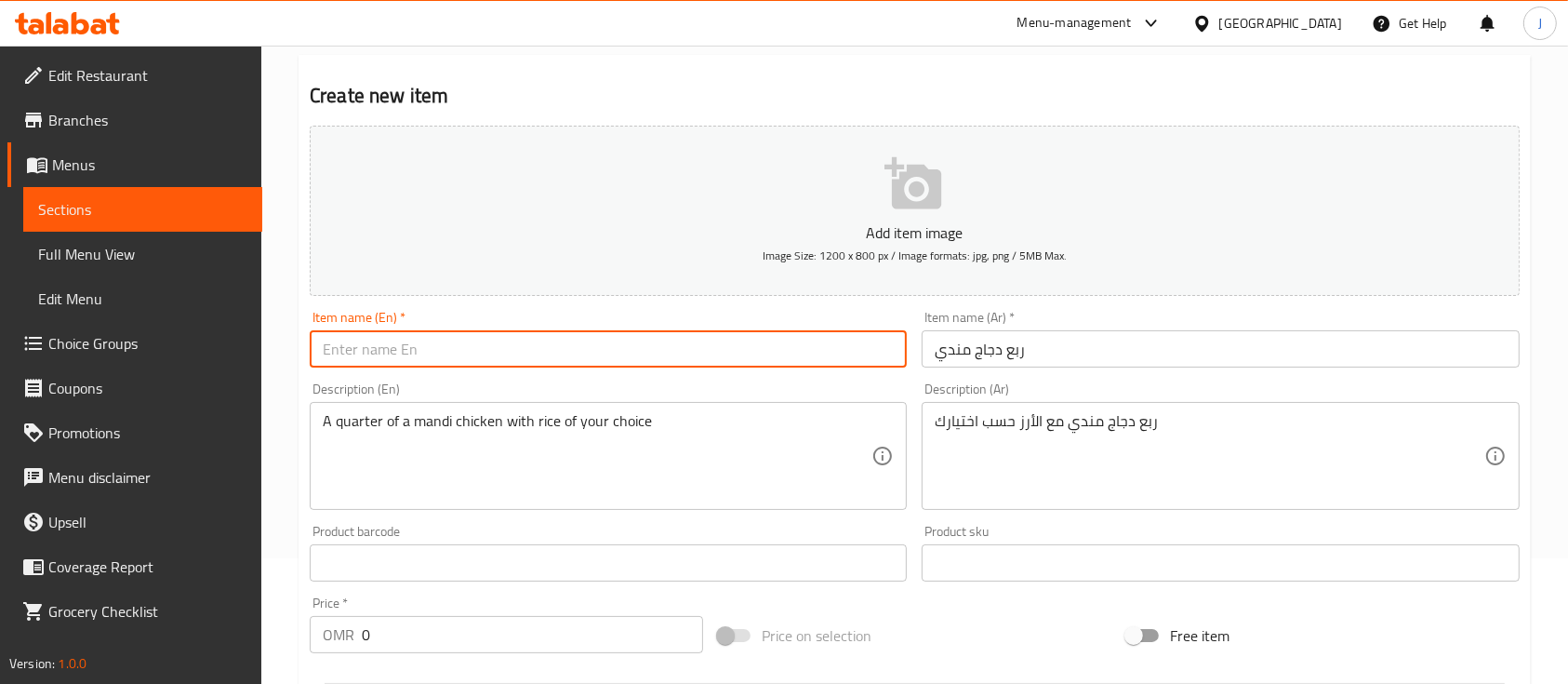
click at [364, 351] on input "text" at bounding box center [608, 348] width 597 height 38
paste input "quarter"
click at [332, 351] on input "quarter" at bounding box center [608, 348] width 597 height 38
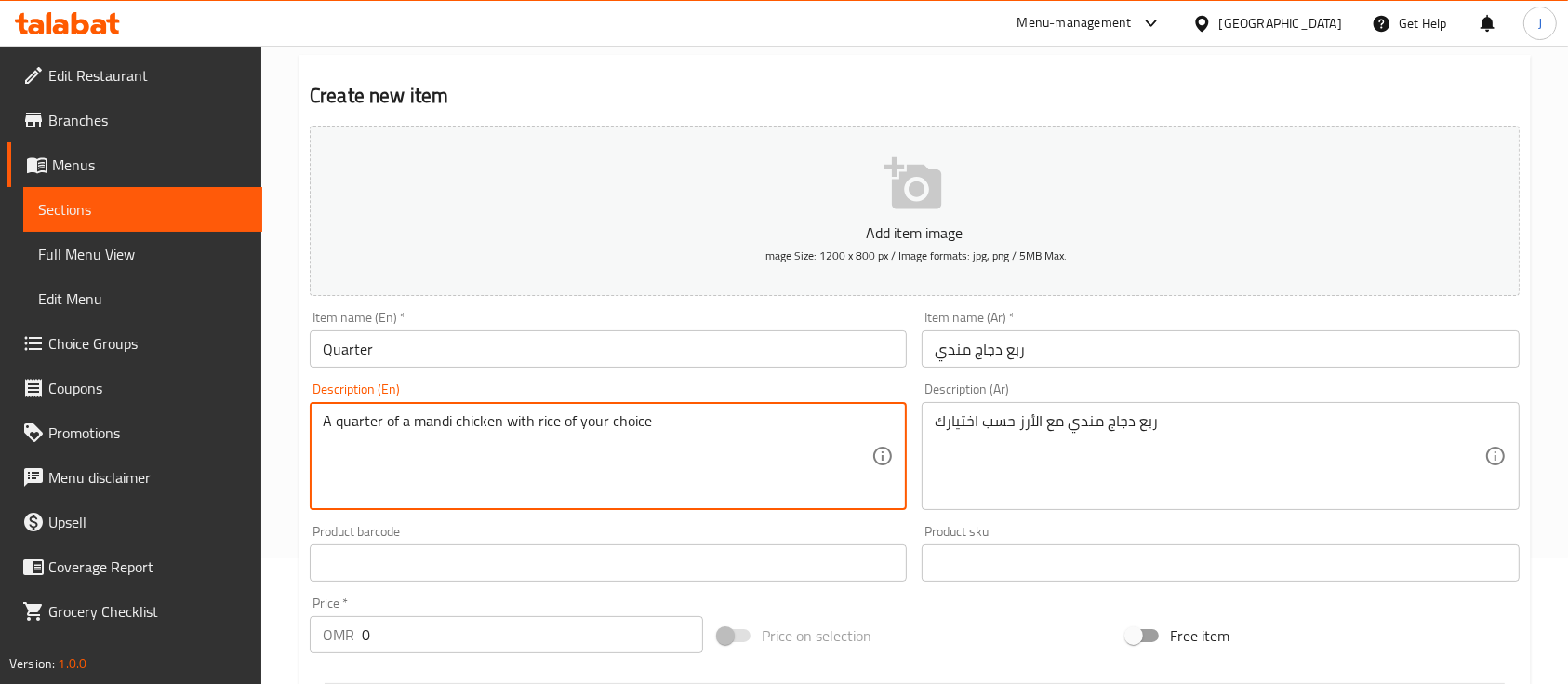
drag, startPoint x: 414, startPoint y: 421, endPoint x: 498, endPoint y: 420, distance: 84.0
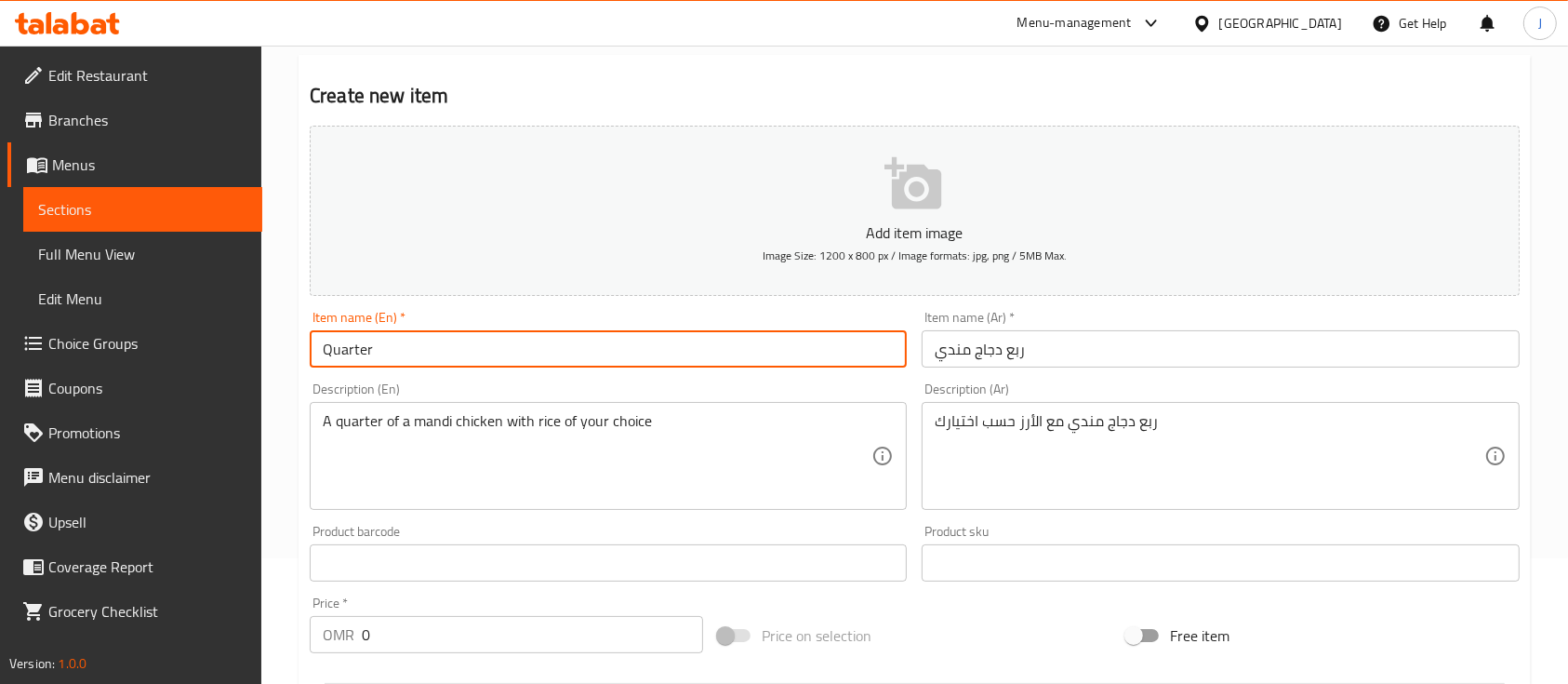
click at [404, 344] on input "Quarter" at bounding box center [608, 348] width 597 height 38
paste input "mandi chicken"
type input "Quarter Mandi Chicken"
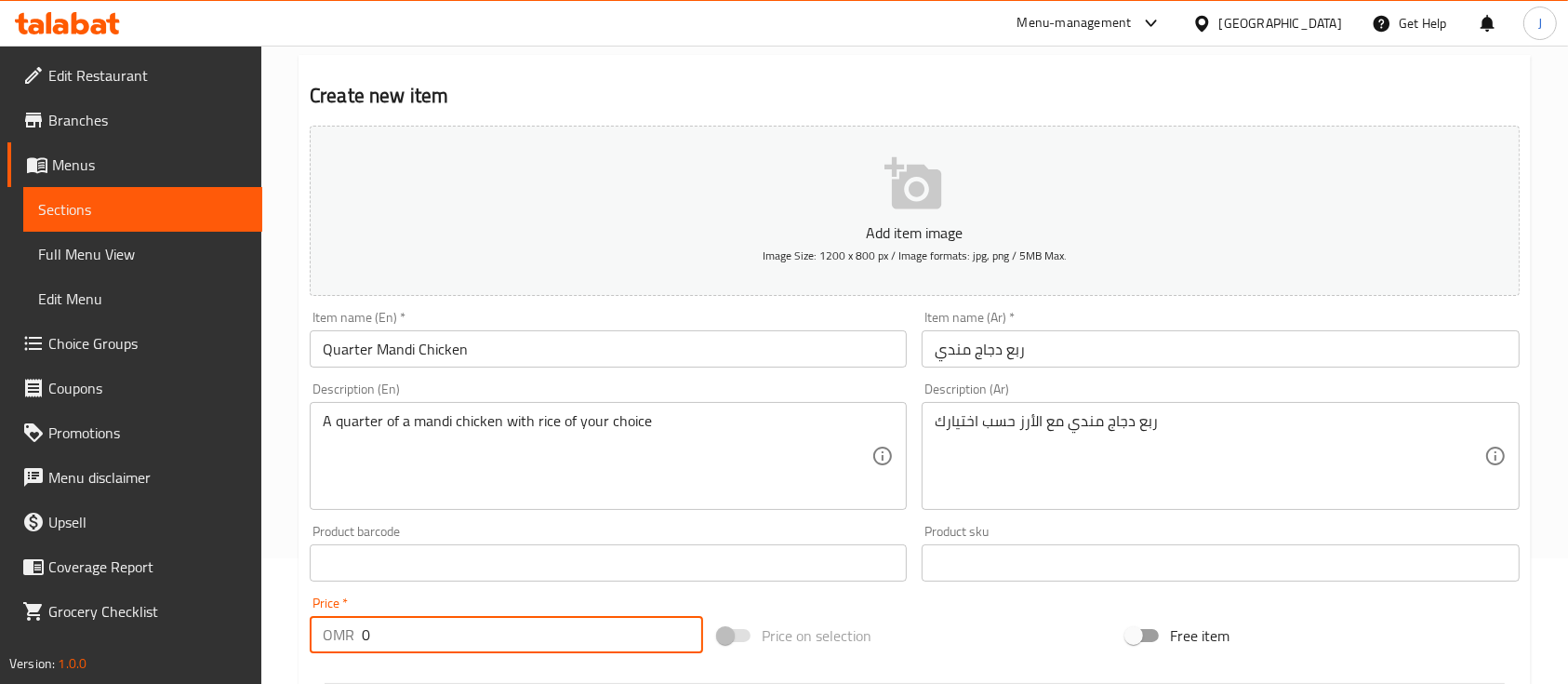
drag, startPoint x: 436, startPoint y: 624, endPoint x: 317, endPoint y: 639, distance: 119.9
click at [317, 639] on div "OMR 0 Price *" at bounding box center [506, 634] width 393 height 38
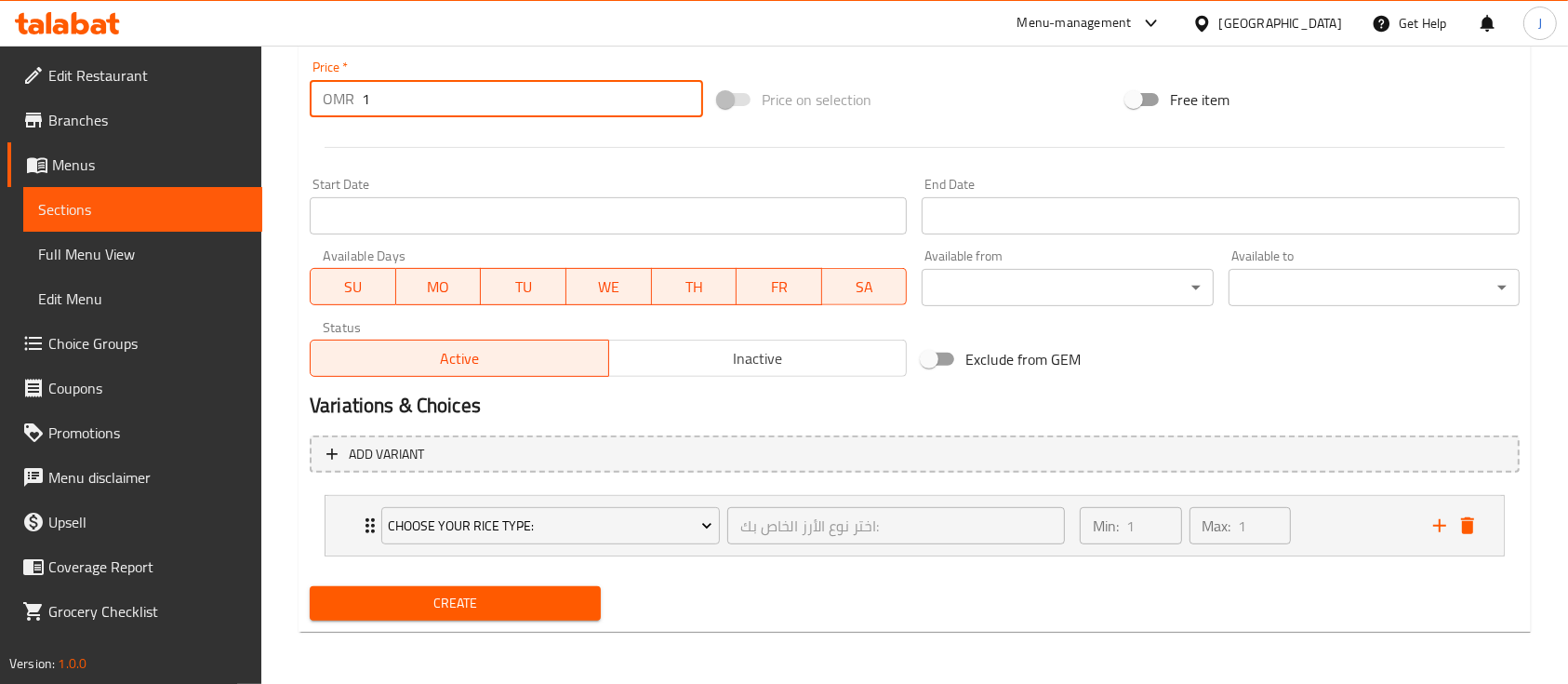
type input "1"
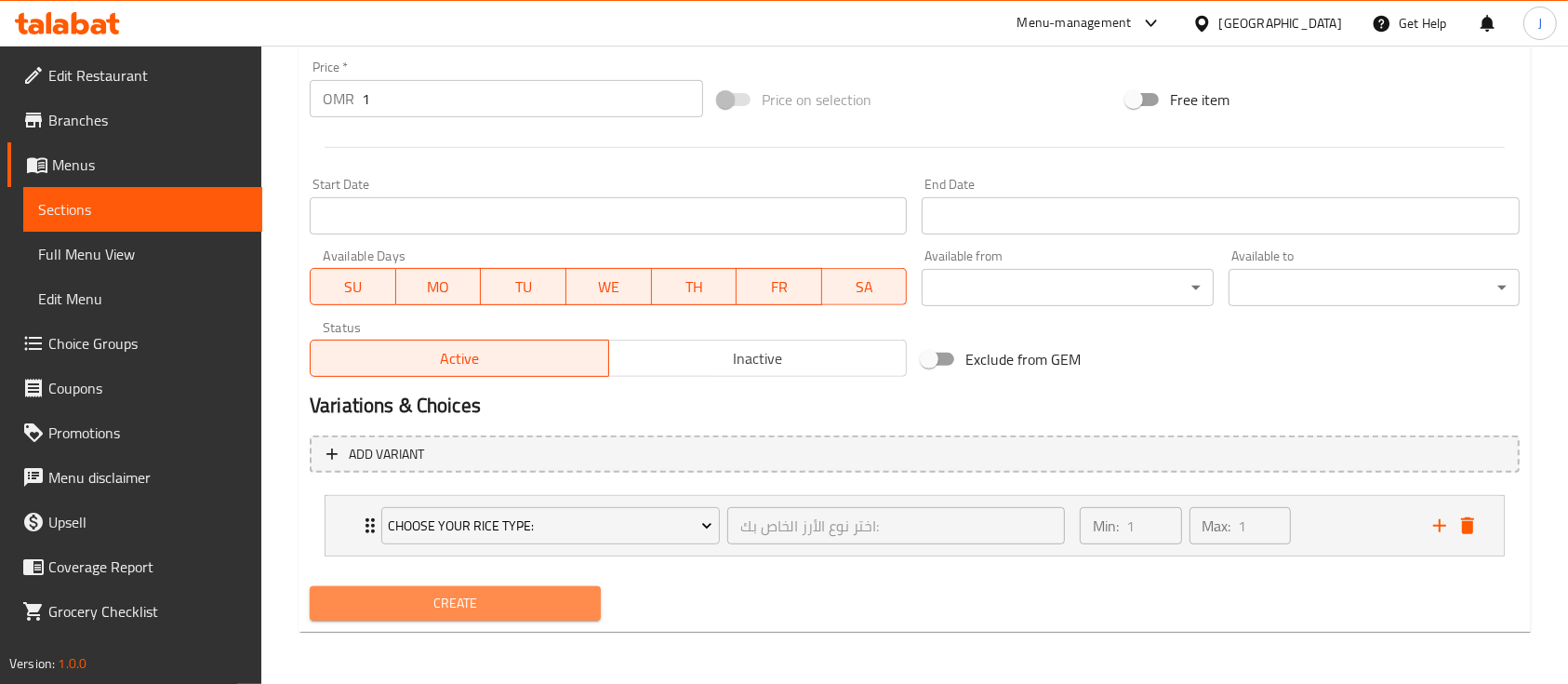
click at [518, 588] on button "Create" at bounding box center [455, 603] width 291 height 35
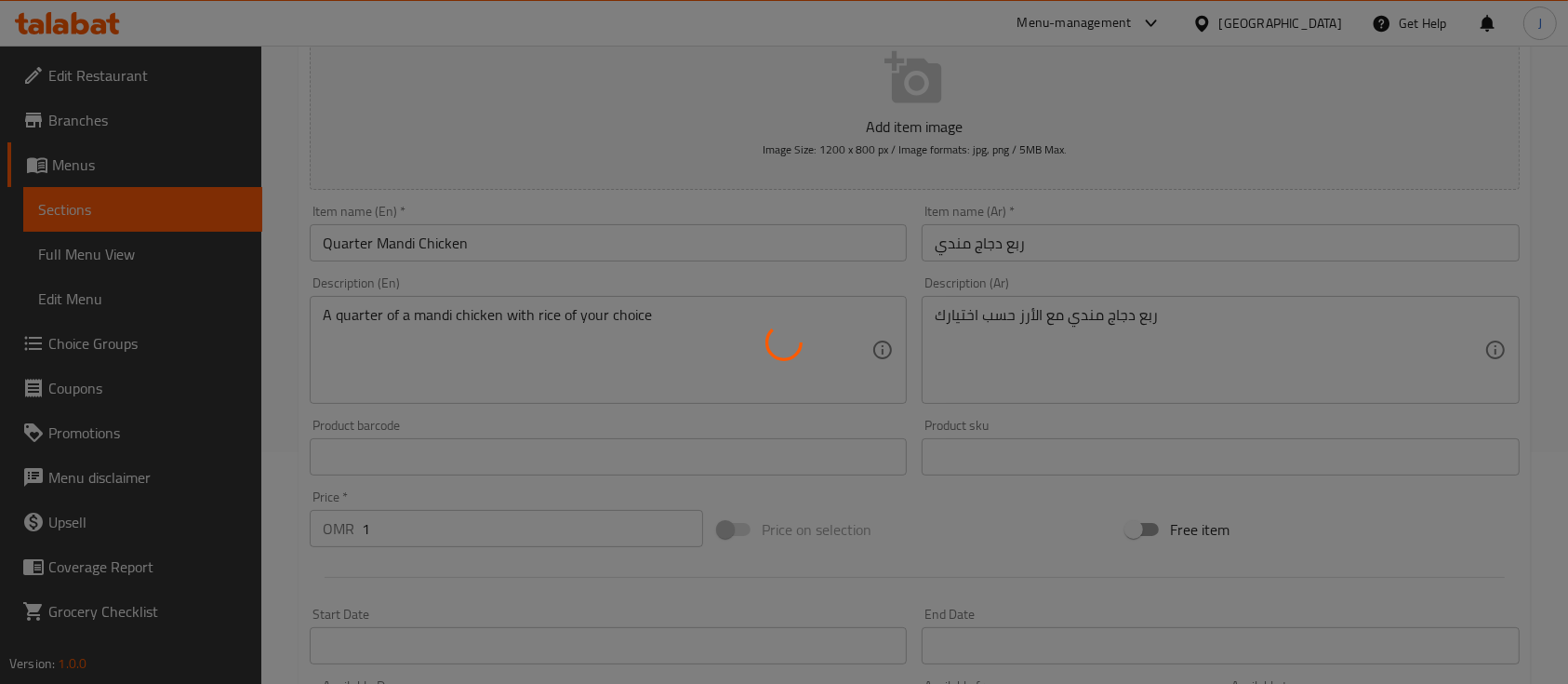
type input "0"
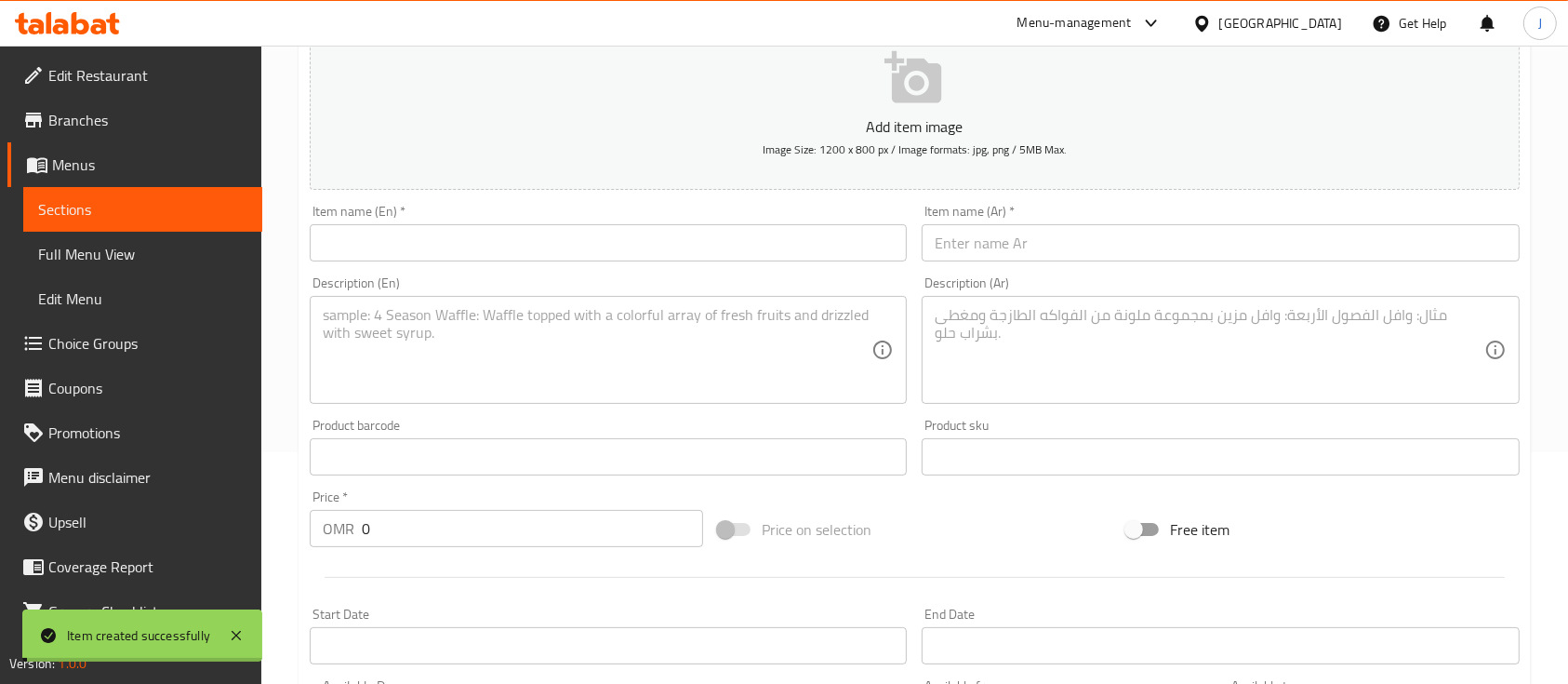
scroll to position [186, 0]
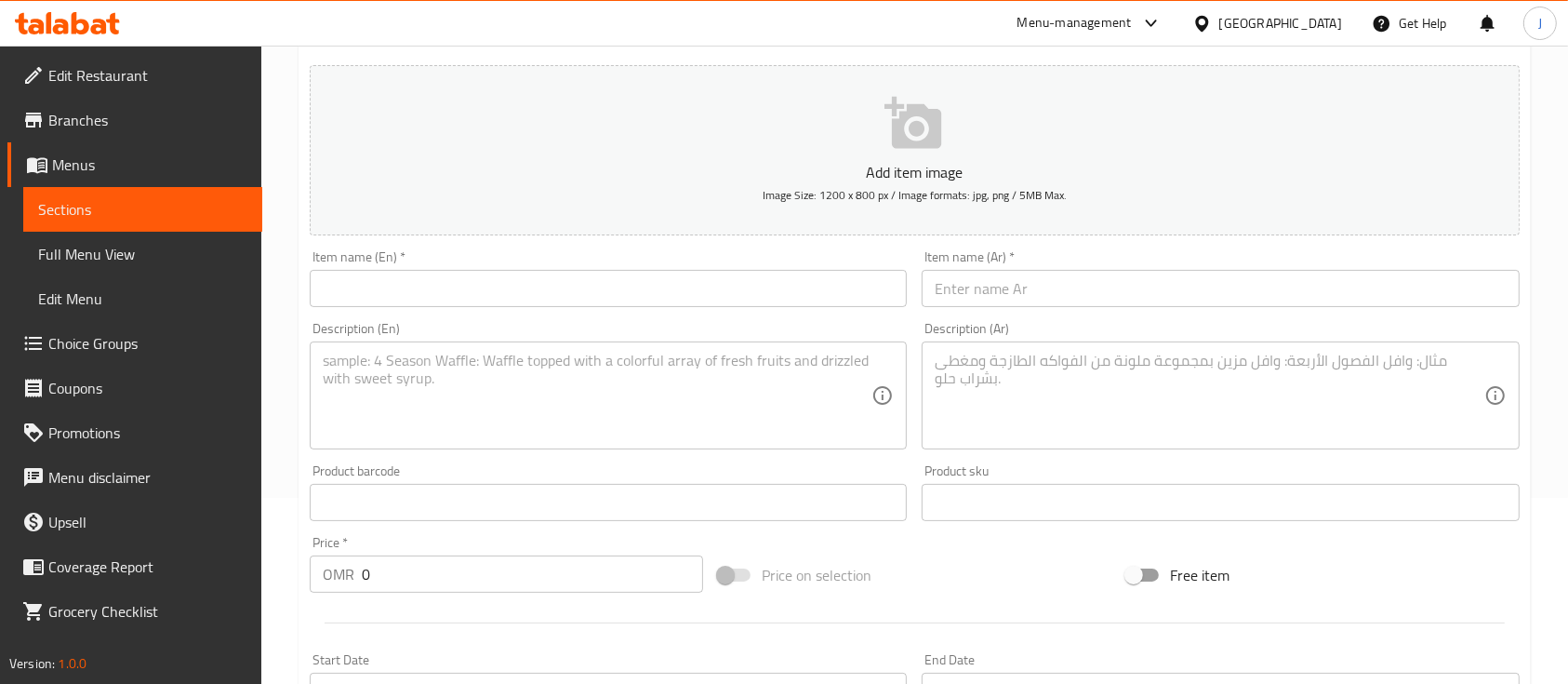
click at [1182, 262] on div "Item name (Ar)   * Item name (Ar) *" at bounding box center [1220, 278] width 597 height 57
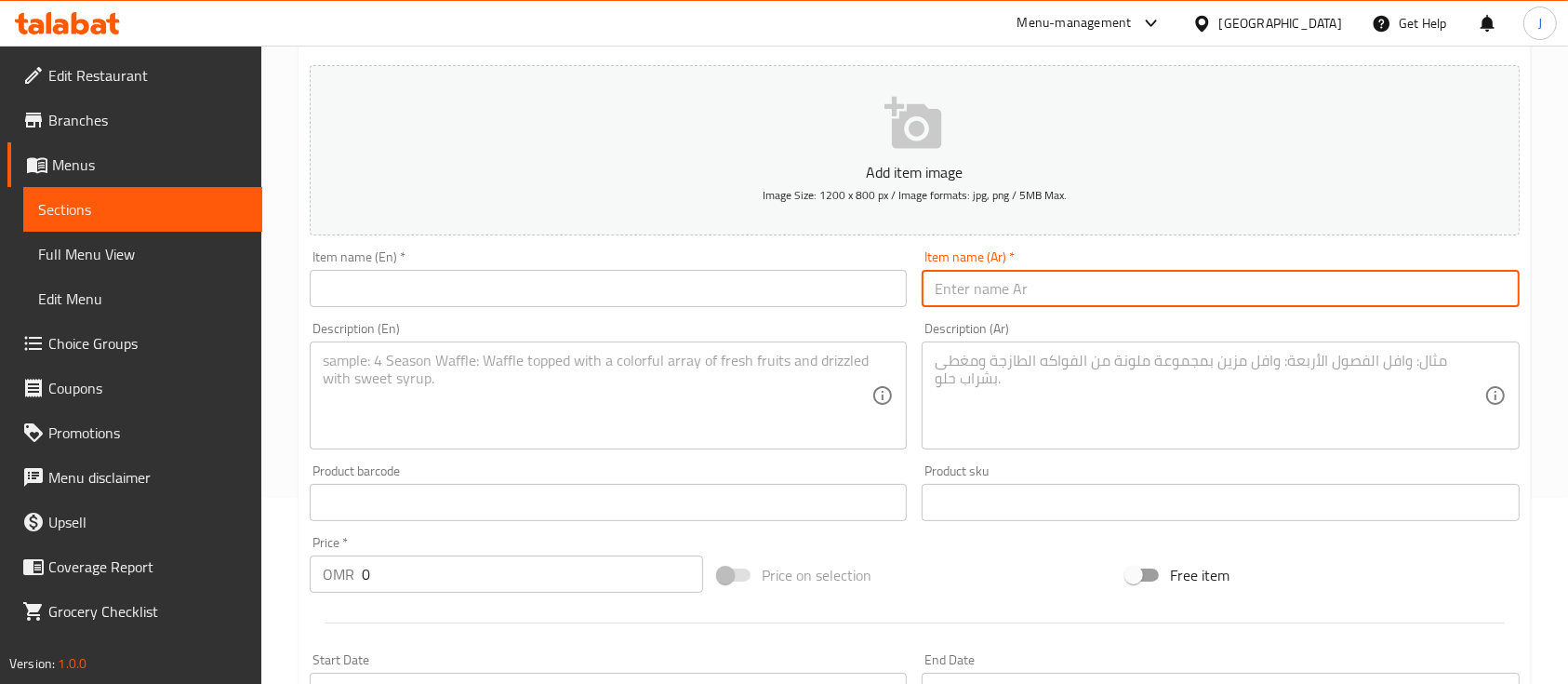
click at [1111, 280] on input "text" at bounding box center [1220, 288] width 597 height 38
paste input "ربع دجاج شوى"
type input "ربع دجاج شوى"
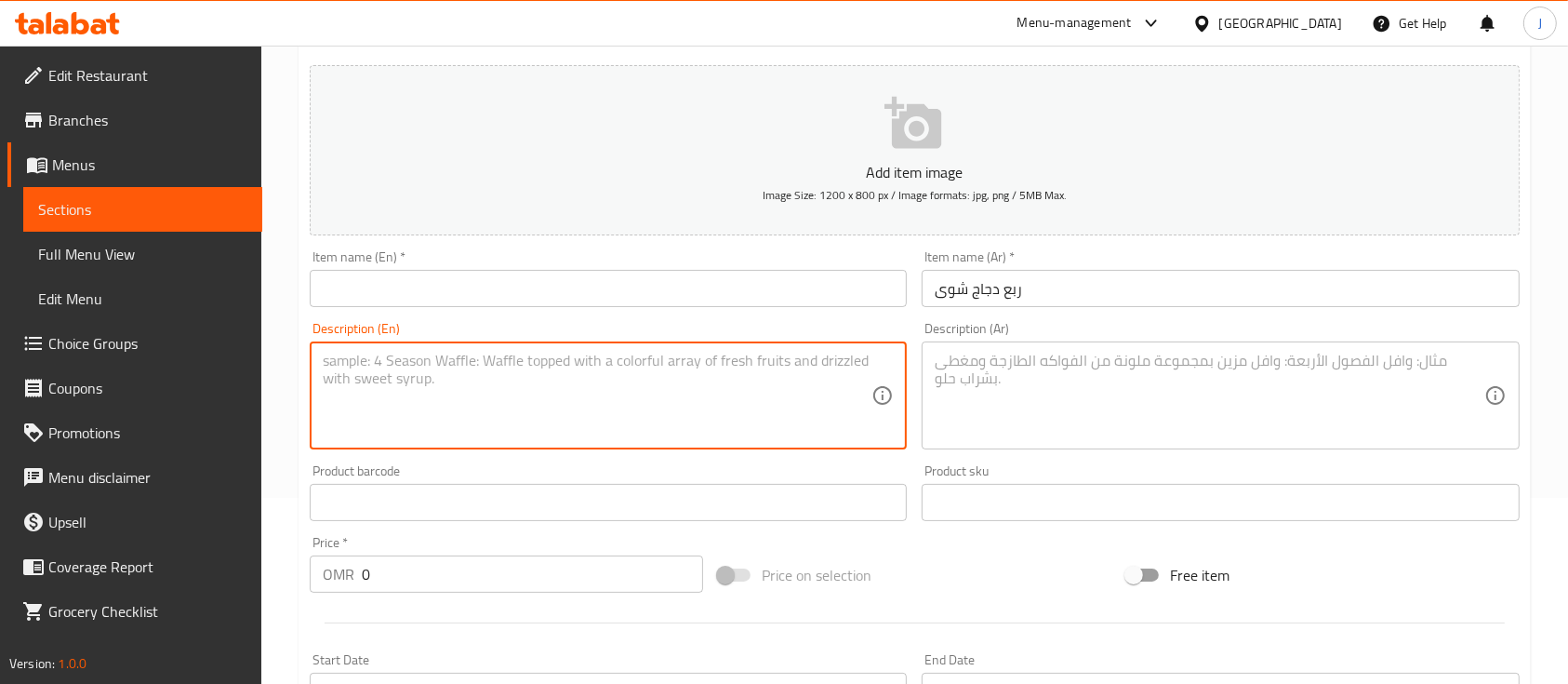
click at [526, 380] on textarea at bounding box center [597, 395] width 548 height 89
paste textarea "Quarter grilled chicken with rice of your choice"
click at [394, 360] on textarea "Quarter grilled chicken with rice of your choice" at bounding box center [597, 395] width 548 height 89
paste textarea "shawaa"
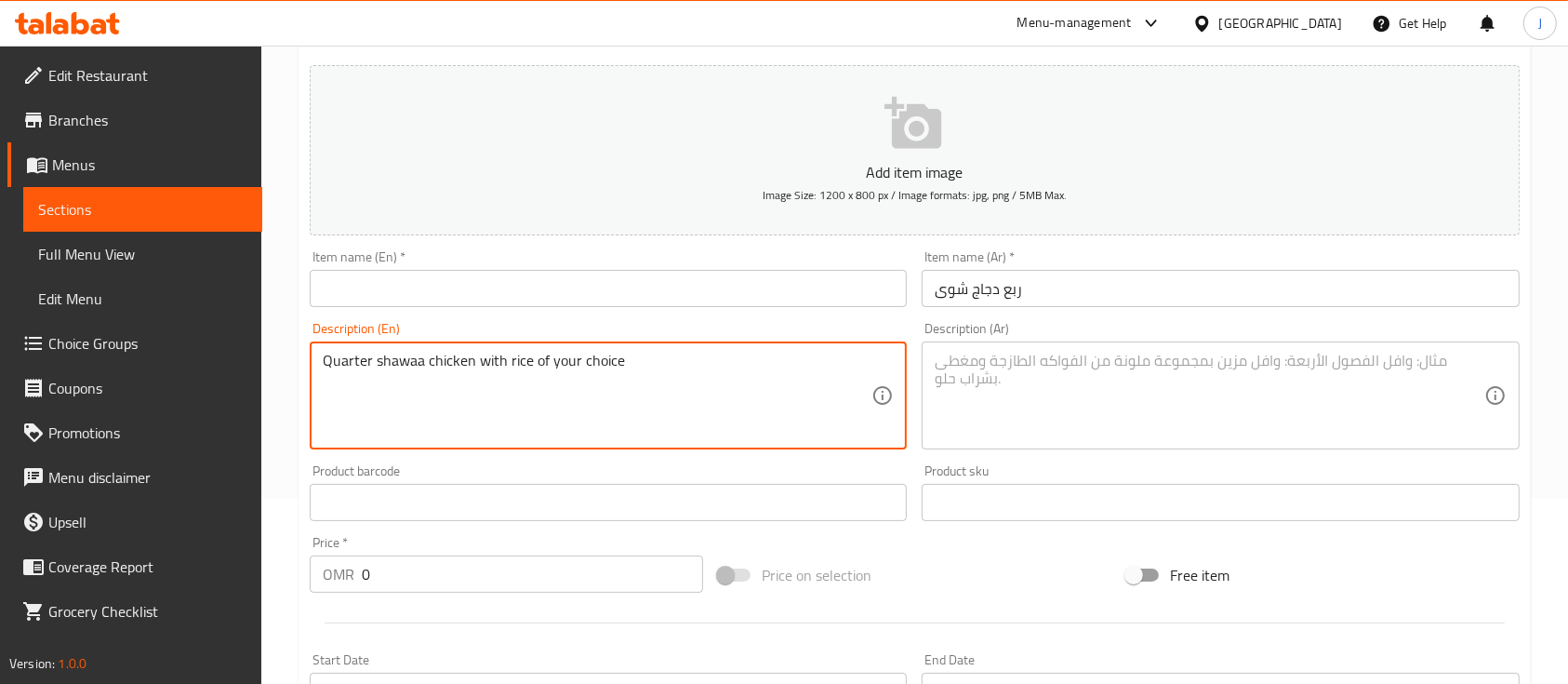
click at [378, 361] on textarea "Quarter shawaa chicken with rice of your choice" at bounding box center [597, 395] width 548 height 89
drag, startPoint x: 322, startPoint y: 358, endPoint x: 473, endPoint y: 350, distance: 151.2
click at [473, 350] on div "Quarter shawaa chicken with rice of your choice Description (En)" at bounding box center [608, 395] width 597 height 108
type textarea "Quarter shawaa chicken with rice of your choice"
click at [417, 281] on input "text" at bounding box center [608, 288] width 597 height 38
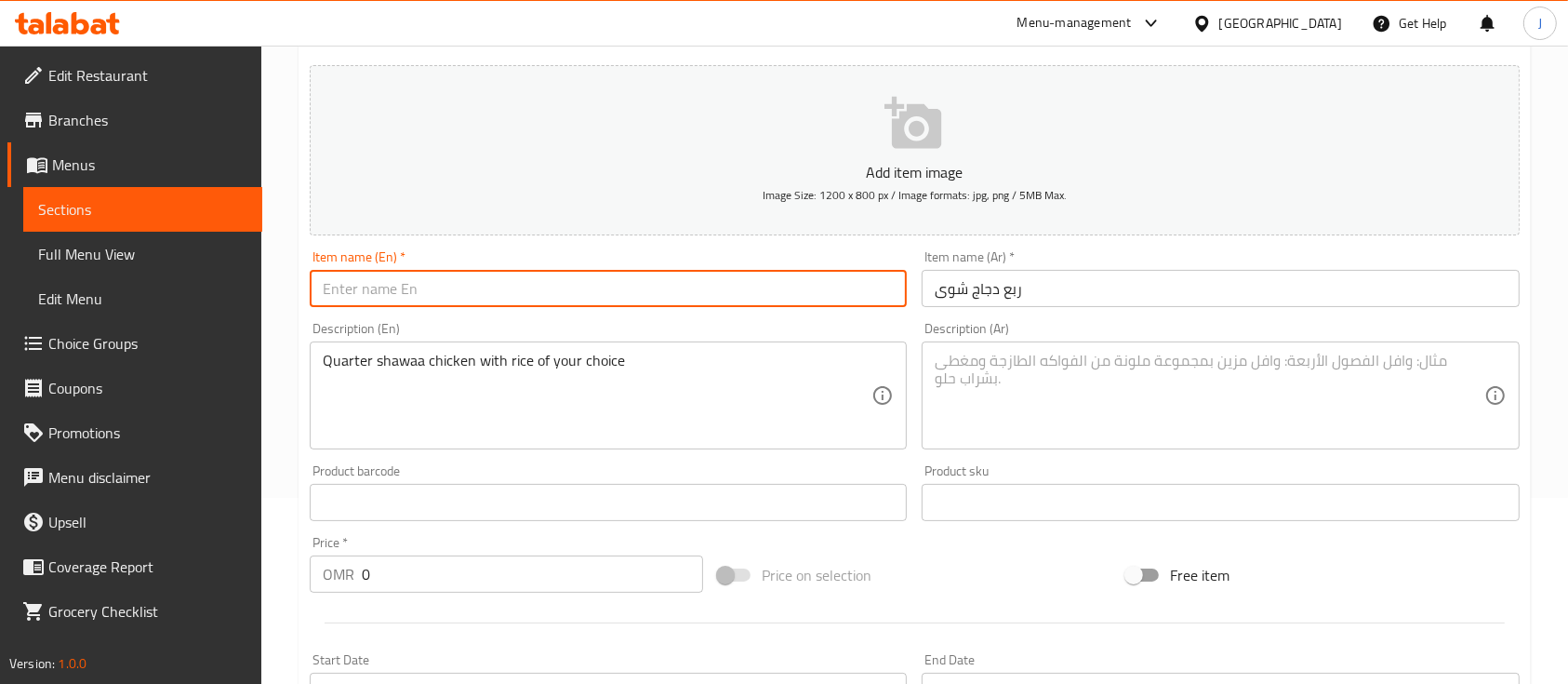
paste input "Quarter shawaa chicken"
click at [381, 290] on input "Quarter shawaa chicken" at bounding box center [608, 288] width 597 height 38
click at [434, 290] on input "Quarter Shawaa chicken" at bounding box center [608, 288] width 597 height 38
type input "Quarter Shawaa Chicken"
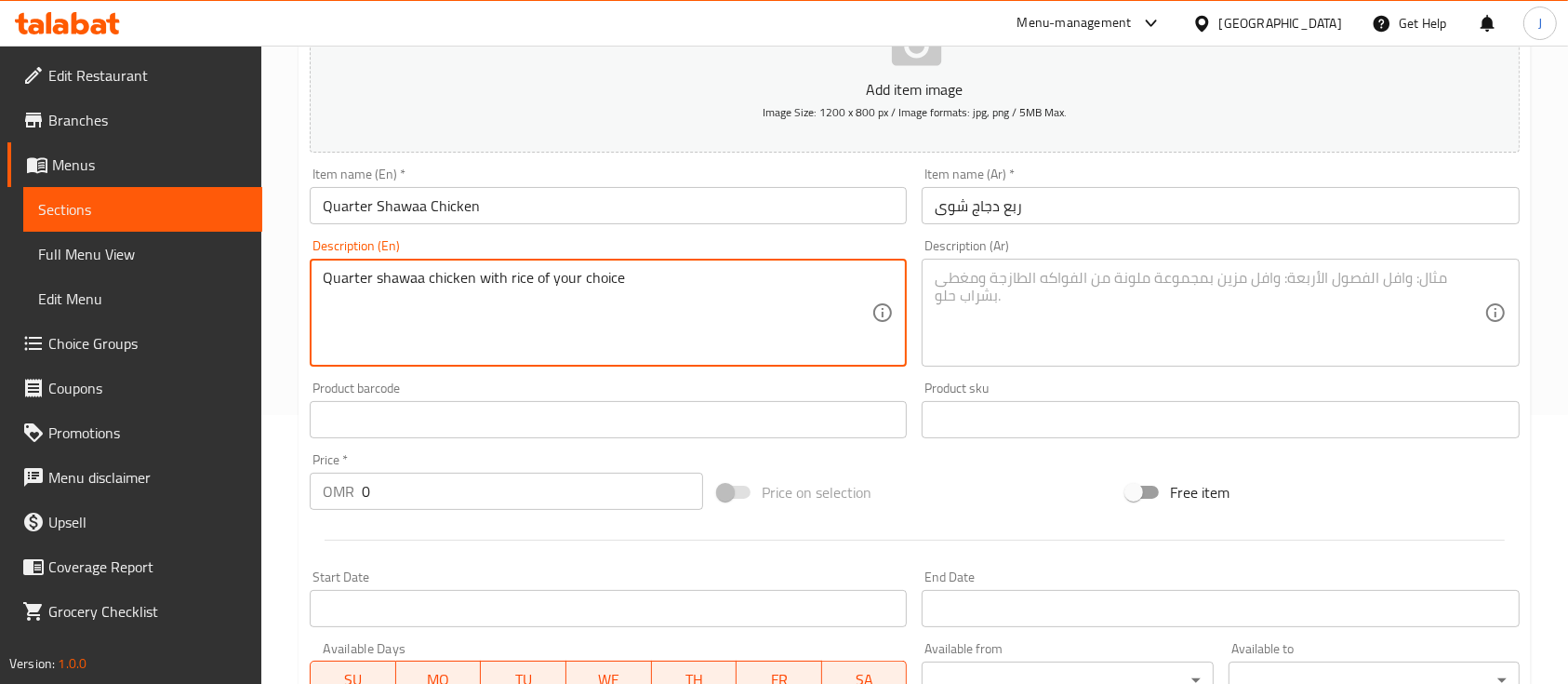
scroll to position [270, 0]
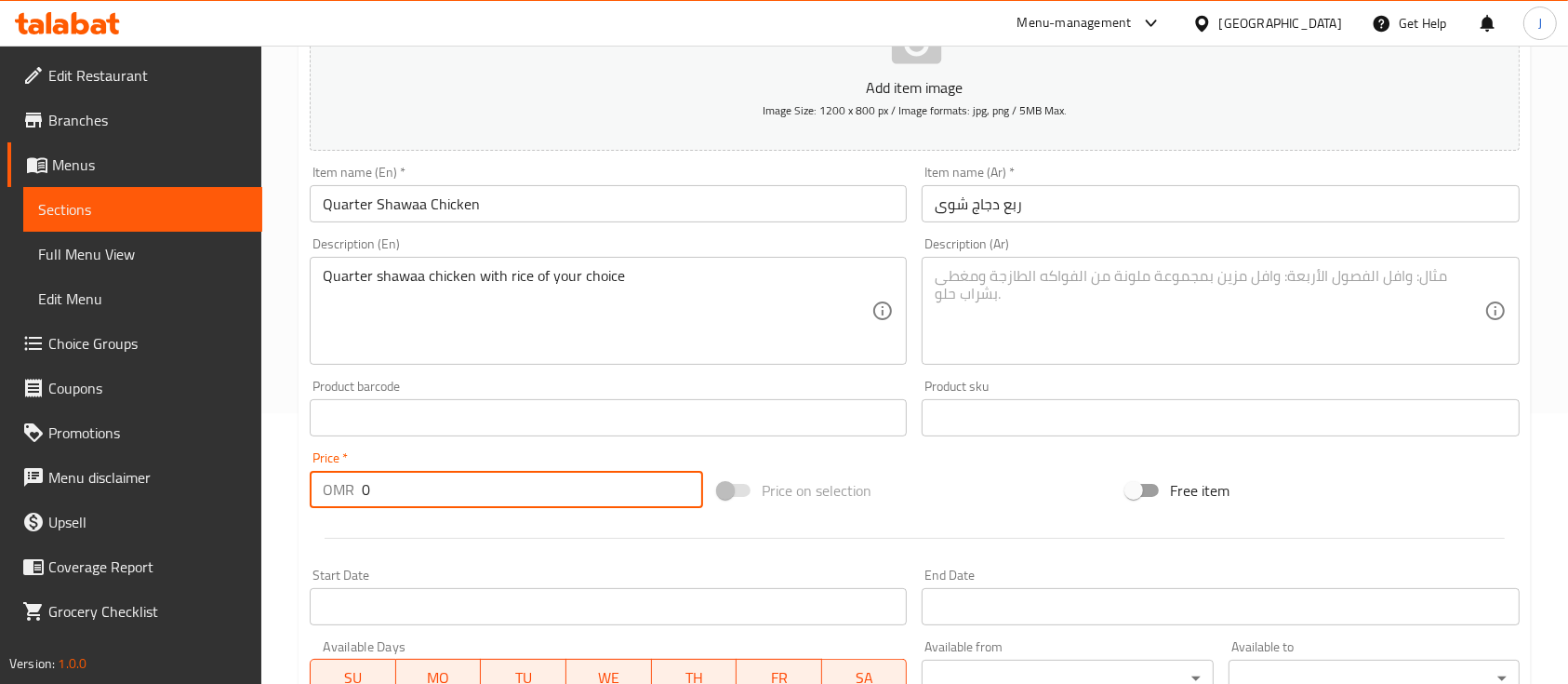
drag, startPoint x: 400, startPoint y: 491, endPoint x: 286, endPoint y: 494, distance: 114.0
click at [286, 494] on div "Home / Restaurants management / Menus / Sections / item / create Lunch section …" at bounding box center [915, 424] width 1307 height 1300
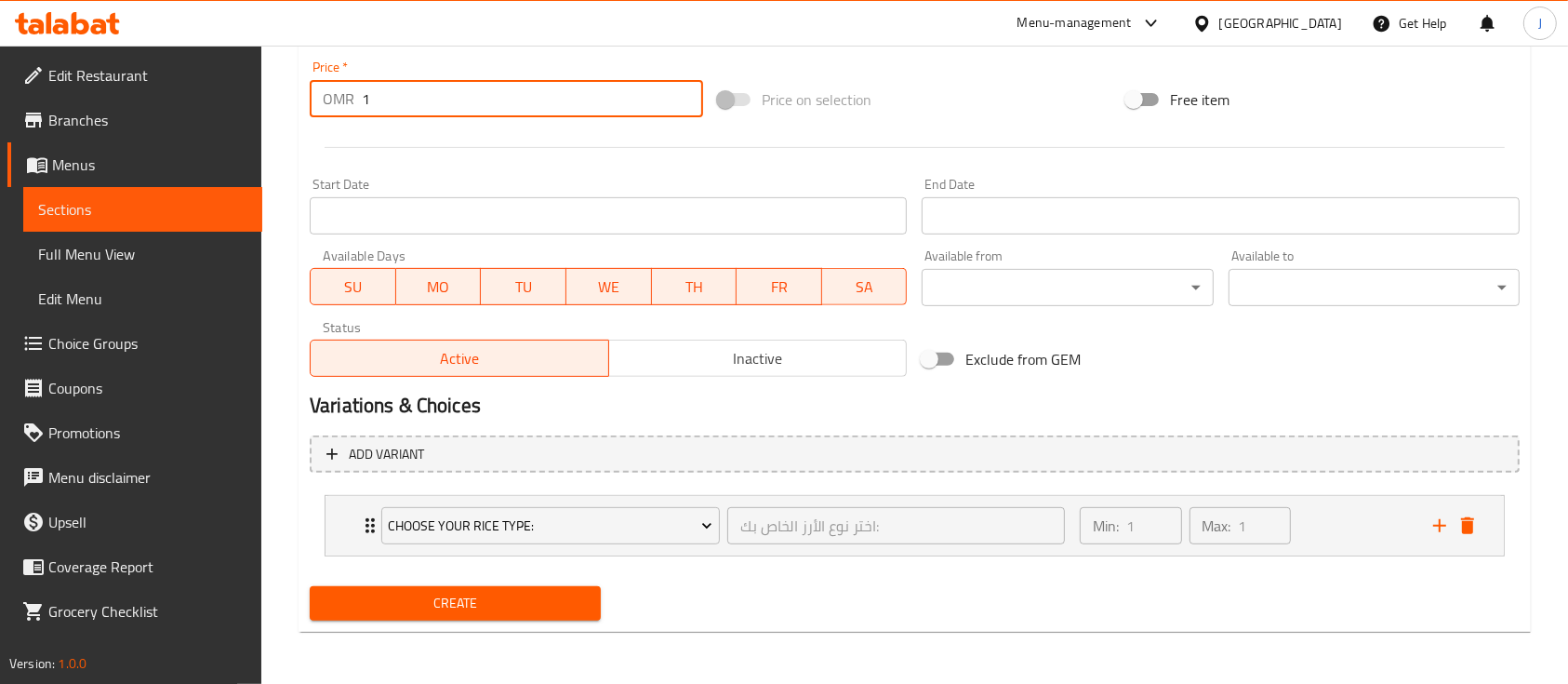
type input "1"
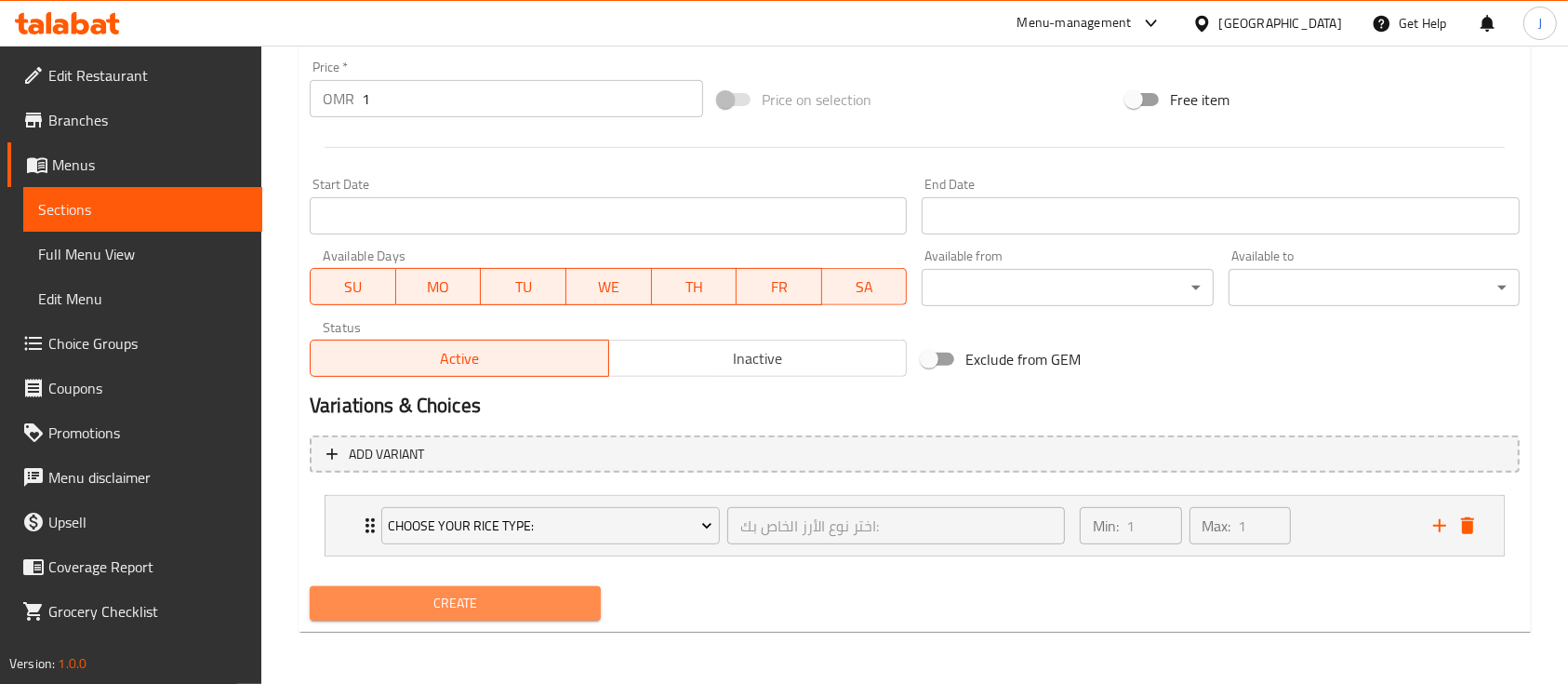
click at [435, 596] on span "Create" at bounding box center [455, 603] width 262 height 23
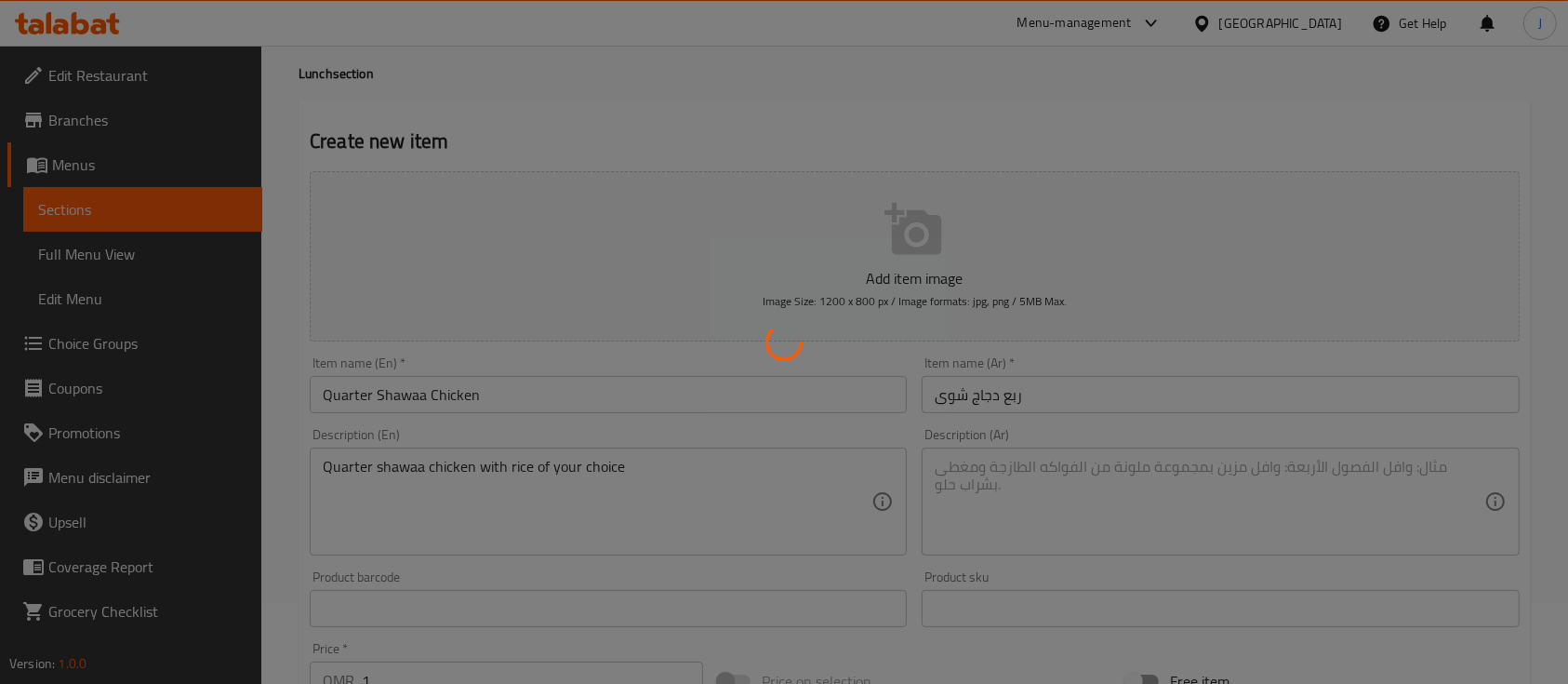
scroll to position [70, 0]
type input "0"
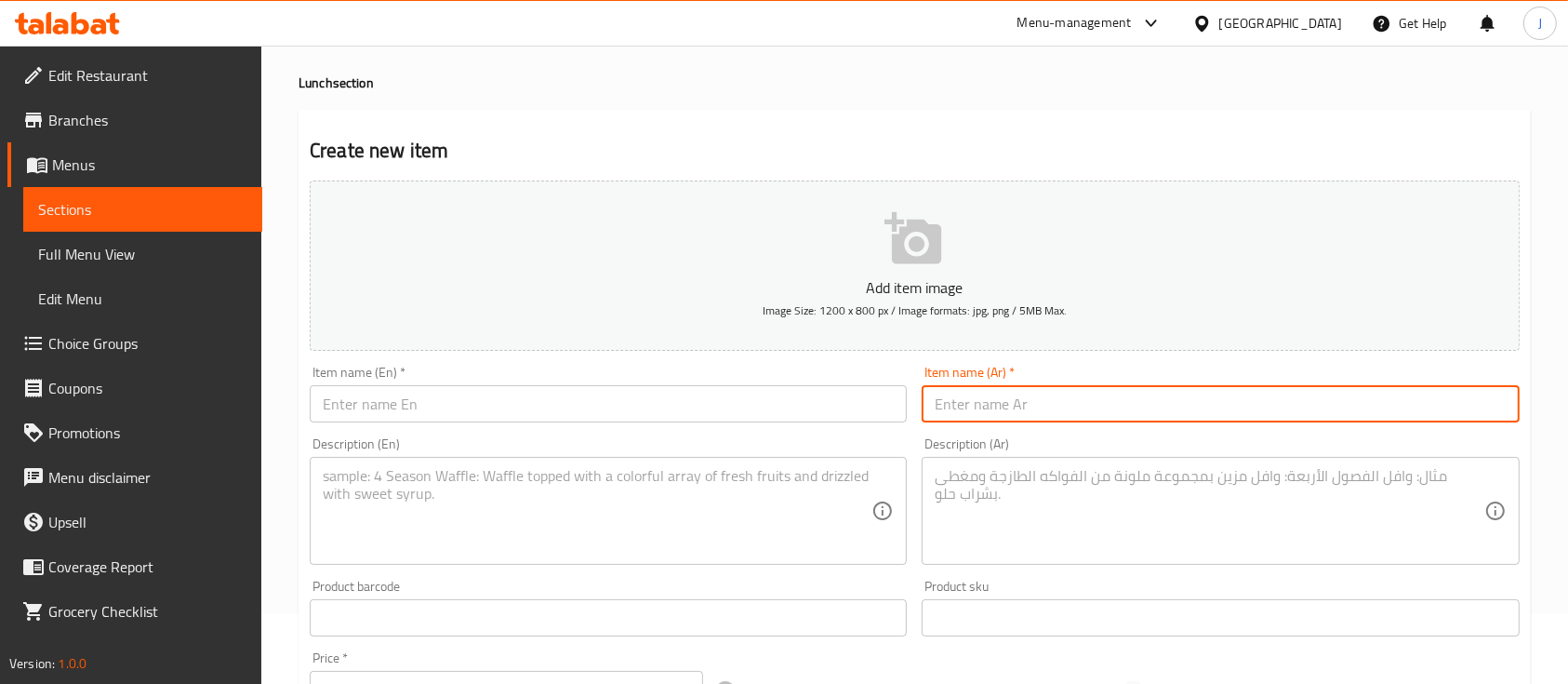
click at [1163, 411] on input "text" at bounding box center [1220, 403] width 597 height 38
paste input "ربع دجاج على الفحم"
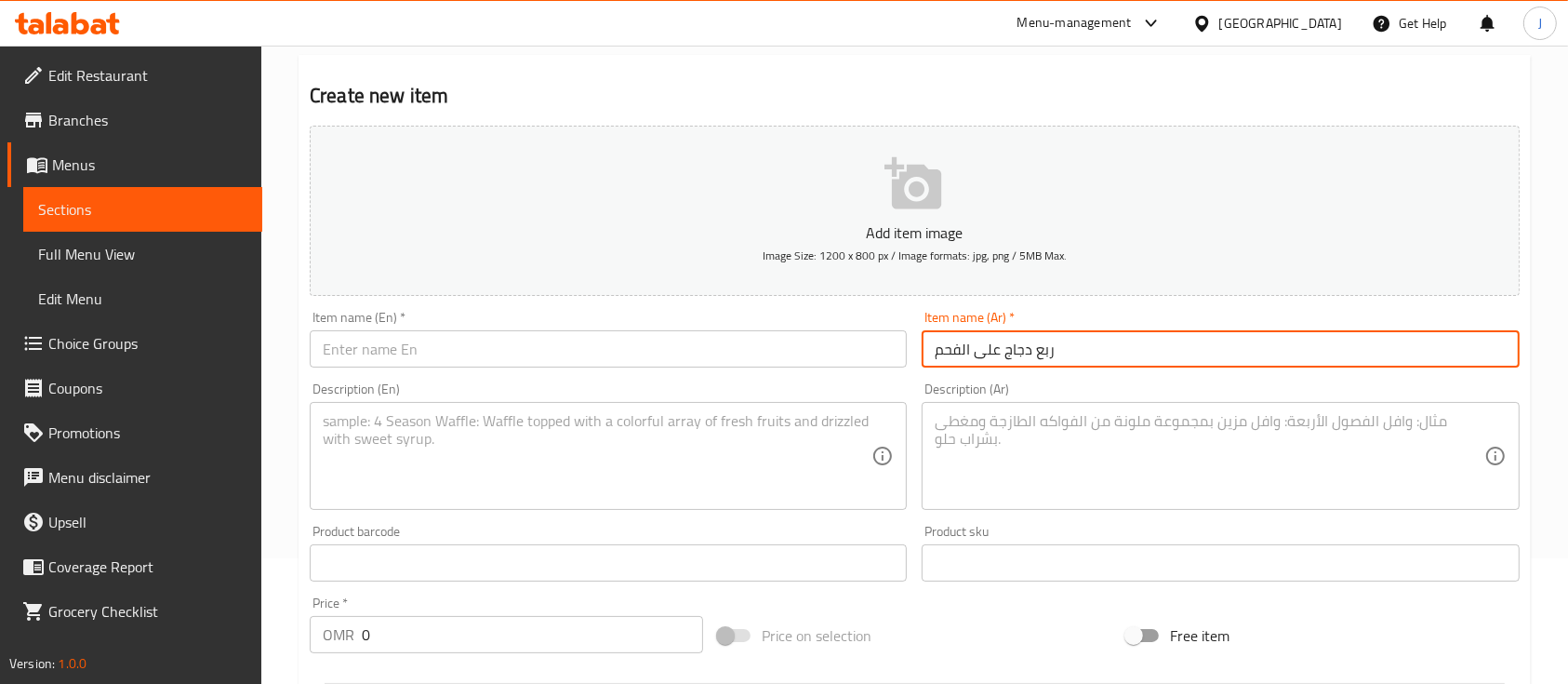
scroll to position [127, 0]
type input "ربع دجاج على الفحم"
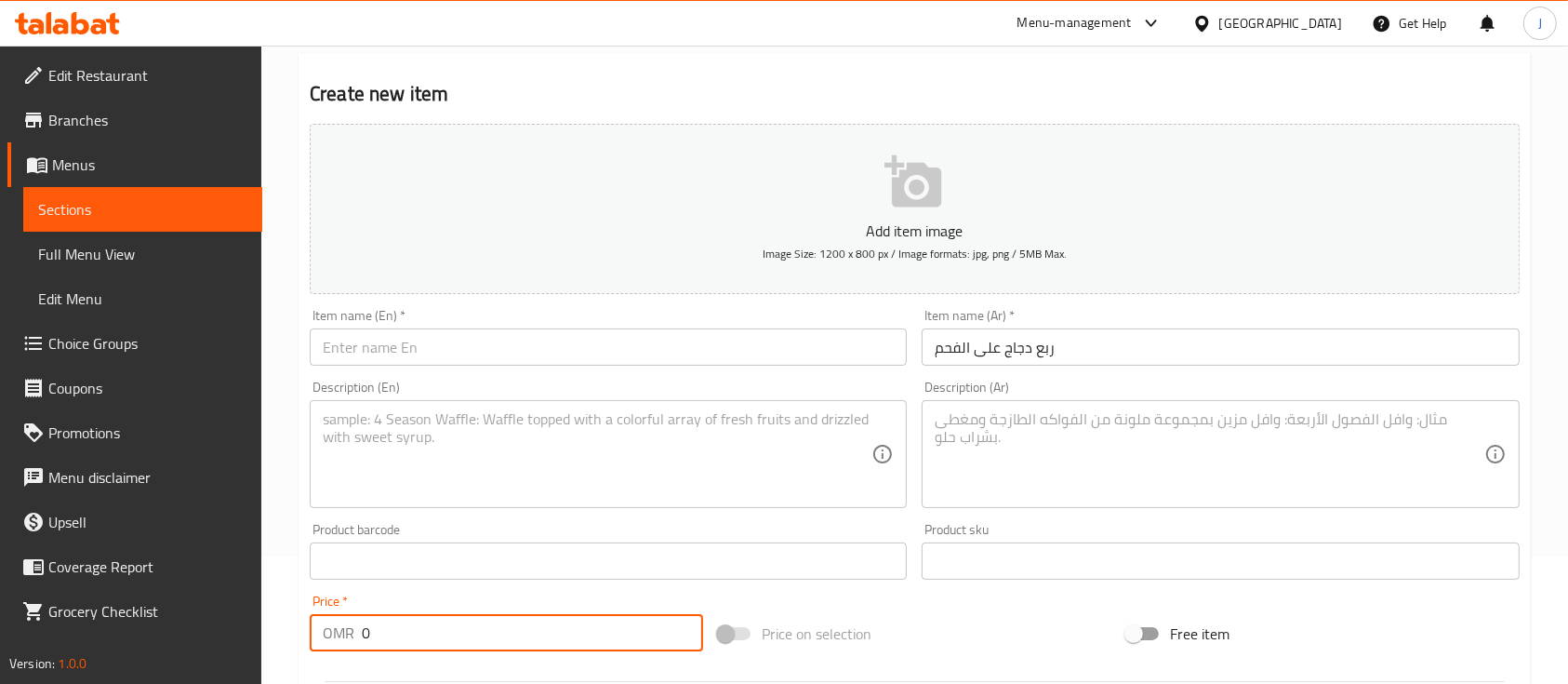
drag, startPoint x: 382, startPoint y: 634, endPoint x: 333, endPoint y: 636, distance: 49.0
click at [333, 636] on div "OMR 0 Price *" at bounding box center [506, 632] width 393 height 38
type input "1"
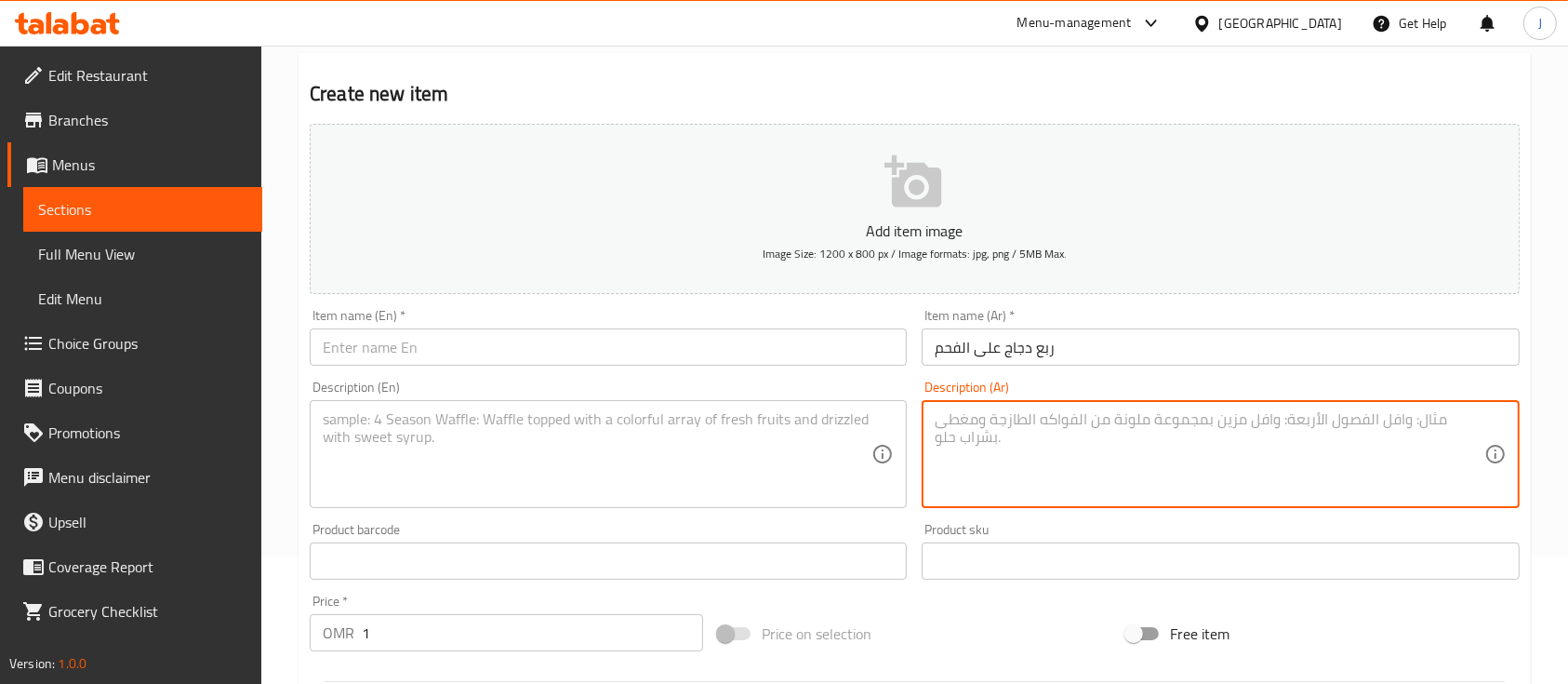
click at [1019, 421] on textarea at bounding box center [1209, 454] width 548 height 89
paste textarea "ربع دجاج على الفحم مع الأرز حسب اختيارك"
type textarea "ربع دجاج على الفحم مع الأرز حسب اختيارك"
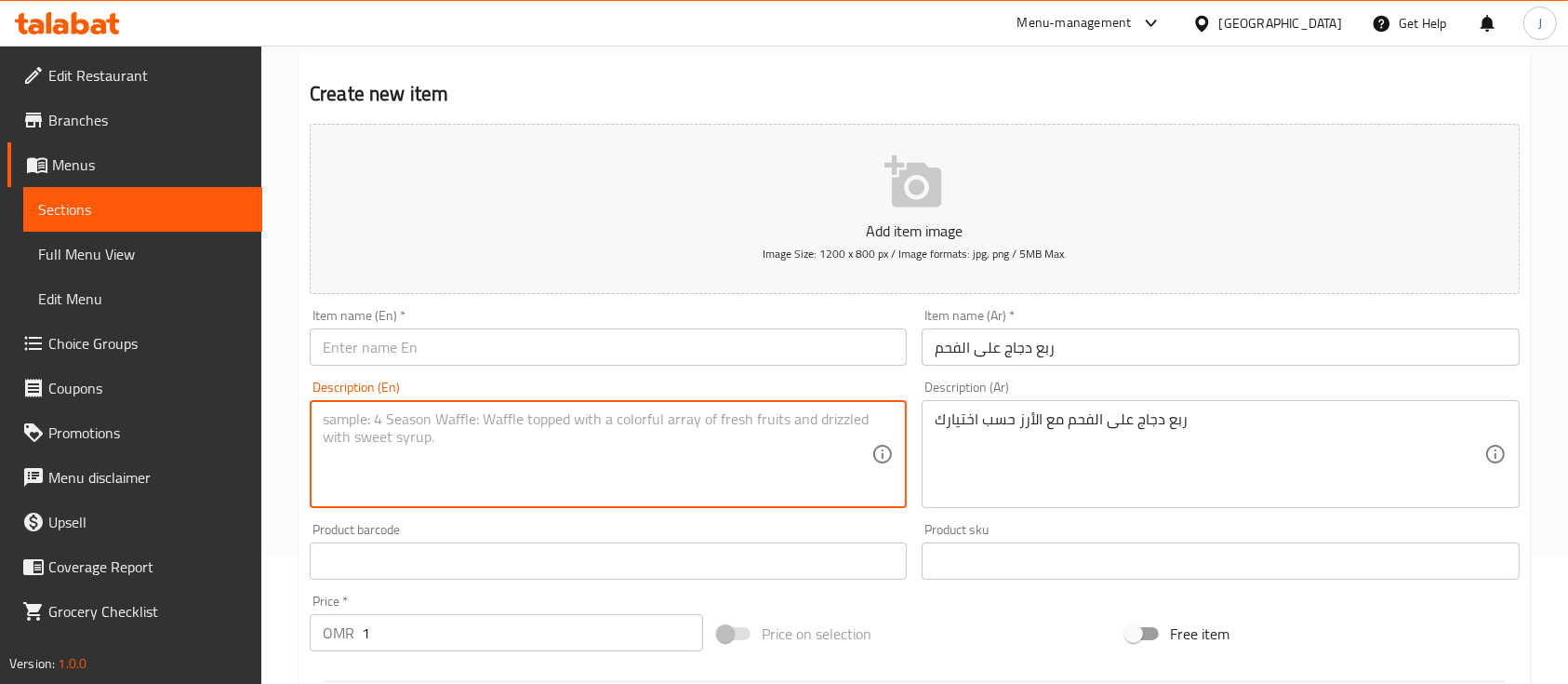
click at [457, 425] on textarea at bounding box center [597, 454] width 548 height 89
paste textarea "Quarter chicken on charcoal with rice of your choice"
drag, startPoint x: 497, startPoint y: 418, endPoint x: 321, endPoint y: 415, distance: 176.0
click at [321, 415] on div "Quarter chicken on charcoal with rice of your choice Description (En)" at bounding box center [608, 454] width 597 height 108
type textarea "Quarter chicken on charcoal with rice of your choice"
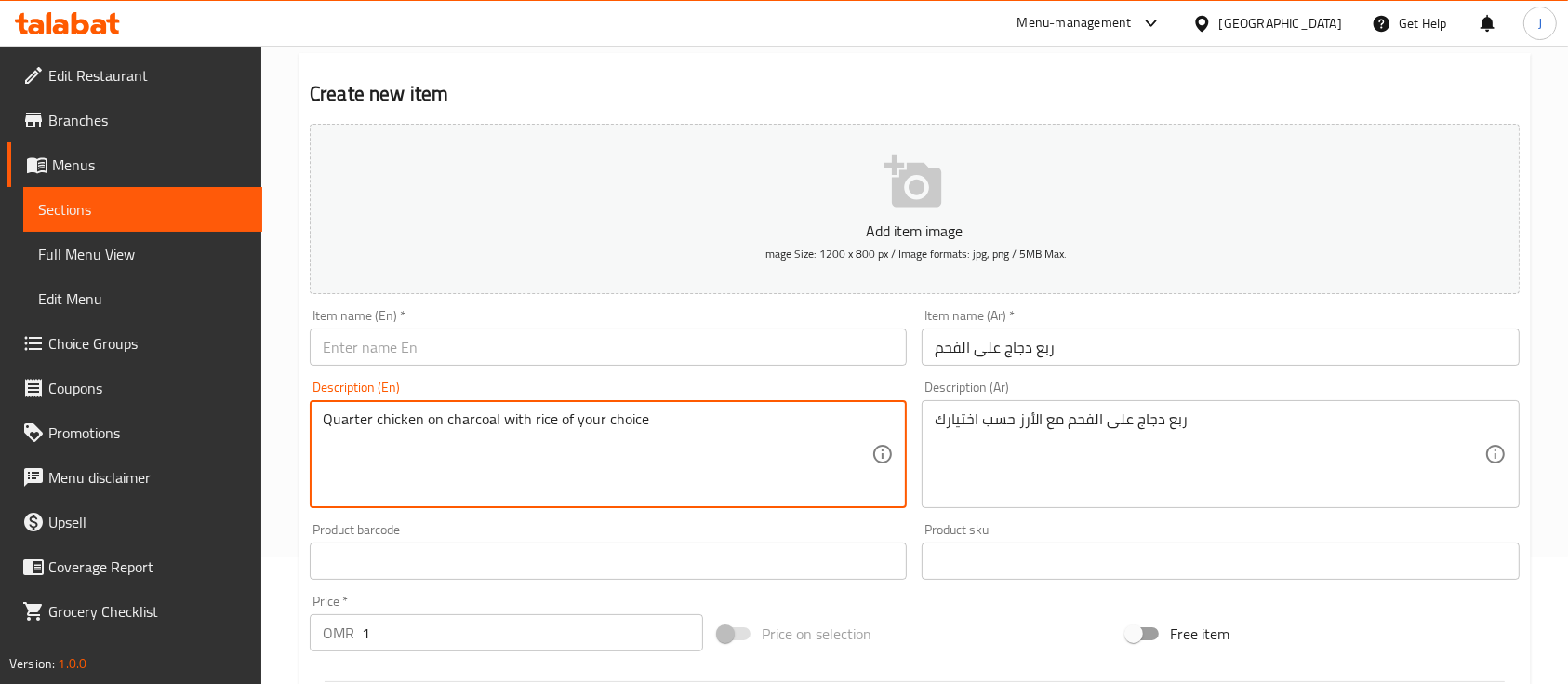
click at [382, 348] on input "text" at bounding box center [608, 346] width 597 height 38
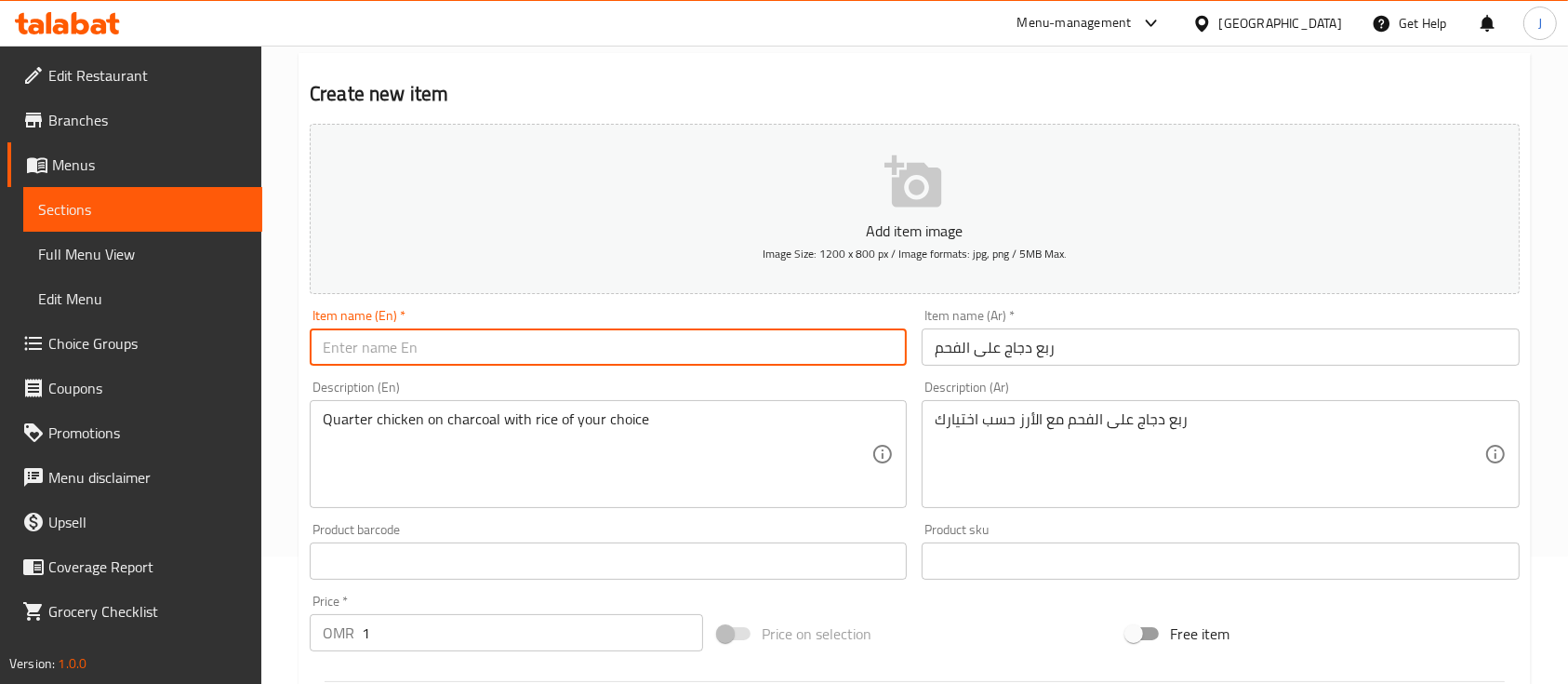
paste input "Quarter chicken on charcoal"
click at [380, 346] on input "Quarter chicken on charcoal" at bounding box center [608, 346] width 597 height 38
click at [452, 347] on input "Quarter Chicken on charcoal" at bounding box center [608, 346] width 597 height 38
type input "Quarter Chicken on Charcoal"
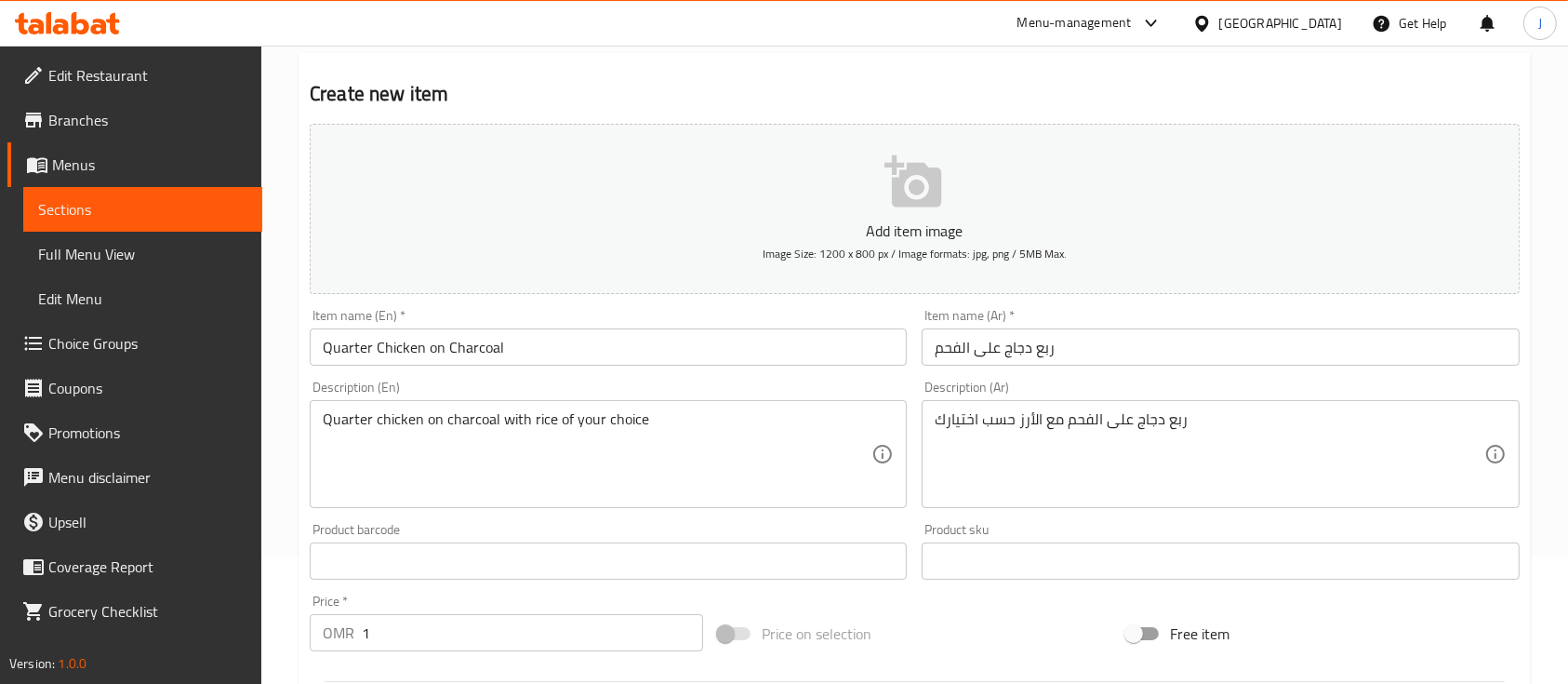
click at [295, 391] on div "Home / Restaurants management / Menus / Sections / item / create Lunch section …" at bounding box center [915, 568] width 1307 height 1300
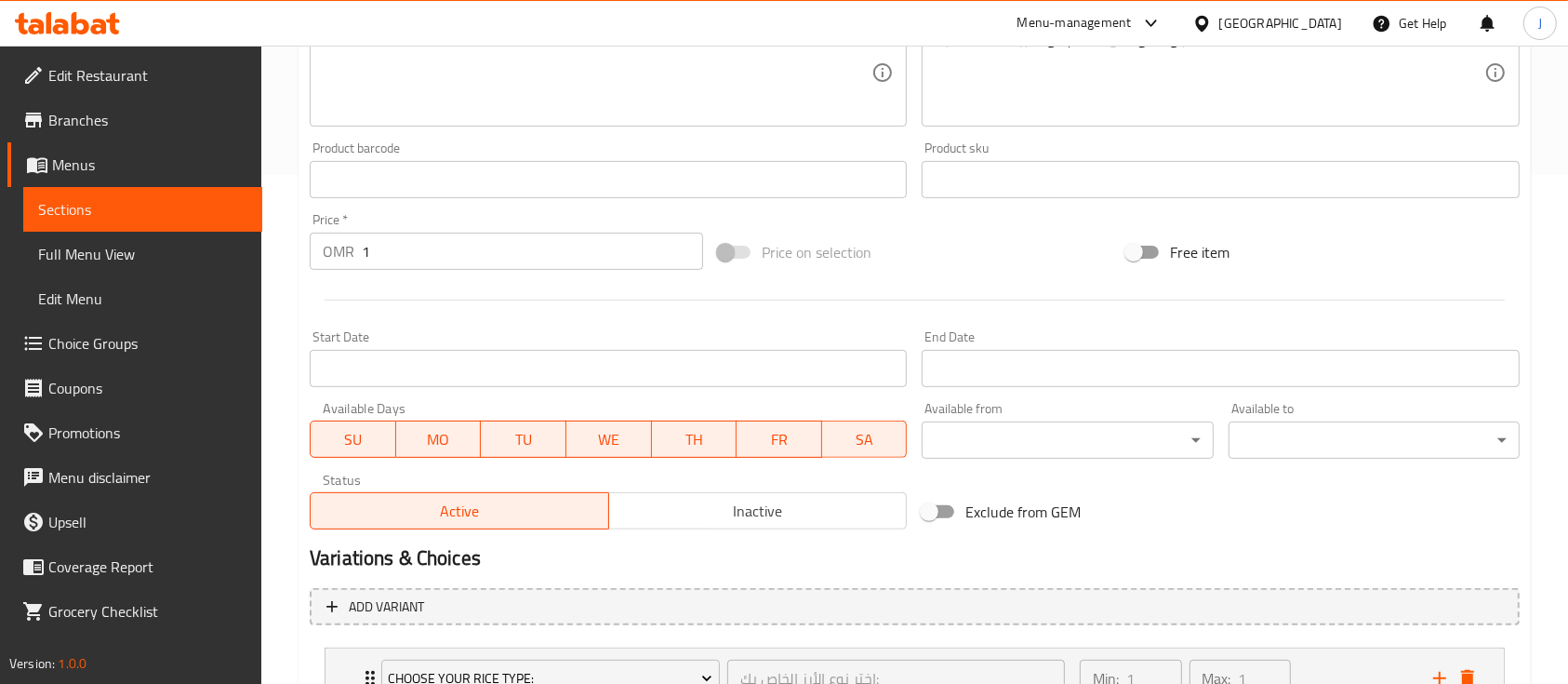
scroll to position [661, 0]
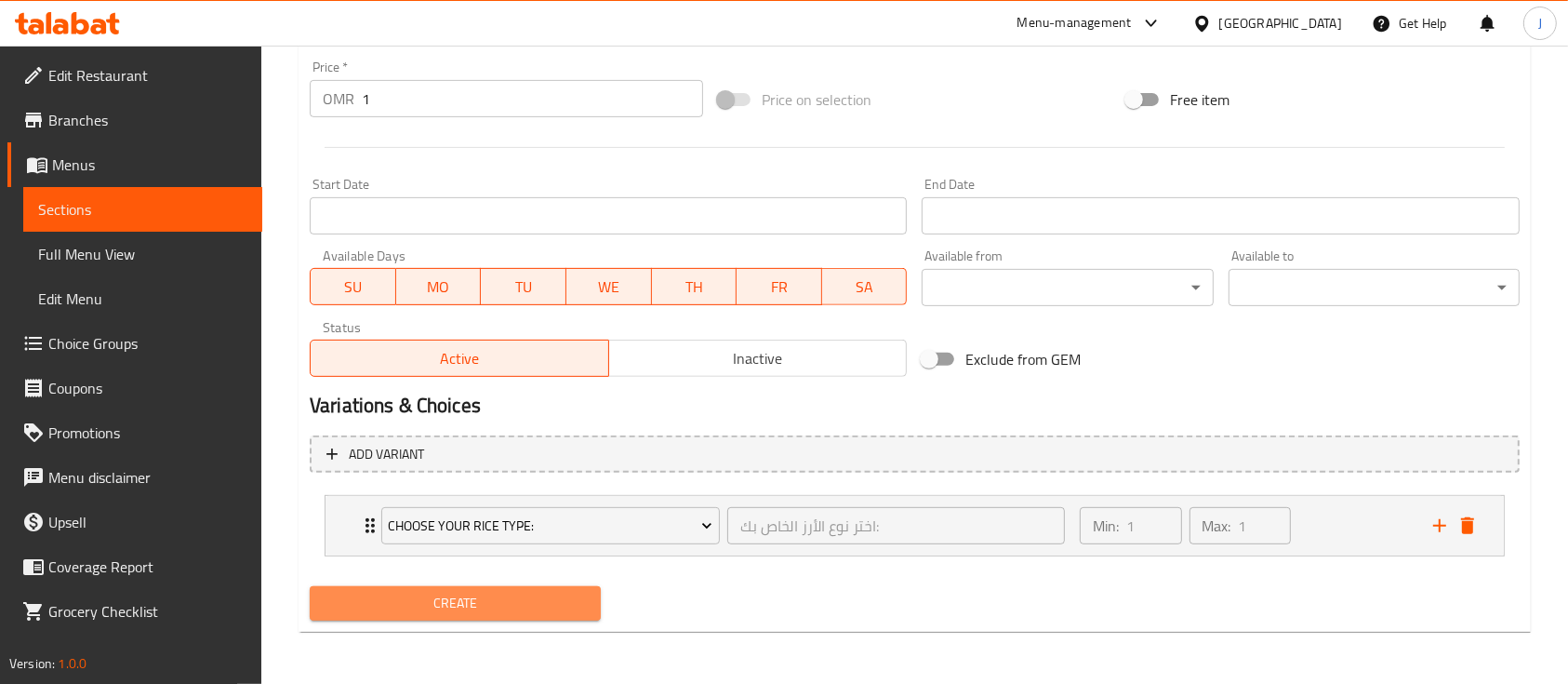
click at [496, 592] on span "Create" at bounding box center [455, 603] width 262 height 23
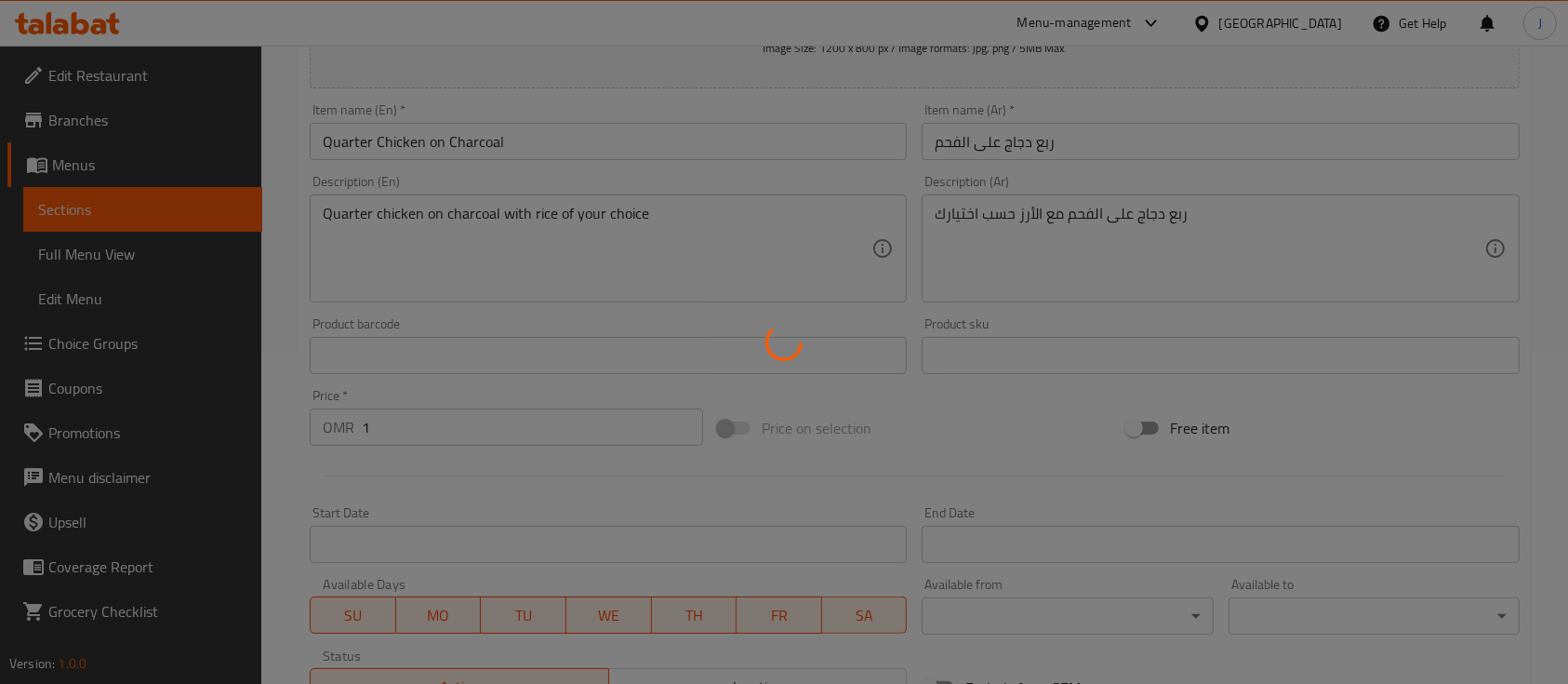
type input "0"
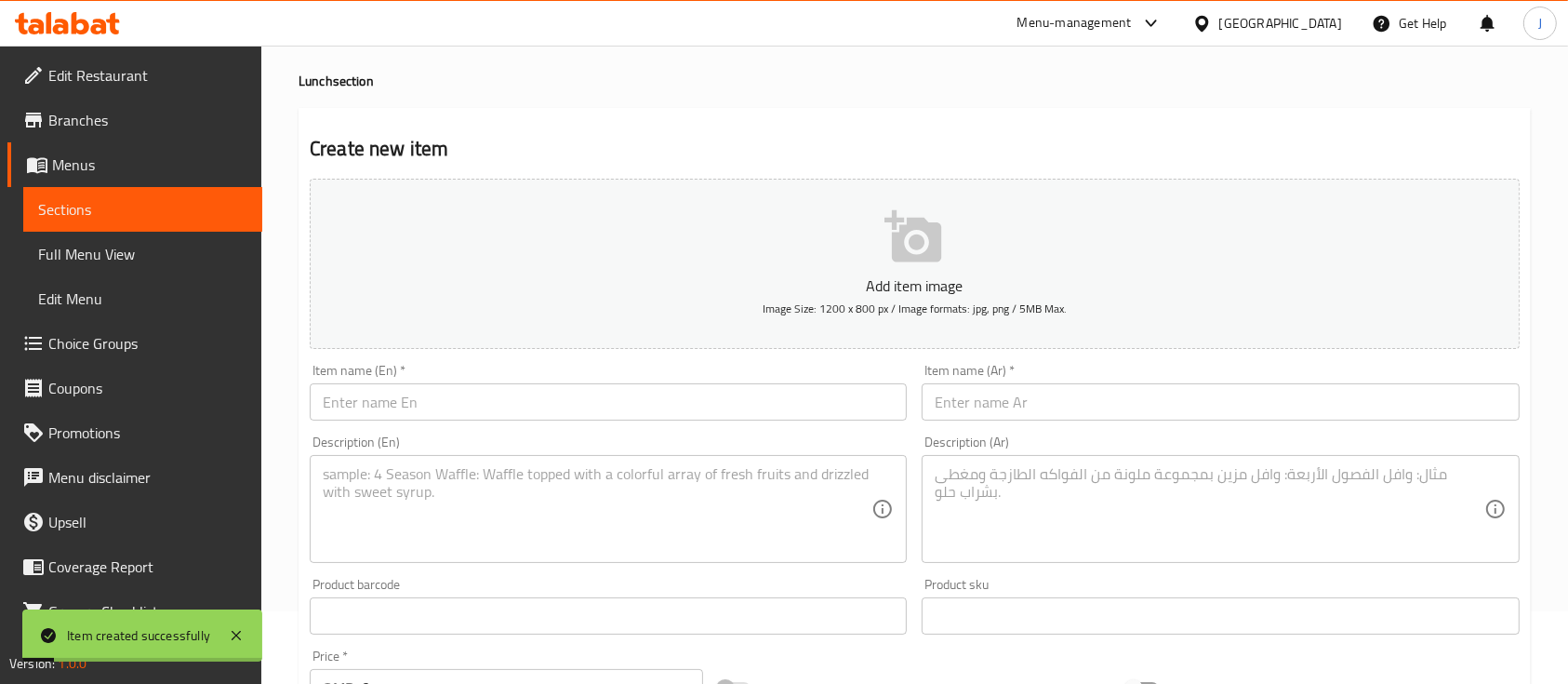
scroll to position [70, 0]
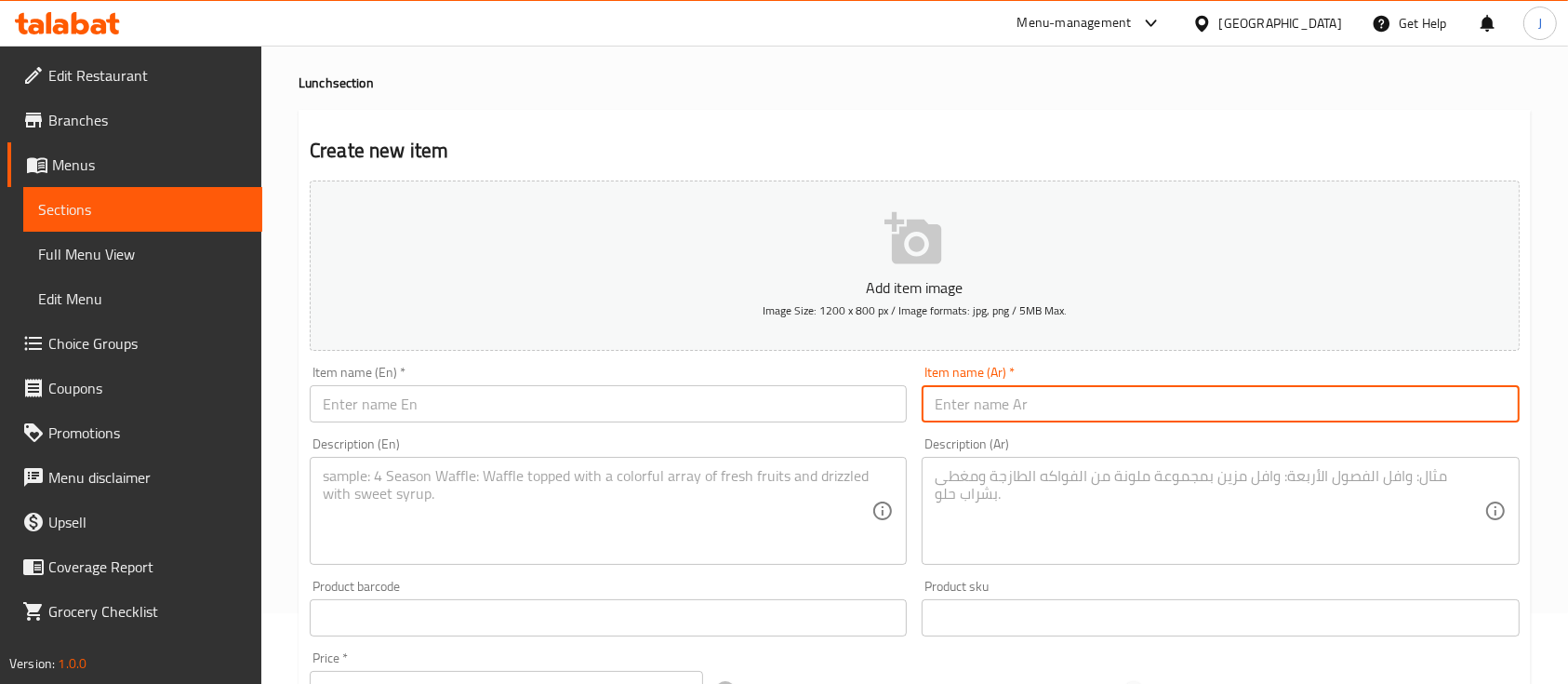
click at [1163, 420] on input "text" at bounding box center [1220, 403] width 597 height 38
paste input "صحن بحري"
type input "صحن بحري"
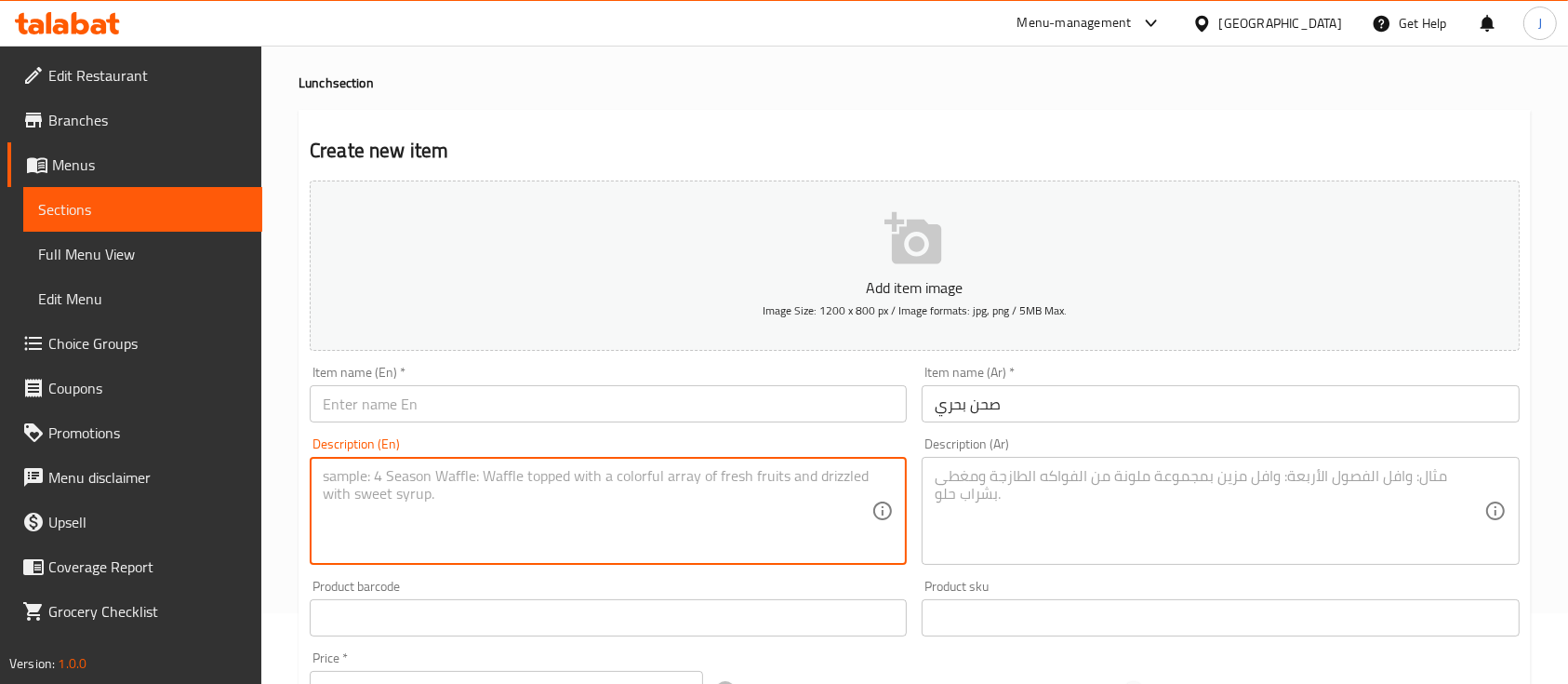
click at [507, 510] on textarea at bounding box center [597, 511] width 548 height 89
paste input "Seafood plate"
click at [503, 406] on input "text" at bounding box center [608, 403] width 597 height 38
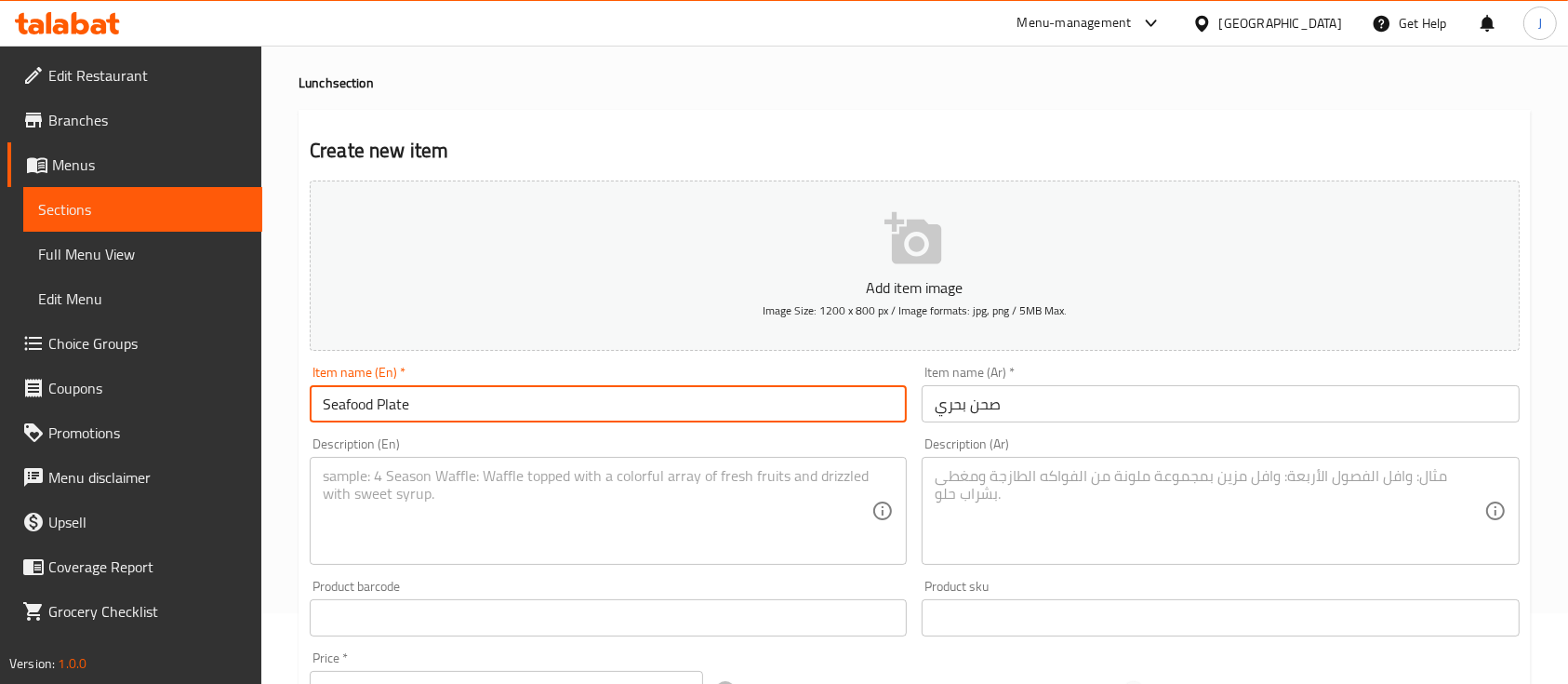
type input "Seafood Plate"
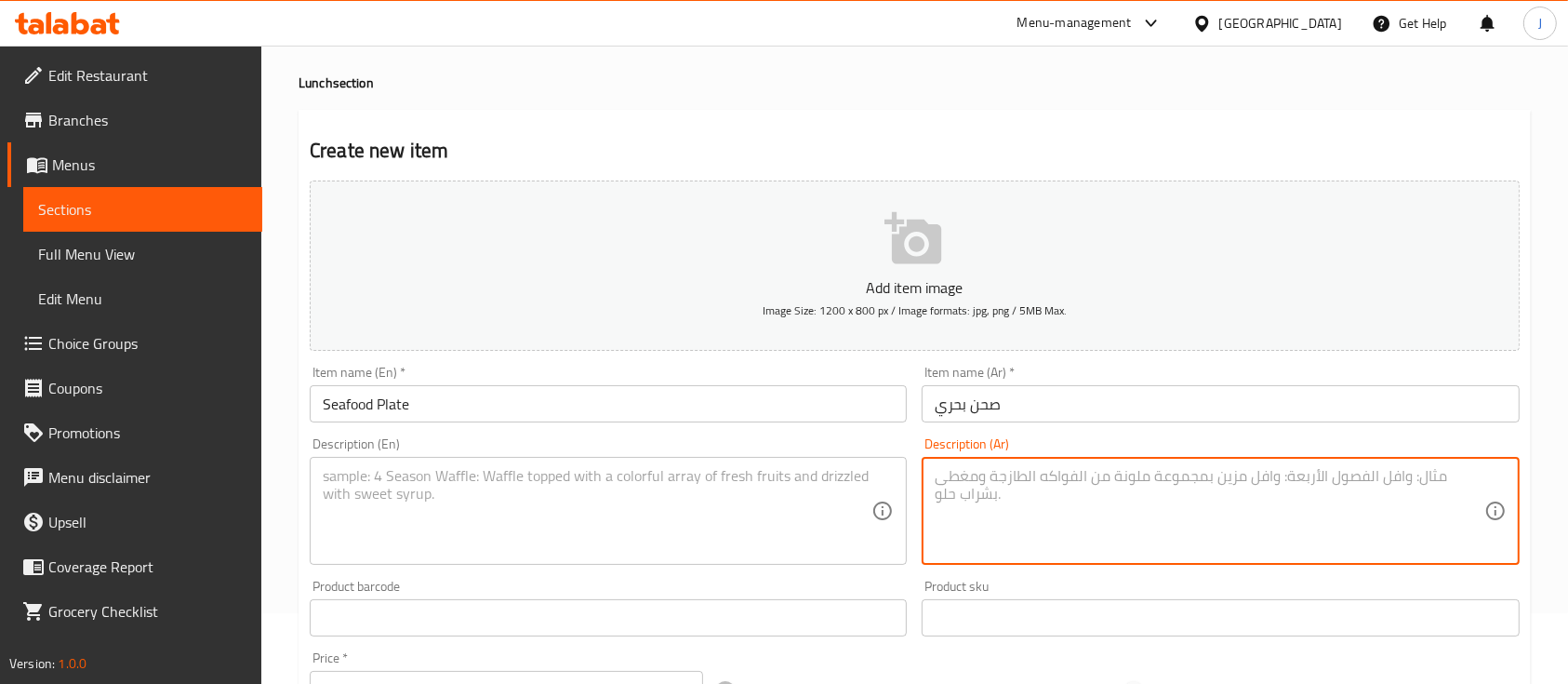
click at [1195, 536] on textarea at bounding box center [1209, 511] width 548 height 89
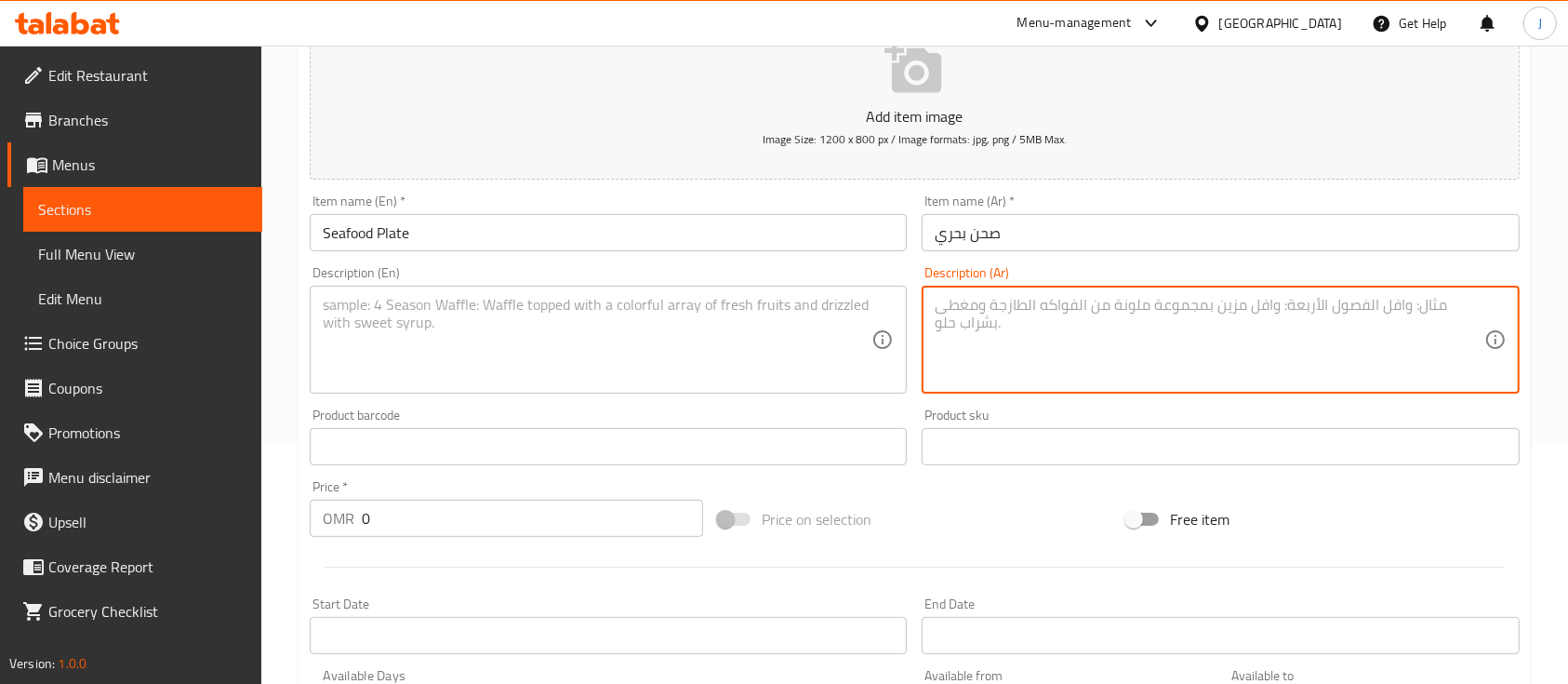
scroll to position [306, 0]
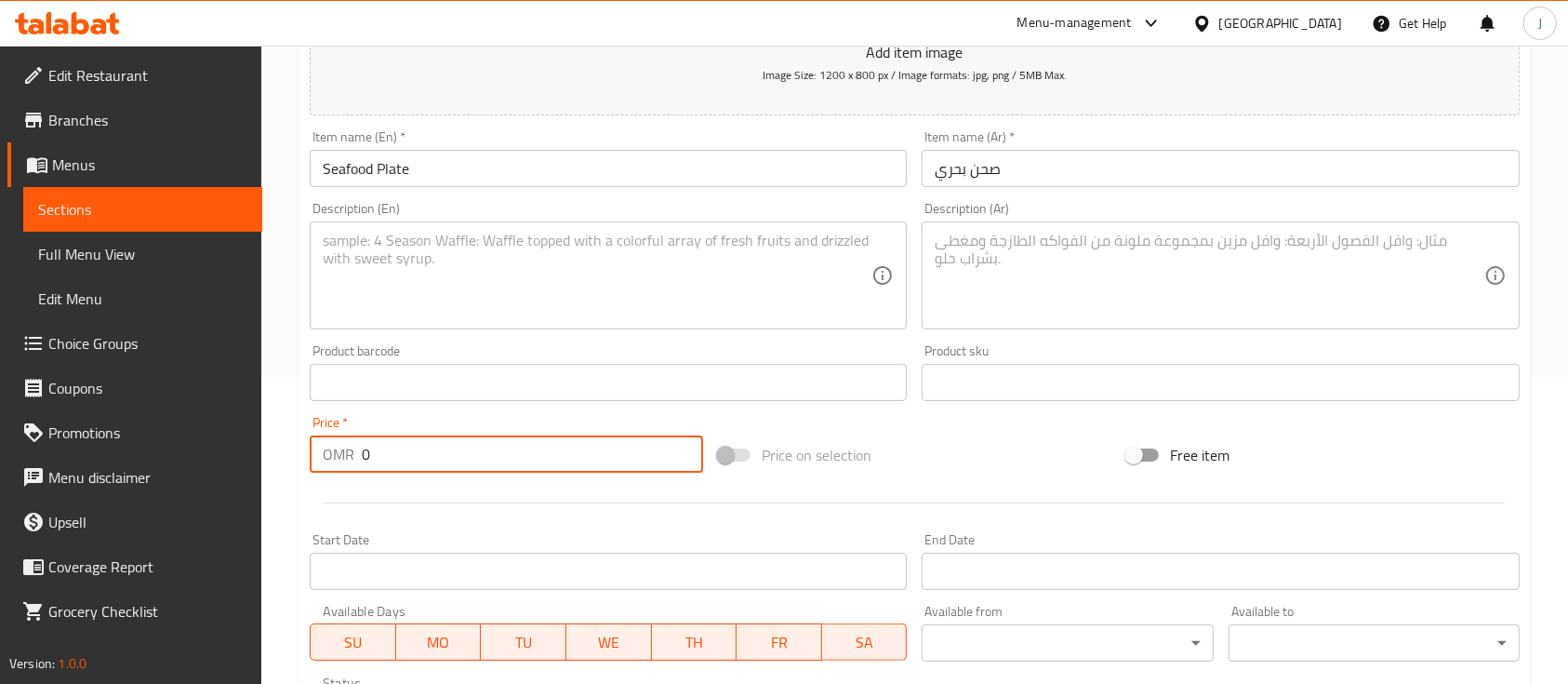
drag, startPoint x: 393, startPoint y: 450, endPoint x: 316, endPoint y: 462, distance: 77.9
click at [316, 462] on div "OMR 0 Price *" at bounding box center [506, 454] width 393 height 38
type input "5"
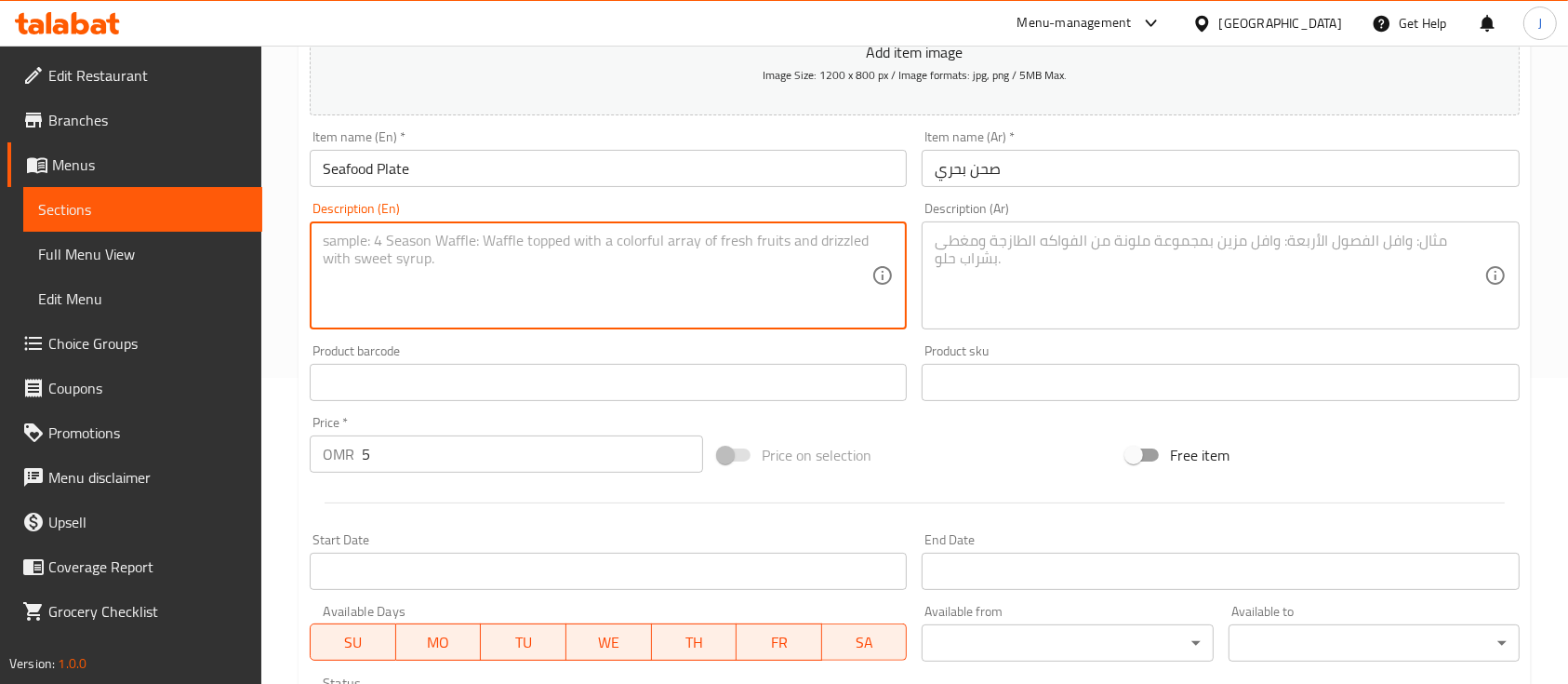
click at [519, 242] on textarea at bounding box center [597, 276] width 548 height 89
paste textarea "Seafood plate with rice of your choice"
type textarea "Seafood plate with rice of your choice"
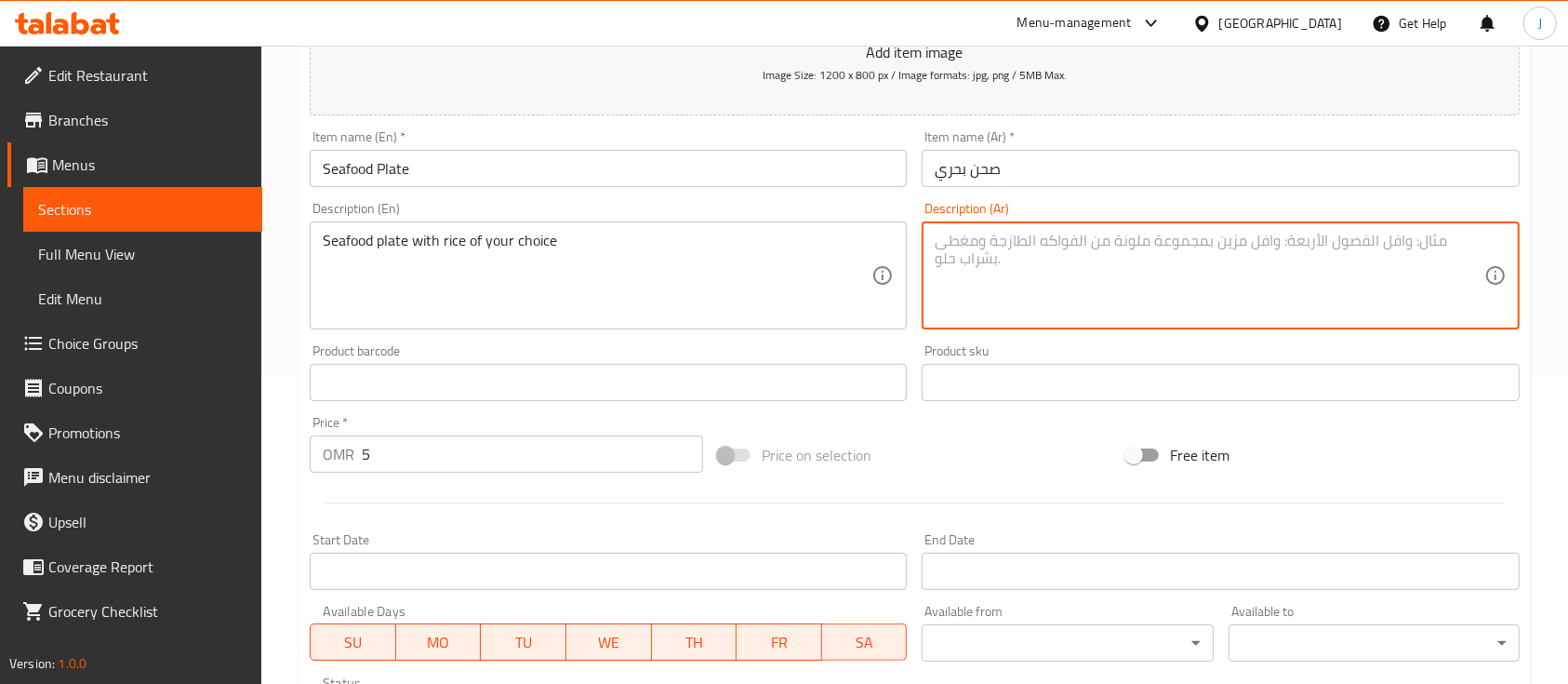
click at [1116, 294] on textarea at bounding box center [1209, 276] width 548 height 89
paste textarea "طبق مأكولات بحرية مع أرز حسب اختيارك"
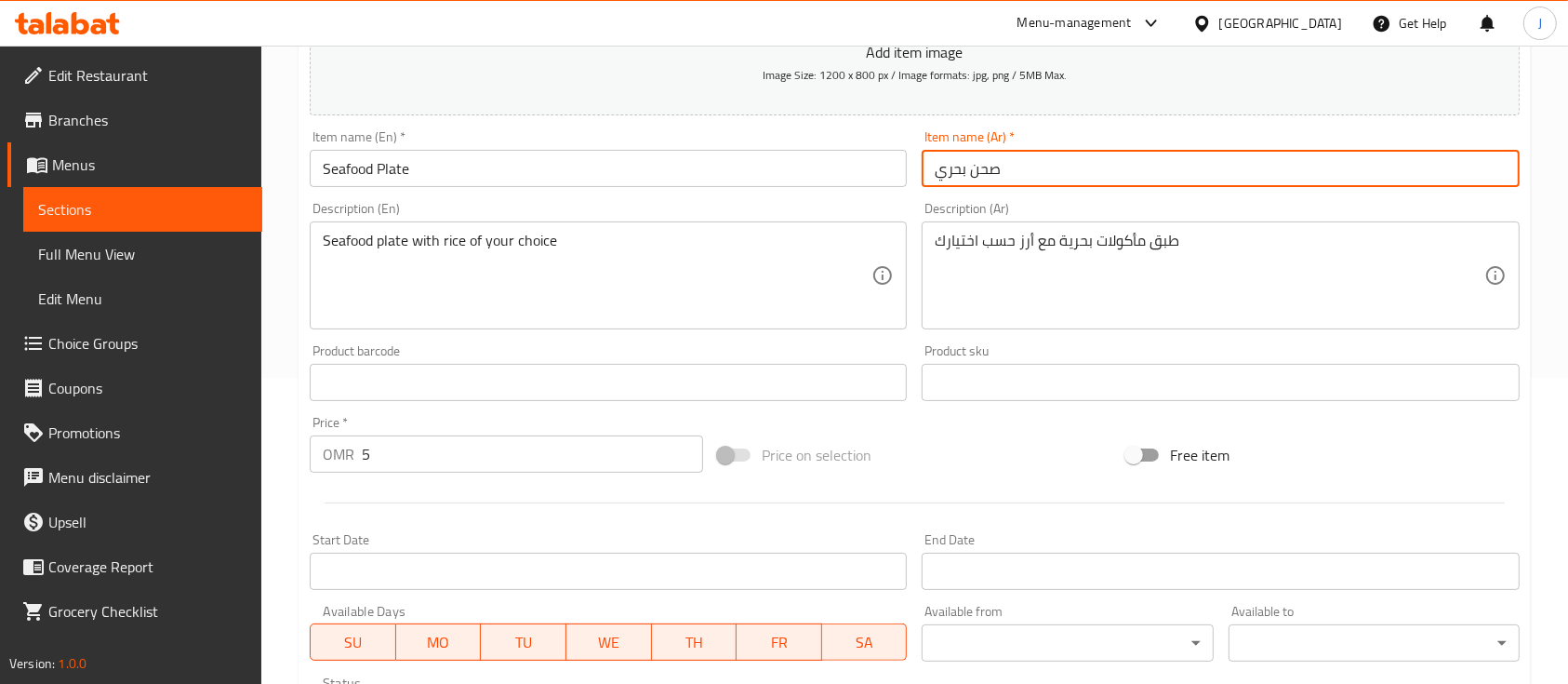
drag, startPoint x: 939, startPoint y: 169, endPoint x: 1013, endPoint y: 165, distance: 74.1
click at [1013, 165] on input "صحن بحري" at bounding box center [1220, 168] width 597 height 38
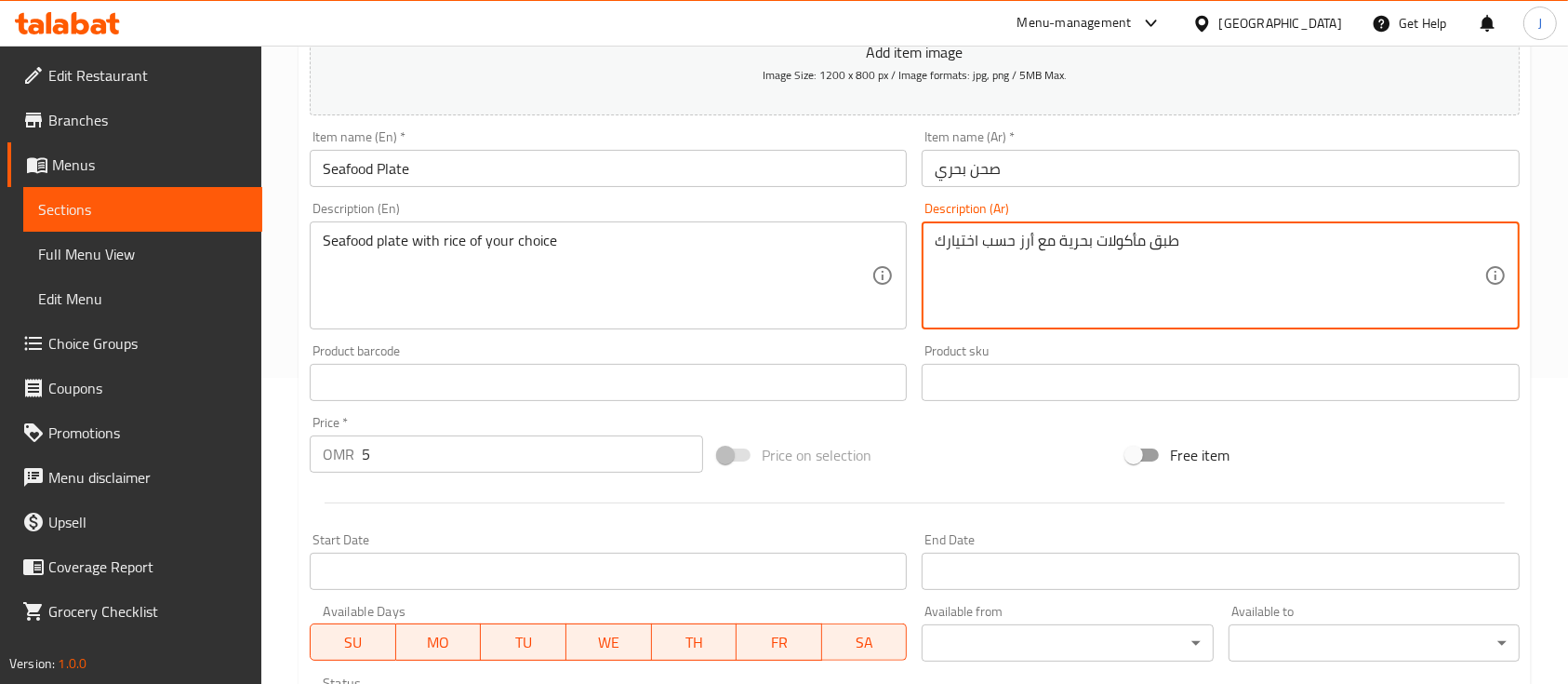
drag, startPoint x: 1056, startPoint y: 244, endPoint x: 1183, endPoint y: 242, distance: 127.0
paste textarea "حن بحري"
type textarea "صحن بحري مع أرز حسب اختيارك"
click at [721, 344] on div "Product barcode Product barcode" at bounding box center [608, 372] width 597 height 57
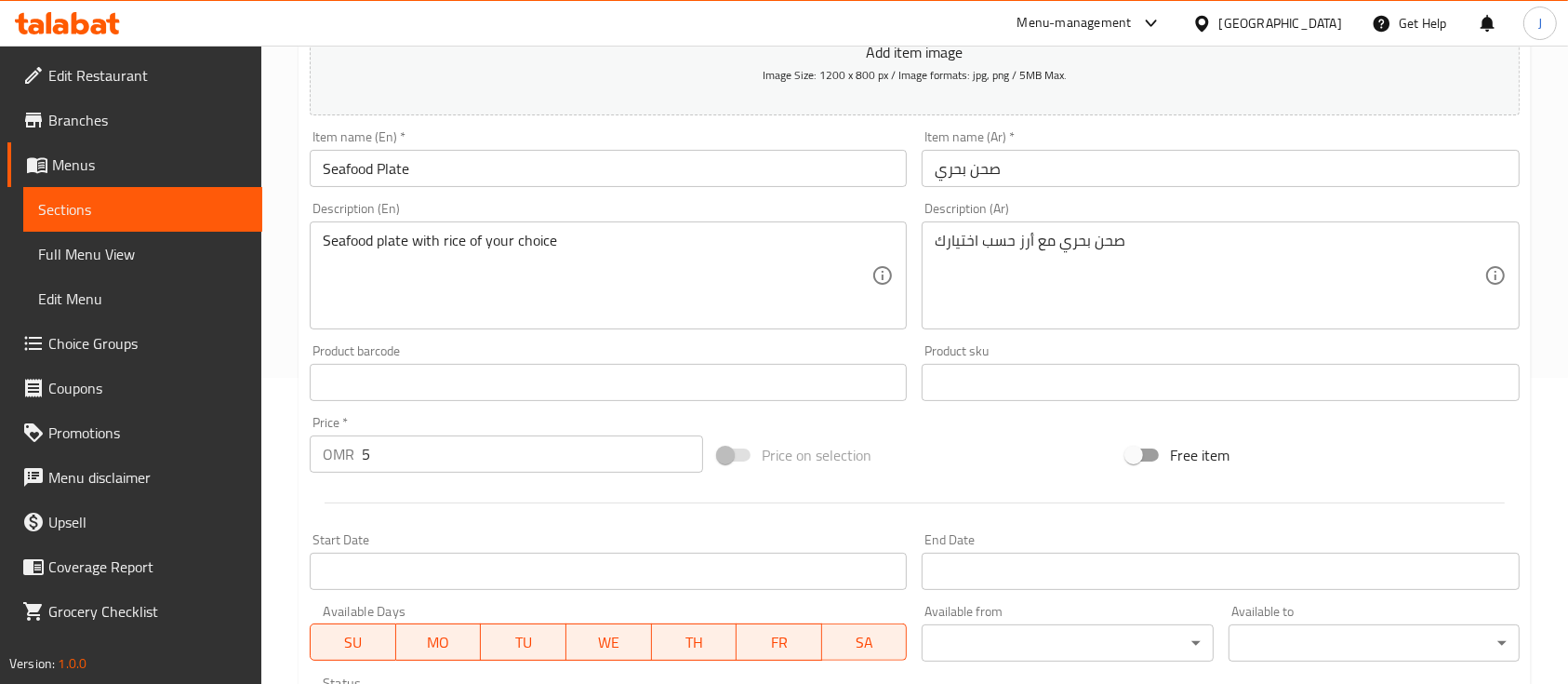
scroll to position [661, 0]
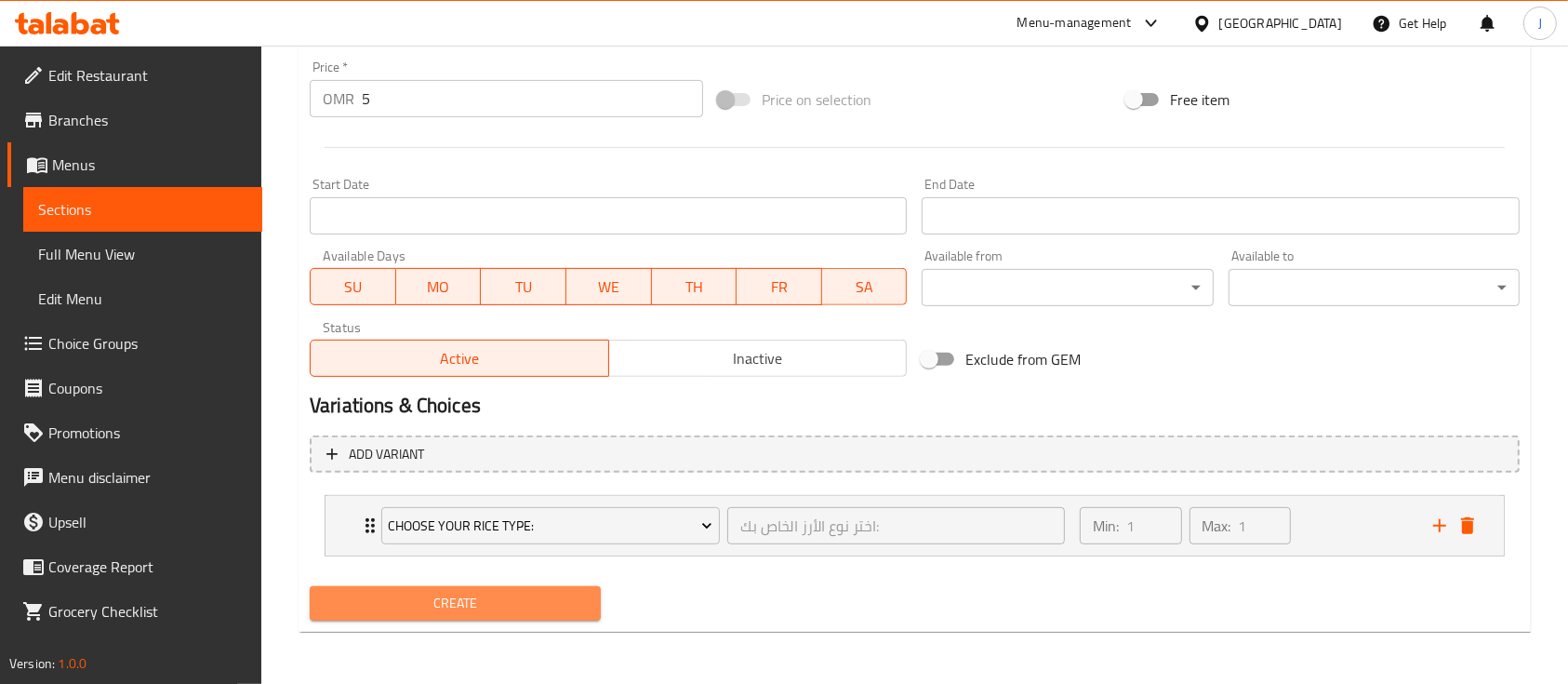
click at [522, 608] on span "Create" at bounding box center [455, 603] width 262 height 23
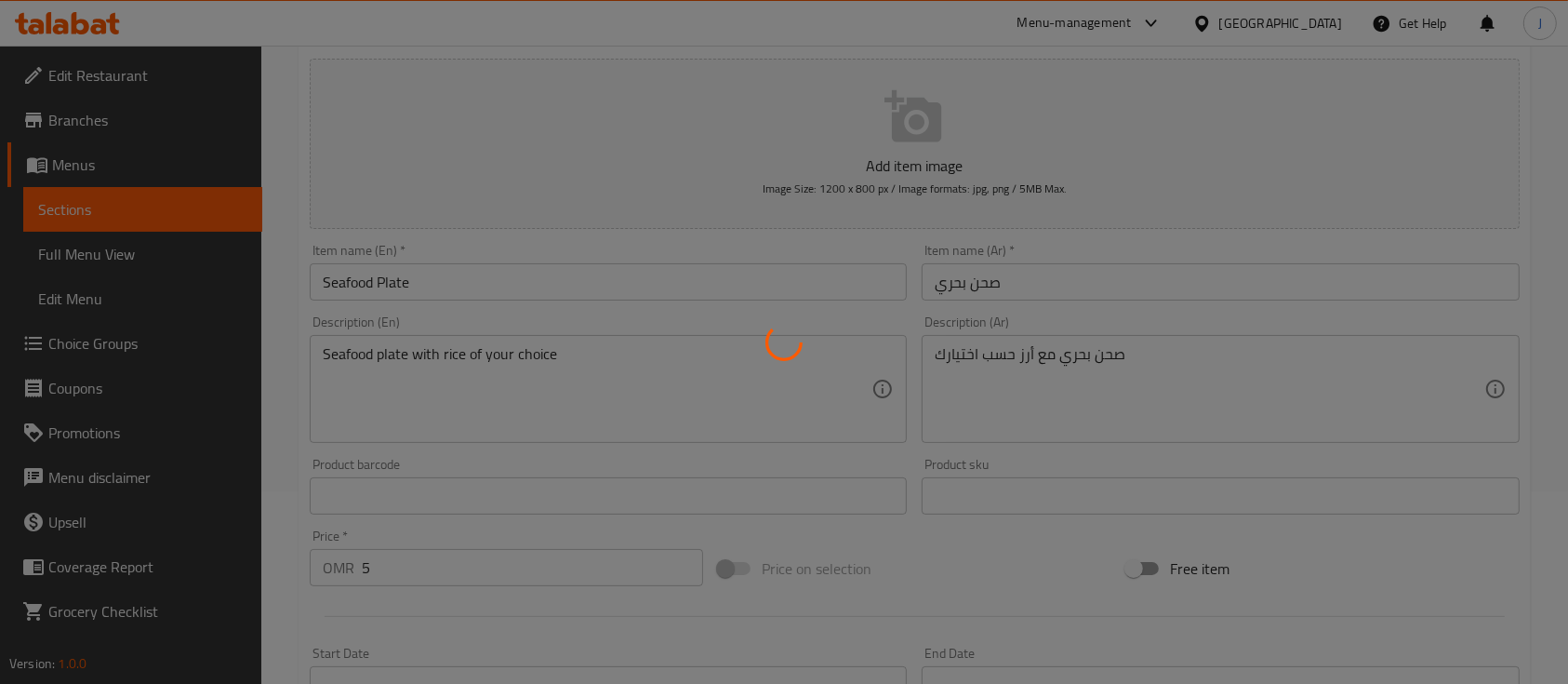
scroll to position [0, 0]
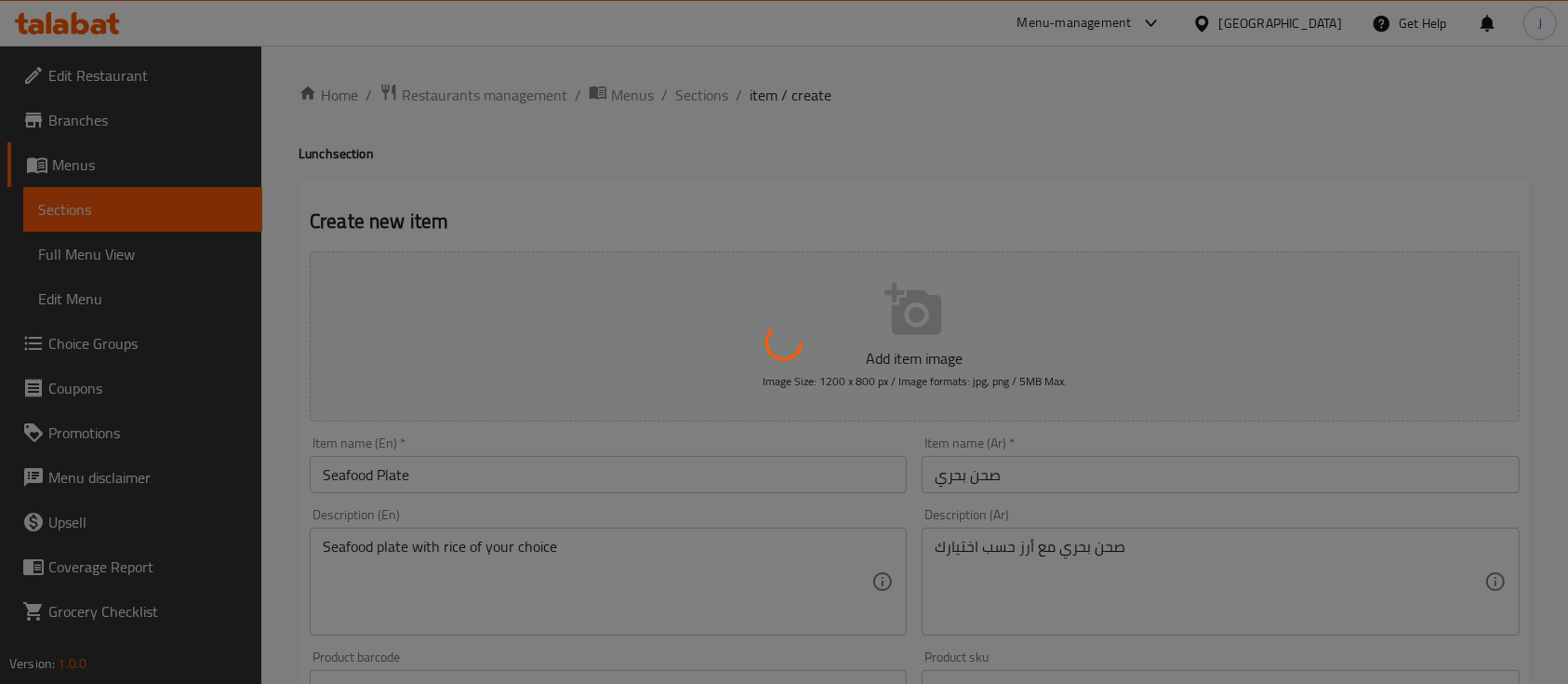
type input "0"
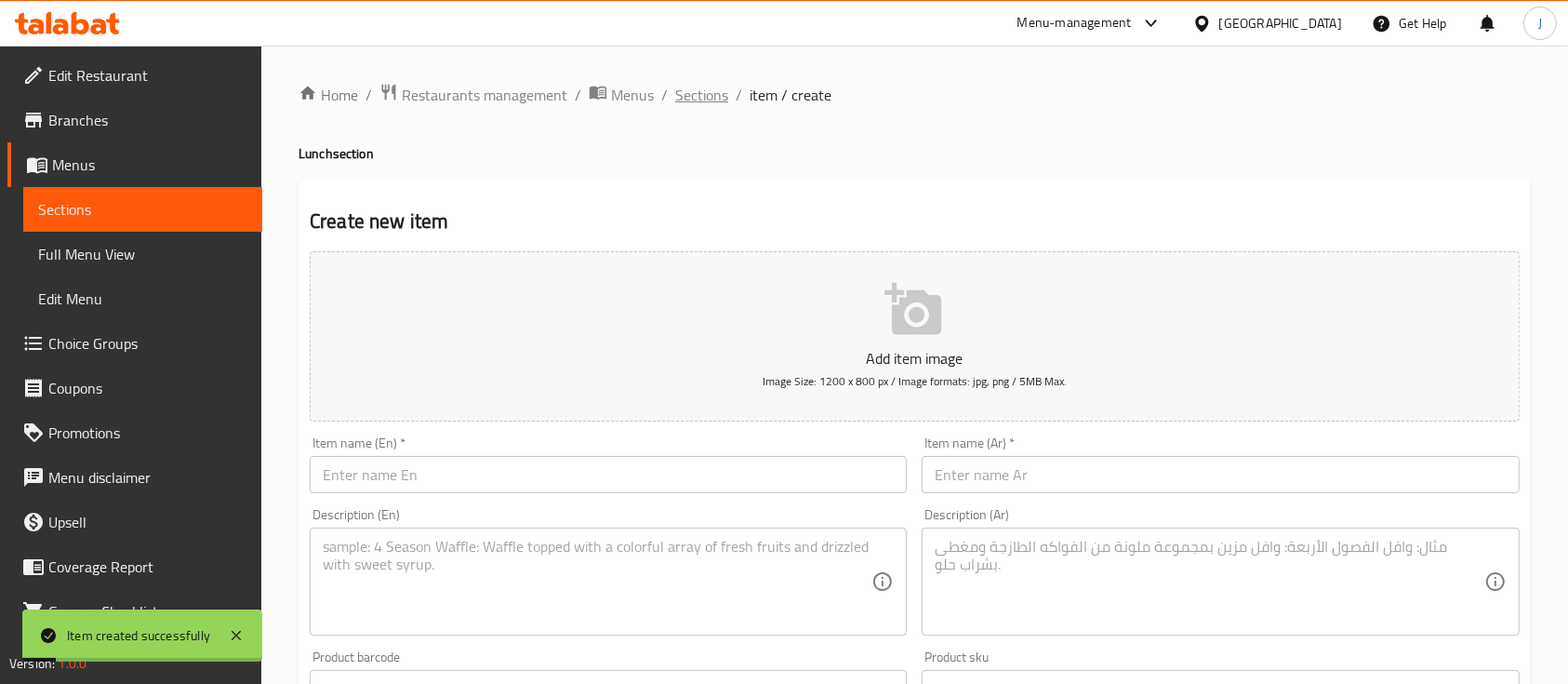
click at [708, 99] on span "Sections" at bounding box center [701, 94] width 53 height 22
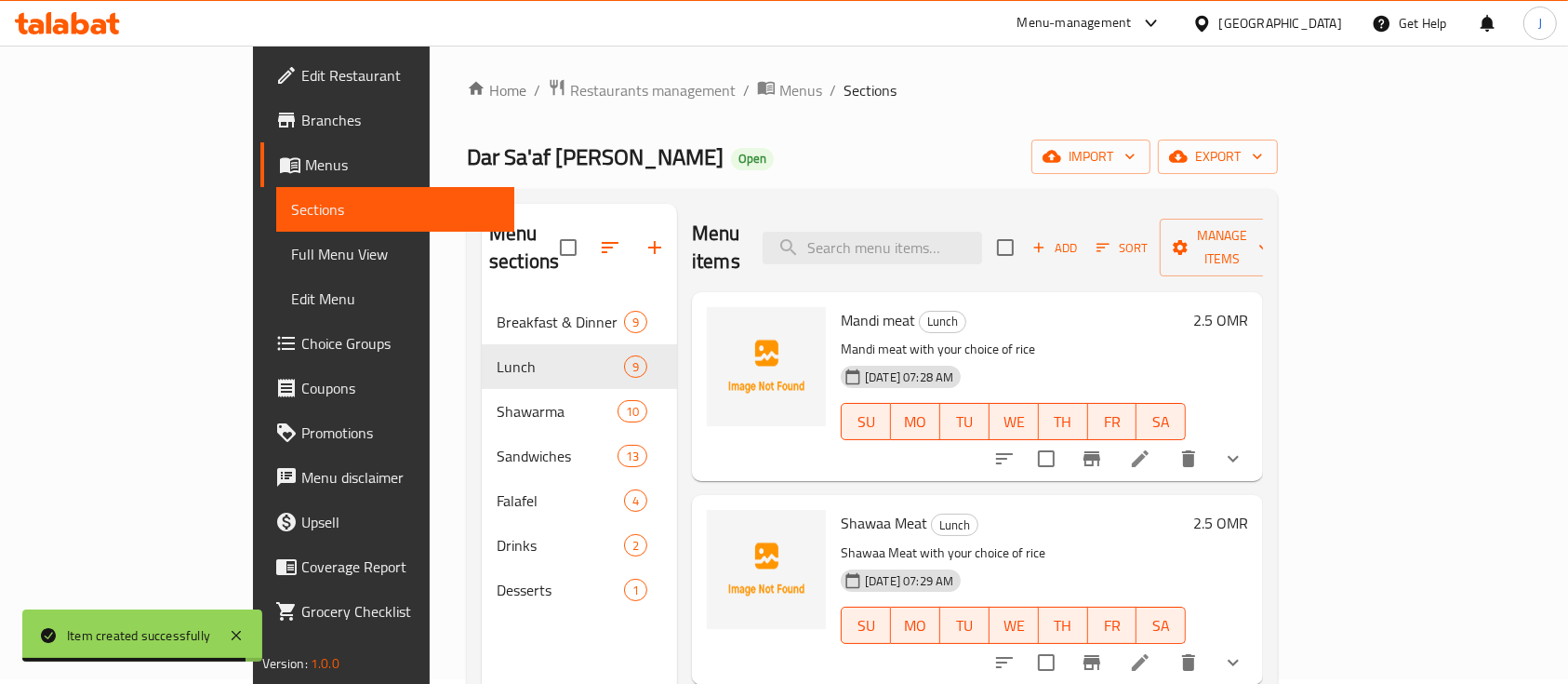
scroll to position [4, 0]
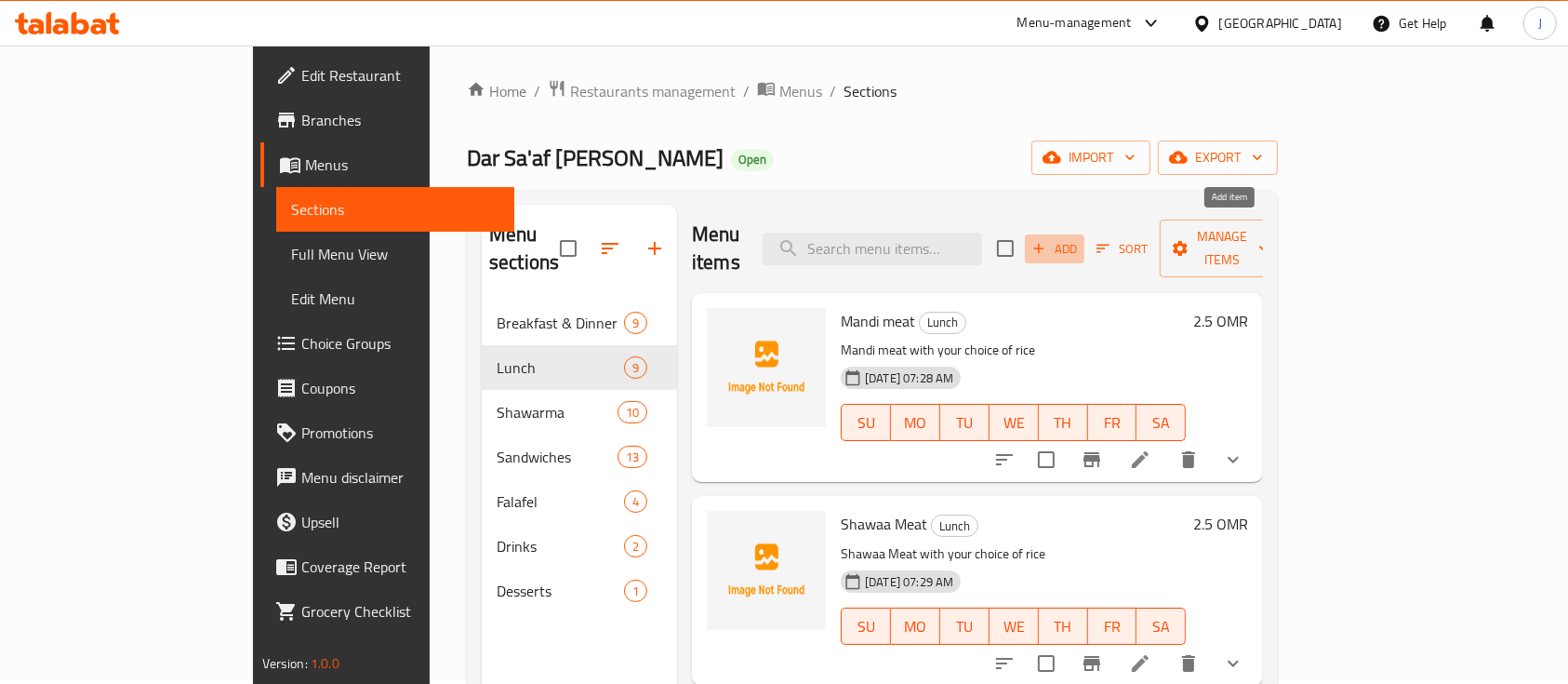
click at [1080, 239] on span "Add" at bounding box center [1054, 249] width 50 height 21
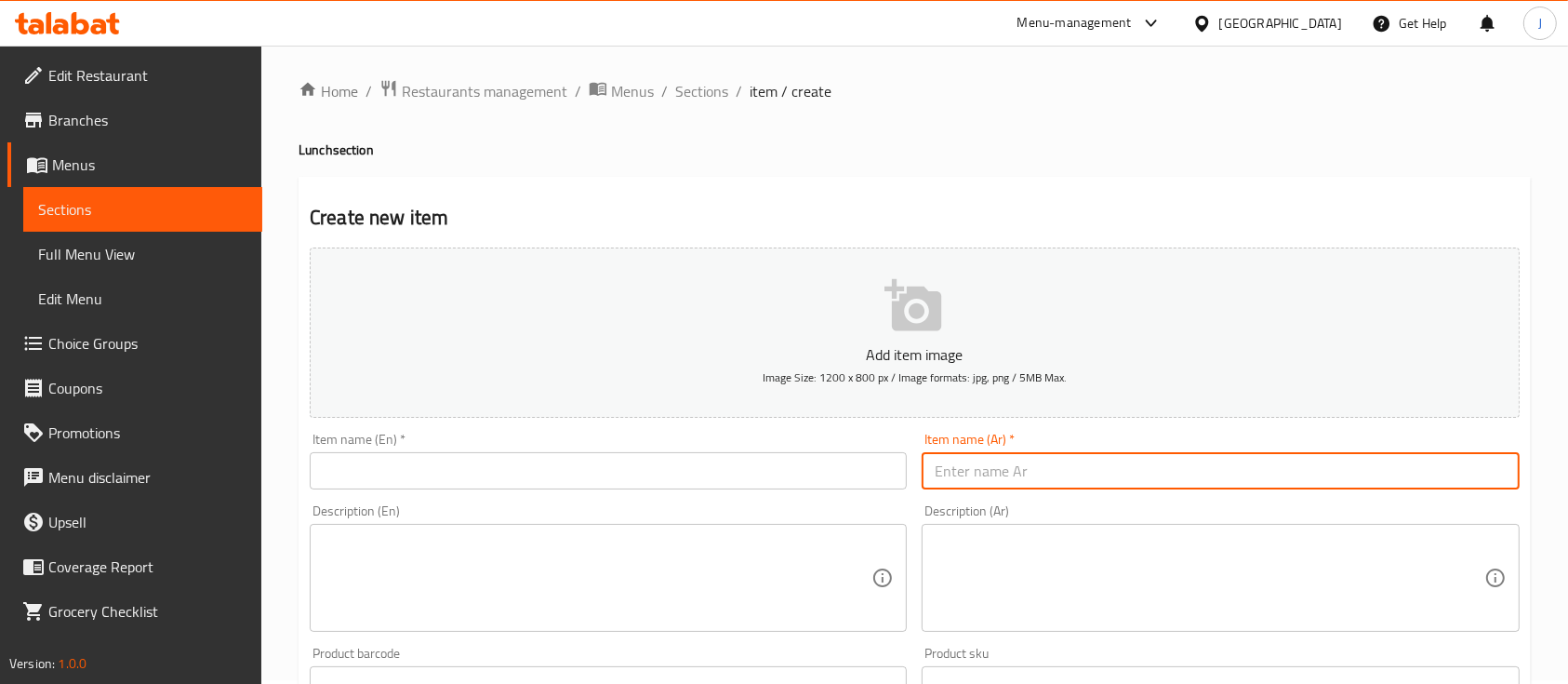
click at [1174, 472] on input "text" at bounding box center [1220, 470] width 597 height 38
paste input "صحن بحري خالي"
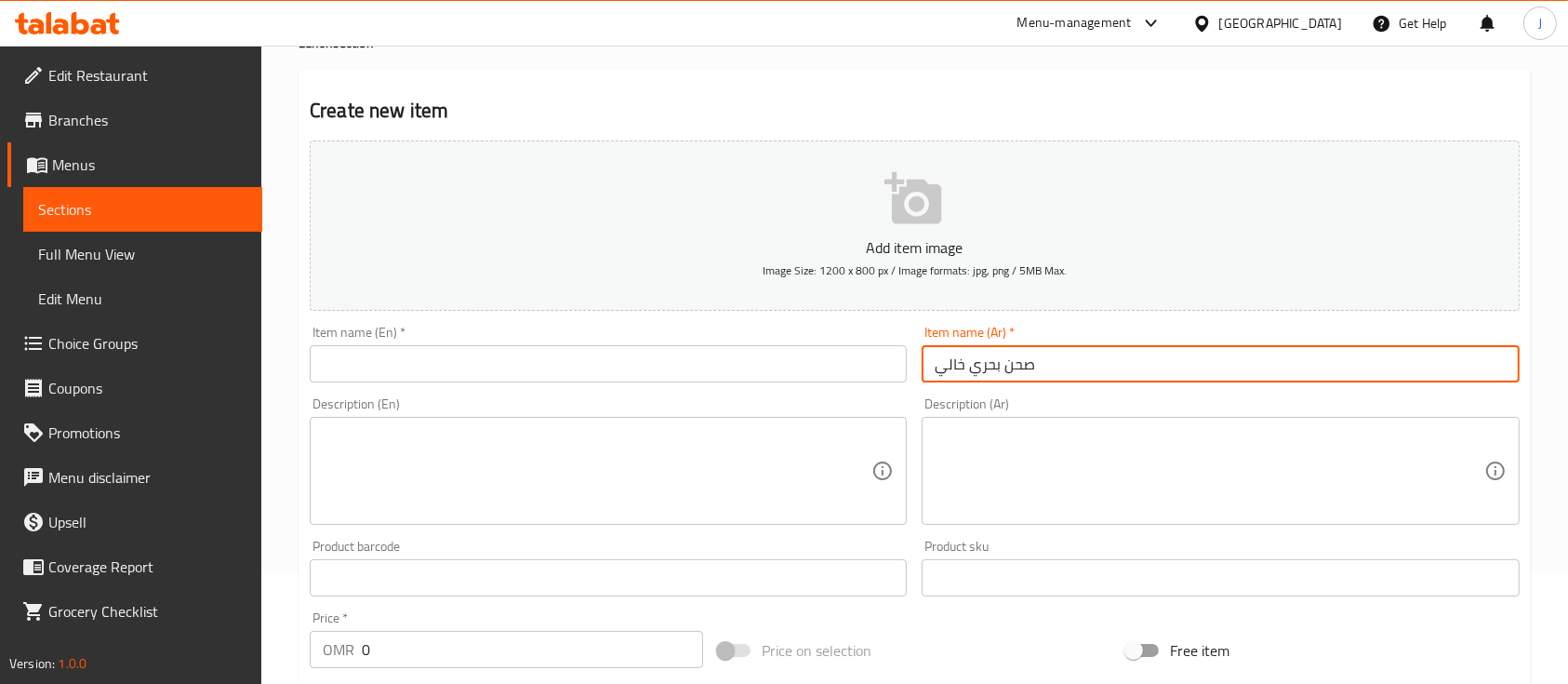
scroll to position [197, 0]
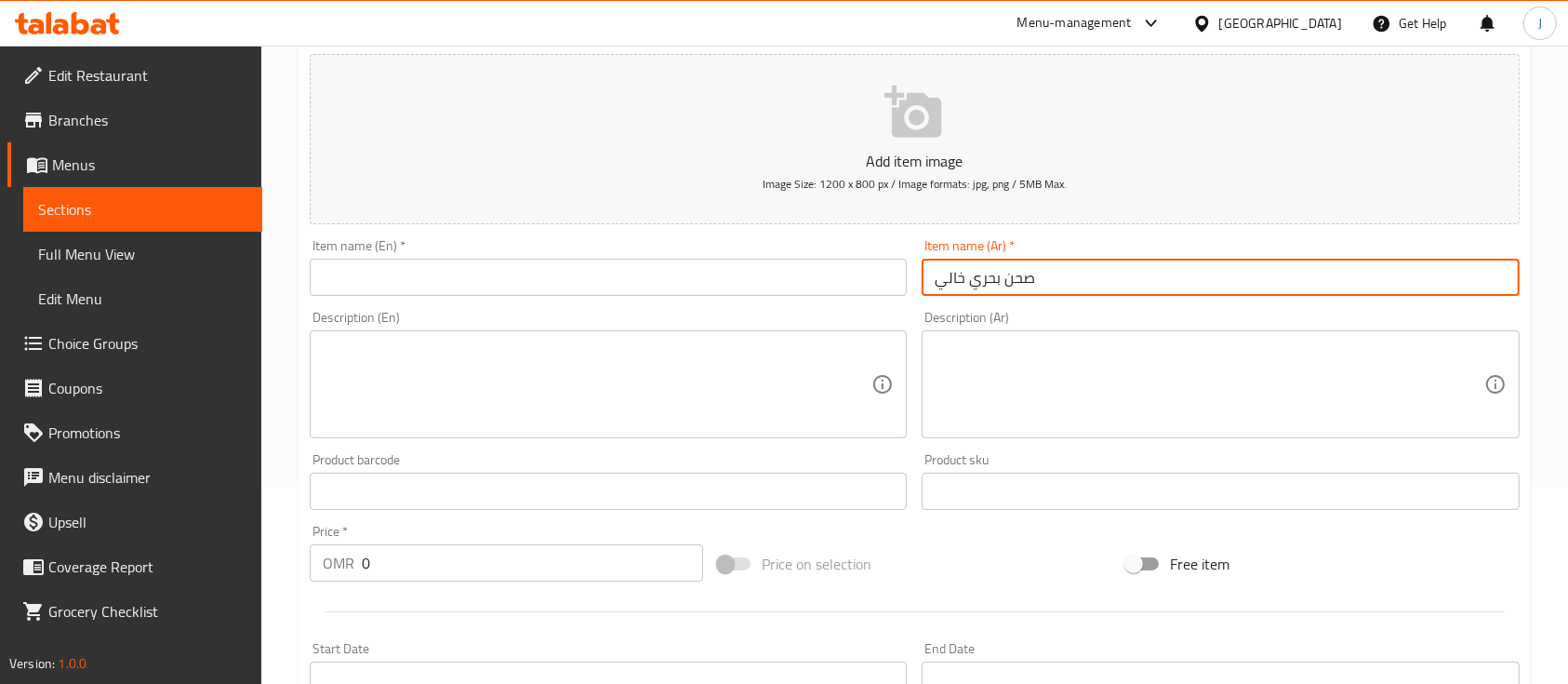
type input "صحن بحري خالي"
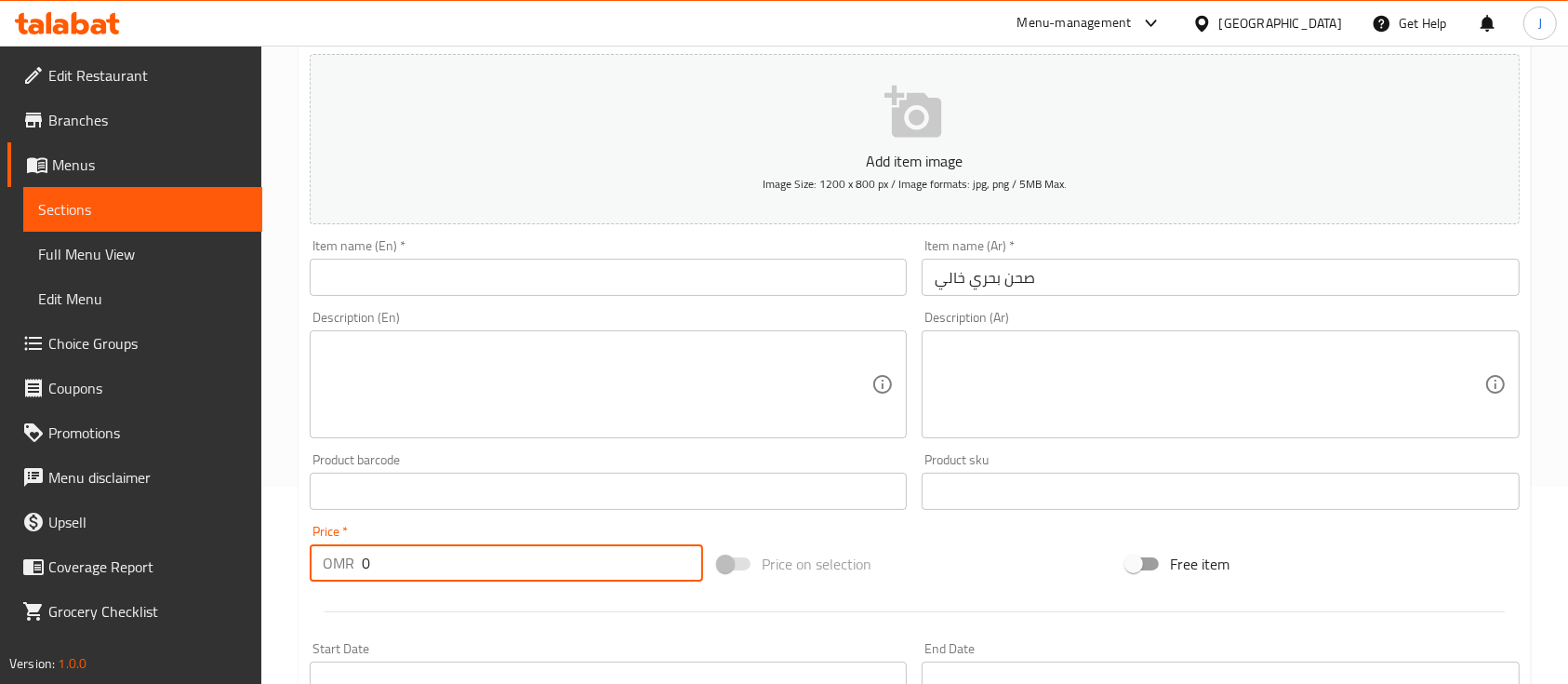
drag, startPoint x: 468, startPoint y: 562, endPoint x: 261, endPoint y: 578, distance: 207.6
click at [261, 578] on div "Edit Restaurant Branches Menus Sections Full Menu View Edit Menu Choice Groups …" at bounding box center [784, 482] width 1568 height 1269
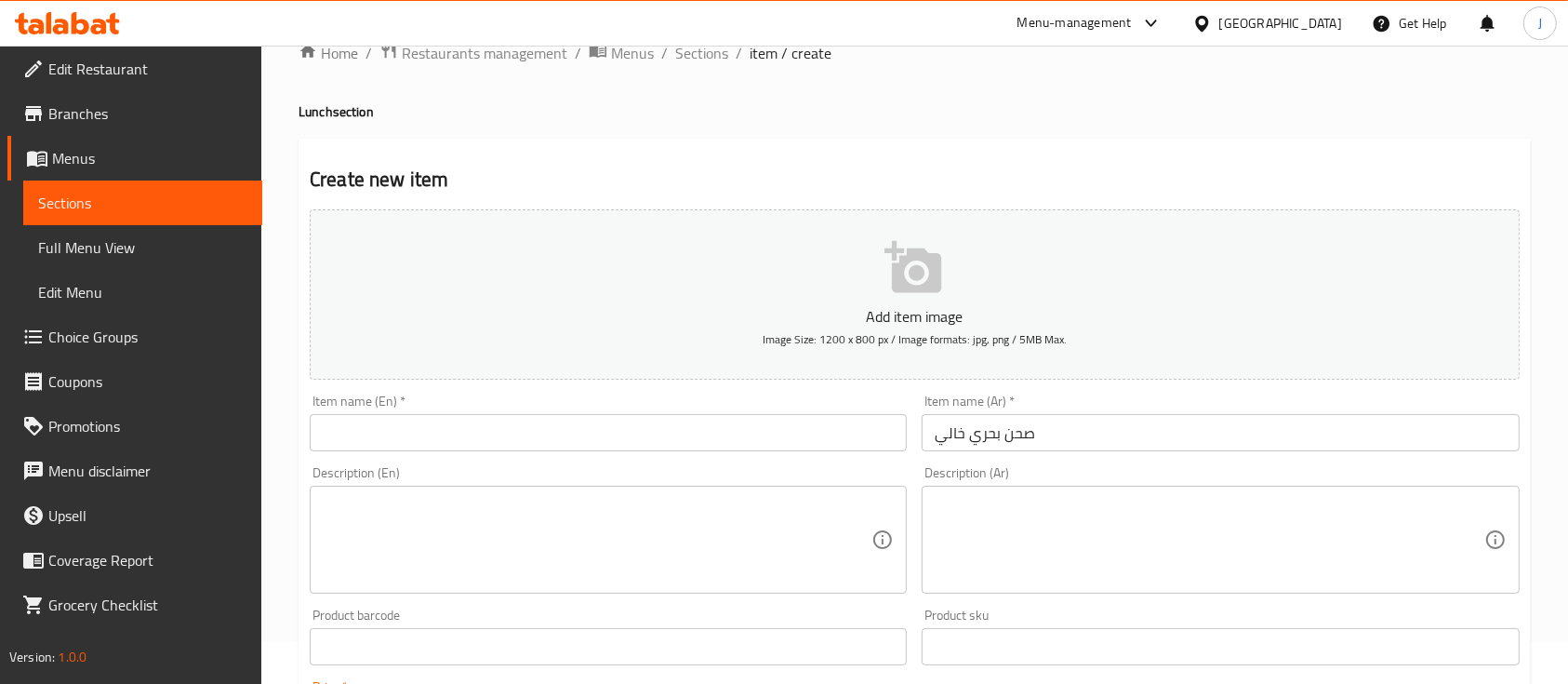
scroll to position [0, 0]
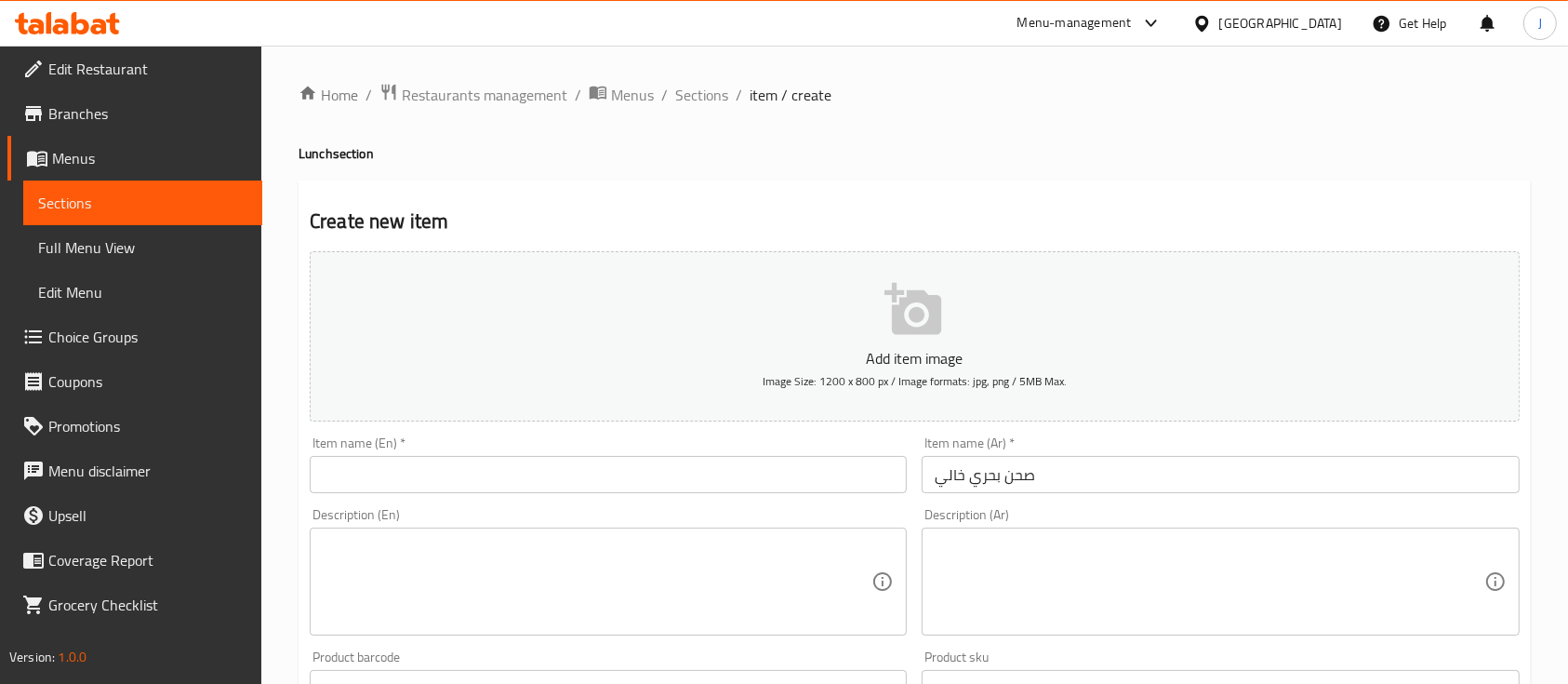
type input "4.5"
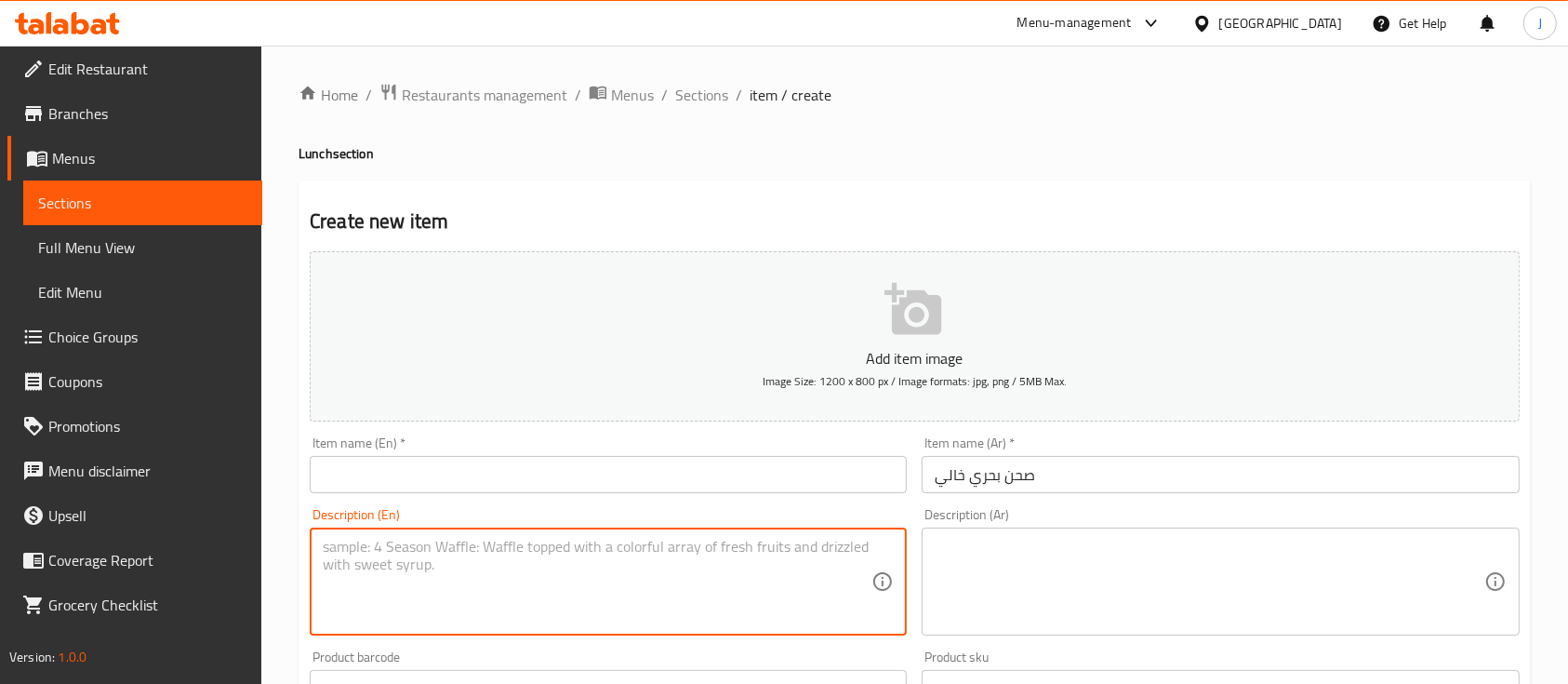
click at [464, 586] on textarea at bounding box center [597, 582] width 548 height 89
paste textarea "صحن بحري خالي"
type textarea "ص"
type textarea "Without rice"
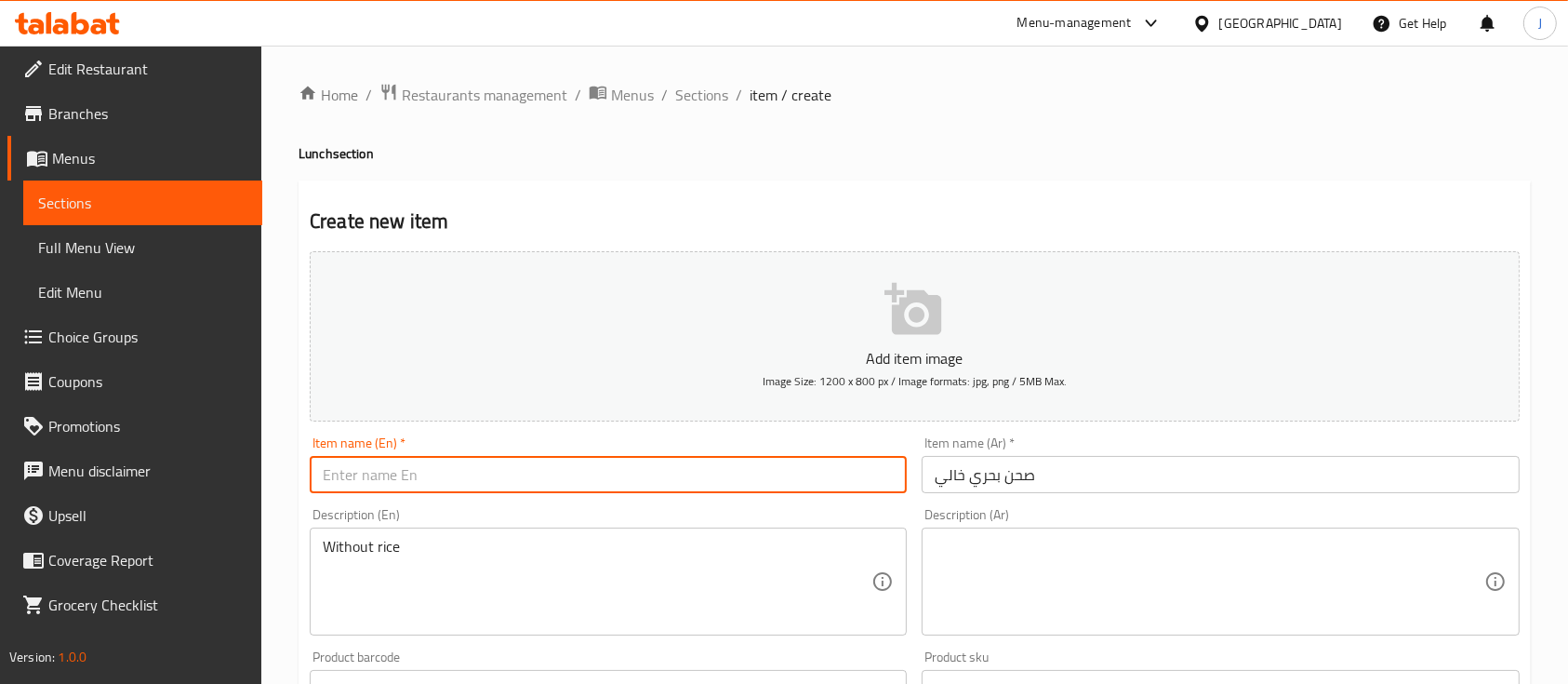
click at [572, 479] on input "text" at bounding box center [608, 474] width 597 height 38
paste input "Empty seafood plate"
click at [372, 479] on input "Empty seafood plate" at bounding box center [608, 474] width 597 height 38
click at [429, 473] on input "Empty Seafood plate" at bounding box center [608, 474] width 597 height 38
type input "Empty Seafood Plate"
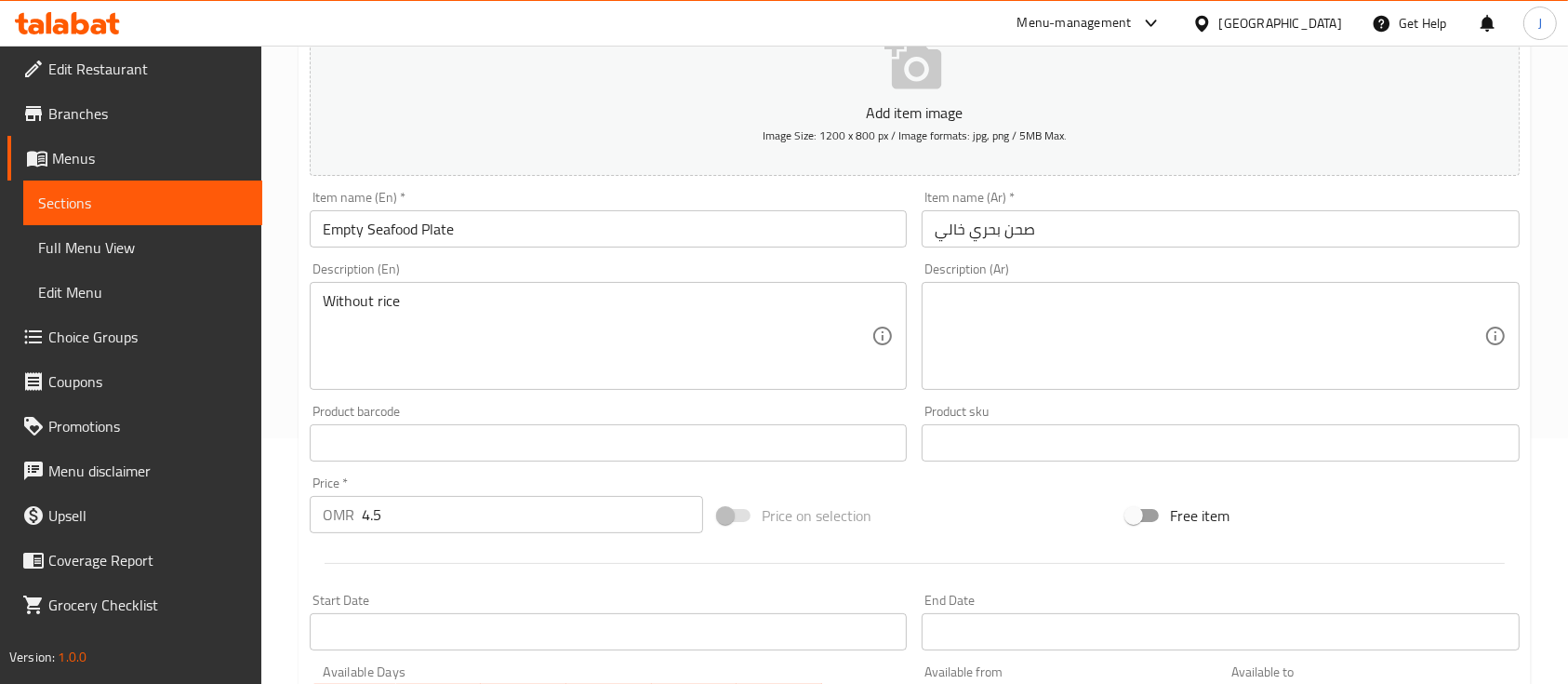
scroll to position [245, 0]
click at [425, 291] on div "Without rice Description (En)" at bounding box center [608, 336] width 597 height 108
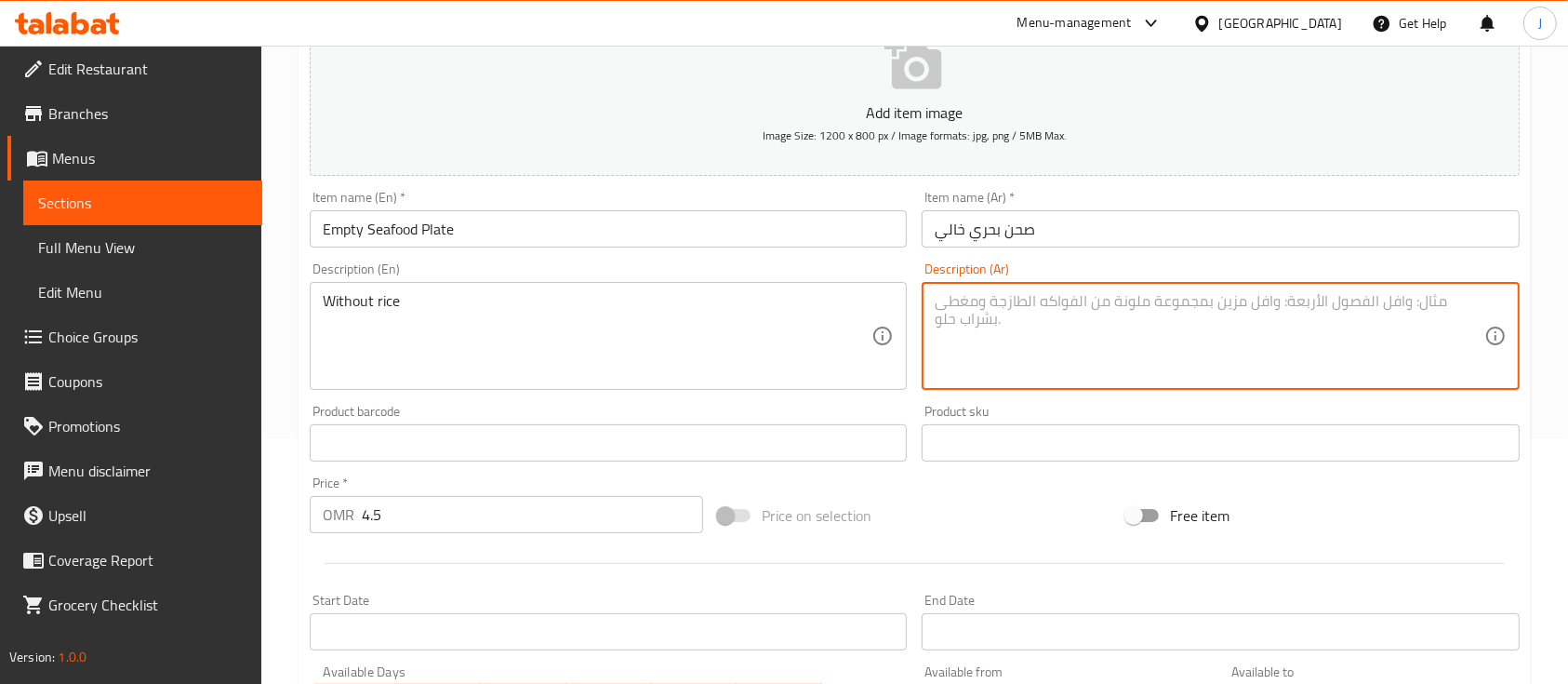
click at [1042, 310] on textarea at bounding box center [1209, 337] width 548 height 89
paste textarea "بدون أرز"
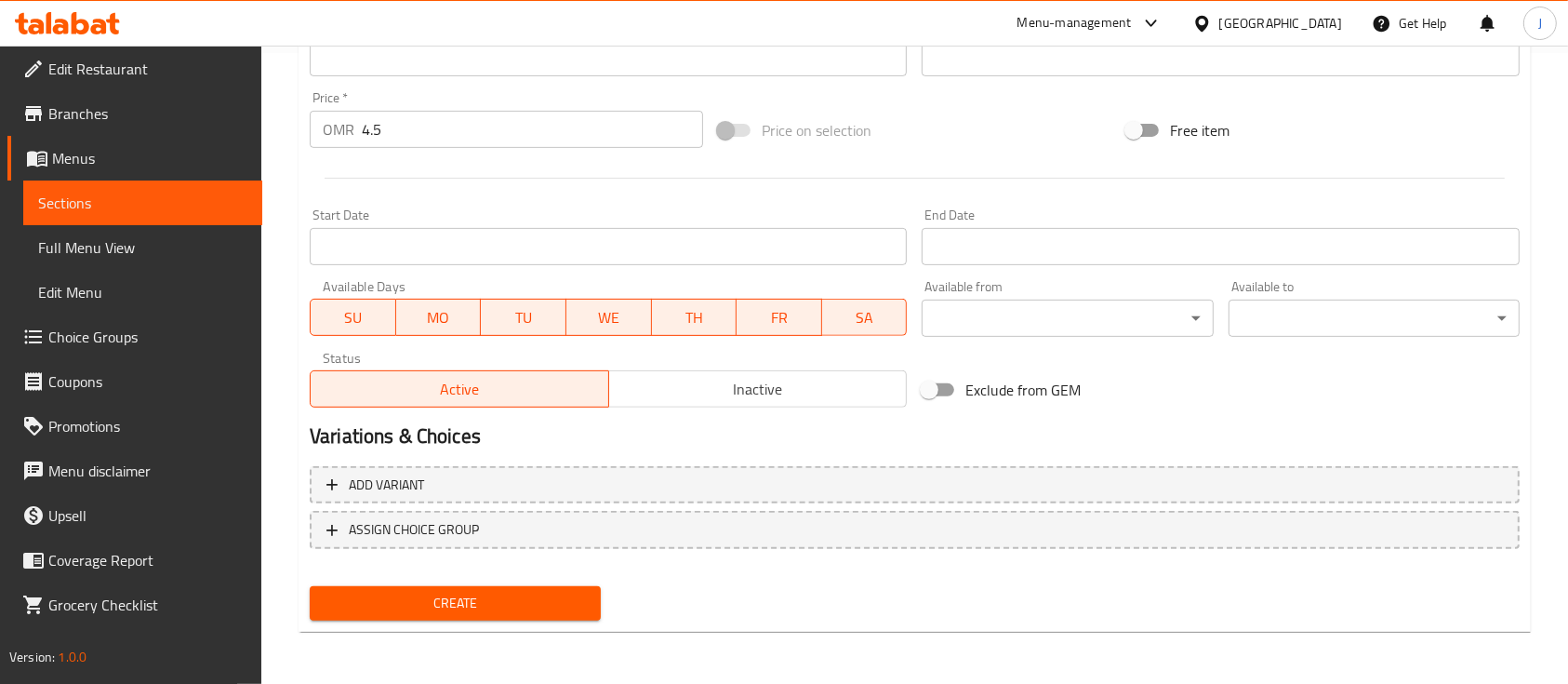
type textarea "بدون أرز"
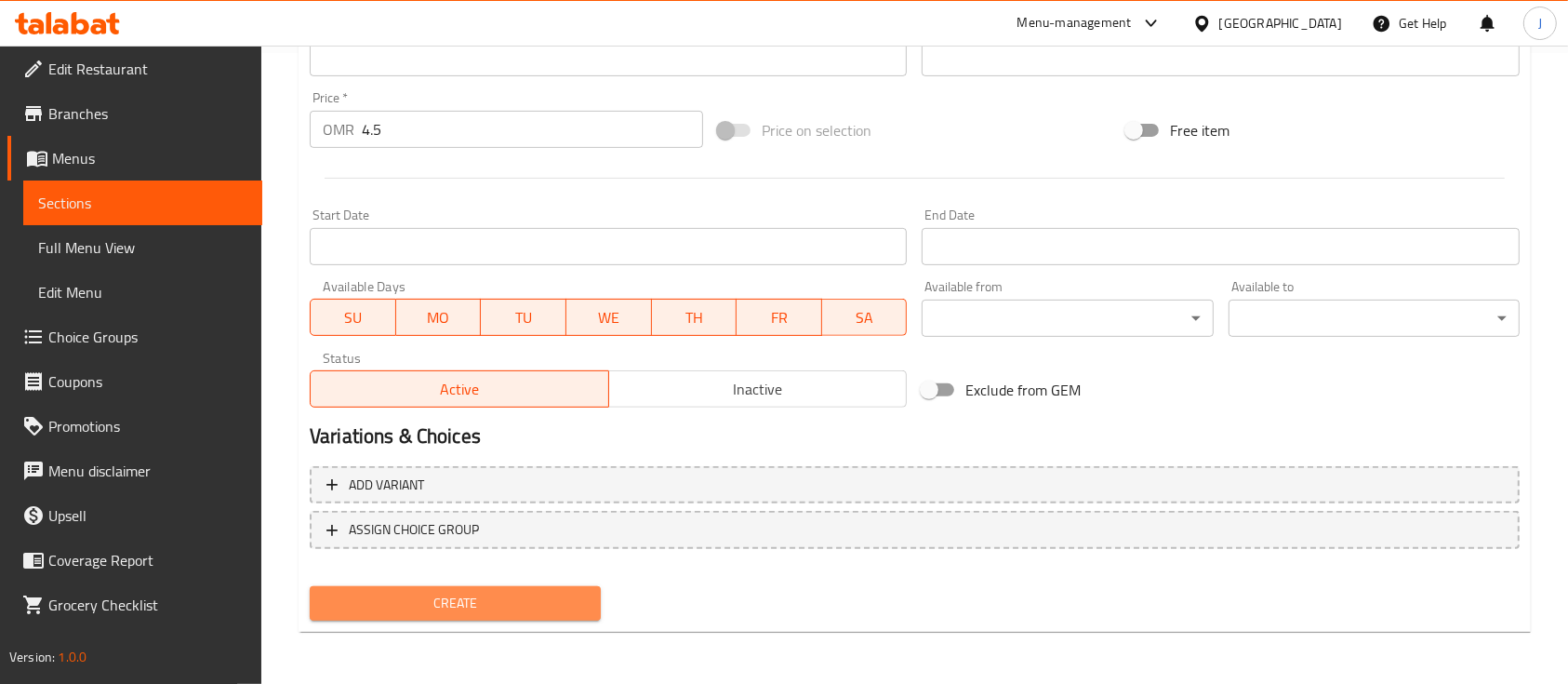
click at [490, 613] on span "Create" at bounding box center [455, 603] width 262 height 23
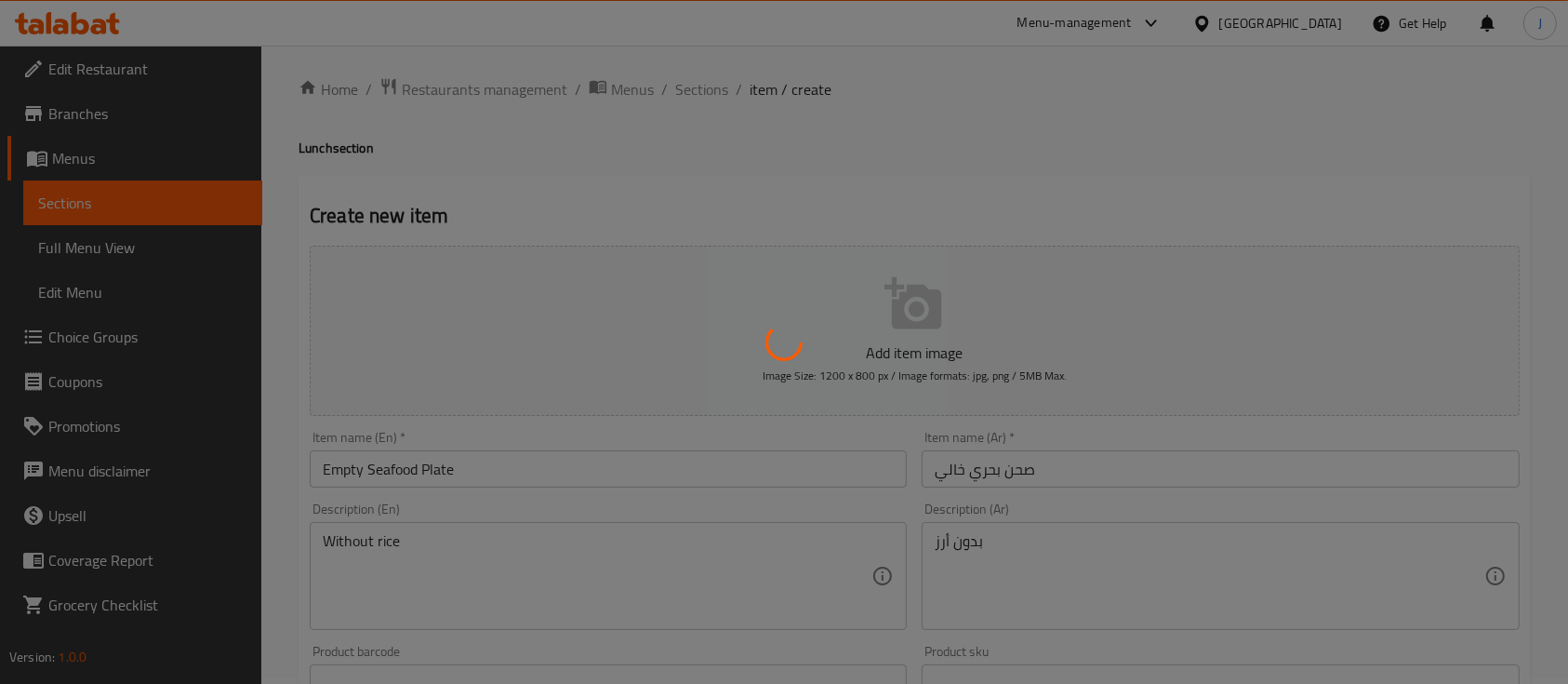
scroll to position [0, 0]
type input "0"
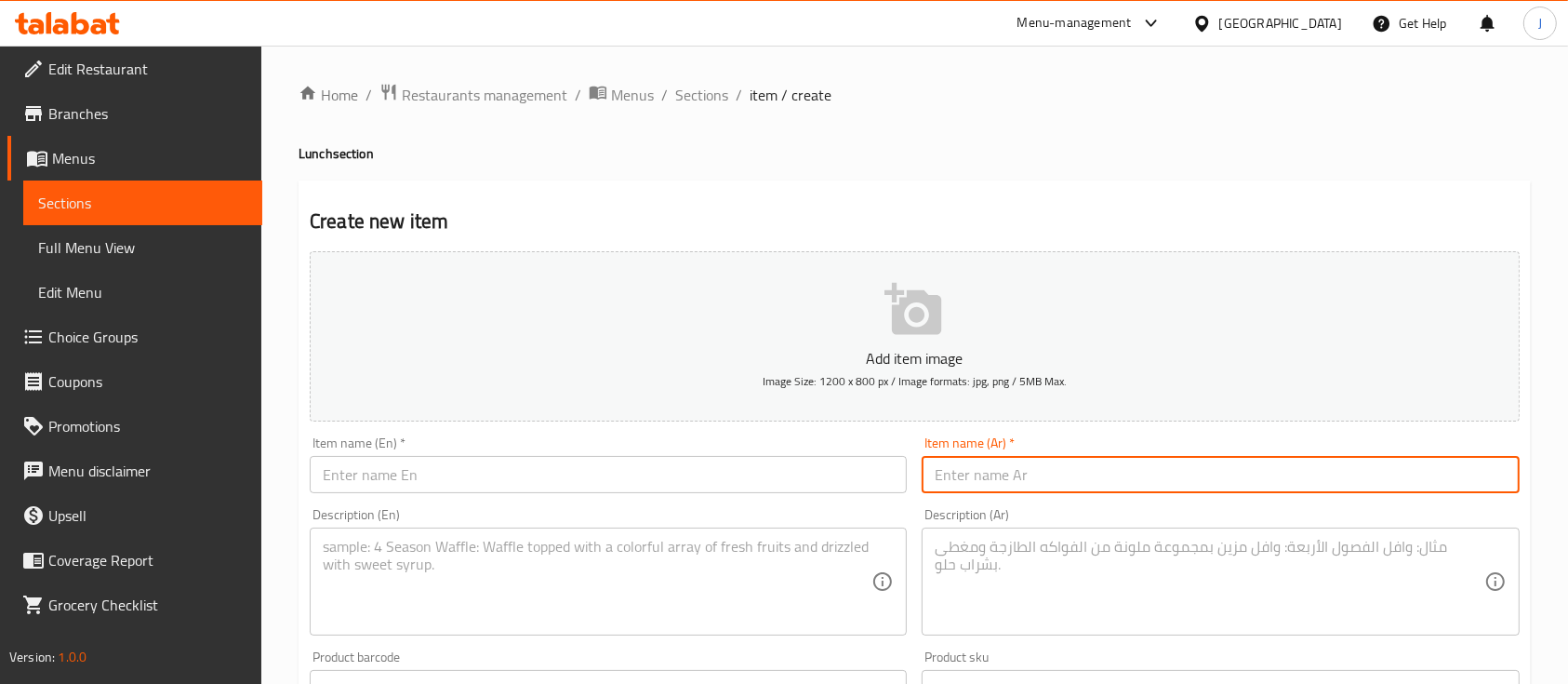
click at [1161, 478] on input "text" at bounding box center [1220, 474] width 597 height 38
paste input "واحد لحم مندي خالي"
type input "واحد لحم مندي خالي"
click at [663, 477] on input "text" at bounding box center [608, 474] width 597 height 38
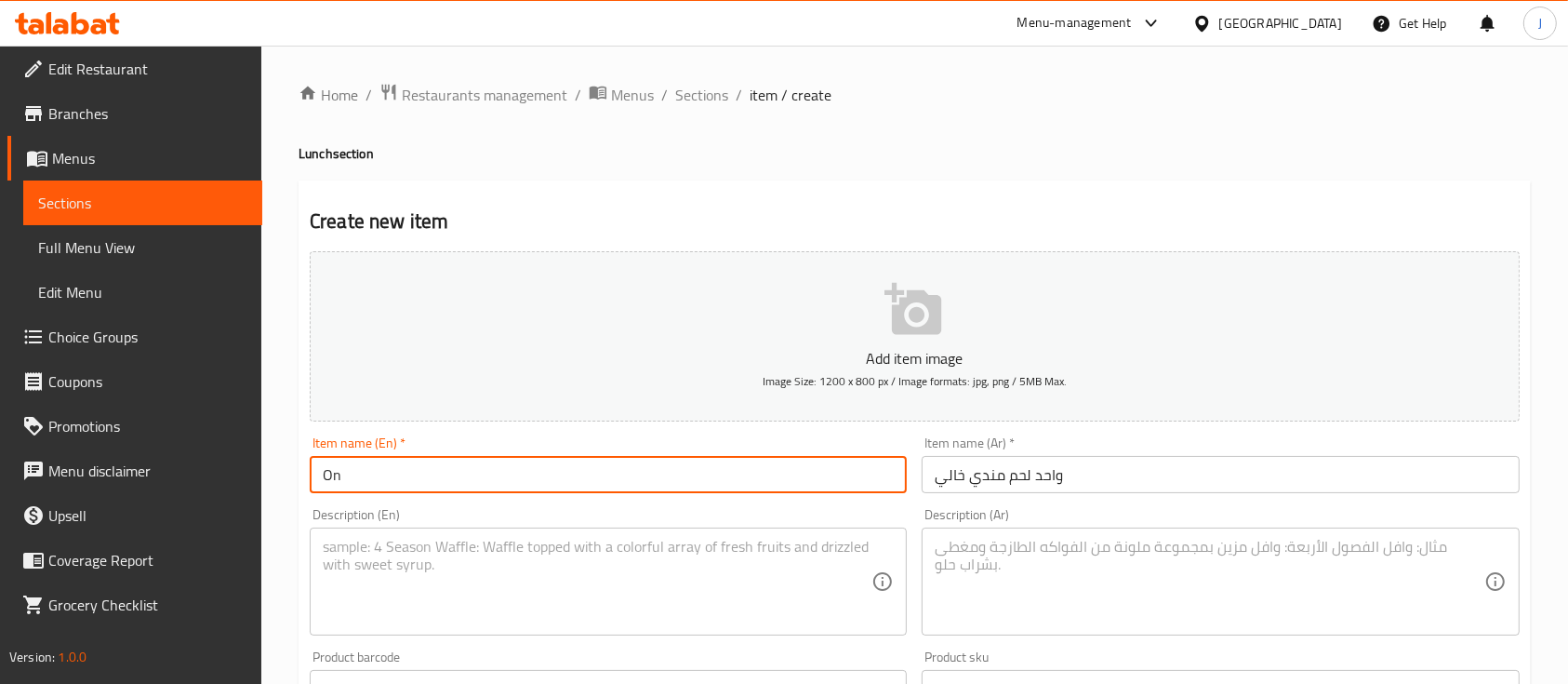
type input "O"
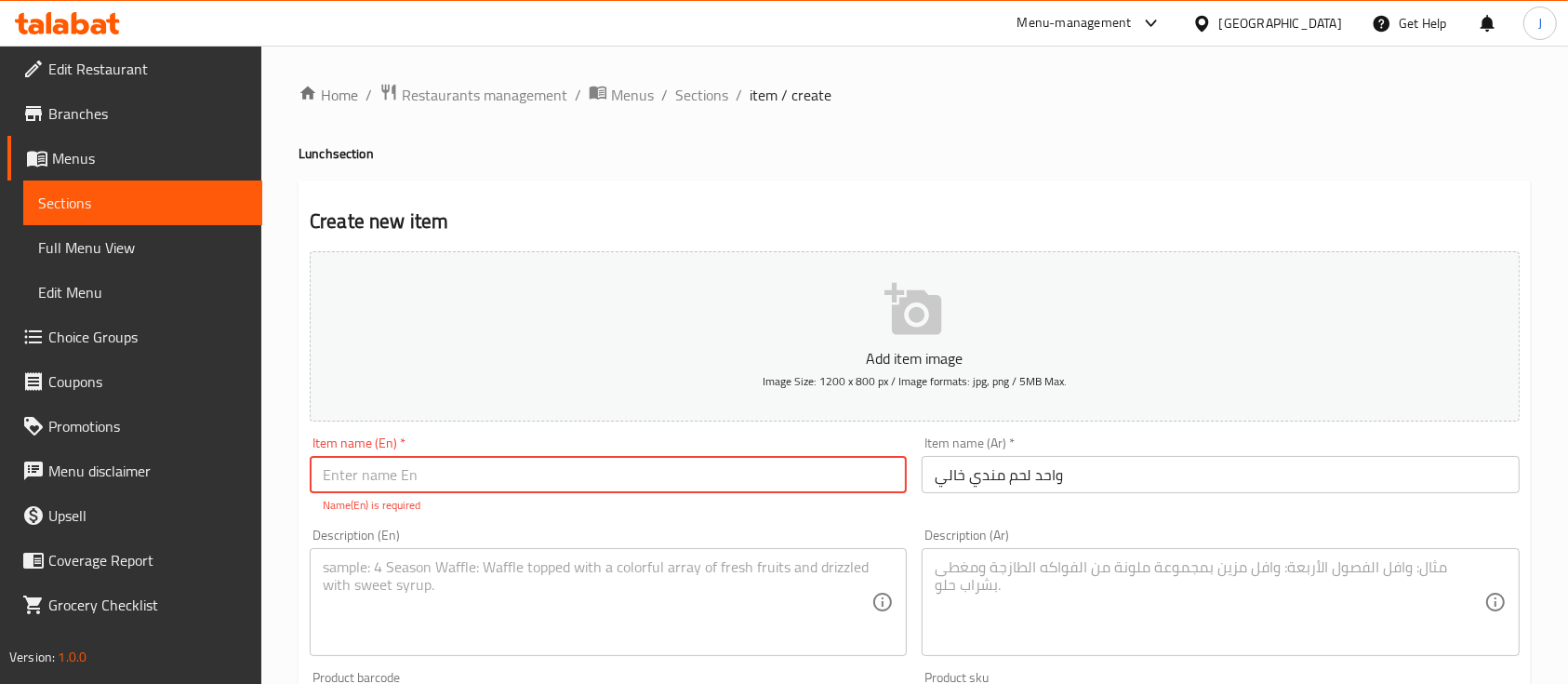
scroll to position [43, 0]
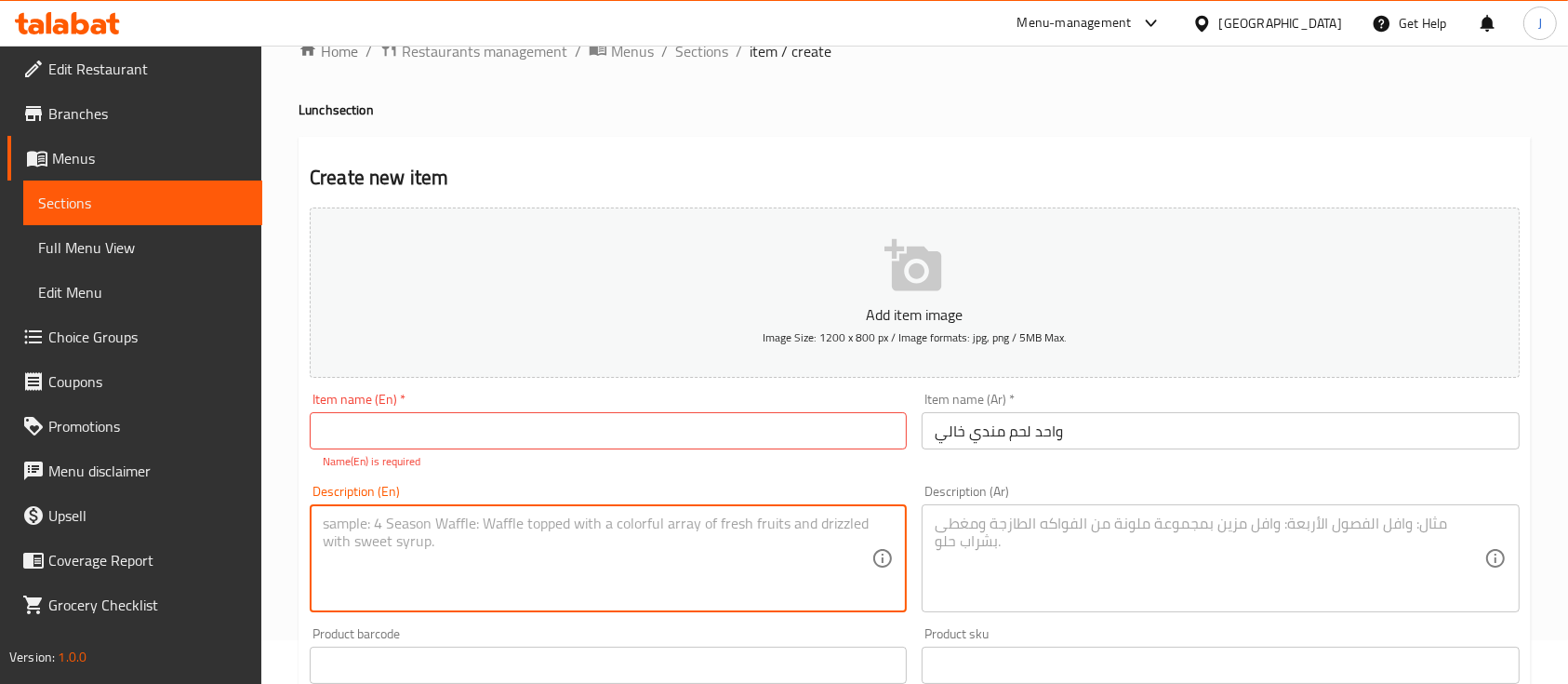
click at [482, 538] on textarea at bounding box center [597, 559] width 548 height 89
type textarea "Without Rice"
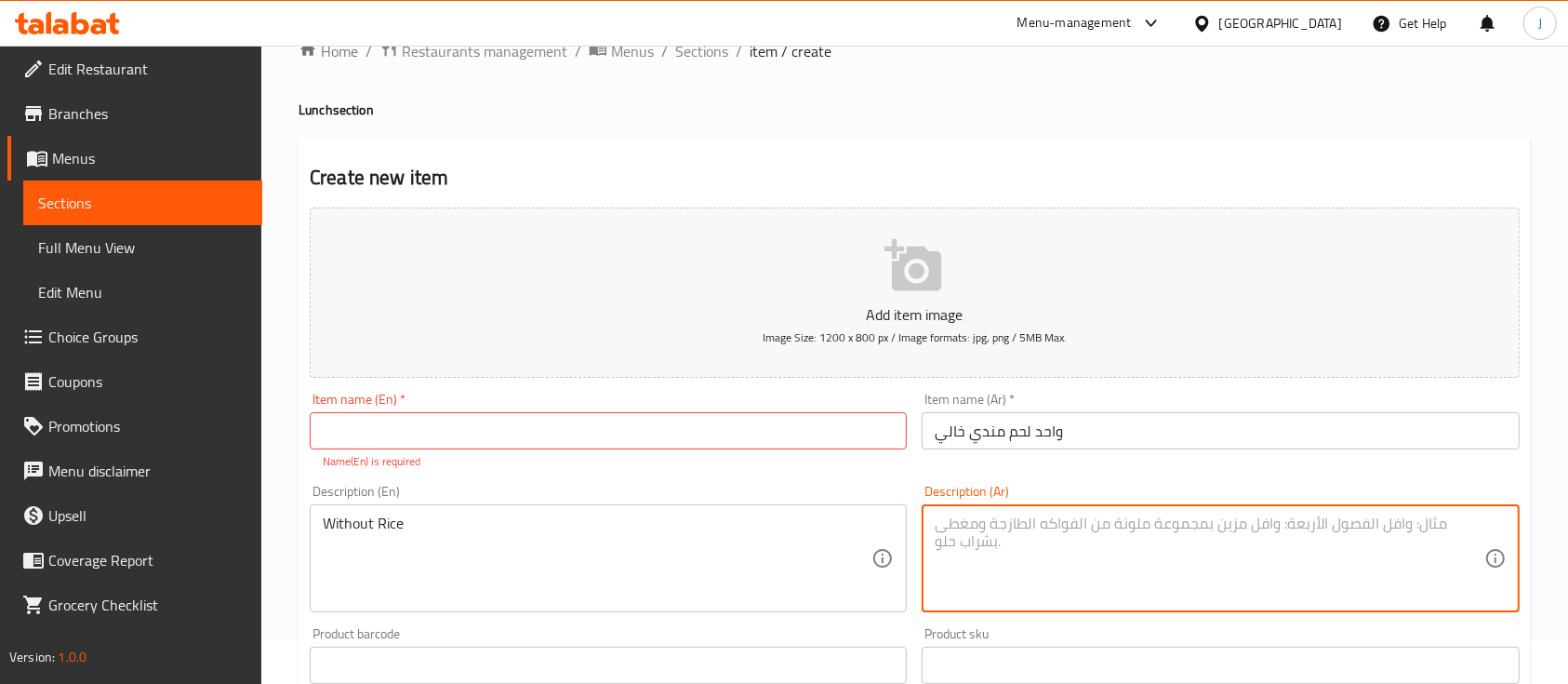
click at [1015, 562] on textarea at bounding box center [1209, 559] width 548 height 89
paste textarea "بدون أرز"
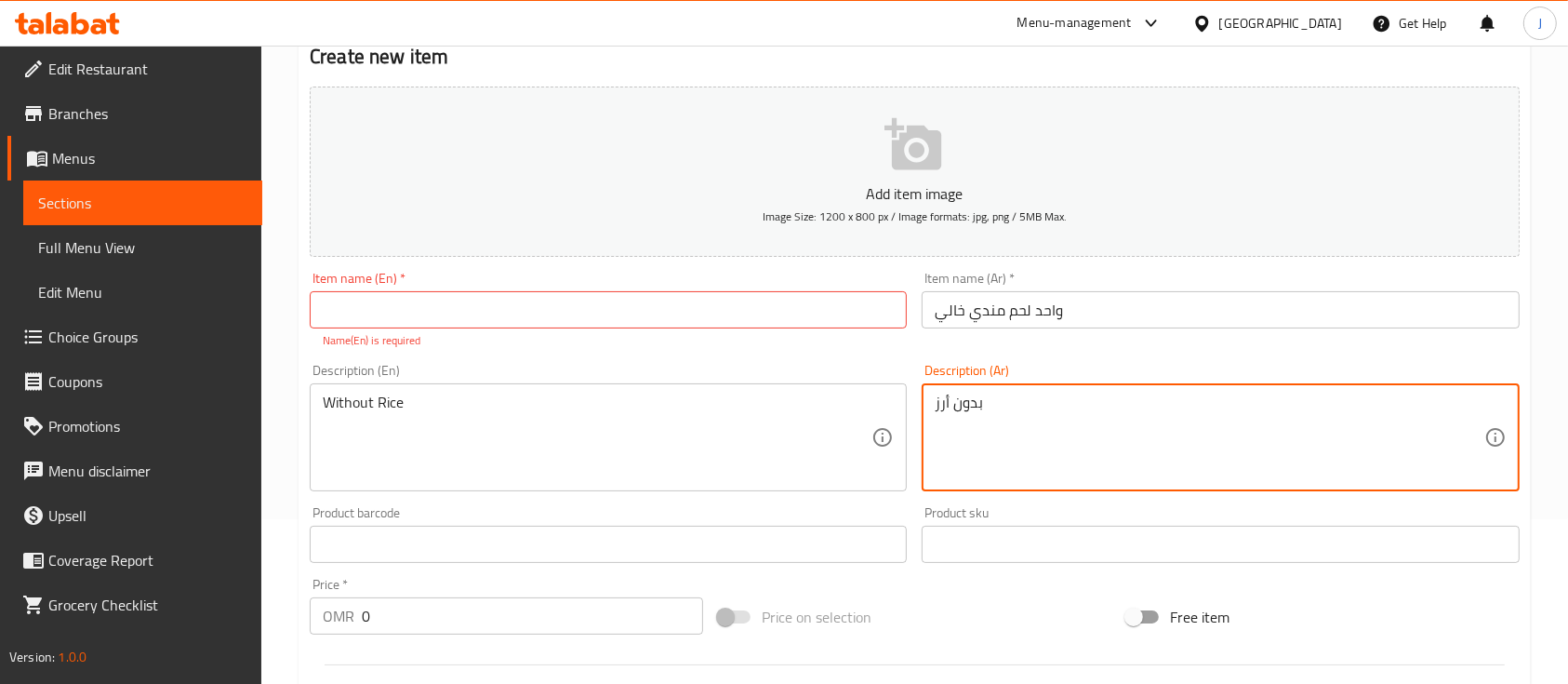
scroll to position [165, 0]
type textarea "بدون أرز"
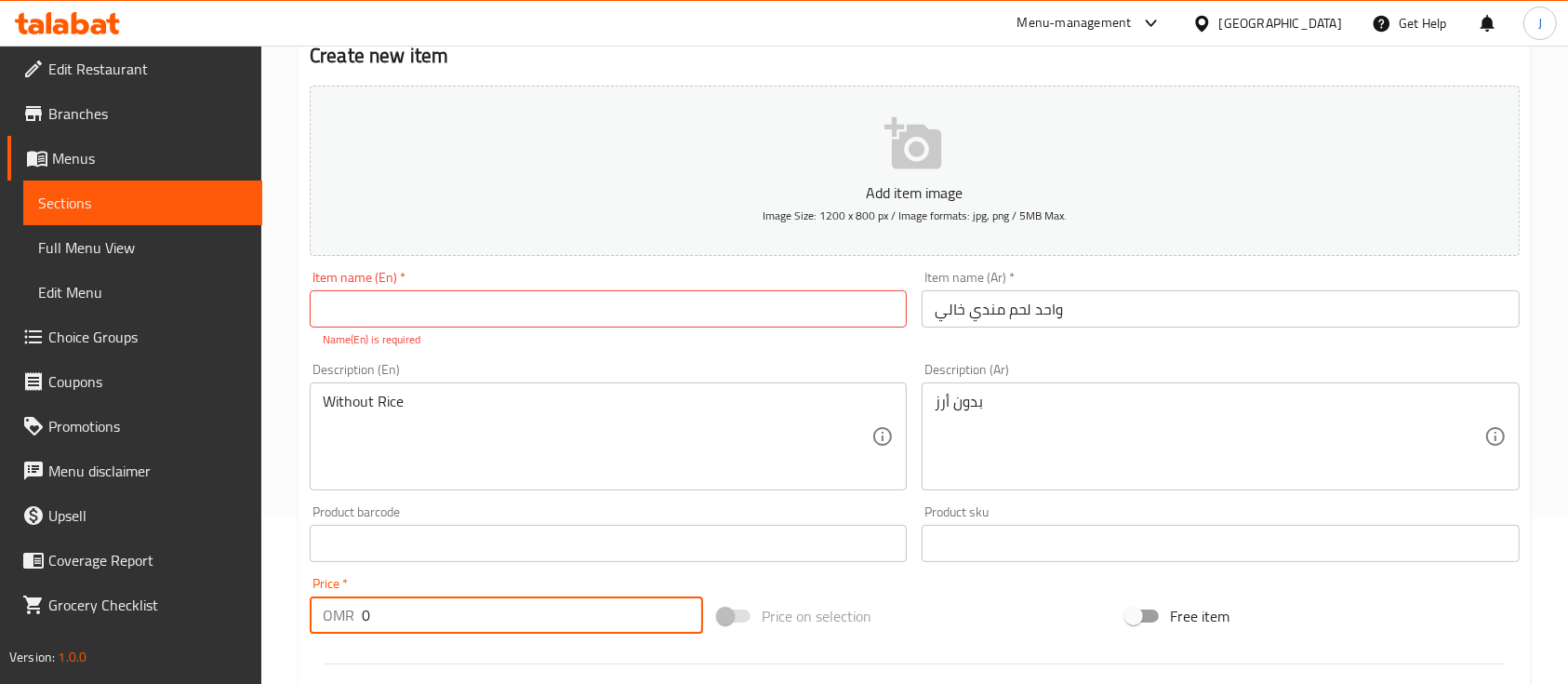
drag, startPoint x: 380, startPoint y: 621, endPoint x: 344, endPoint y: 621, distance: 36.0
click at [344, 621] on div "OMR 0 Price *" at bounding box center [506, 615] width 393 height 38
type input "2"
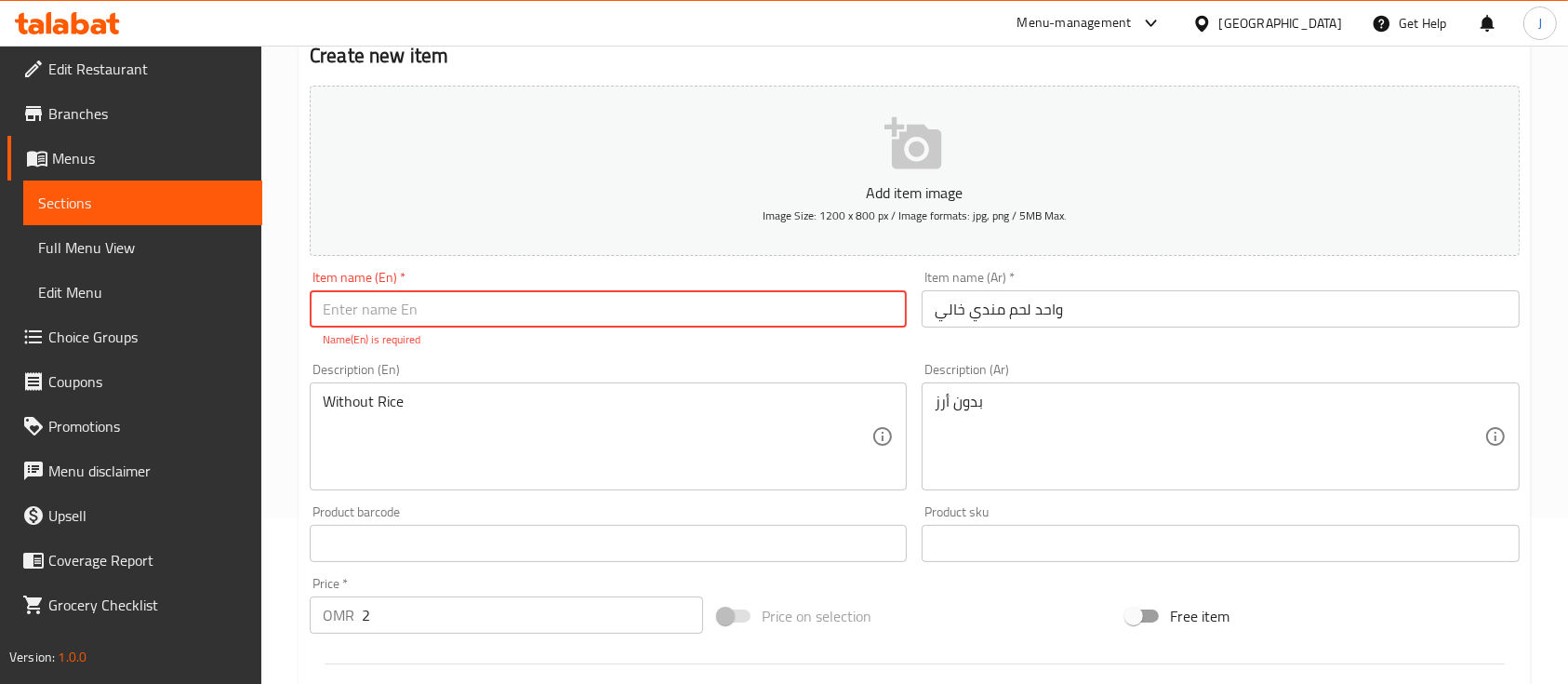
click at [505, 314] on input "text" at bounding box center [608, 309] width 597 height 38
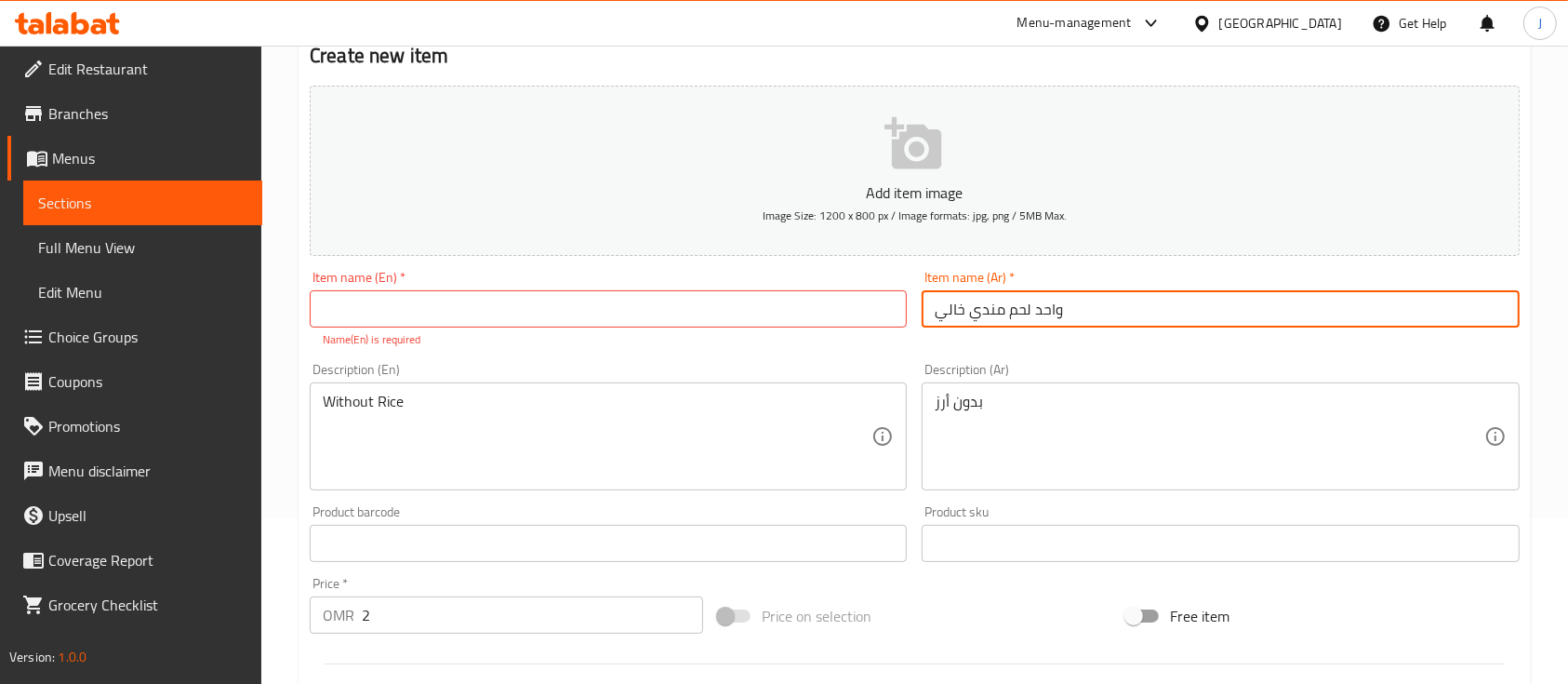
click at [1098, 324] on input "واحد لحم مندي خالي" at bounding box center [1220, 309] width 597 height 38
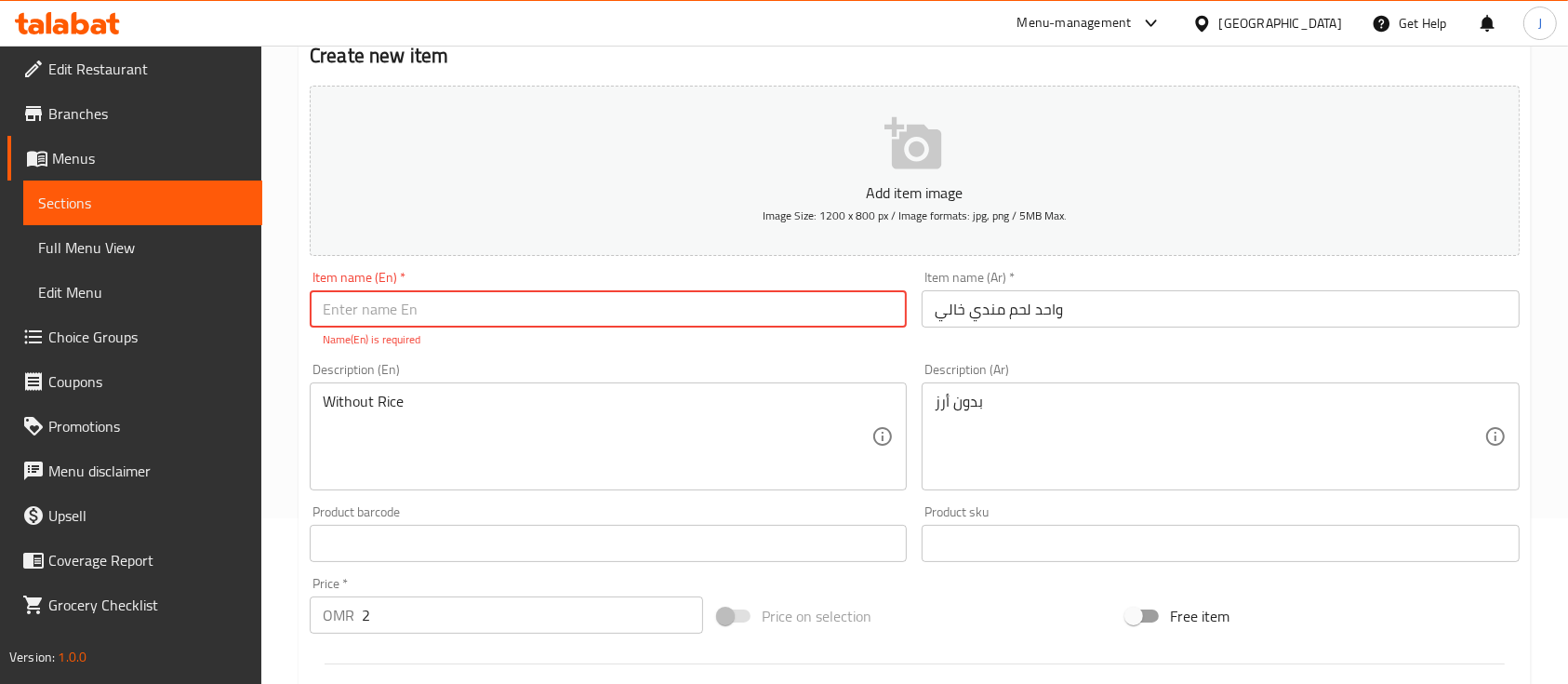
click at [437, 317] on input "text" at bounding box center [608, 309] width 597 height 38
paste input "One empty mandi meat"
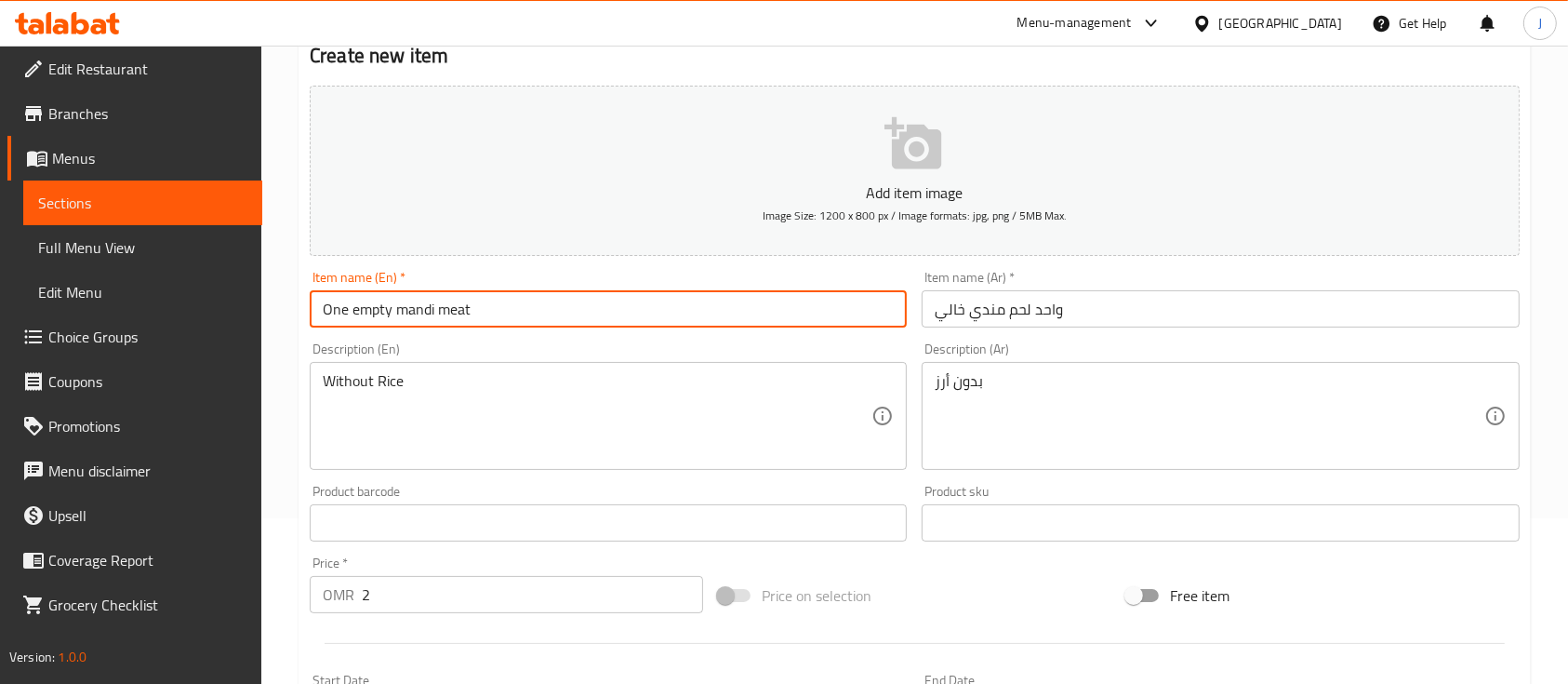
click at [357, 314] on input "One empty mandi meat" at bounding box center [608, 309] width 597 height 38
click at [408, 314] on input "One Empty mandi meat" at bounding box center [608, 309] width 597 height 38
click at [448, 313] on input "One Empty Mandi meat" at bounding box center [608, 309] width 597 height 38
type input "One Empty Mandi Meat"
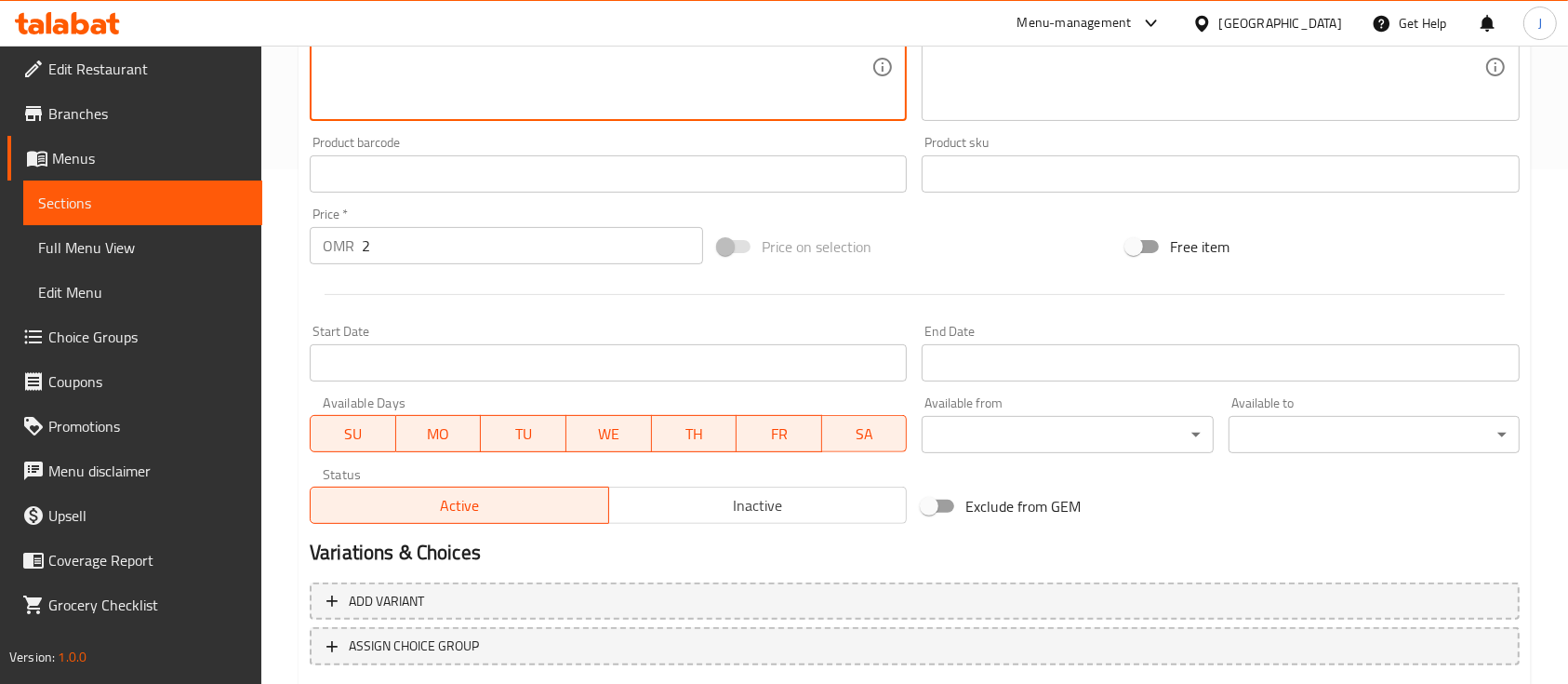
scroll to position [631, 0]
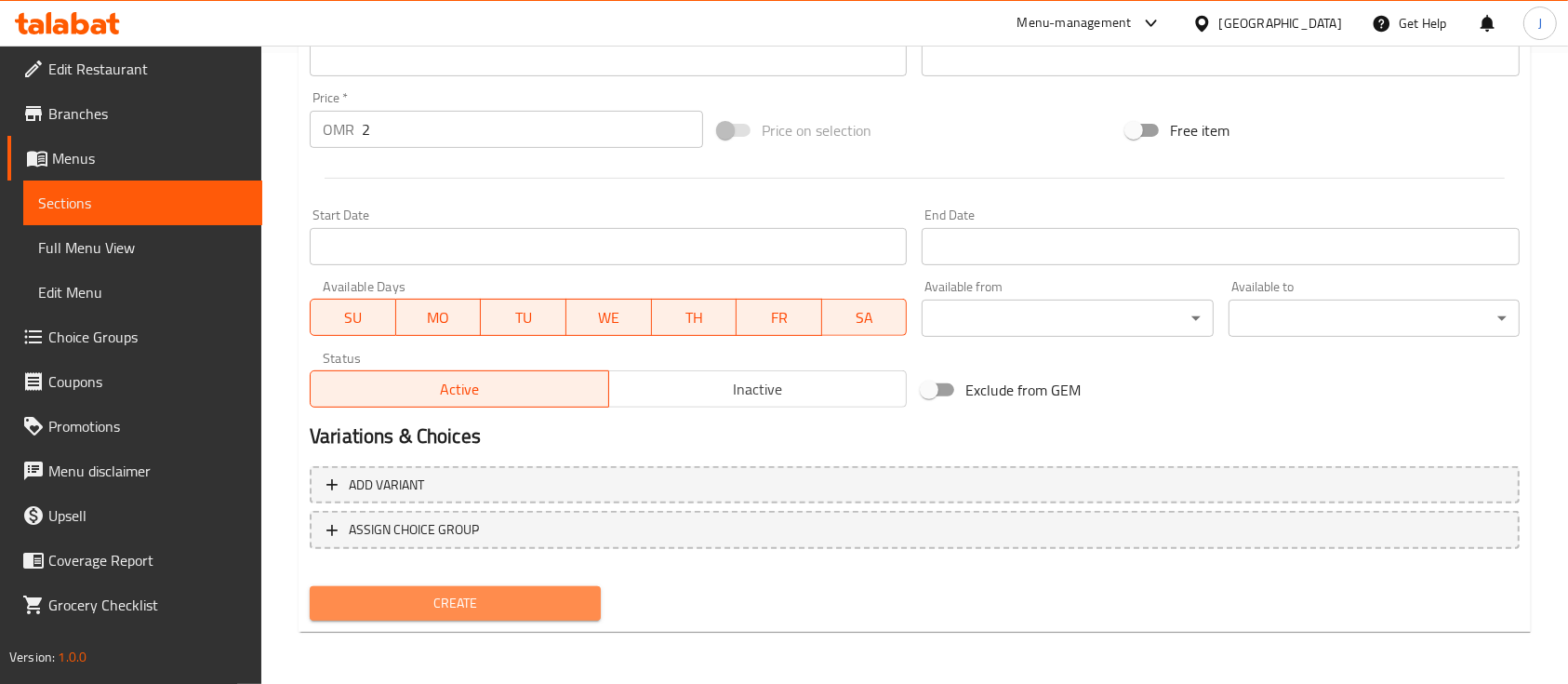
click at [486, 599] on span "Create" at bounding box center [455, 603] width 262 height 23
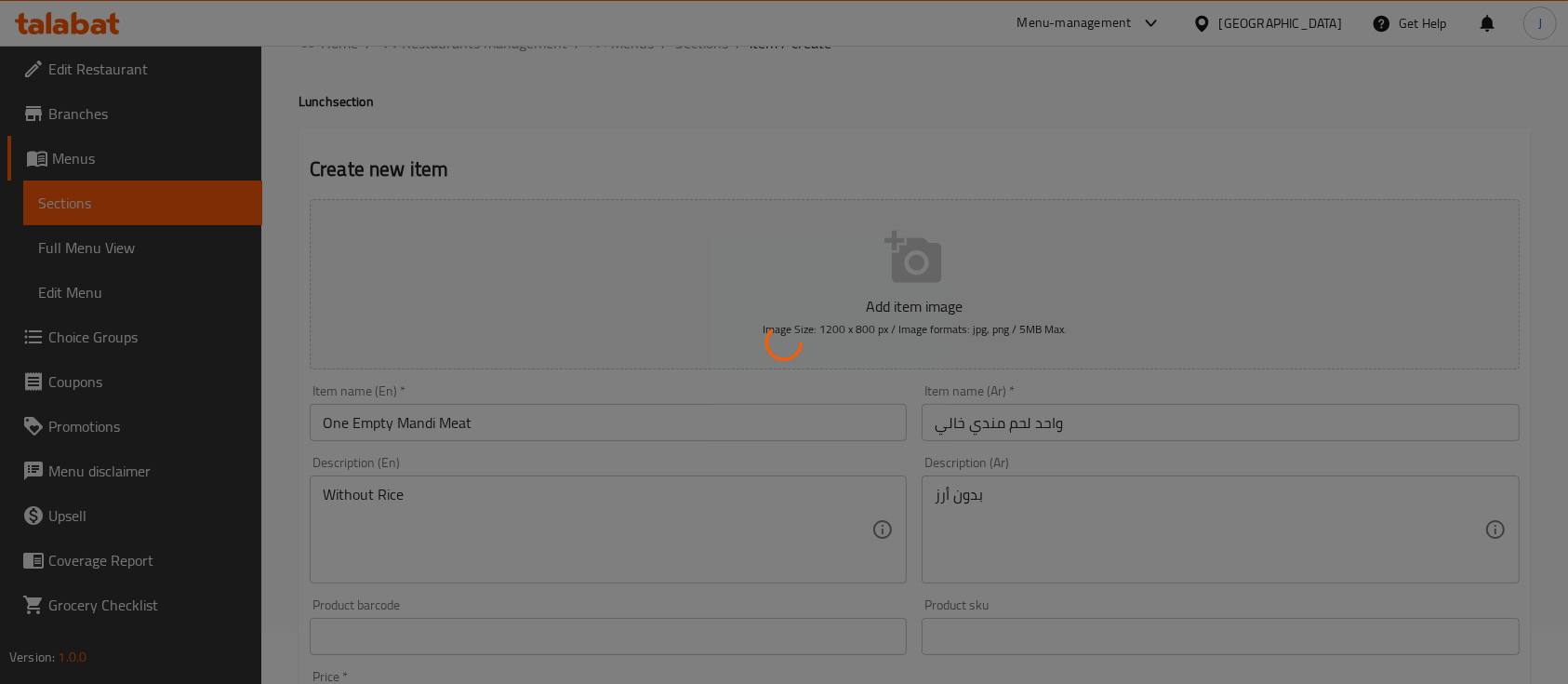
scroll to position [17, 0]
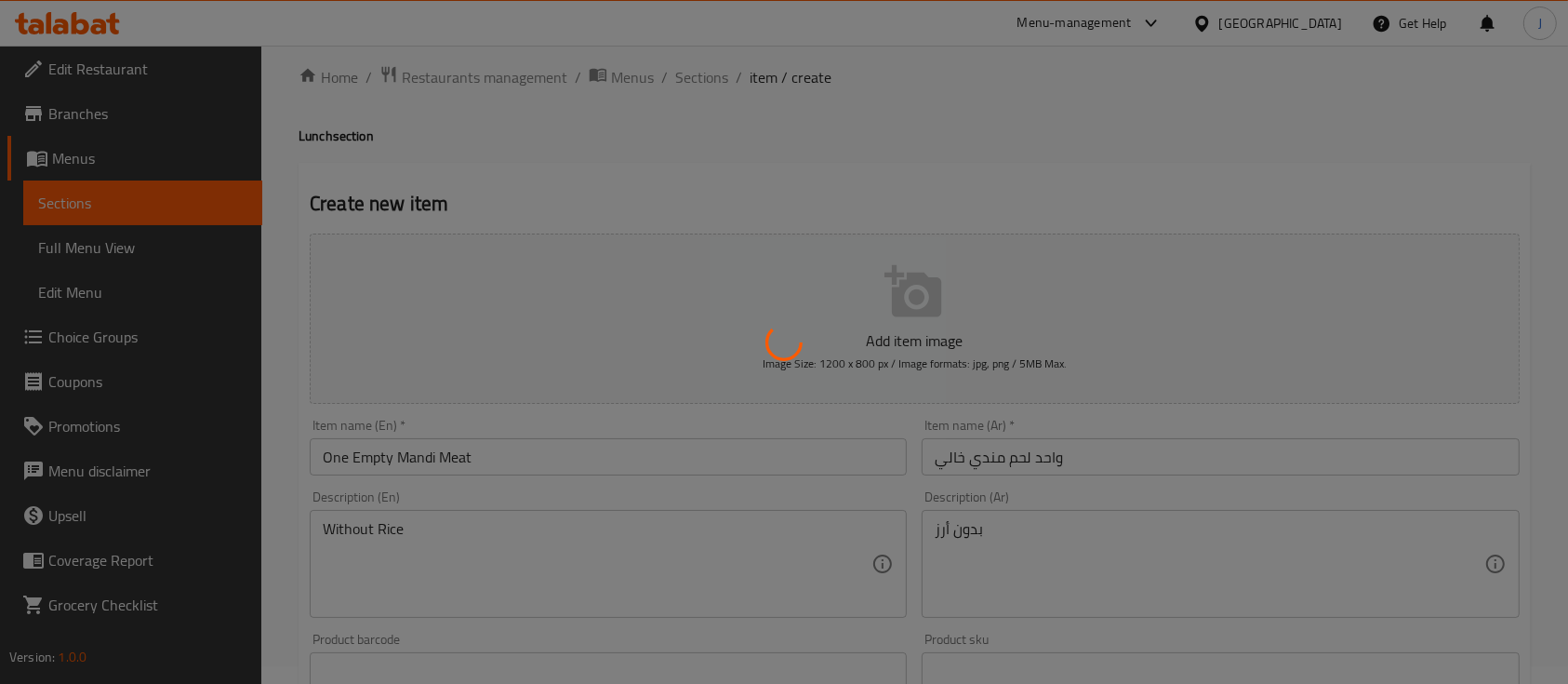
type input "0"
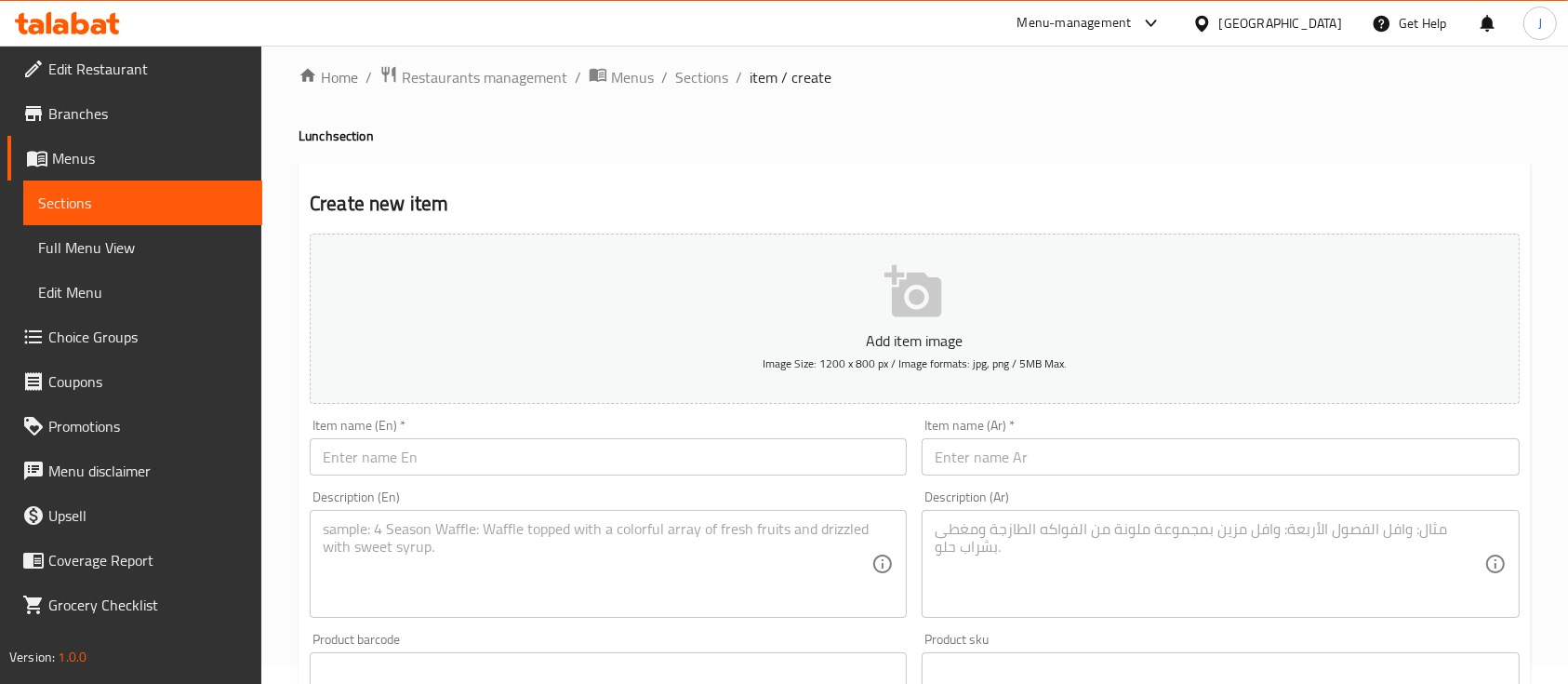
click at [1163, 450] on input "text" at bounding box center [1220, 456] width 597 height 38
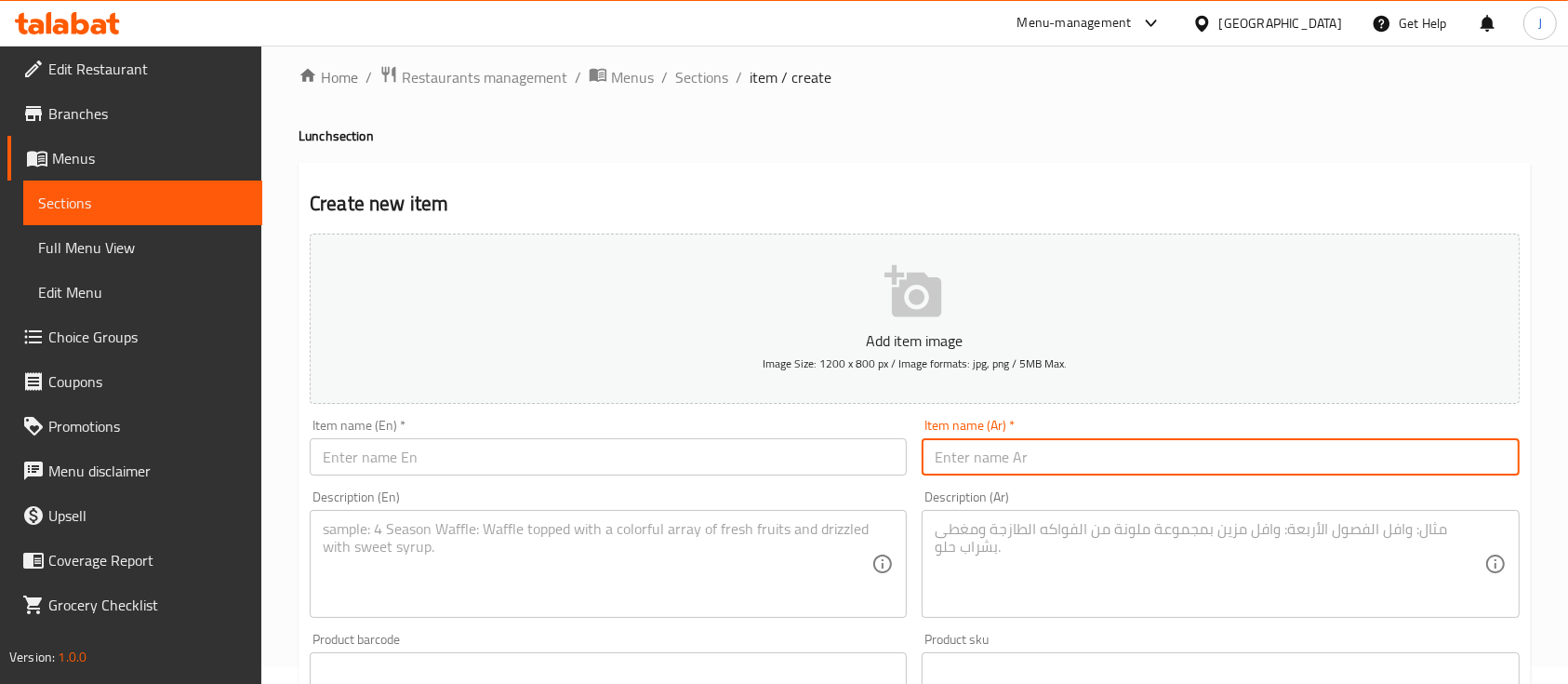
paste input "ربع دجاج مندي خالي"
type input "ربع دجاج مندي خالي"
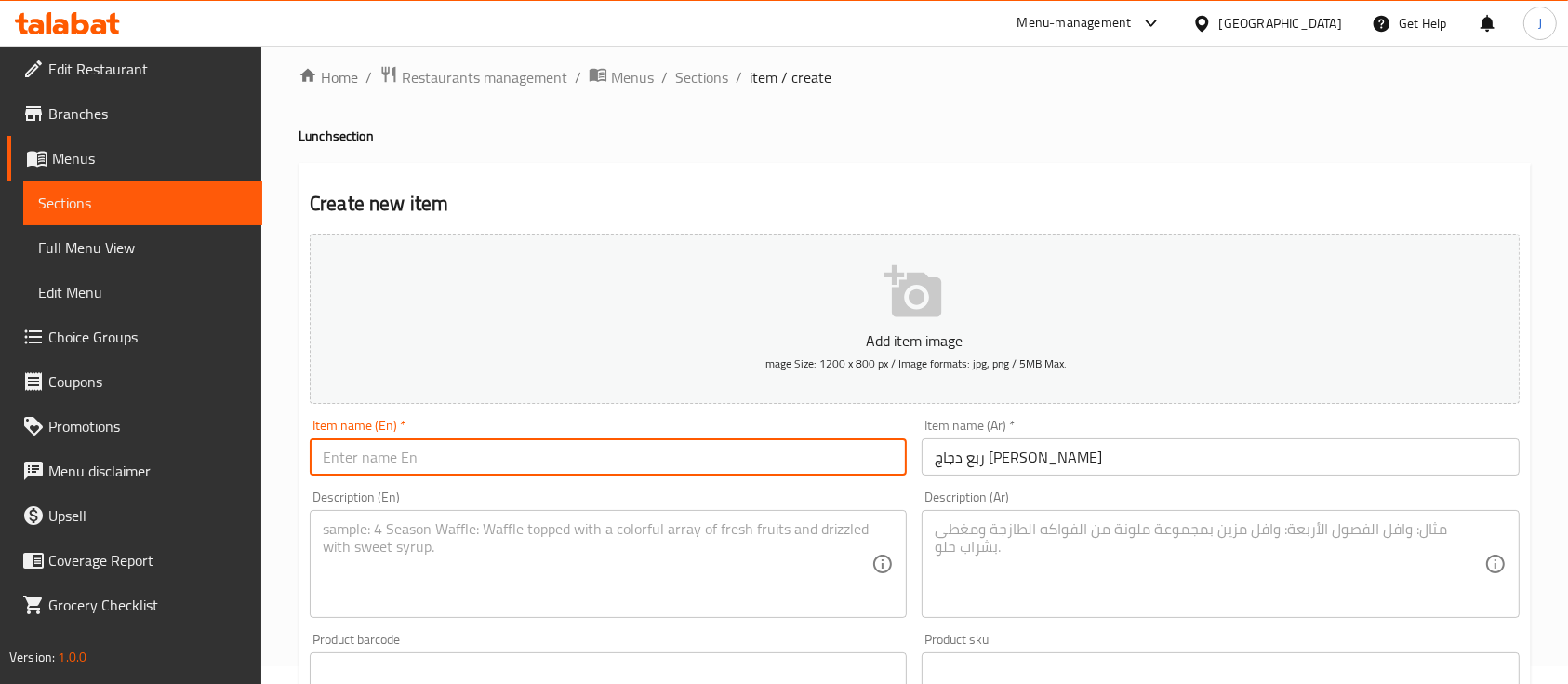
click at [415, 450] on input "text" at bounding box center [608, 456] width 597 height 38
paste input "A quarter of a mandi chicken"
click at [341, 461] on input "A quarter of a mandi chicken" at bounding box center [608, 456] width 597 height 38
click at [428, 455] on input "A Quarter of a mandi chicken" at bounding box center [608, 456] width 597 height 38
click at [462, 457] on input "A Quarter of a Mandi chicken" at bounding box center [608, 456] width 597 height 38
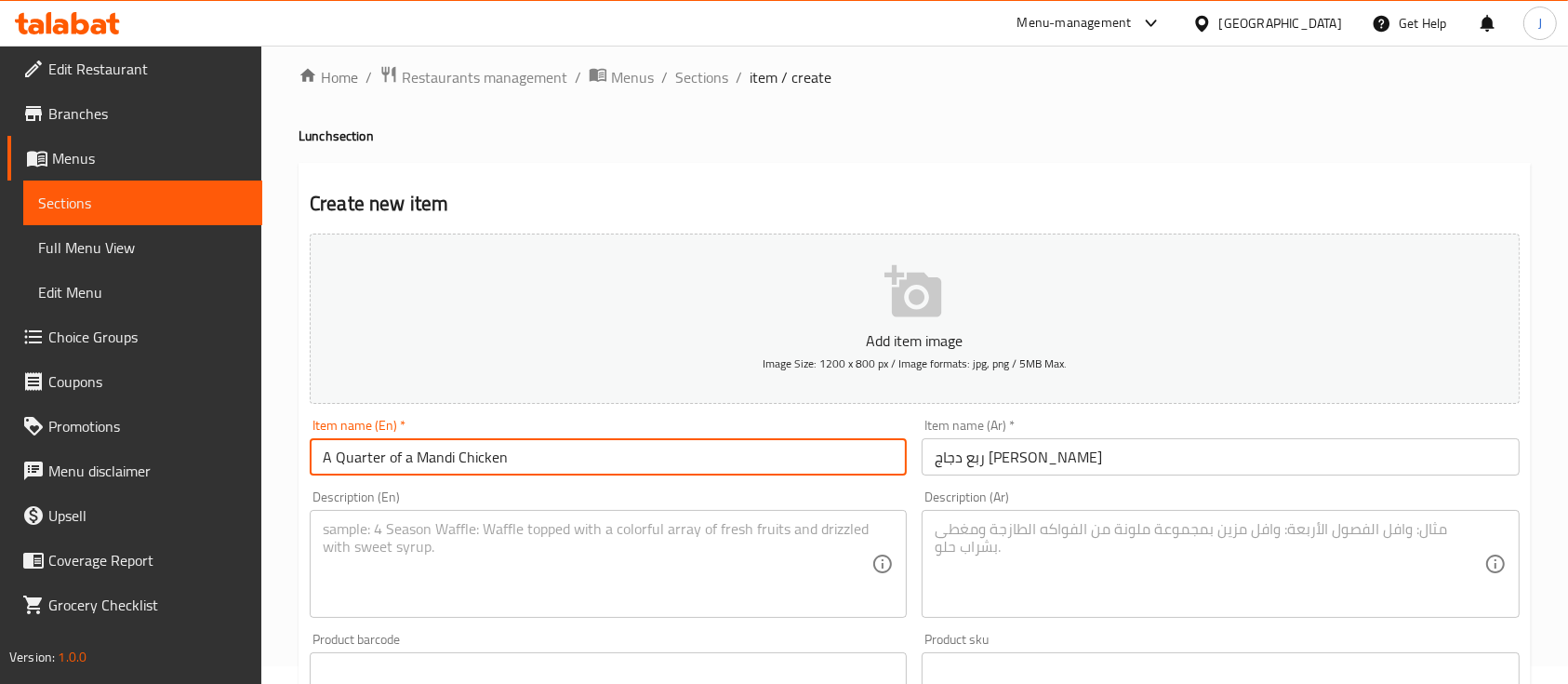
type input "A Quarter of a Mandi Chicken"
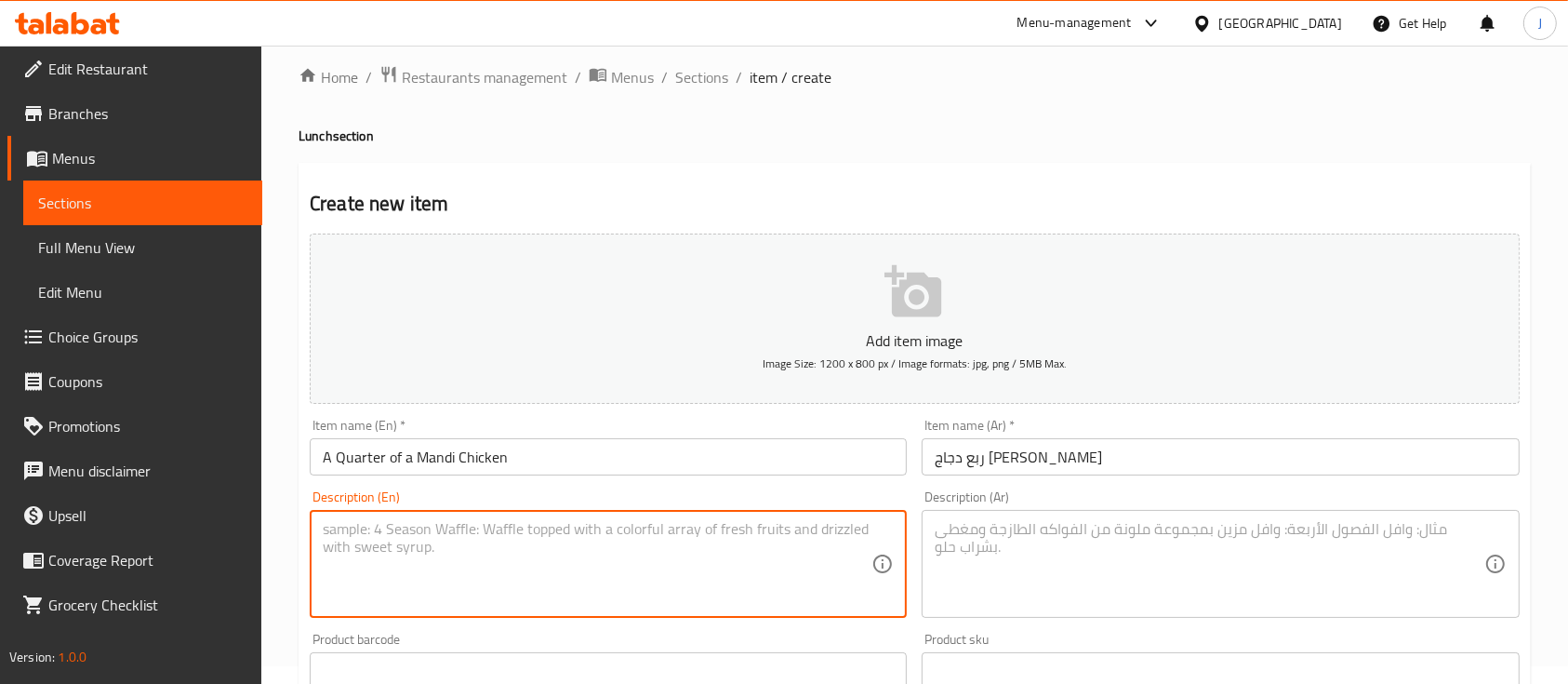
click at [470, 560] on textarea at bounding box center [597, 565] width 548 height 89
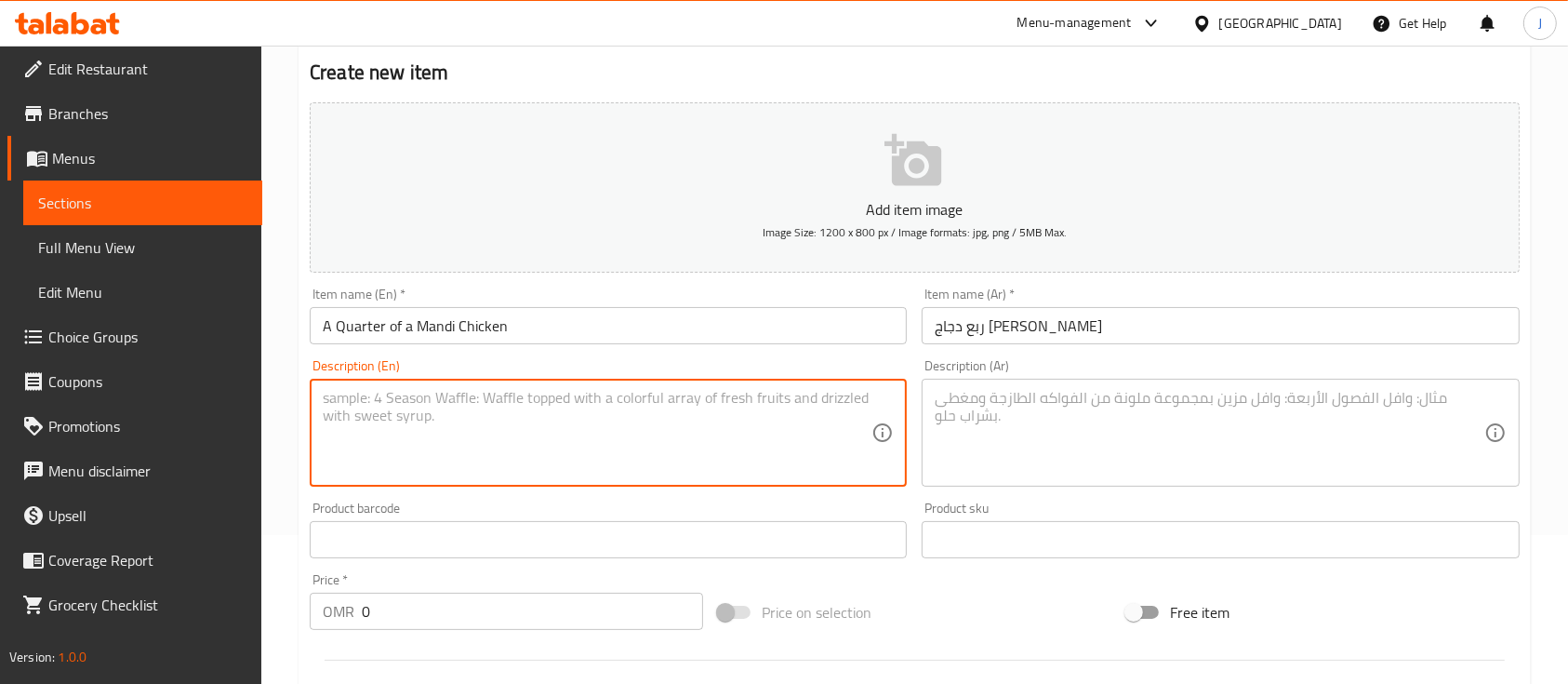
scroll to position [154, 0]
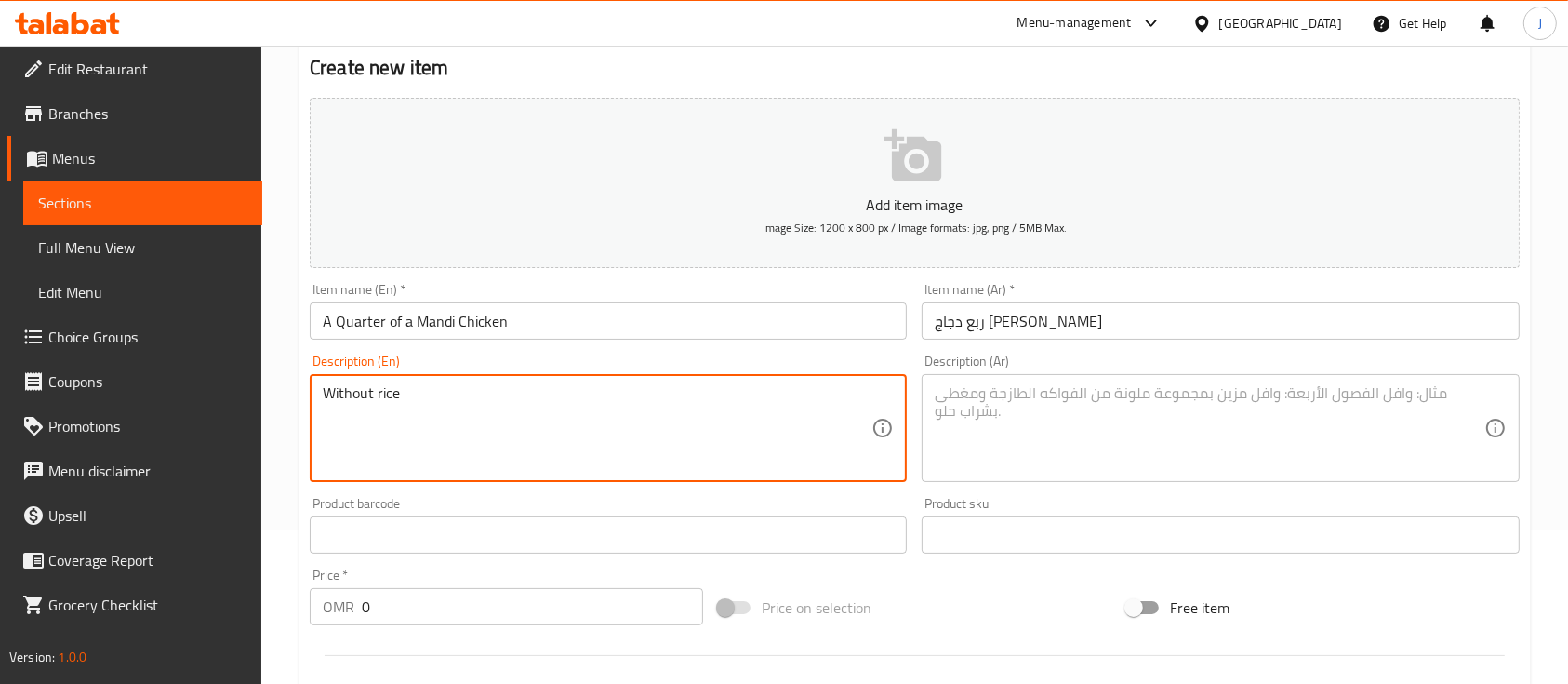
type textarea "Without rice"
click at [1053, 436] on textarea at bounding box center [1209, 428] width 548 height 89
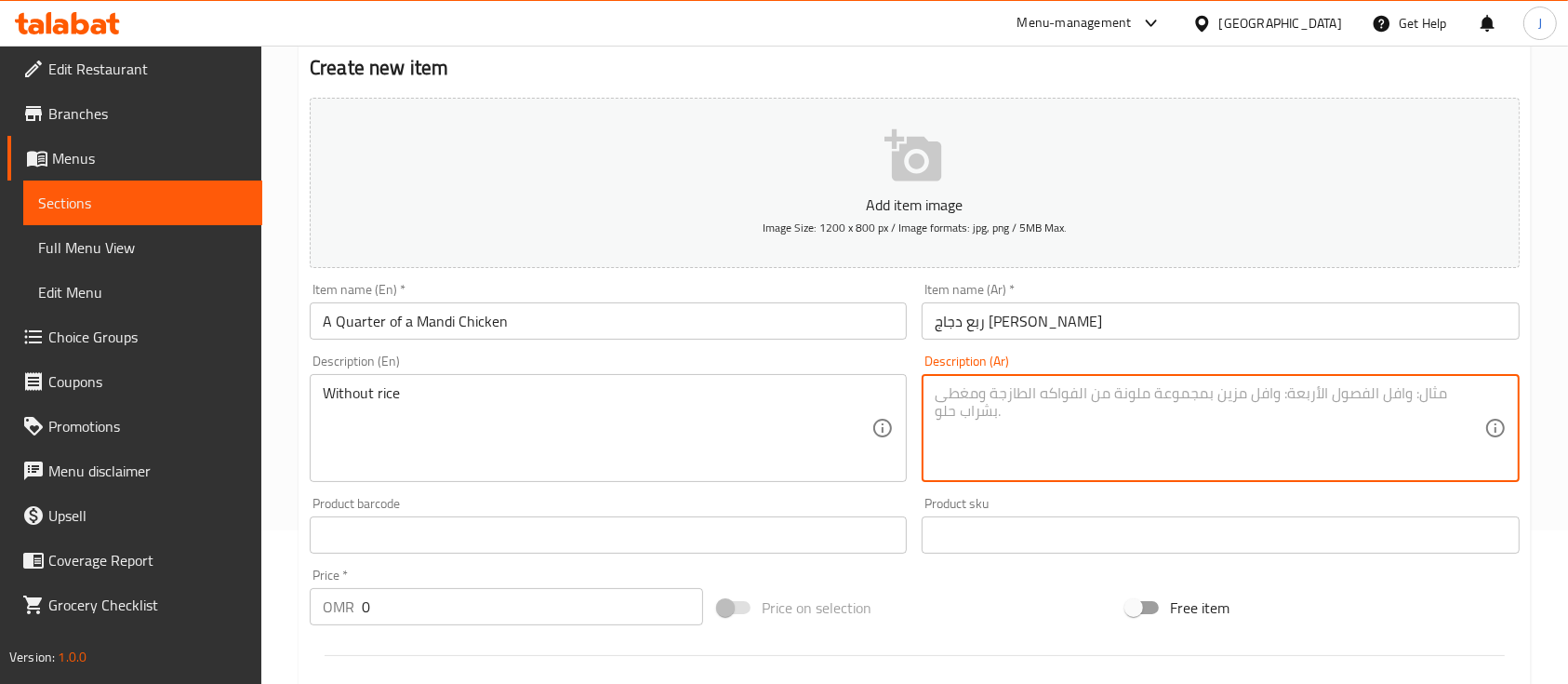
paste textarea "بدون أرز"
type textarea "بدون أرز"
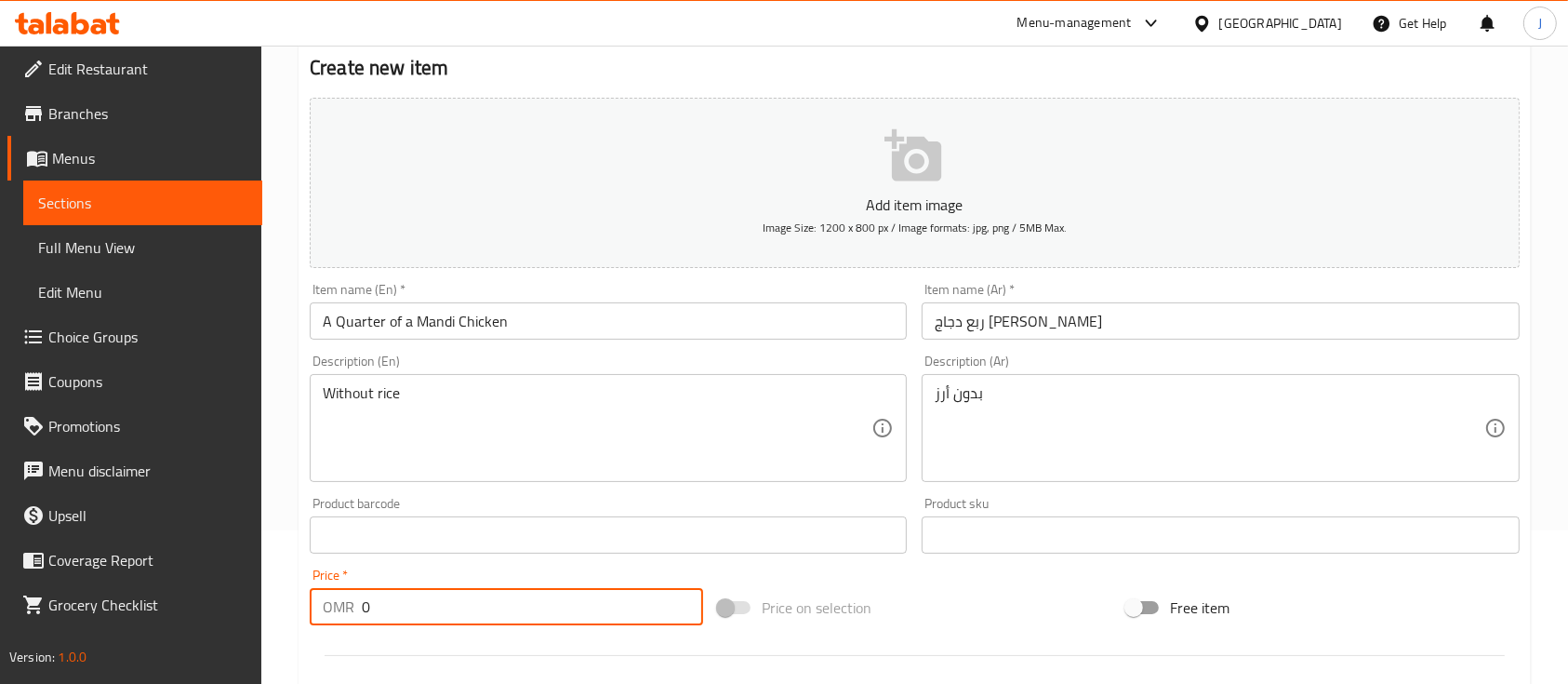
click at [405, 595] on input "0" at bounding box center [532, 606] width 341 height 38
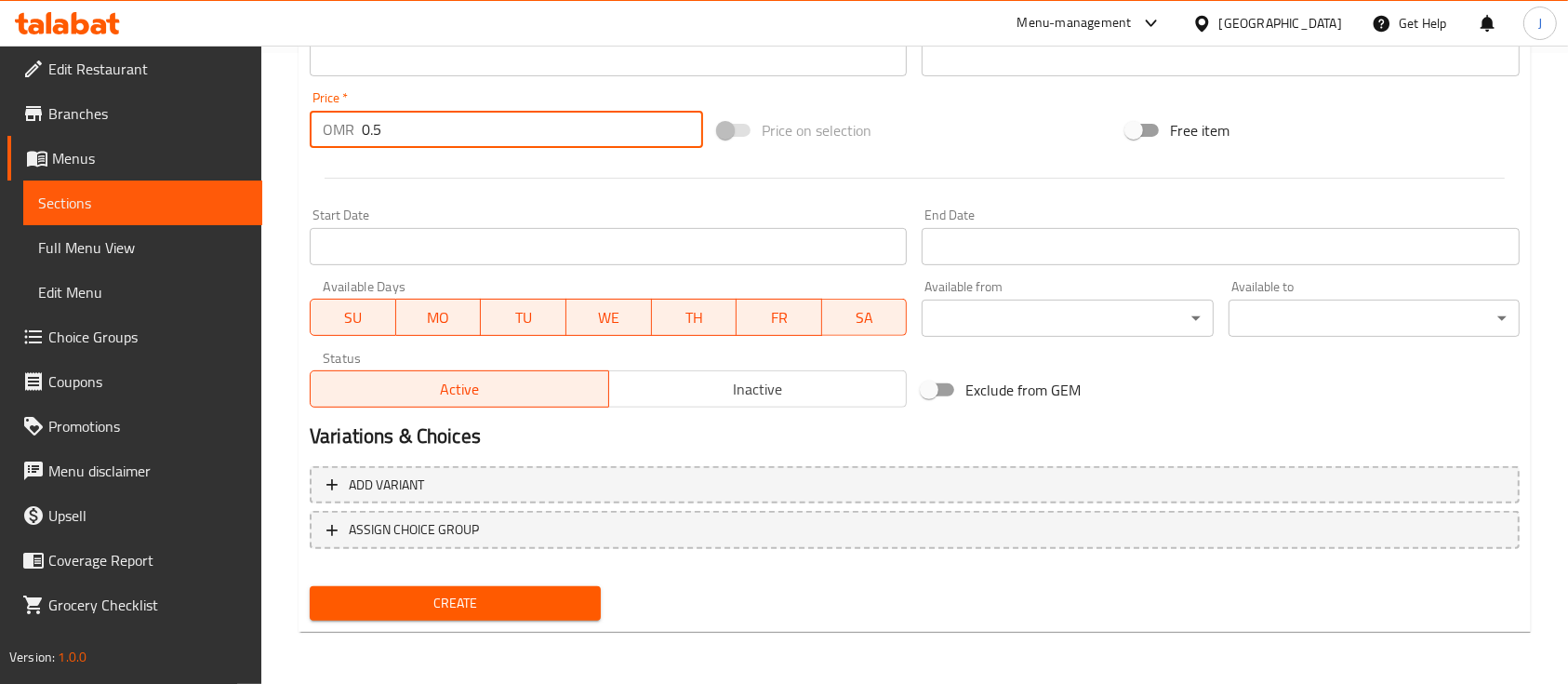
type input "0.5"
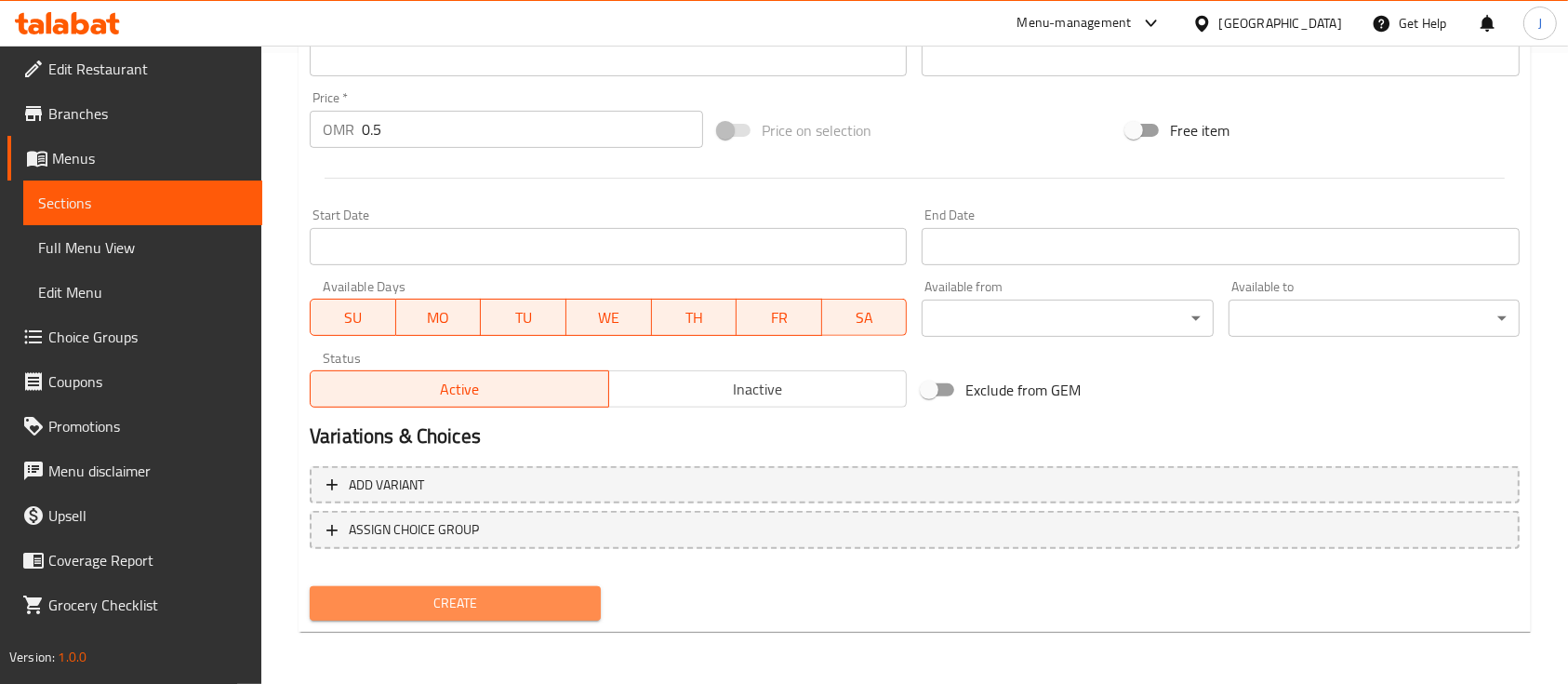
click at [442, 595] on span "Create" at bounding box center [455, 603] width 262 height 23
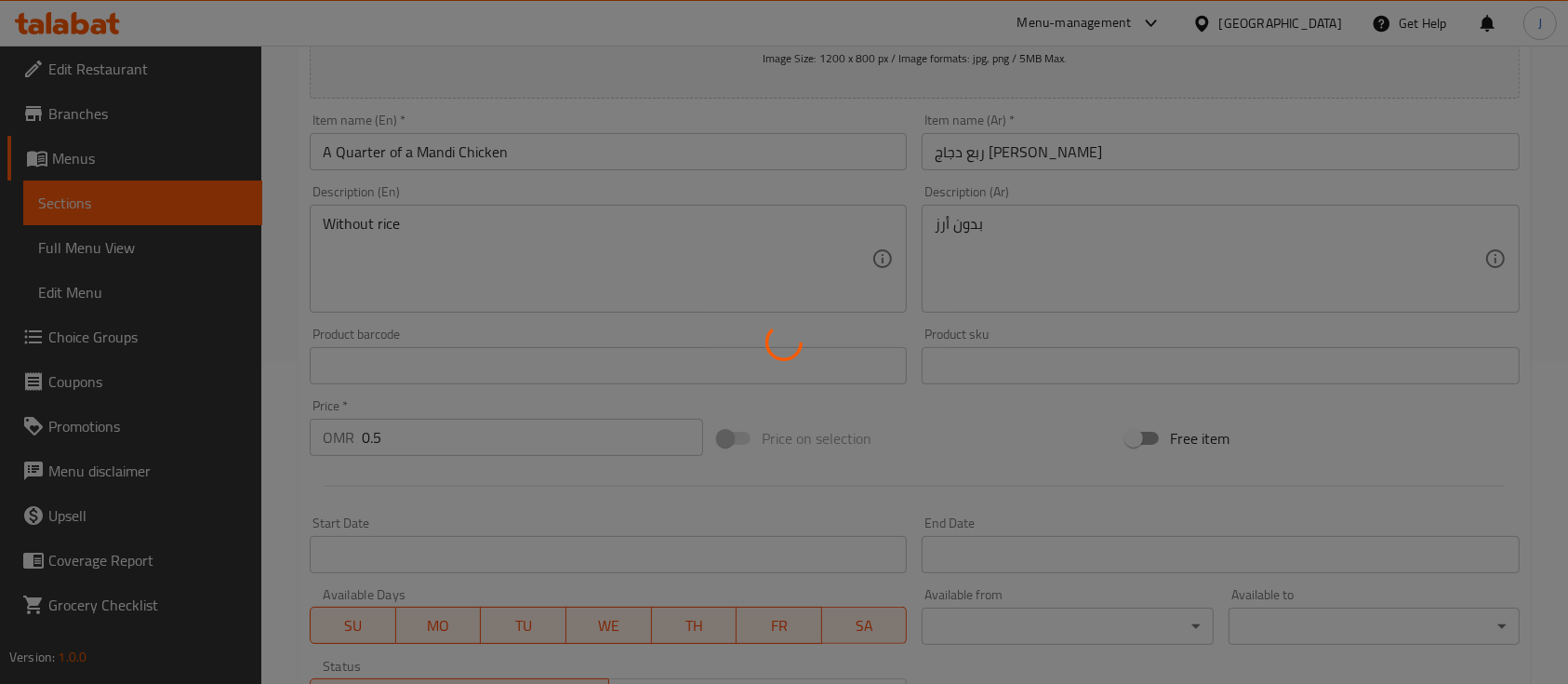
type input "0"
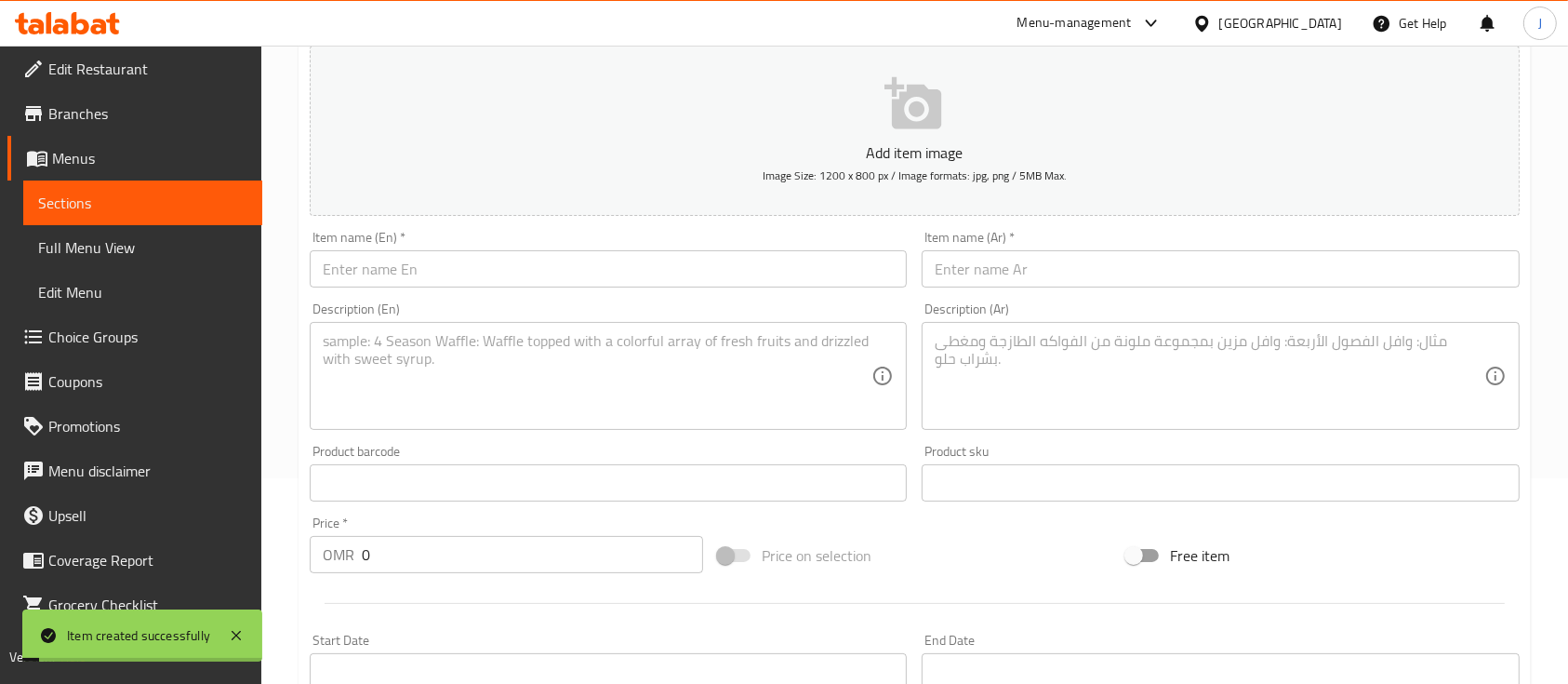
scroll to position [204, 0]
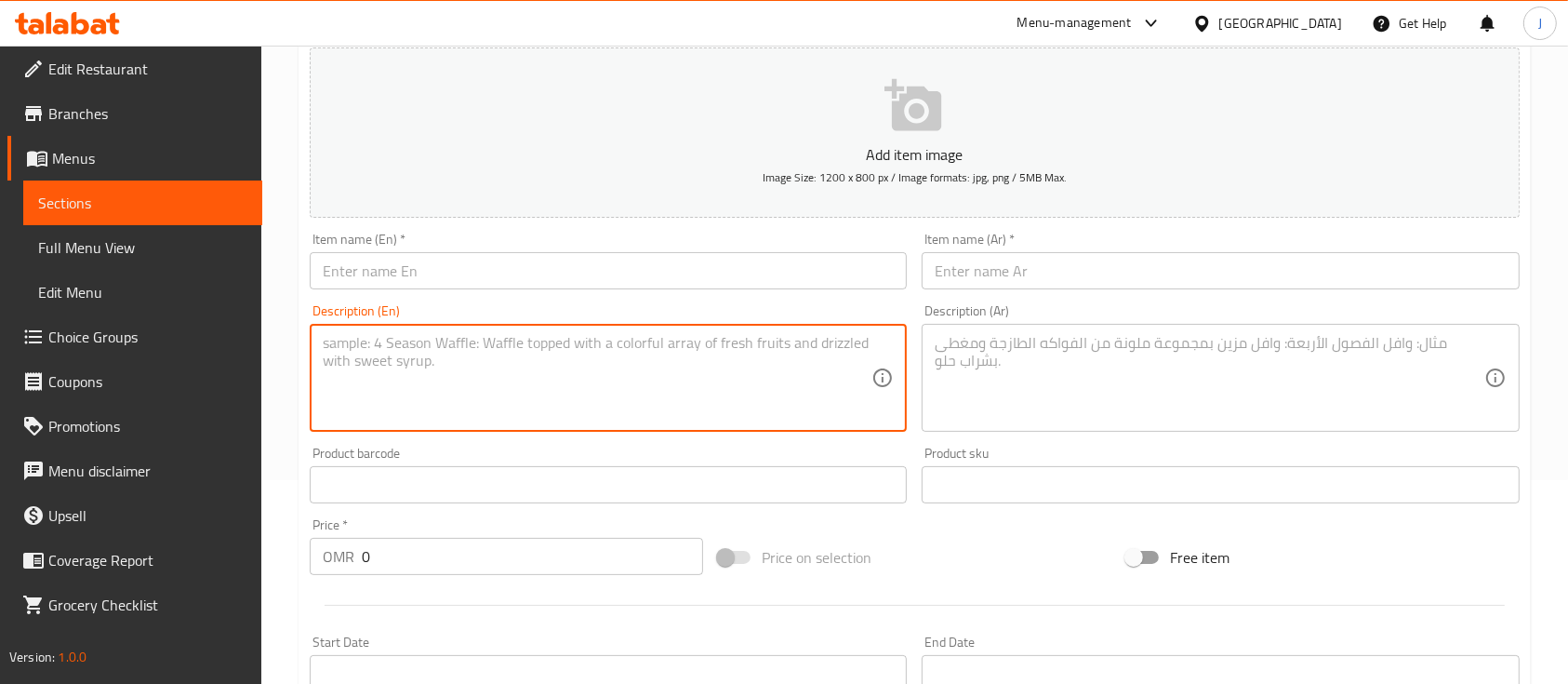
click at [451, 359] on textarea at bounding box center [597, 378] width 548 height 89
paste textarea "Without rice"
type textarea "Without rice"
click at [1050, 401] on textarea at bounding box center [1209, 378] width 548 height 89
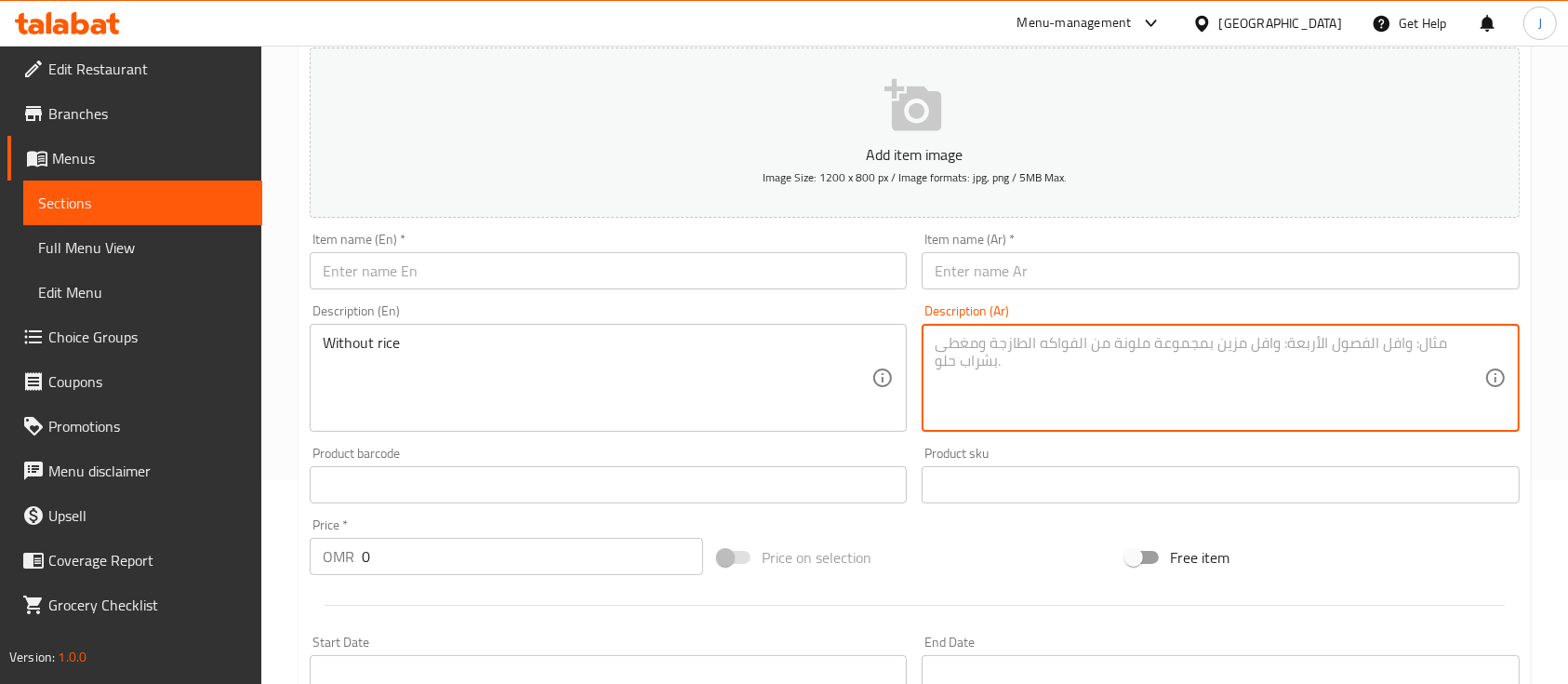
paste textarea "بدون أرز"
type textarea "بدون أرز"
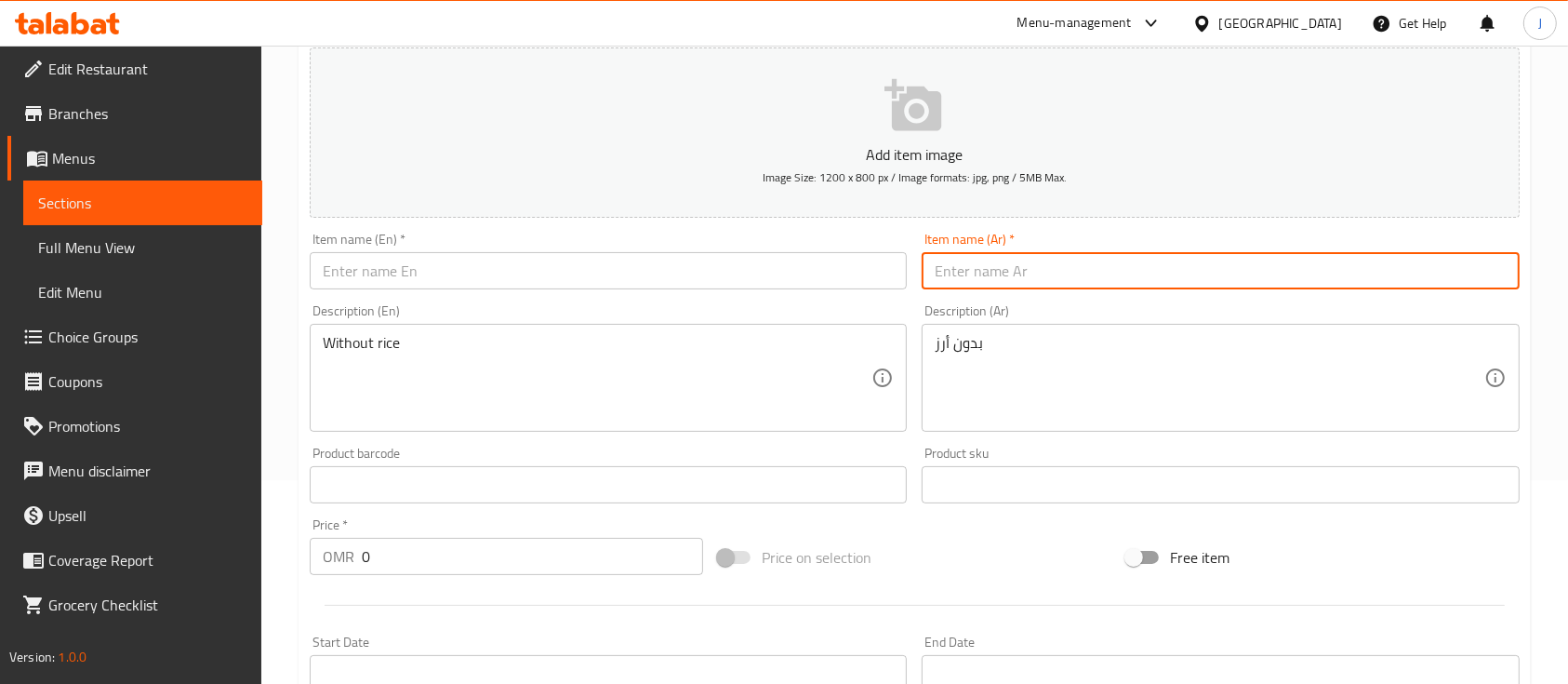
click at [1041, 276] on input "text" at bounding box center [1220, 270] width 597 height 38
paste input "بع دجاج شوى خالي"
type input "ربع دجاج شوى خالي"
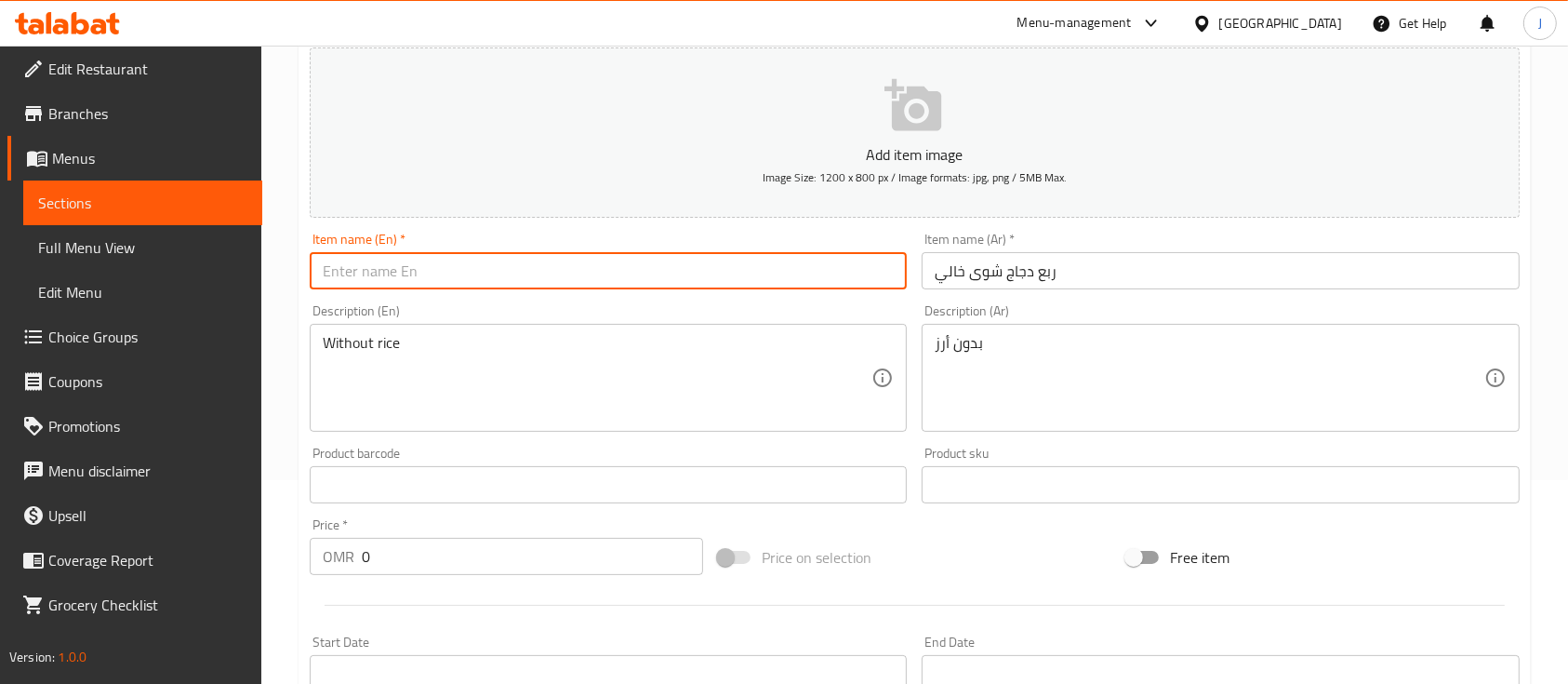
click at [538, 282] on input "text" at bounding box center [608, 270] width 597 height 38
paste input "shawaa"
paste input "A quarter of a boneless grilled chicken"
click at [350, 276] on input "shawaa A quarter of a boneless grilled chicken" at bounding box center [608, 270] width 597 height 38
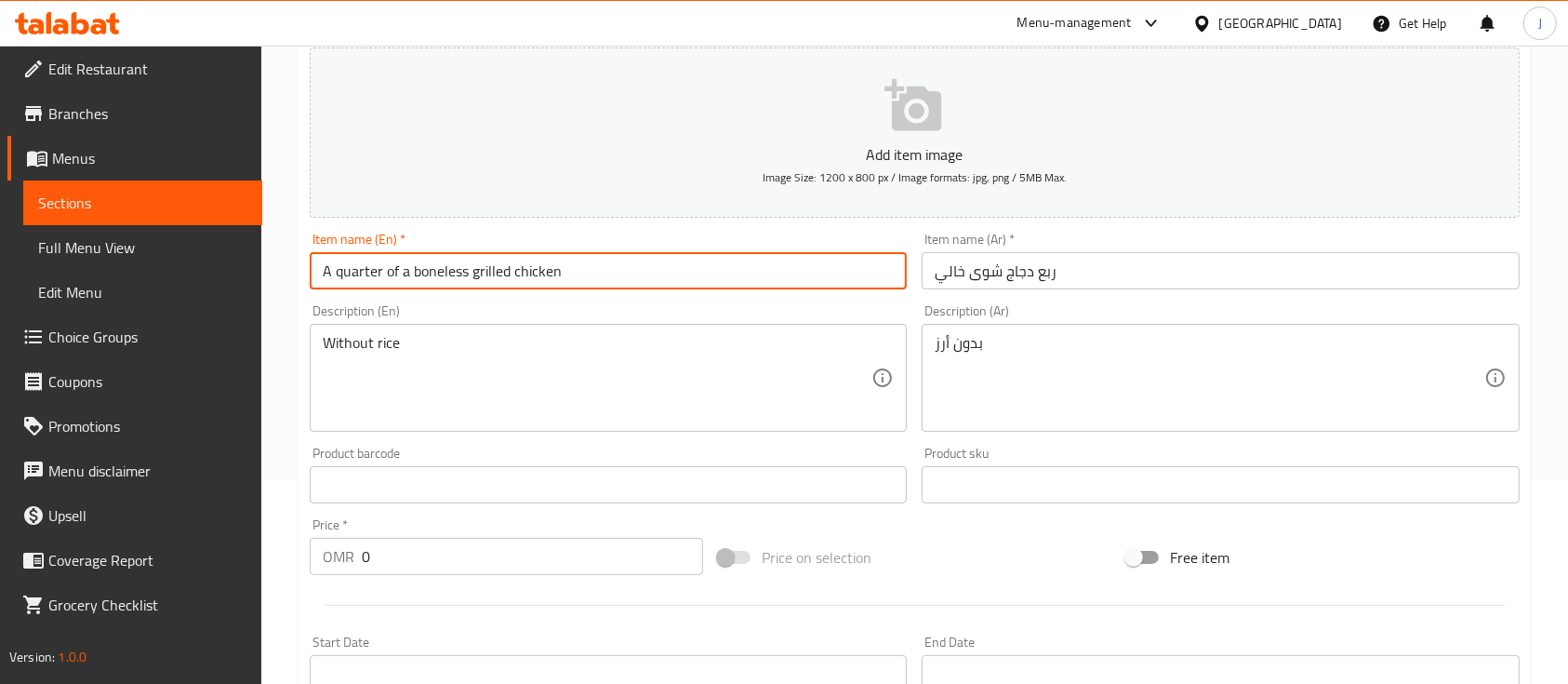
click at [443, 270] on input "A quarter of a boneless grilled chicken" at bounding box center [608, 270] width 597 height 38
click at [428, 271] on input "A quarter of a grilled chicken" at bounding box center [608, 270] width 597 height 38
paste input "shawaa"
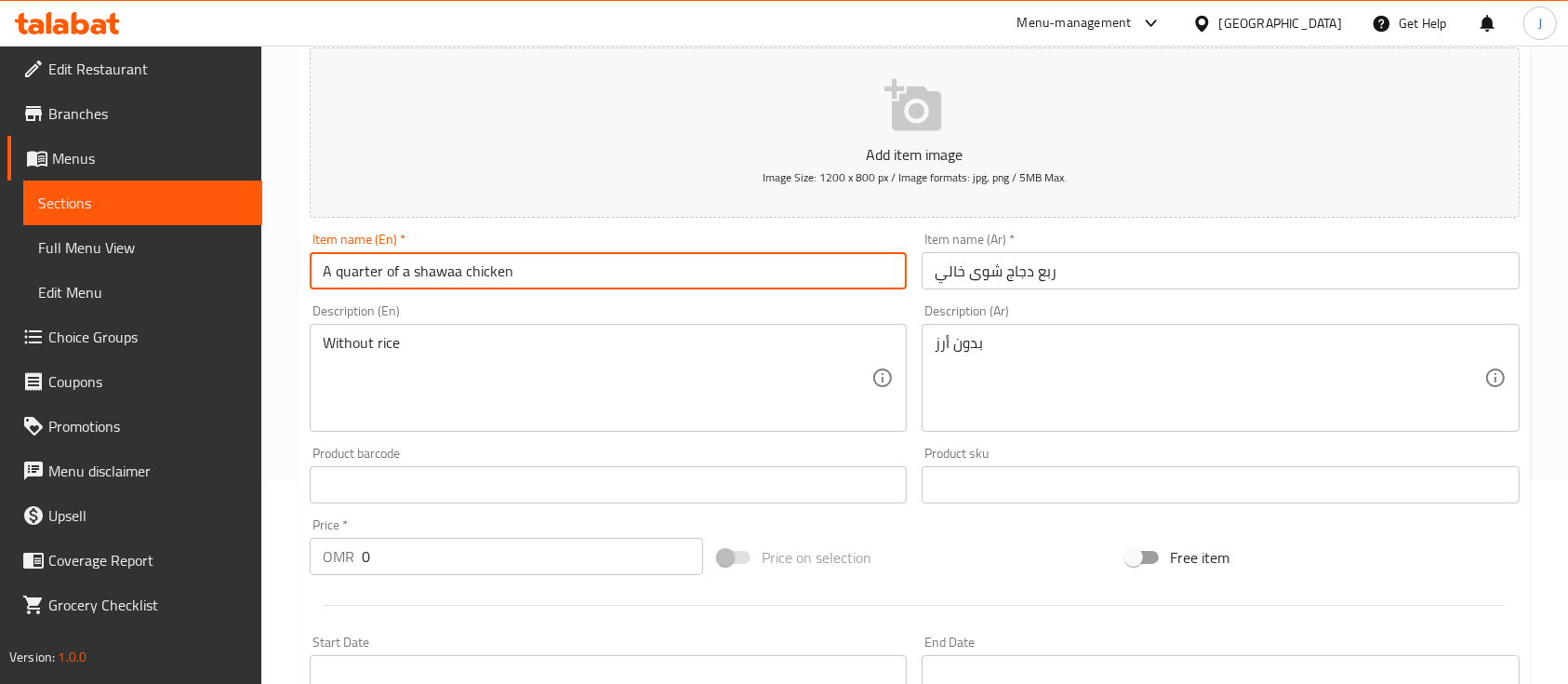
click at [338, 273] on input "A quarter of a shawaa chicken" at bounding box center [608, 270] width 597 height 38
click at [417, 277] on input "A Quarter of a shawaa chicken" at bounding box center [608, 270] width 597 height 38
click at [470, 270] on input "A Quarter of a Shawaa chicken" at bounding box center [608, 270] width 597 height 38
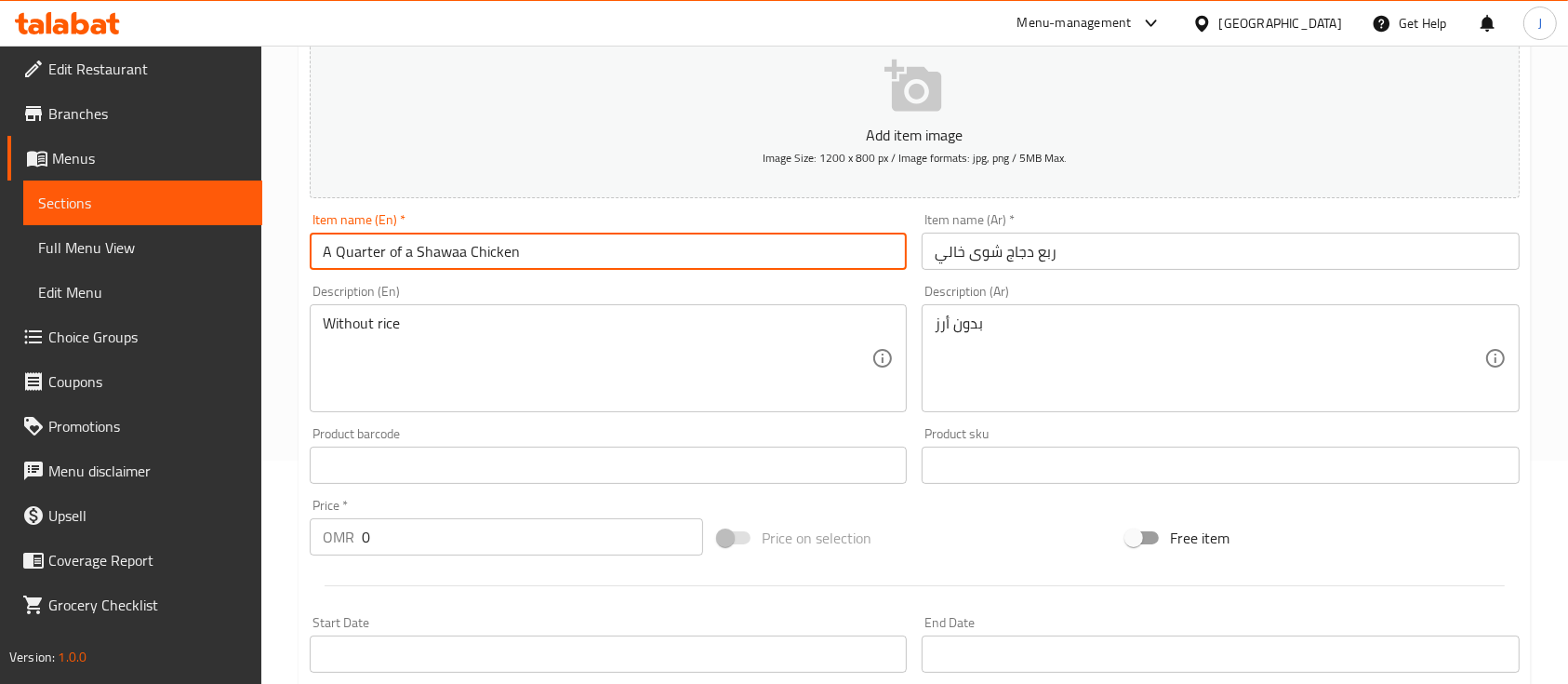
scroll to position [228, 0]
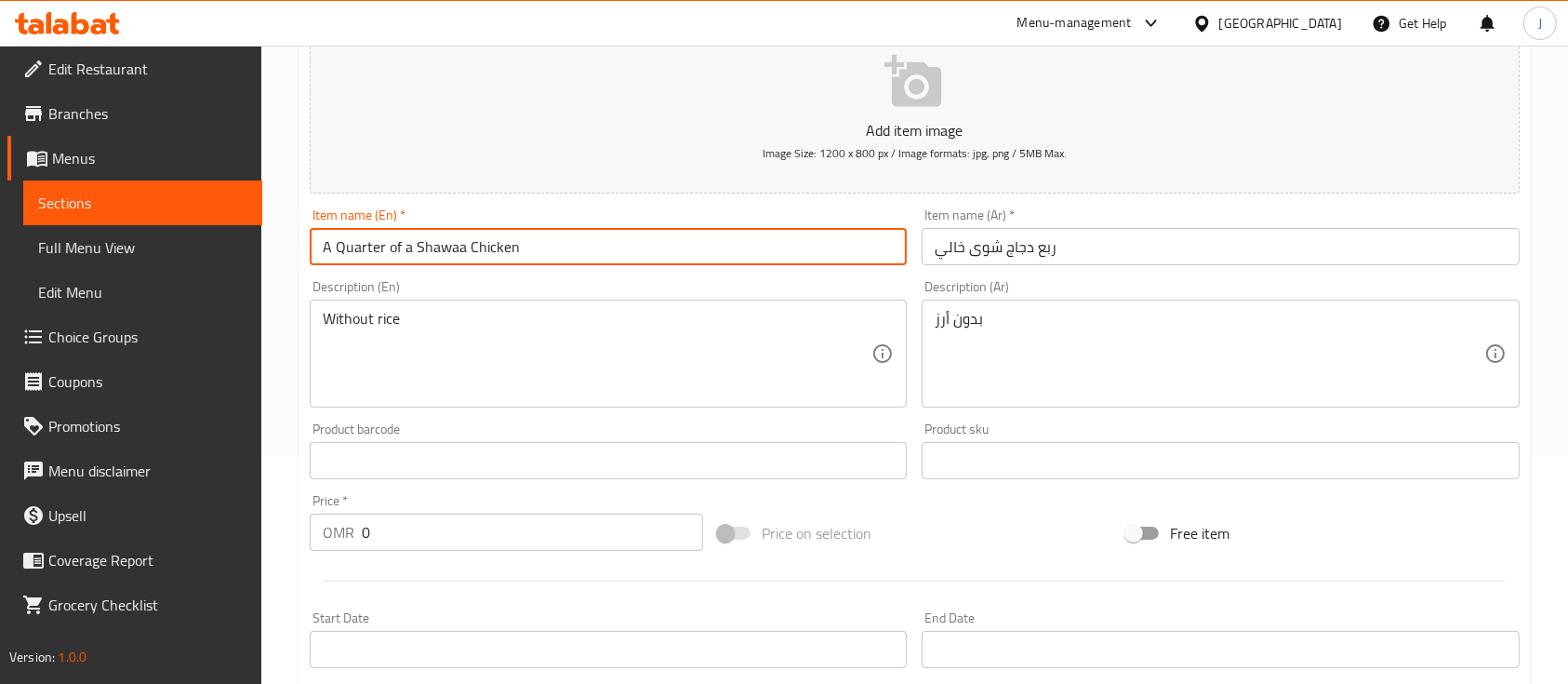
type input "A Quarter of a Shawaa Chicken"
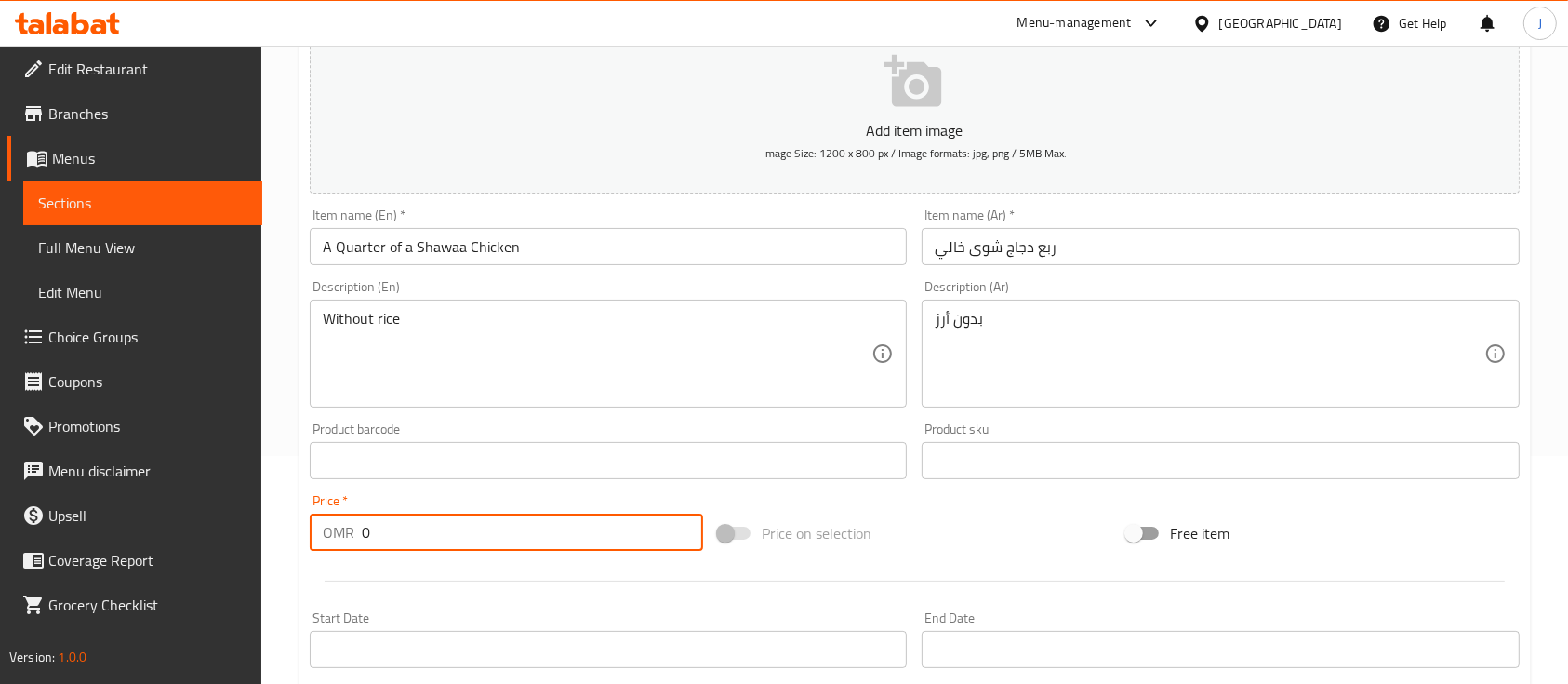
click at [380, 527] on input "0" at bounding box center [532, 532] width 341 height 38
type input "0.5"
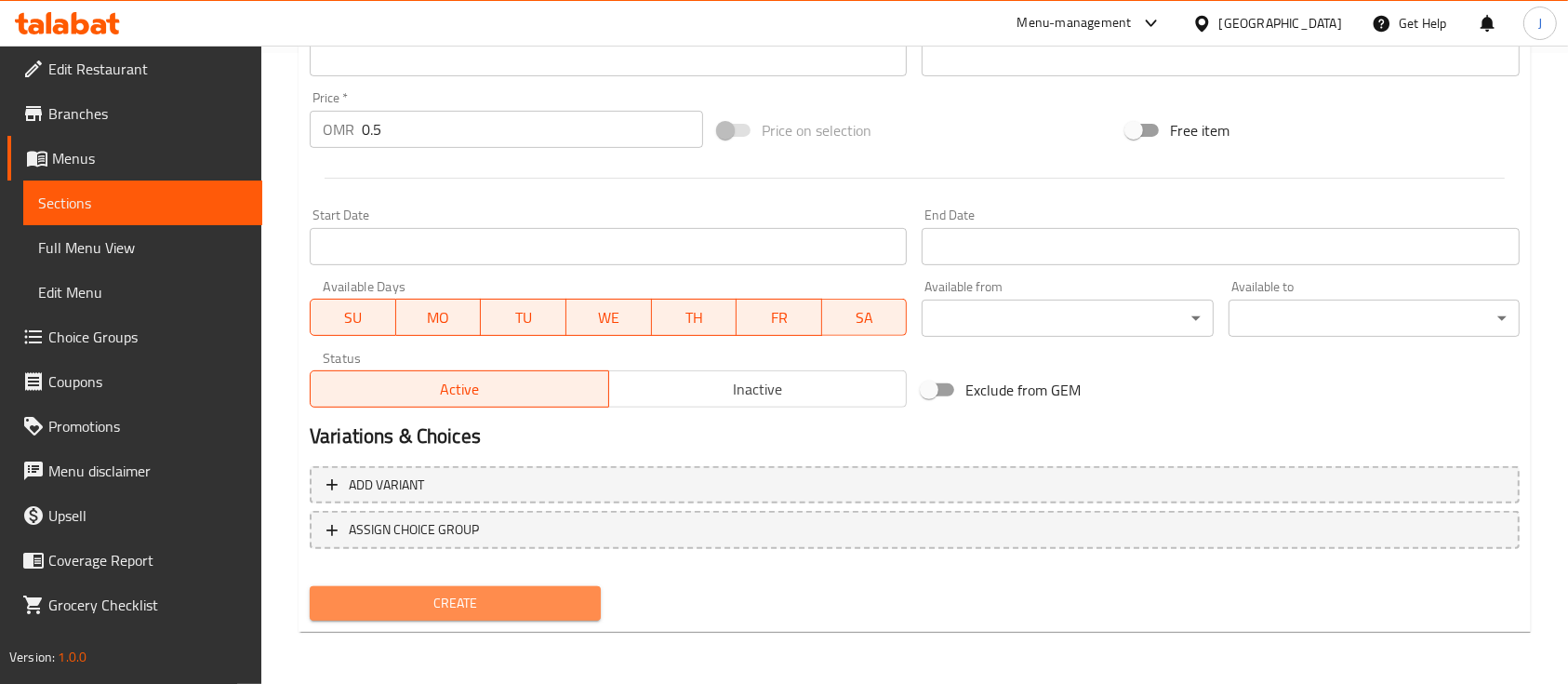
click at [452, 595] on span "Create" at bounding box center [455, 603] width 262 height 23
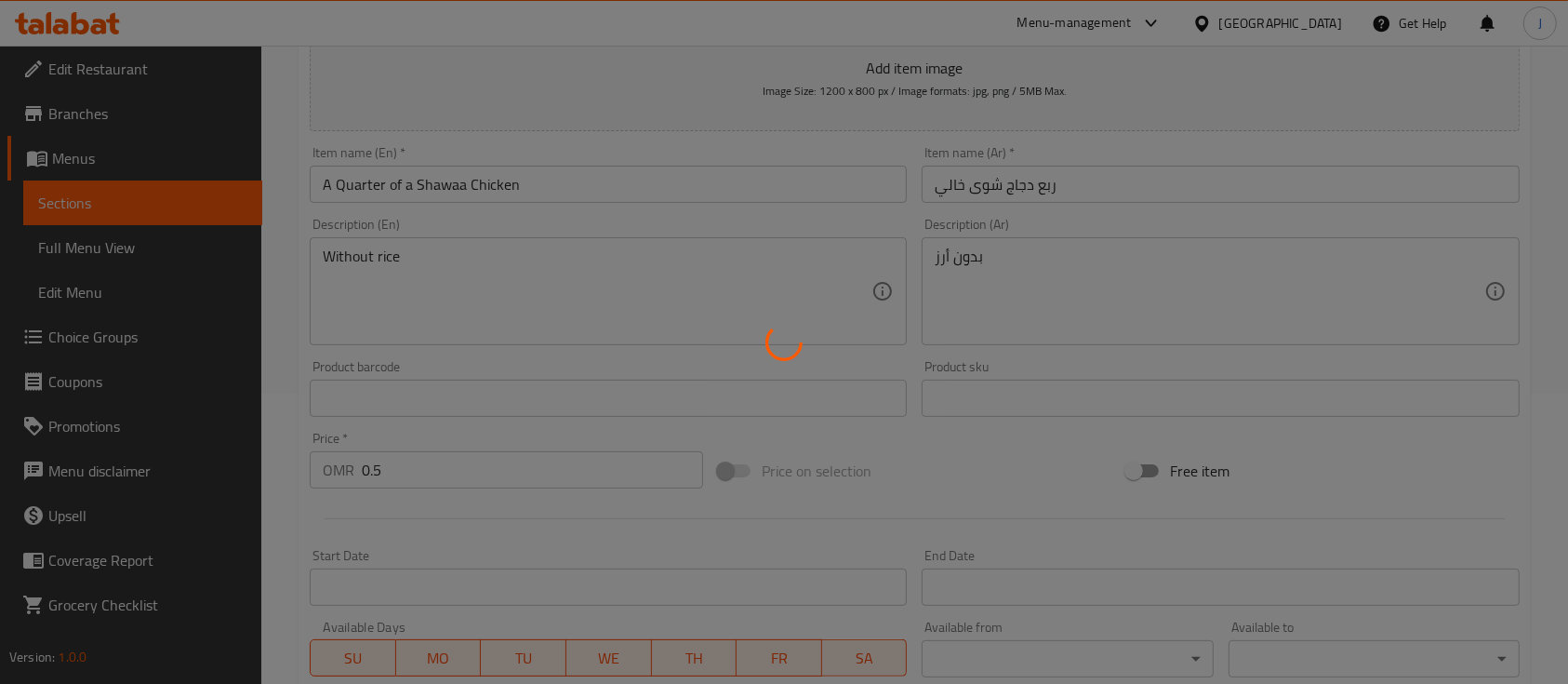
scroll to position [231, 0]
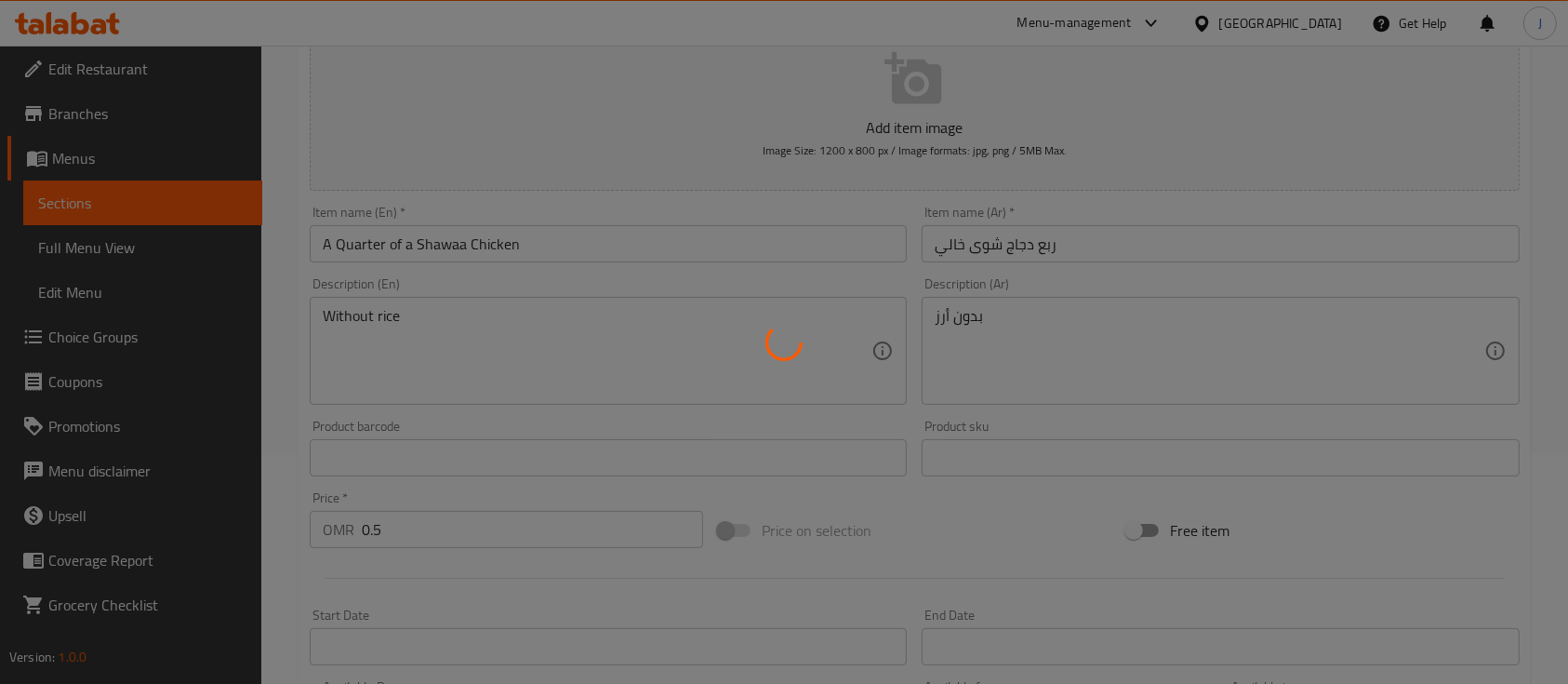
type input "0"
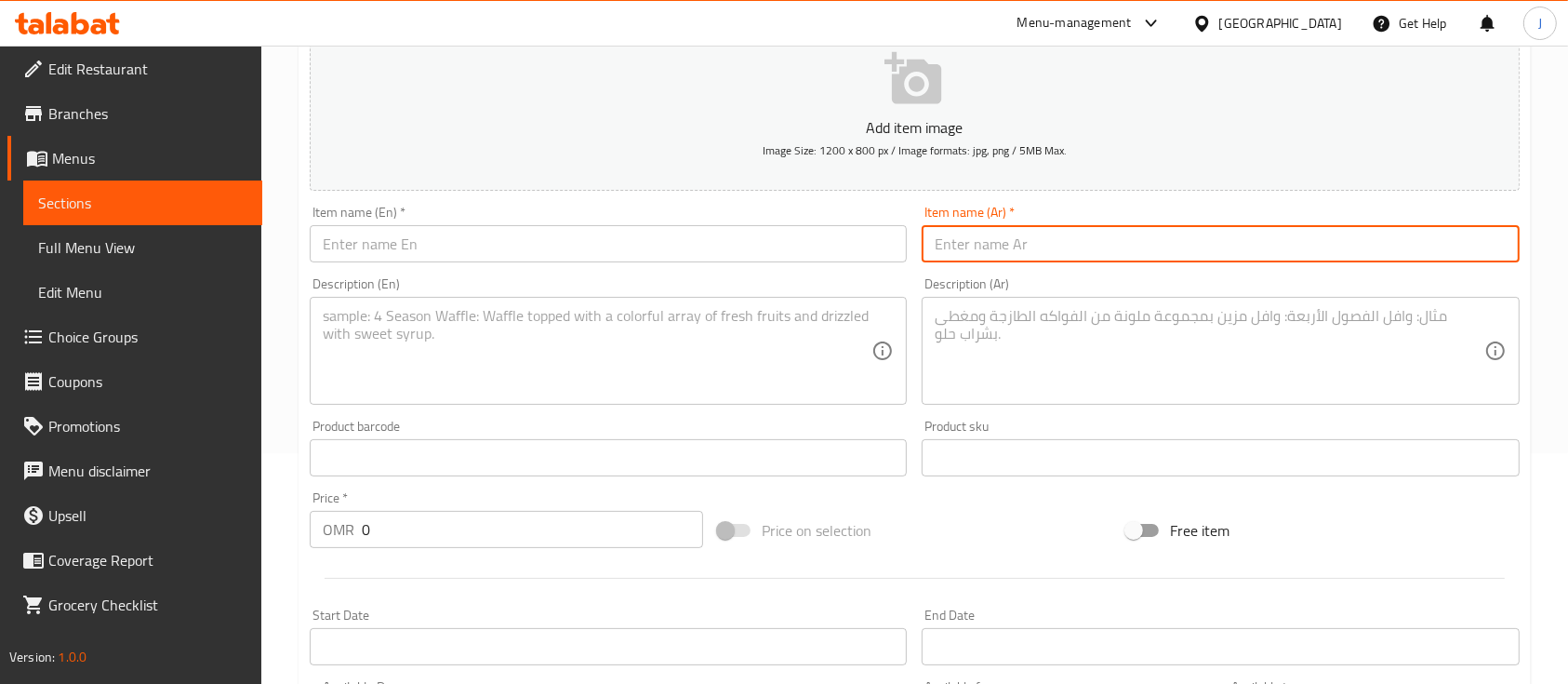
click at [1110, 248] on input "text" at bounding box center [1220, 243] width 597 height 38
paste input "ربع دجاج على فحم خالي"
type input "ربع دجاج على فحم خالي"
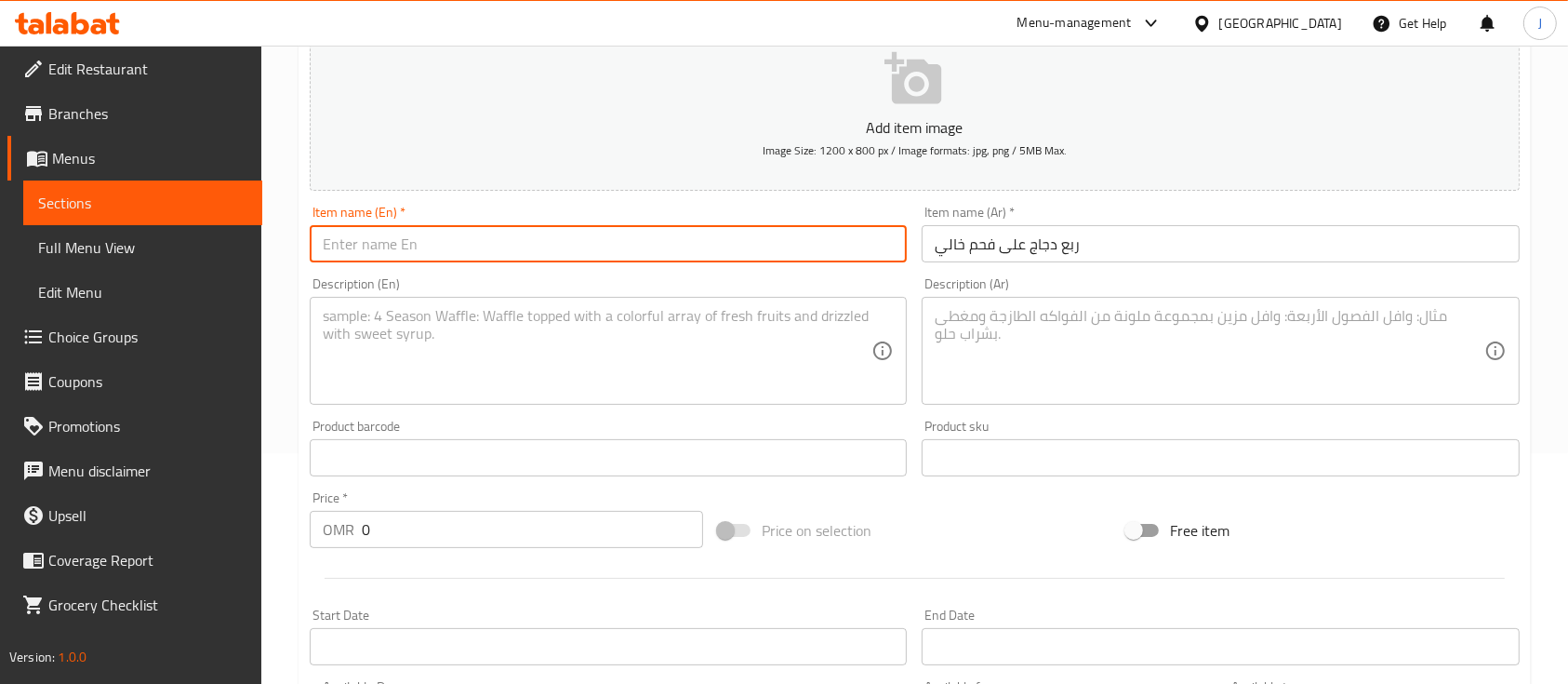
click at [492, 245] on input "text" at bounding box center [608, 243] width 597 height 38
paste input "Quarter chicken on empty charcoal"
type input "Quarter chicken on empty charcoal"
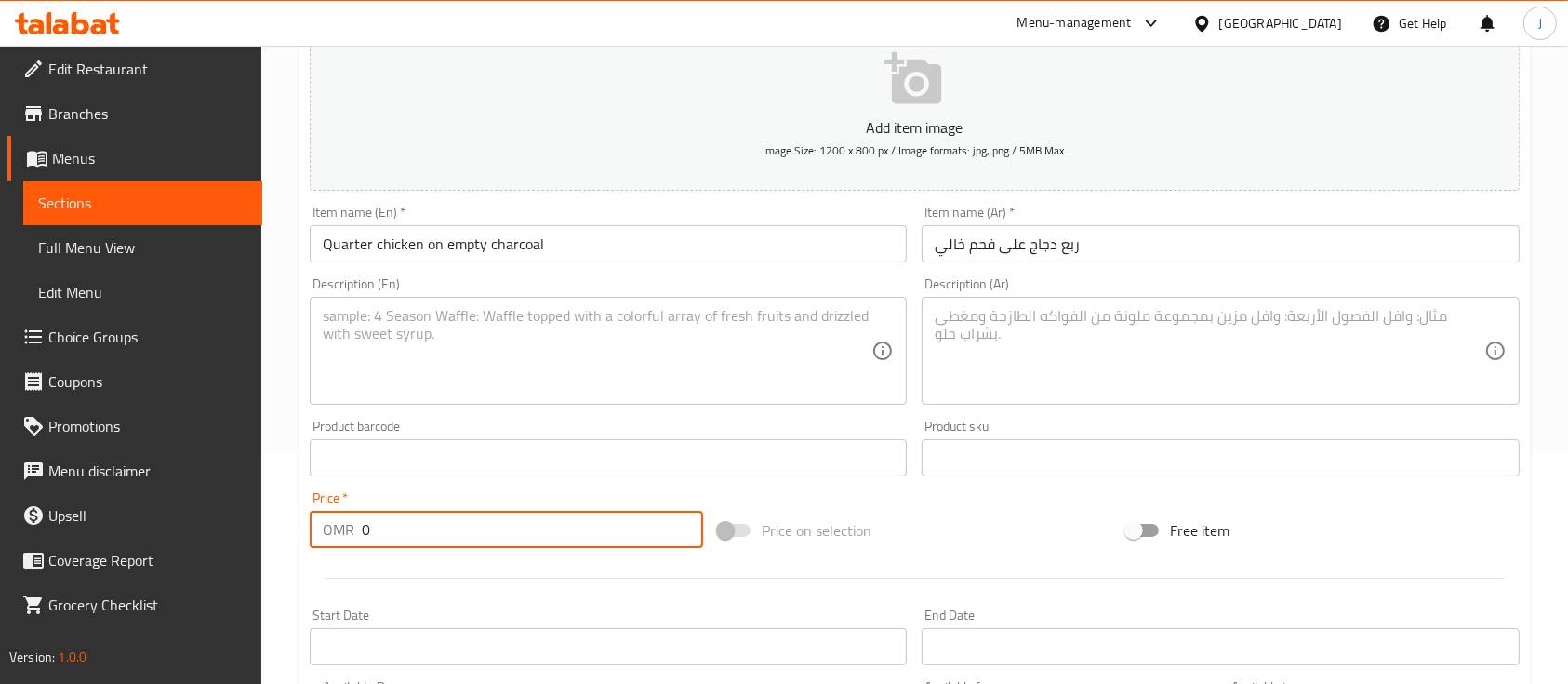
drag, startPoint x: 404, startPoint y: 530, endPoint x: 348, endPoint y: 522, distance: 56.6
click at [348, 522] on div "OMR 0 Price *" at bounding box center [506, 529] width 393 height 38
type input "0.5"
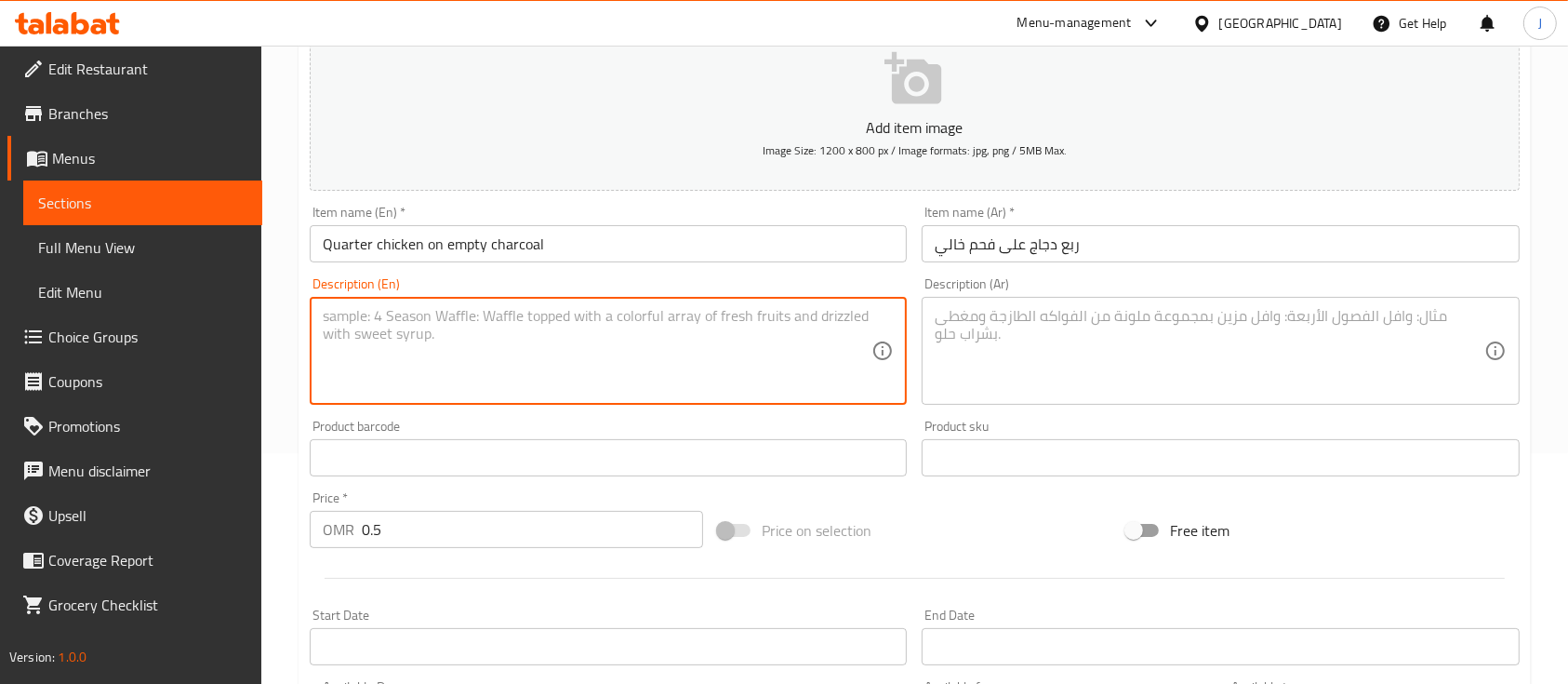
click at [480, 339] on textarea at bounding box center [597, 351] width 548 height 89
type textarea "Without rice"
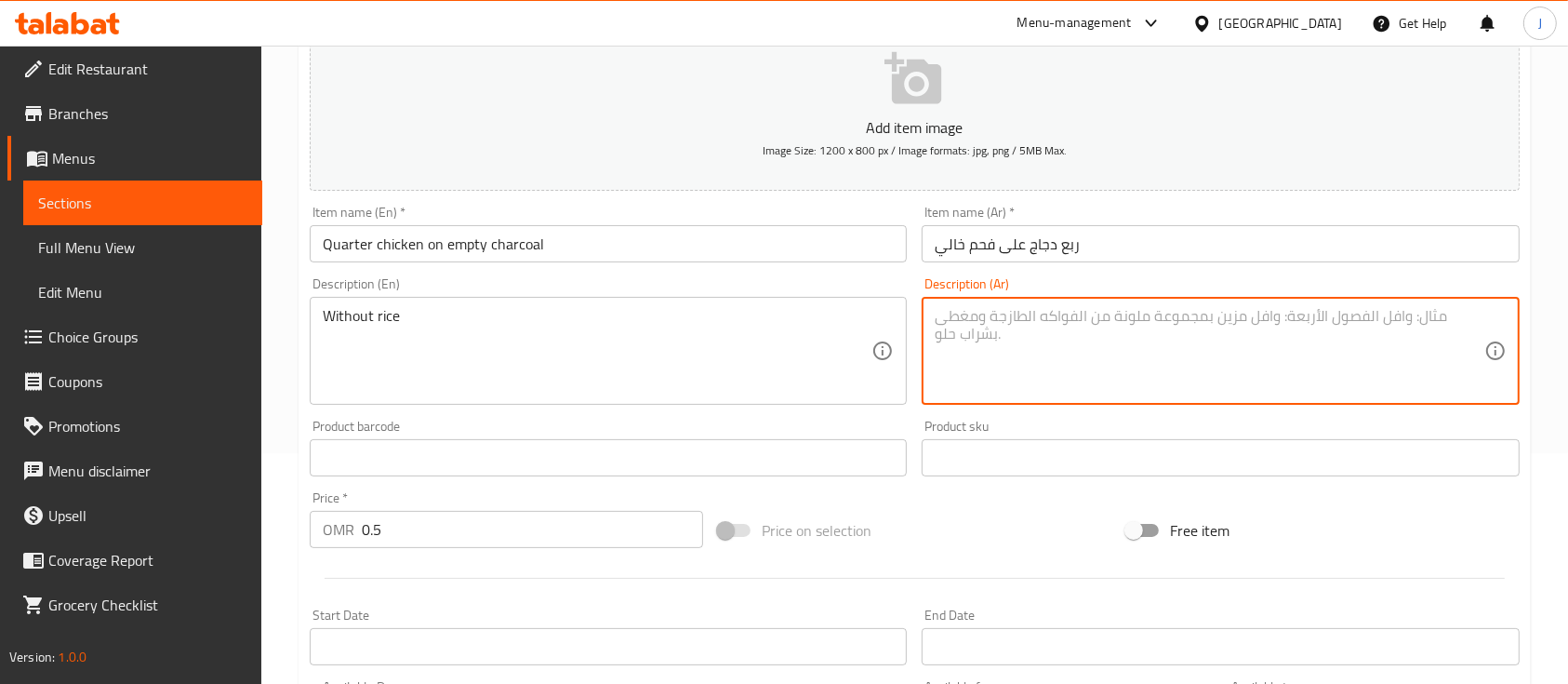
click at [985, 317] on textarea at bounding box center [1209, 351] width 548 height 89
paste textarea "بدون أرز"
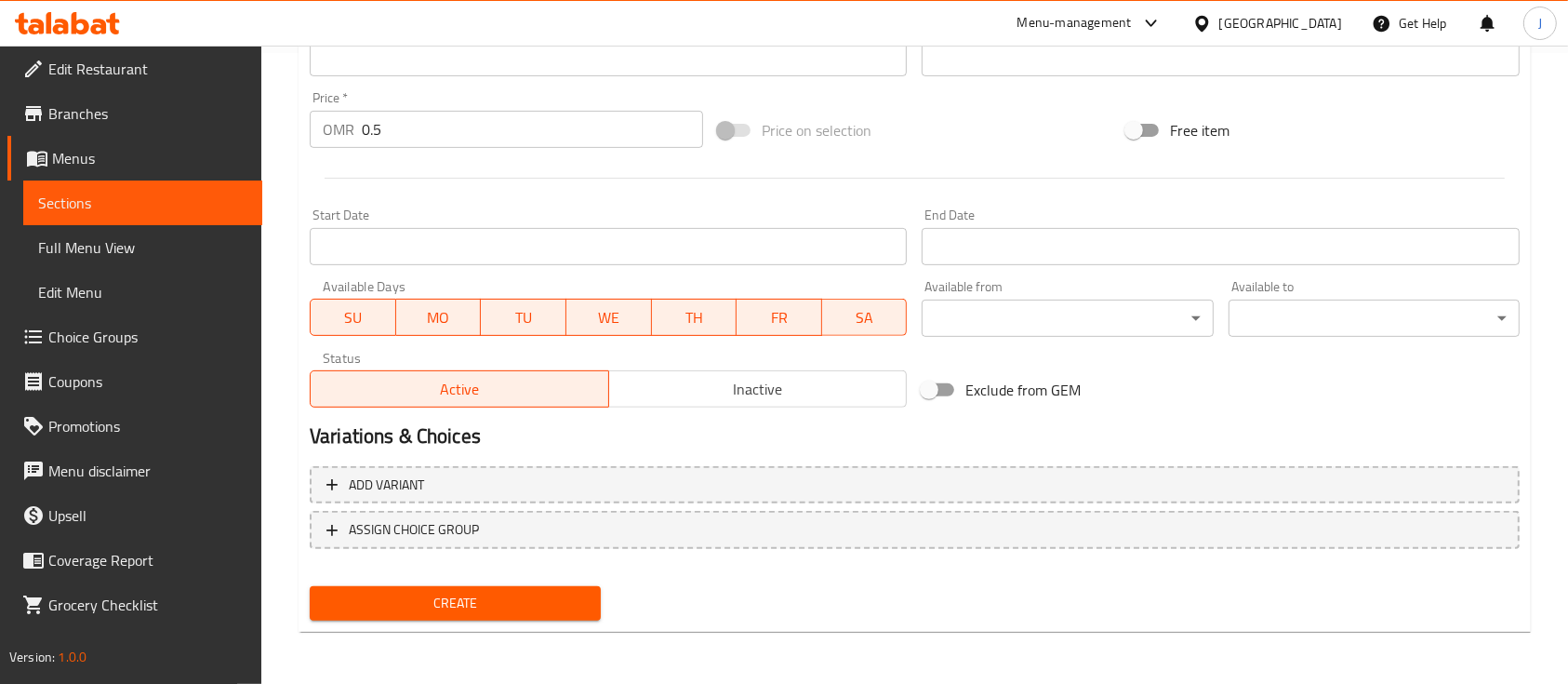
type textarea "بدون أرز"
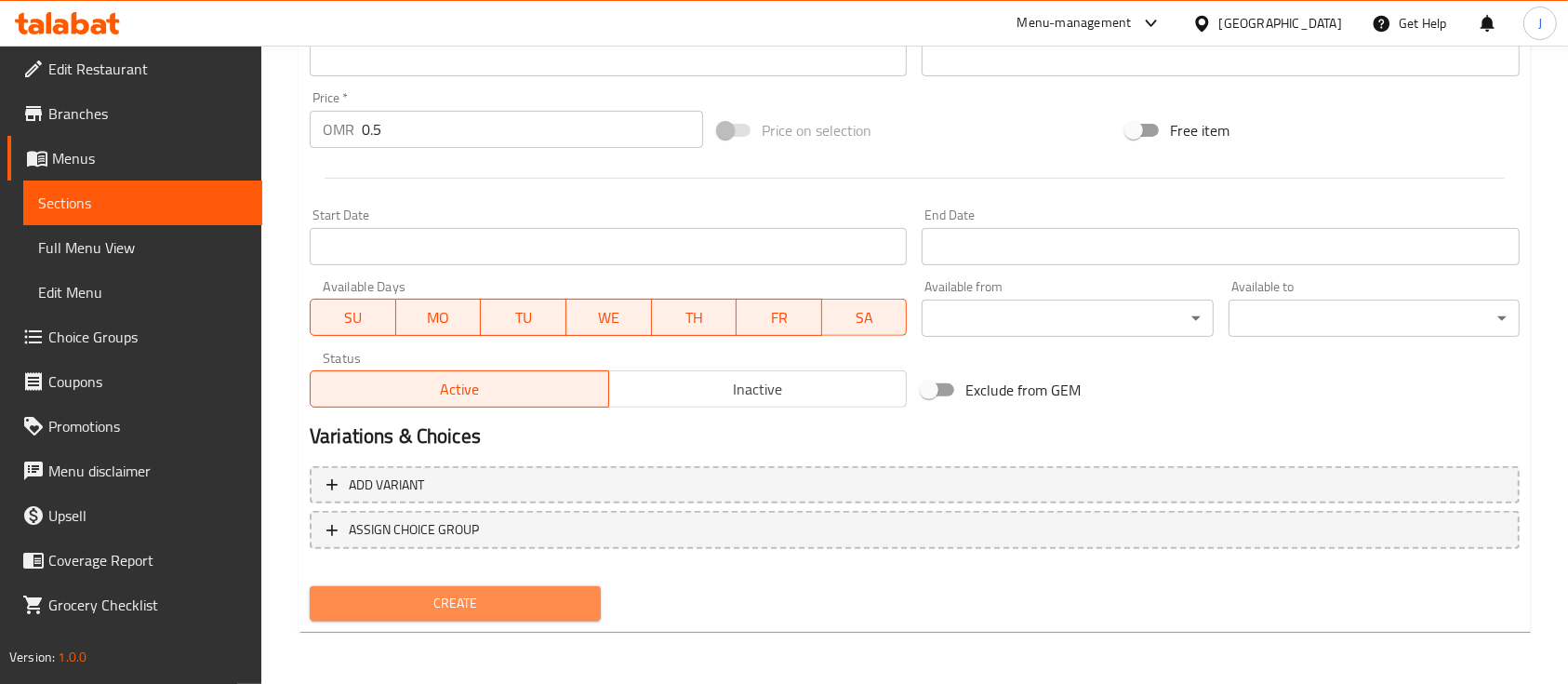
click at [551, 592] on span "Create" at bounding box center [455, 603] width 262 height 23
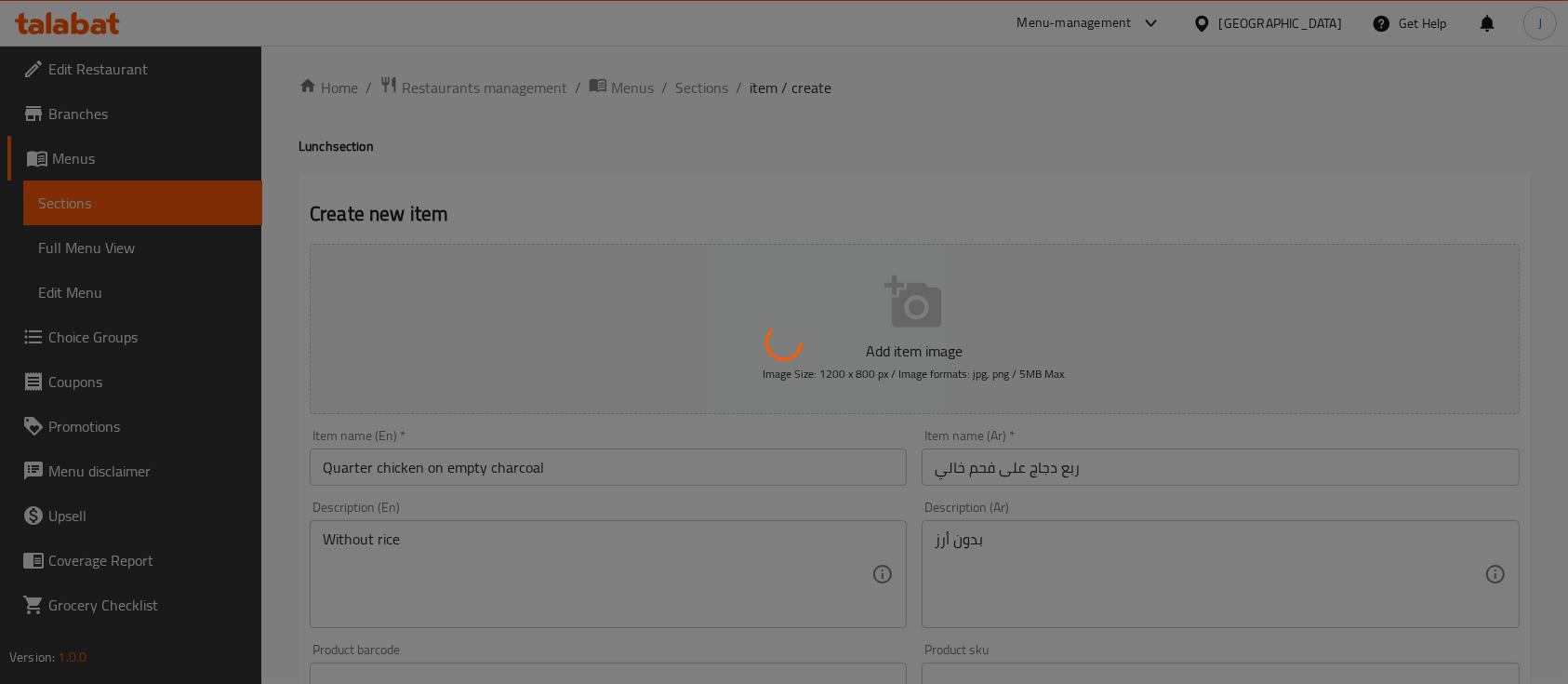
scroll to position [0, 0]
type input "0"
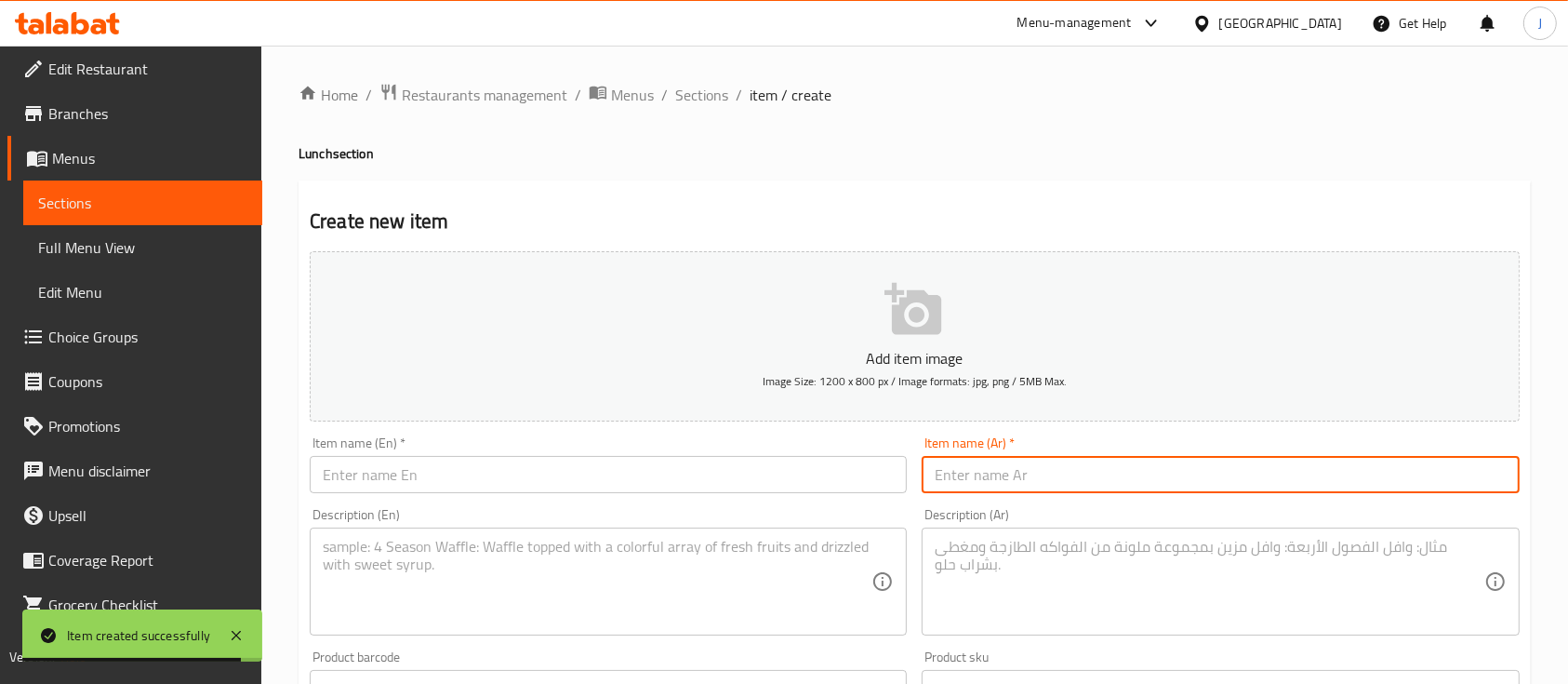
click at [1159, 481] on input "text" at bounding box center [1220, 474] width 597 height 38
paste input "نصف دجاج مندي خالي"
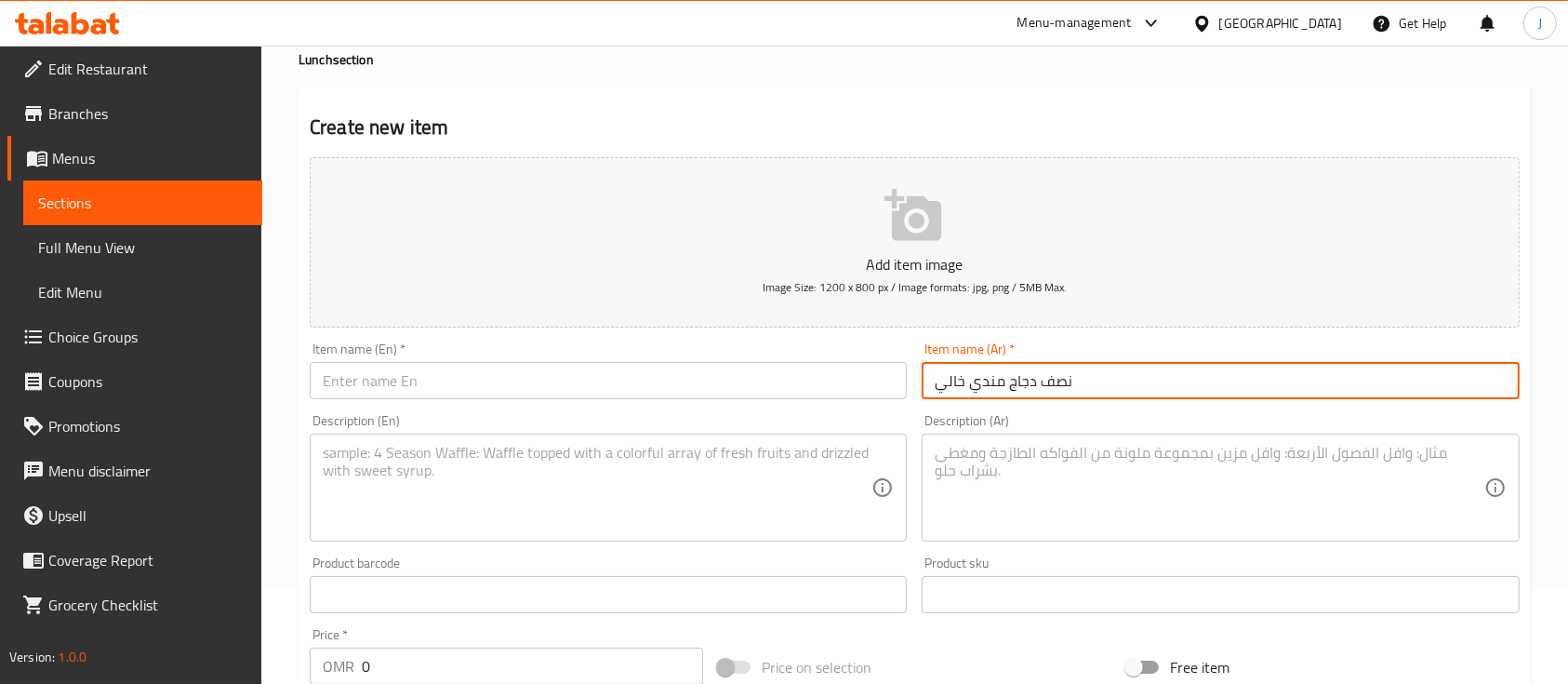
scroll to position [96, 0]
type input "نصف دجاج مندي خالي"
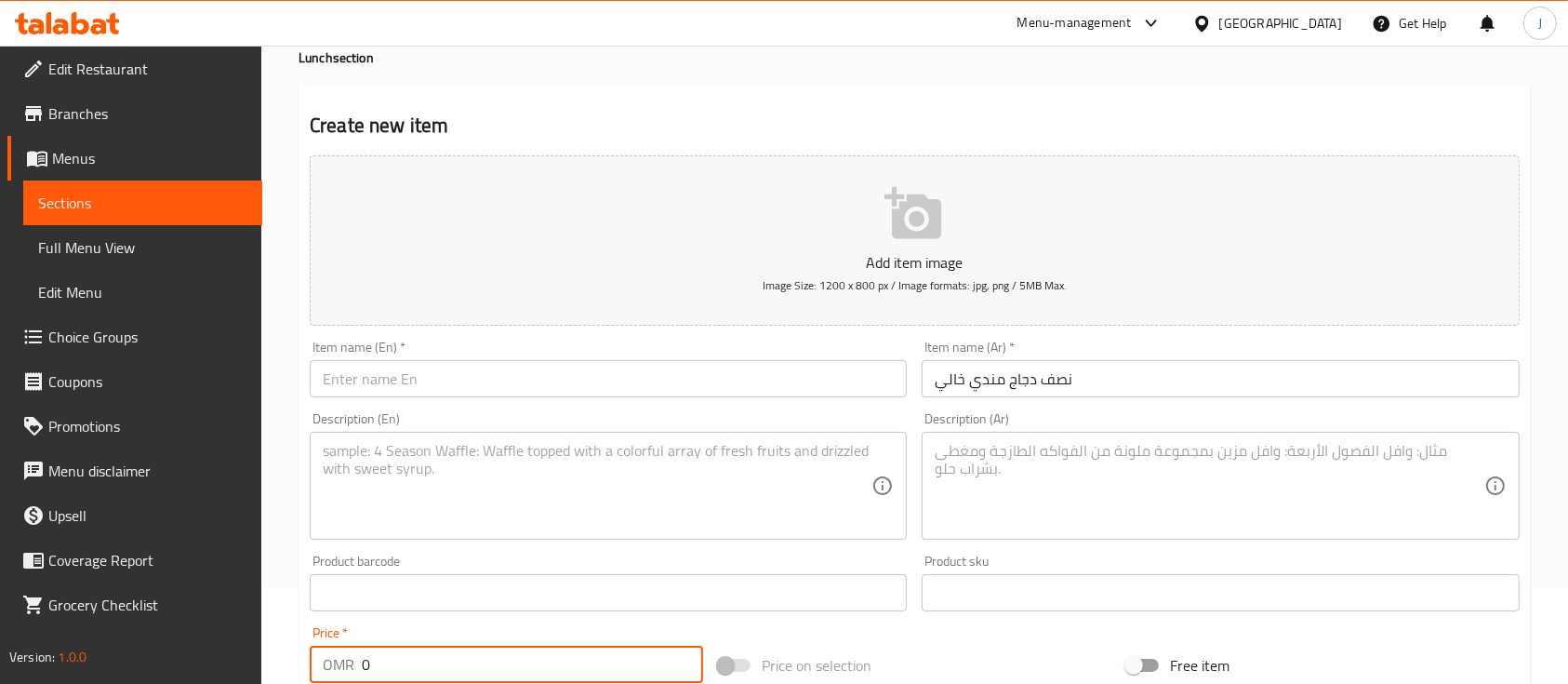
drag, startPoint x: 392, startPoint y: 655, endPoint x: 316, endPoint y: 652, distance: 76.1
click at [316, 652] on div "OMR 0 Price *" at bounding box center [506, 664] width 393 height 38
type input "1"
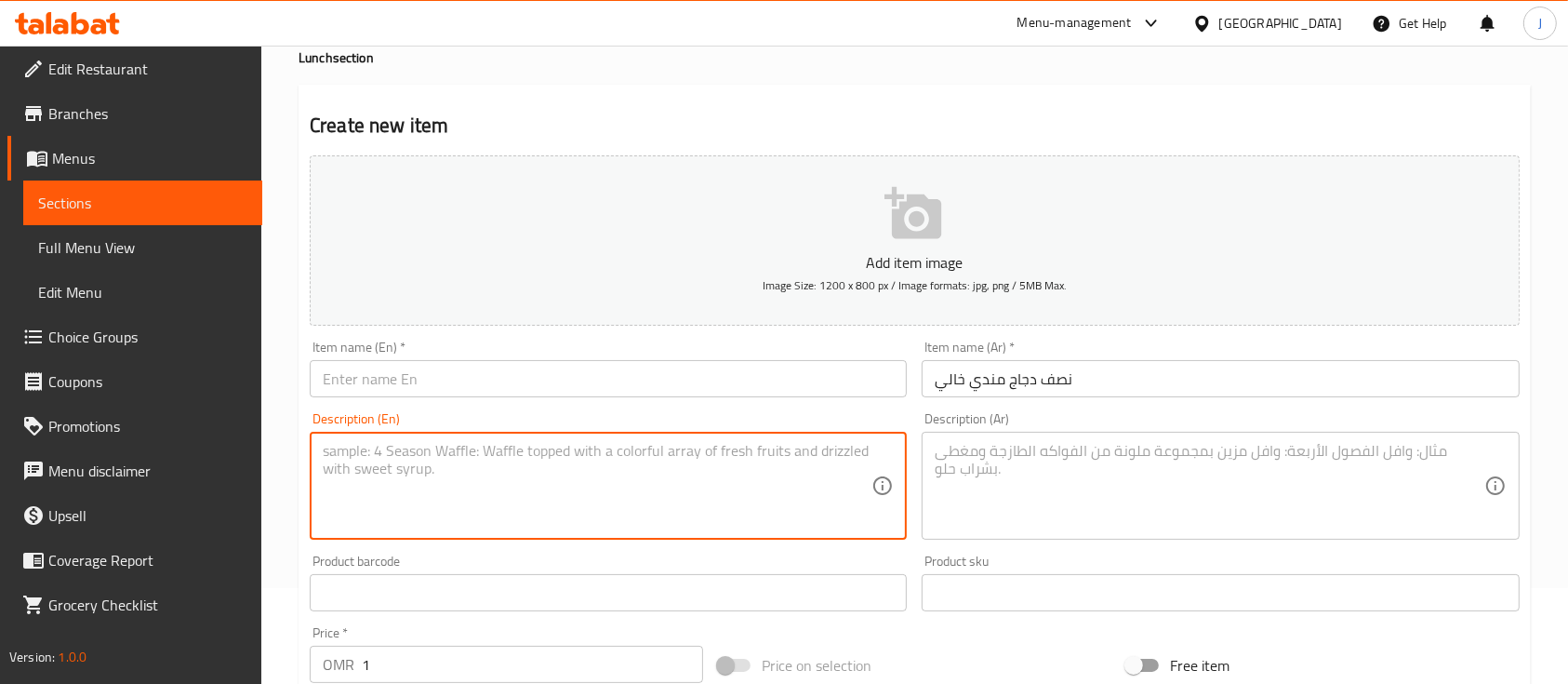
click at [418, 467] on textarea at bounding box center [597, 486] width 548 height 89
type textarea "Without rice"
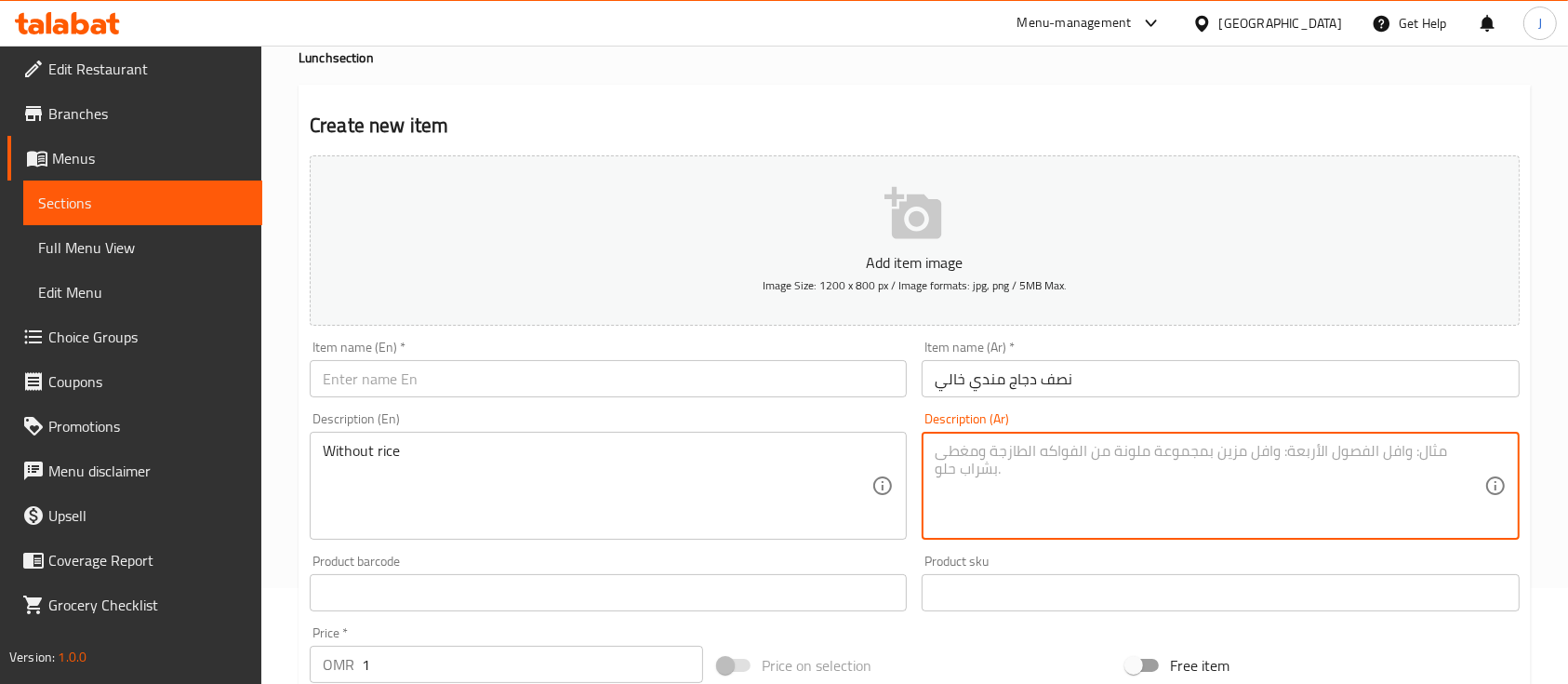
click at [1033, 519] on textarea at bounding box center [1209, 486] width 548 height 89
paste textarea "بدون أرز"
type textarea "بدون أرز"
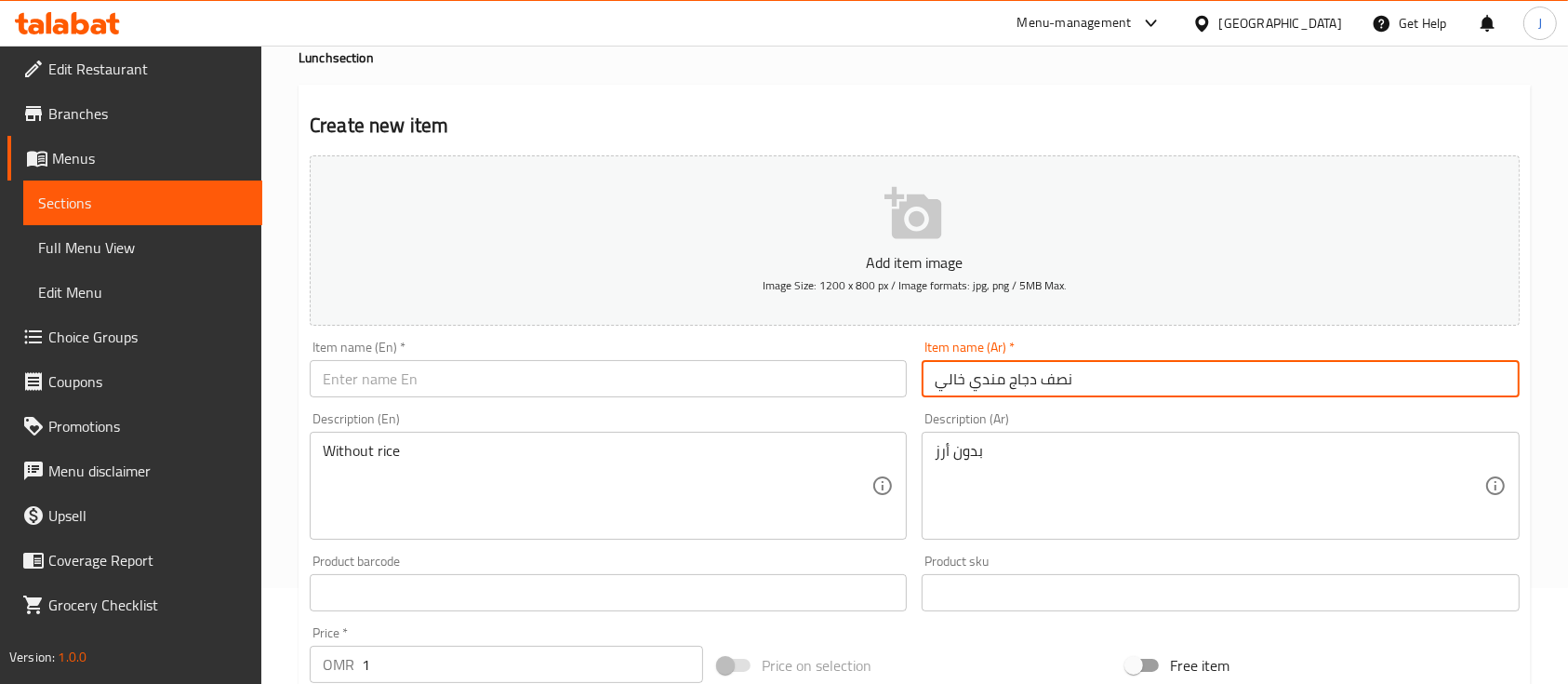
click at [1099, 389] on input "نصف دجاج مندي خالي" at bounding box center [1220, 378] width 597 height 38
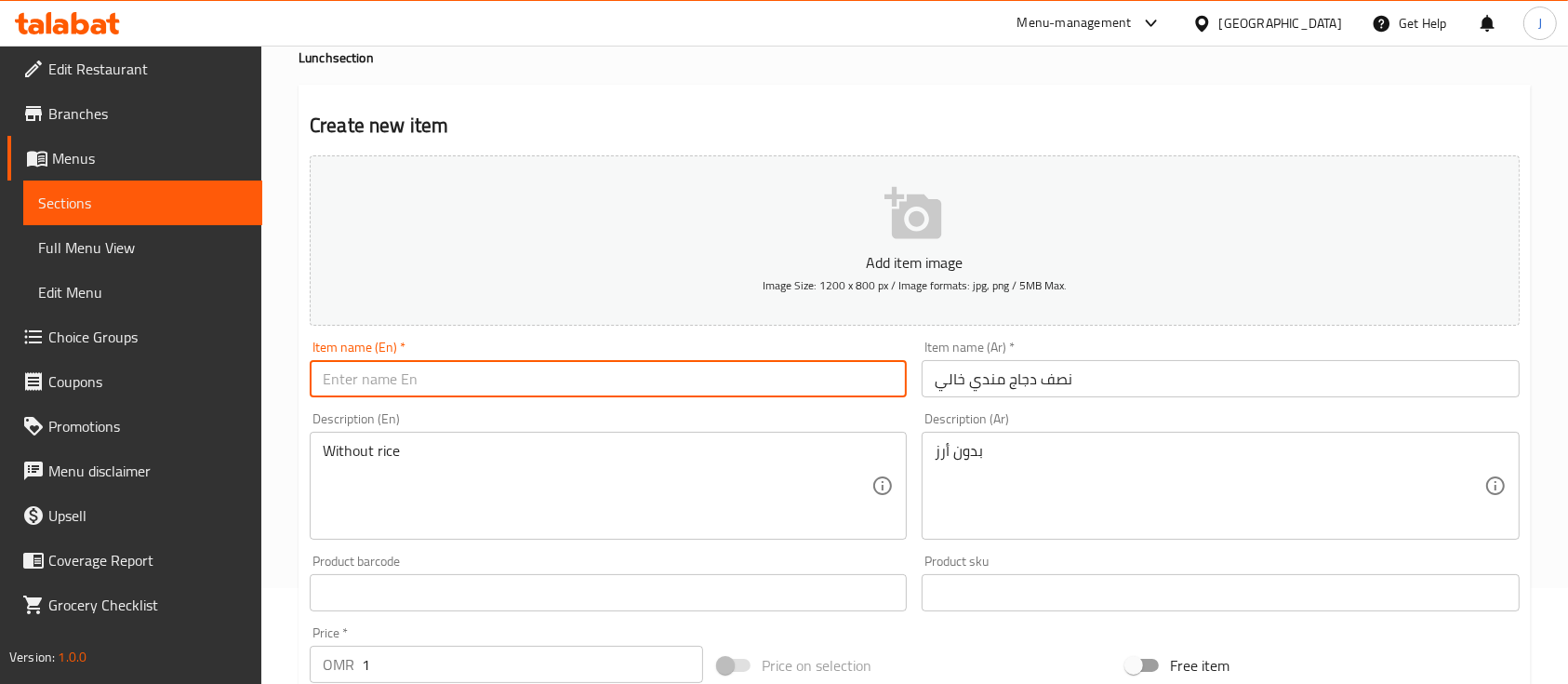
click at [445, 384] on input "text" at bounding box center [608, 378] width 597 height 38
paste input "Half a mandi chicken"
type input "Half a mandi chicken"
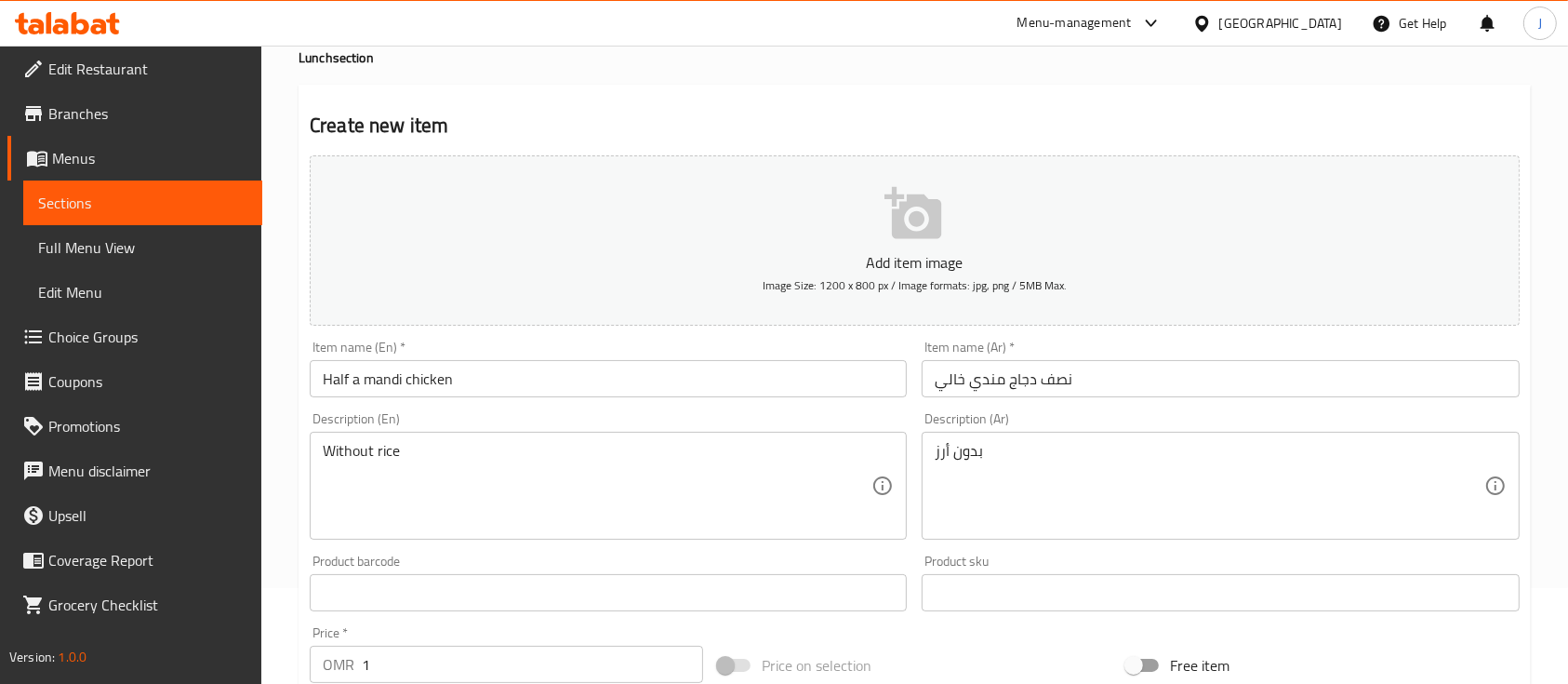
click at [295, 429] on div "Home / Restaurants management / Menus / Sections / item / create Lunch section …" at bounding box center [915, 584] width 1307 height 1269
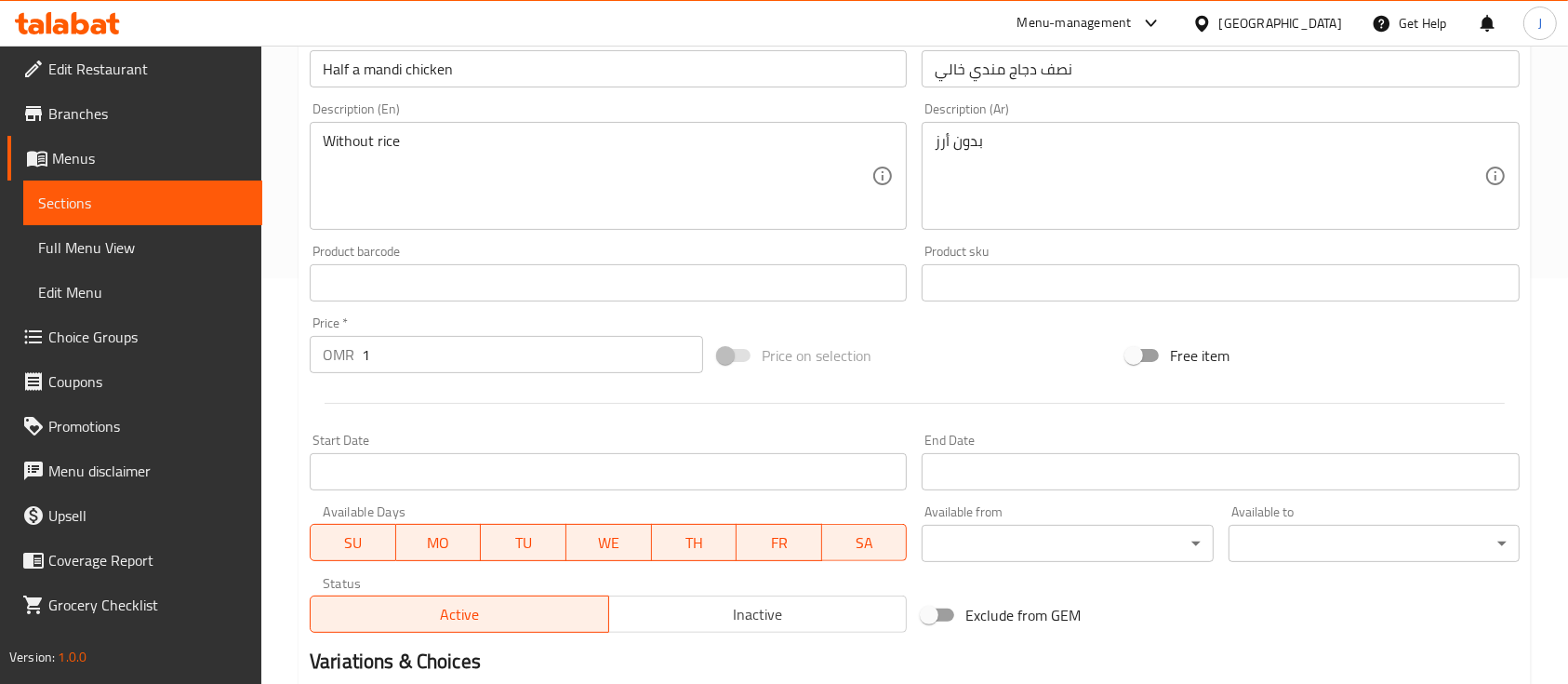
scroll to position [631, 0]
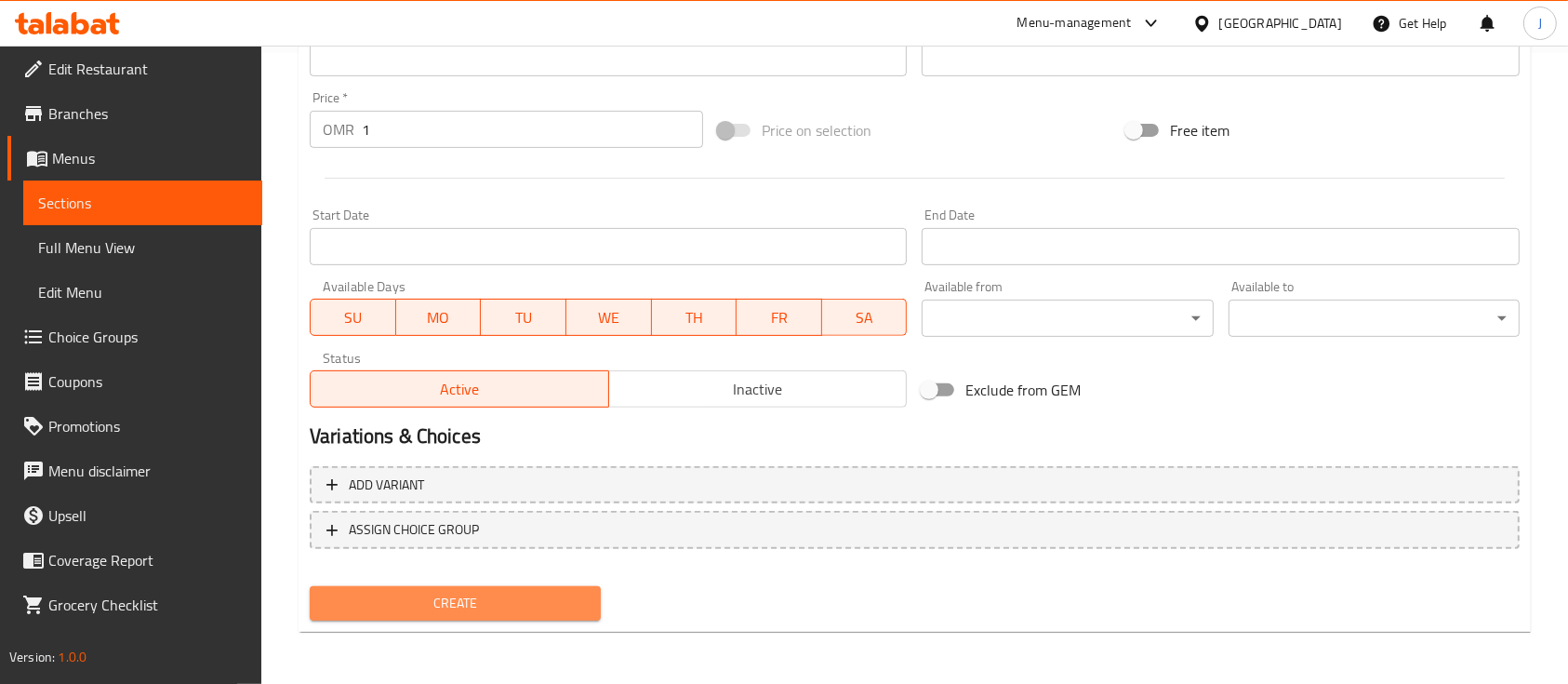
click at [439, 611] on span "Create" at bounding box center [455, 603] width 262 height 23
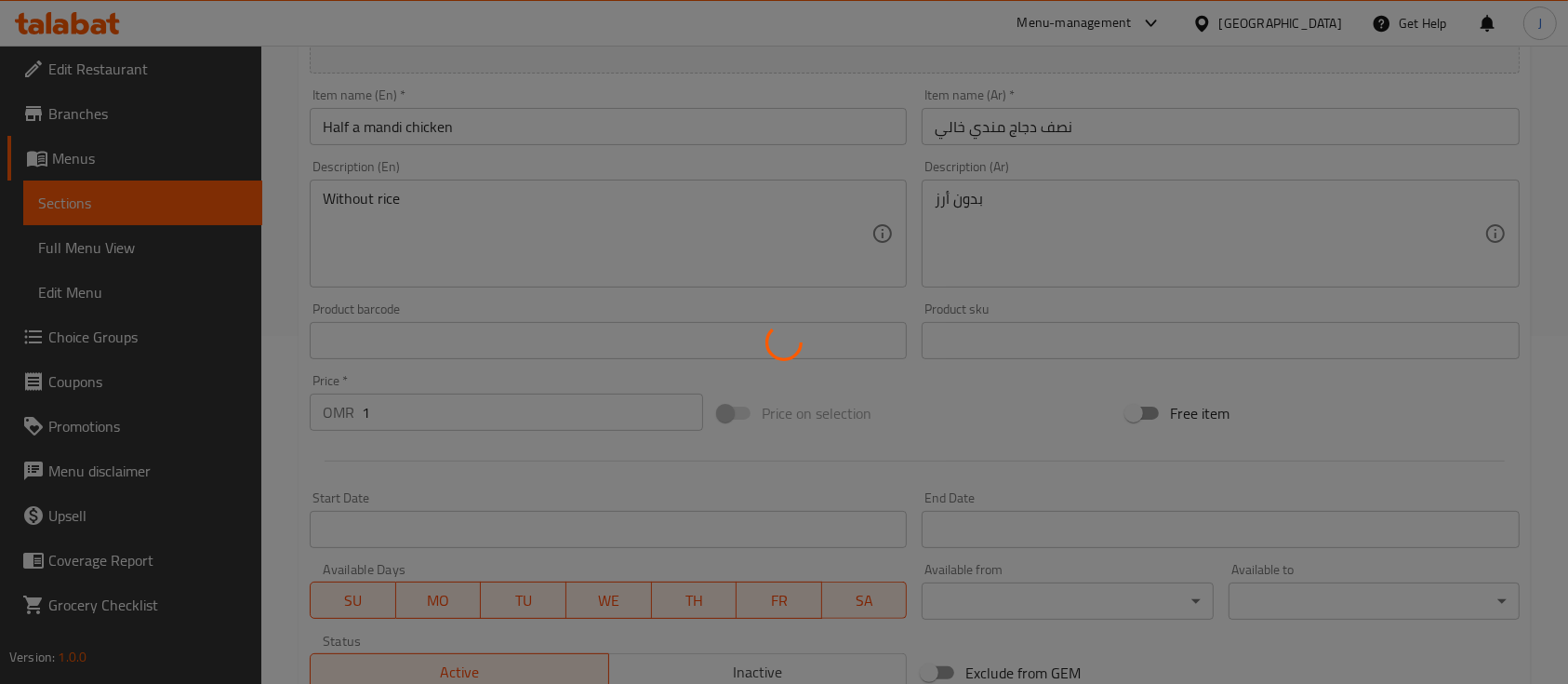
type input "0"
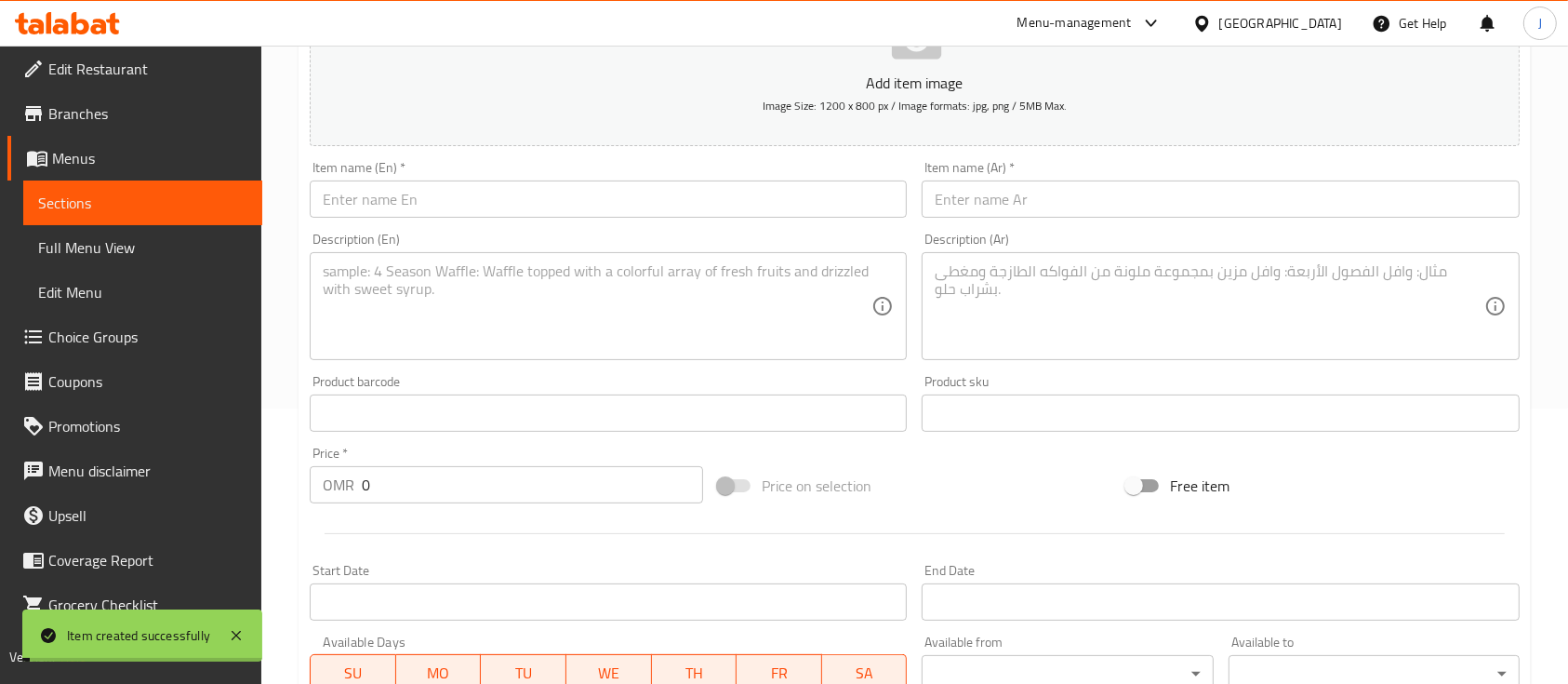
scroll to position [272, 0]
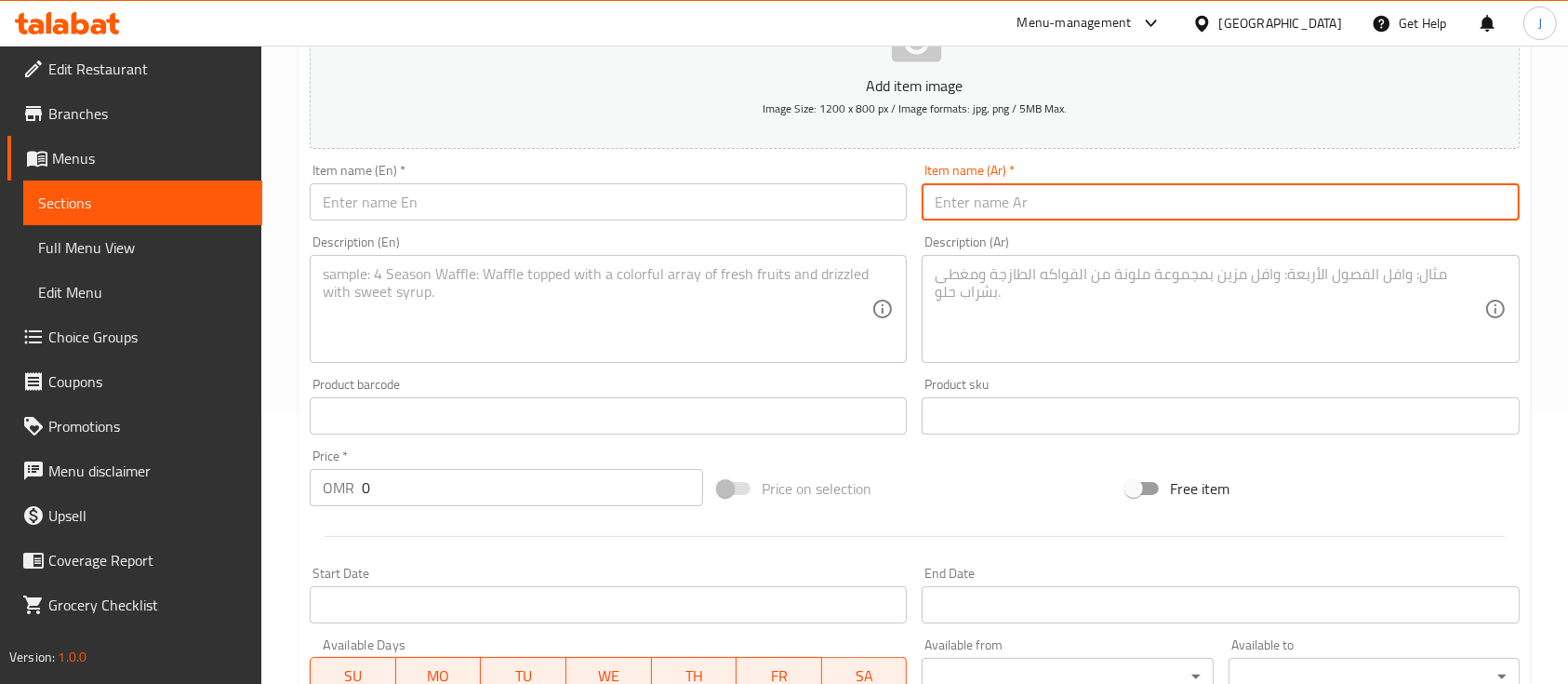
click at [1145, 207] on input "text" at bounding box center [1220, 201] width 597 height 38
paste input "نصف دجاج شوى خالي"
paste input "Half a boneless grilled chicken"
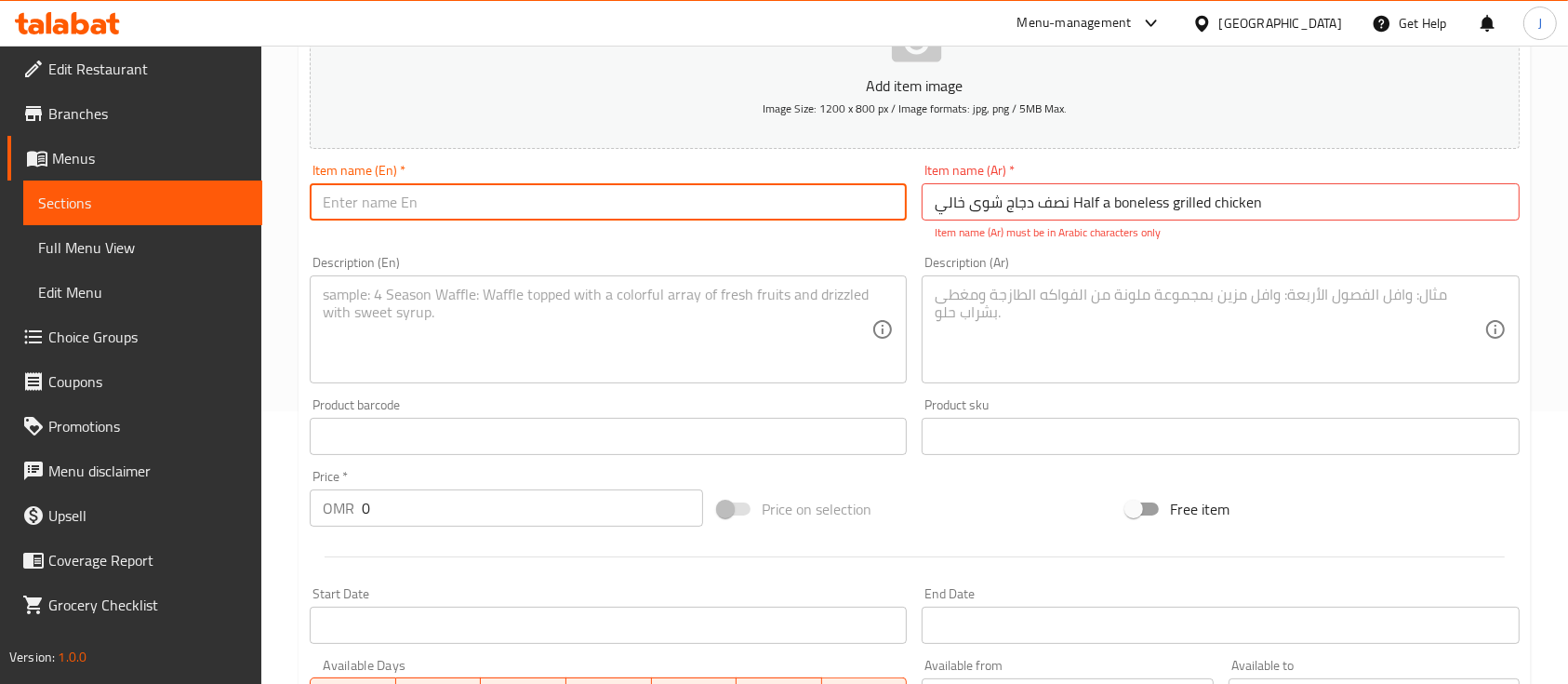
click at [409, 201] on input "text" at bounding box center [608, 201] width 597 height 38
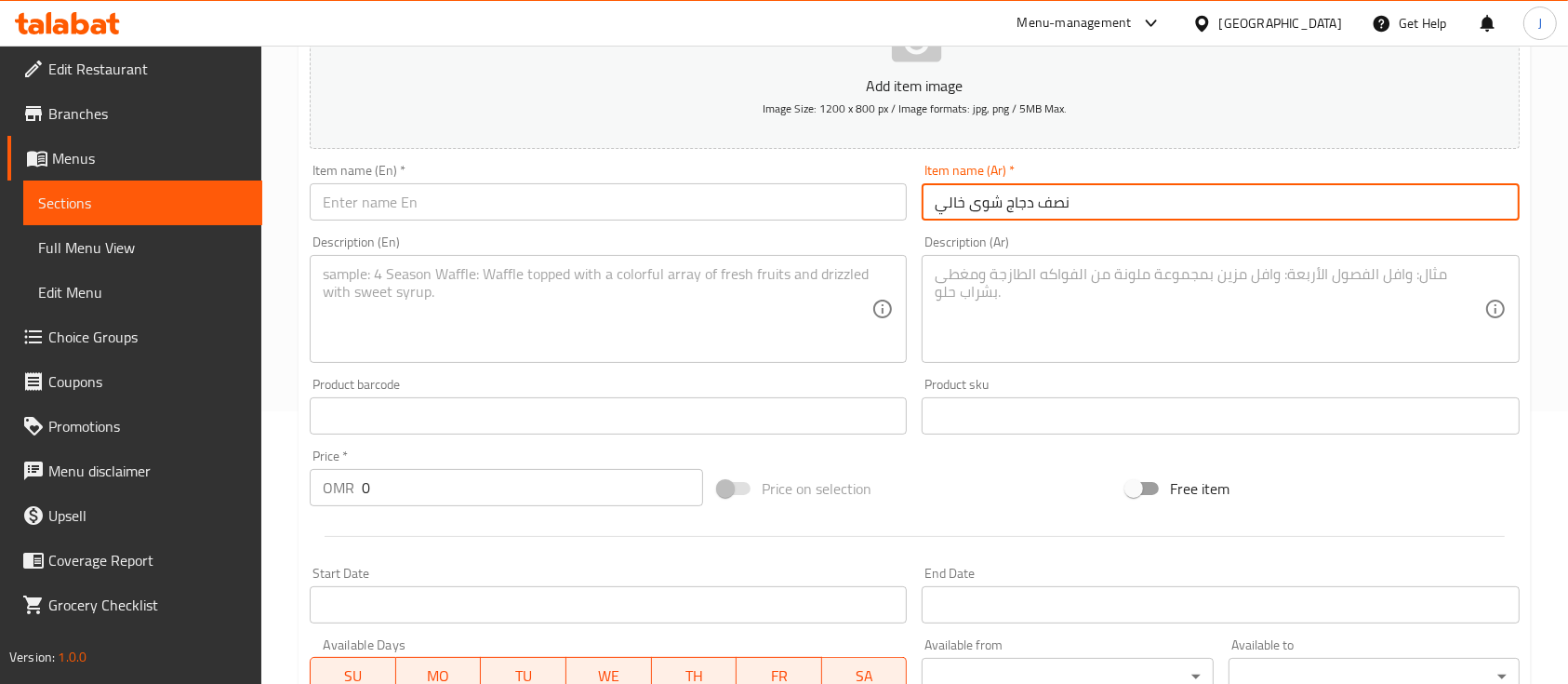
type input "نصف دجاج شوى خالي"
click at [409, 201] on input "text" at bounding box center [608, 201] width 597 height 38
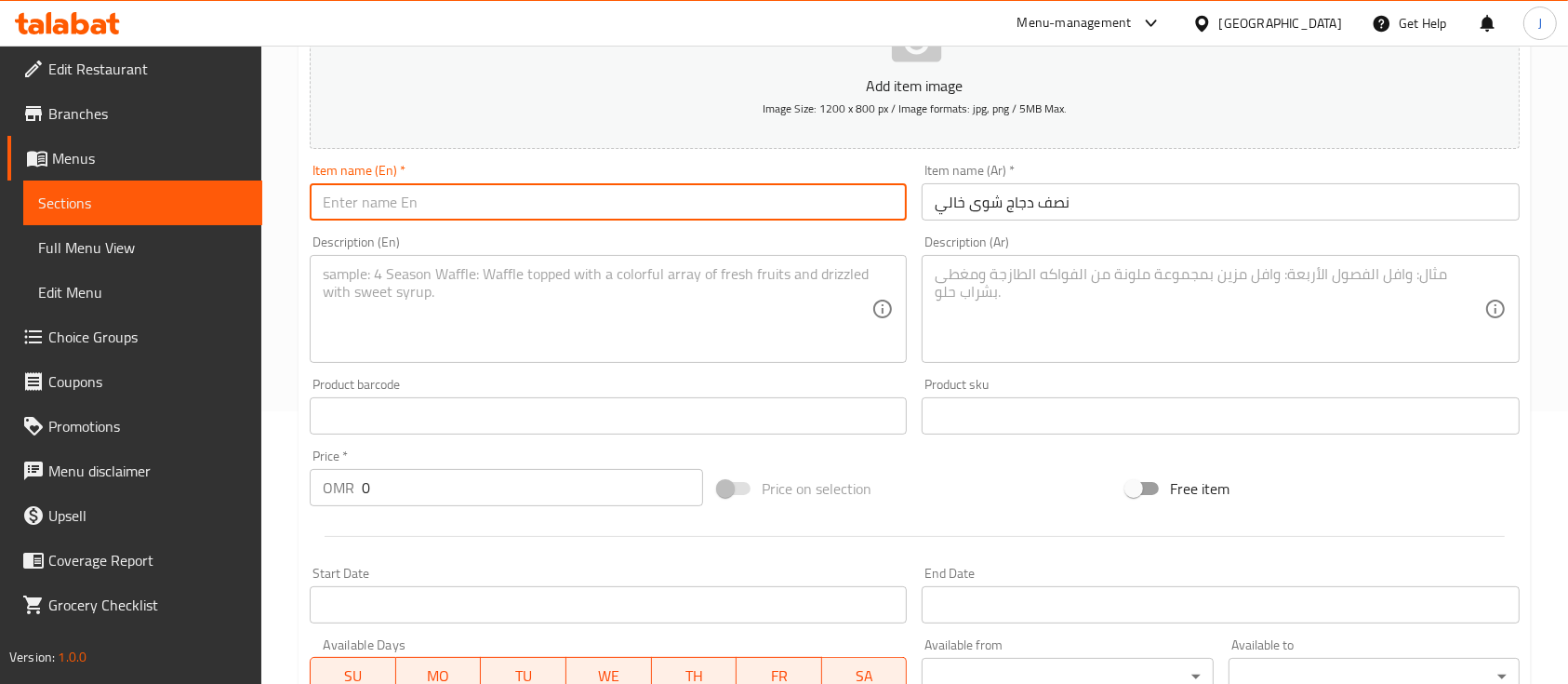
paste input "Half a boneless grilled chicken"
click at [373, 200] on input "Half a boneless grilled chicken" at bounding box center [608, 201] width 597 height 38
click at [378, 200] on input "Half a grilled chicken" at bounding box center [608, 201] width 597 height 38
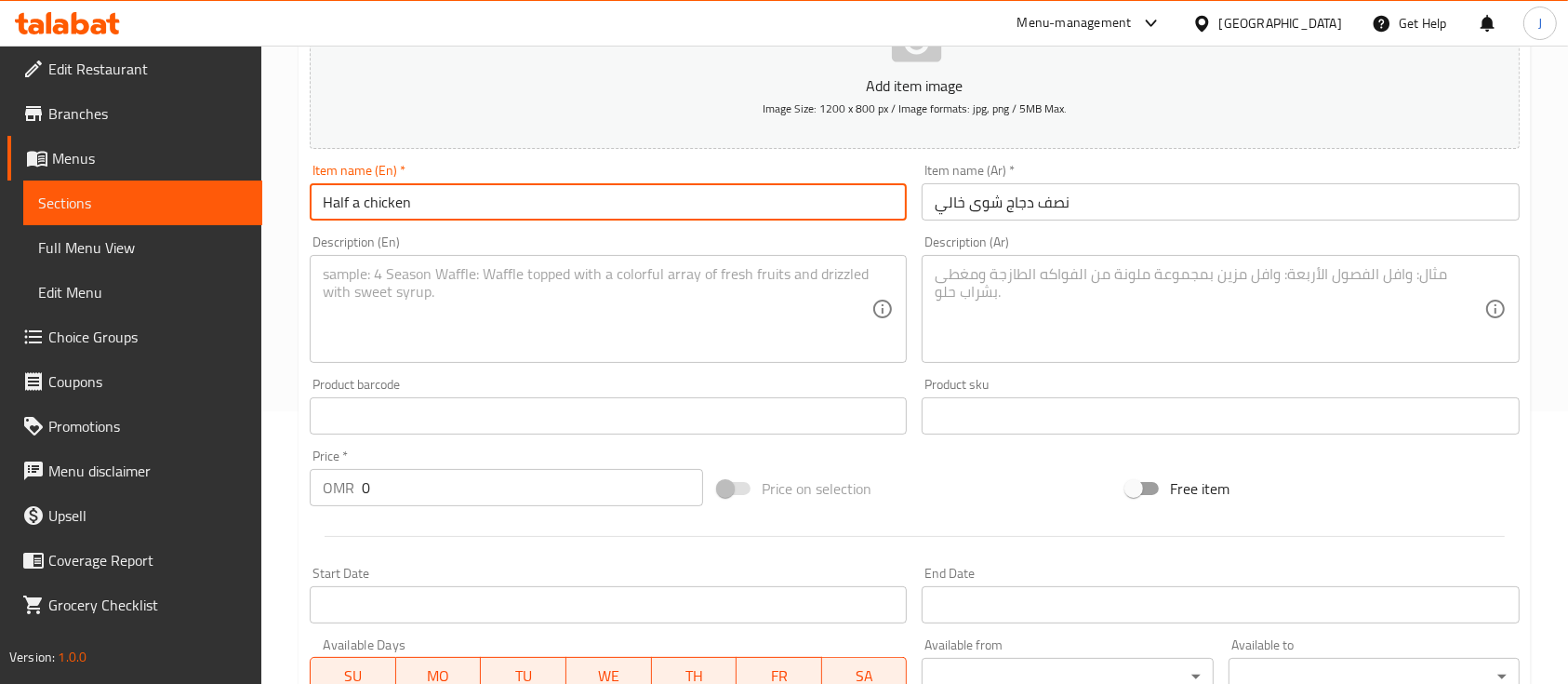
paste input "shawaa"
type input "Half a shawaa chicken"
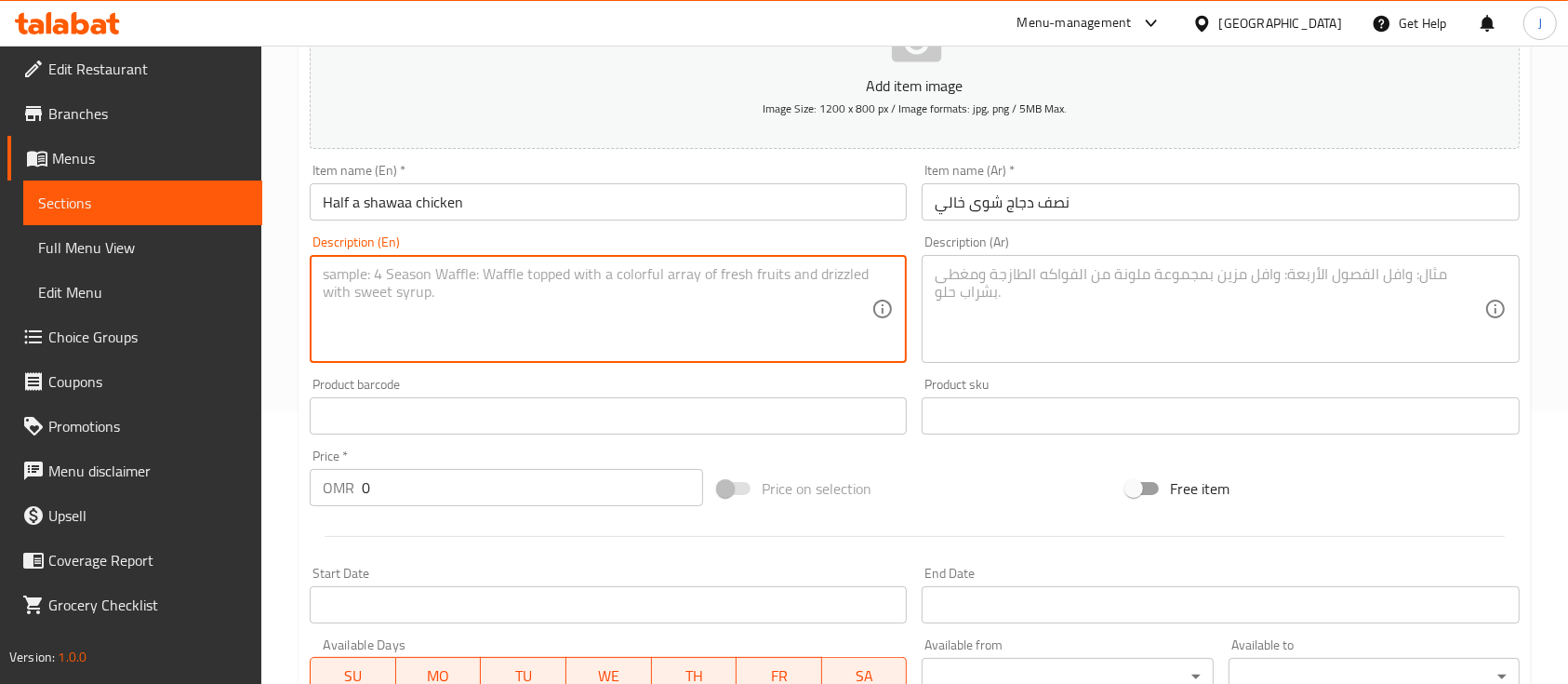
click at [460, 295] on textarea at bounding box center [597, 310] width 548 height 89
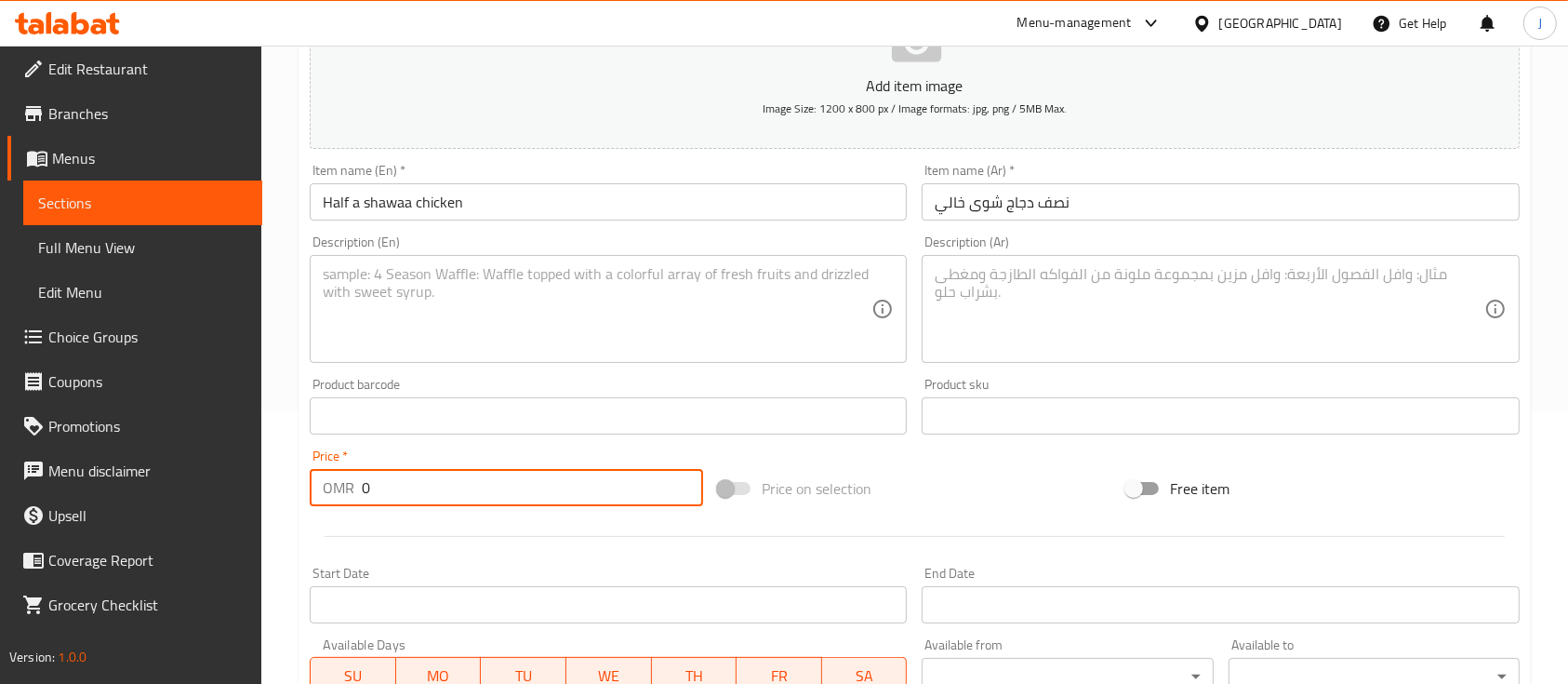
drag, startPoint x: 394, startPoint y: 481, endPoint x: 306, endPoint y: 482, distance: 88.0
click at [306, 482] on div "Price   * OMR 0 Price *" at bounding box center [506, 477] width 408 height 71
type input "1"
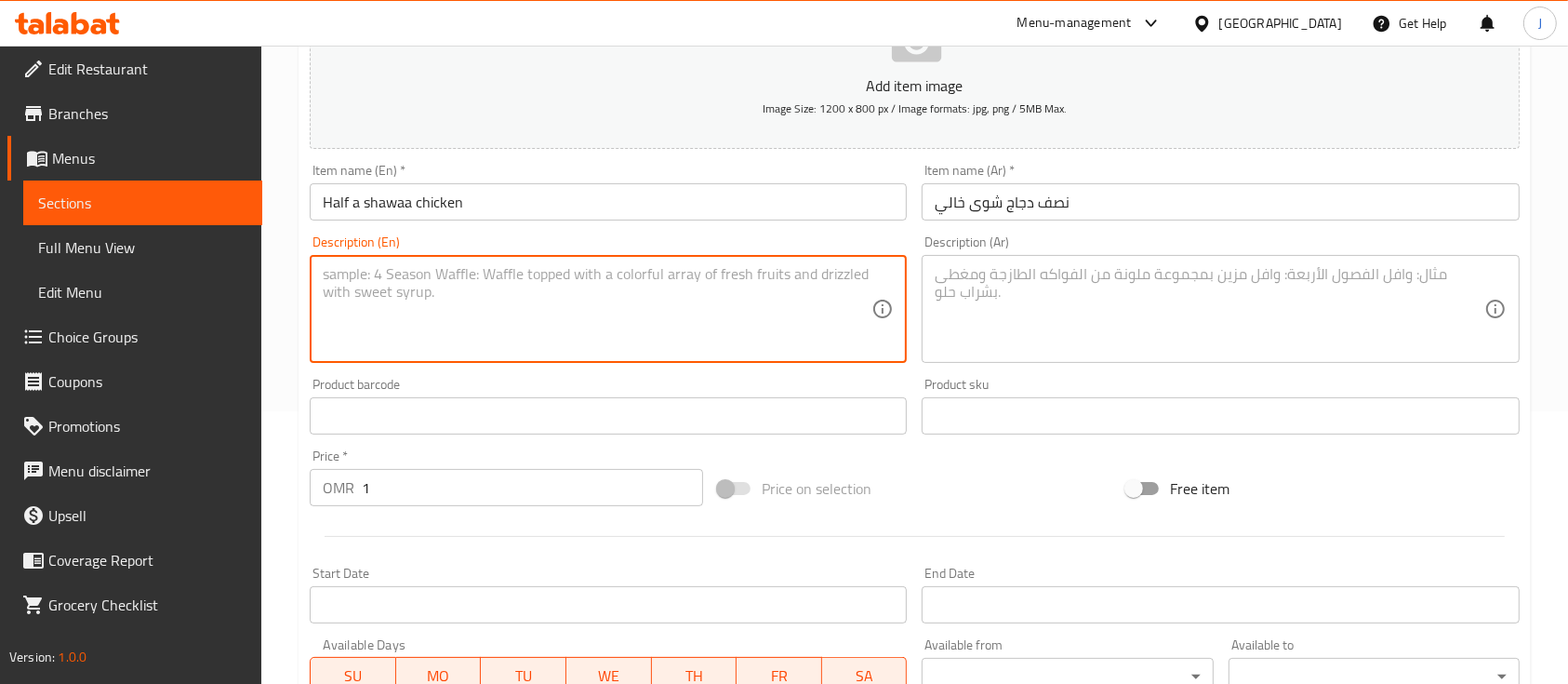
click at [443, 315] on textarea at bounding box center [597, 310] width 548 height 89
type textarea "Without rice"
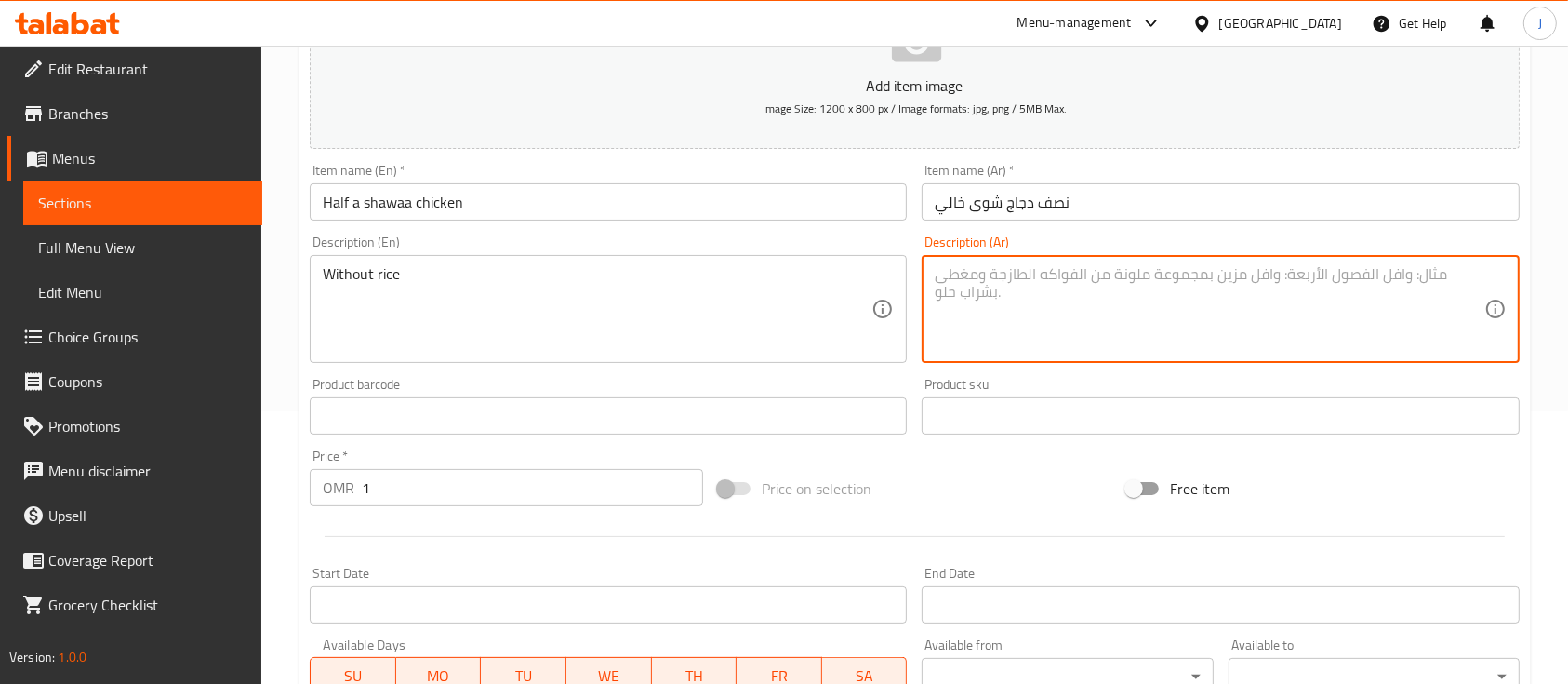
click at [982, 319] on textarea at bounding box center [1209, 310] width 548 height 89
paste textarea "بدون أرز"
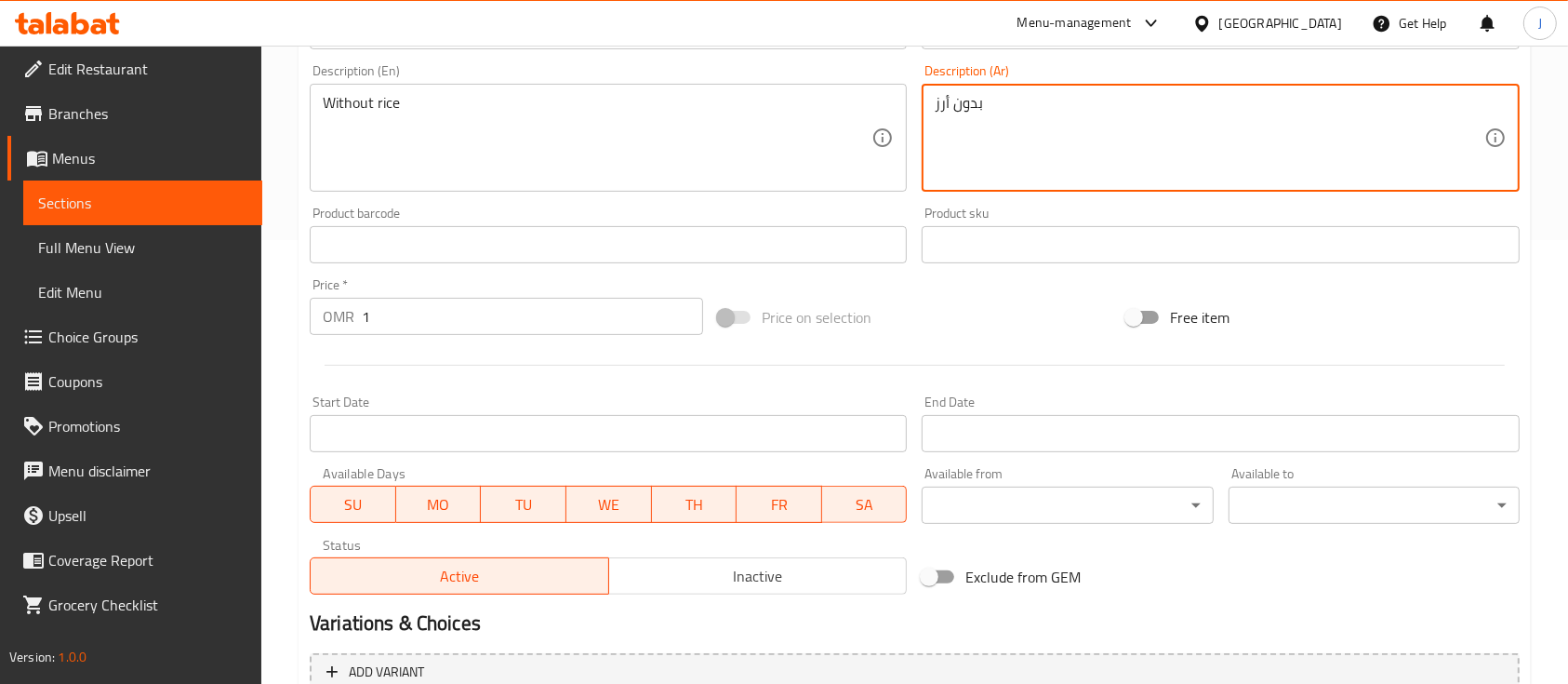
scroll to position [631, 0]
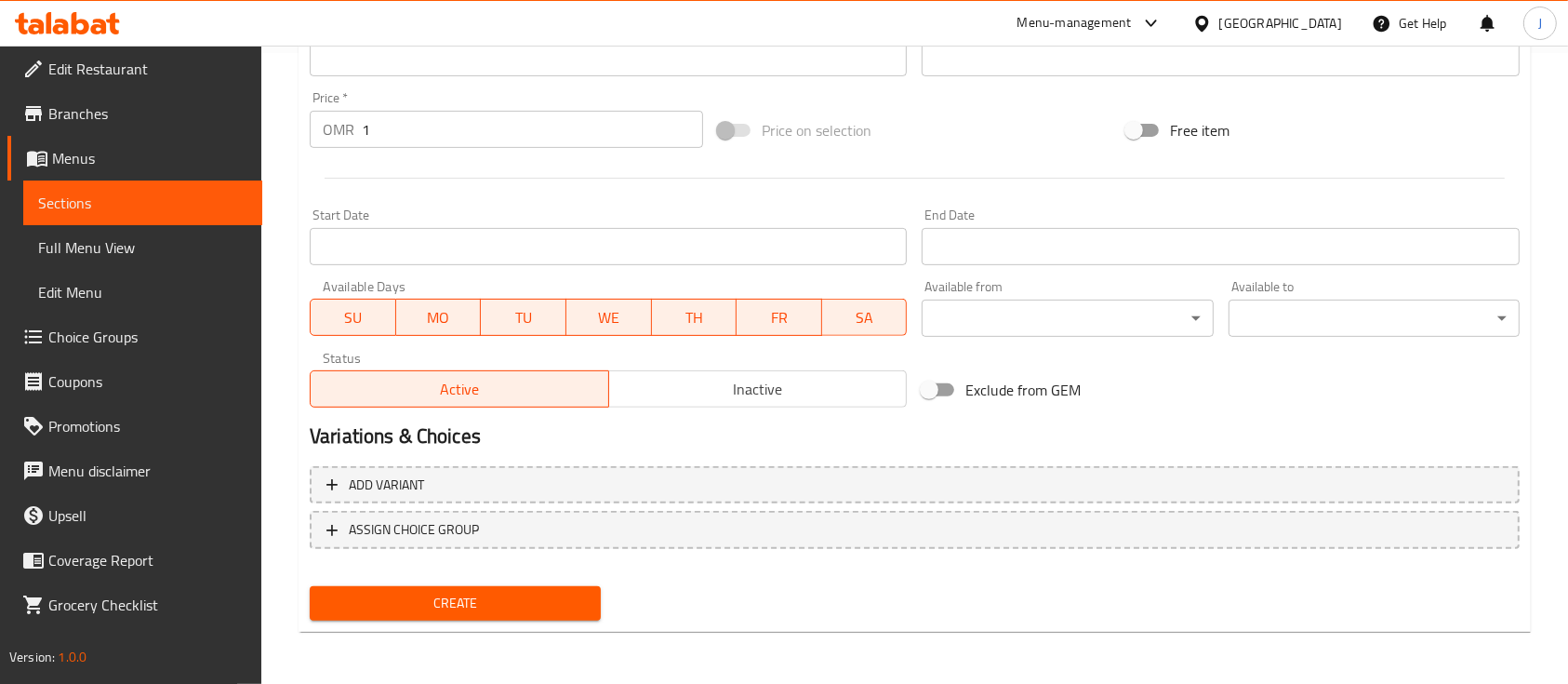
type textarea "بدون أرز"
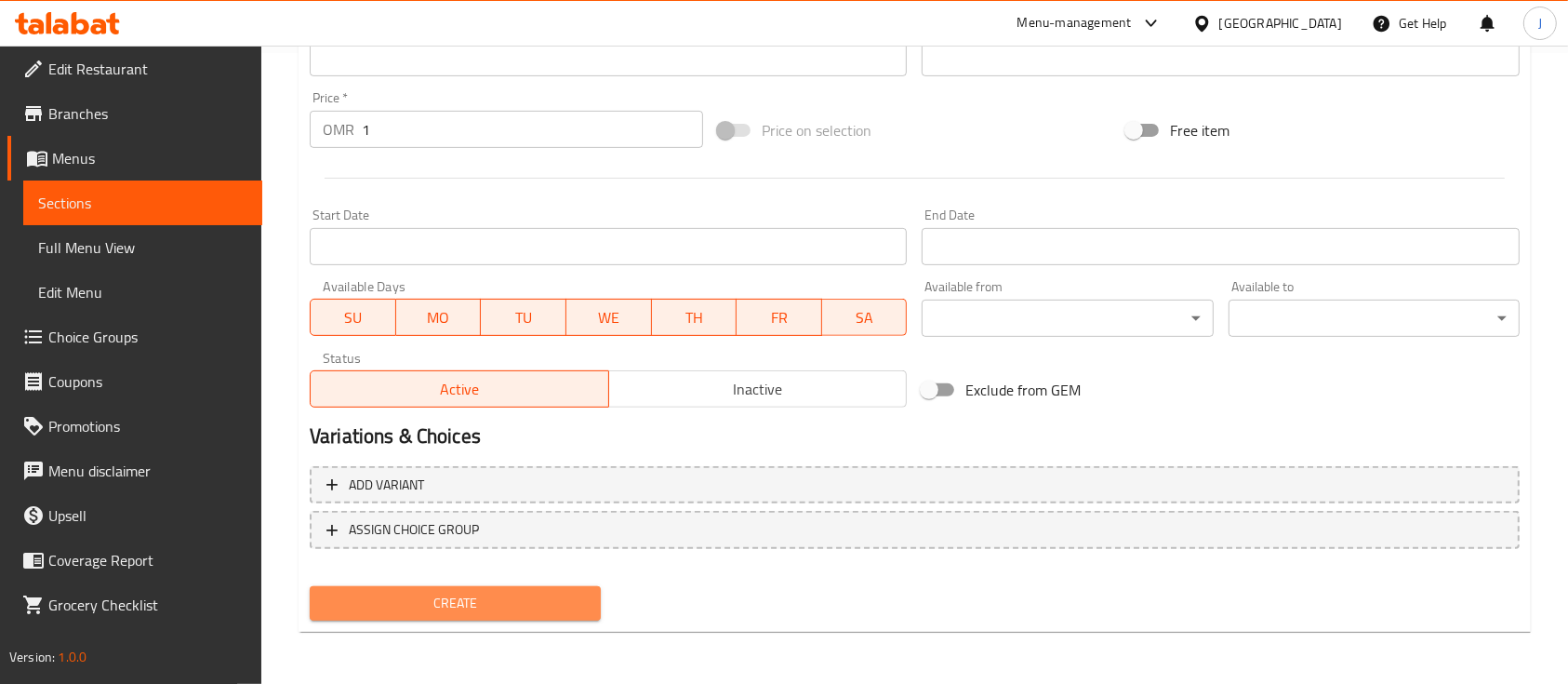
click at [485, 600] on span "Create" at bounding box center [455, 603] width 262 height 23
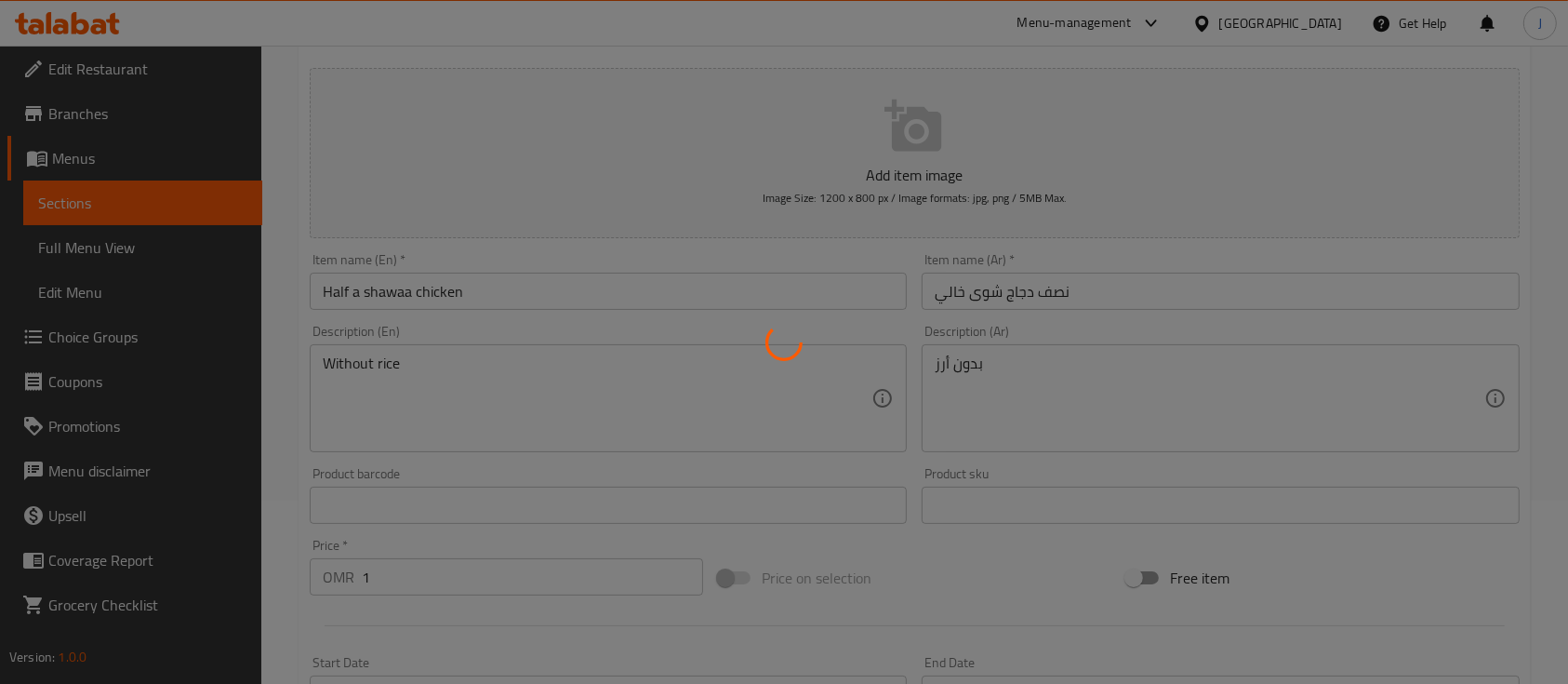
type input "0"
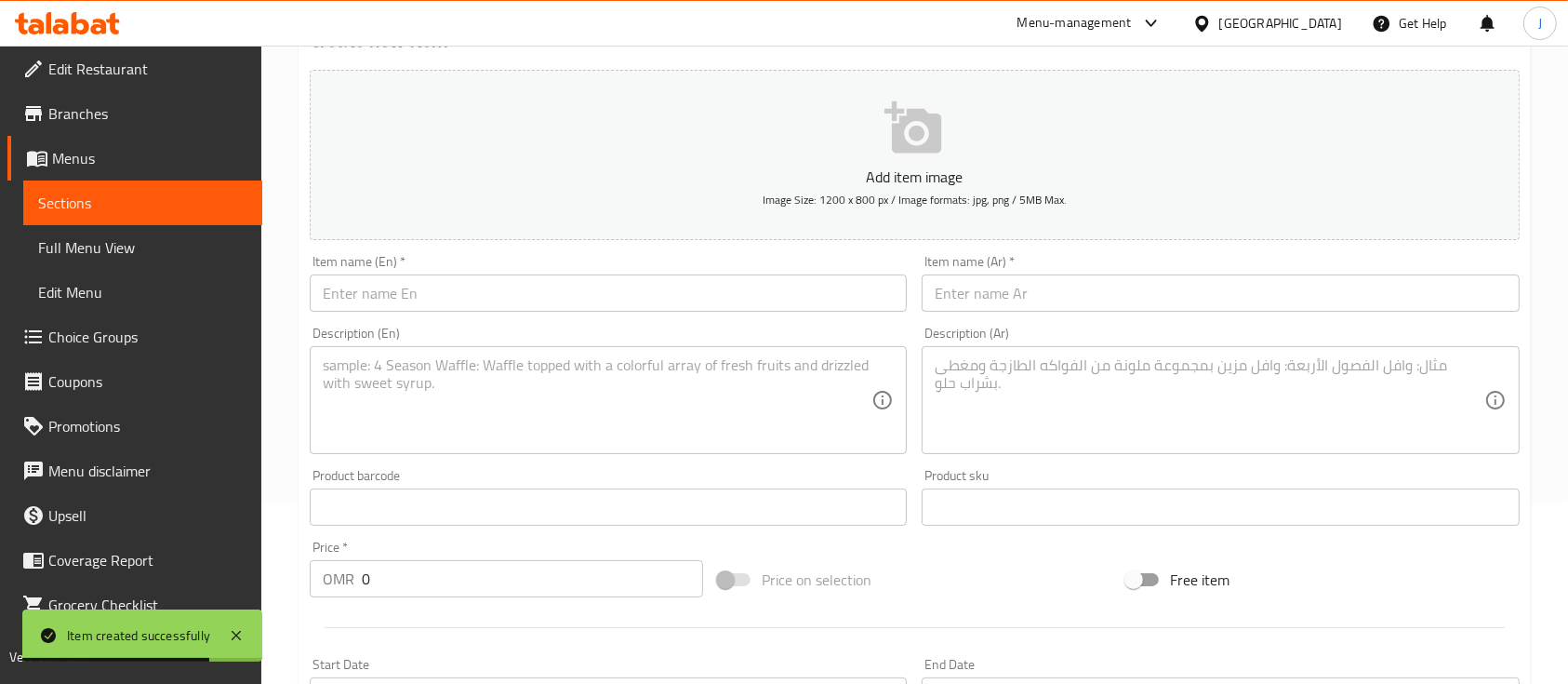
click at [1218, 381] on textarea at bounding box center [1209, 400] width 548 height 89
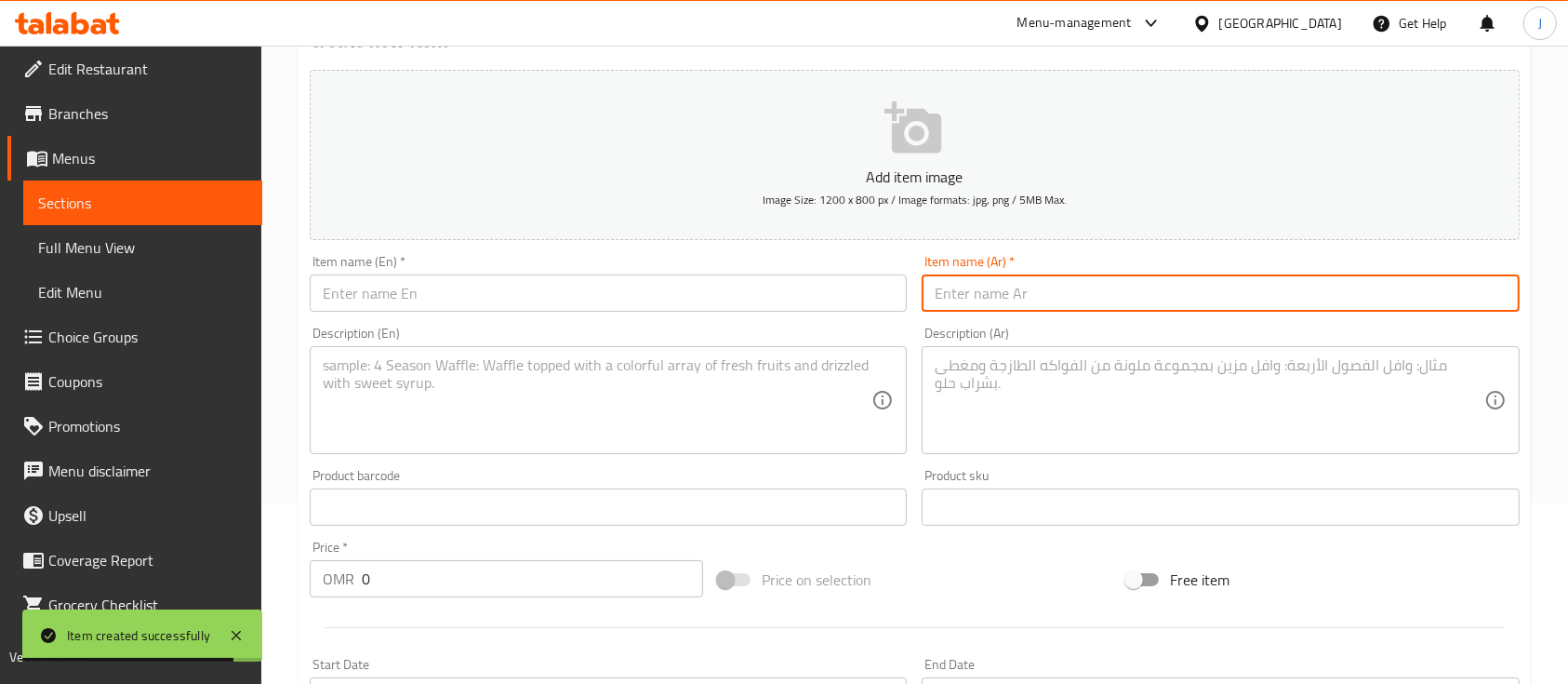
click at [1056, 284] on input "text" at bounding box center [1220, 292] width 597 height 38
paste input "نصف دجاج فحم خالي"
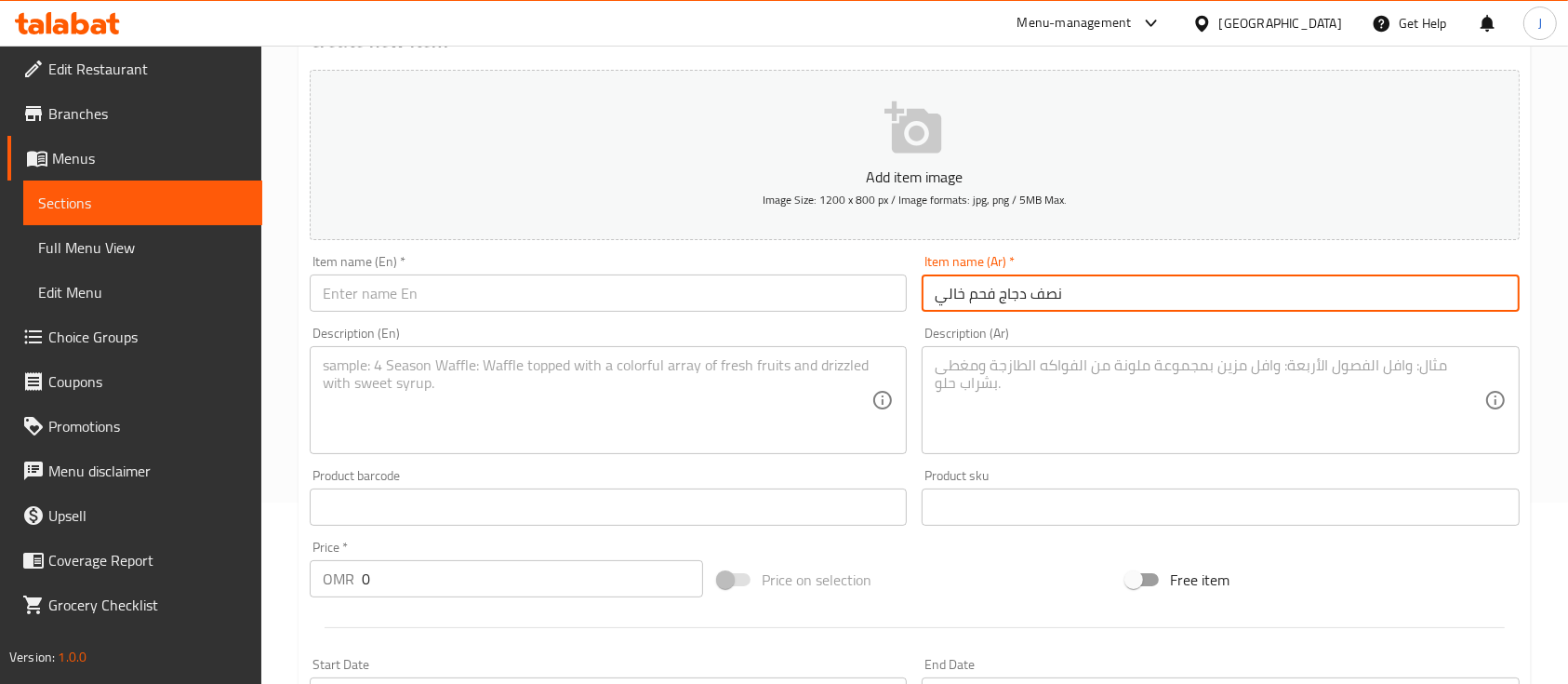
type input "نصف دجاج فحم خالي"
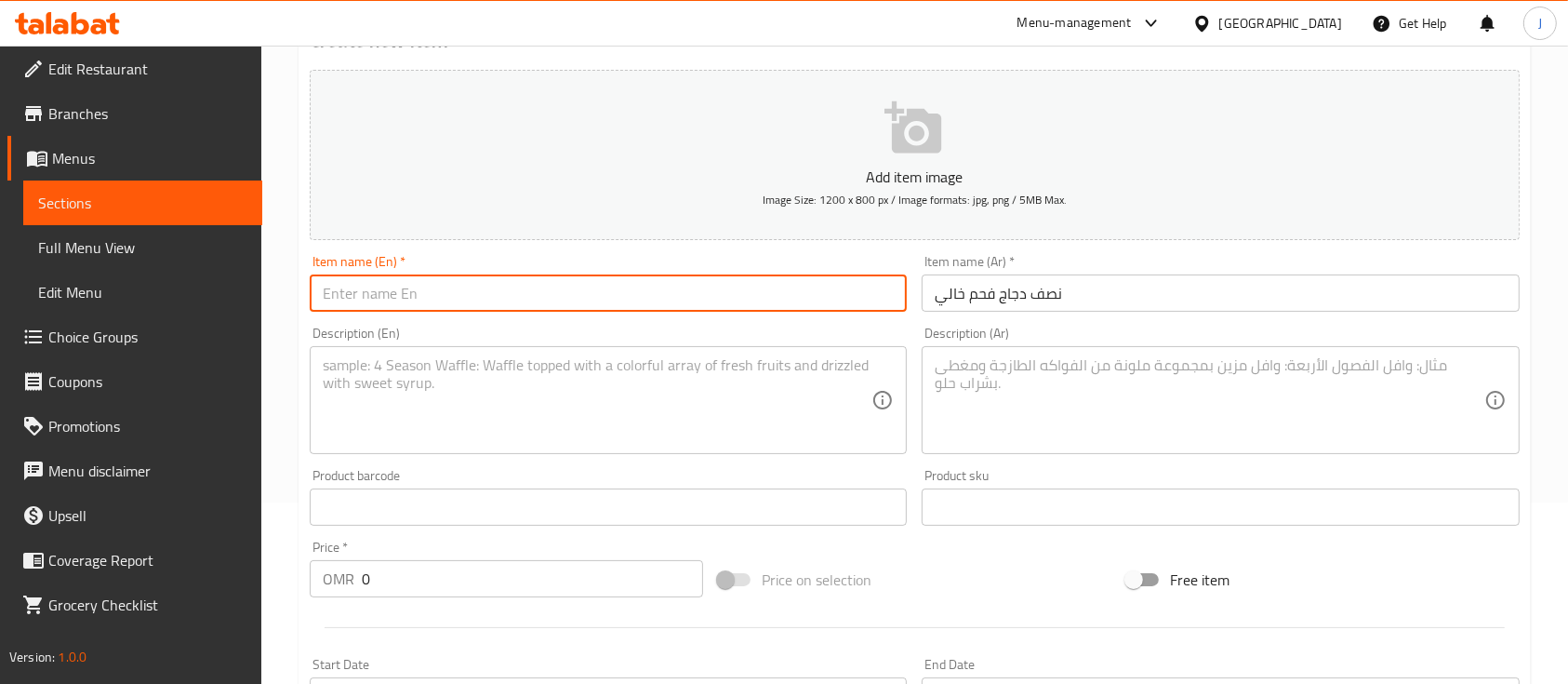
click at [523, 296] on input "text" at bounding box center [608, 292] width 597 height 38
paste input "Half a charcoal-free chicken"
click at [435, 298] on input "Half a charcoal-free chicken" at bounding box center [608, 292] width 597 height 38
type input "Half a charcoal chicken"
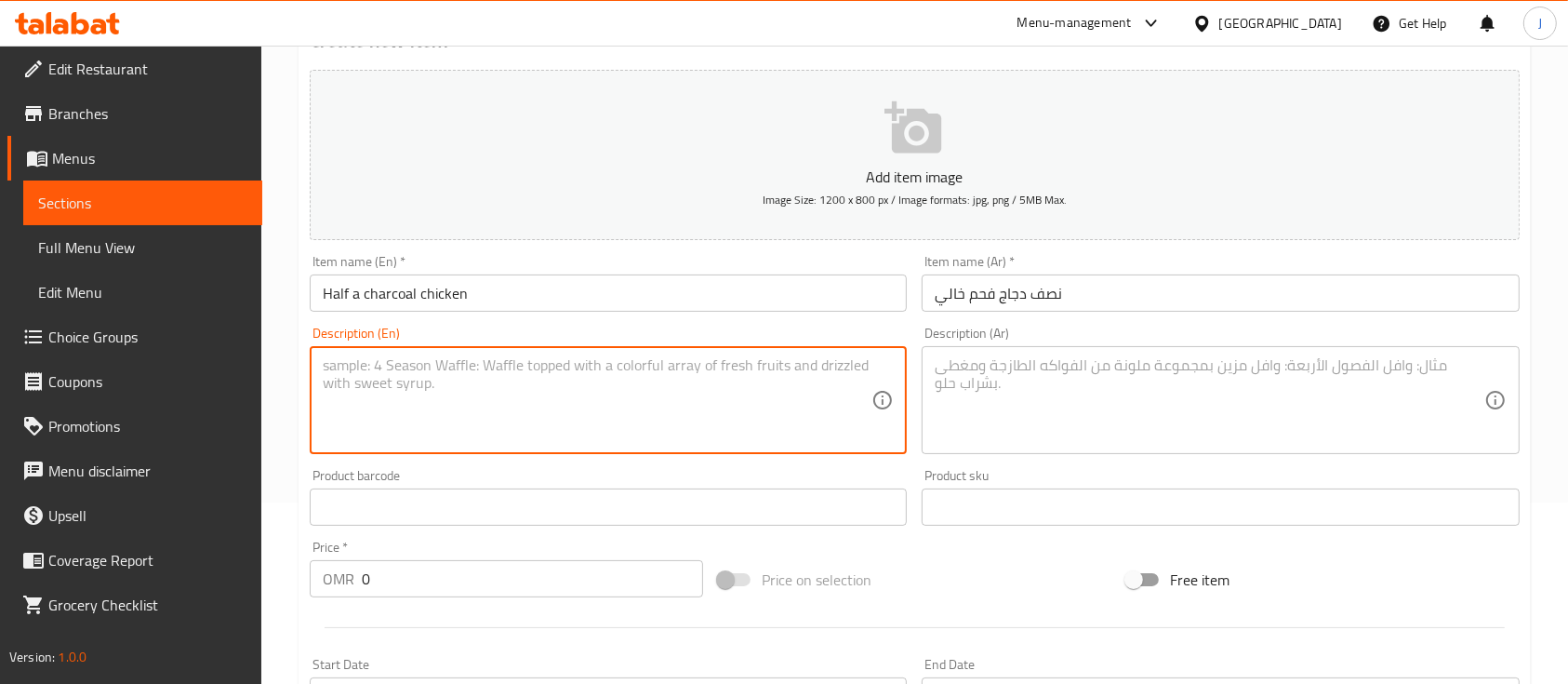
click at [398, 393] on textarea at bounding box center [597, 400] width 548 height 89
type textarea "Without rice"
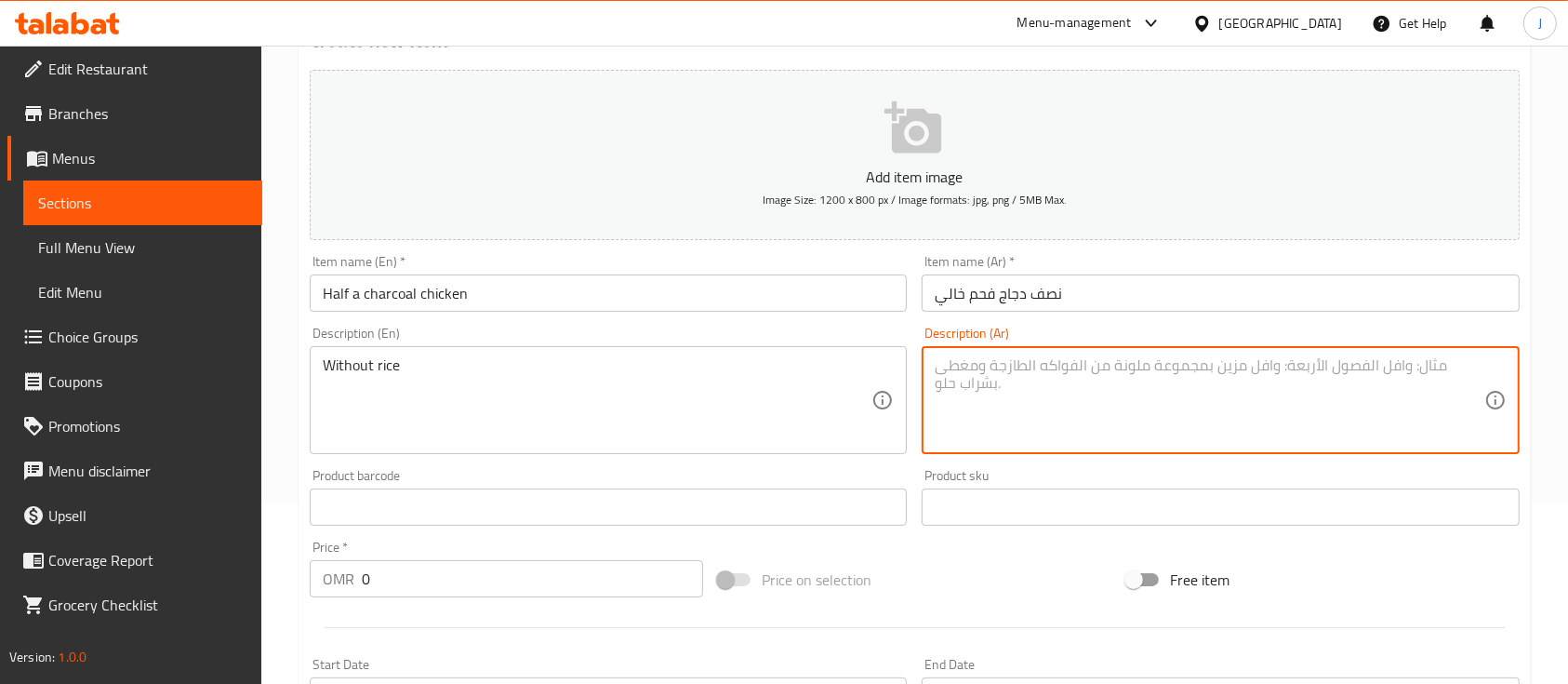
click at [1020, 379] on textarea at bounding box center [1209, 400] width 548 height 89
paste textarea "بدون أرز"
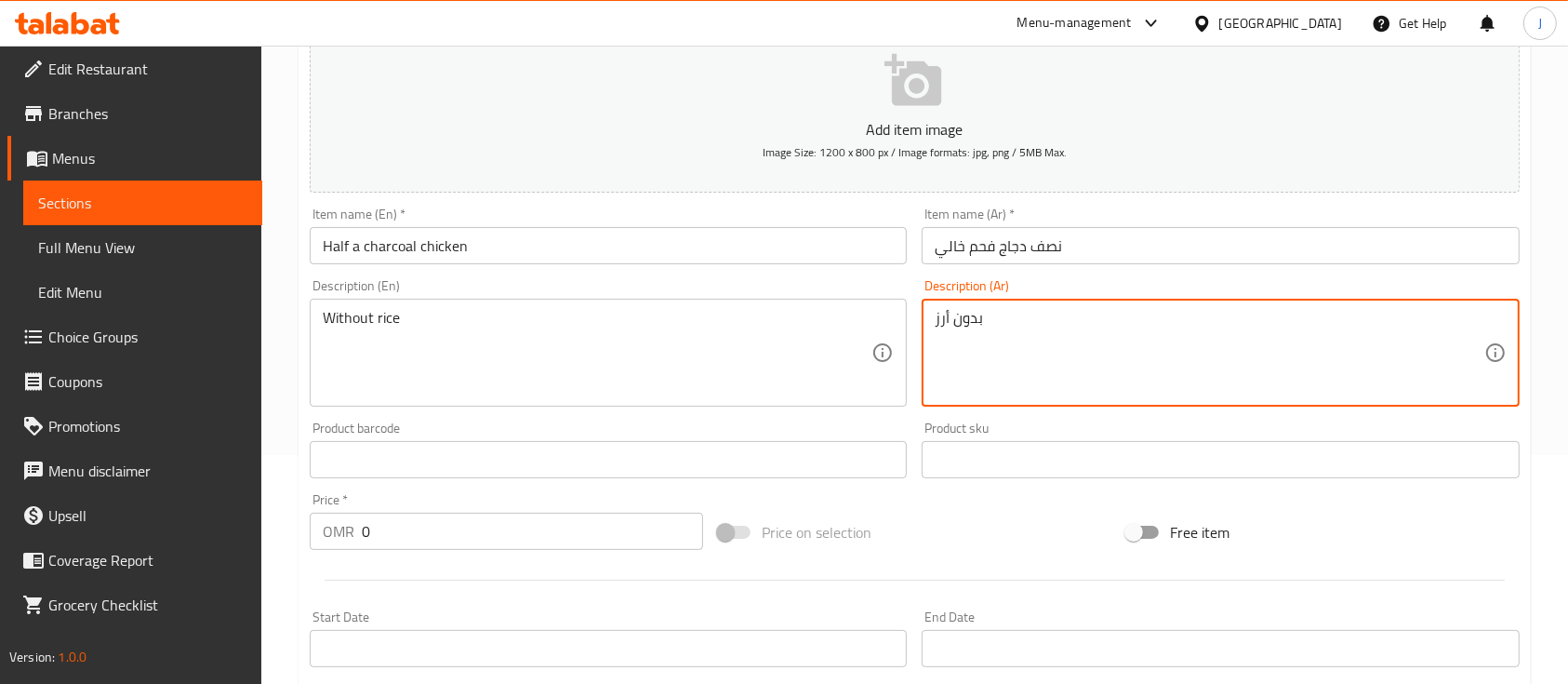
type textarea "بدون أرز"
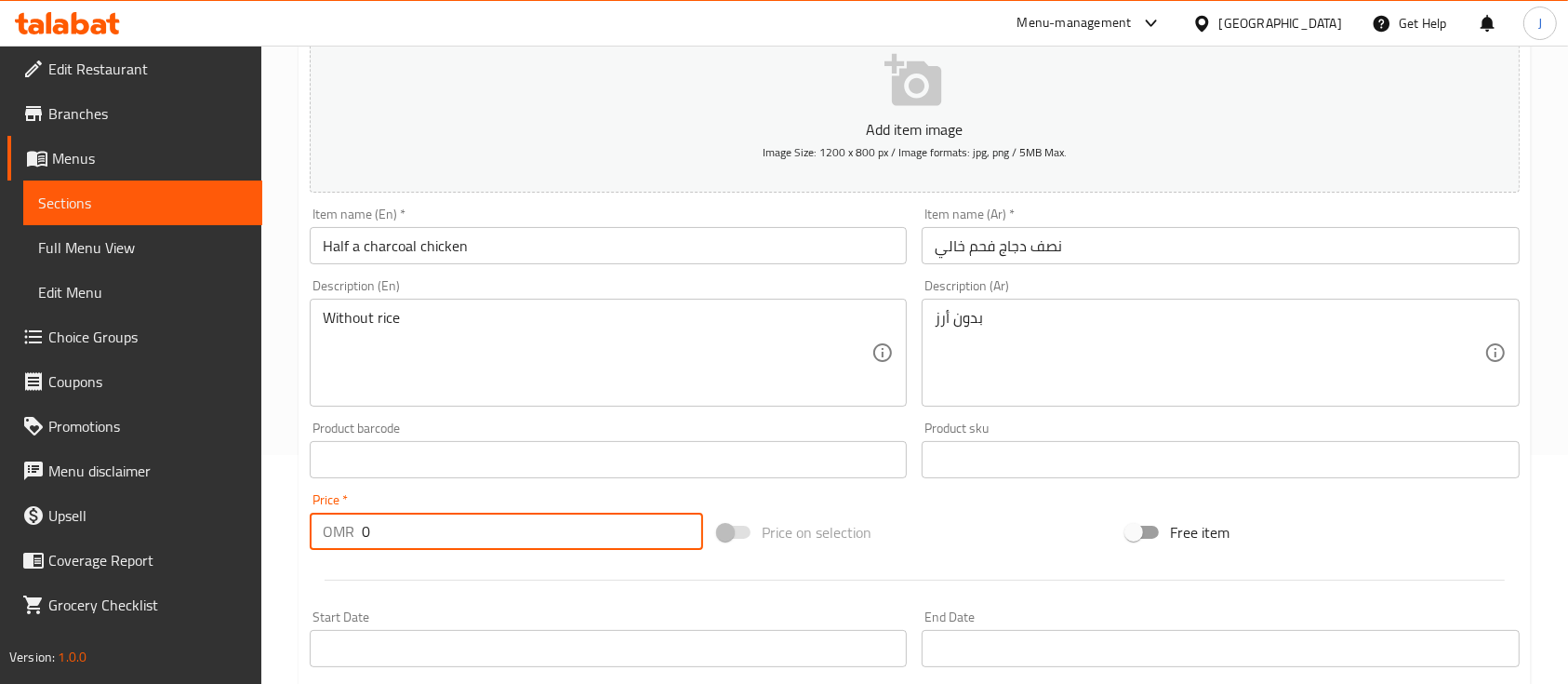
drag, startPoint x: 408, startPoint y: 524, endPoint x: 324, endPoint y: 529, distance: 84.1
click at [324, 529] on div "OMR 0 Price *" at bounding box center [506, 531] width 393 height 38
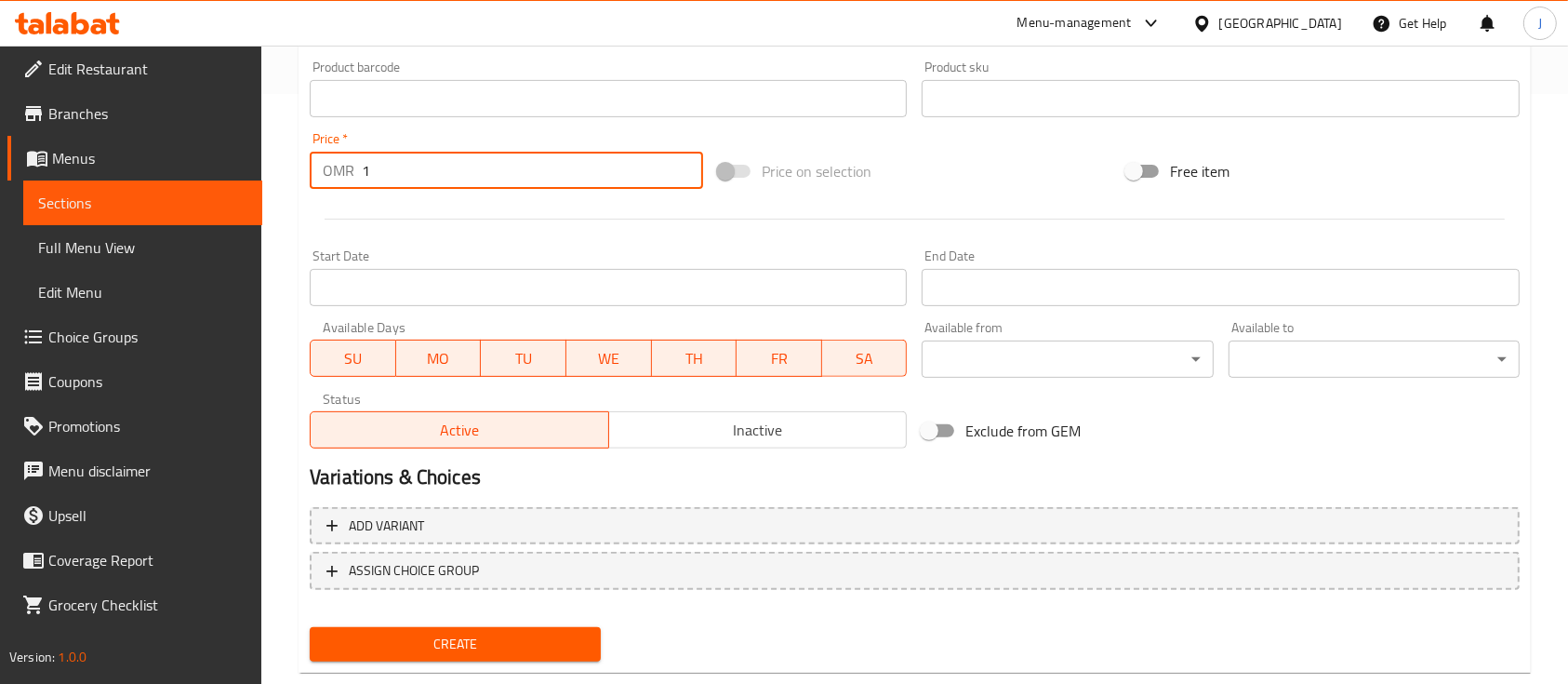
scroll to position [612, 0]
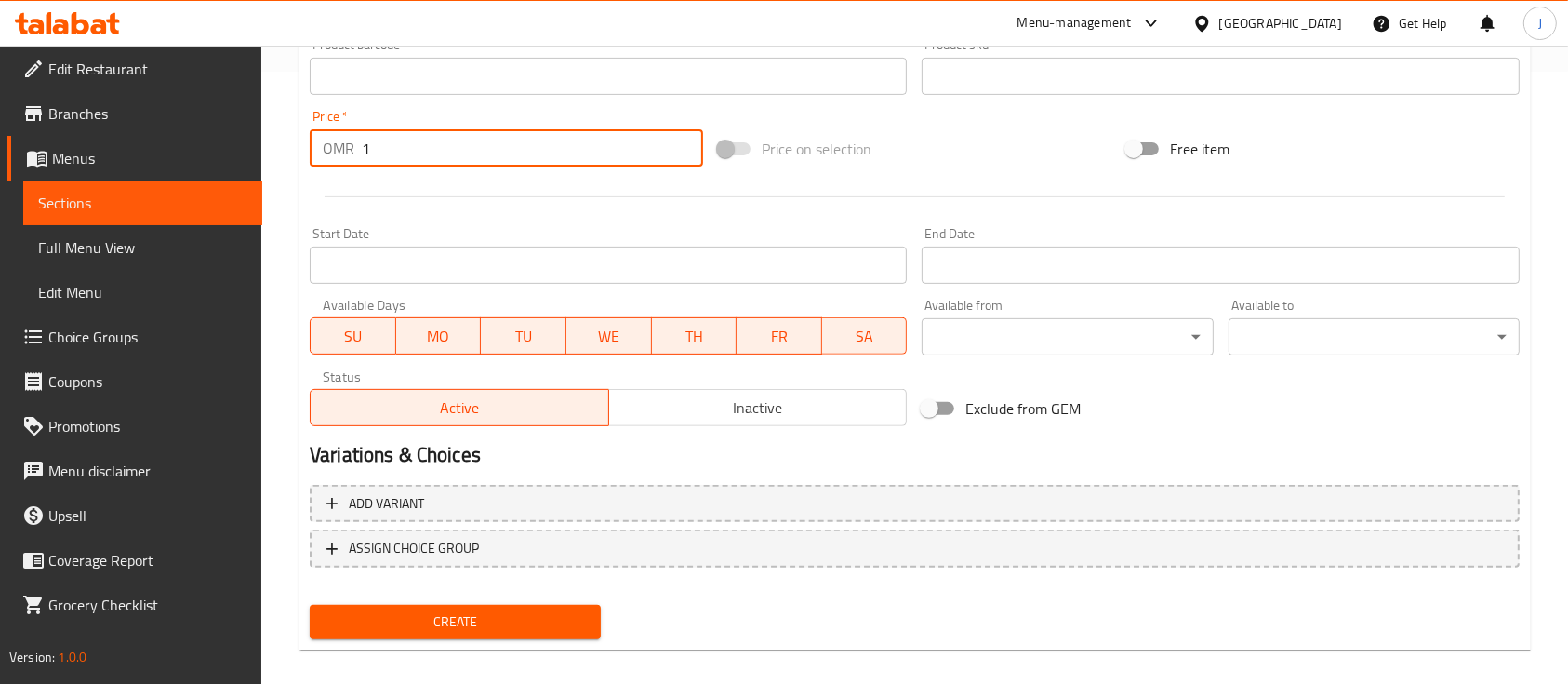
type input "1"
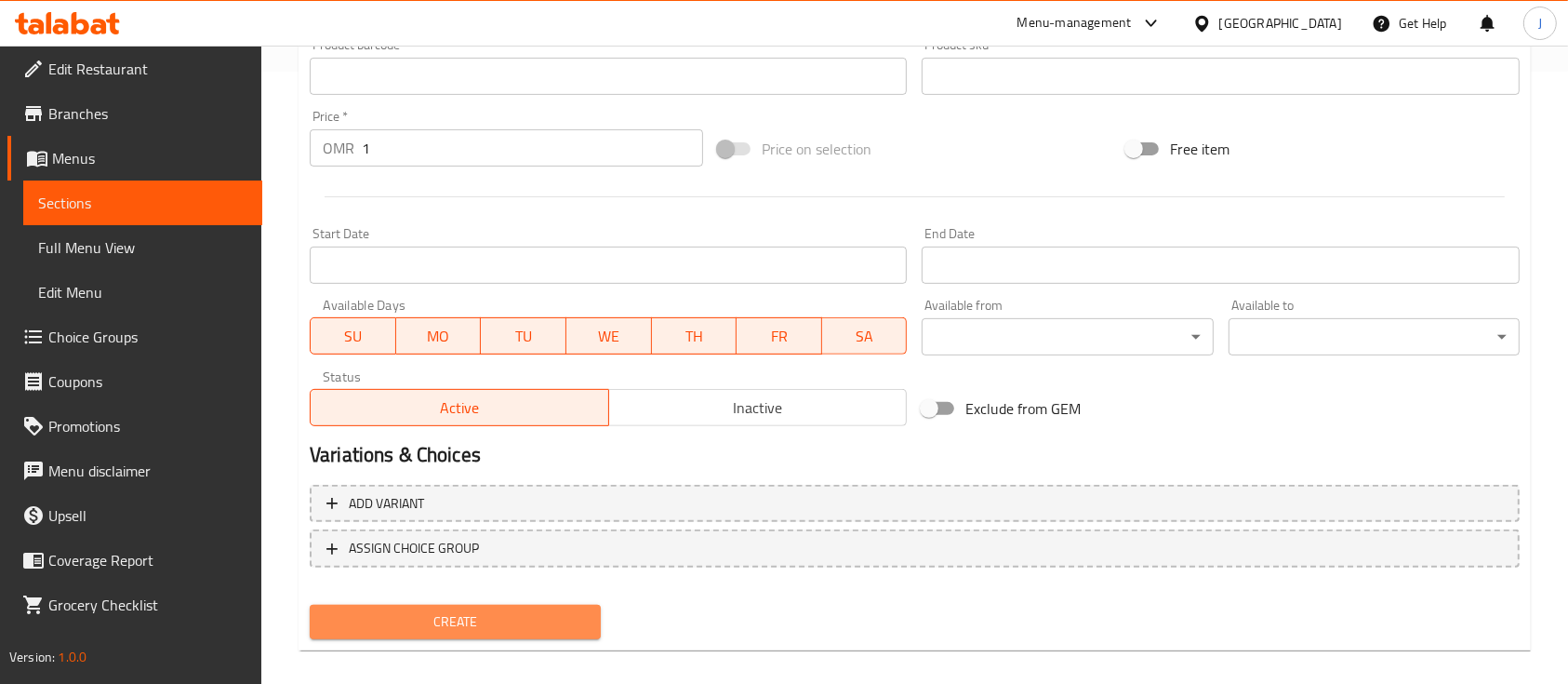
click at [520, 607] on button "Create" at bounding box center [455, 622] width 291 height 35
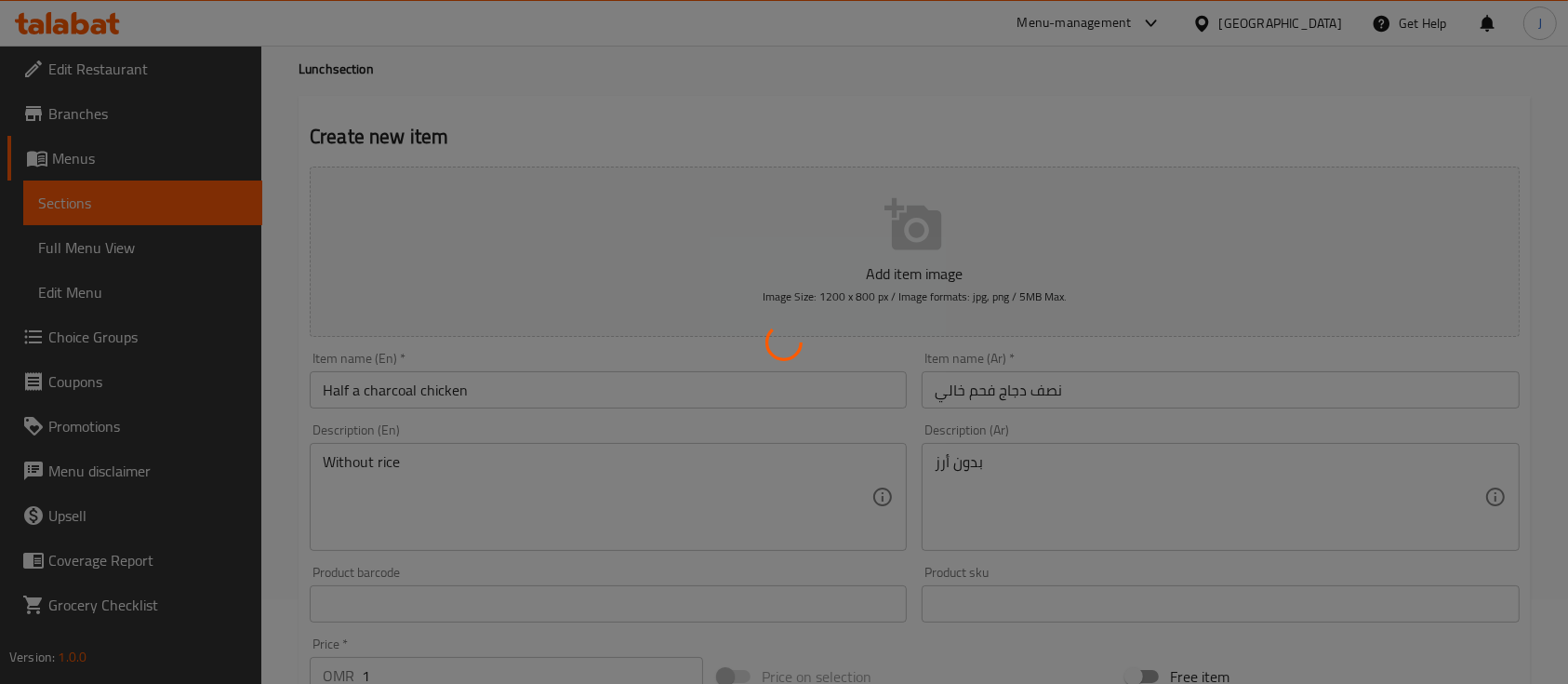
scroll to position [0, 0]
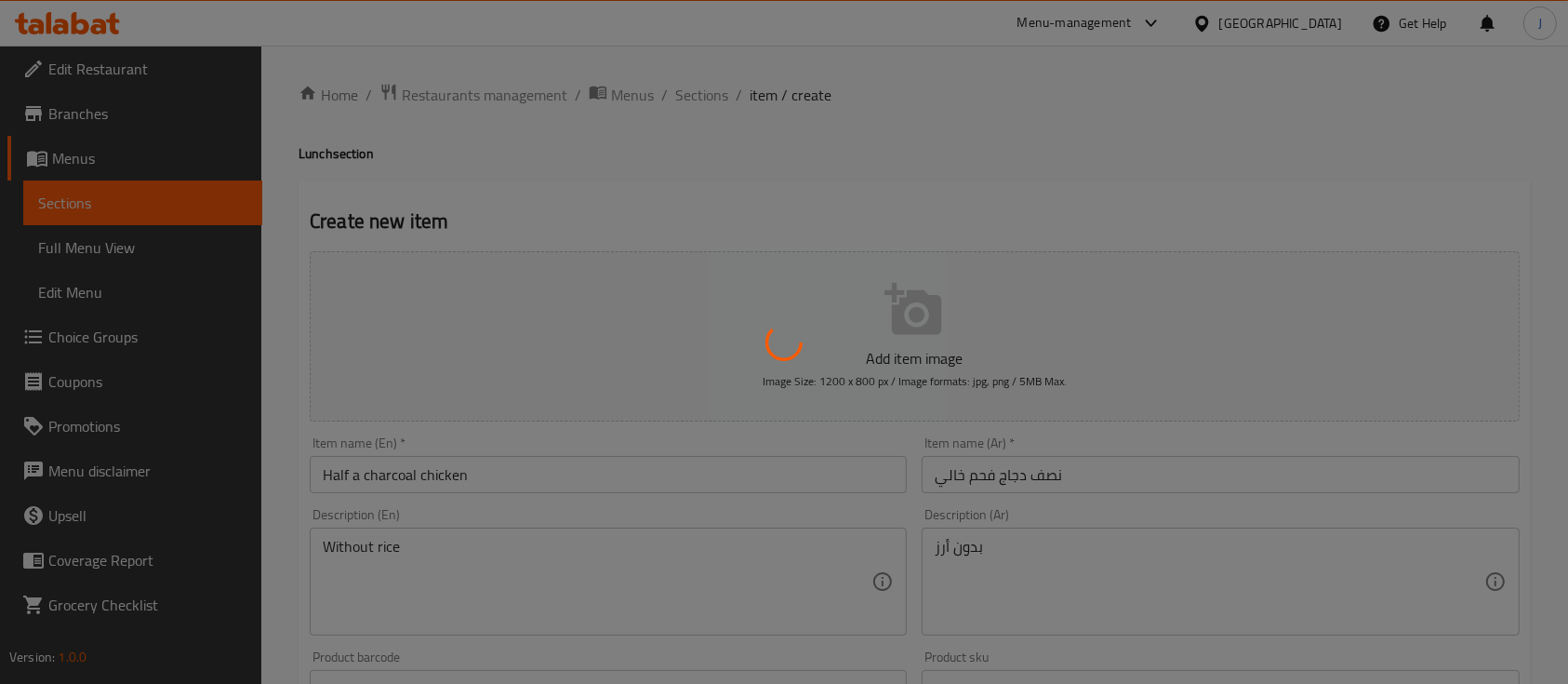
type input "0"
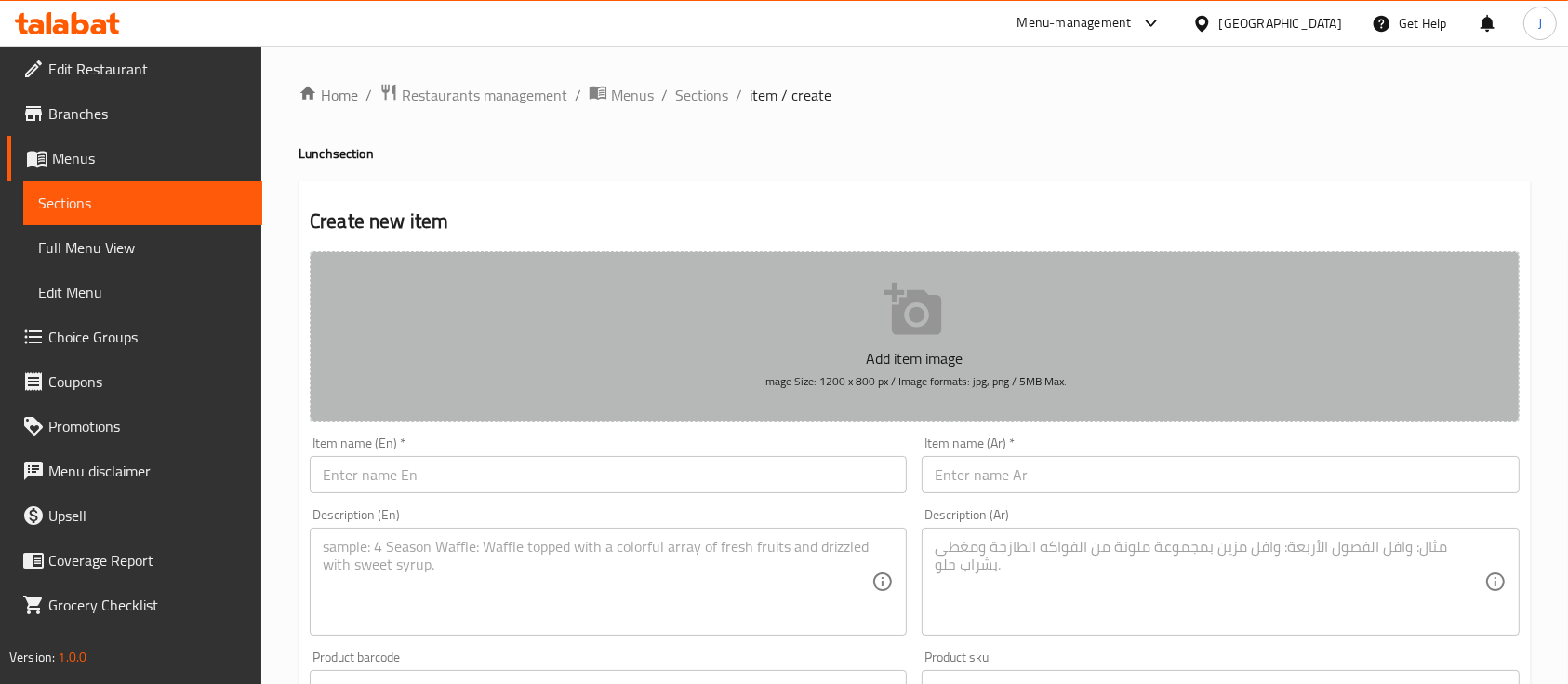
click at [1228, 407] on button "Add item image Image Size: 1200 x 800 px / Image formats: jpg, png / 5MB Max." at bounding box center [915, 336] width 1210 height 170
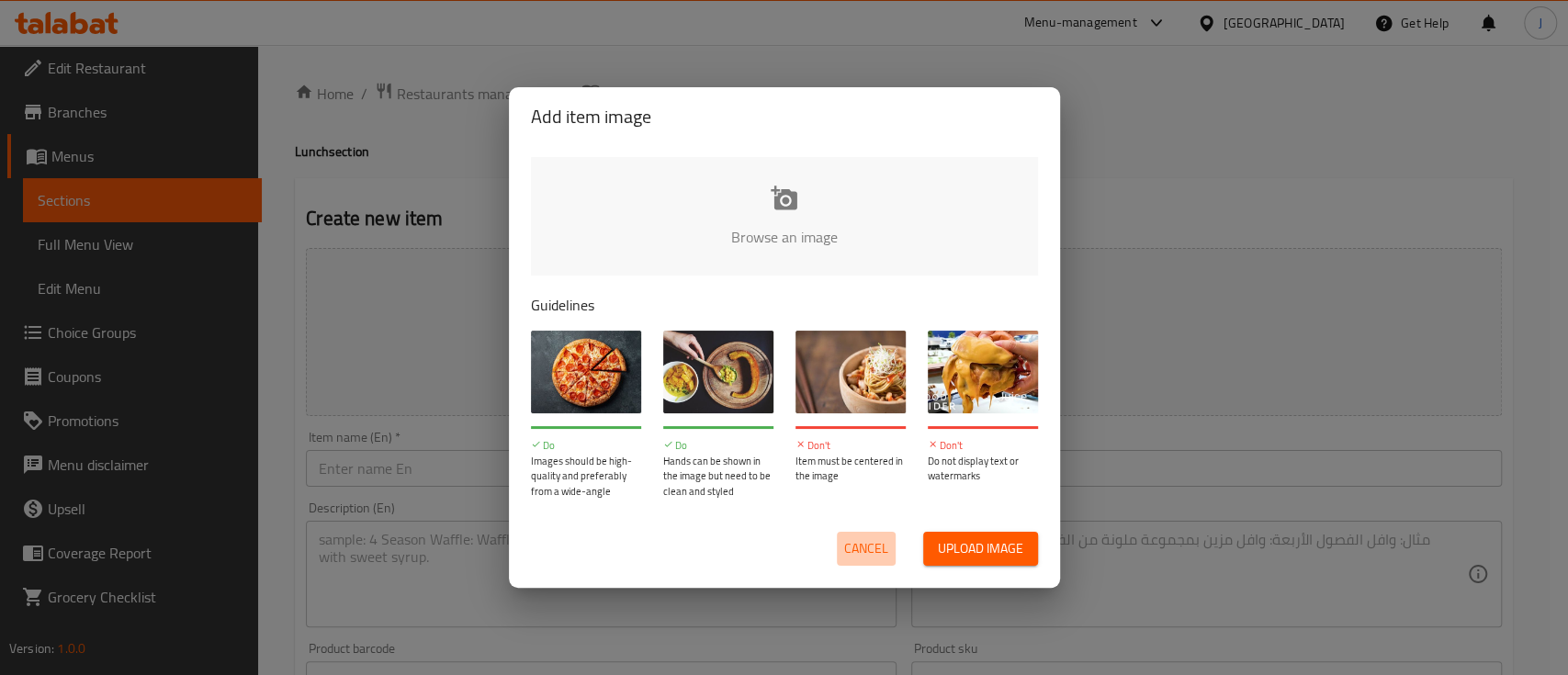
click at [883, 546] on span "Cancel" at bounding box center [866, 549] width 44 height 23
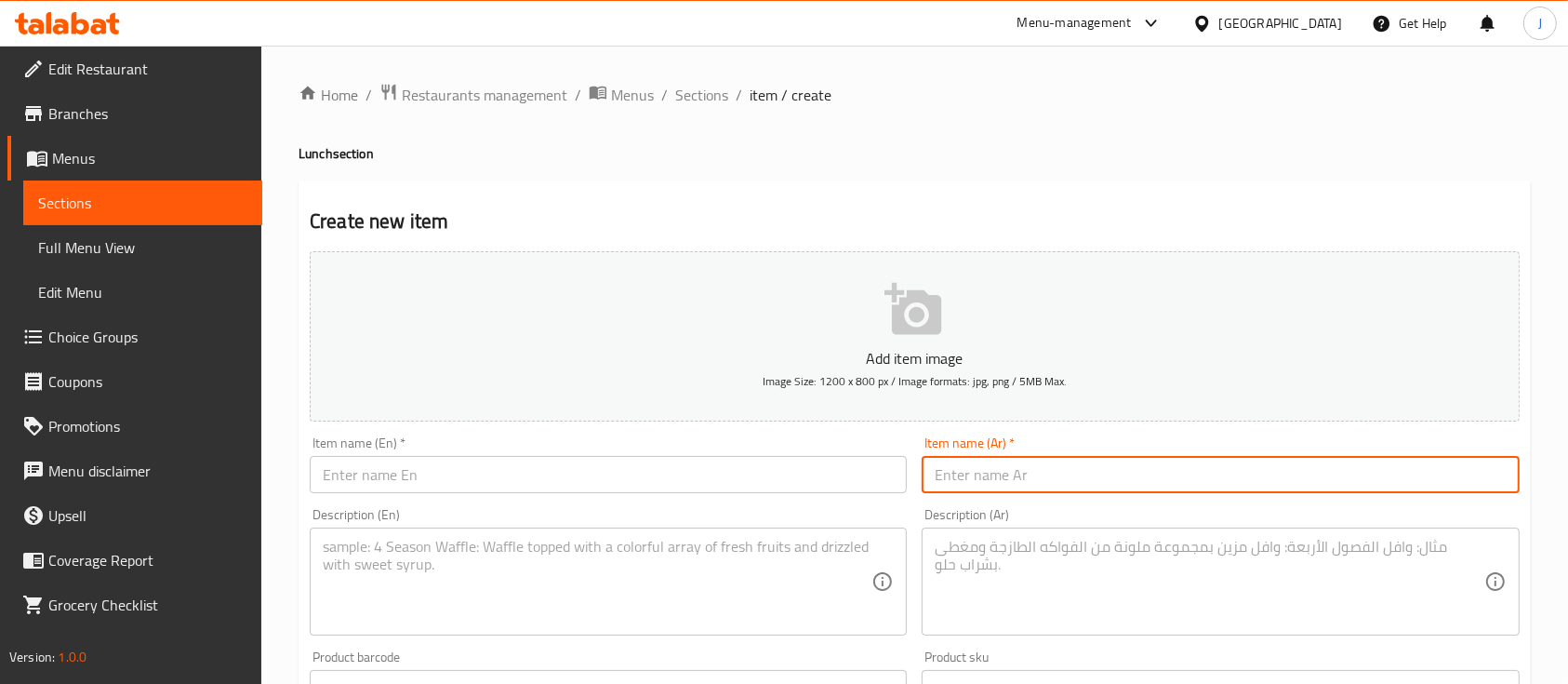
click at [1014, 479] on input "text" at bounding box center [1220, 474] width 597 height 38
paste input "دجاج على فحم خالي"
type input "واحد دجاج على فحم خالي"
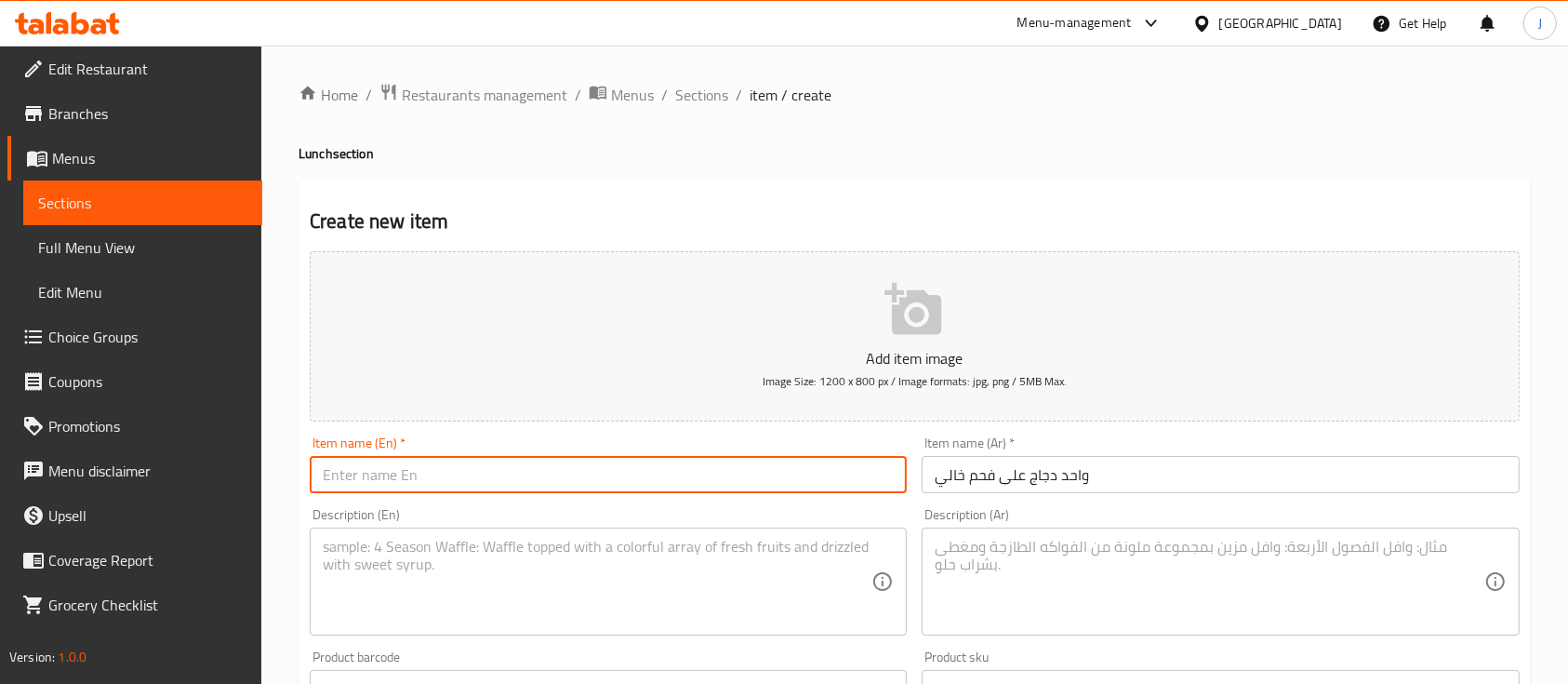
click at [472, 493] on input "text" at bounding box center [608, 474] width 597 height 38
paste input "One chicken on empty charcoal"
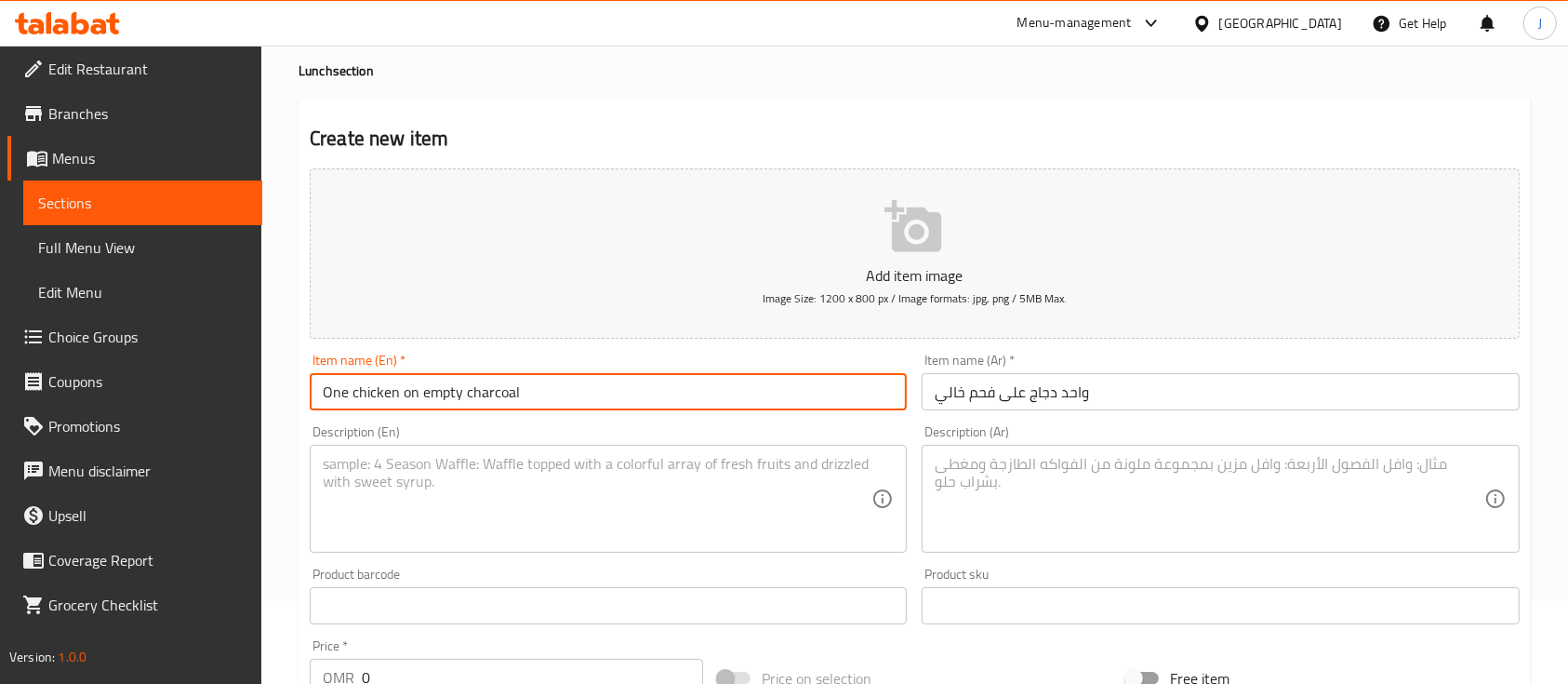
scroll to position [84, 0]
click at [436, 395] on input "One chicken on empty charcoal" at bounding box center [608, 391] width 597 height 38
click at [356, 393] on input "One chicken on charcoal" at bounding box center [608, 391] width 597 height 38
click at [429, 392] on input "One Chicken on charcoal" at bounding box center [608, 391] width 597 height 38
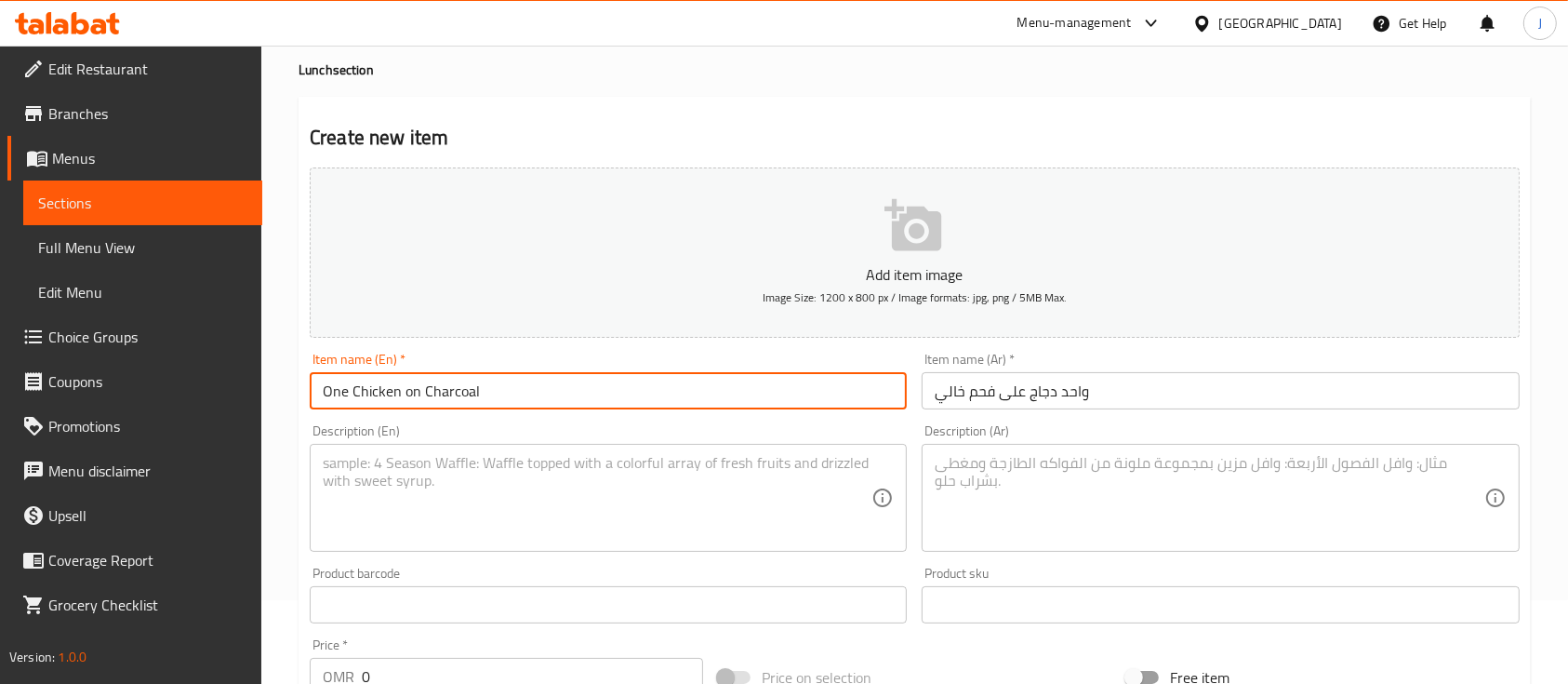
type input "One Chicken on Charcoal"
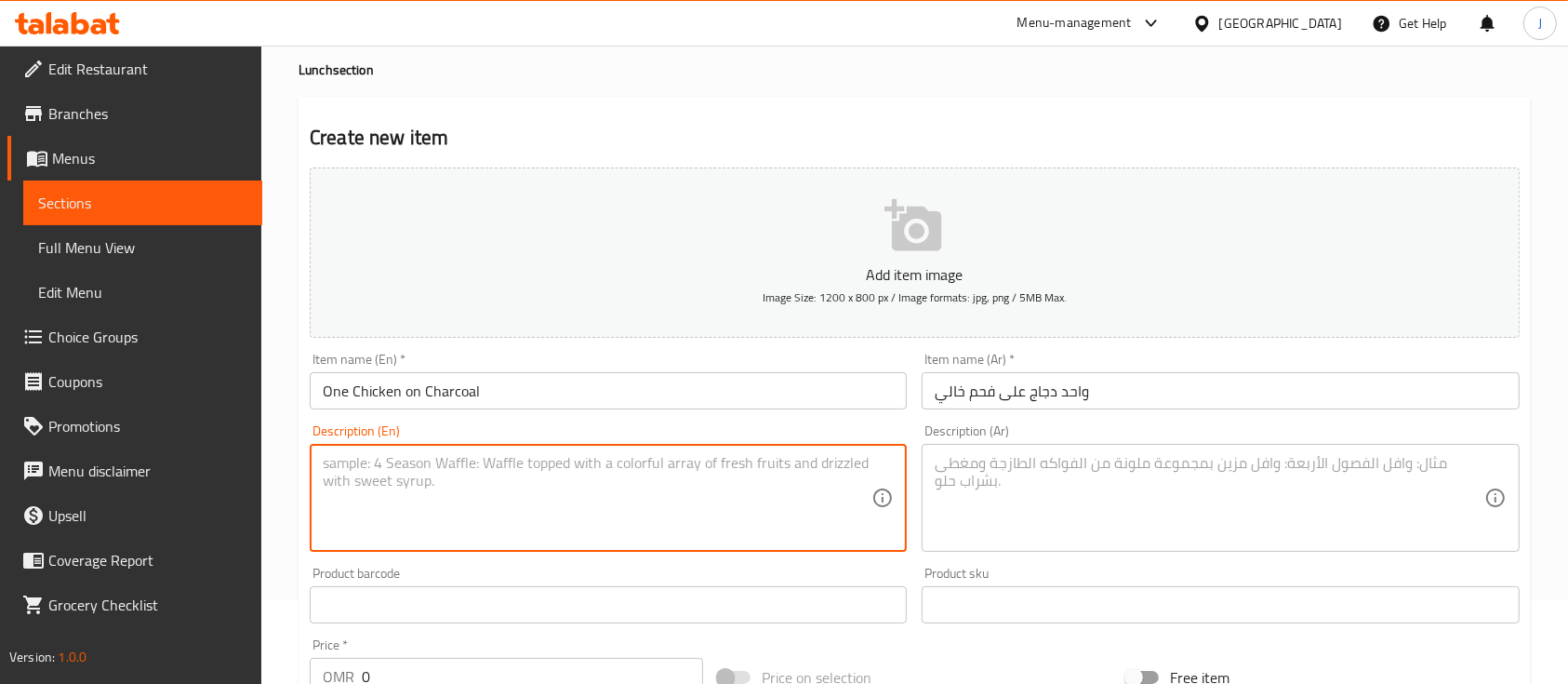
click at [486, 507] on textarea at bounding box center [597, 498] width 548 height 89
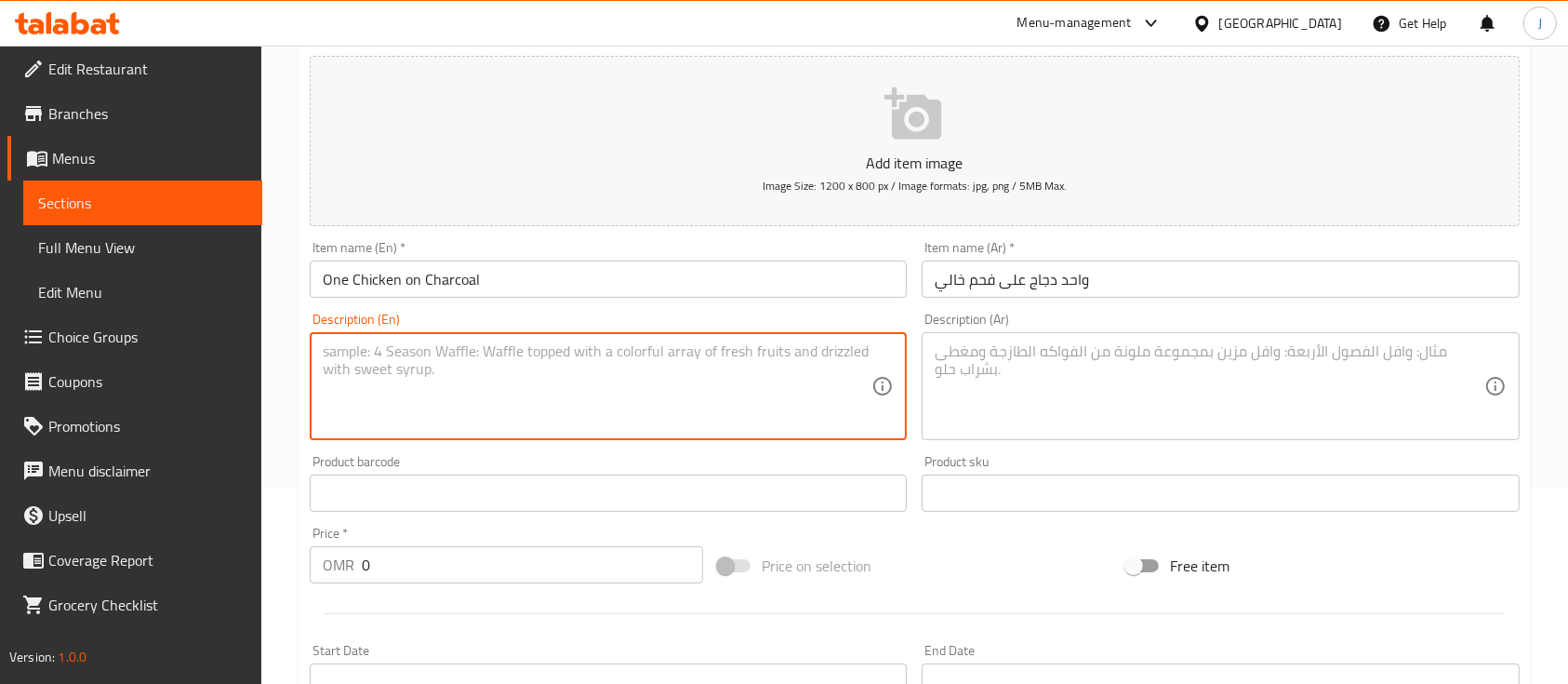
scroll to position [198, 0]
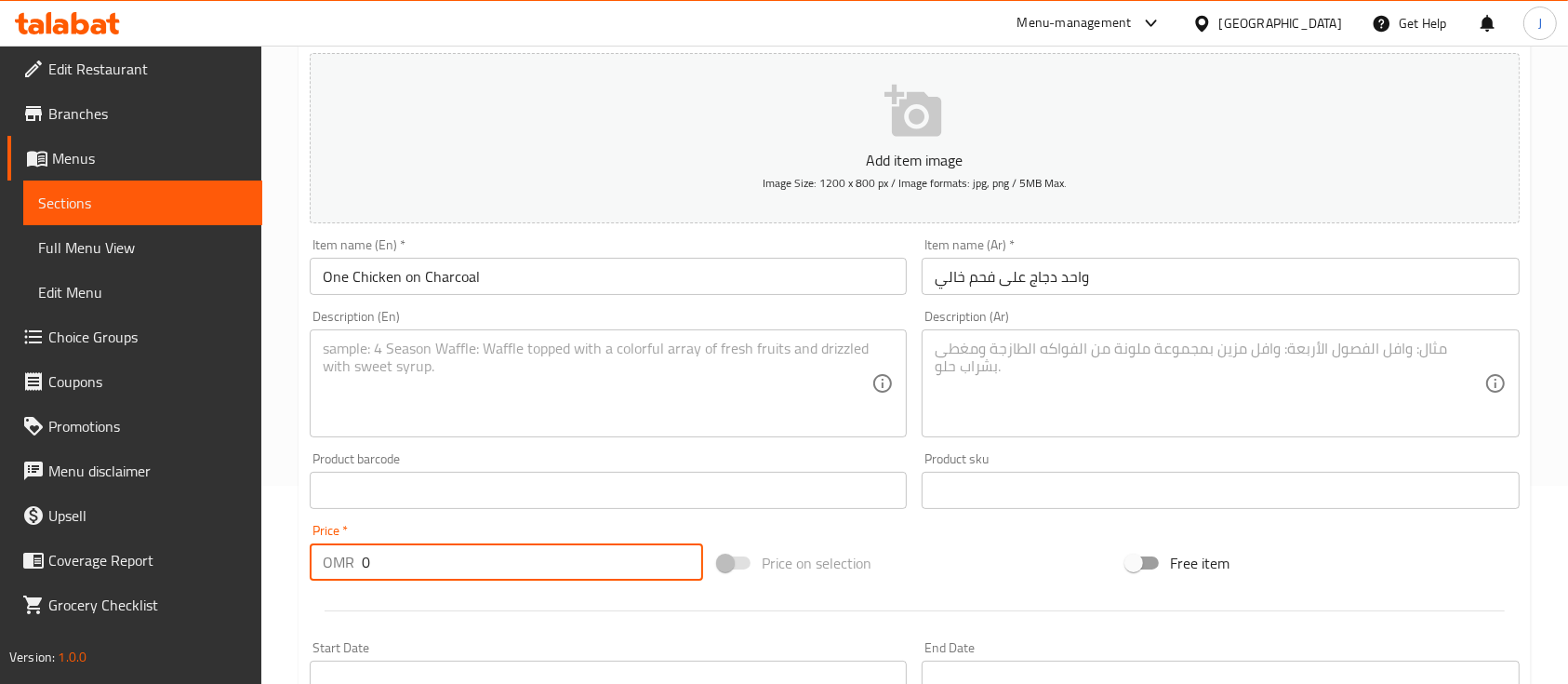
drag, startPoint x: 407, startPoint y: 575, endPoint x: 351, endPoint y: 573, distance: 56.0
click at [351, 573] on div "OMR 0 Price *" at bounding box center [506, 562] width 393 height 38
type input "2"
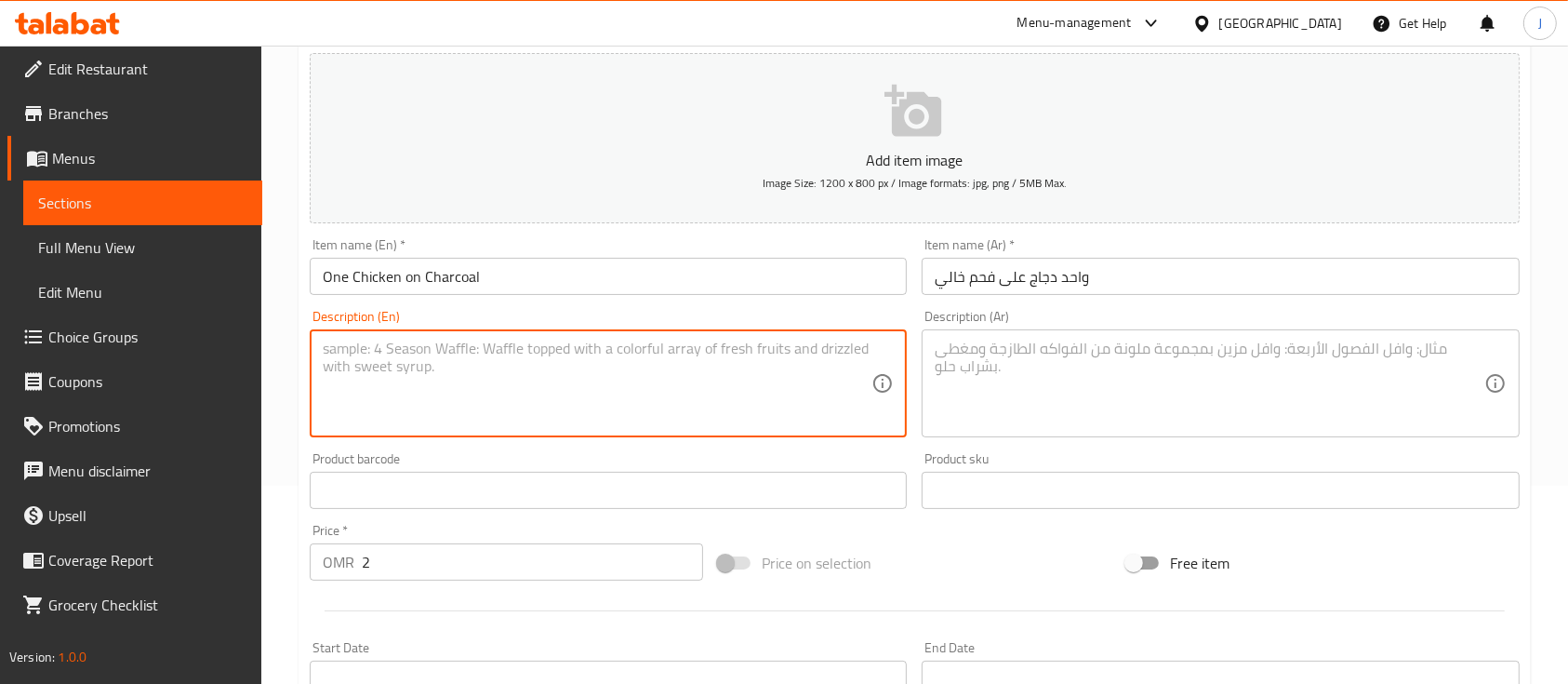
click at [464, 390] on textarea at bounding box center [597, 384] width 548 height 89
type textarea "Without rice"
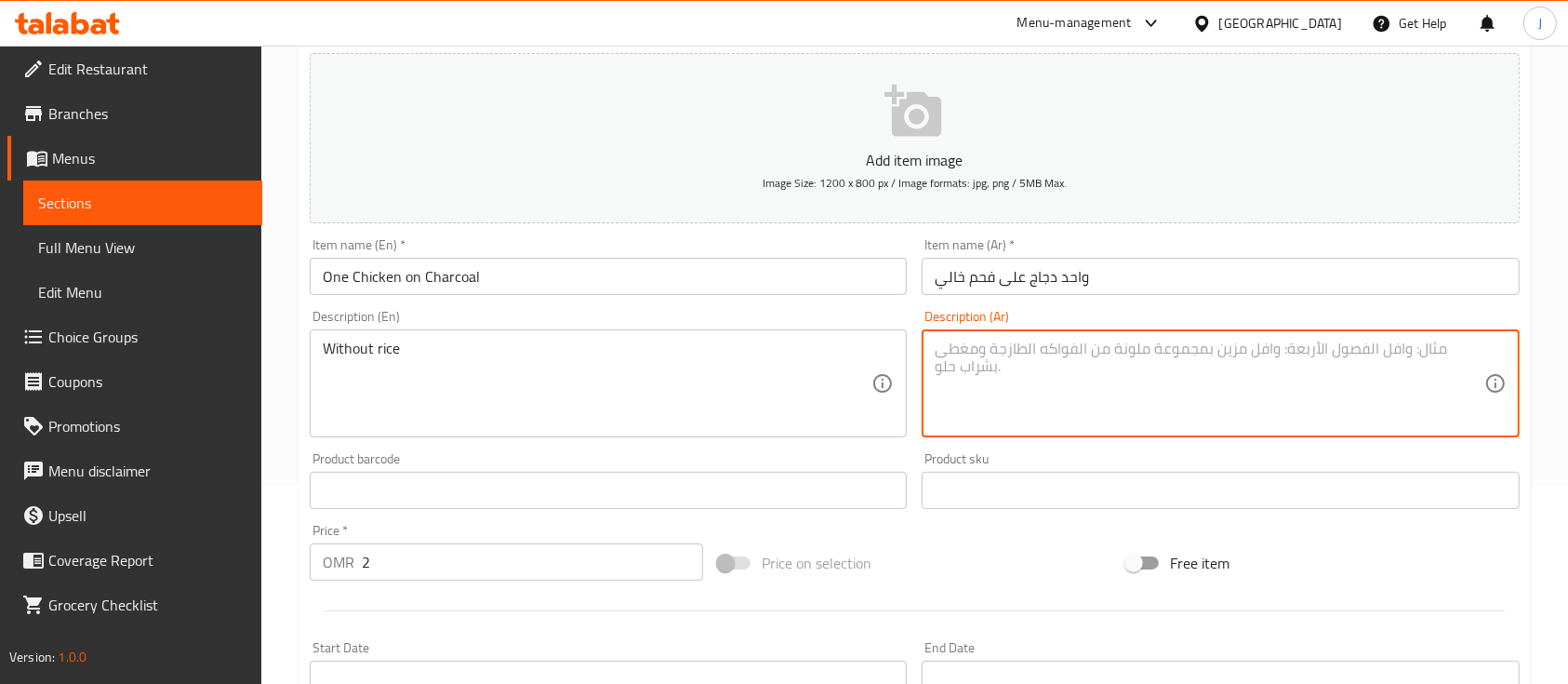
click at [1004, 419] on textarea at bounding box center [1209, 384] width 548 height 89
paste textarea "بدون أرز"
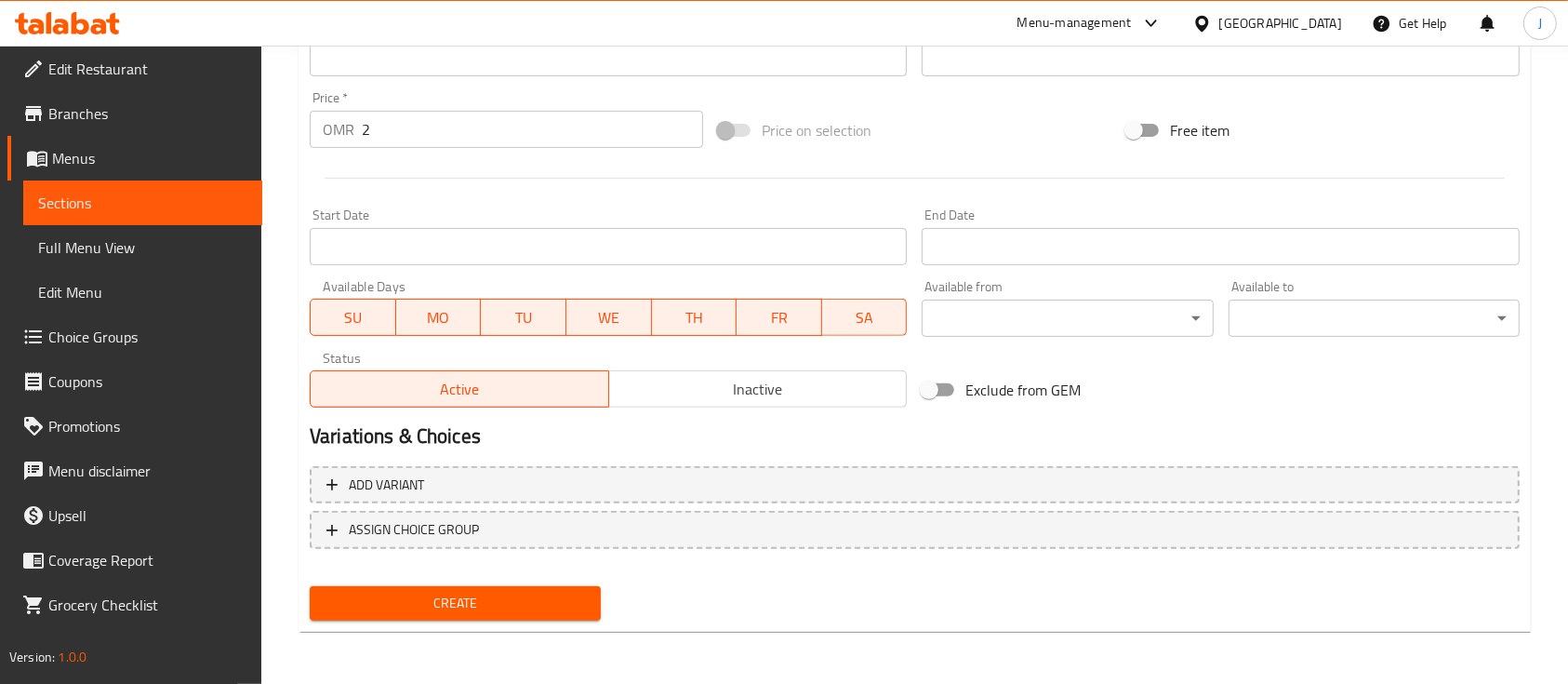
type textarea "بدون أرز"
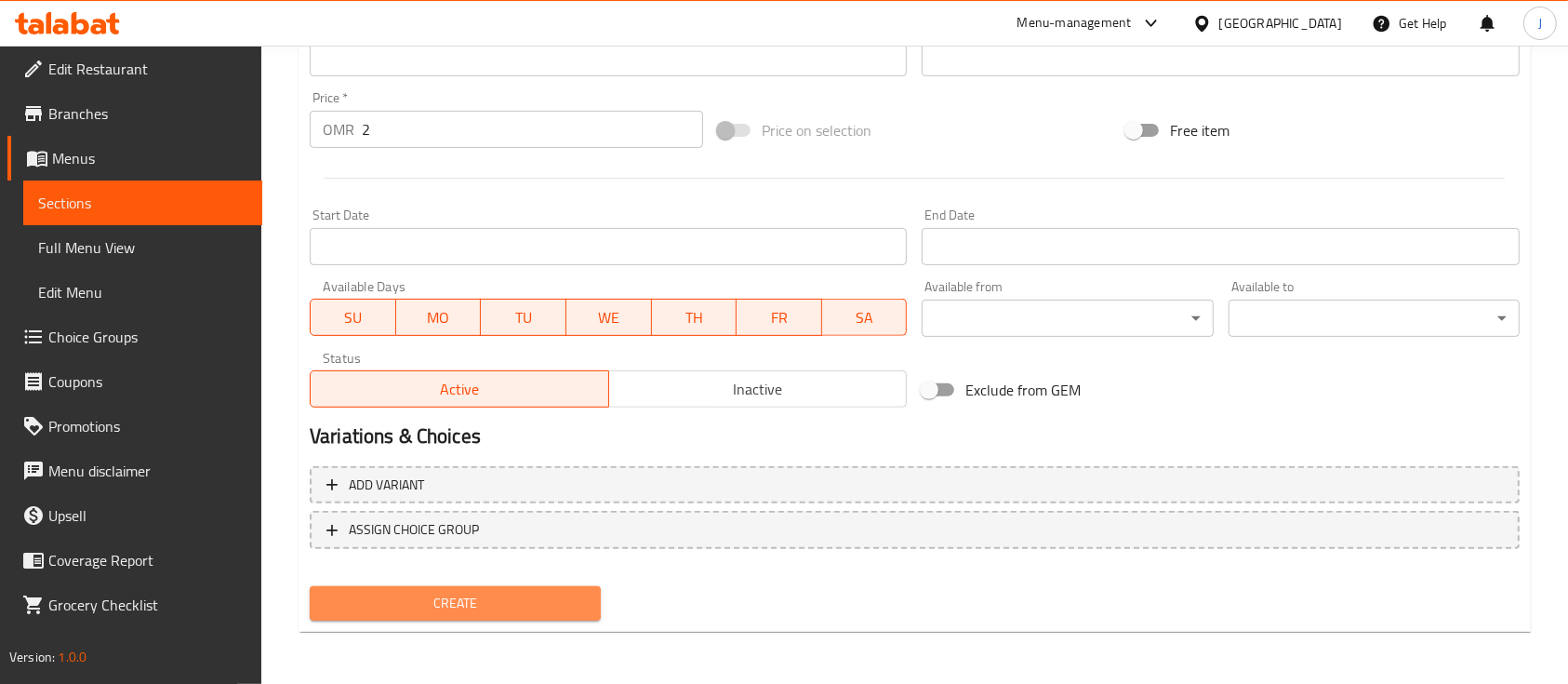
click at [530, 596] on span "Create" at bounding box center [455, 603] width 262 height 23
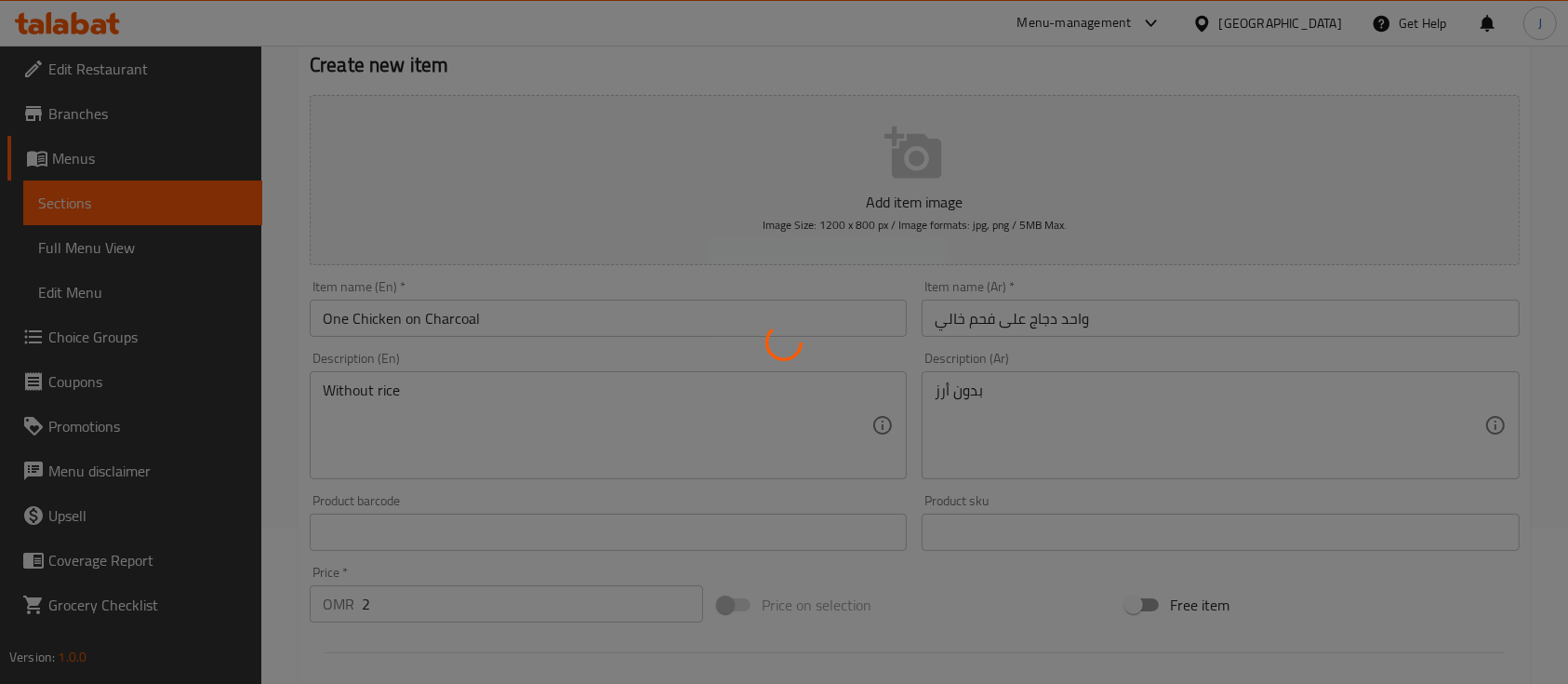
scroll to position [0, 0]
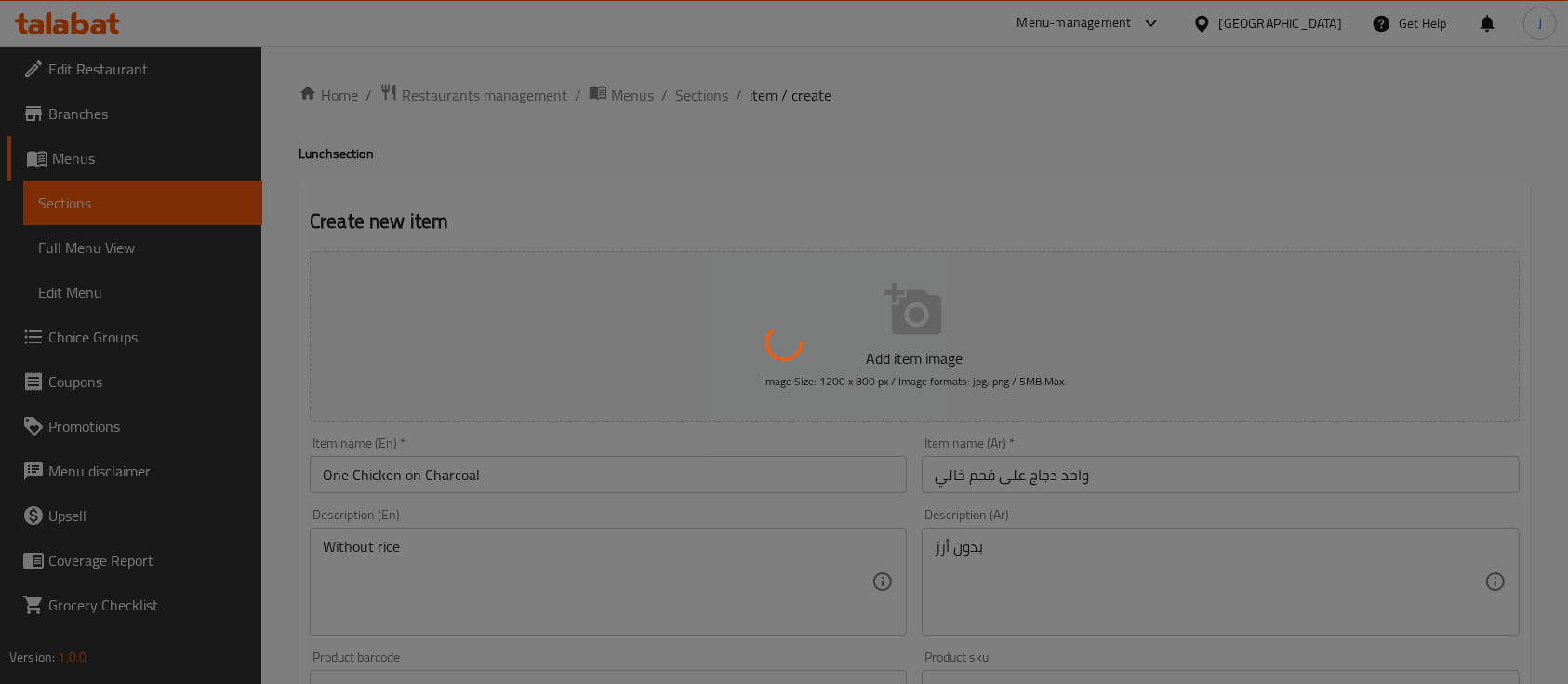
type input "0"
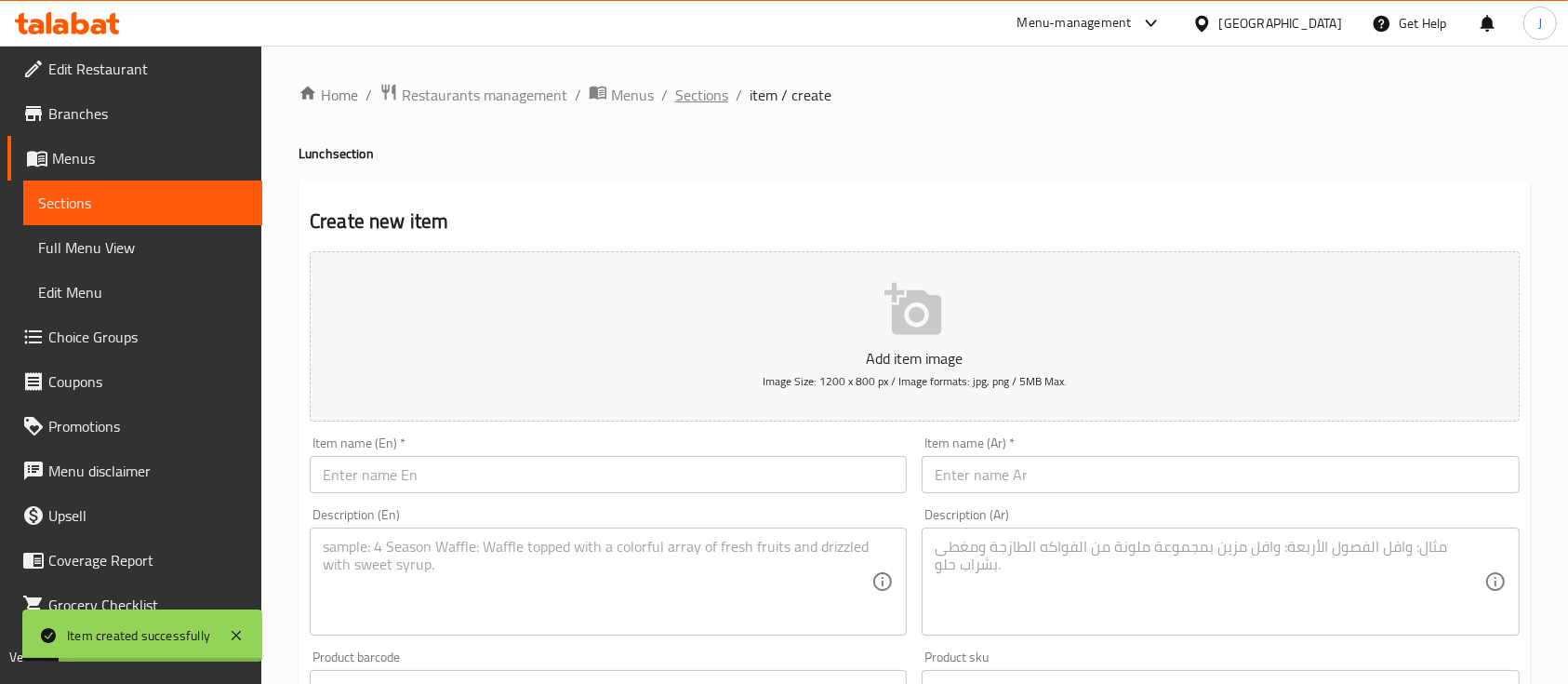
click at [701, 87] on span "Sections" at bounding box center [701, 94] width 53 height 22
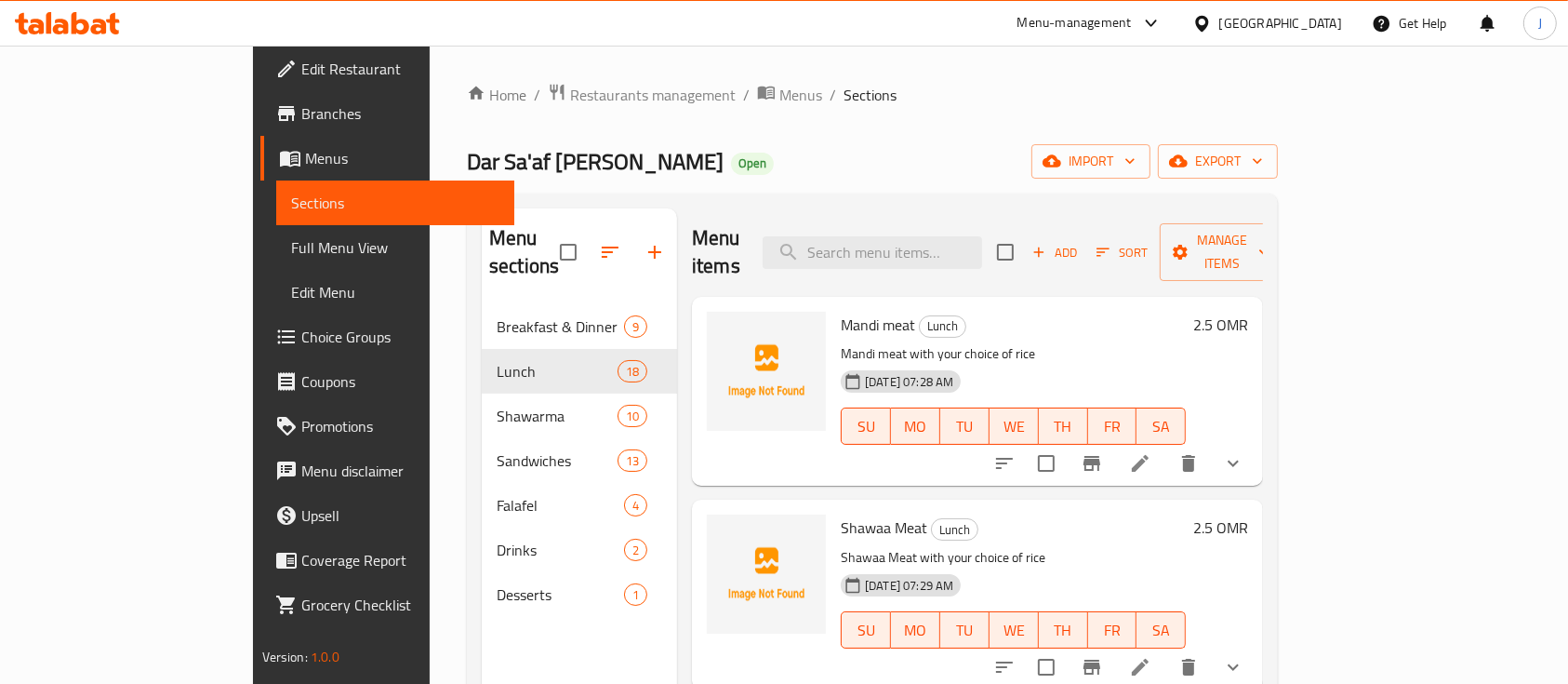
click at [1139, 515] on h6 "Shawaa Meat Lunch" at bounding box center [1013, 527] width 345 height 26
click at [570, 94] on span "Restaurants management" at bounding box center [653, 94] width 165 height 22
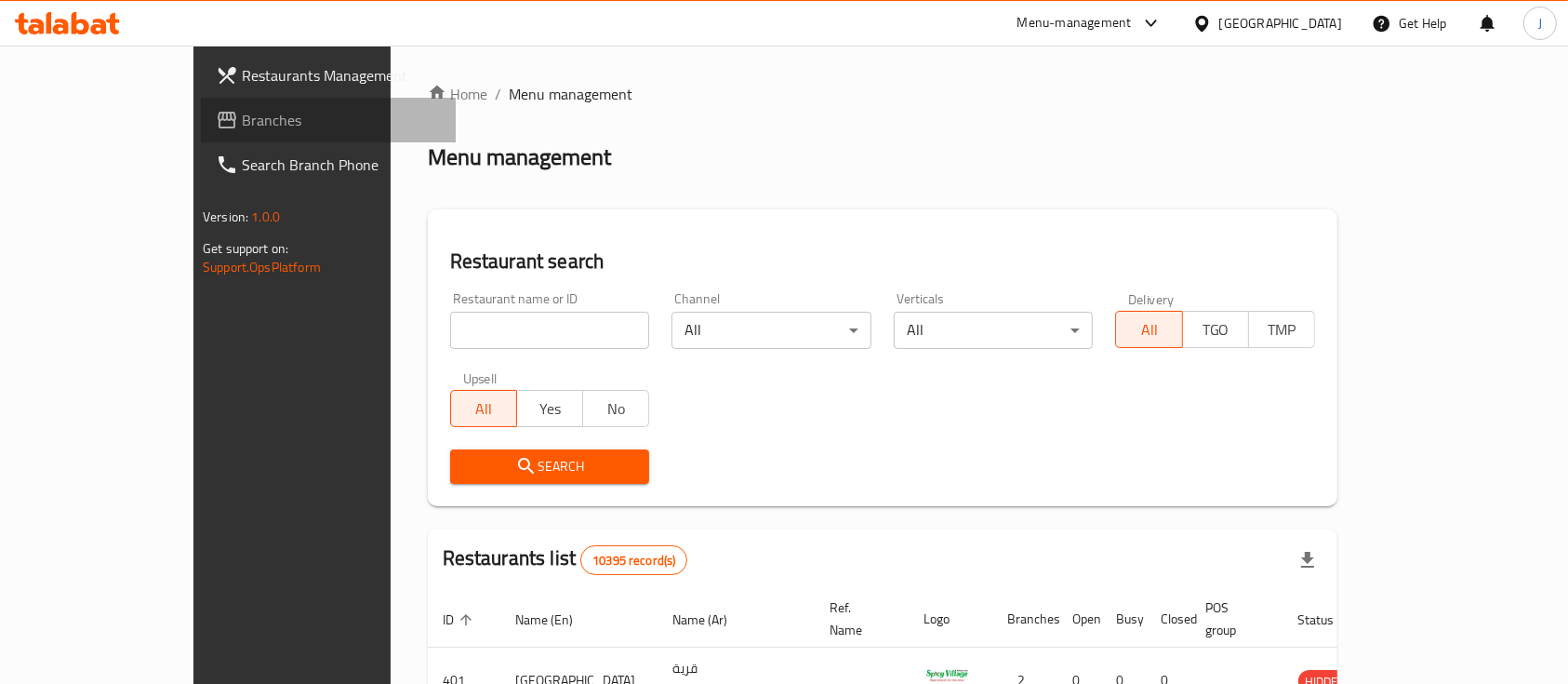
click at [241, 118] on span "Branches" at bounding box center [341, 119] width 199 height 22
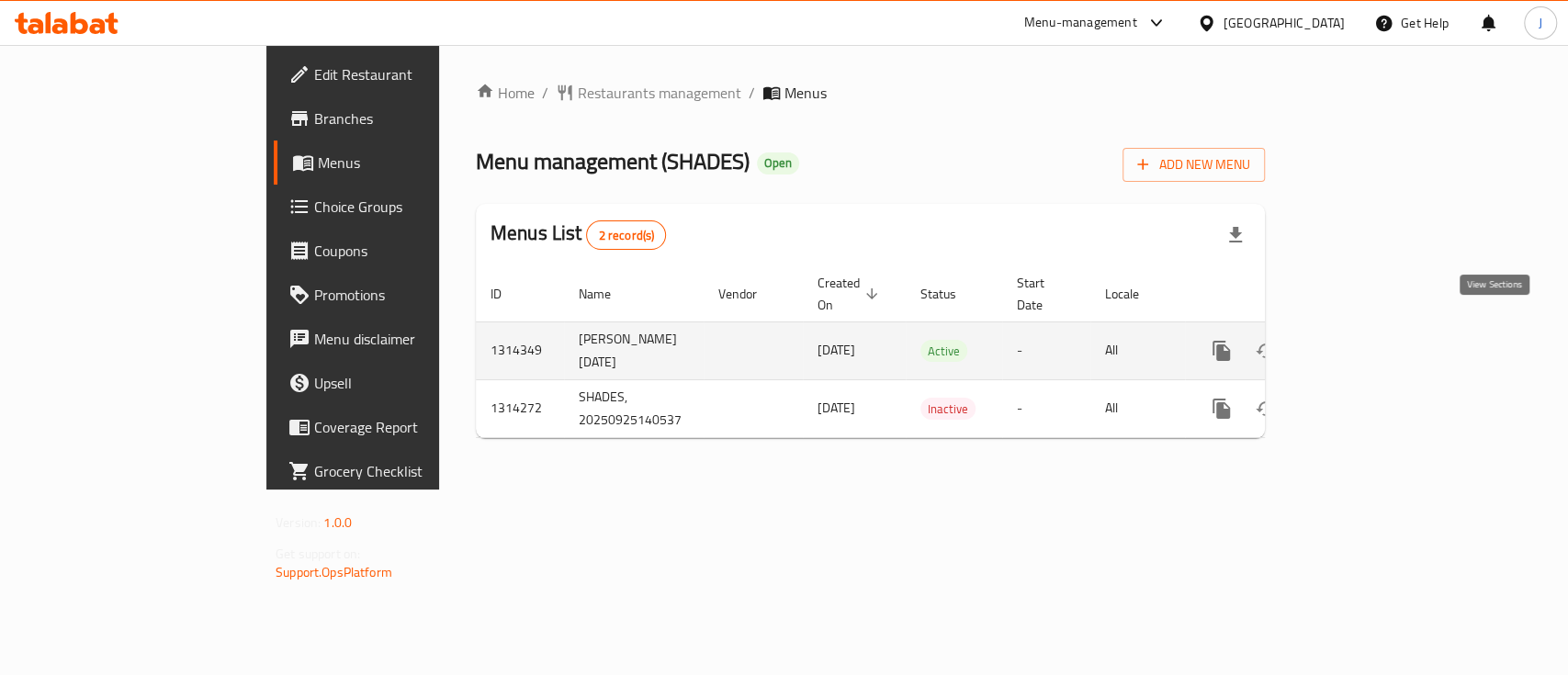
click at [1365, 340] on icon "enhanced table" at bounding box center [1353, 350] width 22 height 22
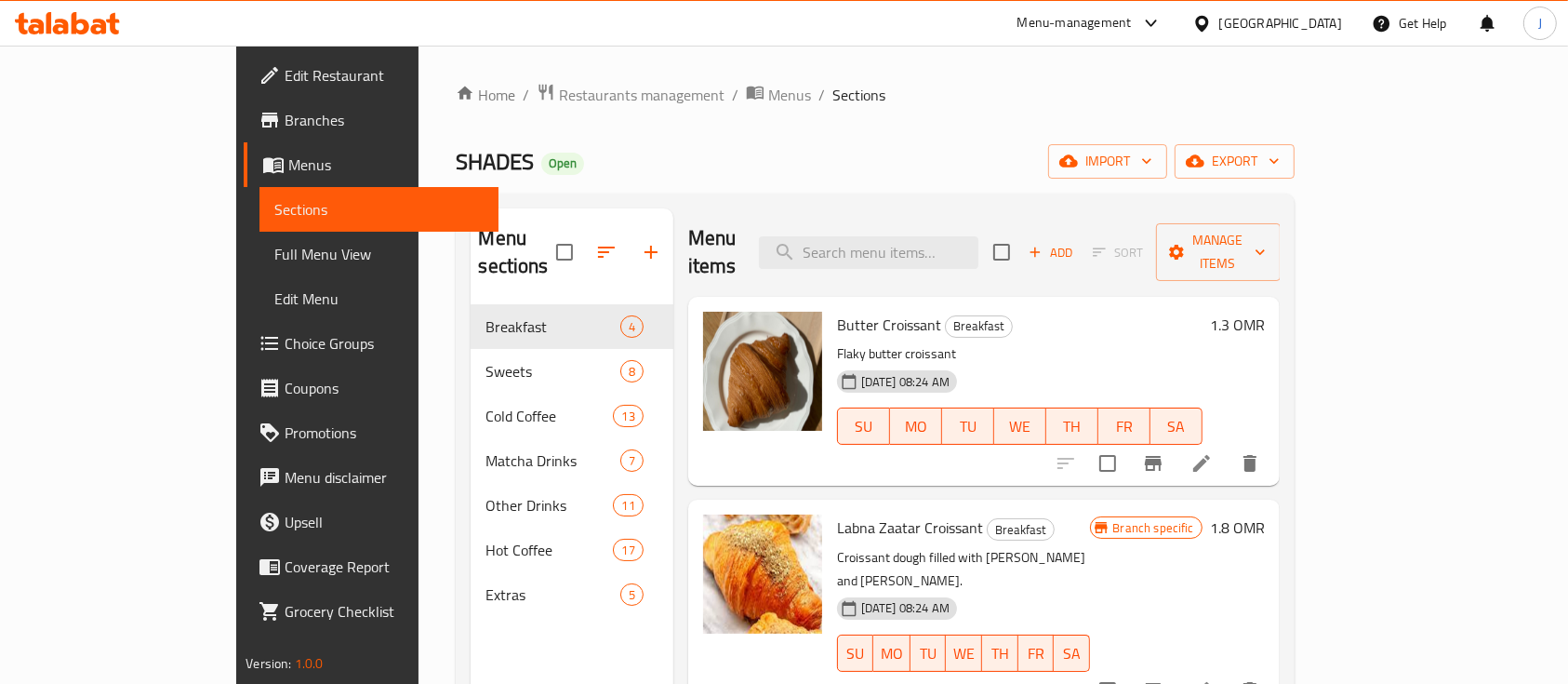
click at [1139, 363] on div "[DATE] 08:24 AM SU MO TU WE TH FR SA" at bounding box center [1020, 413] width 380 height 100
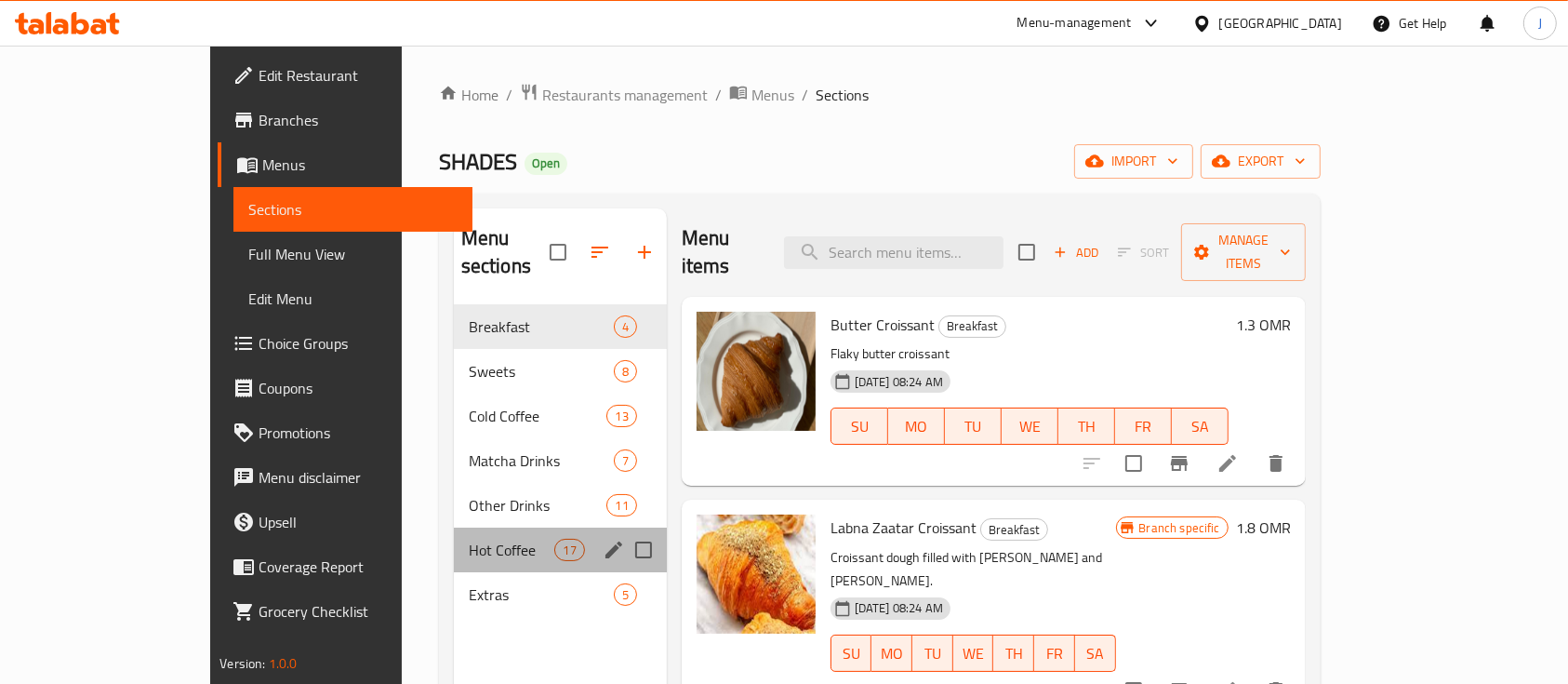
click at [454, 532] on div "Hot Coffee 17" at bounding box center [560, 549] width 213 height 44
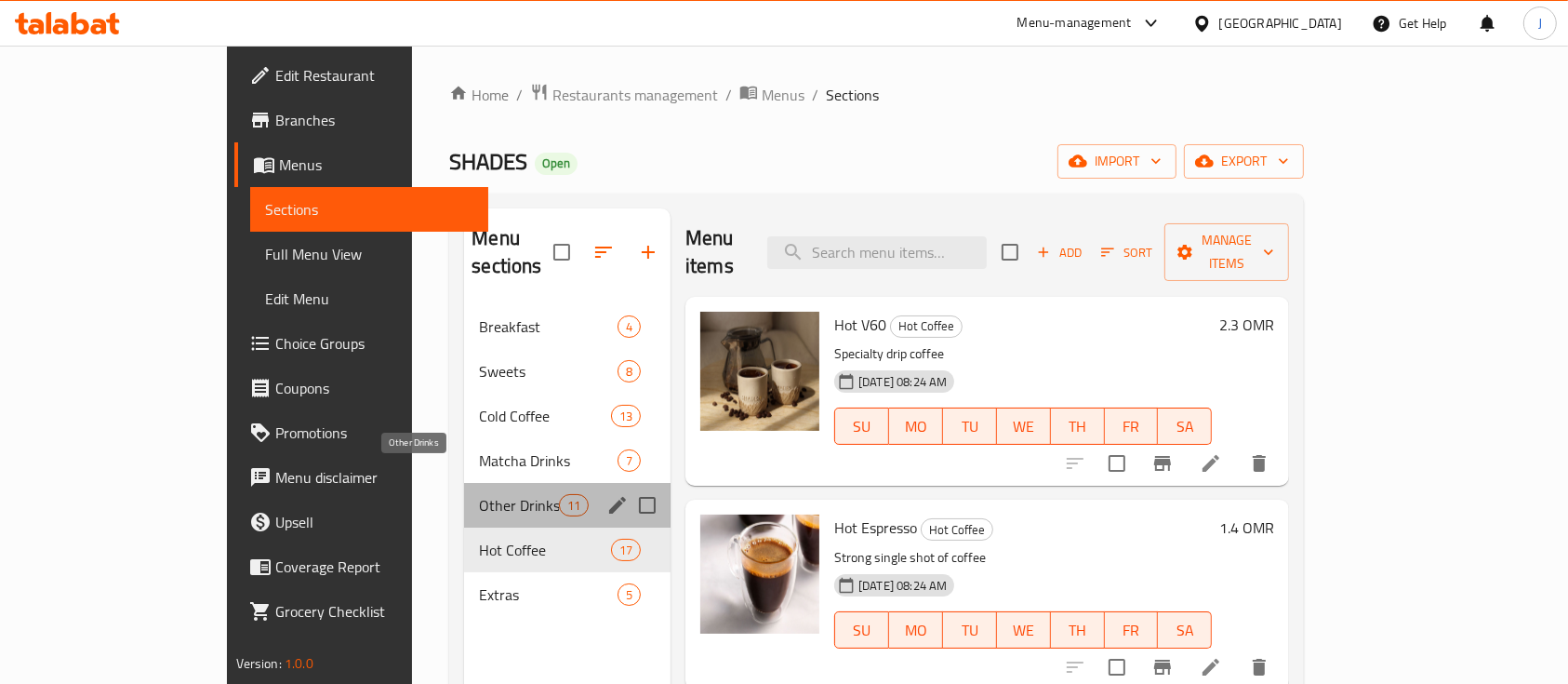
click at [479, 494] on span "Other Drinks" at bounding box center [518, 504] width 79 height 22
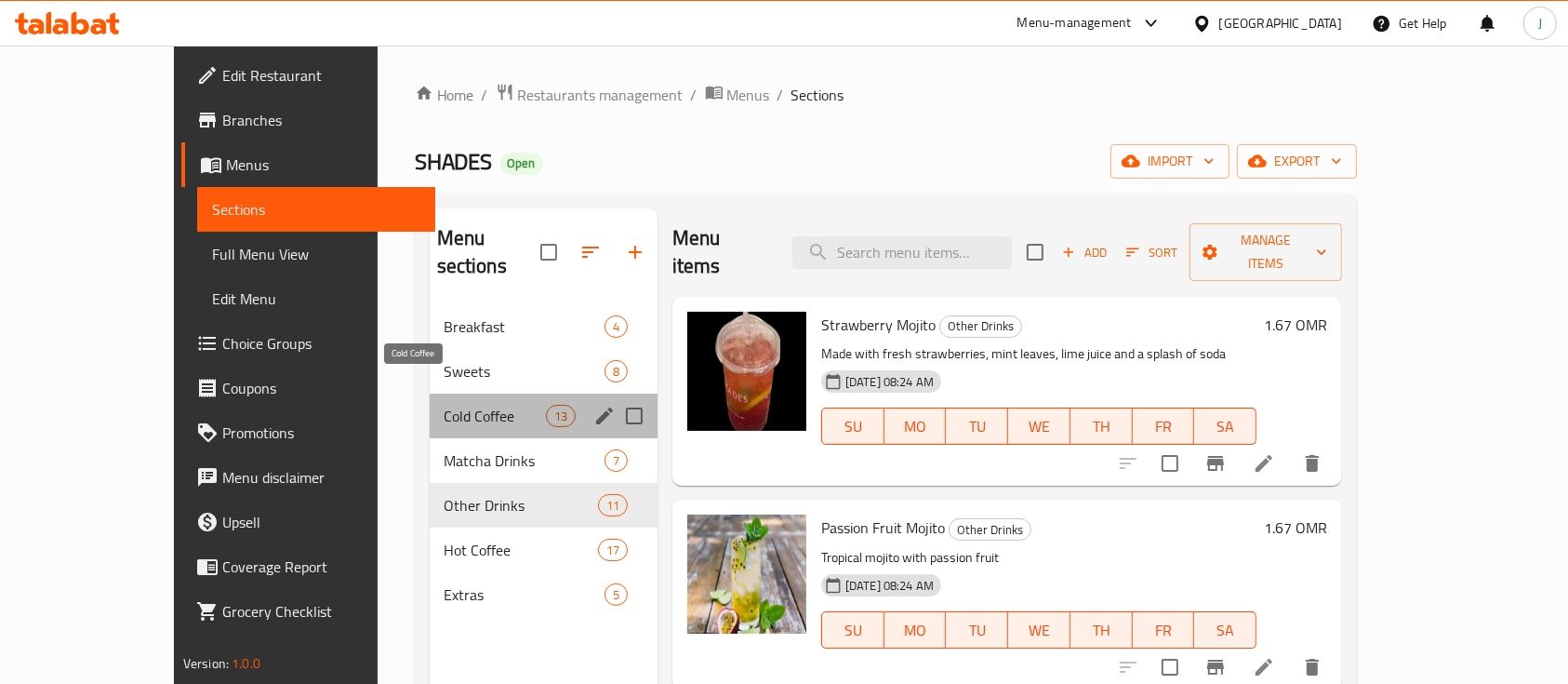
click at [444, 405] on span "Cold Coffee" at bounding box center [494, 416] width 101 height 22
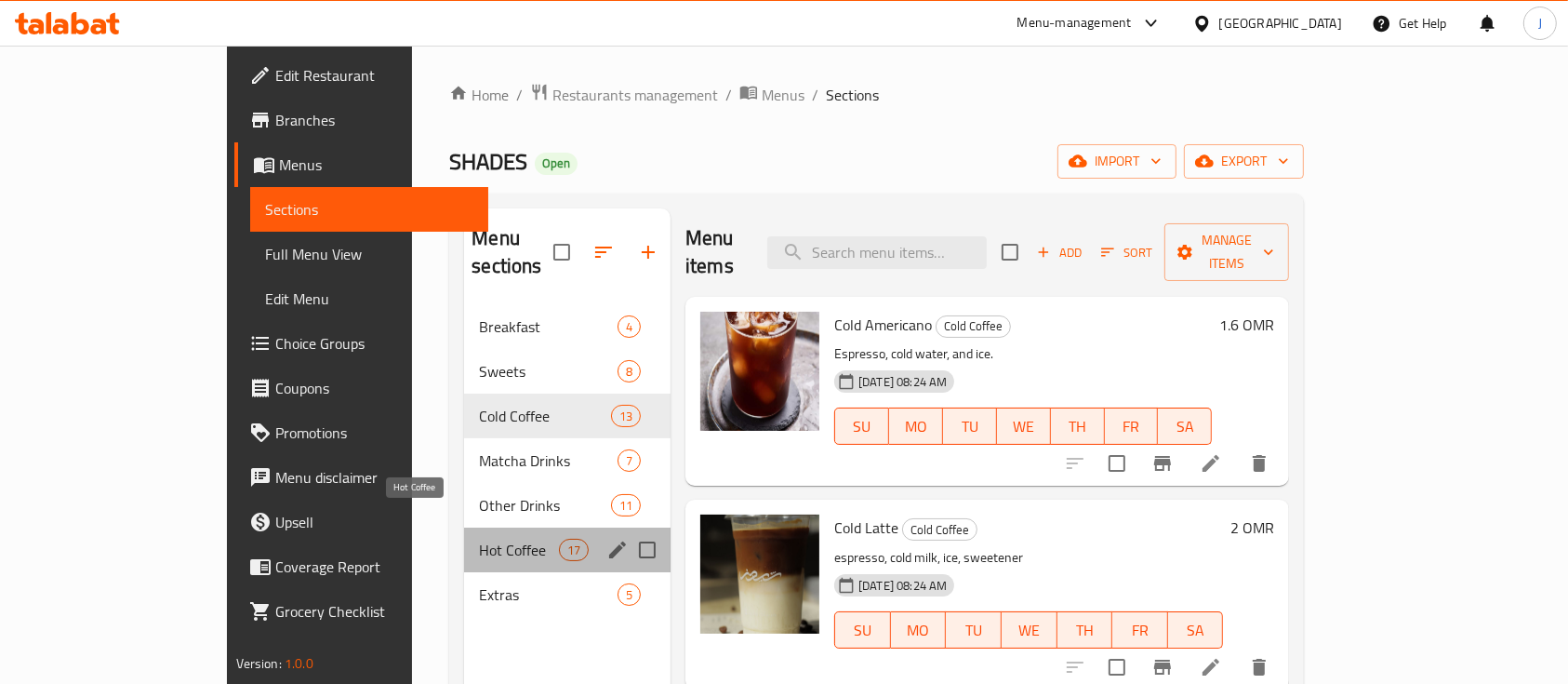
click at [479, 539] on span "Hot Coffee" at bounding box center [518, 549] width 79 height 22
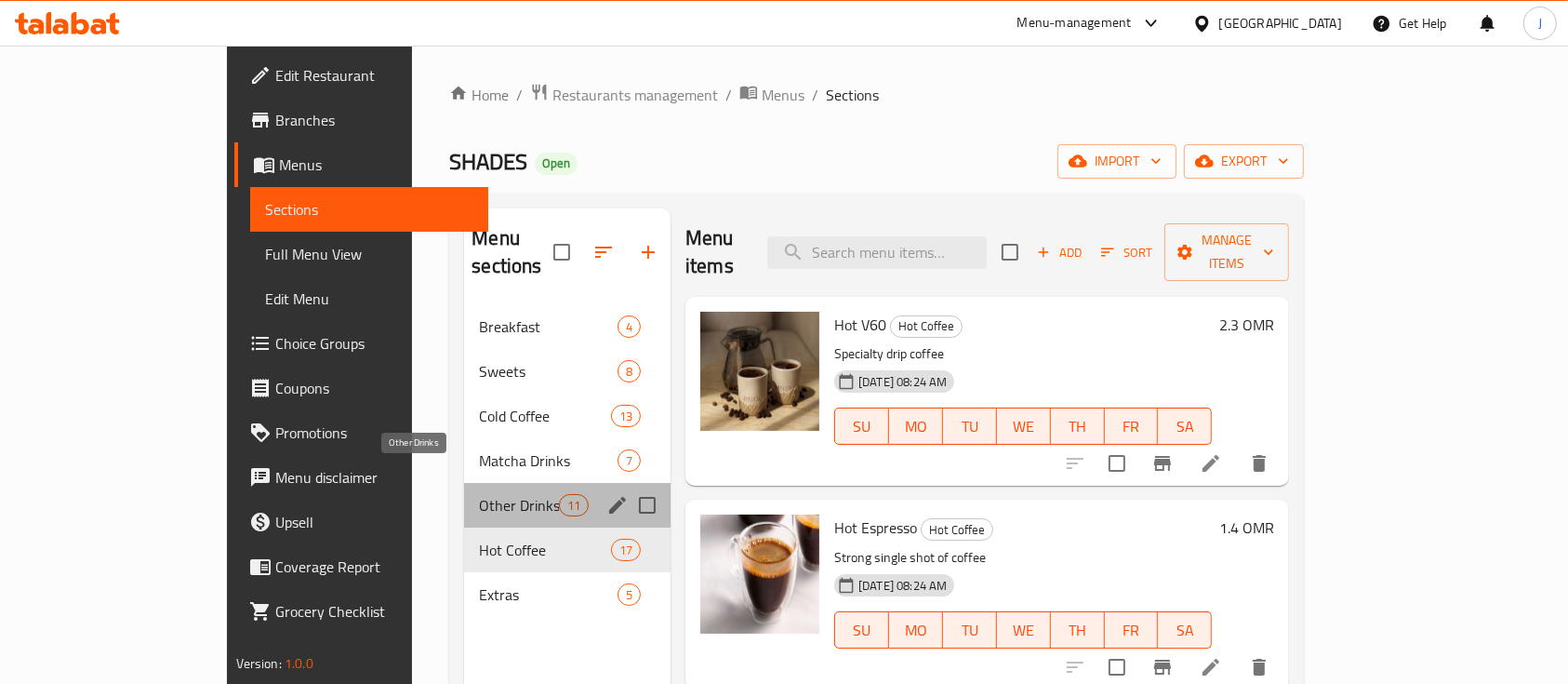
click at [479, 494] on span "Other Drinks" at bounding box center [518, 504] width 79 height 22
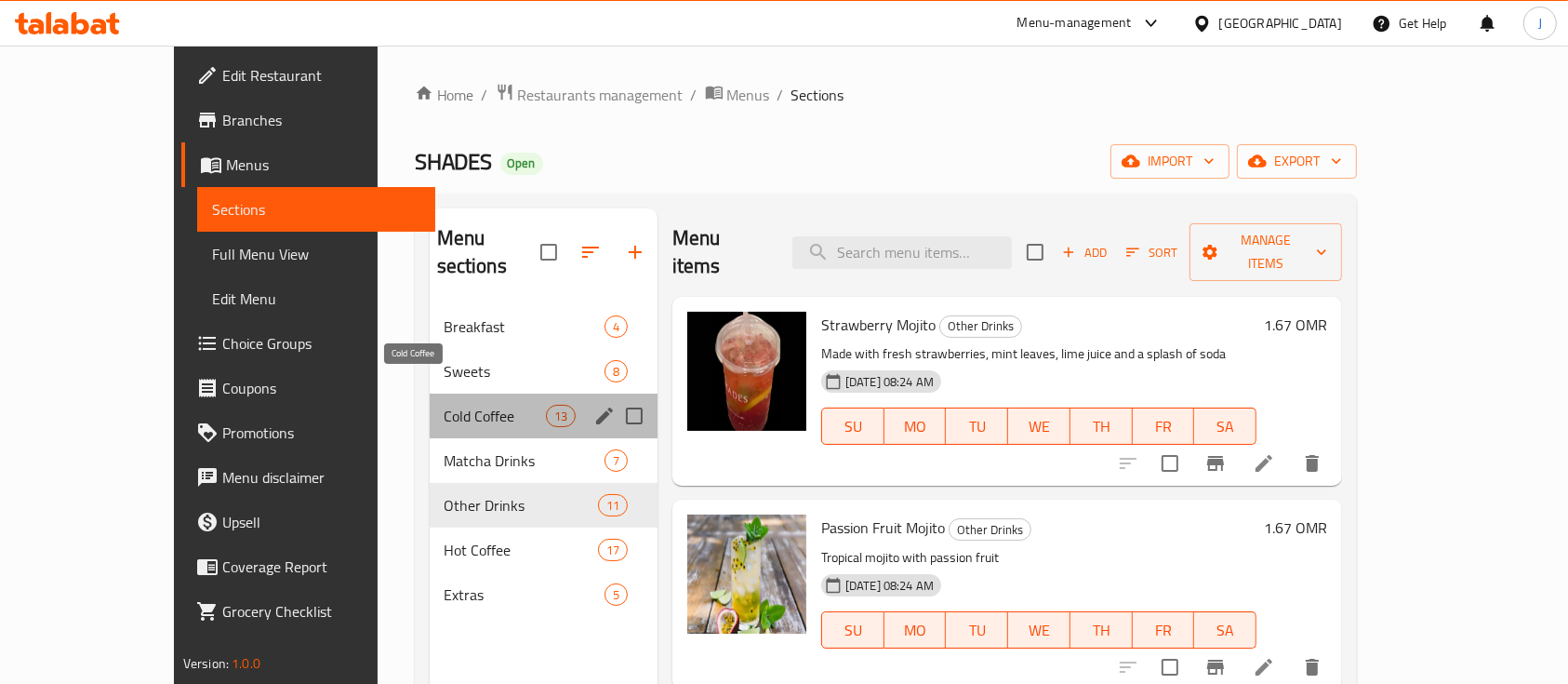
click at [444, 405] on span "Cold Coffee" at bounding box center [494, 416] width 101 height 22
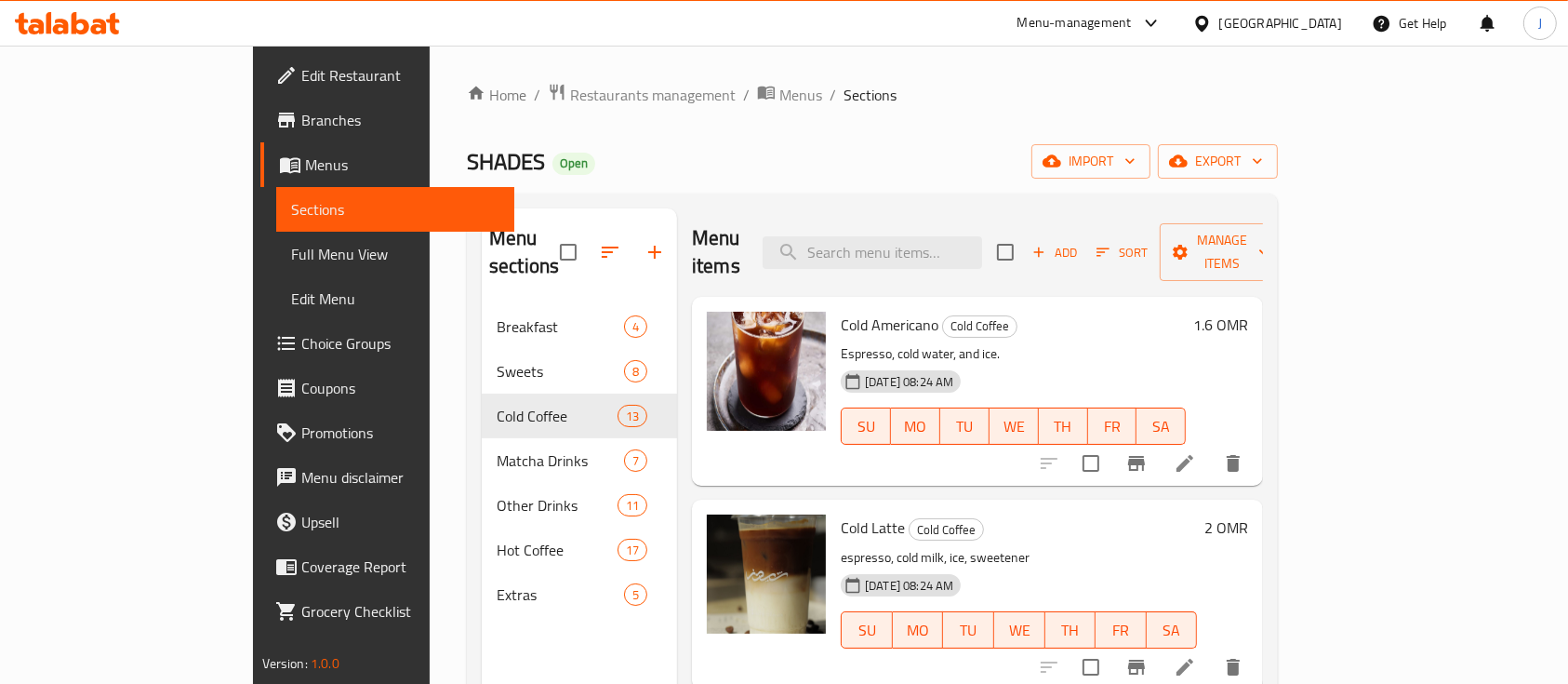
click at [1160, 296] on div "Cold Americano Cold Coffee Espresso, cold water, and ice. [DATE] 08:24 AM SU MO…" at bounding box center [977, 391] width 571 height 189
click at [644, 241] on icon "button" at bounding box center [654, 251] width 22 height 22
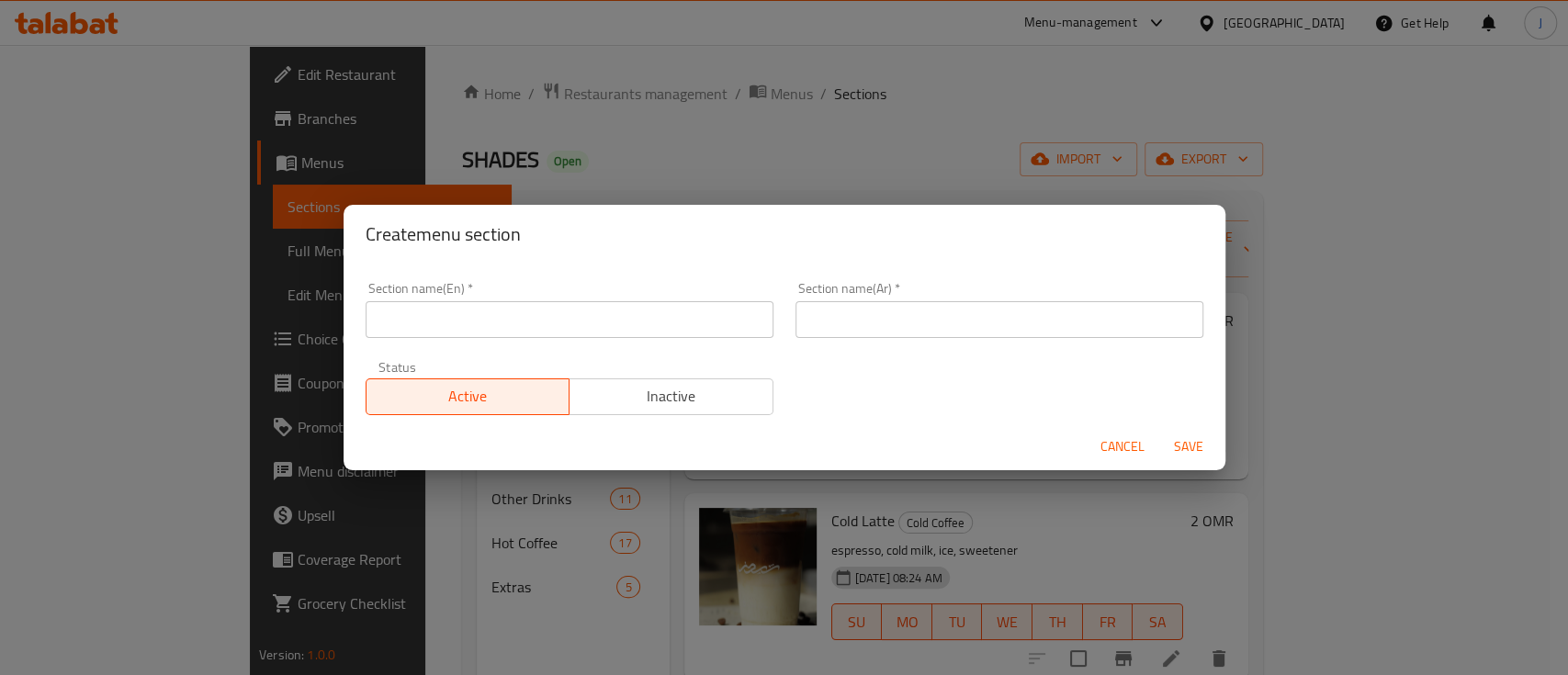
click at [500, 308] on input "text" at bounding box center [569, 319] width 407 height 37
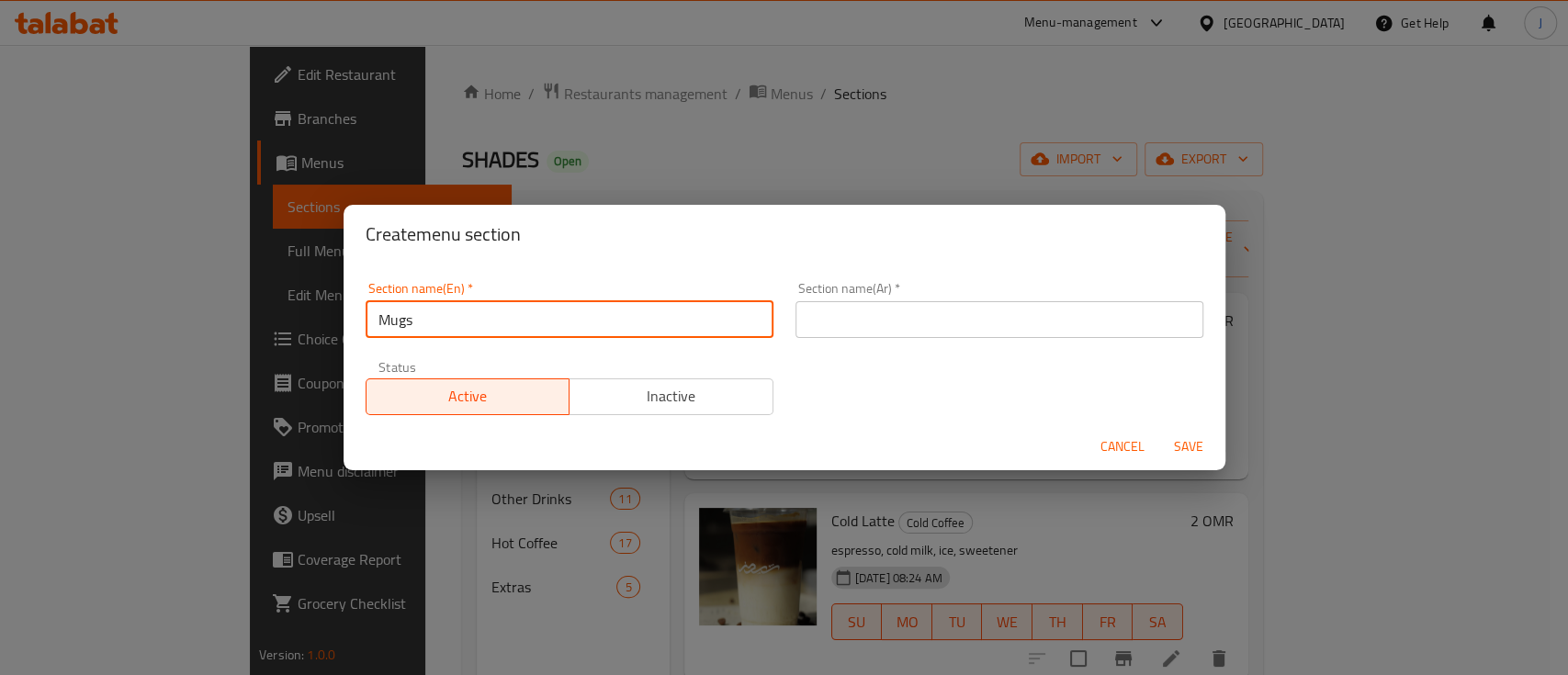
type input "Mugs"
click at [867, 318] on input "text" at bounding box center [998, 319] width 407 height 37
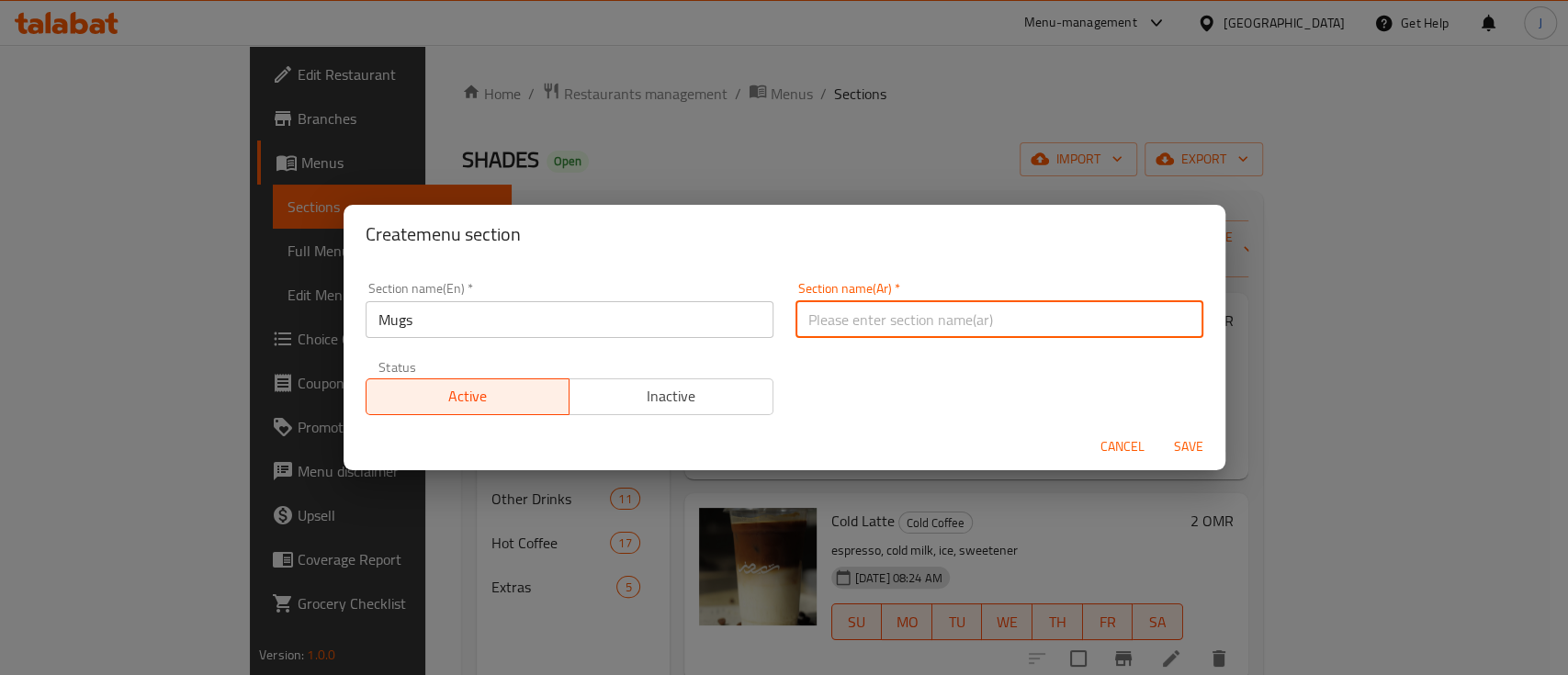
paste input "أكواب"
type input "أكواب"
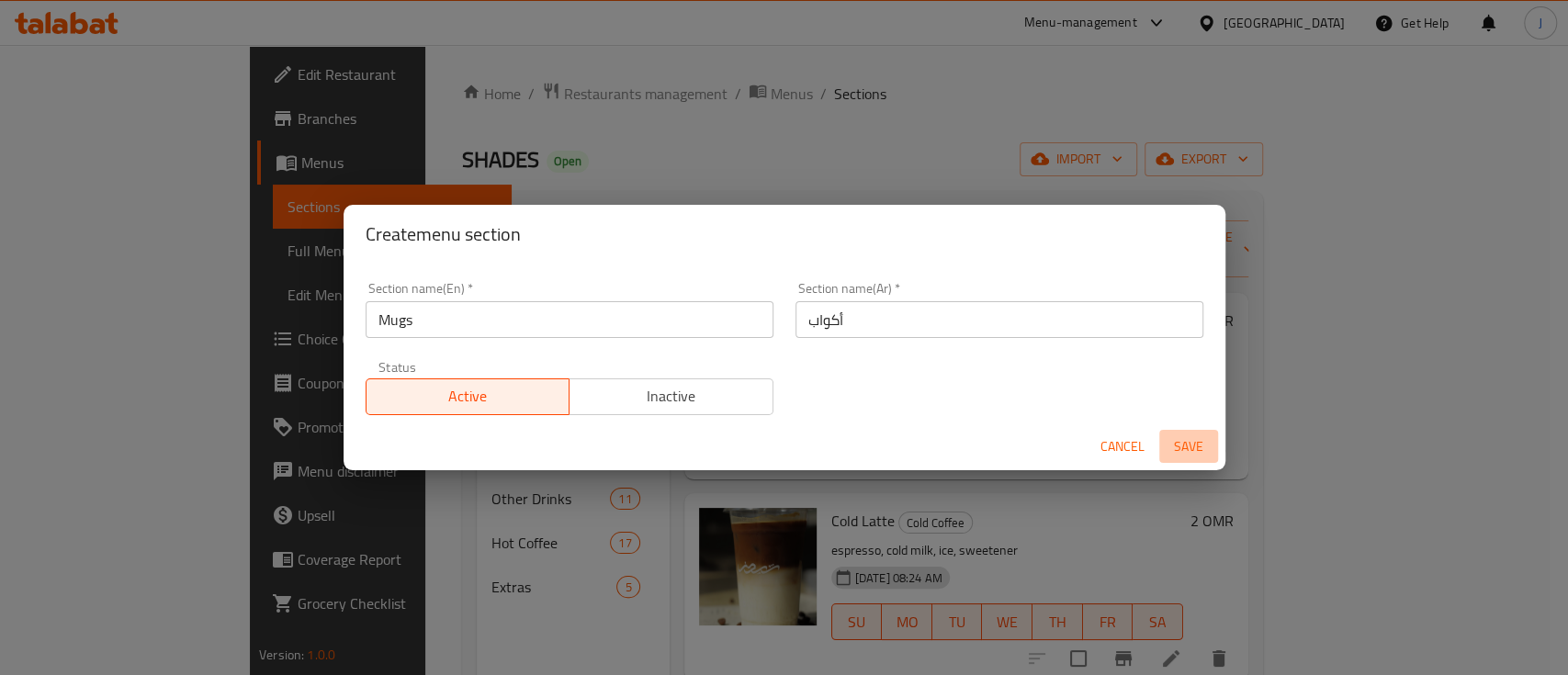
click at [1194, 444] on span "Save" at bounding box center [1188, 446] width 44 height 23
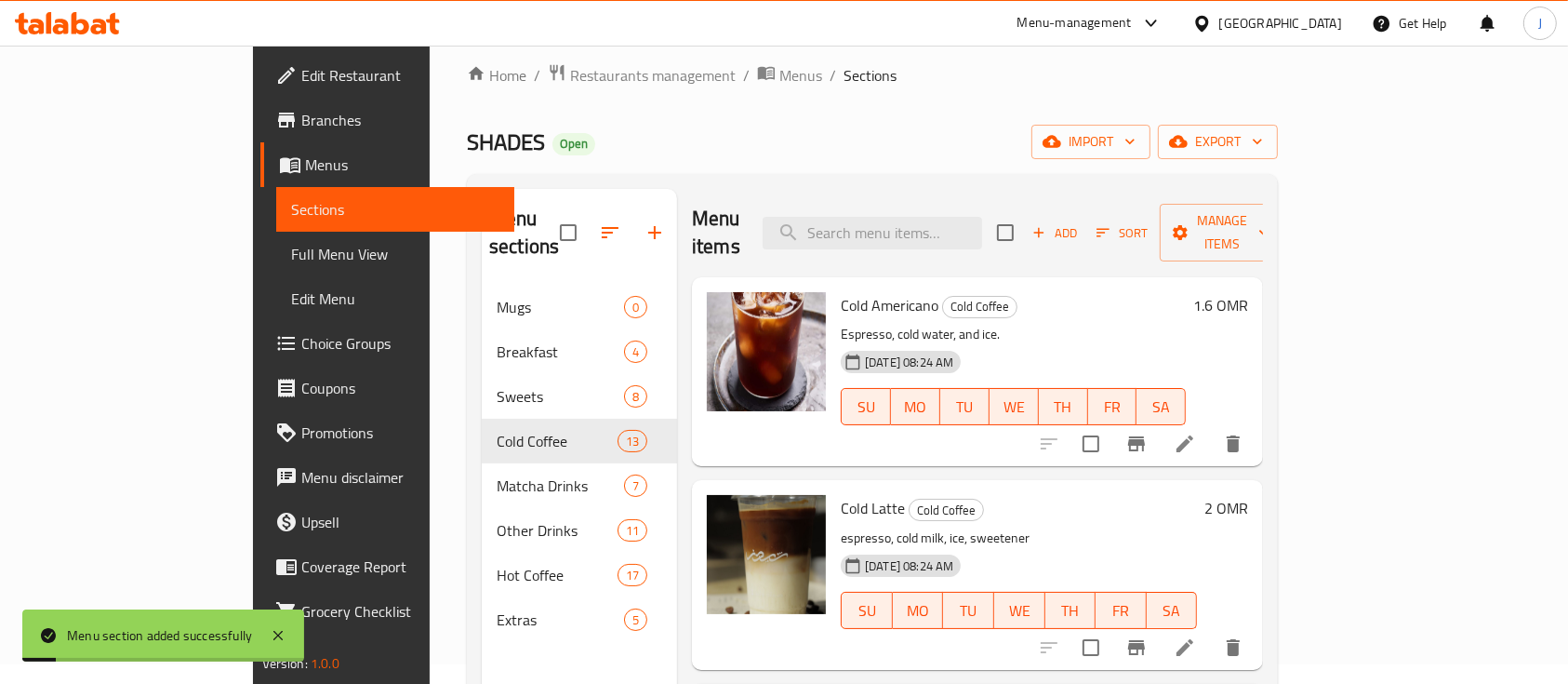
scroll to position [24, 0]
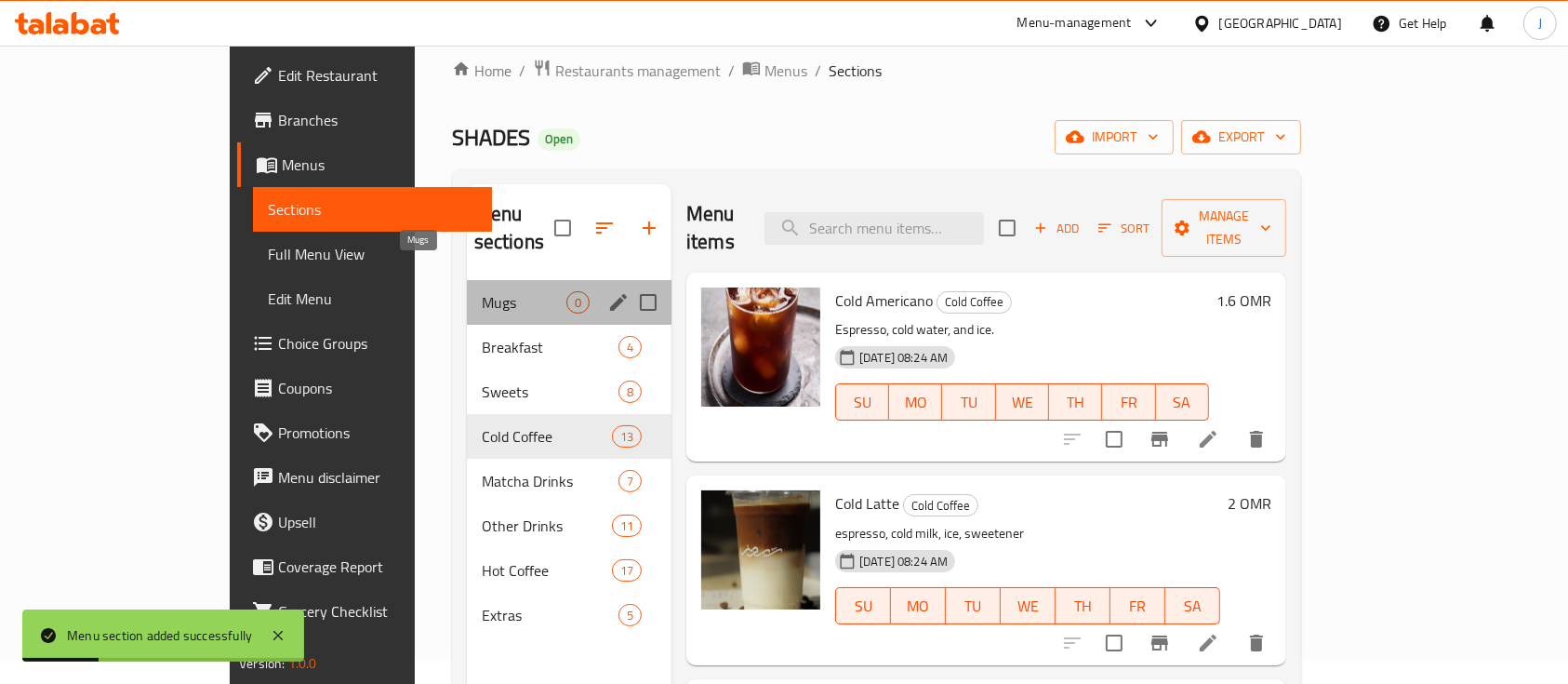
click at [482, 291] on span "Mugs" at bounding box center [524, 302] width 85 height 22
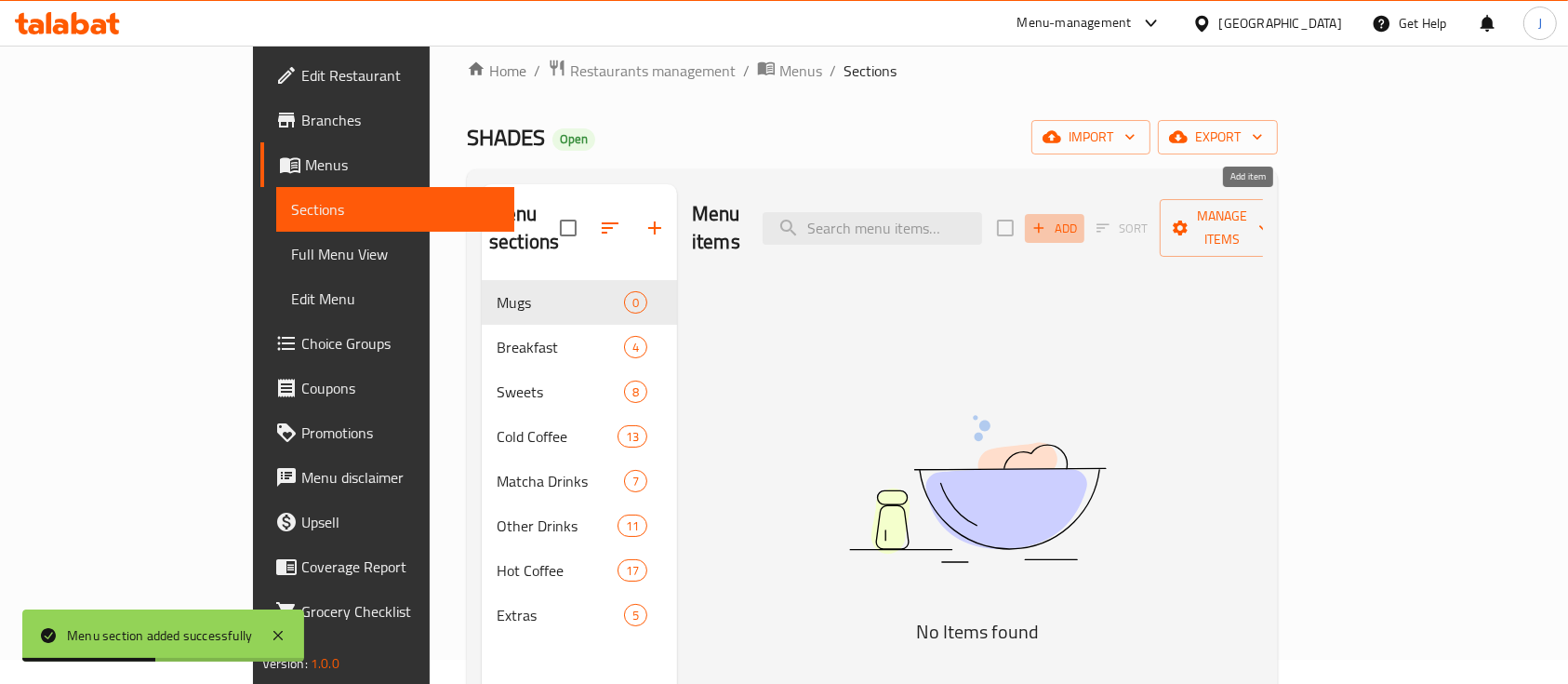
click at [1080, 217] on span "Add" at bounding box center [1054, 228] width 50 height 21
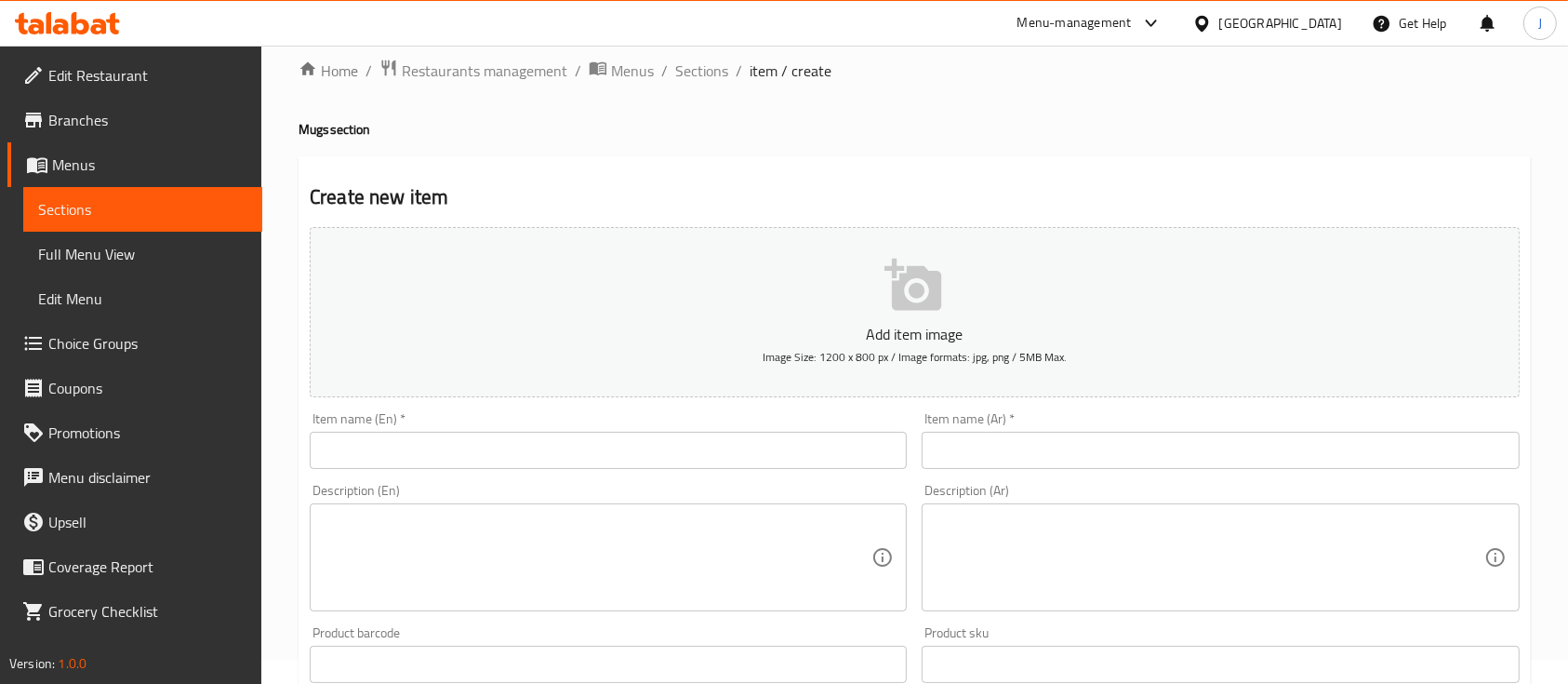
click at [1180, 112] on div "Home / Restaurants management / Menus / Sections / item / create Mugs section C…" at bounding box center [914, 656] width 1232 height 1195
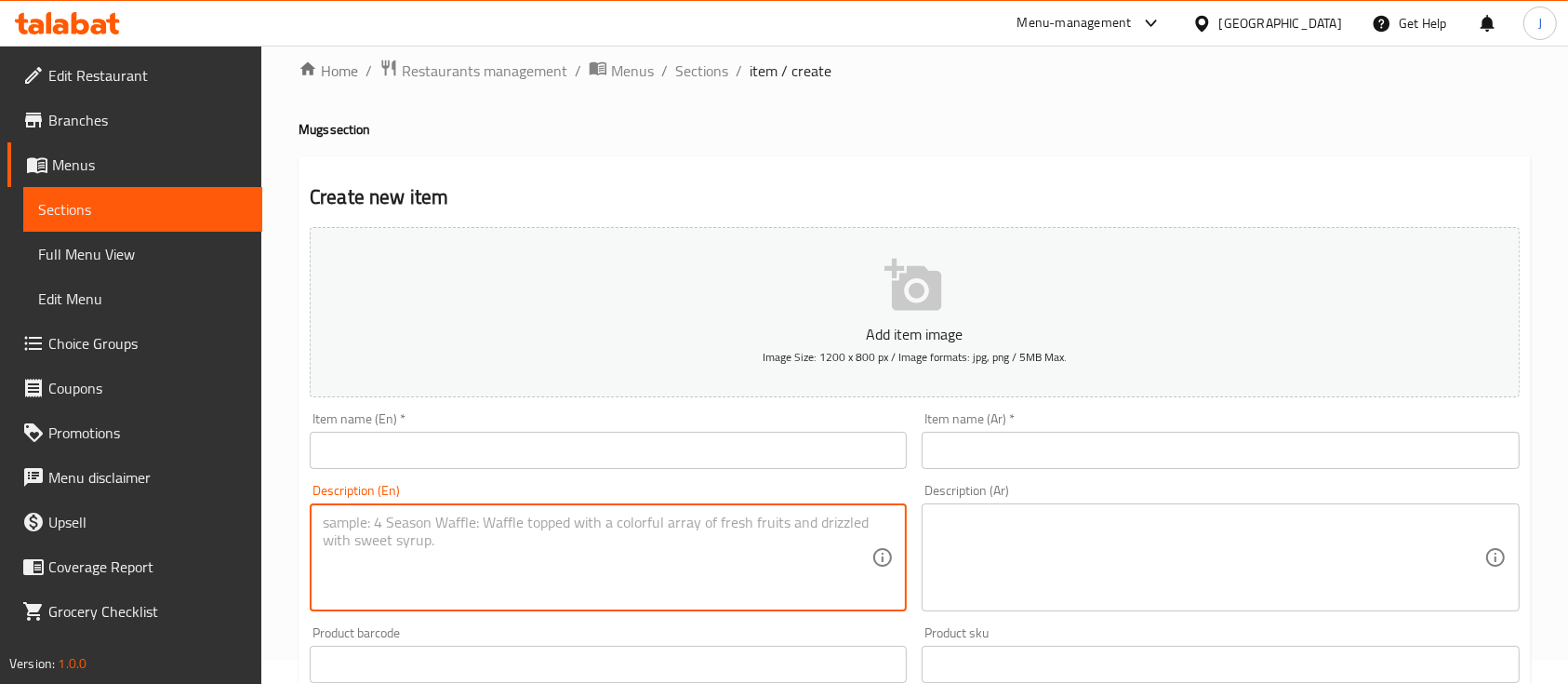
click at [381, 535] on textarea at bounding box center [597, 558] width 548 height 89
paste textarea "Stainless steel Coffee mug for hot and cold drinks"
click at [320, 533] on div "Stainless steel Coffee mug for hot and cold drinks Description (En)" at bounding box center [608, 557] width 597 height 108
click at [325, 533] on textarea "Stainless steel Coffee mug for hot and cold drinks" at bounding box center [597, 558] width 548 height 89
type textarea "Stainless steel coffee mug for hot and cold drinks"
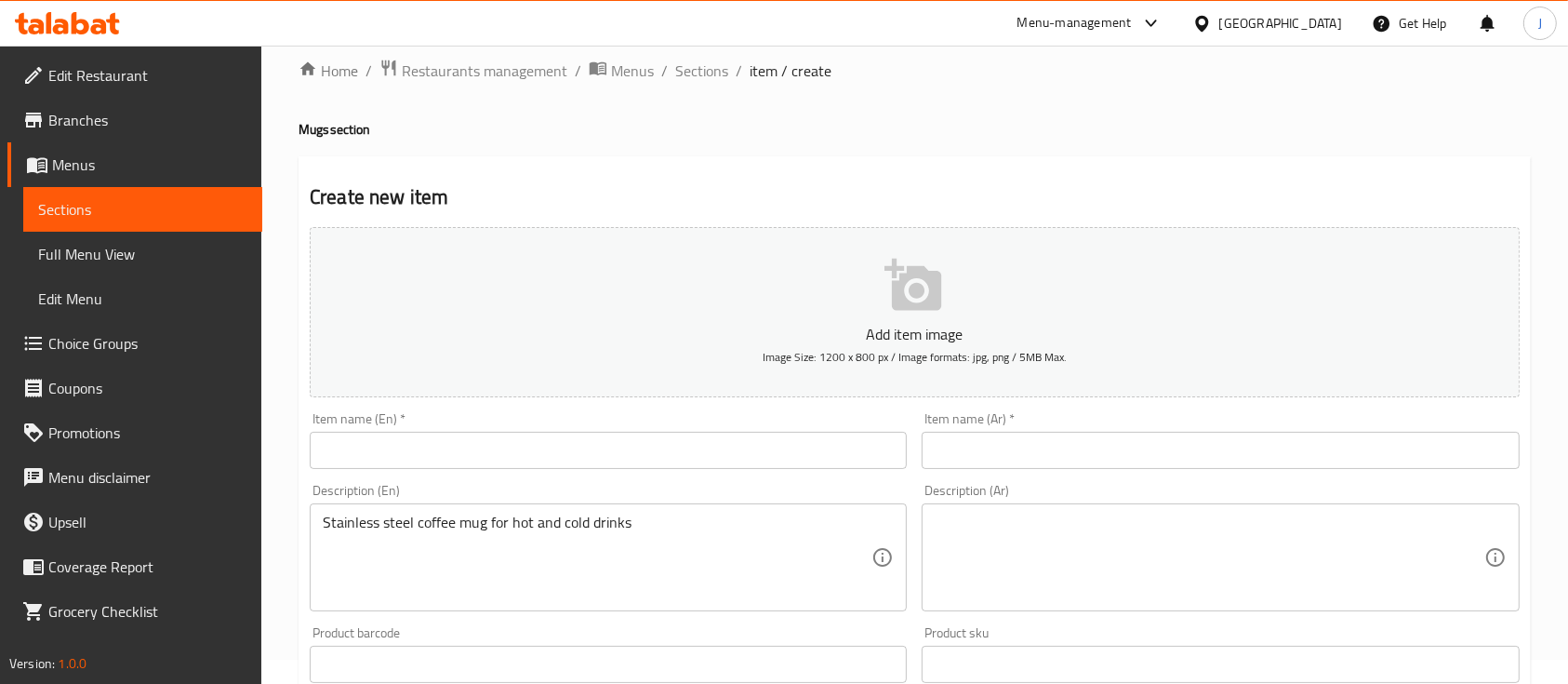
click at [1140, 478] on div "Description (Ar) Description (Ar)" at bounding box center [1220, 547] width 612 height 142
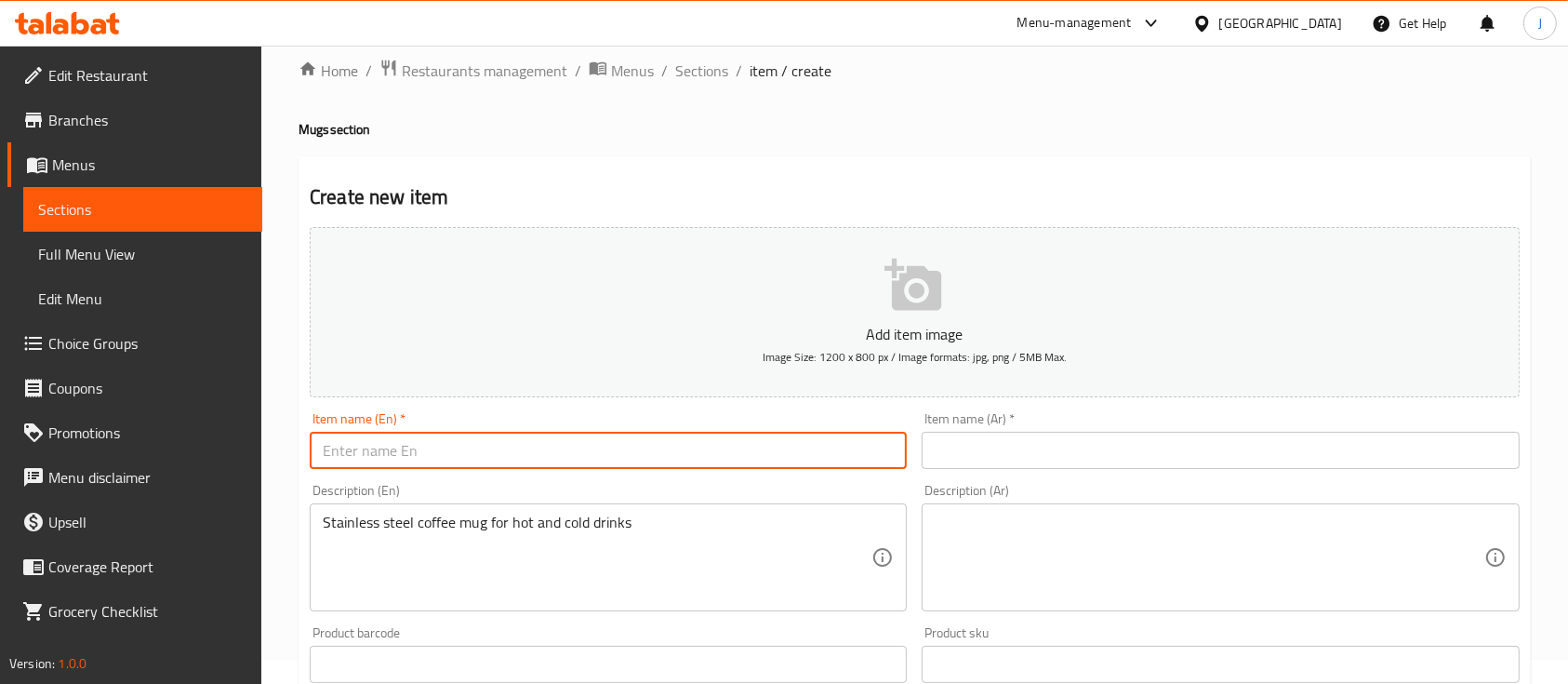
click at [516, 440] on input "text" at bounding box center [608, 450] width 597 height 38
paste input "Blue"
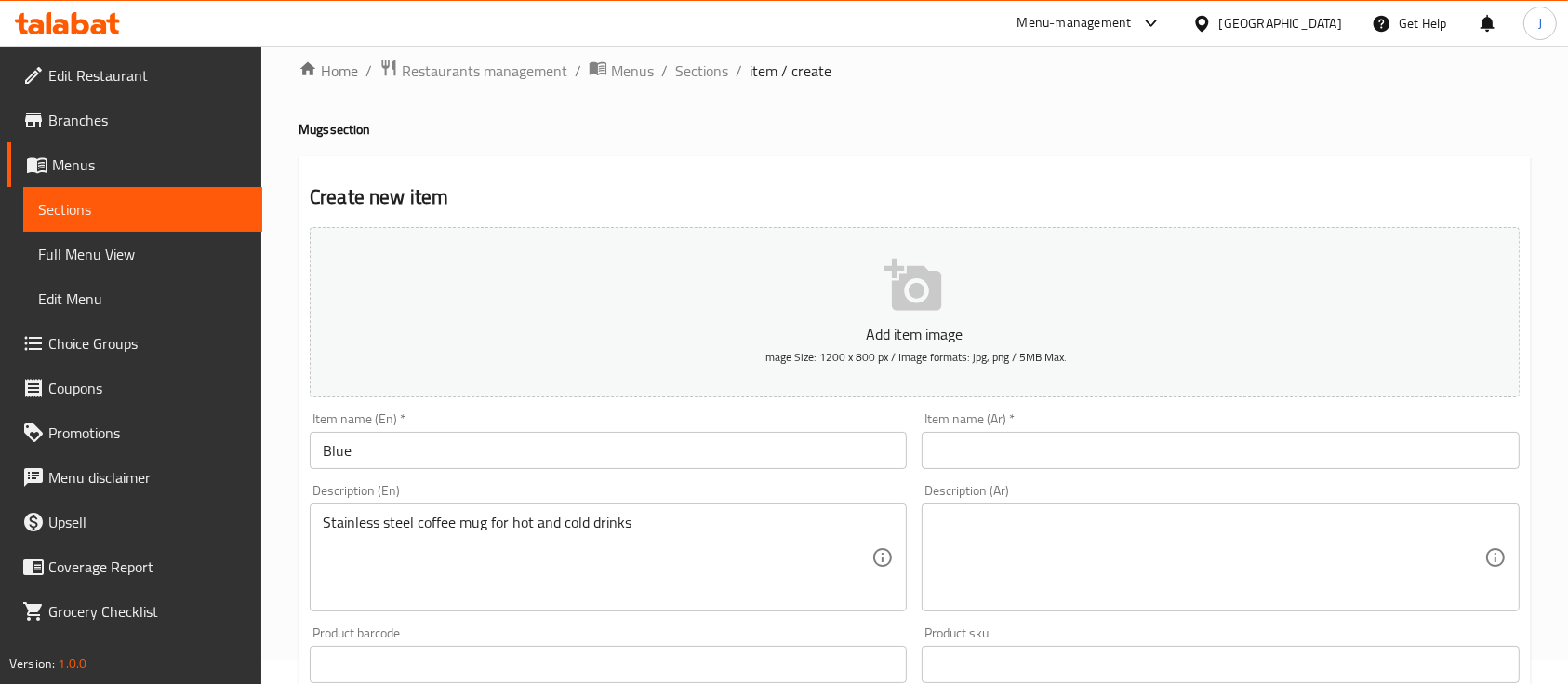
click at [1186, 495] on div "Description (Ar) Description (Ar)" at bounding box center [1220, 547] width 597 height 127
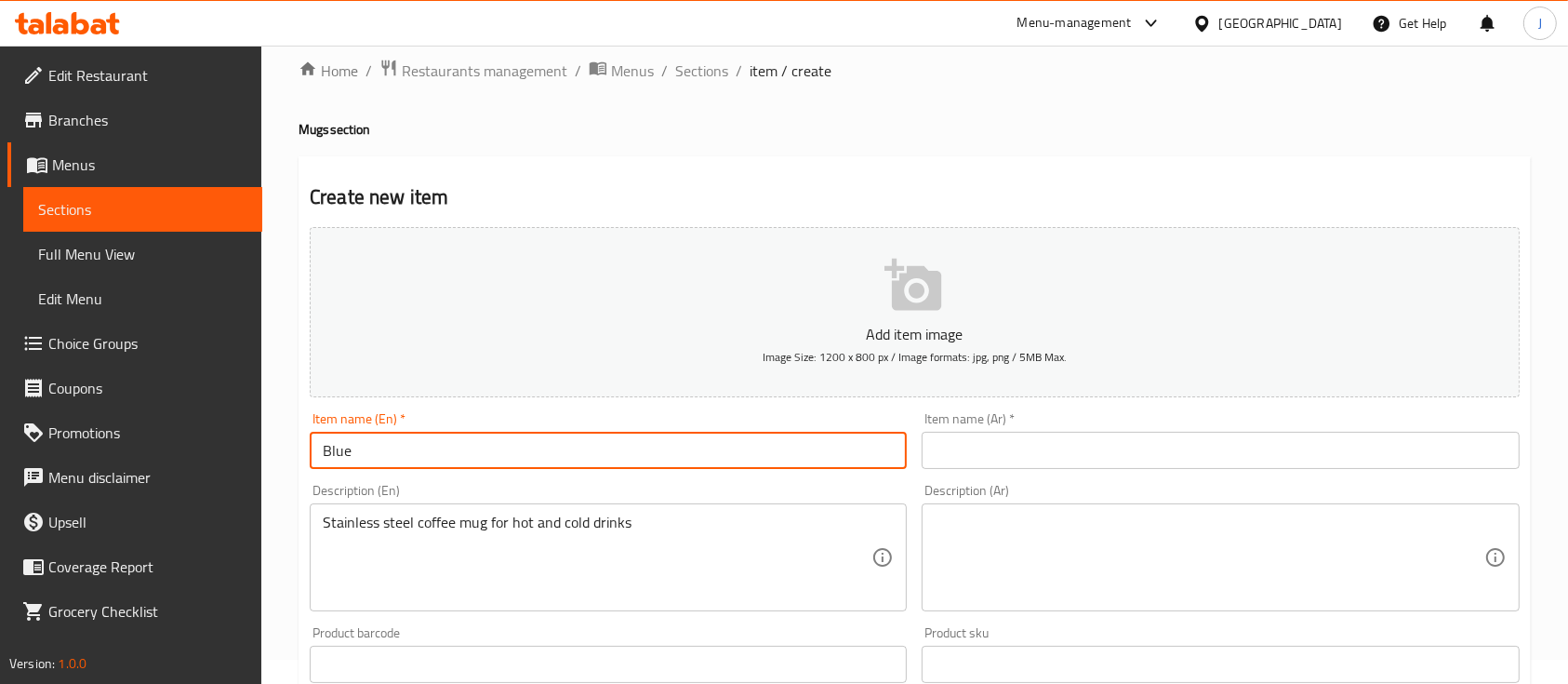
click at [462, 443] on input "Blue" at bounding box center [608, 450] width 597 height 38
paste input "Shades Mug"
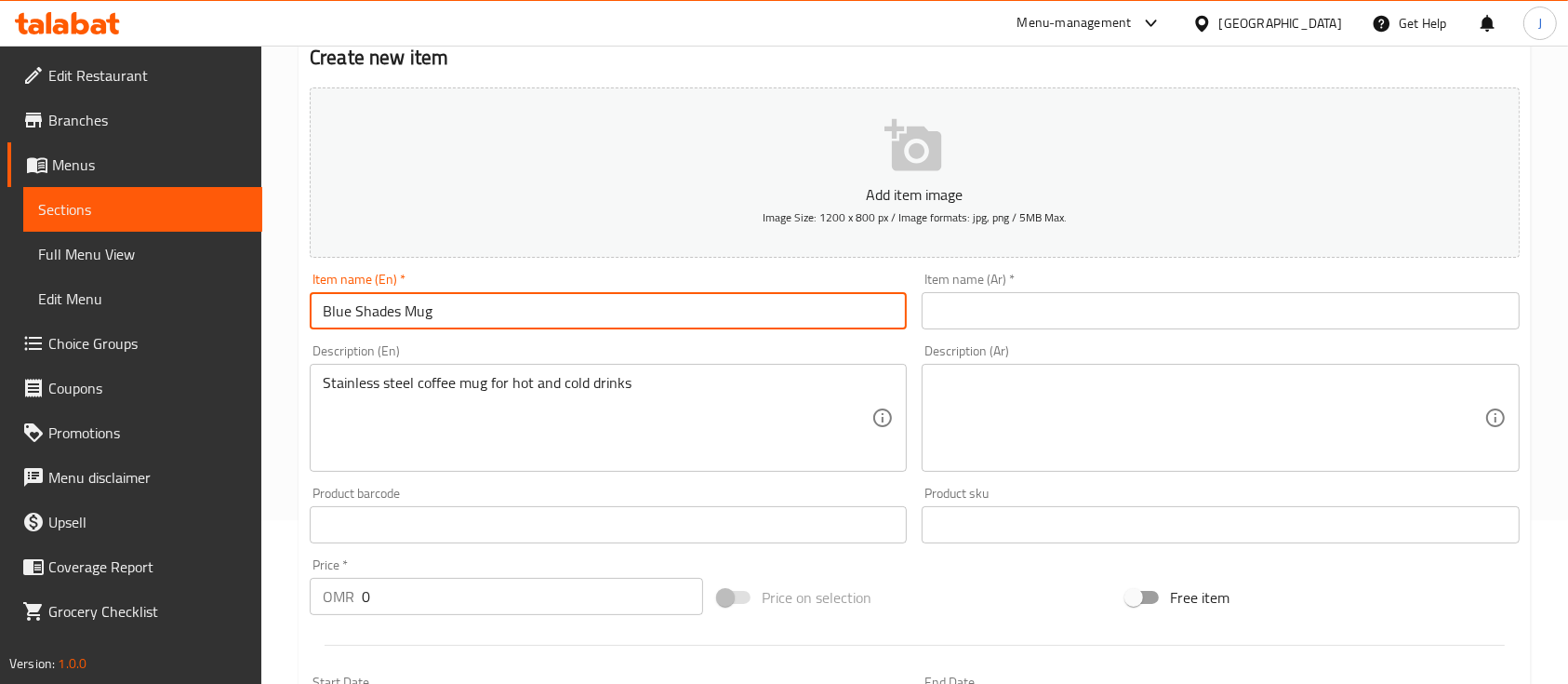
scroll to position [175, 0]
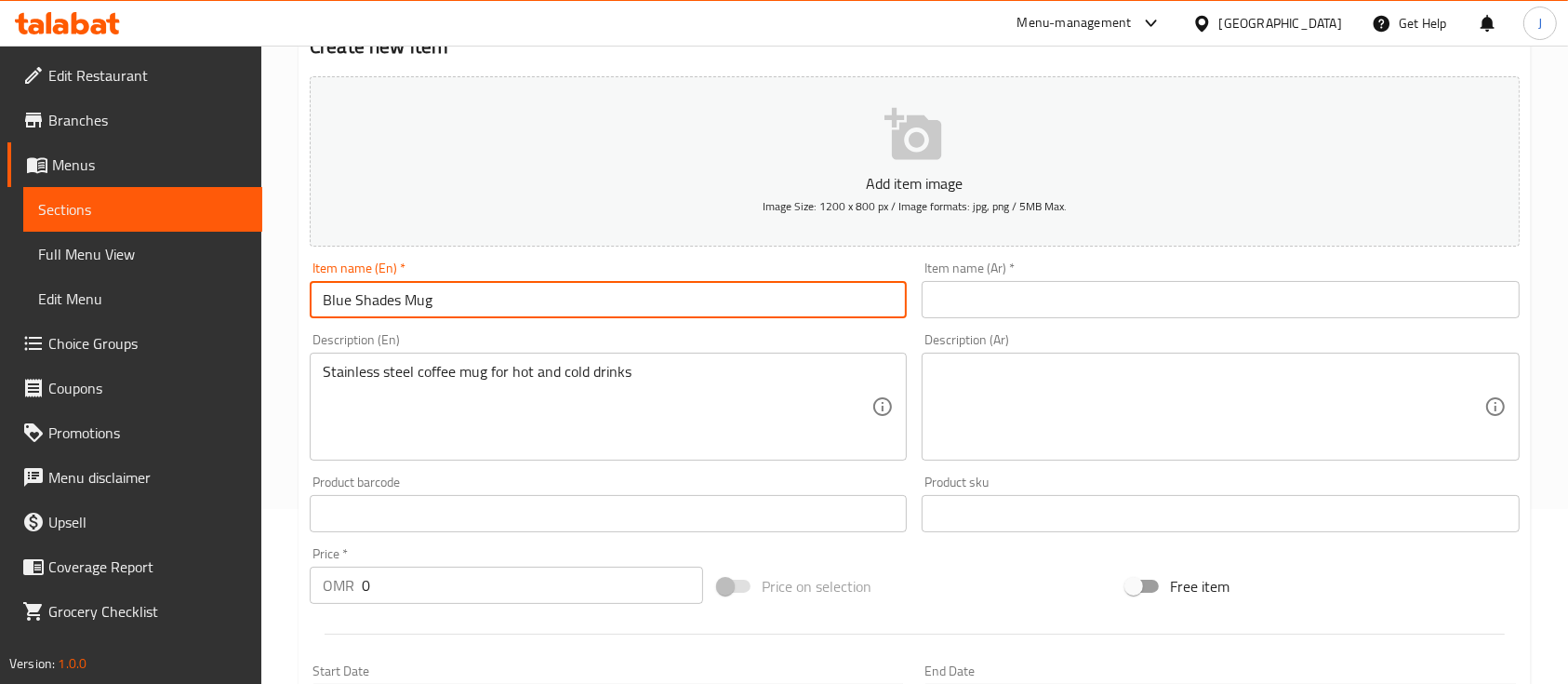
type input "Blue Shades Mug"
click at [400, 584] on input "0" at bounding box center [532, 585] width 341 height 38
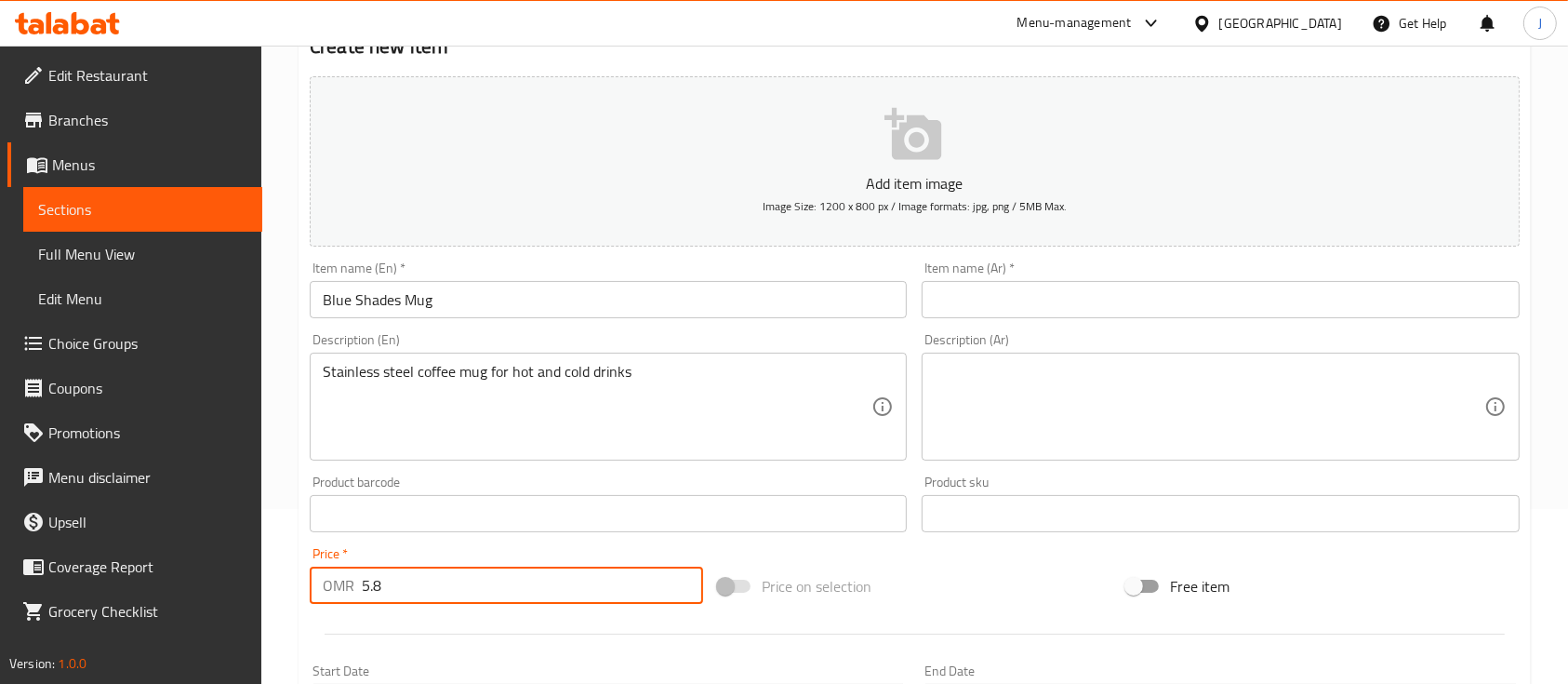
type input "5.8"
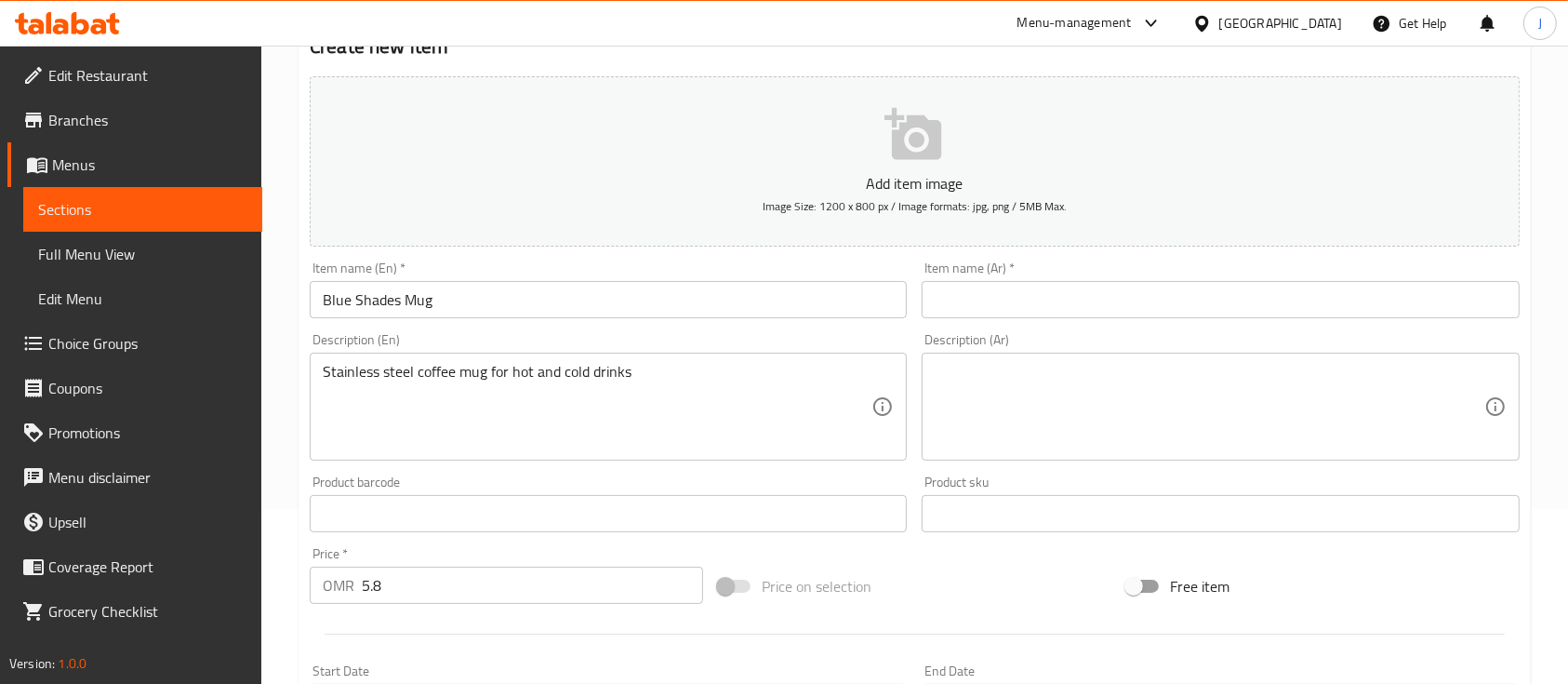
click at [1143, 472] on div "Product sku Product sku" at bounding box center [1220, 503] width 612 height 71
click at [477, 290] on input "Blue Shades Mug" at bounding box center [608, 299] width 597 height 38
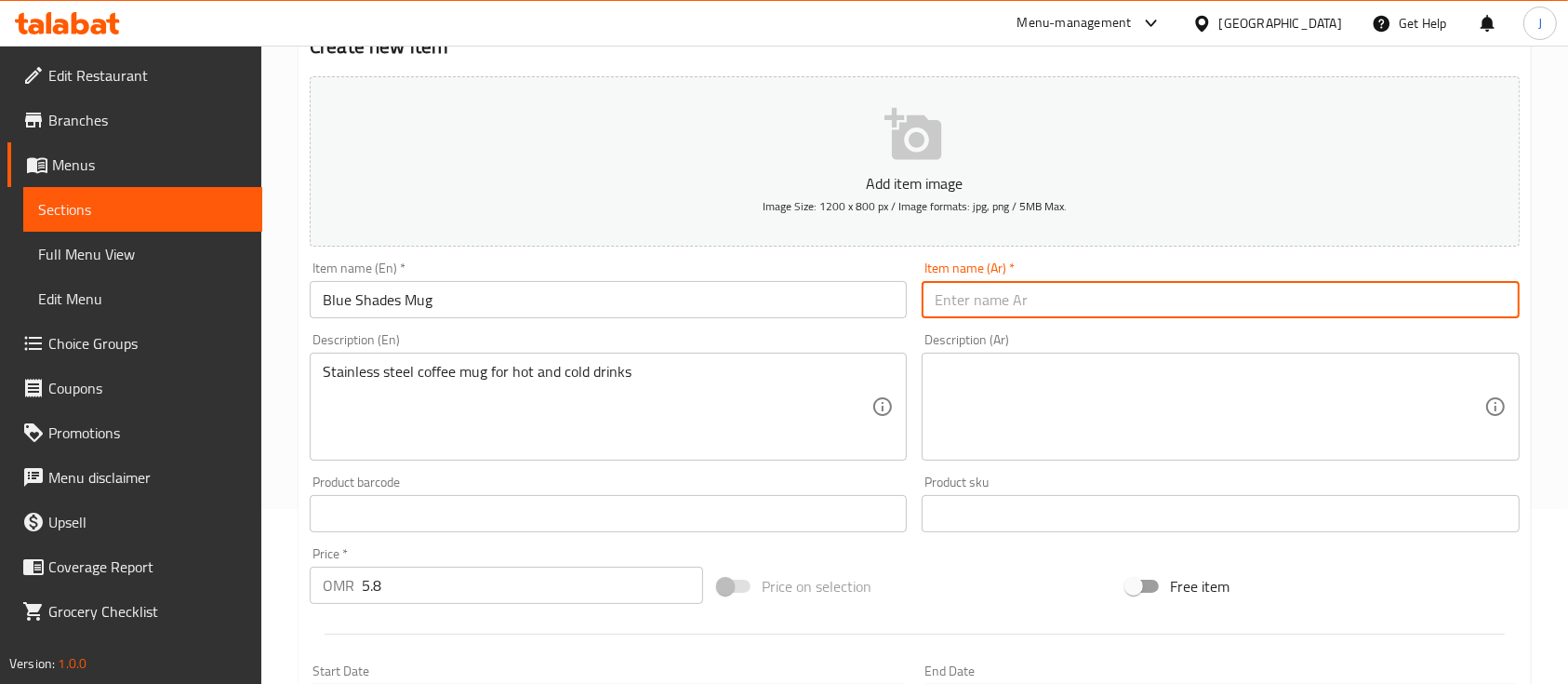
click at [974, 305] on input "text" at bounding box center [1220, 299] width 597 height 38
paste input "كوب ظلال زرقاء"
type input "كوب ظلال زرقاء"
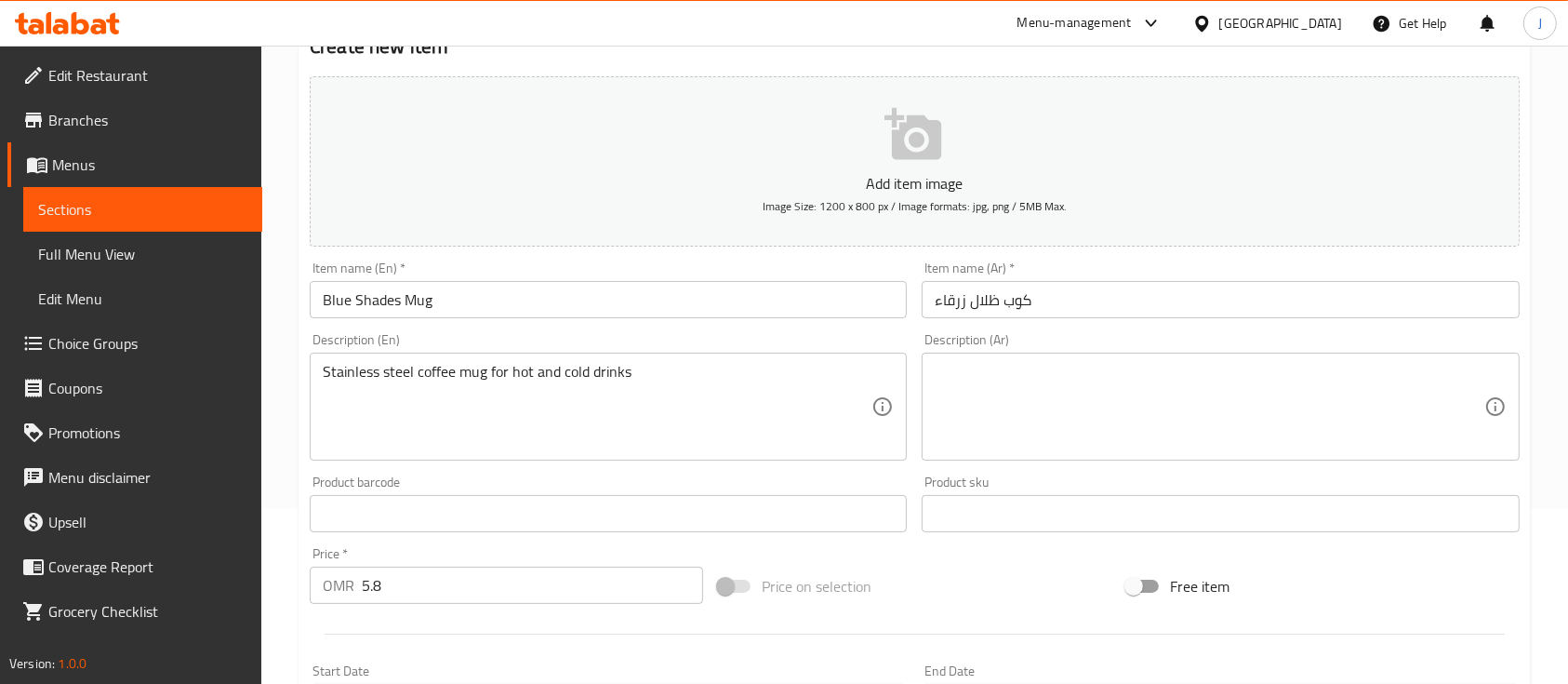
click at [756, 355] on div "Stainless steel coffee mug for hot and cold drinks Description (En)" at bounding box center [608, 406] width 597 height 108
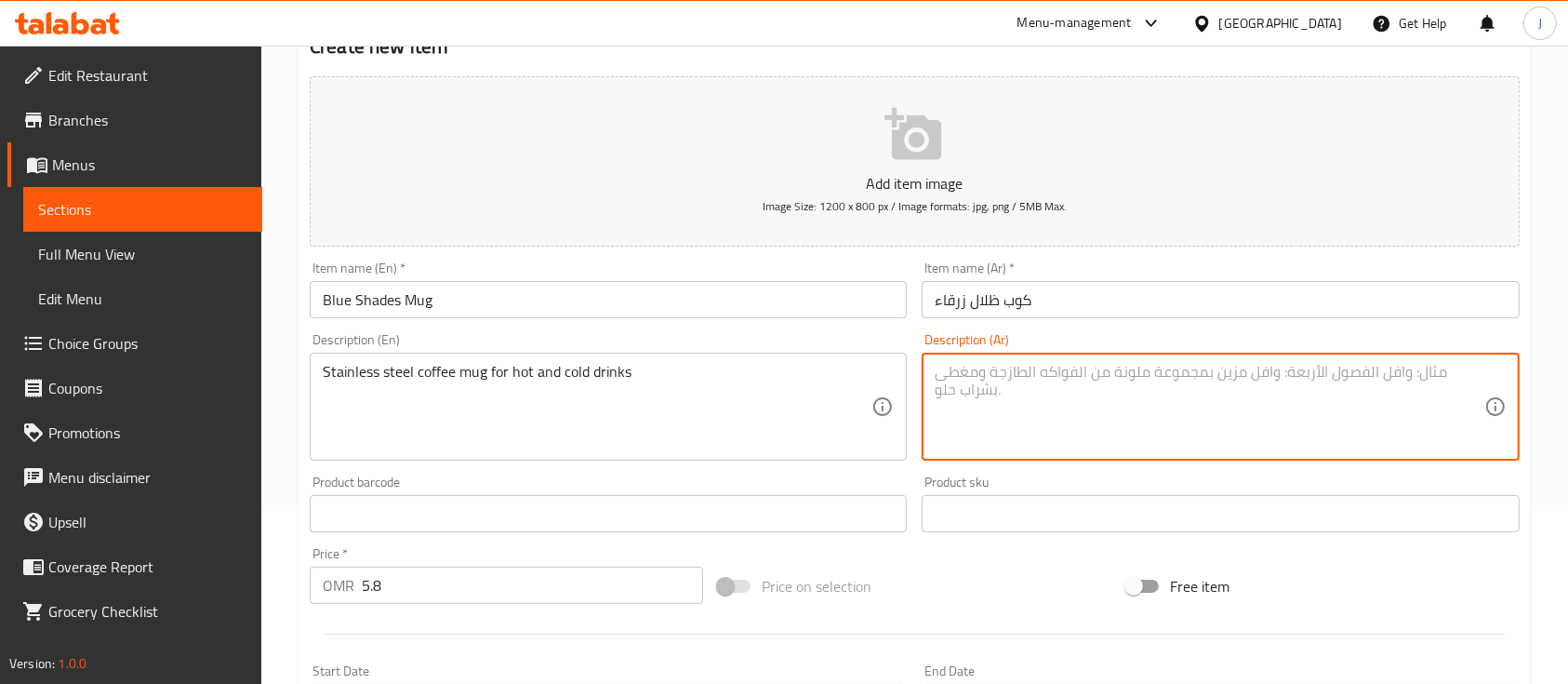
click at [970, 406] on textarea at bounding box center [1209, 407] width 548 height 89
paste textarea "كوب قهوة من الفولاذ المقاوم للصدأ للمشروبات الساخنة والباردة"
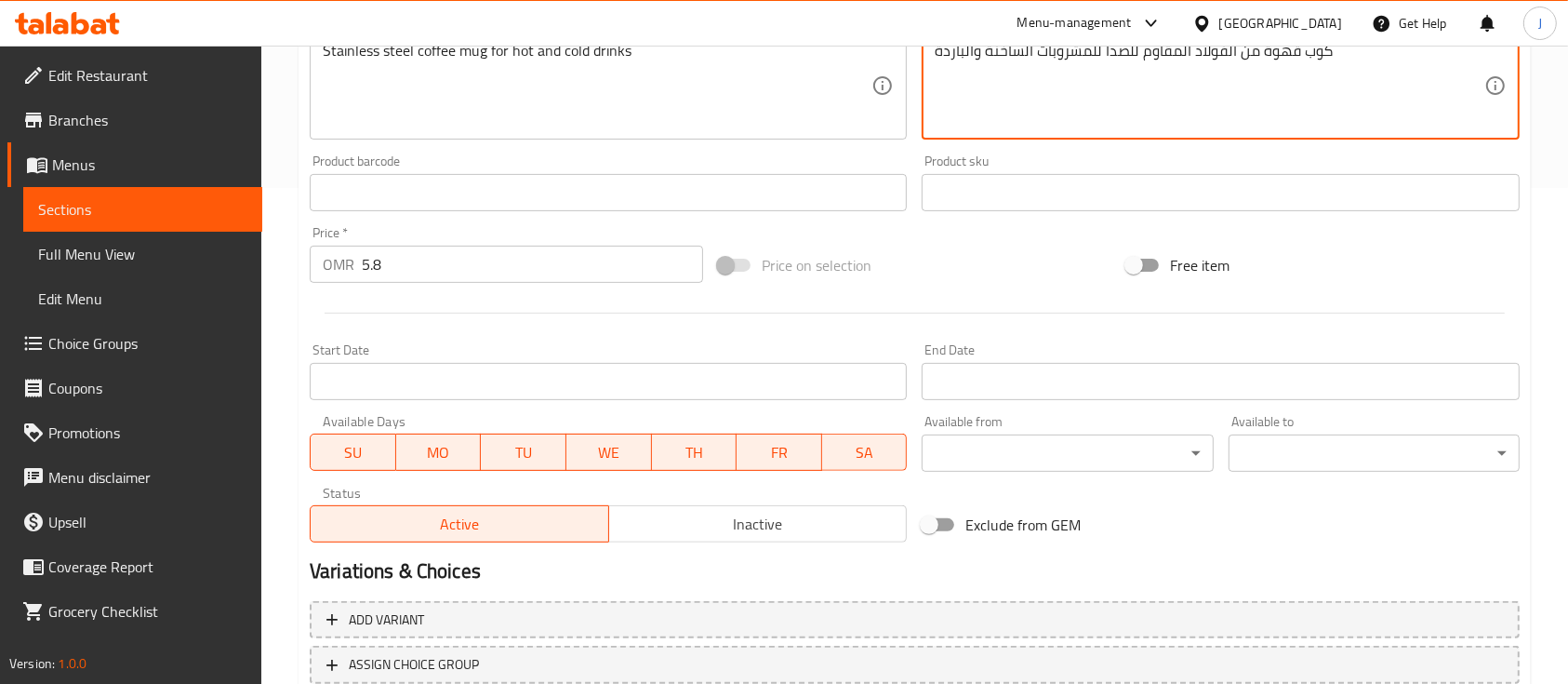
scroll to position [631, 0]
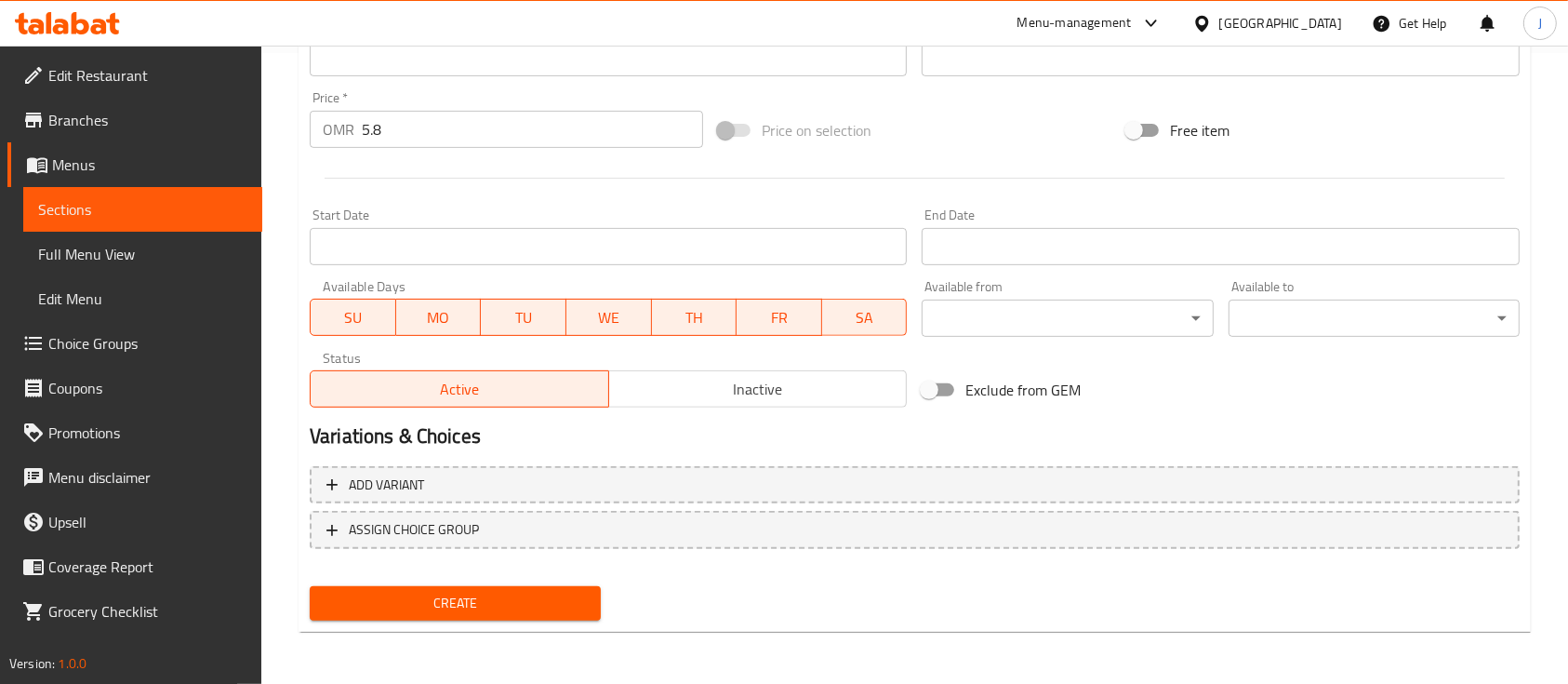
type textarea "كوب قهوة من الفولاذ المقاوم للصدأ للمشروبات الساخنة والباردة"
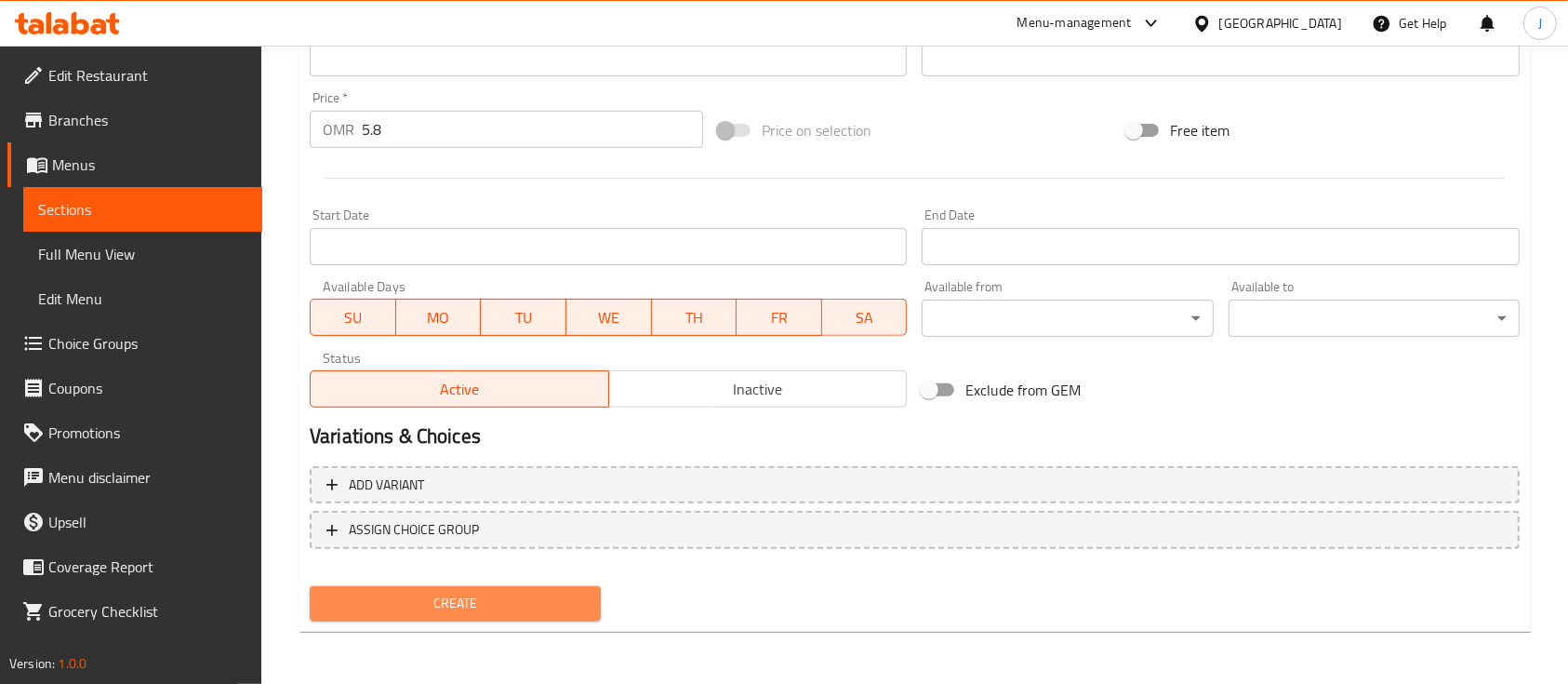
click at [490, 608] on span "Create" at bounding box center [455, 603] width 262 height 23
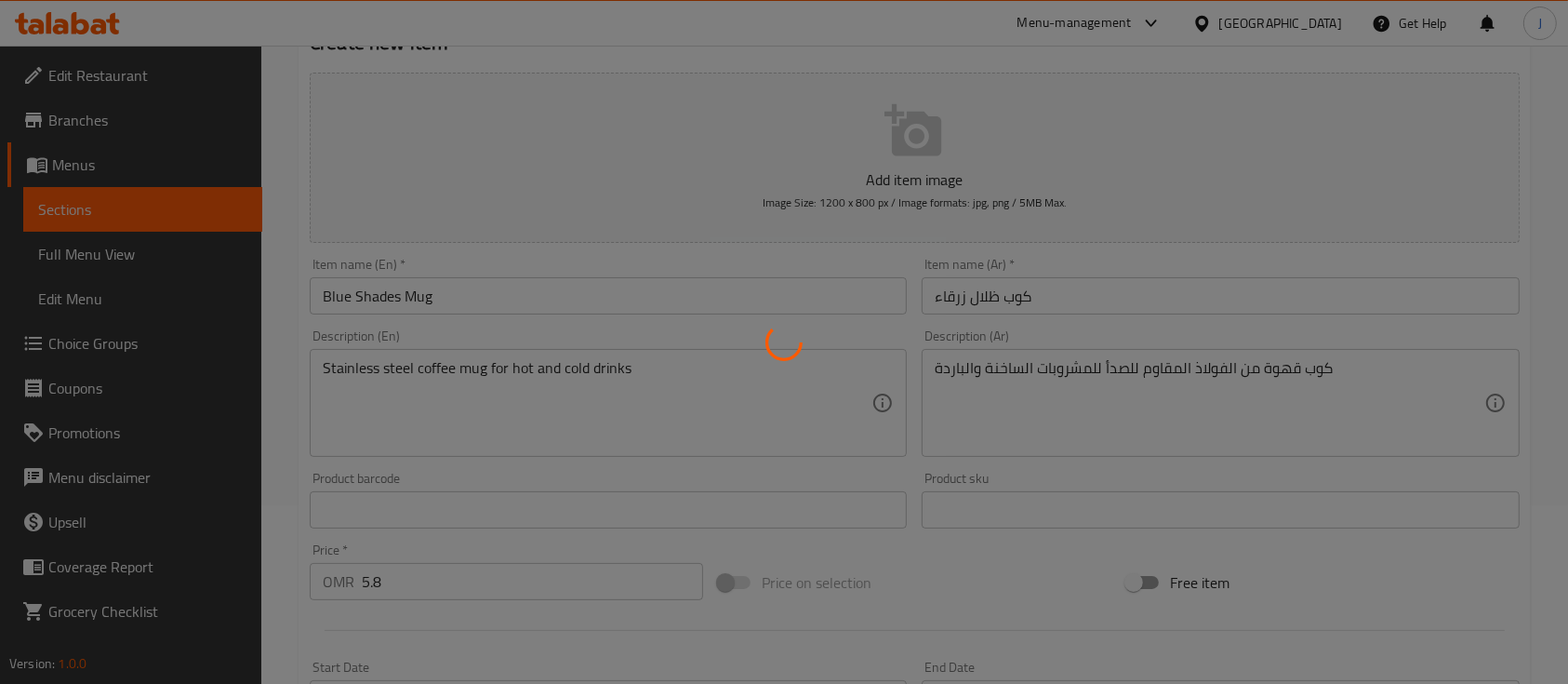
type input "0"
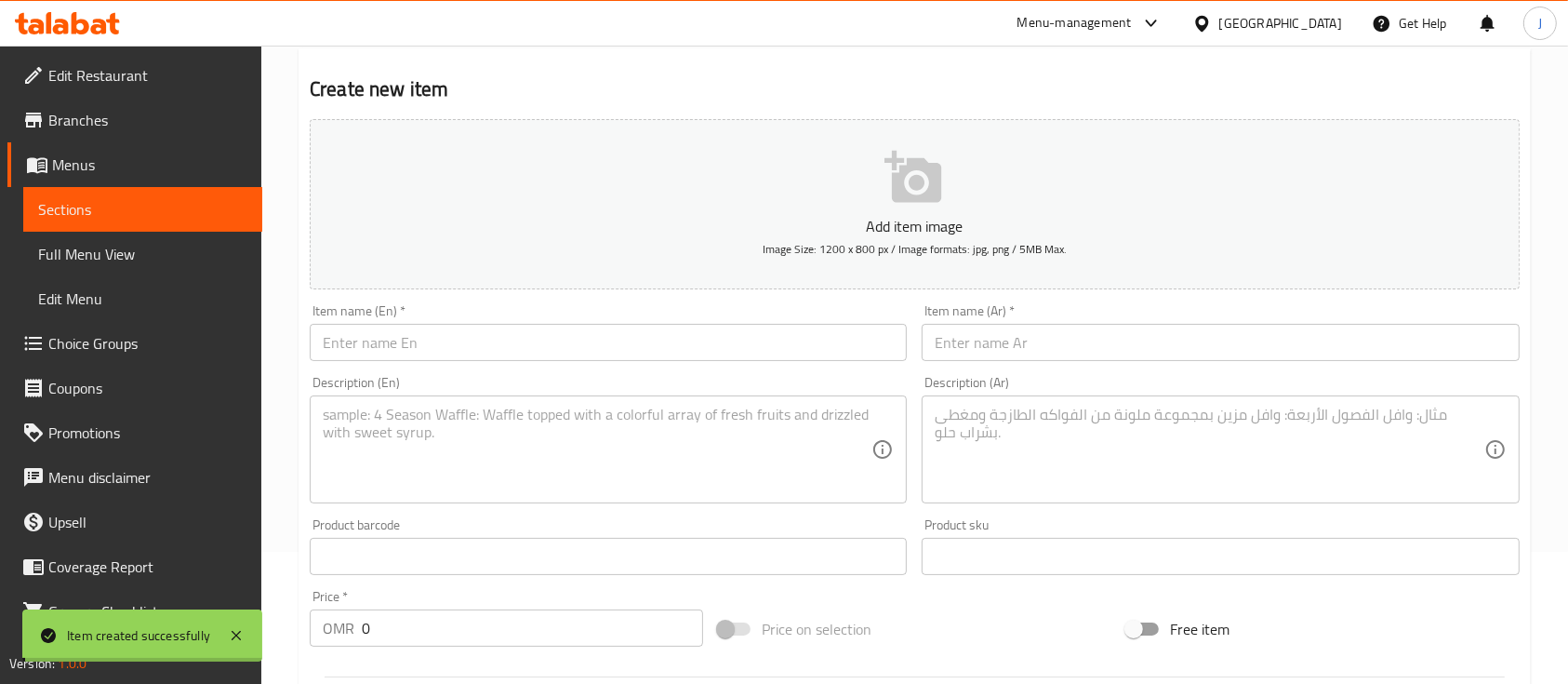
scroll to position [128, 0]
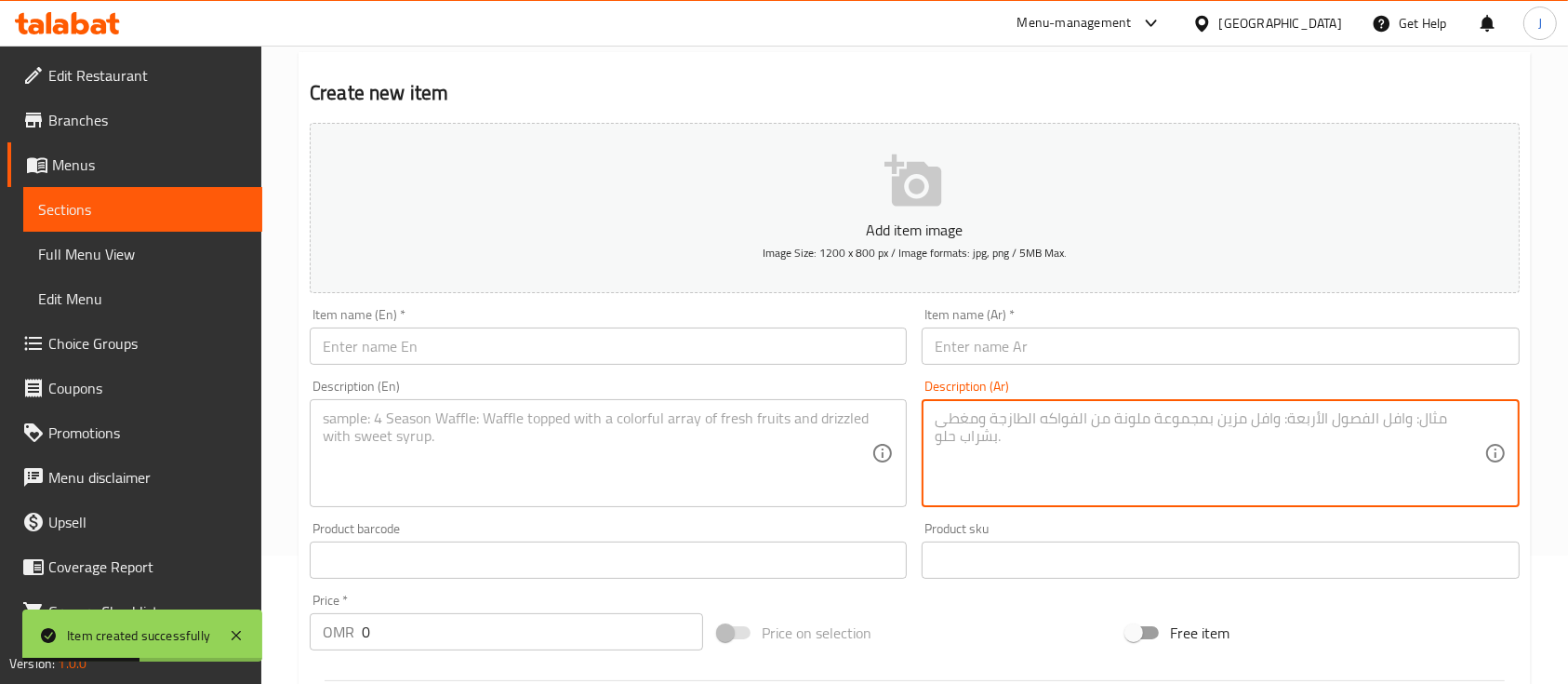
click at [1196, 494] on textarea at bounding box center [1209, 453] width 548 height 89
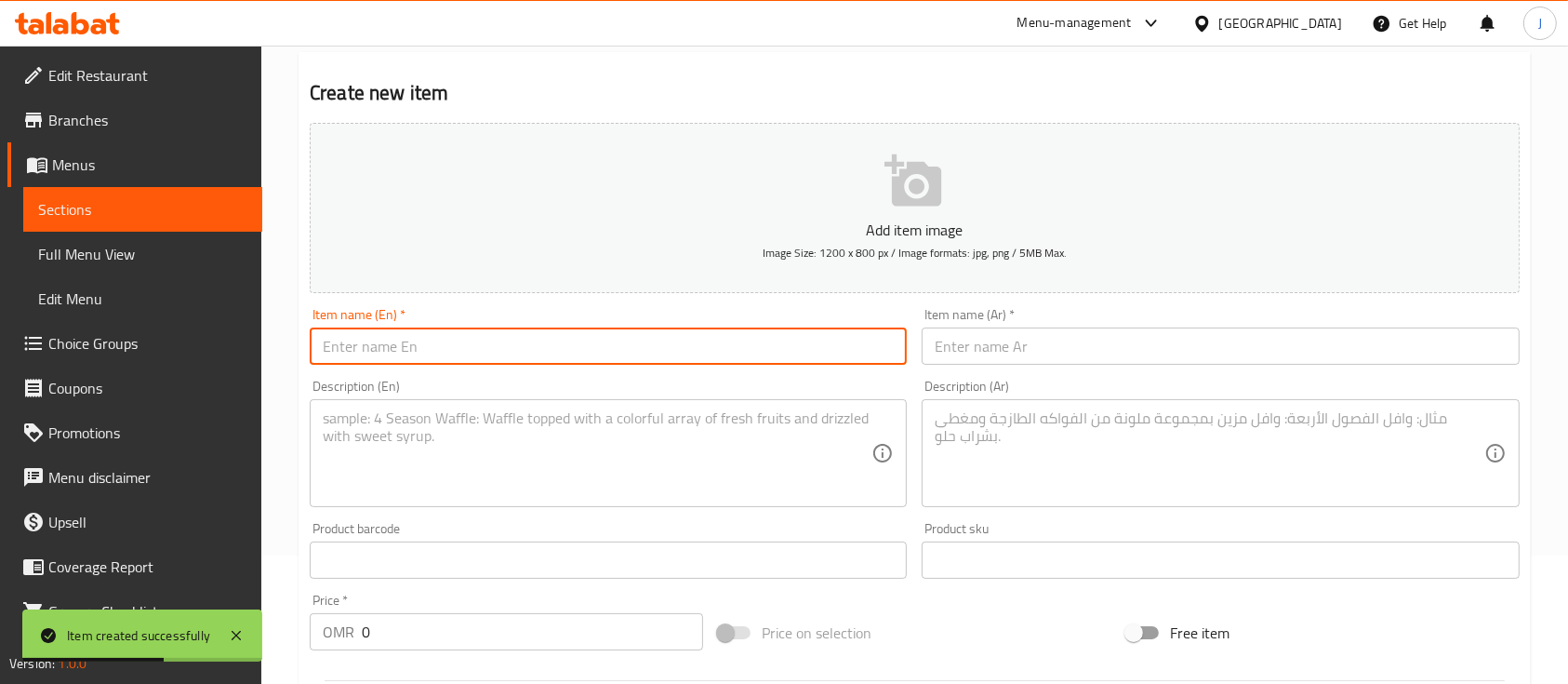
click at [513, 351] on input "text" at bounding box center [608, 345] width 597 height 38
paste input "Beige"
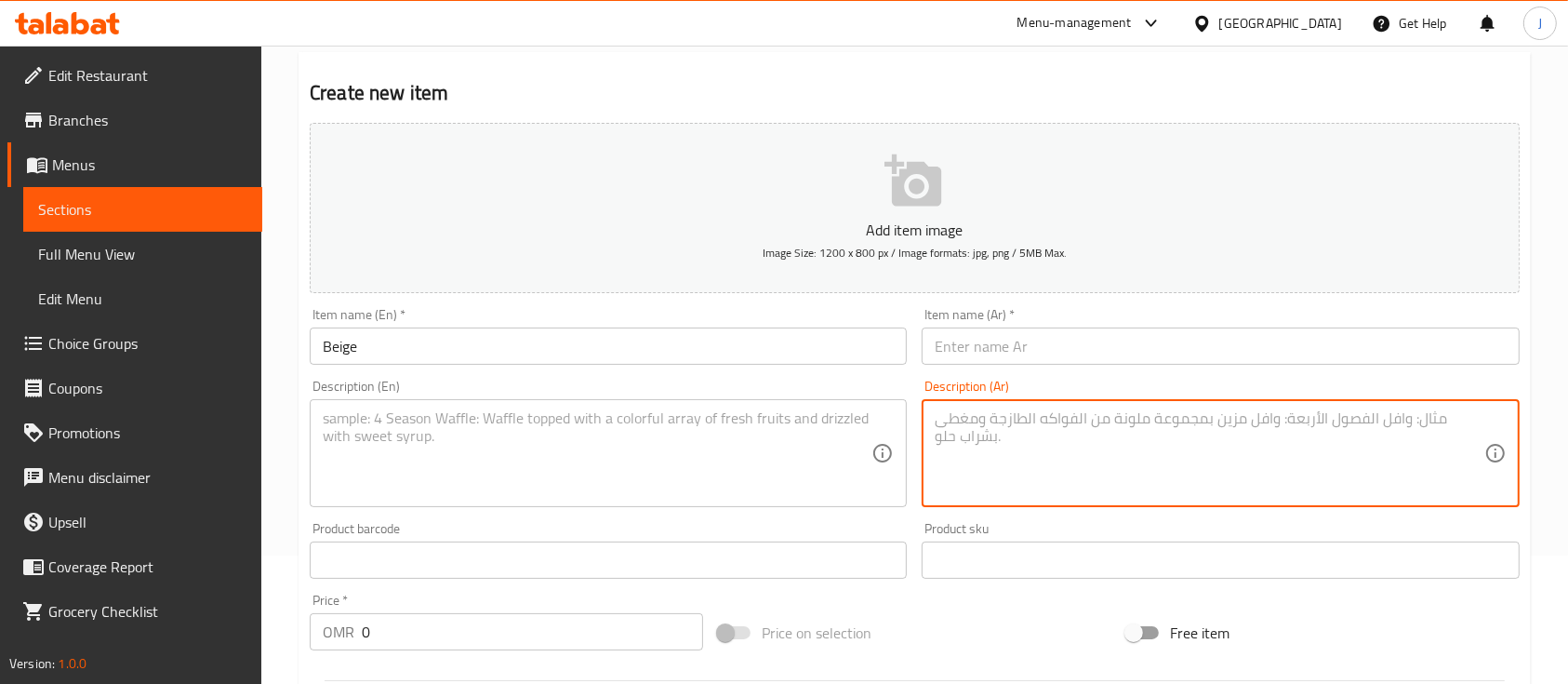
drag, startPoint x: 1183, startPoint y: 416, endPoint x: 518, endPoint y: 339, distance: 669.4
click at [518, 339] on div "Add item image Image Size: 1200 x 800 px / Image formats: jpg, png / 5MB Max. I…" at bounding box center [914, 516] width 1225 height 801
click at [518, 339] on input "Beige" at bounding box center [608, 345] width 597 height 38
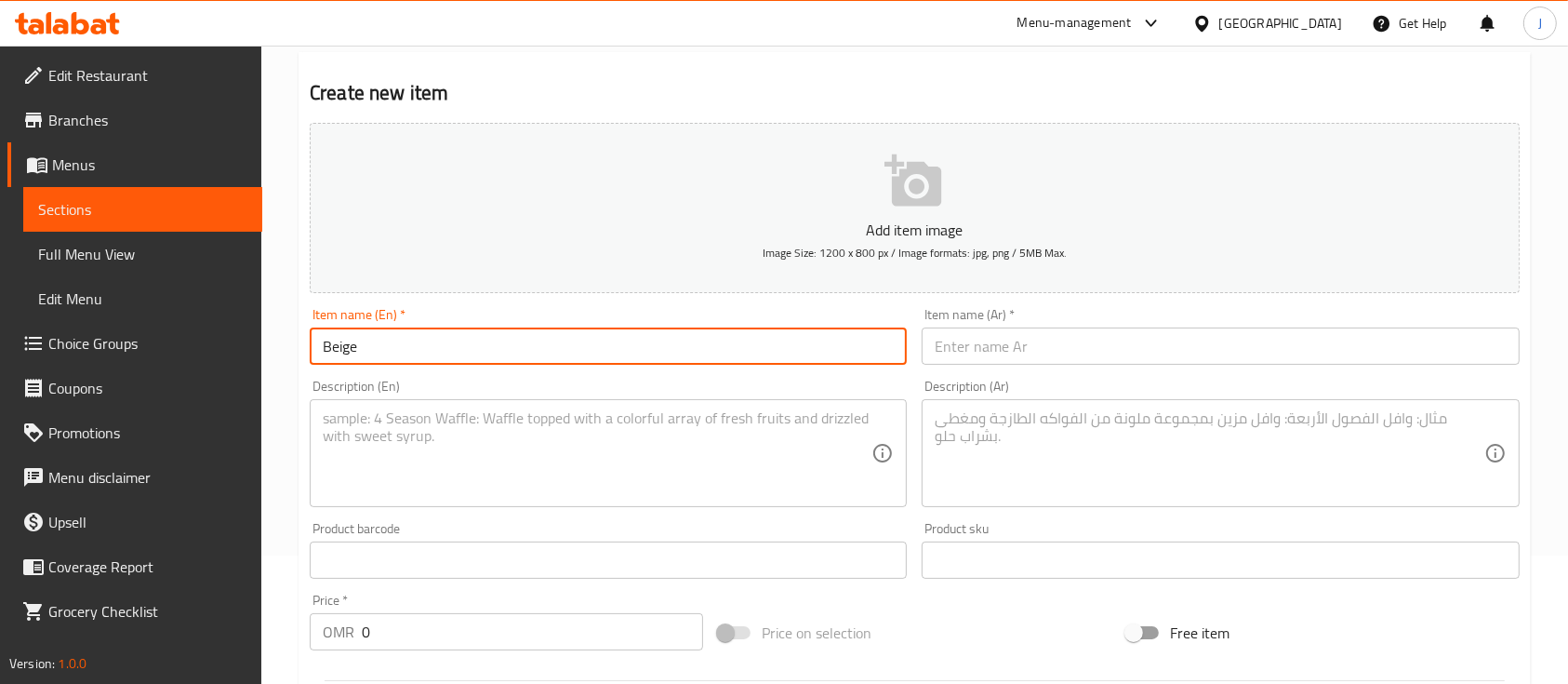
paste input "Shades Mug"
type input "Beige Shades Mug"
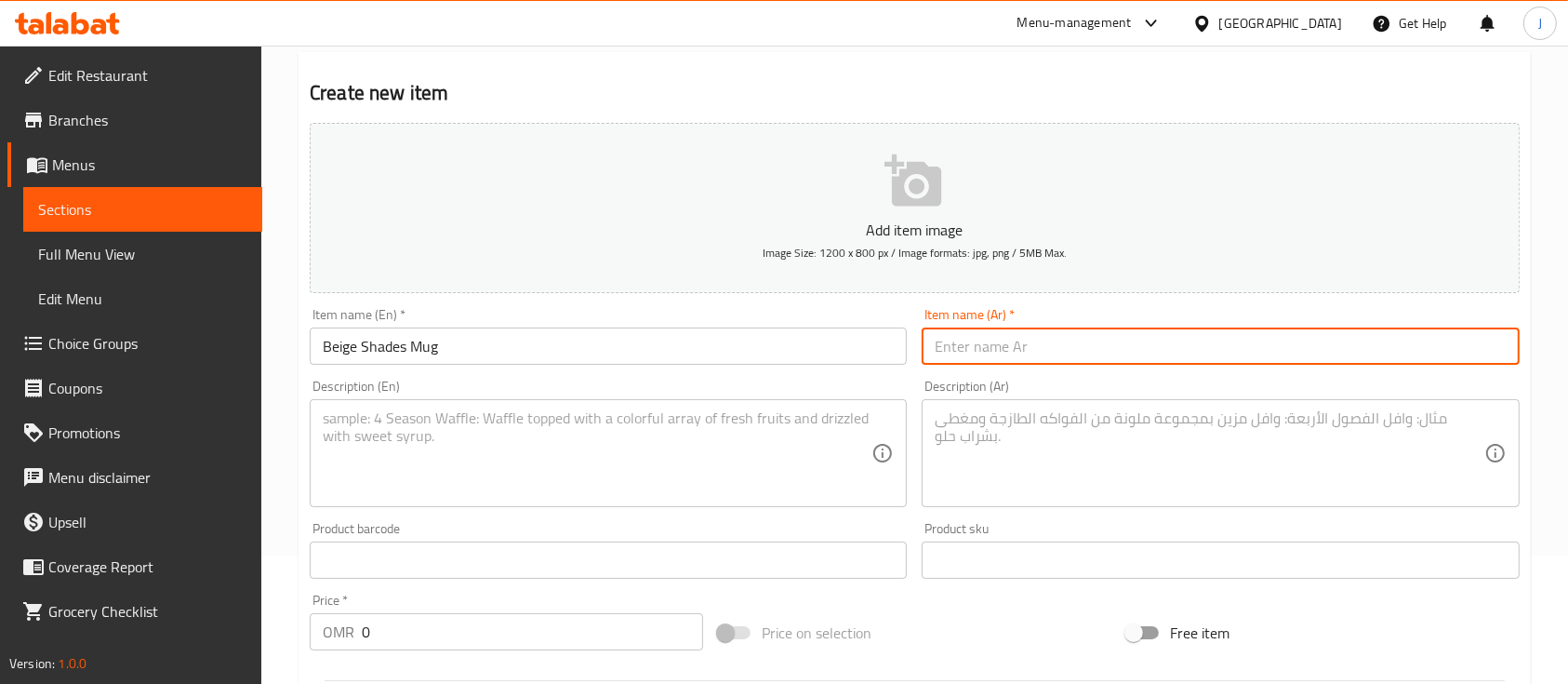
click at [1023, 360] on input "text" at bounding box center [1220, 345] width 597 height 38
paste input "كوب بظلال البيج"
type input "كوب بظلال البيج"
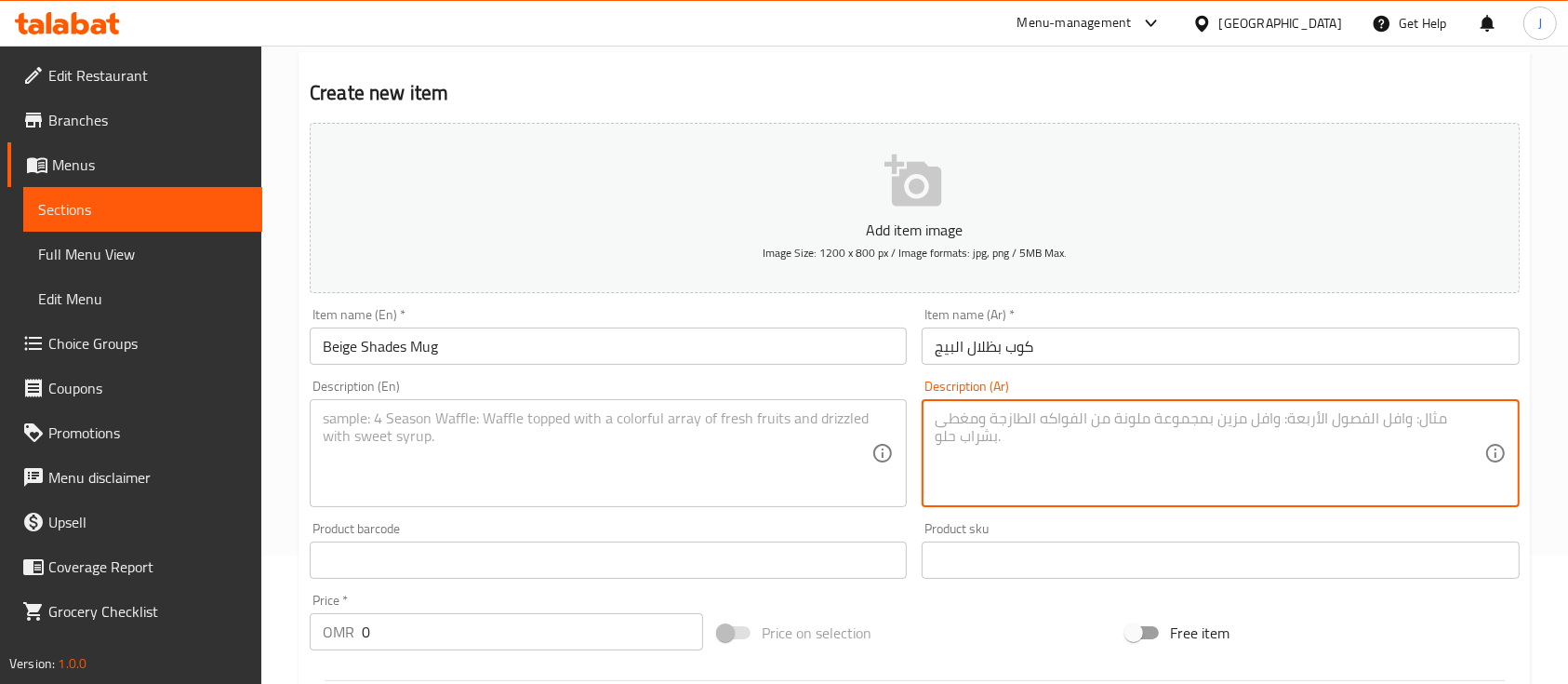
click at [1176, 471] on textarea at bounding box center [1209, 453] width 548 height 89
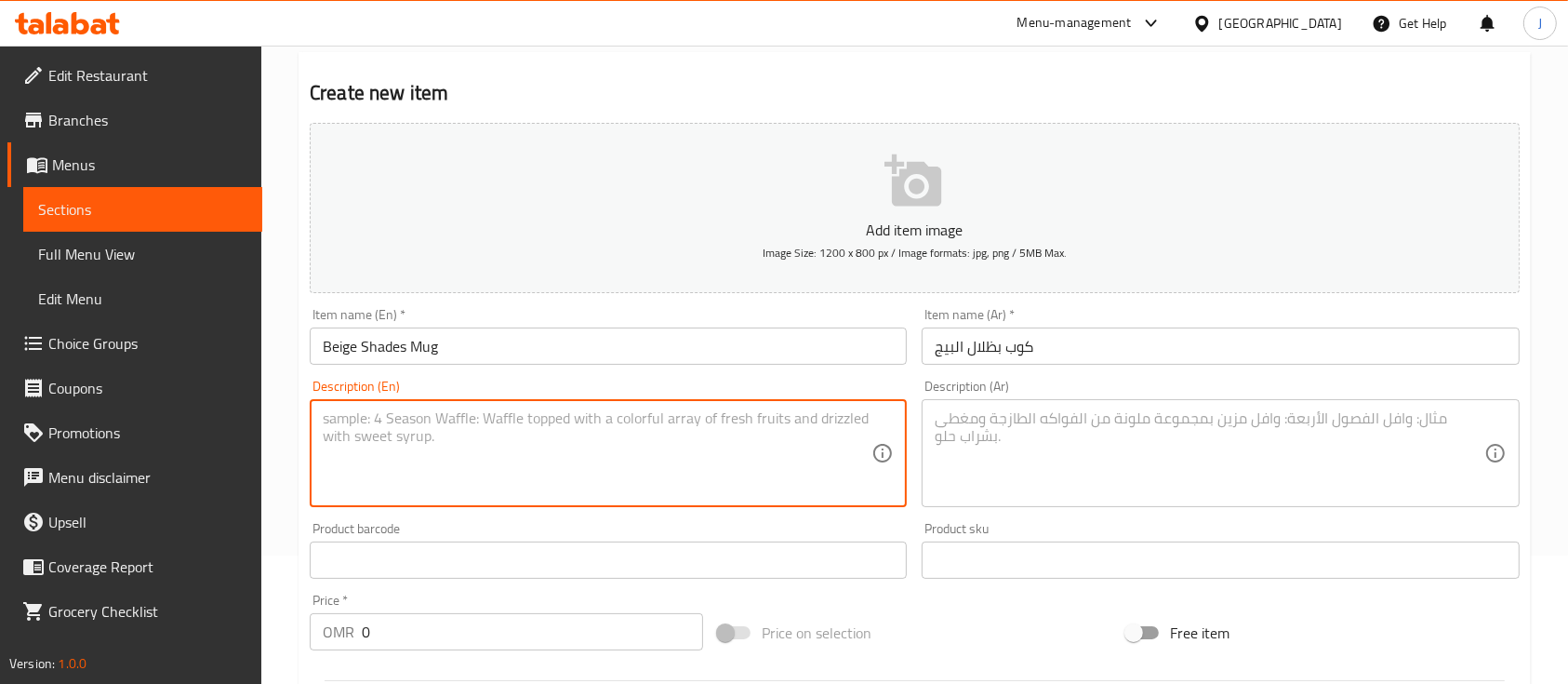
click at [648, 470] on textarea at bounding box center [597, 453] width 548 height 89
paste textarea "Stainless steel Coffee mug for hot and cold drinks"
click at [324, 437] on textarea "Stainless steel Coffee mug for hot and cold drinks" at bounding box center [597, 453] width 548 height 89
click at [330, 437] on textarea "Stainless steel Coffee mug for hot and cold drinks" at bounding box center [597, 453] width 548 height 89
type textarea "Stainless steel mug ( coffee mug for hot and cold drinks )"
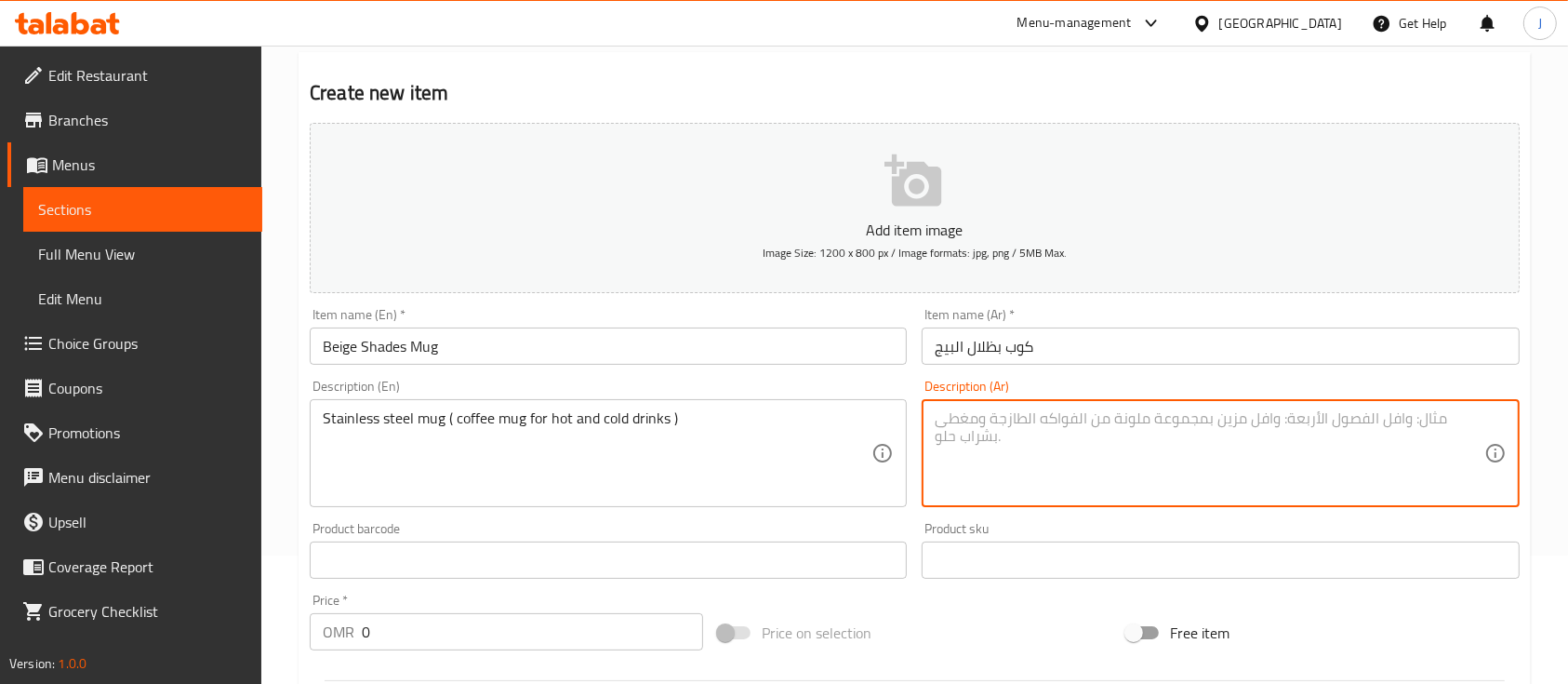
click at [1060, 446] on textarea at bounding box center [1209, 453] width 548 height 89
paste textarea "كوب من الفولاذ المقاوم للصدأ (كوب قهوة للمشروبات الساخنة والباردة)"
type textarea "كوب من الفولاذ المقاوم للصدأ (كوب قهوة للمشروبات الساخنة والباردة)"
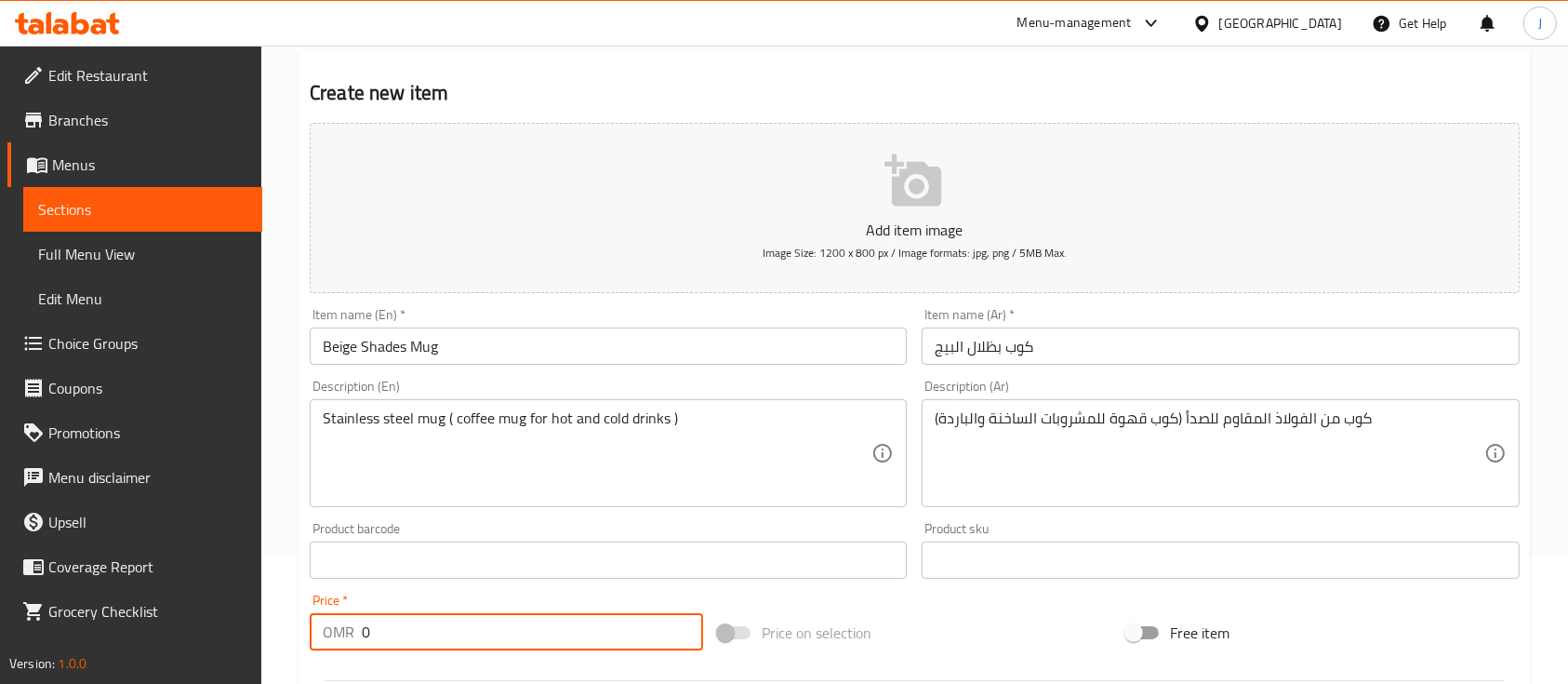
drag, startPoint x: 411, startPoint y: 619, endPoint x: 303, endPoint y: 623, distance: 108.1
click at [303, 623] on div "Price   * OMR 0 Price *" at bounding box center [506, 621] width 408 height 71
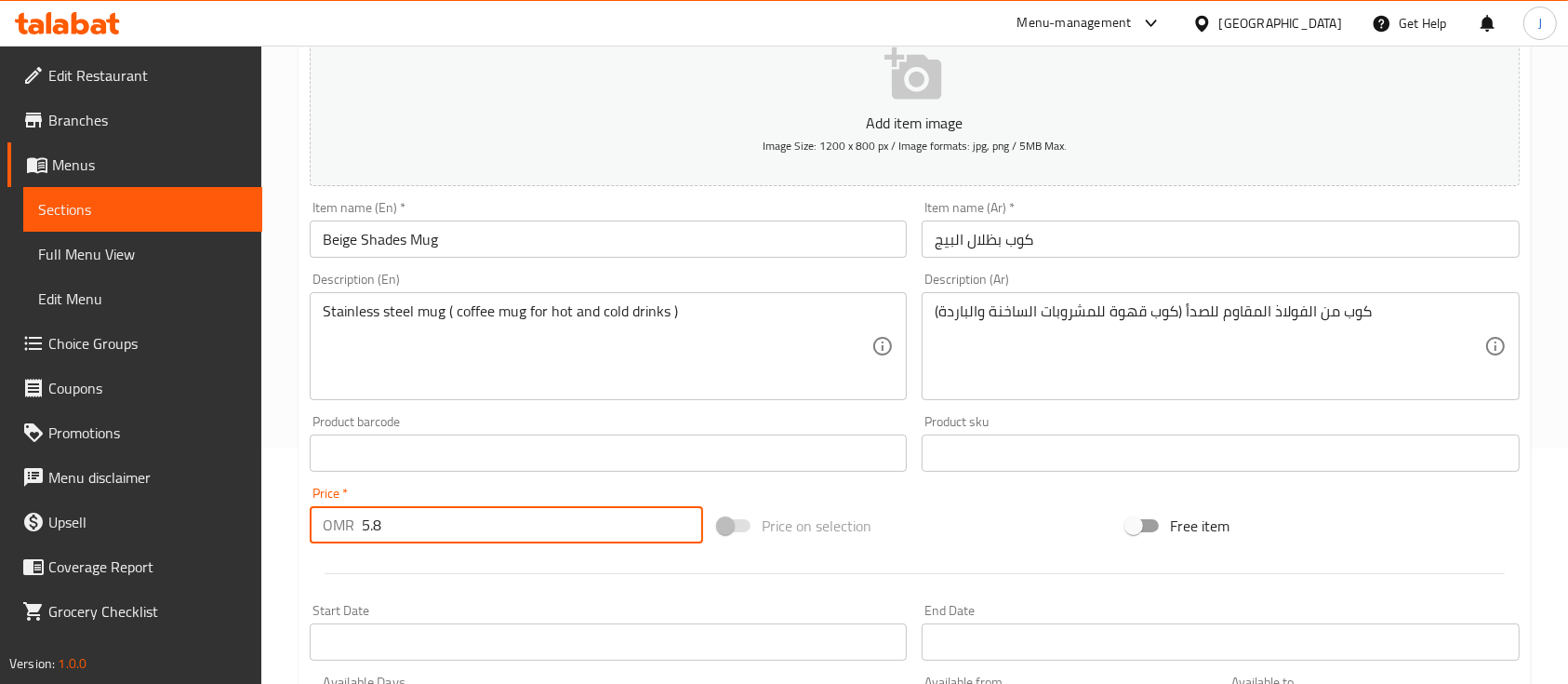
scroll to position [234, 0]
type input "5.8"
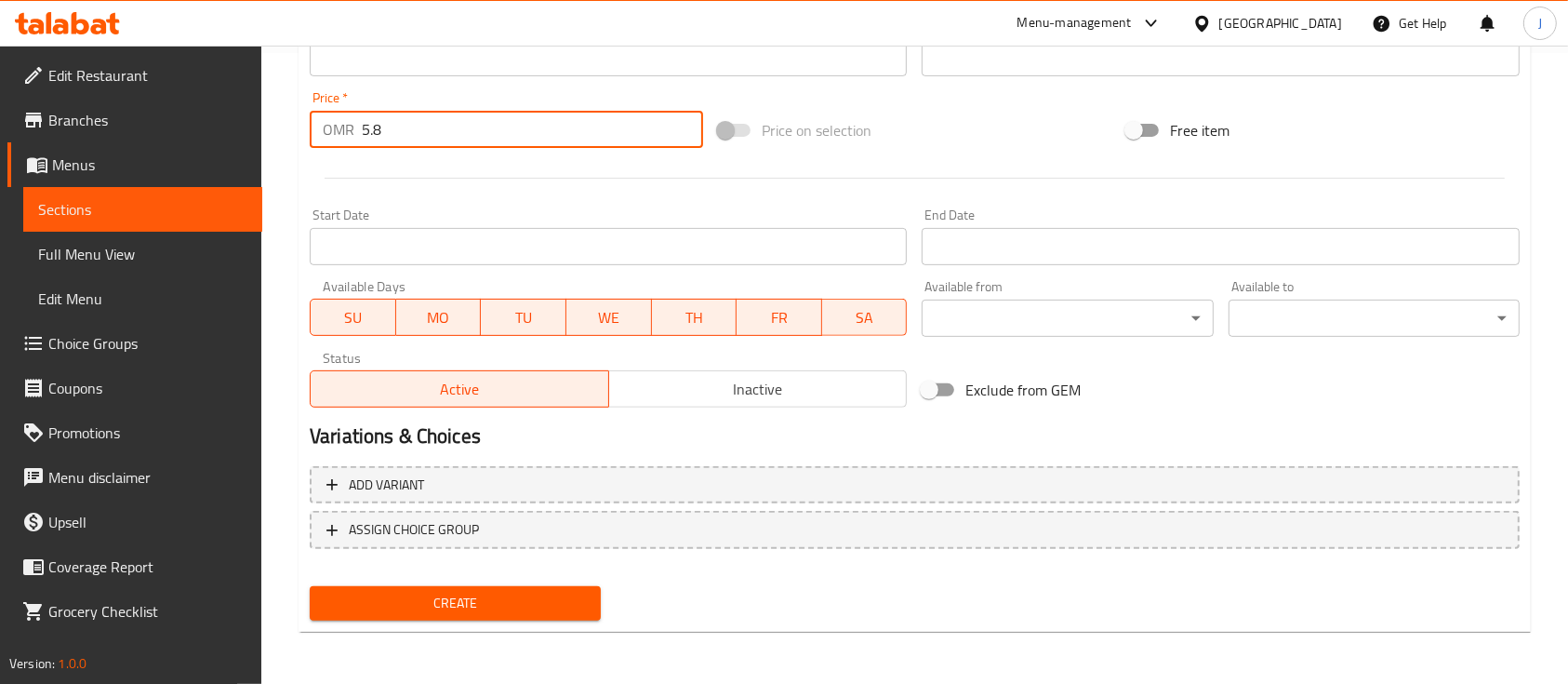
click at [493, 604] on span "Create" at bounding box center [455, 603] width 262 height 23
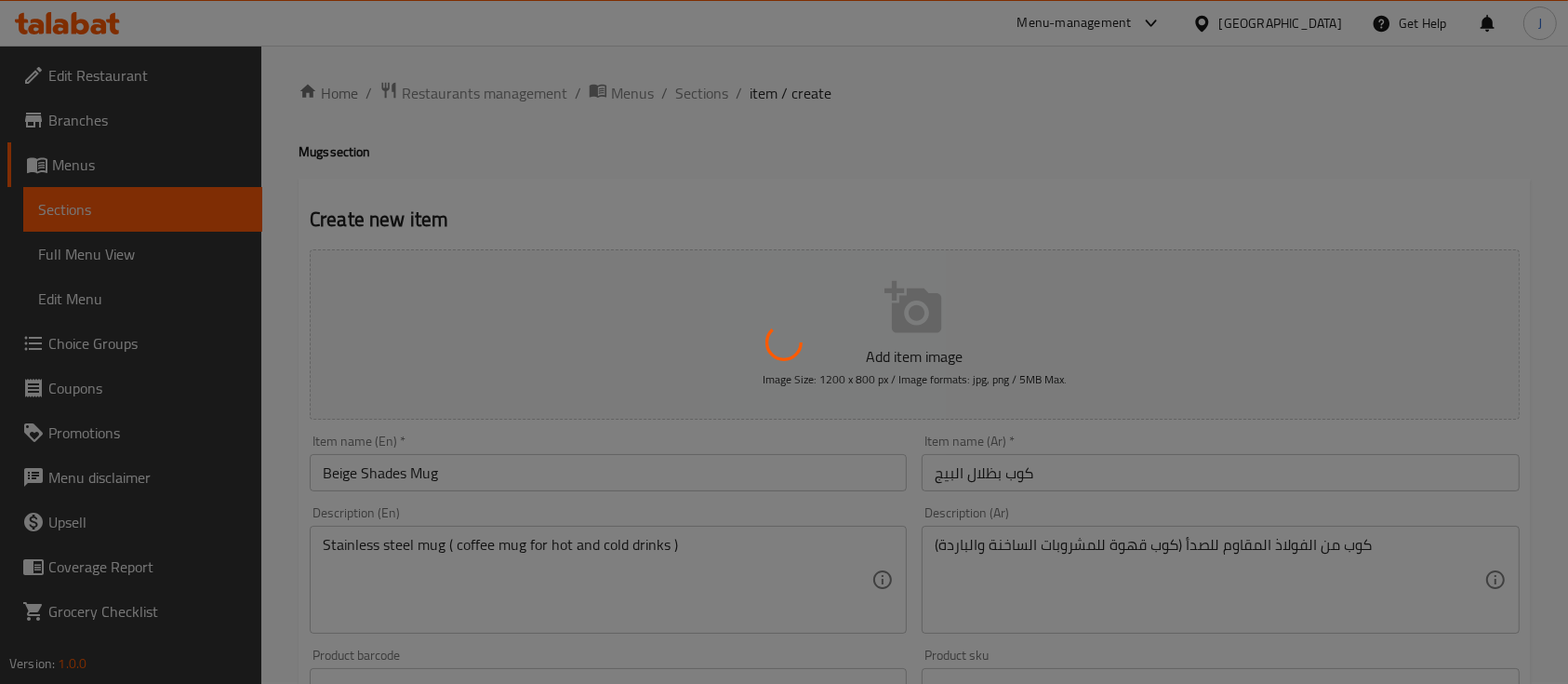
scroll to position [0, 0]
type input "0"
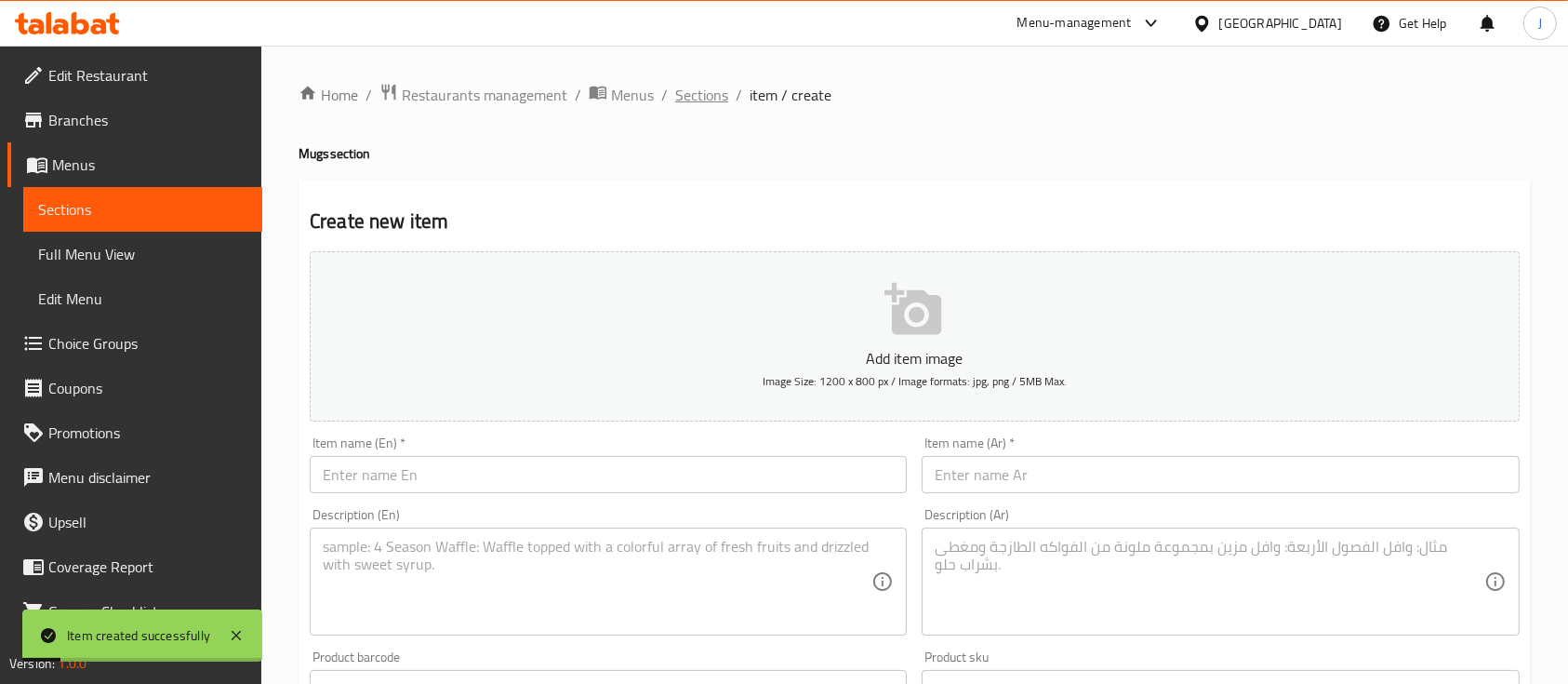
click at [714, 98] on span "Sections" at bounding box center [701, 94] width 53 height 22
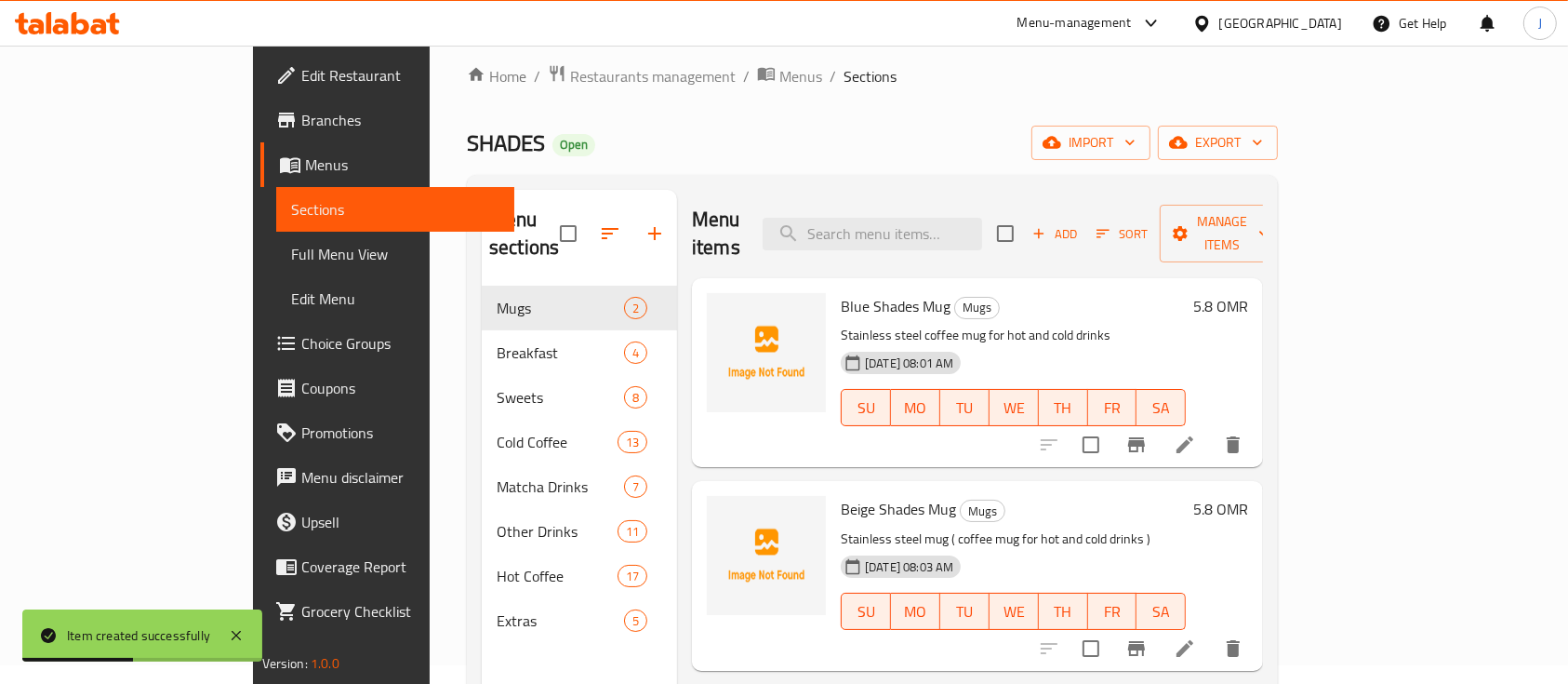
scroll to position [19, 0]
click at [1194, 436] on icon at bounding box center [1184, 443] width 16 height 16
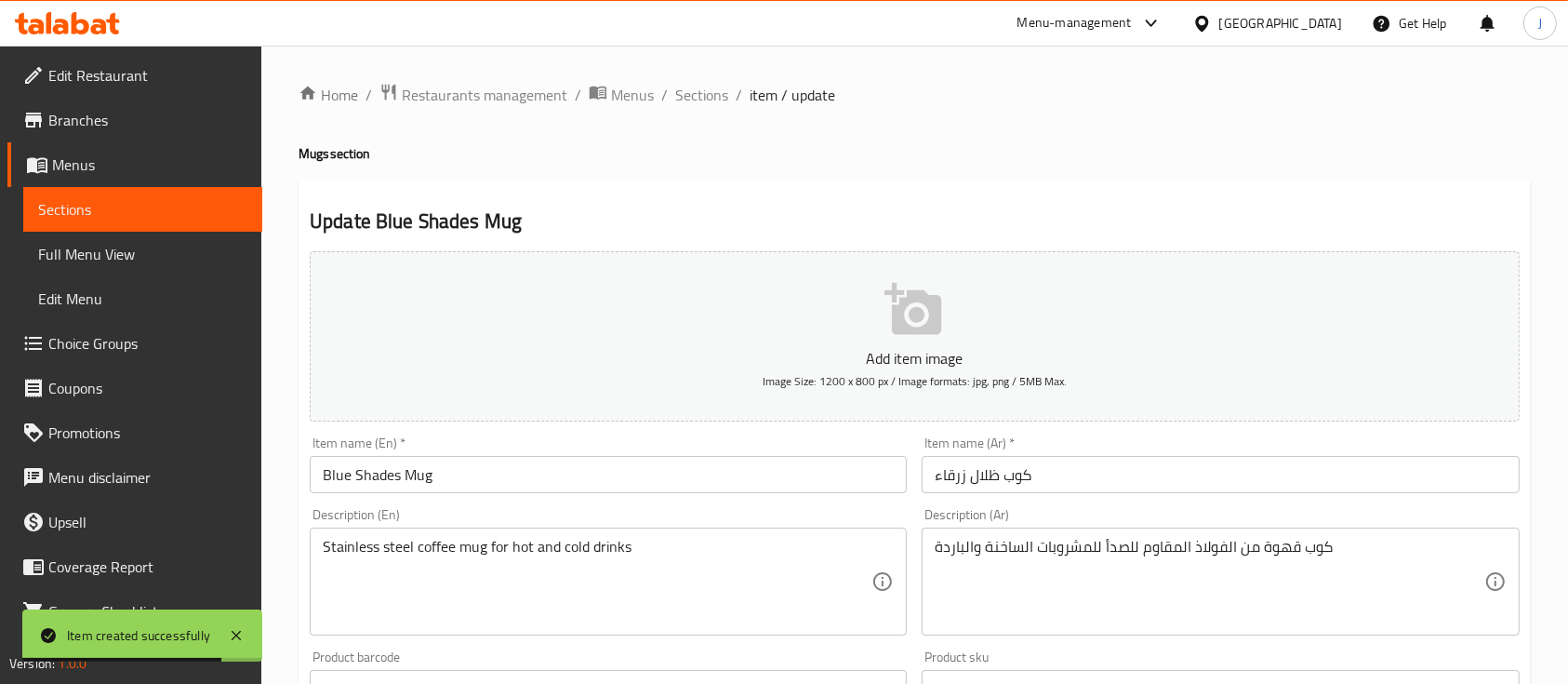
scroll to position [66, 0]
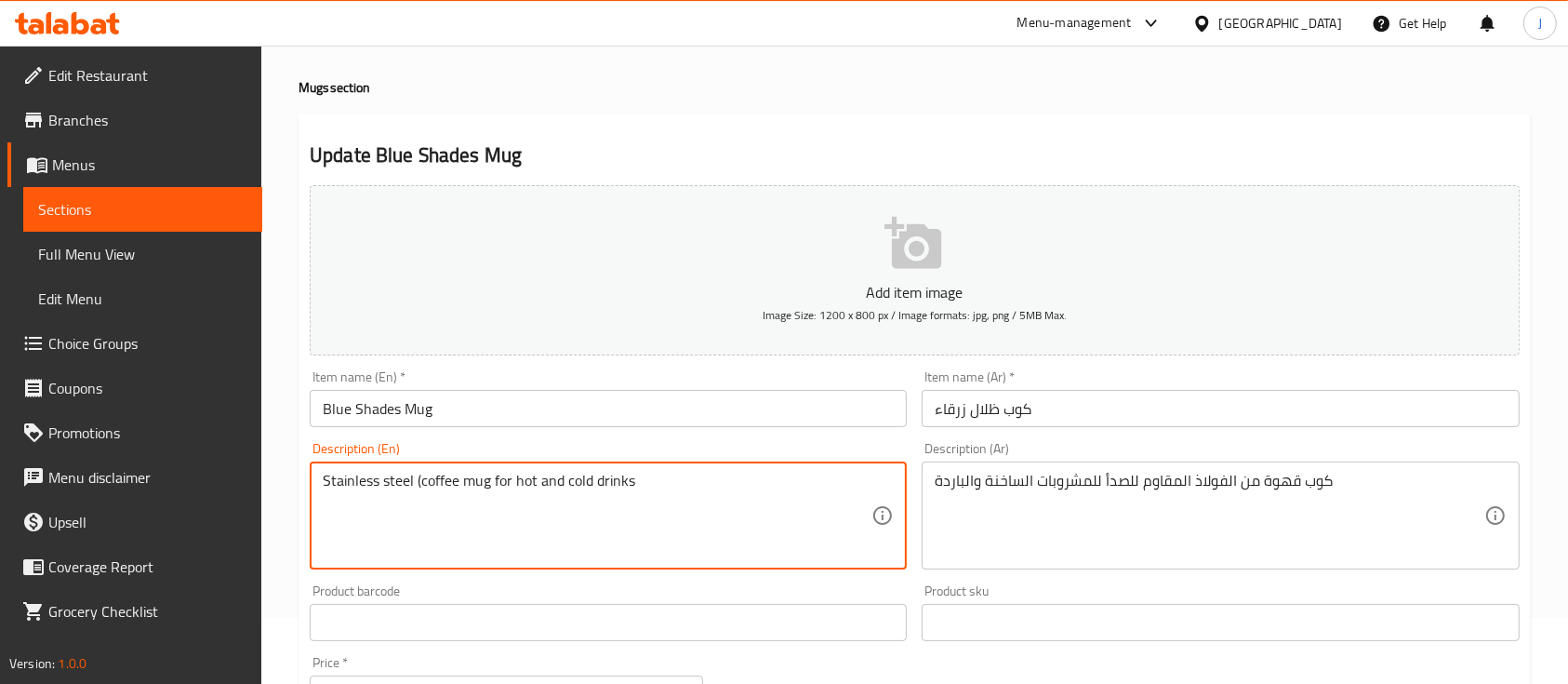
click at [654, 480] on textarea "Stainless steel (coffee mug for hot and cold drinks" at bounding box center [597, 516] width 548 height 89
type textarea "Stainless steel (coffee mug for hot and cold drinks )"
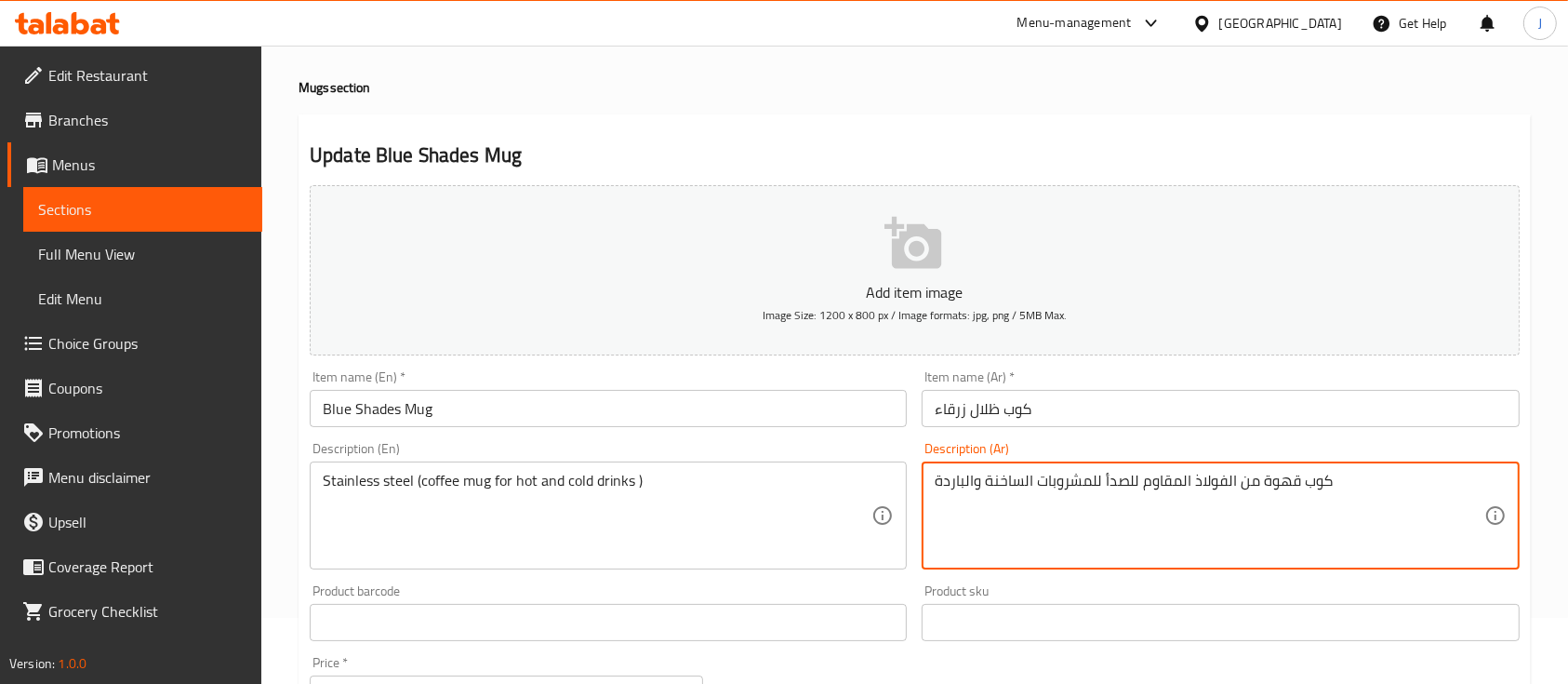
paste textarea "[PERSON_NAME] (كوب قهوة للمشروبات الساخنة والباردة)"
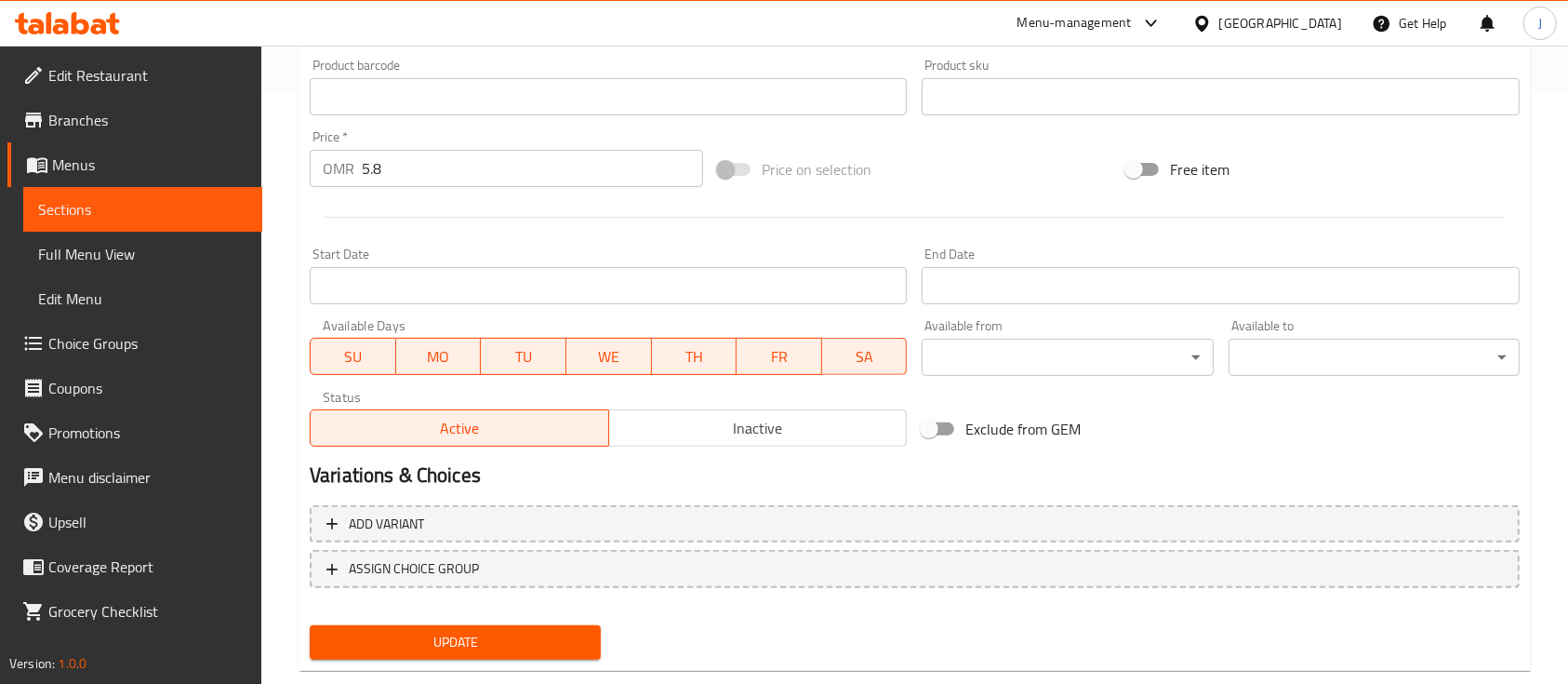
scroll to position [631, 0]
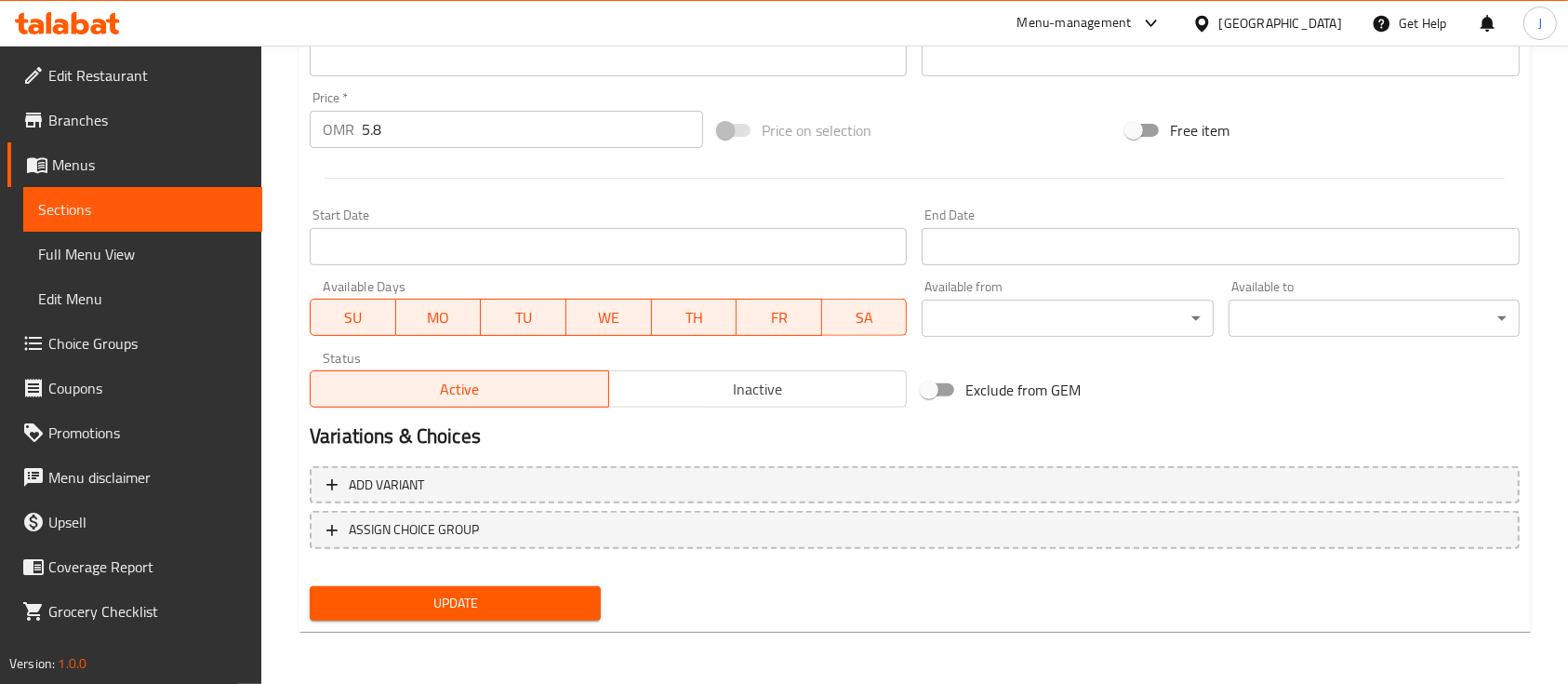
type textarea "[PERSON_NAME] (كوب قهوة للمشروبات الساخنة والباردة)"
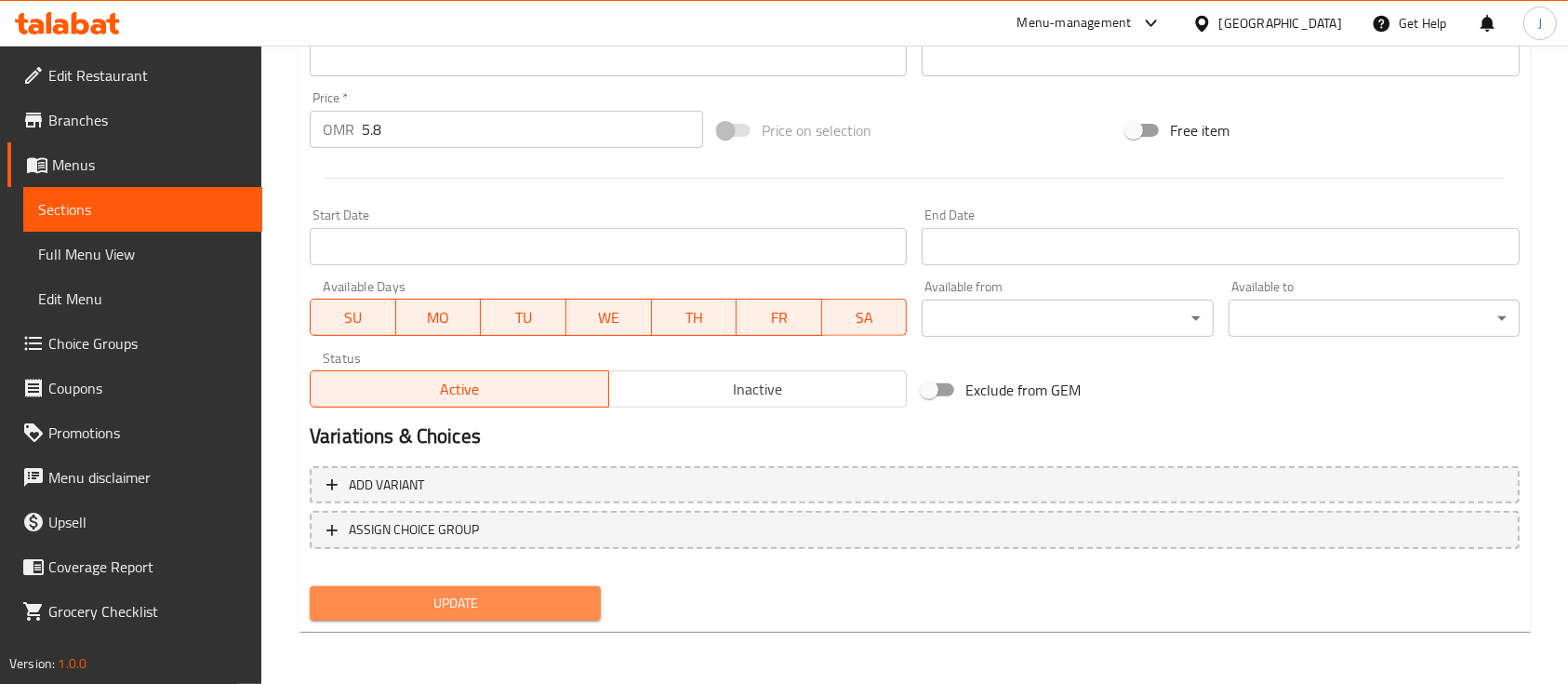
click at [558, 609] on span "Update" at bounding box center [455, 603] width 262 height 23
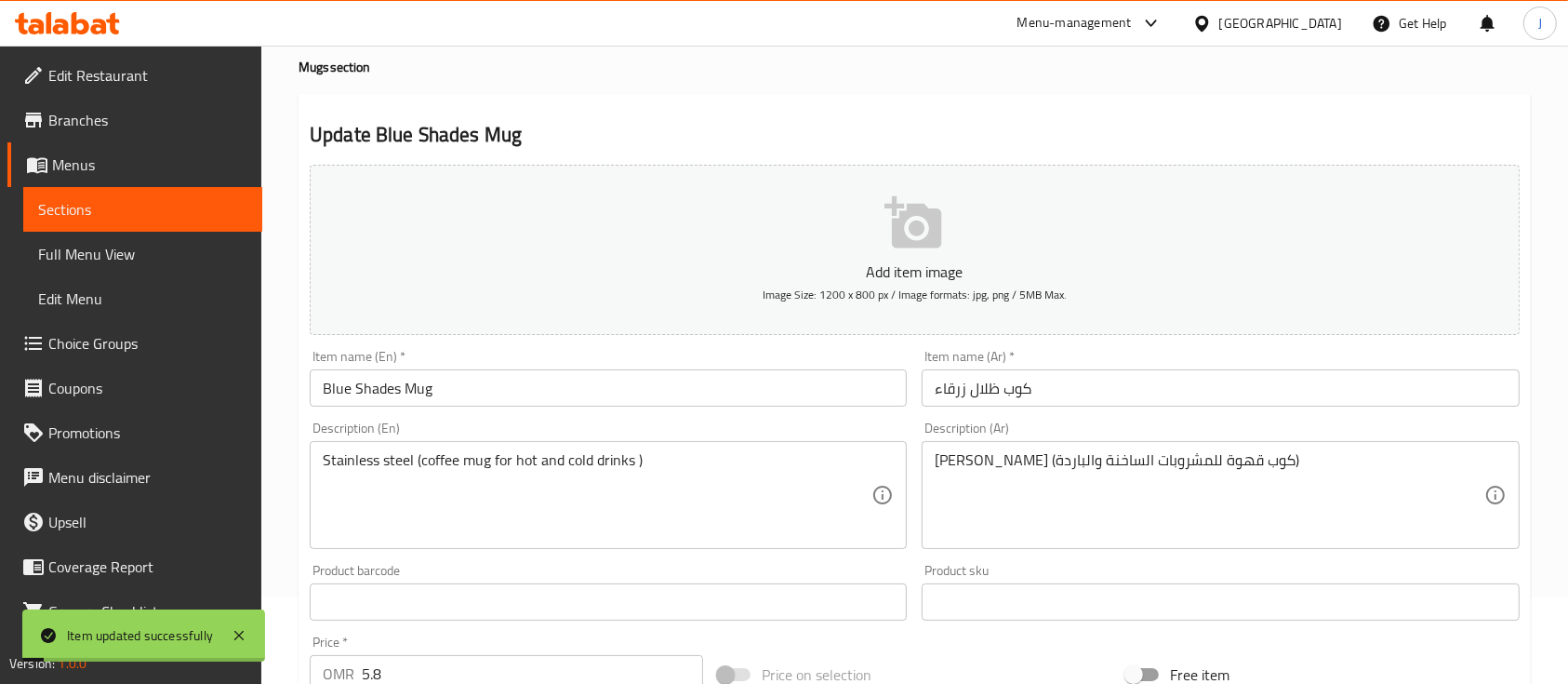
scroll to position [0, 0]
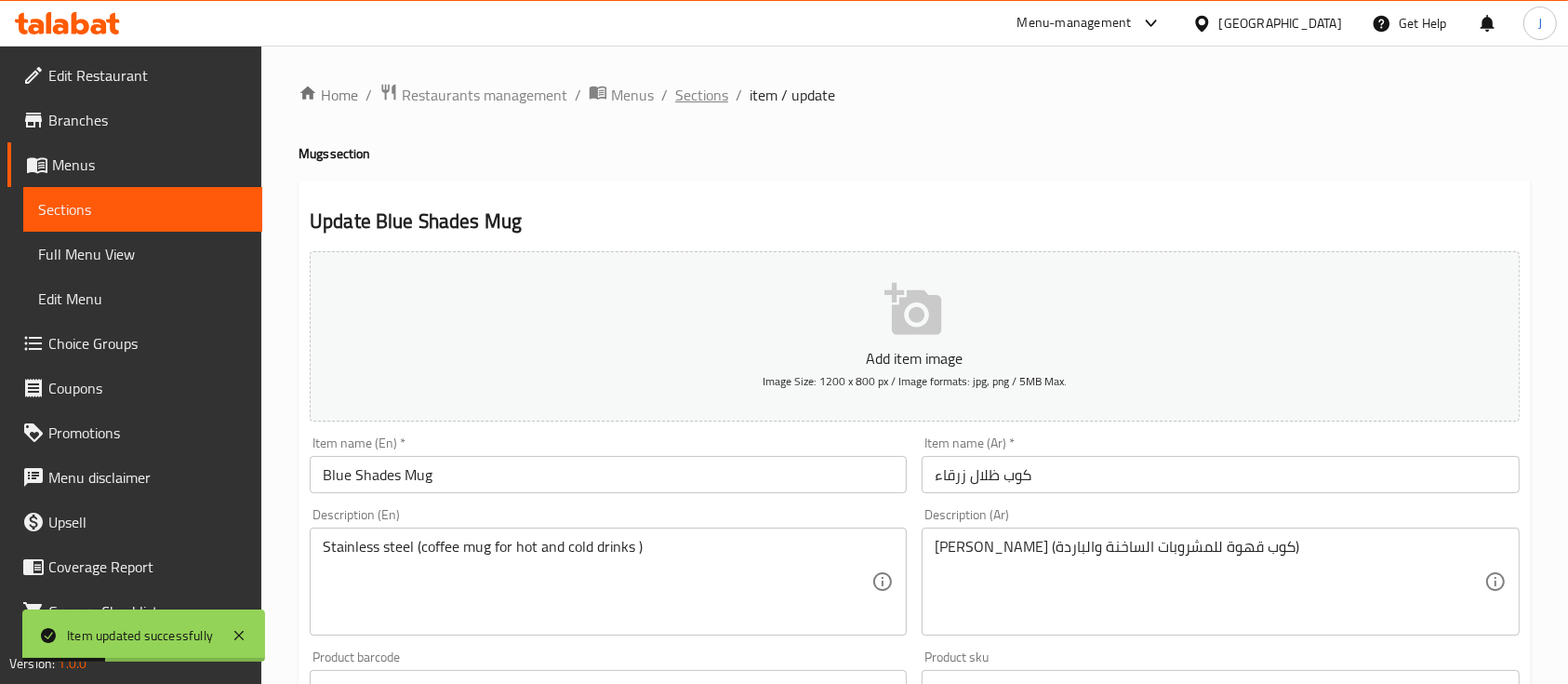
click at [703, 95] on span "Sections" at bounding box center [701, 94] width 53 height 22
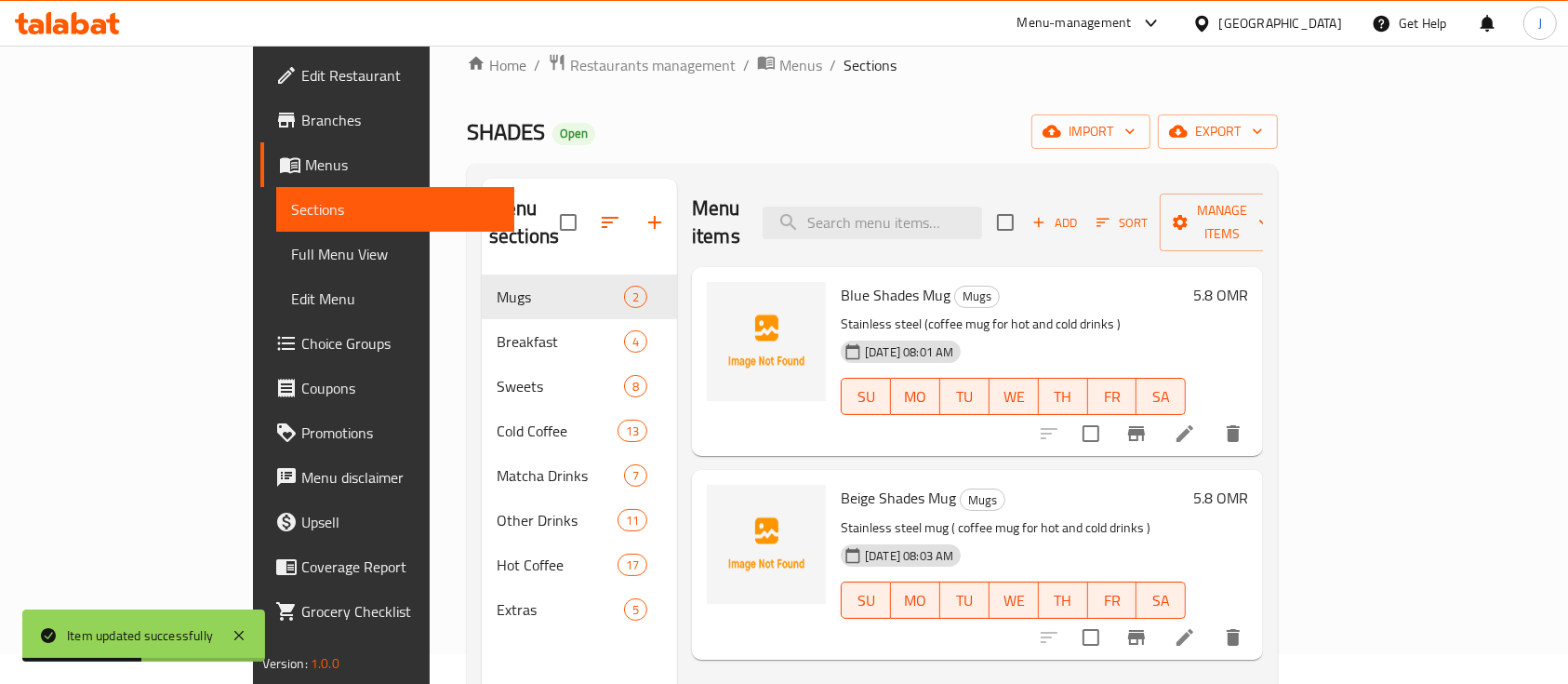
scroll to position [31, 0]
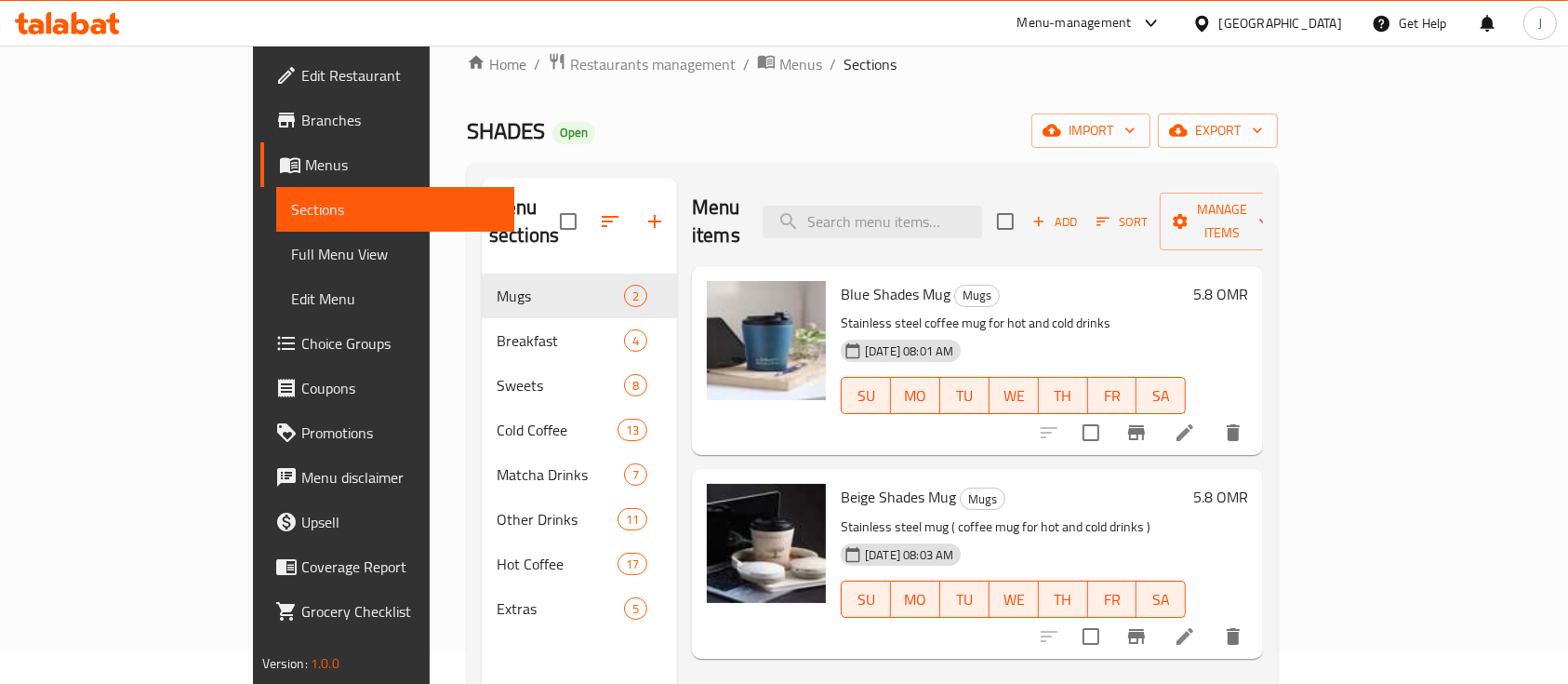
click at [1138, 312] on p "Stainless steel coffee mug for hot and cold drinks" at bounding box center [1013, 323] width 345 height 23
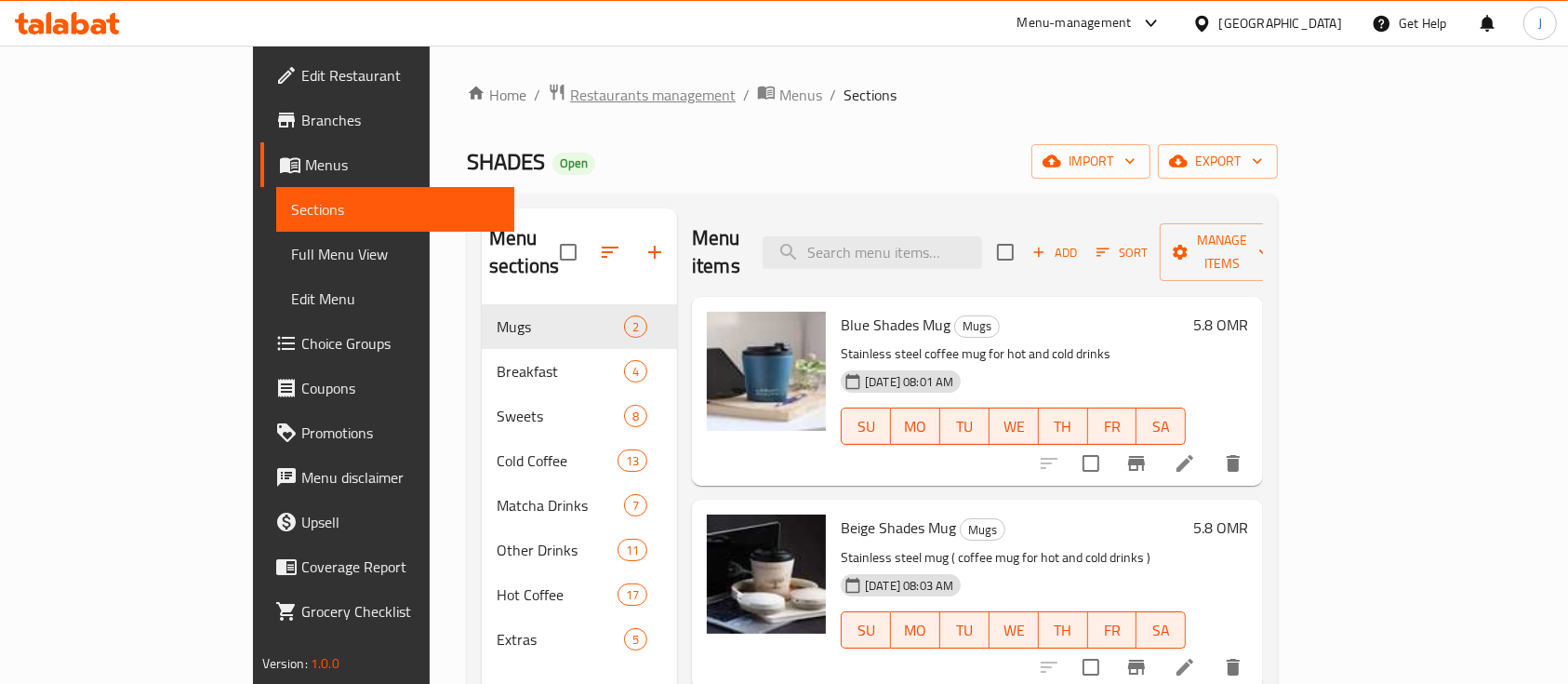
click at [570, 92] on span "Restaurants management" at bounding box center [653, 94] width 165 height 22
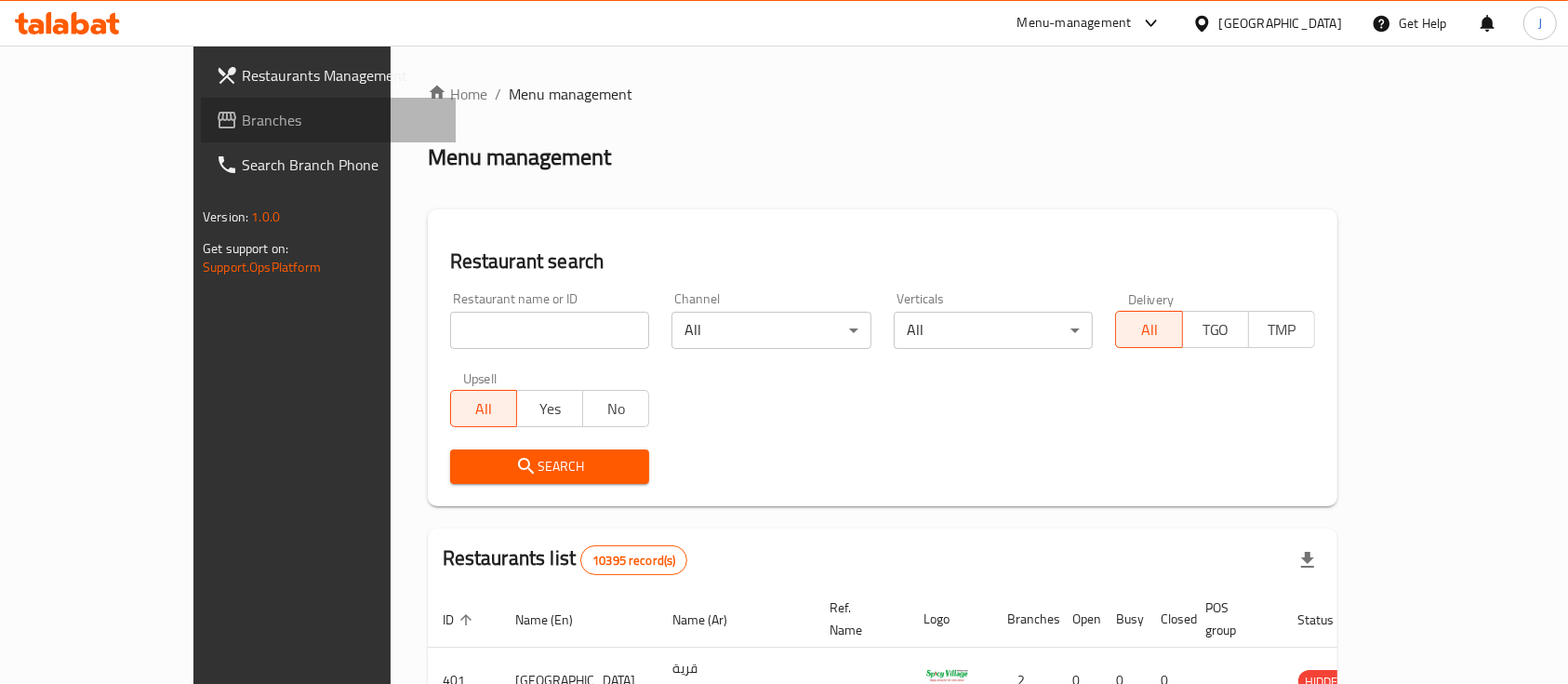
click at [241, 126] on span "Branches" at bounding box center [341, 119] width 199 height 22
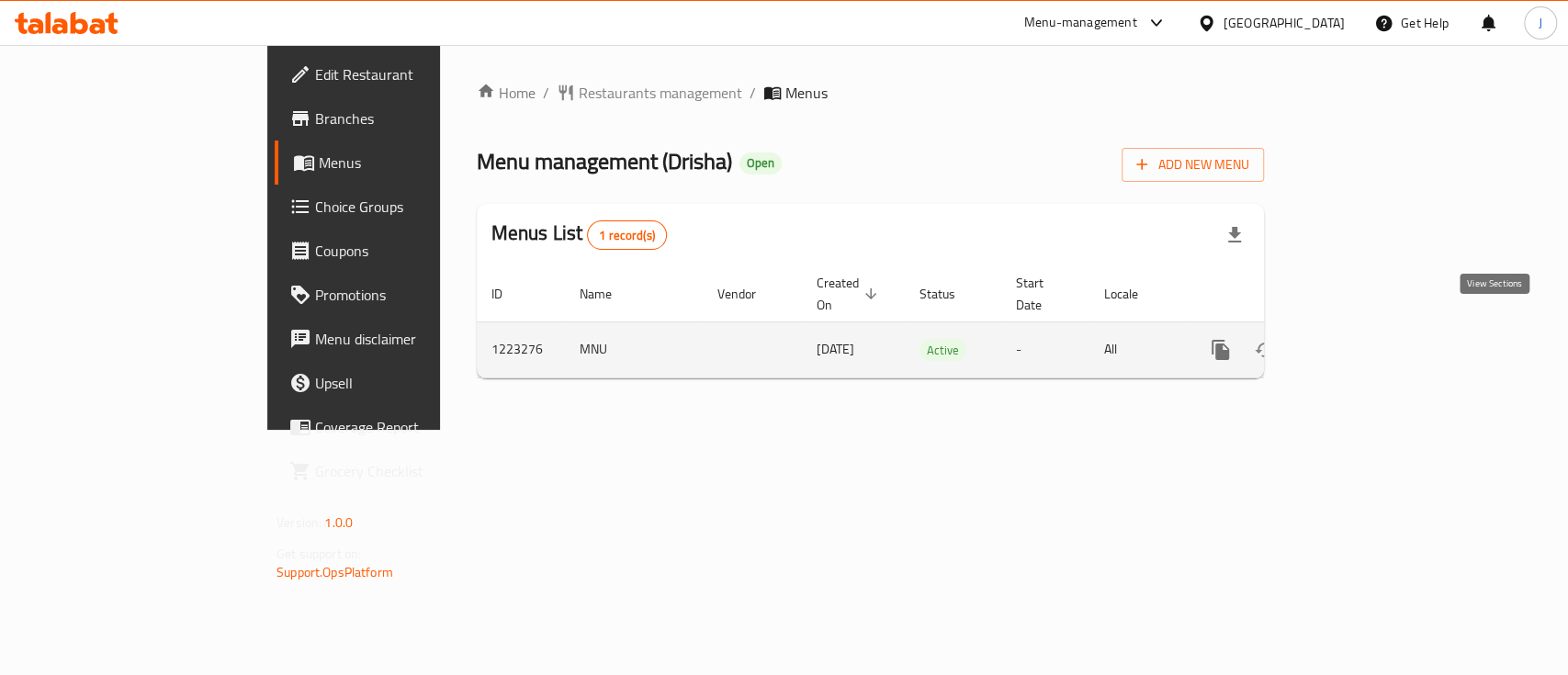
click at [1364, 339] on icon "enhanced table" at bounding box center [1352, 349] width 22 height 22
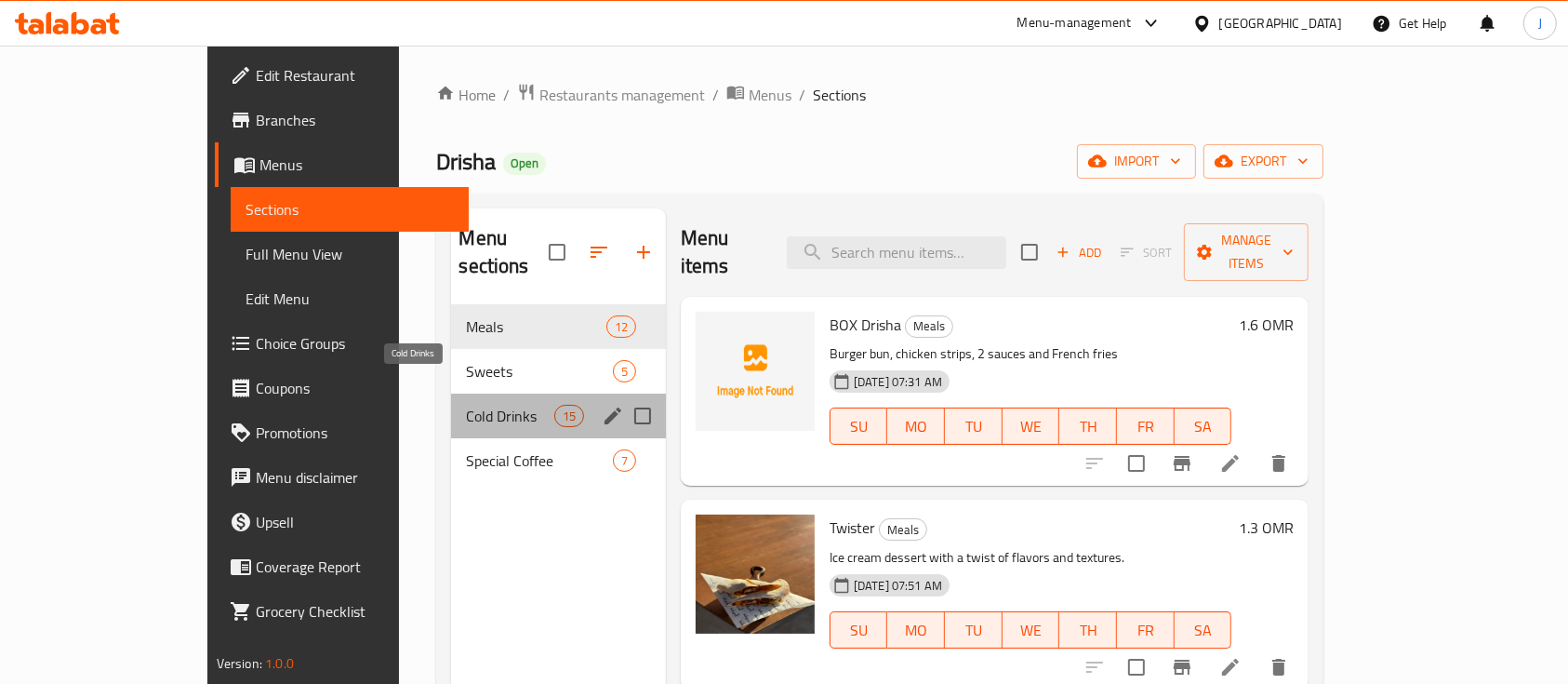
click at [466, 405] on span "Cold Drinks" at bounding box center [509, 416] width 88 height 22
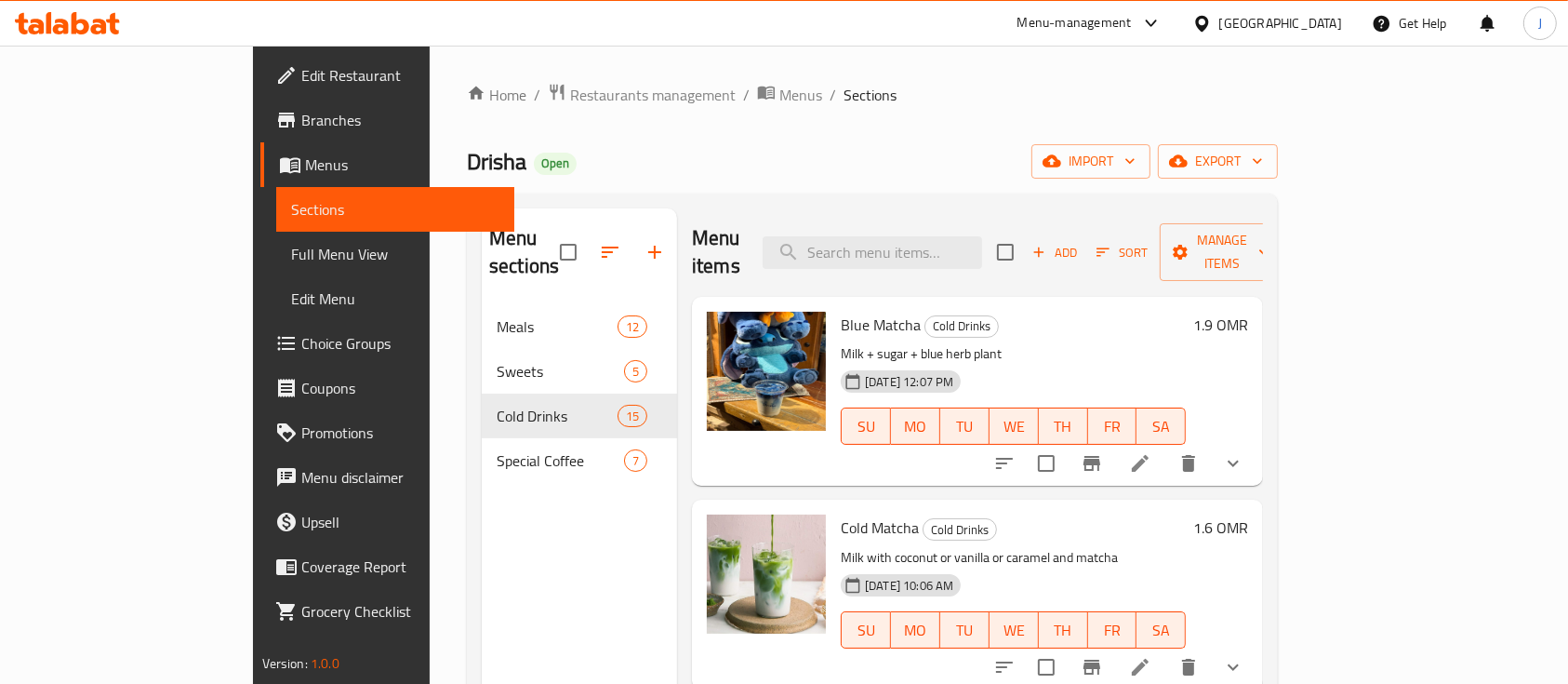
click at [1186, 515] on h6 "Cold Matcha Cold Drinks" at bounding box center [1013, 527] width 345 height 26
click at [982, 241] on input "search" at bounding box center [873, 253] width 219 height 33
paste input "green matcha"
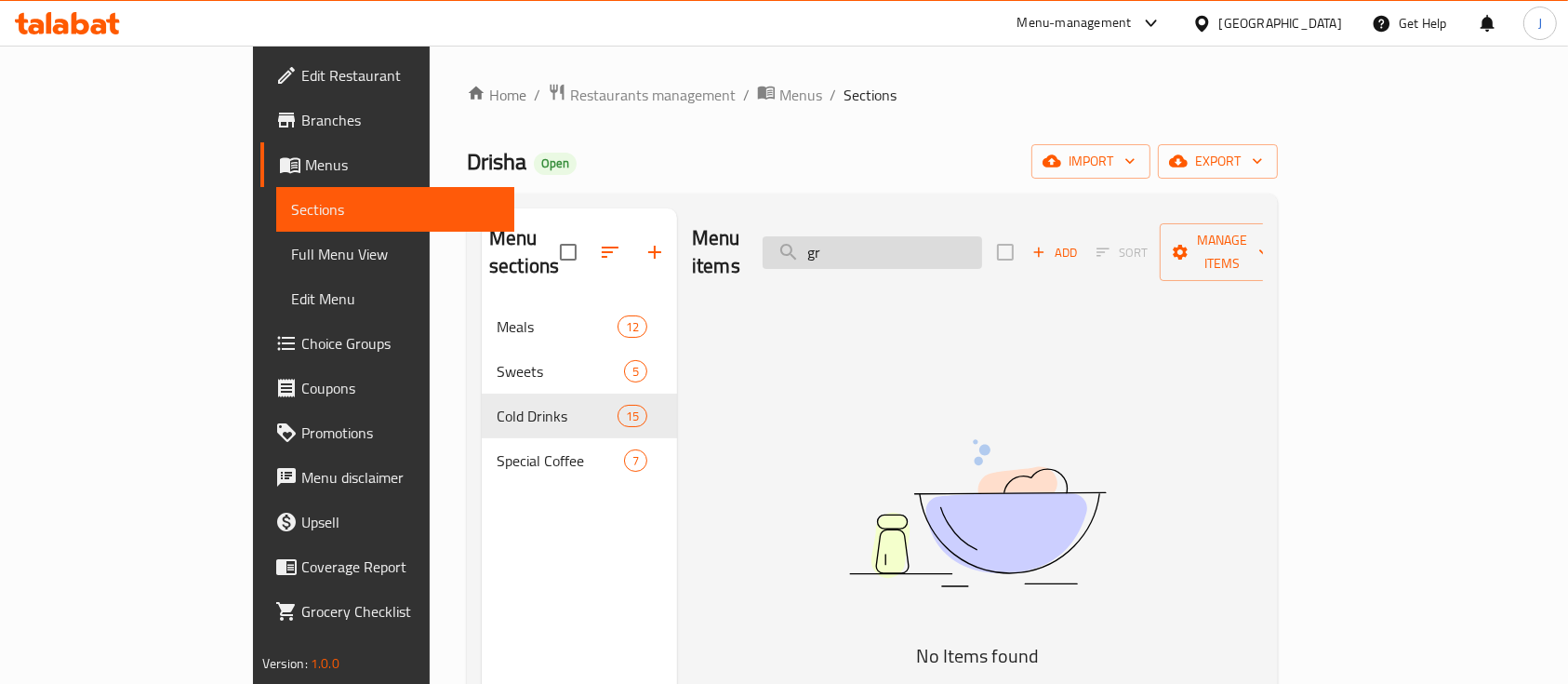
type input "g"
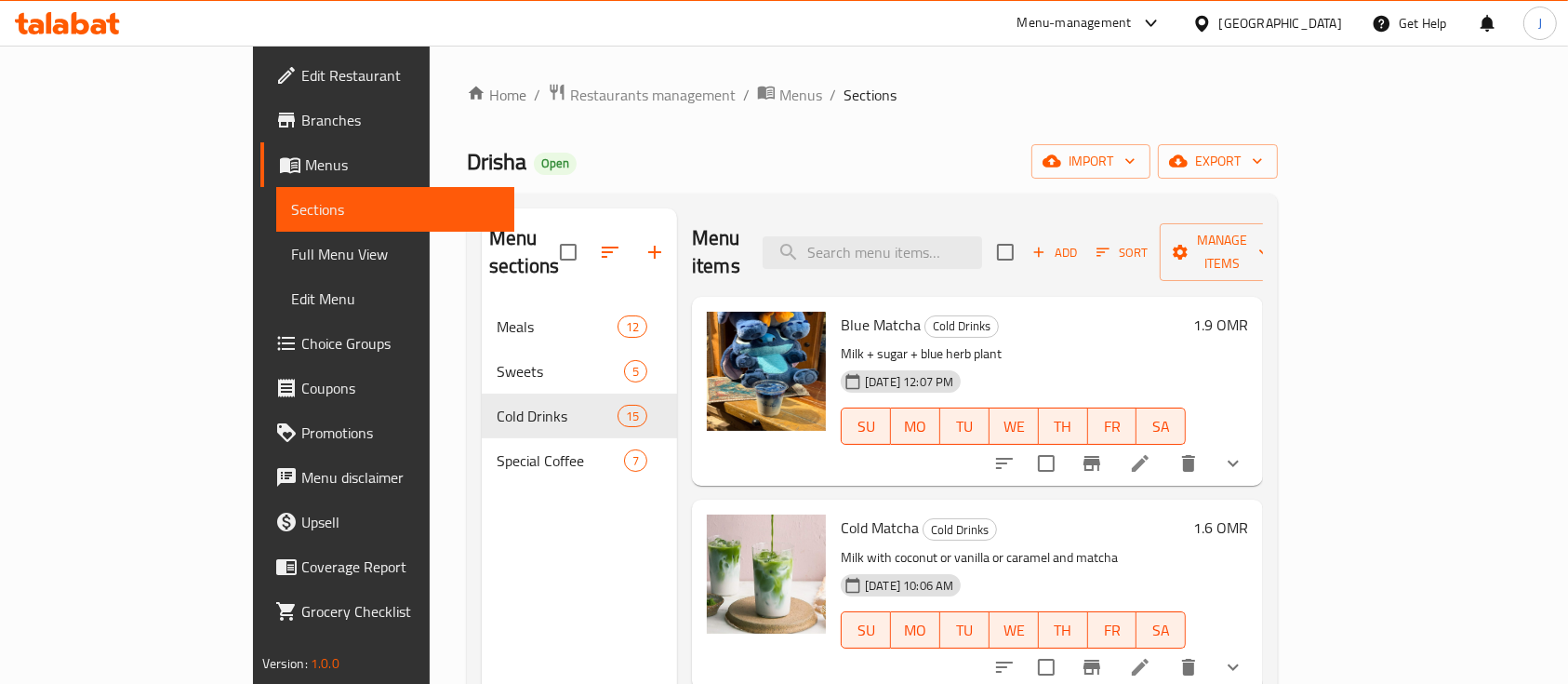
click at [1171, 467] on div "Menu items Add Sort Manage items Blue Matcha Cold Drinks Milk + sugar + blue he…" at bounding box center [970, 550] width 586 height 684
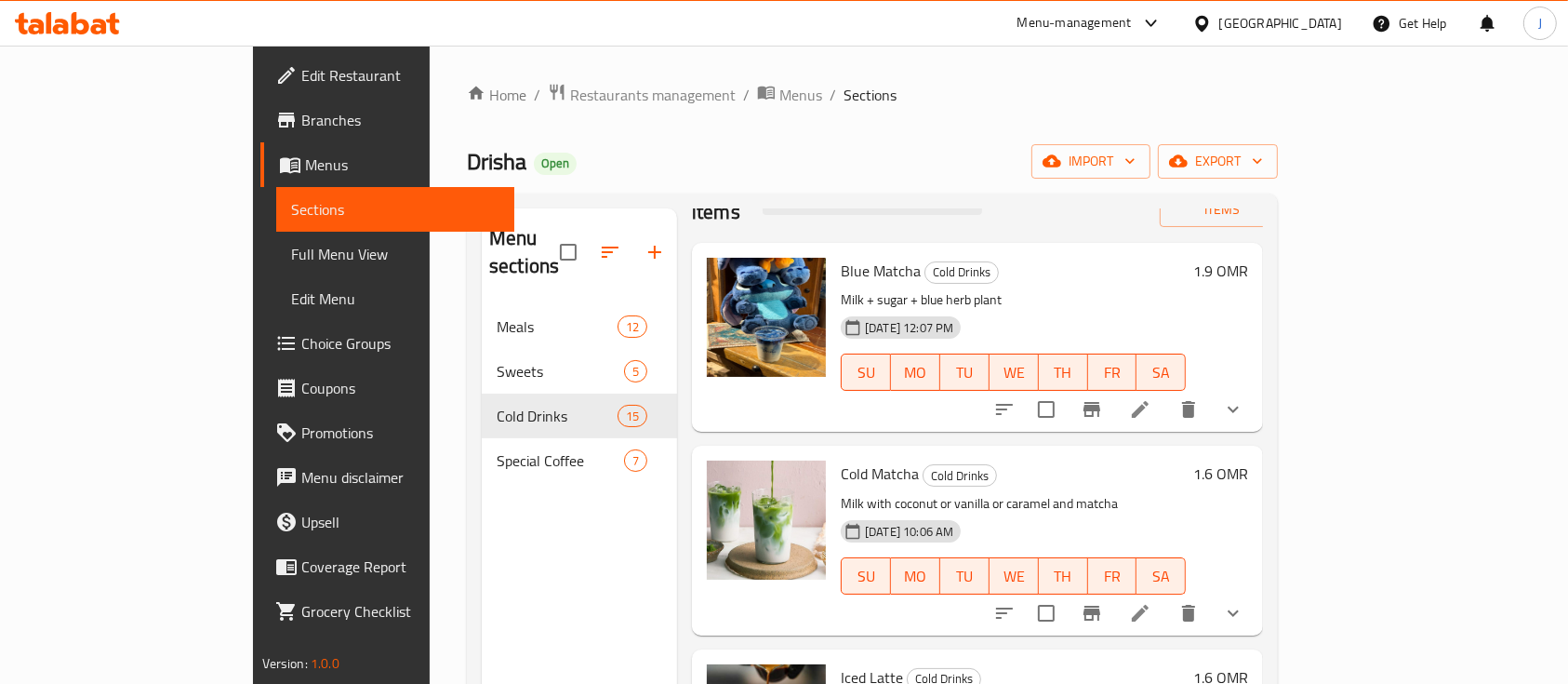
scroll to position [139, 0]
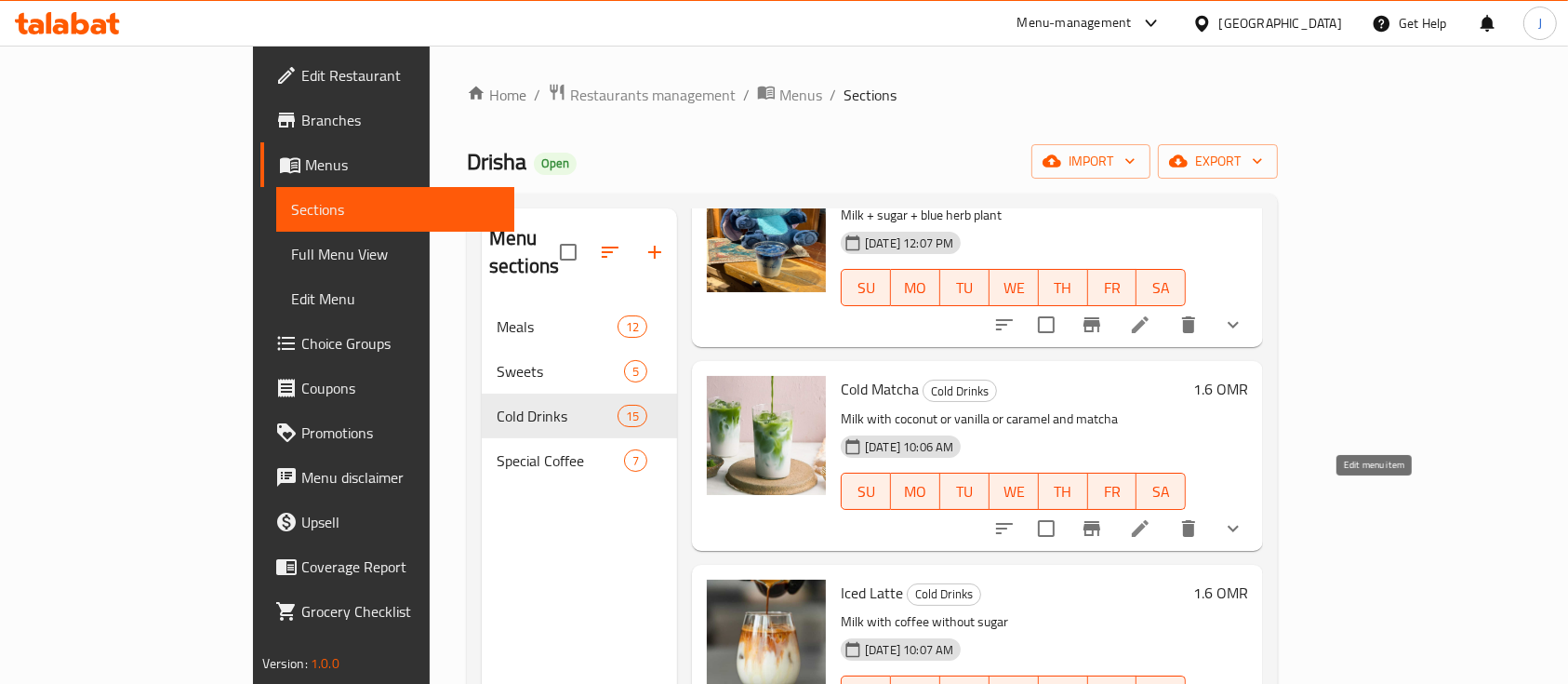
click at [1151, 518] on icon at bounding box center [1140, 528] width 22 height 22
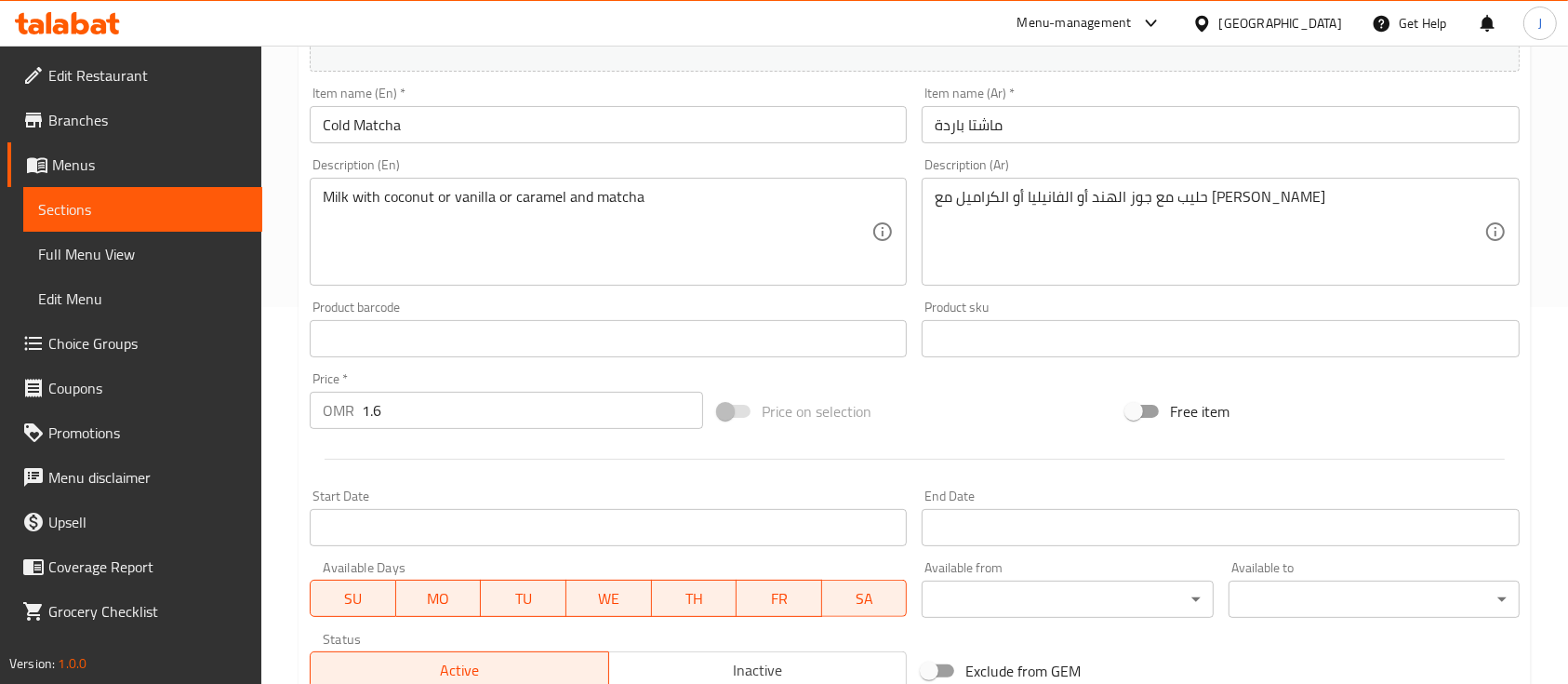
scroll to position [688, 0]
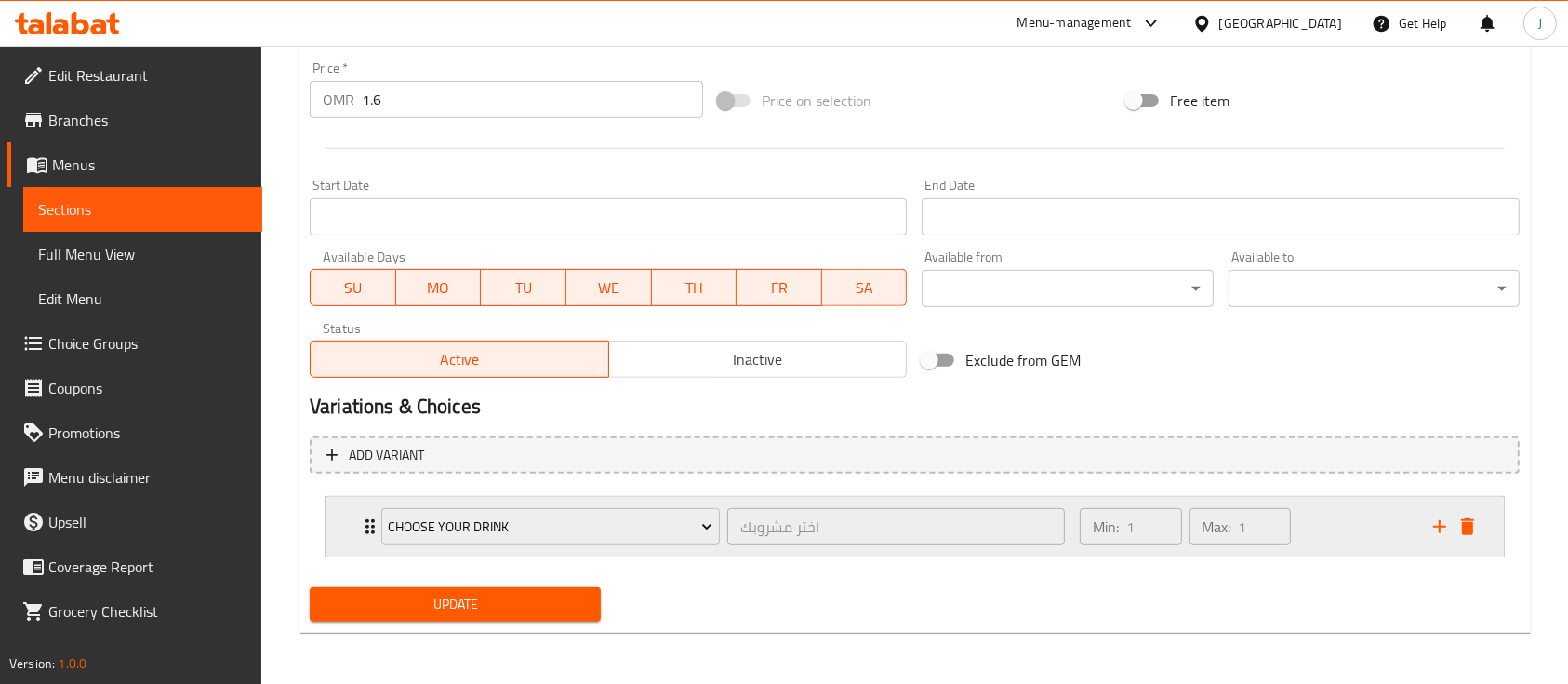
click at [359, 520] on icon "Expand" at bounding box center [369, 526] width 22 height 22
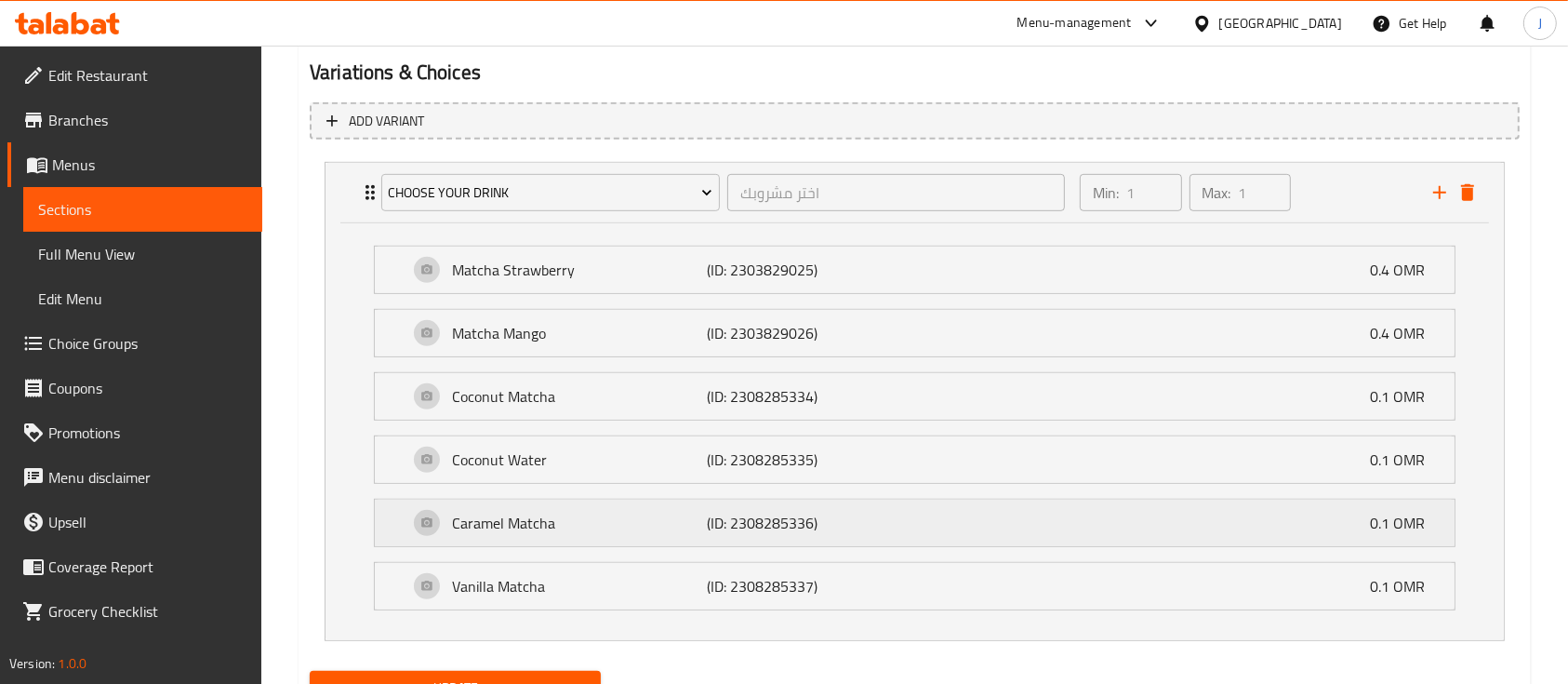
scroll to position [1020, 0]
click at [350, 217] on div "Choose Your Drink [PERSON_NAME] ​ Min: 1 ​ Max: 1 ​" at bounding box center [914, 194] width 1178 height 60
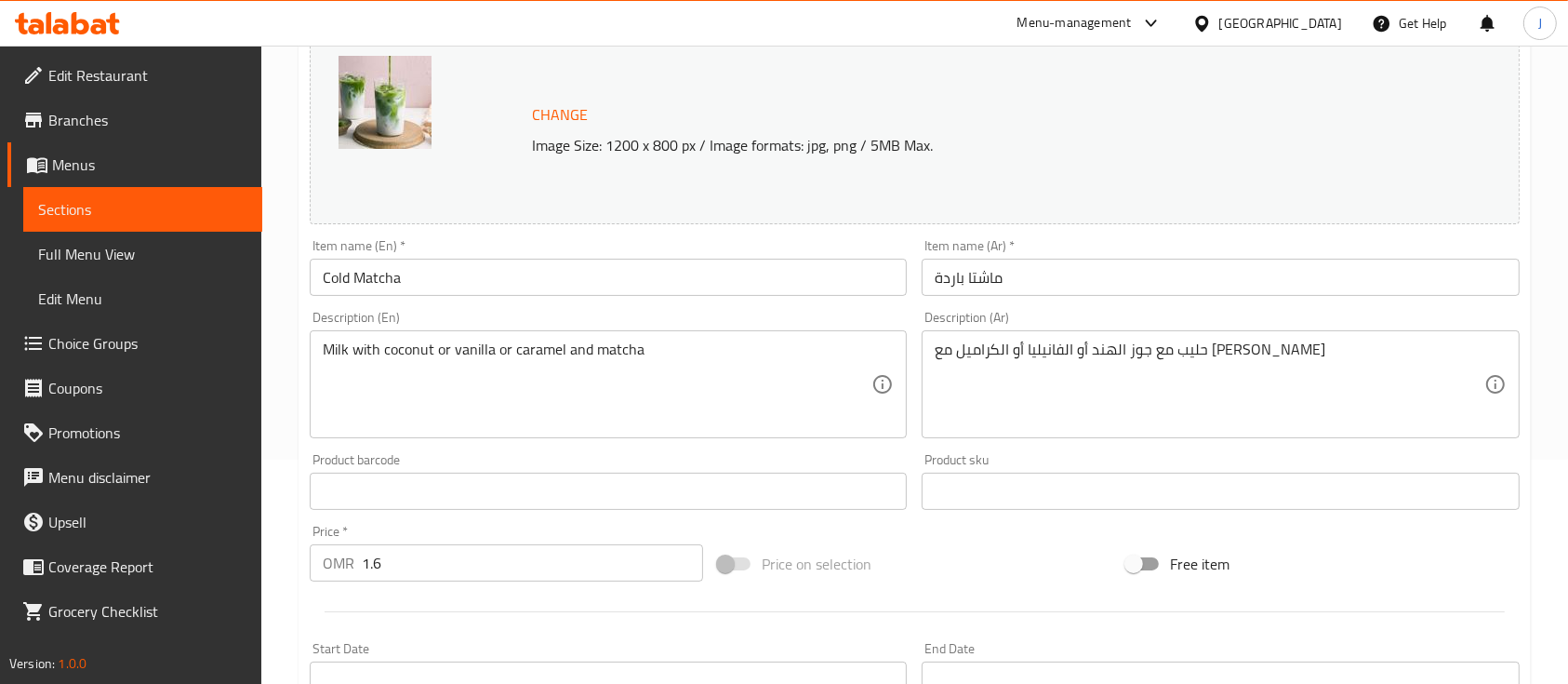
scroll to position [223, 0]
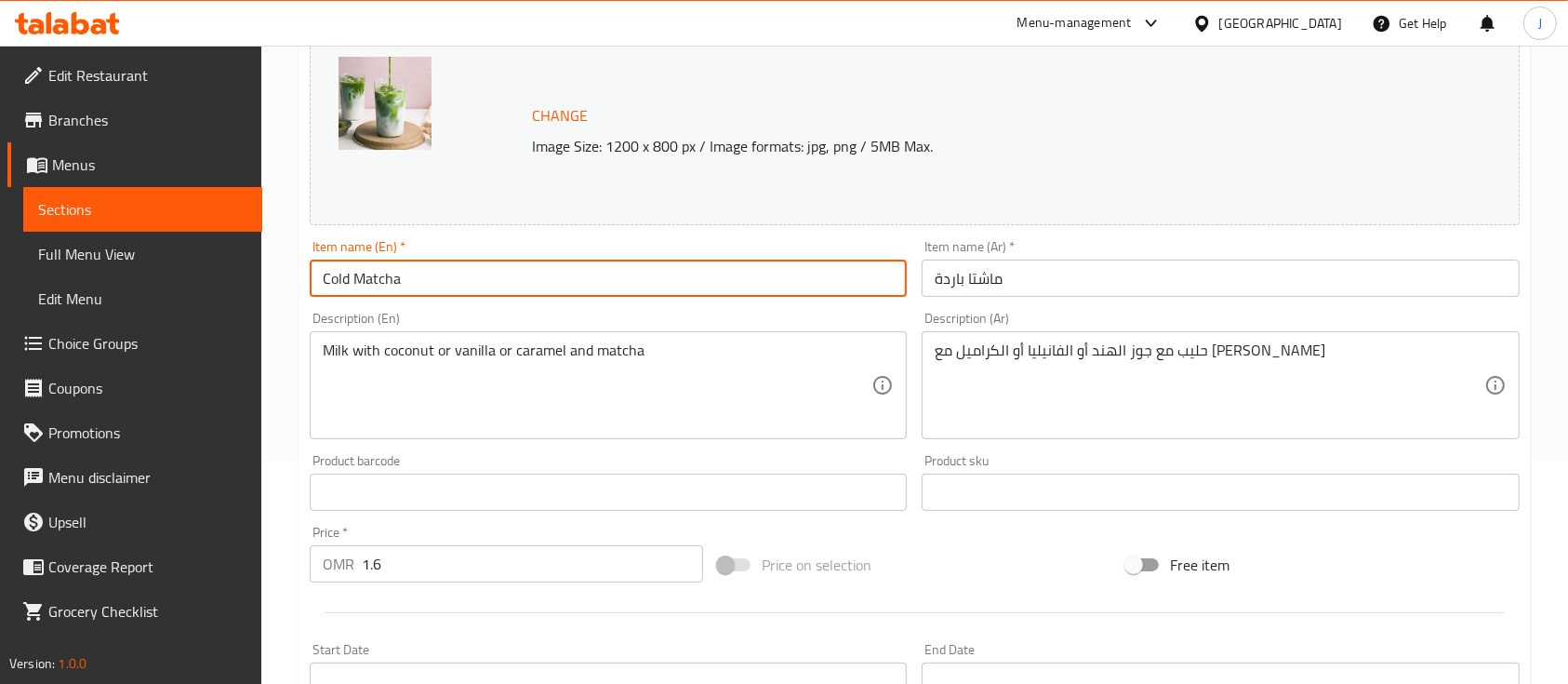
click at [356, 279] on input "Cold Matcha" at bounding box center [608, 278] width 597 height 38
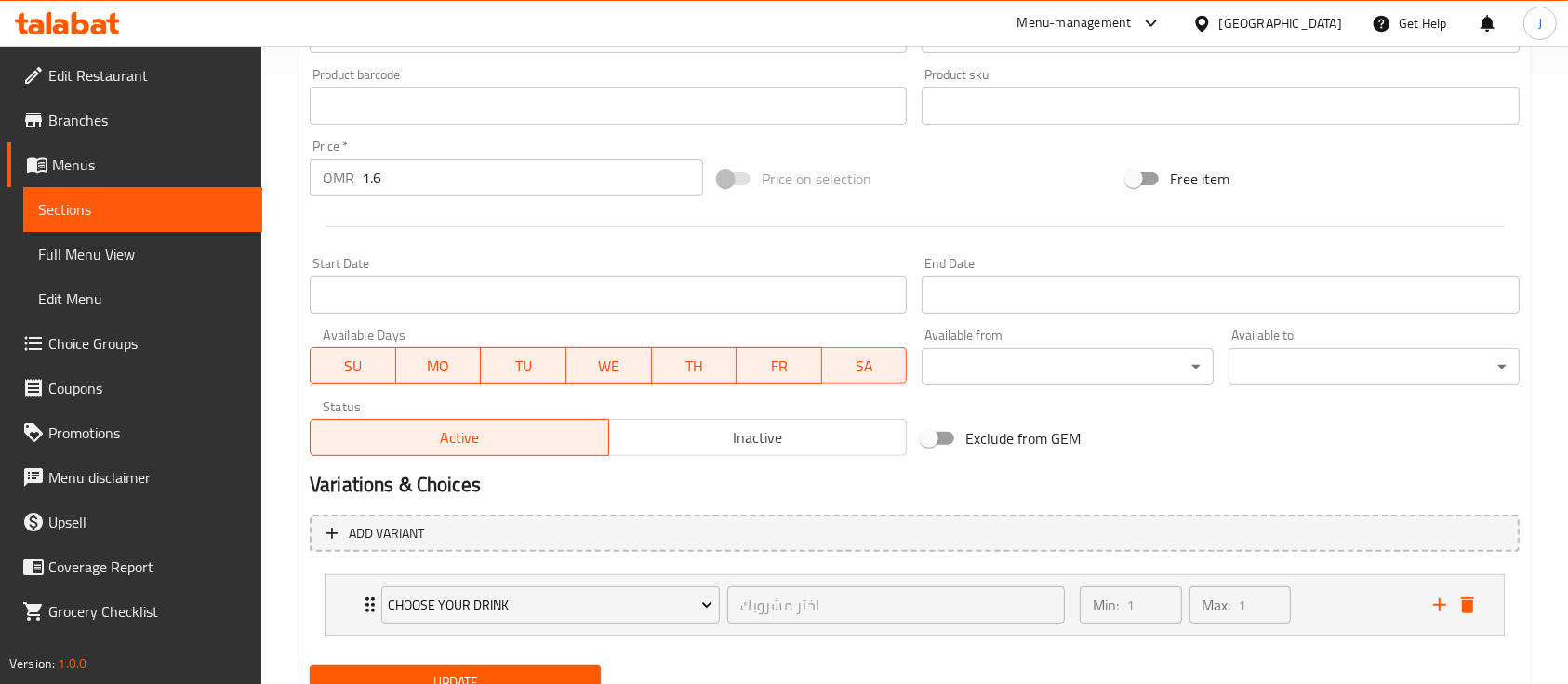
scroll to position [688, 0]
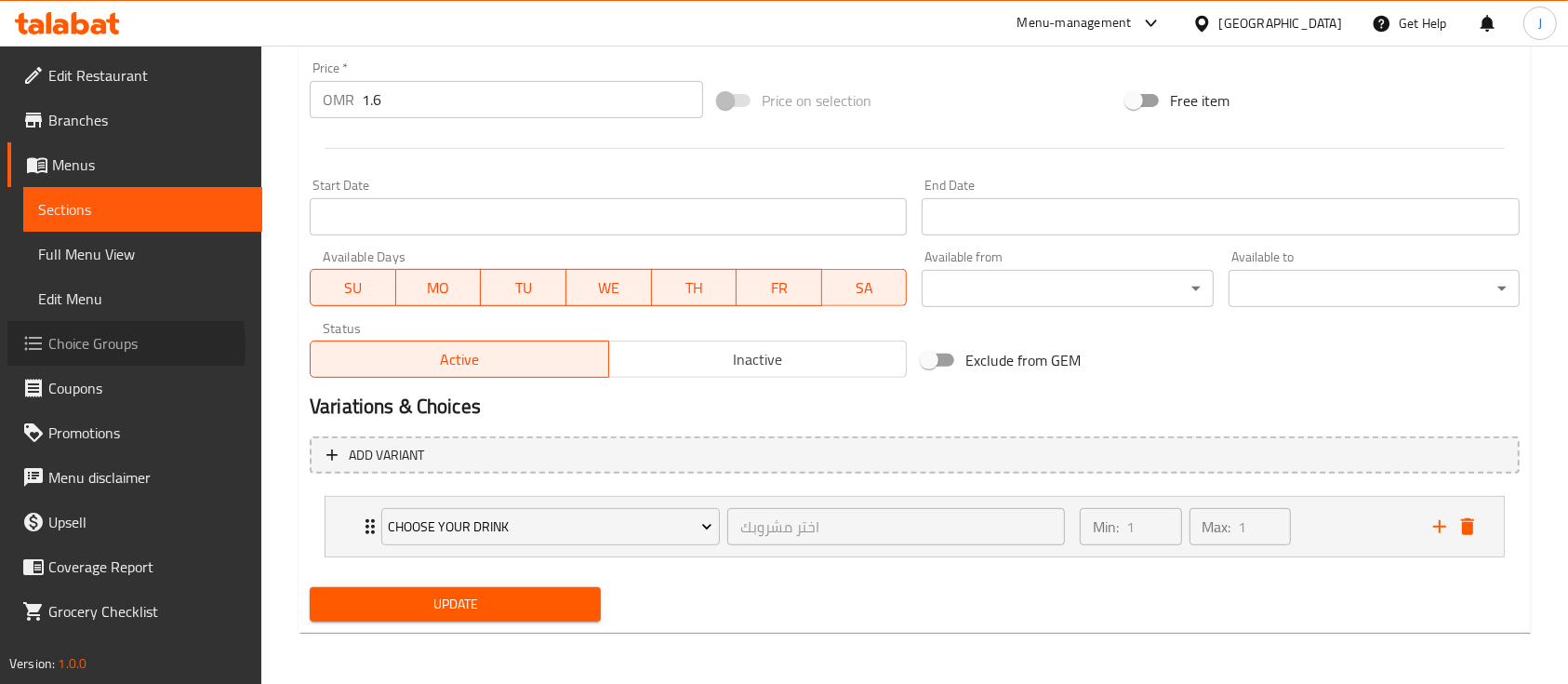
click at [98, 346] on span "Choice Groups" at bounding box center [147, 342] width 199 height 22
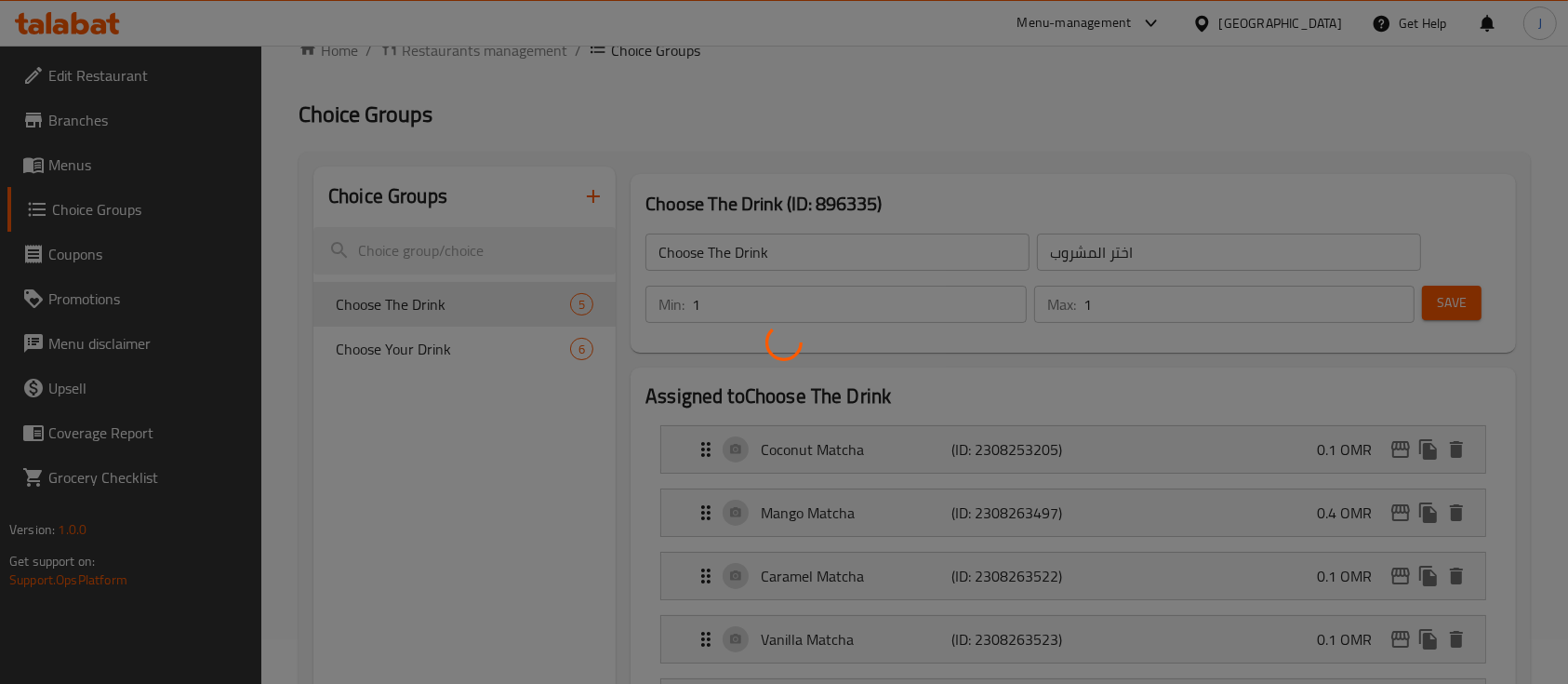
scroll to position [30, 0]
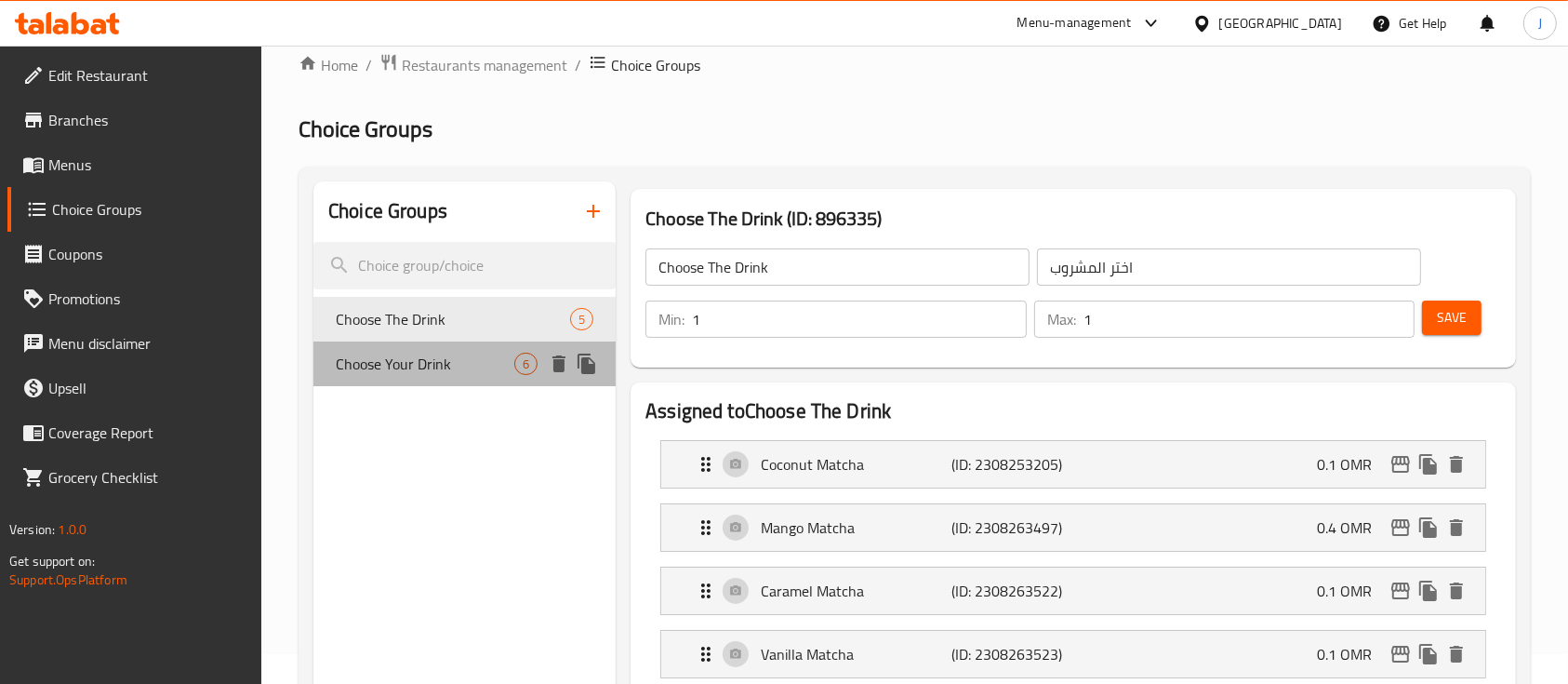
click at [449, 363] on span "Choose Your Drink" at bounding box center [425, 363] width 179 height 22
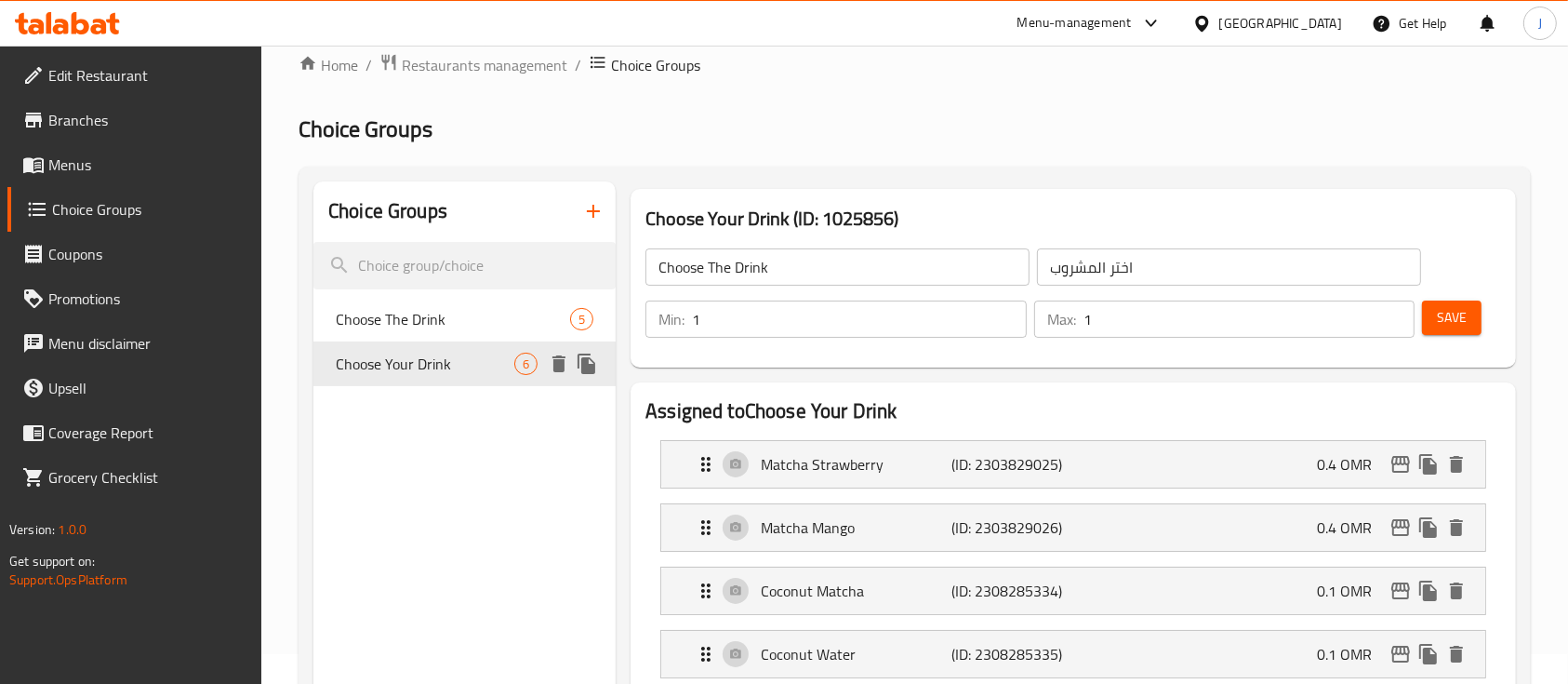
type input "Choose Your Drink"
type input "اختر مشروبك"
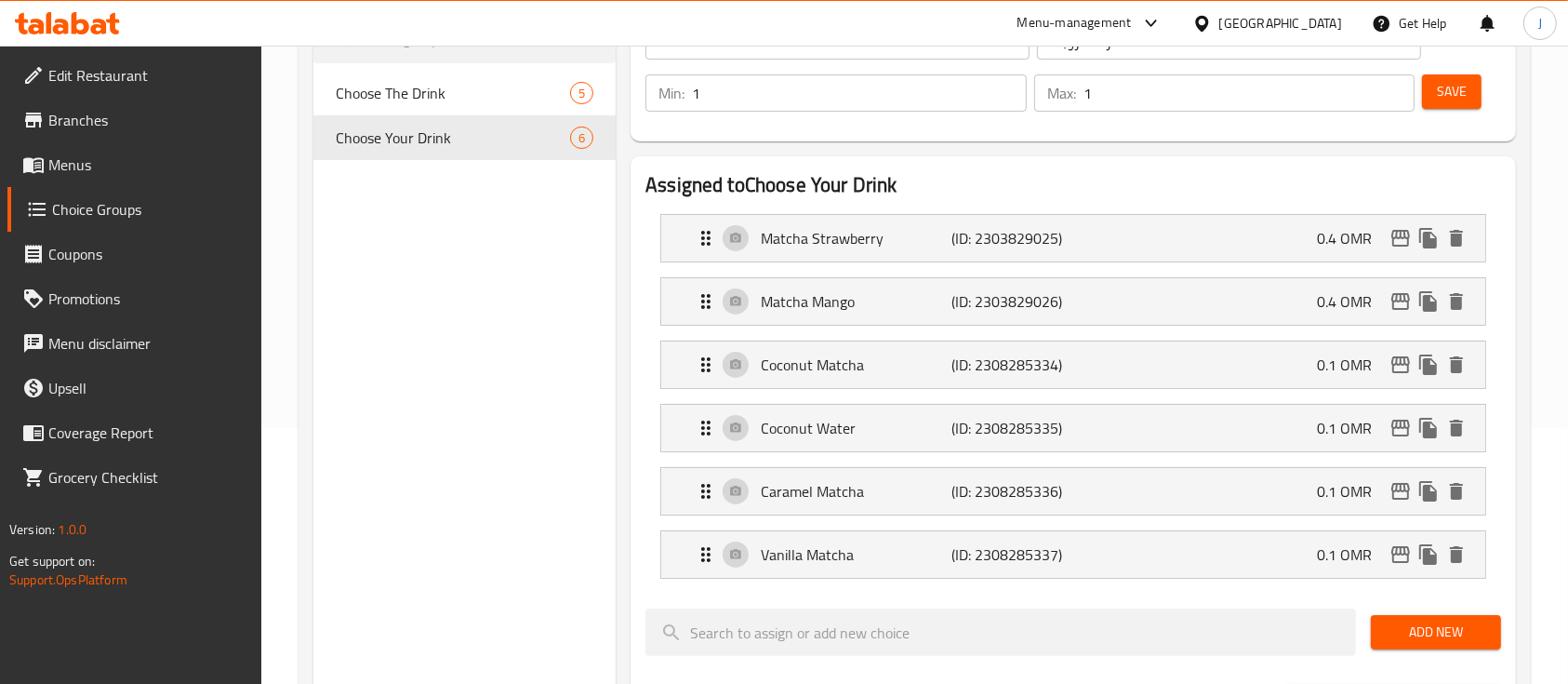
scroll to position [255, 0]
click at [1406, 633] on span "Add New" at bounding box center [1436, 633] width 100 height 23
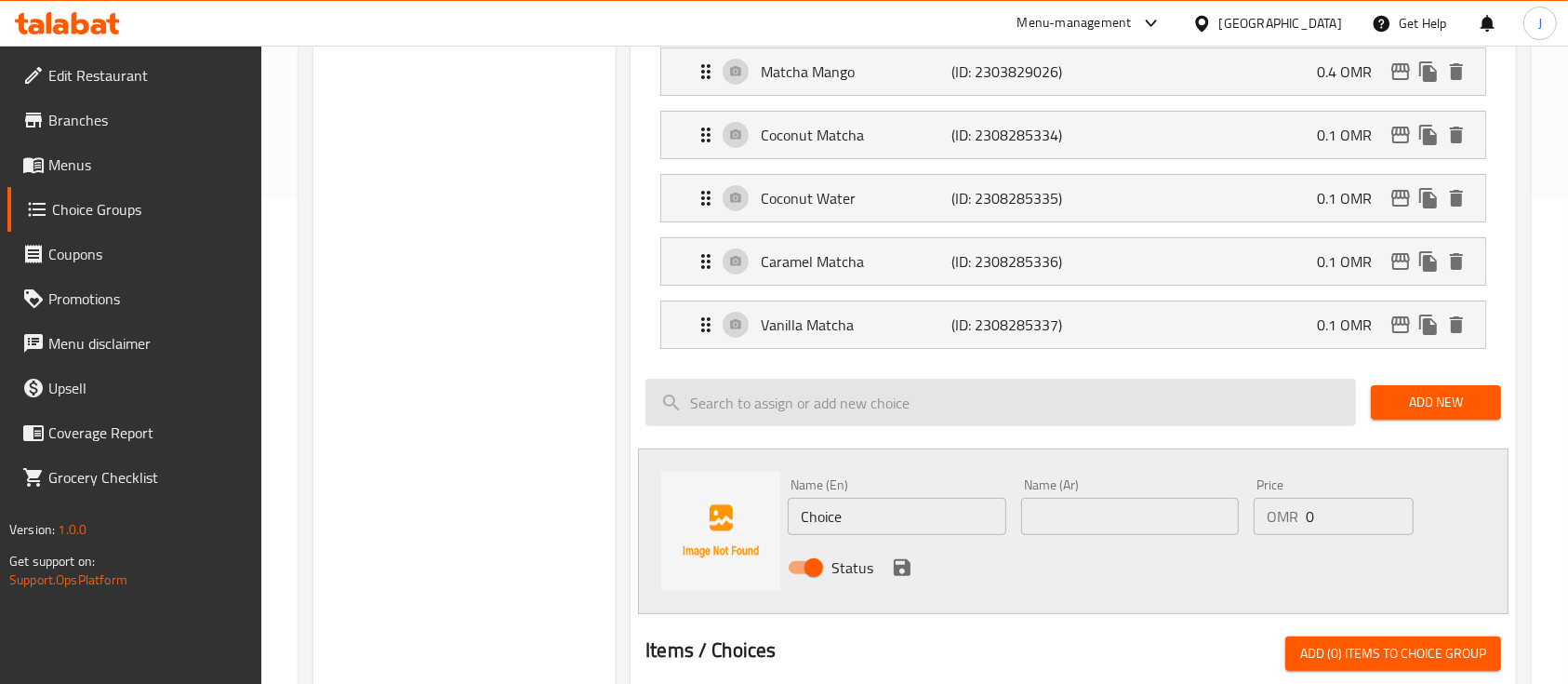
scroll to position [490, 0]
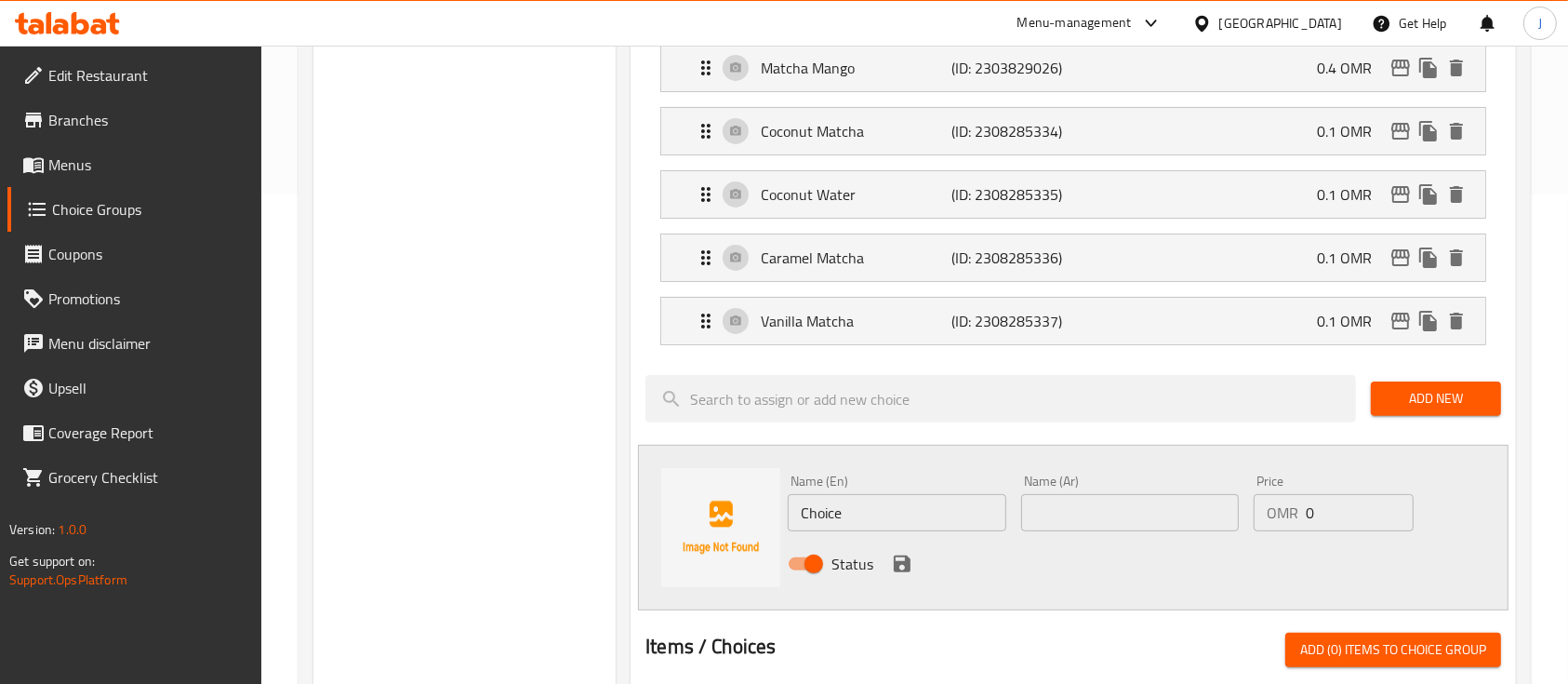
click at [1185, 510] on input "text" at bounding box center [1130, 512] width 217 height 38
paste input "[PERSON_NAME]"
type input "[PERSON_NAME]"
drag, startPoint x: 873, startPoint y: 501, endPoint x: 731, endPoint y: 495, distance: 142.1
click at [731, 495] on div "Name (En) Choice Name (En) Name (Ar) [PERSON_NAME] Name (Ar) Price OMR 0 Price …" at bounding box center [1073, 527] width 871 height 165
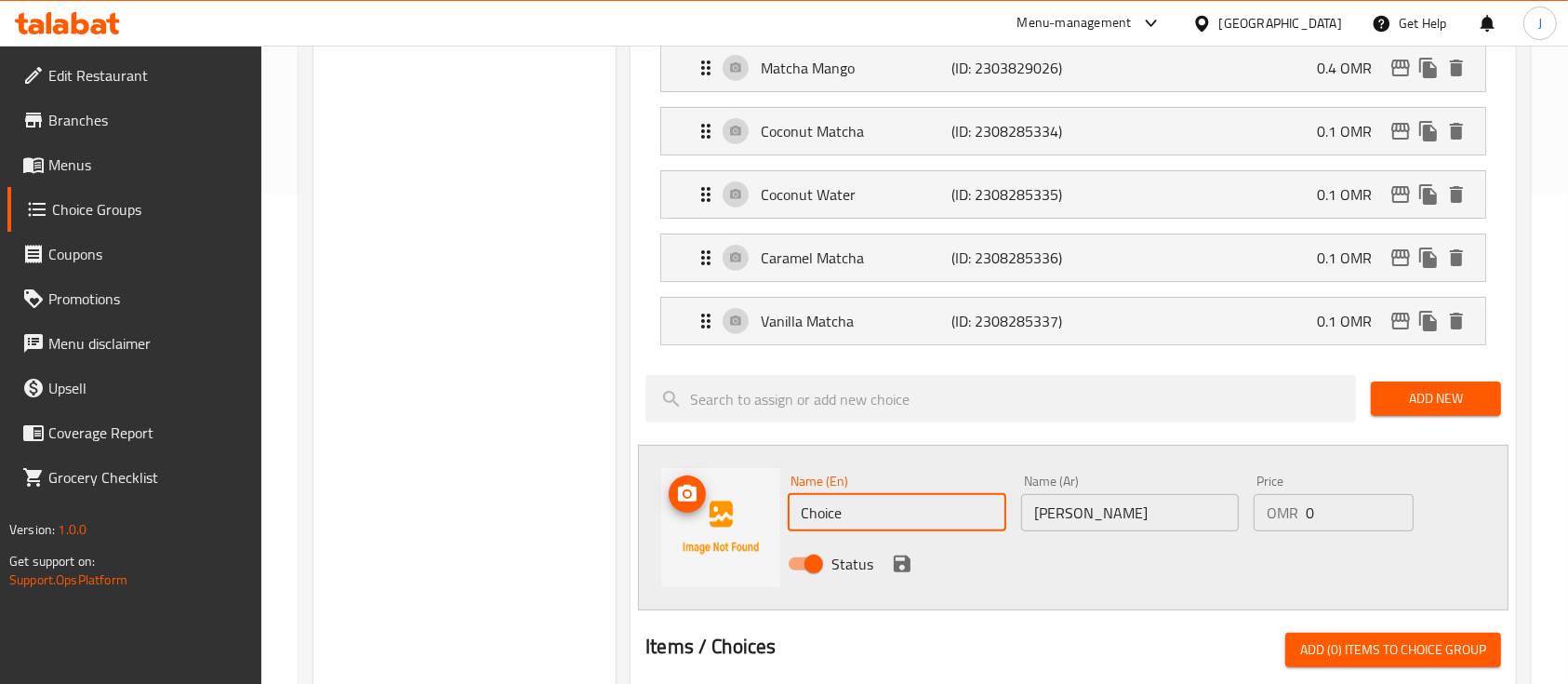
paste input "[PERSON_NAME] Matcha"
type input "Creamy Matcha"
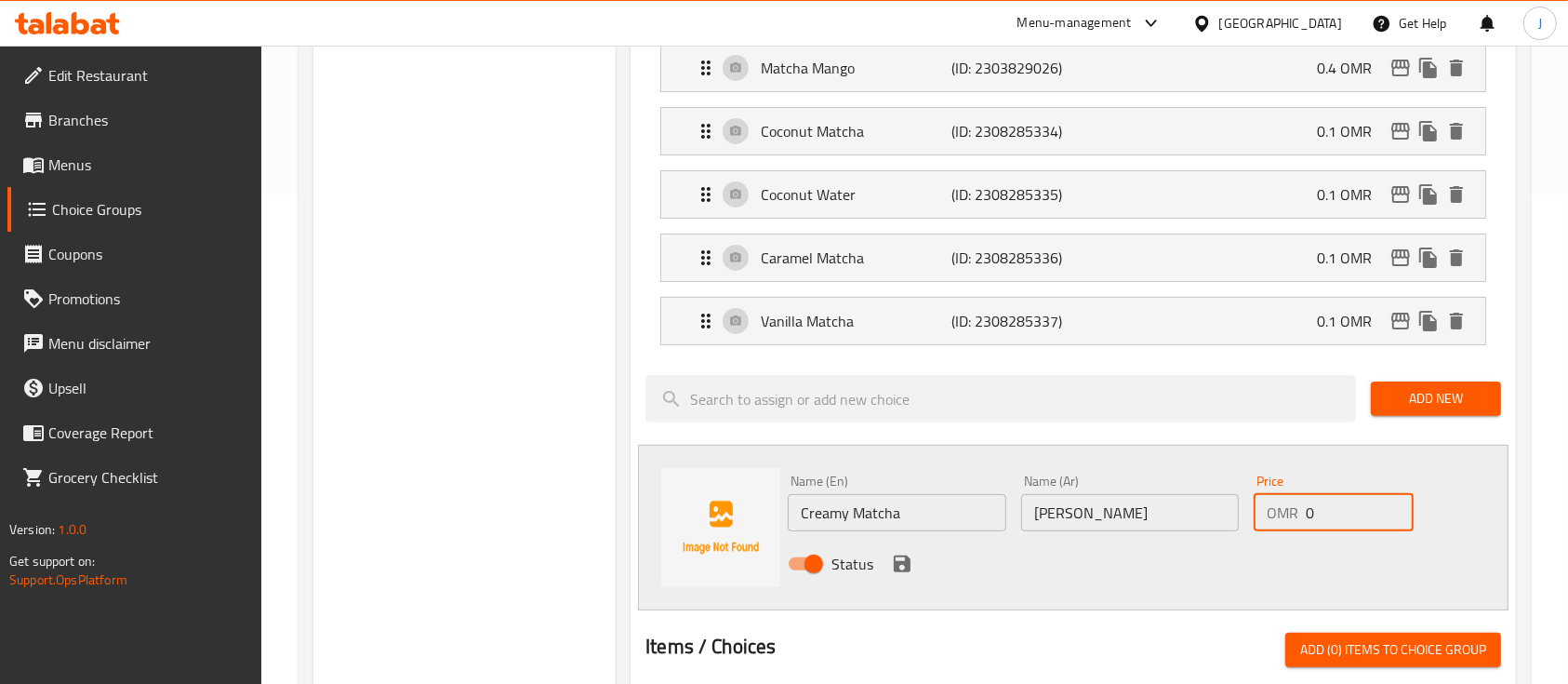
click at [1351, 521] on input "0" at bounding box center [1360, 512] width 108 height 38
type input "0.5"
click at [914, 558] on button "save" at bounding box center [901, 563] width 28 height 28
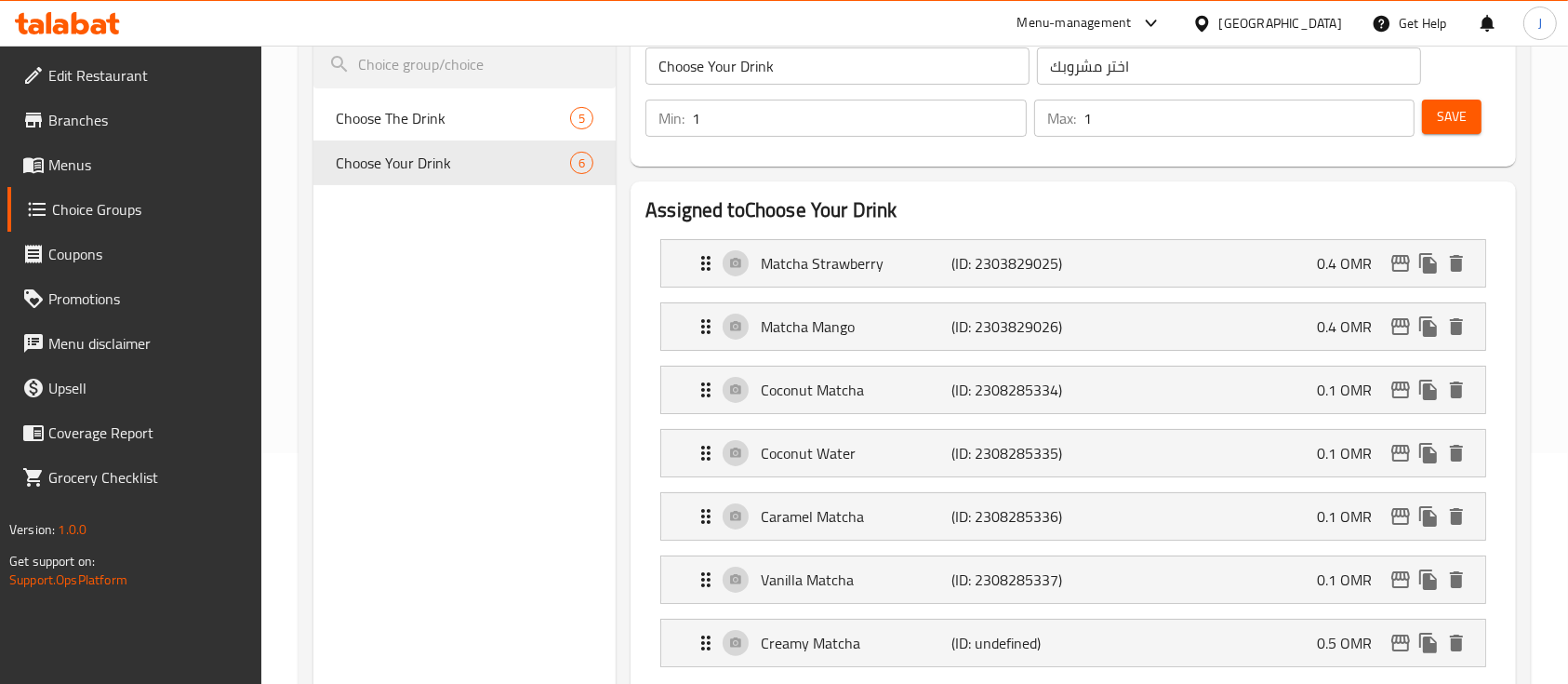
scroll to position [228, 0]
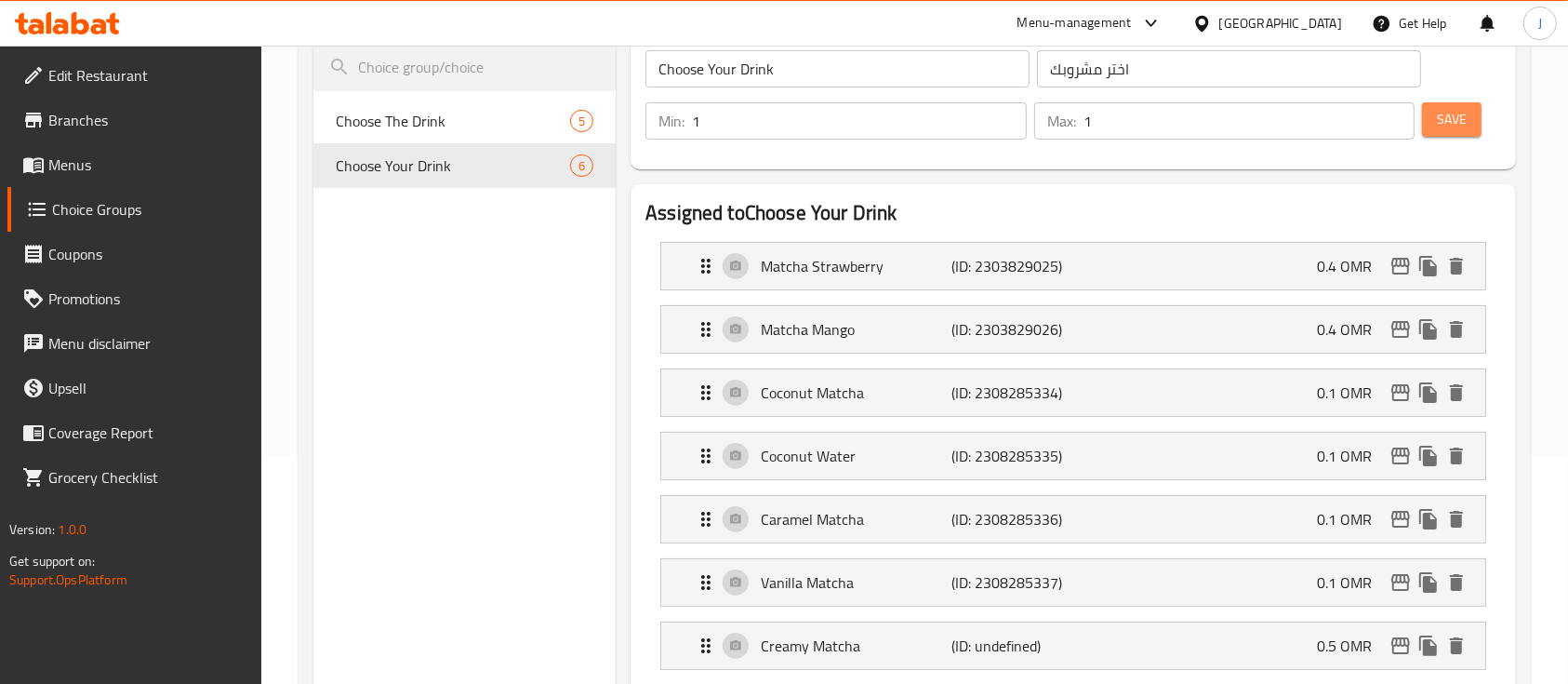
click at [1440, 115] on span "Save" at bounding box center [1452, 119] width 30 height 23
click at [1456, 113] on span "Save" at bounding box center [1452, 119] width 30 height 23
